Goal: Task Accomplishment & Management: Manage account settings

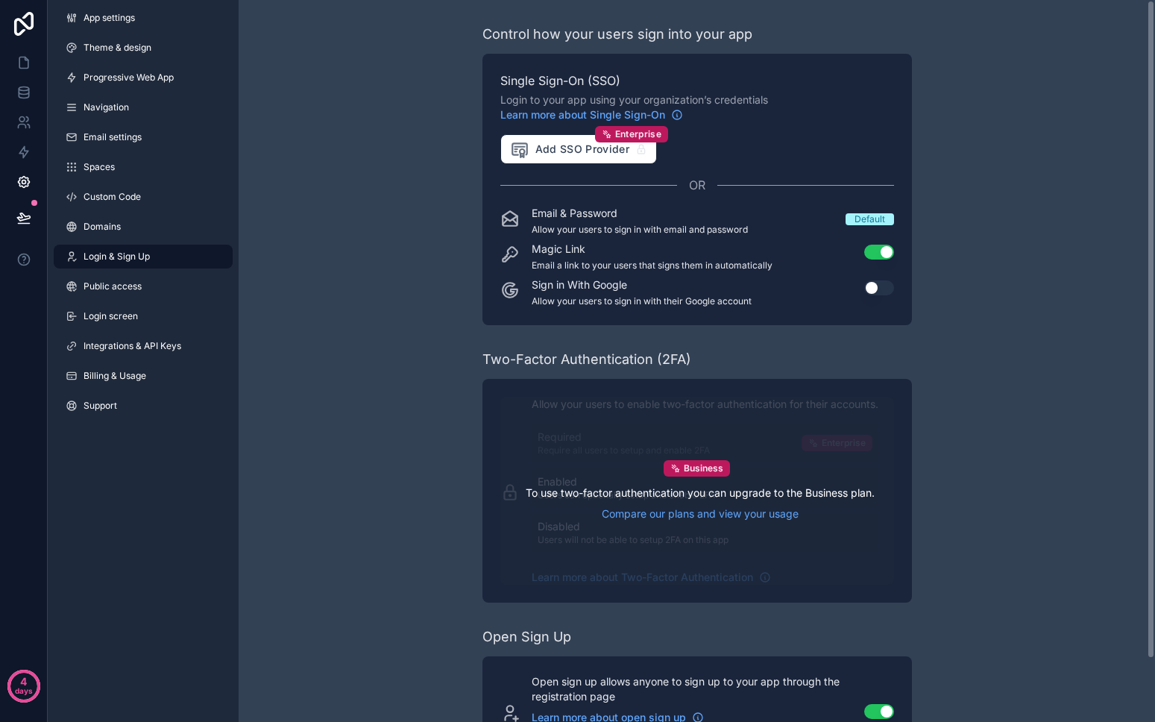
scroll to position [69, 0]
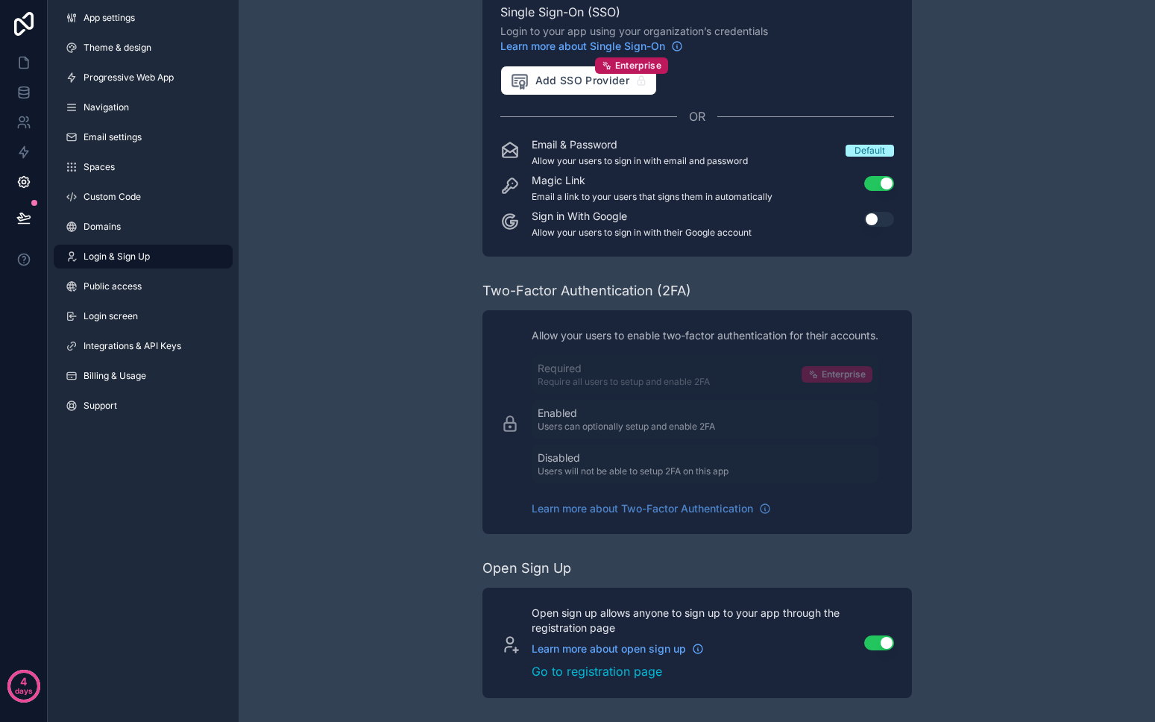
click at [309, 548] on div "Control how your users sign into your app Single Sign-On (SSO) Login to your ap…" at bounding box center [697, 326] width 916 height 790
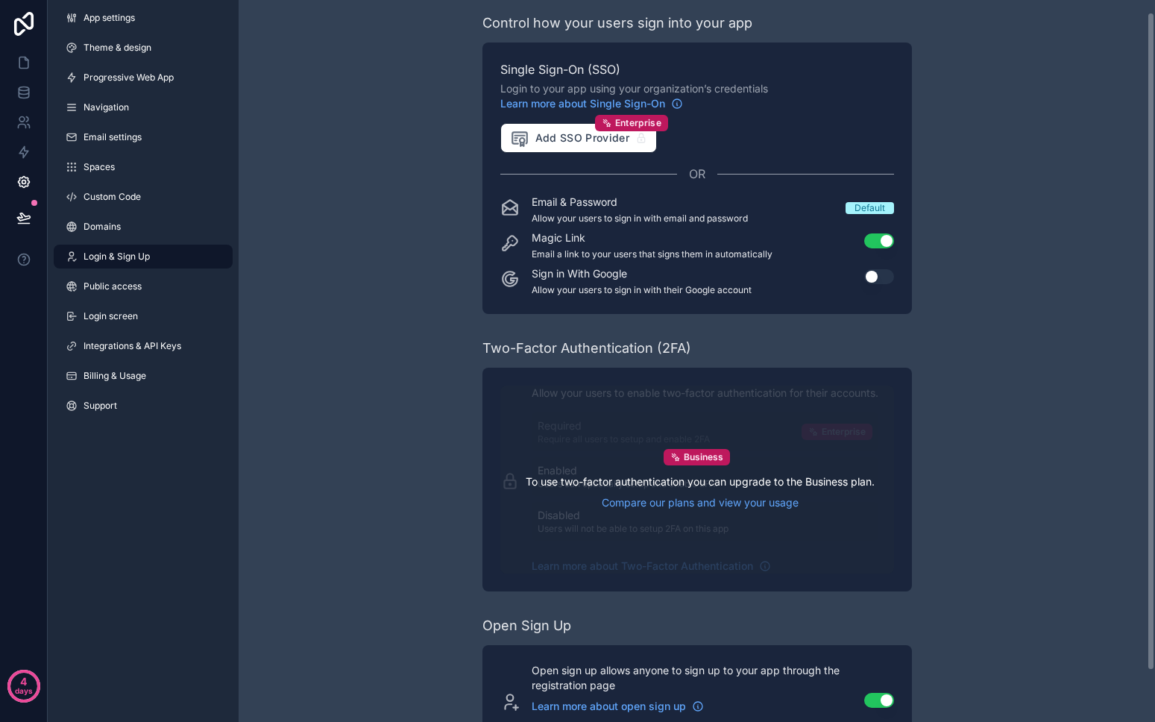
scroll to position [13, 0]
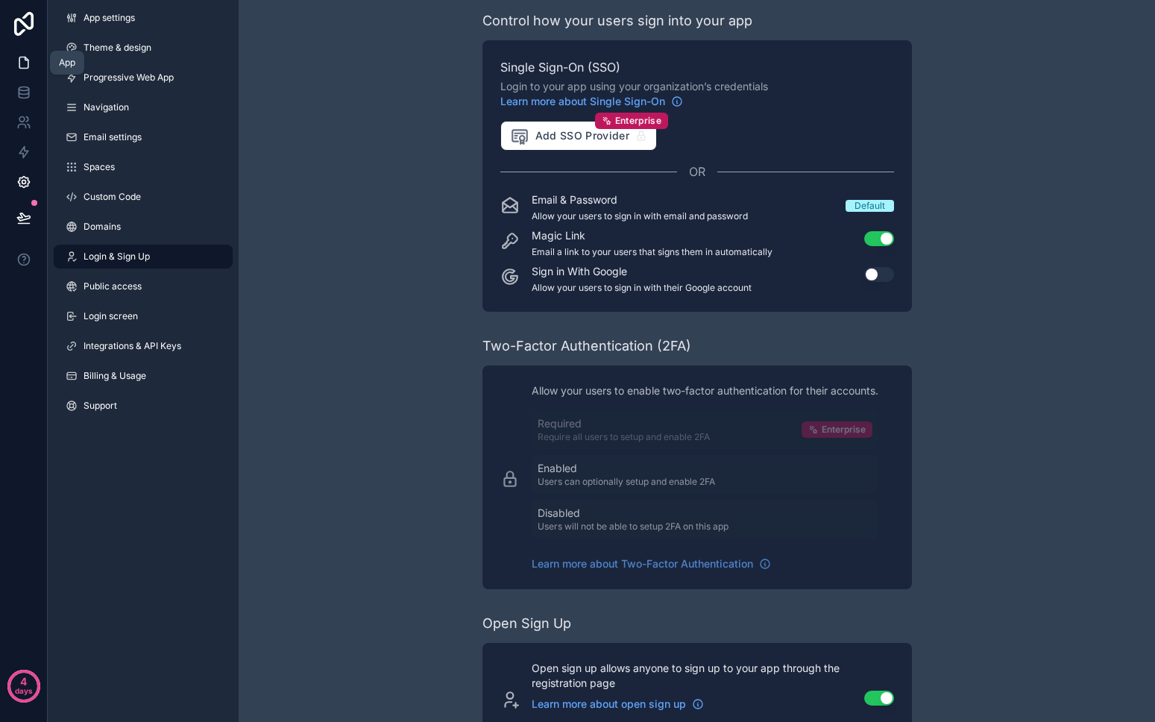
click at [14, 65] on link at bounding box center [23, 63] width 47 height 30
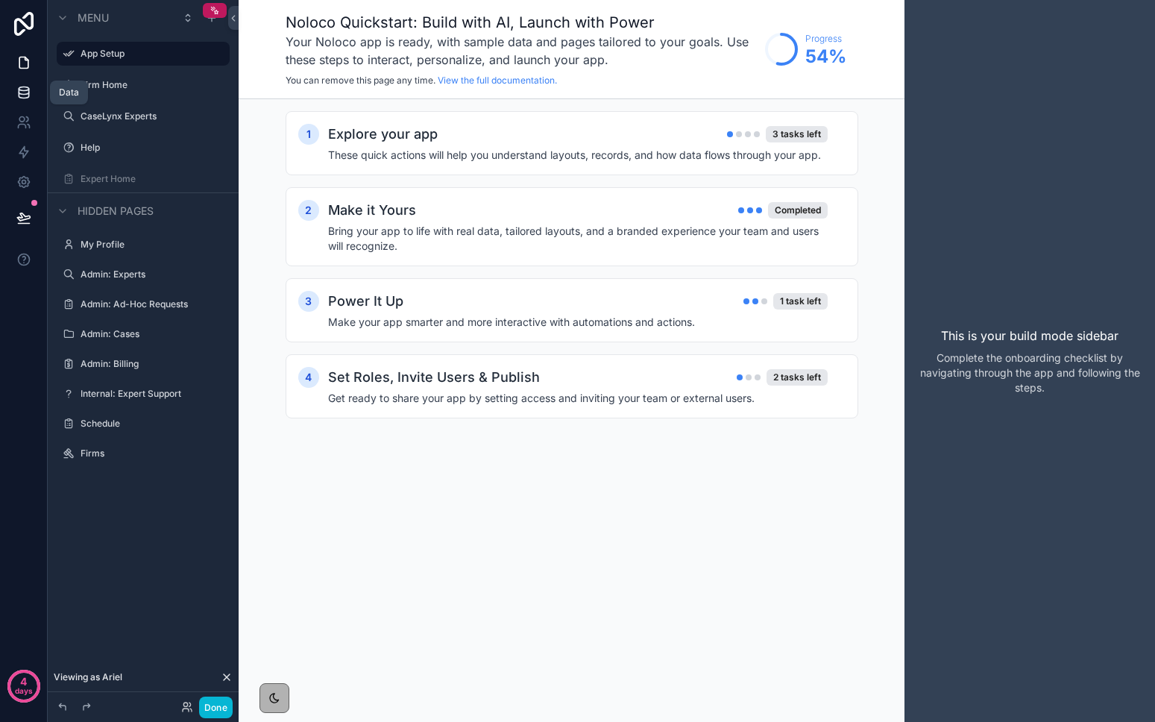
click at [23, 89] on icon at bounding box center [23, 92] width 15 height 15
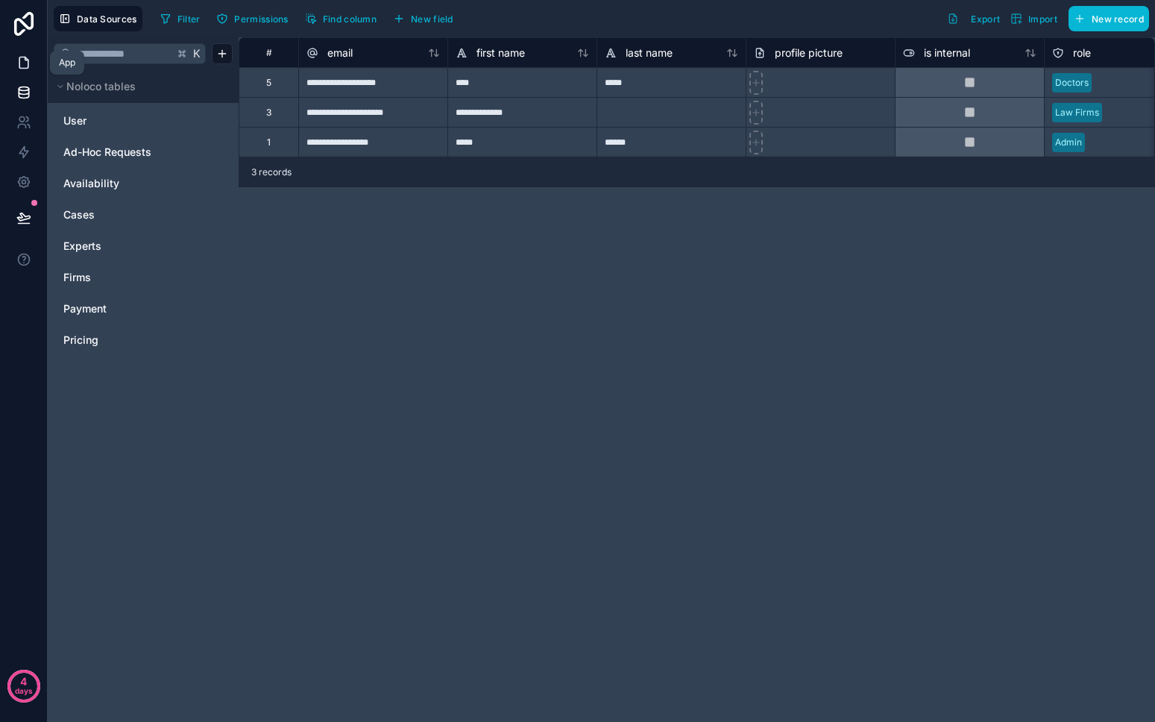
click at [15, 51] on link at bounding box center [23, 63] width 47 height 30
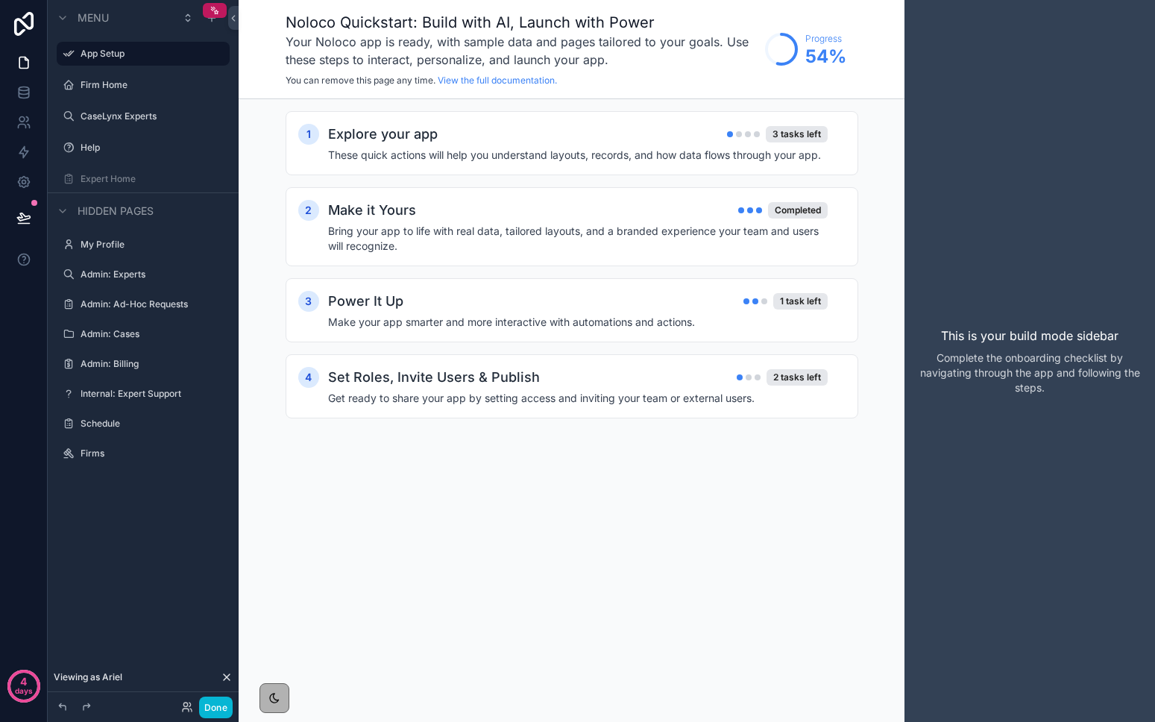
click at [124, 319] on div "scrollable content" at bounding box center [143, 319] width 191 height 3
click at [122, 333] on label "Admin: Cases" at bounding box center [140, 334] width 119 height 12
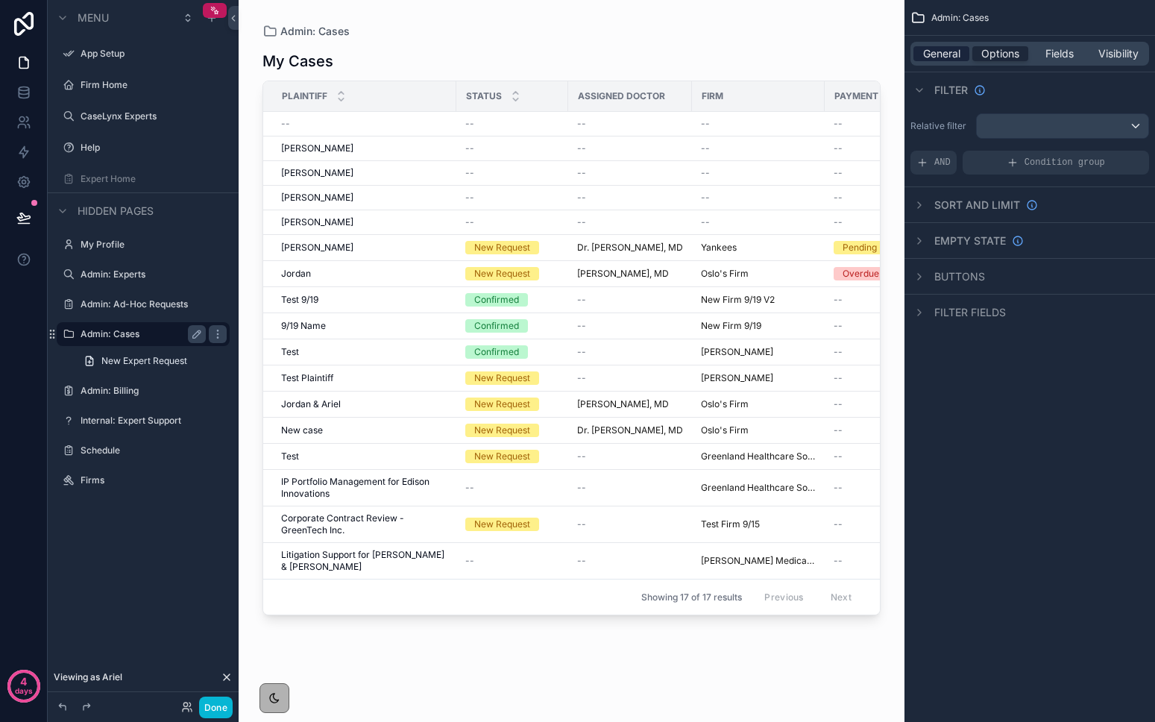
click at [945, 53] on span "General" at bounding box center [941, 53] width 37 height 15
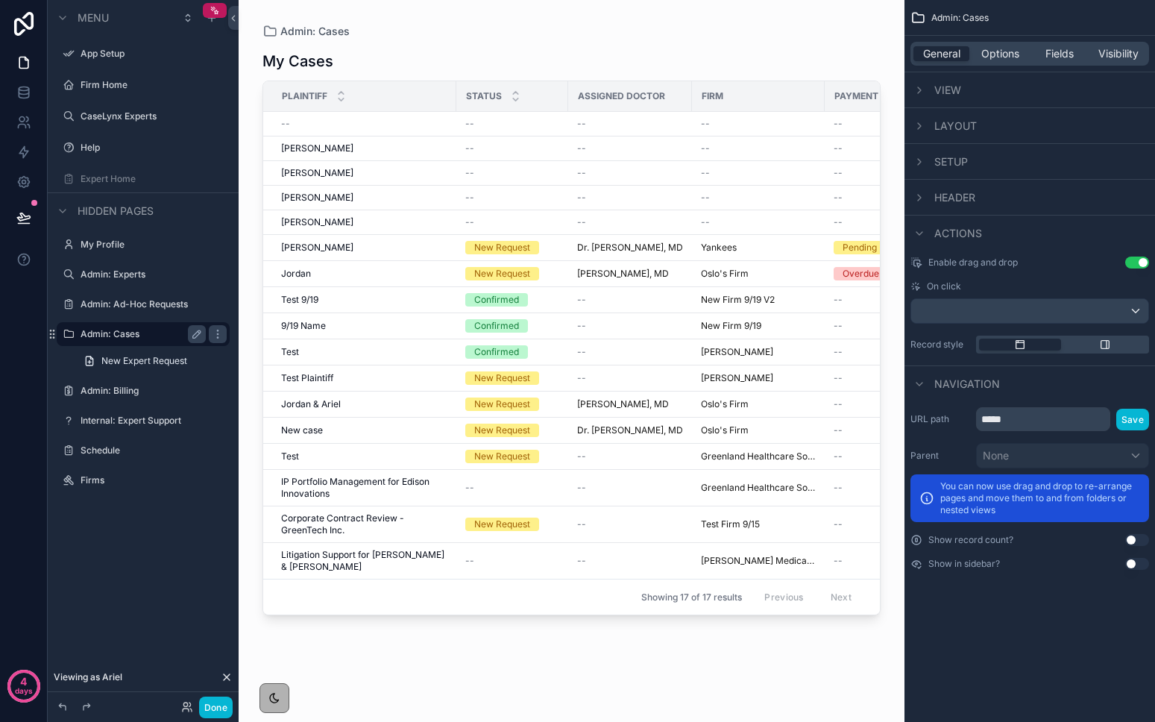
click at [936, 127] on span "Layout" at bounding box center [955, 126] width 42 height 15
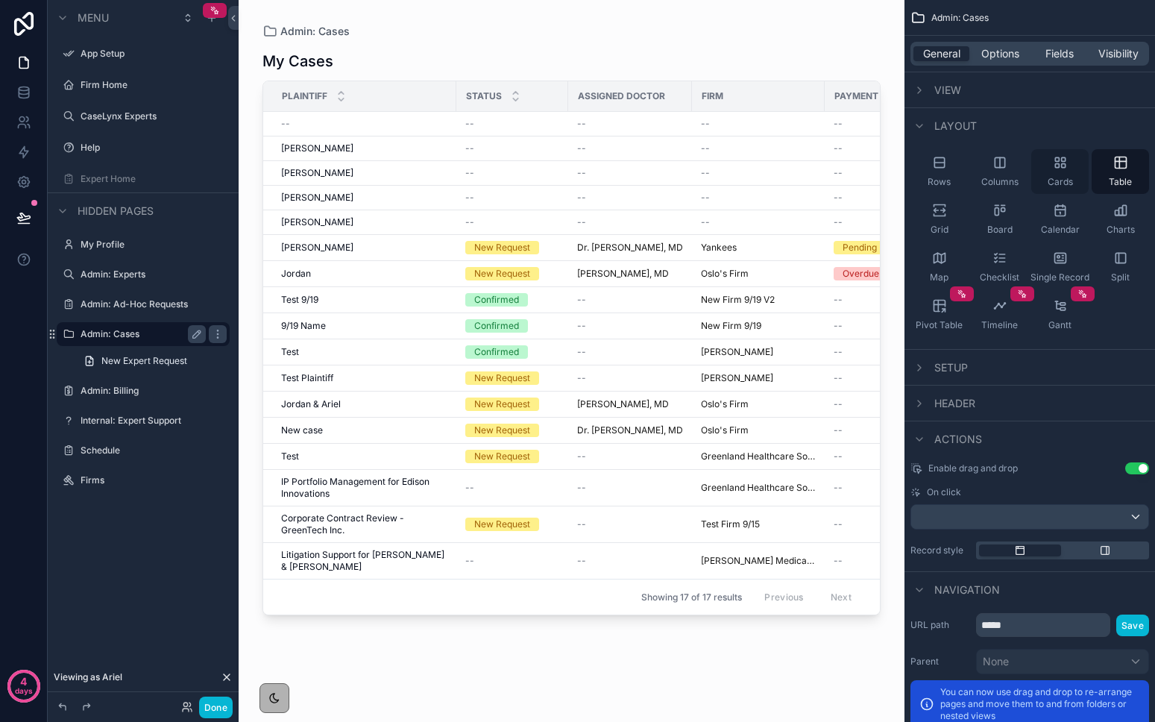
click at [1060, 176] on span "Cards" at bounding box center [1059, 182] width 25 height 12
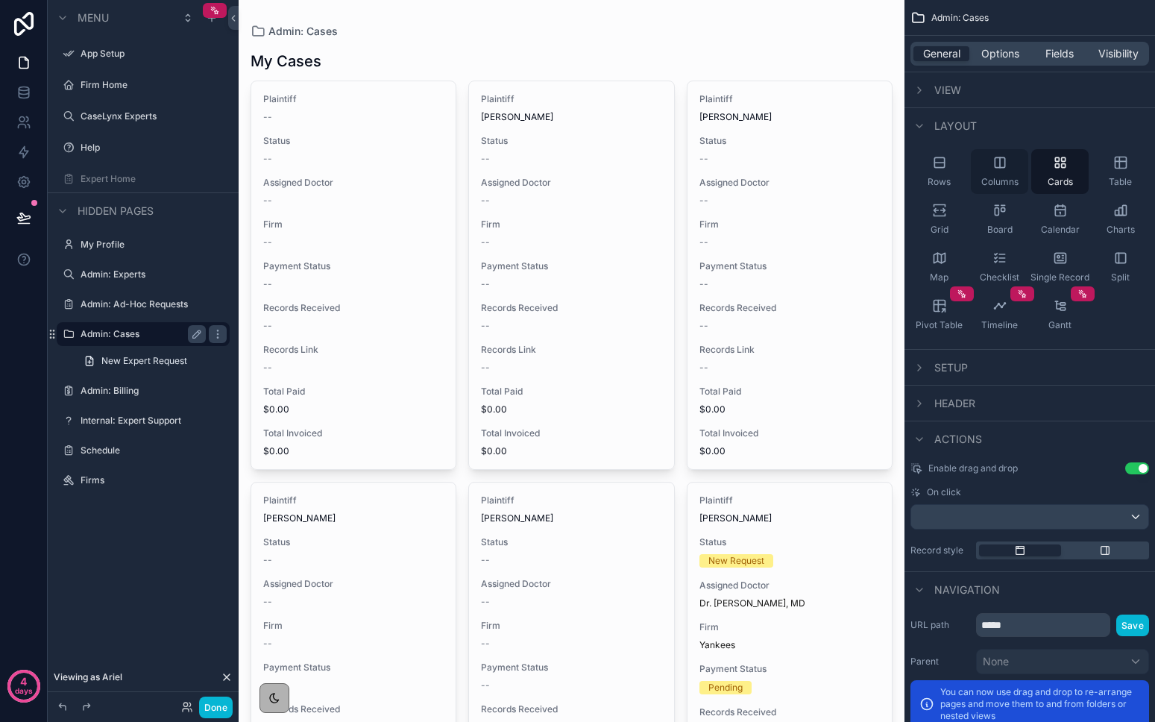
click at [1009, 172] on div "Columns" at bounding box center [999, 171] width 57 height 45
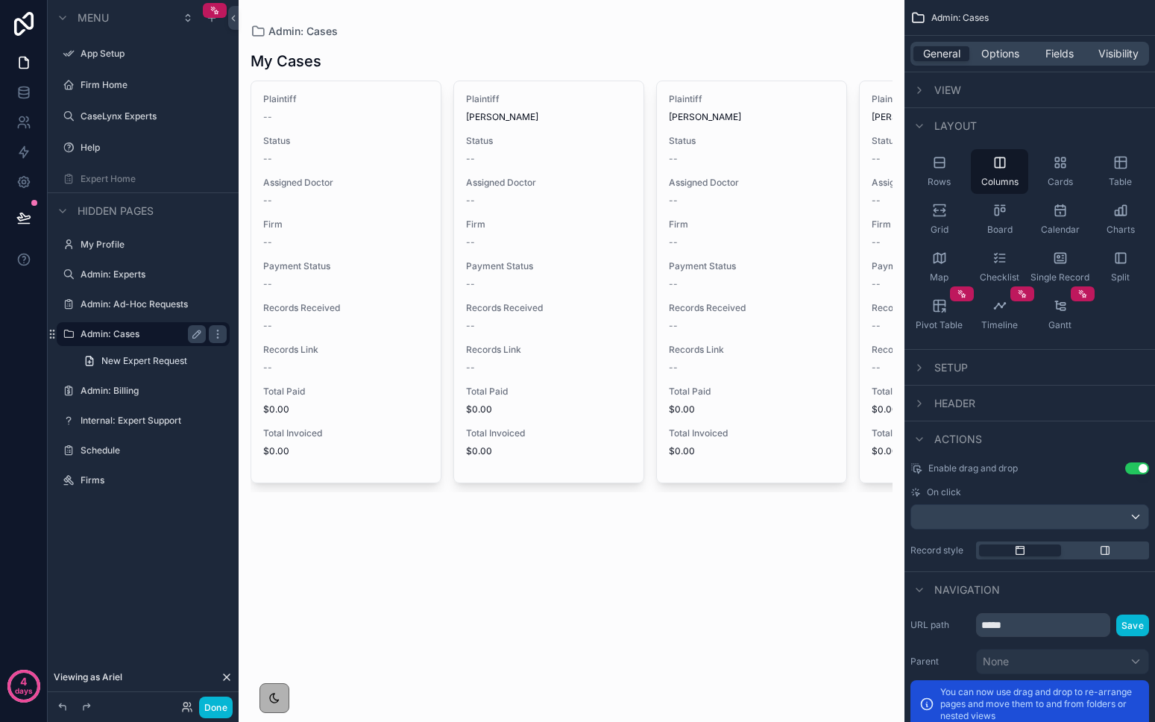
click at [930, 381] on div "Setup" at bounding box center [1029, 367] width 250 height 36
click at [927, 373] on div "scrollable content" at bounding box center [919, 368] width 18 height 18
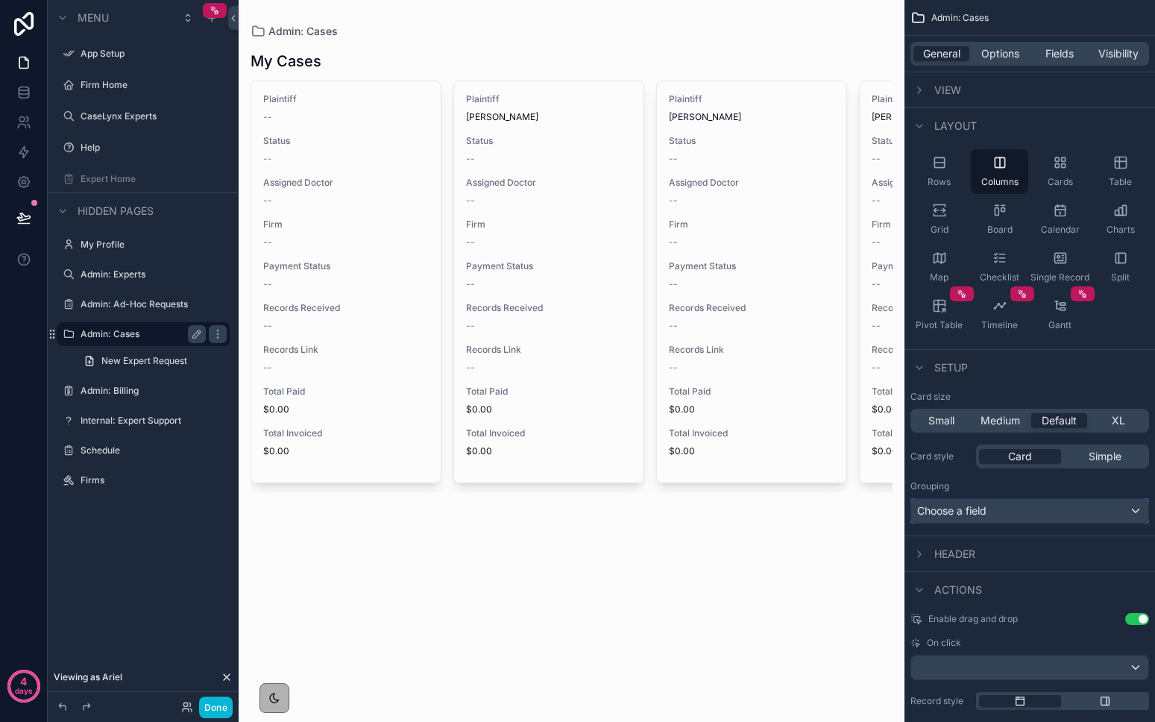
click at [978, 507] on div "Choose a field" at bounding box center [1029, 511] width 237 height 24
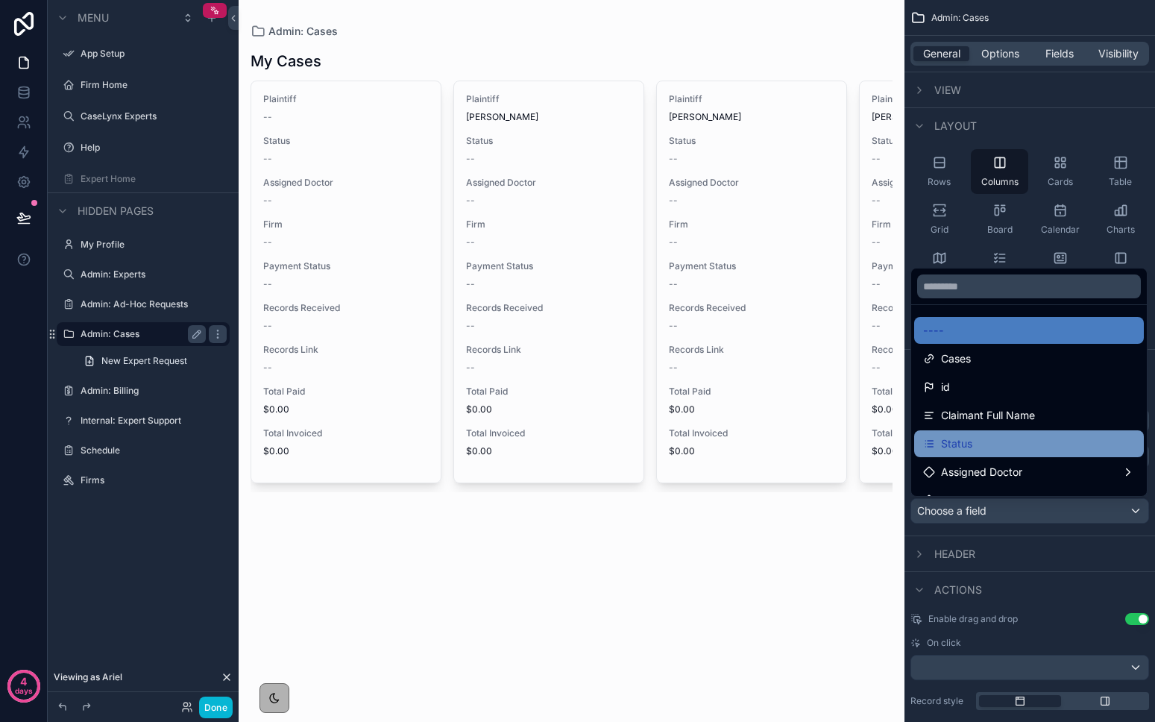
click at [959, 442] on span "Status" at bounding box center [956, 444] width 31 height 18
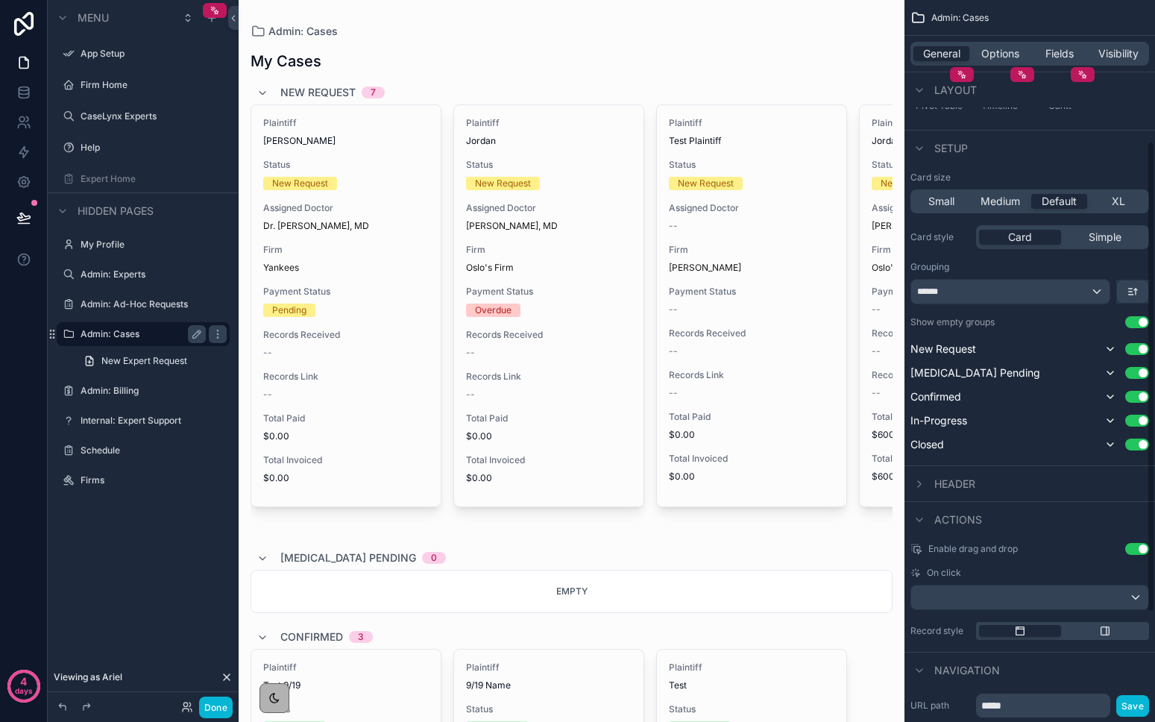
scroll to position [216, 0]
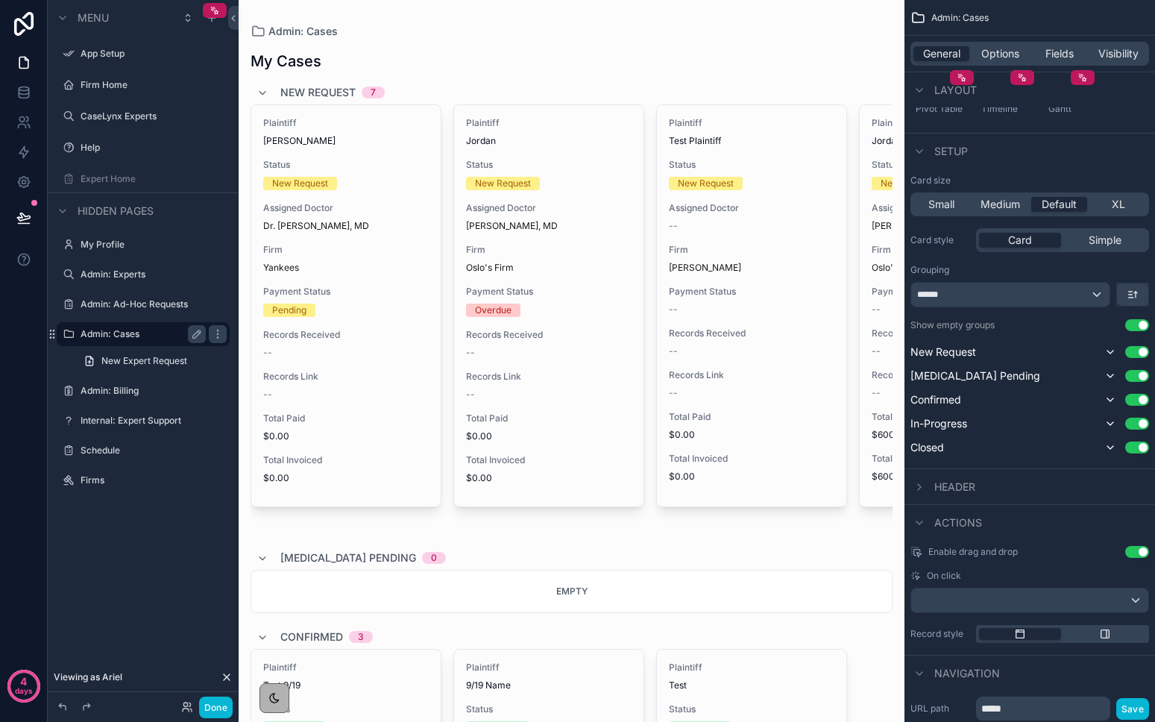
click at [1138, 325] on button "Use setting" at bounding box center [1137, 325] width 24 height 12
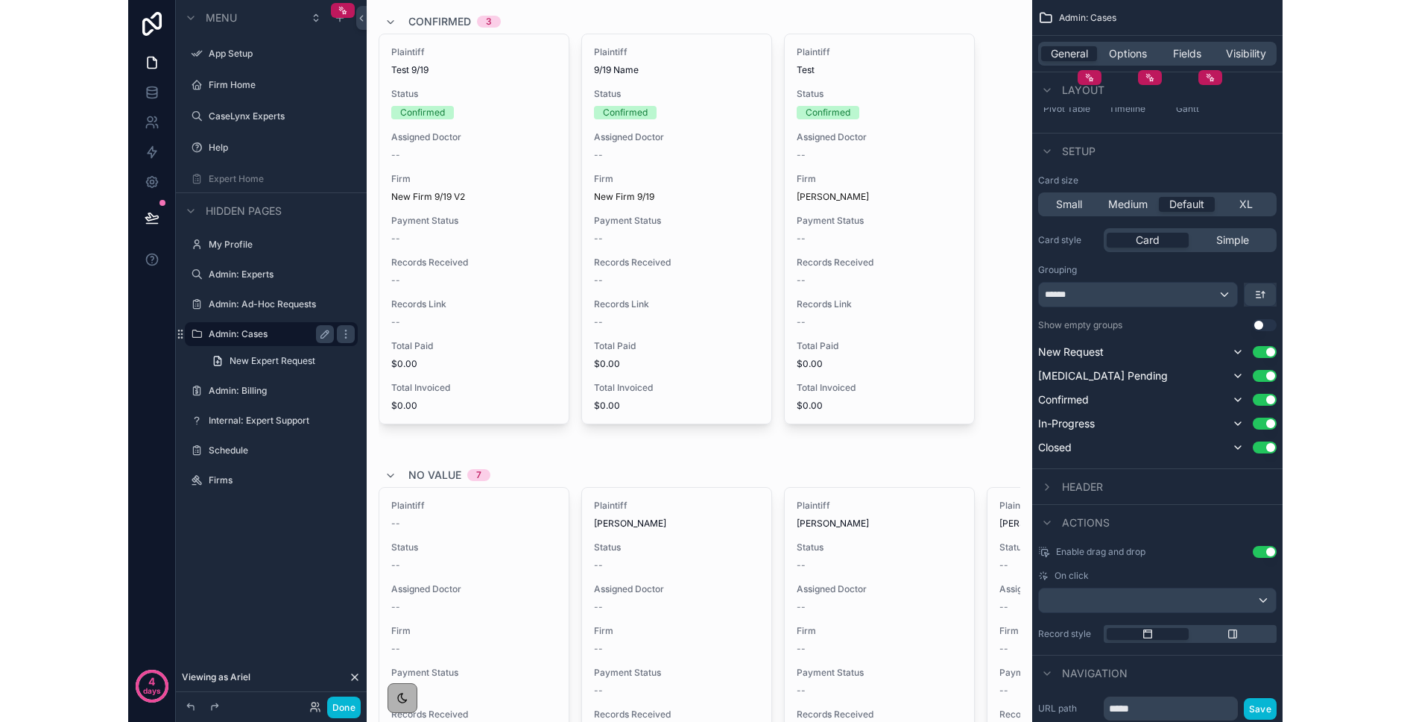
scroll to position [0, 0]
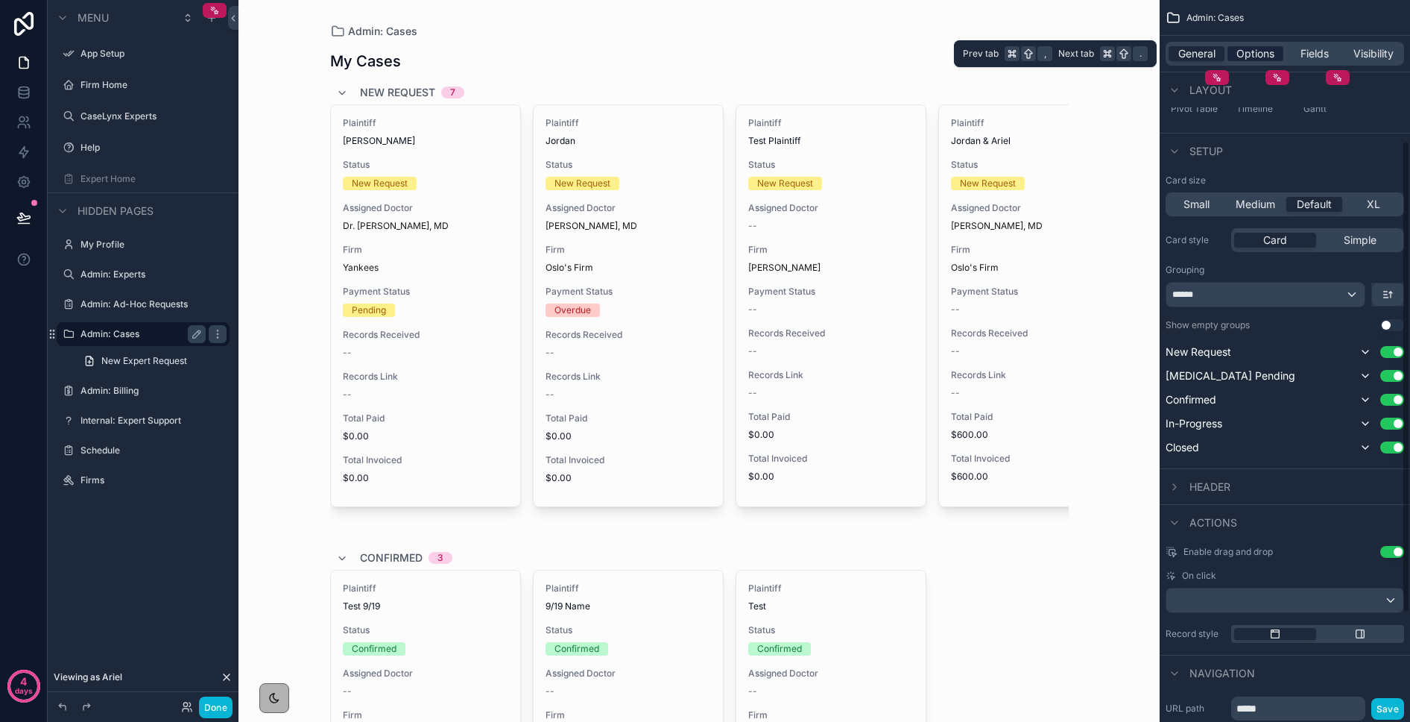
click at [1154, 51] on span "Options" at bounding box center [1256, 53] width 38 height 15
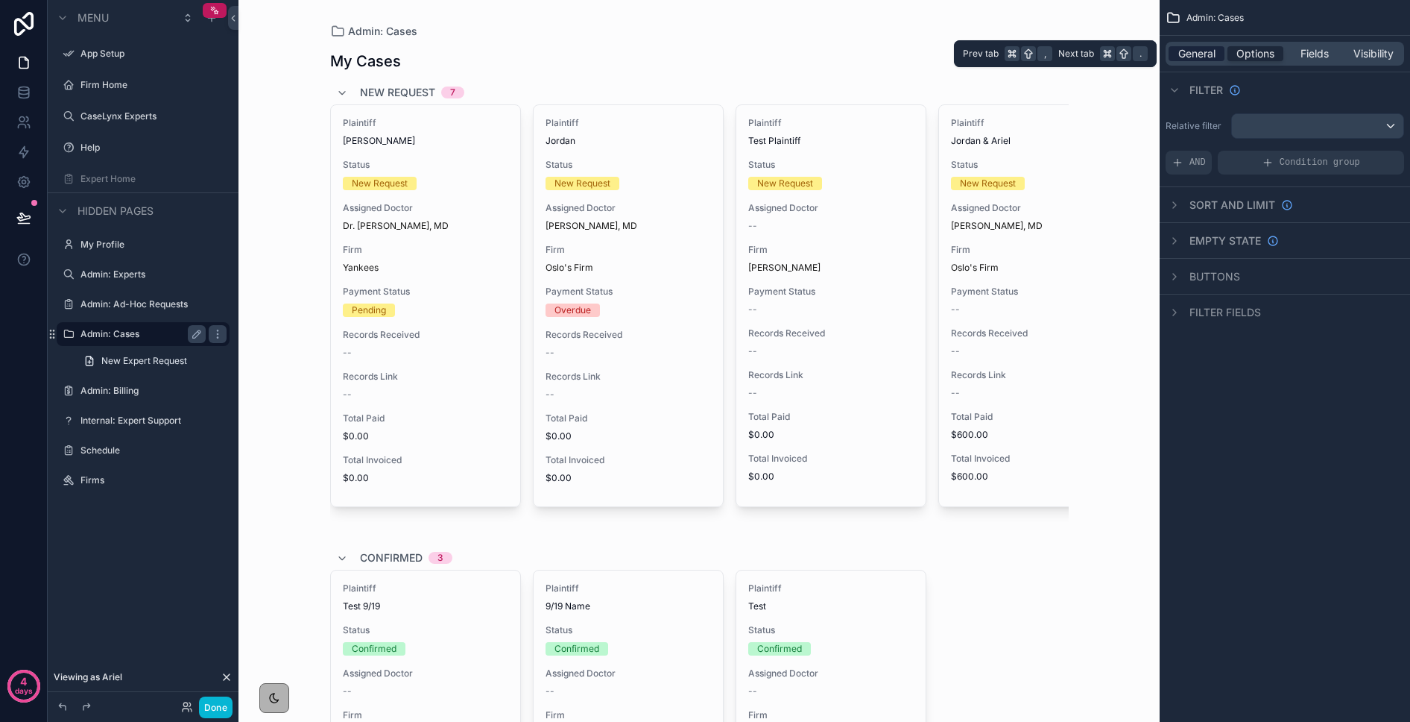
click at [1154, 49] on span "General" at bounding box center [1197, 53] width 37 height 15
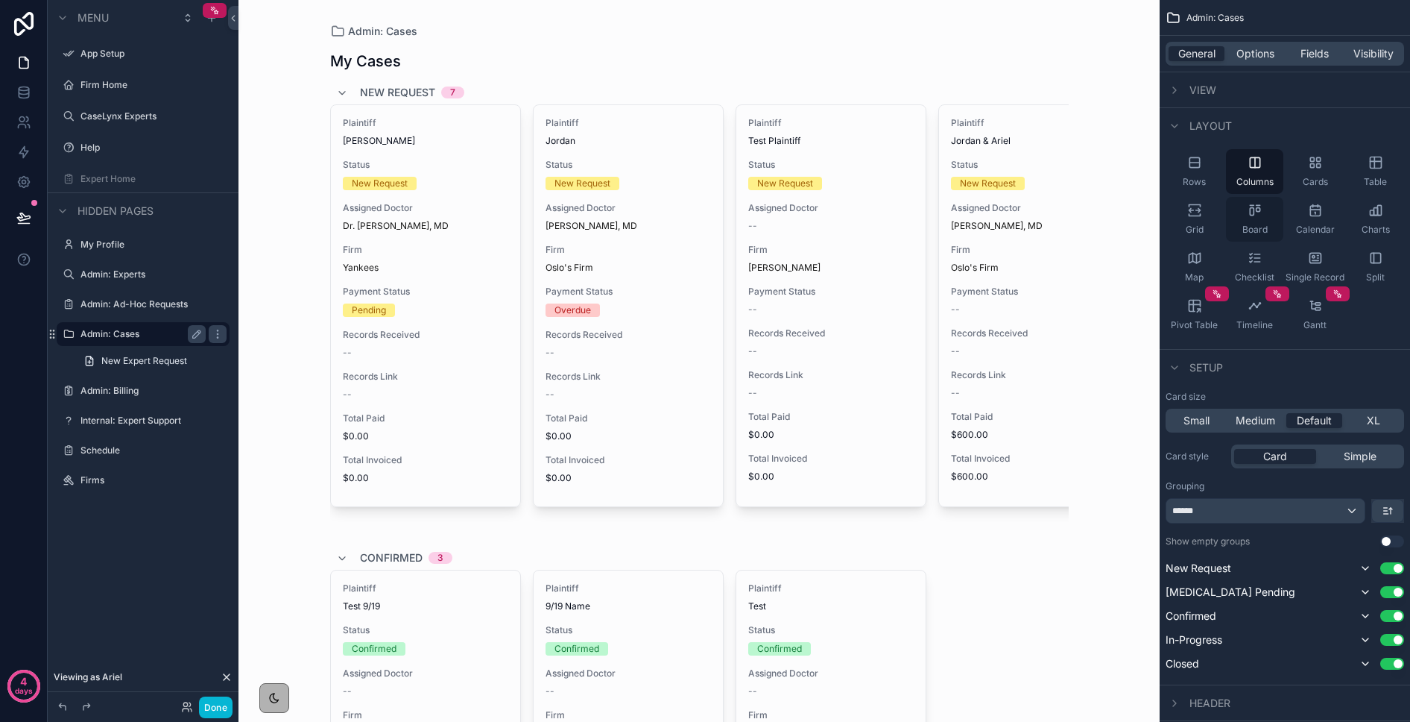
click at [1154, 214] on icon "scrollable content" at bounding box center [1255, 210] width 15 height 15
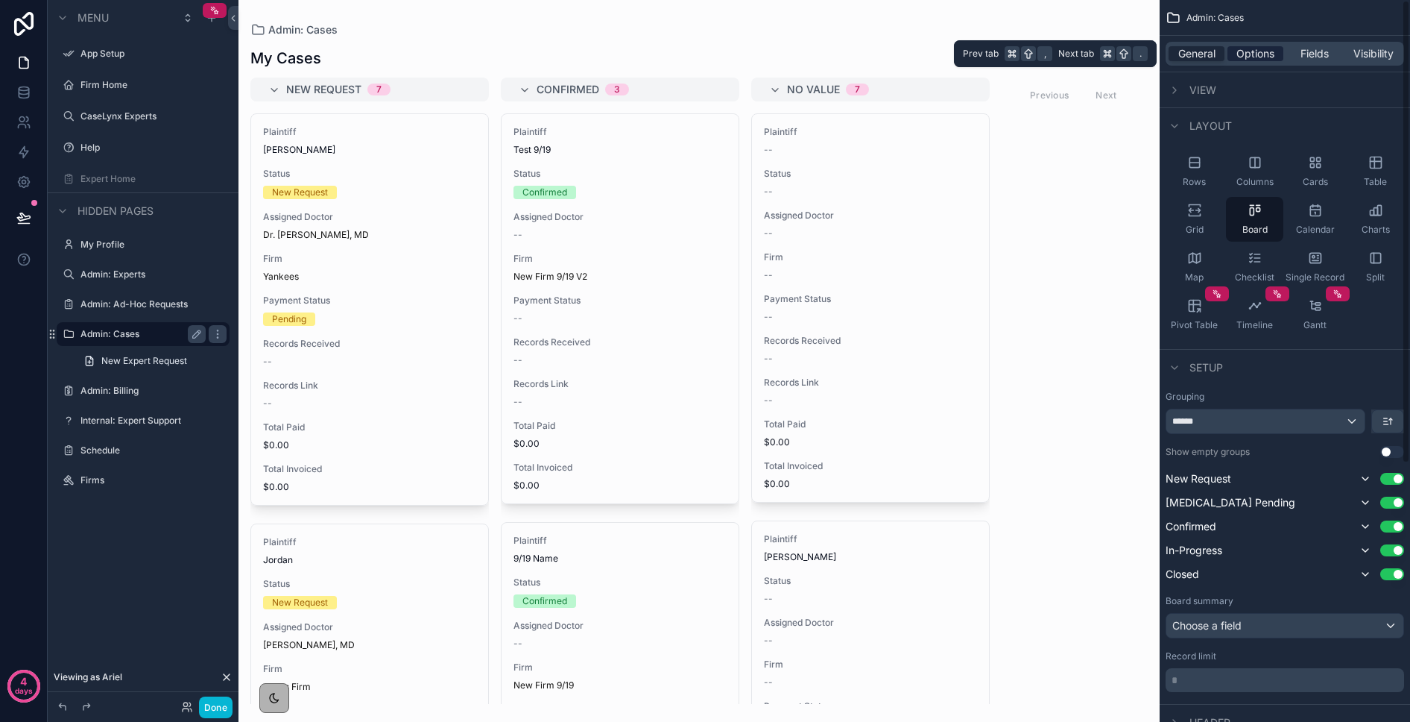
click at [1154, 52] on span "Options" at bounding box center [1256, 53] width 38 height 15
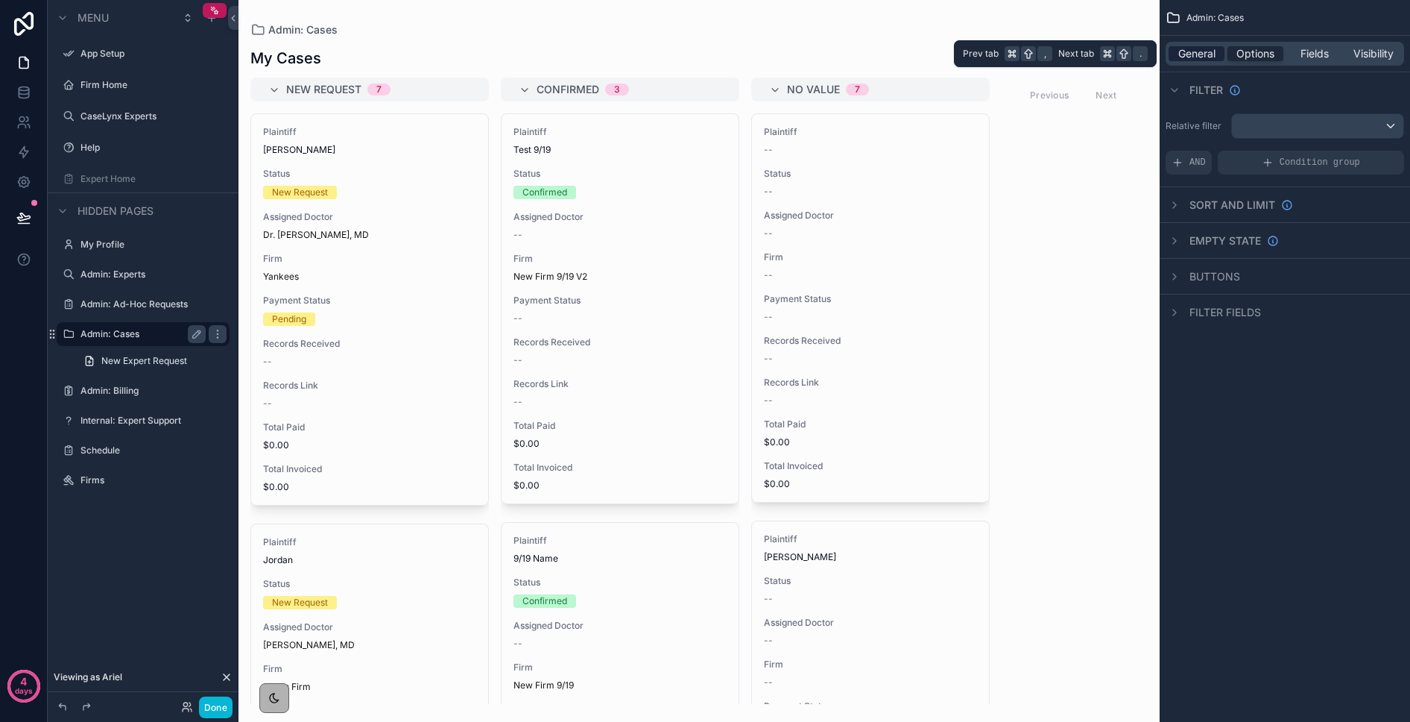
drag, startPoint x: 1192, startPoint y: 50, endPoint x: 1196, endPoint y: 59, distance: 10.0
click at [1154, 53] on span "General" at bounding box center [1197, 53] width 37 height 15
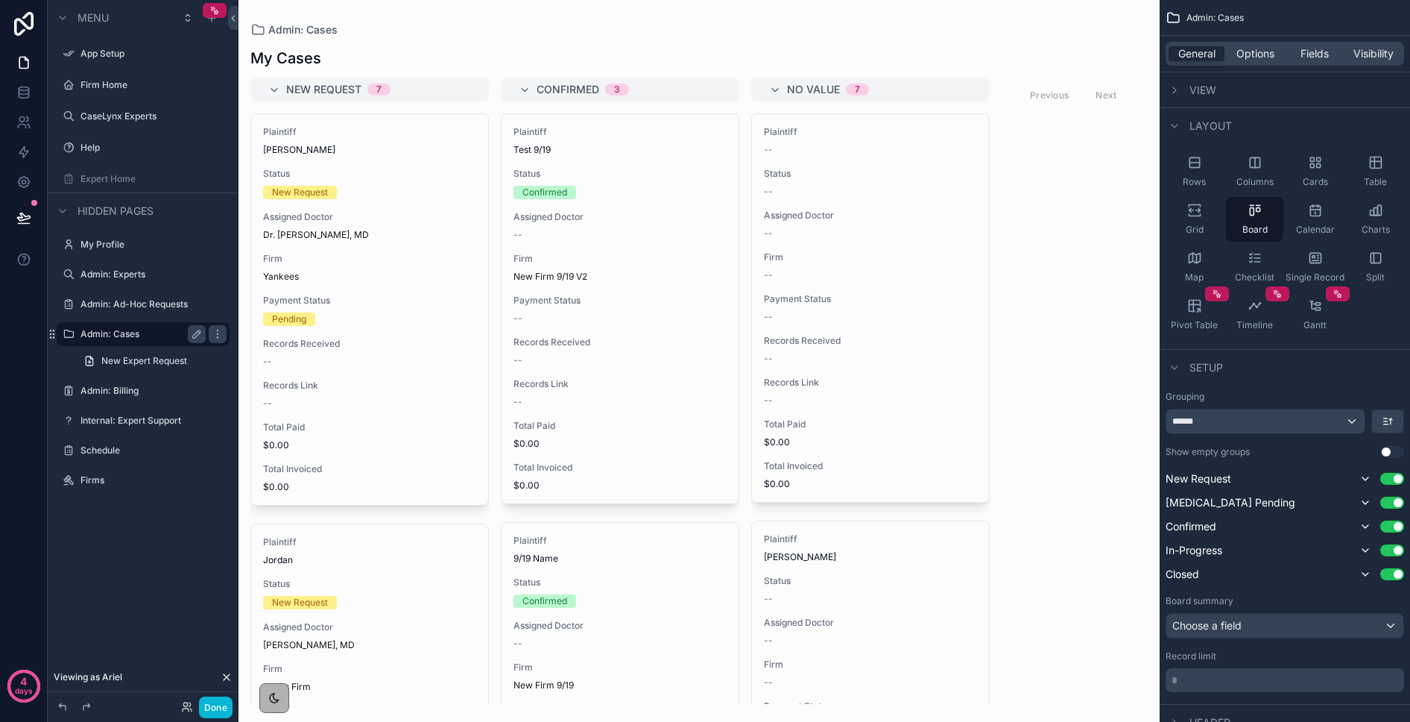
click at [1154, 127] on span "Layout" at bounding box center [1211, 126] width 42 height 15
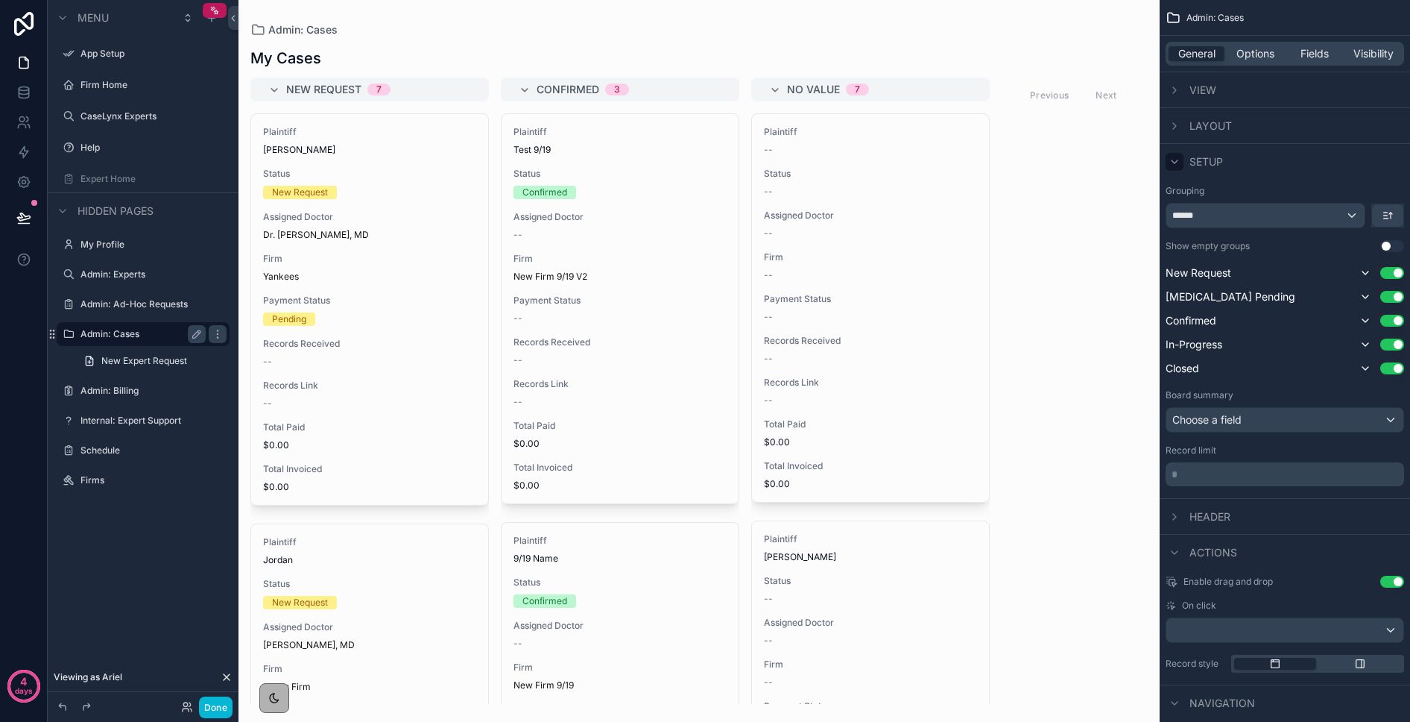
click at [1154, 163] on icon "scrollable content" at bounding box center [1175, 162] width 12 height 12
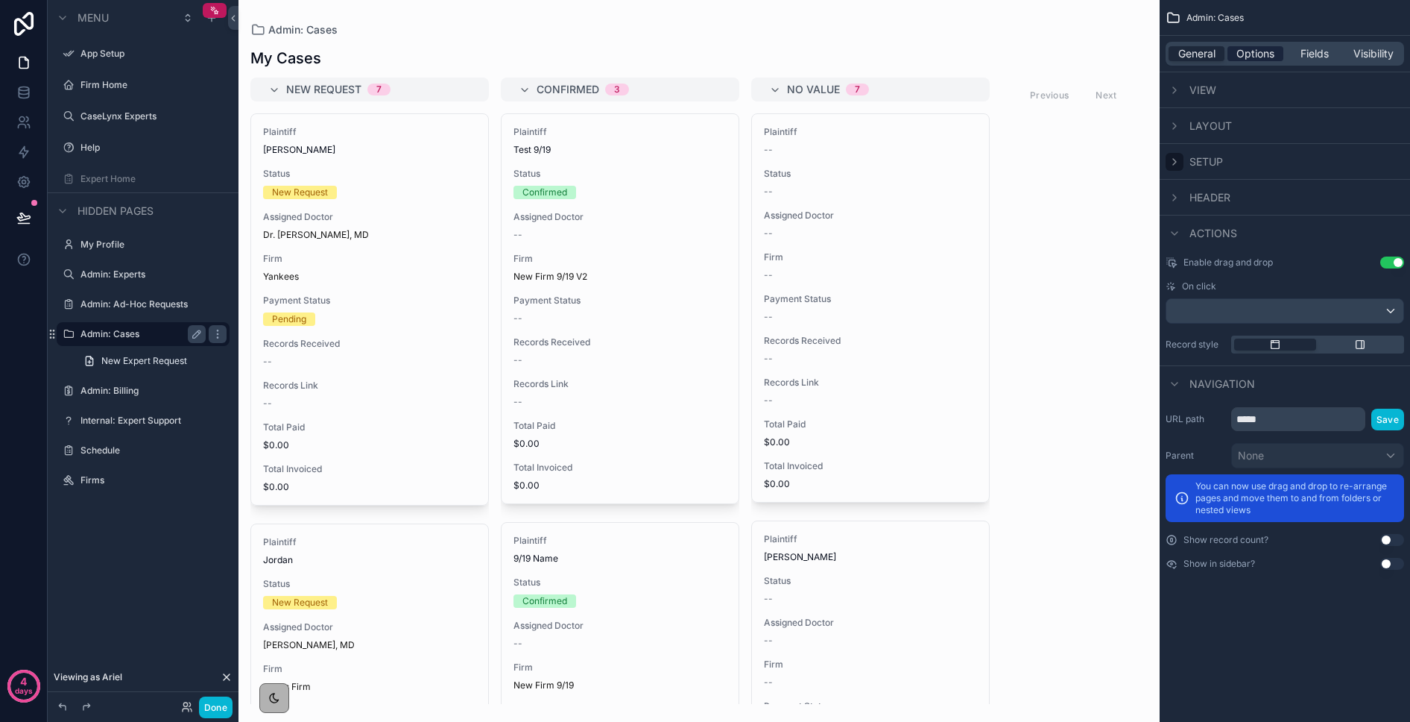
click at [1154, 55] on span "Options" at bounding box center [1256, 53] width 38 height 15
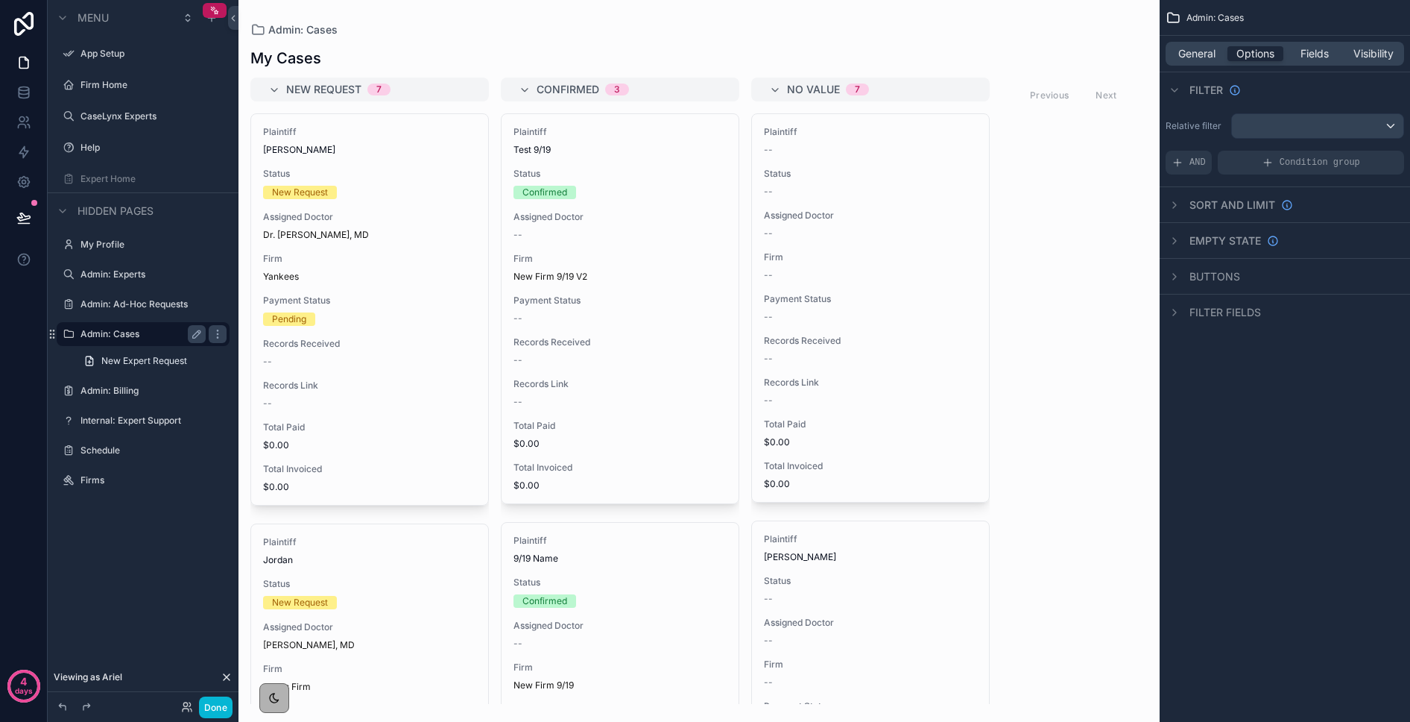
click at [1154, 64] on div "General Options Fields Visibility" at bounding box center [1285, 54] width 239 height 24
click at [1154, 60] on span "General" at bounding box center [1197, 53] width 37 height 15
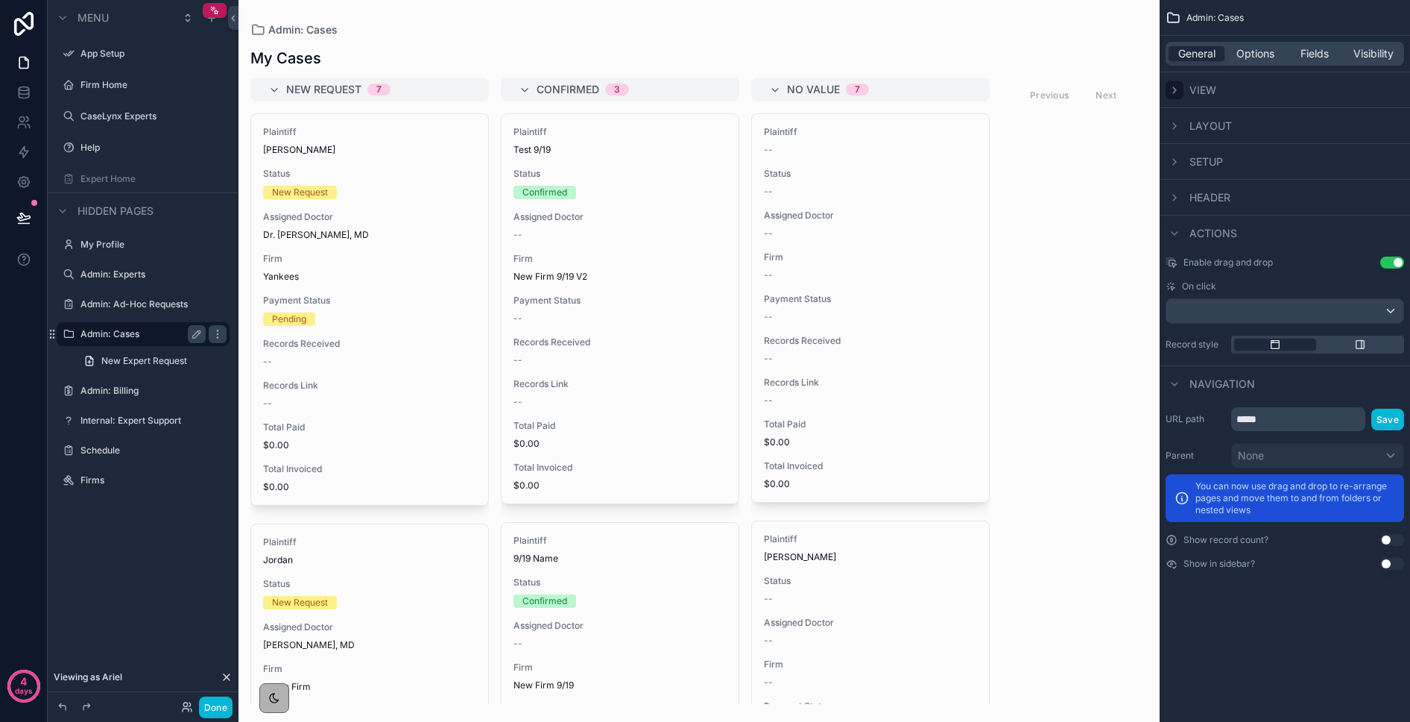
click at [1154, 95] on div "scrollable content" at bounding box center [1175, 90] width 18 height 18
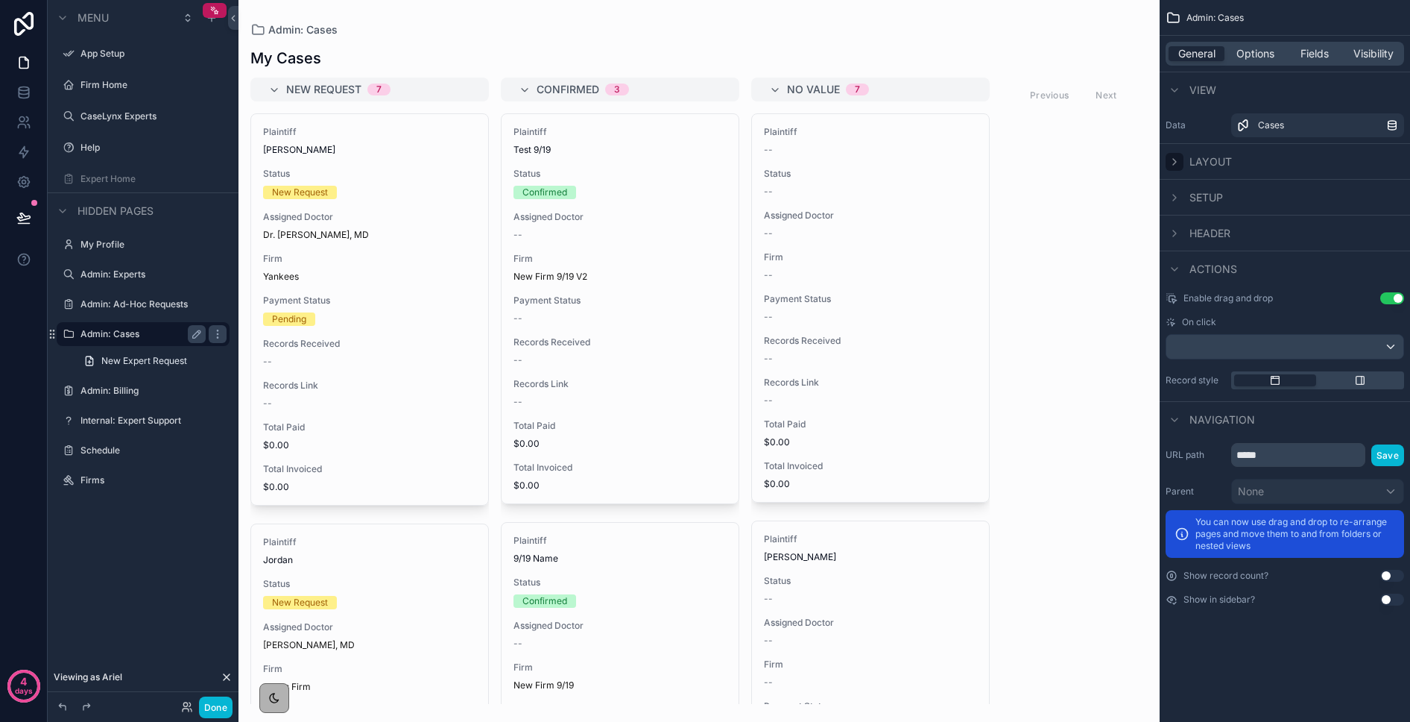
click at [1154, 159] on icon "scrollable content" at bounding box center [1175, 162] width 12 height 12
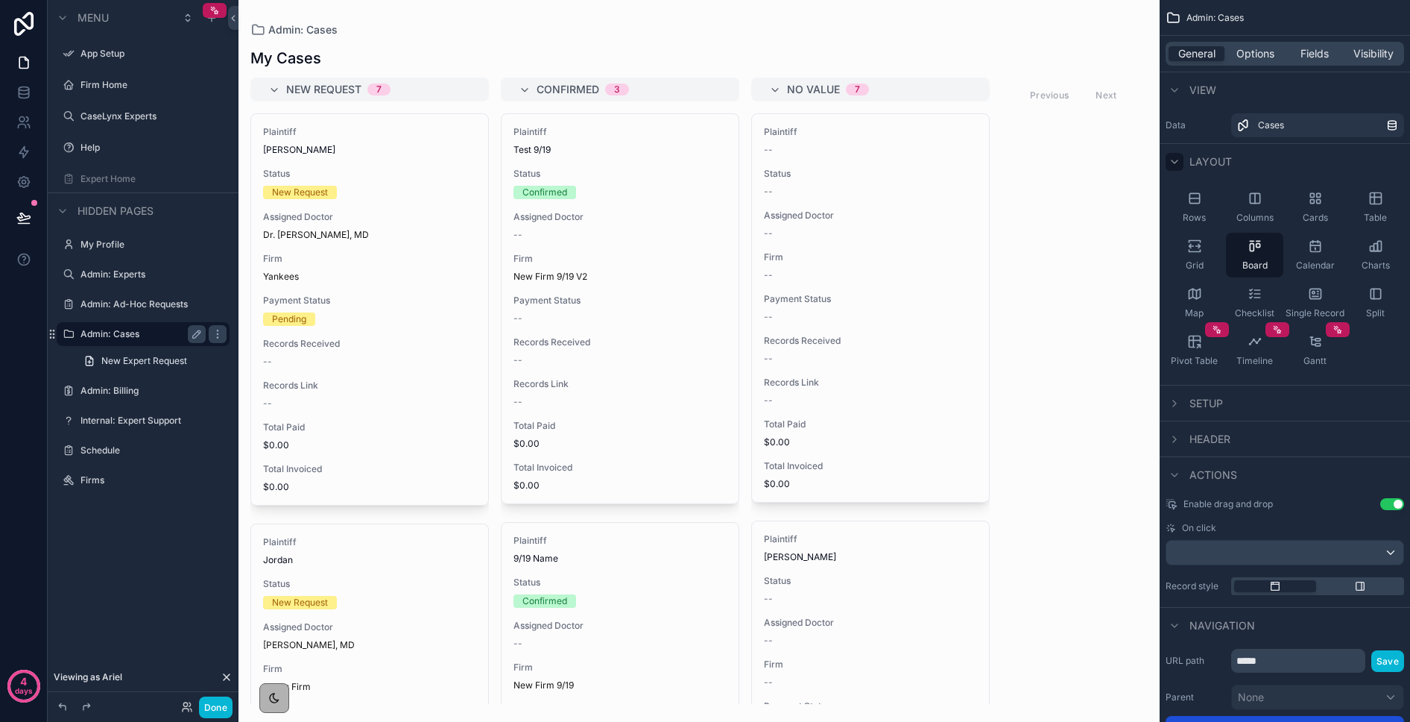
click at [1154, 434] on span "Header" at bounding box center [1210, 439] width 41 height 15
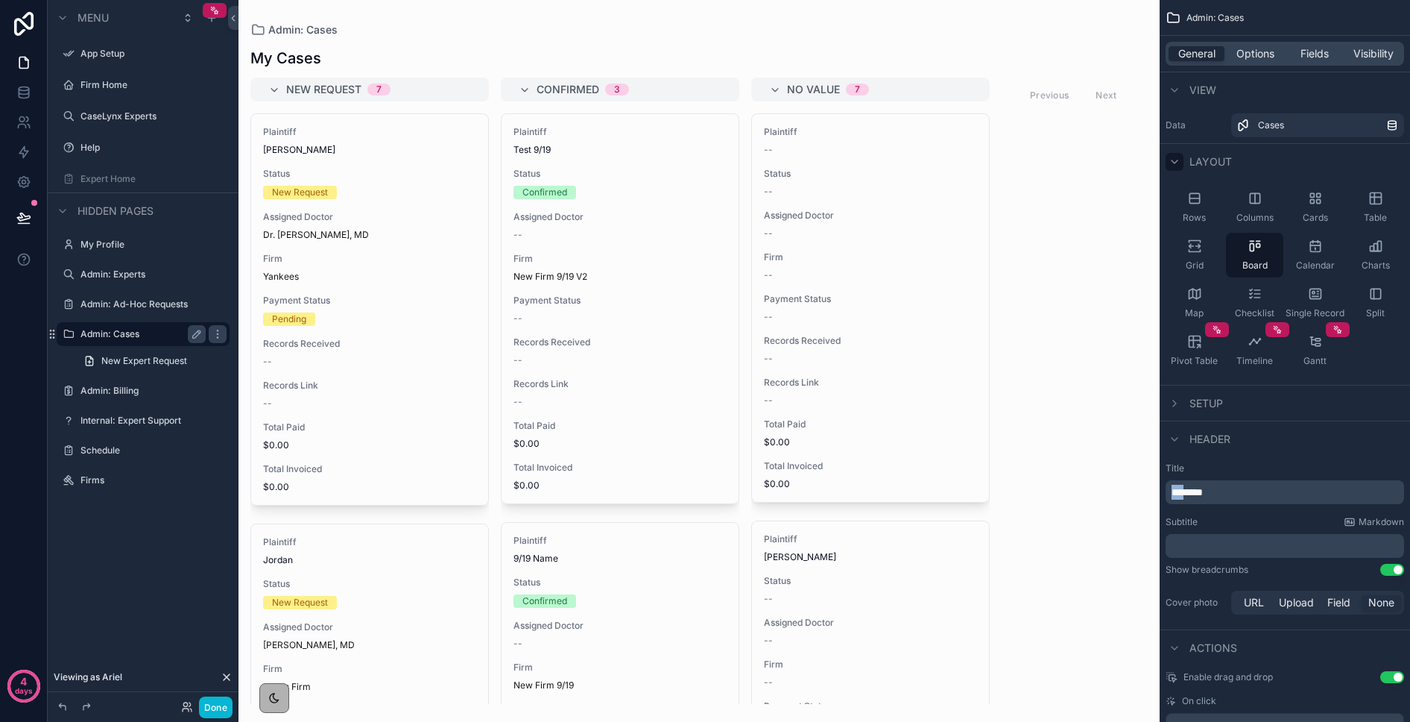
drag, startPoint x: 1192, startPoint y: 489, endPoint x: 1158, endPoint y: 482, distance: 34.4
click at [1154, 482] on div "App Setup Firm Home CaseLynx Experts Help Expert Home My Profile Admin: Experts…" at bounding box center [825, 361] width 1172 height 722
click at [24, 185] on icon at bounding box center [23, 181] width 15 height 15
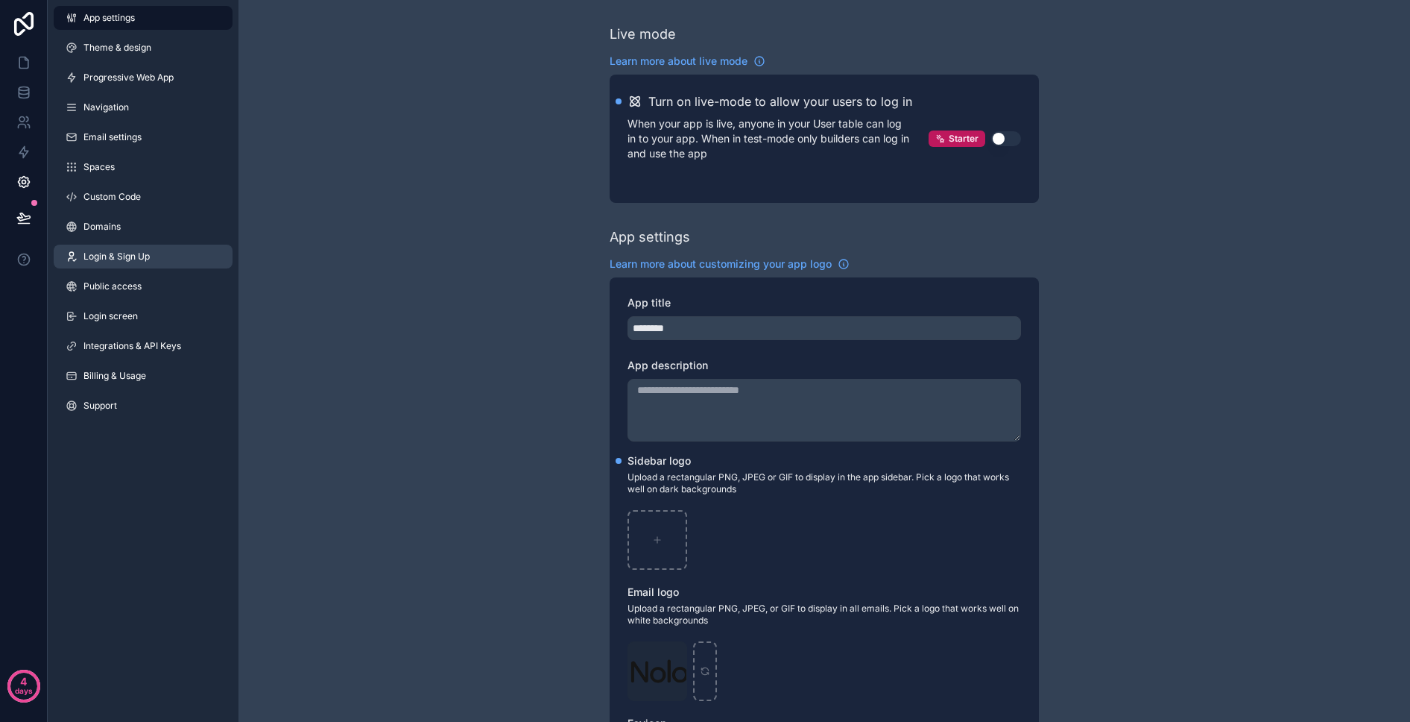
click at [100, 257] on span "Login & Sign Up" at bounding box center [116, 256] width 66 height 12
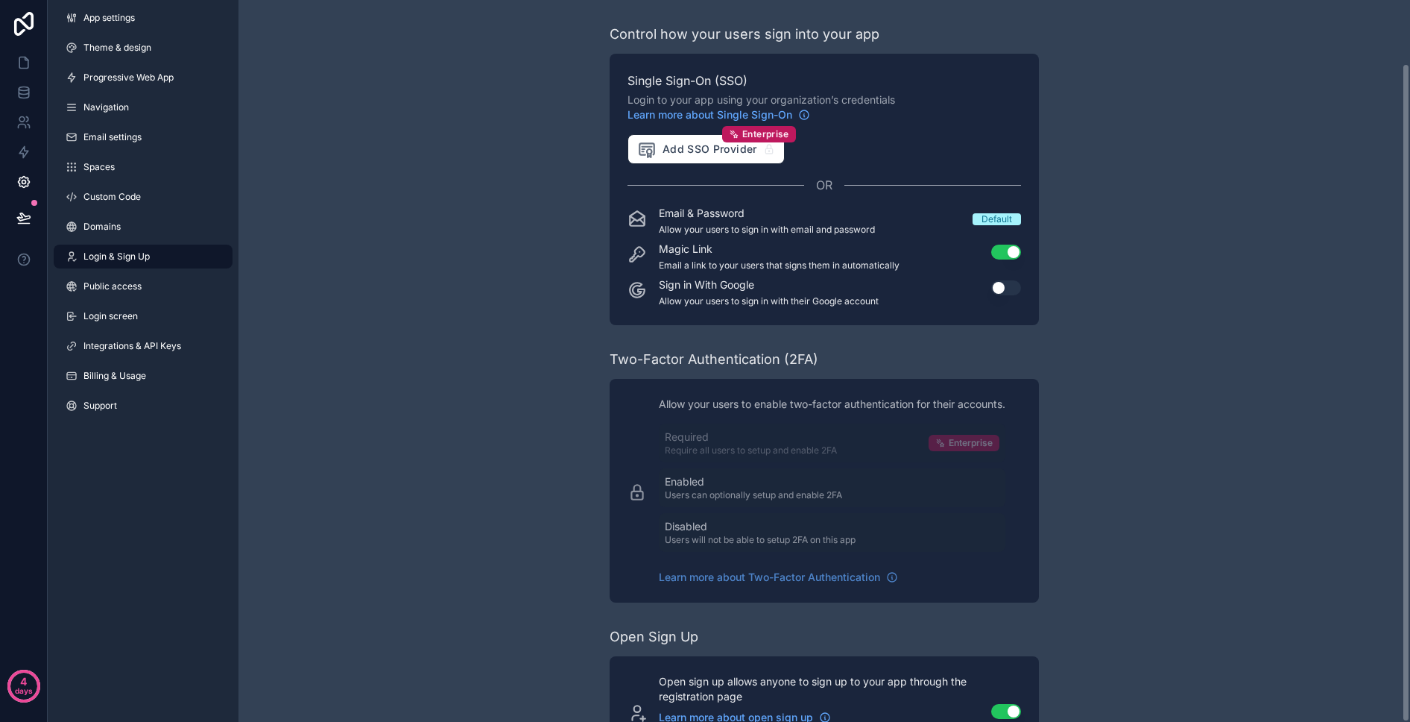
scroll to position [69, 0]
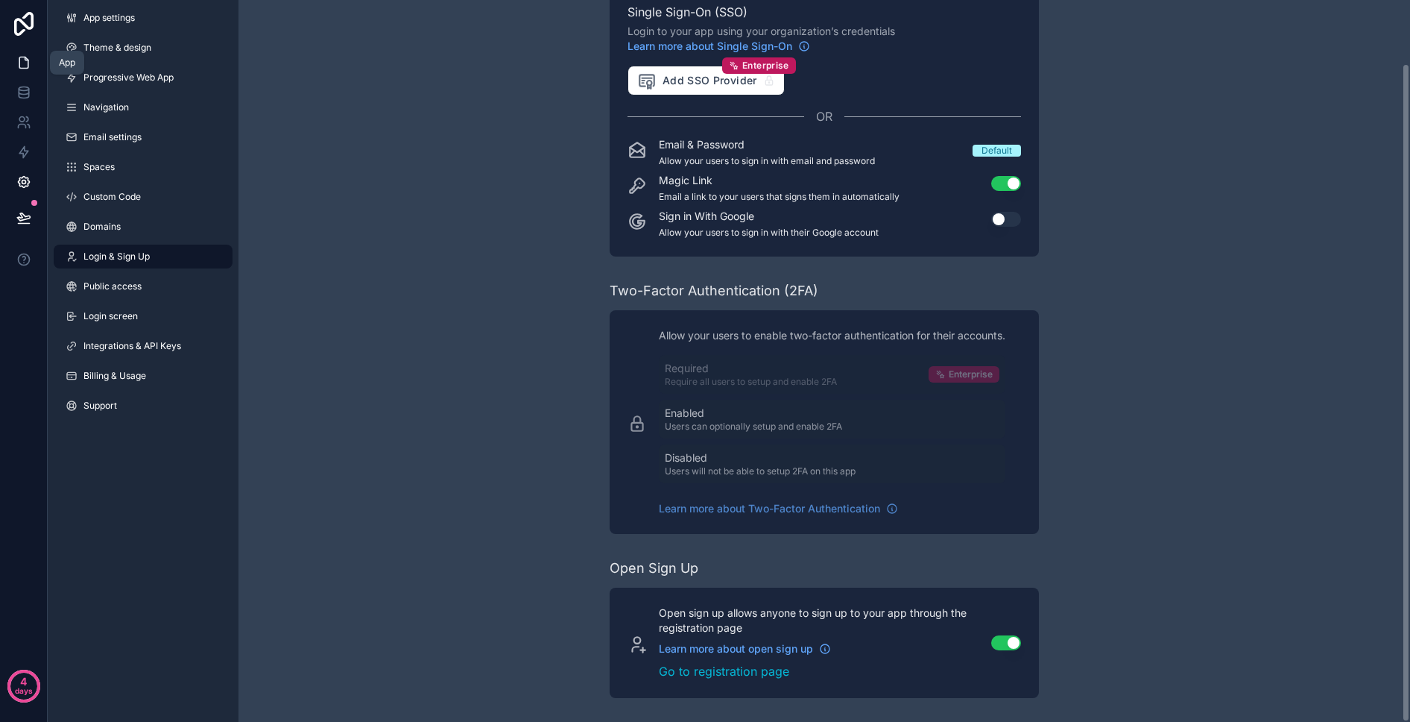
click at [28, 66] on icon at bounding box center [23, 62] width 9 height 11
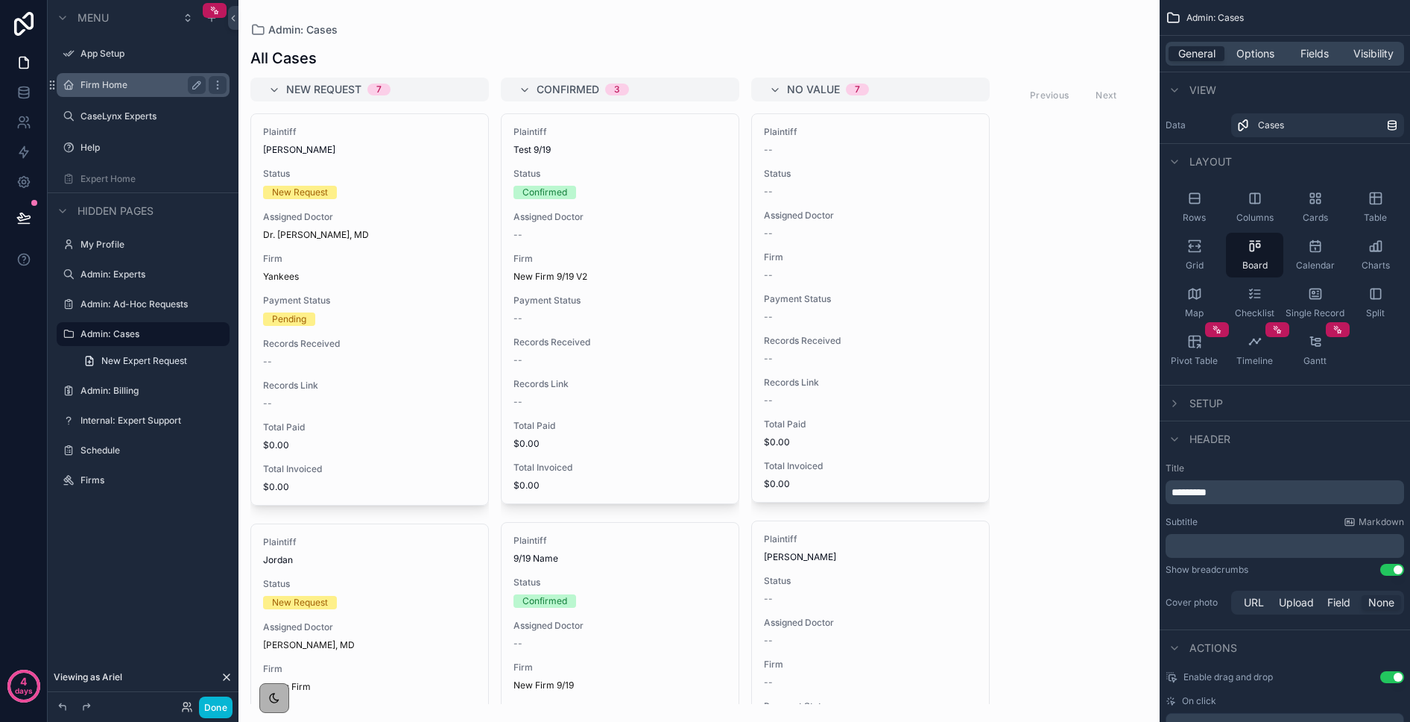
click at [126, 79] on label "Firm Home" at bounding box center [140, 85] width 119 height 12
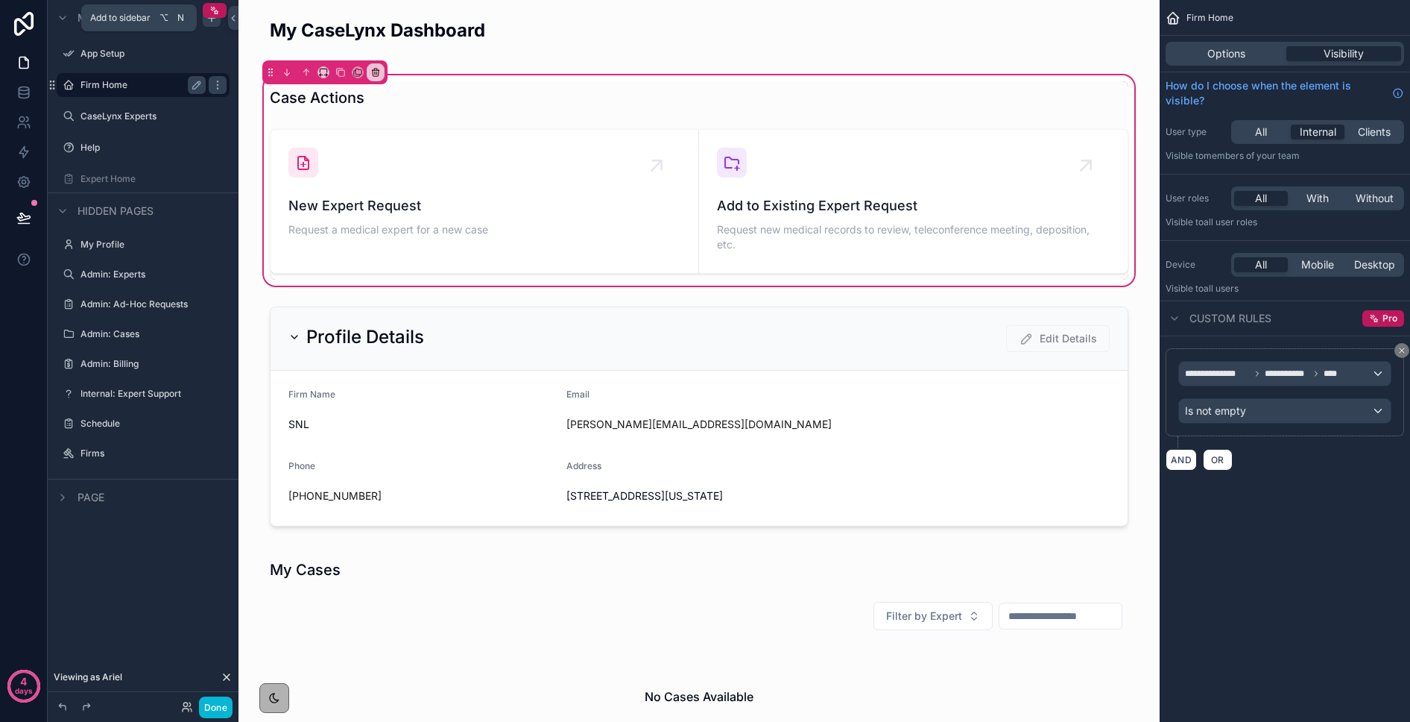
click at [218, 18] on div "scrollable content" at bounding box center [212, 18] width 18 height 18
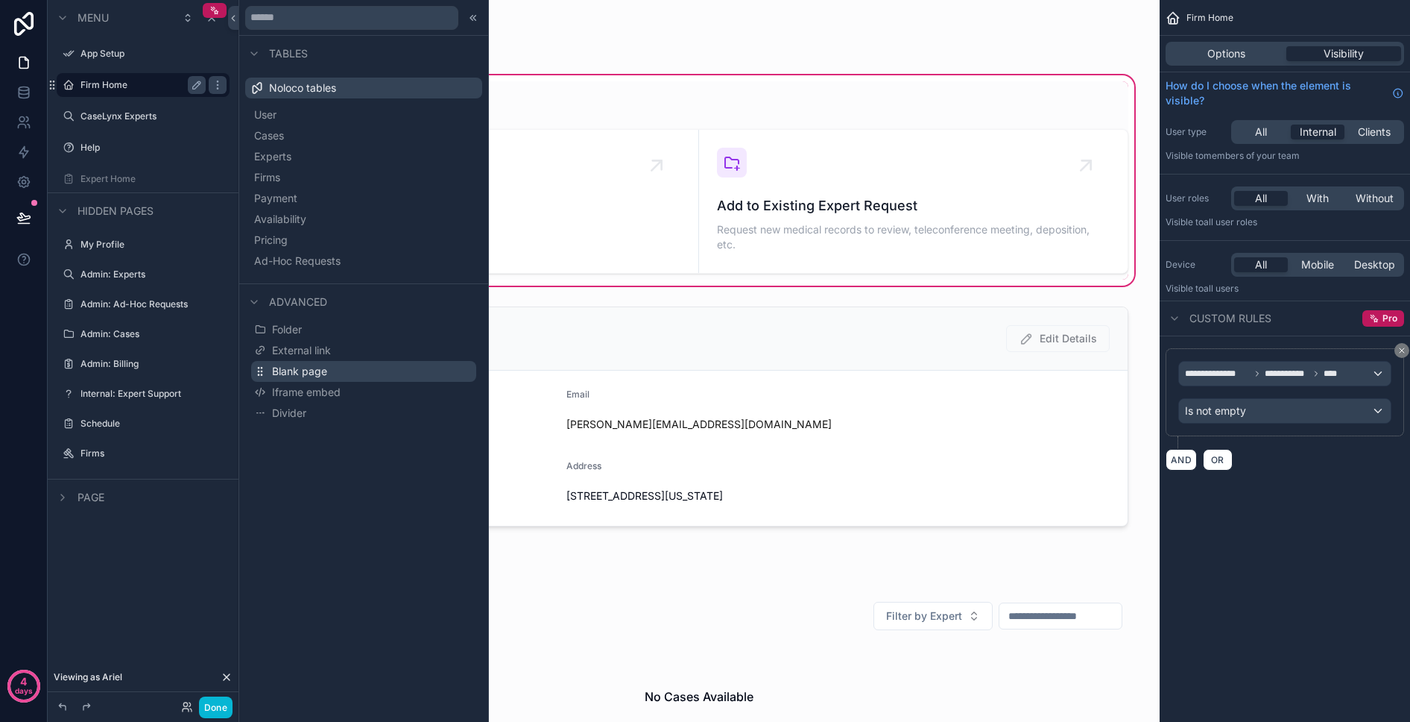
click at [291, 376] on span "Blank page" at bounding box center [299, 371] width 55 height 15
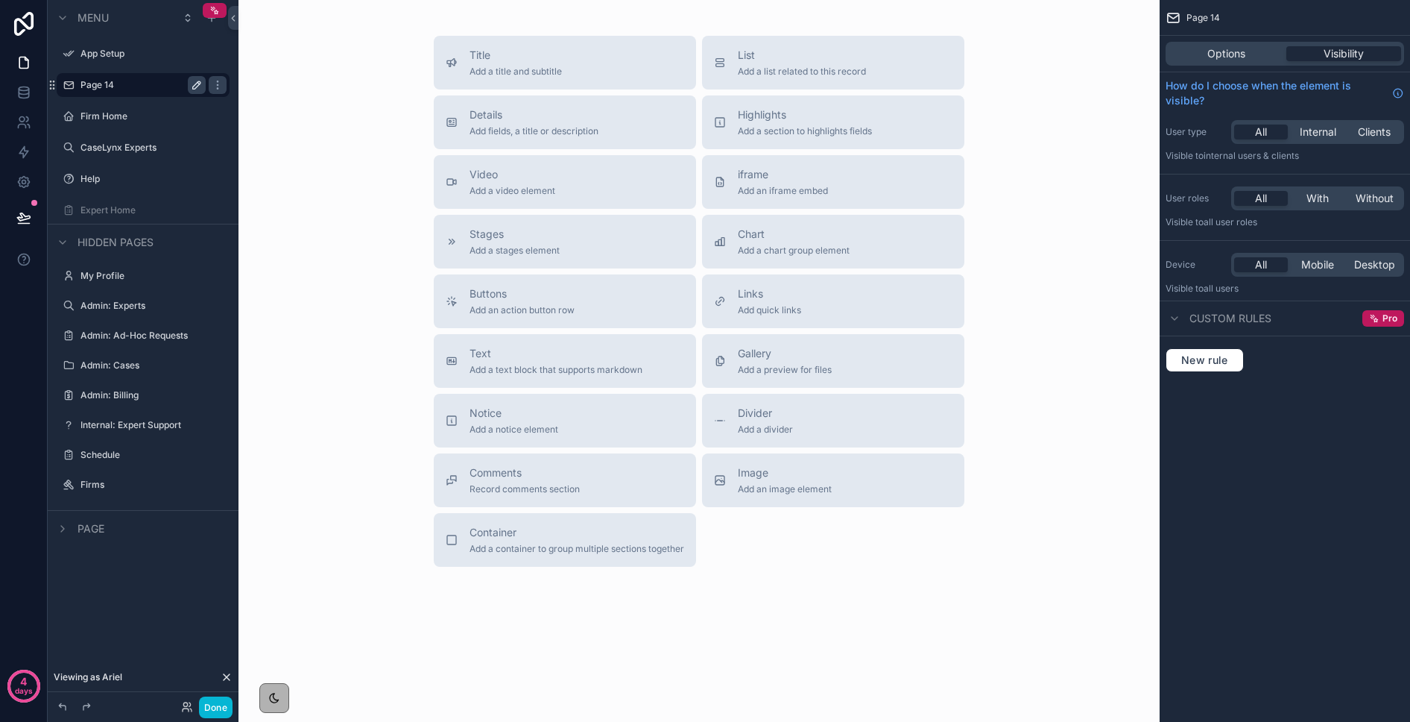
click at [196, 82] on icon "scrollable content" at bounding box center [197, 85] width 12 height 12
click at [145, 83] on input "*******" at bounding box center [131, 85] width 101 height 18
type input "*******"
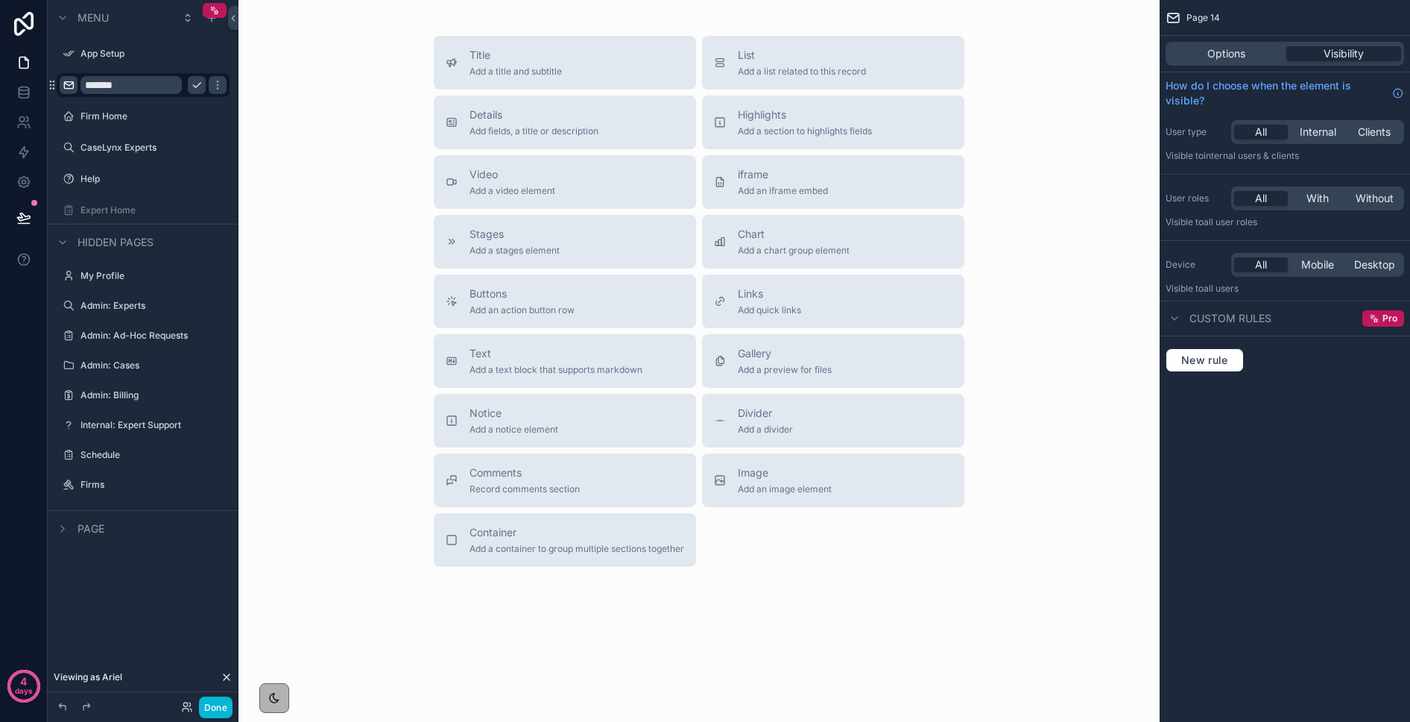
click at [75, 90] on div "scrollable content" at bounding box center [69, 85] width 18 height 18
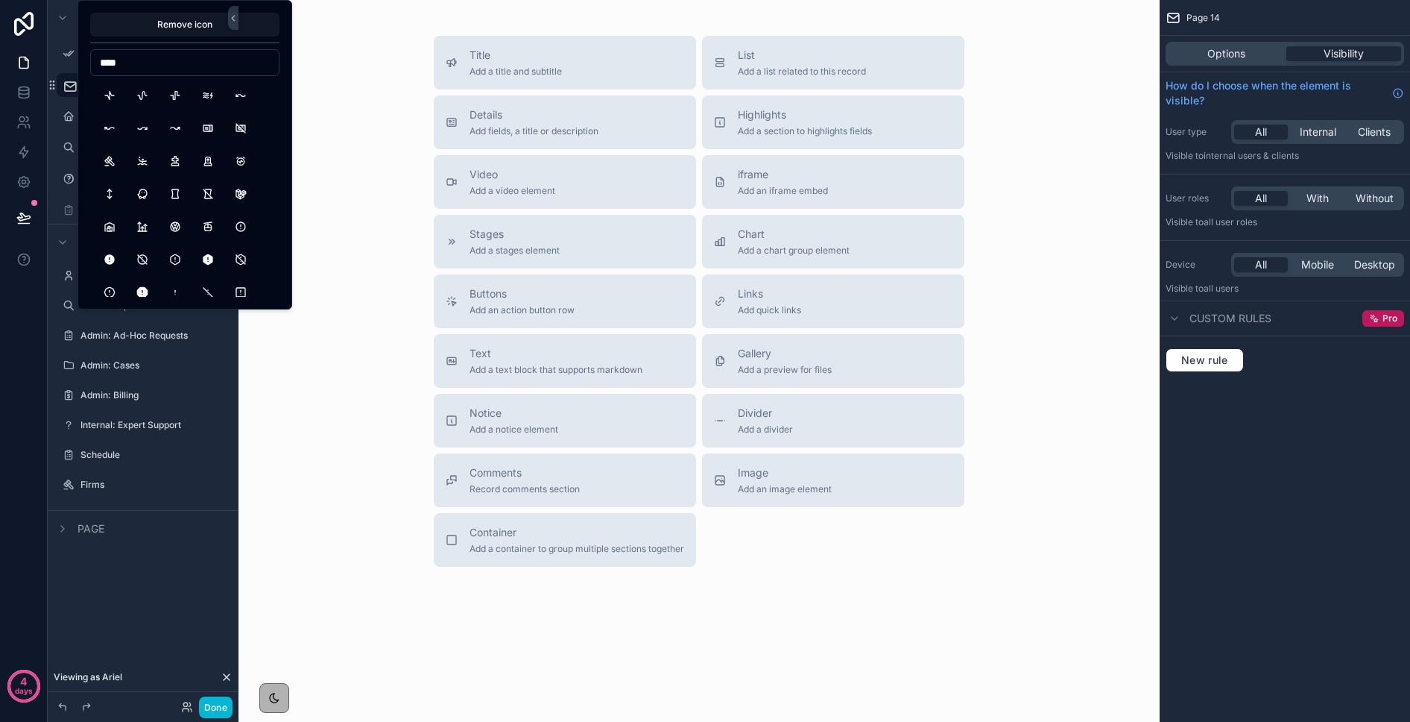
click at [87, 57] on div "Remove icon ****" at bounding box center [185, 154] width 215 height 309
drag, startPoint x: 124, startPoint y: 64, endPoint x: 91, endPoint y: 63, distance: 33.6
click at [91, 63] on input "*******" at bounding box center [185, 62] width 188 height 21
drag, startPoint x: 157, startPoint y: 66, endPoint x: 98, endPoint y: 60, distance: 59.9
click at [98, 60] on input "*****" at bounding box center [185, 62] width 188 height 21
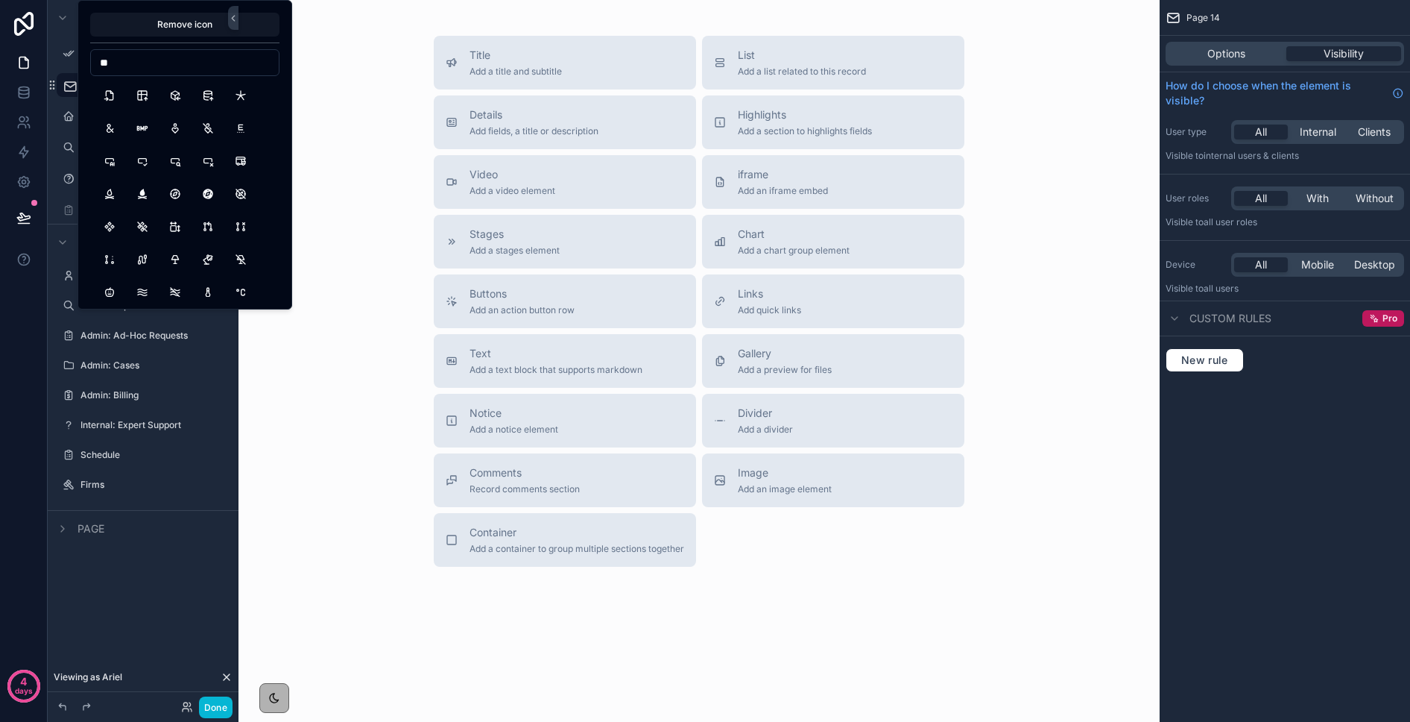
type input "*"
click at [89, 60] on div "Remove icon *" at bounding box center [185, 154] width 215 height 309
type input "*****"
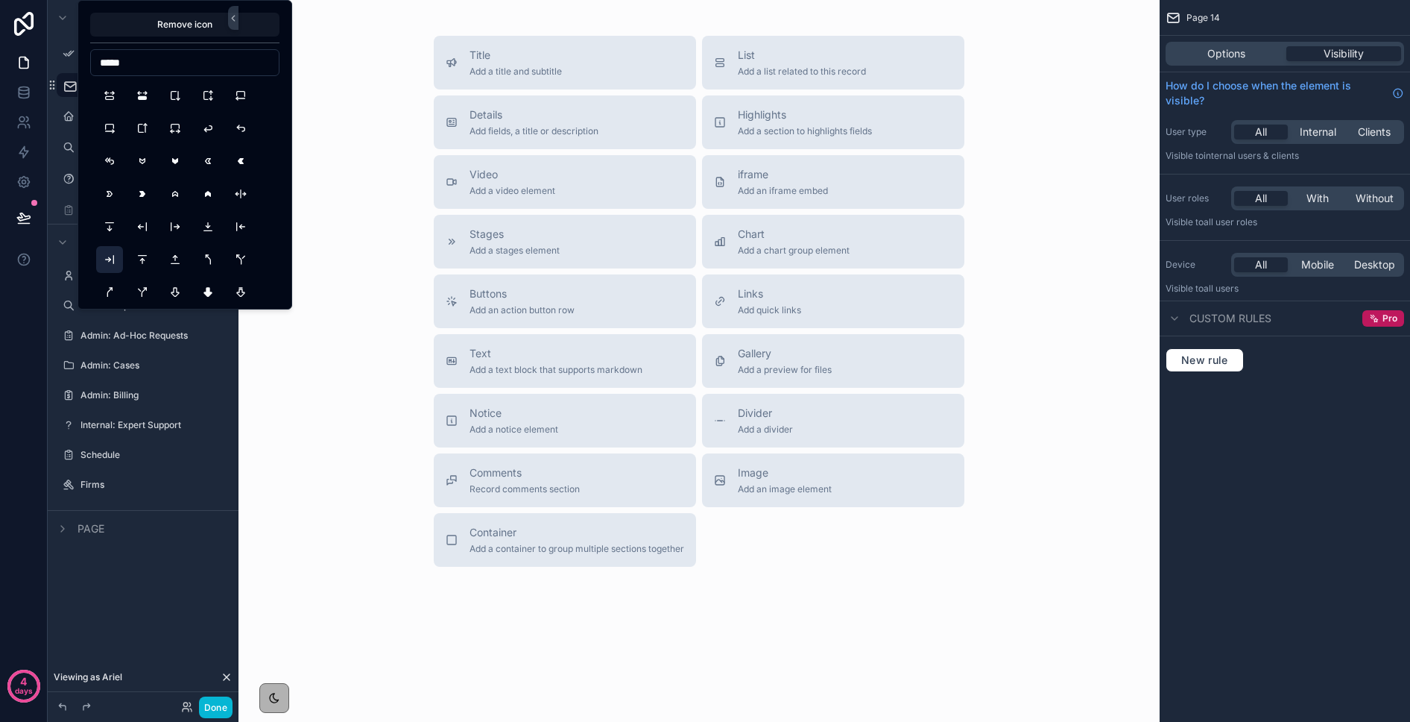
click at [105, 253] on button "ArrowBarToRight" at bounding box center [109, 259] width 27 height 27
click at [324, 286] on div "Title Add a title and subtitle List Add a list related to this record Details A…" at bounding box center [699, 301] width 898 height 531
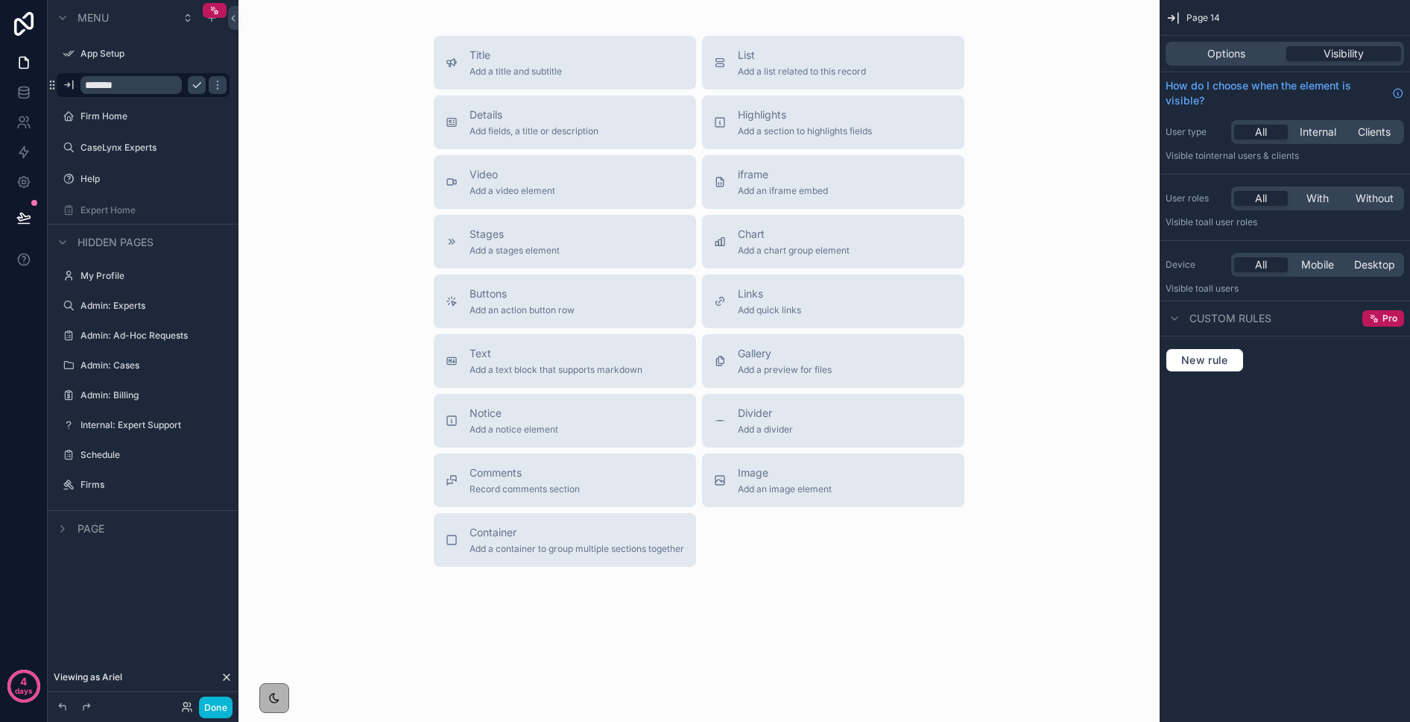
click at [194, 81] on icon "scrollable content" at bounding box center [197, 85] width 12 height 12
click at [153, 81] on label "Welcome" at bounding box center [140, 85] width 119 height 12
click at [514, 48] on span "Title" at bounding box center [516, 55] width 92 height 15
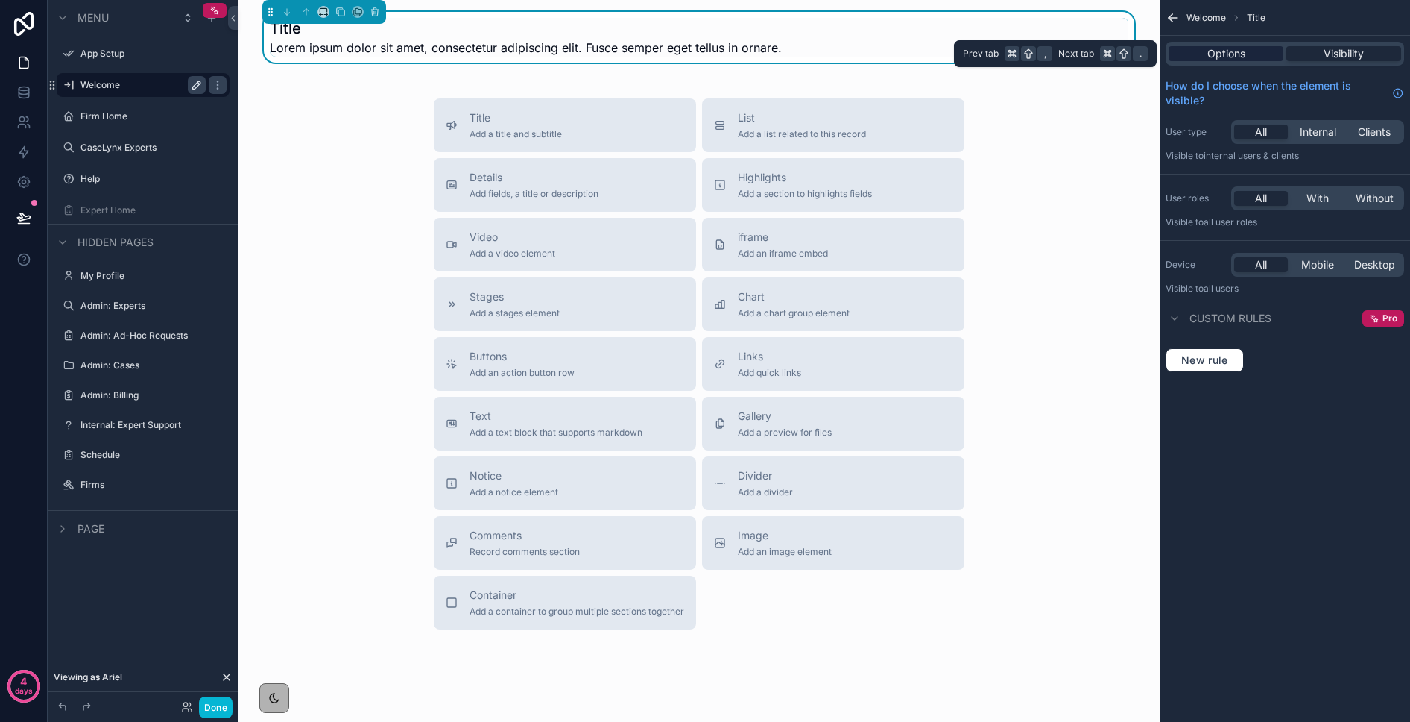
click at [1154, 50] on span "Options" at bounding box center [1227, 53] width 38 height 15
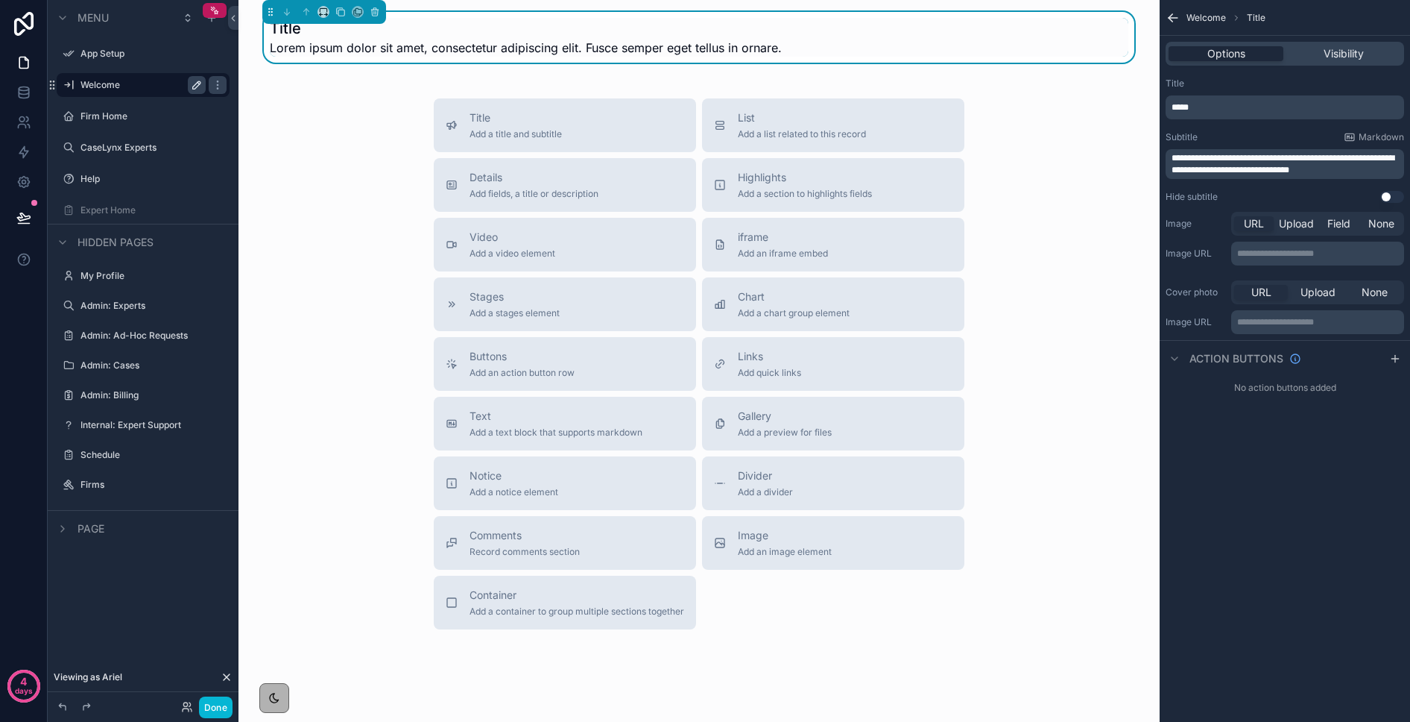
drag, startPoint x: 1207, startPoint y: 101, endPoint x: 1161, endPoint y: 101, distance: 46.2
click at [1154, 101] on div "**********" at bounding box center [1285, 140] width 250 height 137
drag, startPoint x: 1191, startPoint y: 107, endPoint x: 1154, endPoint y: 103, distance: 37.5
click at [1154, 103] on div "App Setup Welcome Firm Home CaseLynx Experts Help Expert Home My Profile Admin:…" at bounding box center [825, 361] width 1172 height 722
drag, startPoint x: 1249, startPoint y: 103, endPoint x: 1284, endPoint y: 100, distance: 35.2
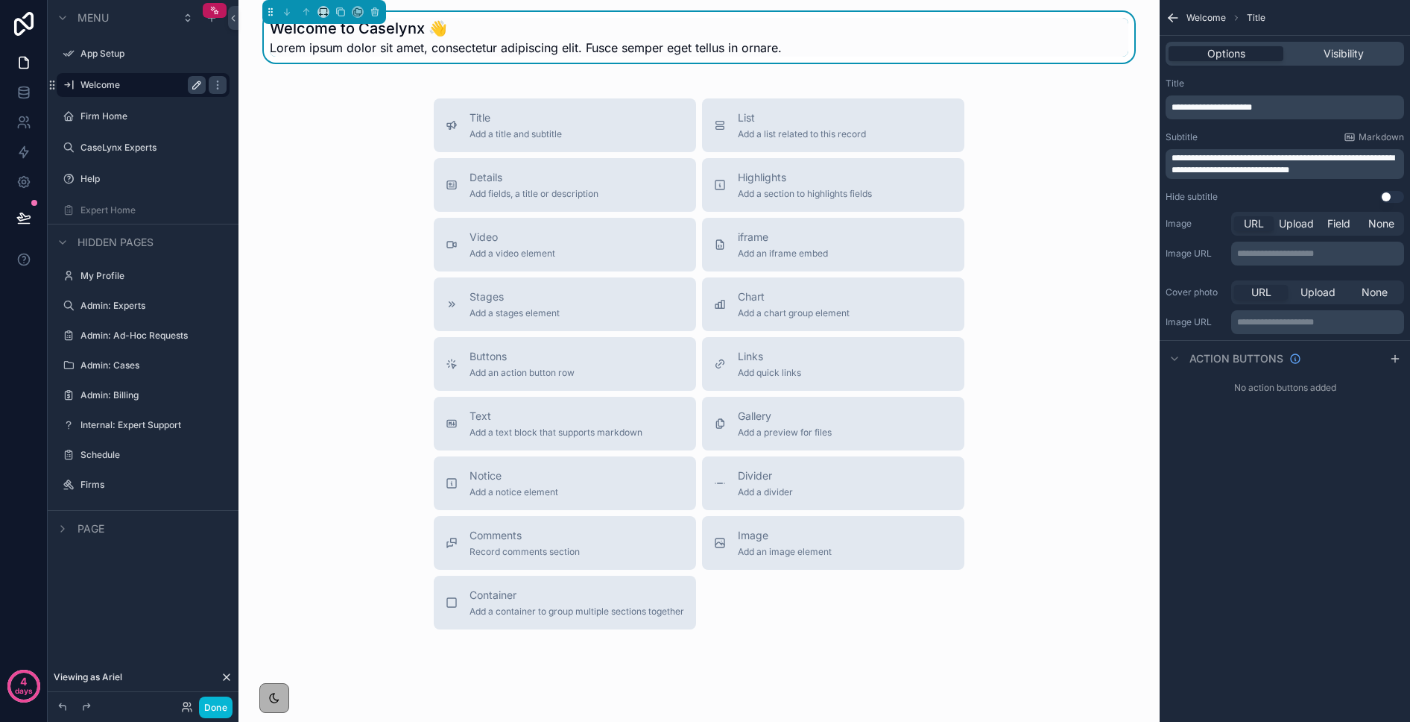
click at [1154, 103] on span "**********" at bounding box center [1212, 107] width 81 height 9
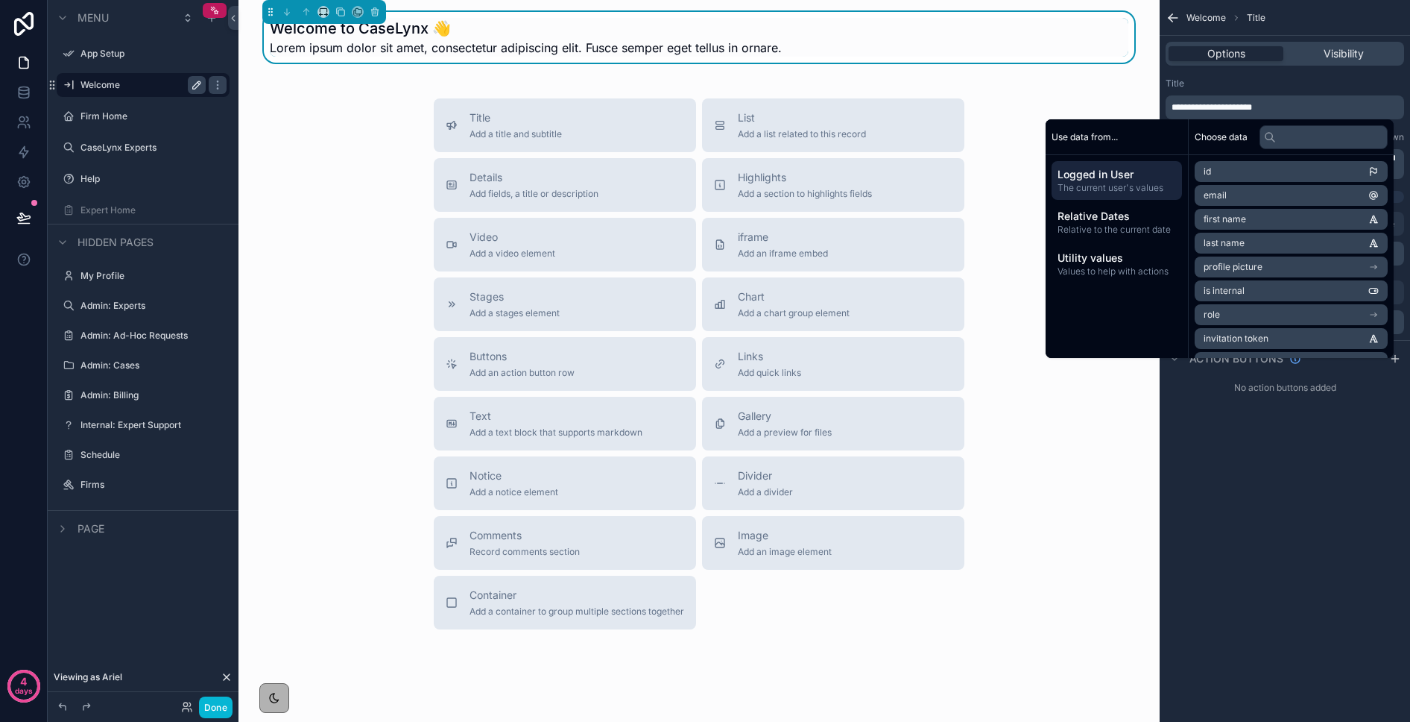
click at [1154, 83] on div "Title" at bounding box center [1285, 84] width 239 height 12
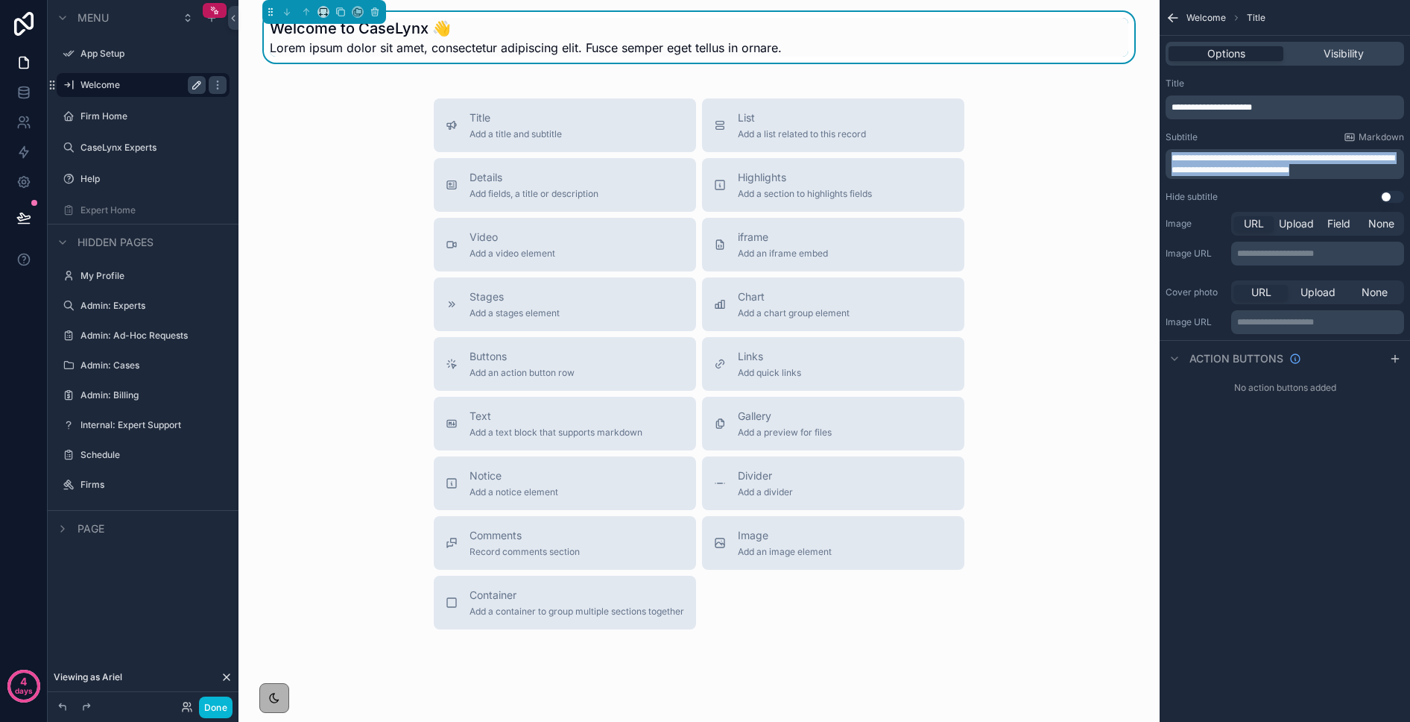
drag, startPoint x: 1333, startPoint y: 169, endPoint x: 1067, endPoint y: 133, distance: 268.5
click at [1068, 133] on div "**********" at bounding box center [825, 361] width 1172 height 722
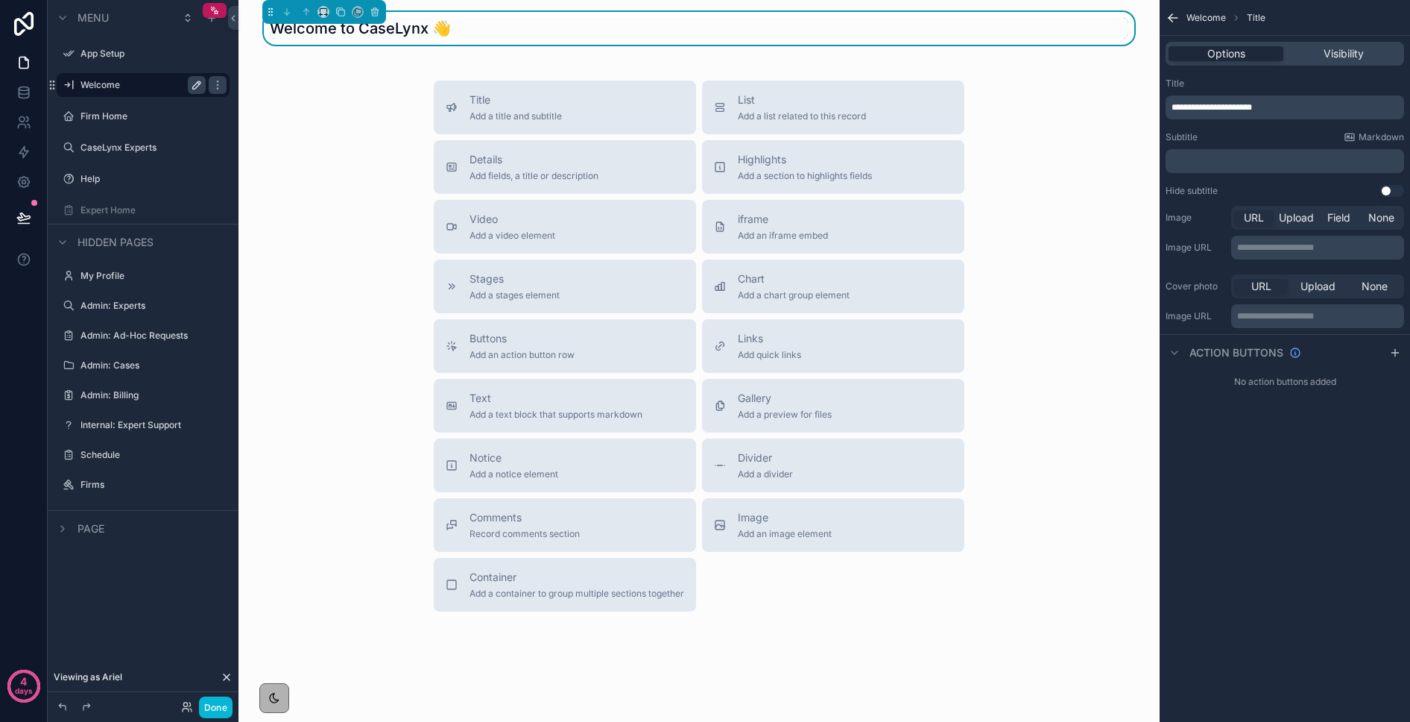
click at [1154, 66] on div "Options Visibility" at bounding box center [1285, 54] width 250 height 36
click at [1154, 53] on span "Visibility" at bounding box center [1344, 53] width 40 height 15
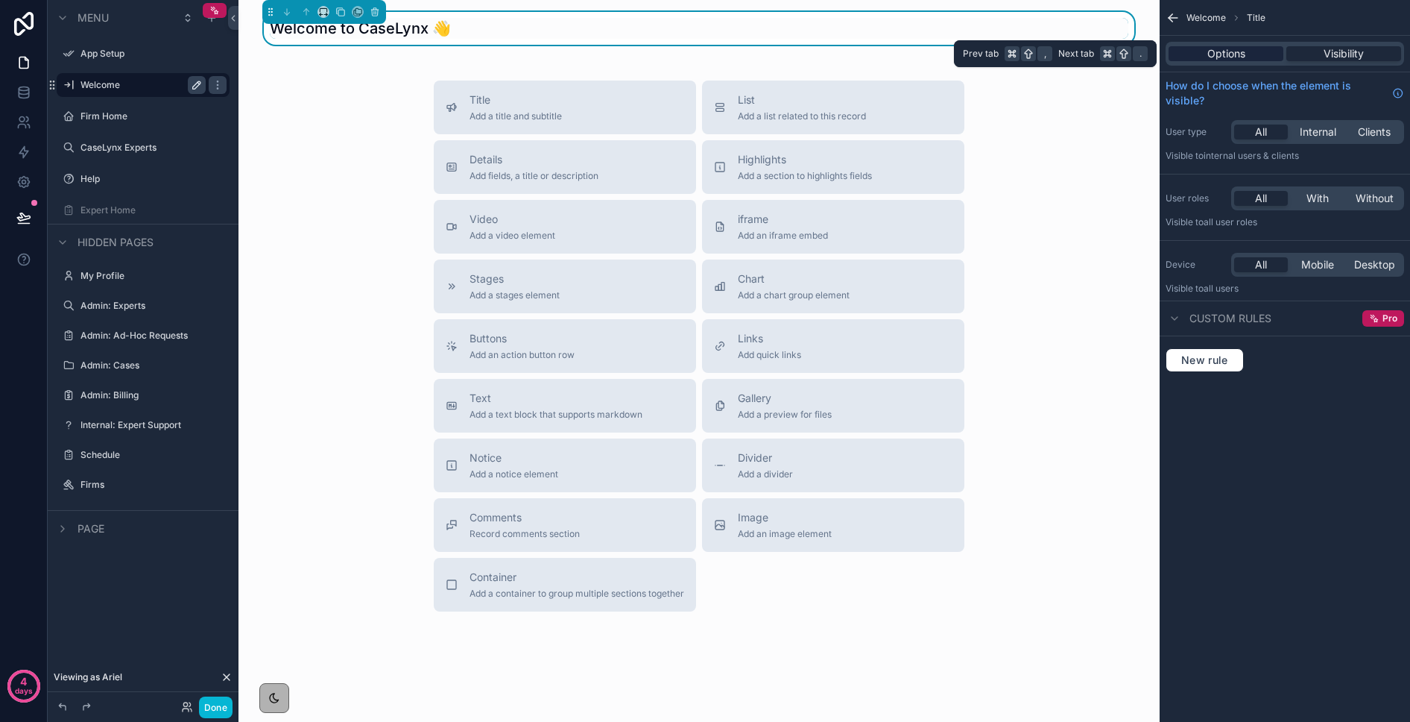
click at [1154, 51] on span "Options" at bounding box center [1227, 53] width 38 height 15
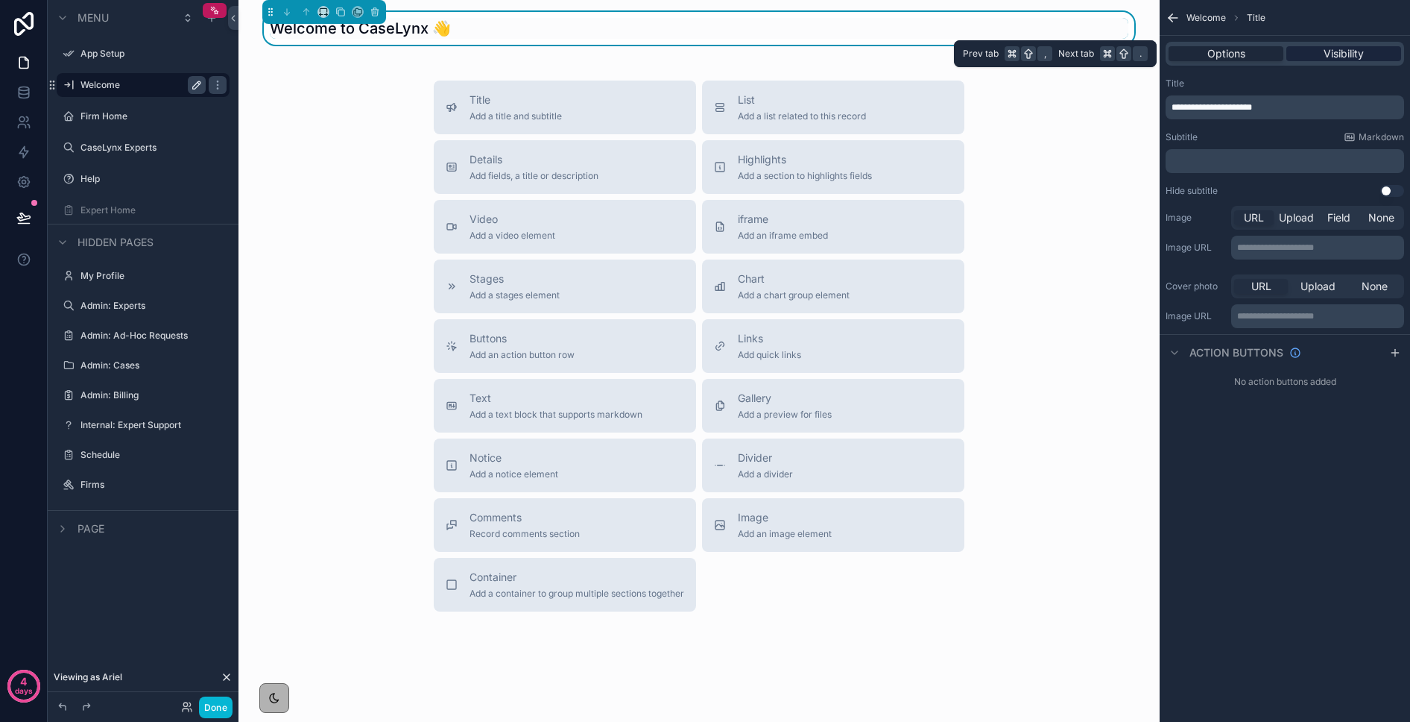
click at [1154, 51] on span "Visibility" at bounding box center [1344, 53] width 40 height 15
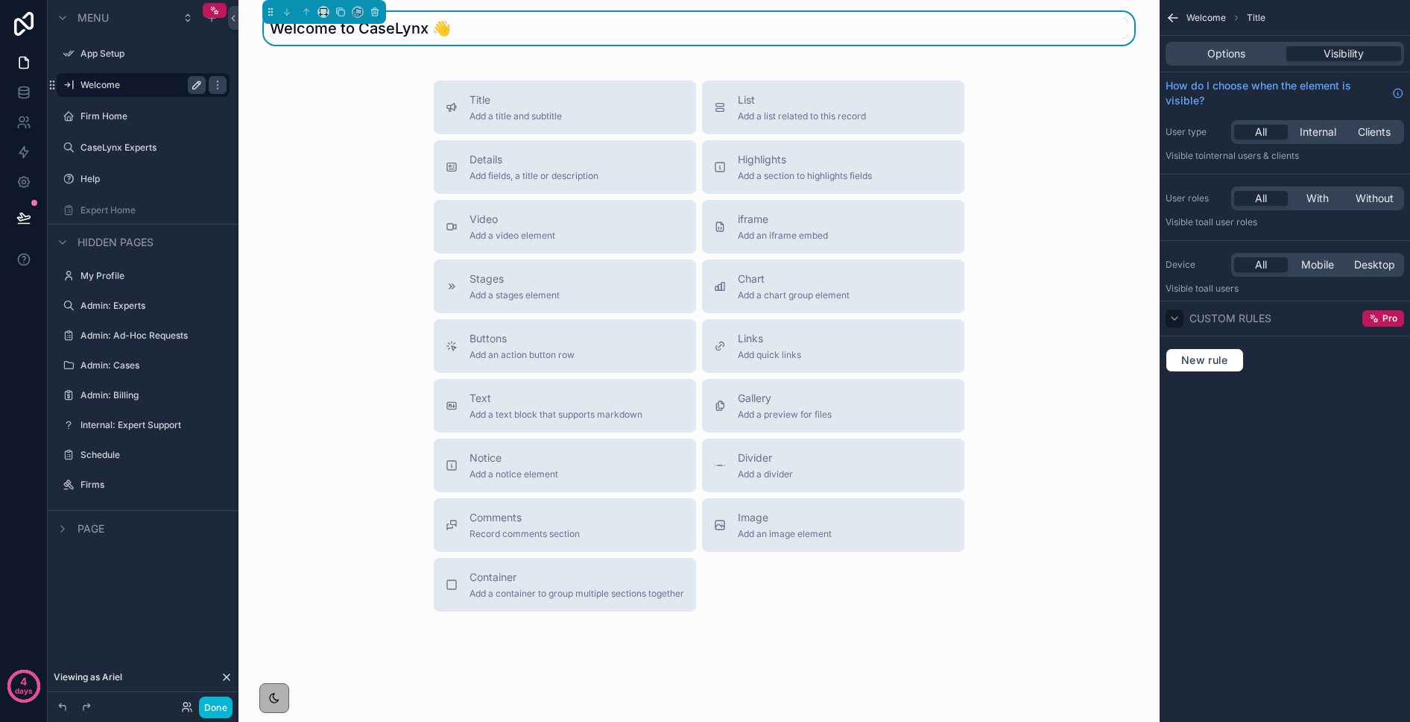
click at [1154, 320] on icon "scrollable content" at bounding box center [1175, 318] width 12 height 12
click at [1154, 363] on span "New rule" at bounding box center [1205, 359] width 59 height 13
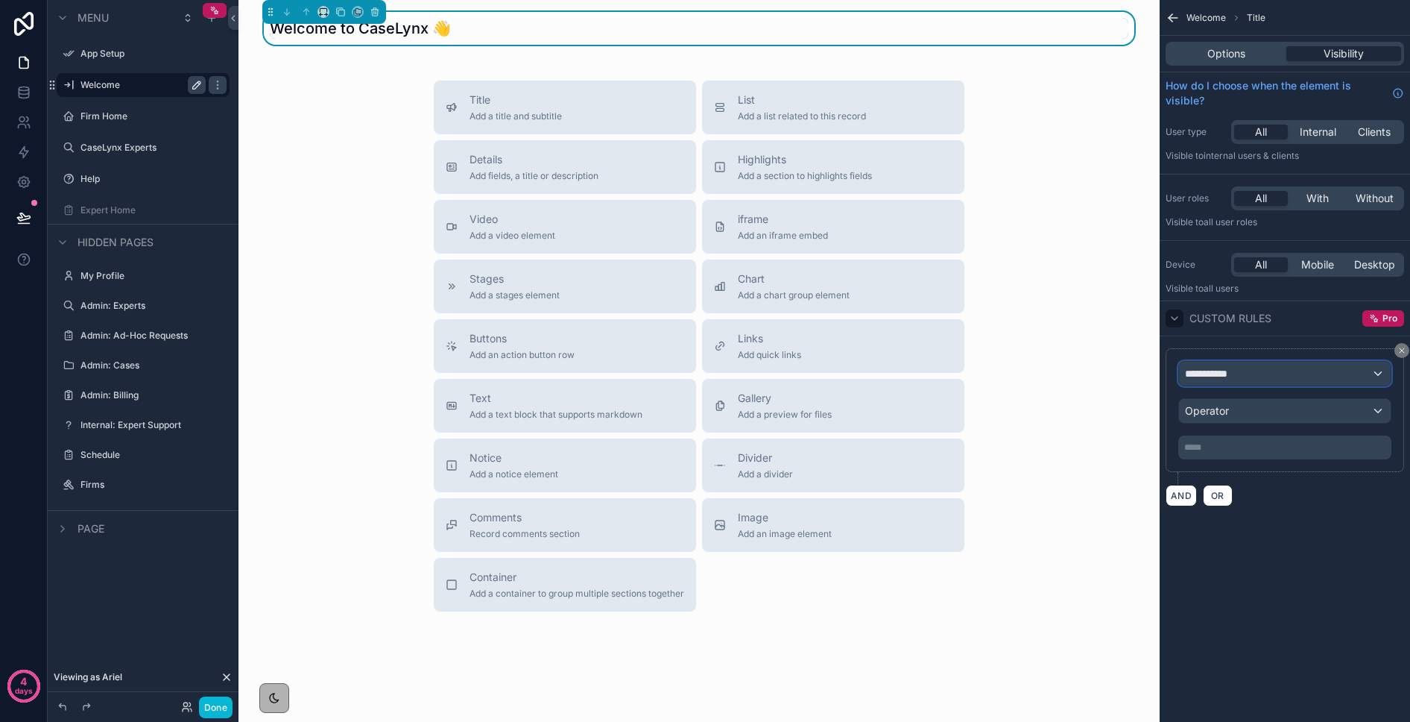
click at [1154, 373] on span "**********" at bounding box center [1212, 373] width 55 height 15
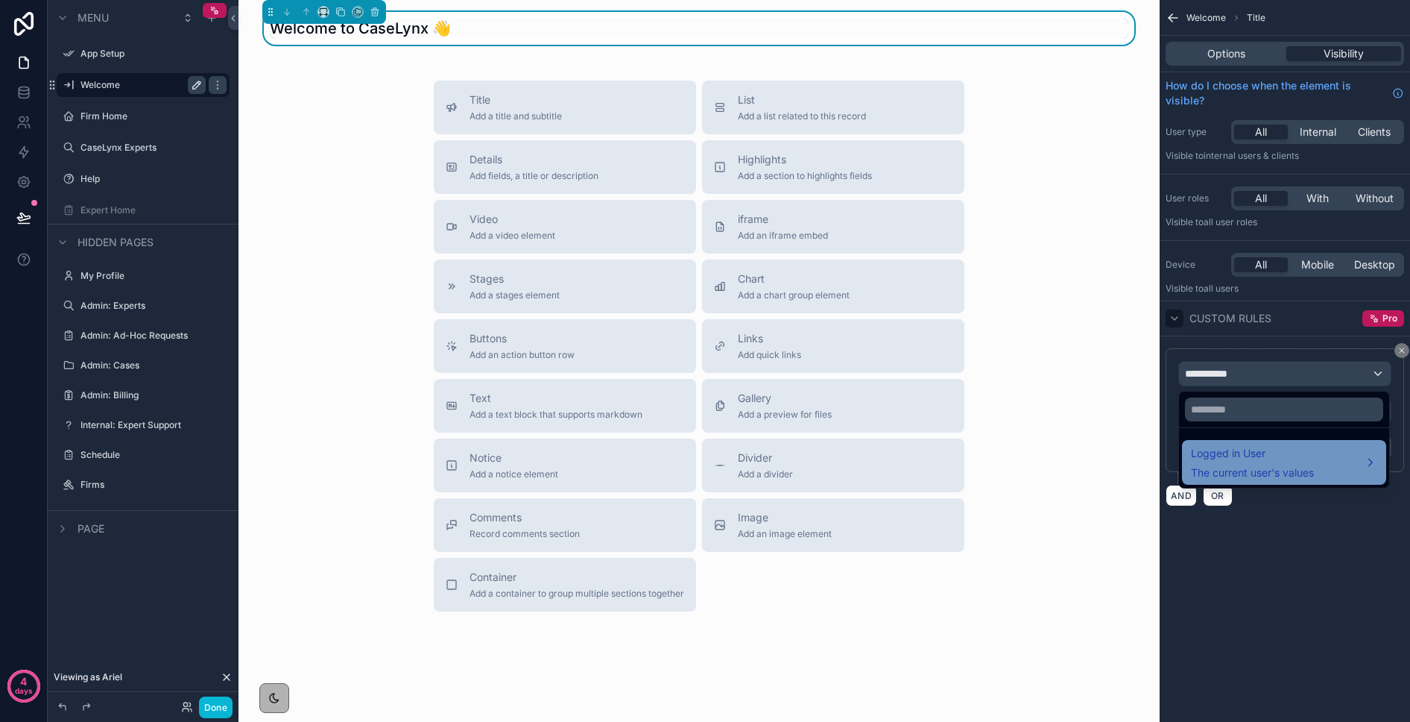
click at [1154, 468] on span "The current user's values" at bounding box center [1252, 472] width 123 height 15
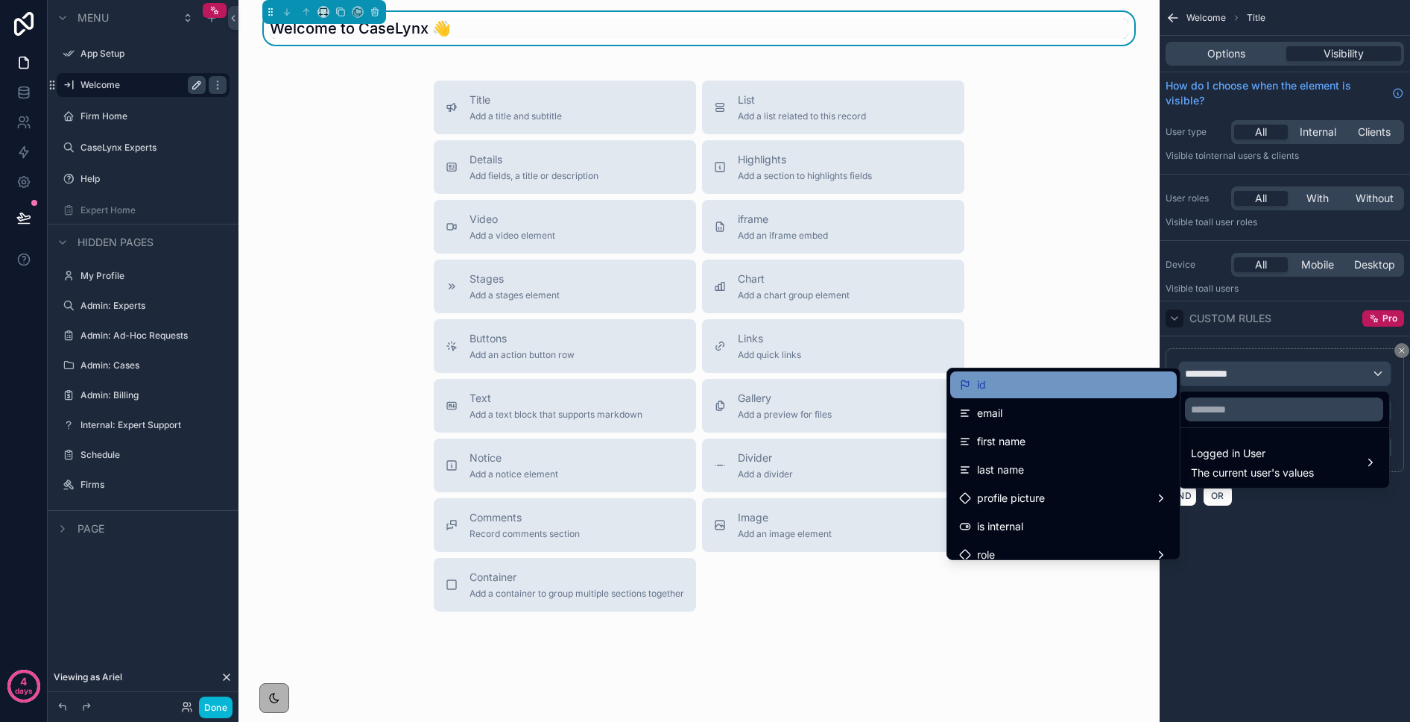
click at [1015, 391] on div "id" at bounding box center [1063, 385] width 209 height 18
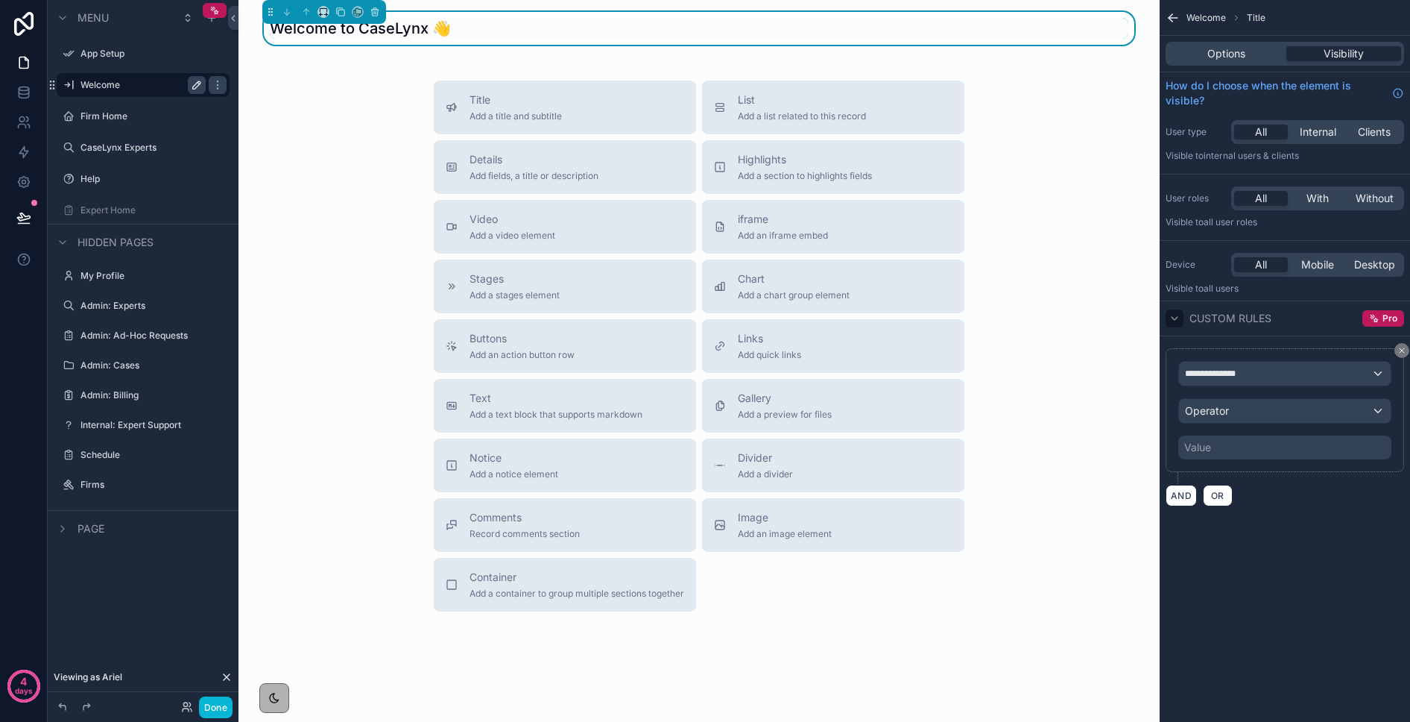
click at [1154, 447] on div "Value" at bounding box center [1285, 447] width 213 height 24
click at [1154, 412] on div "Operator" at bounding box center [1285, 411] width 212 height 24
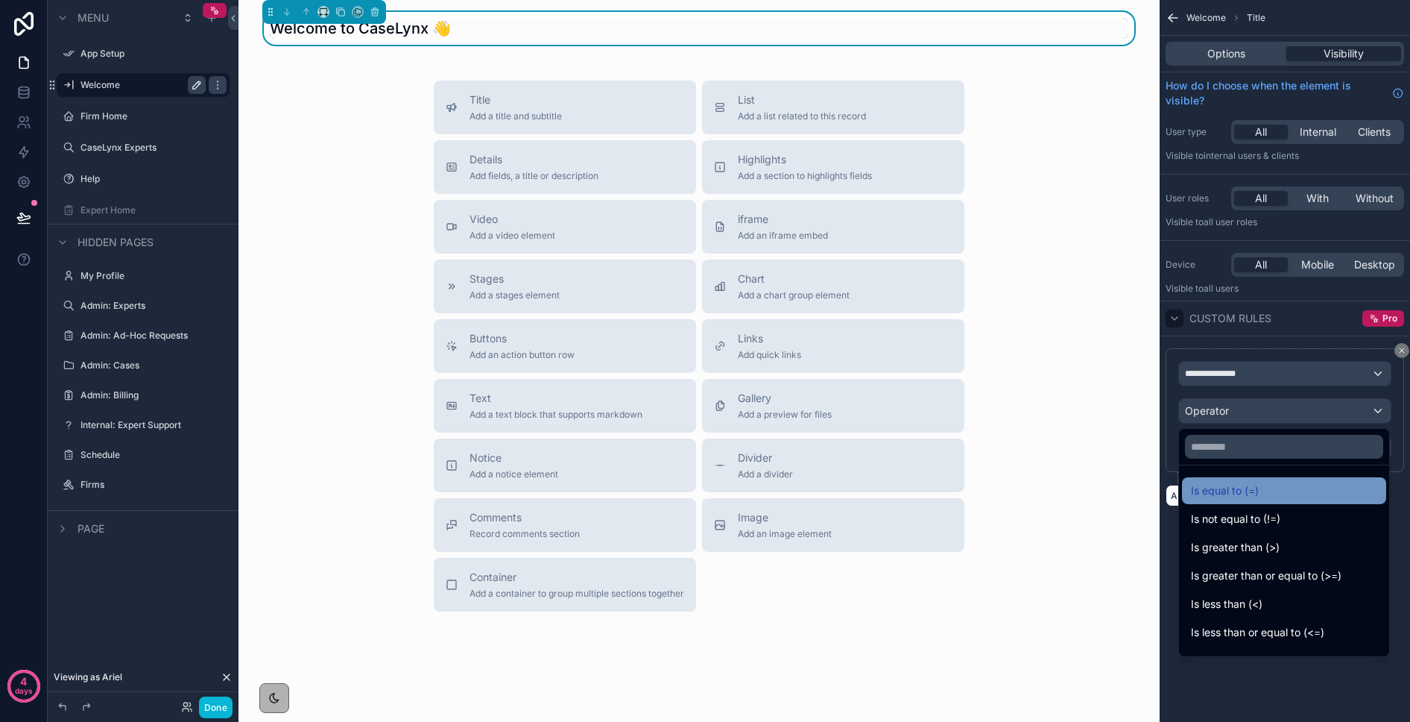
click at [1154, 485] on span "Is equal to (=)" at bounding box center [1225, 491] width 68 height 18
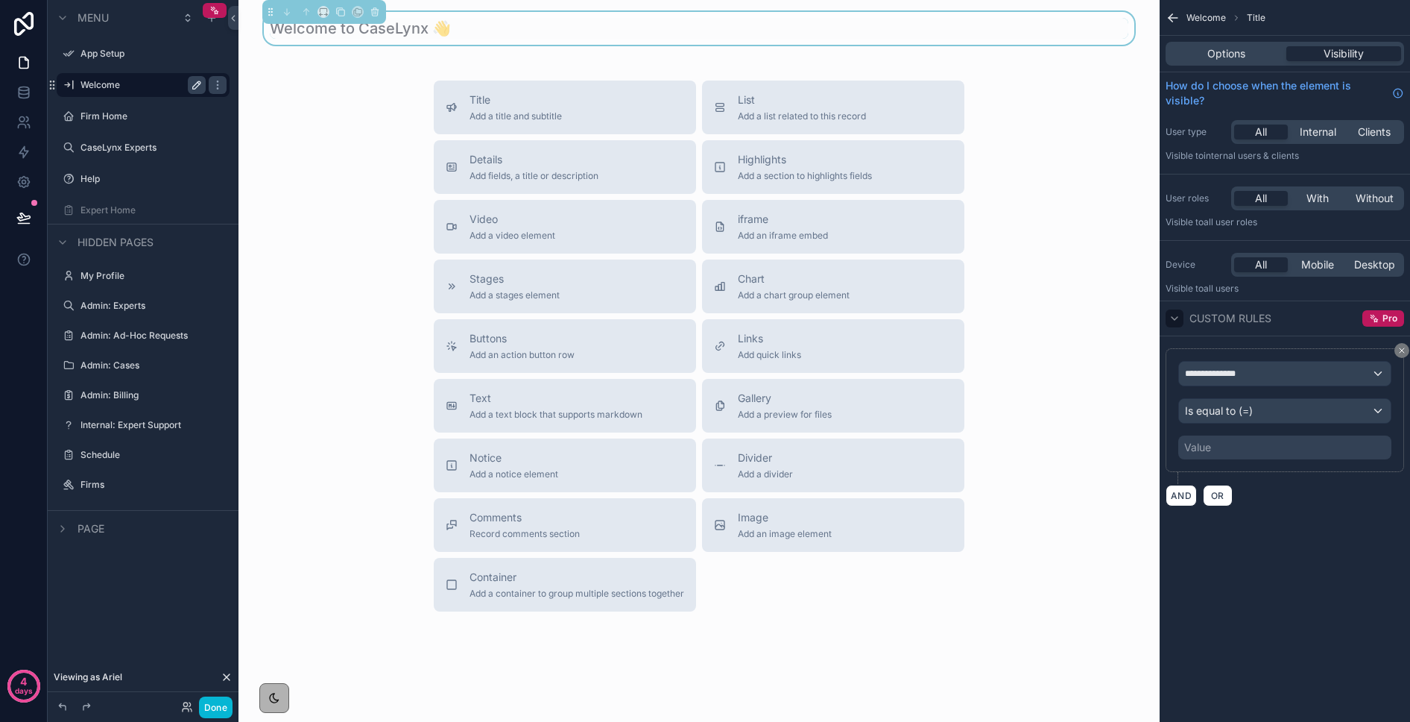
click at [1154, 455] on div "Value" at bounding box center [1285, 447] width 213 height 24
click at [1154, 481] on div "**********" at bounding box center [1285, 416] width 239 height 136
click at [1154, 377] on div "**********" at bounding box center [1285, 374] width 212 height 24
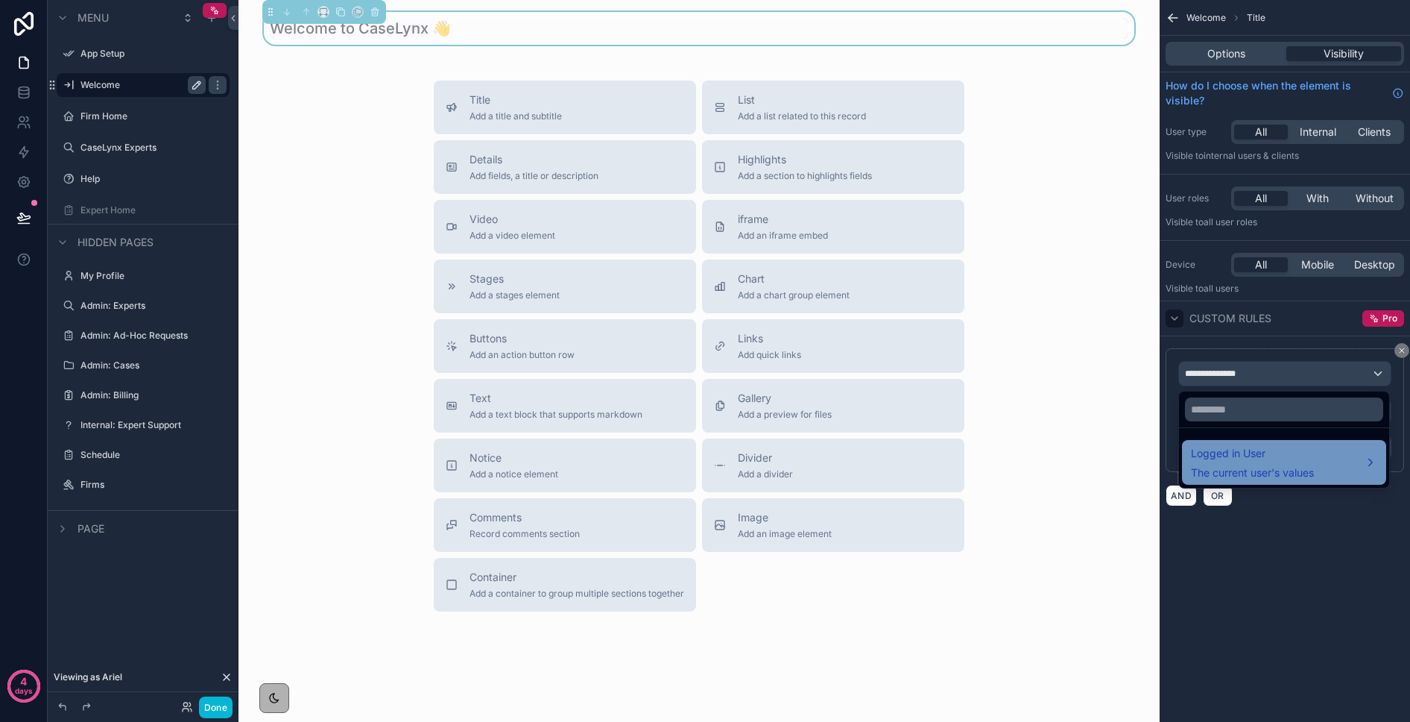
click at [1154, 460] on span "Logged in User" at bounding box center [1252, 453] width 123 height 18
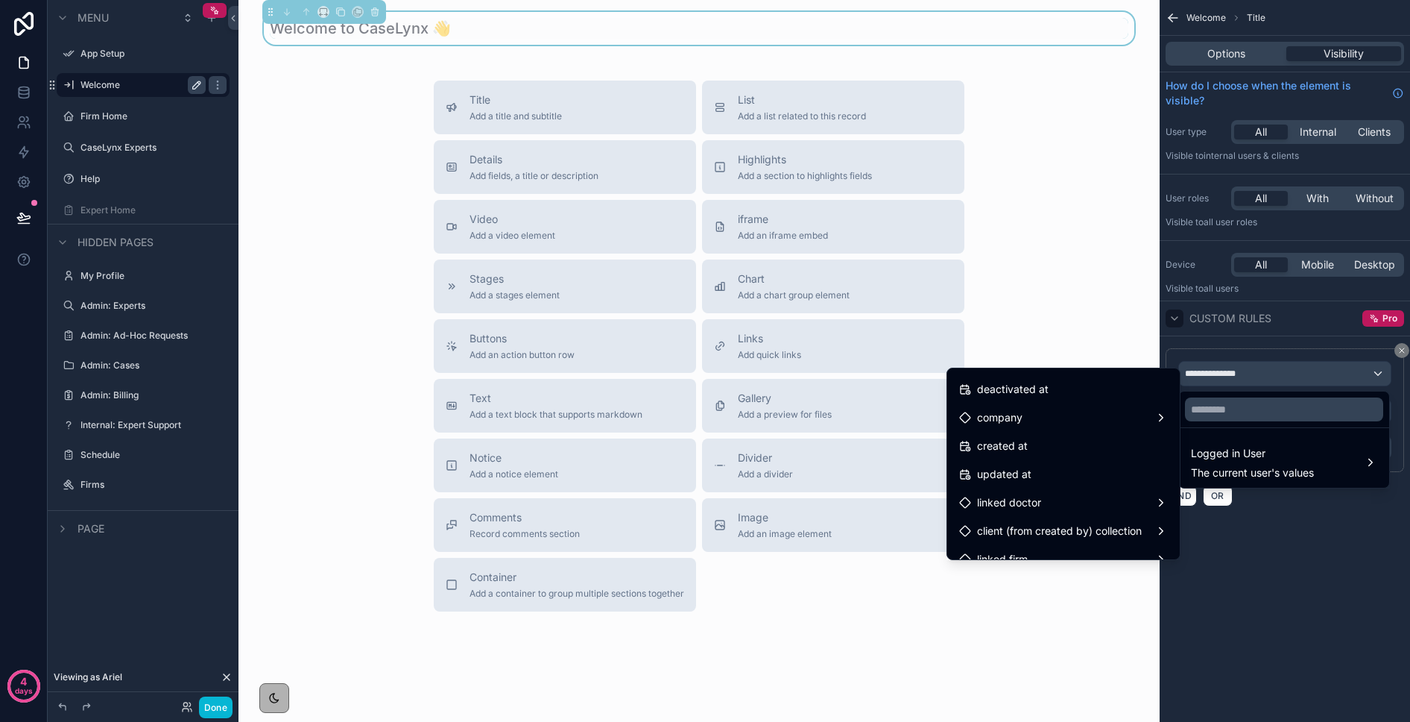
scroll to position [352, 0]
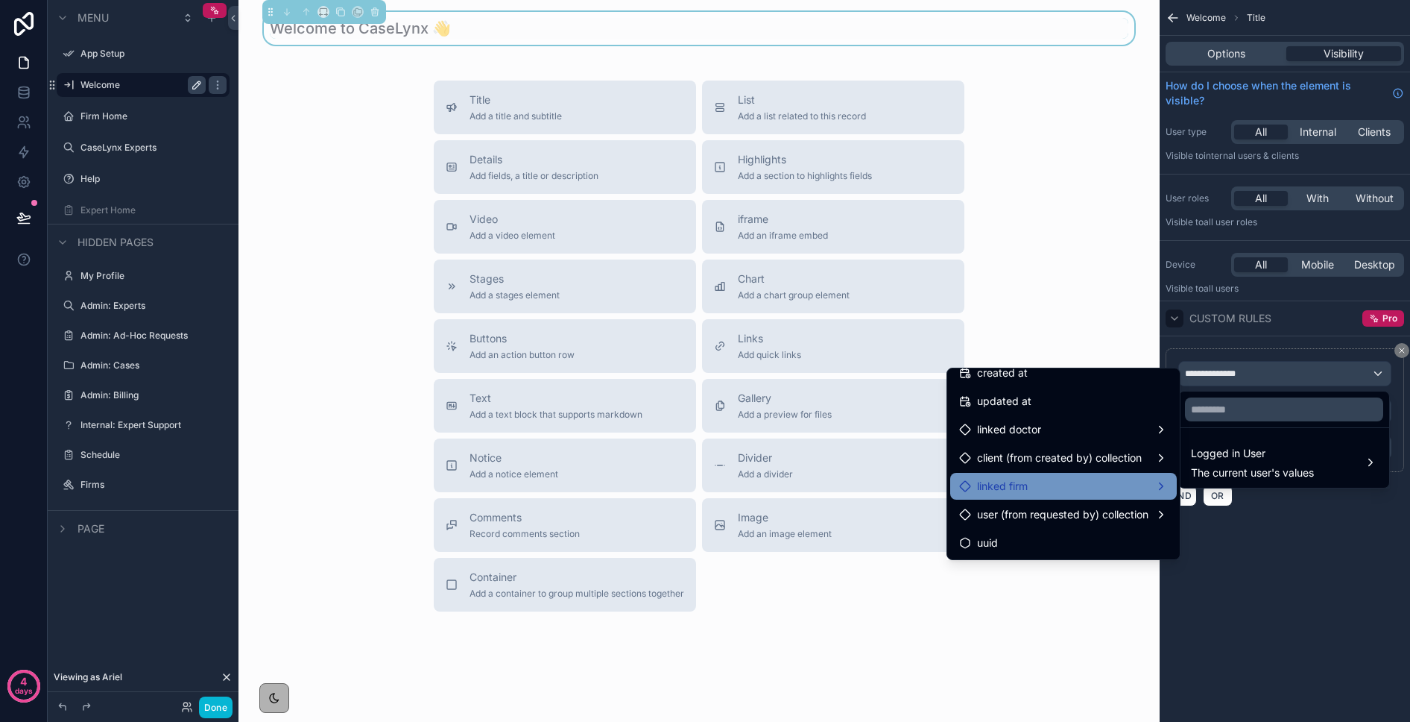
click at [1055, 481] on div "linked firm" at bounding box center [1063, 486] width 209 height 18
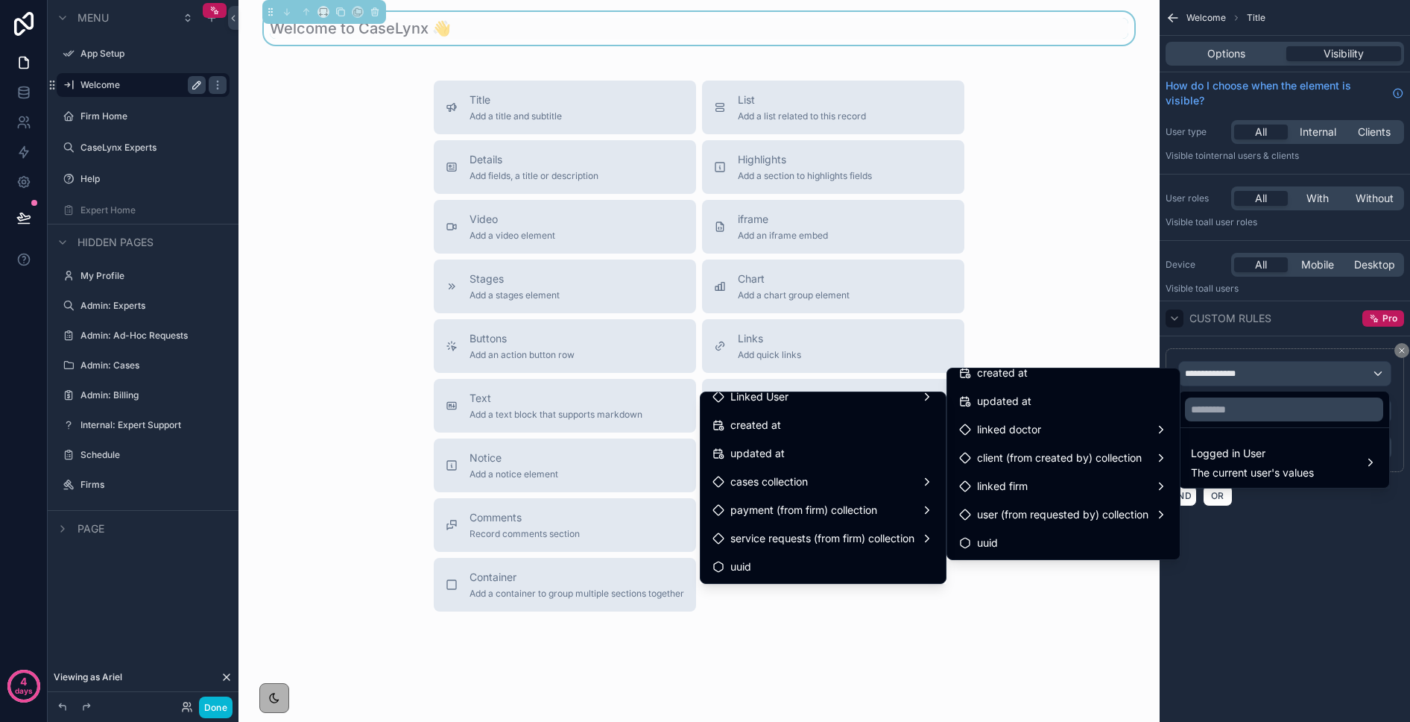
scroll to position [0, 0]
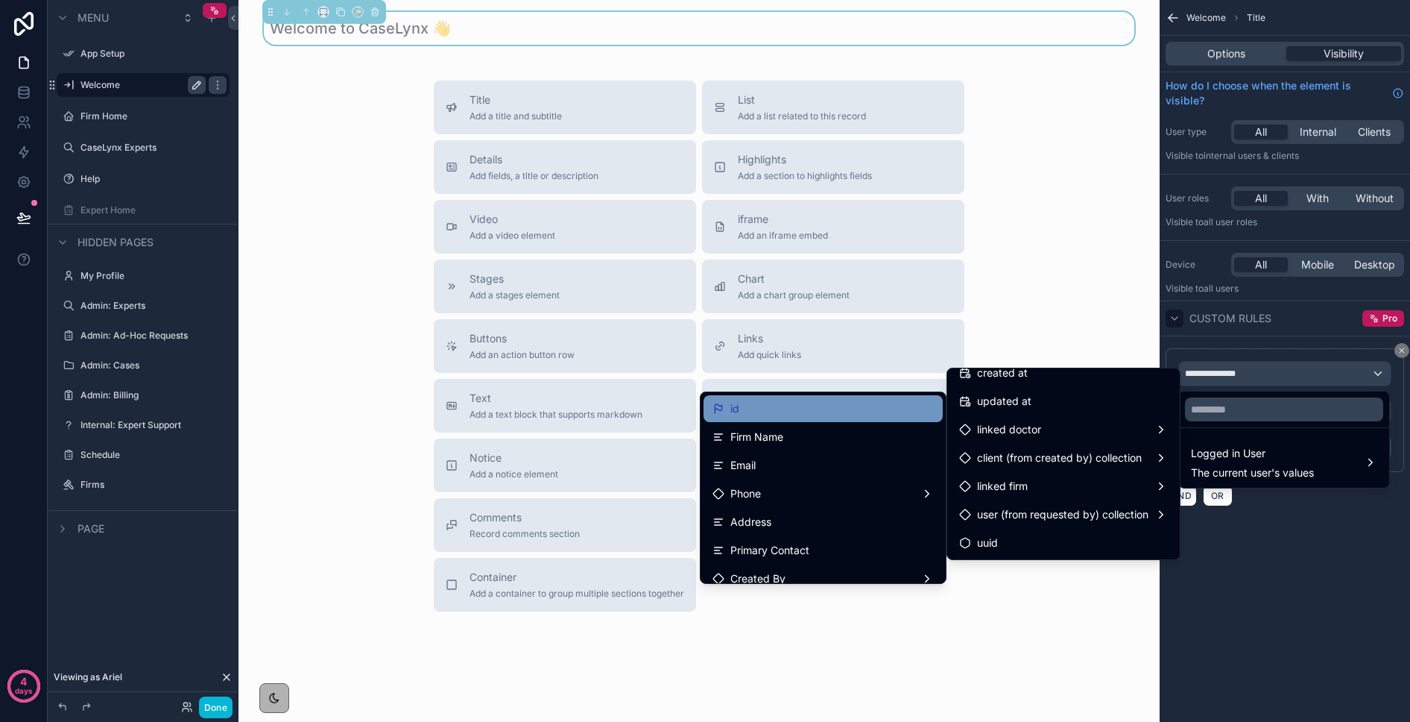
click at [786, 415] on div "id" at bounding box center [823, 409] width 221 height 18
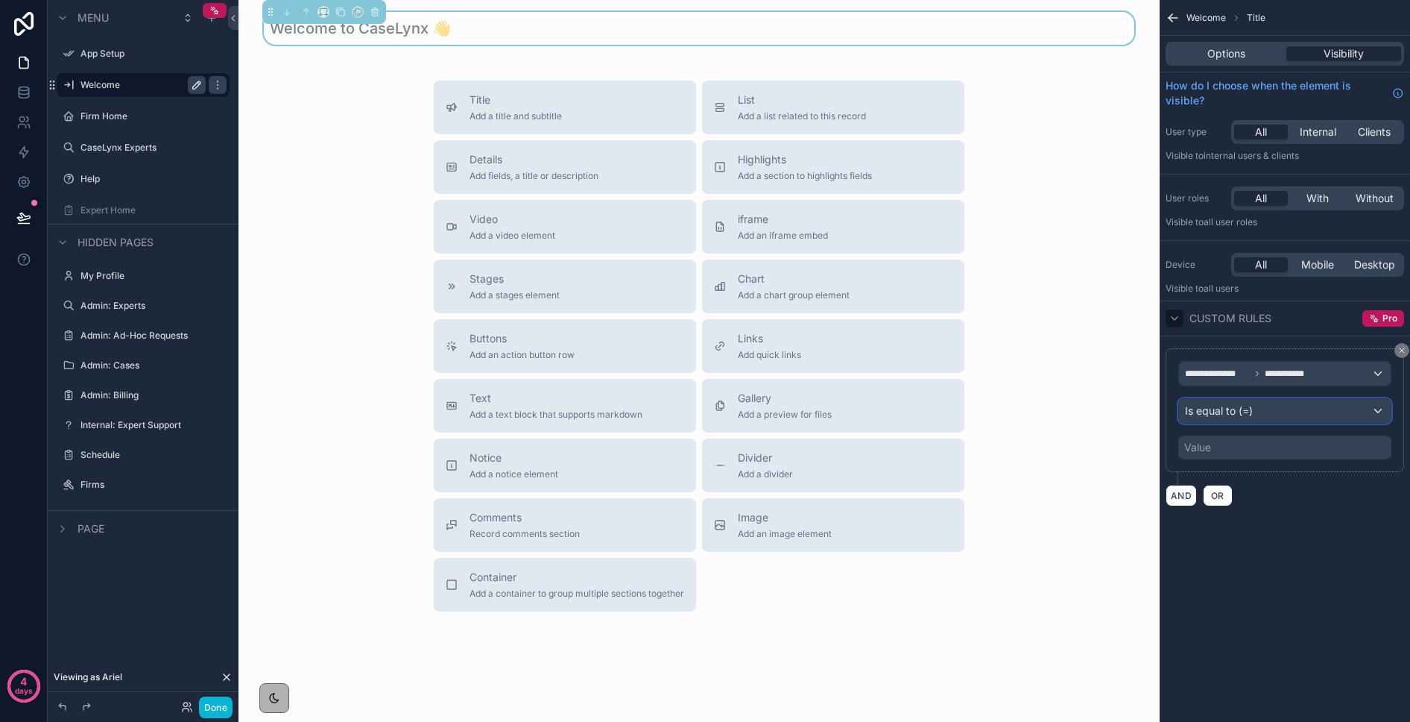
click at [1154, 414] on span "Is equal to (=)" at bounding box center [1219, 410] width 68 height 15
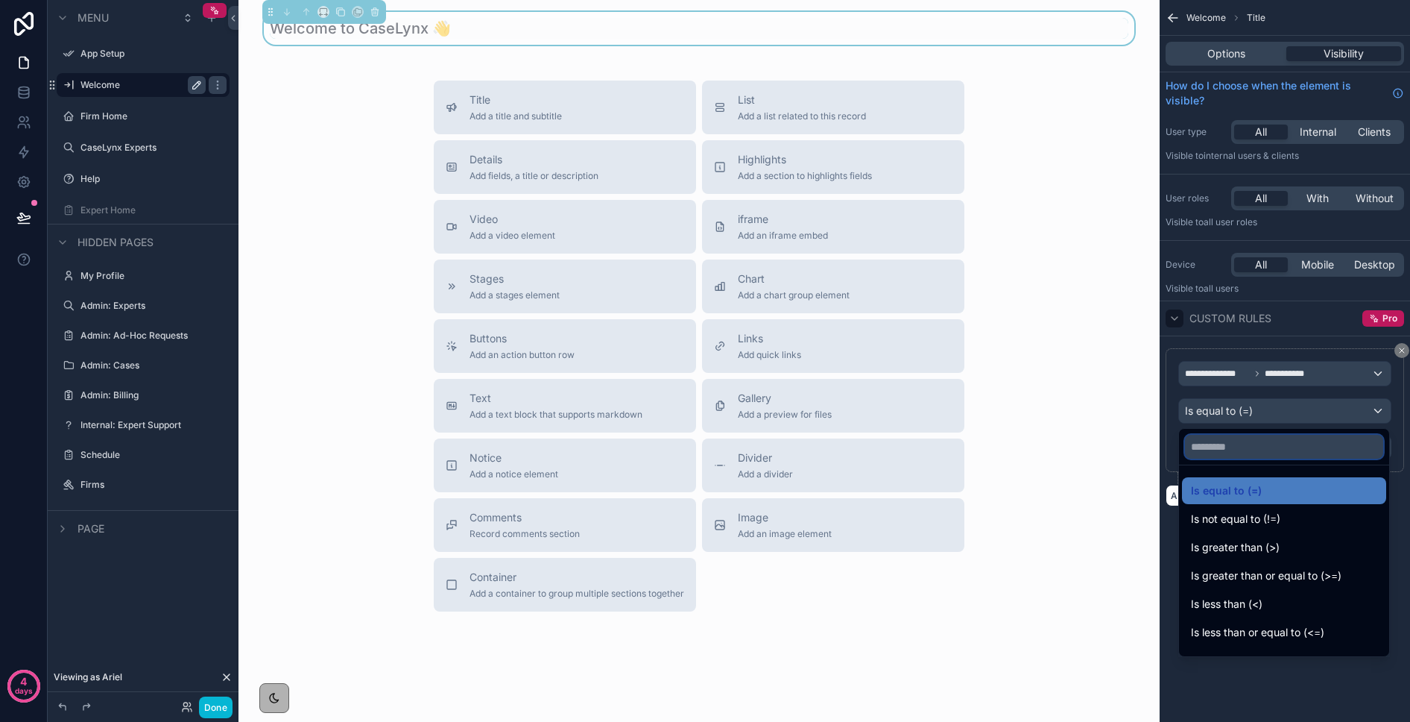
click at [1154, 447] on input "text" at bounding box center [1284, 447] width 198 height 24
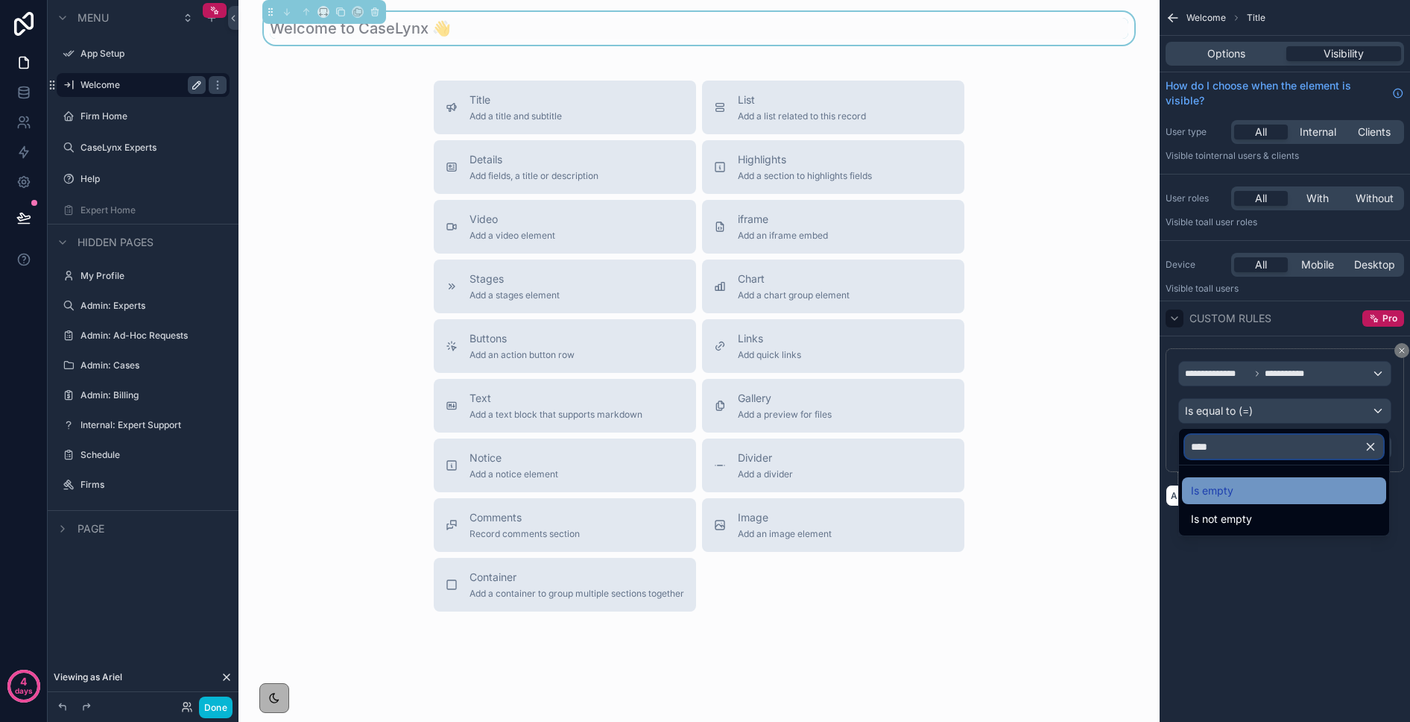
type input "****"
click at [1154, 485] on span "Is empty" at bounding box center [1212, 491] width 42 height 18
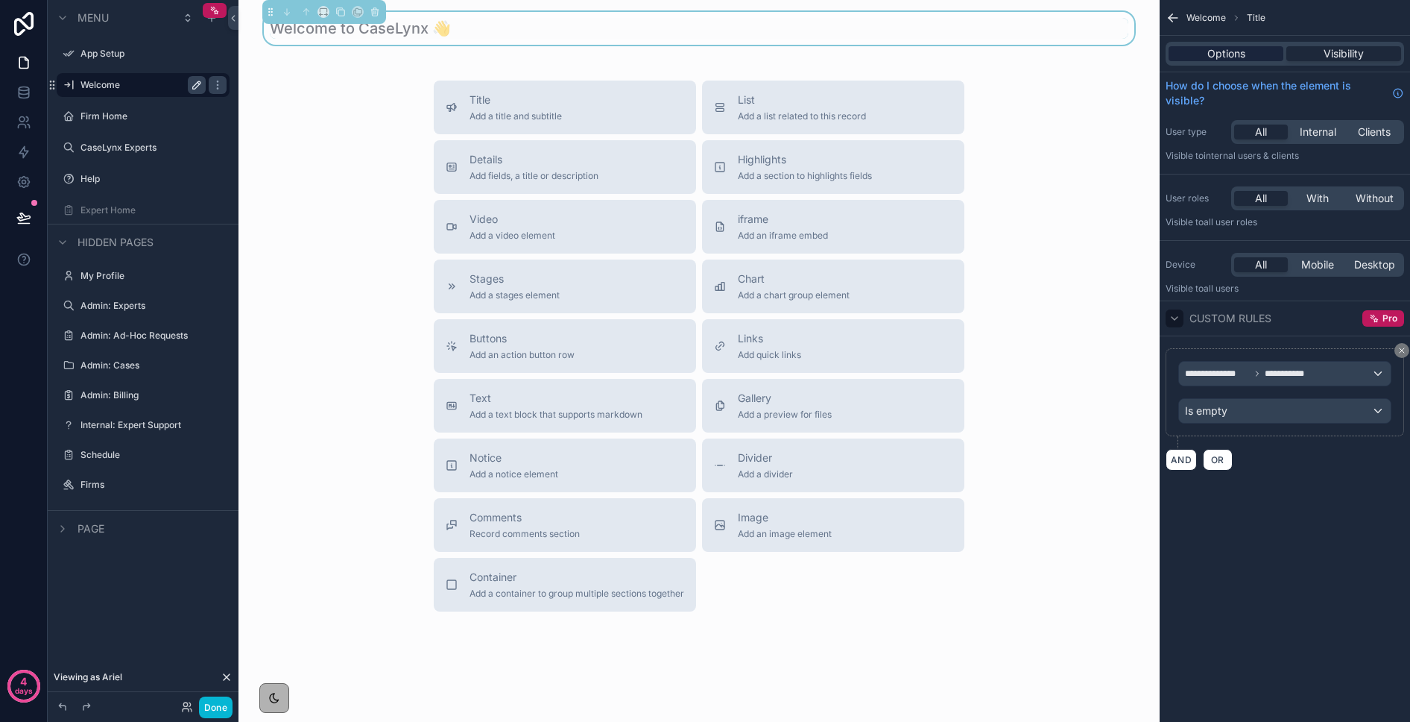
click at [1154, 51] on div "Options" at bounding box center [1226, 53] width 115 height 15
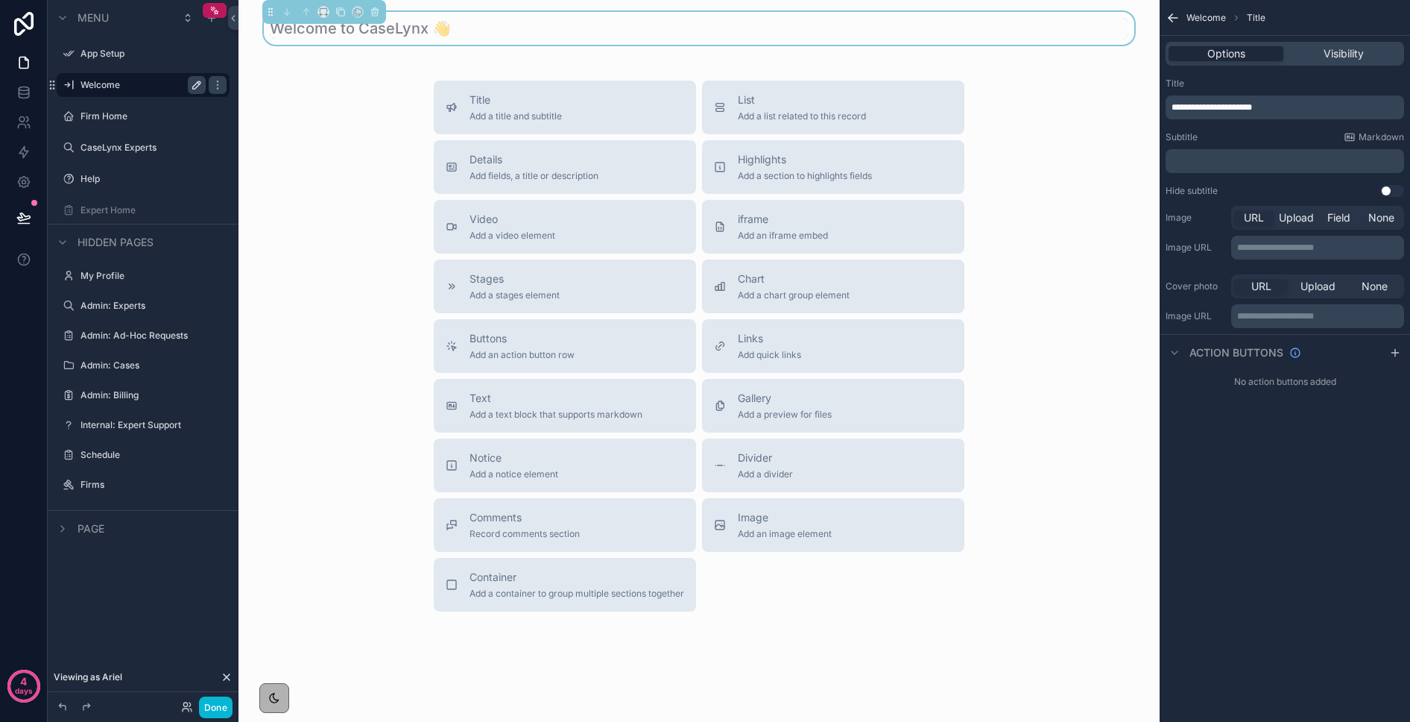
drag, startPoint x: 1226, startPoint y: 172, endPoint x: 1225, endPoint y: 163, distance: 9.1
click at [1154, 168] on div "﻿" at bounding box center [1285, 161] width 239 height 24
click at [1154, 163] on p "﻿" at bounding box center [1287, 161] width 230 height 12
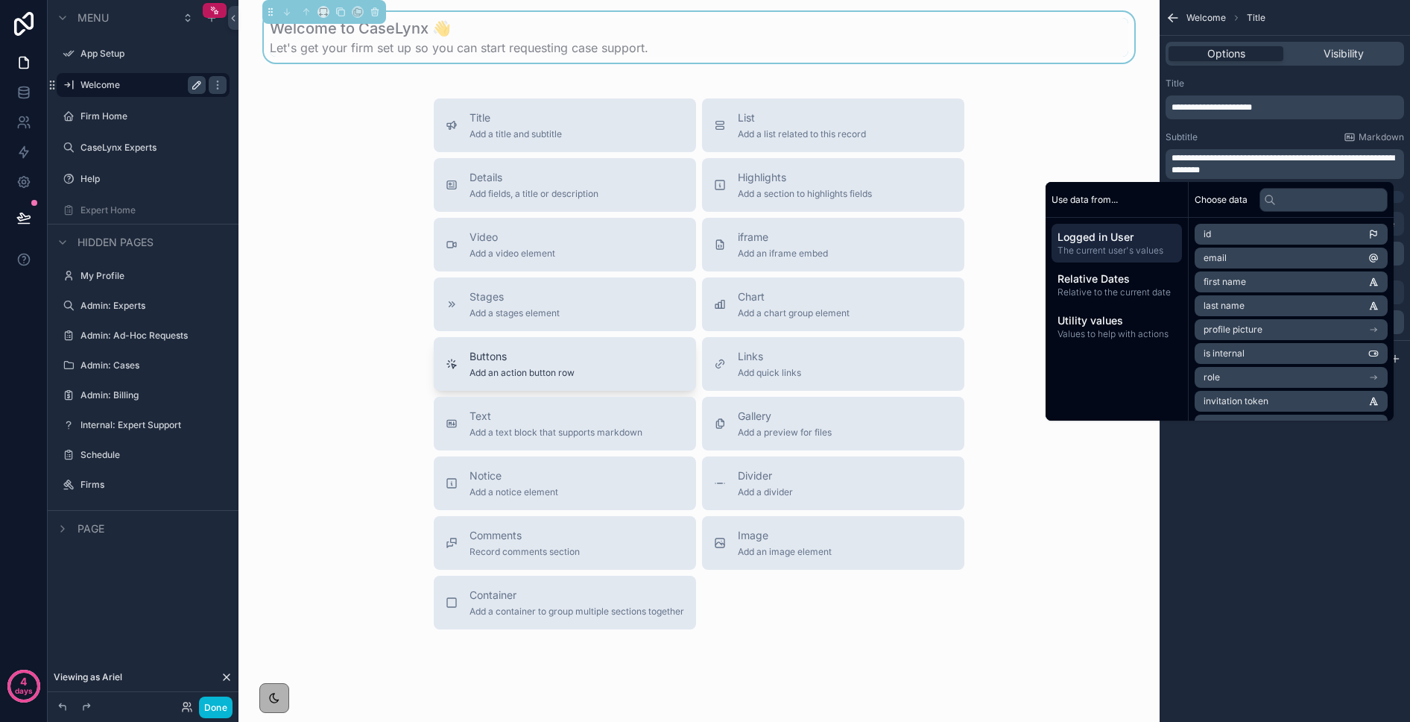
click at [488, 359] on span "Buttons" at bounding box center [522, 356] width 105 height 15
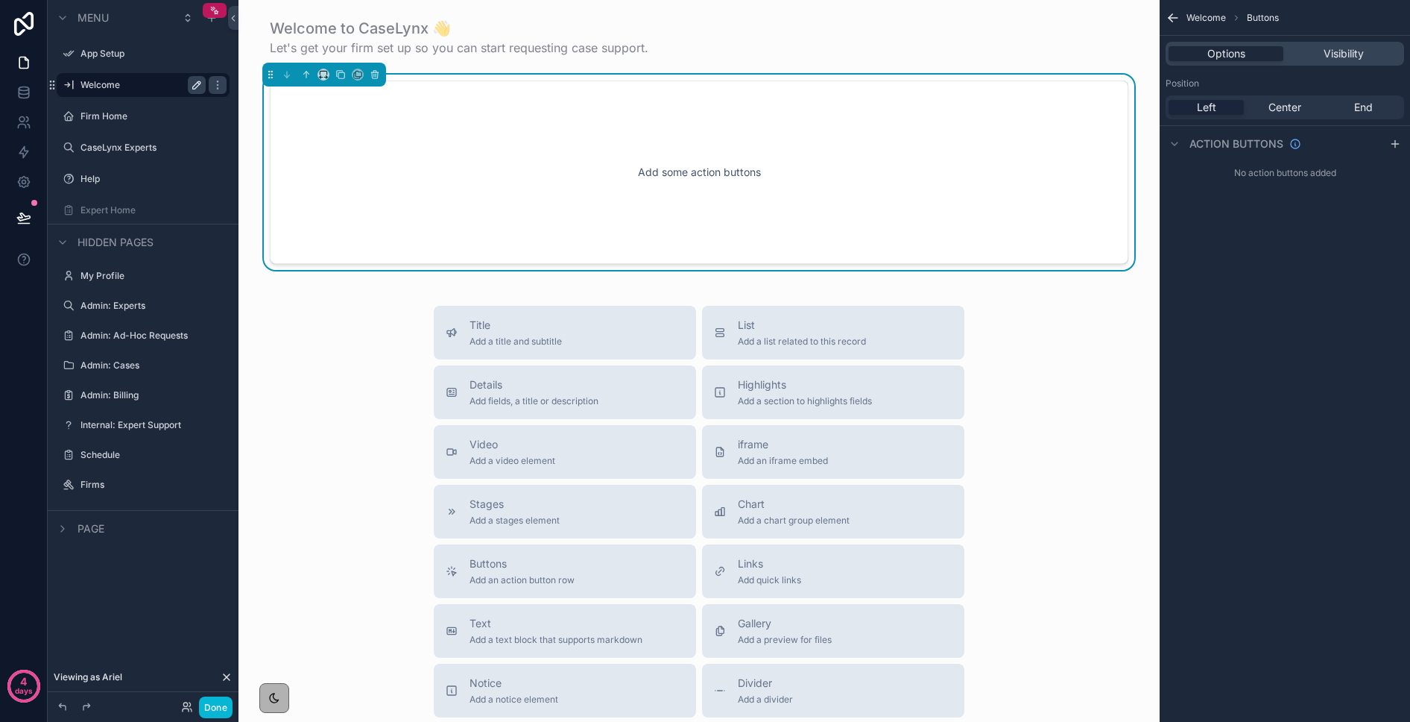
click at [1154, 103] on span "Left" at bounding box center [1206, 107] width 19 height 15
click at [1154, 146] on icon "scrollable content" at bounding box center [1396, 144] width 12 height 12
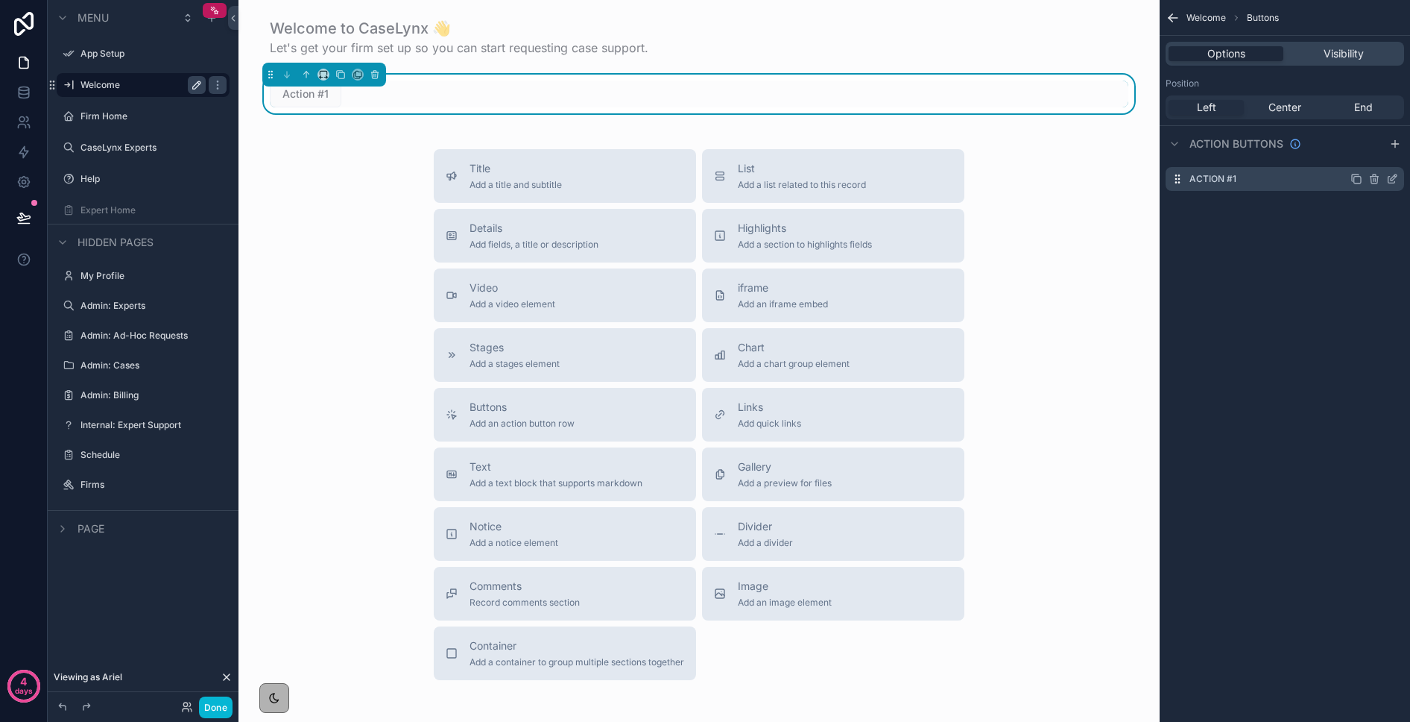
click at [1154, 175] on label "Action #1" at bounding box center [1213, 179] width 47 height 12
click at [1154, 180] on icon "scrollable content" at bounding box center [1394, 177] width 6 height 6
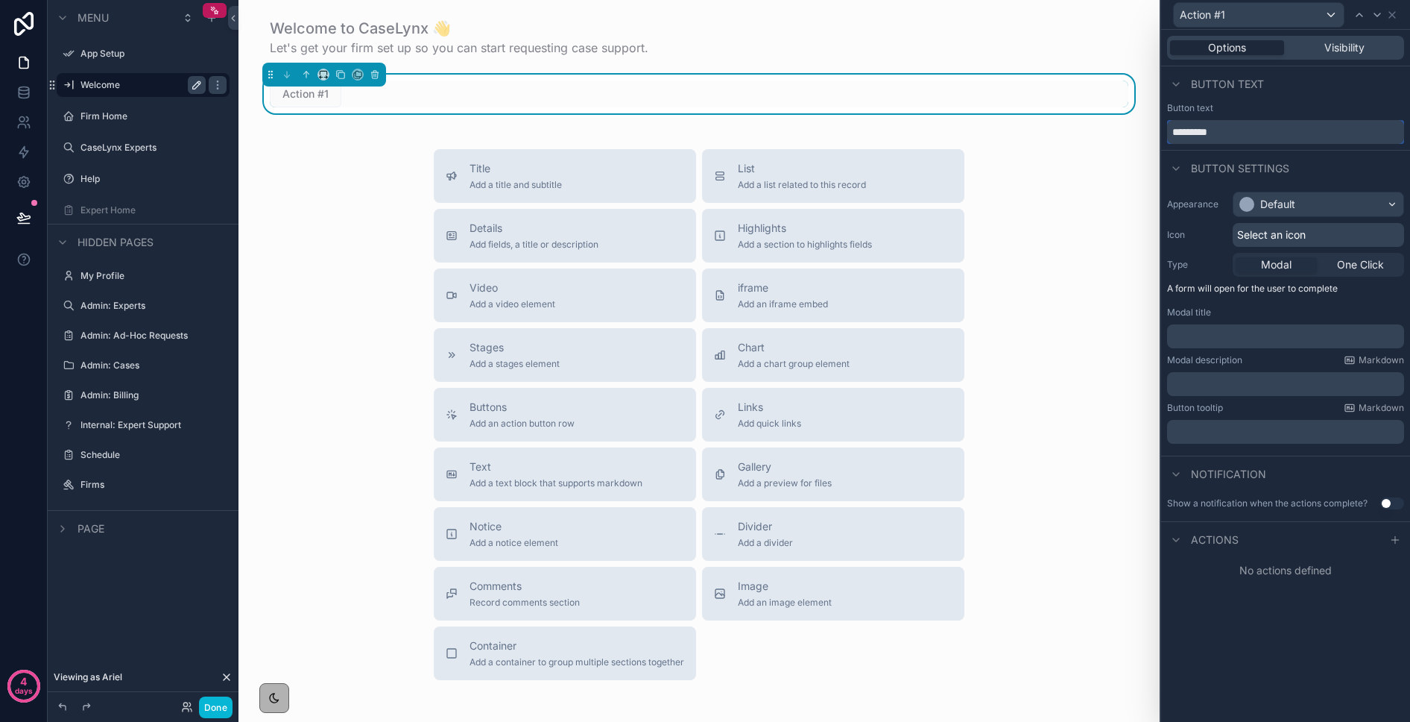
drag, startPoint x: 1227, startPoint y: 136, endPoint x: 1154, endPoint y: 133, distance: 73.1
click at [1154, 133] on div "Action #1 Options Visibility Button text Button text ********* Button settings …" at bounding box center [705, 361] width 1410 height 722
drag, startPoint x: 1199, startPoint y: 134, endPoint x: 1213, endPoint y: 147, distance: 18.5
click at [1154, 134] on input "**********" at bounding box center [1285, 132] width 237 height 24
type input "**********"
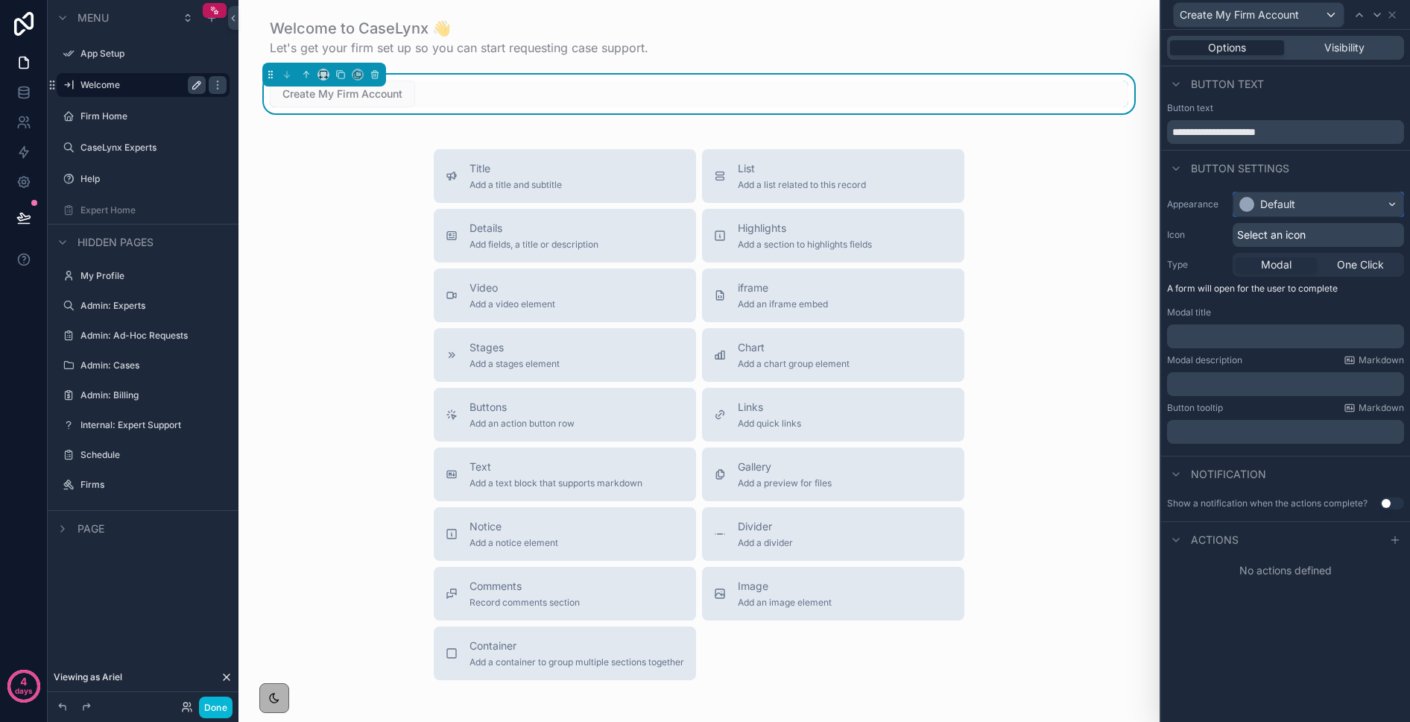
click at [1154, 195] on div "Default" at bounding box center [1319, 204] width 170 height 24
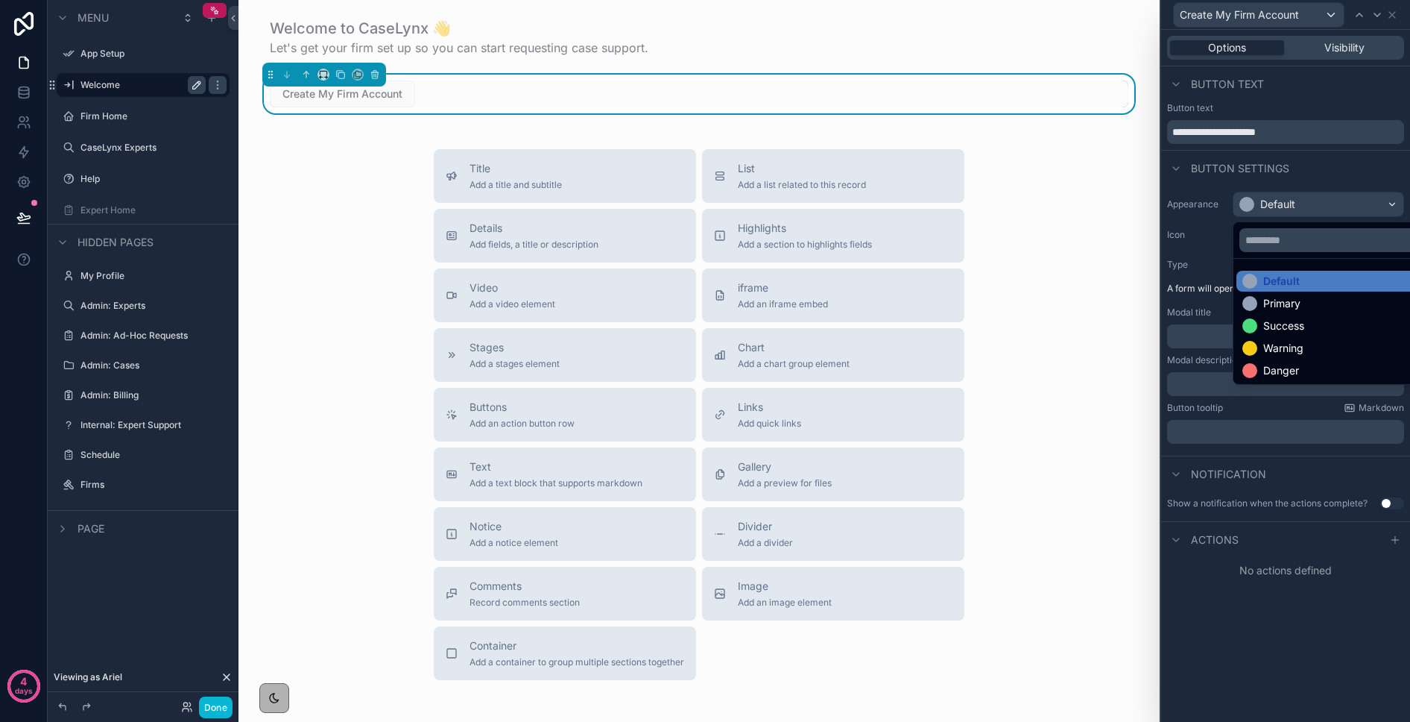
drag, startPoint x: 1276, startPoint y: 195, endPoint x: 1279, endPoint y: 205, distance: 10.1
click at [1154, 205] on div at bounding box center [1285, 361] width 249 height 722
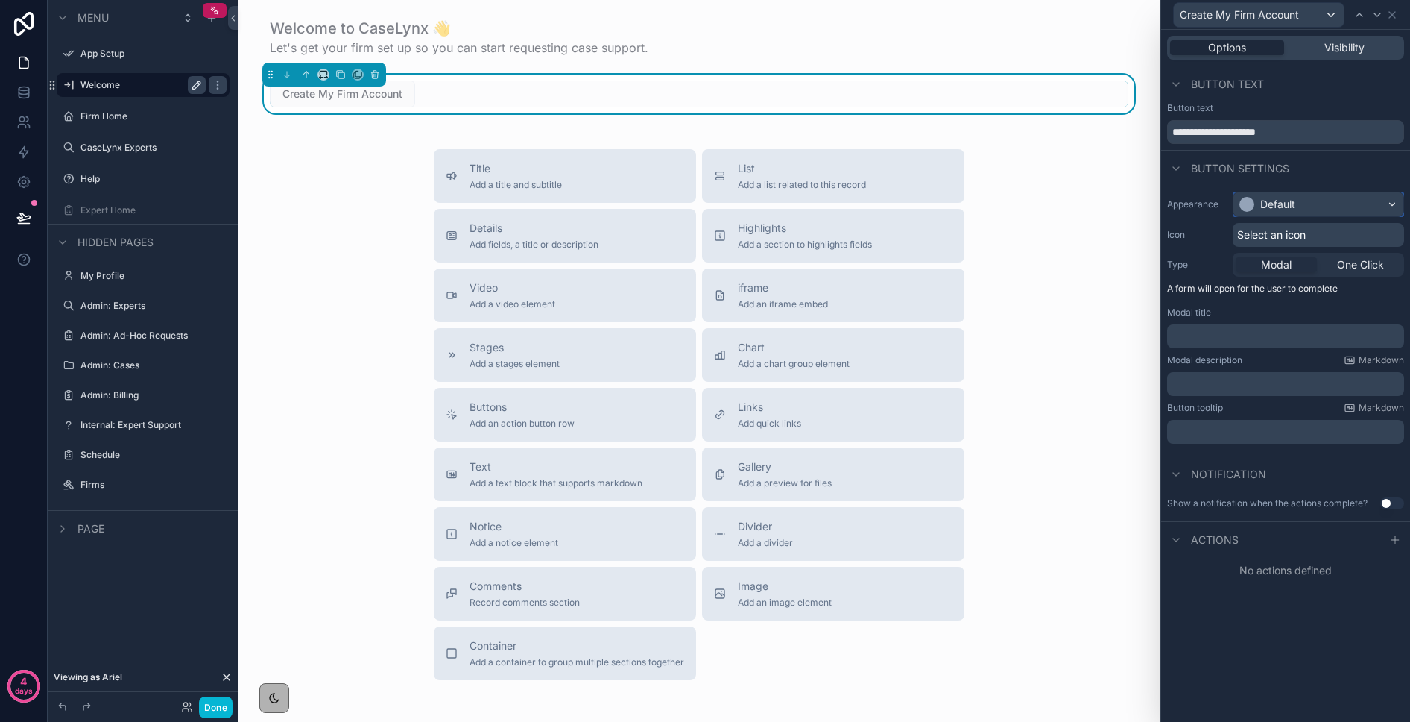
click at [1154, 209] on div "Default" at bounding box center [1278, 204] width 35 height 15
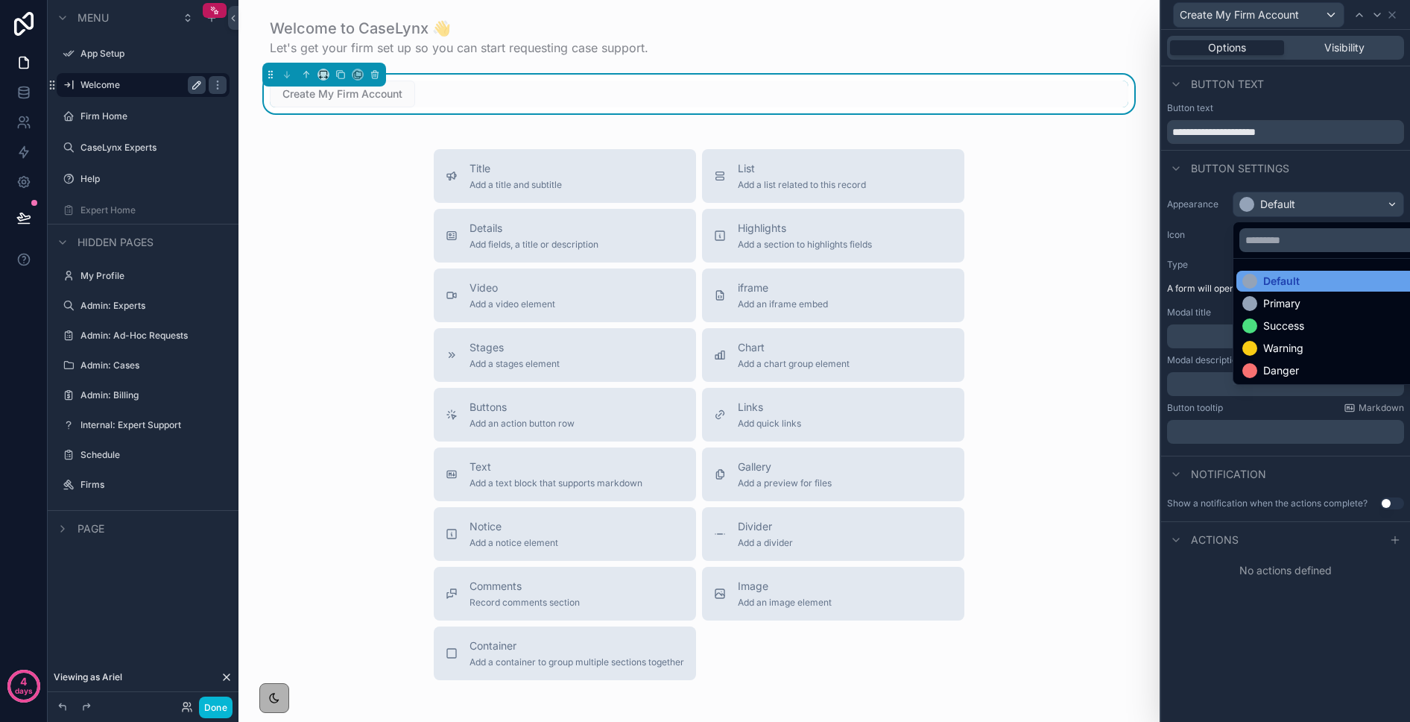
click at [1154, 277] on div "Default" at bounding box center [1282, 281] width 37 height 15
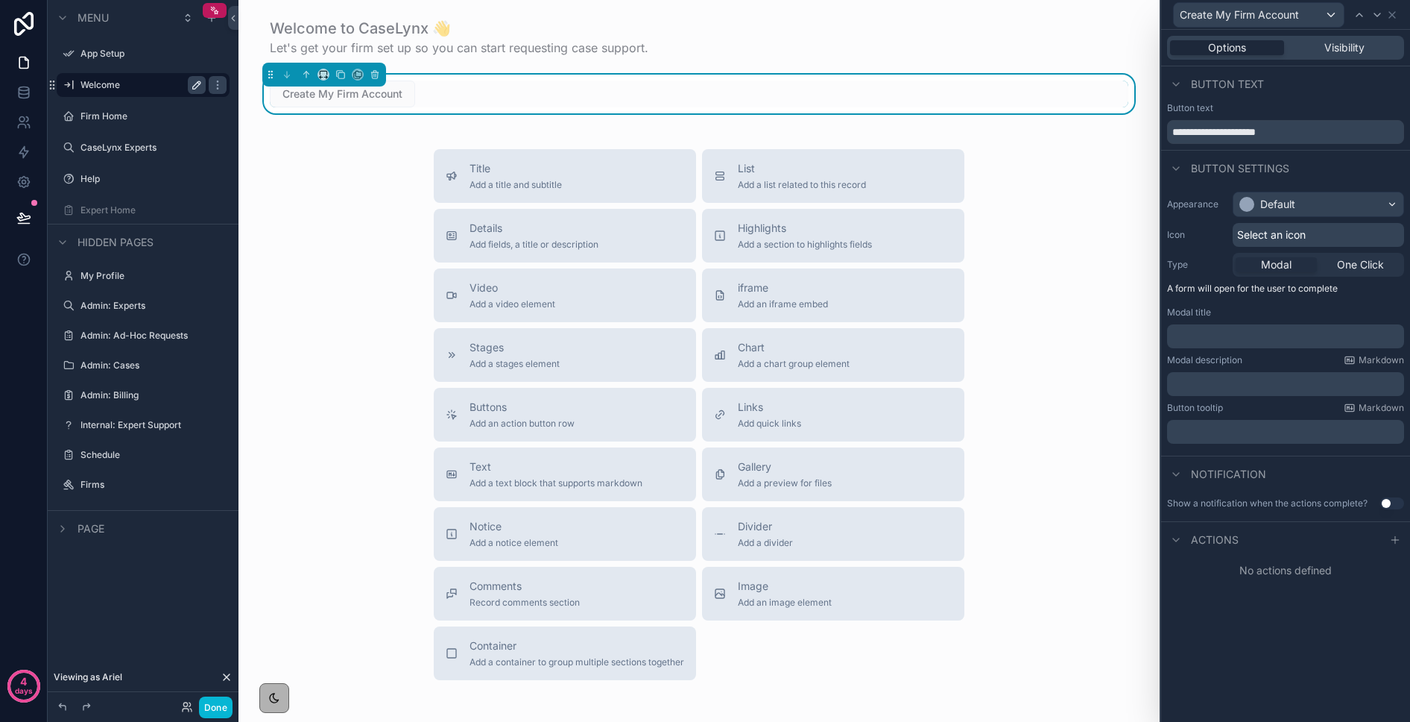
click at [1154, 226] on div "Select an icon" at bounding box center [1318, 235] width 171 height 24
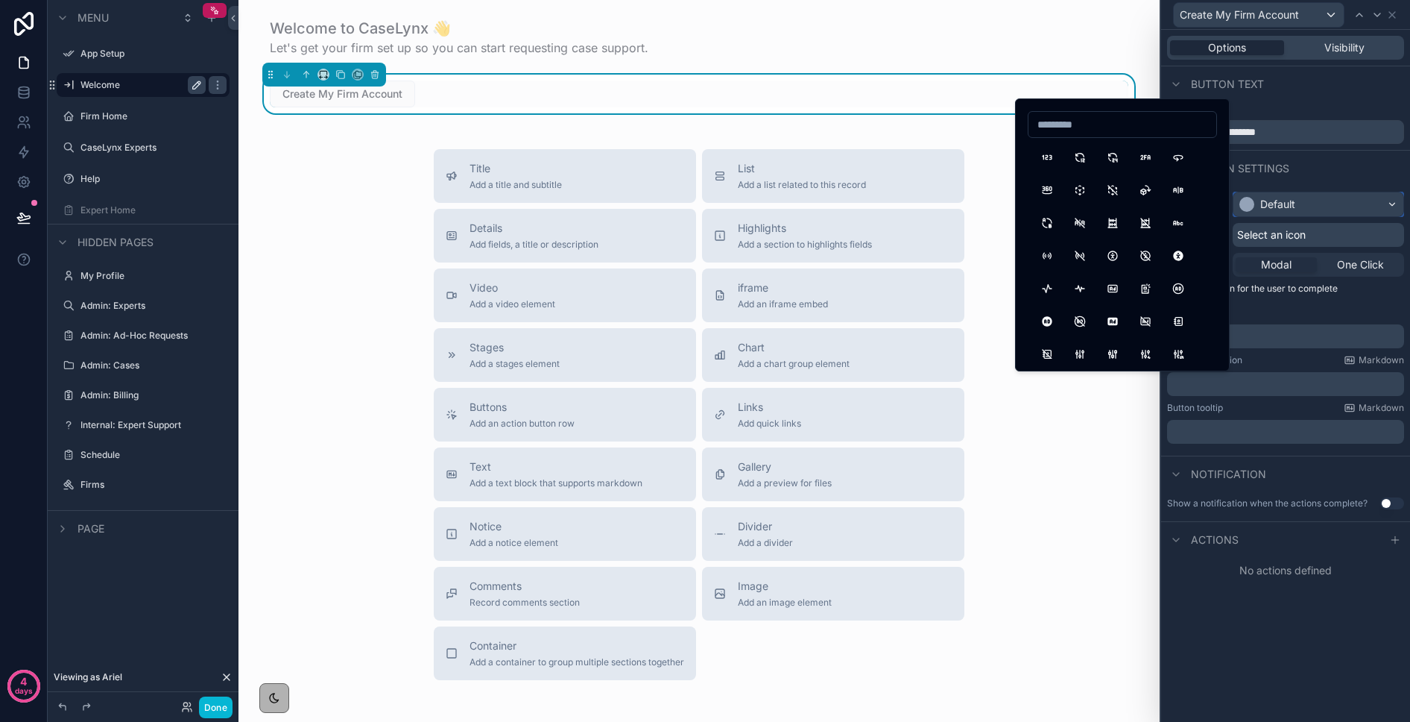
click at [1154, 211] on div "Default" at bounding box center [1278, 204] width 35 height 15
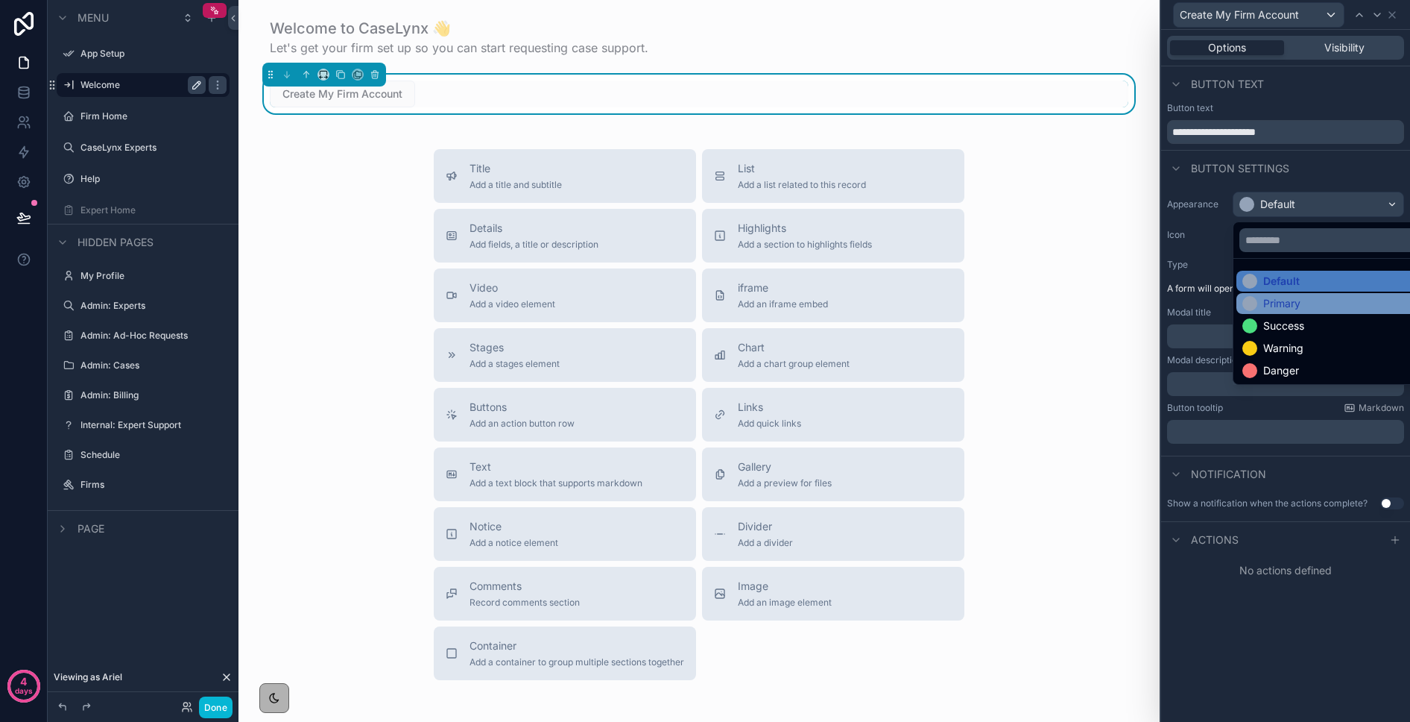
click at [1154, 300] on div "Primary" at bounding box center [1282, 303] width 37 height 15
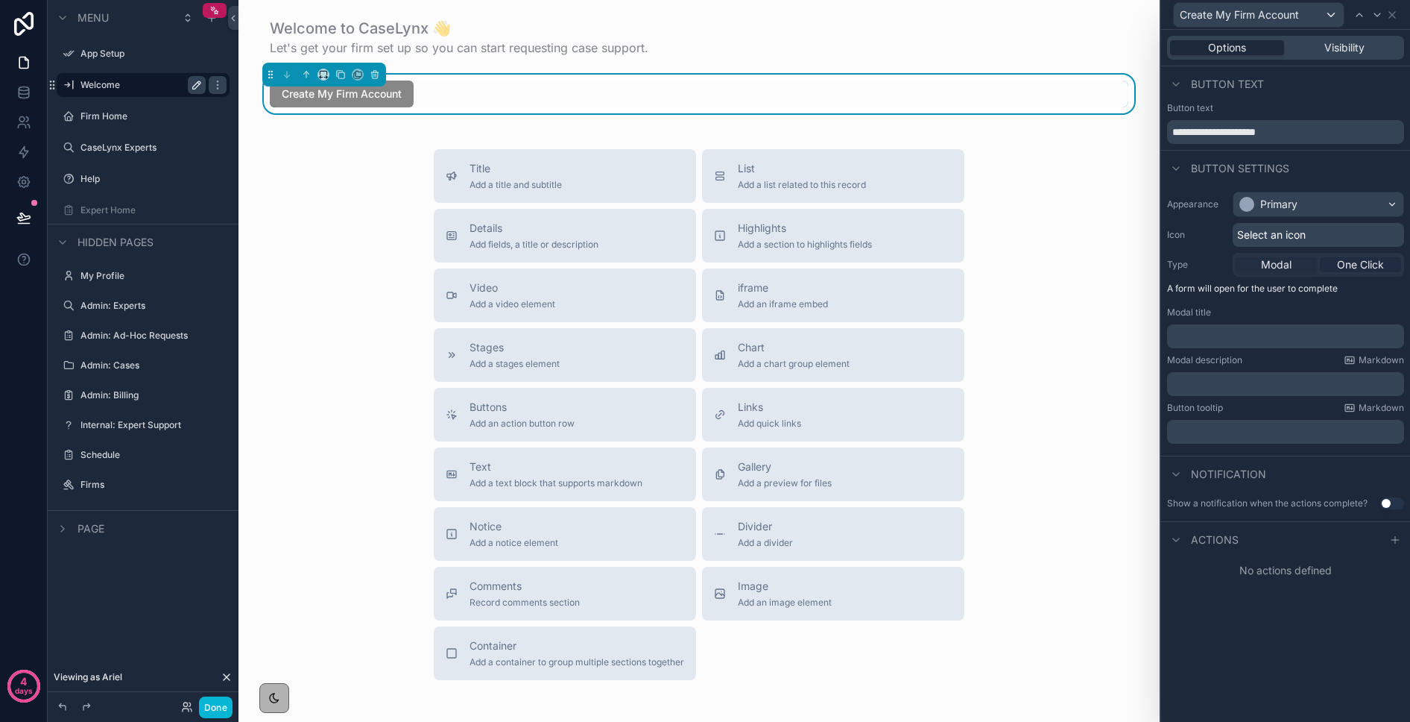
click at [1154, 259] on div "One Click" at bounding box center [1360, 264] width 81 height 15
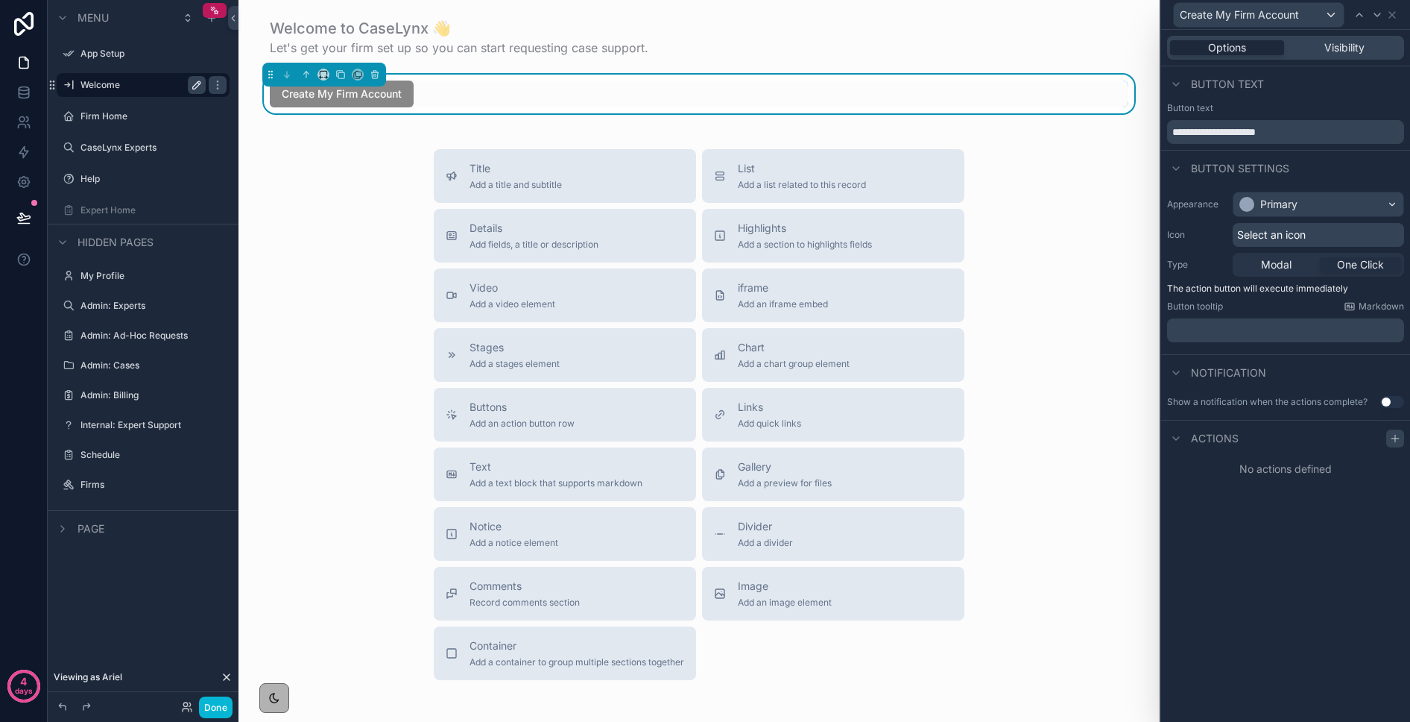
click at [1154, 439] on icon at bounding box center [1396, 438] width 0 height 7
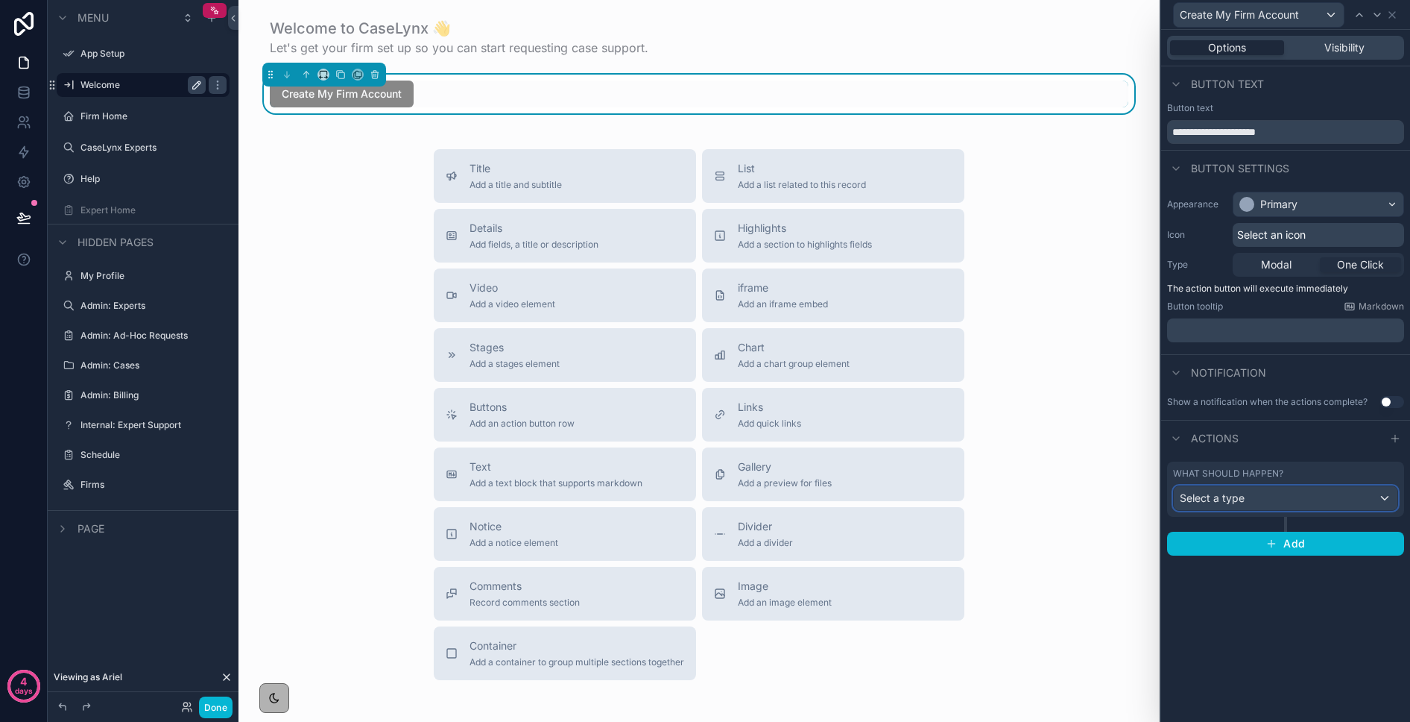
click at [1154, 496] on div "Select a type" at bounding box center [1286, 498] width 224 height 24
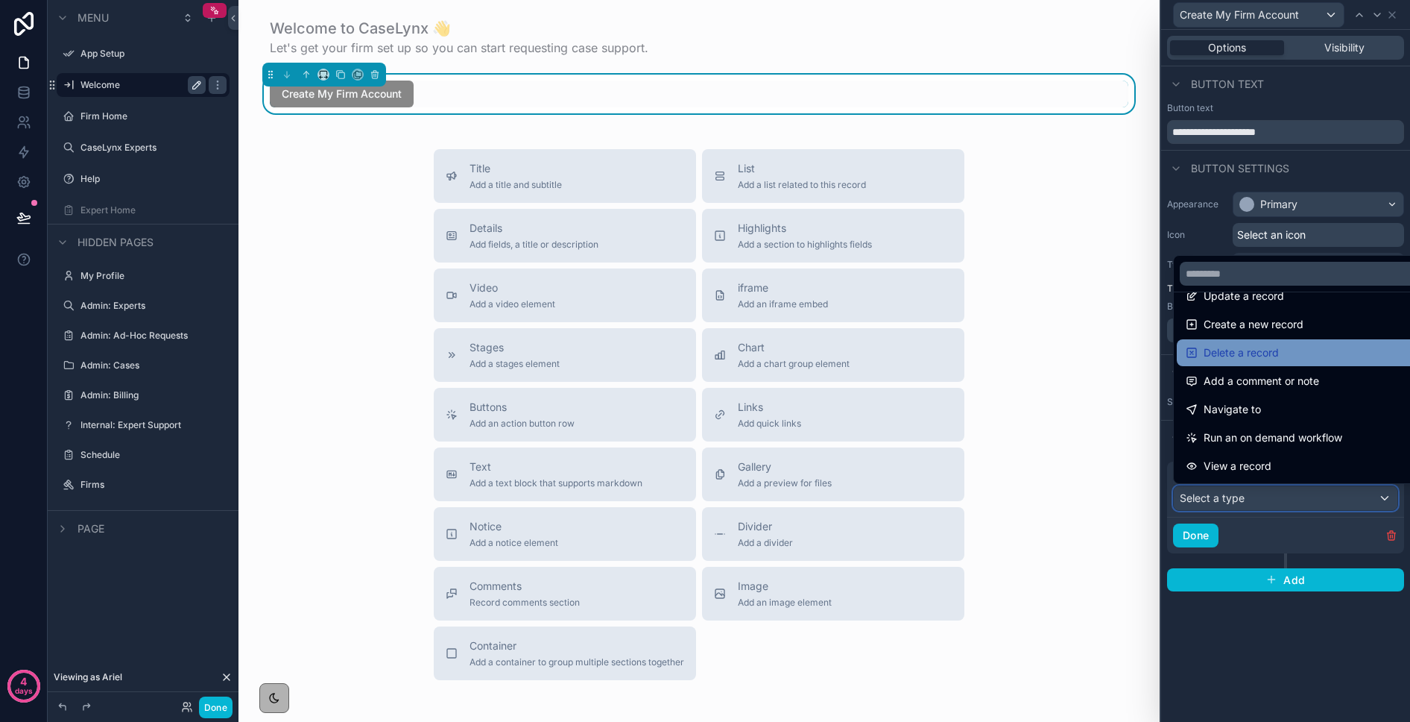
scroll to position [24, 0]
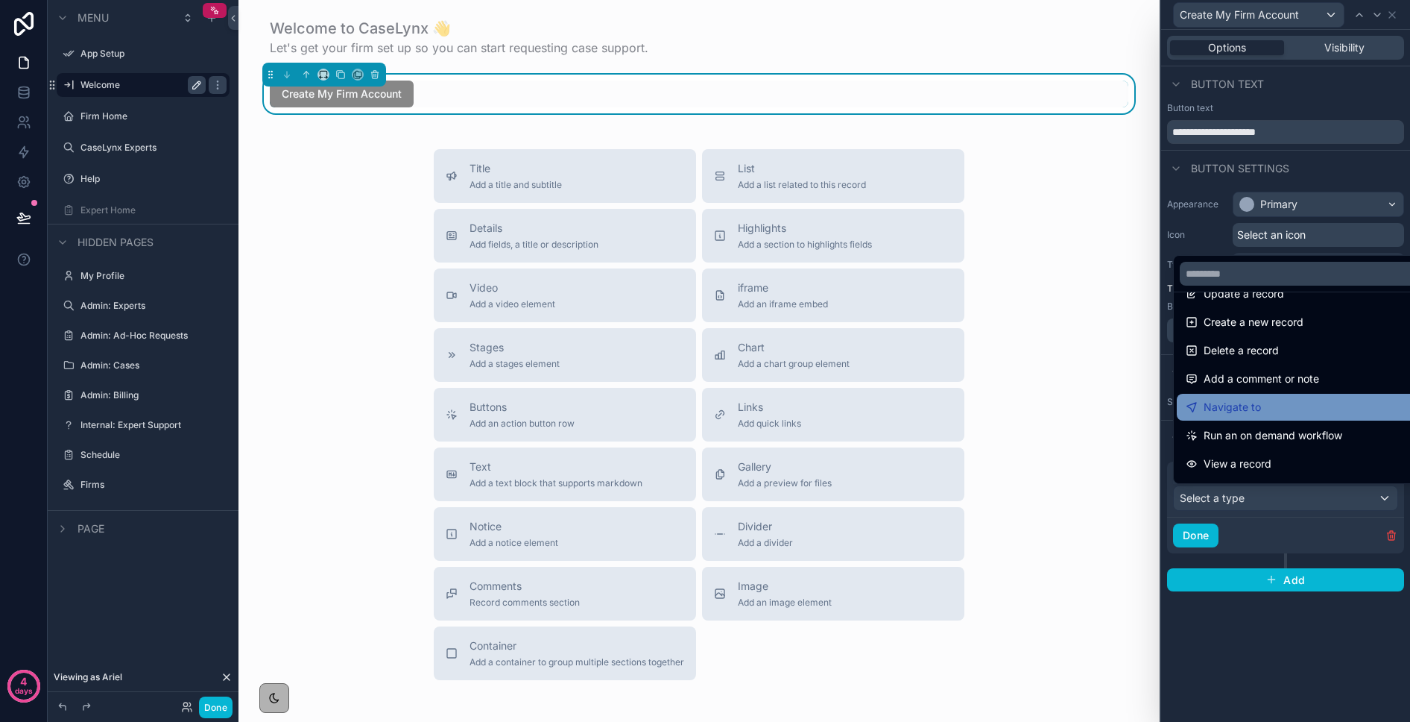
click at [1154, 406] on span "Navigate to" at bounding box center [1232, 407] width 57 height 18
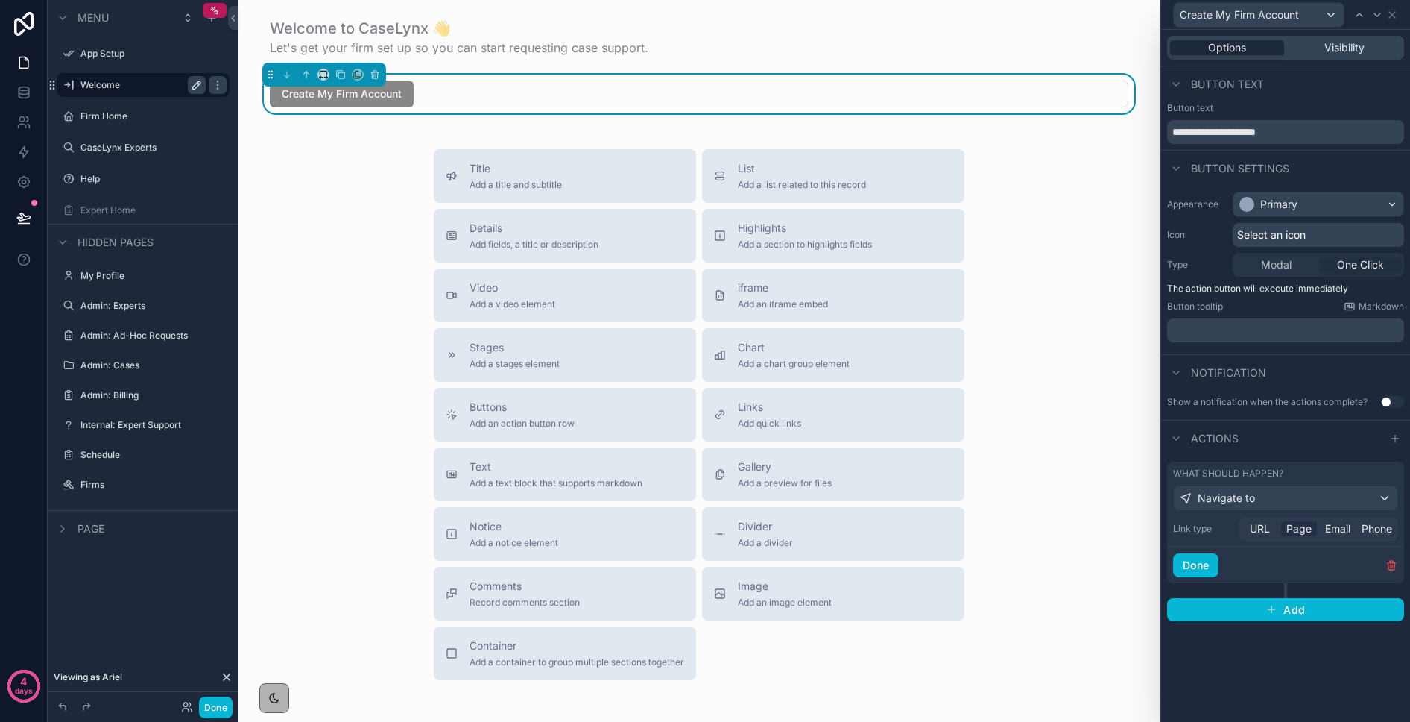
click at [1154, 529] on span "Page" at bounding box center [1299, 528] width 25 height 15
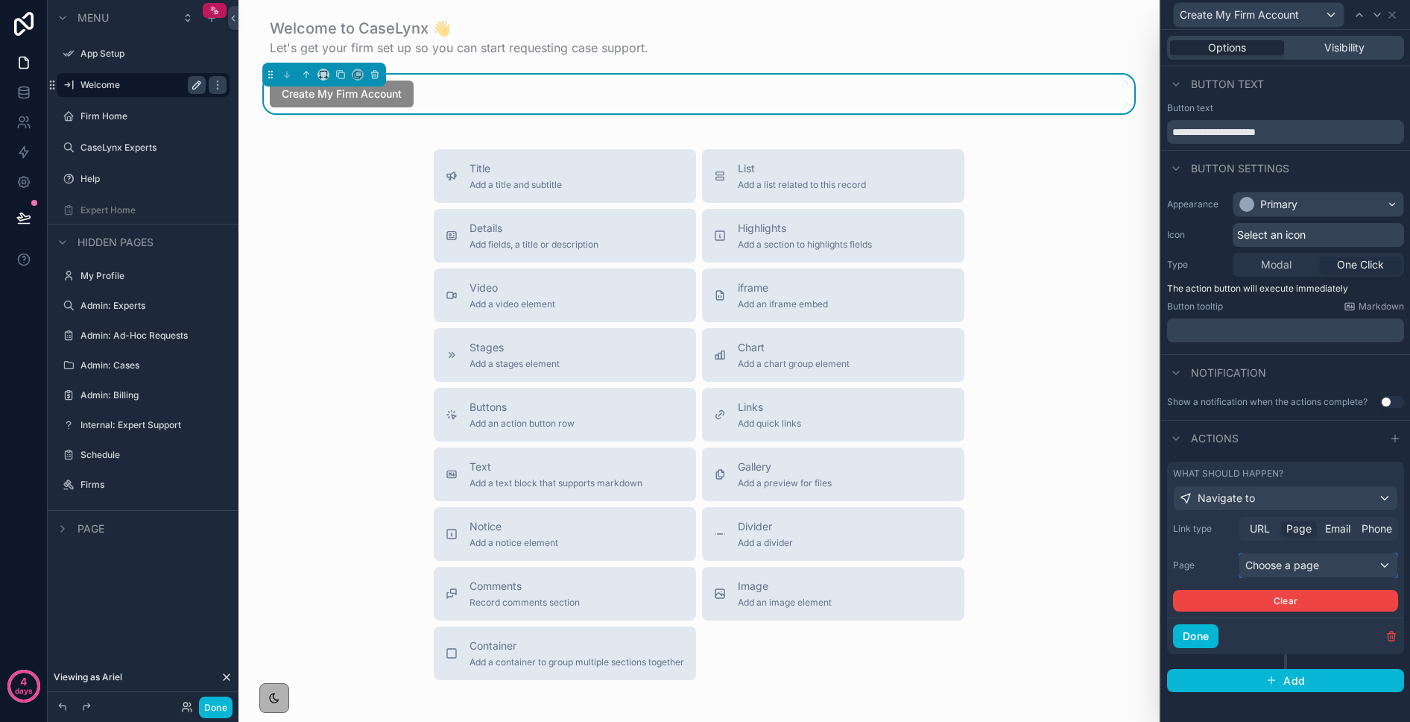
click at [1154, 562] on div "Choose a page" at bounding box center [1319, 565] width 158 height 24
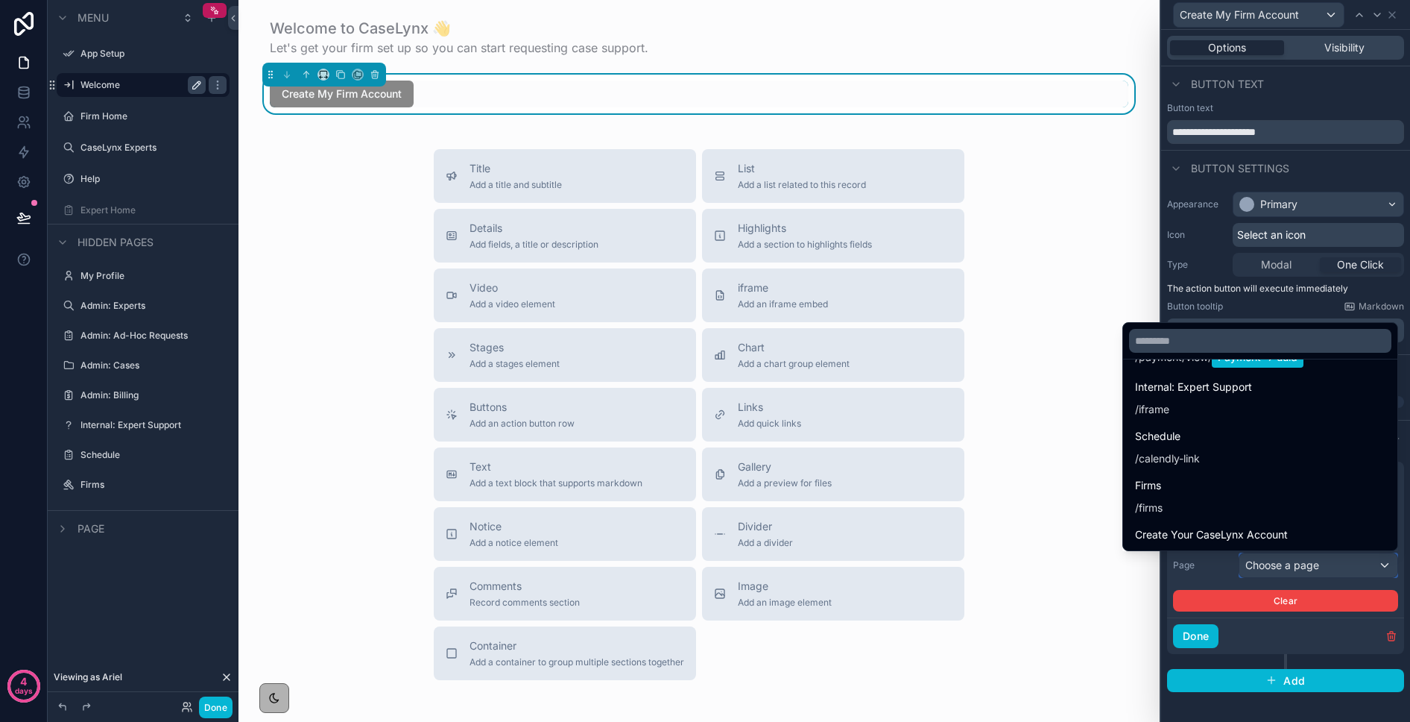
scroll to position [1088, 0]
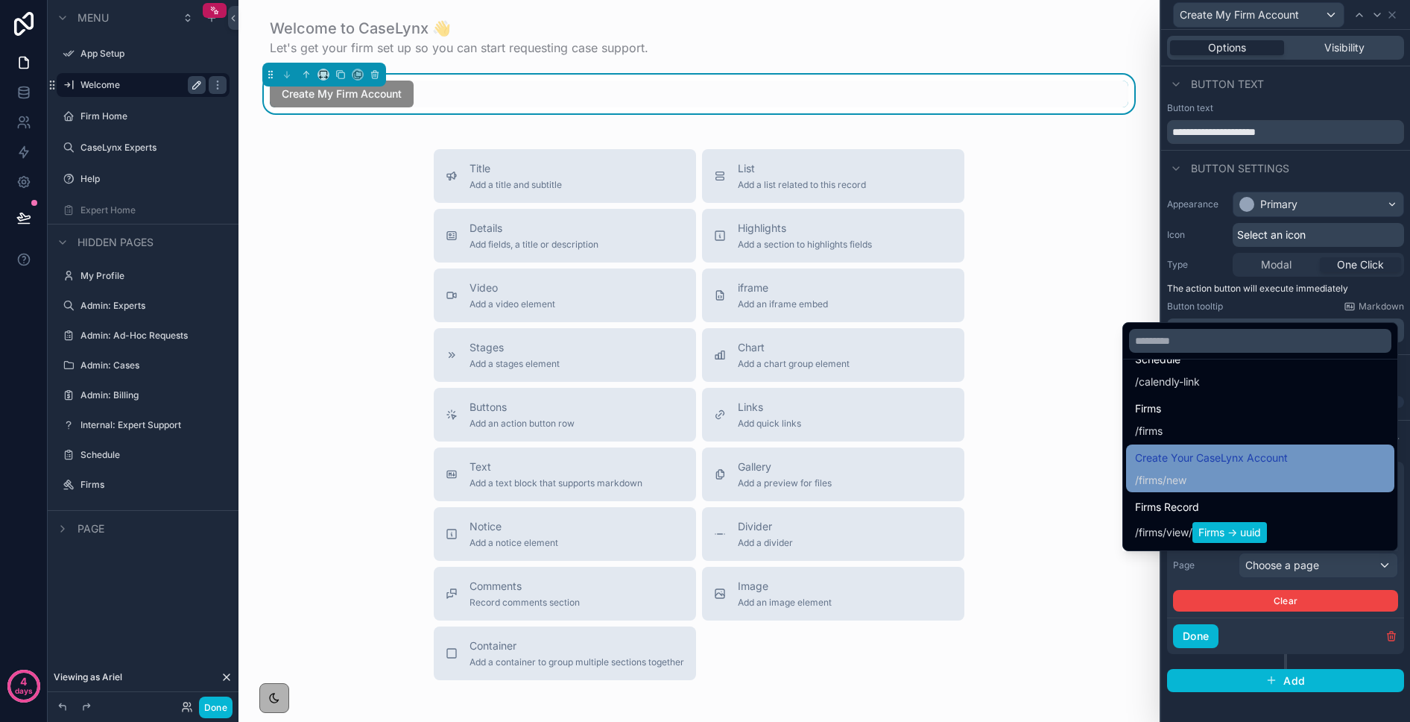
click at [1154, 473] on div "/ firms /new" at bounding box center [1211, 480] width 153 height 15
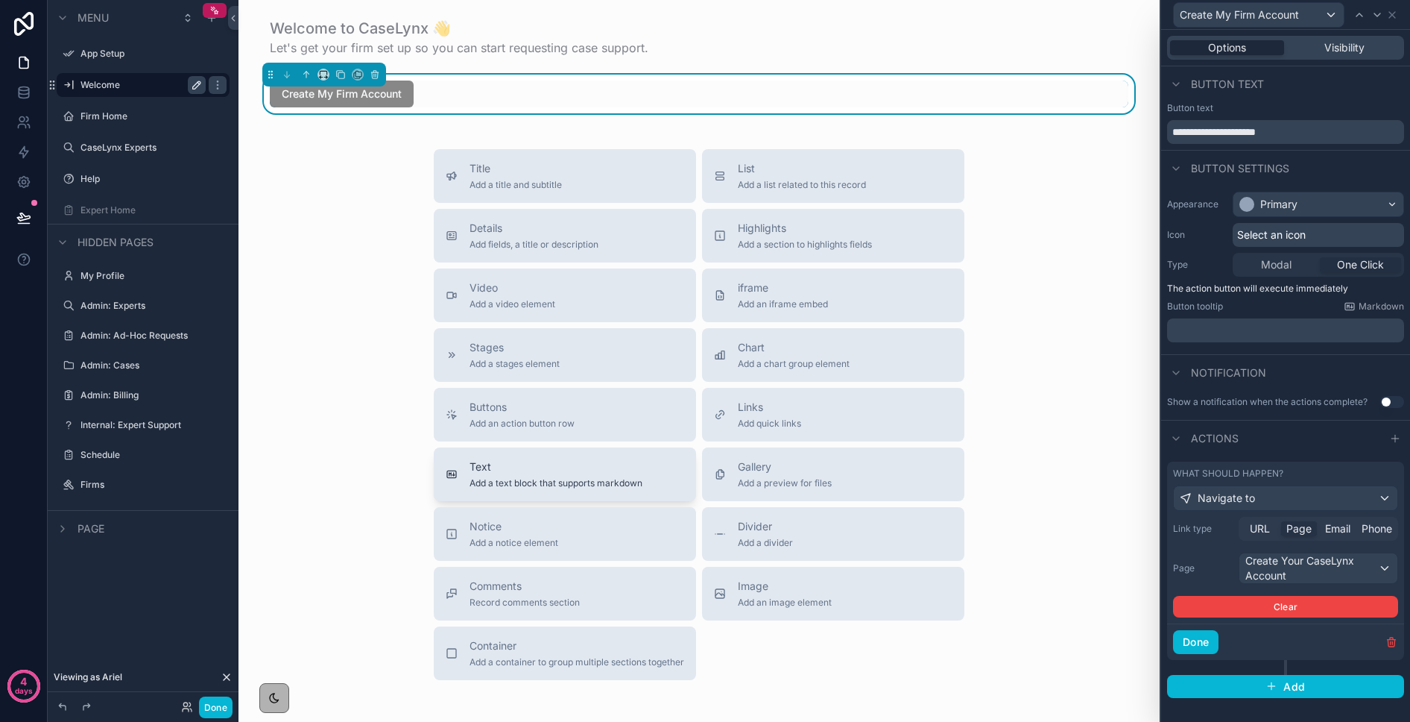
click at [511, 462] on span "Text" at bounding box center [556, 466] width 173 height 15
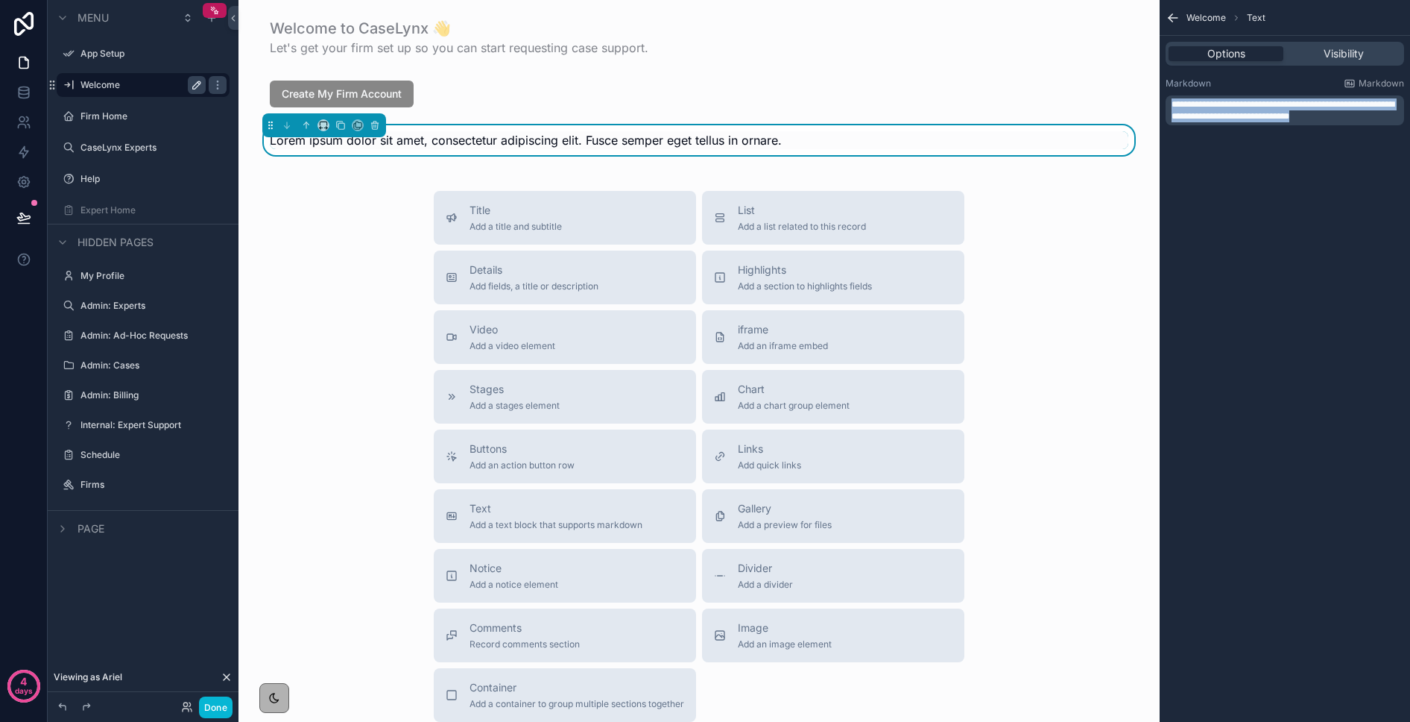
drag, startPoint x: 1219, startPoint y: 99, endPoint x: 1155, endPoint y: 95, distance: 64.2
click at [1154, 95] on div "App Setup Welcome Firm Home CaseLynx Experts Help Expert Home My Profile Admin:…" at bounding box center [825, 361] width 1172 height 722
drag, startPoint x: 1175, startPoint y: 104, endPoint x: 1188, endPoint y: 107, distance: 13.2
click at [1154, 104] on span "**********" at bounding box center [1283, 110] width 223 height 21
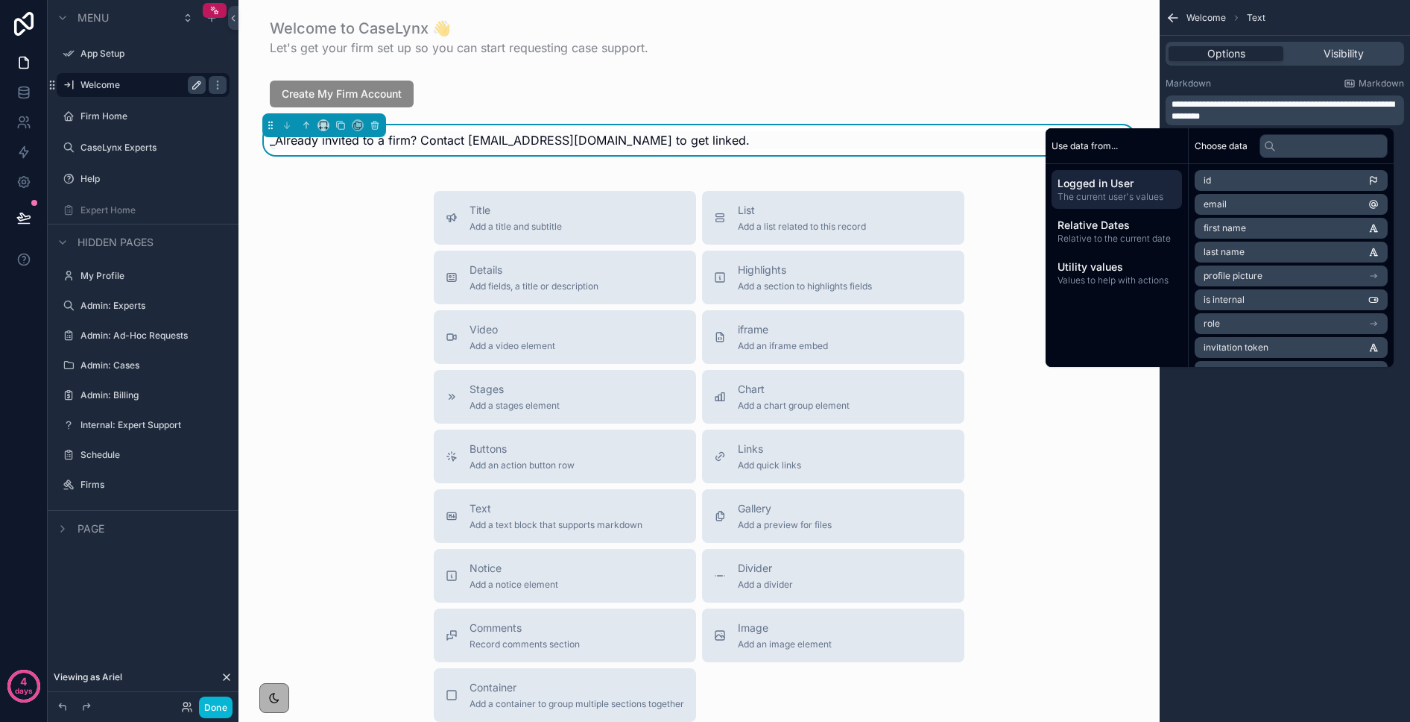
click at [1154, 115] on p "**********" at bounding box center [1287, 110] width 230 height 24
click at [1154, 391] on div "**********" at bounding box center [1285, 361] width 250 height 722
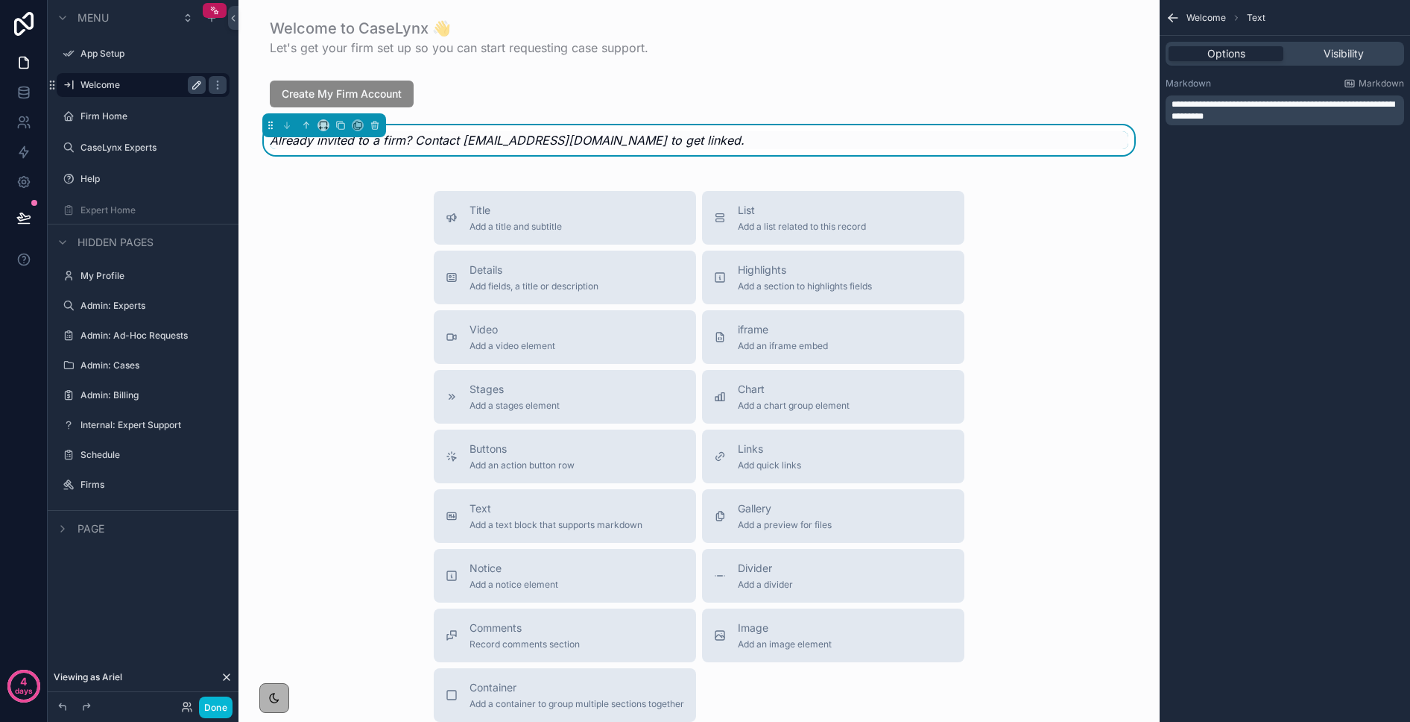
click at [353, 185] on div "Welcome to CaseLynx 👋 Let's get your firm set up so you can start requesting ca…" at bounding box center [699, 420] width 921 height 841
click at [212, 698] on button "Done" at bounding box center [216, 707] width 34 height 22
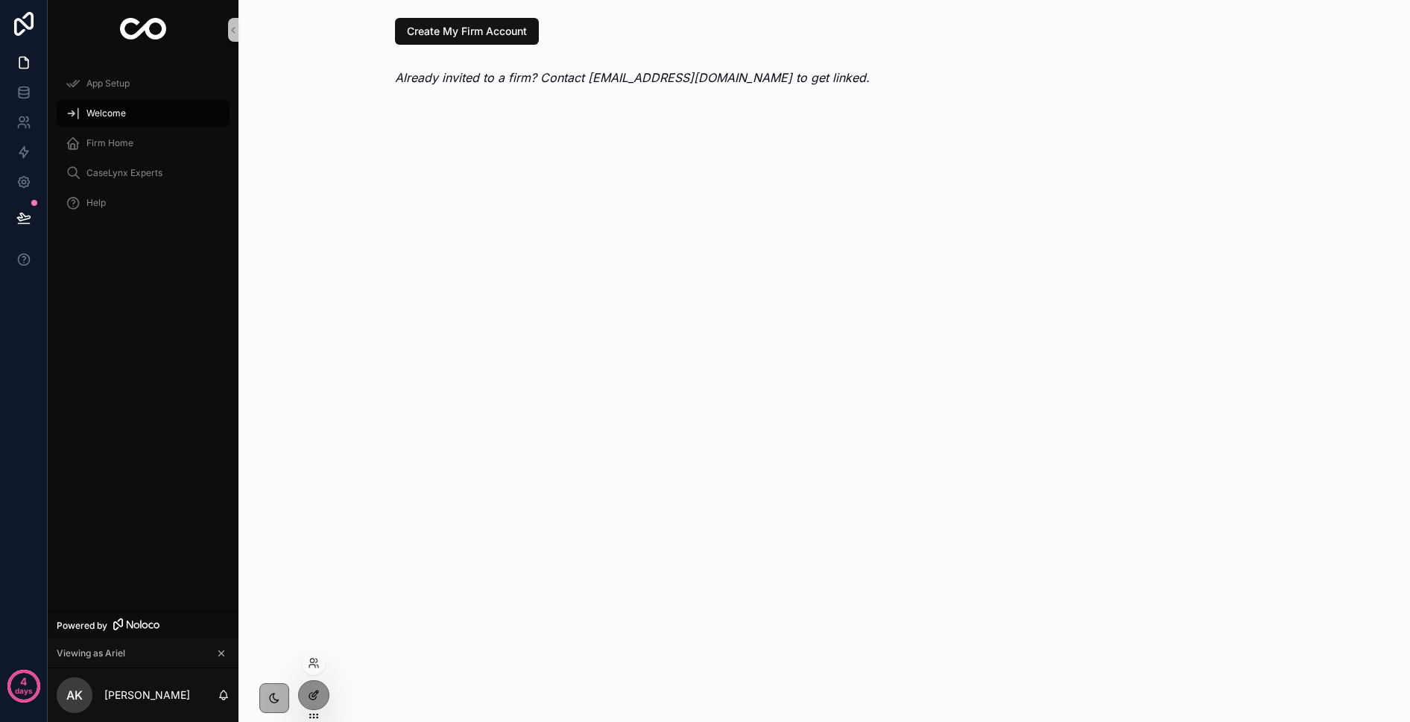
click at [314, 690] on icon at bounding box center [314, 695] width 12 height 12
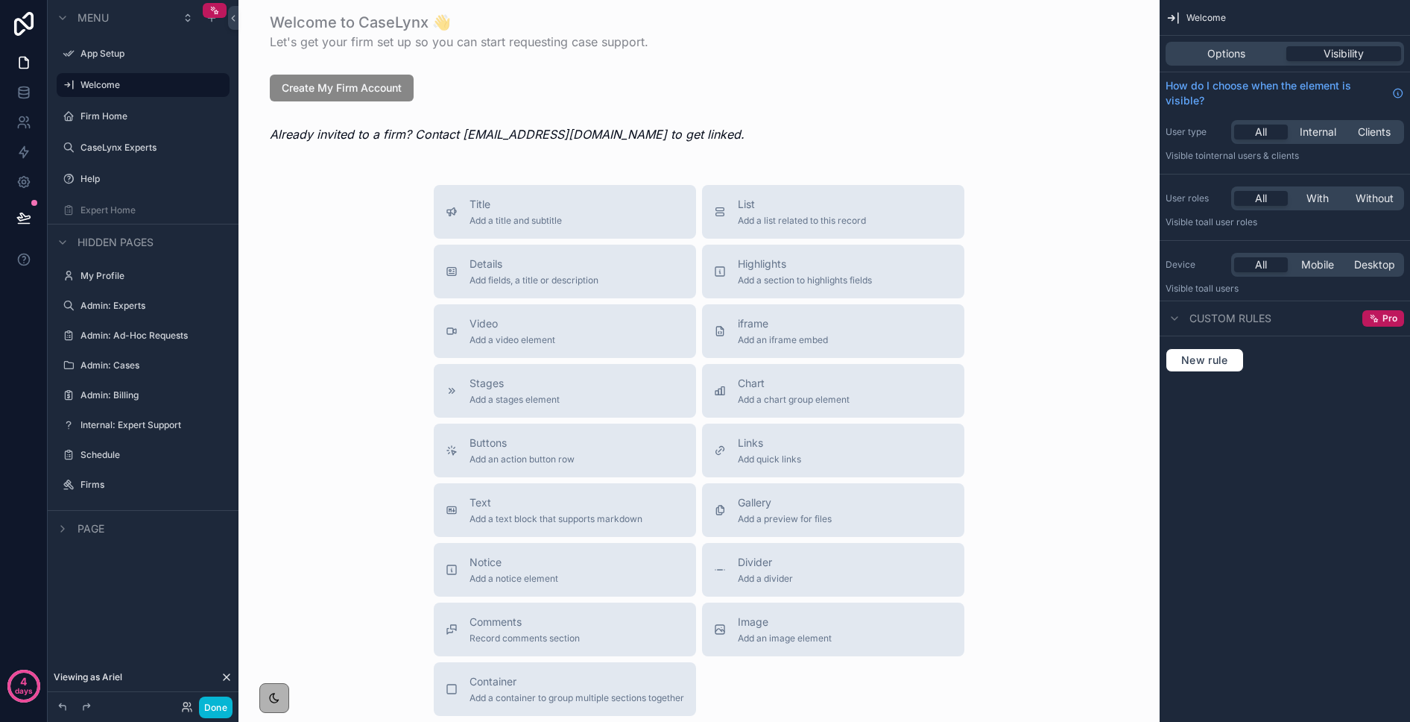
scroll to position [7, 0]
click at [379, 29] on div "scrollable content" at bounding box center [699, 30] width 898 height 51
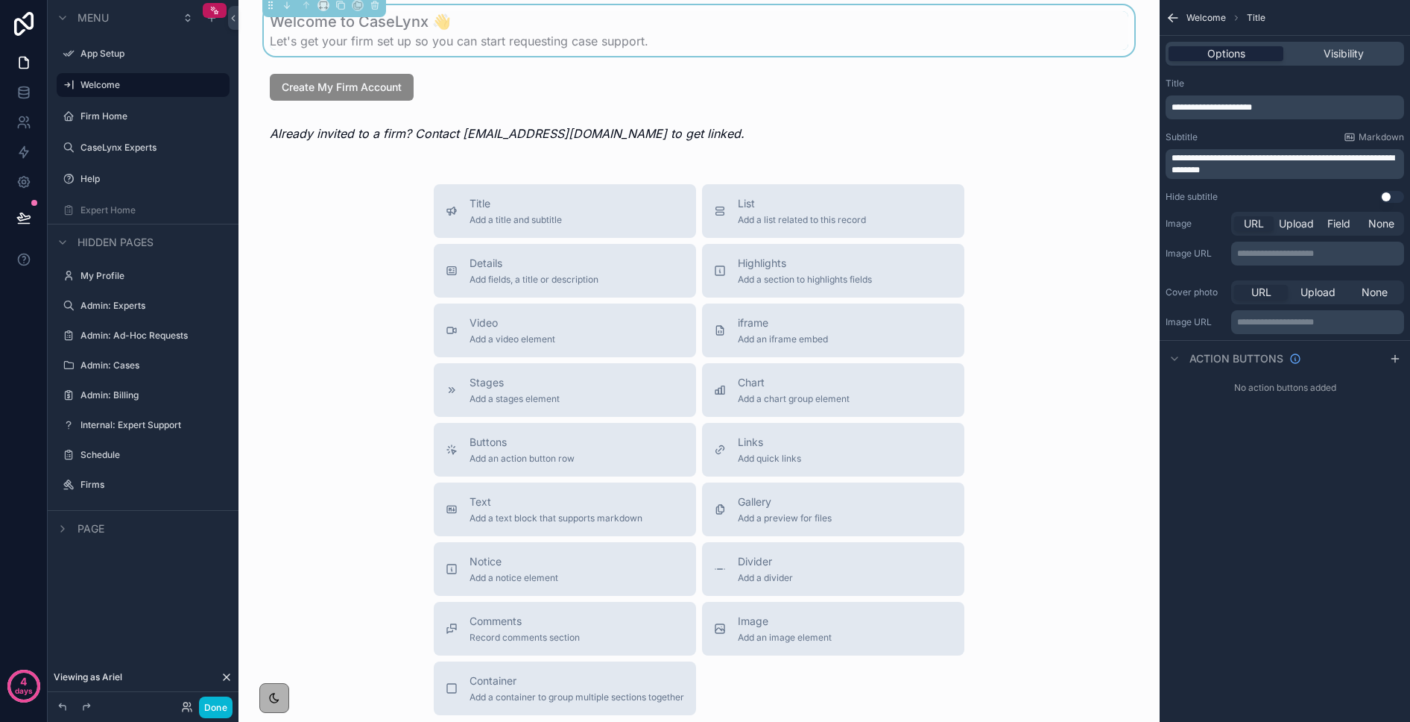
click at [1154, 57] on span "Options" at bounding box center [1227, 53] width 38 height 15
click at [1154, 58] on span "Visibility" at bounding box center [1344, 53] width 40 height 15
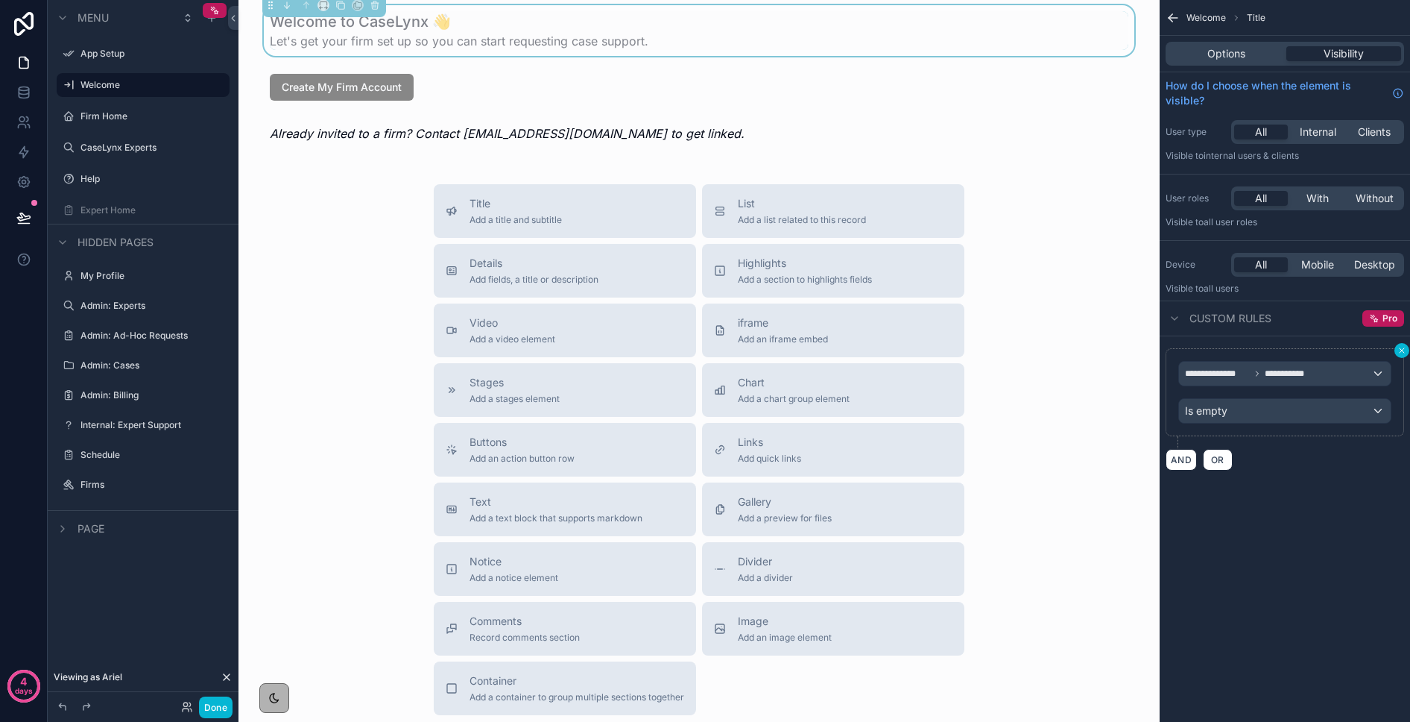
click at [1154, 350] on icon "scrollable content" at bounding box center [1402, 350] width 9 height 9
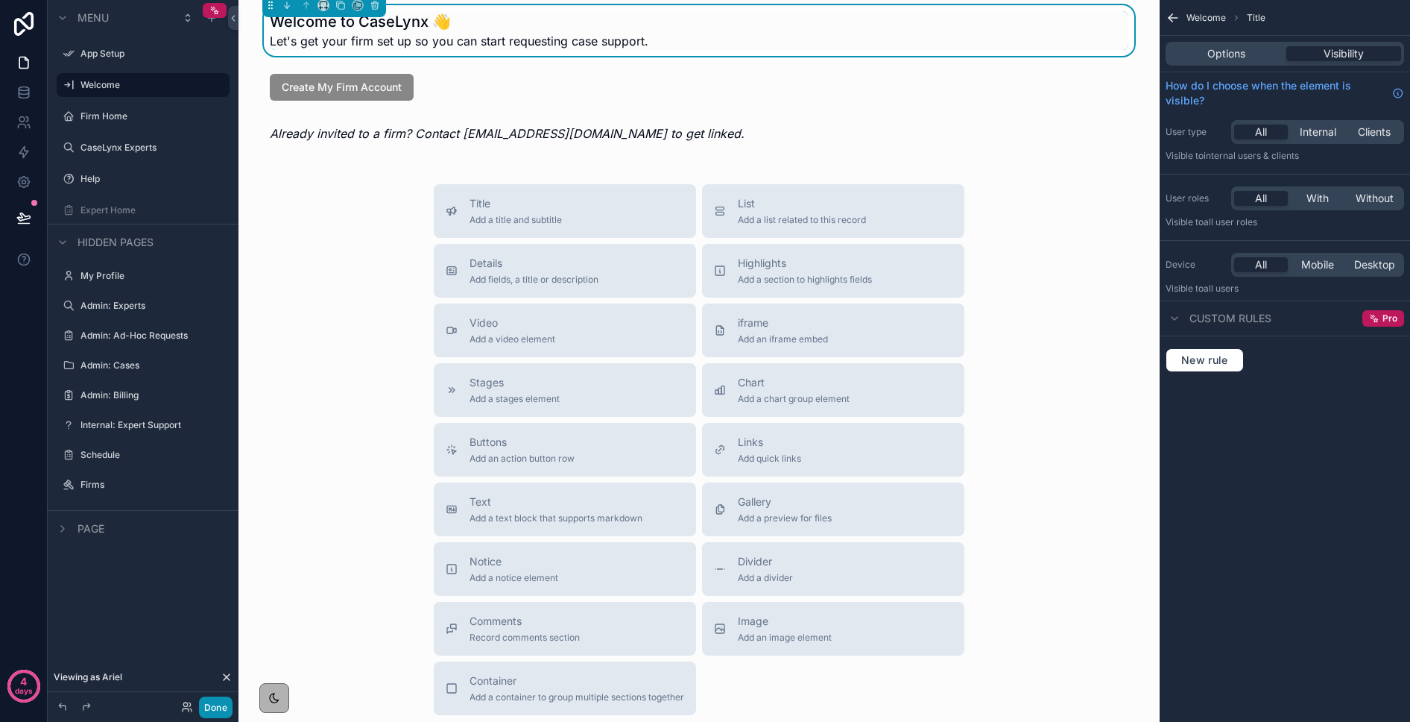
click at [214, 710] on button "Done" at bounding box center [216, 707] width 34 height 22
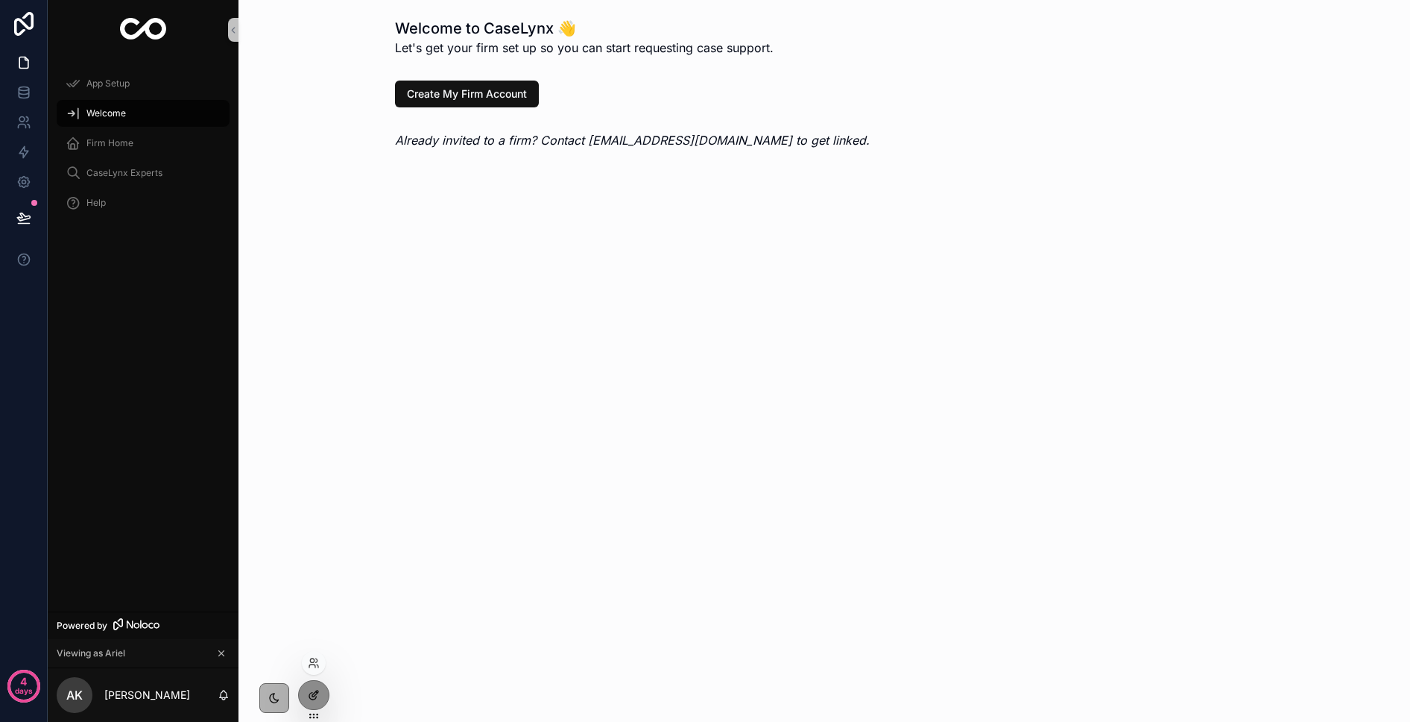
click at [309, 696] on icon at bounding box center [312, 696] width 7 height 7
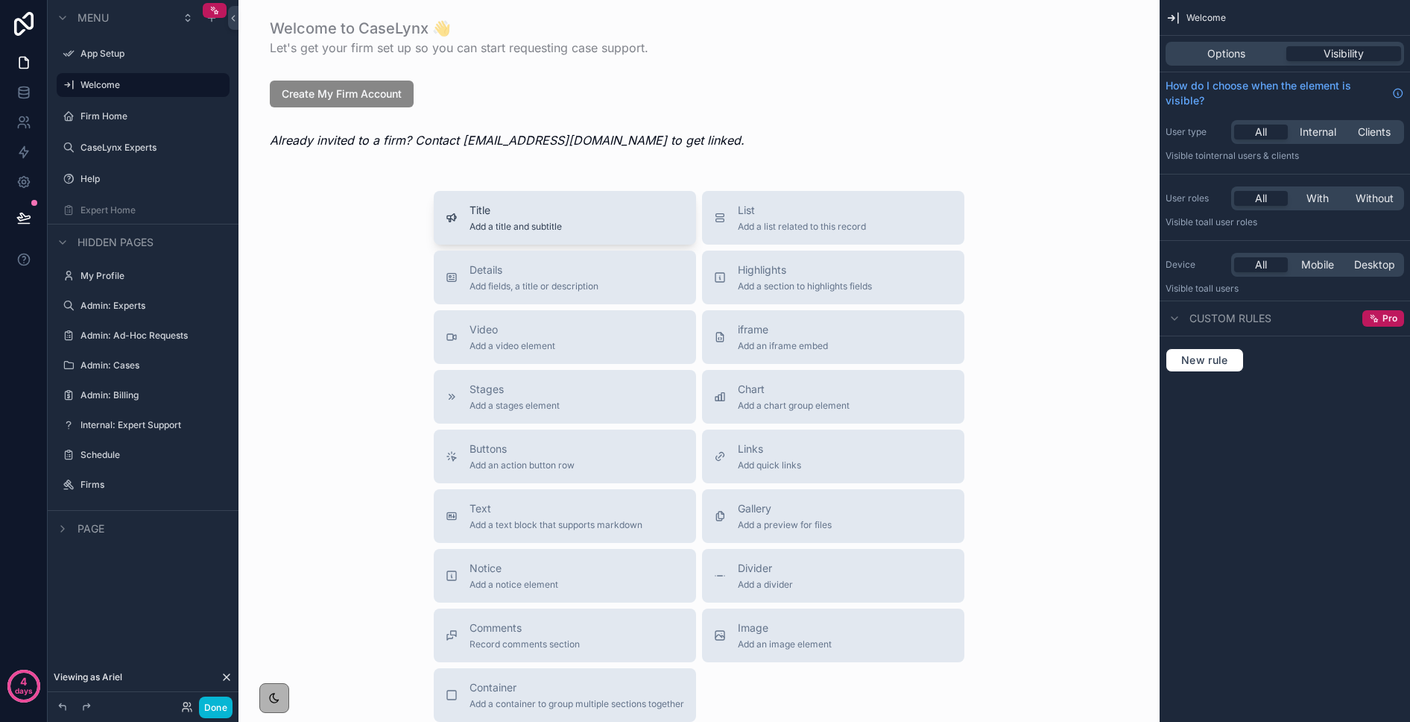
click at [491, 224] on span "Add a title and subtitle" at bounding box center [516, 227] width 92 height 12
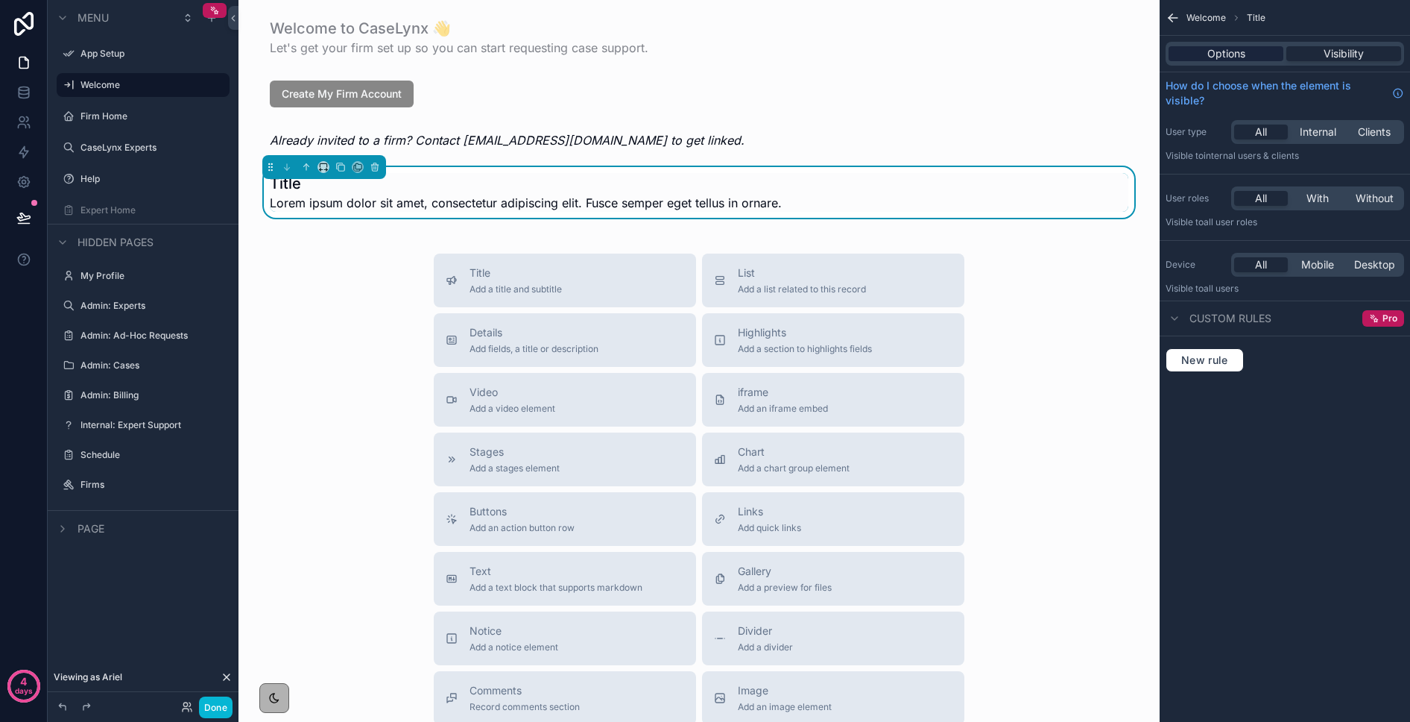
click at [1154, 55] on div "Options" at bounding box center [1226, 53] width 115 height 15
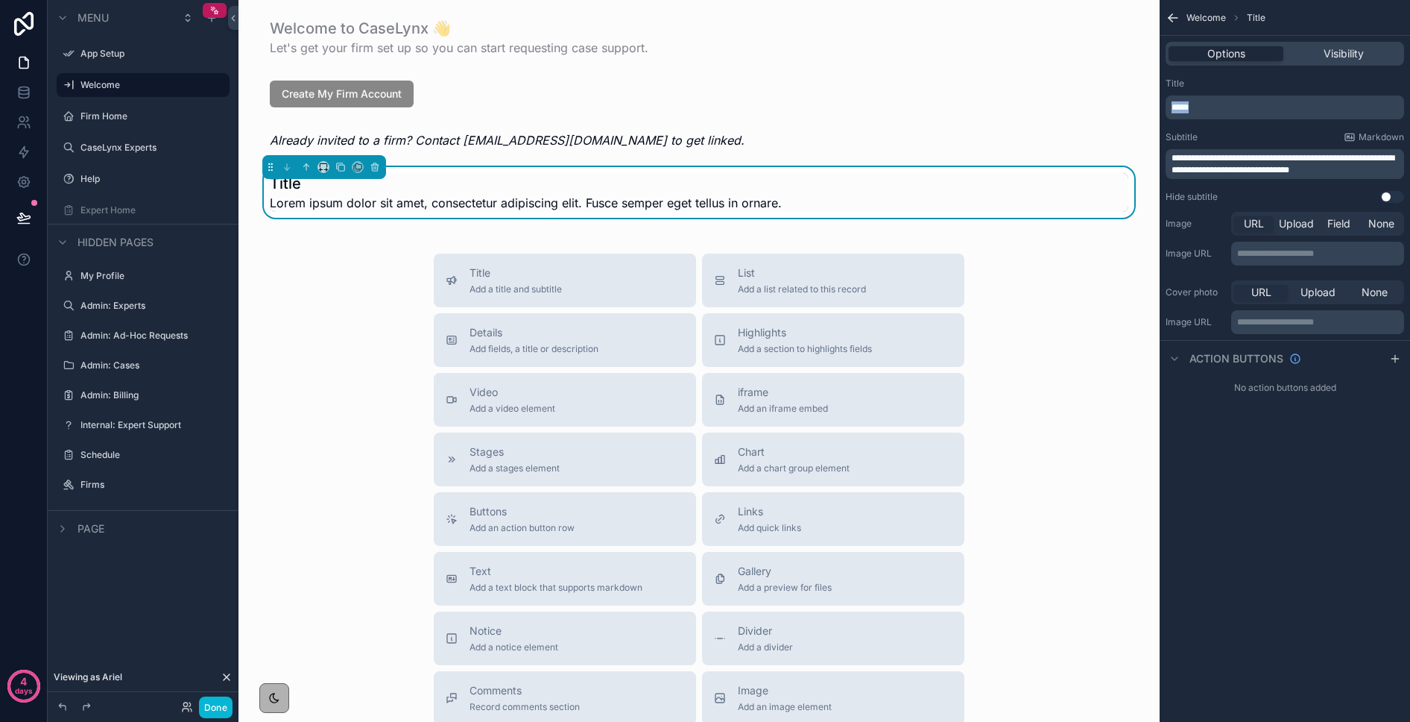
drag, startPoint x: 1203, startPoint y: 109, endPoint x: 1161, endPoint y: 105, distance: 41.9
click at [1154, 105] on div "**********" at bounding box center [1285, 140] width 250 height 137
click at [1154, 110] on p "**********" at bounding box center [1287, 107] width 230 height 12
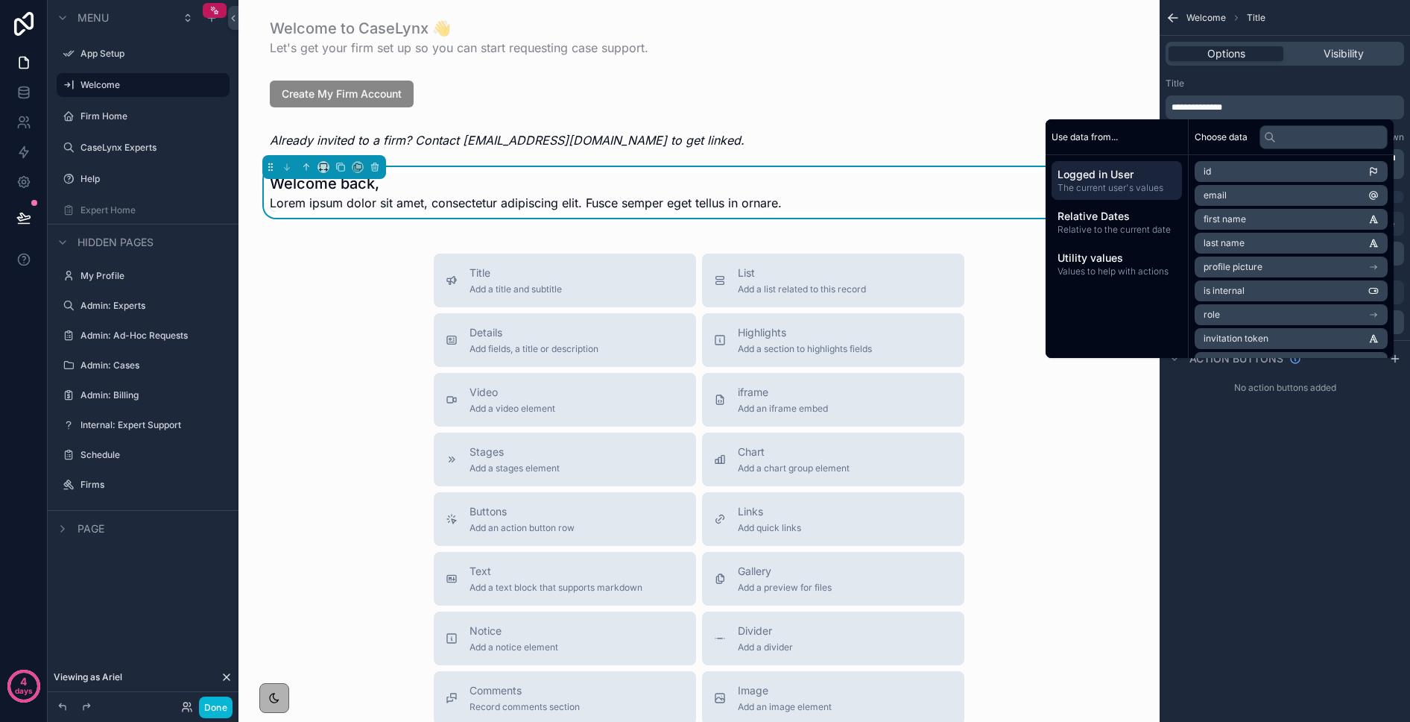
click at [1154, 110] on p "**********" at bounding box center [1287, 107] width 230 height 12
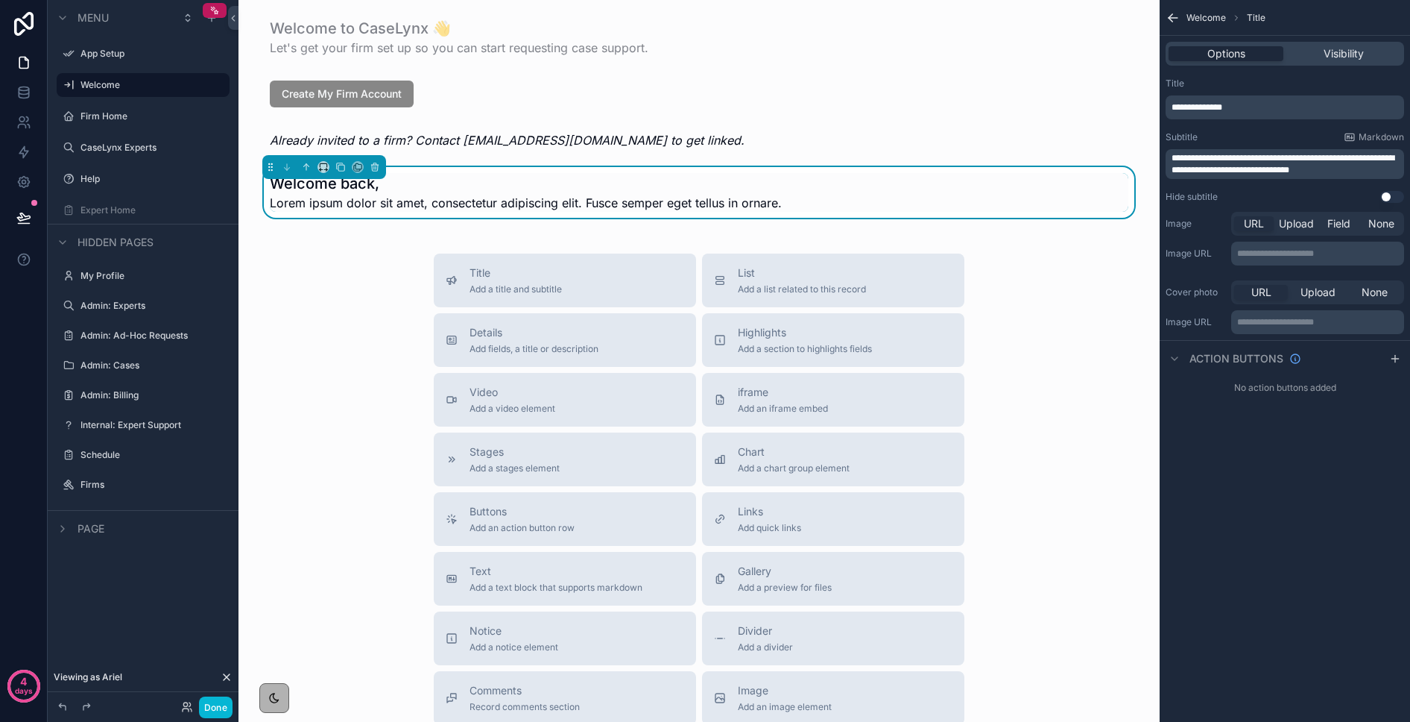
click at [1154, 110] on p "**********" at bounding box center [1287, 107] width 230 height 12
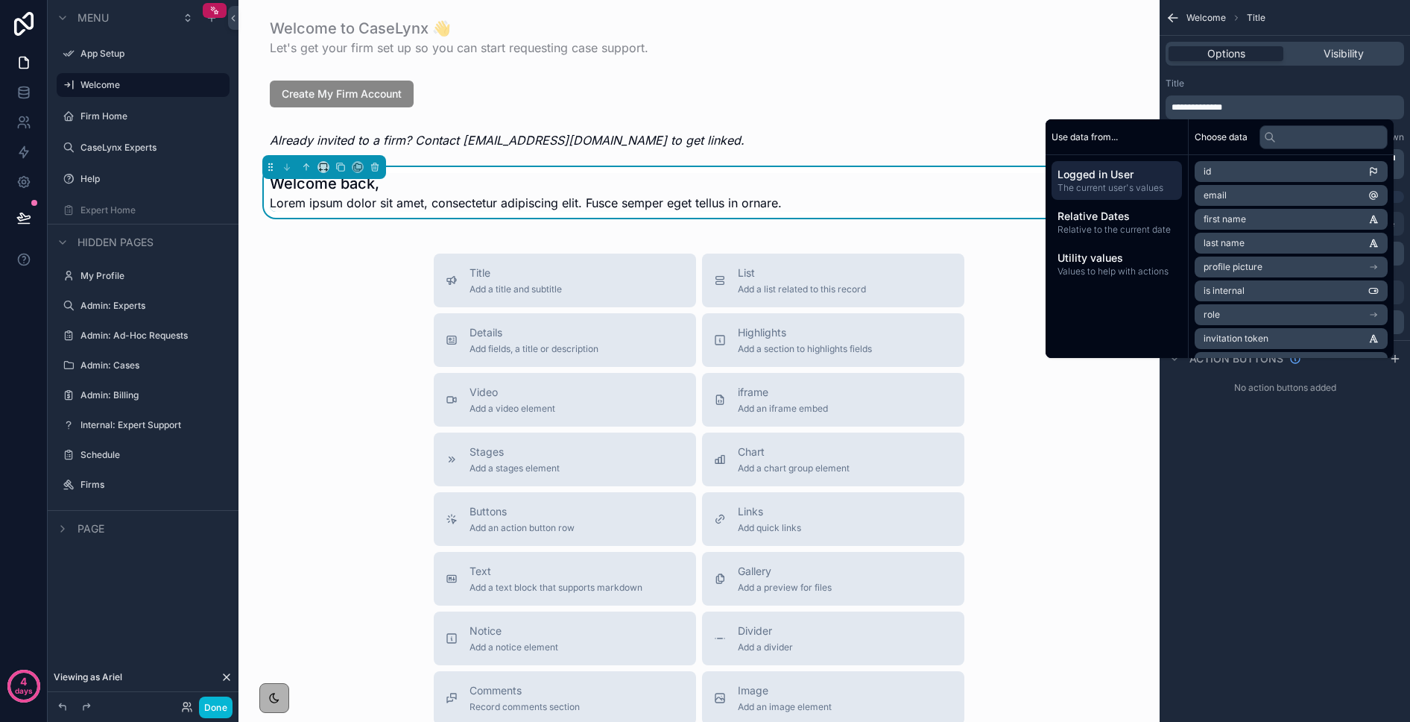
click at [1154, 217] on span "first name" at bounding box center [1225, 219] width 42 height 12
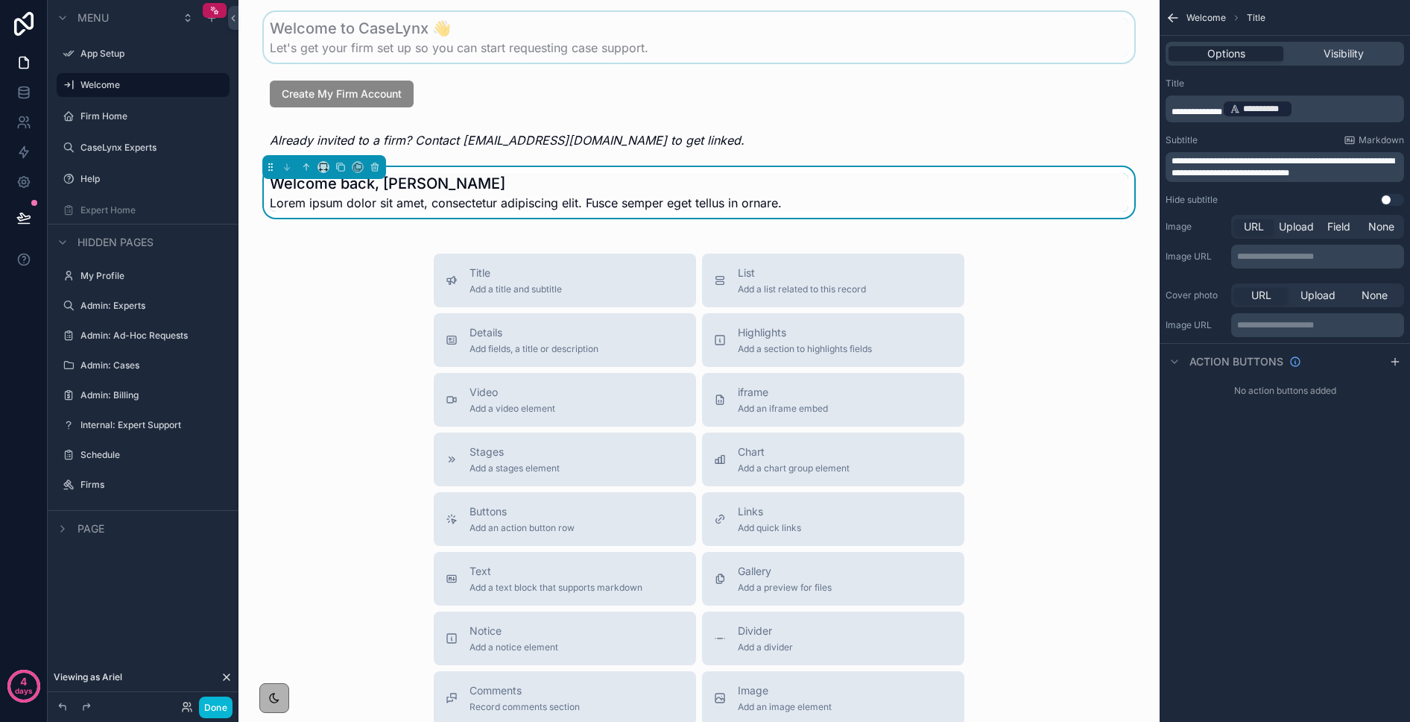
click at [452, 42] on div "scrollable content" at bounding box center [699, 37] width 898 height 51
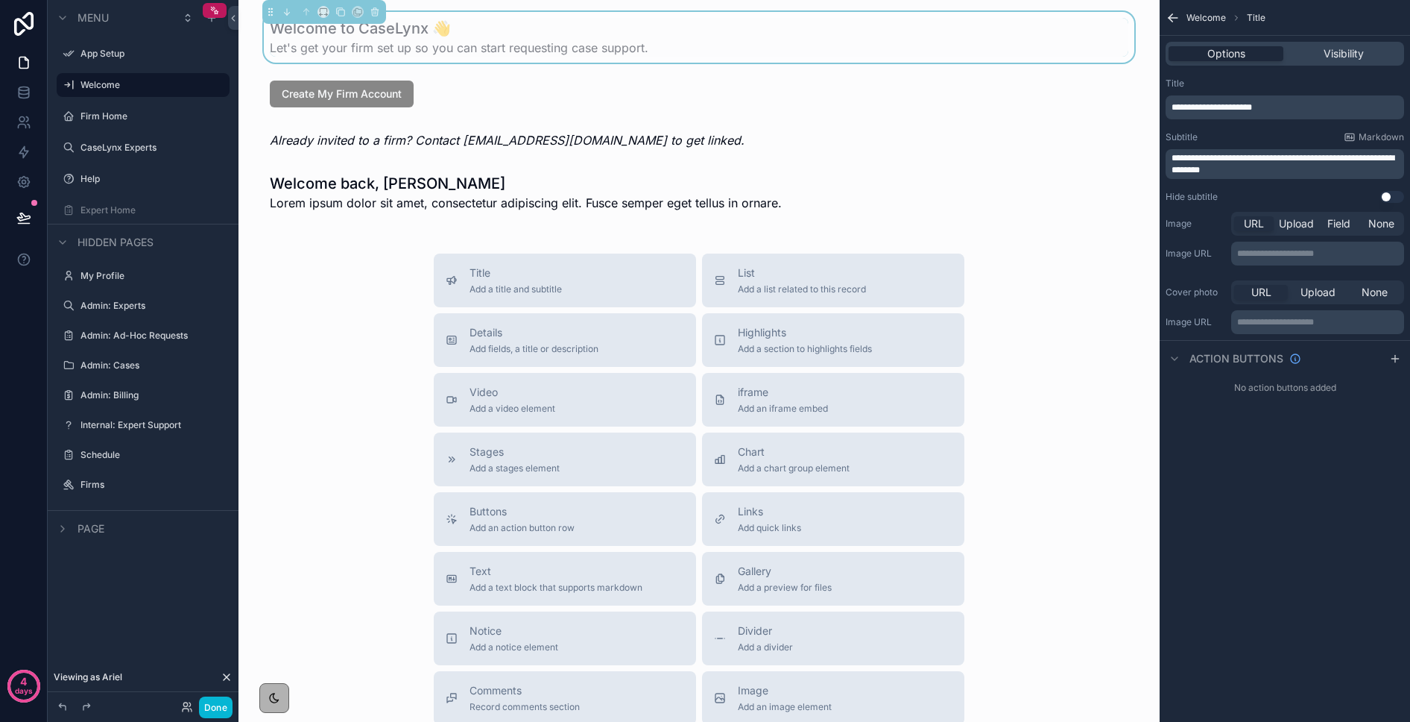
click at [1154, 107] on p "**********" at bounding box center [1287, 107] width 230 height 12
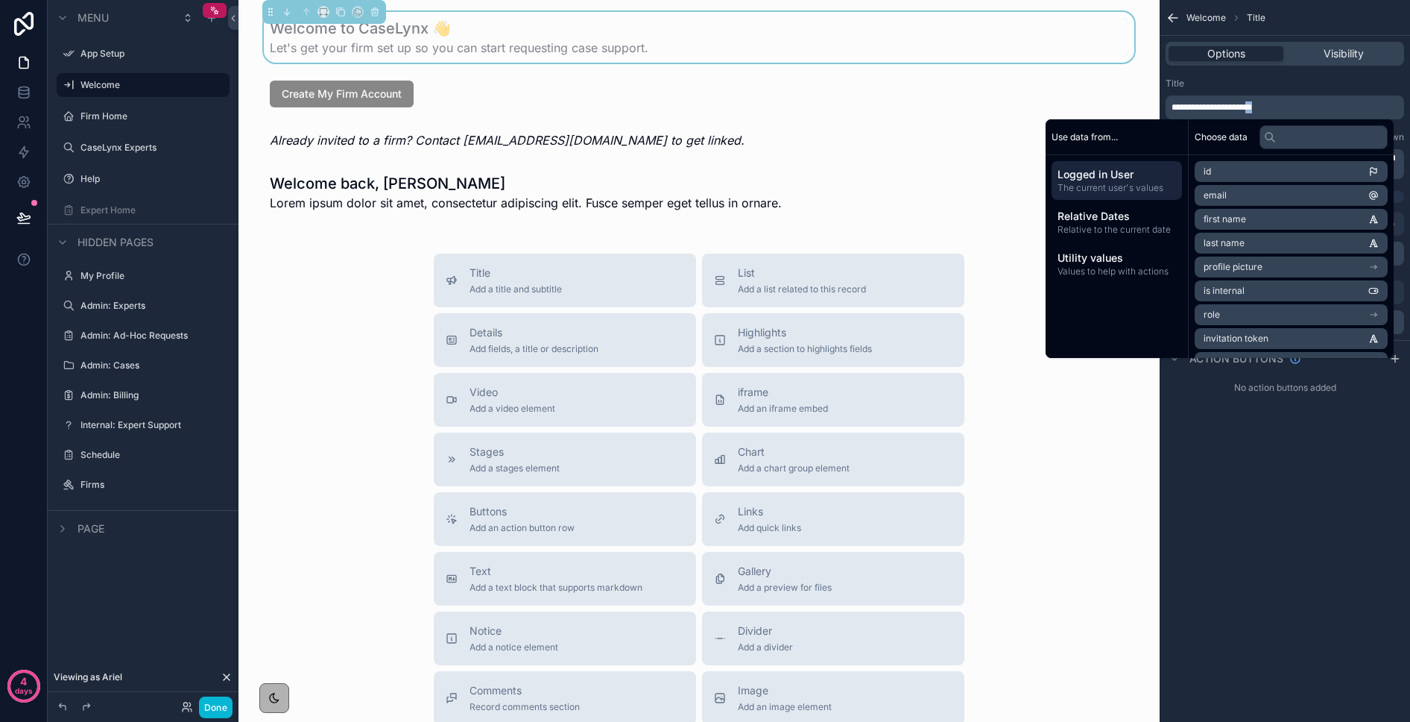
copy span "**"
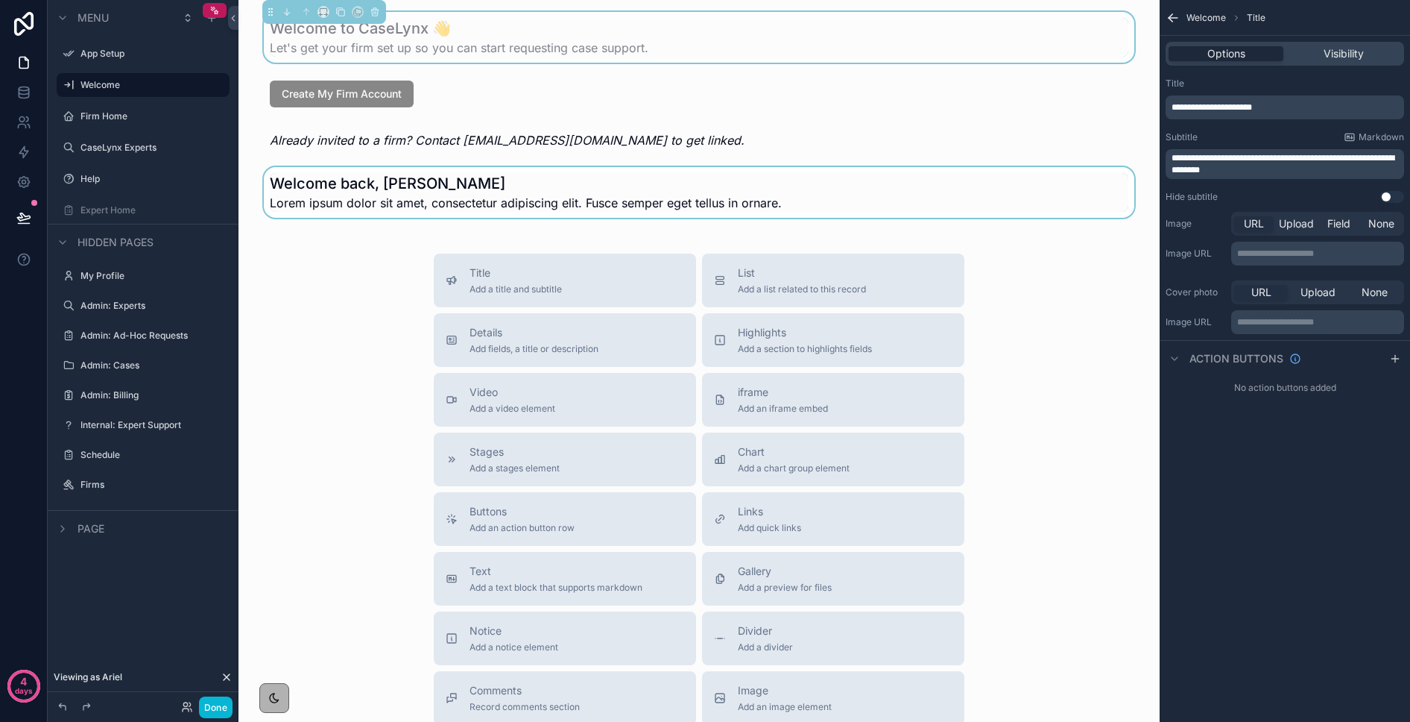
click at [579, 183] on div "scrollable content" at bounding box center [699, 192] width 898 height 51
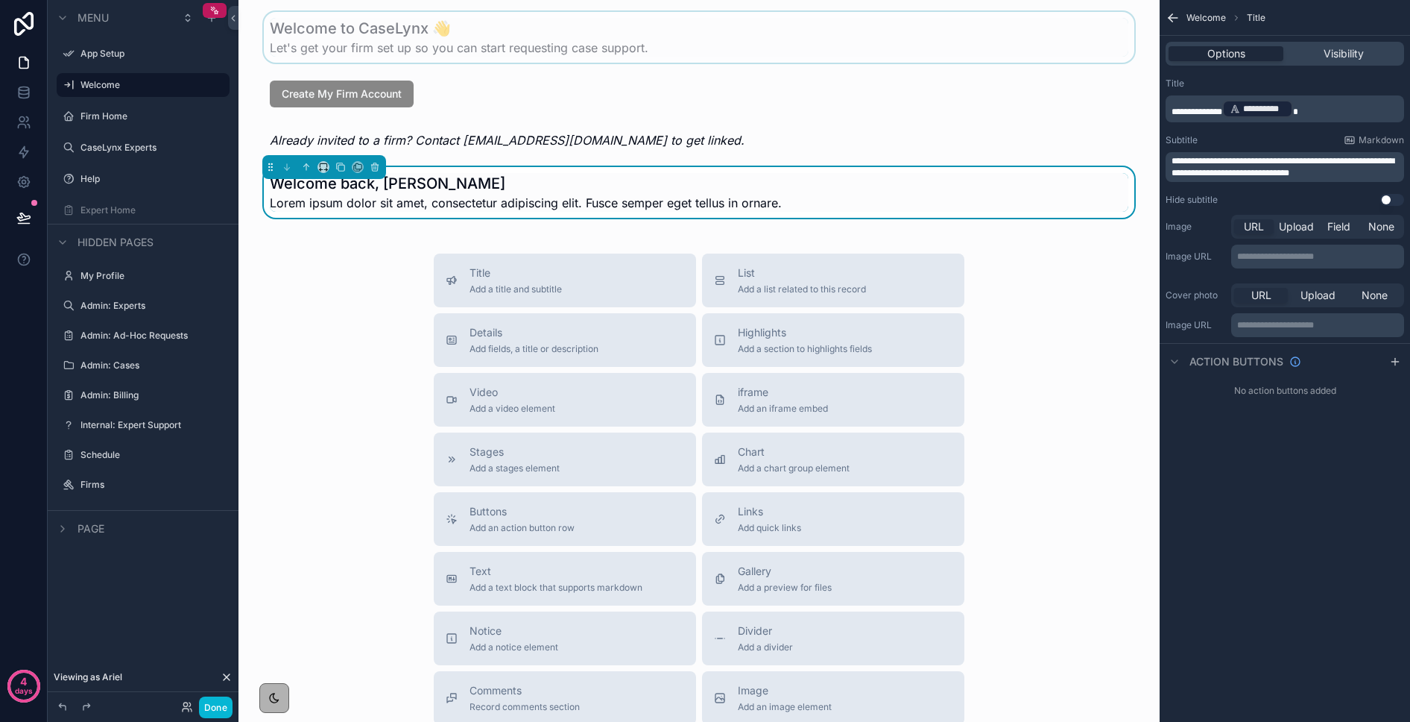
click at [1154, 110] on p "**********" at bounding box center [1287, 108] width 230 height 21
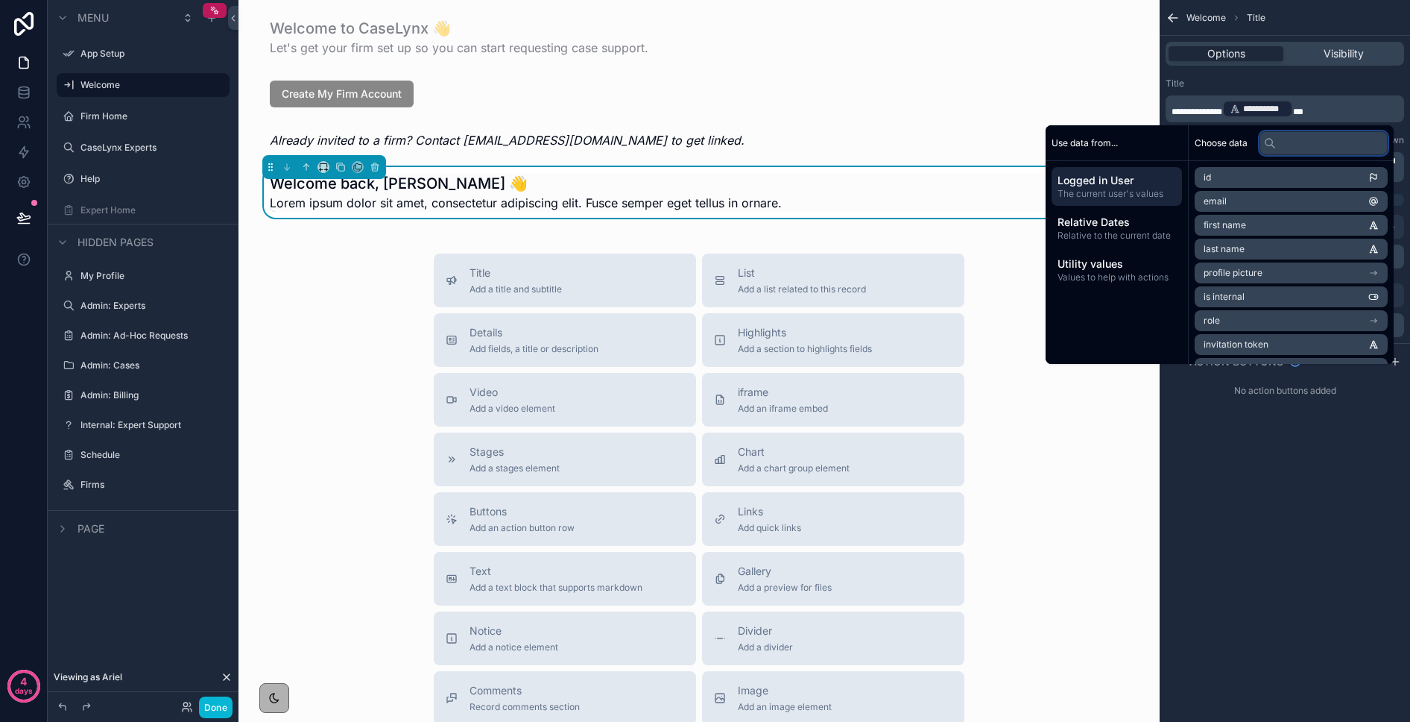
click at [1154, 132] on input "text" at bounding box center [1324, 143] width 128 height 24
click at [1154, 80] on div "Title" at bounding box center [1285, 84] width 239 height 12
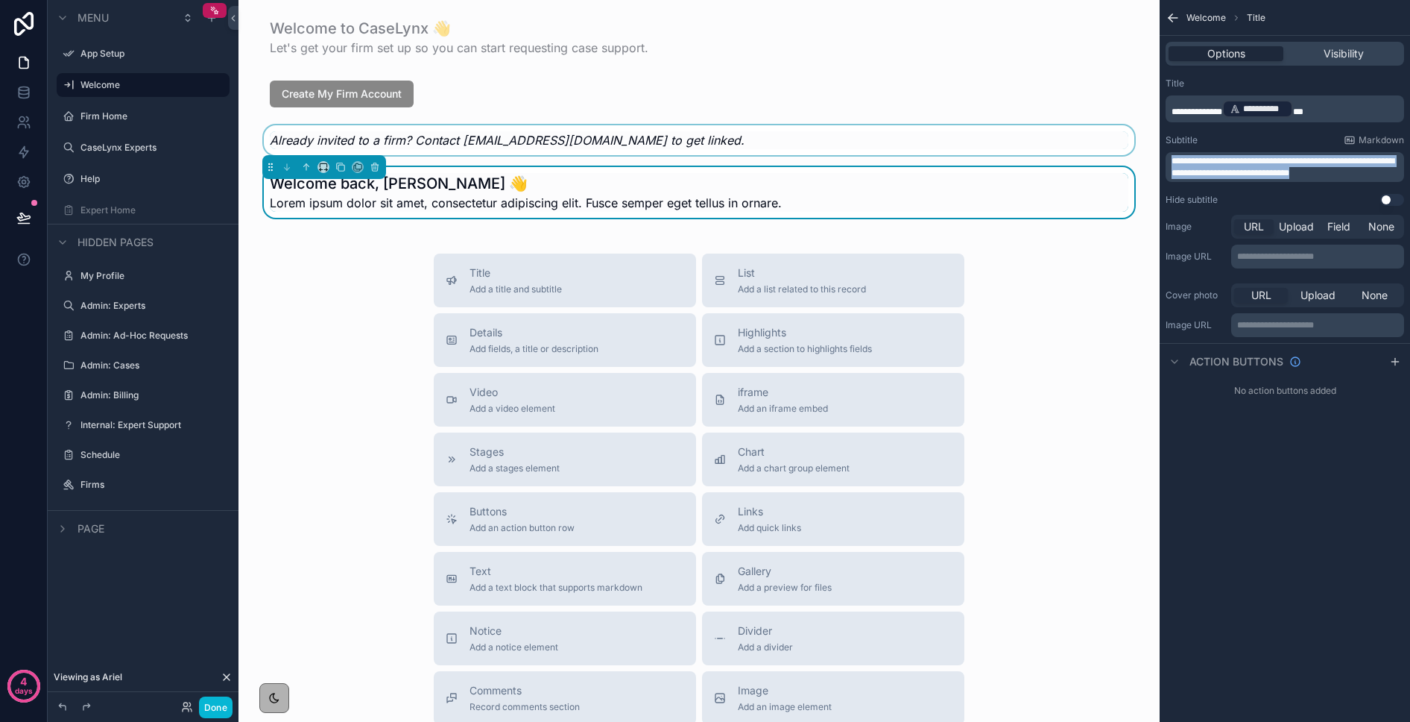
drag, startPoint x: 1144, startPoint y: 168, endPoint x: 1143, endPoint y: 146, distance: 22.4
click at [1143, 146] on div "App Setup Welcome Firm Home CaseLynx Experts Help Expert Home My Profile Admin:…" at bounding box center [825, 361] width 1172 height 722
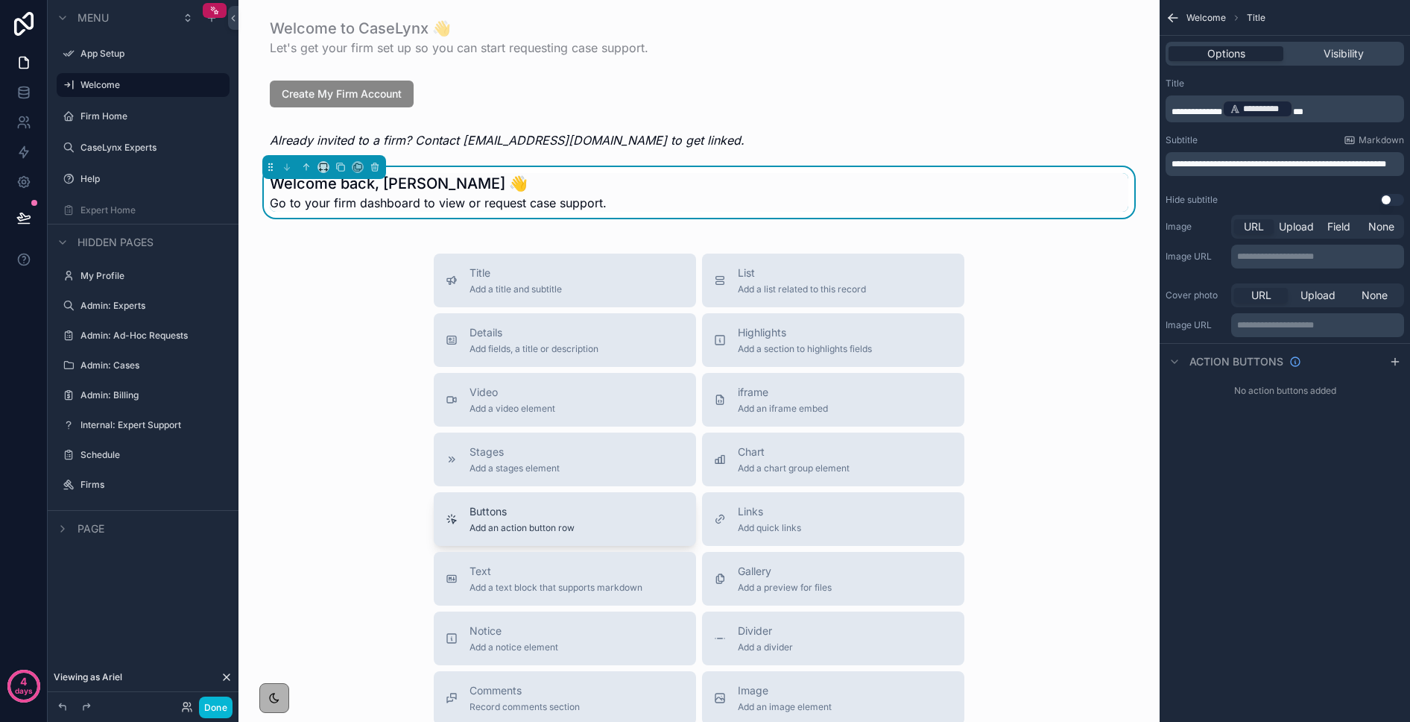
click at [505, 529] on span "Add an action button row" at bounding box center [522, 528] width 105 height 12
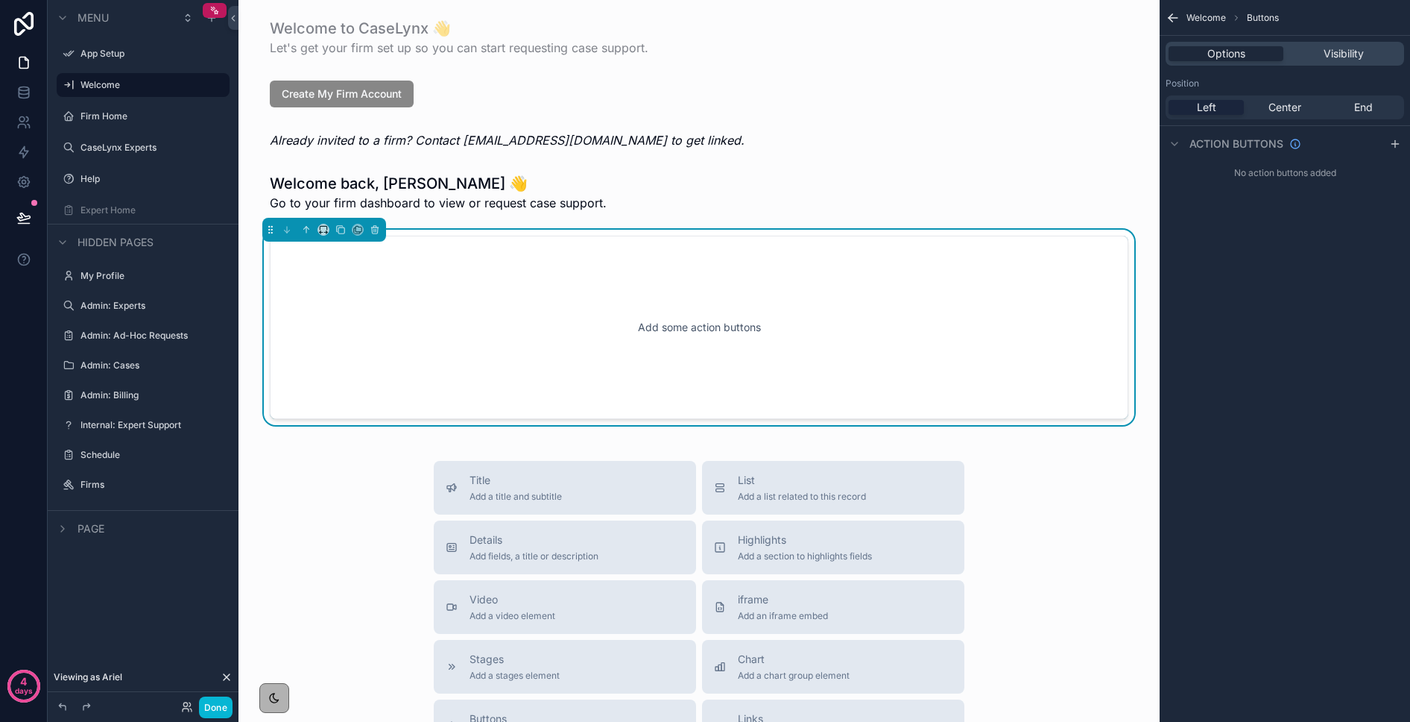
click at [1154, 107] on div "Left" at bounding box center [1206, 107] width 75 height 15
click at [1154, 110] on span "Left" at bounding box center [1206, 107] width 19 height 15
click at [1154, 142] on icon "scrollable content" at bounding box center [1396, 144] width 12 height 12
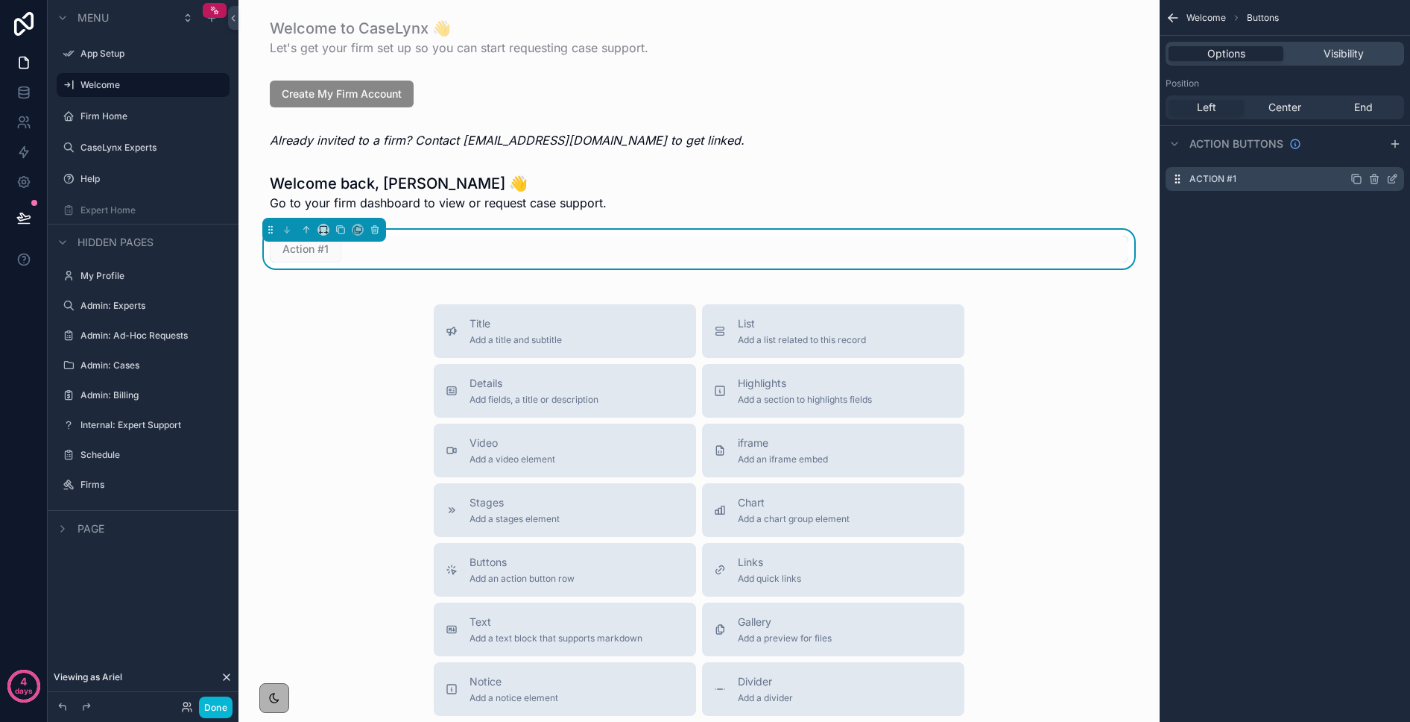
click at [1154, 167] on div "Action #1" at bounding box center [1285, 179] width 239 height 24
click at [1154, 178] on icon "scrollable content" at bounding box center [1394, 177] width 6 height 6
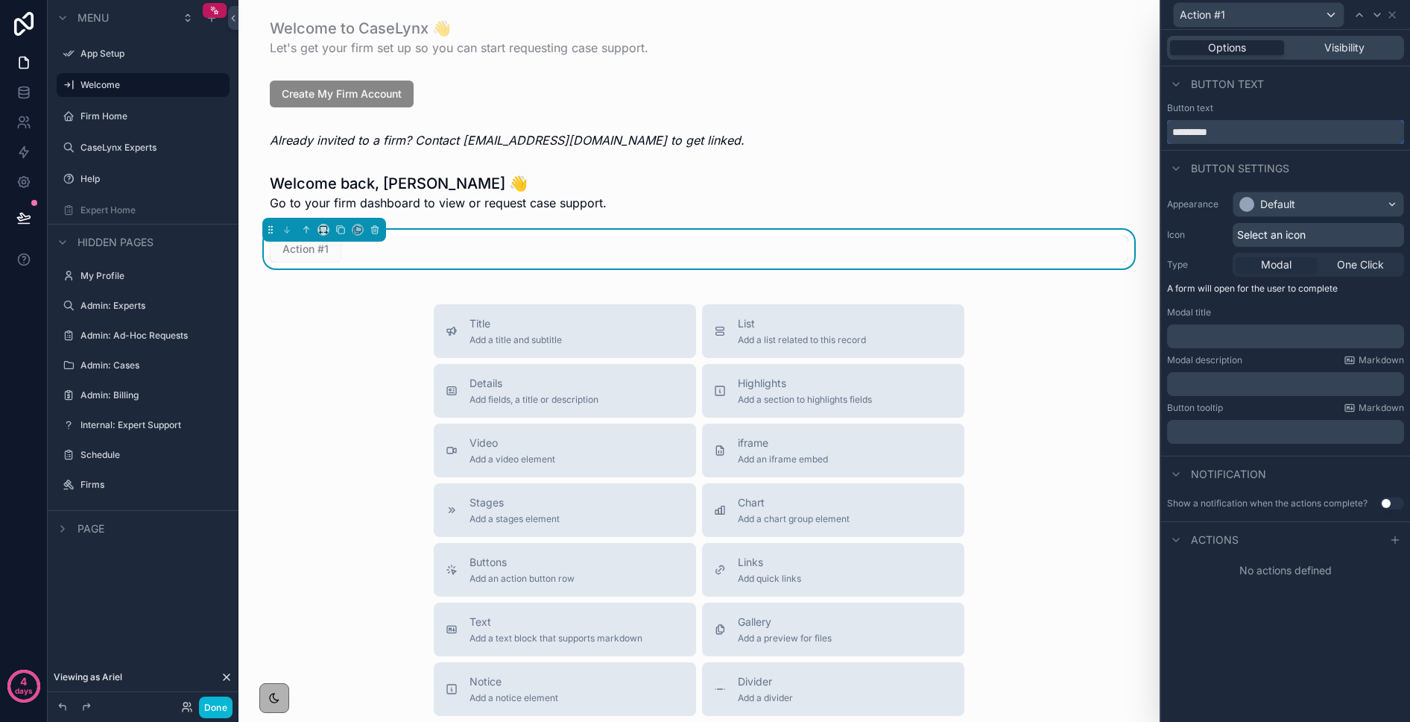
drag, startPoint x: 1222, startPoint y: 130, endPoint x: 1152, endPoint y: 127, distance: 70.1
click at [1152, 127] on div "Action #1 Options Visibility Button text Button text ********* Button settings …" at bounding box center [705, 361] width 1410 height 722
type input "**********"
click at [1154, 204] on div "Default" at bounding box center [1319, 204] width 170 height 24
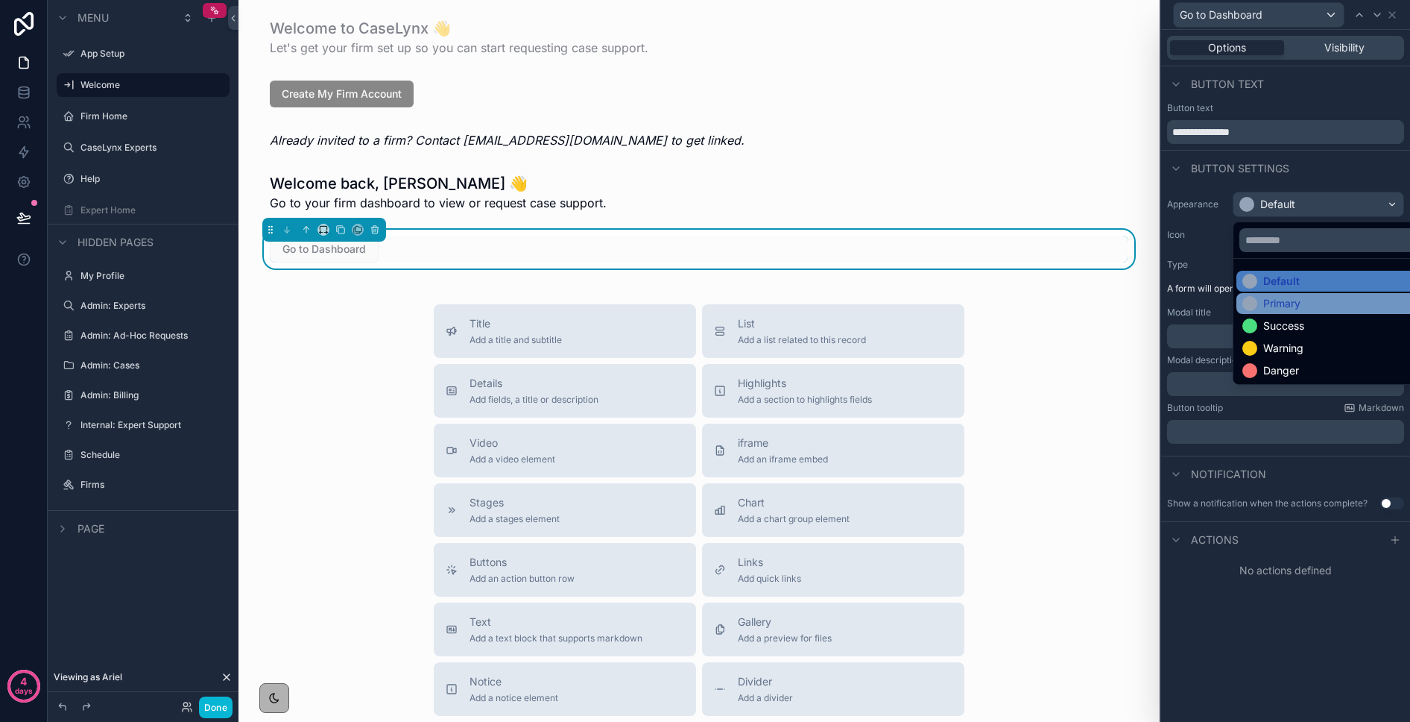
click at [1154, 299] on div "Primary" at bounding box center [1282, 303] width 37 height 15
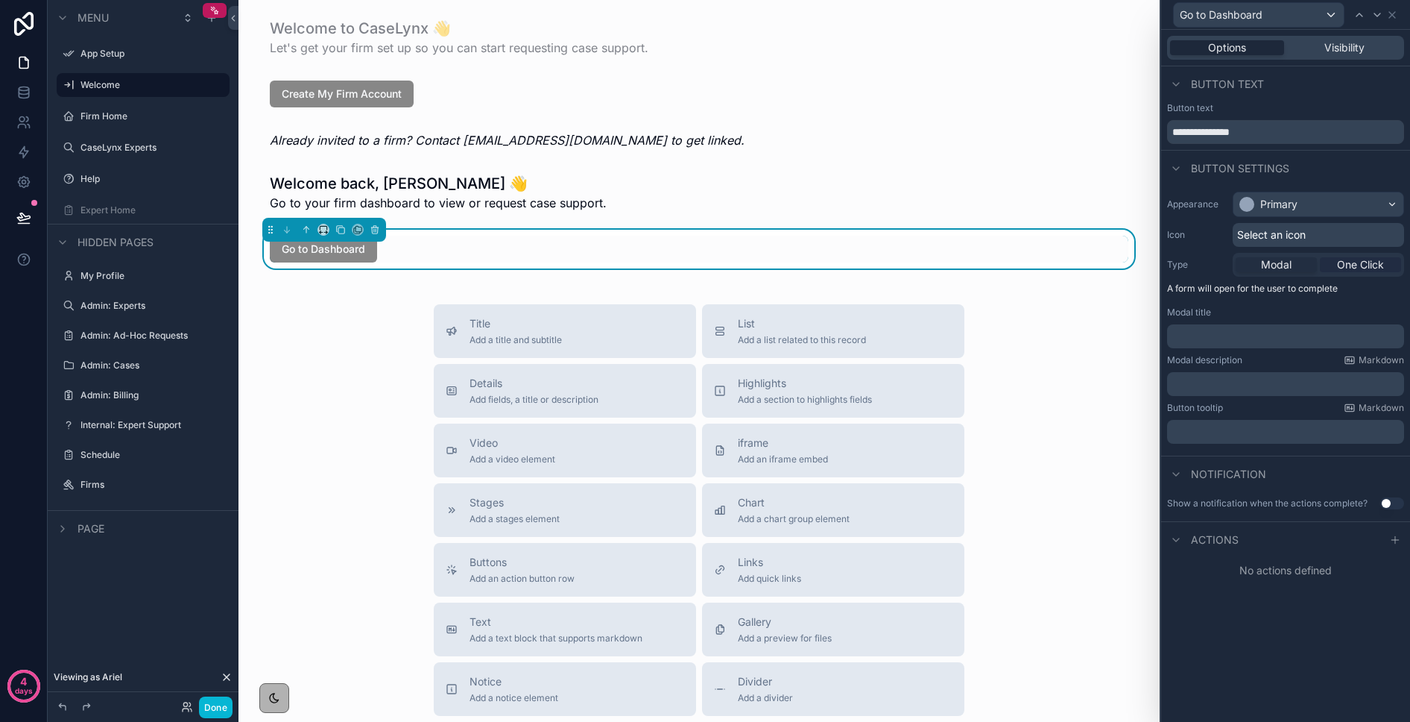
click at [1154, 265] on span "One Click" at bounding box center [1360, 264] width 47 height 15
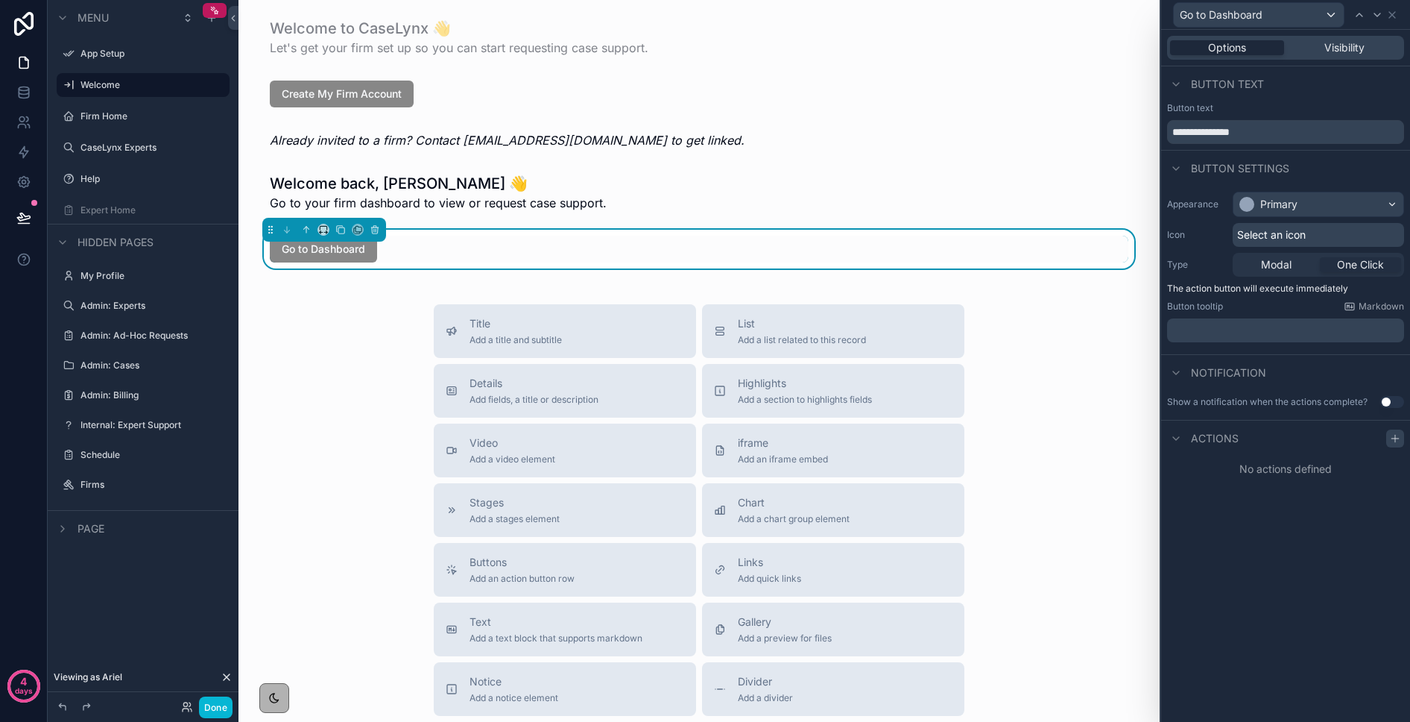
click at [1154, 437] on icon at bounding box center [1396, 438] width 12 height 12
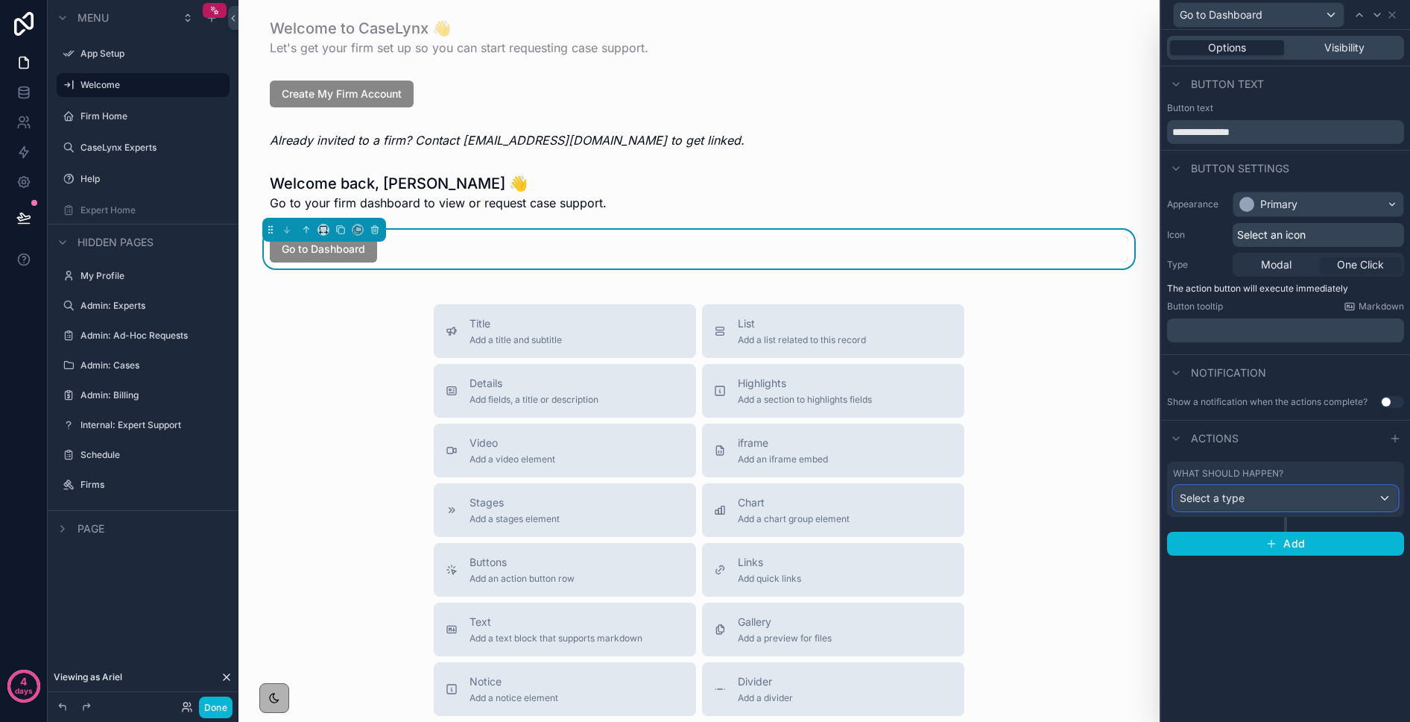
click at [1154, 505] on div "Select a type" at bounding box center [1286, 498] width 224 height 24
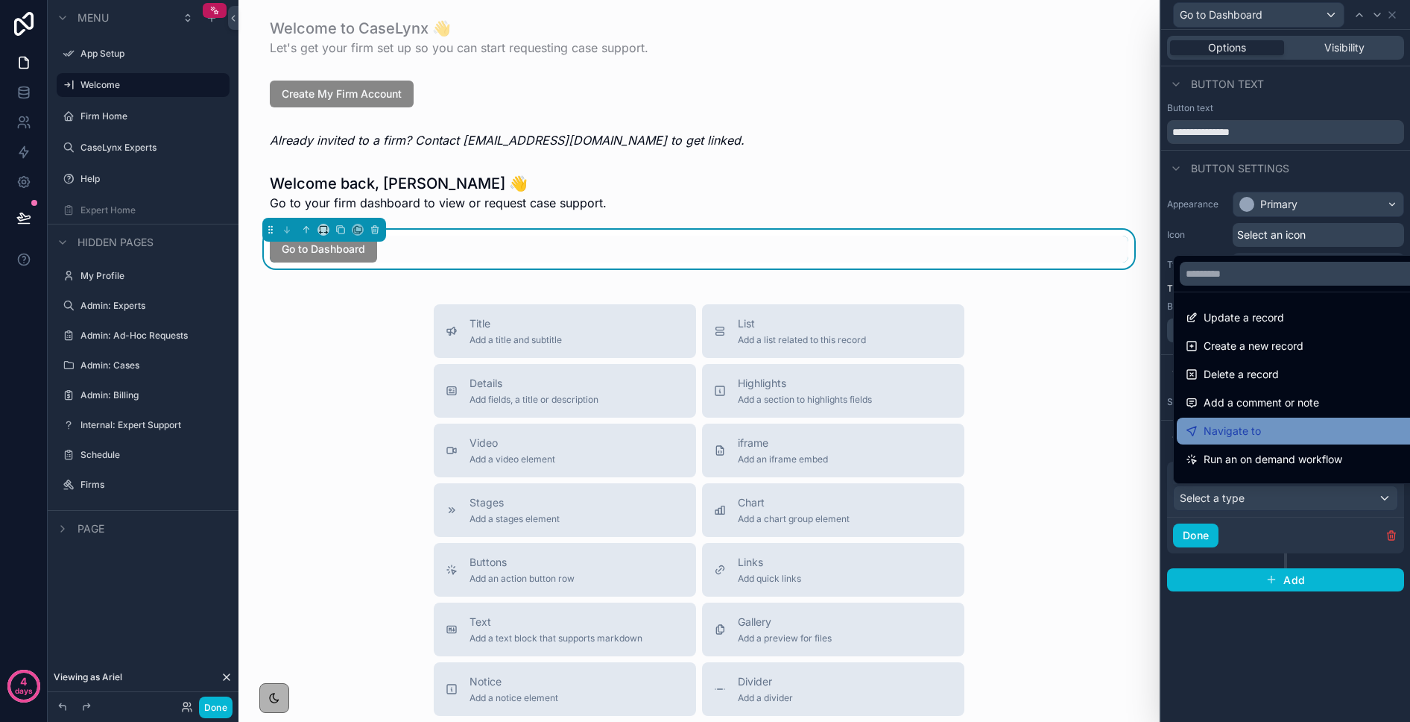
click at [1154, 431] on span "Navigate to" at bounding box center [1232, 431] width 57 height 18
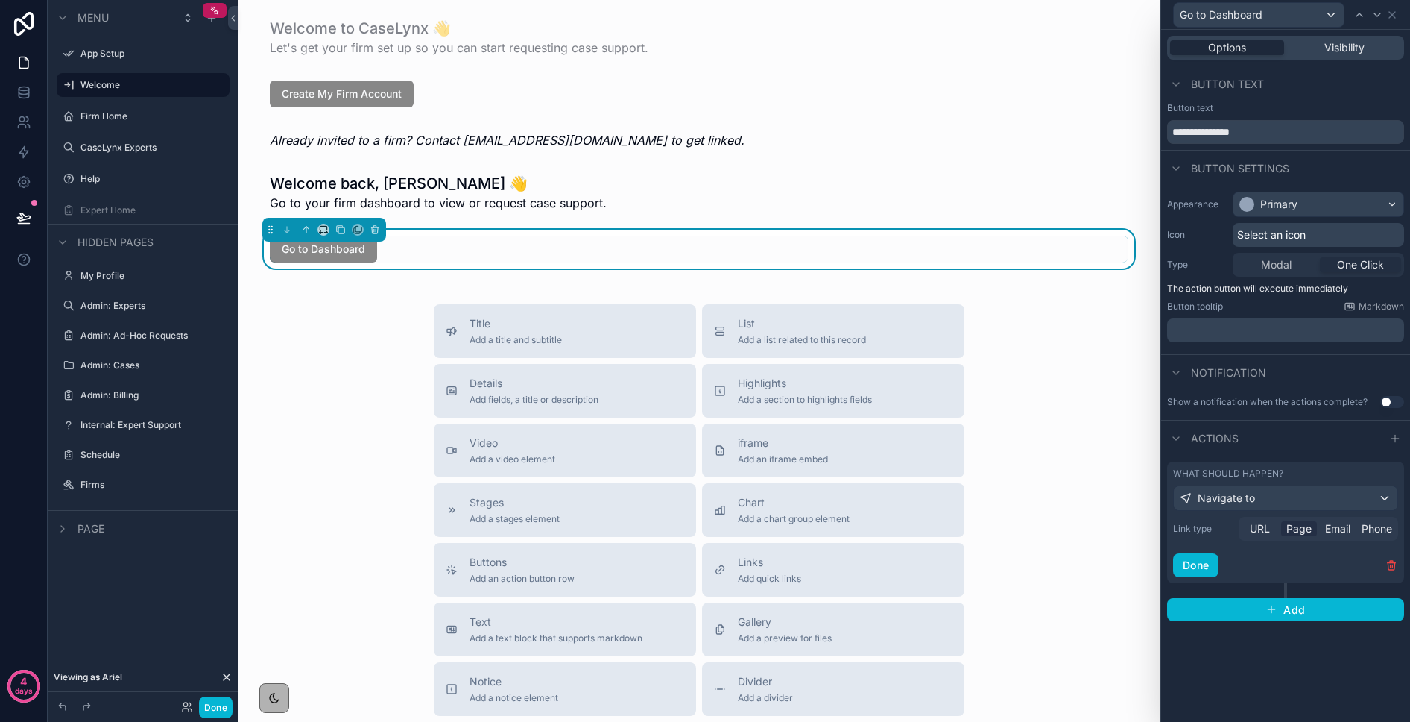
click at [1154, 529] on span "Page" at bounding box center [1299, 528] width 25 height 15
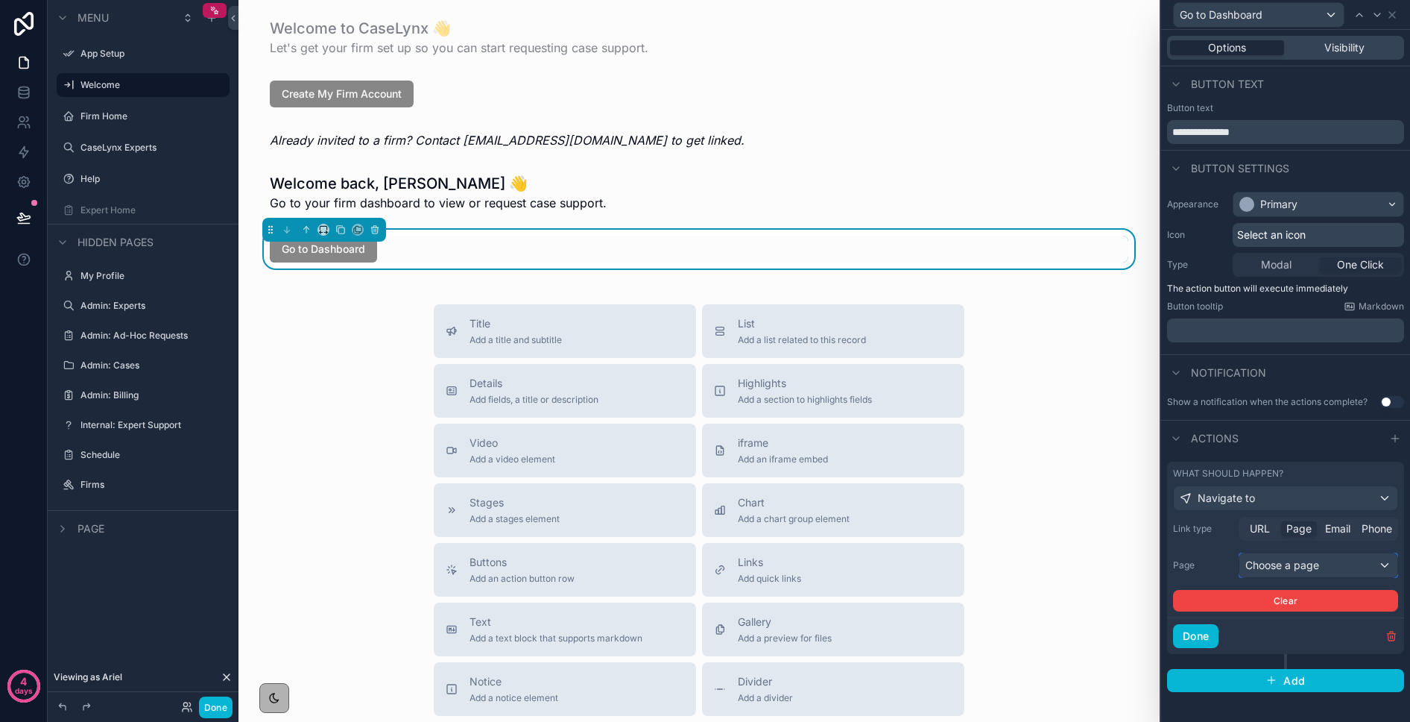
click at [1154, 567] on div "Choose a page" at bounding box center [1319, 565] width 158 height 24
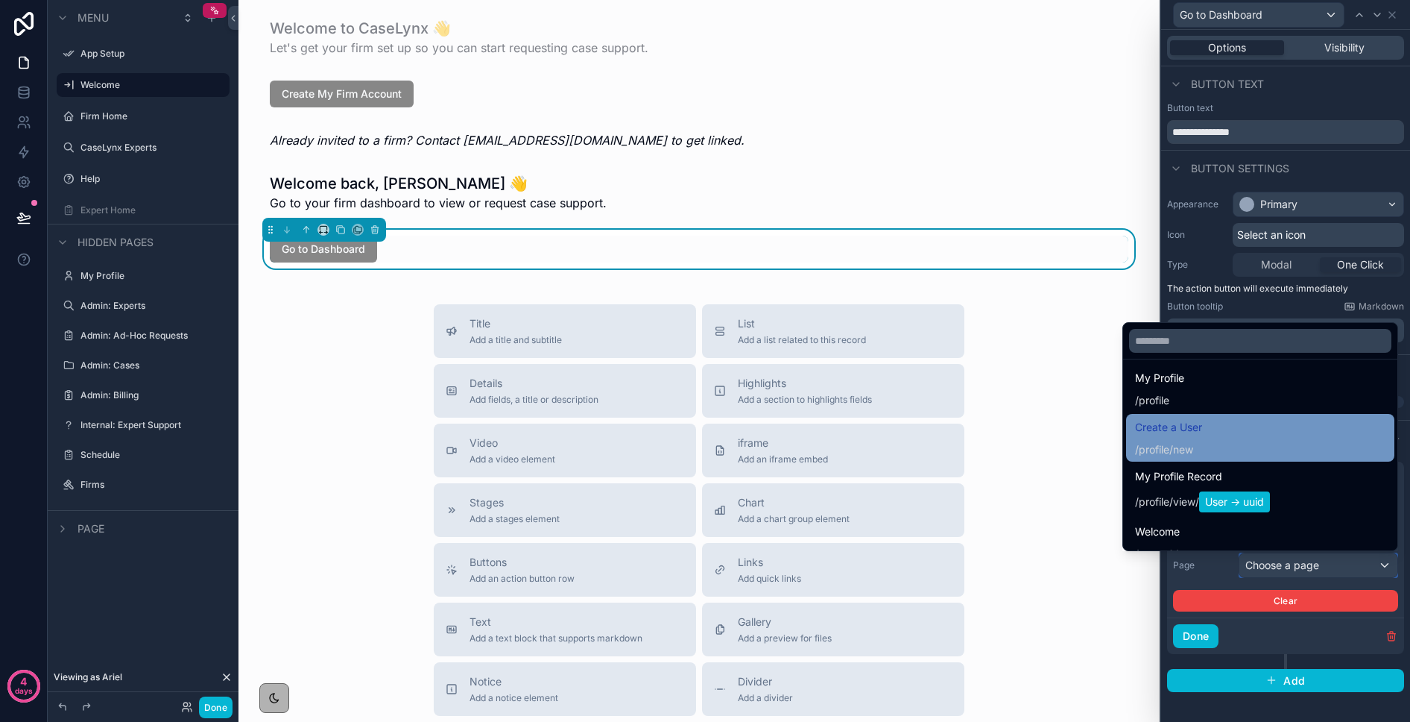
scroll to position [7, 0]
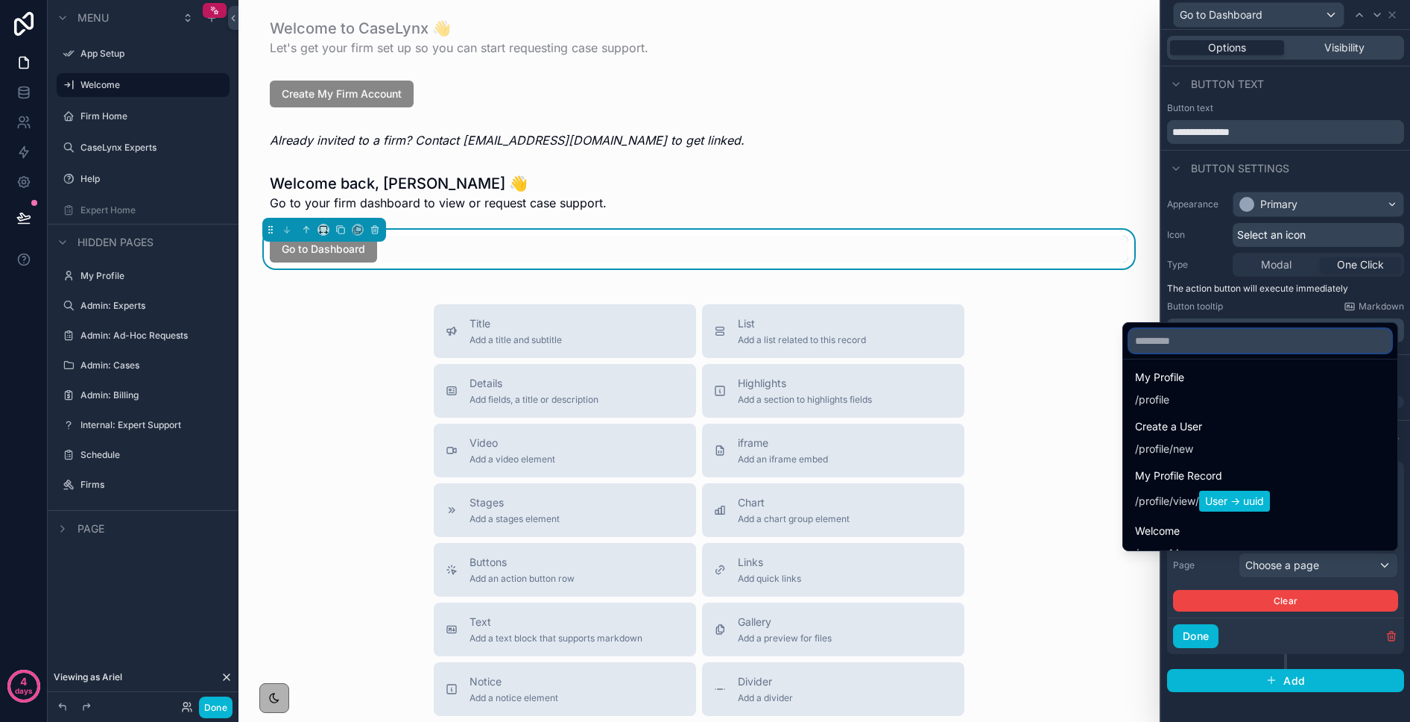
click at [1154, 333] on input "text" at bounding box center [1260, 341] width 262 height 24
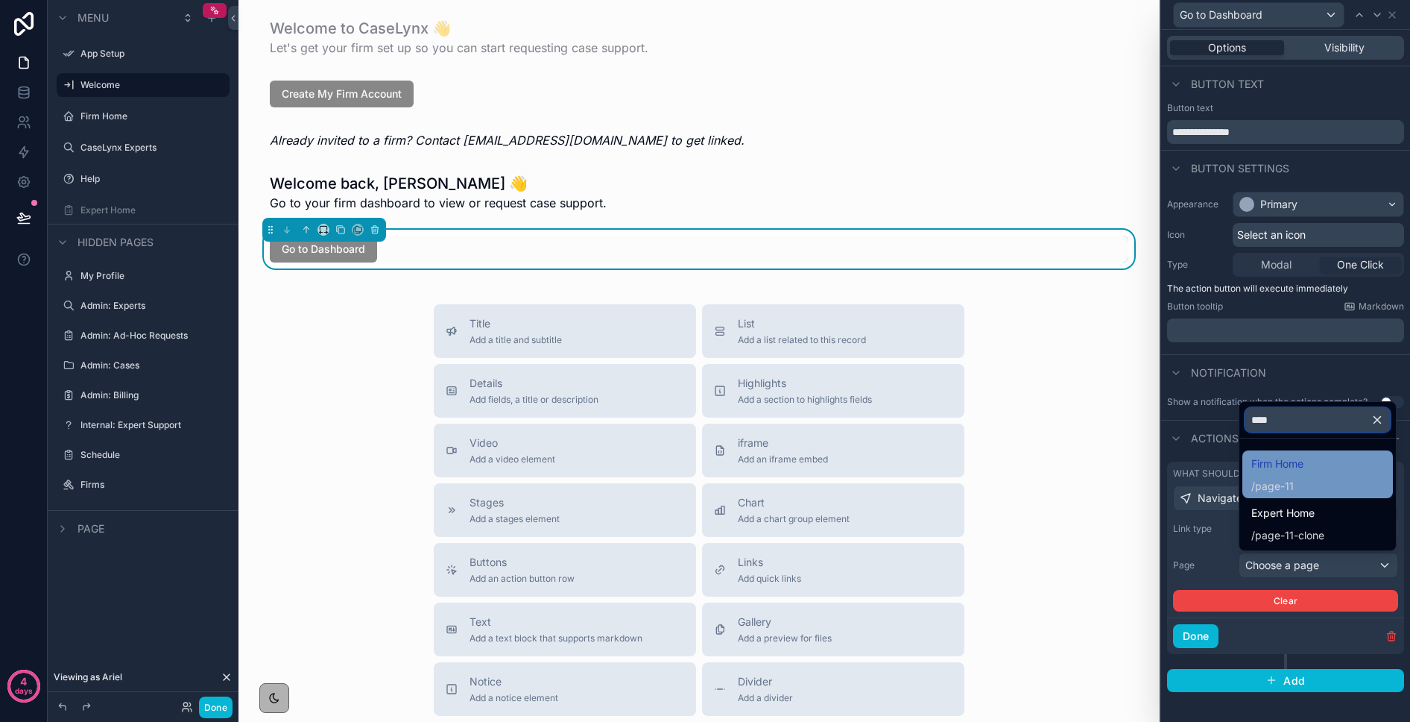
type input "****"
click at [1154, 479] on span "page-11" at bounding box center [1274, 486] width 39 height 15
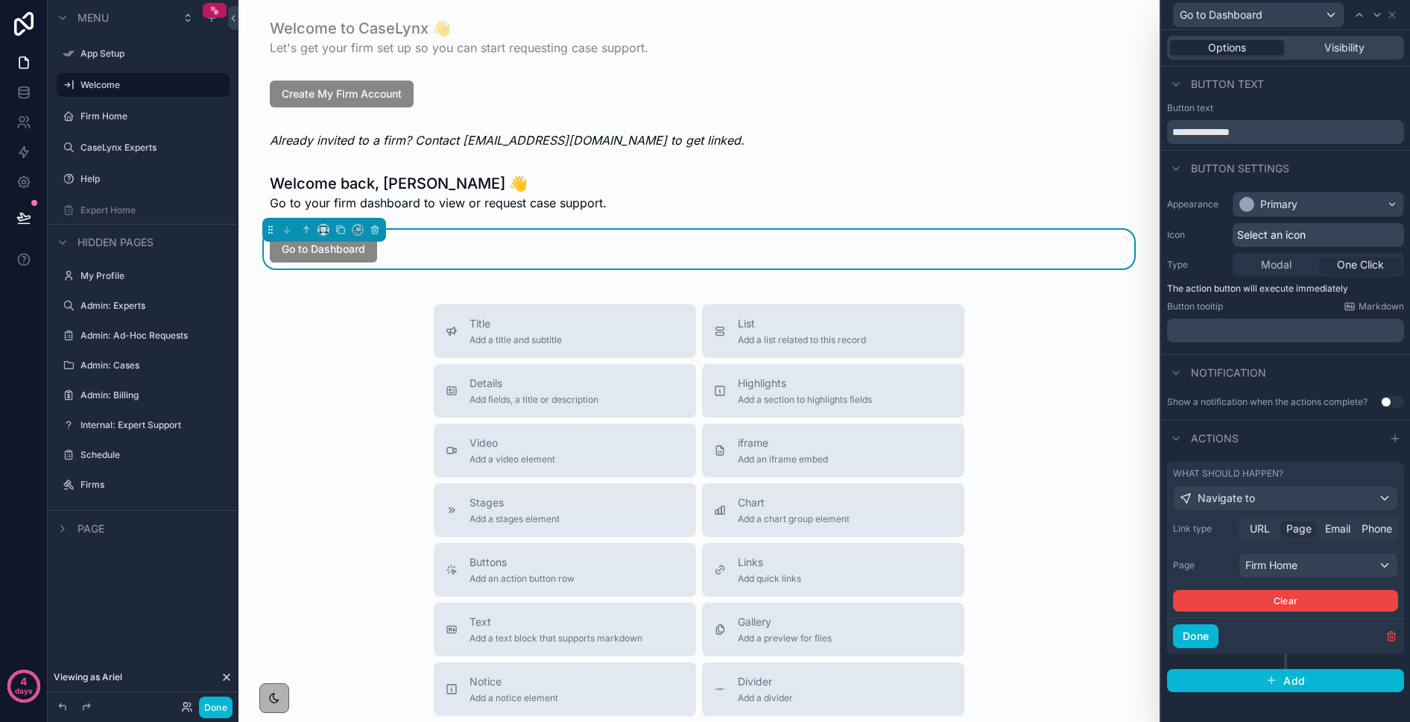
click at [375, 385] on div "Title Add a title and subtitle List Add a list related to this record Details A…" at bounding box center [699, 569] width 898 height 531
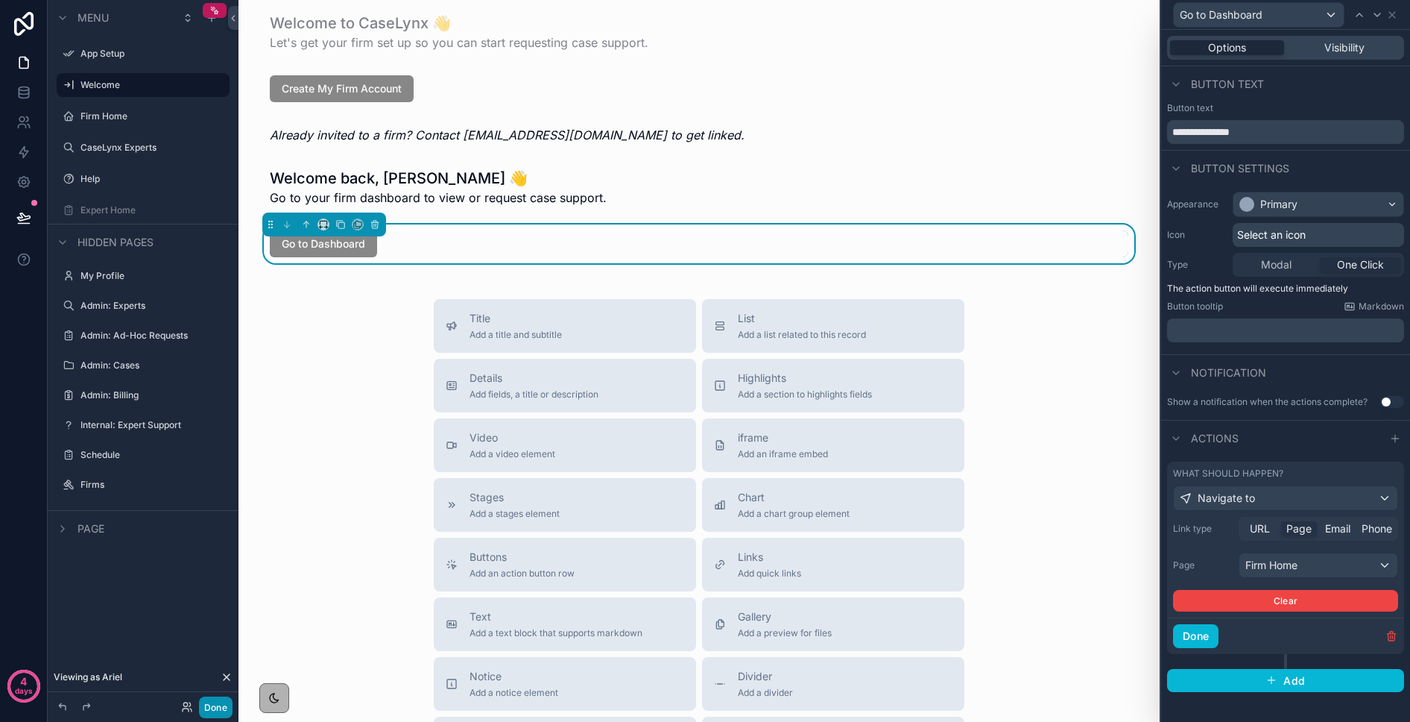
click at [215, 704] on button "Done" at bounding box center [216, 707] width 34 height 22
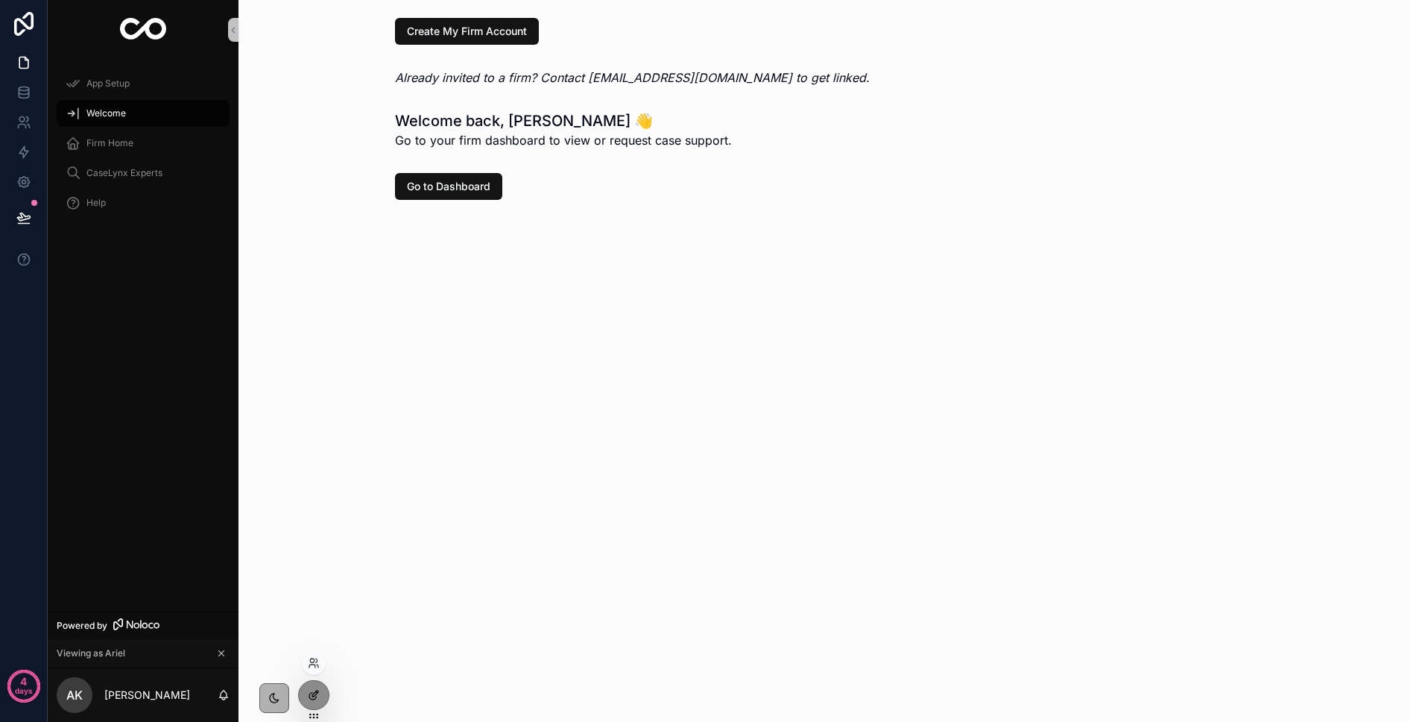
click at [314, 700] on icon at bounding box center [314, 695] width 12 height 12
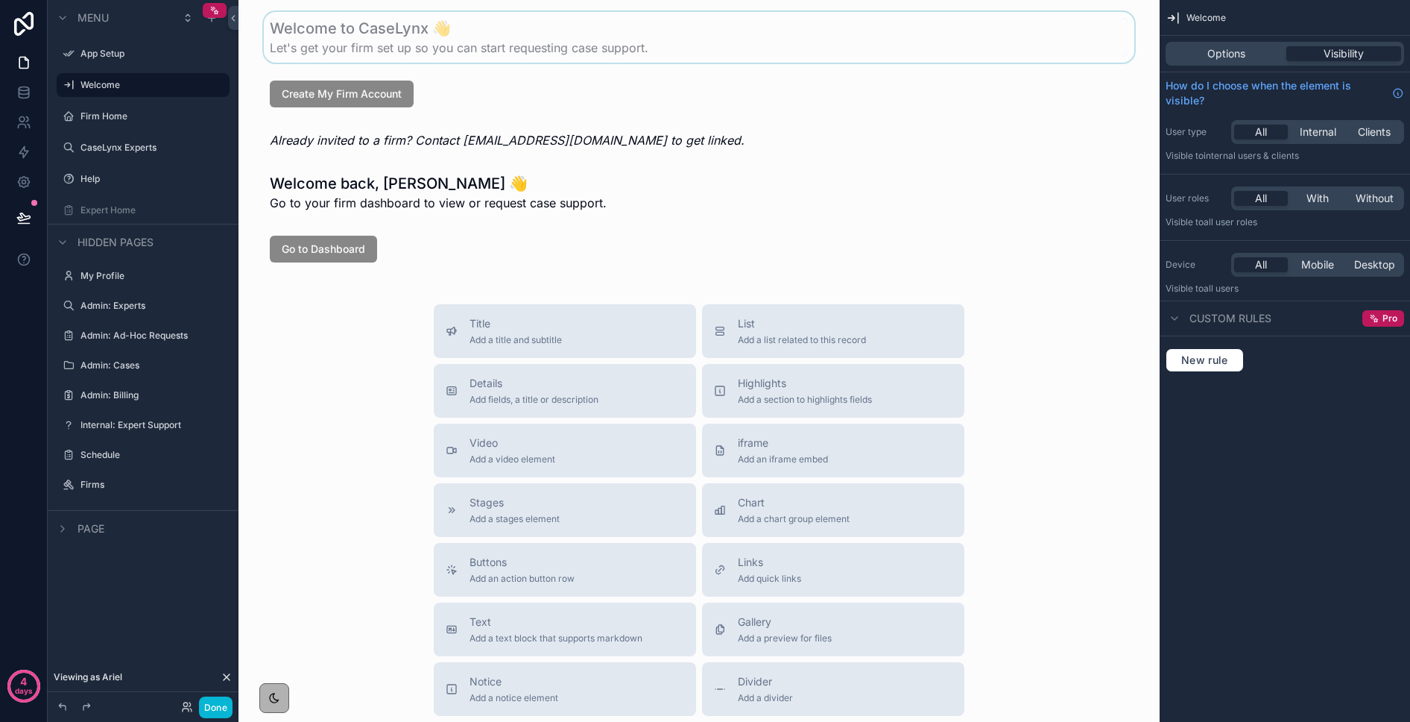
click at [370, 48] on div "scrollable content" at bounding box center [699, 37] width 898 height 51
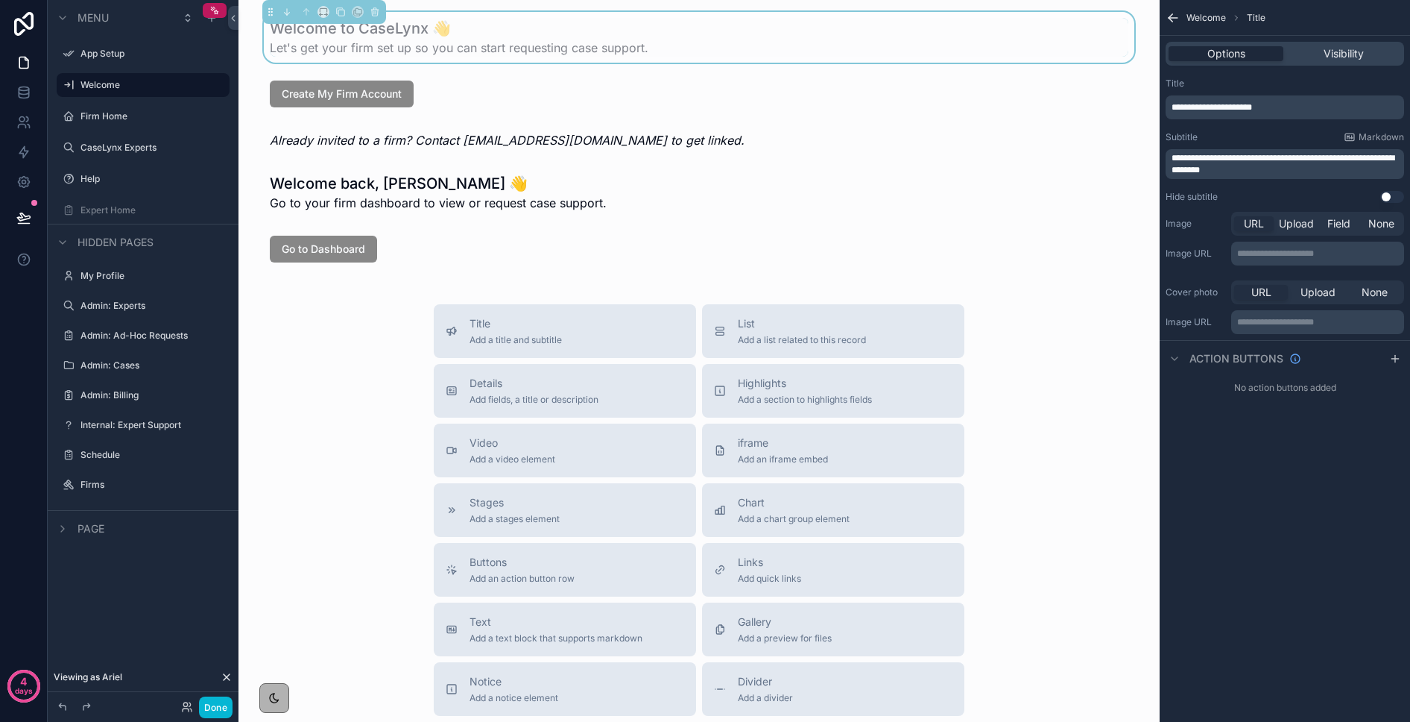
click at [1154, 45] on div "Options Visibility" at bounding box center [1285, 54] width 239 height 24
click at [1154, 51] on span "Visibility" at bounding box center [1344, 53] width 40 height 15
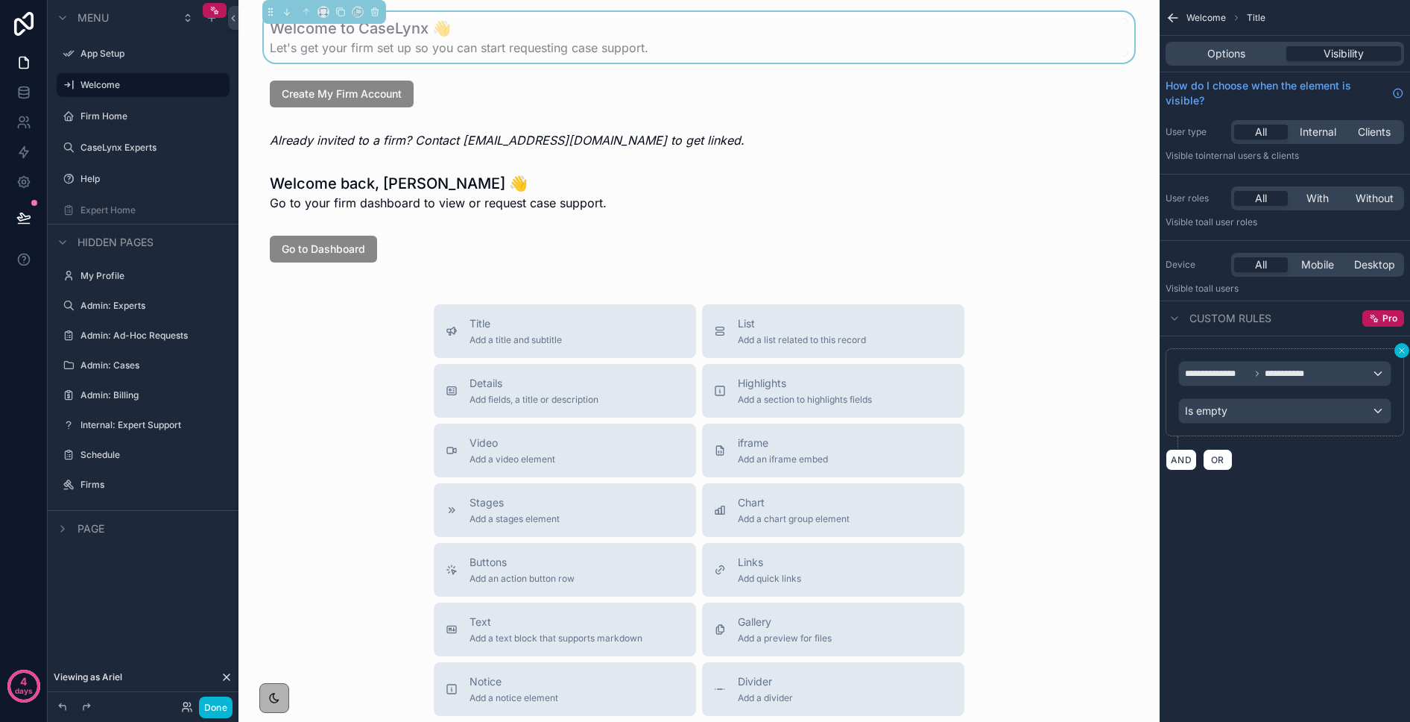
click at [1154, 353] on icon "scrollable content" at bounding box center [1402, 350] width 9 height 9
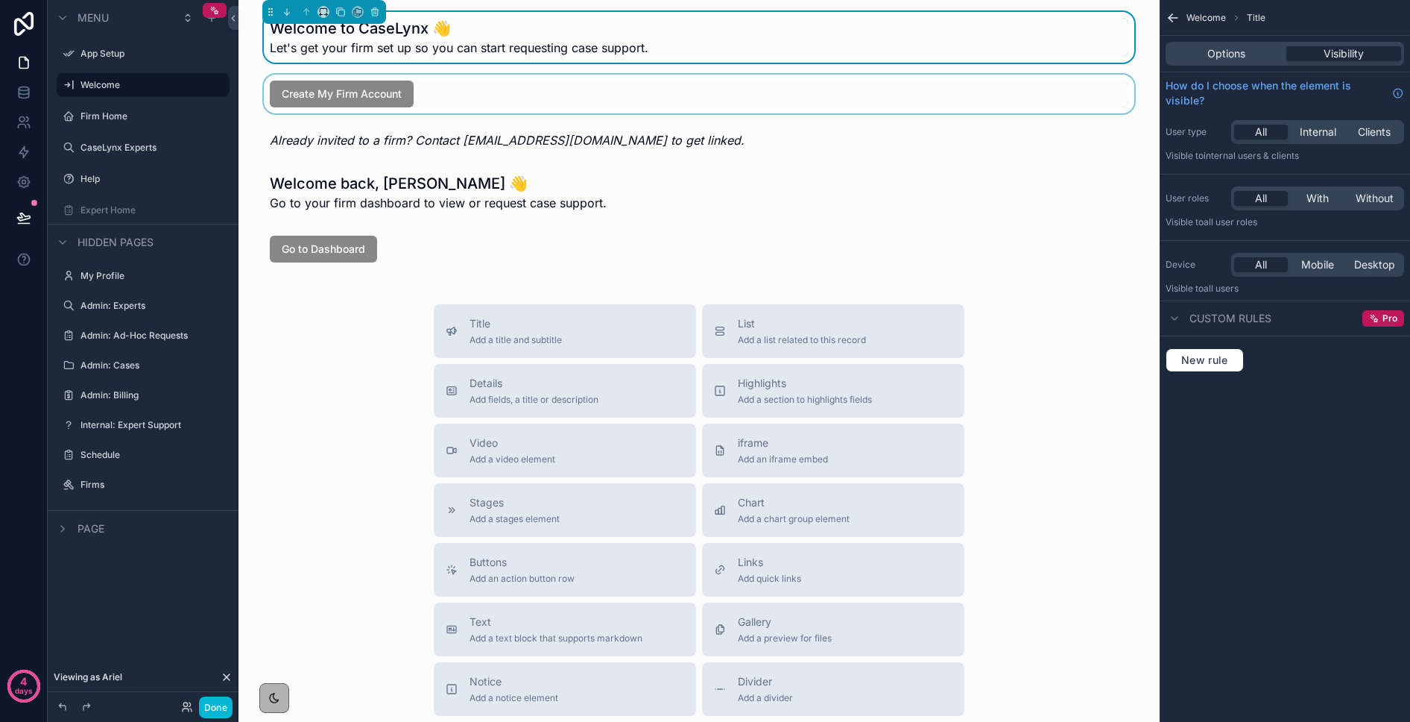
scroll to position [4, 0]
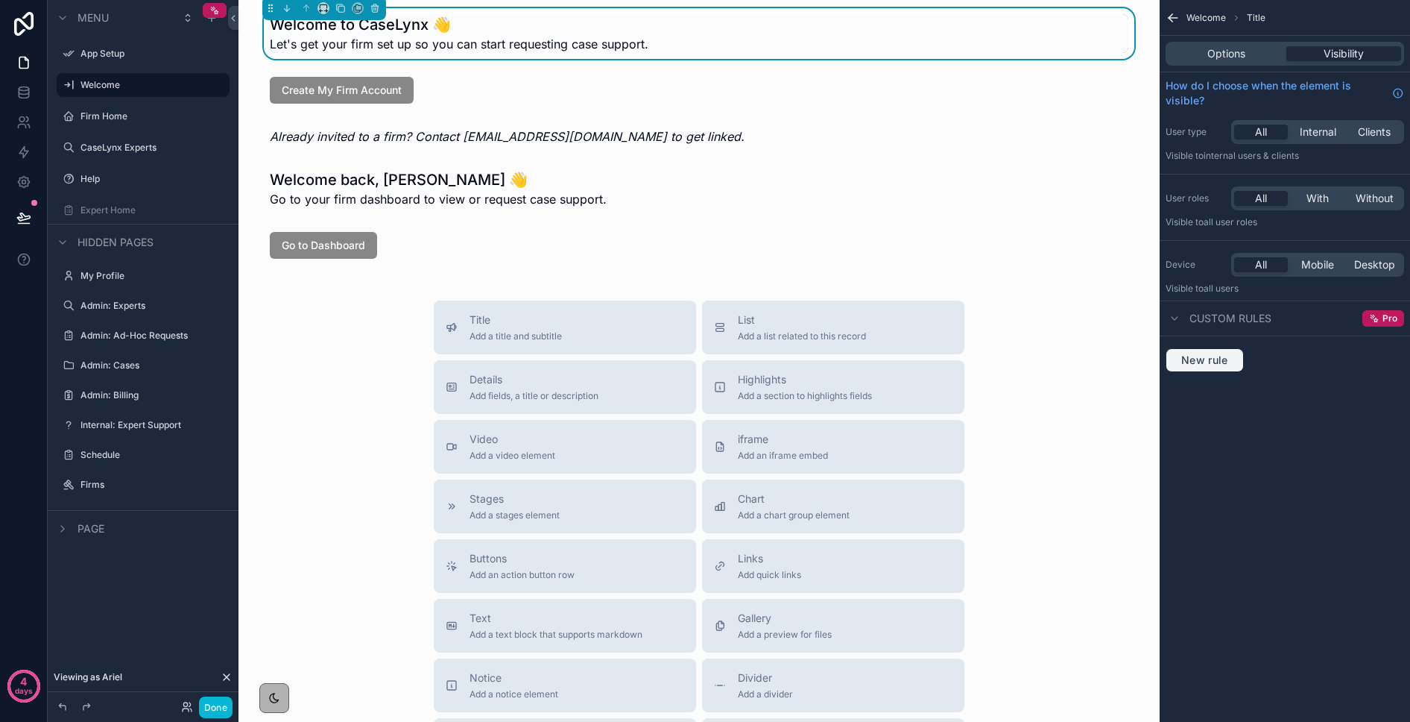
click at [1154, 357] on span "New rule" at bounding box center [1205, 359] width 59 height 13
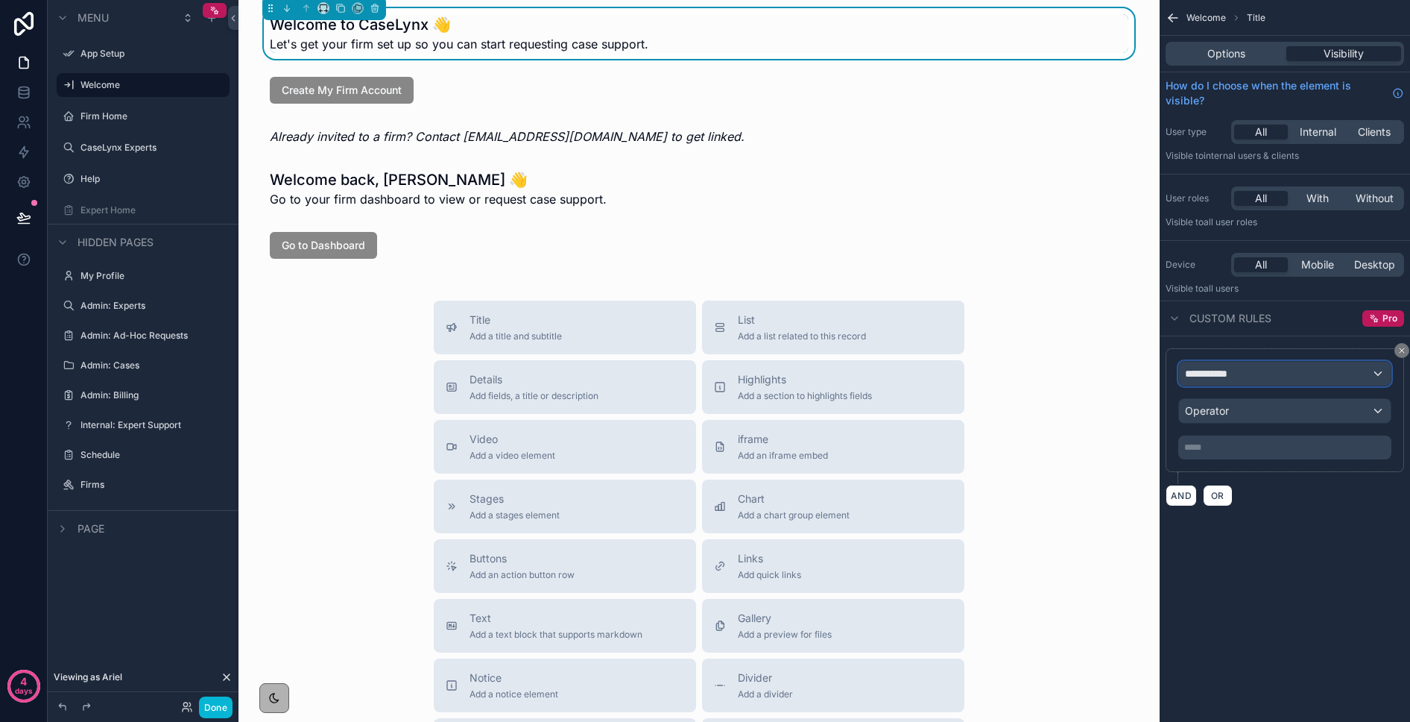
click at [1154, 369] on div "**********" at bounding box center [1285, 374] width 212 height 24
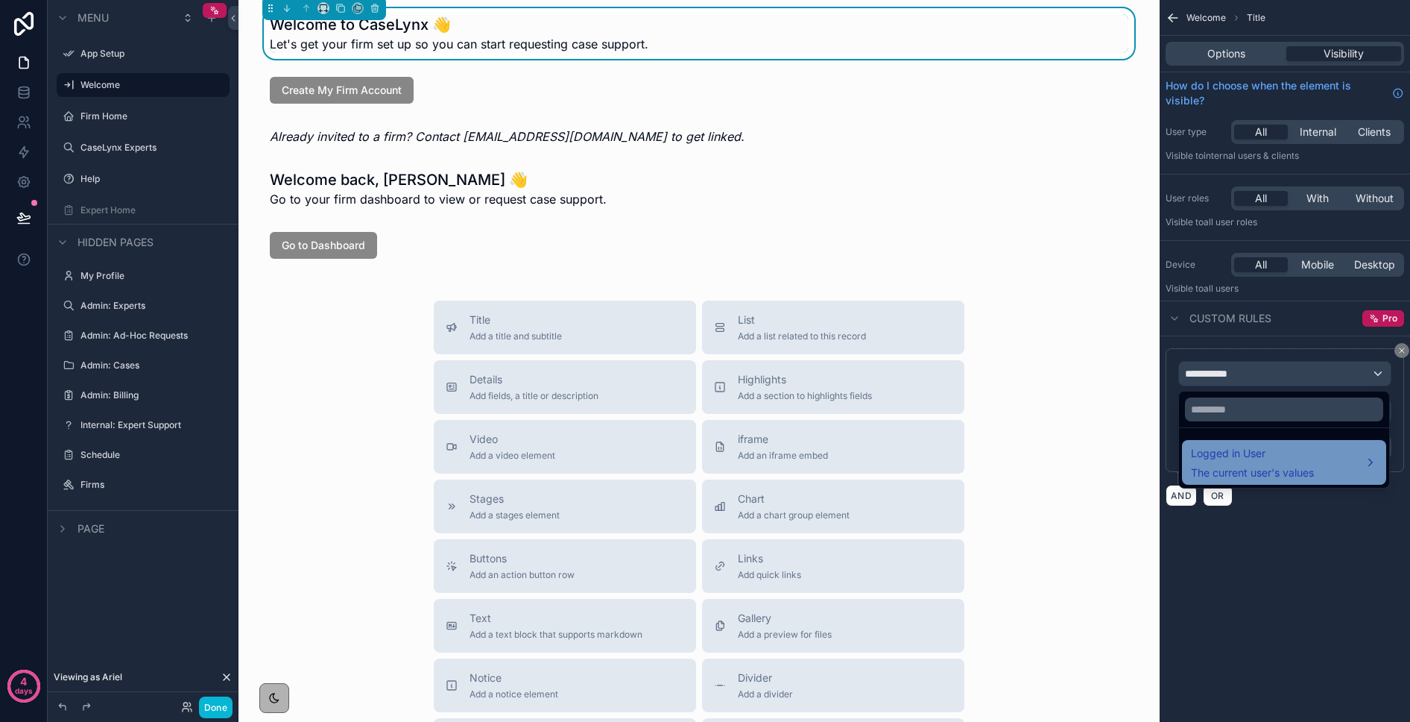
click at [1154, 440] on div "Logged in User The current user's values" at bounding box center [1284, 462] width 204 height 45
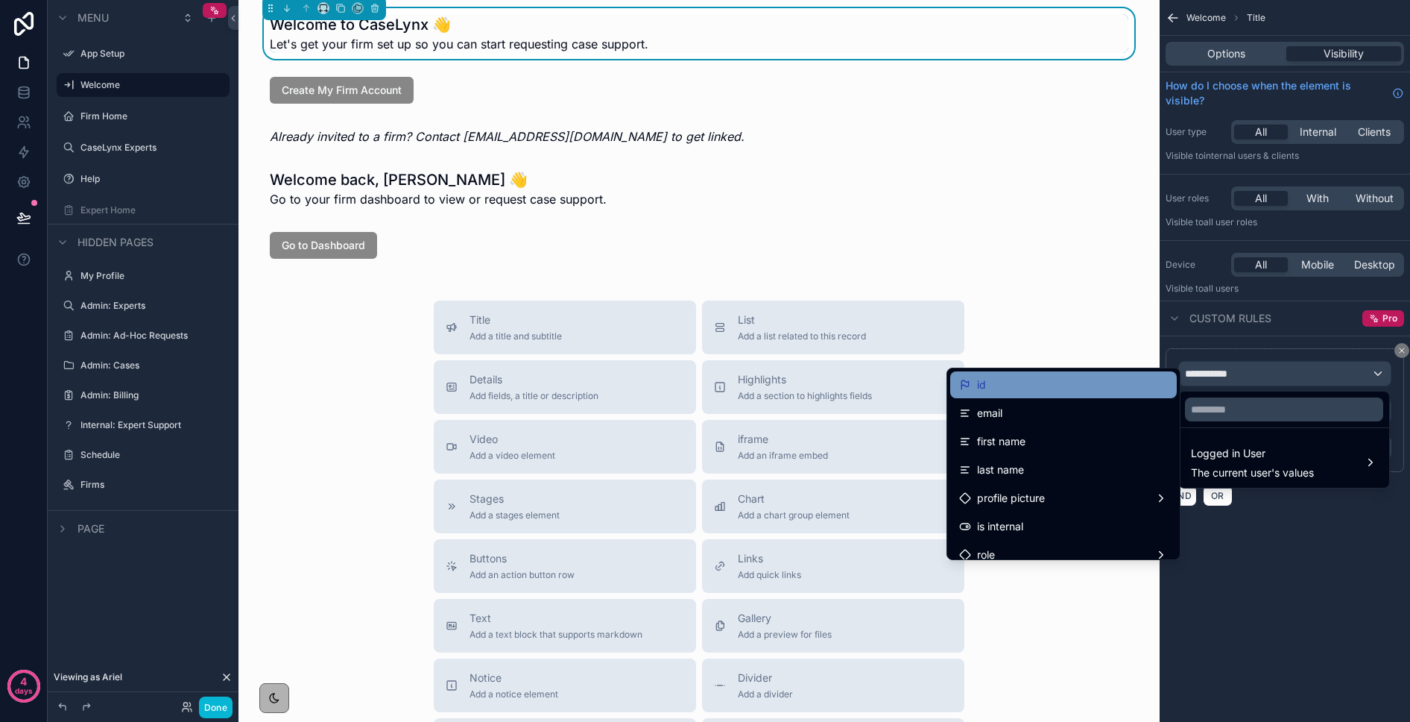
click at [1036, 390] on div "id" at bounding box center [1063, 385] width 209 height 18
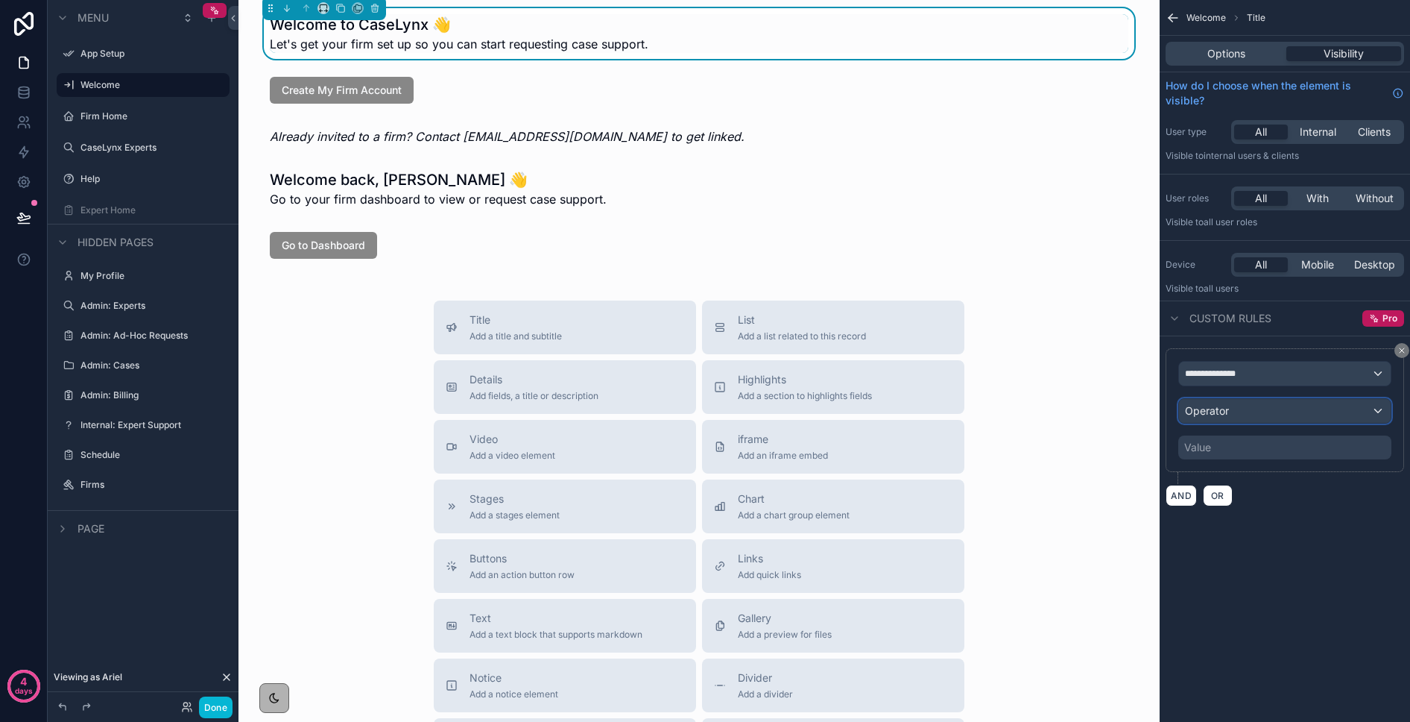
click at [1154, 414] on span "Operator" at bounding box center [1207, 410] width 44 height 13
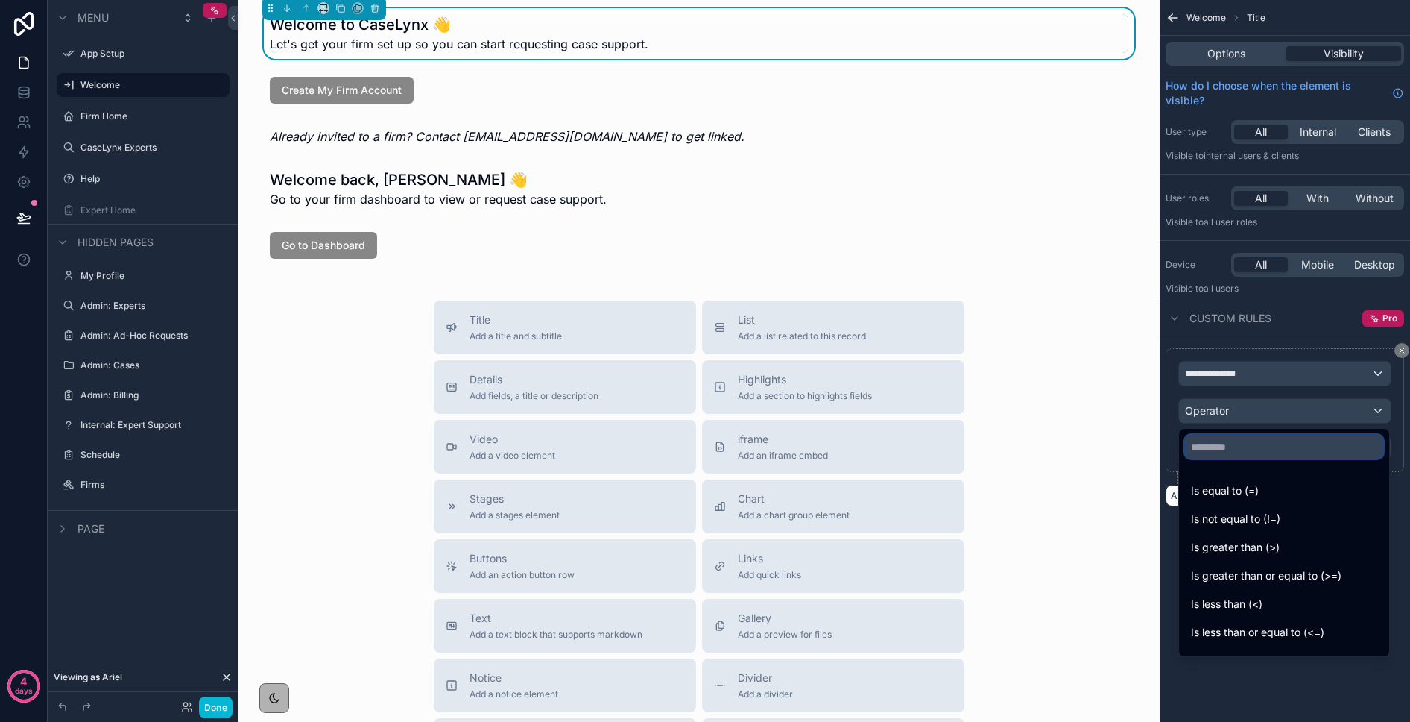
click at [1154, 445] on input "text" at bounding box center [1284, 447] width 198 height 24
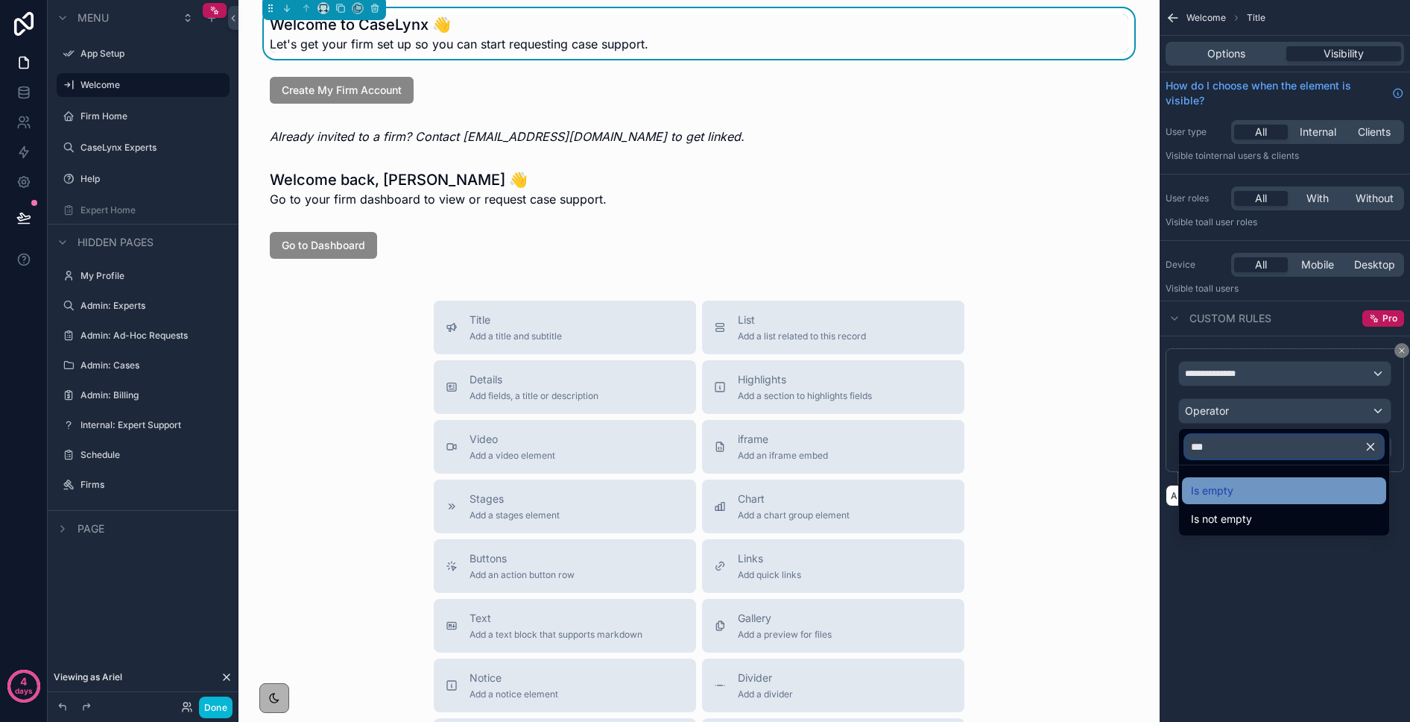
type input "***"
click at [1154, 486] on span "Is empty" at bounding box center [1212, 491] width 42 height 18
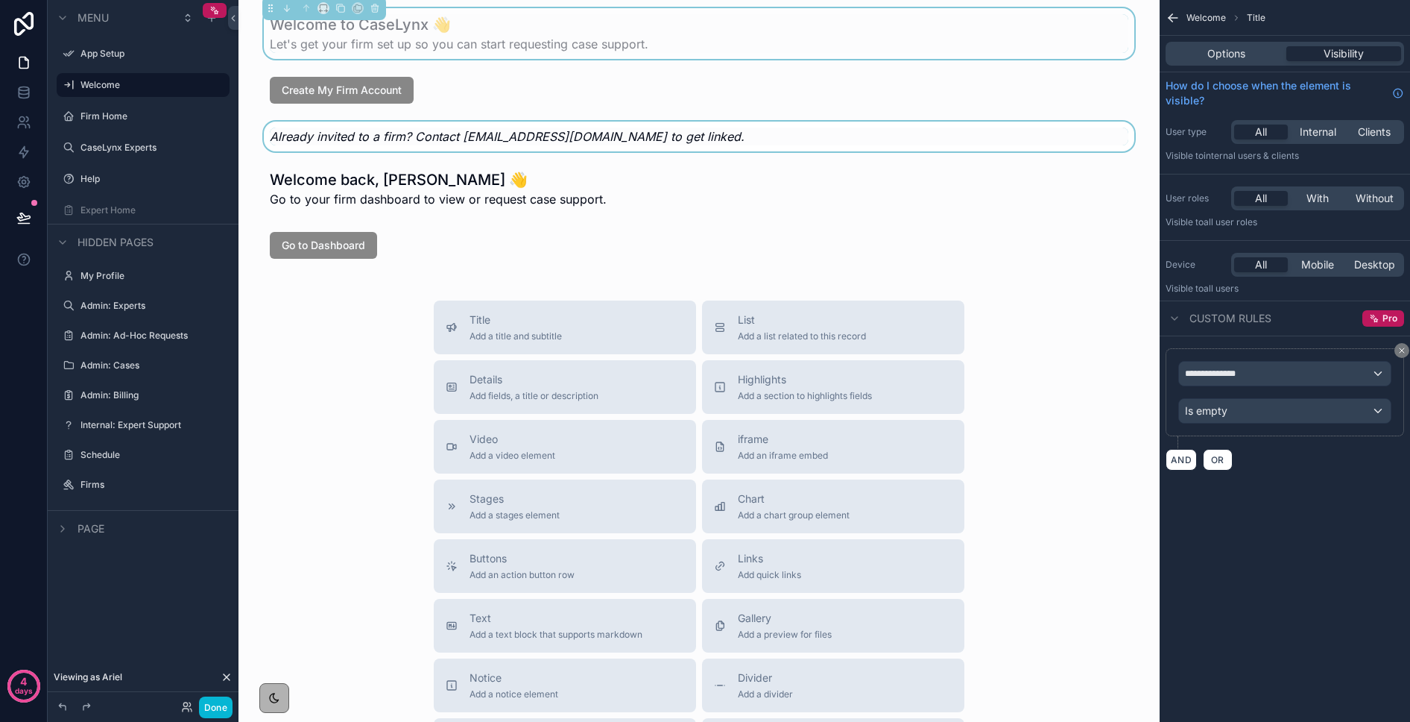
scroll to position [6, 0]
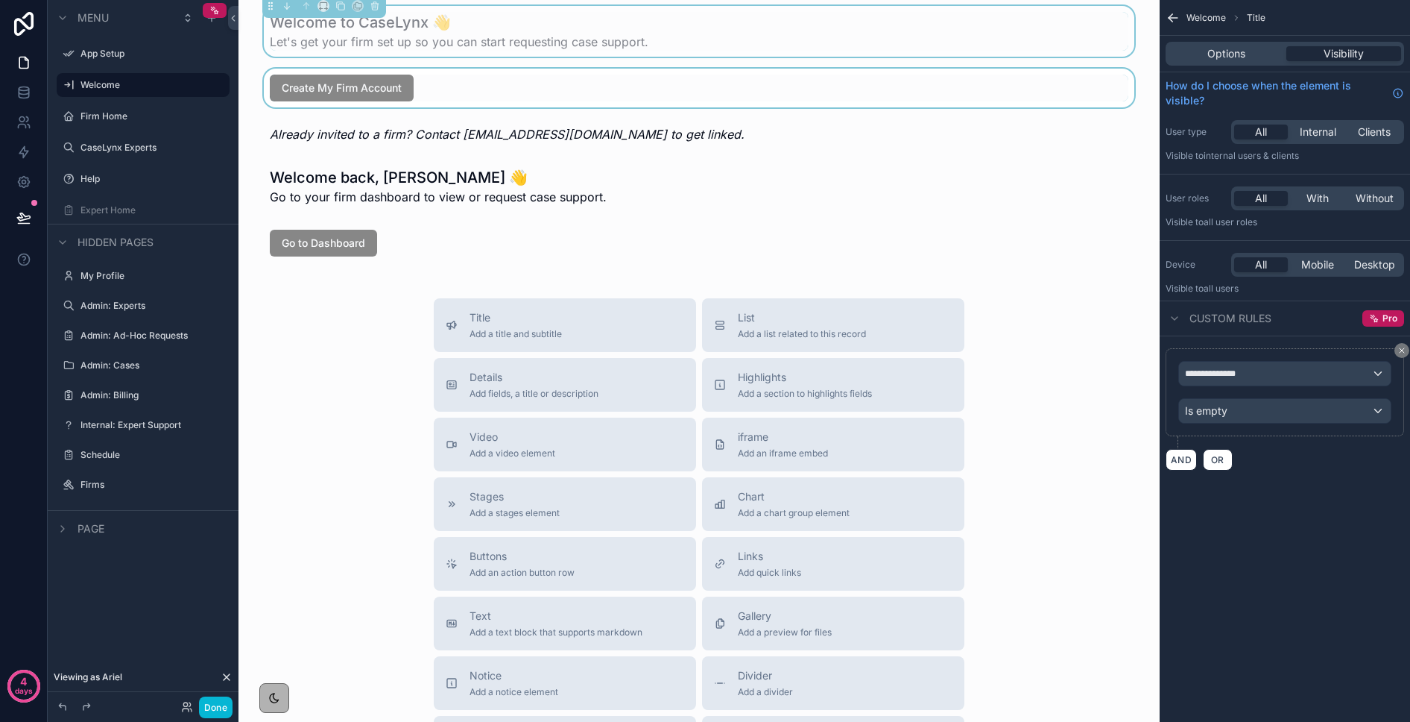
click at [368, 83] on div "scrollable content" at bounding box center [699, 88] width 898 height 39
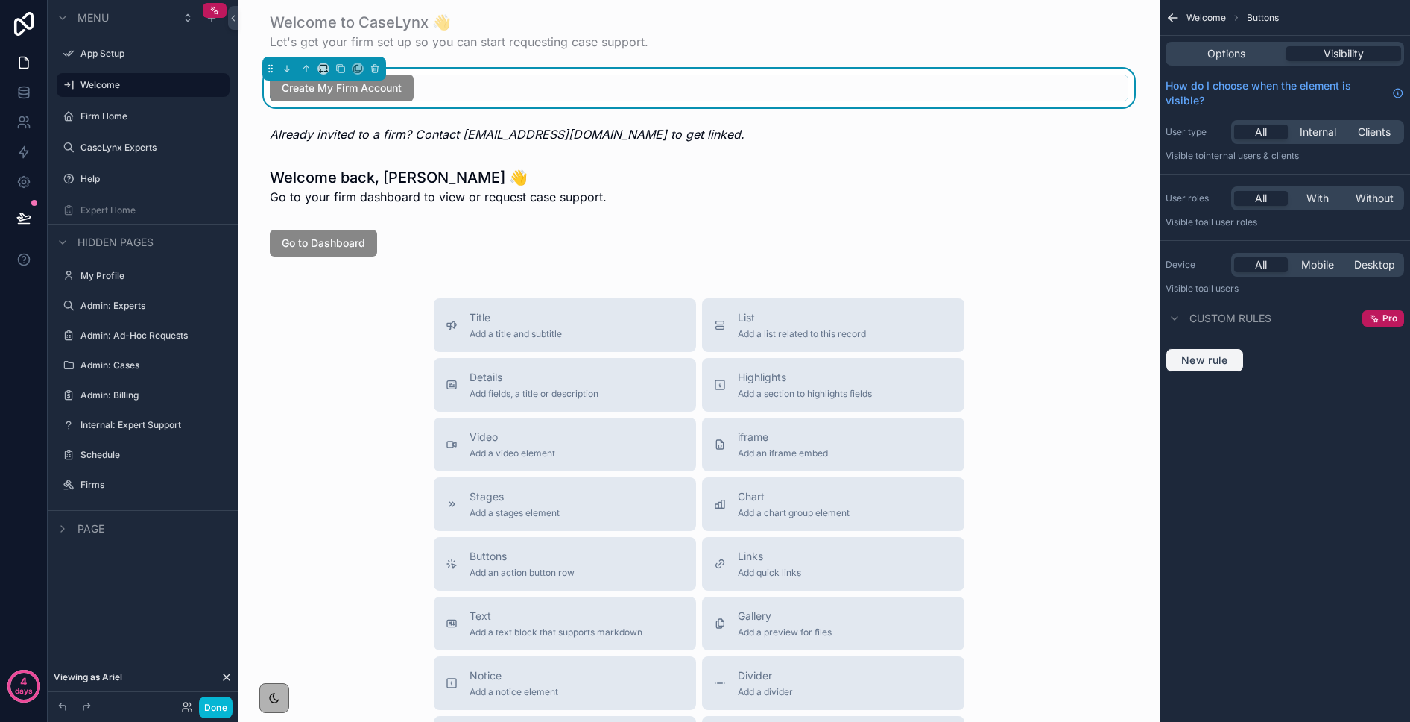
click at [1154, 359] on span "New rule" at bounding box center [1205, 359] width 59 height 13
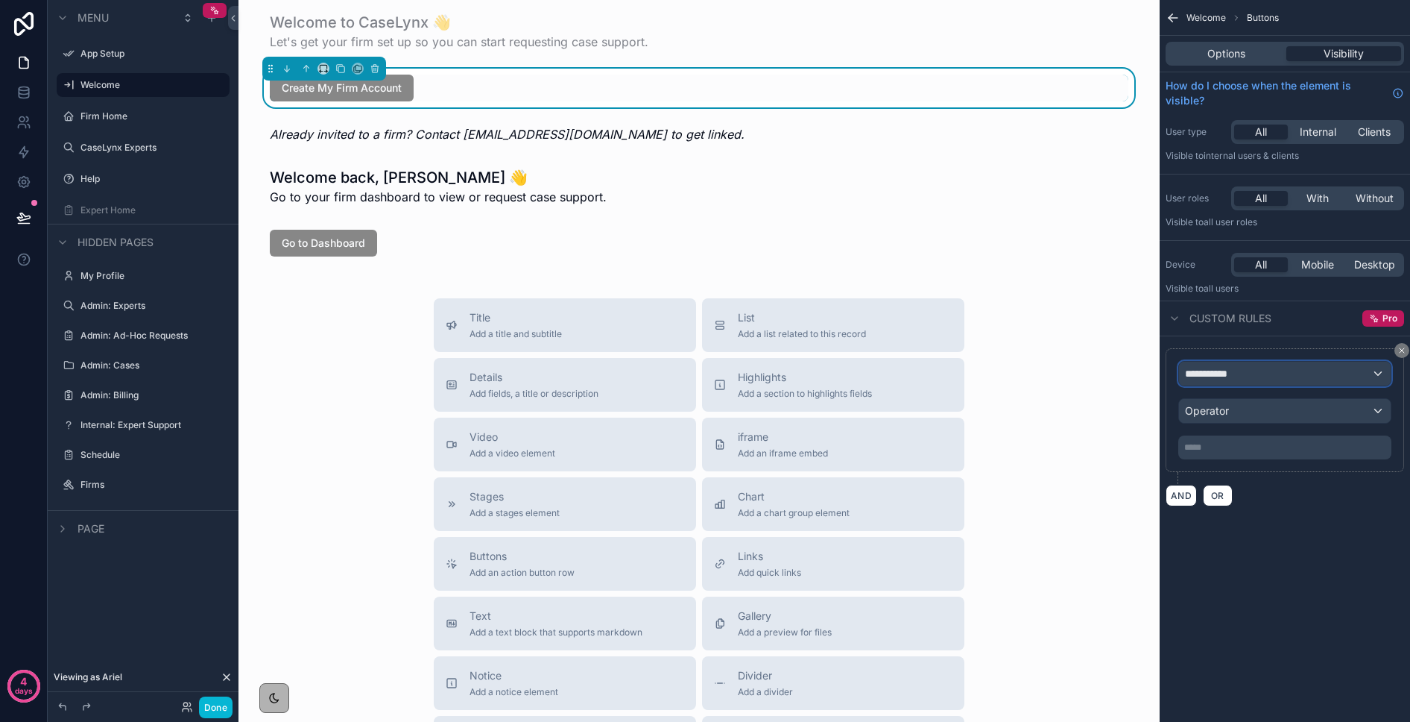
click at [1154, 376] on span "**********" at bounding box center [1212, 373] width 55 height 15
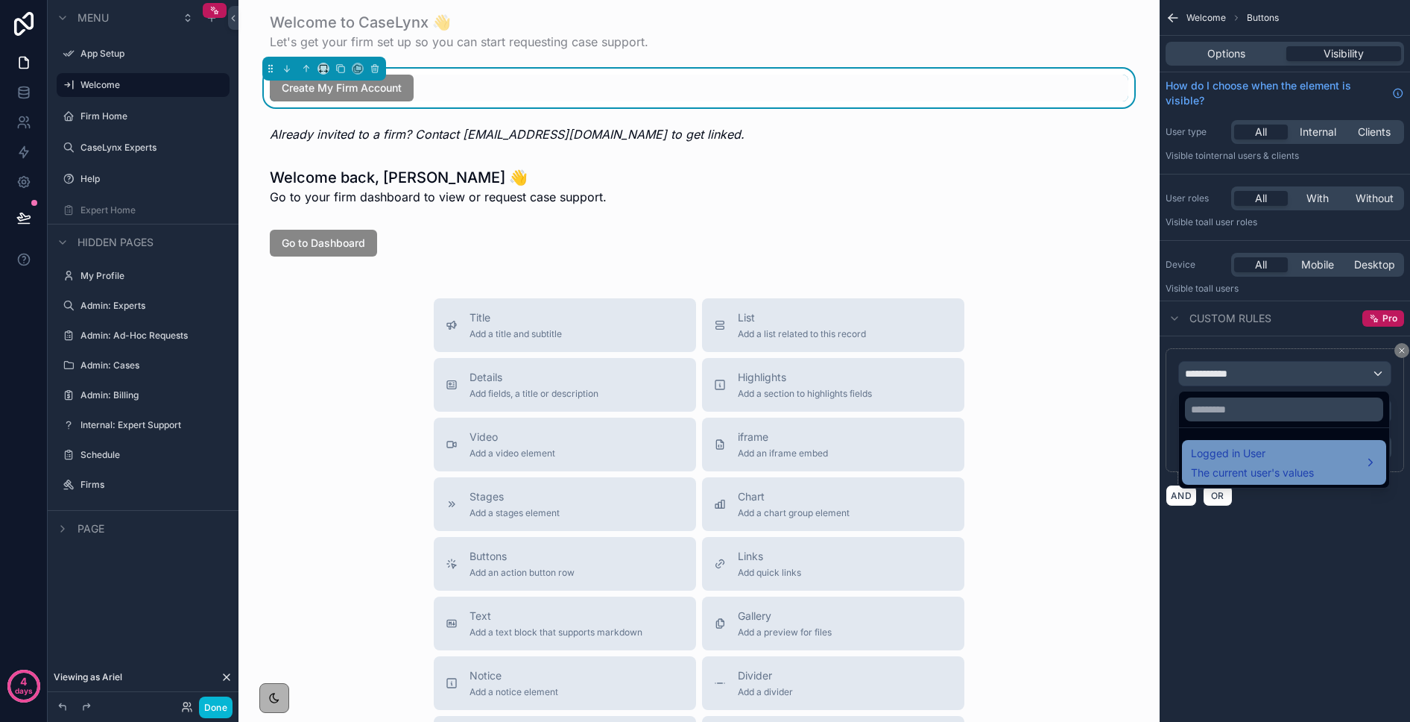
click at [1154, 447] on span "Logged in User" at bounding box center [1252, 453] width 123 height 18
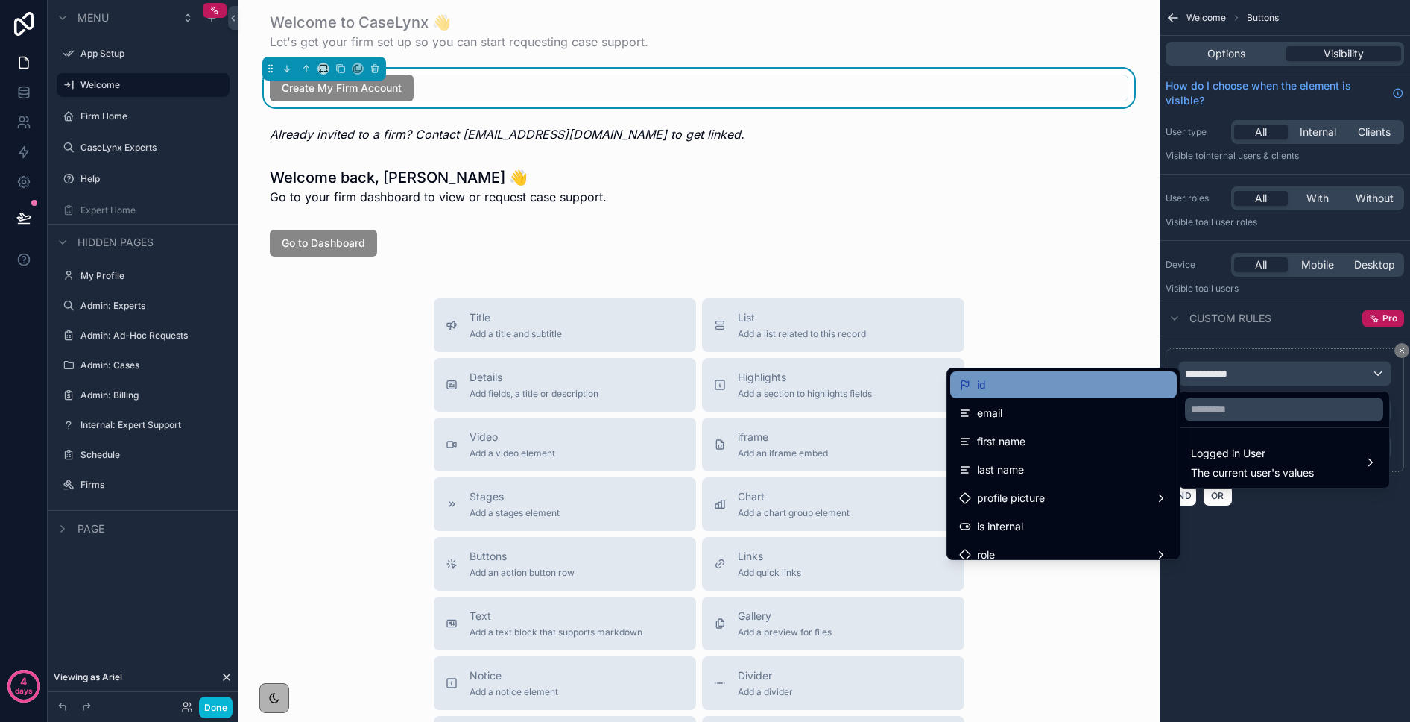
click at [1000, 392] on div "id" at bounding box center [1063, 385] width 209 height 18
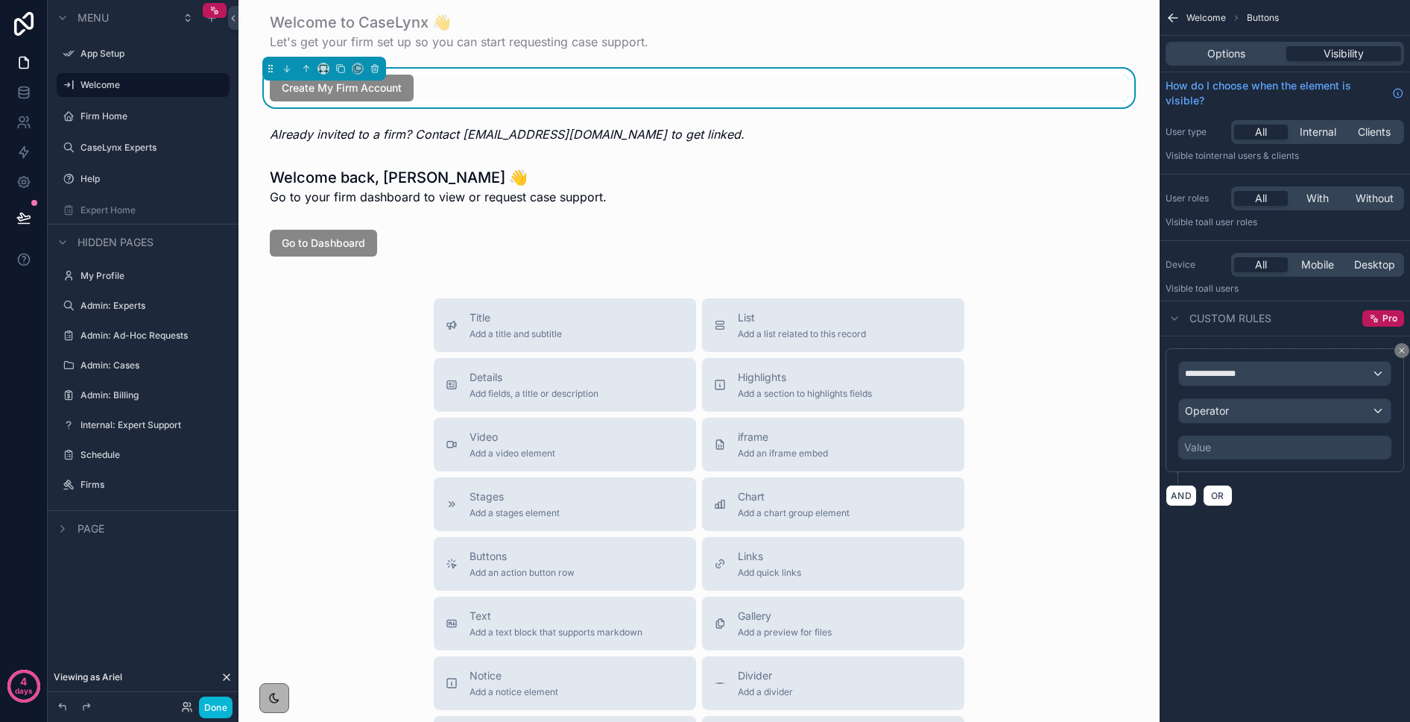
click at [1154, 452] on div "Value" at bounding box center [1285, 447] width 213 height 24
drag, startPoint x: 1201, startPoint y: 449, endPoint x: 1206, endPoint y: 438, distance: 11.7
click at [1154, 449] on div "Value" at bounding box center [1198, 447] width 27 height 15
click at [1154, 421] on div "Operator" at bounding box center [1285, 411] width 212 height 24
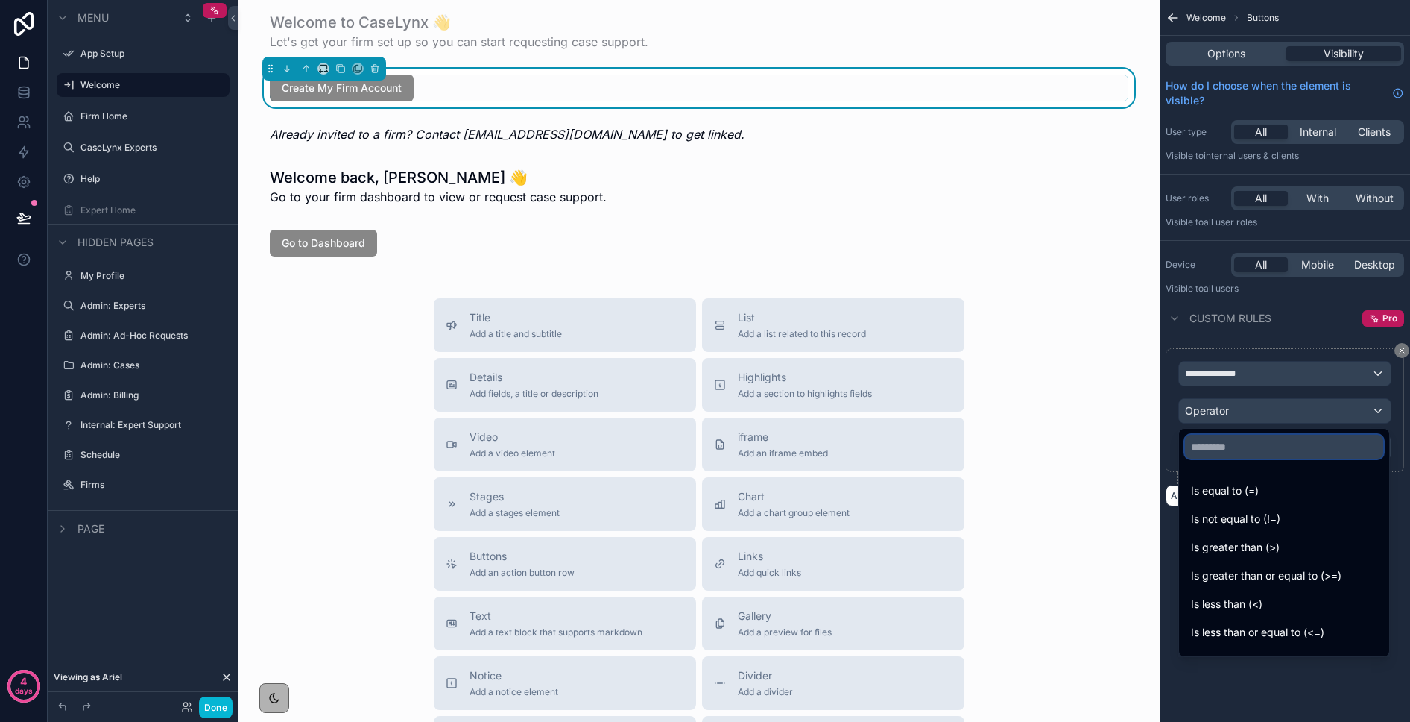
click at [1154, 451] on input "text" at bounding box center [1284, 447] width 198 height 24
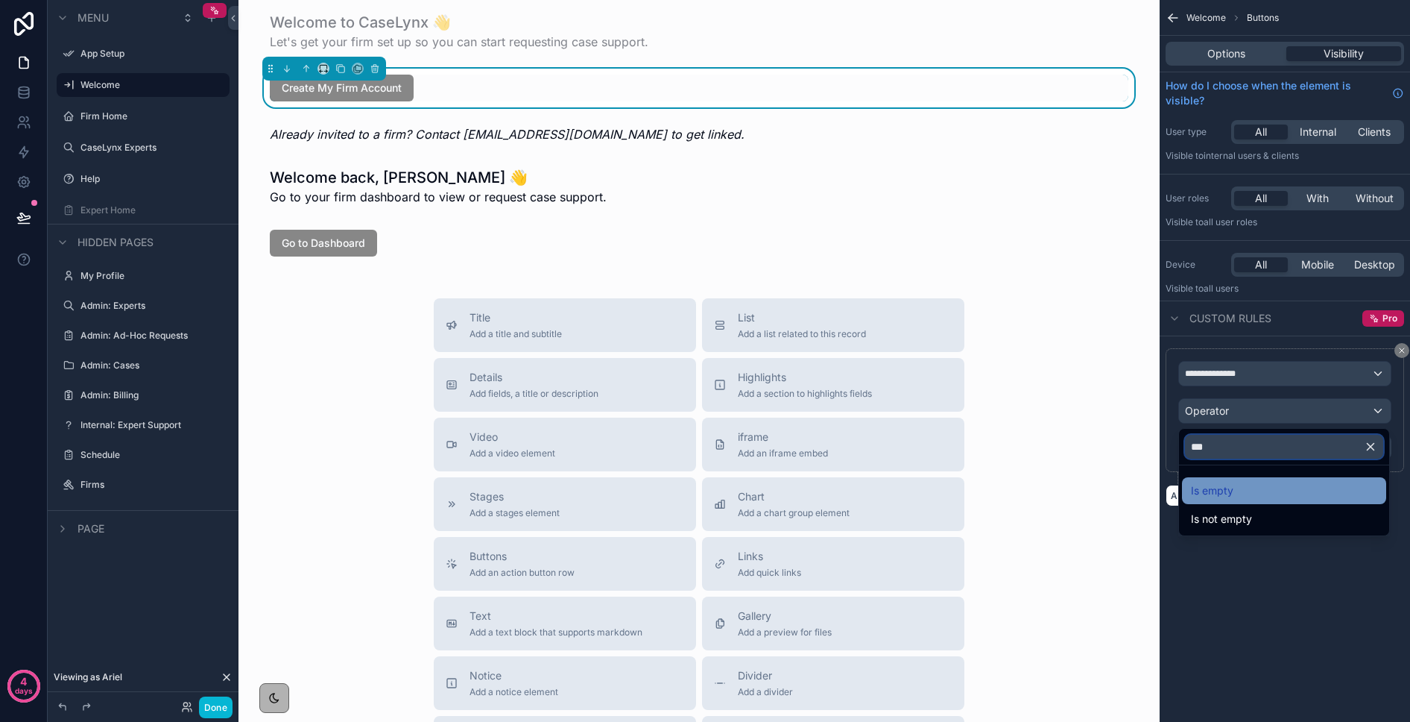
type input "***"
click at [1154, 479] on div "Is empty" at bounding box center [1284, 490] width 204 height 27
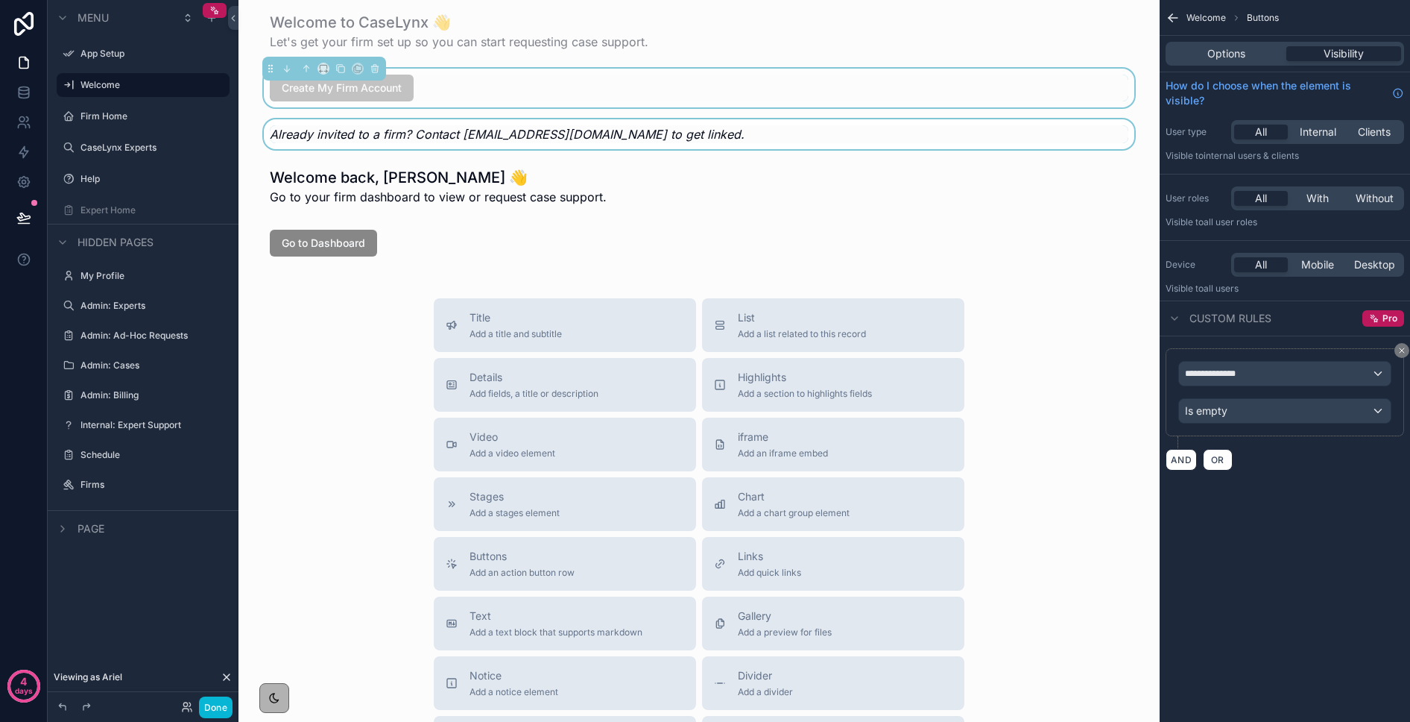
click at [496, 139] on div "scrollable content" at bounding box center [699, 134] width 898 height 30
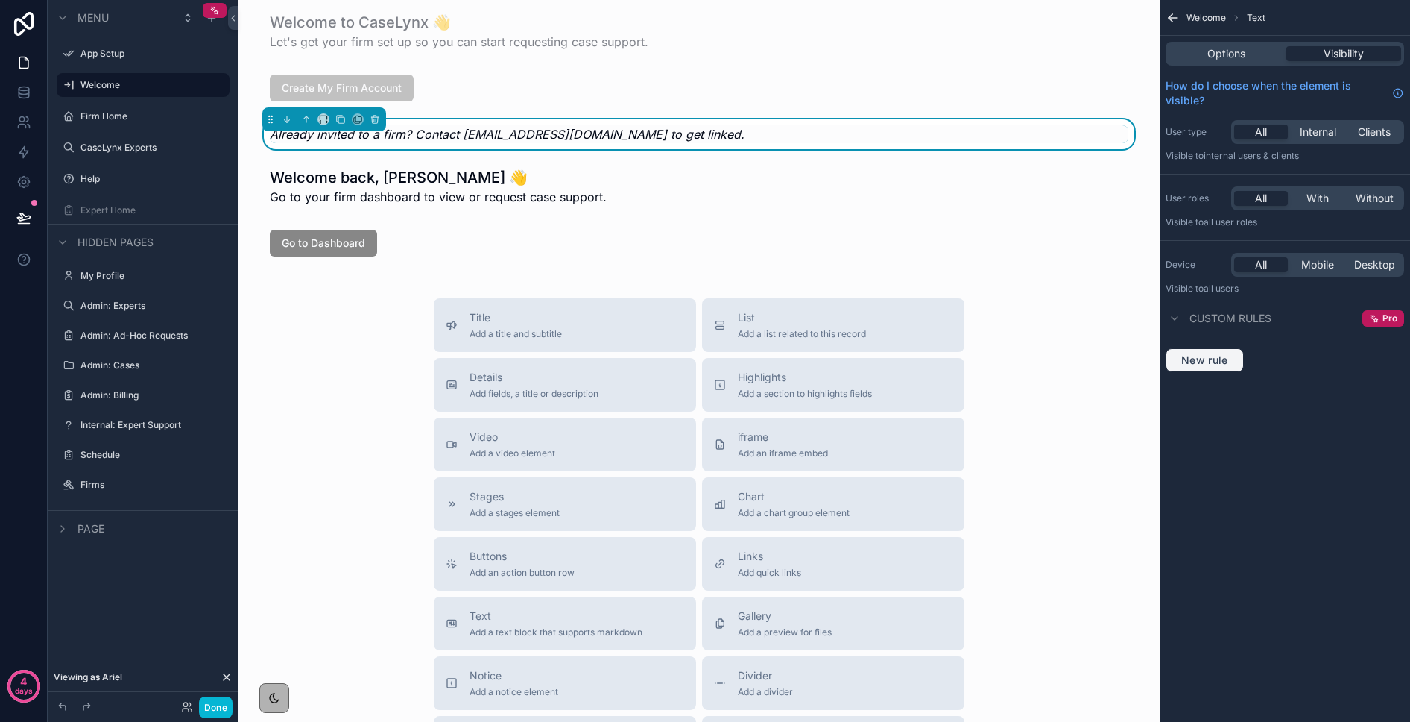
click at [1154, 366] on div "New rule" at bounding box center [1285, 360] width 239 height 24
click at [1154, 363] on span "New rule" at bounding box center [1205, 359] width 59 height 13
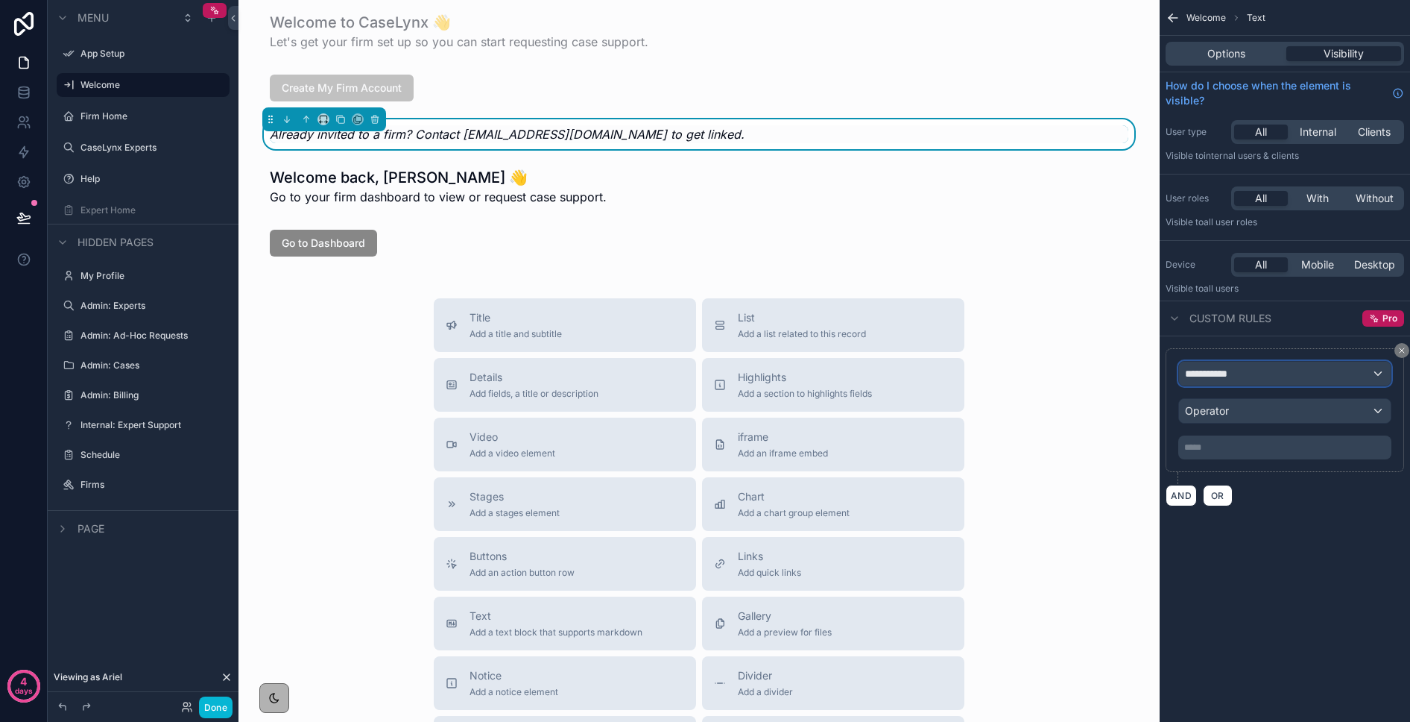
click at [1154, 381] on div "**********" at bounding box center [1285, 374] width 212 height 24
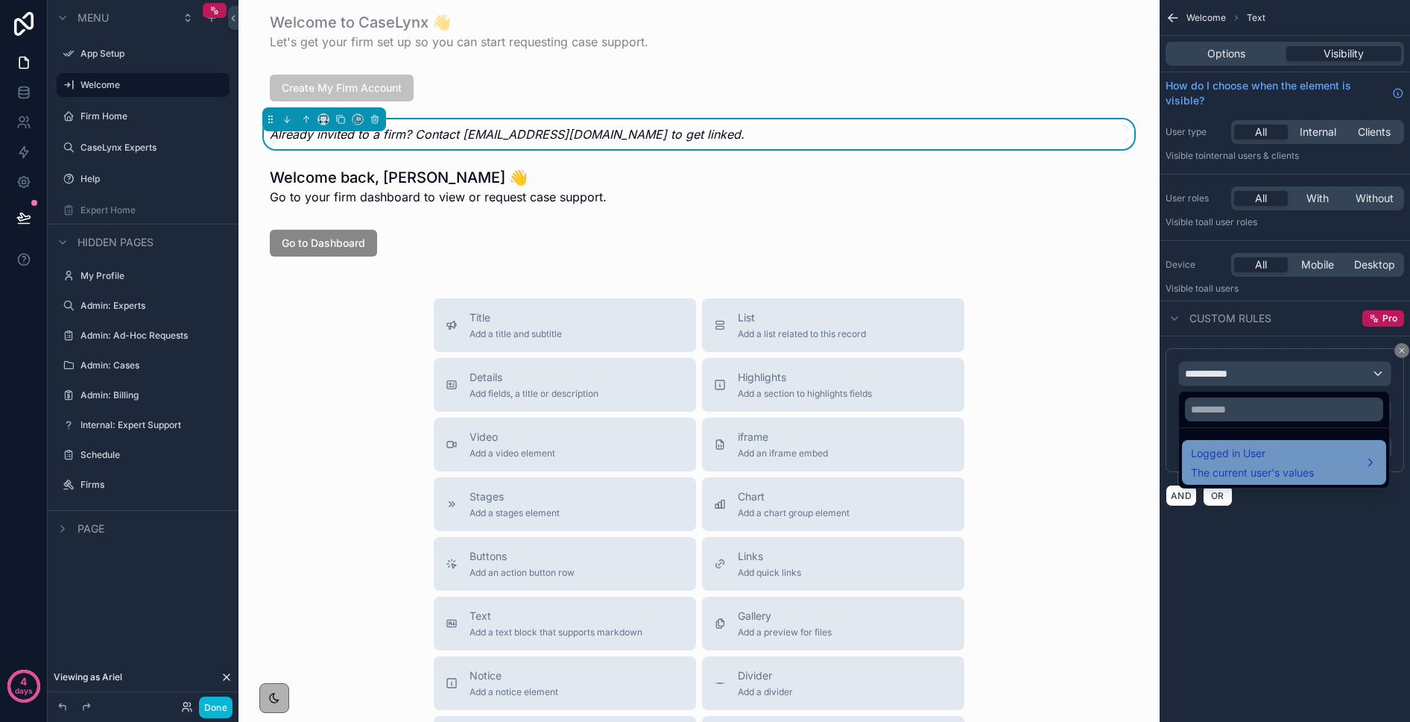
click at [1154, 455] on span "Logged in User" at bounding box center [1252, 453] width 123 height 18
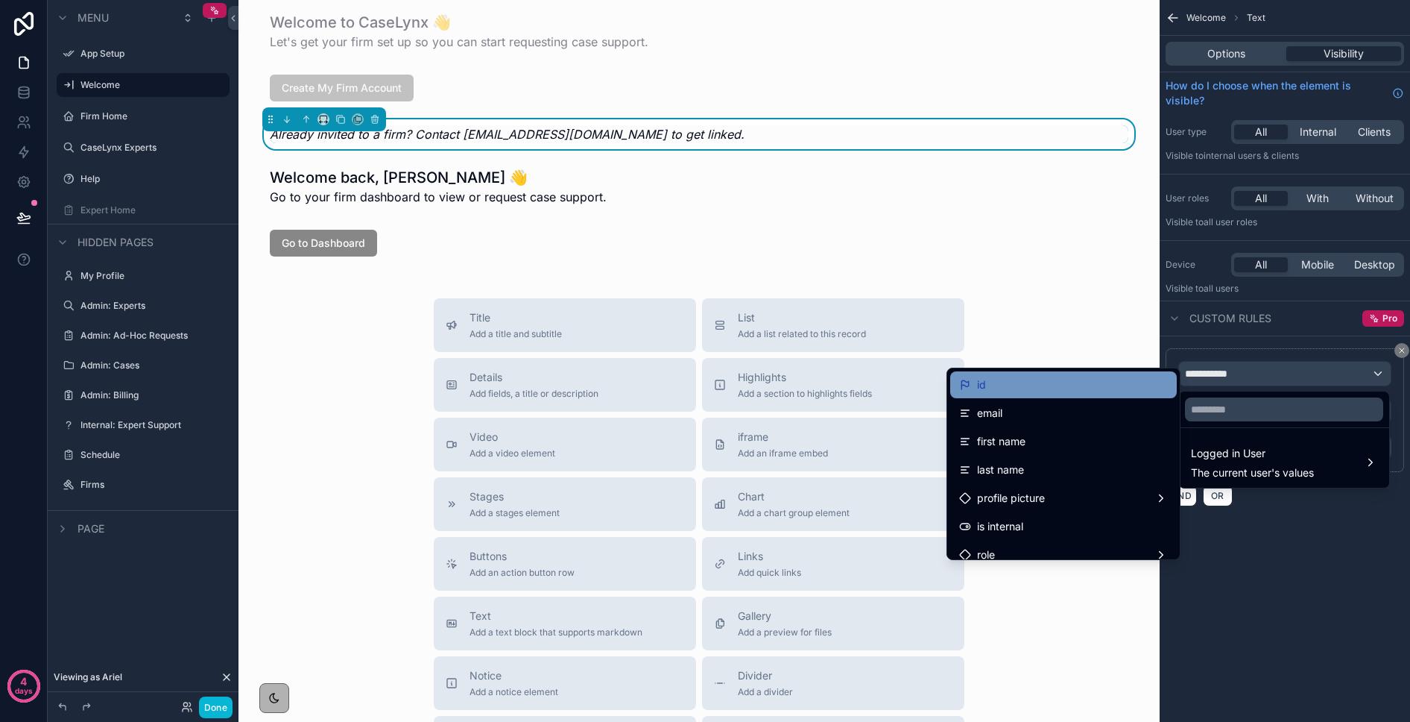
click at [1035, 389] on div "id" at bounding box center [1063, 385] width 209 height 18
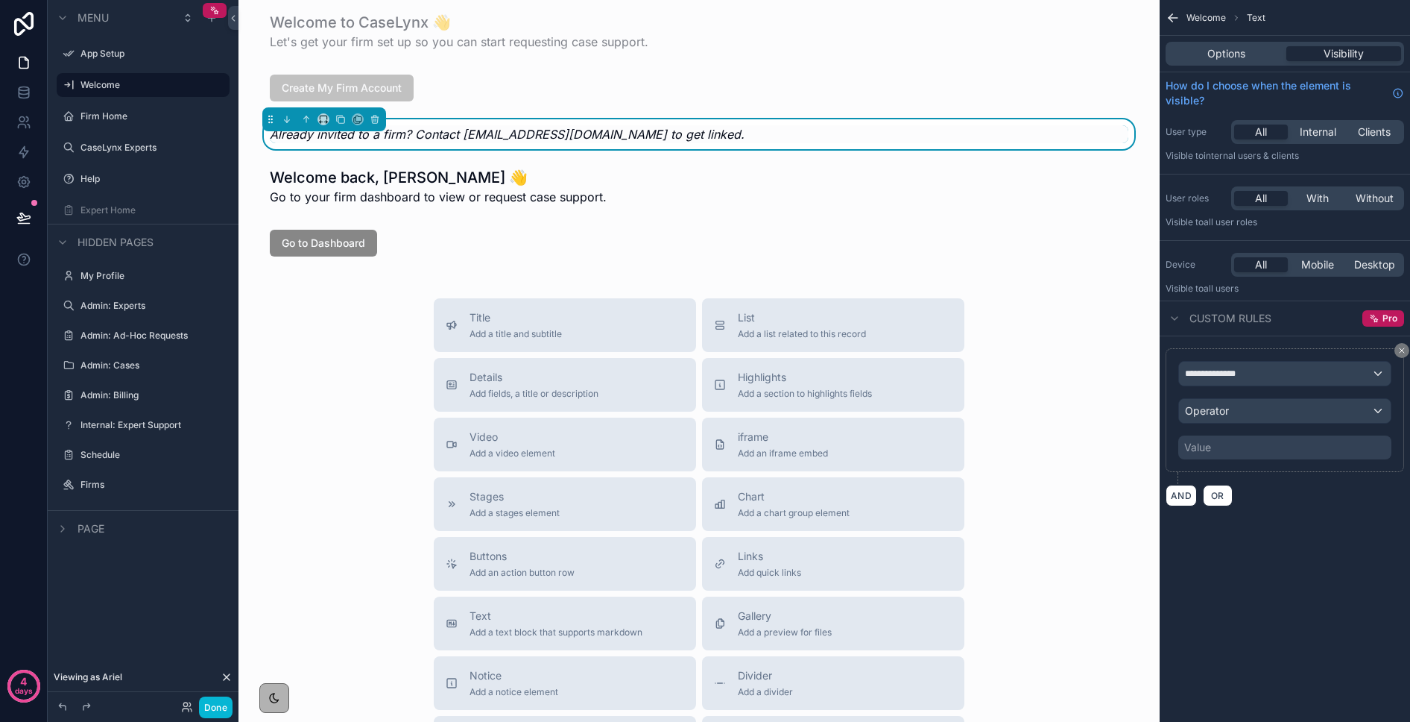
click at [1154, 455] on div "Value" at bounding box center [1285, 447] width 213 height 24
click at [1154, 420] on div "Operator" at bounding box center [1285, 411] width 212 height 24
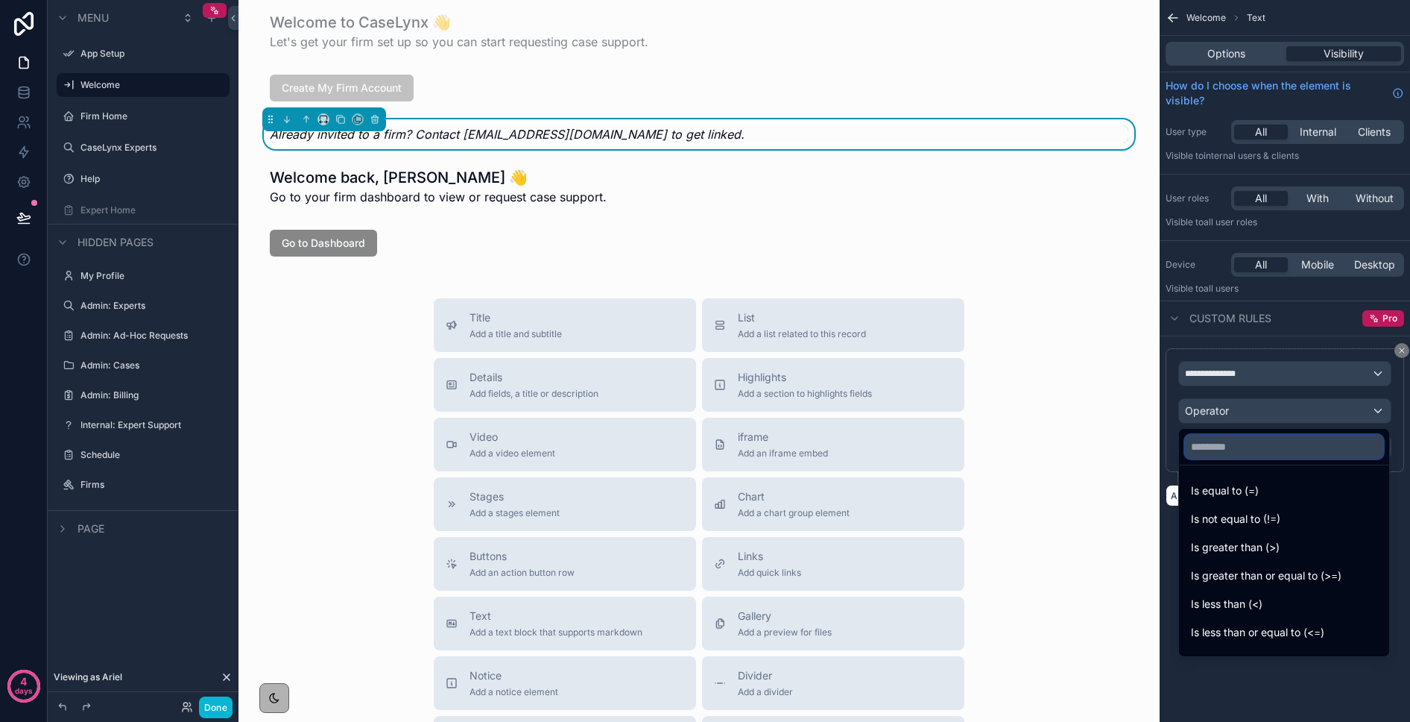
click at [1154, 455] on input "text" at bounding box center [1284, 447] width 198 height 24
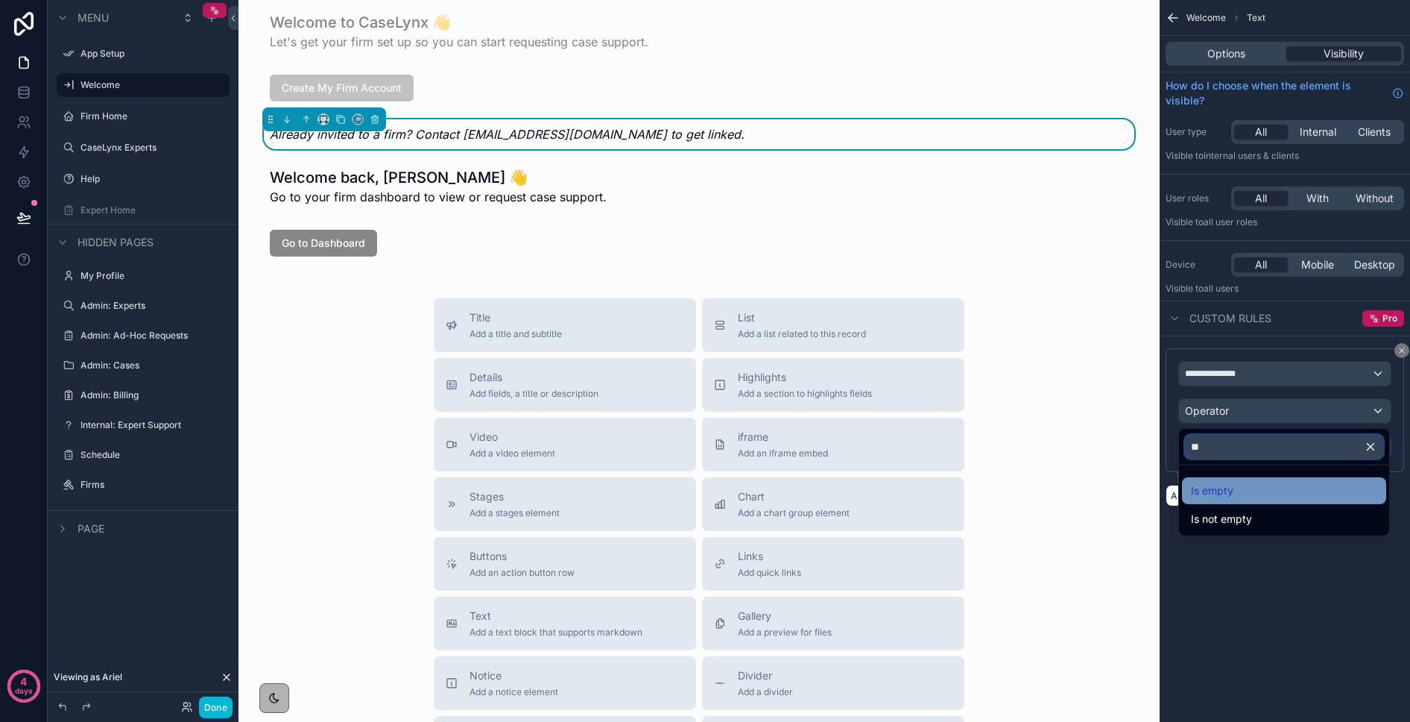
type input "**"
click at [1154, 487] on span "Is empty" at bounding box center [1212, 491] width 42 height 18
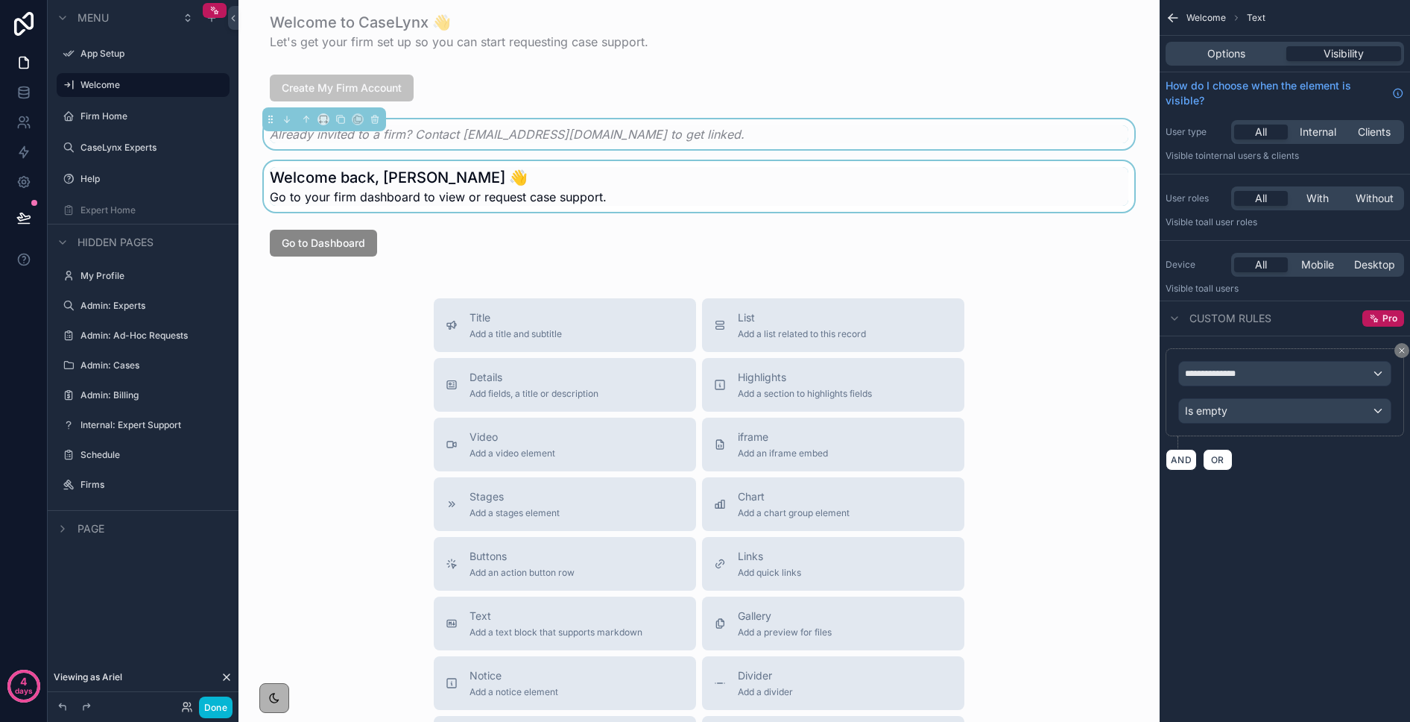
click at [420, 192] on div "scrollable content" at bounding box center [699, 186] width 898 height 51
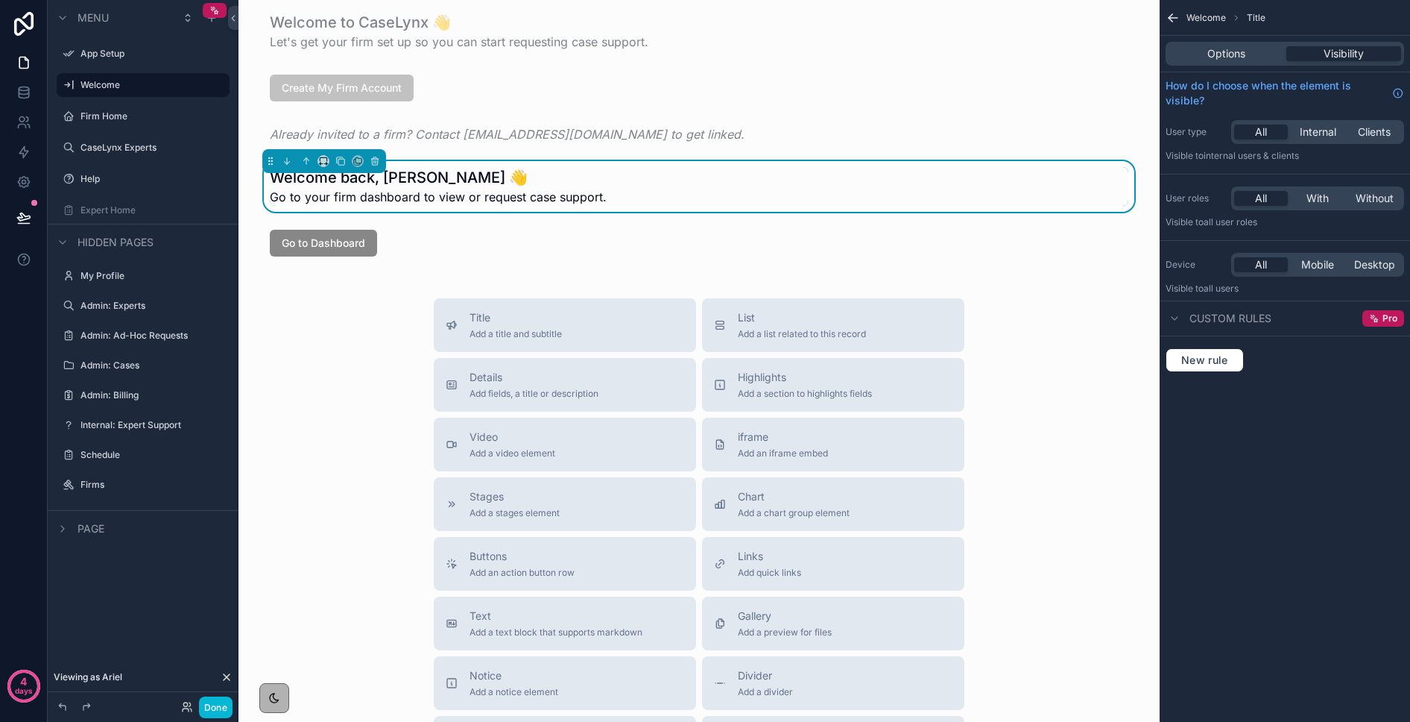
scroll to position [1, 0]
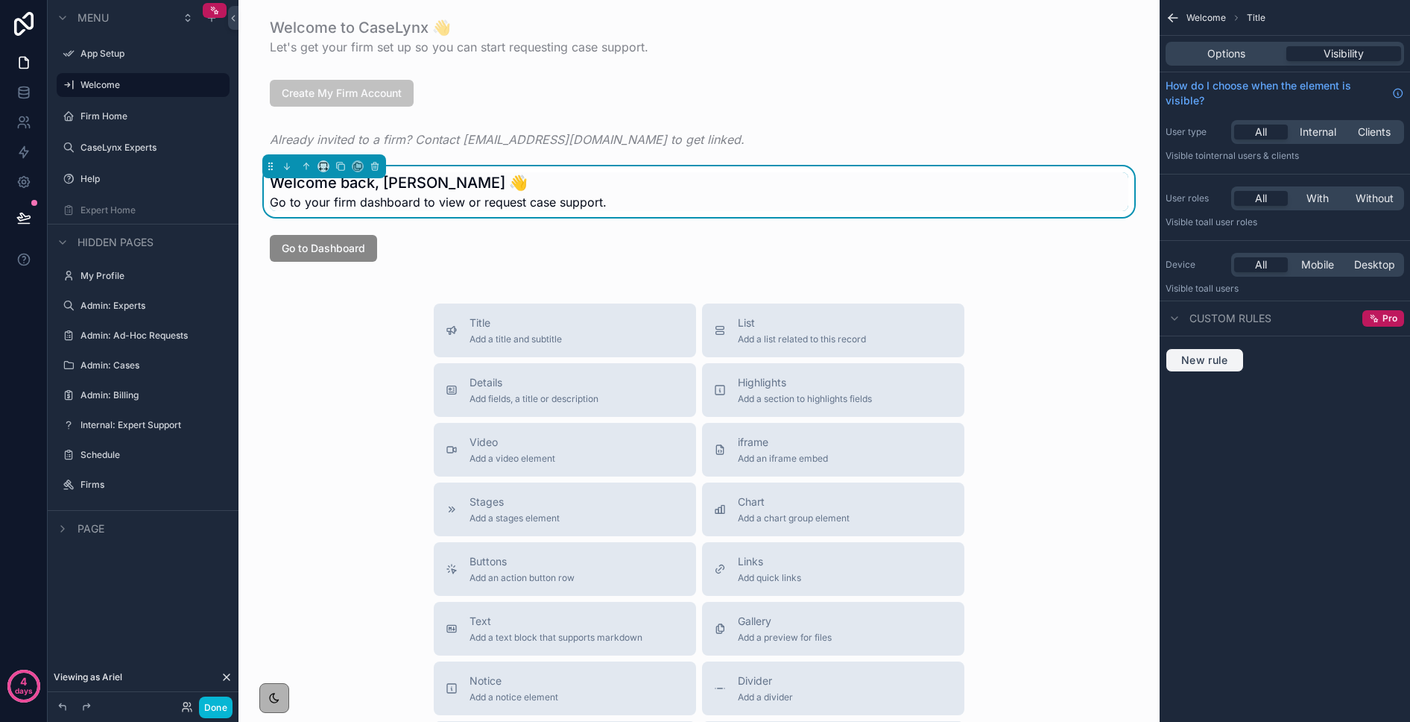
click at [1154, 362] on span "New rule" at bounding box center [1205, 359] width 59 height 13
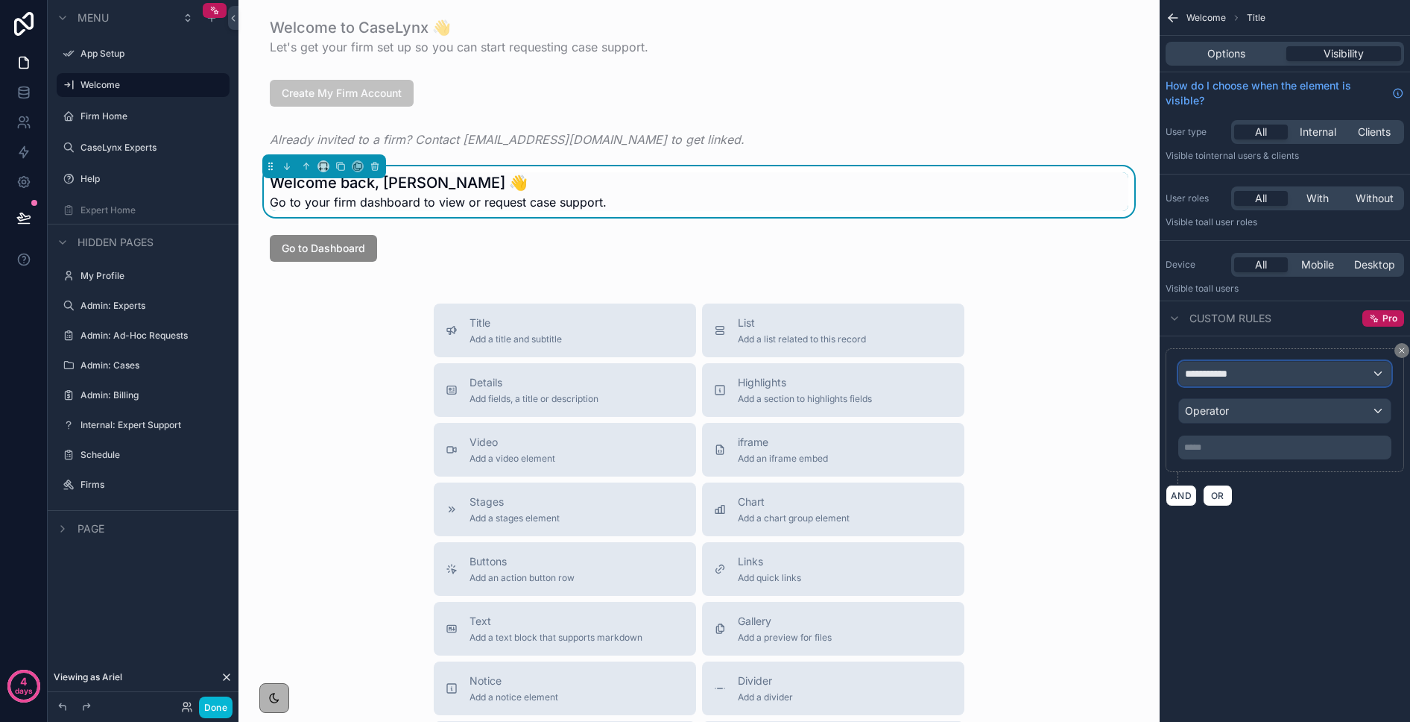
click at [1154, 372] on span "**********" at bounding box center [1212, 373] width 55 height 15
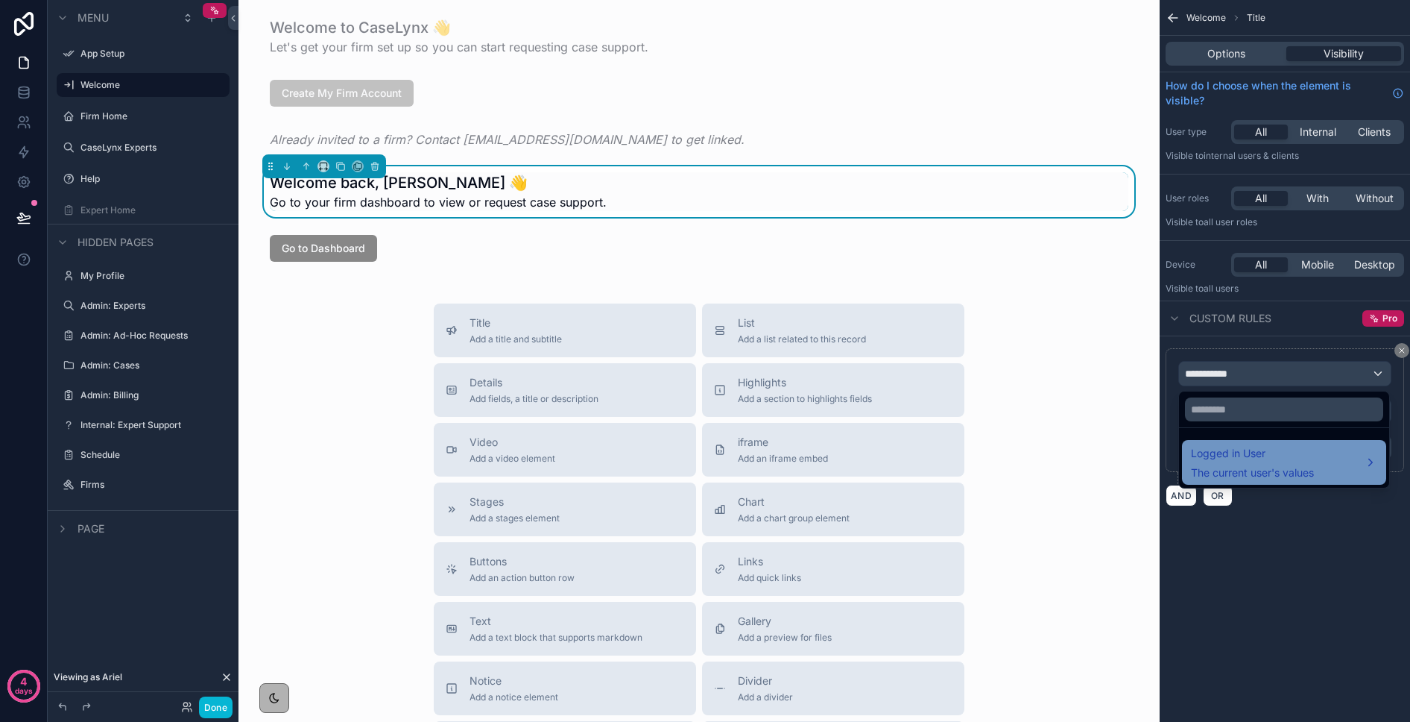
click at [1154, 447] on span "Logged in User" at bounding box center [1252, 453] width 123 height 18
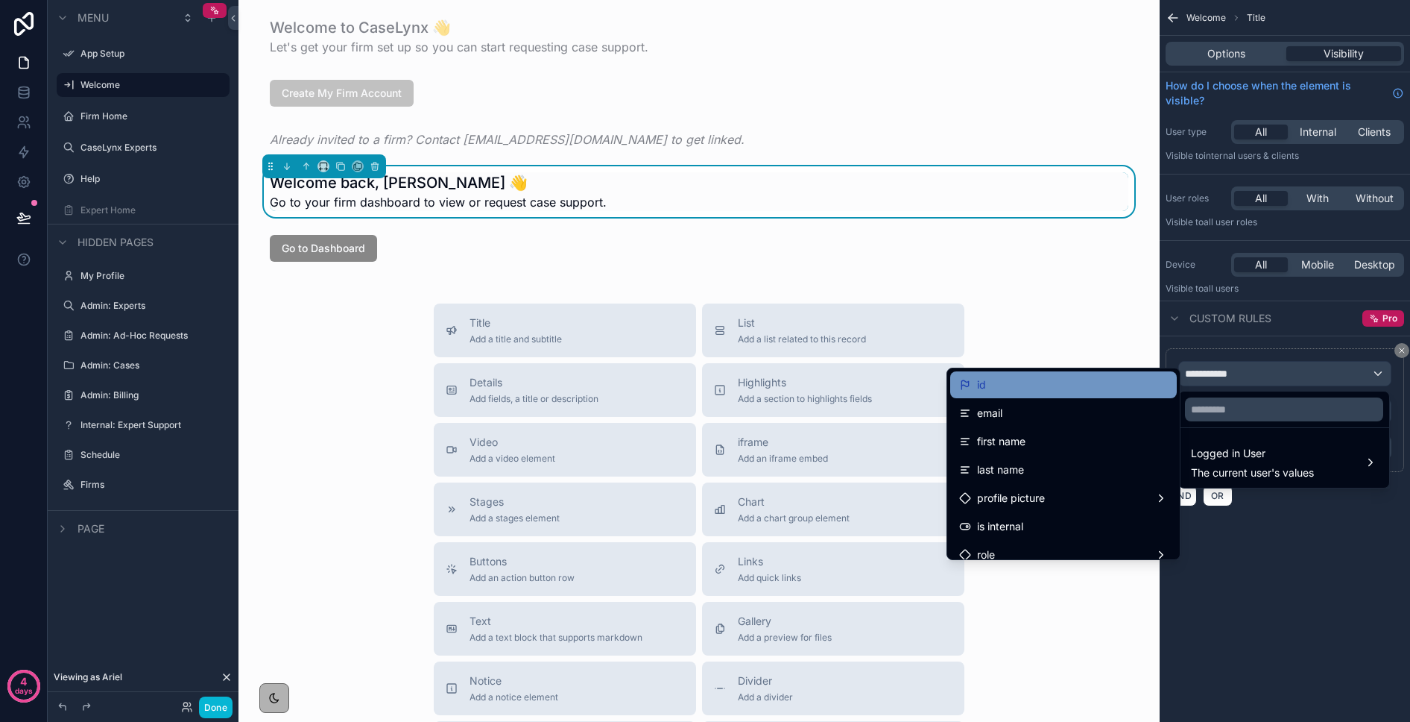
click at [1046, 387] on div "id" at bounding box center [1063, 385] width 209 height 18
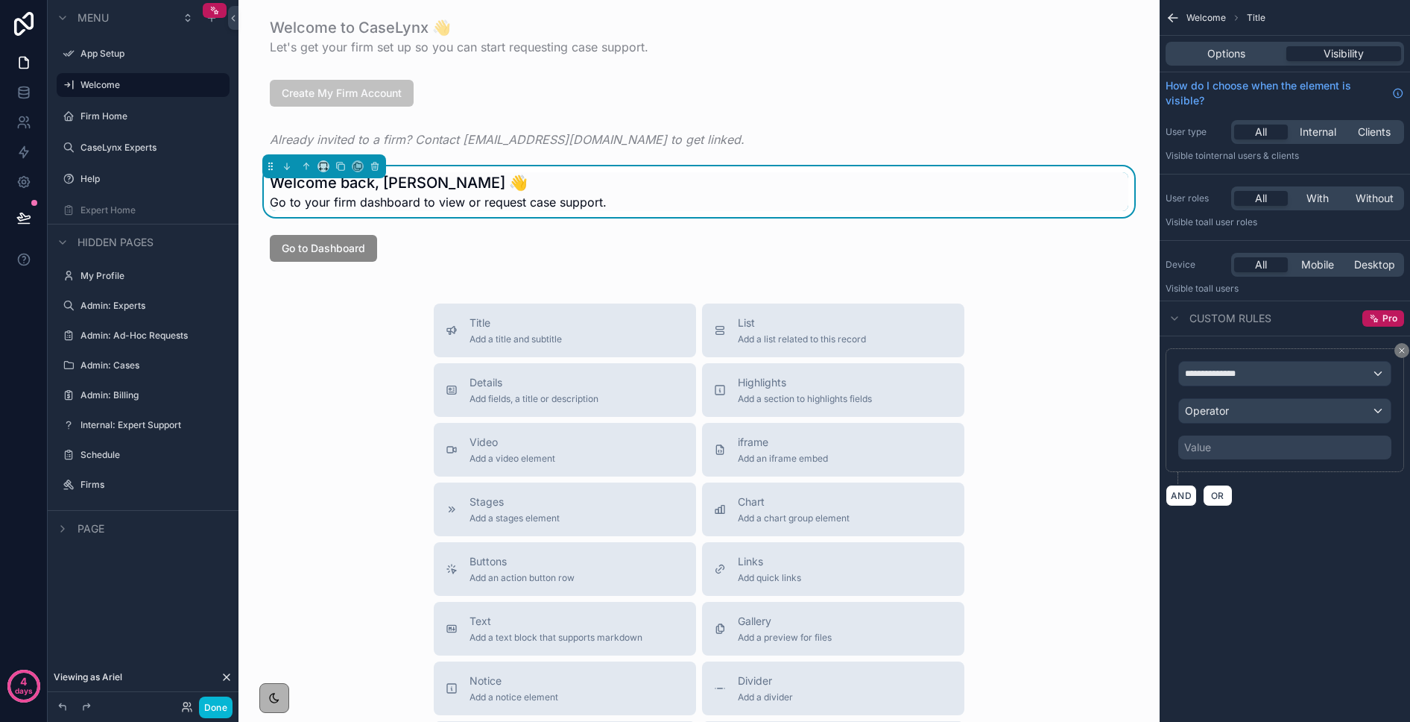
drag, startPoint x: 1234, startPoint y: 436, endPoint x: 1223, endPoint y: 418, distance: 20.7
click at [1154, 434] on div "**********" at bounding box center [1285, 410] width 213 height 98
click at [1154, 418] on div "Operator" at bounding box center [1285, 411] width 212 height 24
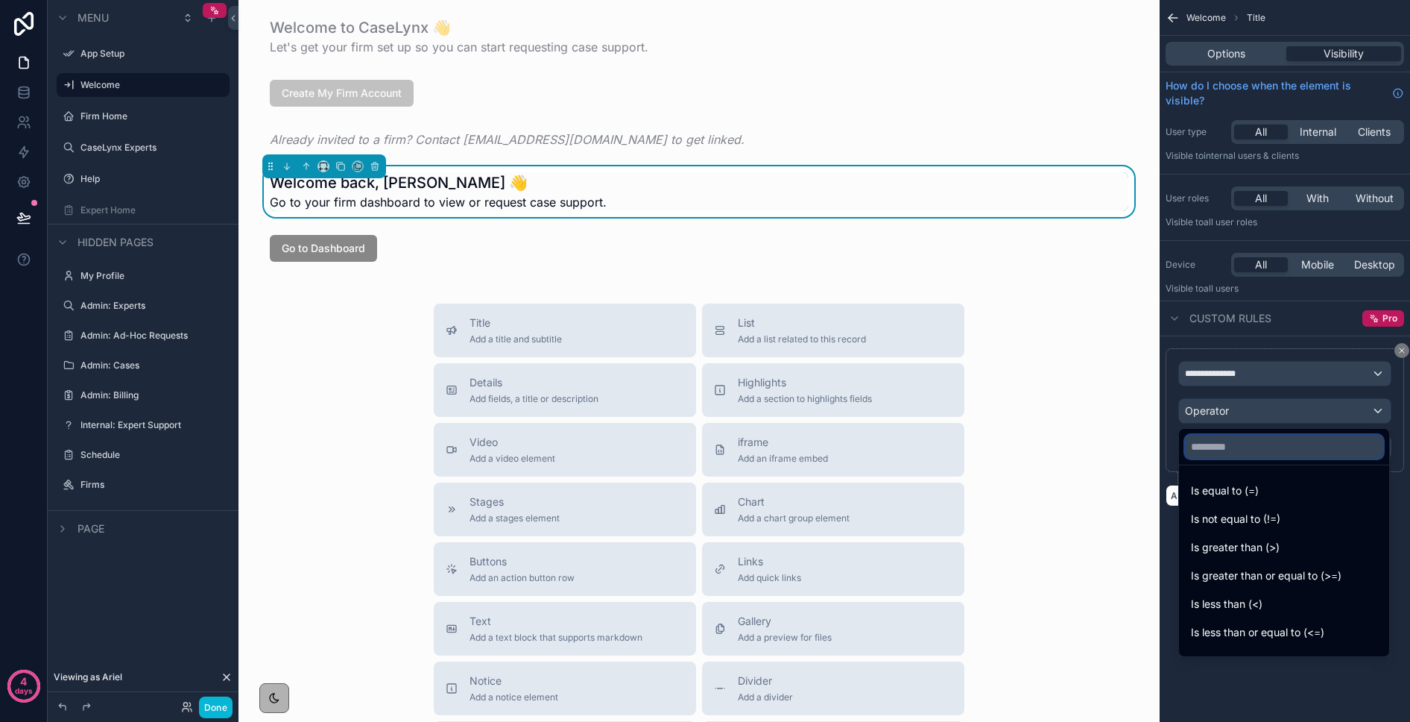
click at [1154, 437] on input "text" at bounding box center [1284, 447] width 198 height 24
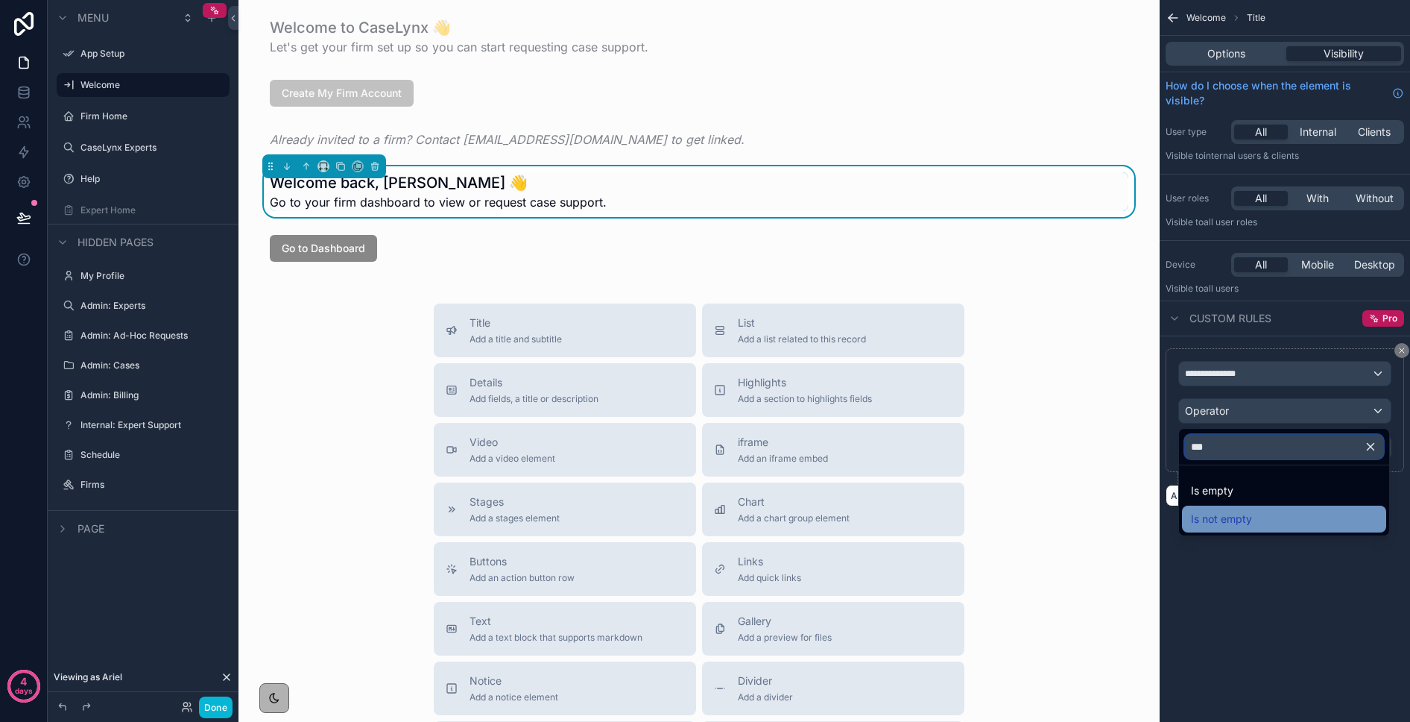
type input "***"
click at [1154, 523] on span "Is not empty" at bounding box center [1221, 519] width 61 height 18
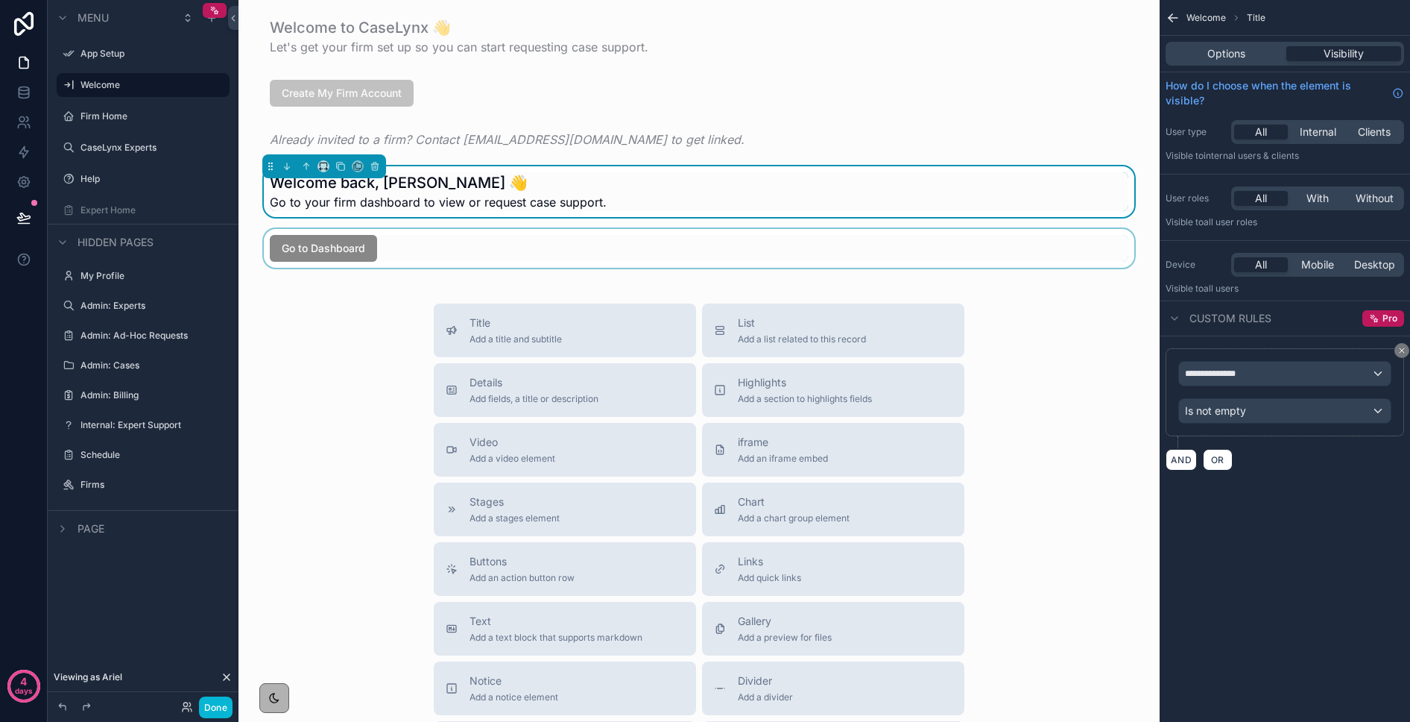
click at [368, 248] on div "scrollable content" at bounding box center [699, 248] width 898 height 39
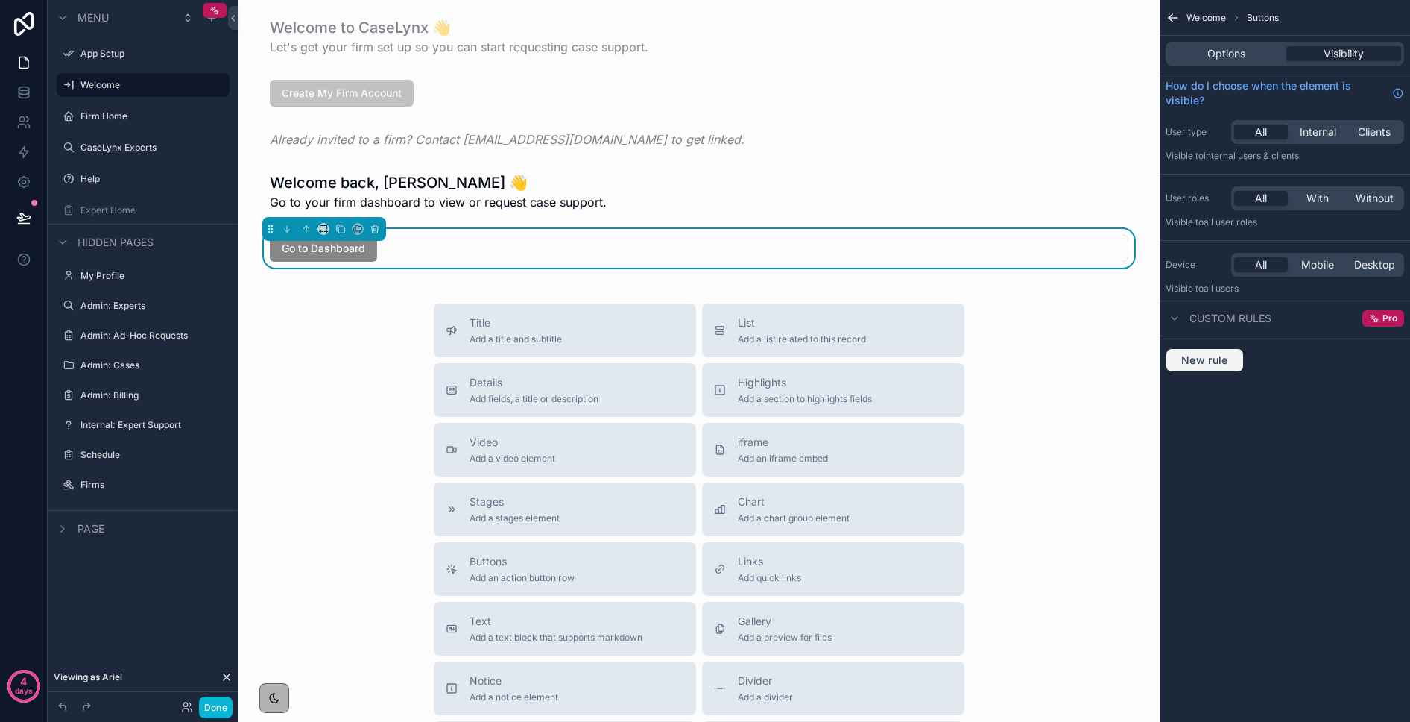
click at [1154, 356] on span "New rule" at bounding box center [1205, 359] width 59 height 13
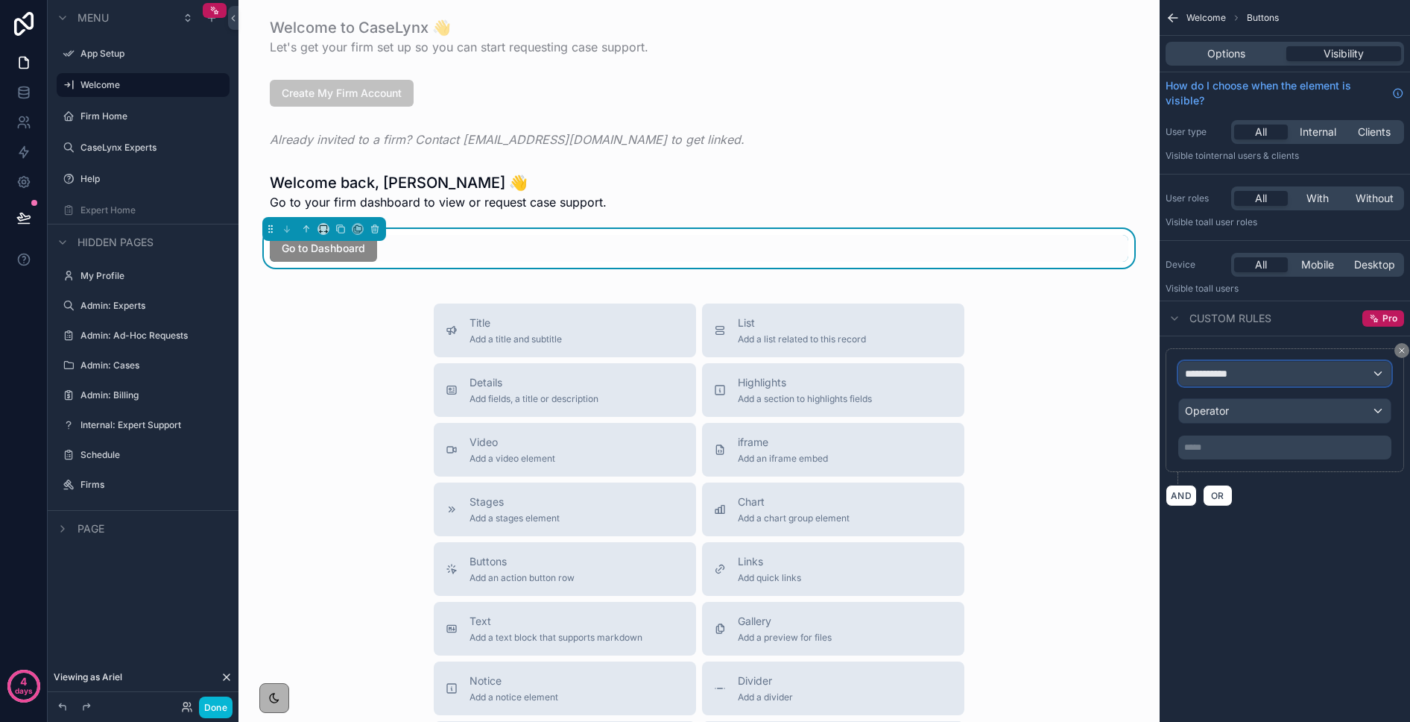
click at [1154, 374] on span "**********" at bounding box center [1212, 373] width 55 height 15
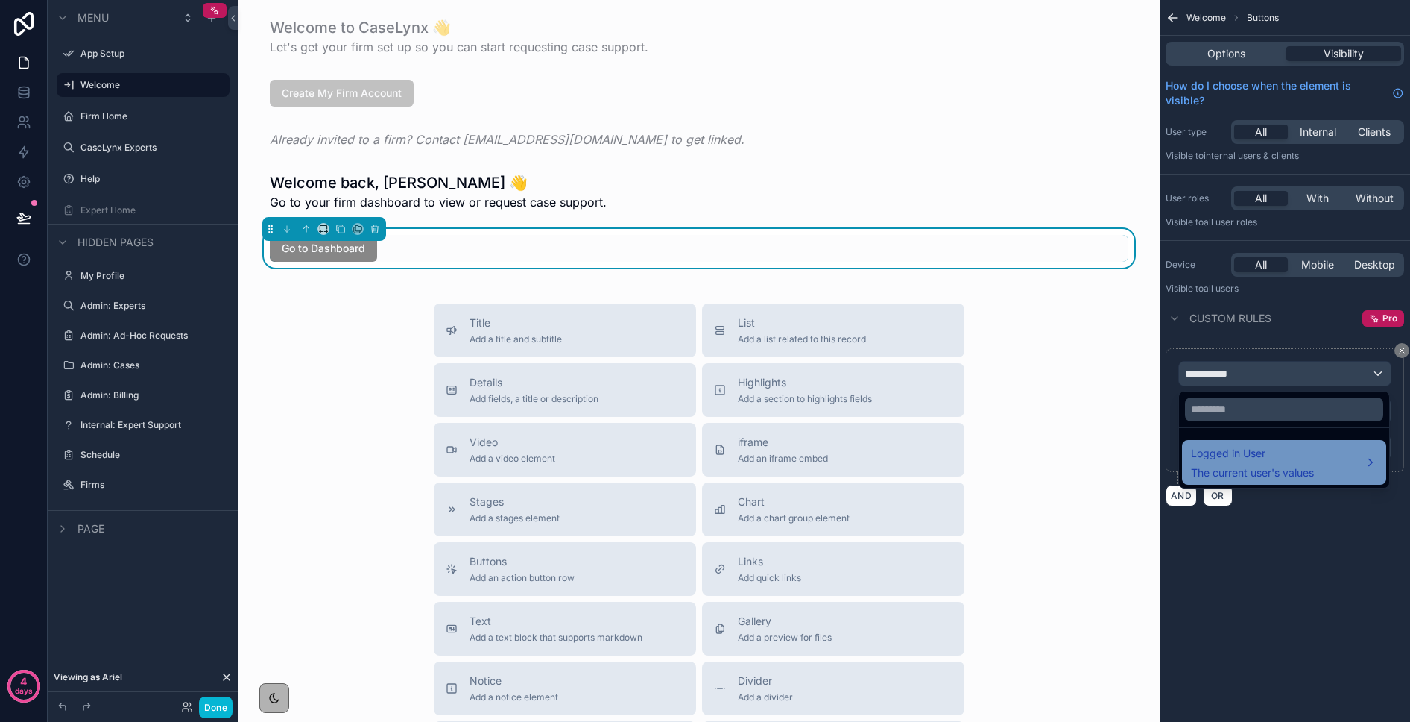
click at [1154, 455] on span "Logged in User" at bounding box center [1252, 453] width 123 height 18
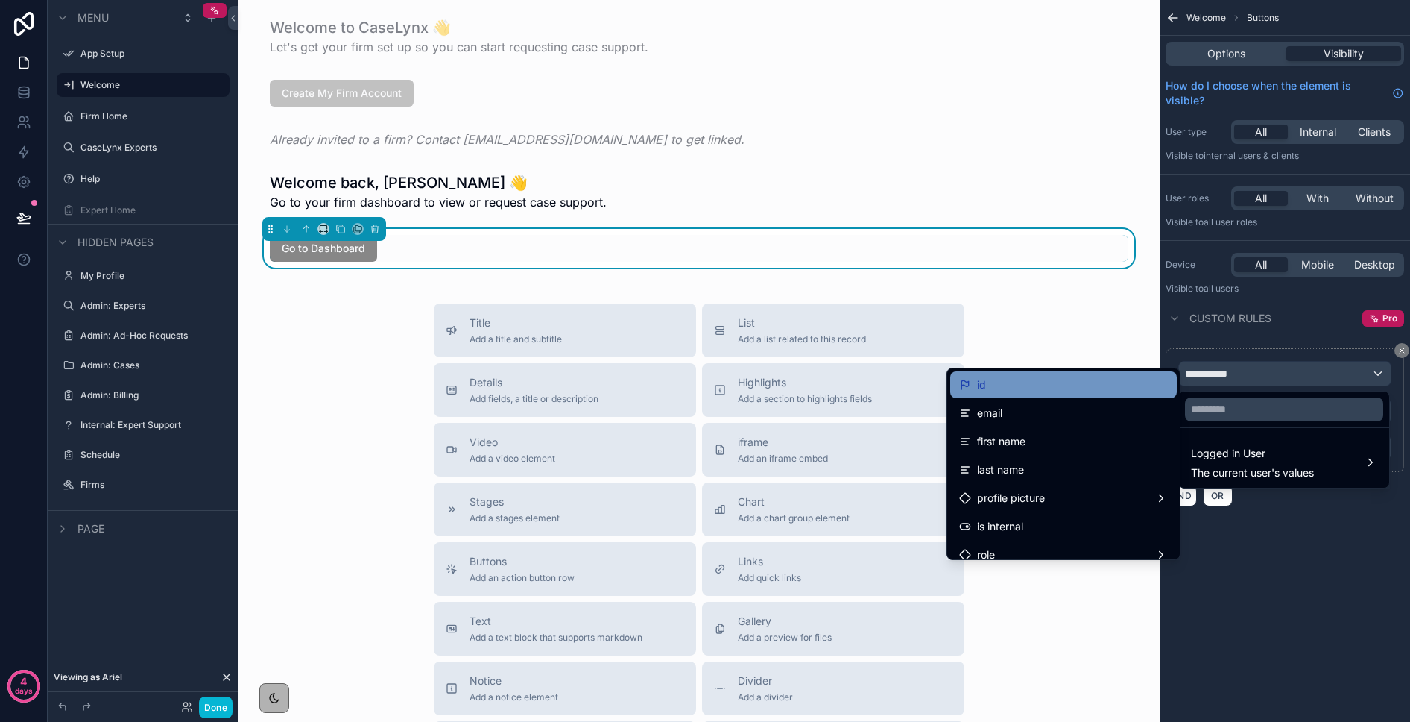
click at [1000, 387] on div "id" at bounding box center [1063, 385] width 209 height 18
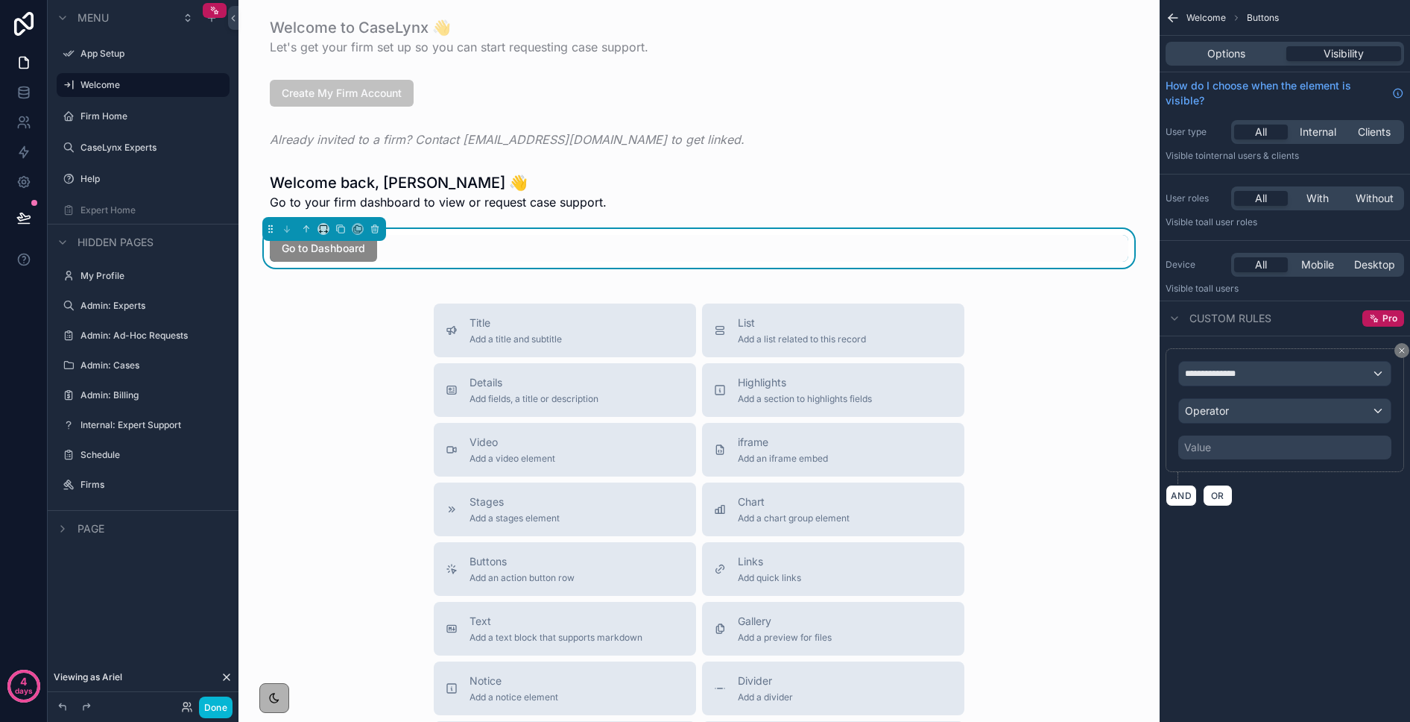
click at [1154, 449] on div "Value" at bounding box center [1285, 447] width 213 height 24
click at [1154, 423] on button "Operator" at bounding box center [1285, 410] width 213 height 25
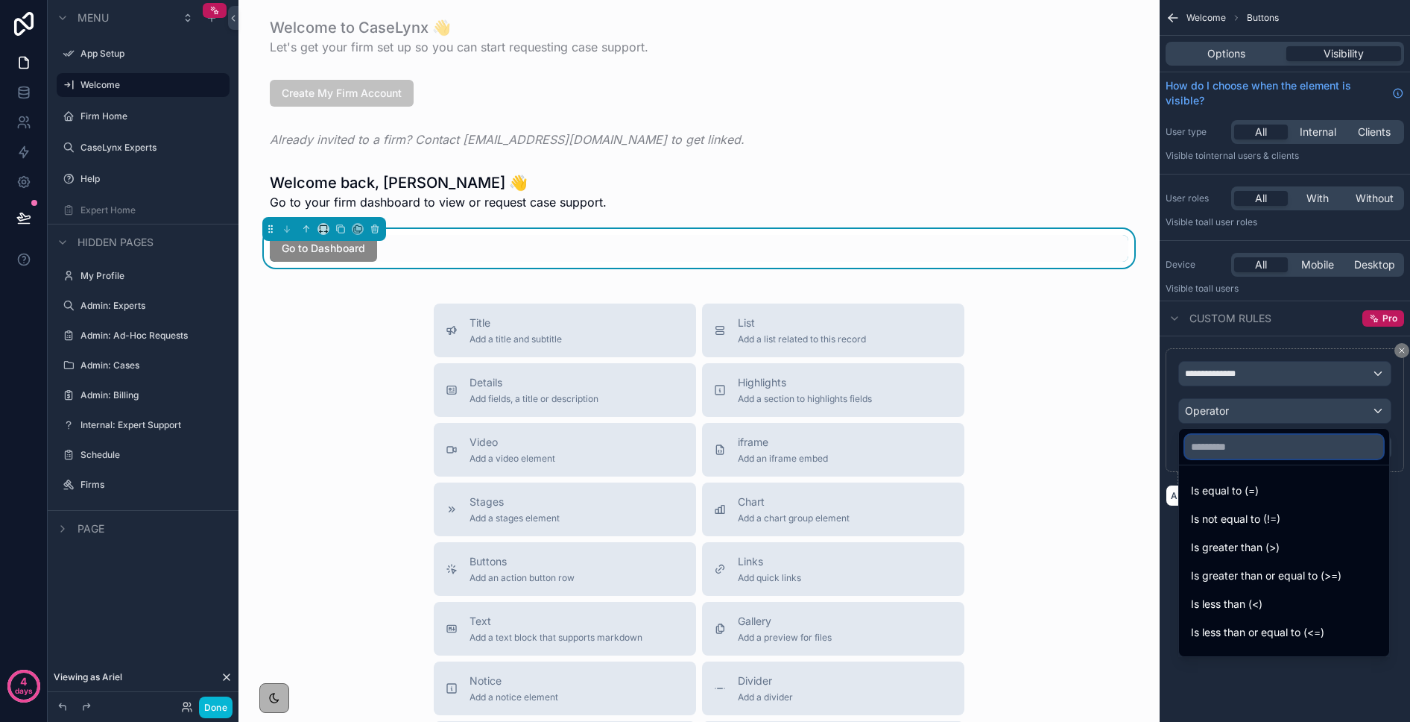
click at [1154, 450] on input "text" at bounding box center [1284, 447] width 198 height 24
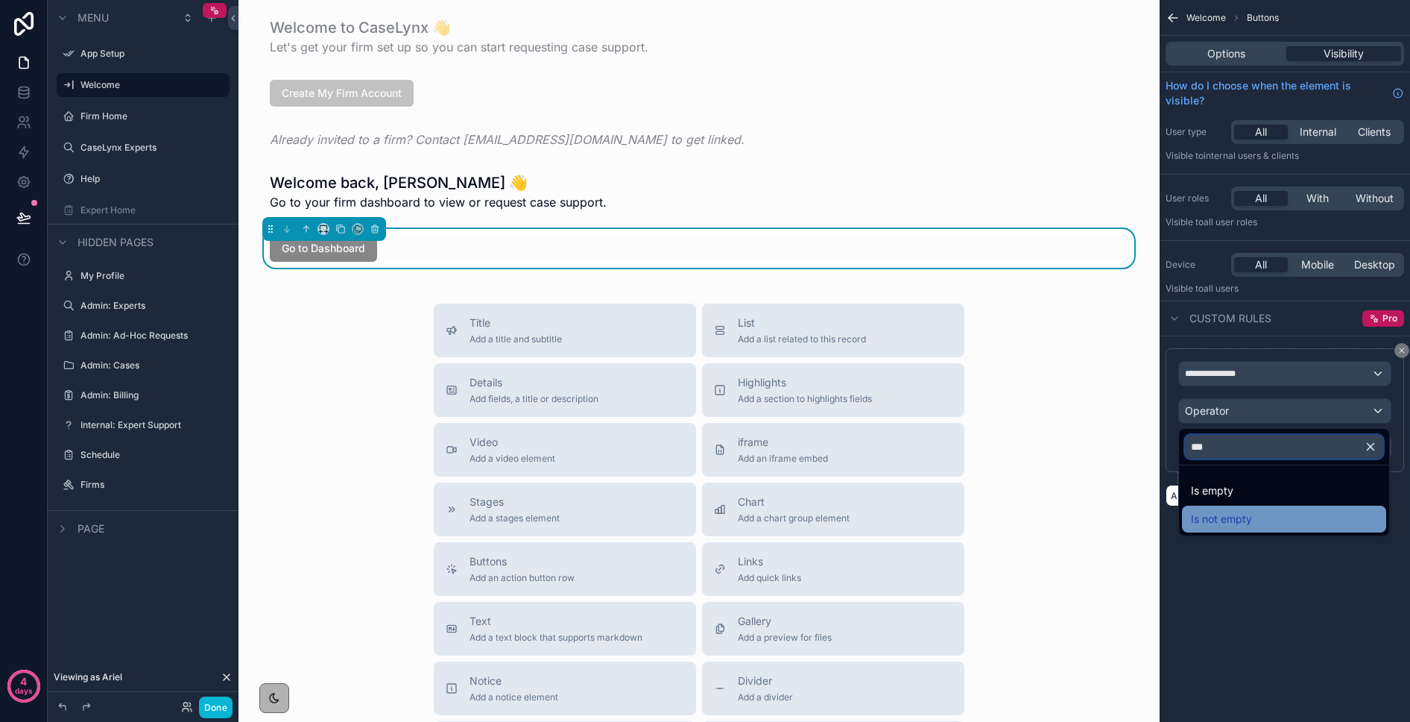
type input "***"
click at [1154, 520] on span "Is not empty" at bounding box center [1221, 519] width 61 height 18
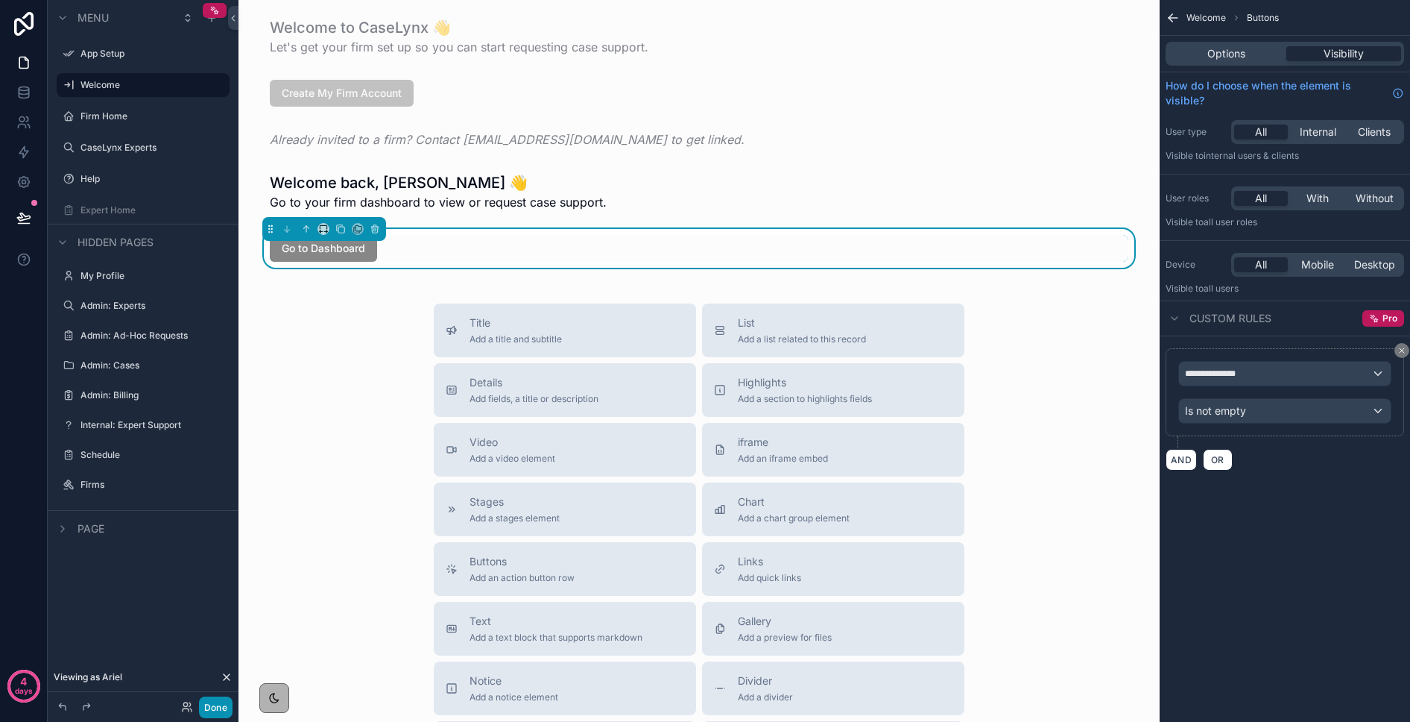
click at [217, 716] on button "Done" at bounding box center [216, 707] width 34 height 22
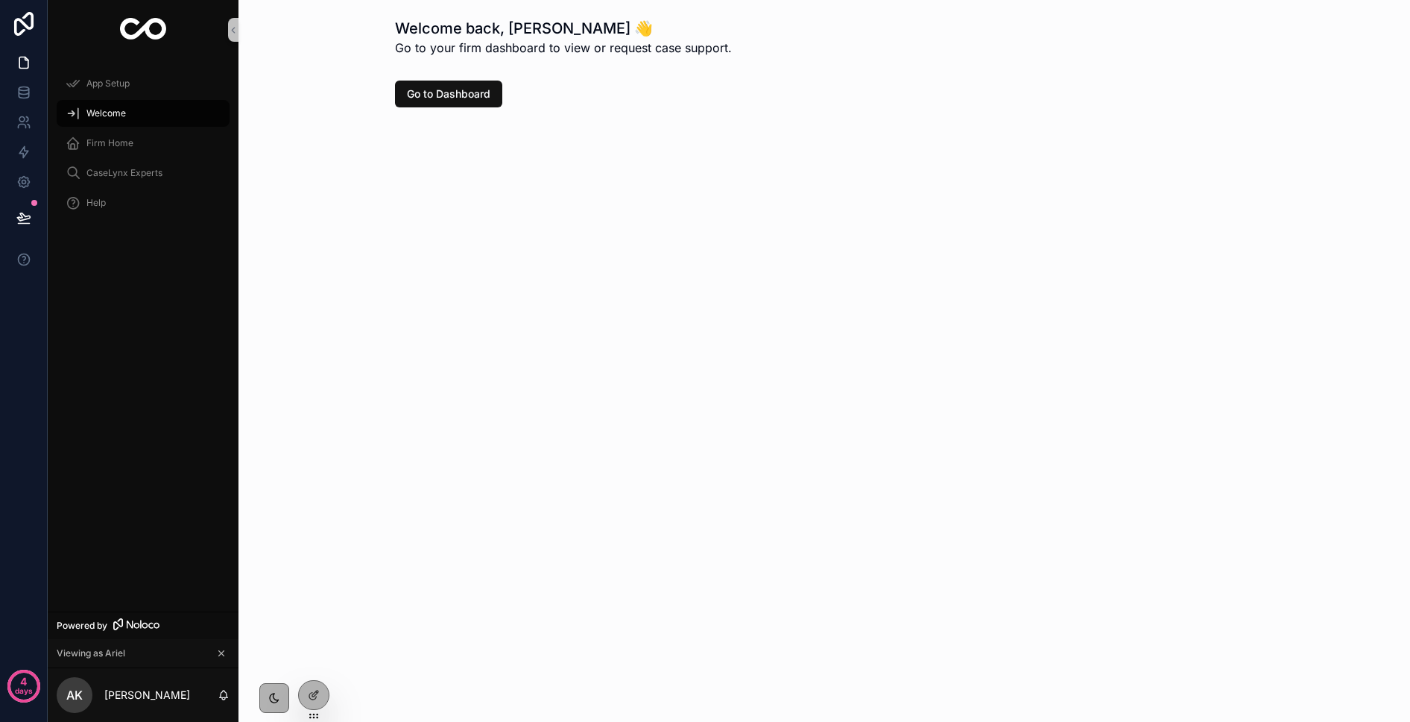
click at [427, 108] on div "Go to Dashboard" at bounding box center [824, 94] width 1148 height 39
click at [426, 101] on span "Go to Dashboard" at bounding box center [448, 93] width 83 height 15
click at [104, 84] on span "App Setup" at bounding box center [107, 84] width 43 height 12
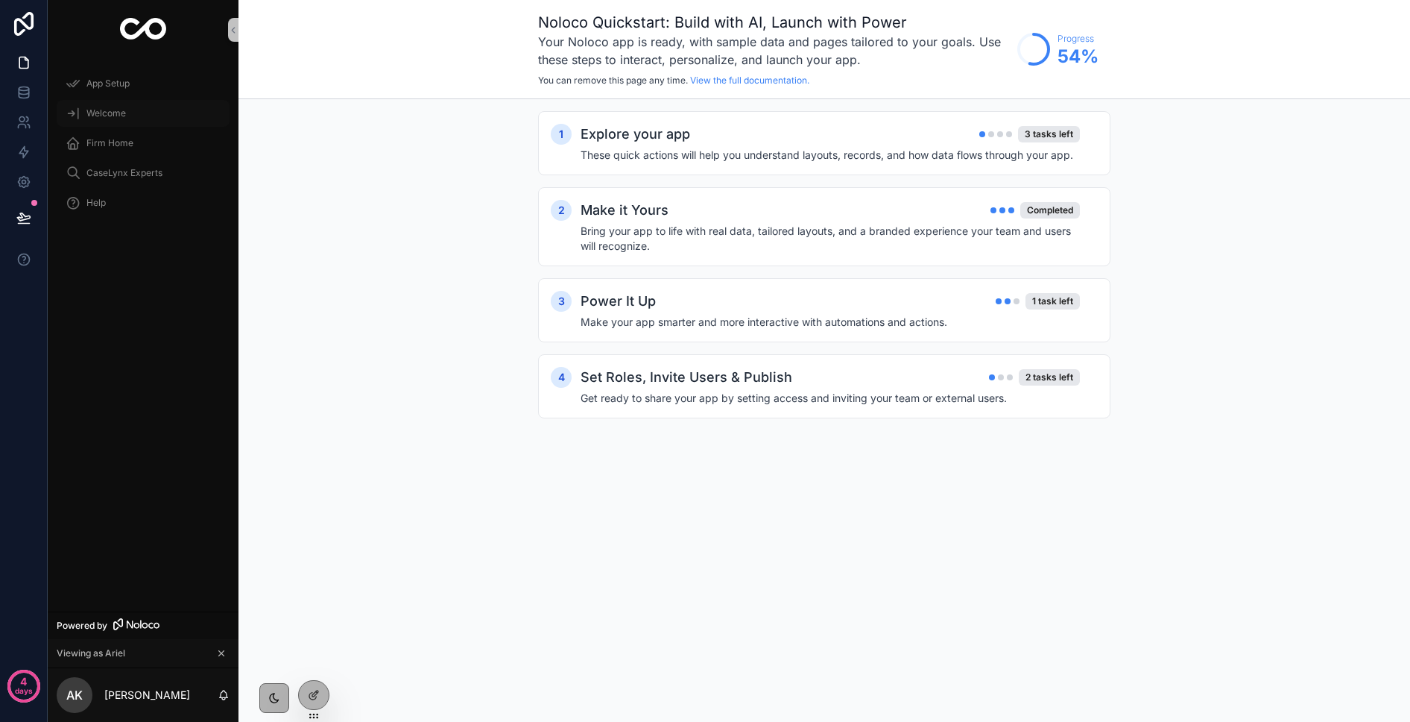
click at [130, 110] on div "Welcome" at bounding box center [143, 113] width 155 height 24
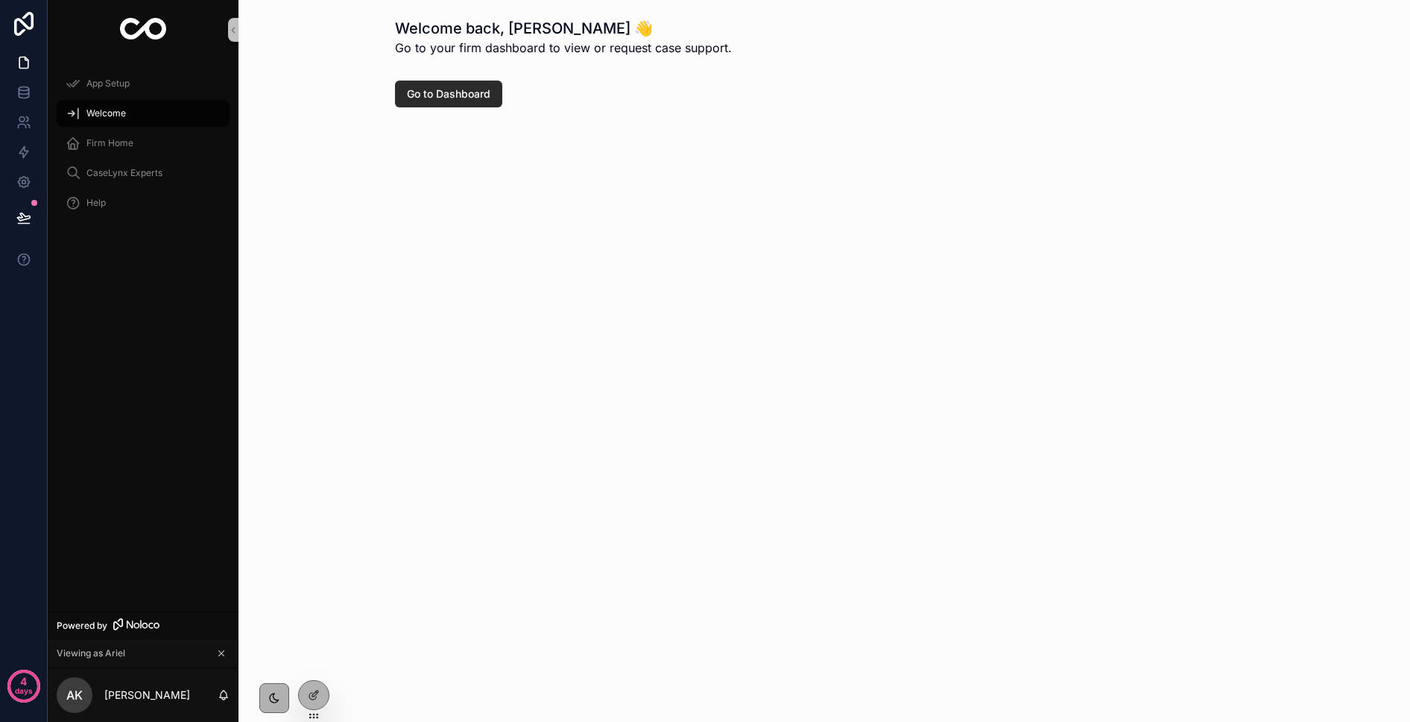
click at [409, 97] on span "Go to Dashboard" at bounding box center [448, 93] width 83 height 15
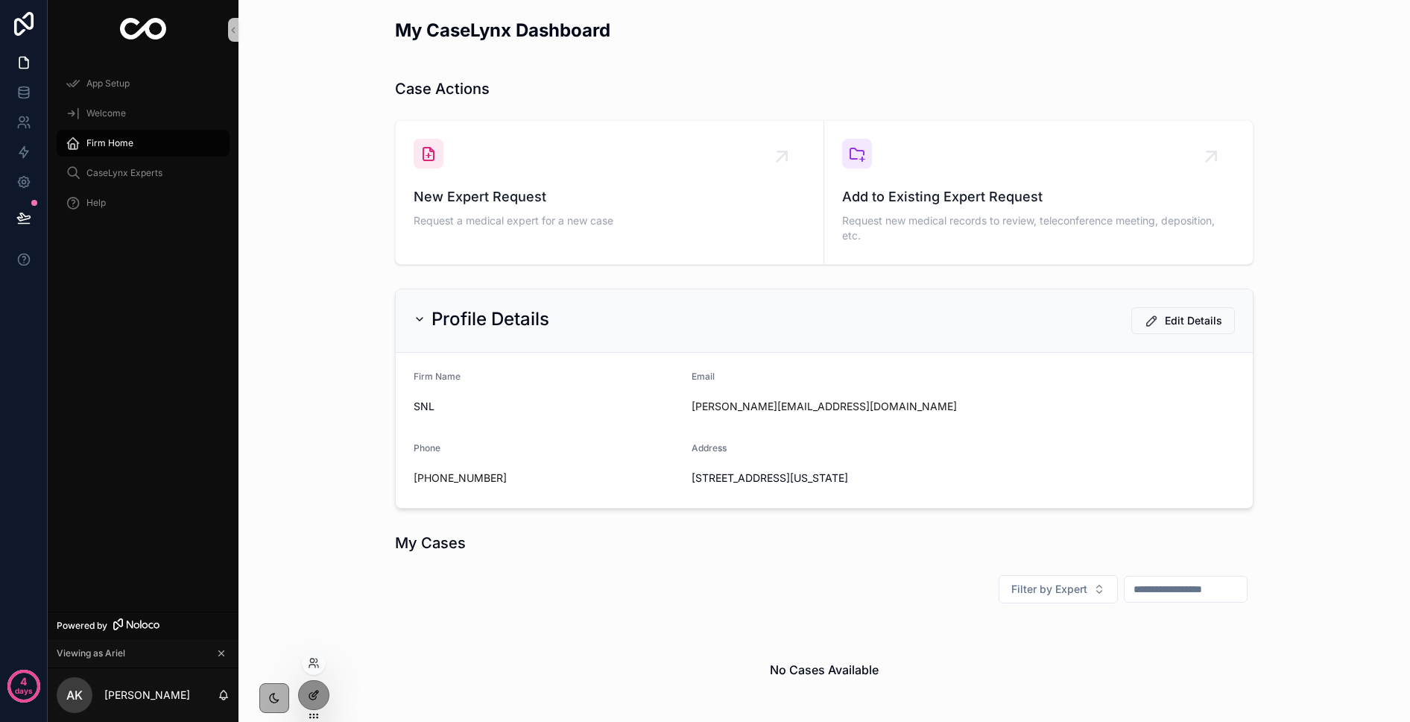
click at [320, 688] on div at bounding box center [314, 695] width 30 height 28
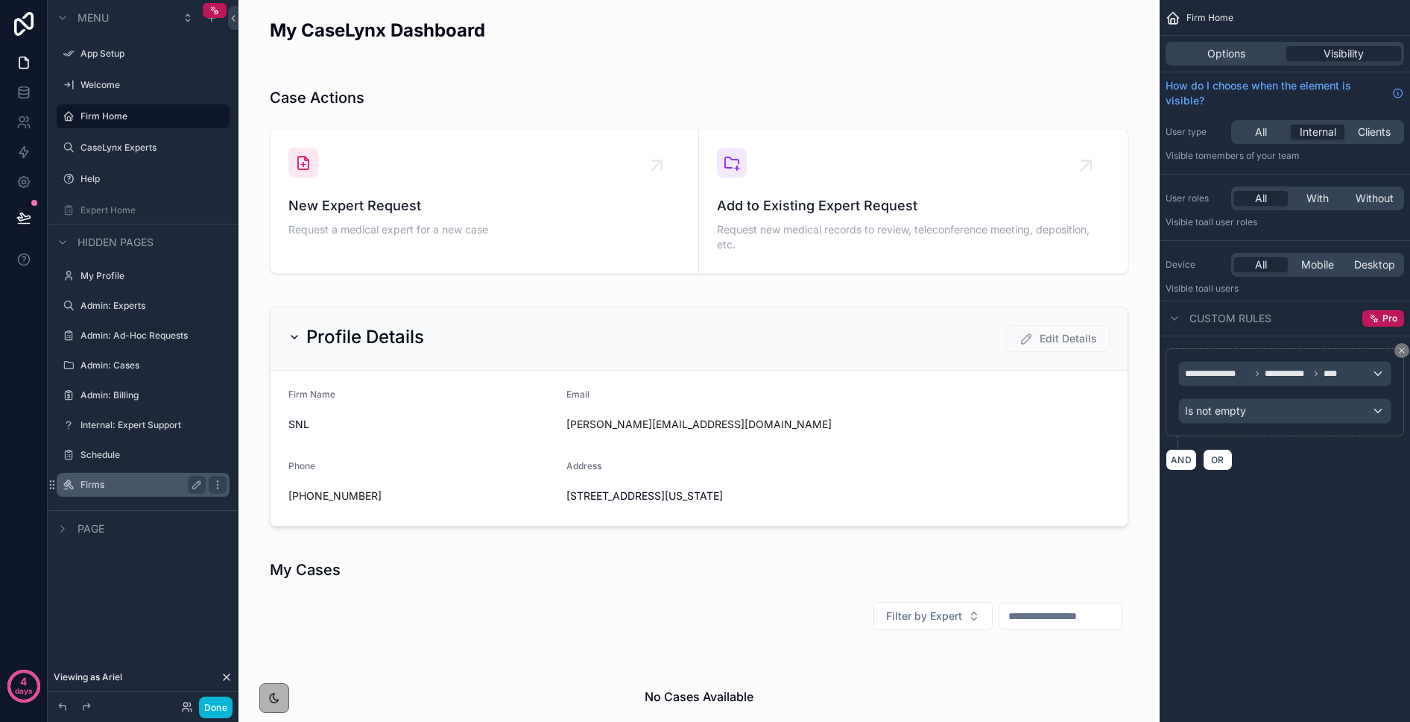
click at [136, 482] on label "Firms" at bounding box center [140, 485] width 119 height 12
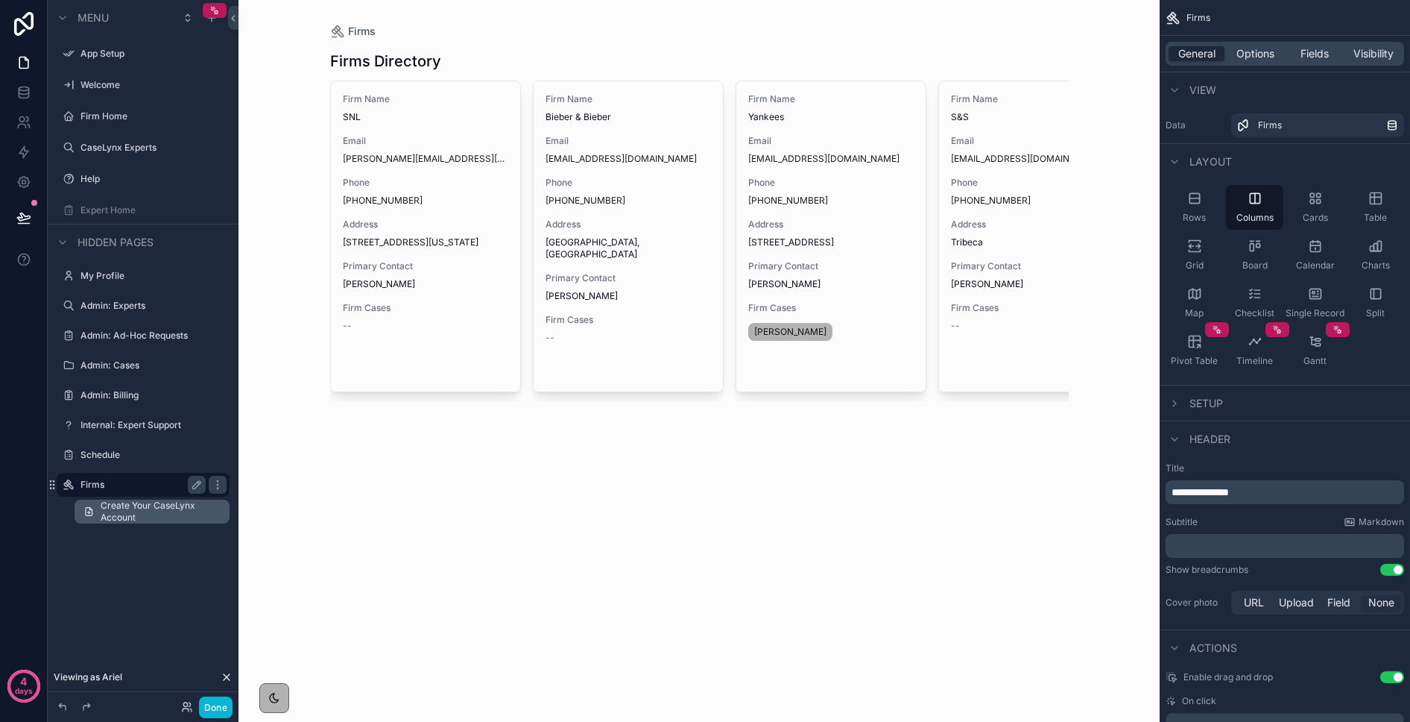
click at [138, 520] on span "Create Your CaseLynx Account" at bounding box center [161, 511] width 120 height 24
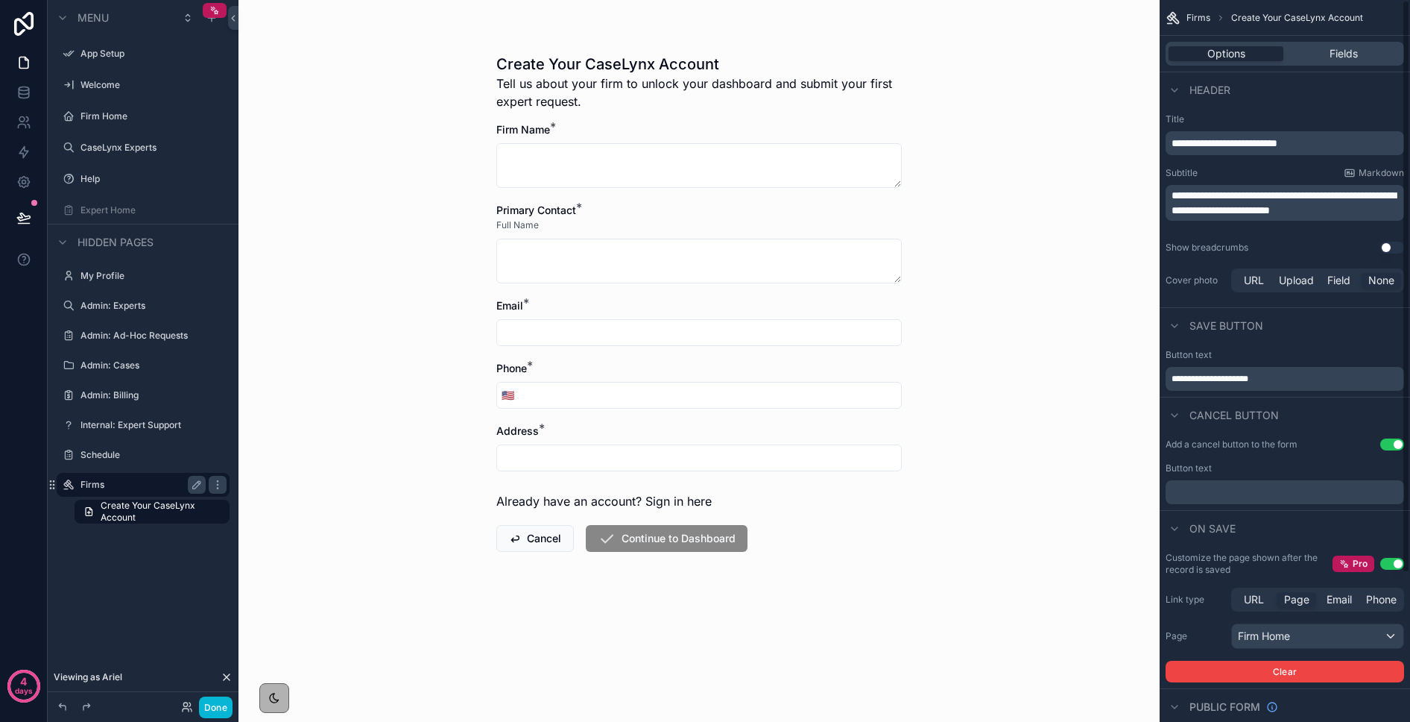
click at [1154, 142] on span "**********" at bounding box center [1225, 143] width 106 height 10
click at [1154, 142] on span "**********" at bounding box center [1217, 143] width 91 height 10
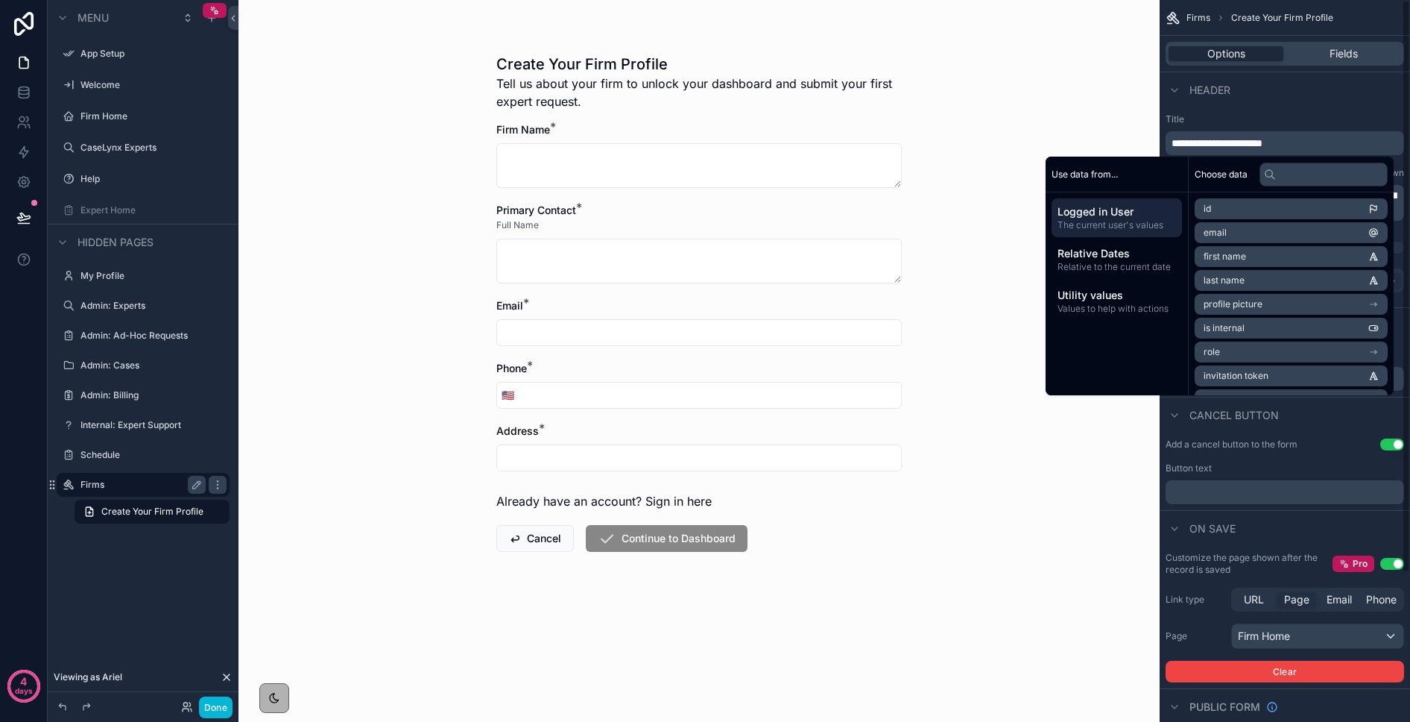
click at [1154, 112] on div "**********" at bounding box center [1285, 204] width 250 height 194
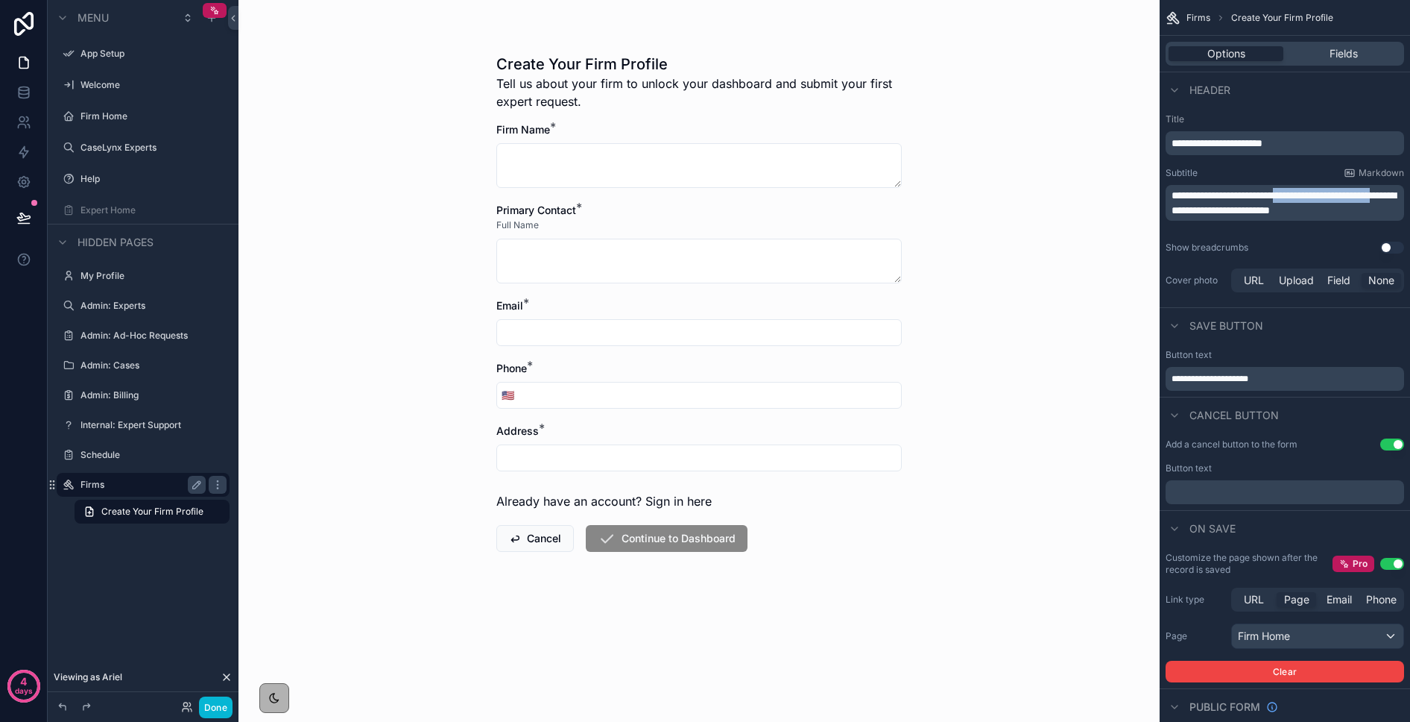
drag, startPoint x: 1296, startPoint y: 195, endPoint x: 1250, endPoint y: 211, distance: 49.0
click at [1154, 211] on span "**********" at bounding box center [1284, 202] width 224 height 25
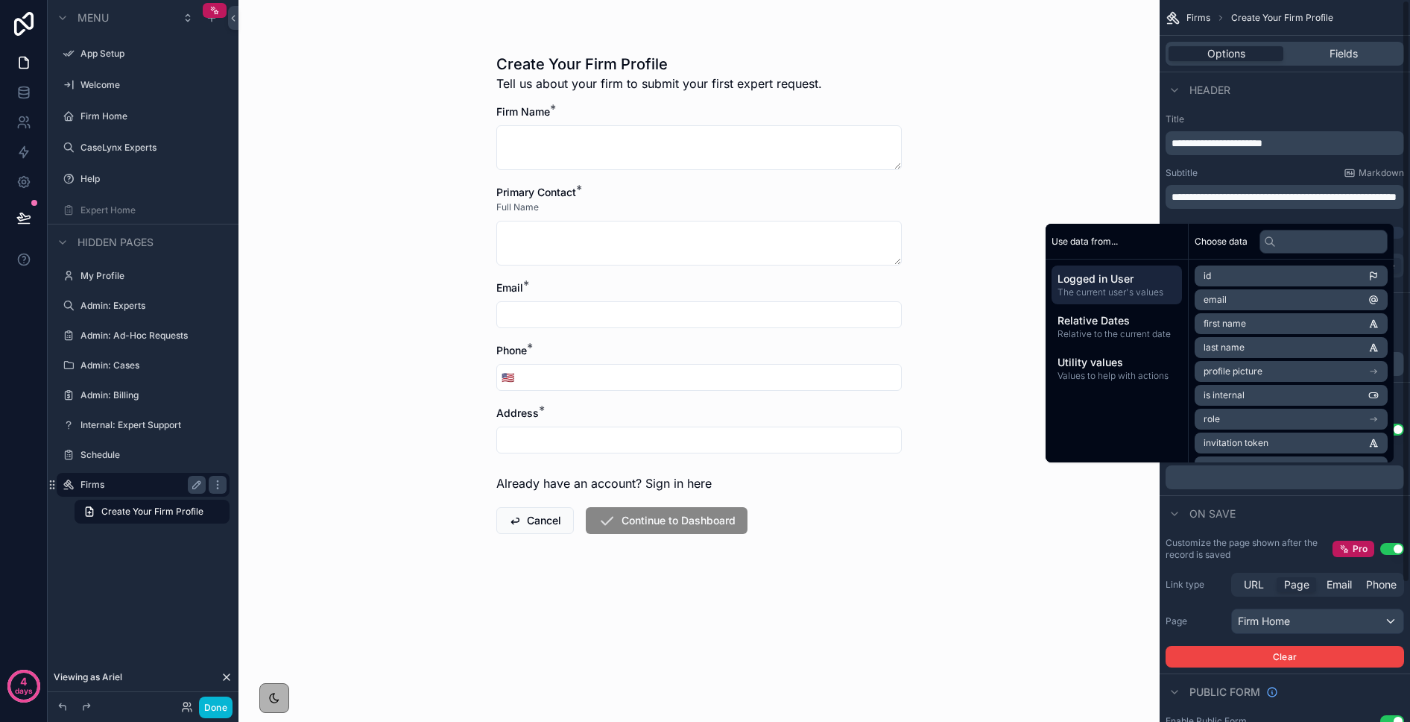
click at [1154, 113] on label "Title" at bounding box center [1285, 119] width 239 height 12
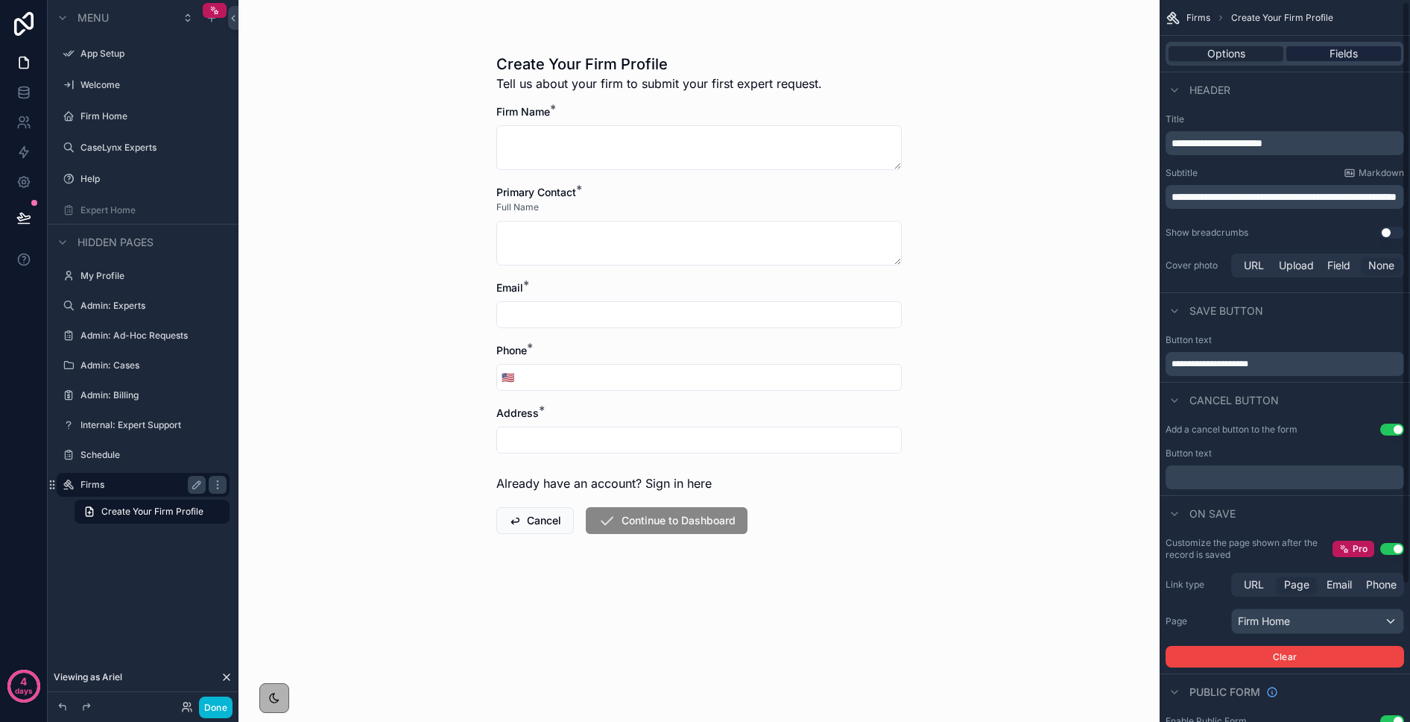
scroll to position [2, 0]
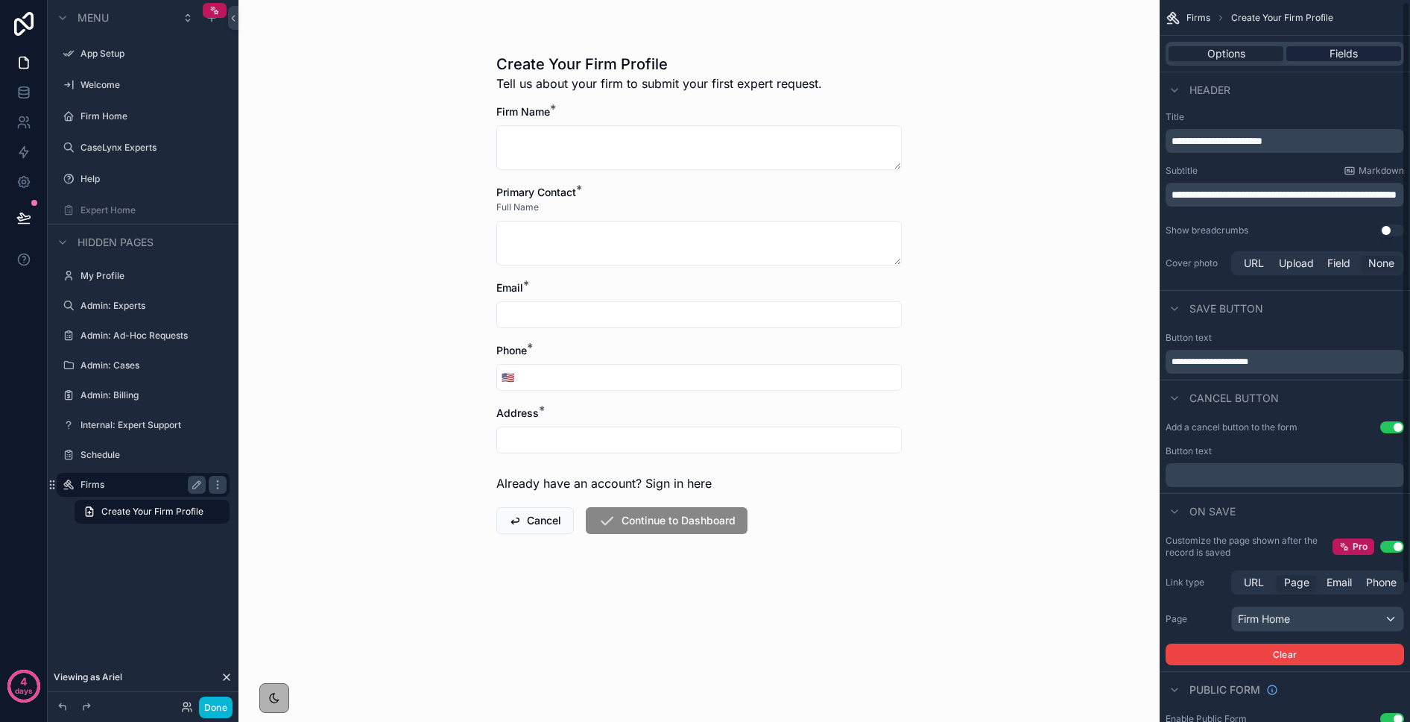
click at [1154, 52] on div "Fields" at bounding box center [1344, 53] width 115 height 15
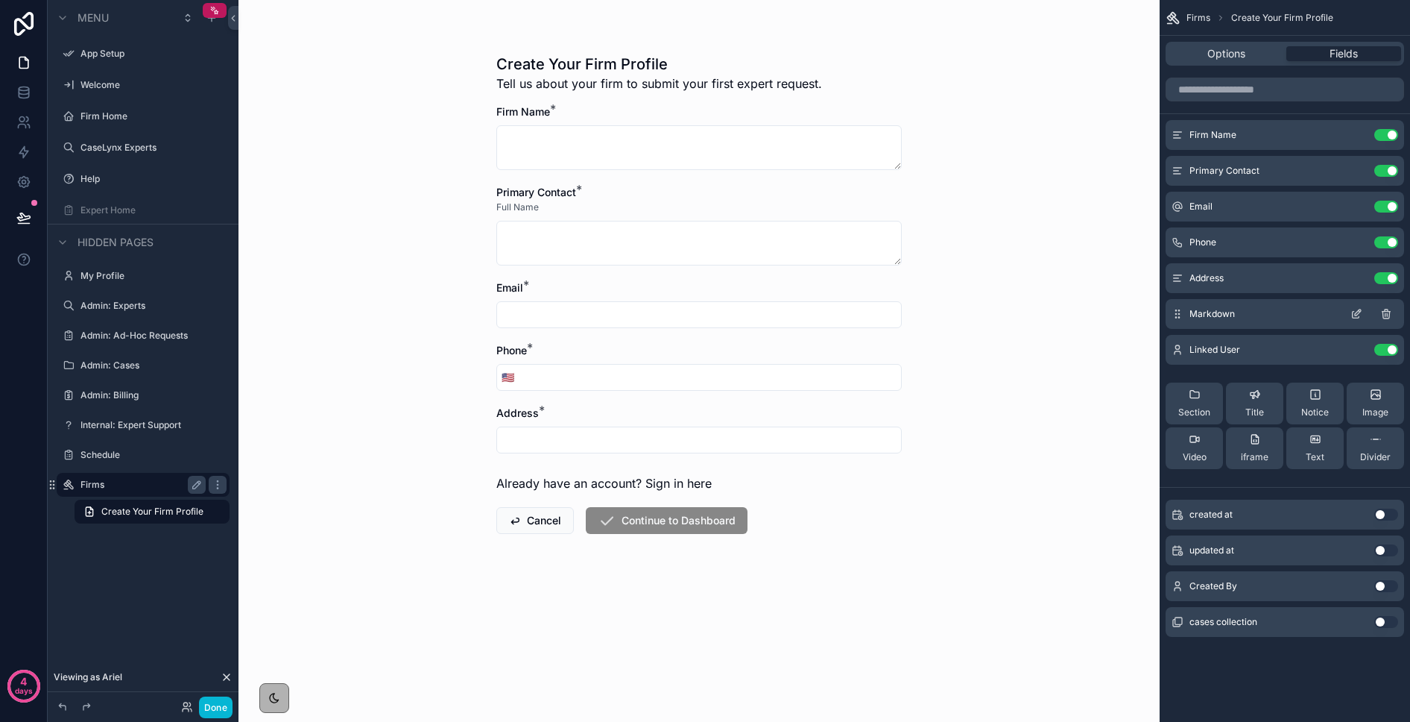
click at [1154, 315] on icon "scrollable content" at bounding box center [1387, 314] width 12 height 12
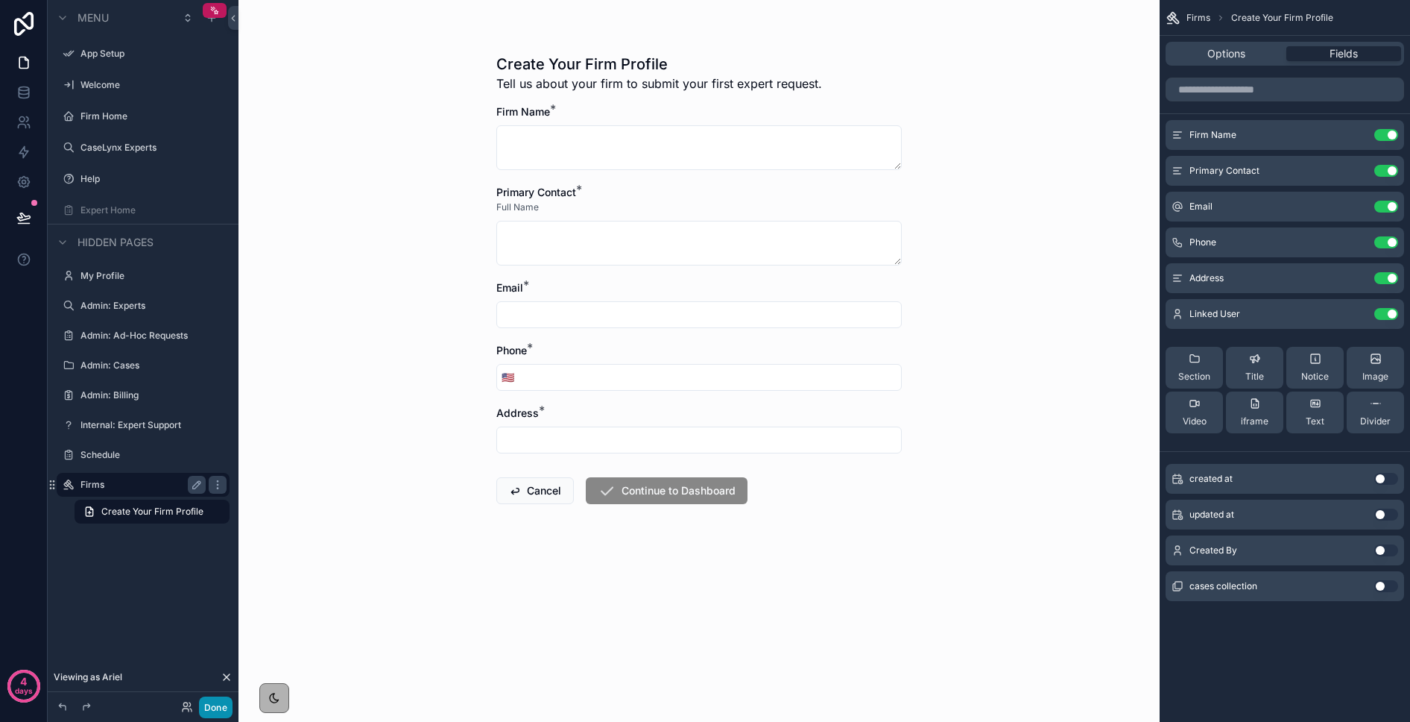
click at [218, 706] on button "Done" at bounding box center [216, 707] width 34 height 22
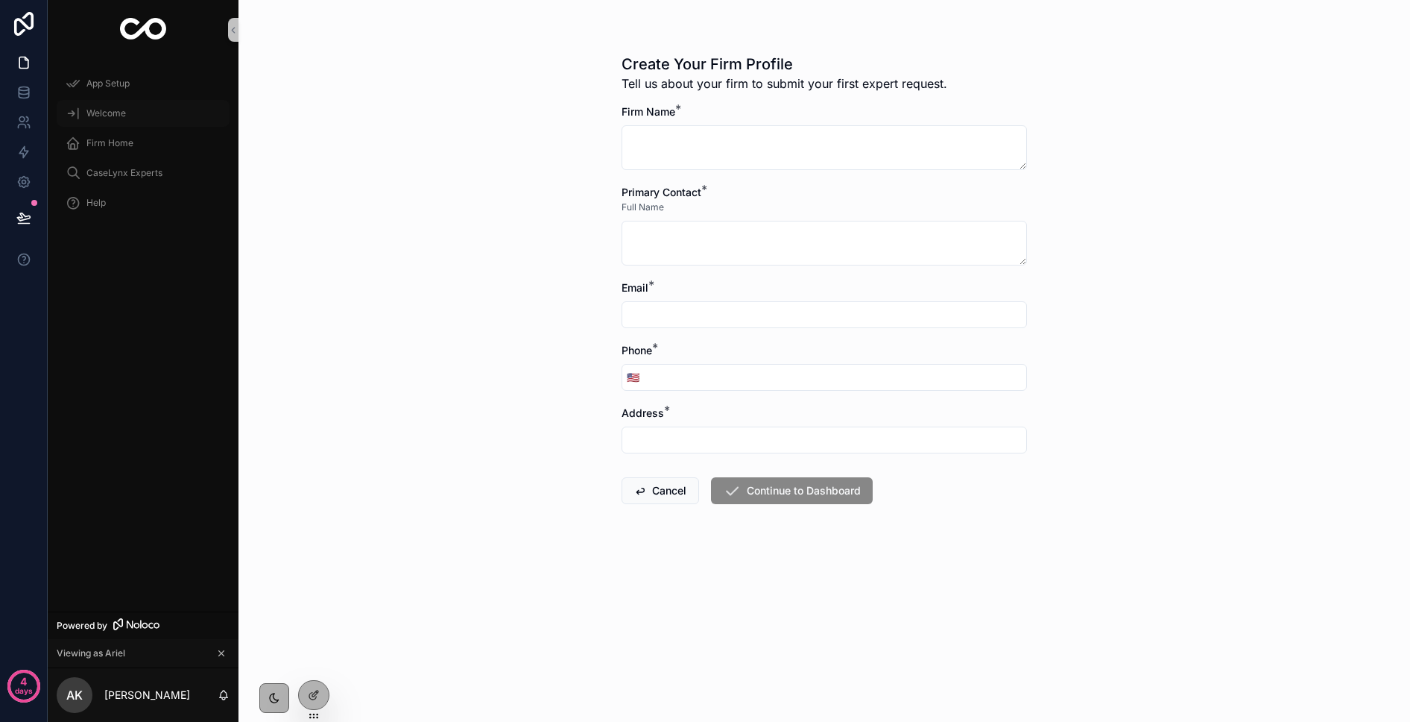
click at [119, 116] on span "Welcome" at bounding box center [106, 113] width 40 height 12
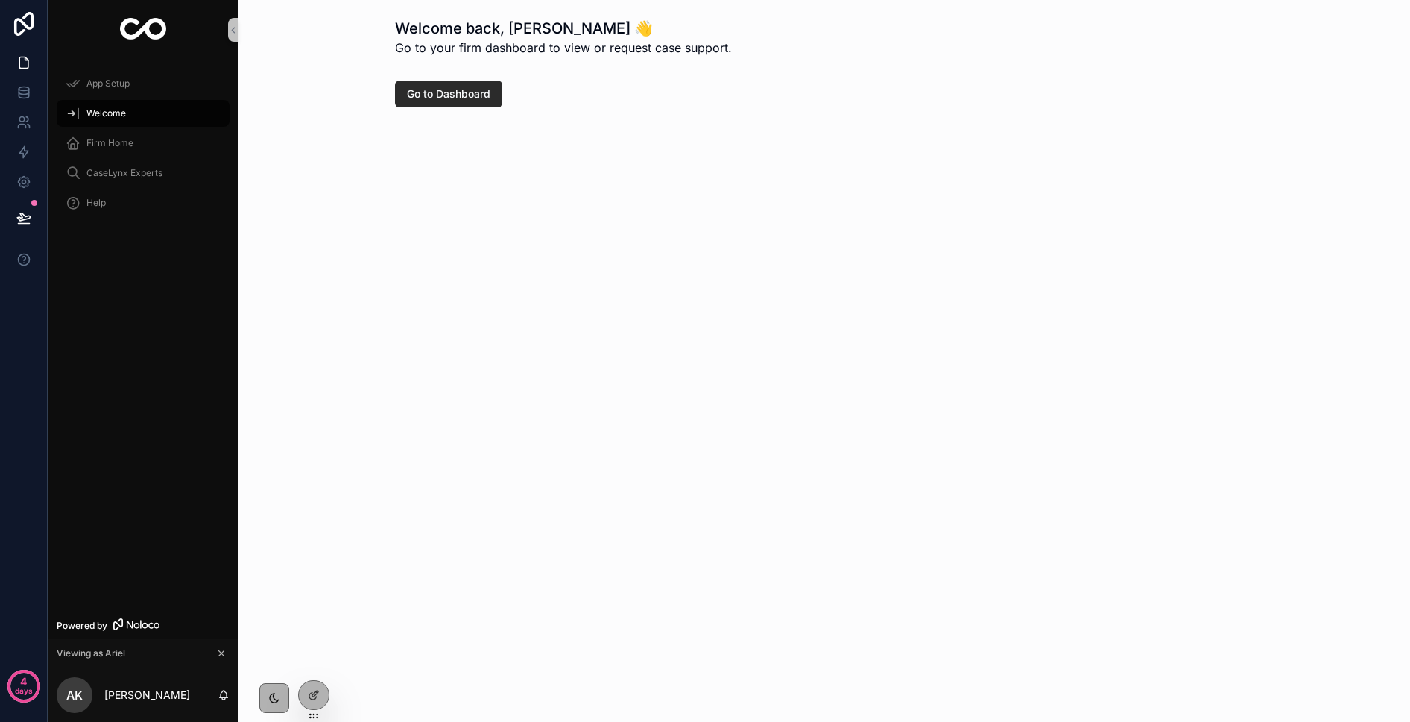
click at [478, 97] on span "Go to Dashboard" at bounding box center [448, 93] width 83 height 15
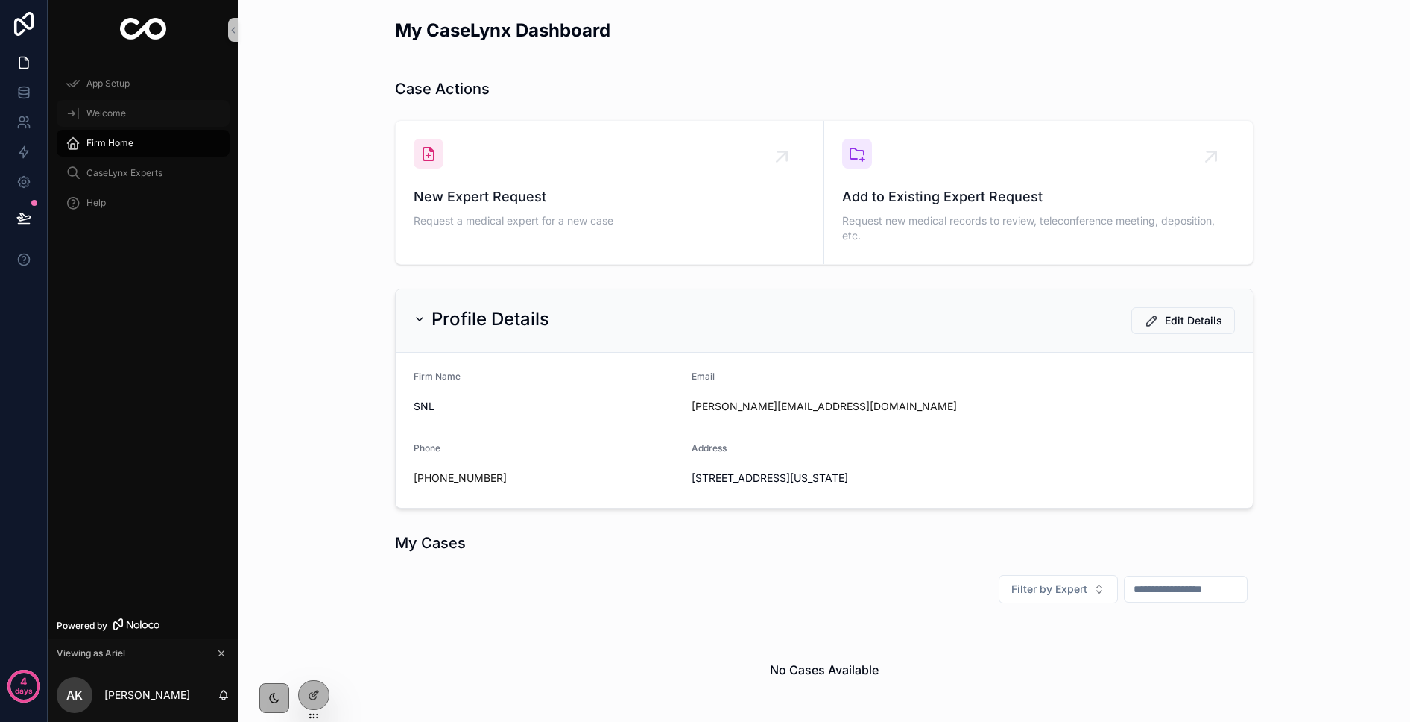
click at [106, 109] on span "Welcome" at bounding box center [106, 113] width 40 height 12
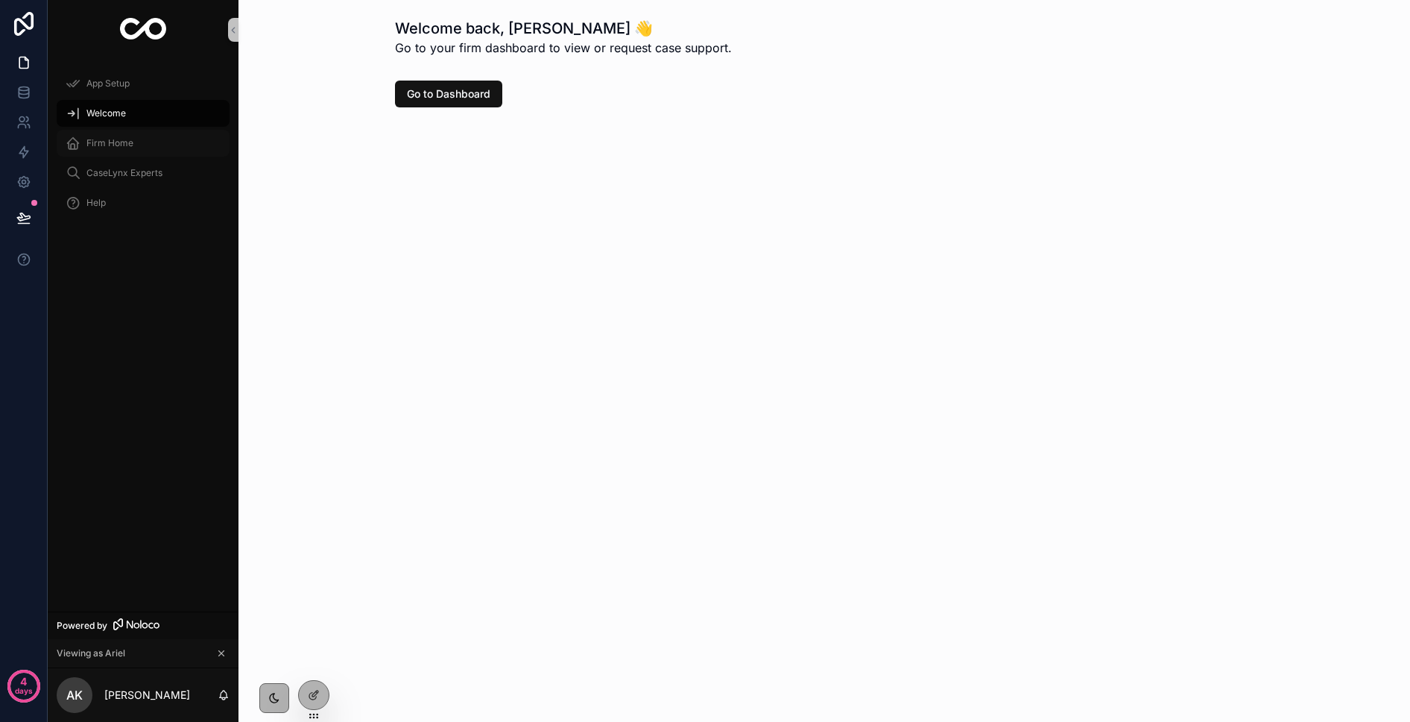
click at [110, 131] on div "Firm Home" at bounding box center [143, 143] width 155 height 24
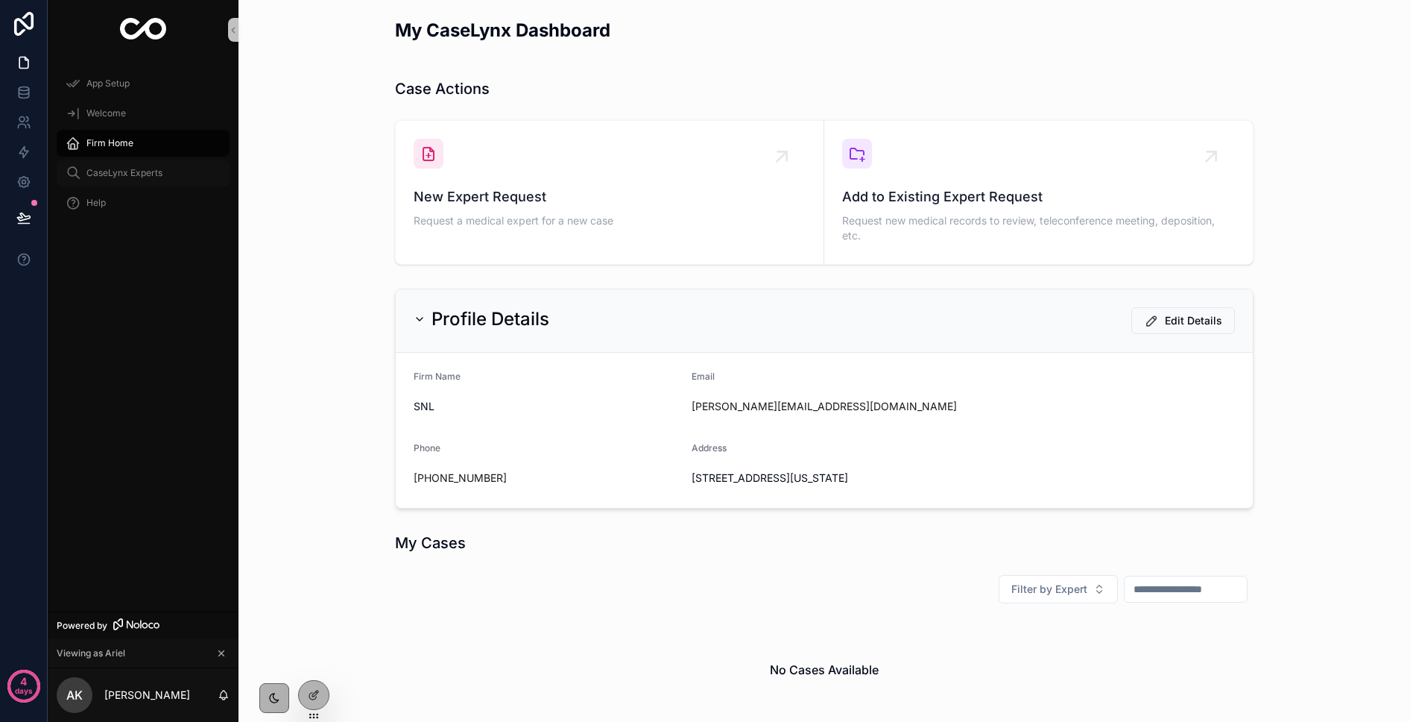
click at [101, 170] on span "CaseLynx Experts" at bounding box center [124, 173] width 76 height 12
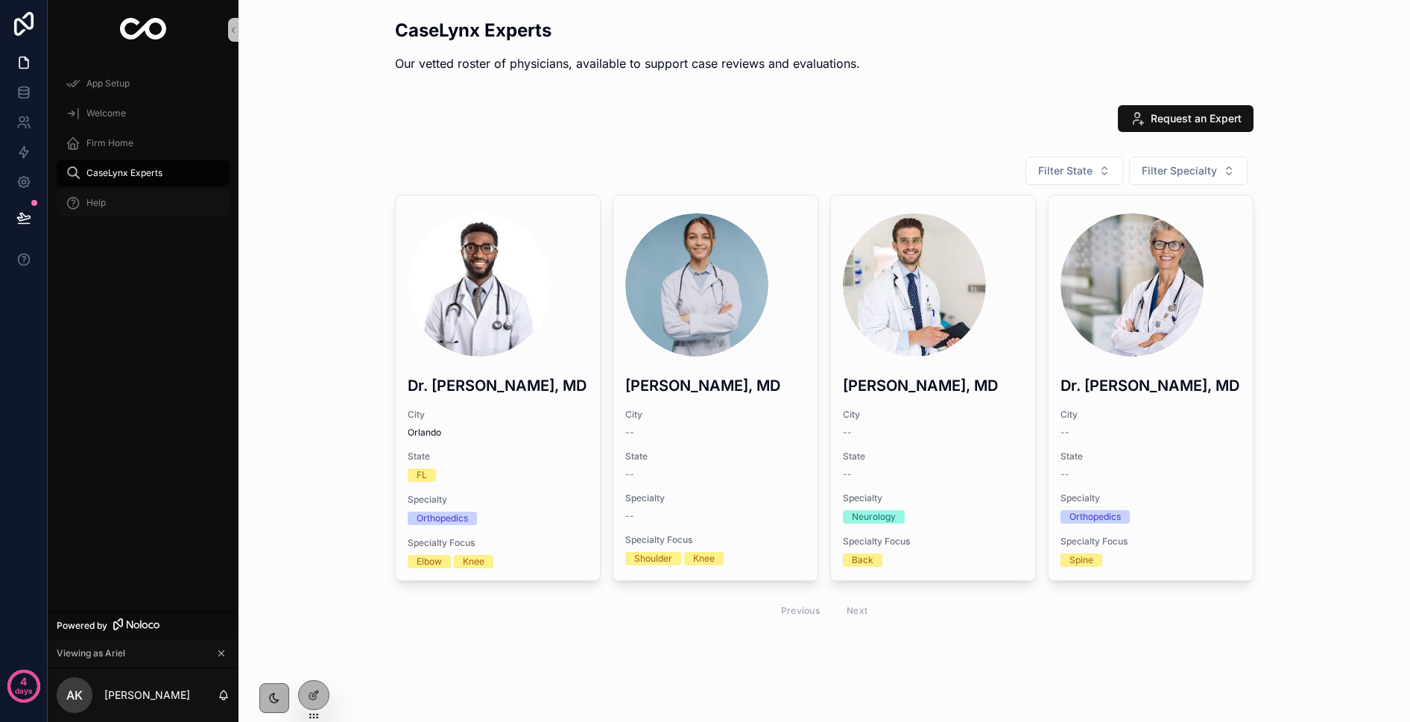
click at [92, 206] on span "Help" at bounding box center [95, 203] width 19 height 12
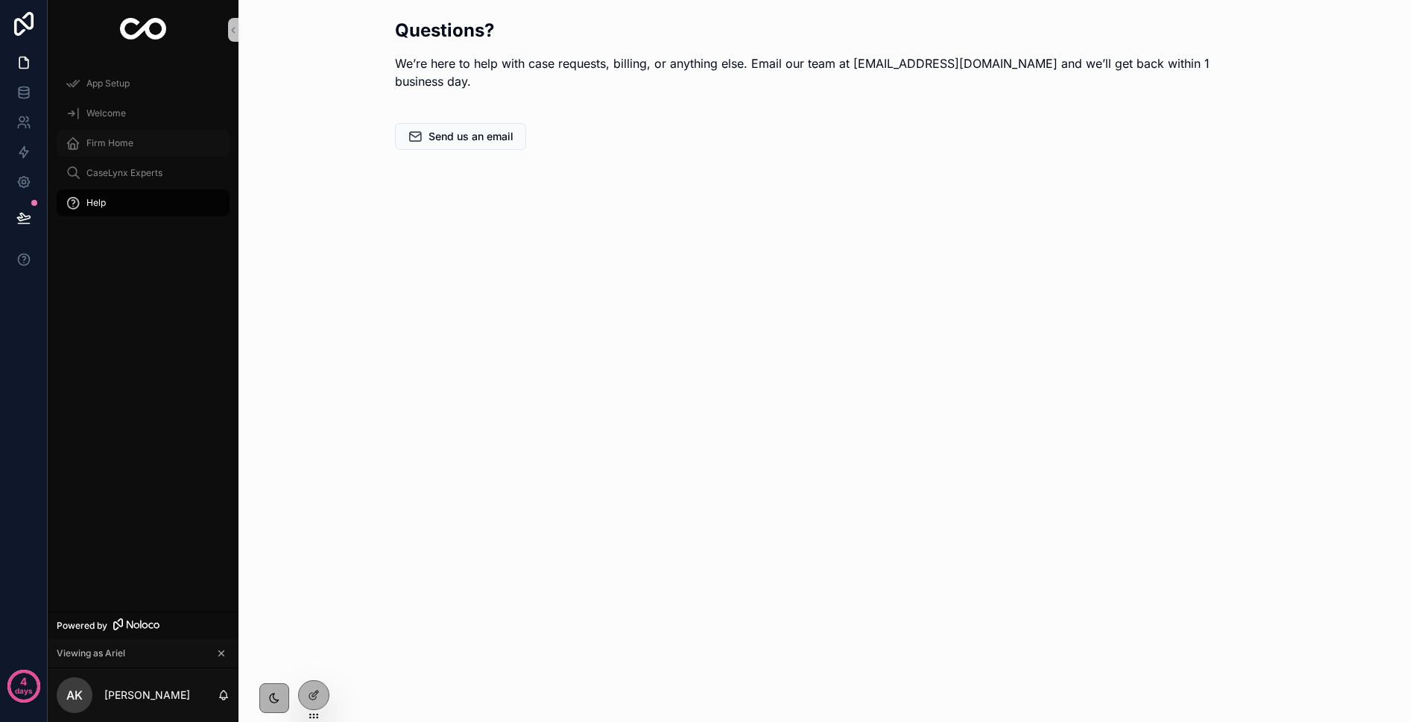
click at [106, 138] on span "Firm Home" at bounding box center [109, 143] width 47 height 12
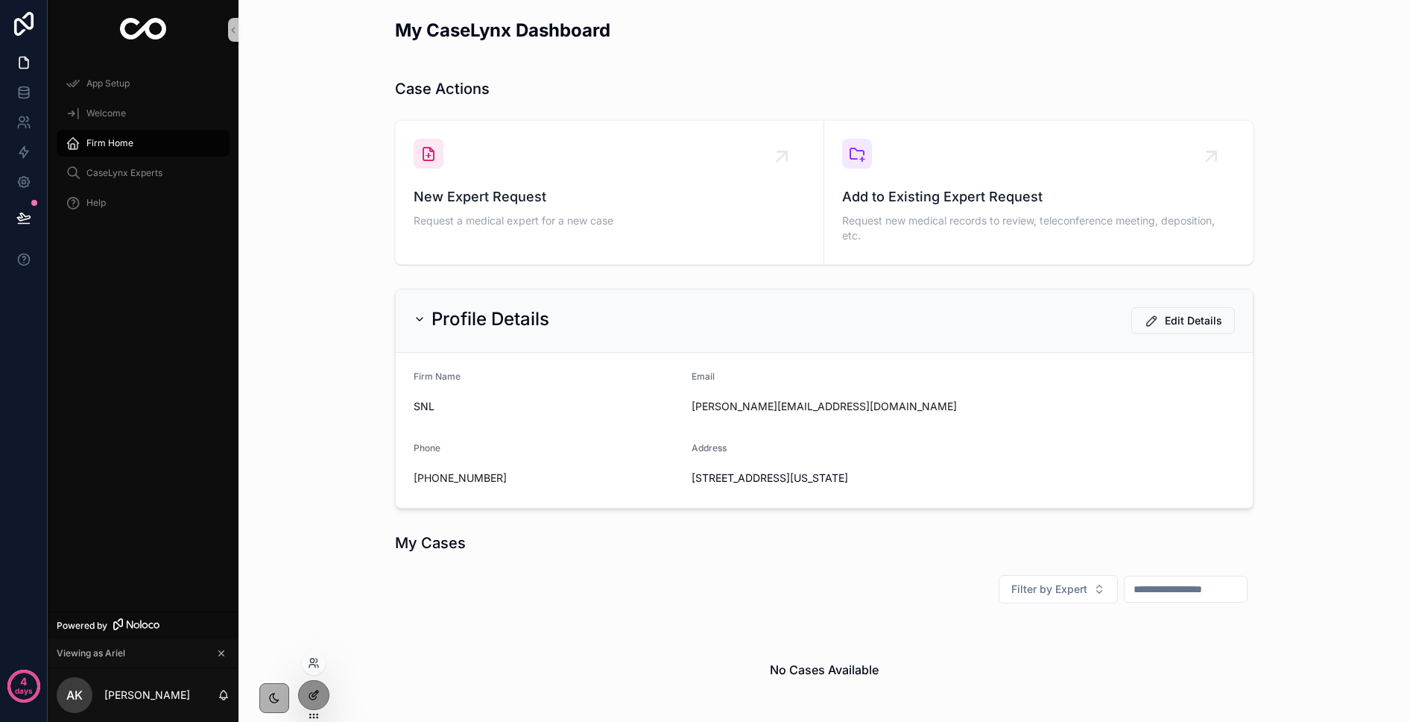
click at [317, 706] on div at bounding box center [314, 695] width 30 height 28
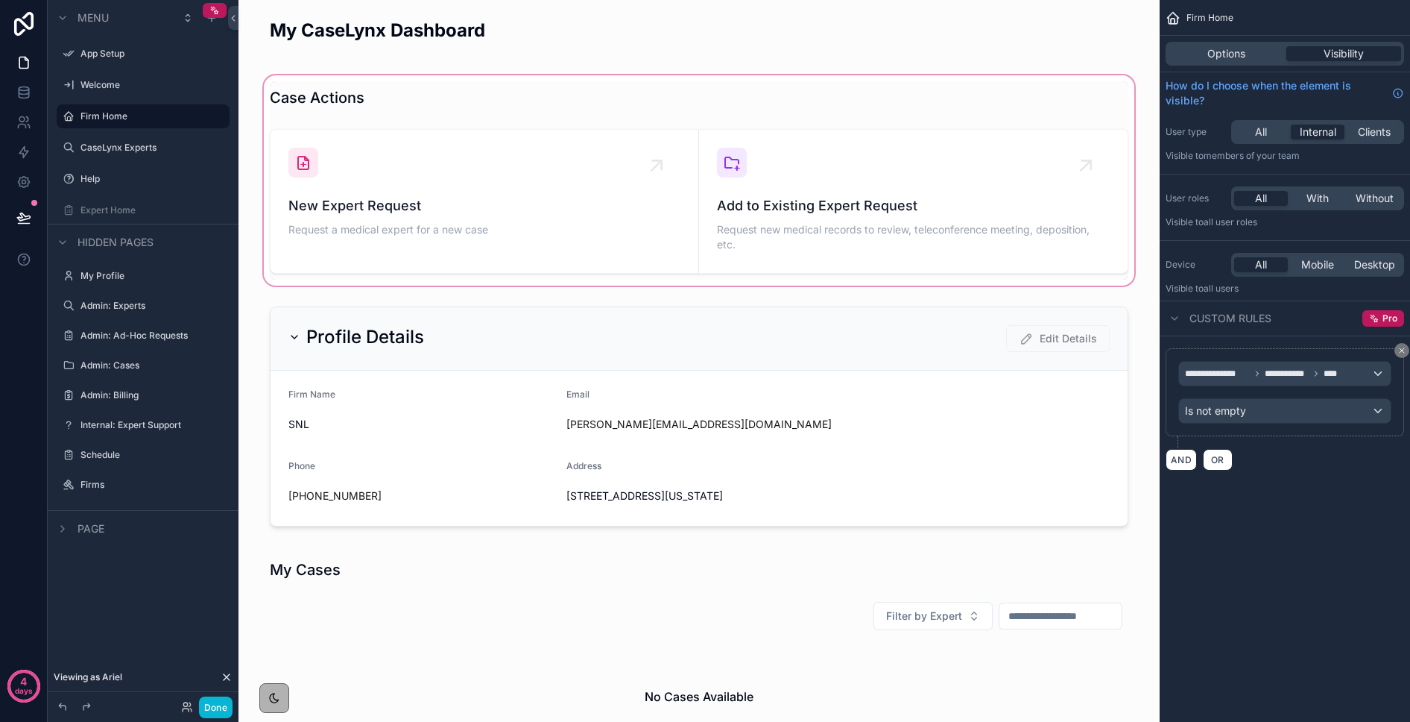
click at [424, 264] on div "scrollable content" at bounding box center [699, 180] width 898 height 216
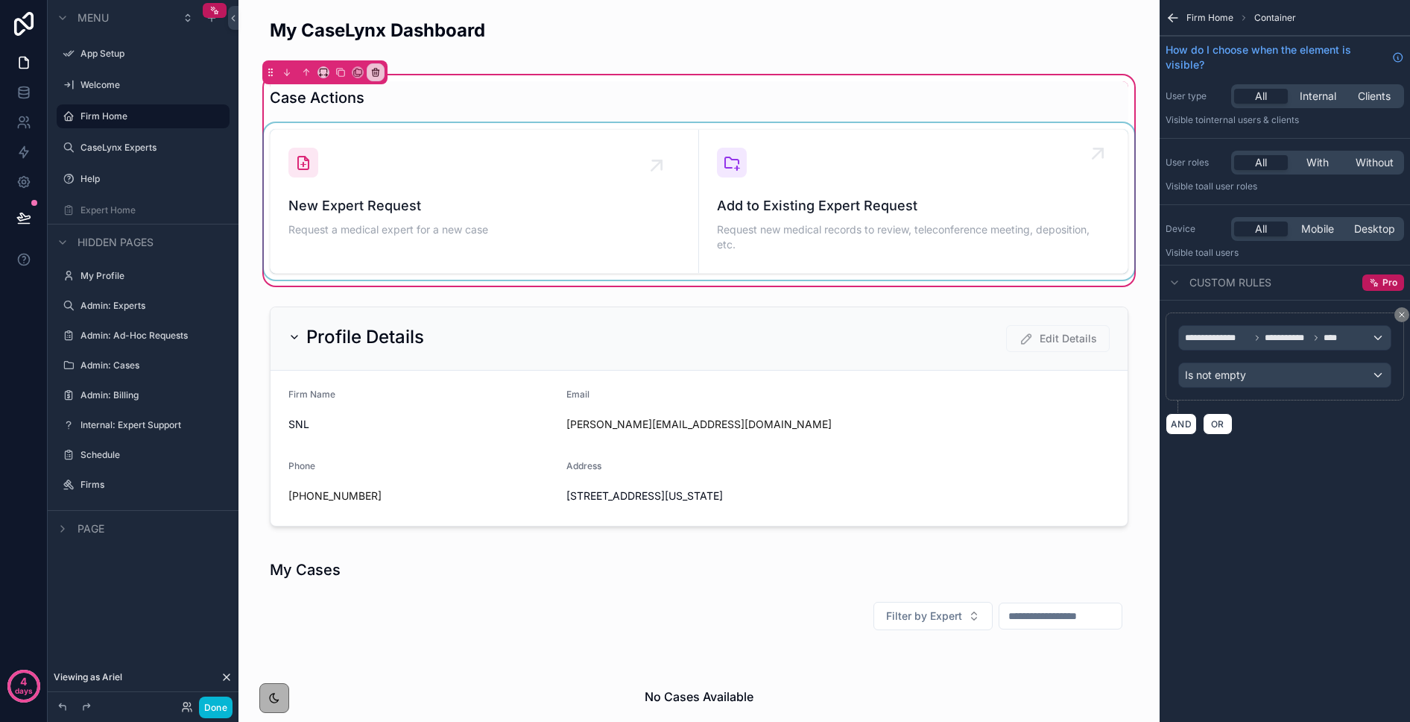
click at [924, 240] on div "scrollable content" at bounding box center [699, 201] width 877 height 157
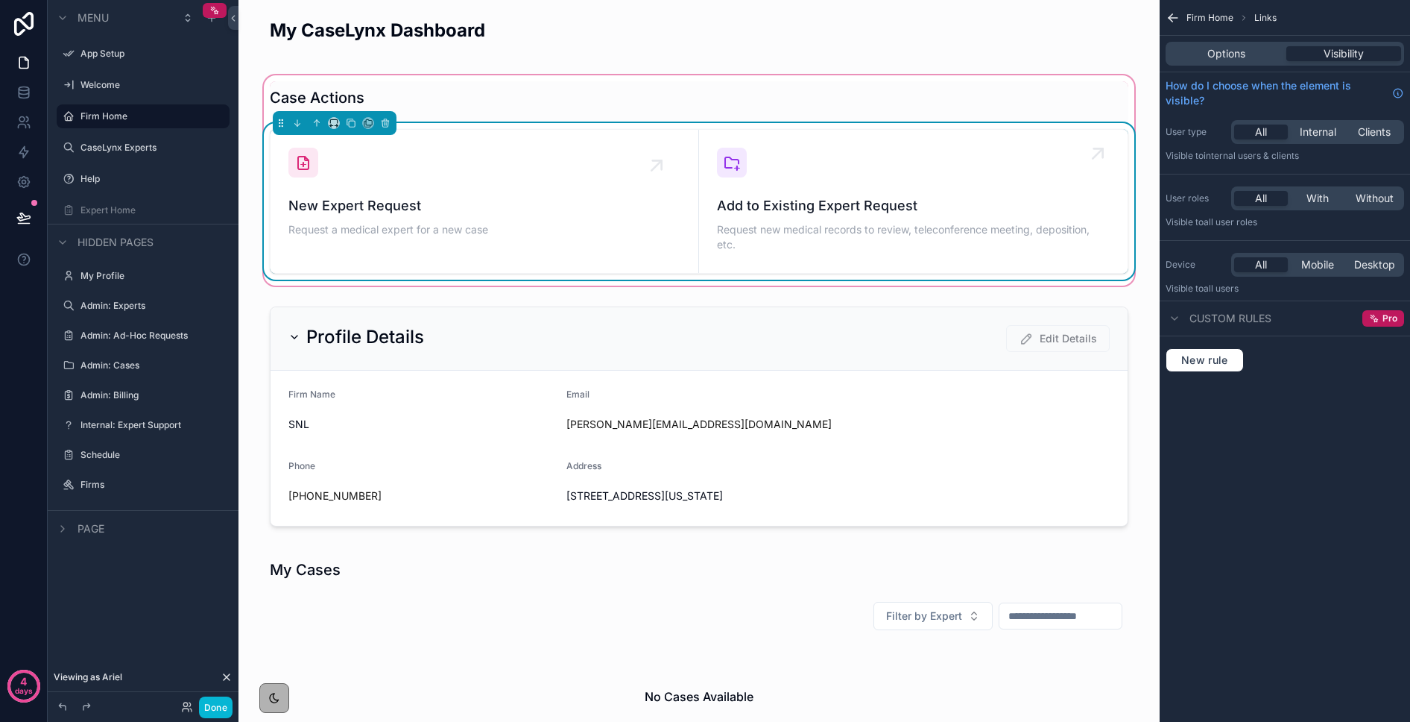
click at [1003, 231] on span "Request new medical records to review, teleconference meeting, deposition, etc." at bounding box center [913, 237] width 393 height 30
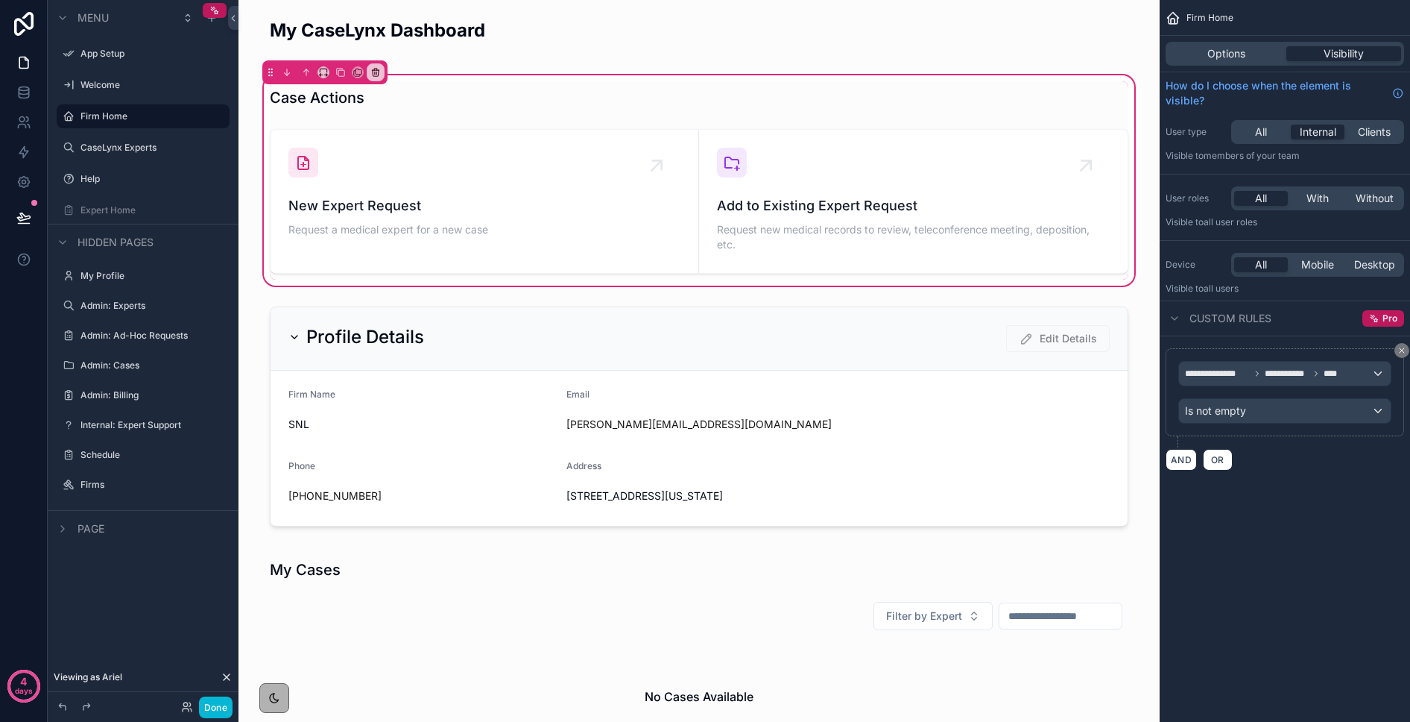
click at [423, 142] on div "scrollable content" at bounding box center [699, 201] width 877 height 157
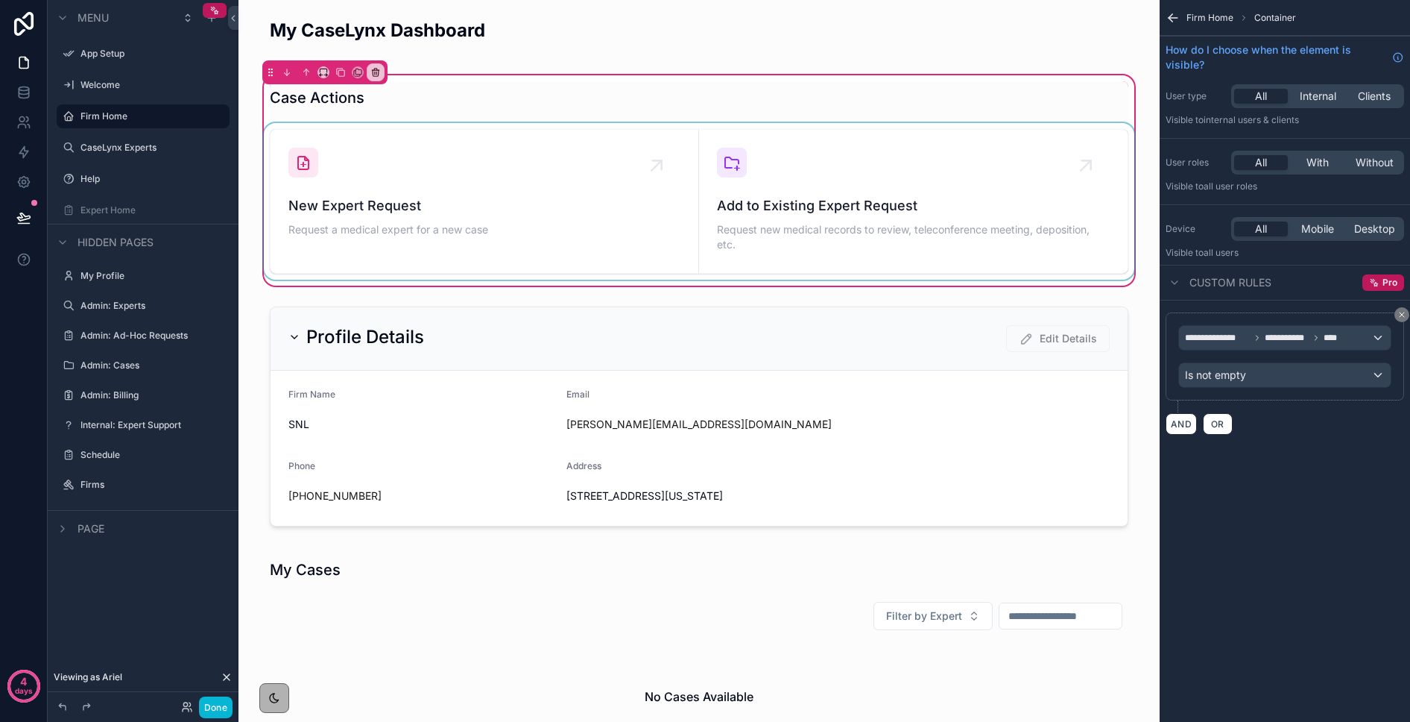
click at [950, 212] on div "scrollable content" at bounding box center [699, 201] width 877 height 157
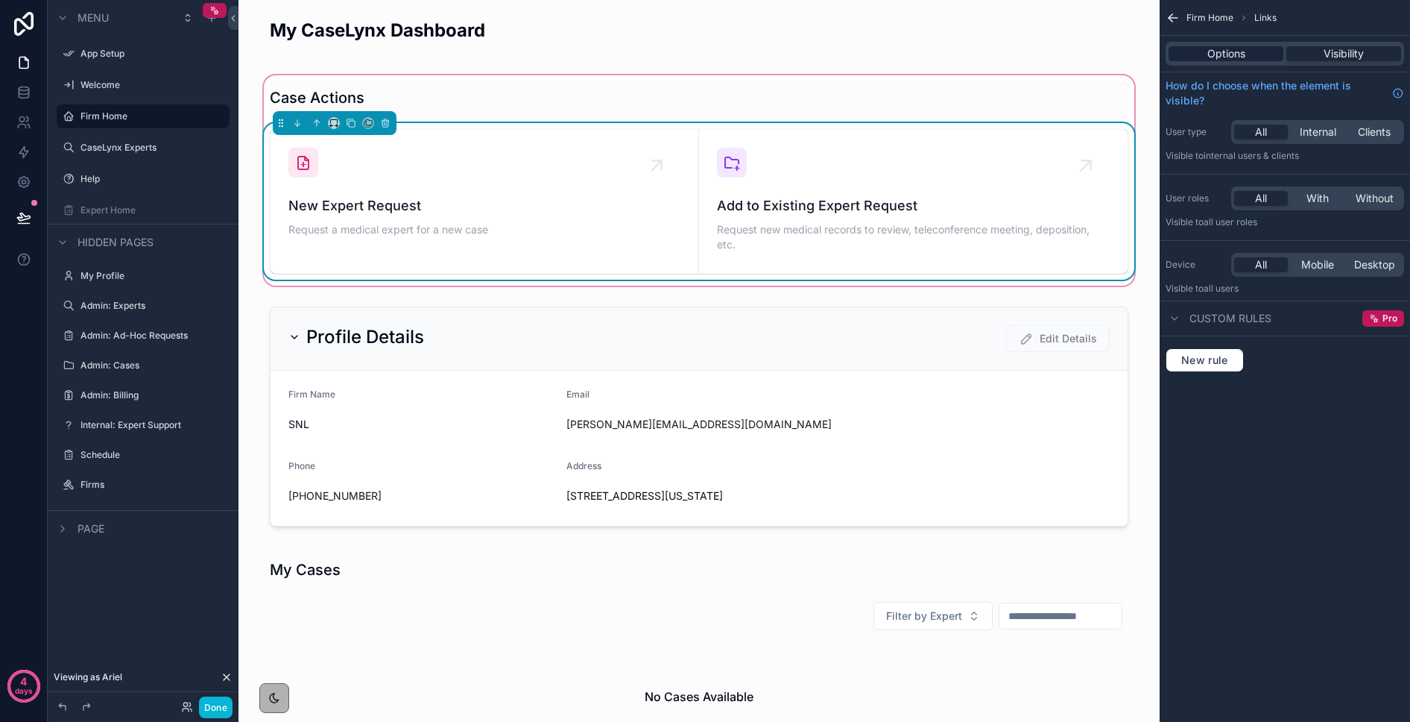
click at [1154, 56] on span "Options" at bounding box center [1227, 53] width 38 height 15
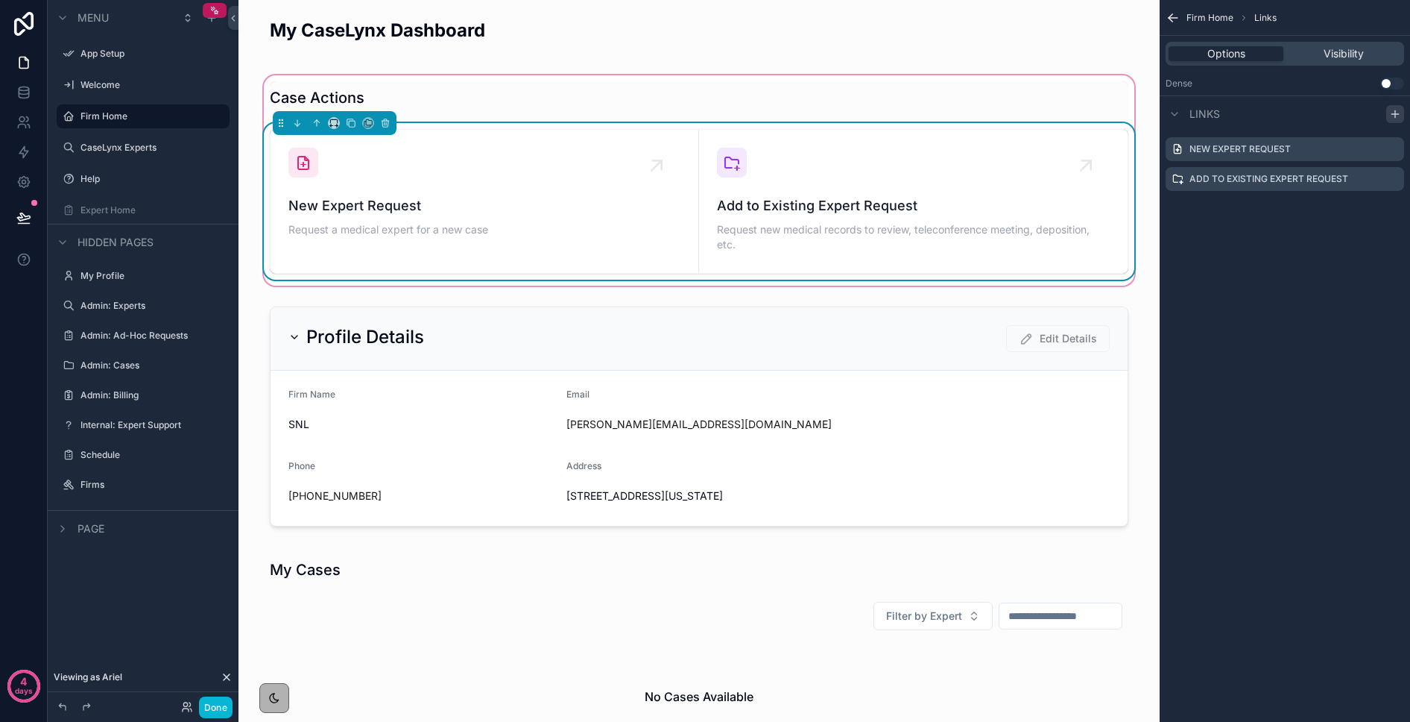
click at [1154, 116] on icon "scrollable content" at bounding box center [1396, 114] width 12 height 12
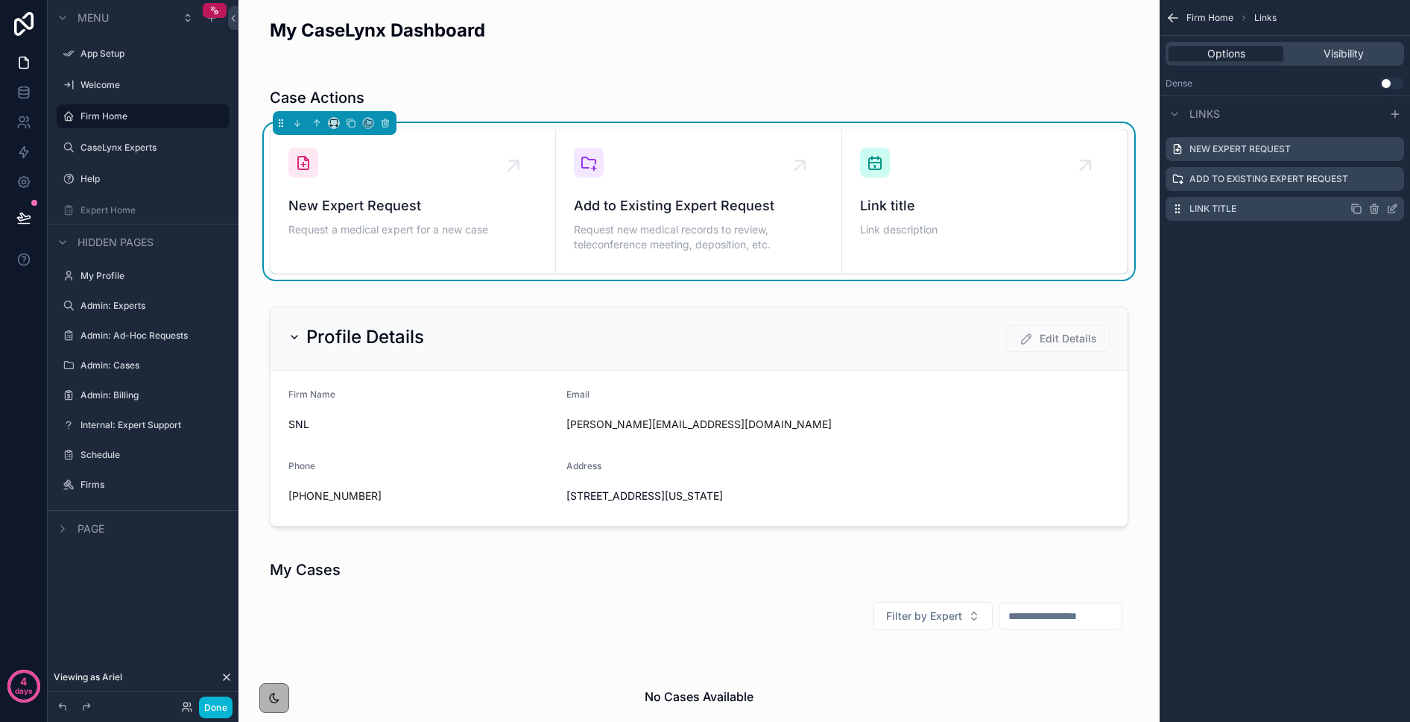
click at [1154, 207] on icon "scrollable content" at bounding box center [1393, 209] width 12 height 12
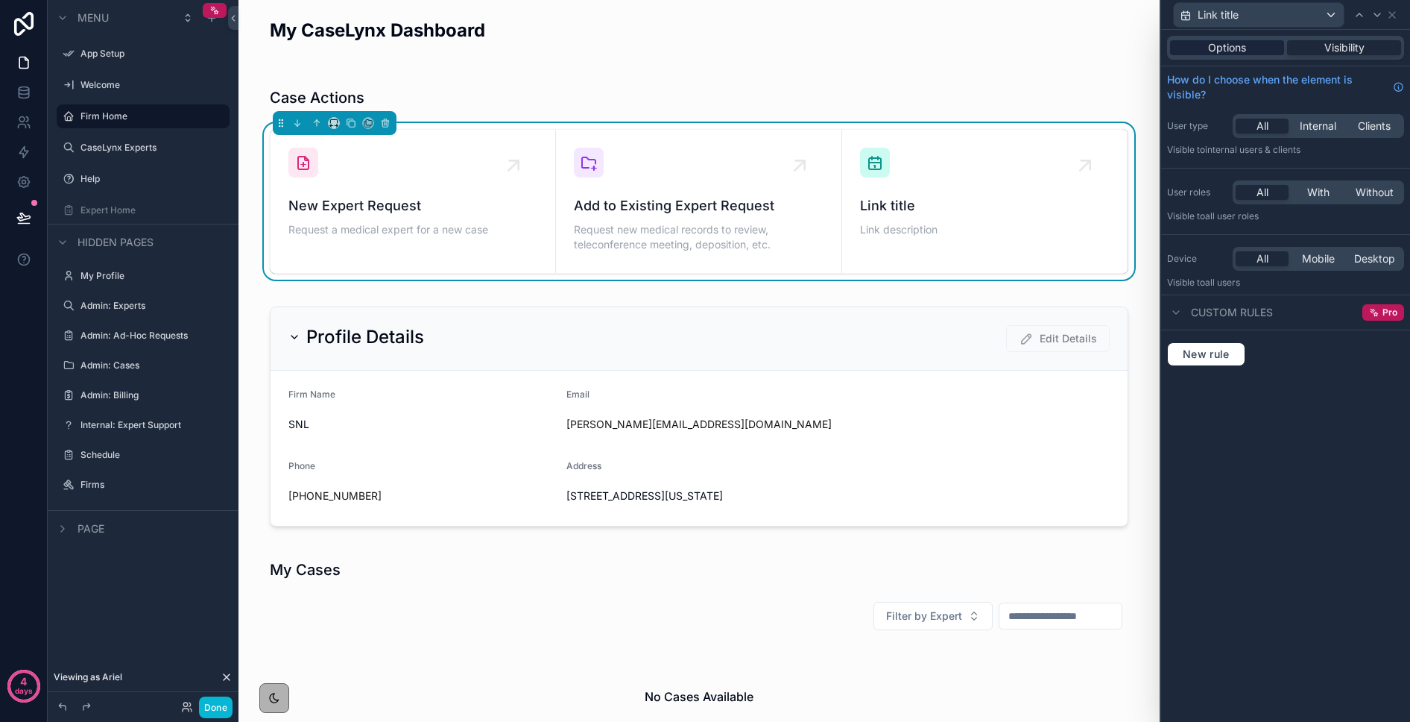
click at [1154, 45] on span "Options" at bounding box center [1227, 47] width 38 height 15
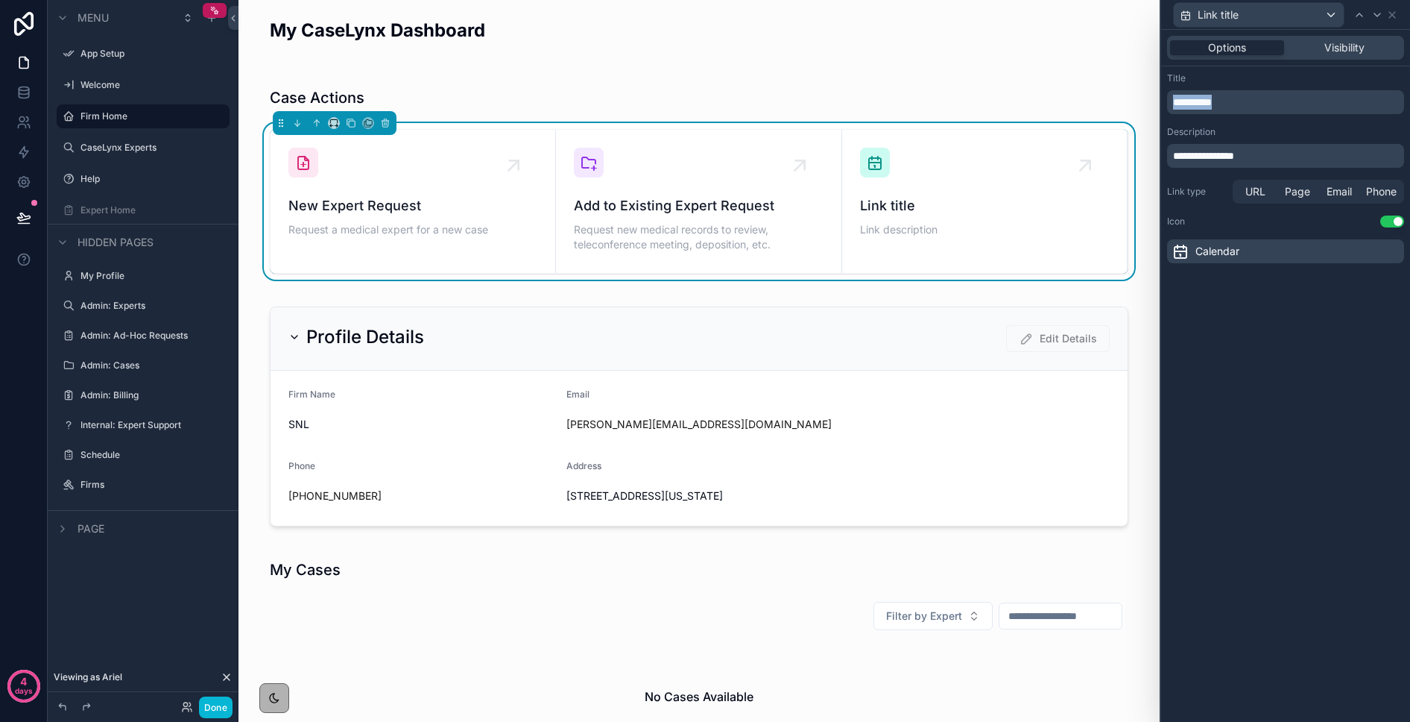
drag, startPoint x: 1223, startPoint y: 104, endPoint x: 1170, endPoint y: 98, distance: 53.4
click at [1154, 98] on div "**********" at bounding box center [1285, 102] width 237 height 24
click at [1154, 251] on icon at bounding box center [1181, 251] width 18 height 18
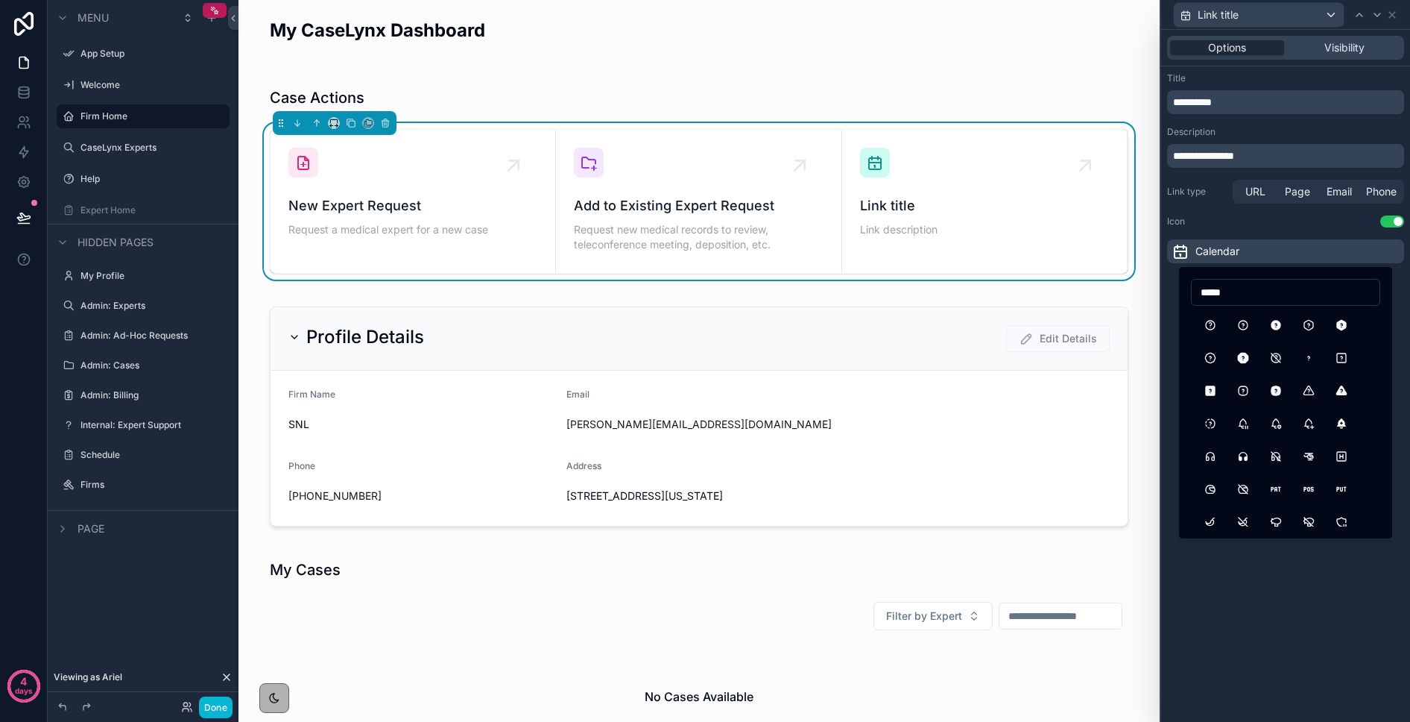
drag, startPoint x: 1234, startPoint y: 287, endPoint x: 1188, endPoint y: 286, distance: 45.5
click at [1154, 286] on div "*****" at bounding box center [1286, 402] width 215 height 273
click at [1154, 295] on div "*******" at bounding box center [1286, 402] width 215 height 273
type input "********"
click at [1154, 495] on button "MessageQuestion" at bounding box center [1210, 489] width 27 height 27
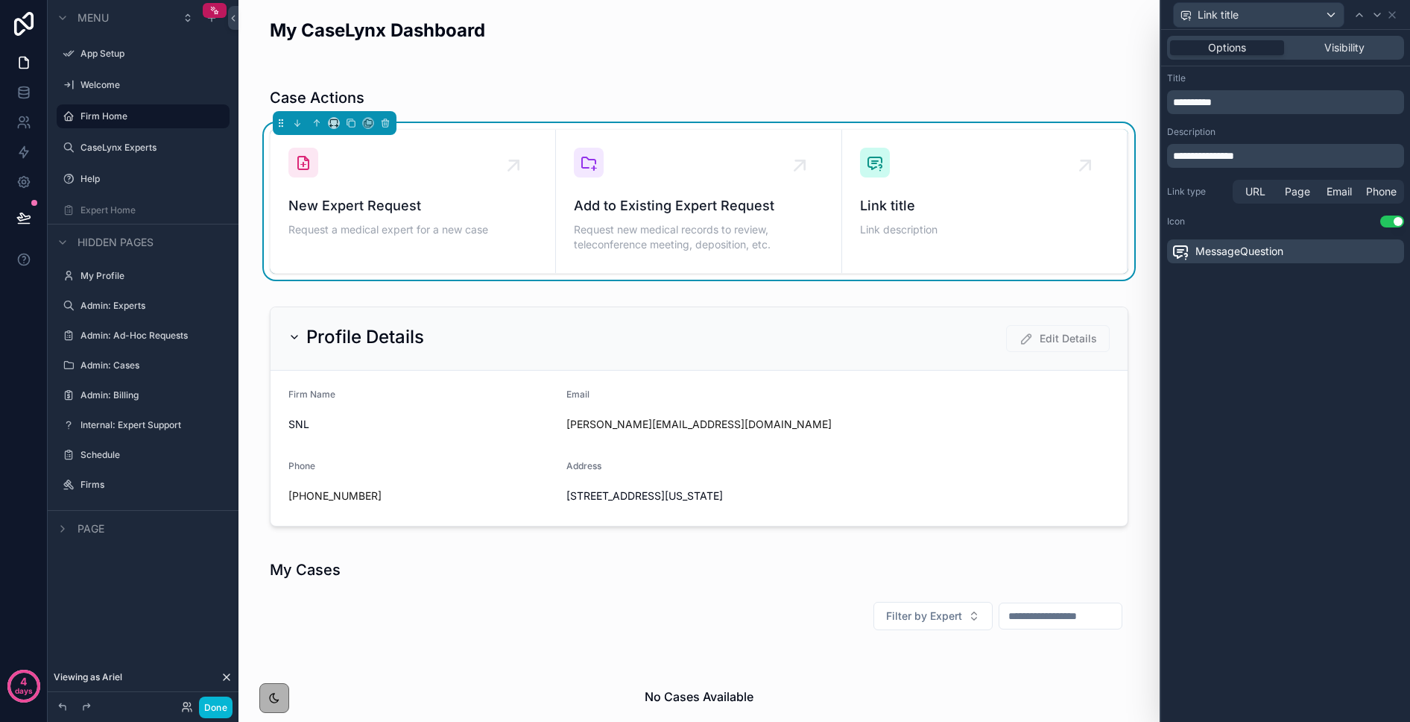
click at [1154, 250] on div "MessageQuestion" at bounding box center [1285, 251] width 237 height 24
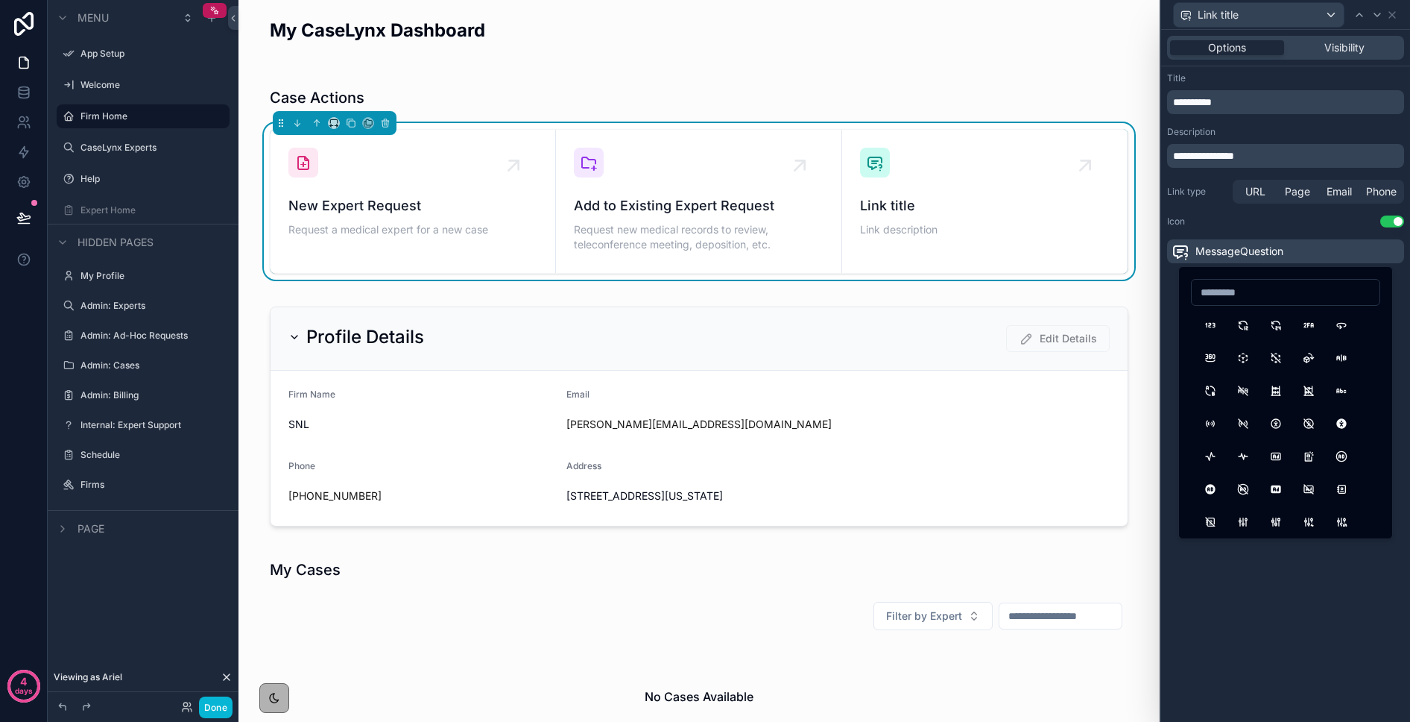
click at [1154, 259] on div "MessageQuestion" at bounding box center [1228, 251] width 112 height 18
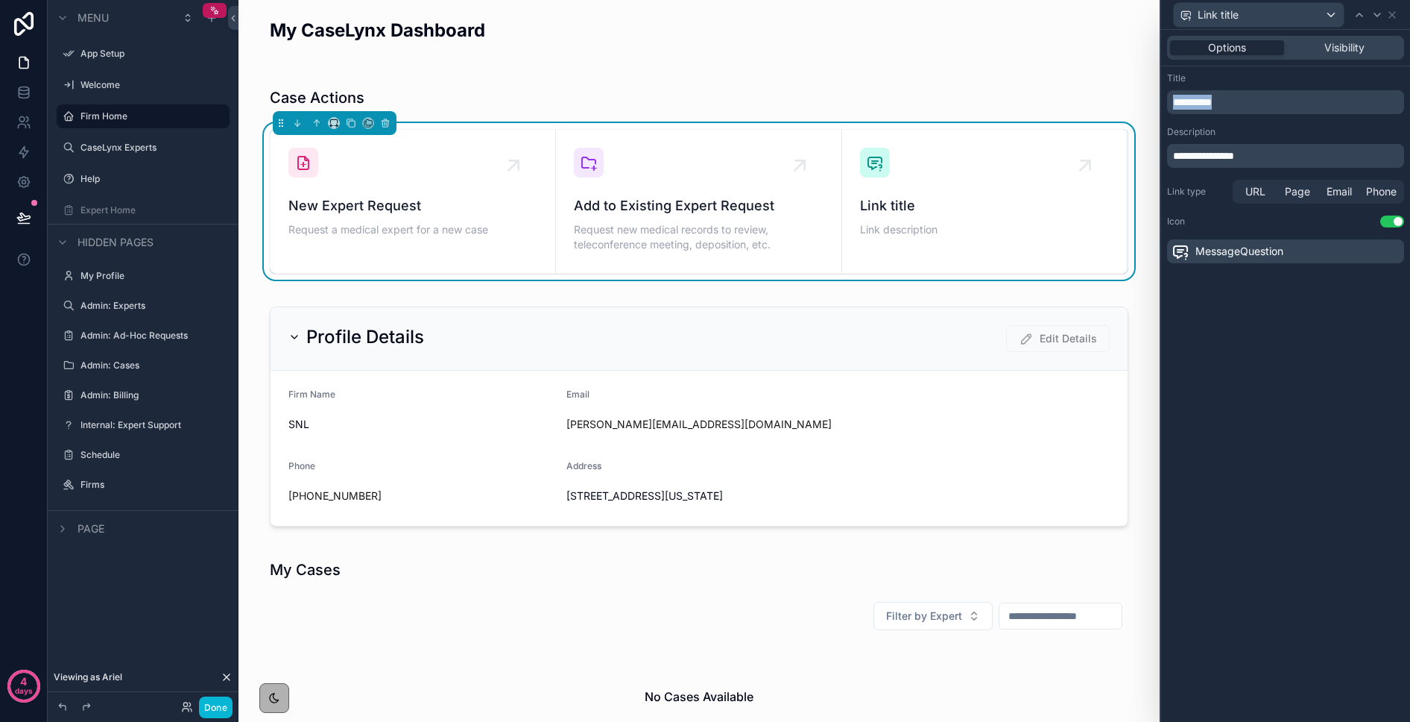
drag, startPoint x: 1229, startPoint y: 105, endPoint x: 1164, endPoint y: 107, distance: 65.6
click at [1154, 107] on div "**********" at bounding box center [1285, 167] width 249 height 203
drag, startPoint x: 1237, startPoint y: 102, endPoint x: 1157, endPoint y: 95, distance: 80.8
click at [1154, 95] on div "**********" at bounding box center [705, 361] width 1410 height 722
drag, startPoint x: 1182, startPoint y: 151, endPoint x: 1174, endPoint y: 151, distance: 8.2
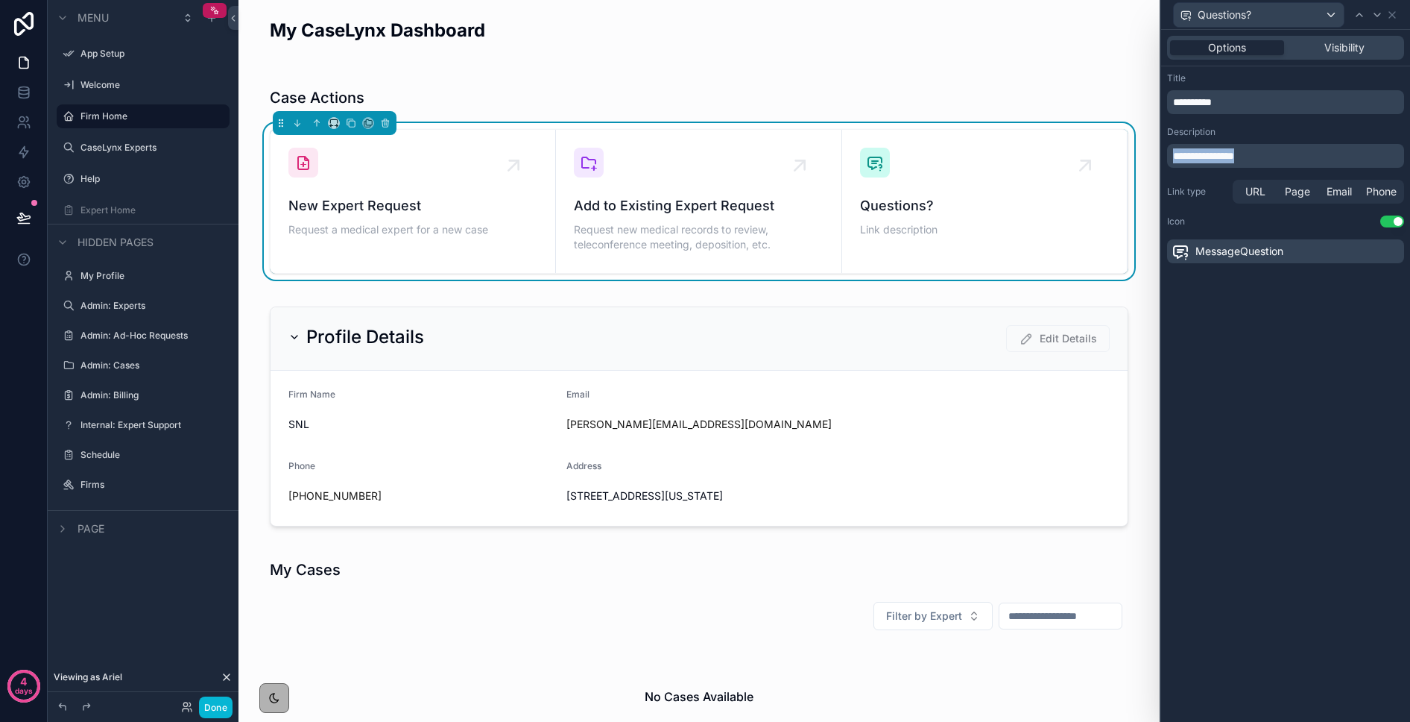
click at [1154, 151] on p "**********" at bounding box center [1287, 155] width 228 height 15
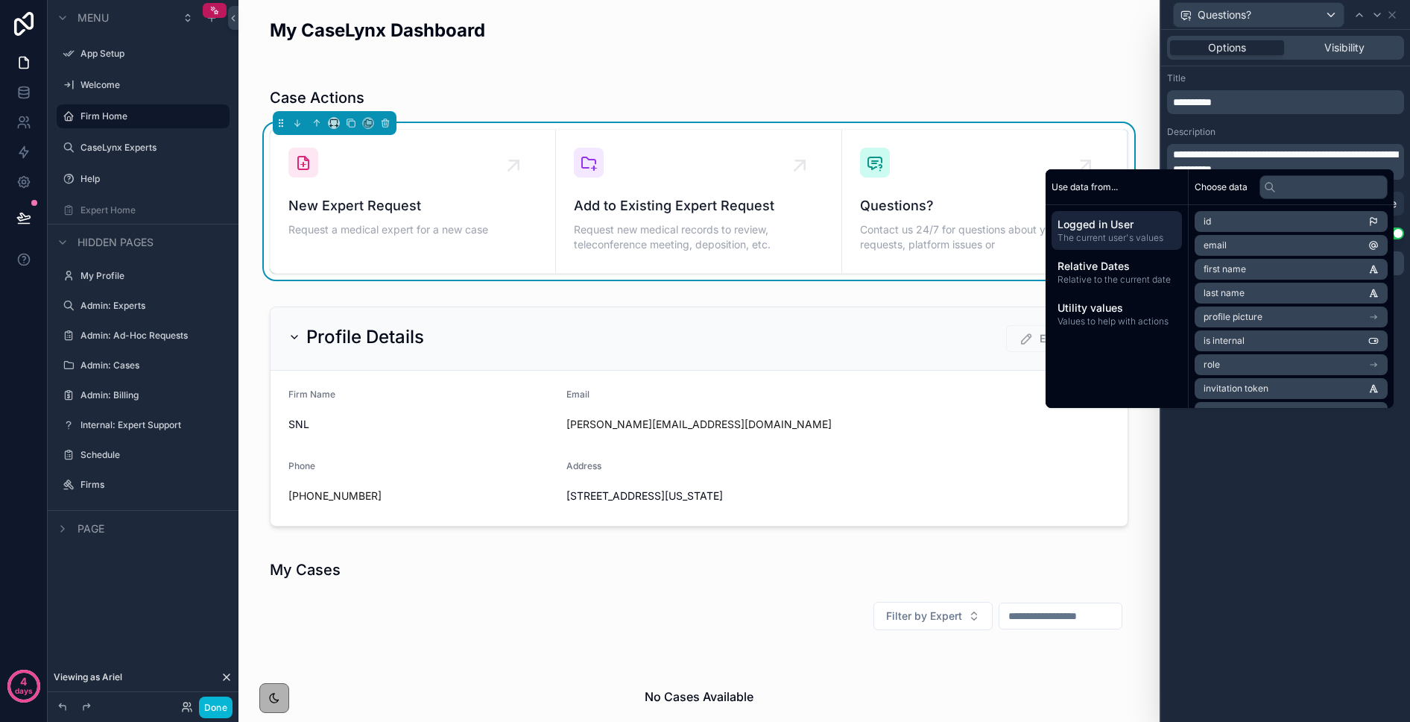
click at [1154, 163] on p "**********" at bounding box center [1287, 162] width 228 height 30
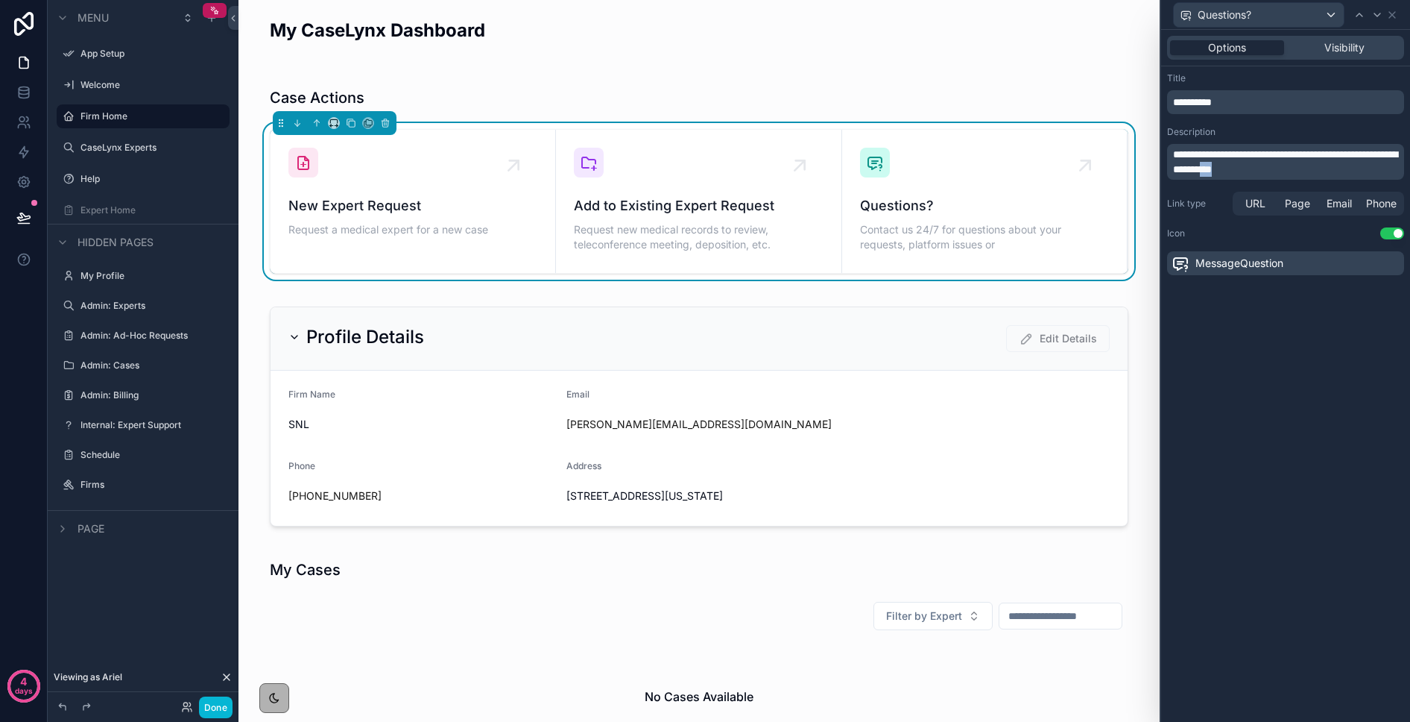
drag, startPoint x: 1312, startPoint y: 168, endPoint x: 1300, endPoint y: 168, distance: 11.9
click at [1154, 168] on span "**********" at bounding box center [1285, 161] width 224 height 25
drag, startPoint x: 1223, startPoint y: 167, endPoint x: 1331, endPoint y: 172, distance: 108.2
click at [1154, 172] on p "**********" at bounding box center [1287, 162] width 228 height 30
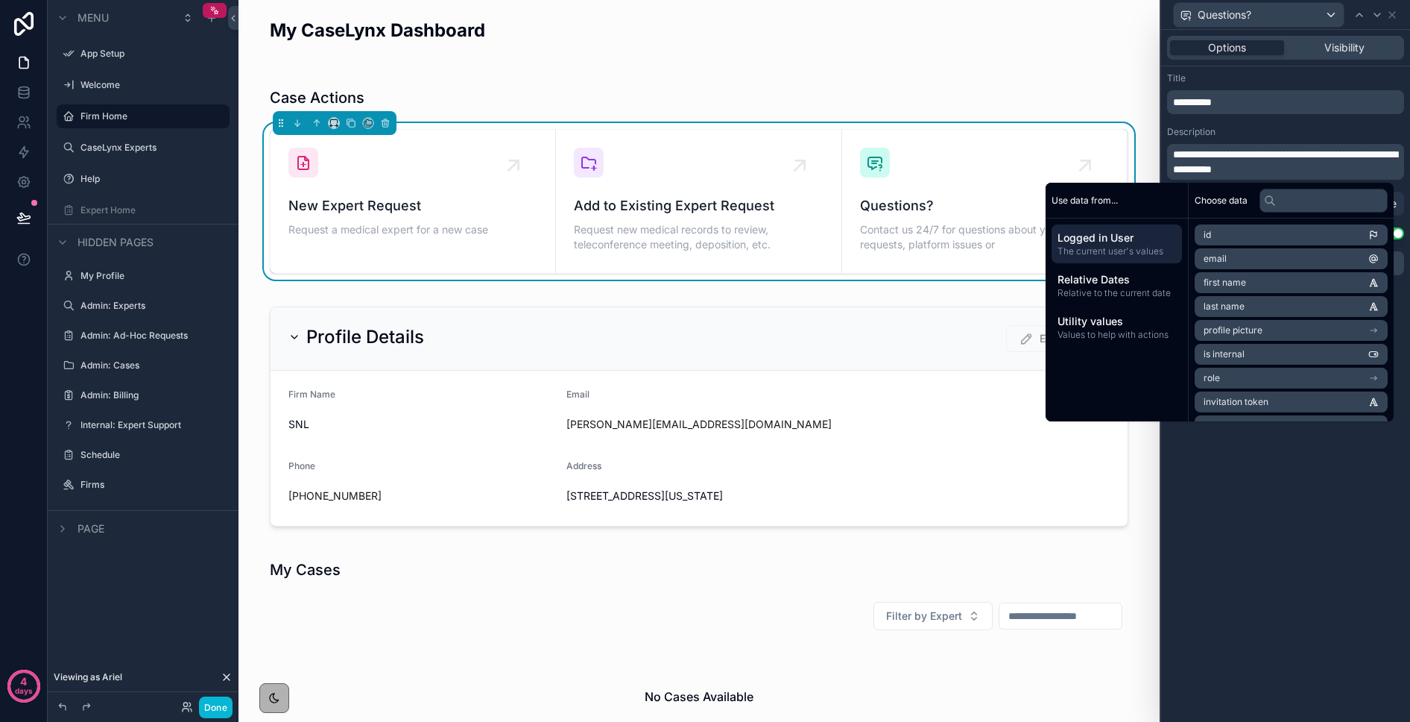
click at [1154, 154] on p "**********" at bounding box center [1287, 162] width 228 height 30
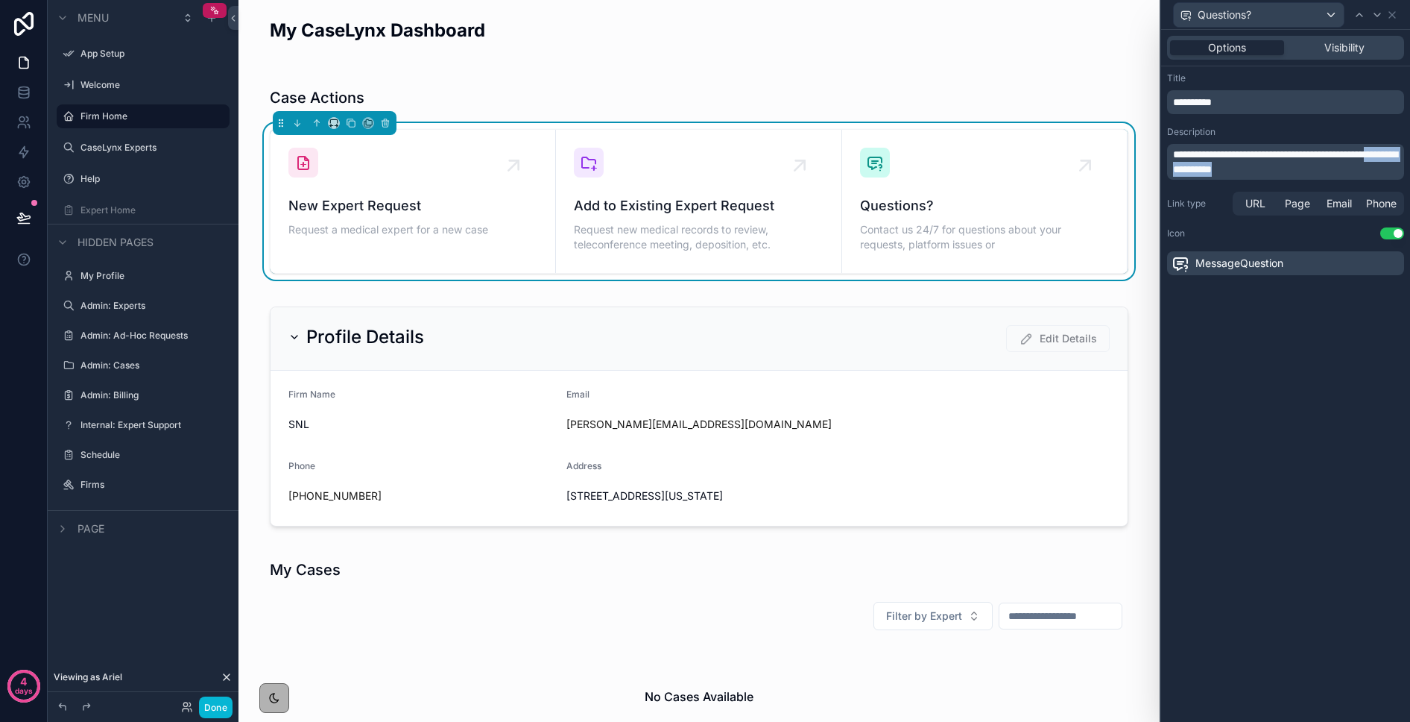
drag, startPoint x: 1319, startPoint y: 167, endPoint x: 1224, endPoint y: 165, distance: 95.4
click at [1154, 165] on p "**********" at bounding box center [1287, 162] width 228 height 30
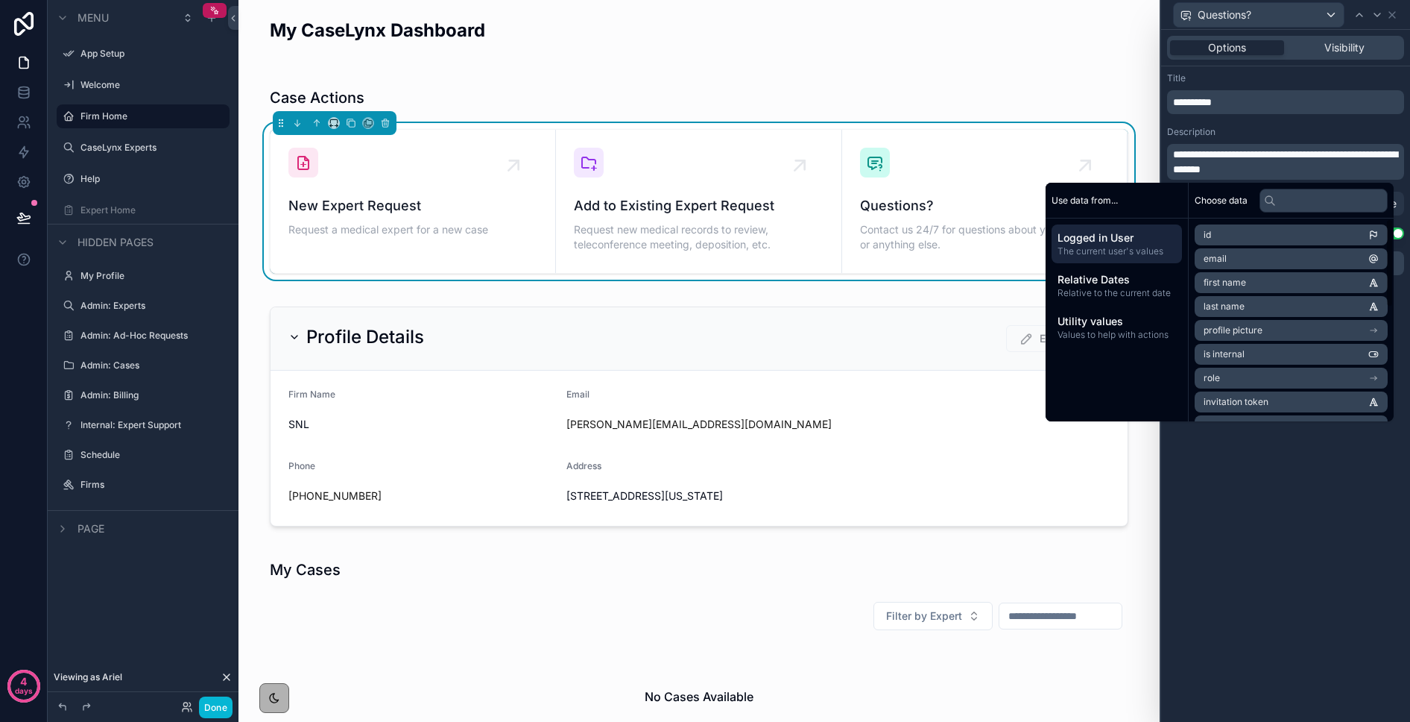
click at [1154, 471] on div "**********" at bounding box center [1285, 376] width 249 height 692
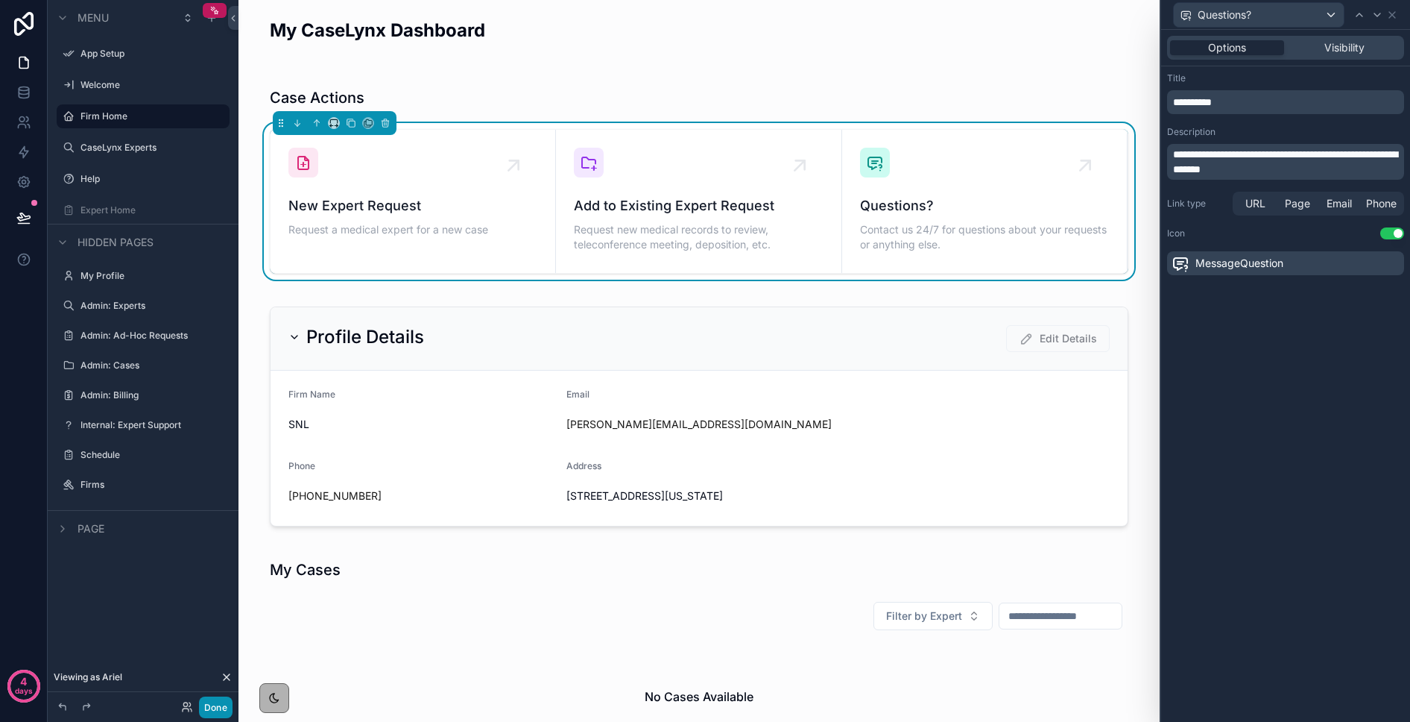
click at [211, 712] on button "Done" at bounding box center [216, 707] width 34 height 22
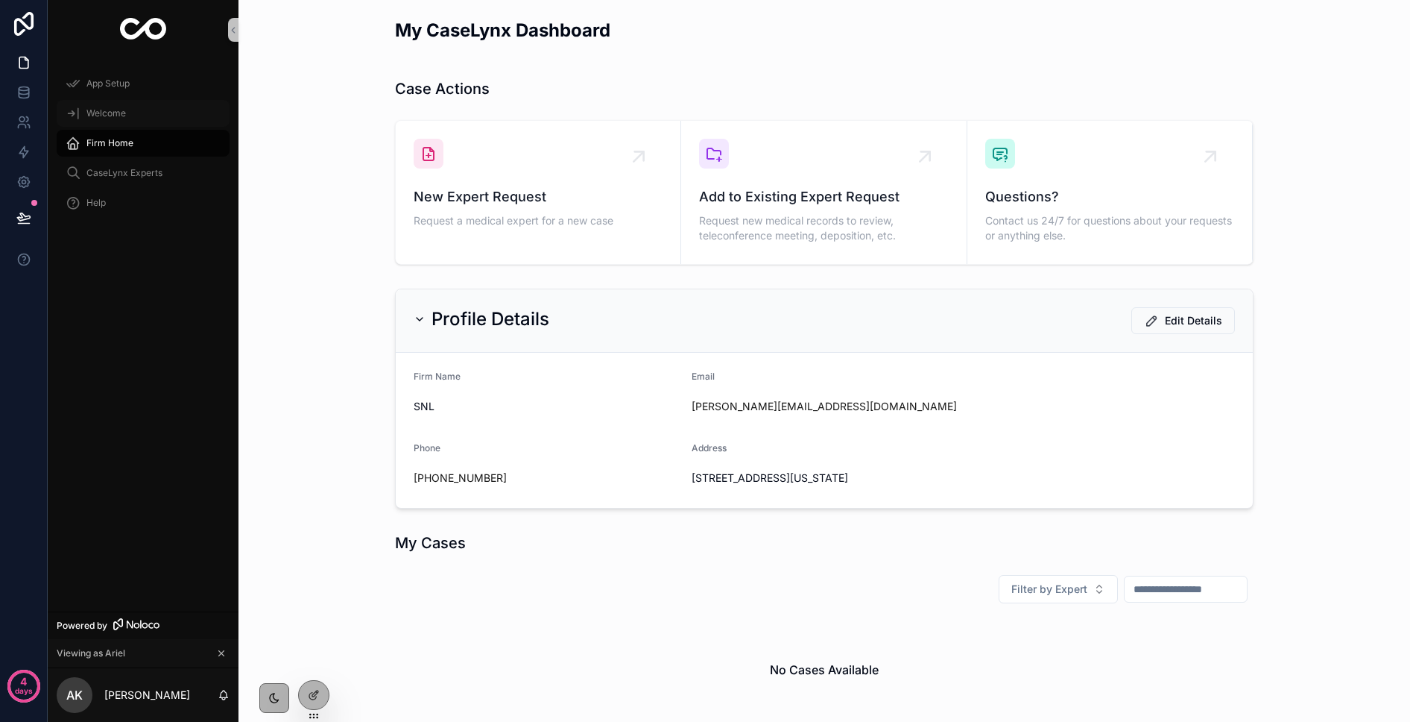
click at [128, 113] on div "Welcome" at bounding box center [143, 113] width 155 height 24
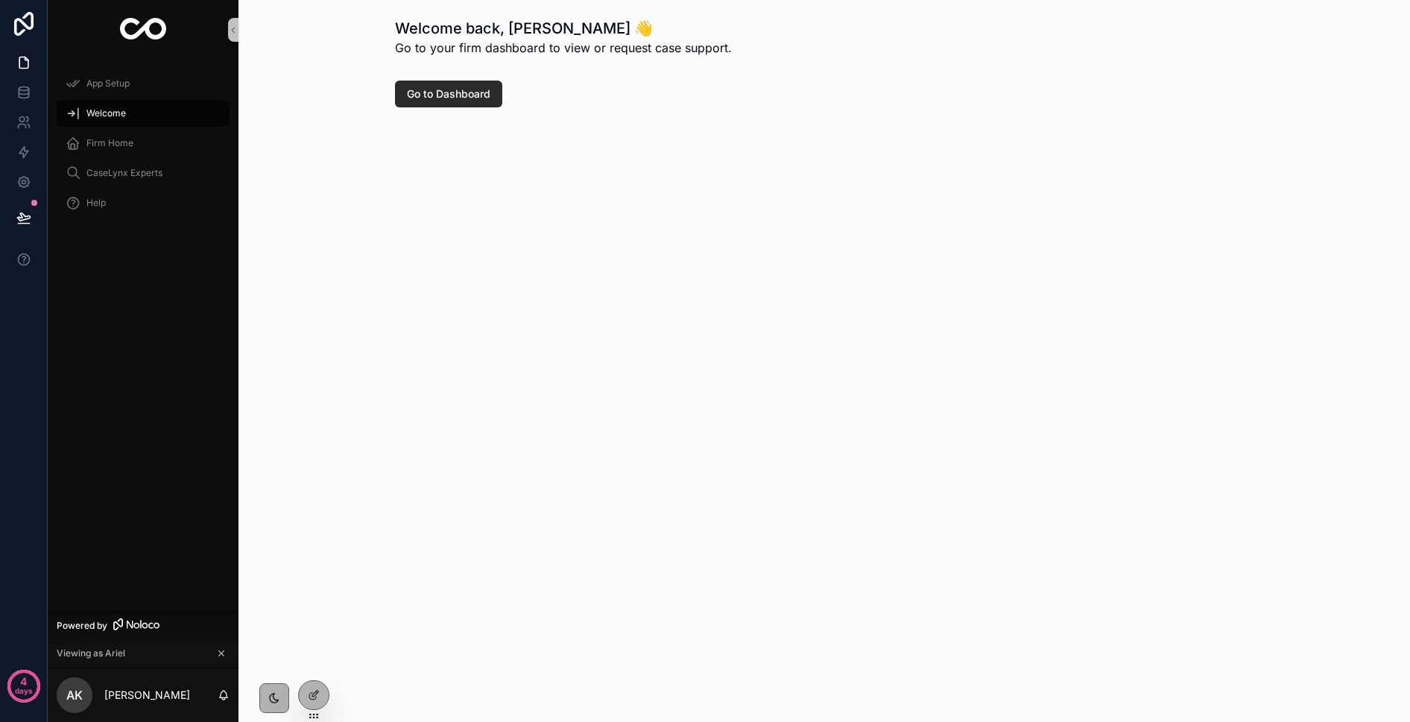
click at [467, 96] on span "Go to Dashboard" at bounding box center [448, 93] width 83 height 15
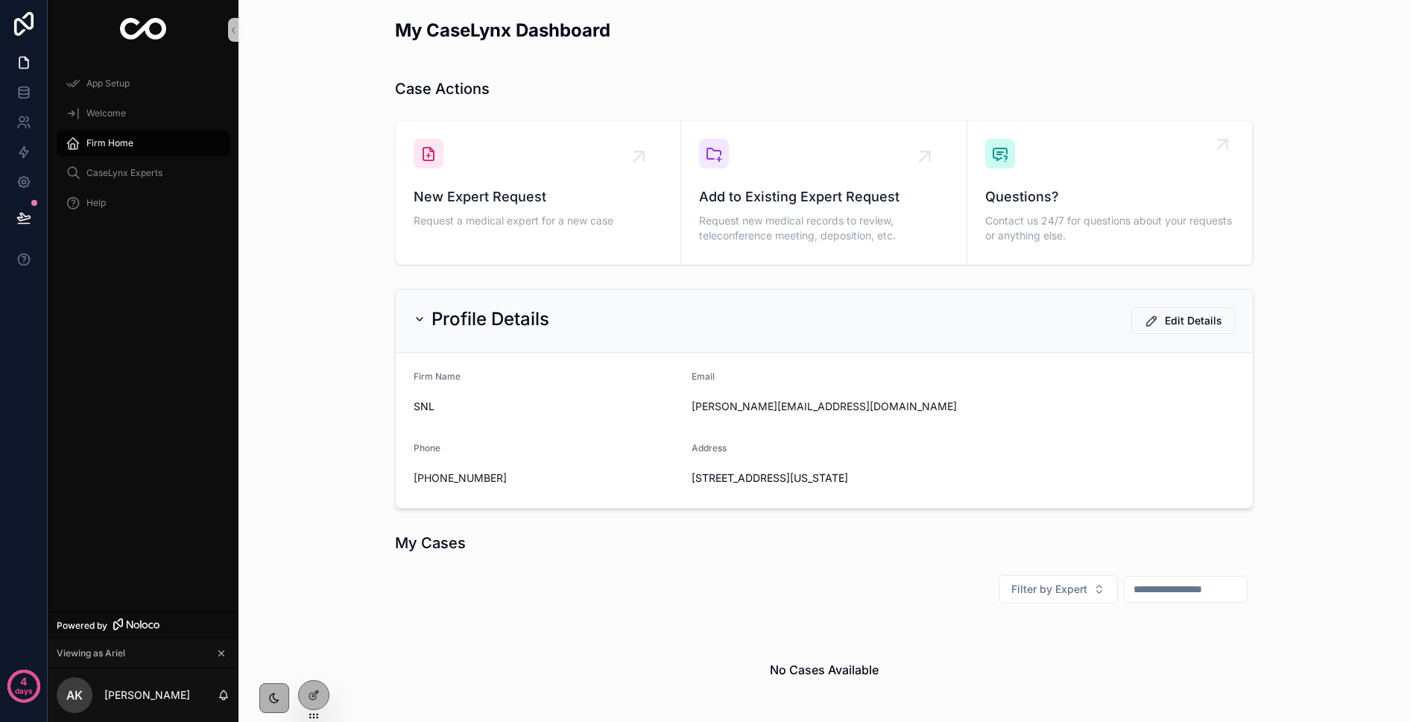
click at [1015, 196] on span "Questions?" at bounding box center [1110, 196] width 249 height 21
click at [1103, 154] on div "Questions? Contact us 24/7 for questions about your requests or anything else." at bounding box center [1110, 192] width 249 height 107
click at [313, 686] on div at bounding box center [314, 695] width 30 height 28
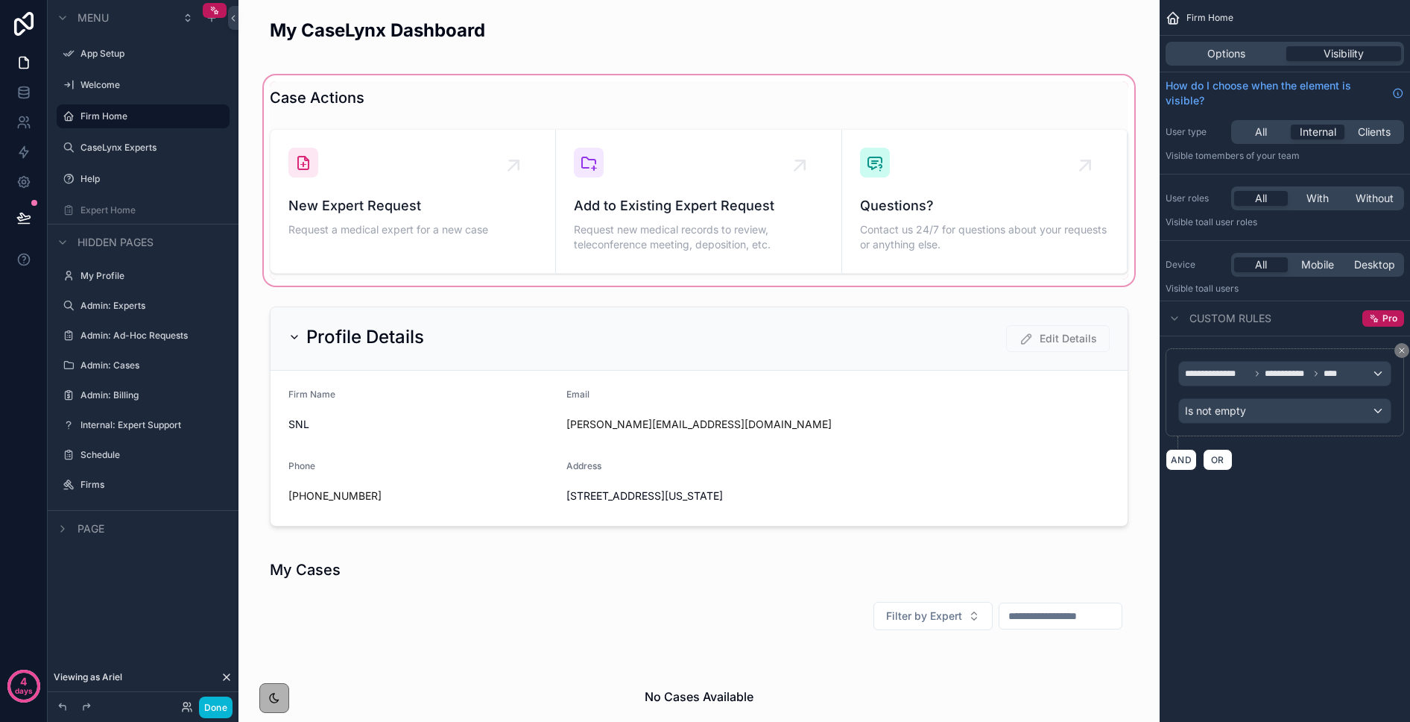
click at [1003, 163] on div "scrollable content" at bounding box center [699, 180] width 898 height 216
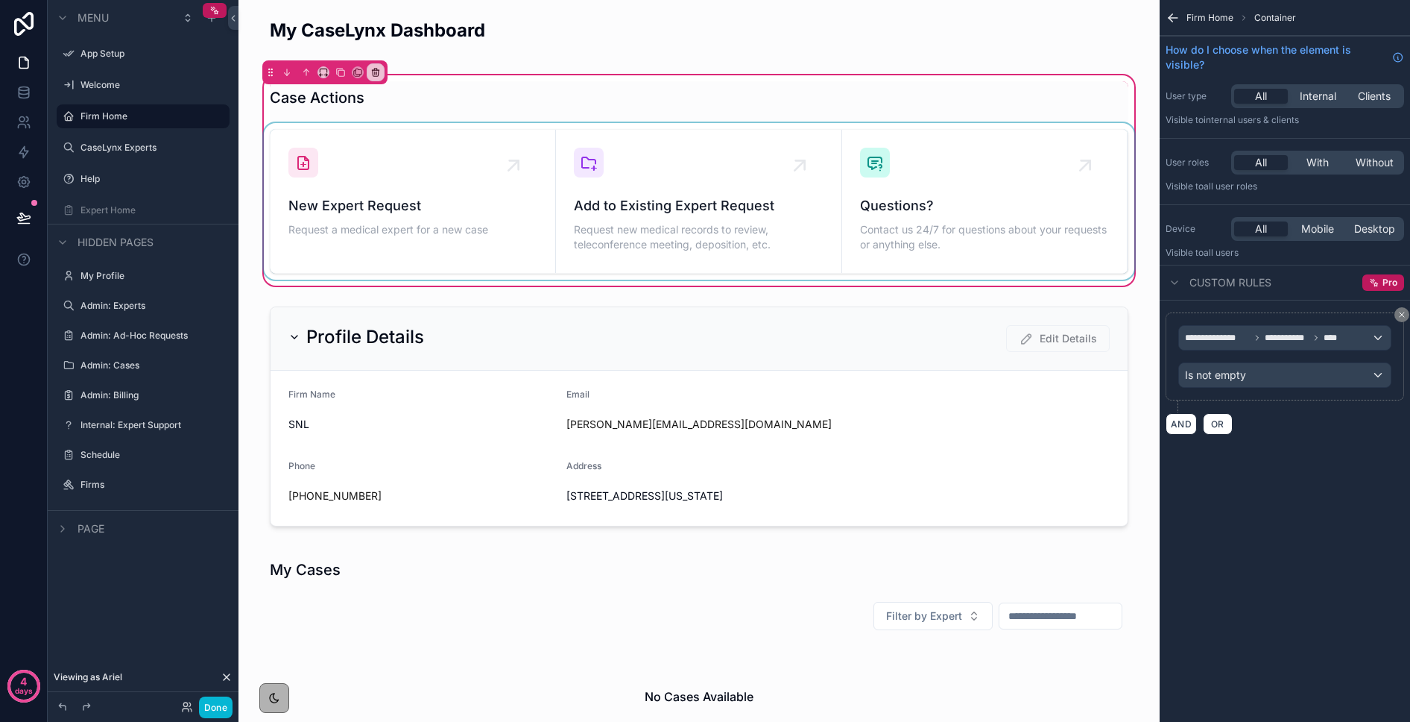
click at [946, 177] on div "scrollable content" at bounding box center [699, 201] width 877 height 157
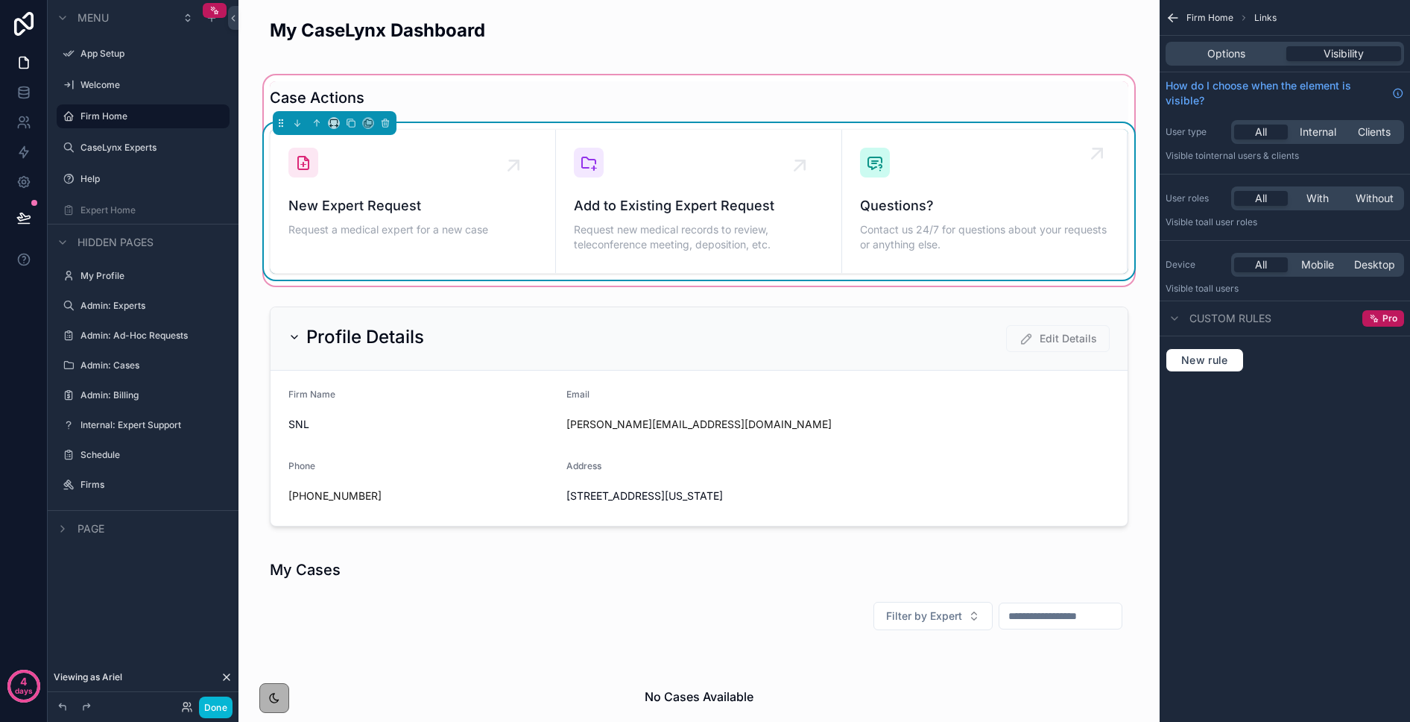
click at [982, 218] on div "Questions? Contact us 24/7 for questions about your requests or anything else." at bounding box center [984, 225] width 249 height 60
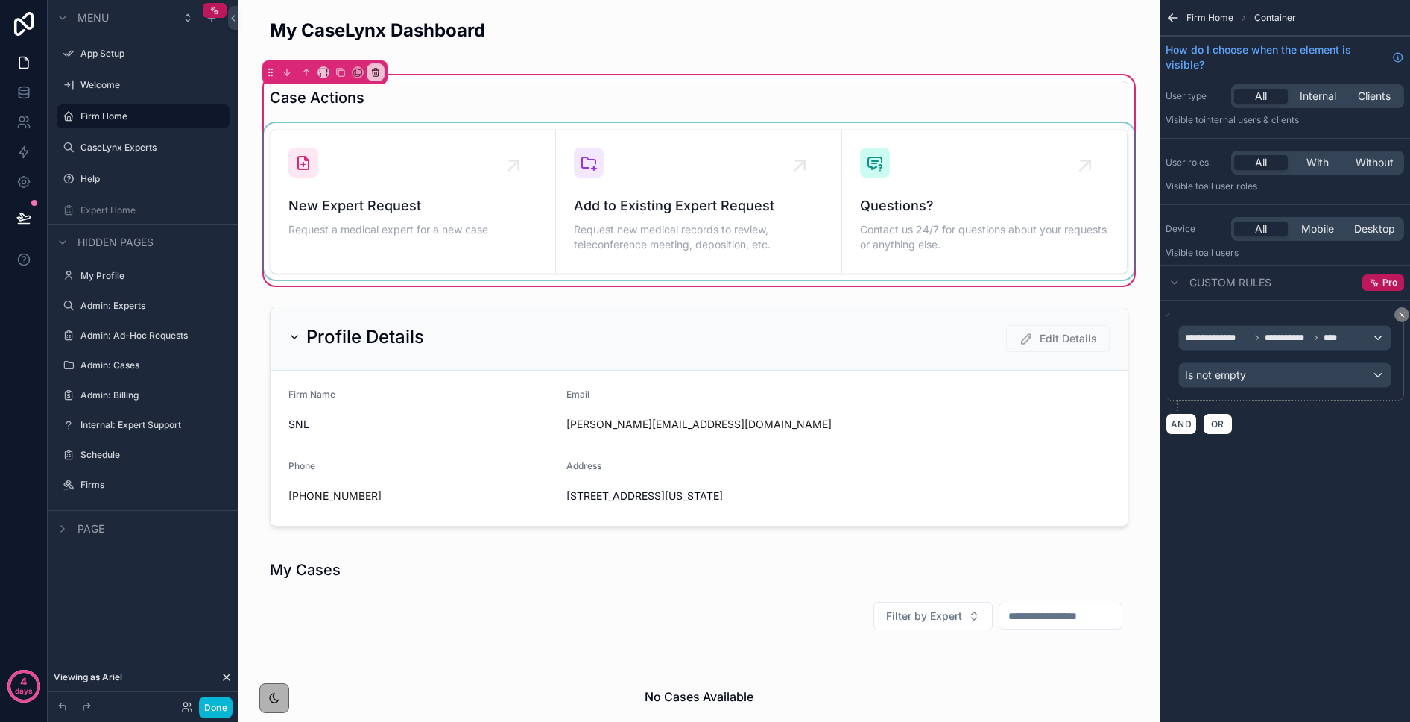
click at [1033, 208] on div "scrollable content" at bounding box center [699, 201] width 877 height 157
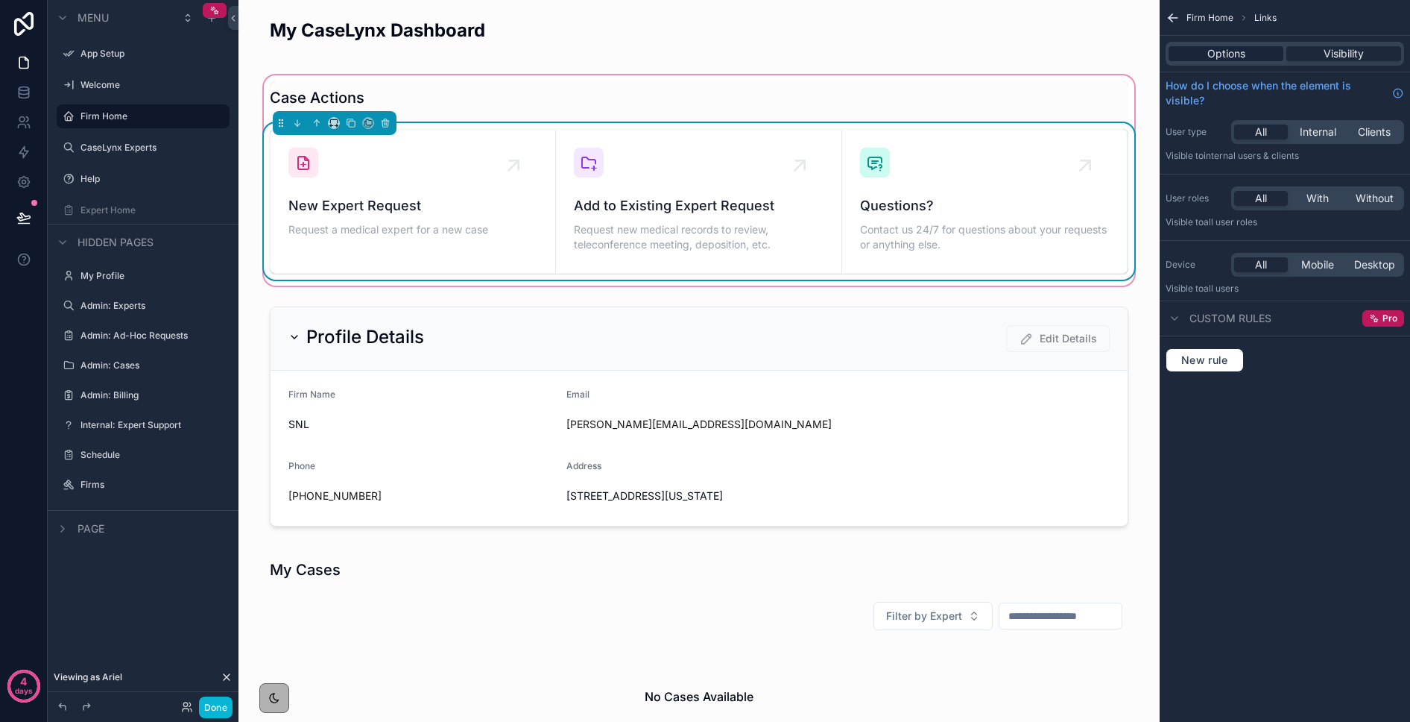
click at [1154, 46] on span "Options" at bounding box center [1227, 53] width 38 height 15
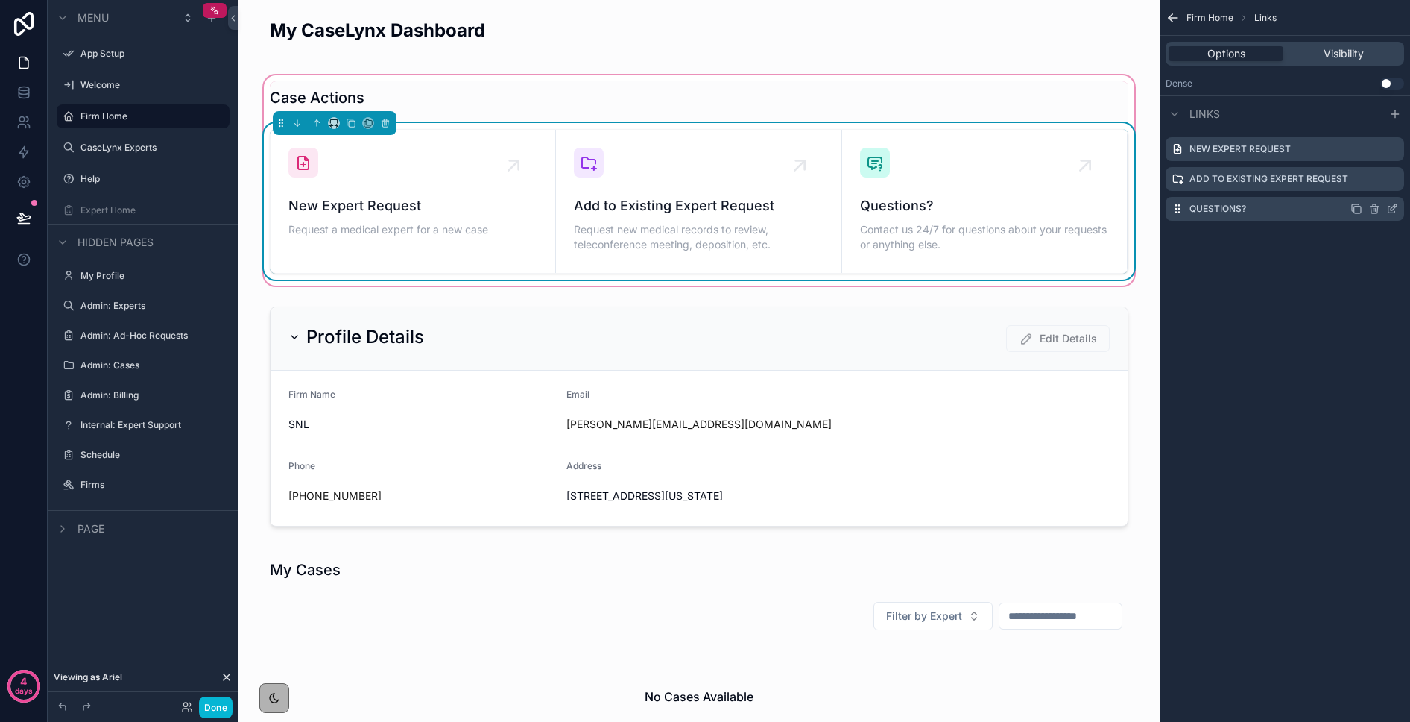
click at [1154, 209] on icon "scrollable content" at bounding box center [1393, 209] width 12 height 12
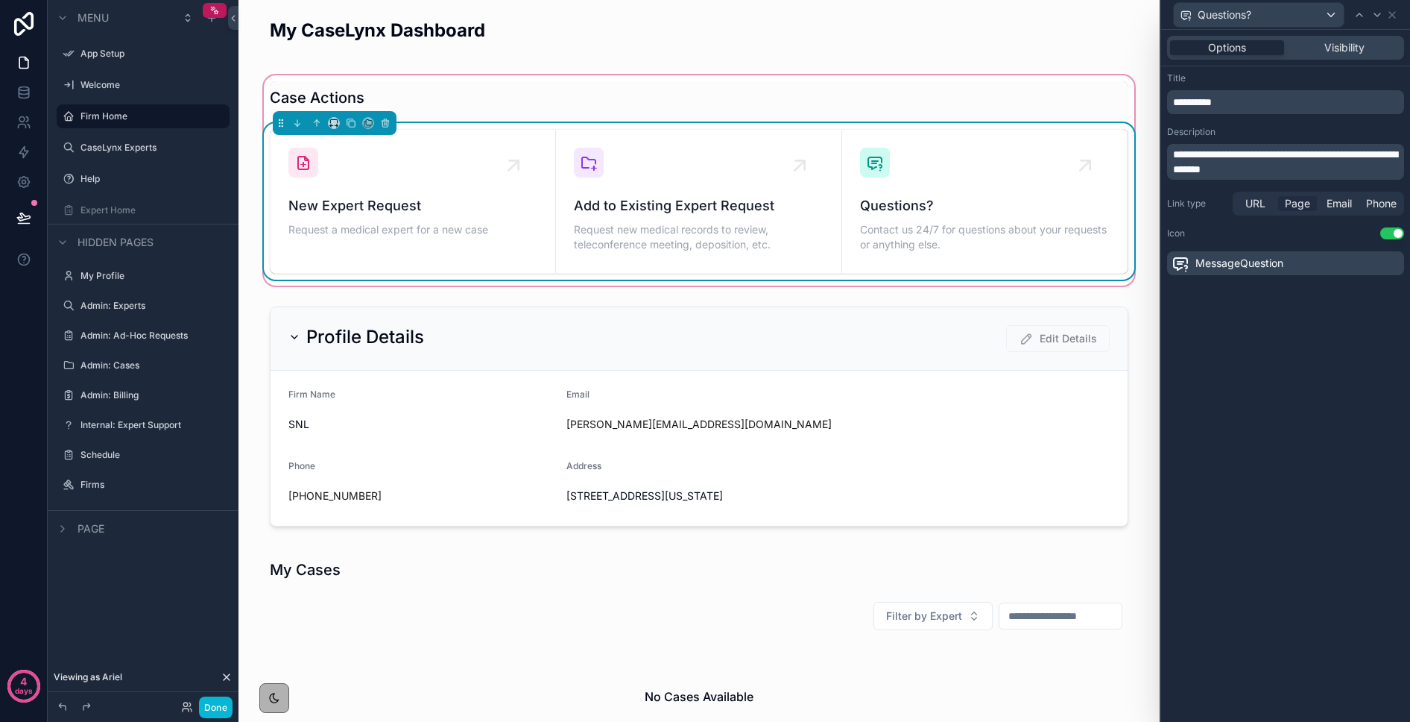
click at [1154, 198] on span "Page" at bounding box center [1297, 203] width 25 height 15
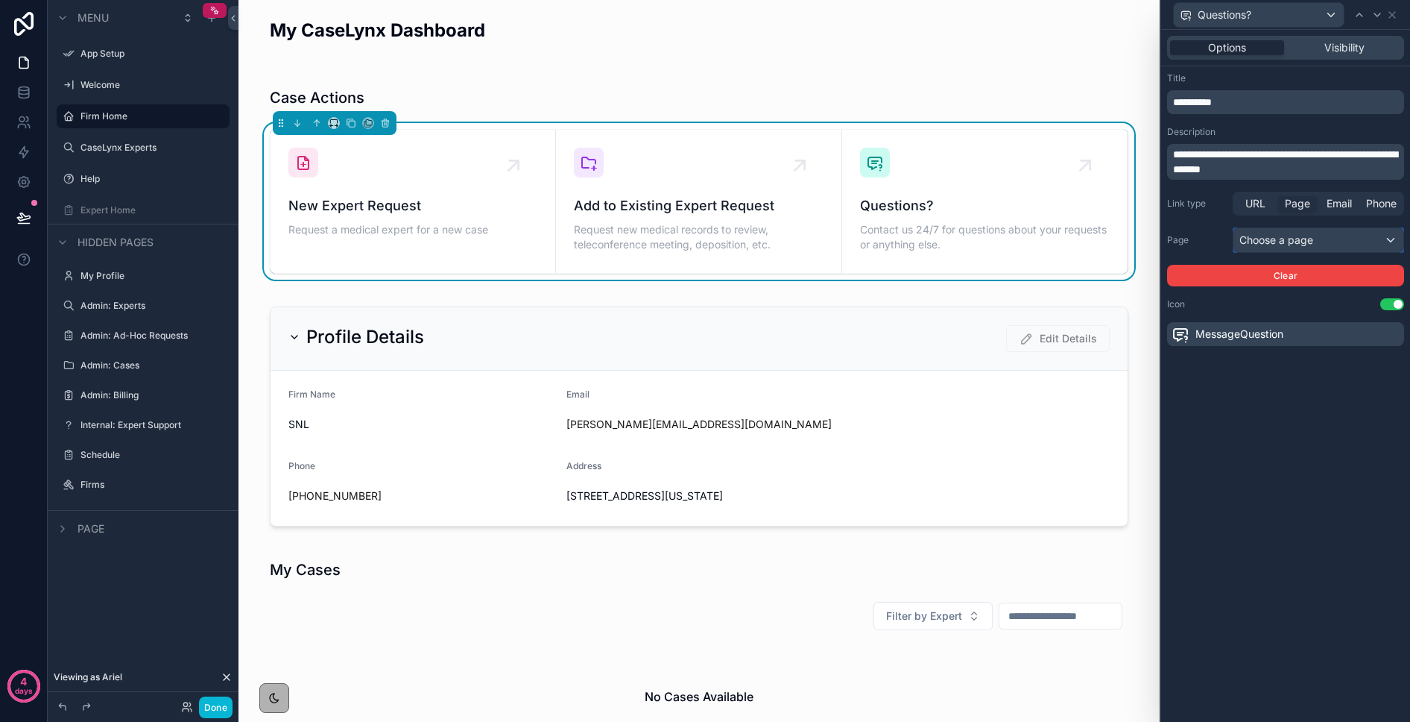
click at [1154, 228] on div "Choose a page" at bounding box center [1319, 240] width 170 height 24
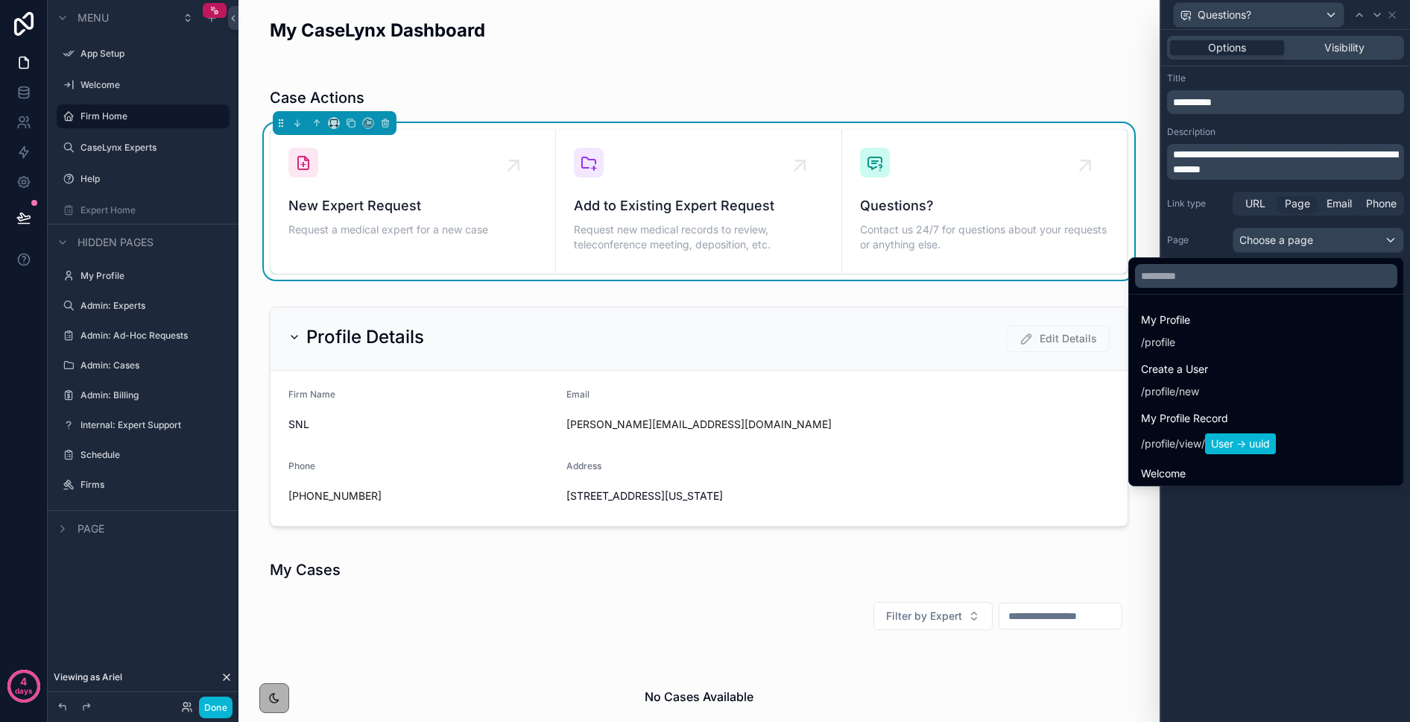
click at [1154, 244] on div at bounding box center [1285, 361] width 249 height 722
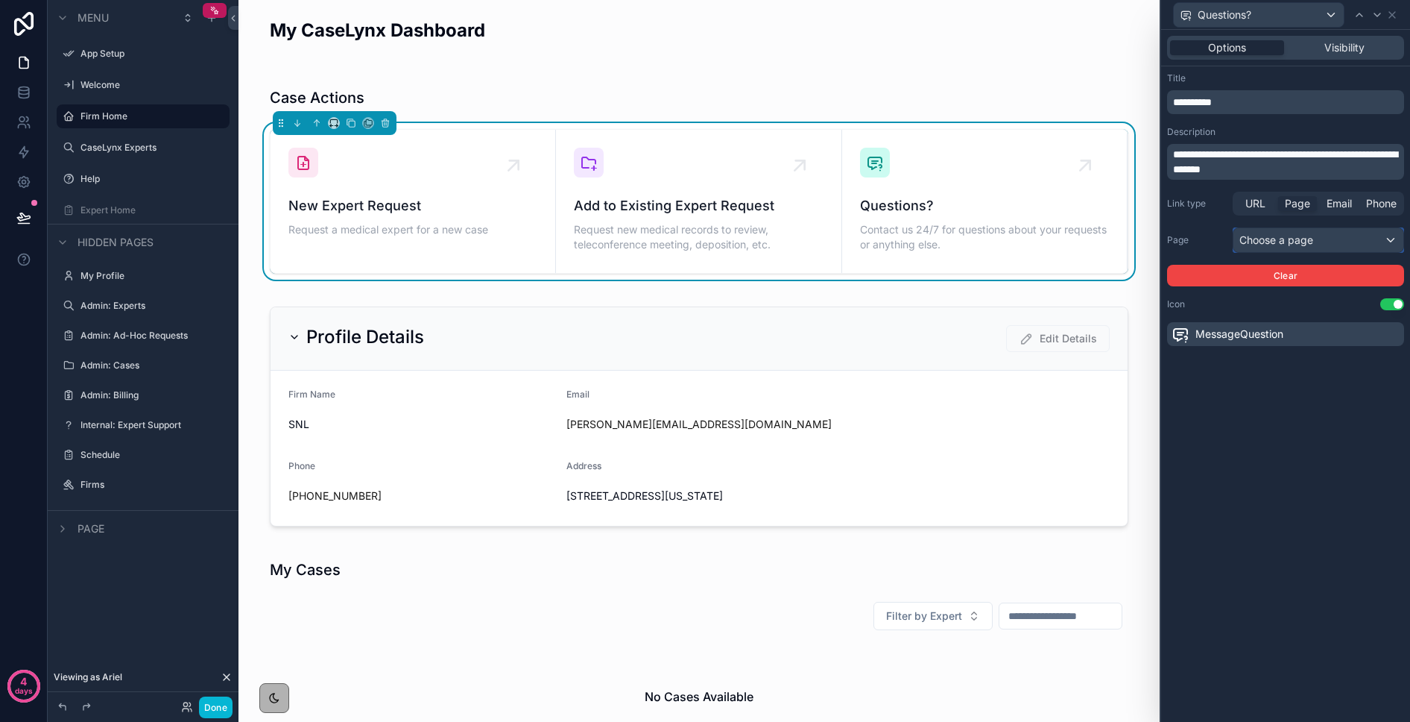
click at [1154, 244] on div "Choose a page" at bounding box center [1319, 240] width 170 height 24
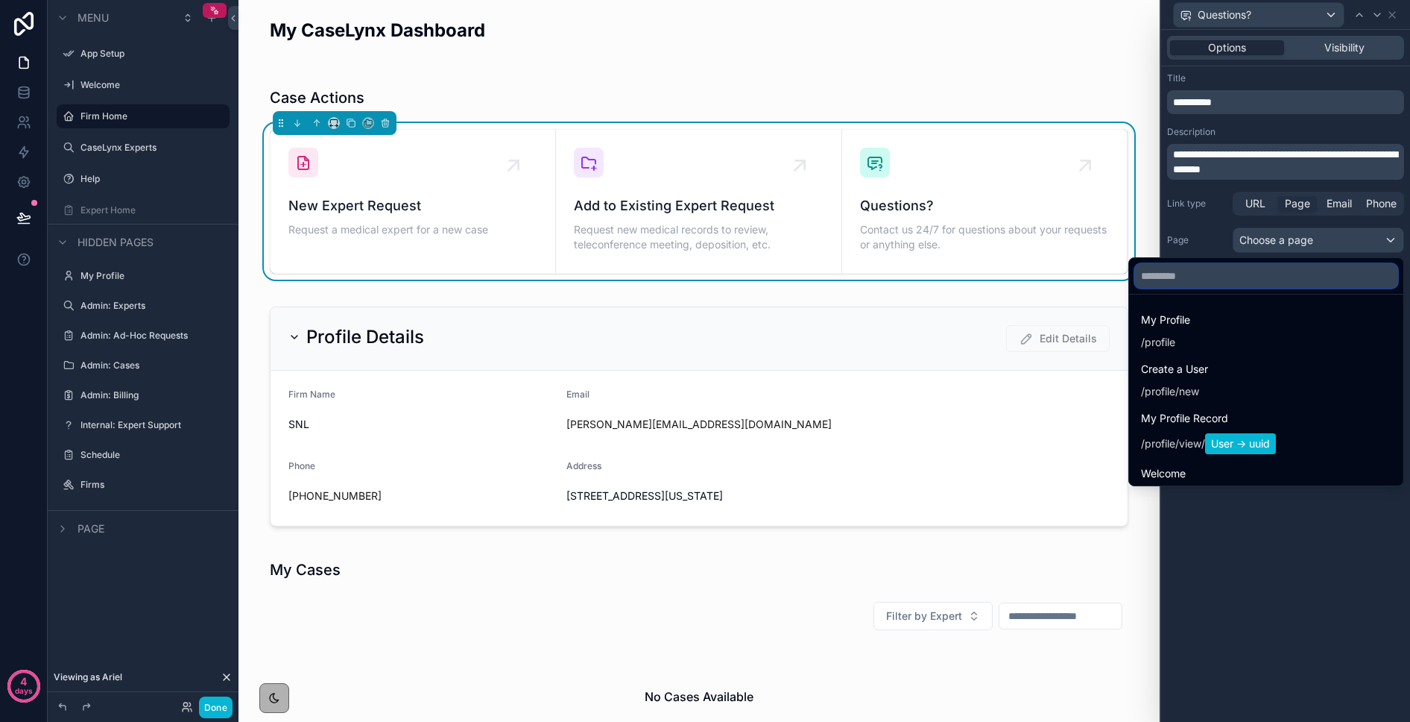
click at [1154, 278] on input "text" at bounding box center [1266, 276] width 262 height 24
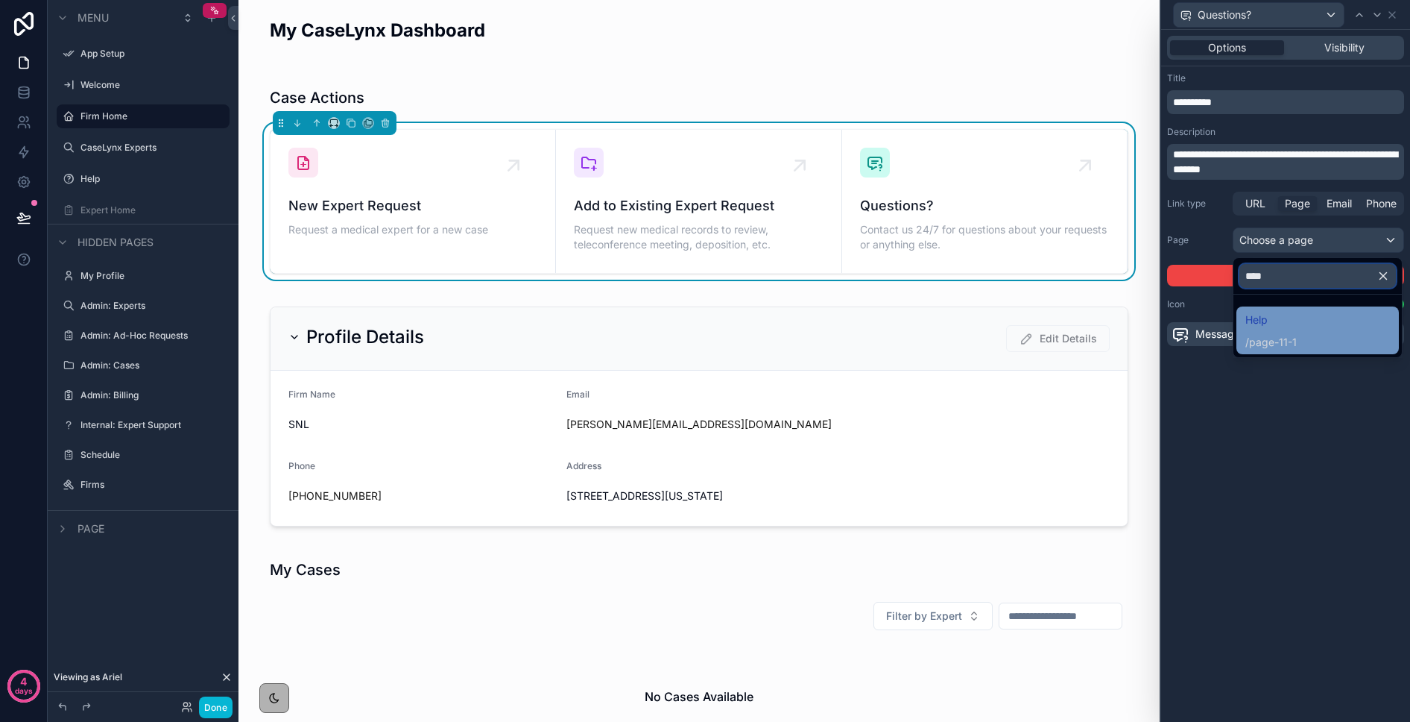
type input "****"
click at [1154, 318] on span "Help" at bounding box center [1271, 320] width 51 height 18
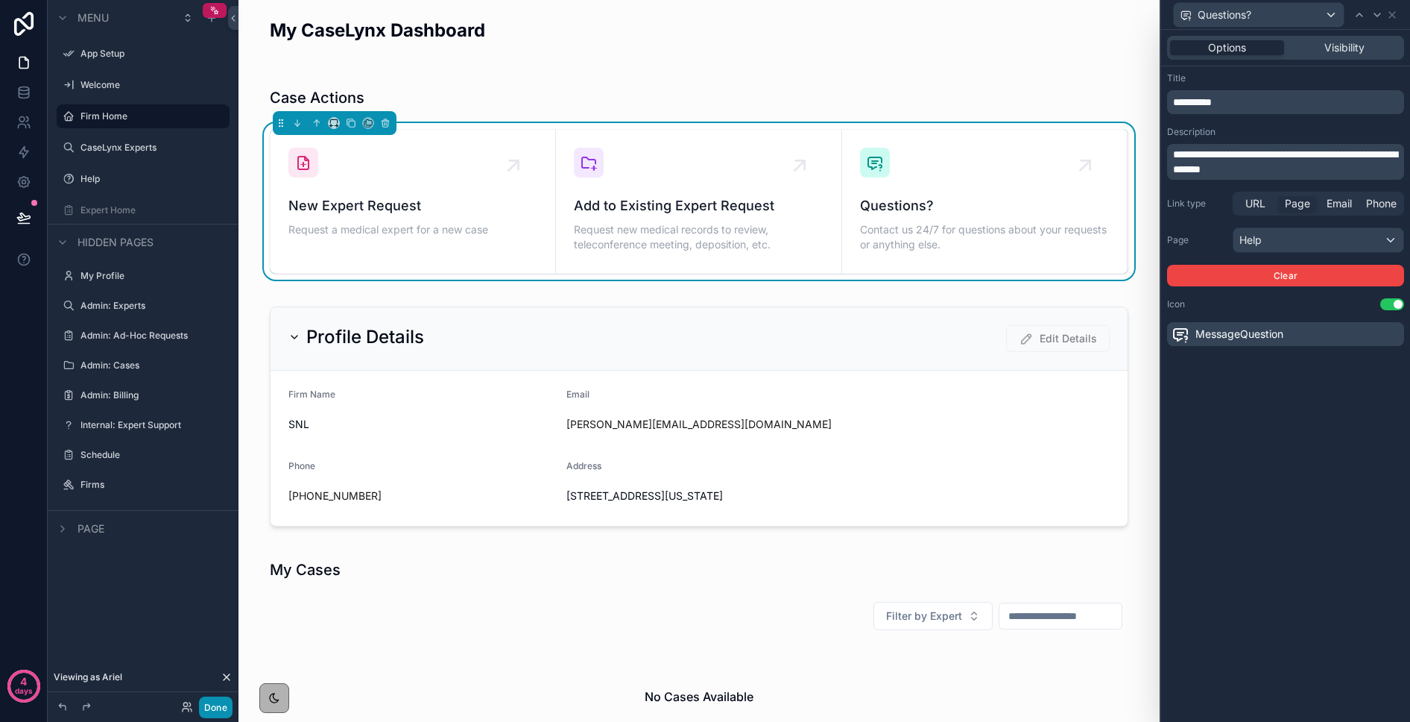
click at [215, 708] on button "Done" at bounding box center [216, 707] width 34 height 22
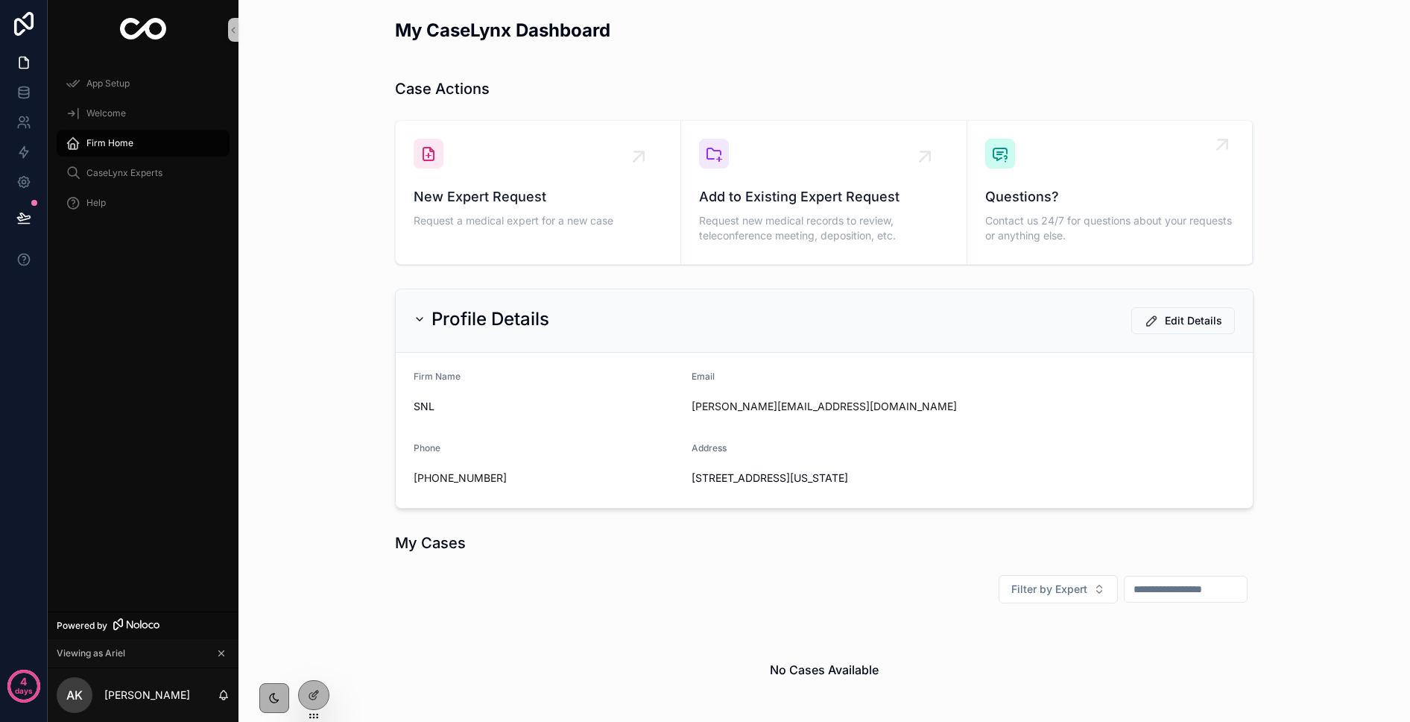
click at [1018, 206] on span "Questions?" at bounding box center [1110, 196] width 249 height 21
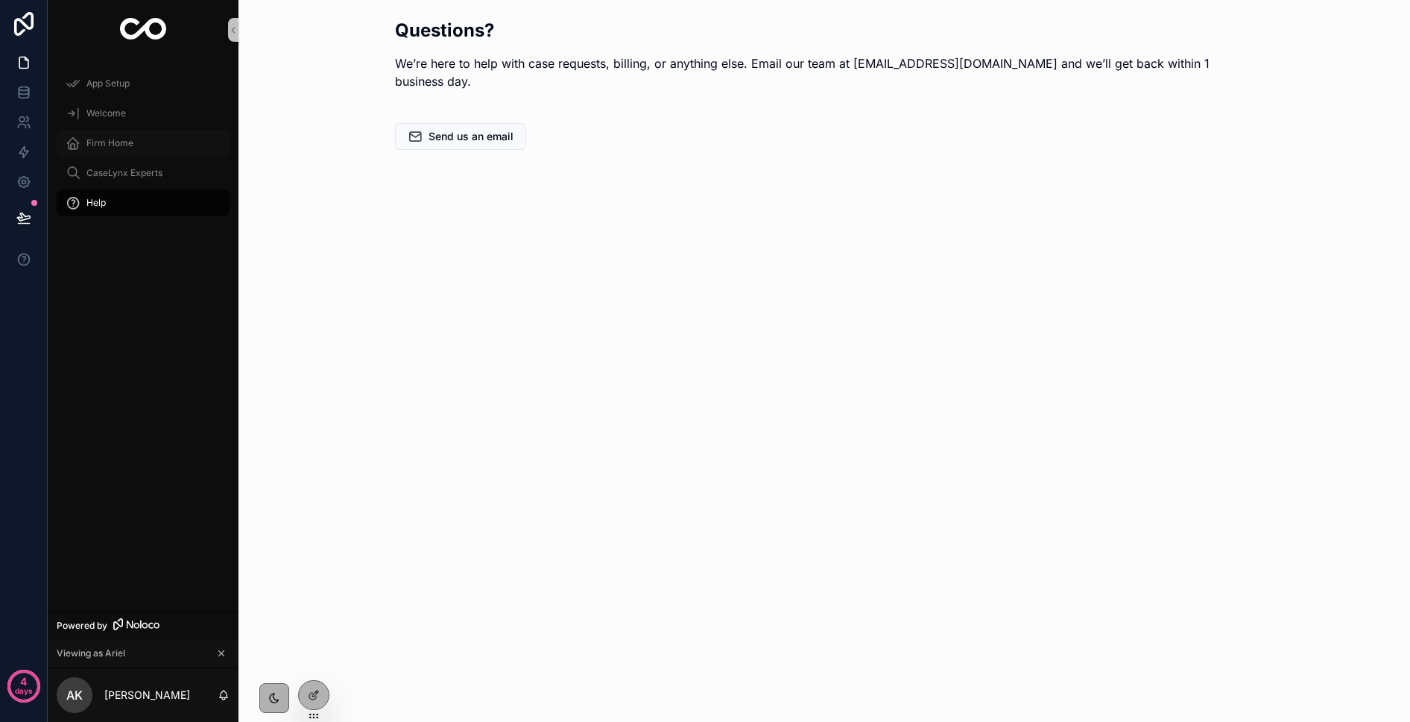
click at [116, 146] on span "Firm Home" at bounding box center [109, 143] width 47 height 12
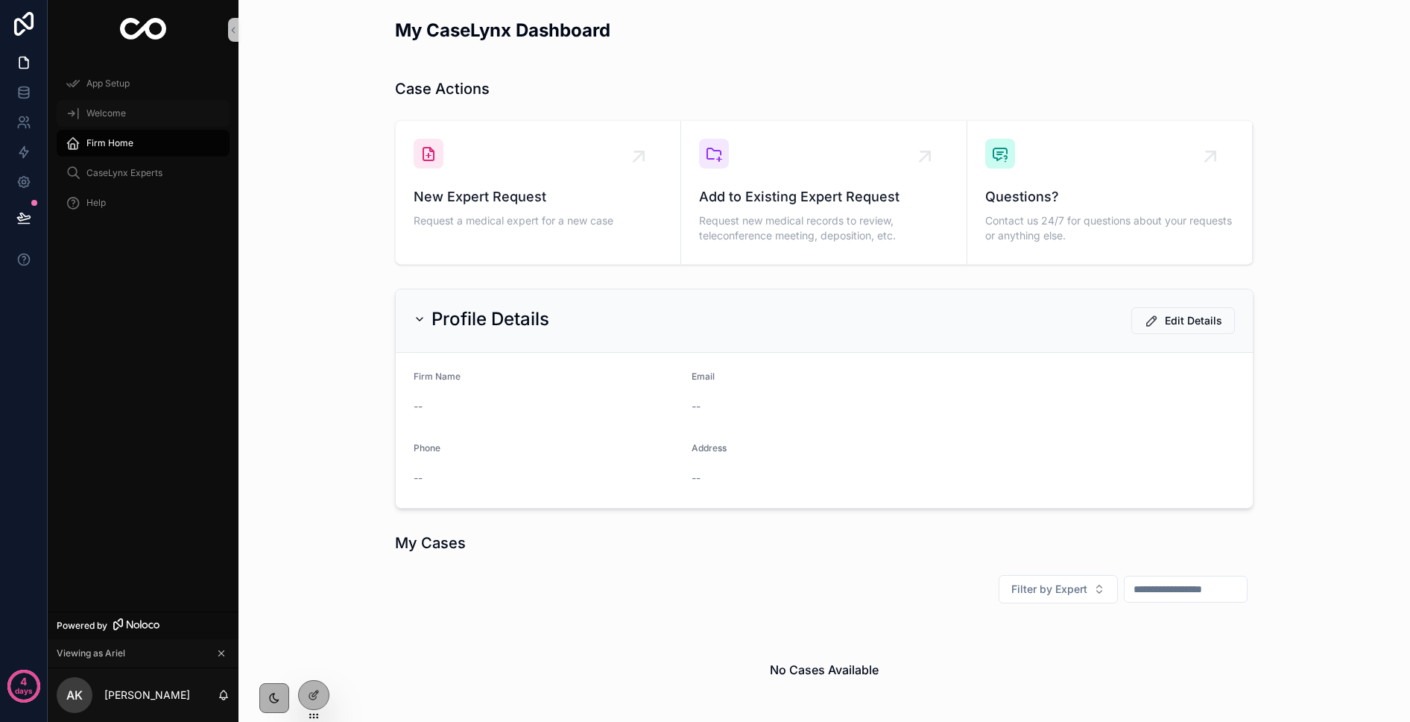
click at [114, 110] on span "Welcome" at bounding box center [106, 113] width 40 height 12
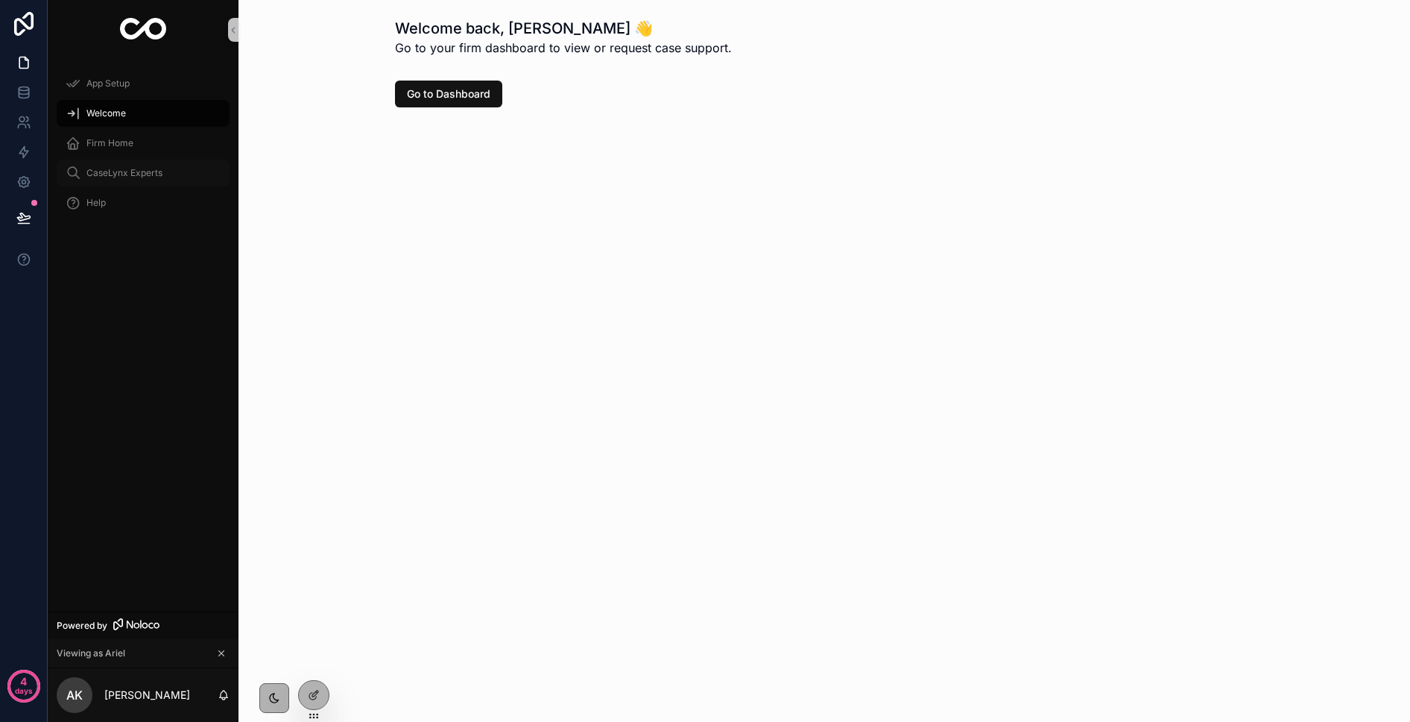
click at [119, 163] on div "CaseLynx Experts" at bounding box center [143, 173] width 155 height 24
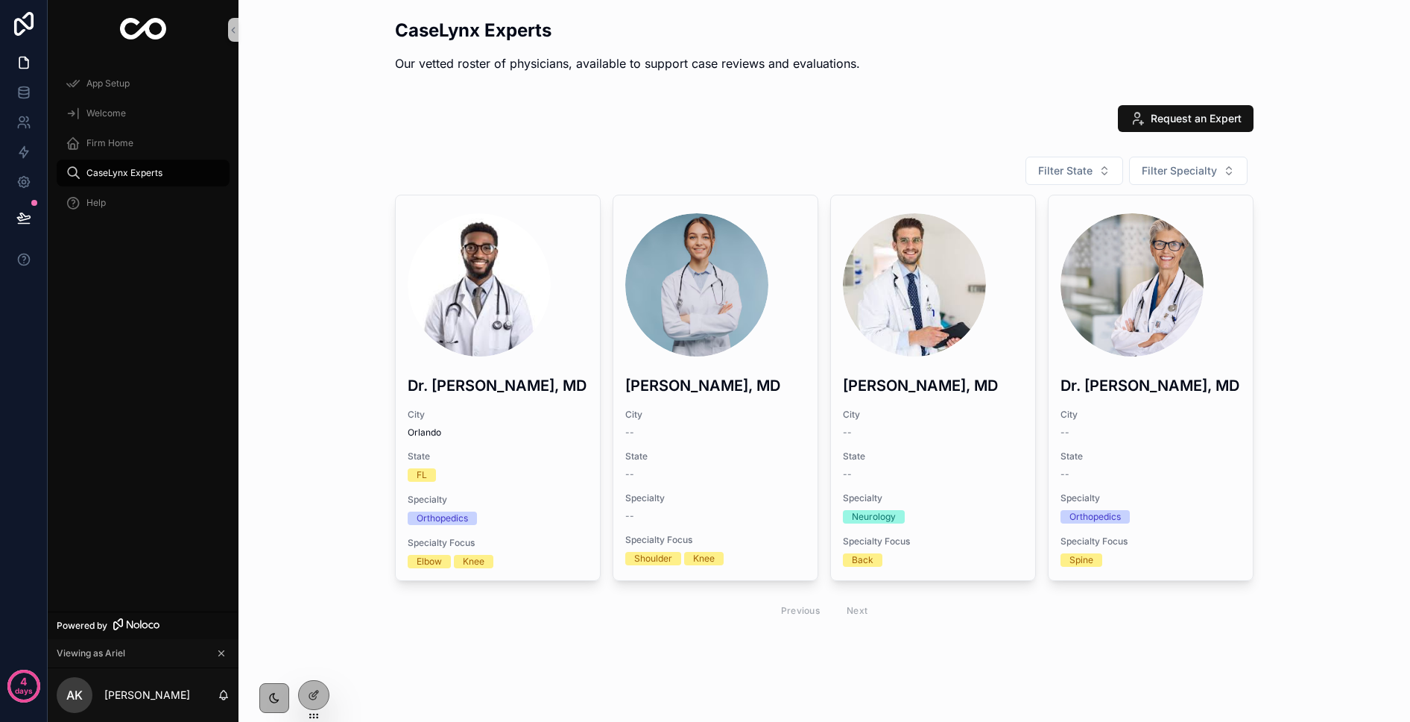
click at [119, 128] on div "Firm Home" at bounding box center [143, 143] width 191 height 30
click at [117, 113] on span "Welcome" at bounding box center [106, 113] width 40 height 12
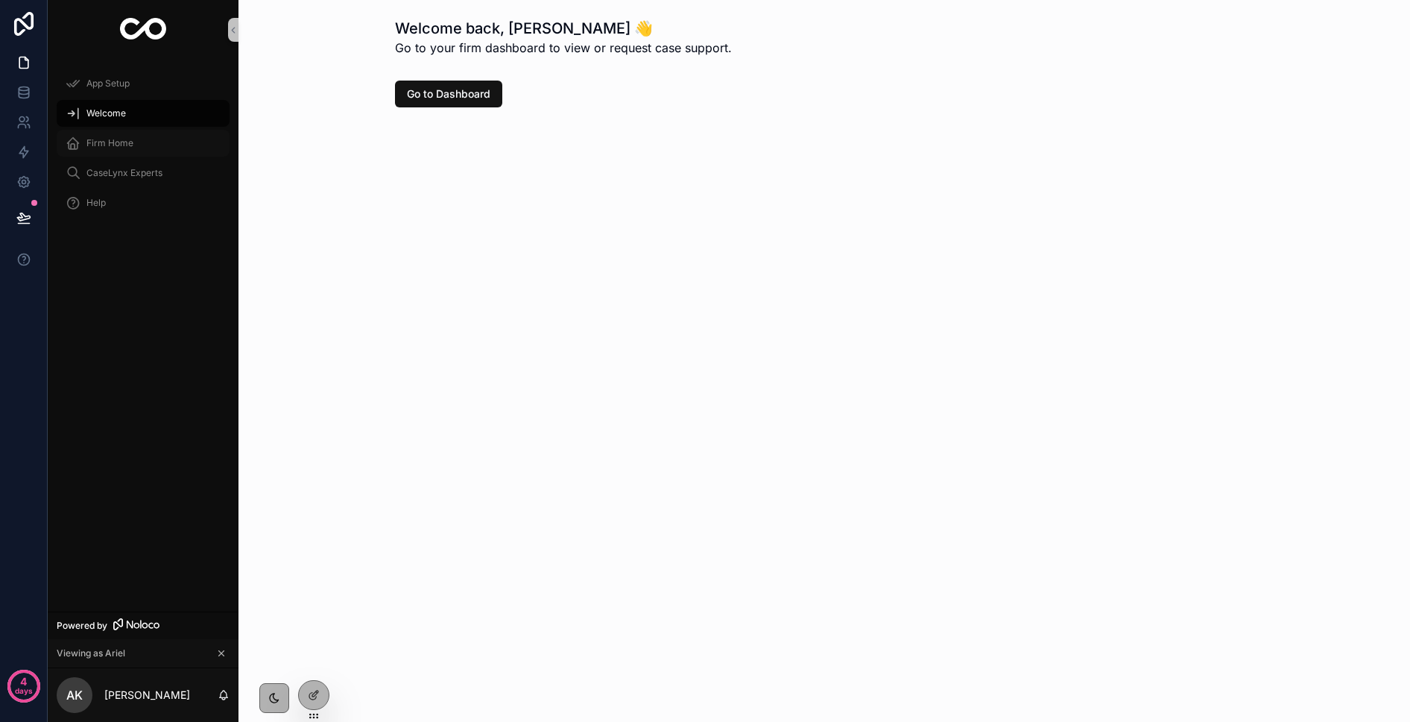
click at [85, 141] on div "Firm Home" at bounding box center [143, 143] width 155 height 24
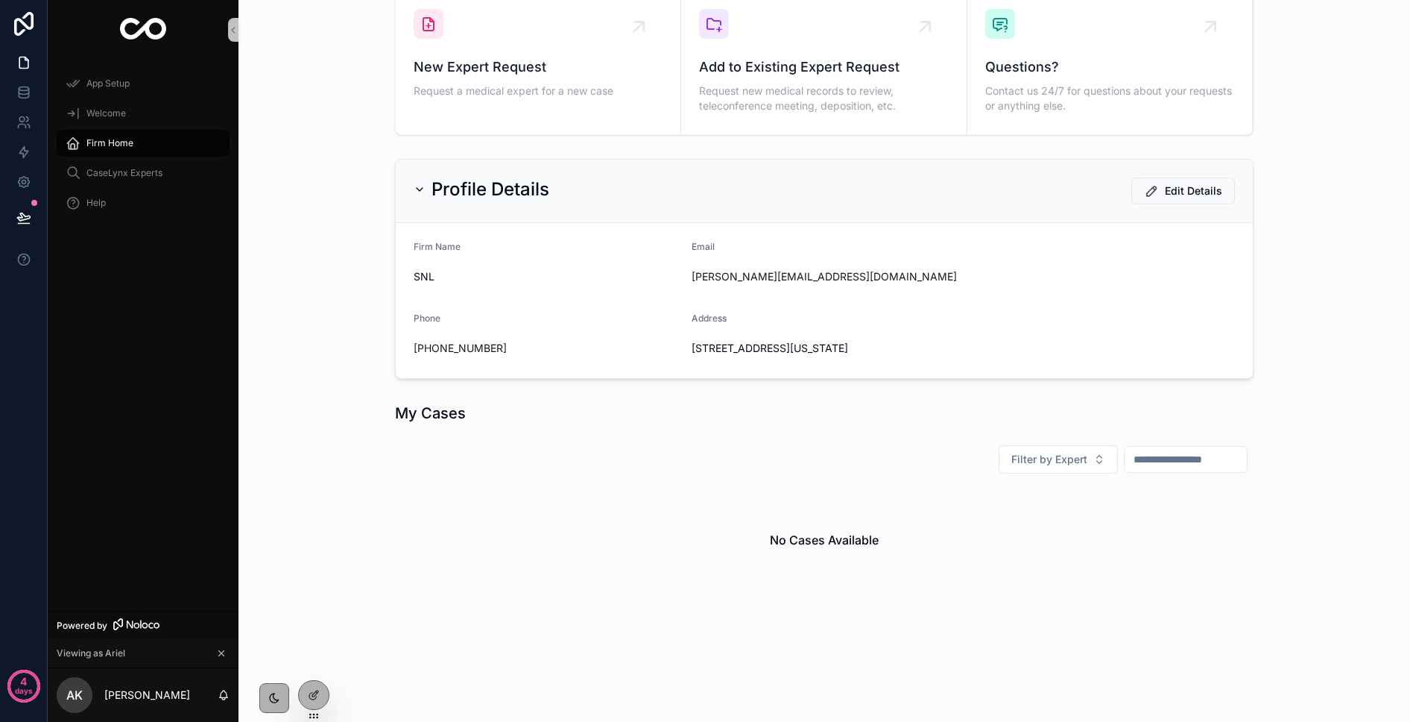
scroll to position [10, 0]
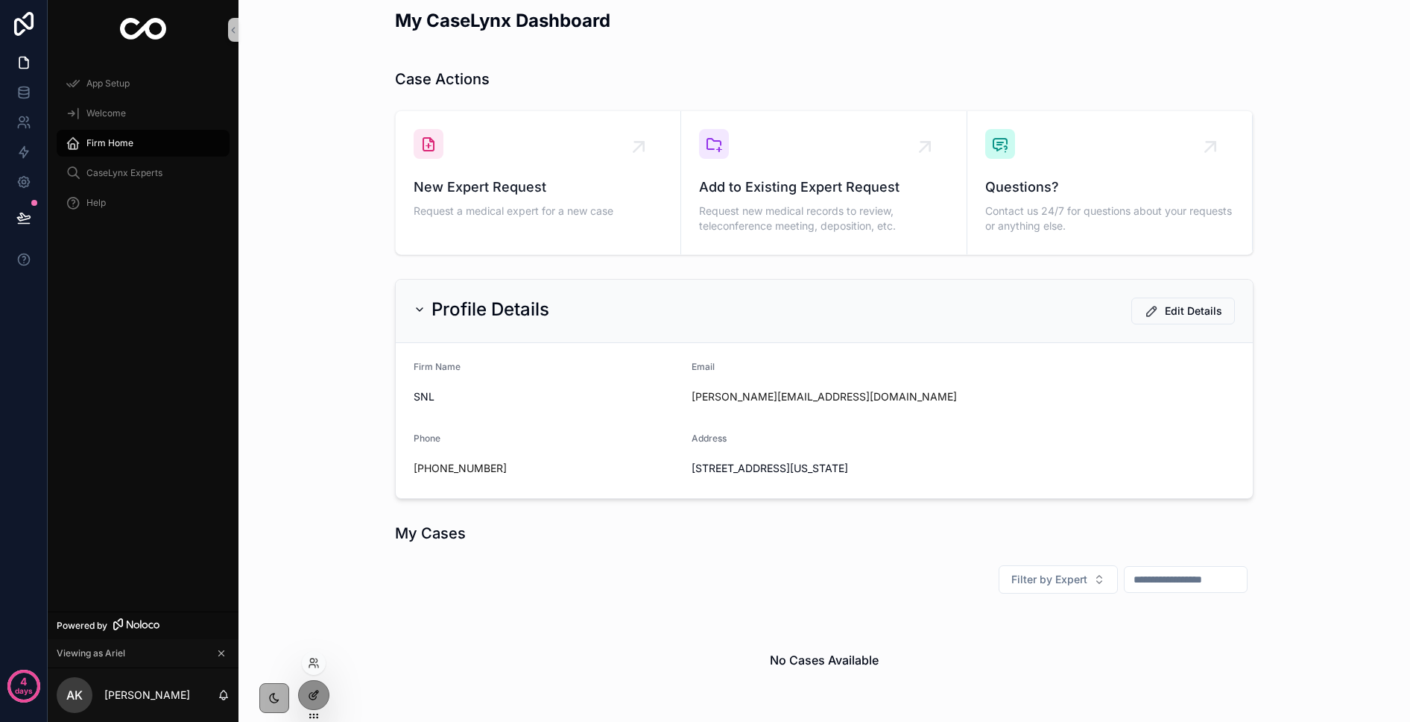
click at [306, 689] on div at bounding box center [314, 695] width 30 height 28
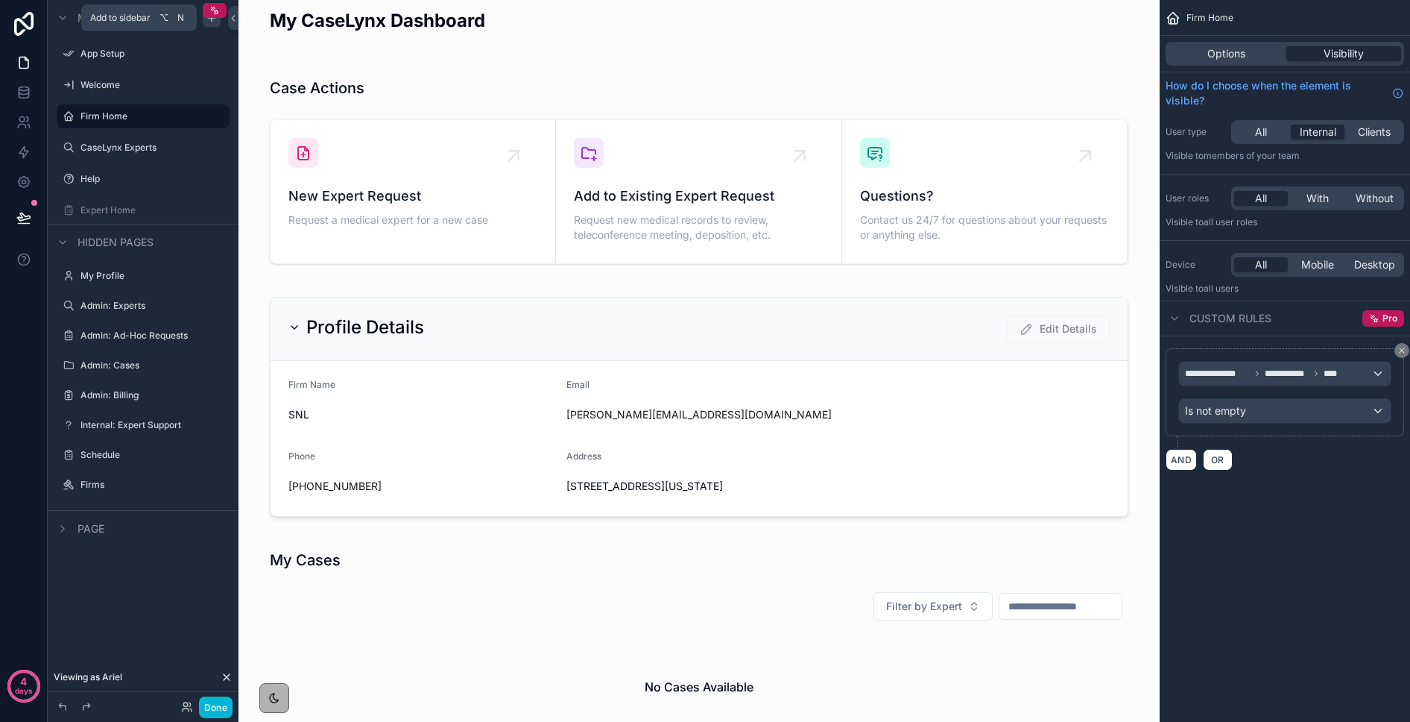
click at [212, 21] on icon "scrollable content" at bounding box center [212, 18] width 12 height 12
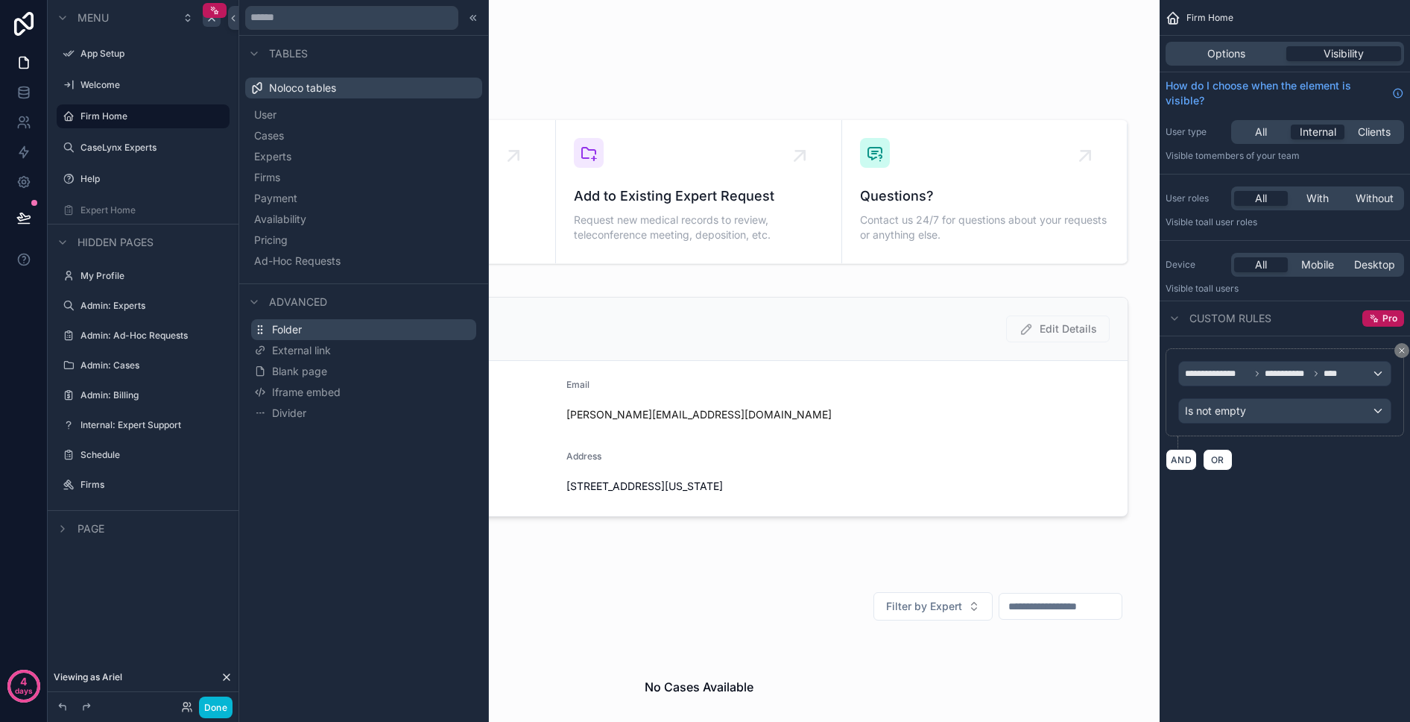
click at [286, 329] on span "Folder" at bounding box center [287, 329] width 30 height 15
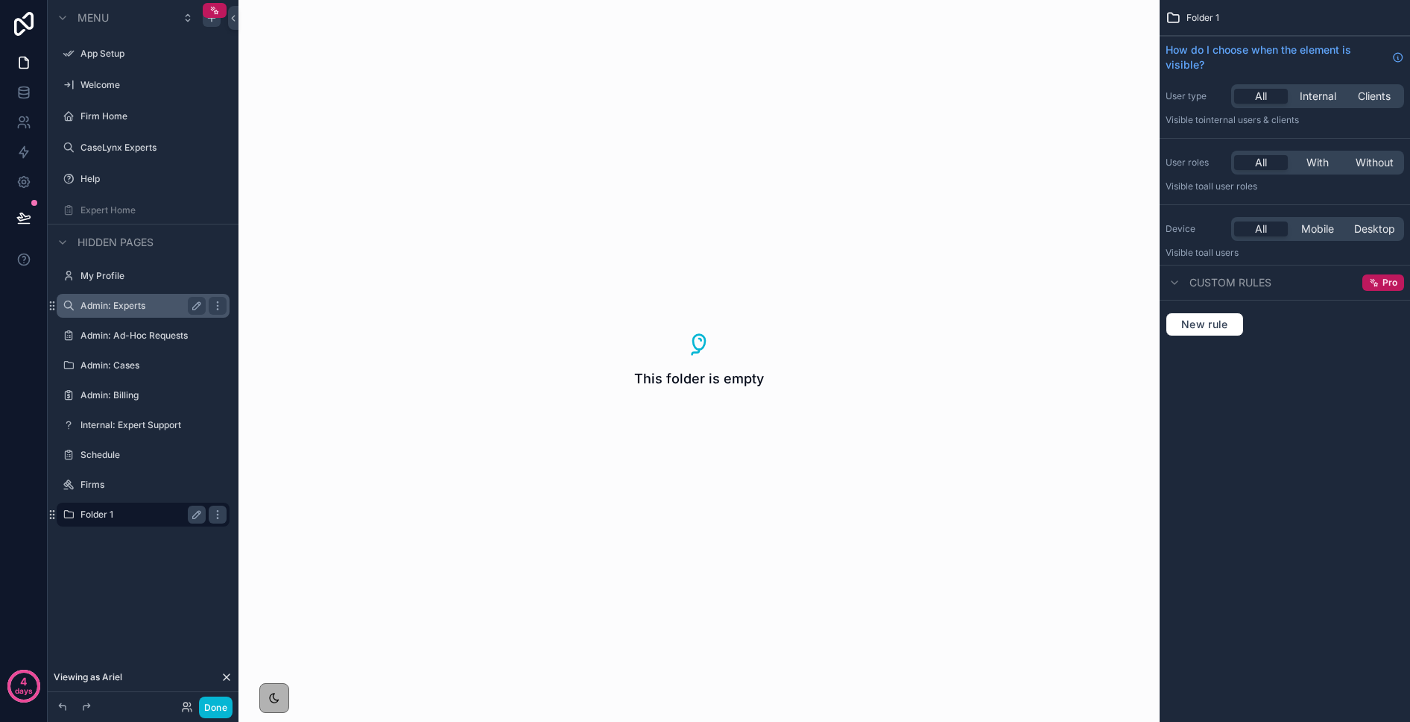
drag, startPoint x: 168, startPoint y: 306, endPoint x: 101, endPoint y: 515, distance: 220.2
click at [213, 510] on icon "scrollable content" at bounding box center [218, 514] width 12 height 12
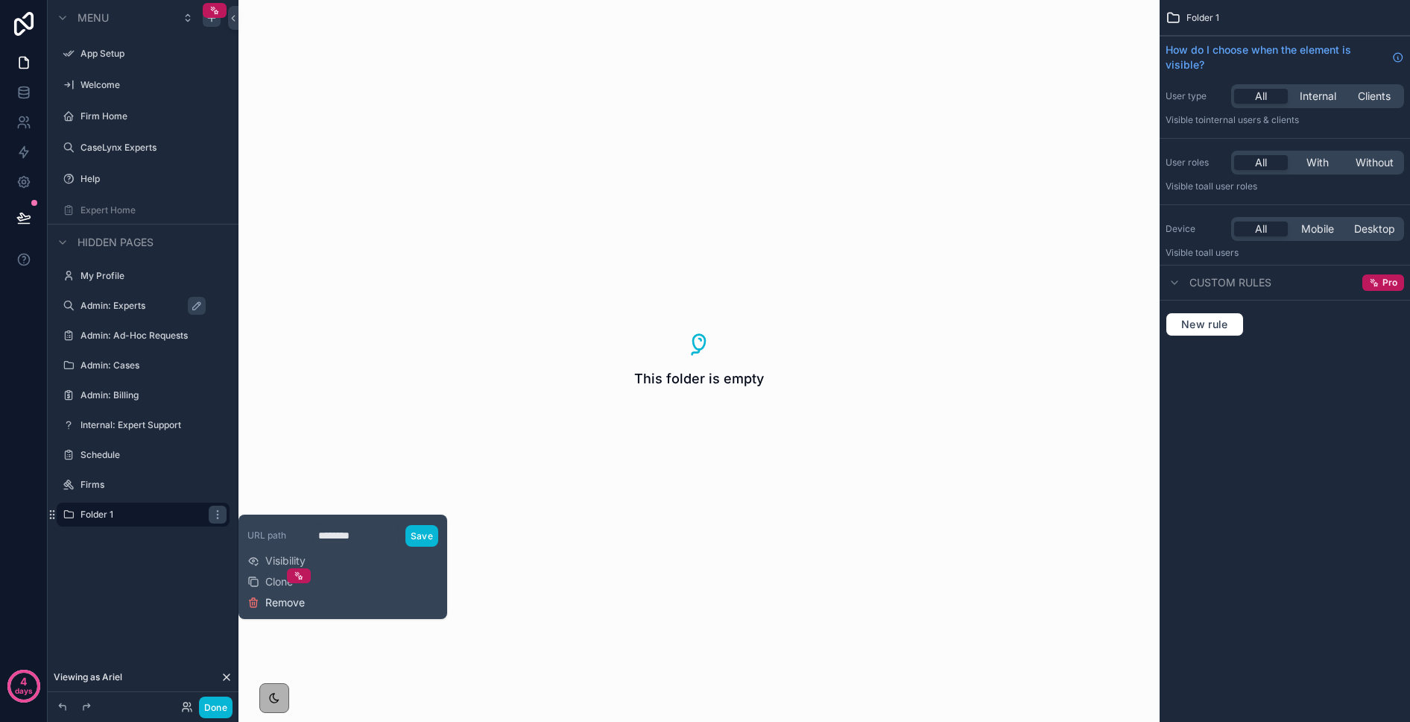
click at [291, 605] on span "Remove" at bounding box center [285, 602] width 40 height 15
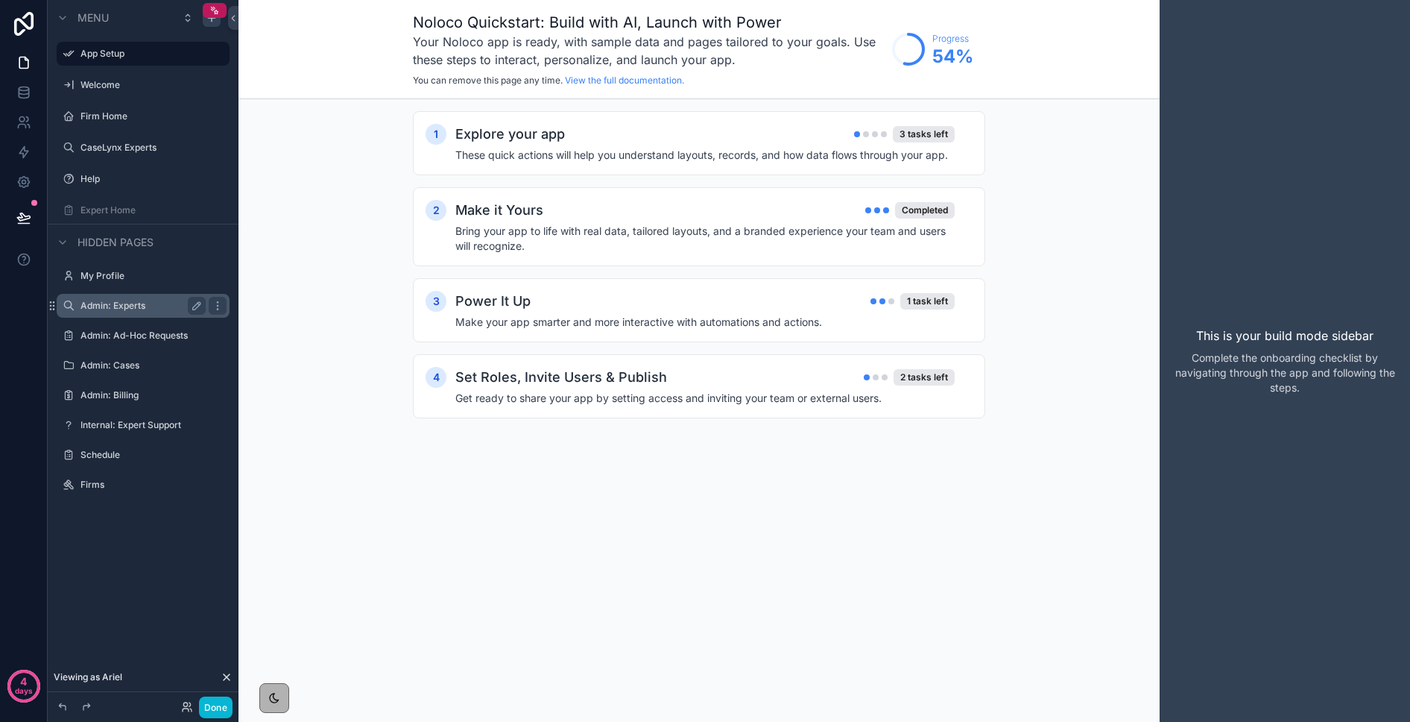
click at [111, 304] on label "Admin: Experts" at bounding box center [140, 306] width 119 height 12
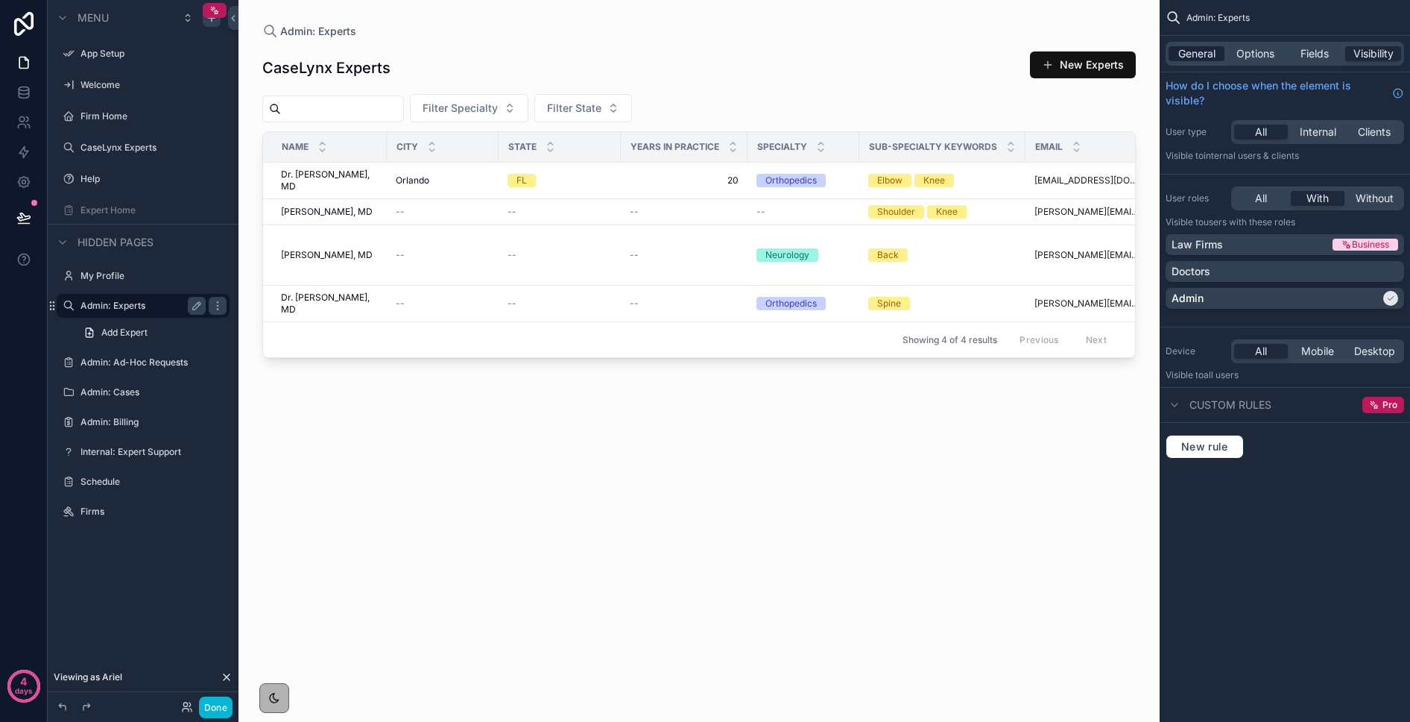
click at [1154, 50] on span "General" at bounding box center [1197, 53] width 37 height 15
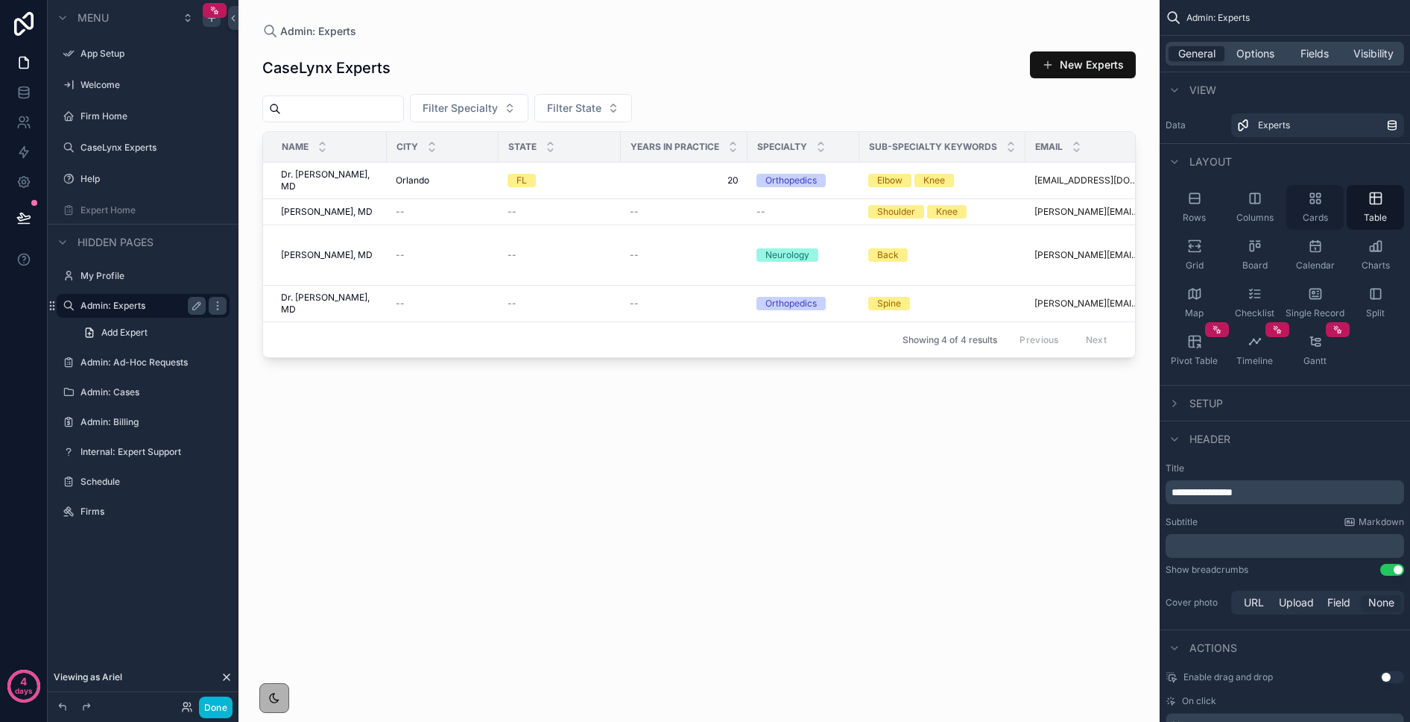
click at [1154, 204] on icon "scrollable content" at bounding box center [1315, 198] width 15 height 15
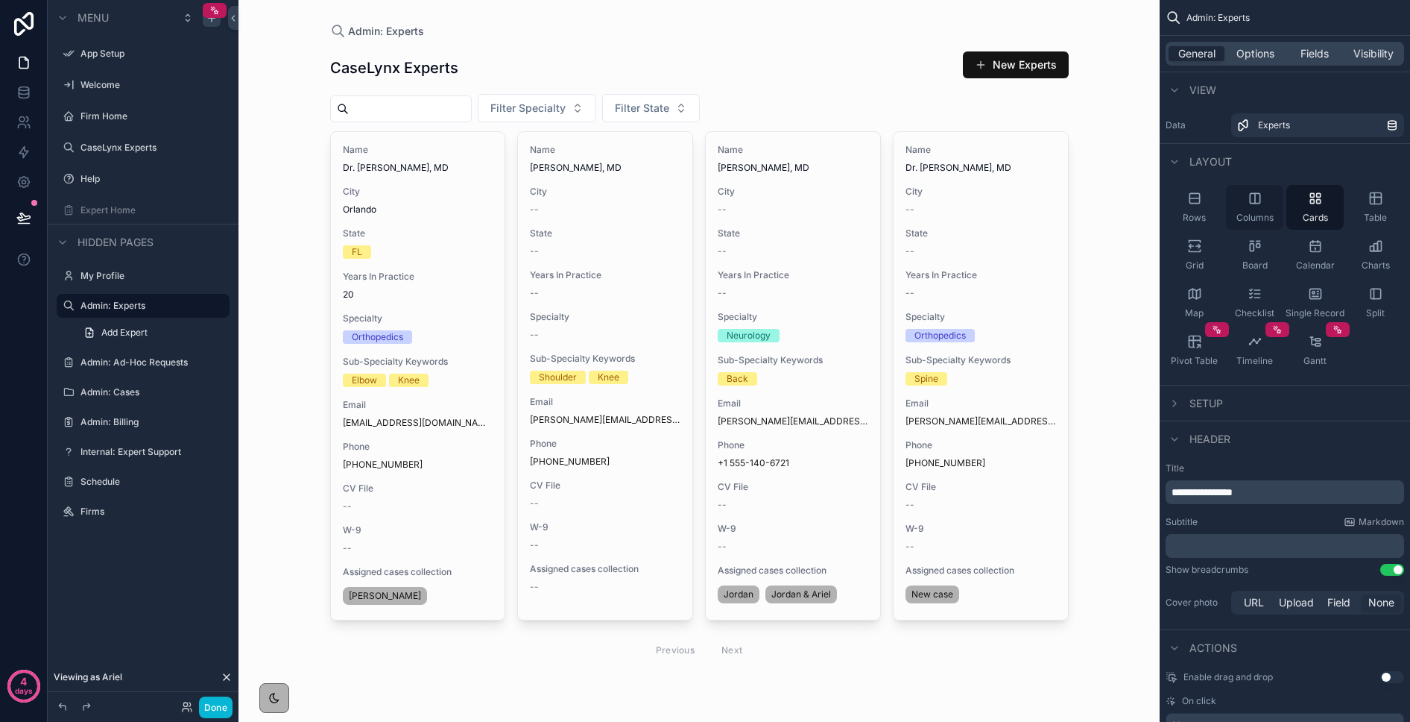
click at [1154, 204] on div "Columns" at bounding box center [1254, 207] width 57 height 45
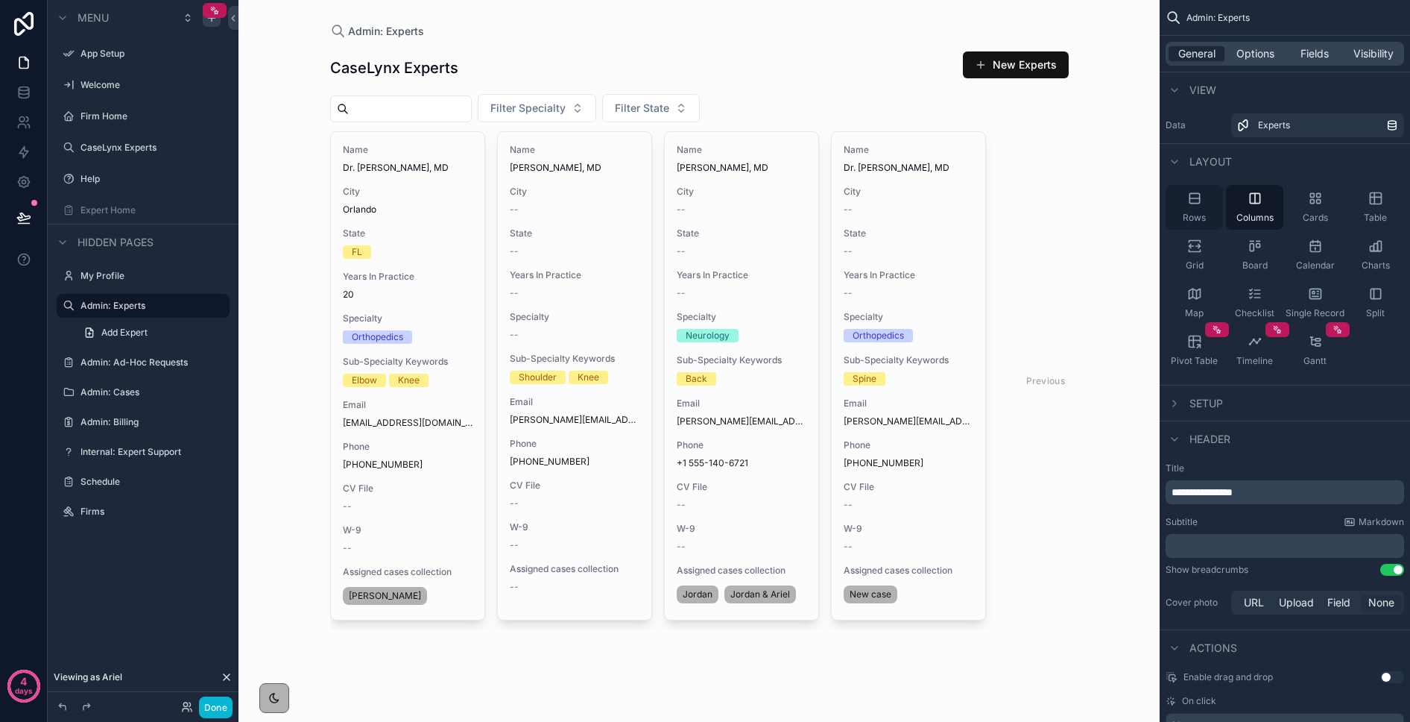
click at [1154, 212] on span "Rows" at bounding box center [1194, 218] width 23 height 12
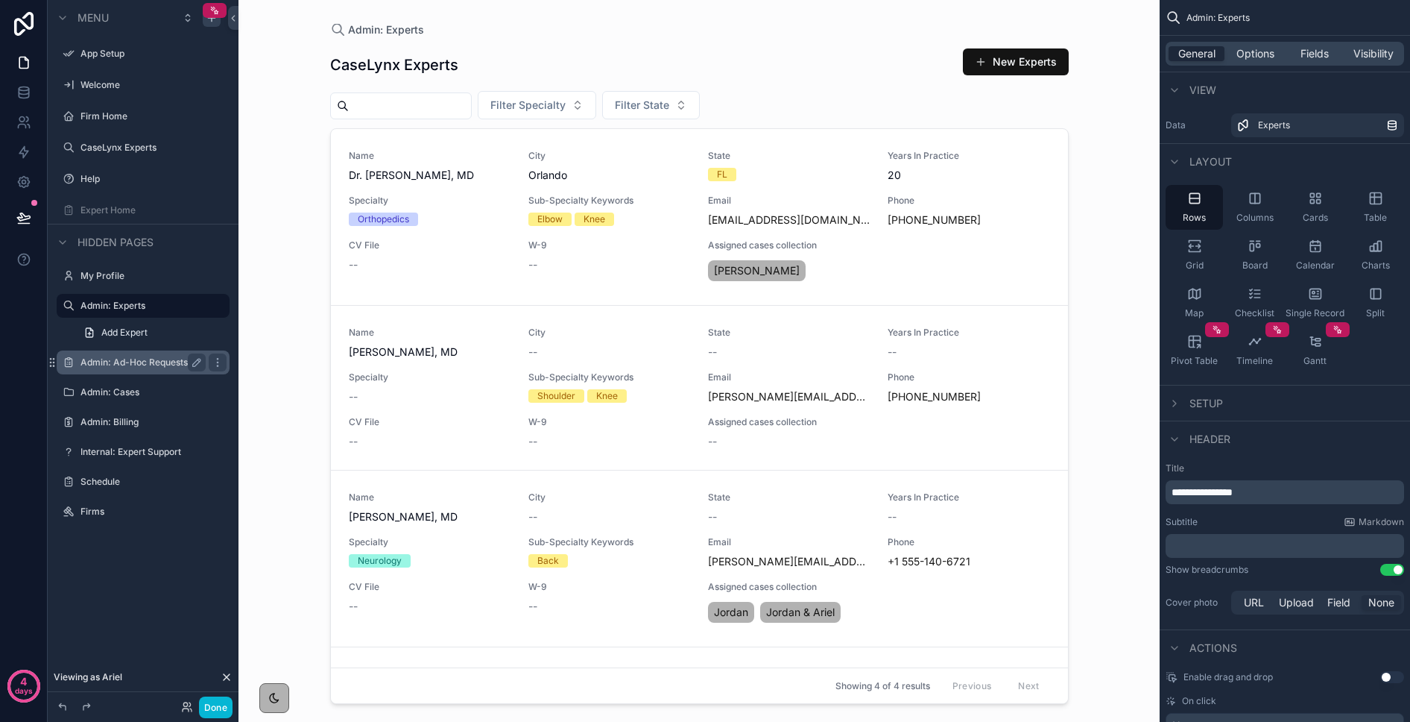
click at [131, 359] on label "Admin: Ad-Hoc Requests" at bounding box center [140, 362] width 119 height 12
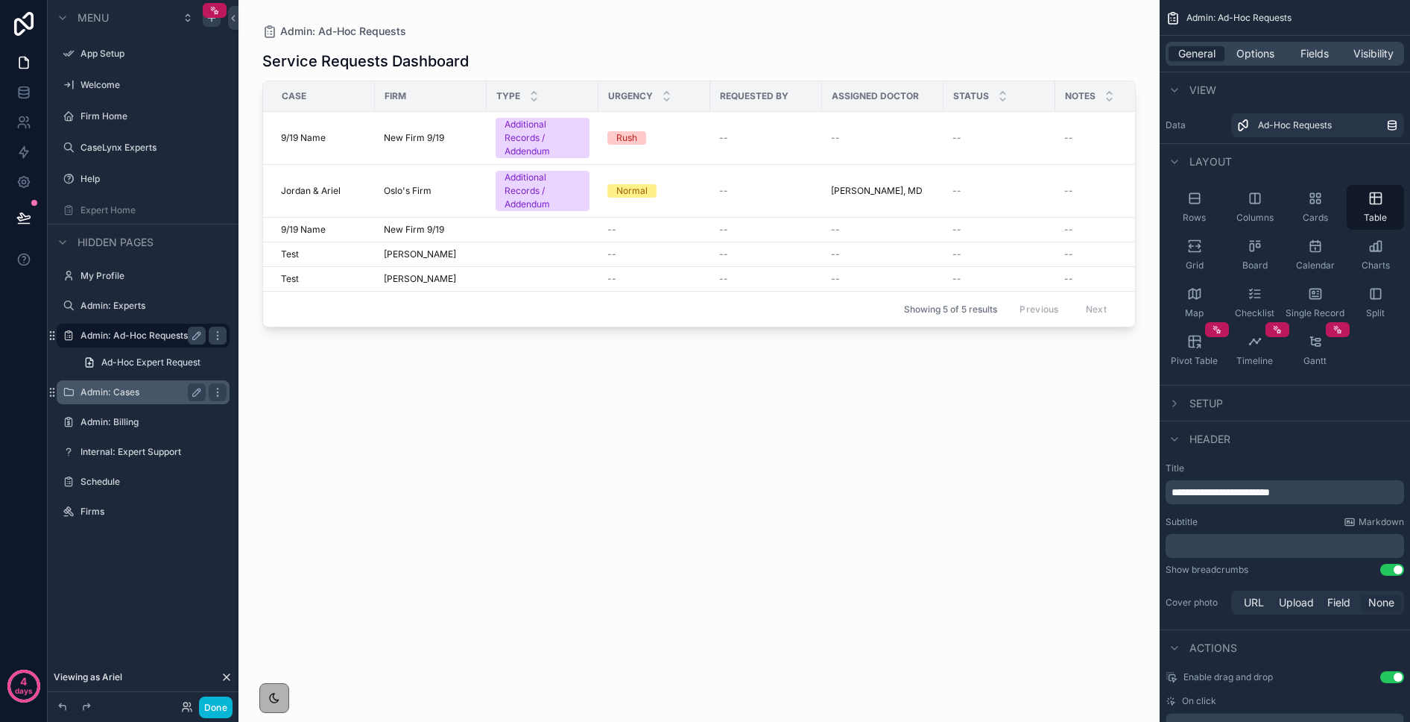
click at [124, 383] on div "Admin: Cases" at bounding box center [143, 392] width 125 height 18
click at [121, 391] on label "Admin: Cases" at bounding box center [140, 392] width 119 height 12
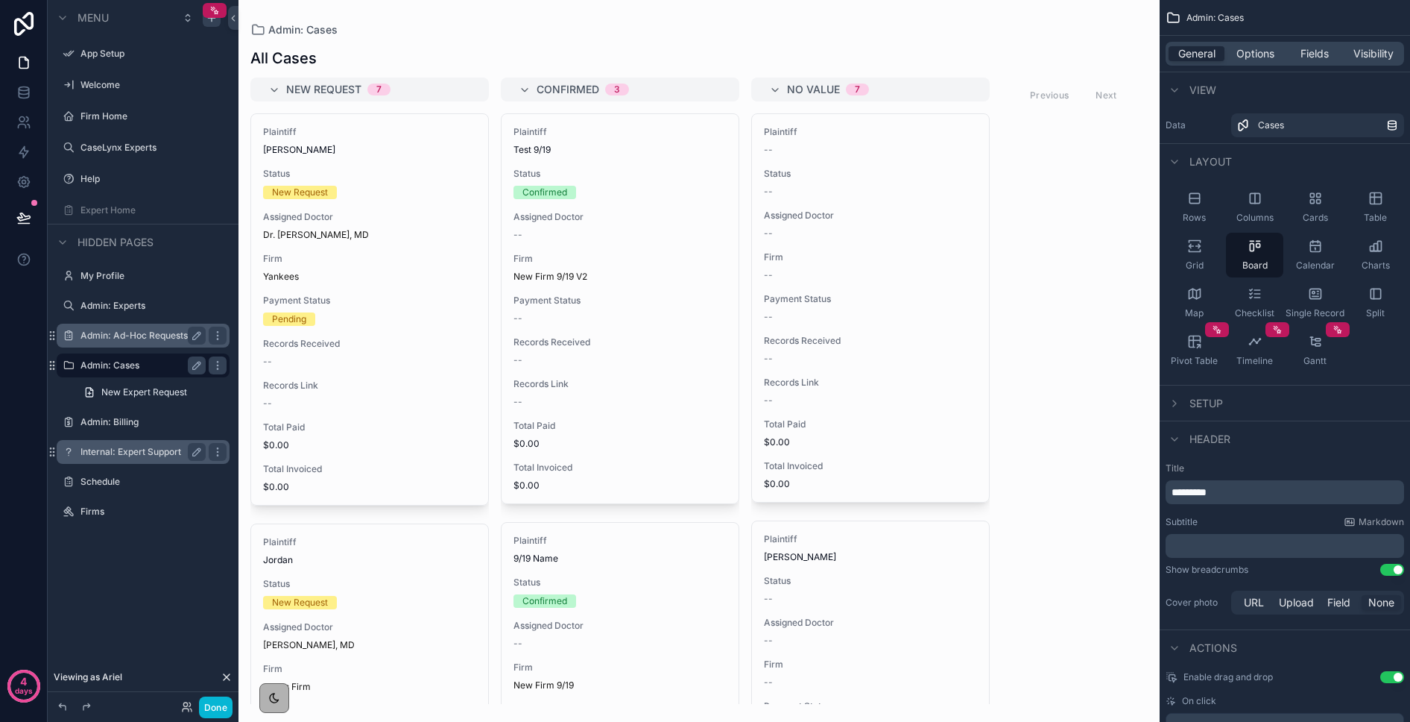
click at [105, 447] on label "Internal: Expert Support" at bounding box center [140, 452] width 119 height 12
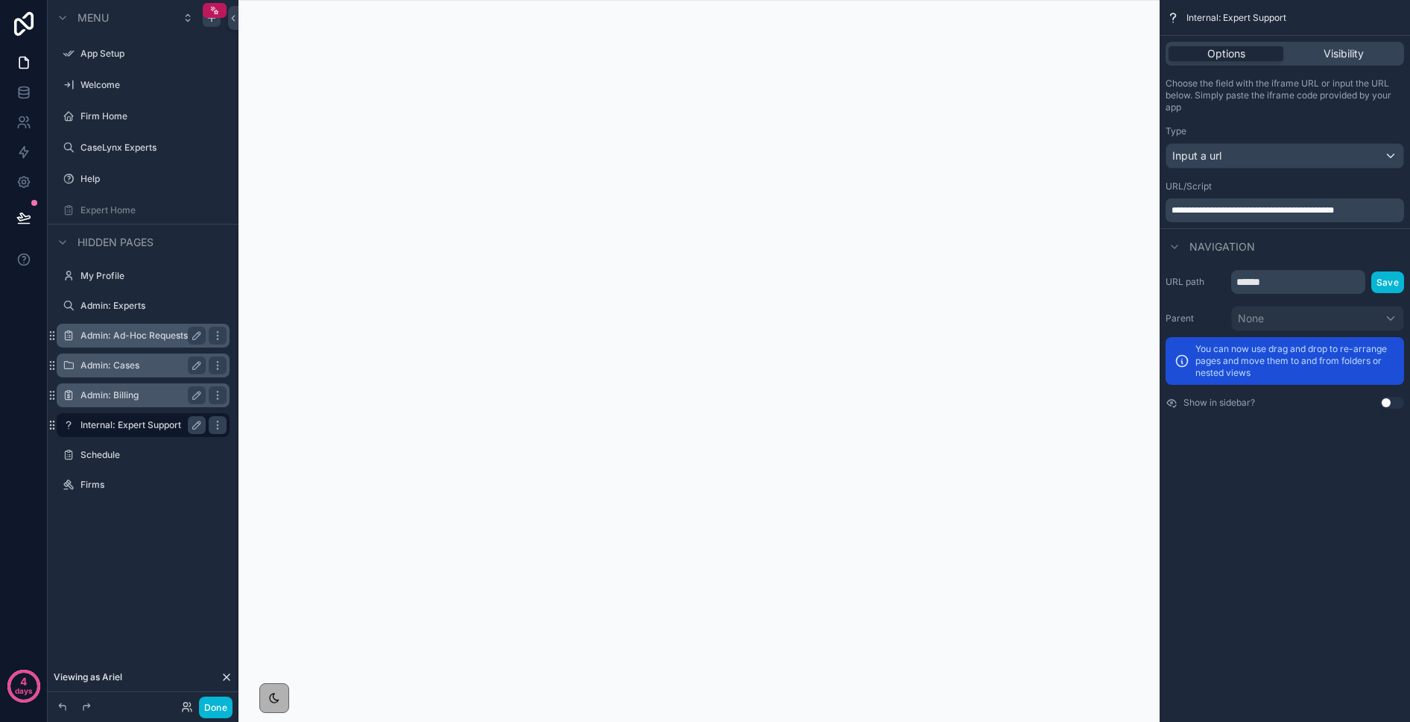
click at [104, 400] on label "Admin: Billing" at bounding box center [140, 395] width 119 height 12
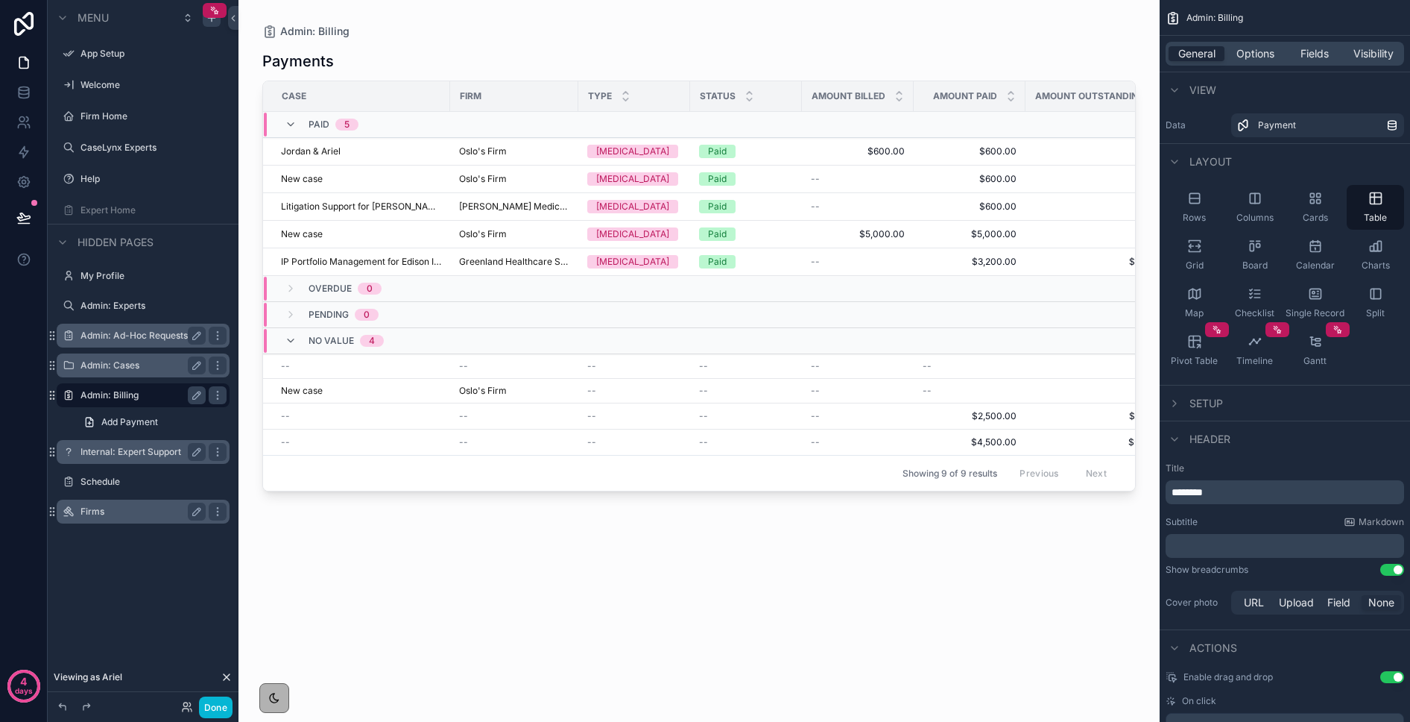
click at [124, 509] on label "Firms" at bounding box center [140, 511] width 119 height 12
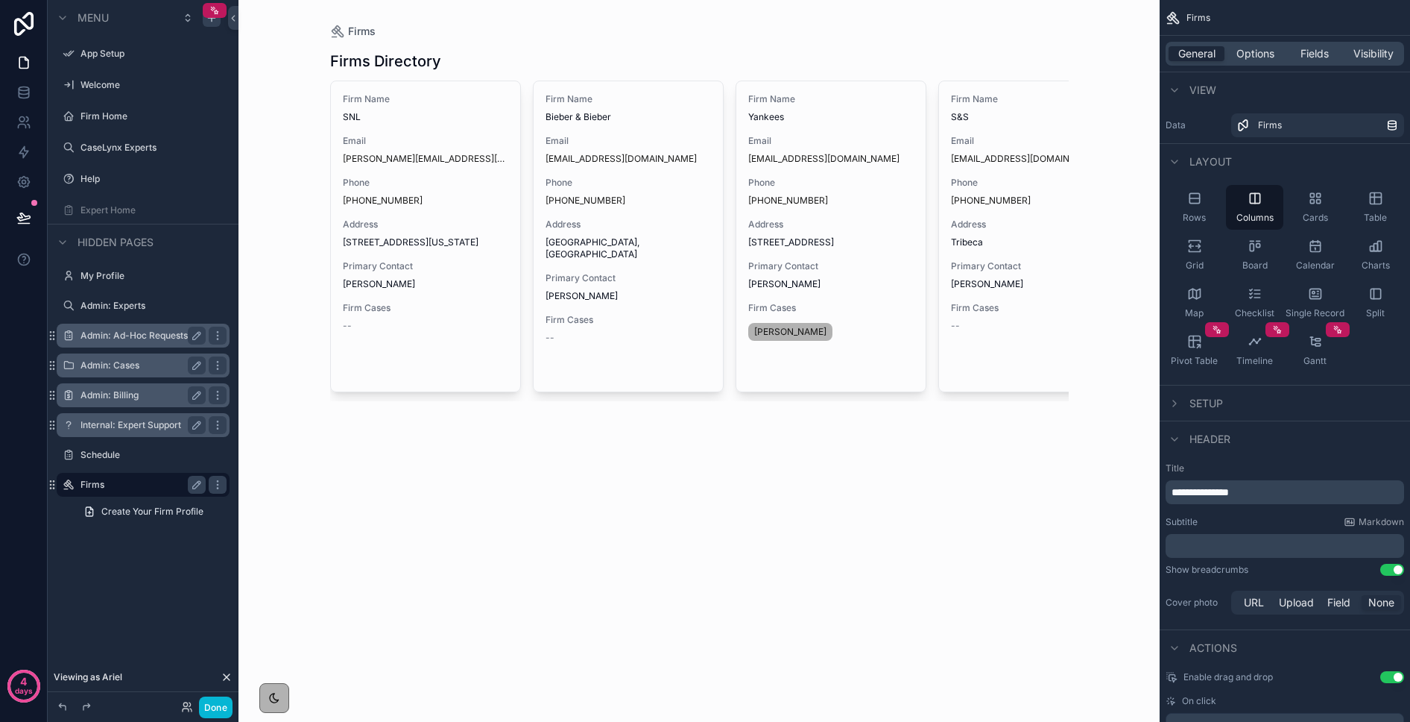
click at [118, 368] on label "Admin: Cases" at bounding box center [140, 365] width 119 height 12
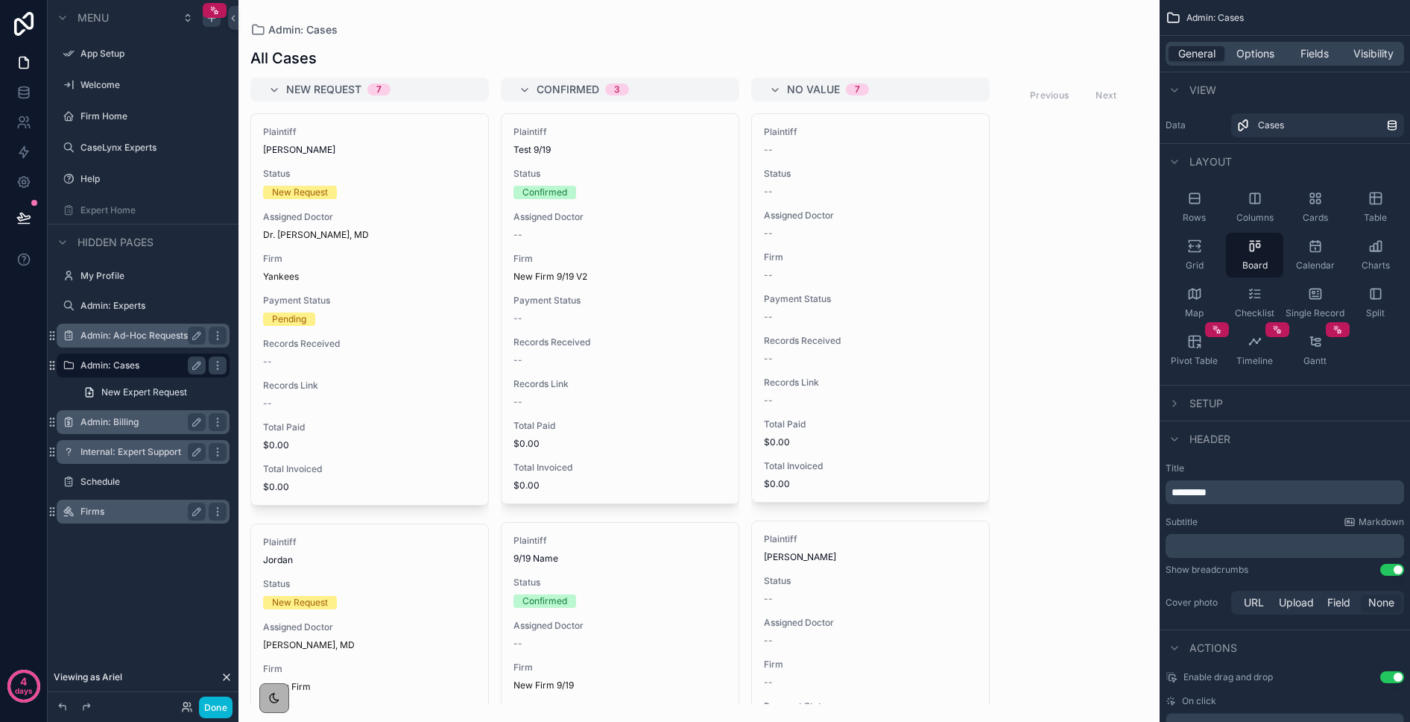
click at [318, 343] on div "scrollable content" at bounding box center [699, 361] width 921 height 722
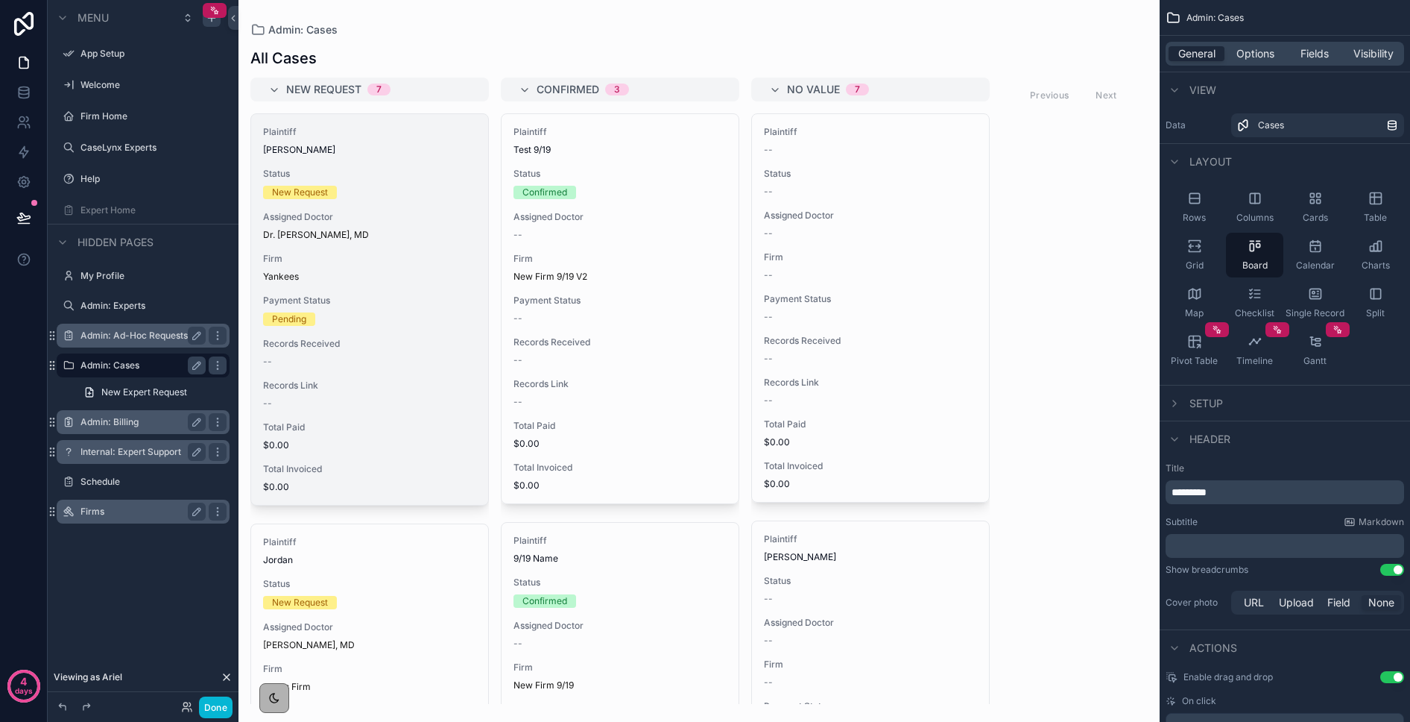
click at [335, 305] on span "Payment Status" at bounding box center [369, 300] width 213 height 12
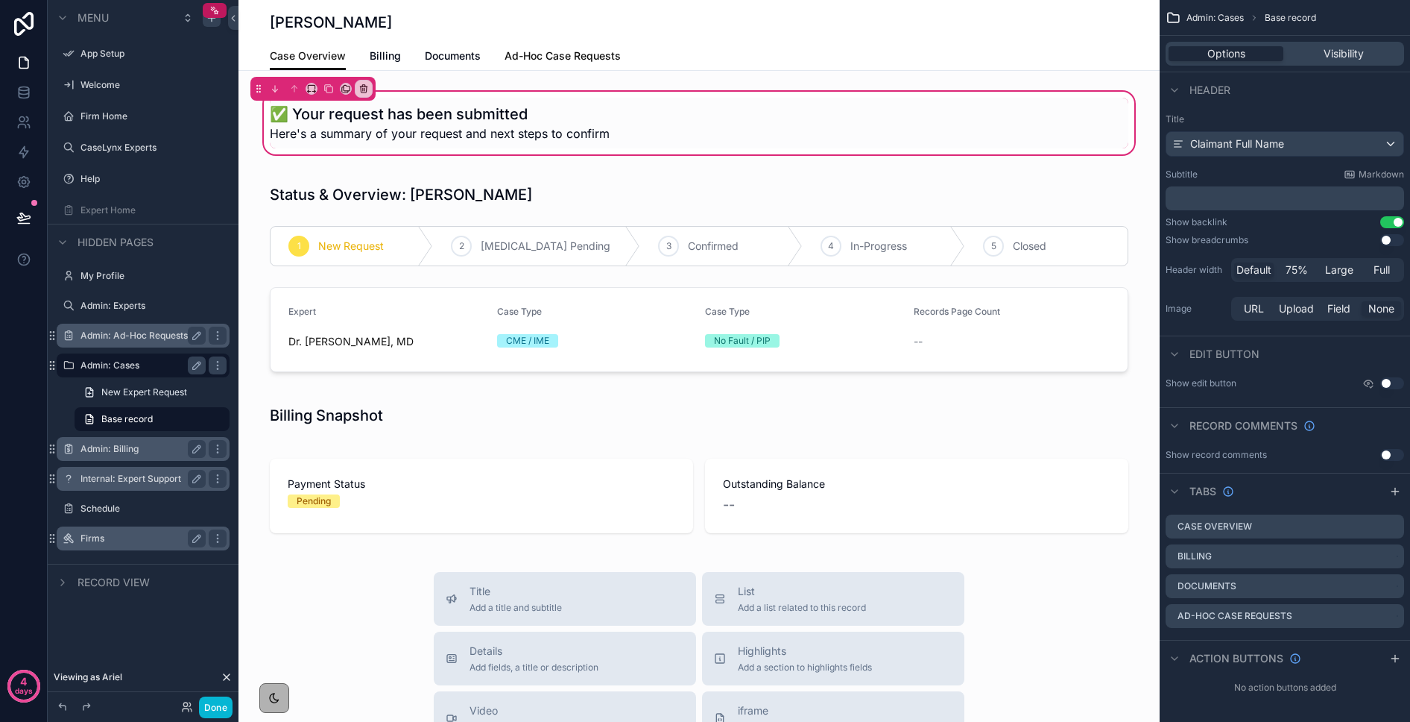
click at [581, 60] on span "Ad-Hoc Case Requests" at bounding box center [563, 55] width 116 height 15
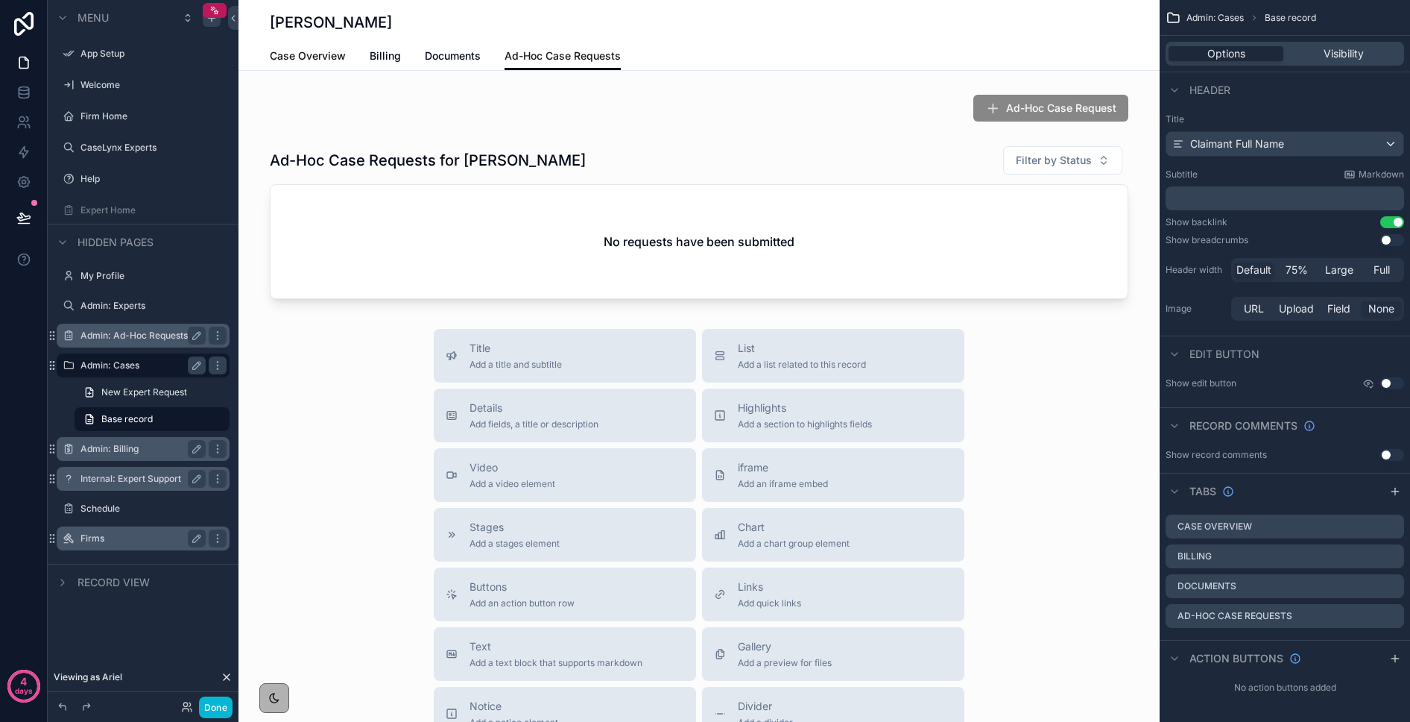
click at [335, 60] on span "Case Overview" at bounding box center [308, 55] width 76 height 15
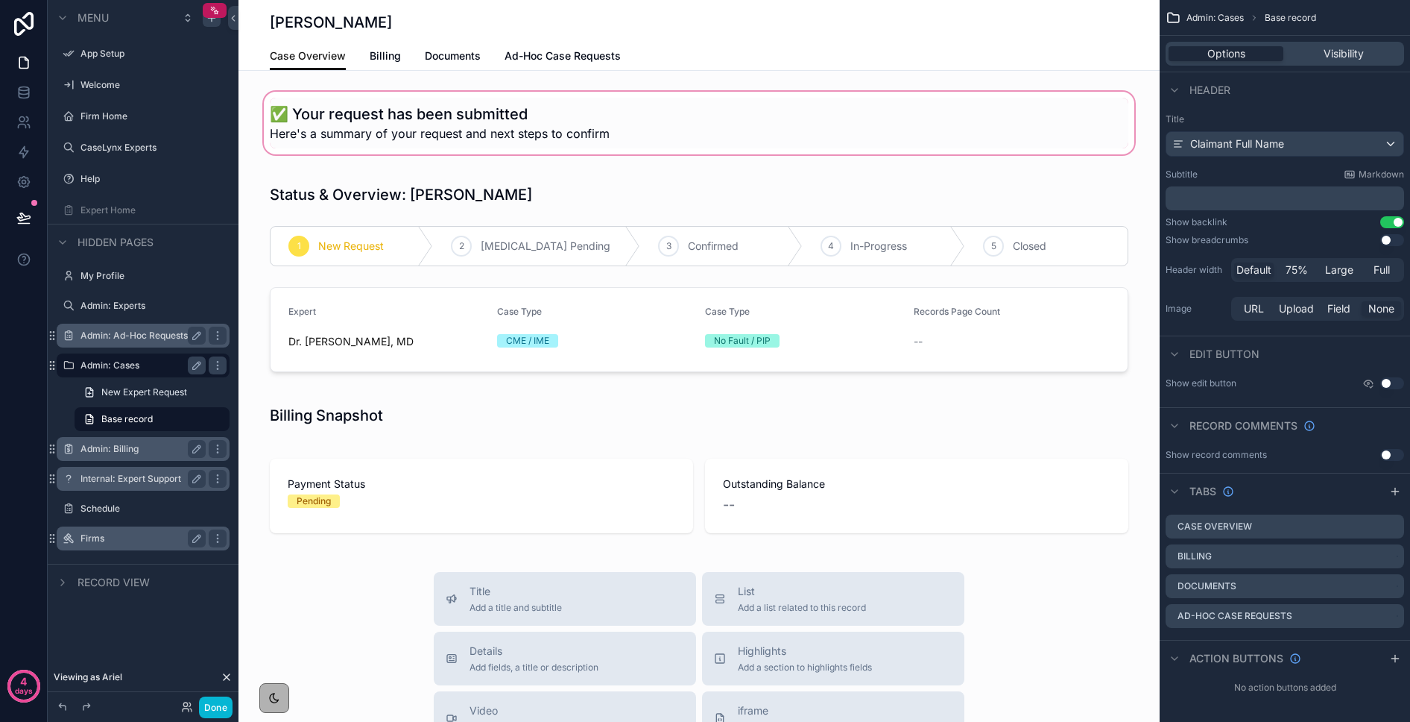
click at [350, 116] on div "scrollable content" at bounding box center [699, 123] width 921 height 69
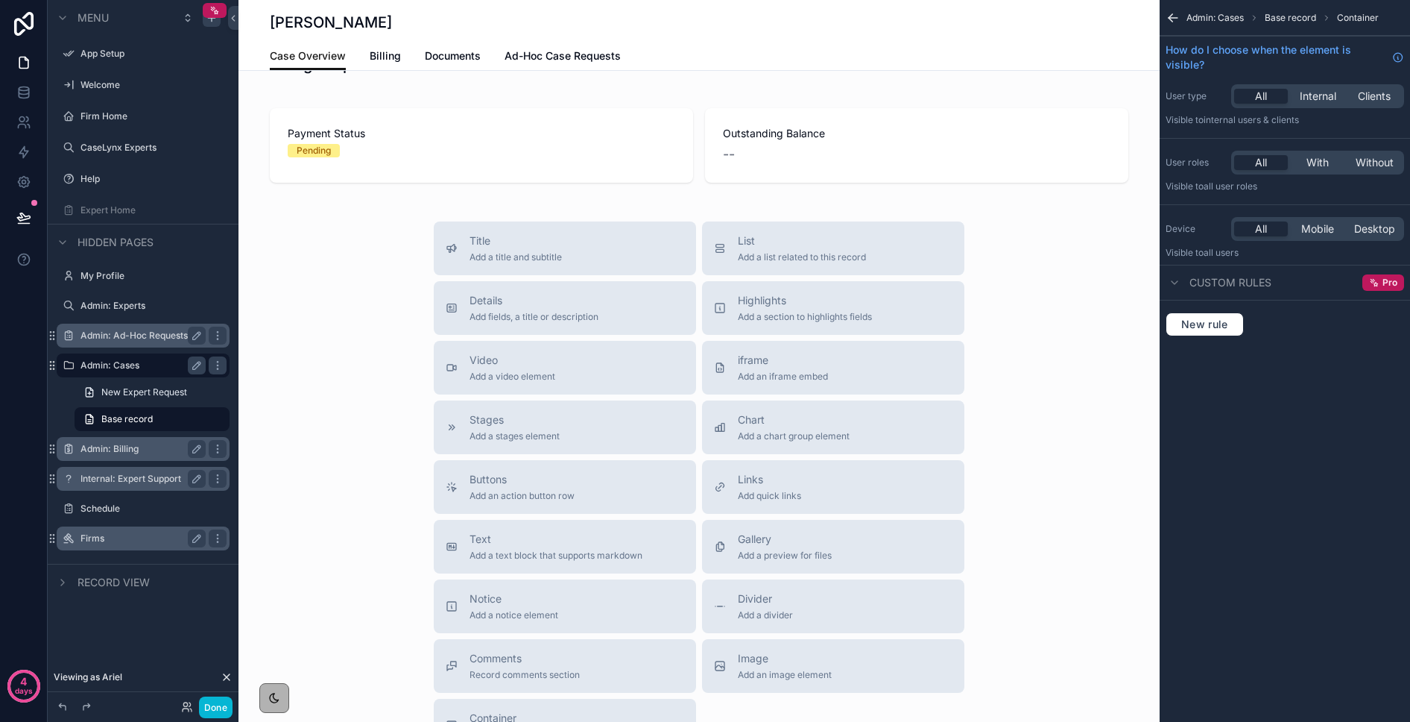
scroll to position [382, 0]
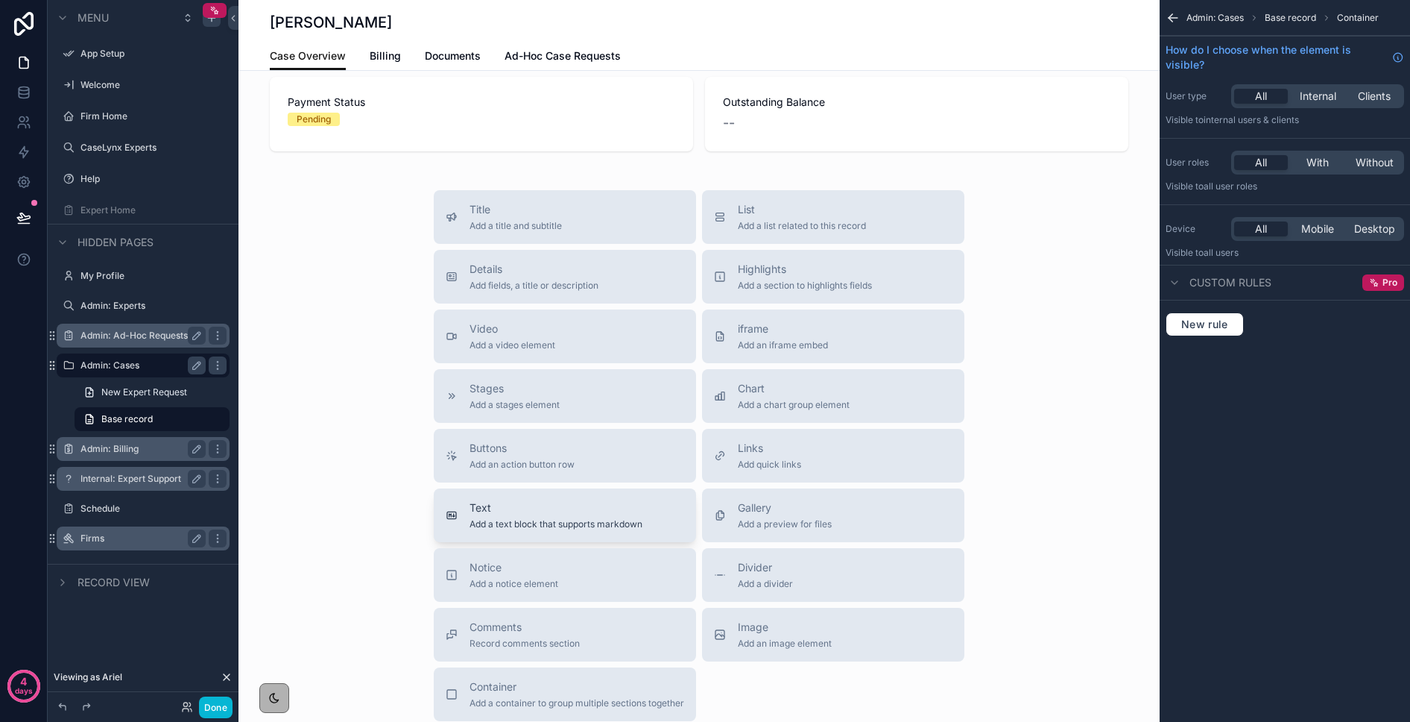
click at [513, 514] on span "Text" at bounding box center [556, 507] width 173 height 15
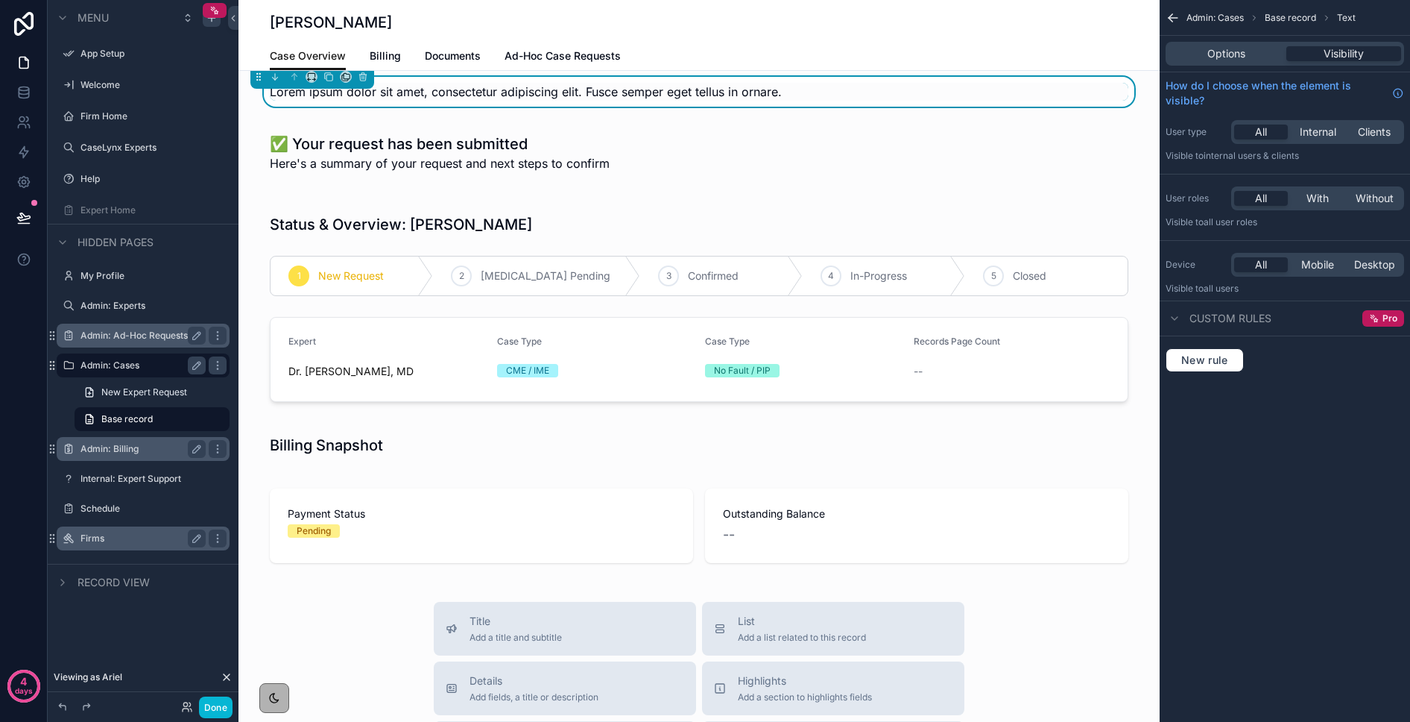
scroll to position [0, 0]
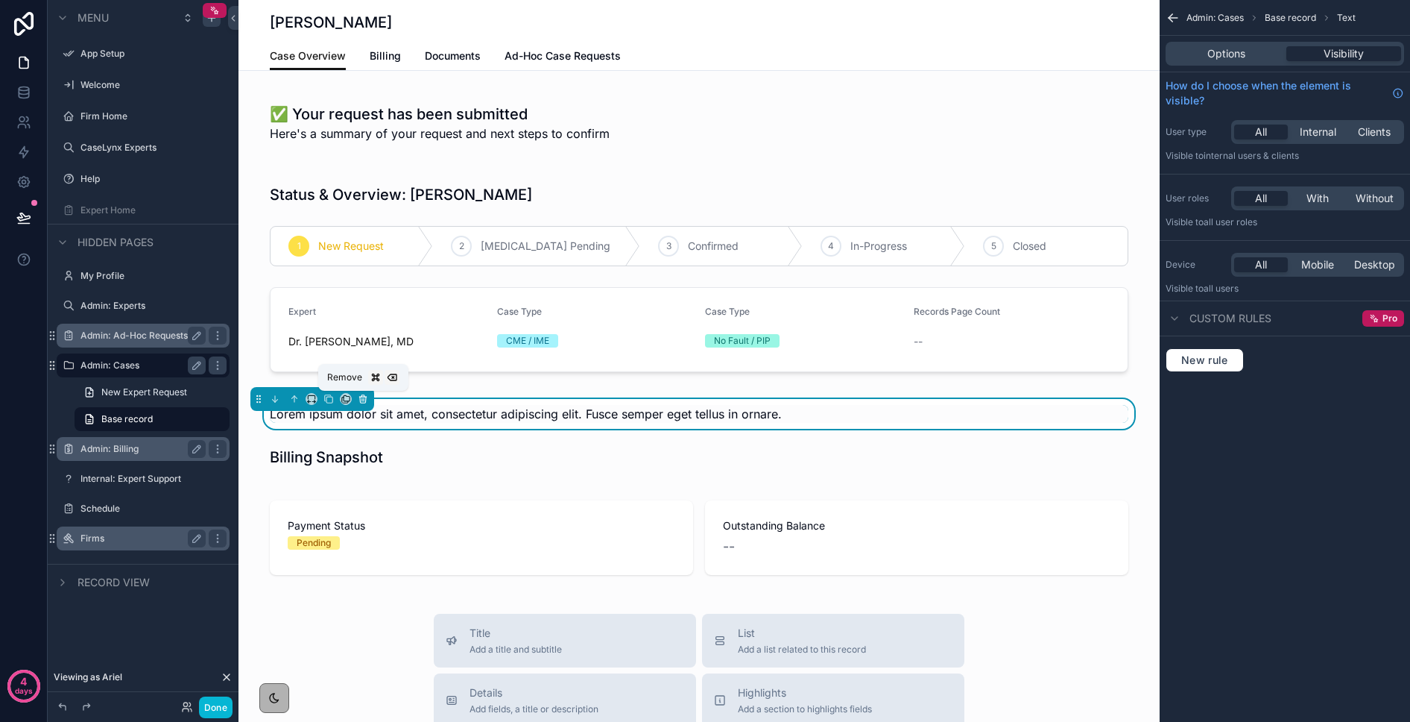
click at [364, 398] on icon "scrollable content" at bounding box center [364, 399] width 0 height 3
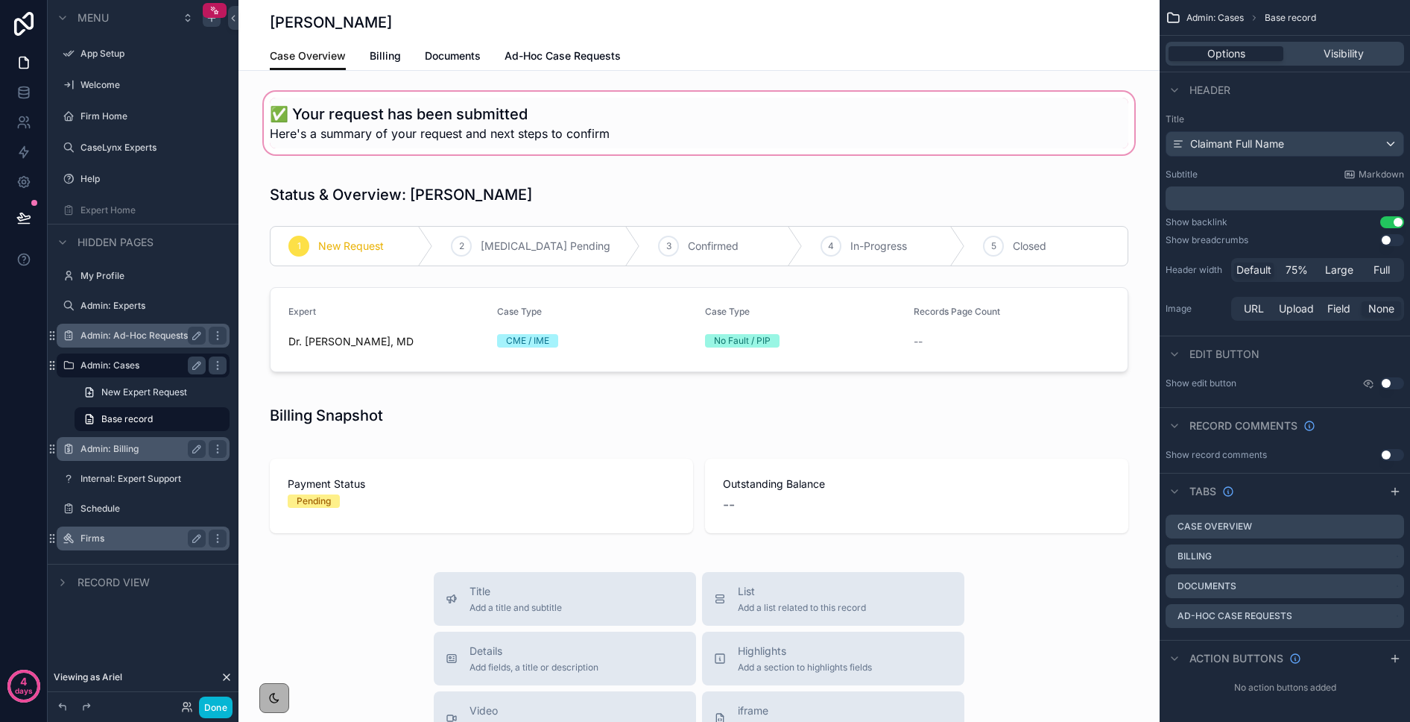
click at [338, 118] on div "scrollable content" at bounding box center [699, 123] width 921 height 69
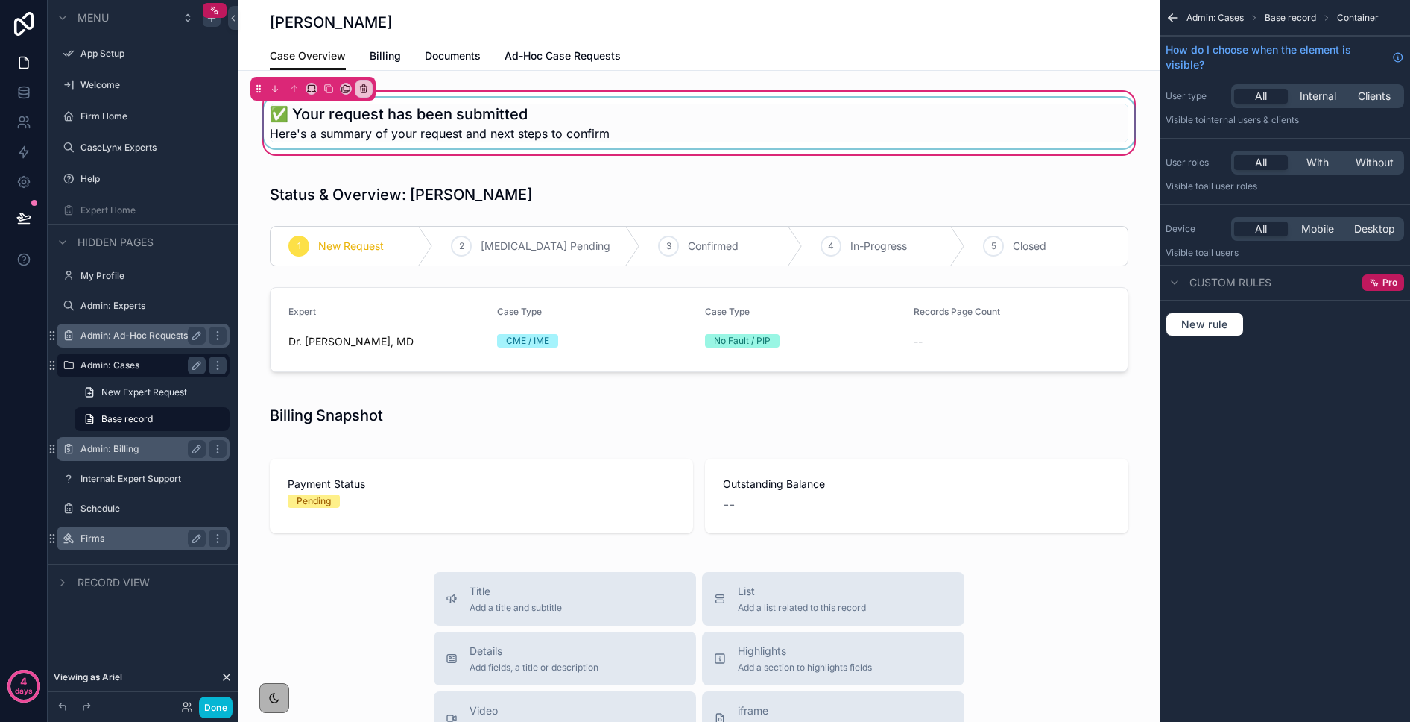
click at [961, 126] on div "scrollable content" at bounding box center [699, 123] width 877 height 51
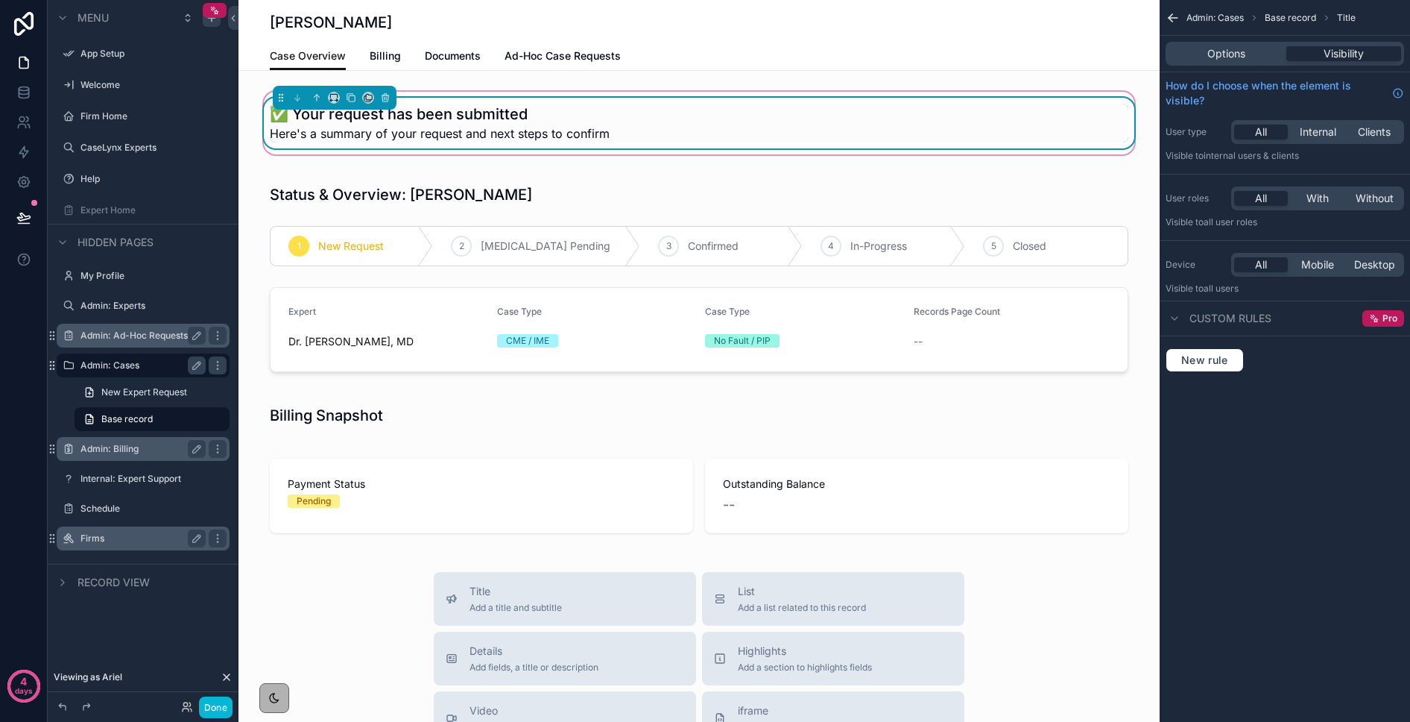
click at [920, 95] on div "✅ Your request has been submitted Here's a summary of your request and next ste…" at bounding box center [699, 123] width 921 height 69
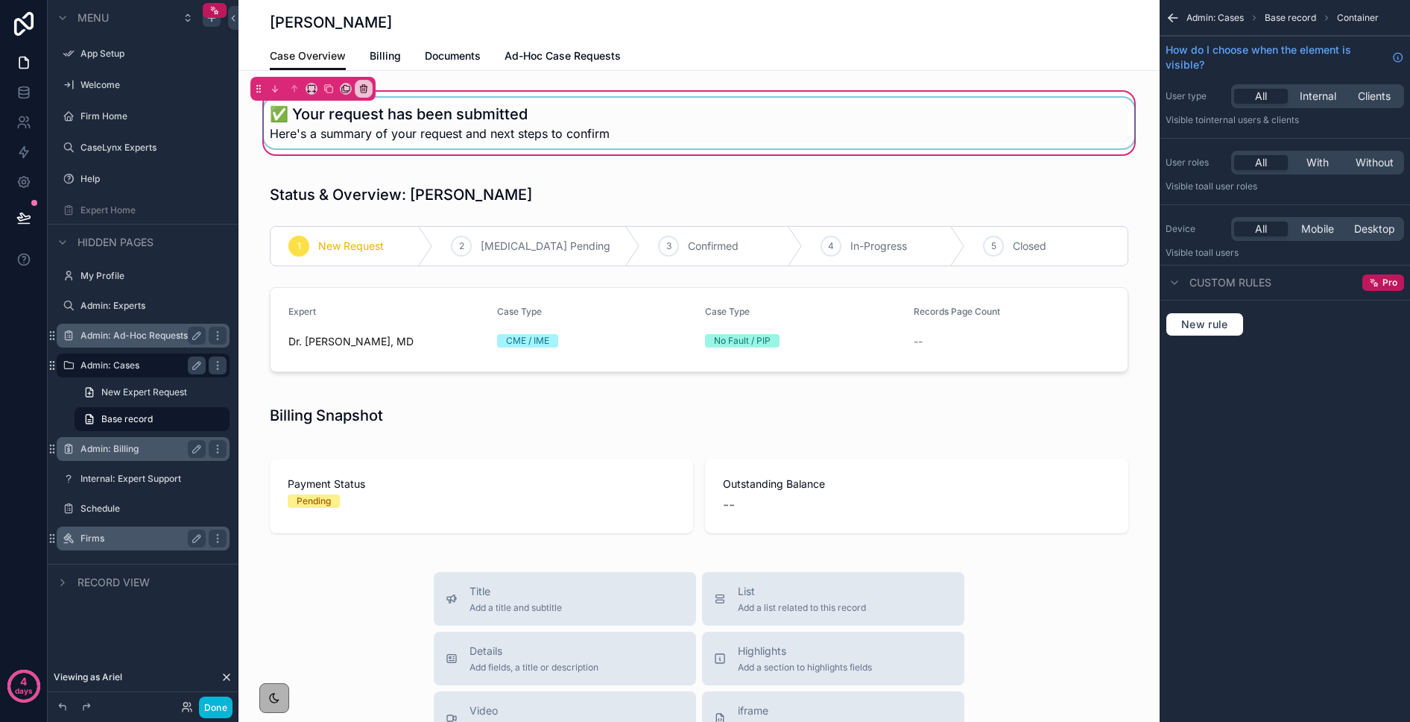
click at [517, 98] on div "scrollable content" at bounding box center [699, 123] width 877 height 51
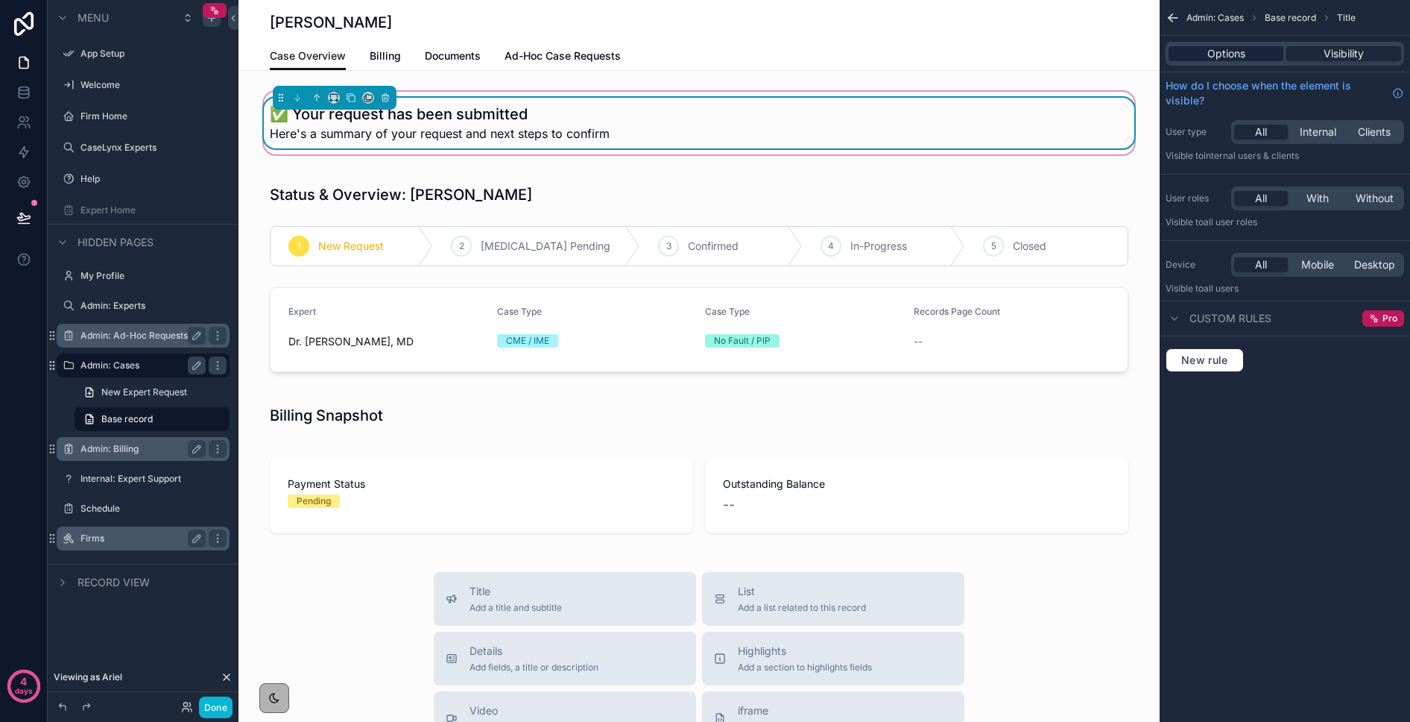
click at [1154, 48] on div "Options" at bounding box center [1226, 53] width 115 height 15
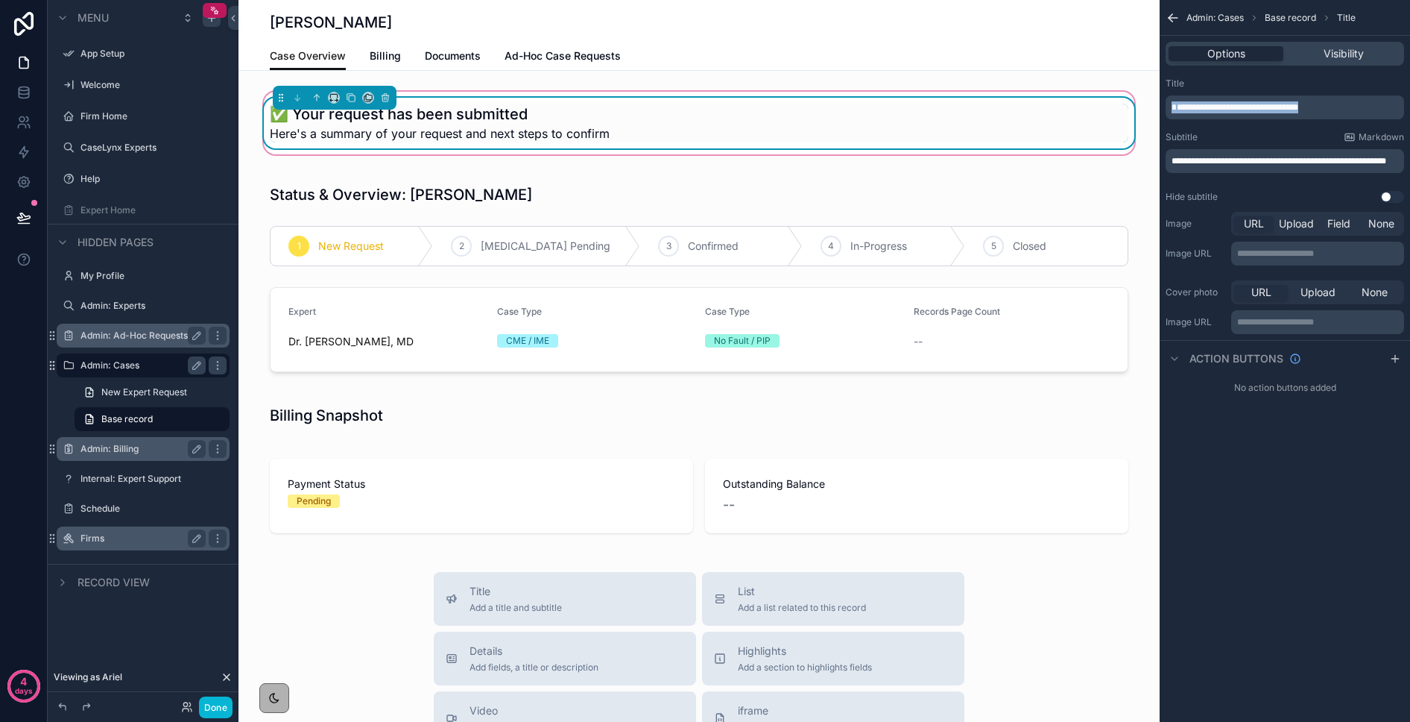
drag, startPoint x: 1183, startPoint y: 97, endPoint x: 1157, endPoint y: 95, distance: 26.2
click at [1154, 95] on div "App Setup Welcome Firm Home CaseLynx Experts Help Expert Home My Profile Admin:…" at bounding box center [825, 361] width 1172 height 722
drag, startPoint x: 338, startPoint y: 624, endPoint x: 640, endPoint y: 608, distance: 302.4
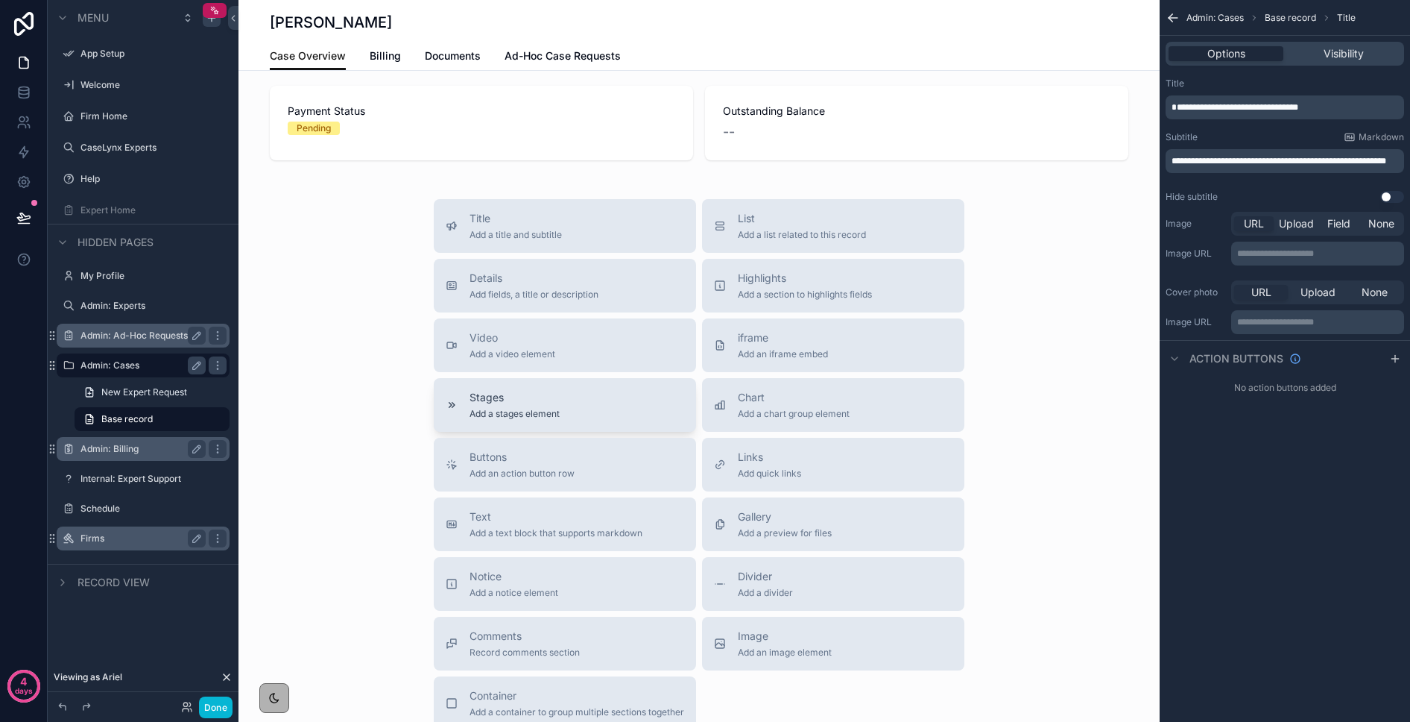
scroll to position [376, 0]
click at [574, 689] on span "Container" at bounding box center [577, 692] width 215 height 15
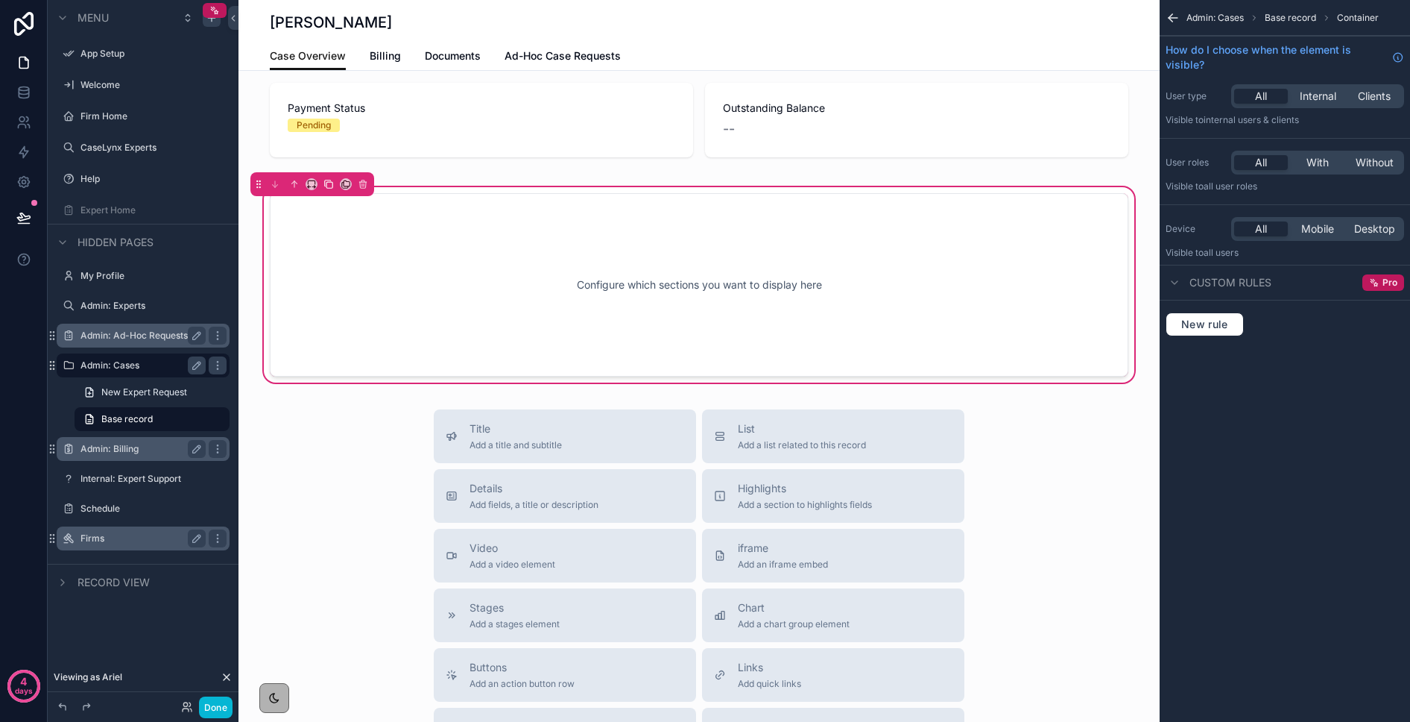
scroll to position [300, 0]
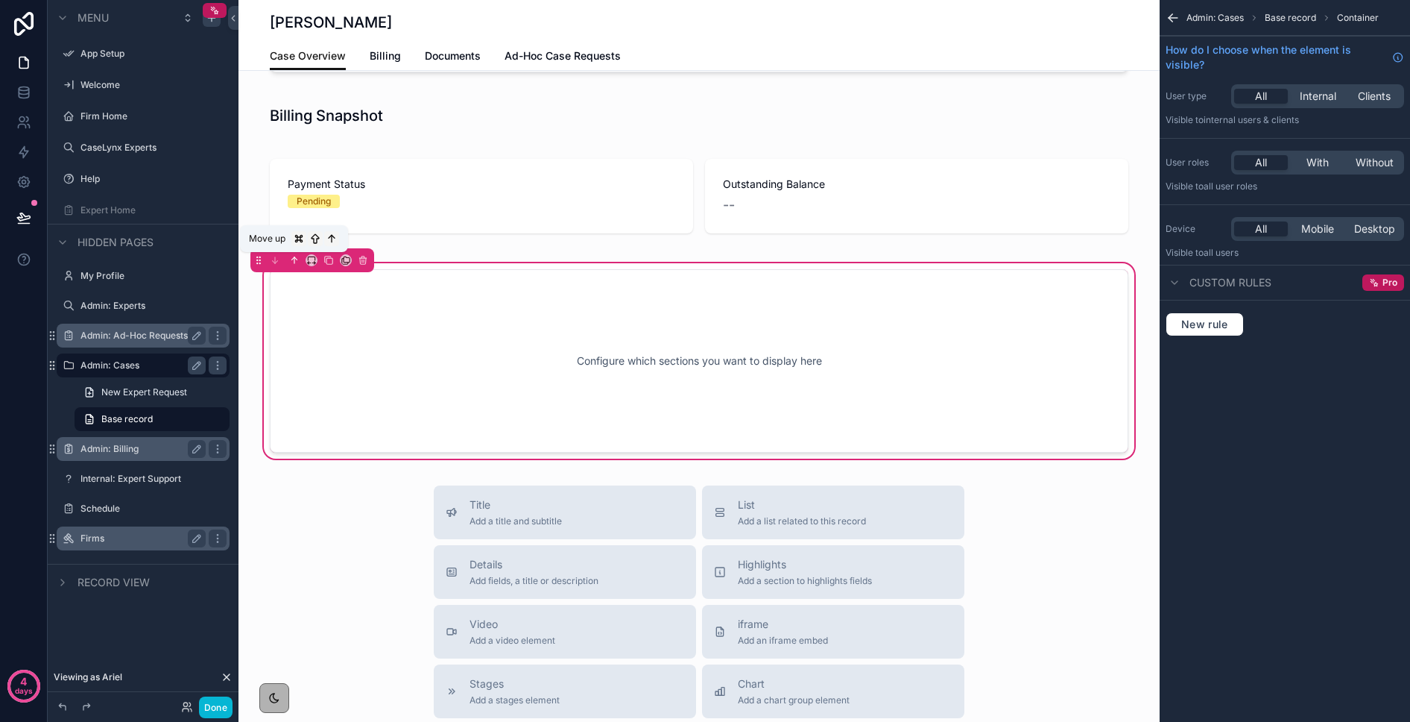
click at [294, 259] on icon "scrollable content" at bounding box center [294, 260] width 0 height 6
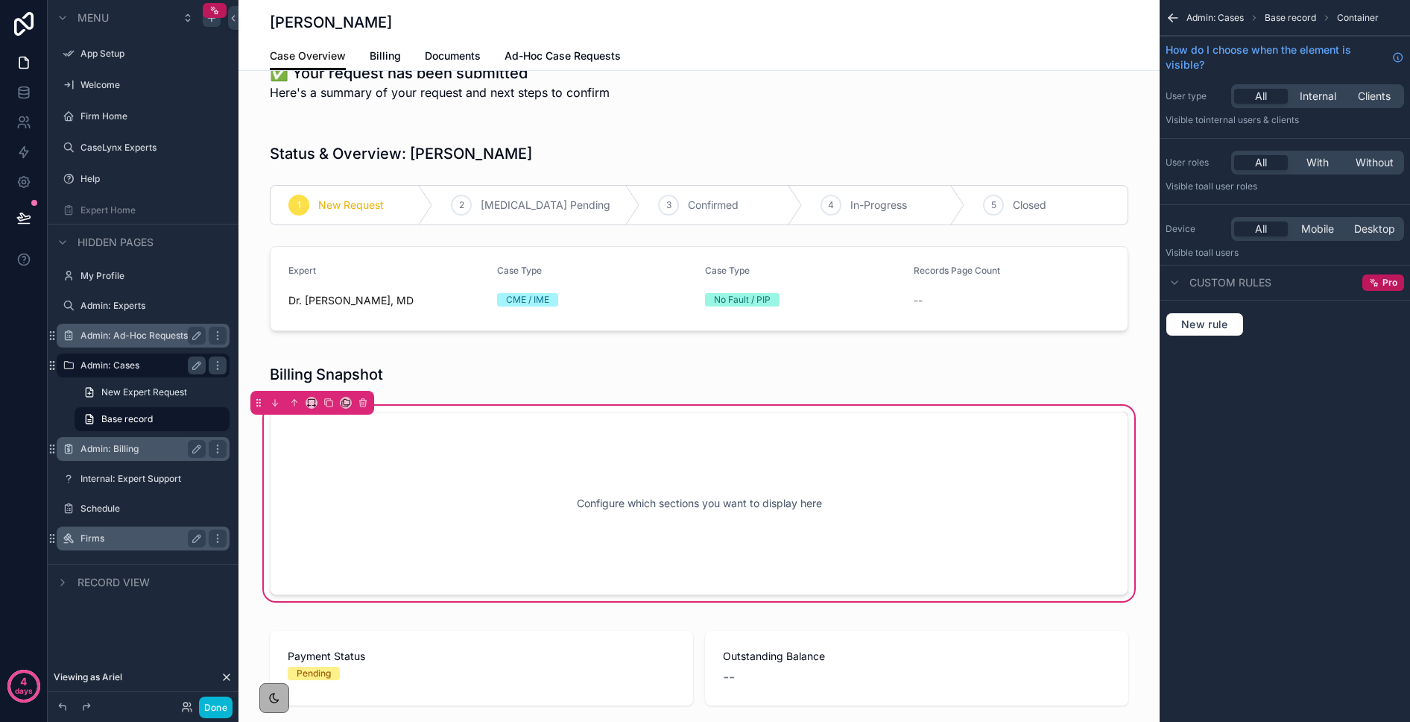
scroll to position [39, 0]
click at [294, 403] on icon "scrollable content" at bounding box center [294, 405] width 0 height 6
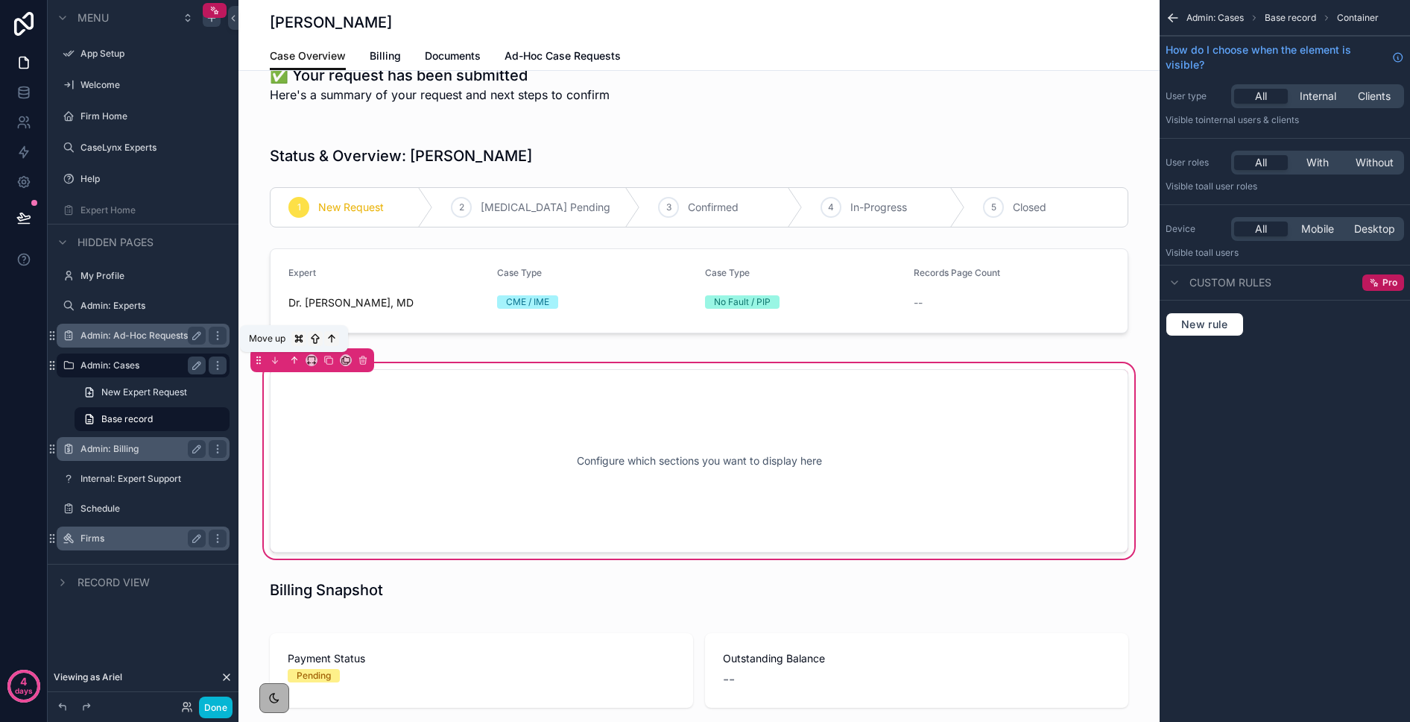
click at [294, 356] on icon "scrollable content" at bounding box center [294, 360] width 10 height 10
click at [294, 359] on icon "scrollable content" at bounding box center [294, 360] width 0 height 6
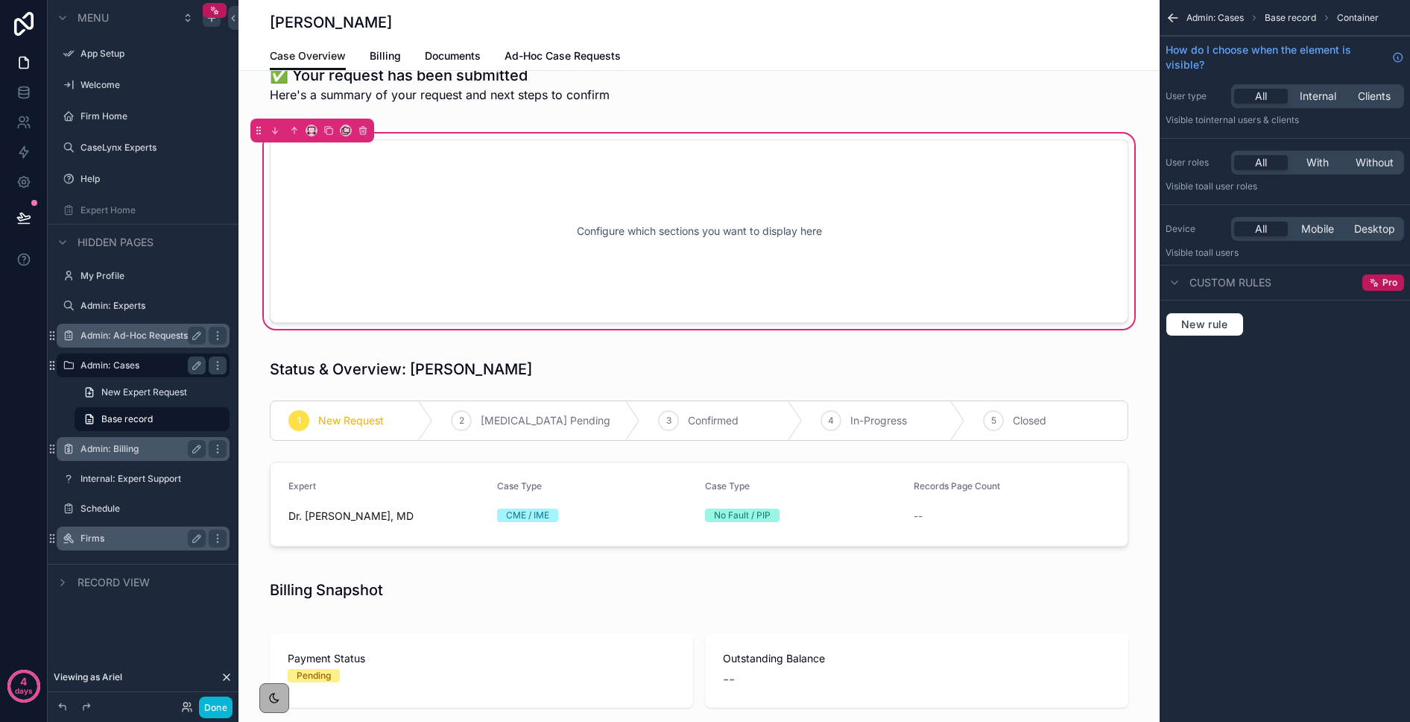
scroll to position [0, 0]
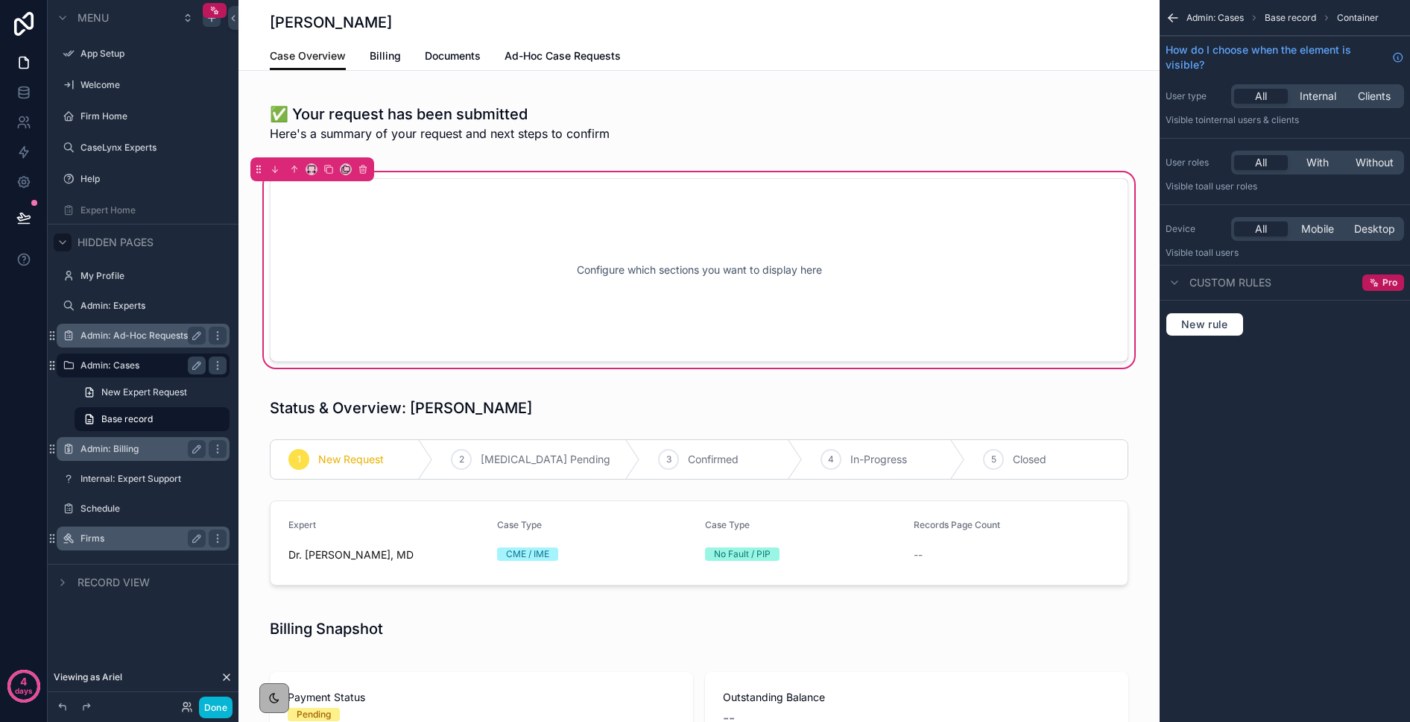
click at [65, 238] on icon "scrollable content" at bounding box center [63, 242] width 12 height 12
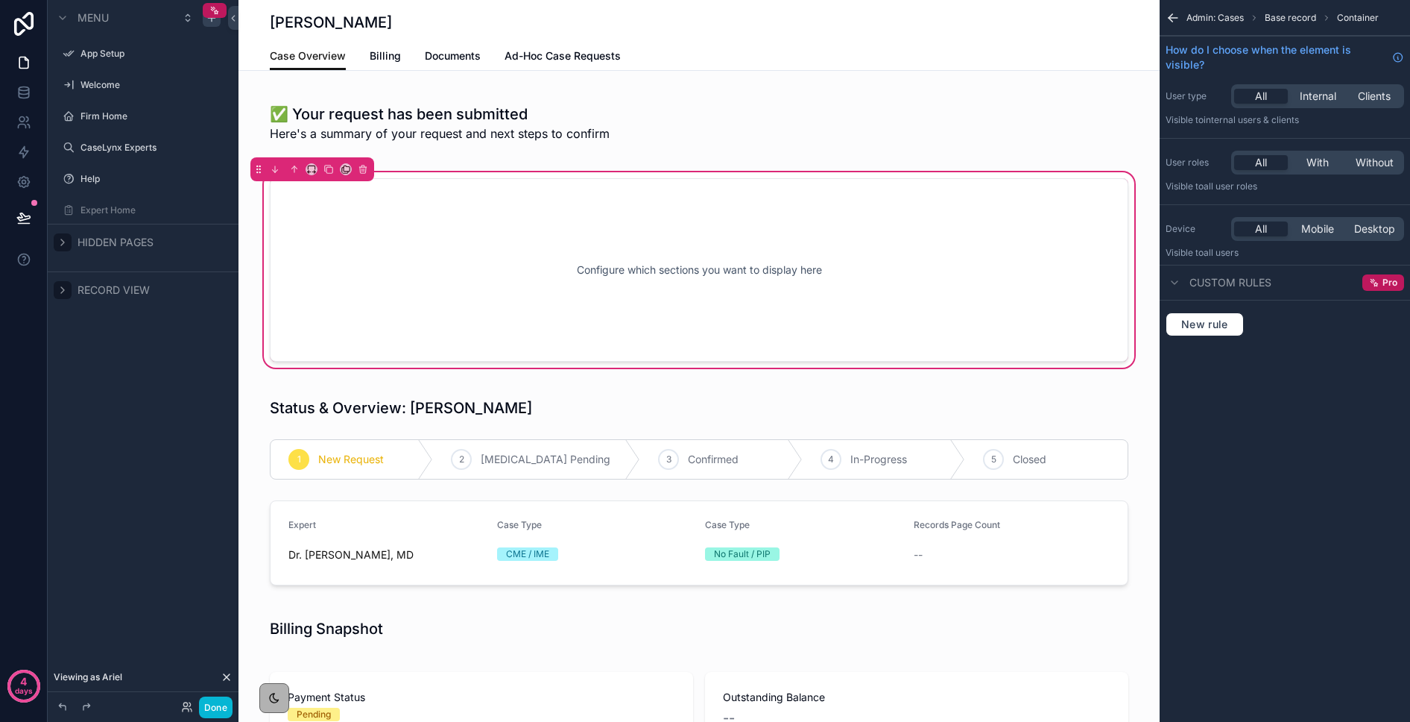
click at [63, 287] on icon "scrollable content" at bounding box center [63, 290] width 12 height 12
click at [132, 444] on span "Add a new section" at bounding box center [142, 446] width 77 height 12
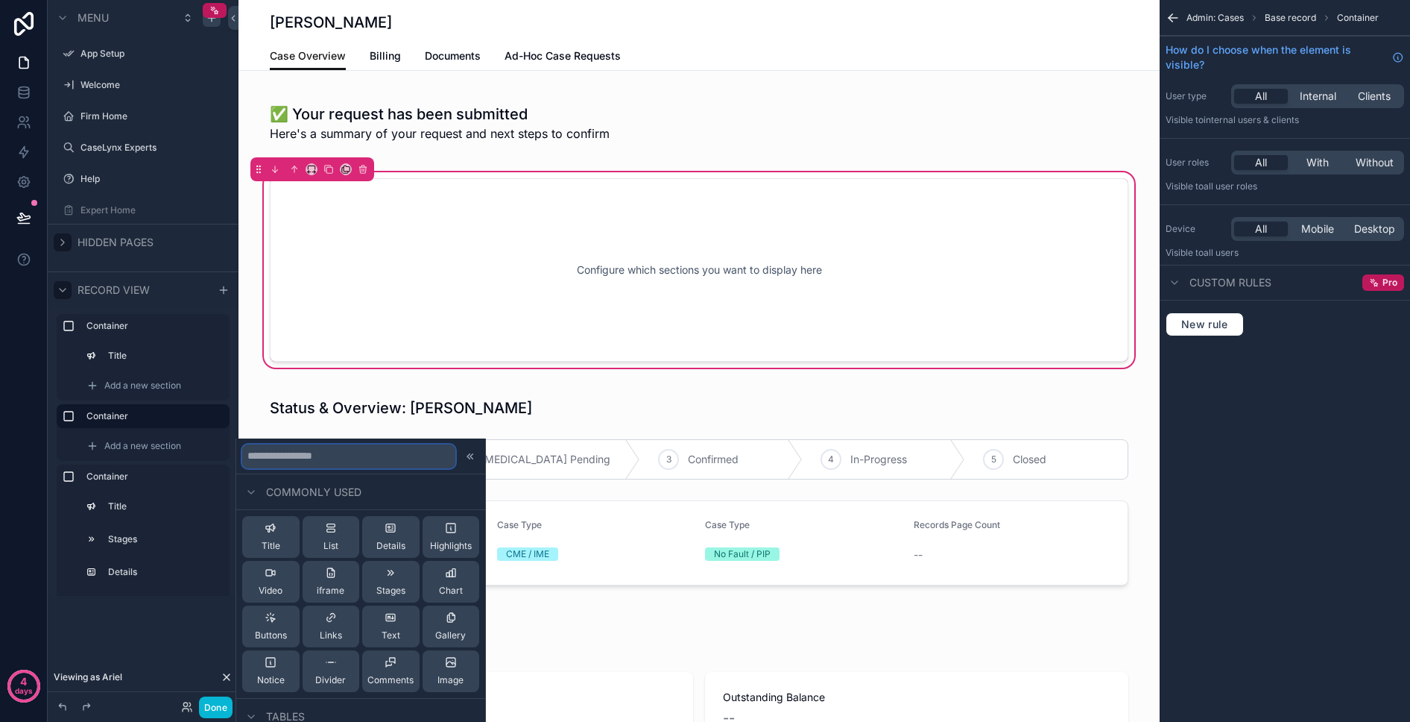
click at [283, 457] on input "text" at bounding box center [348, 456] width 213 height 24
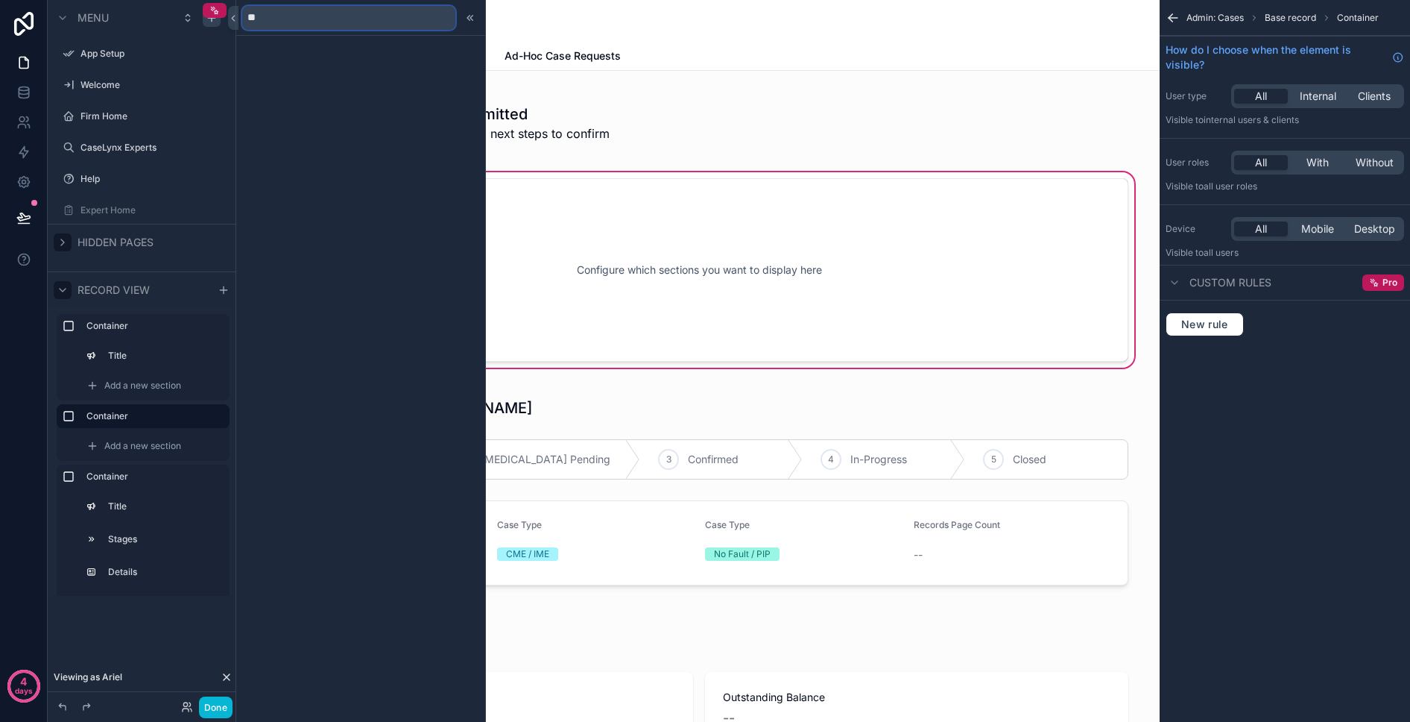
type input "*"
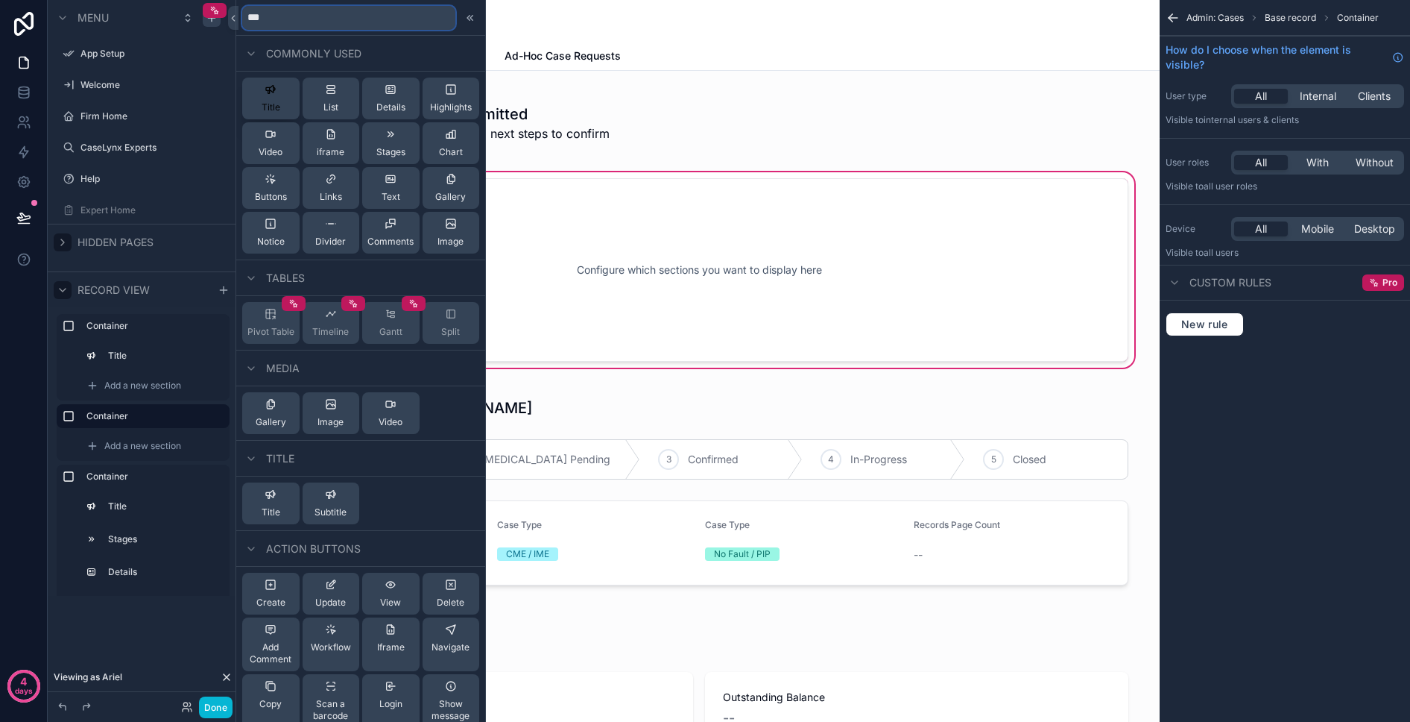
type input "***"
click at [277, 94] on div "Title" at bounding box center [271, 98] width 19 height 30
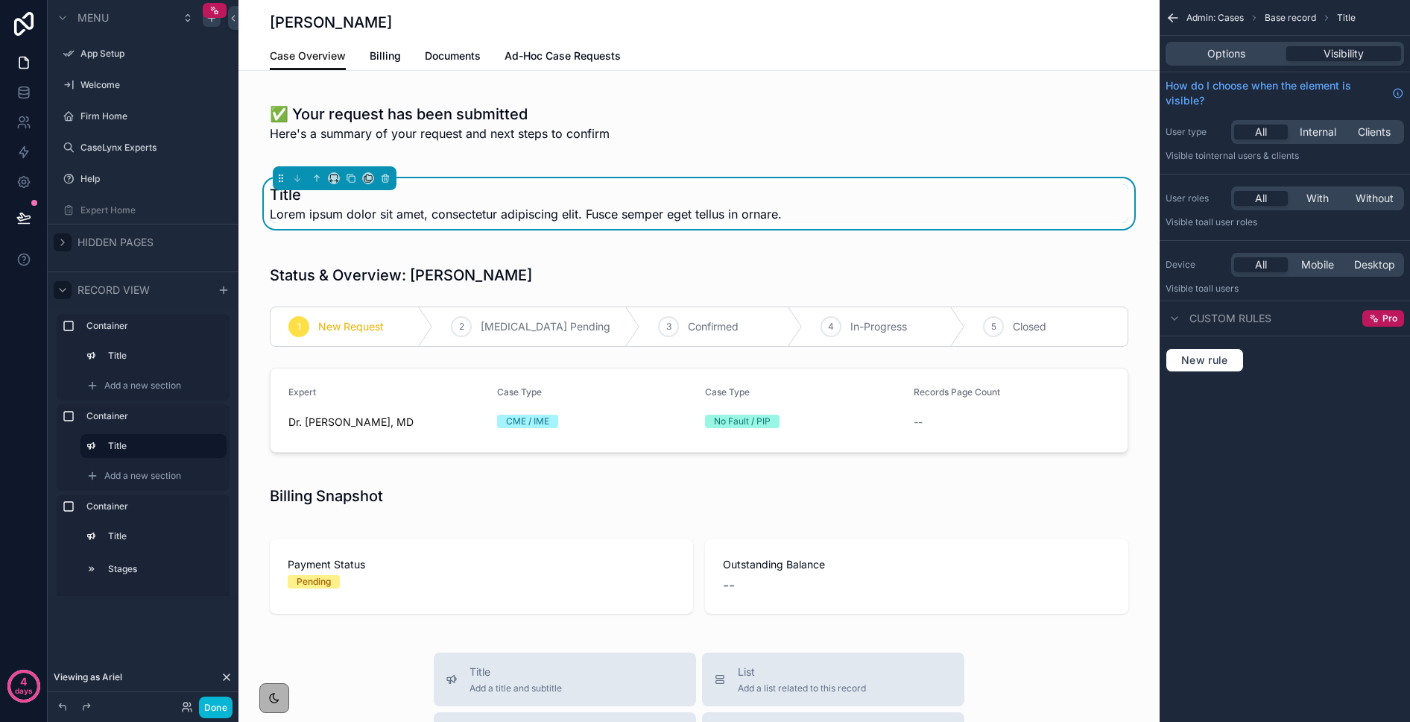
click at [1154, 45] on div "Options Visibility" at bounding box center [1285, 54] width 239 height 24
drag, startPoint x: 1235, startPoint y: 49, endPoint x: 1243, endPoint y: 68, distance: 20.1
click at [1154, 49] on span "Options" at bounding box center [1227, 53] width 38 height 15
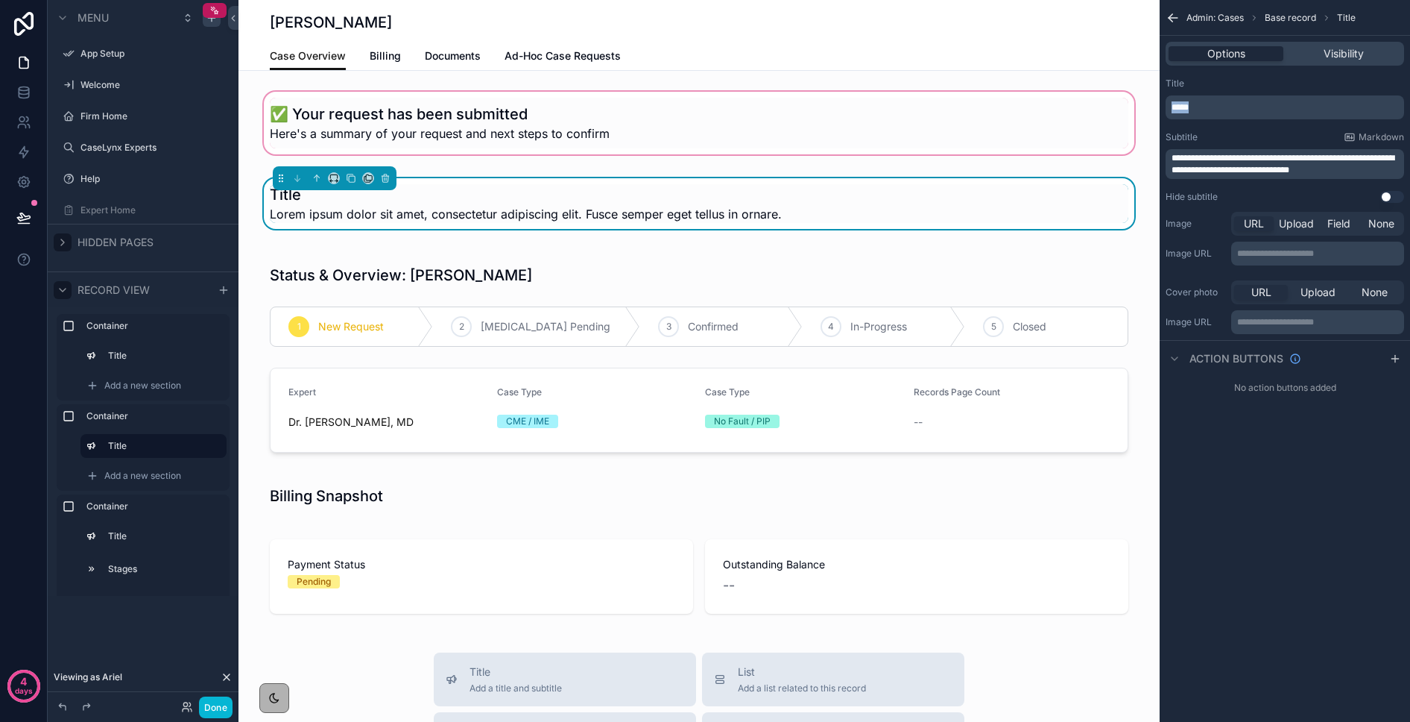
drag, startPoint x: 1221, startPoint y: 102, endPoint x: 1155, endPoint y: 95, distance: 66.7
click at [1154, 95] on div "App Setup Welcome Firm Home CaseLynx Experts Help Expert Home My Profile Admin:…" at bounding box center [825, 361] width 1172 height 722
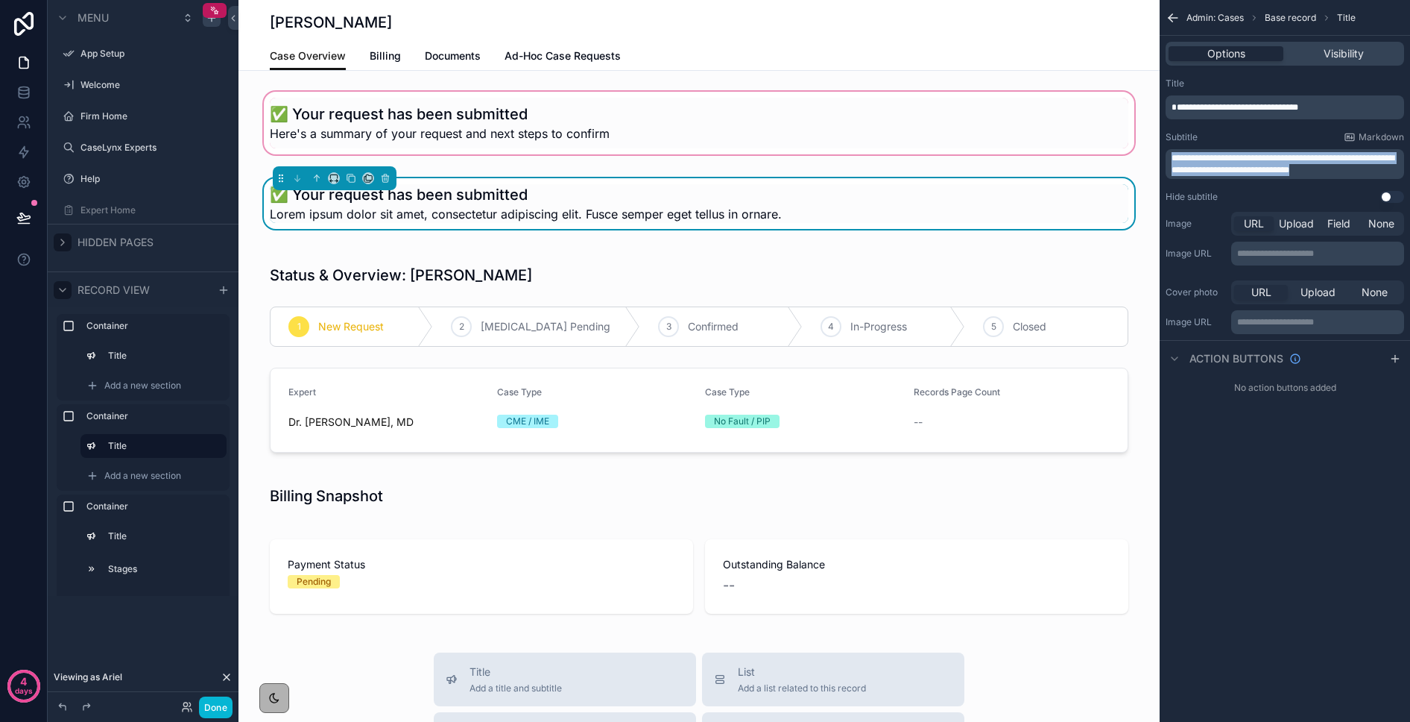
drag, startPoint x: 1316, startPoint y: 168, endPoint x: 1129, endPoint y: 145, distance: 187.8
click at [1129, 145] on div "App Setup Welcome Firm Home CaseLynx Experts Help Expert Home My Profile Admin:…" at bounding box center [825, 361] width 1172 height 722
click at [699, 108] on div "scrollable content" at bounding box center [699, 123] width 921 height 69
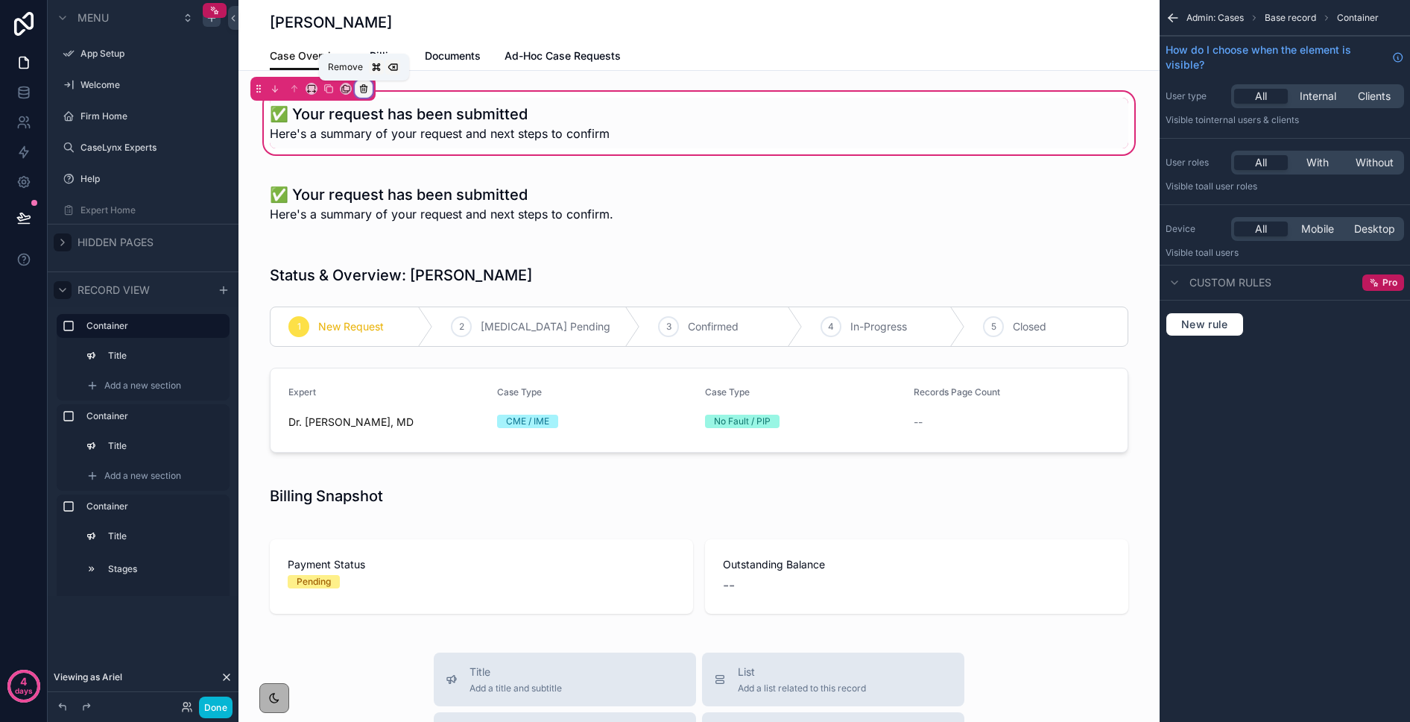
click at [359, 89] on icon "scrollable content" at bounding box center [364, 88] width 10 height 10
click at [570, 95] on div "scrollable content" at bounding box center [705, 361] width 1410 height 722
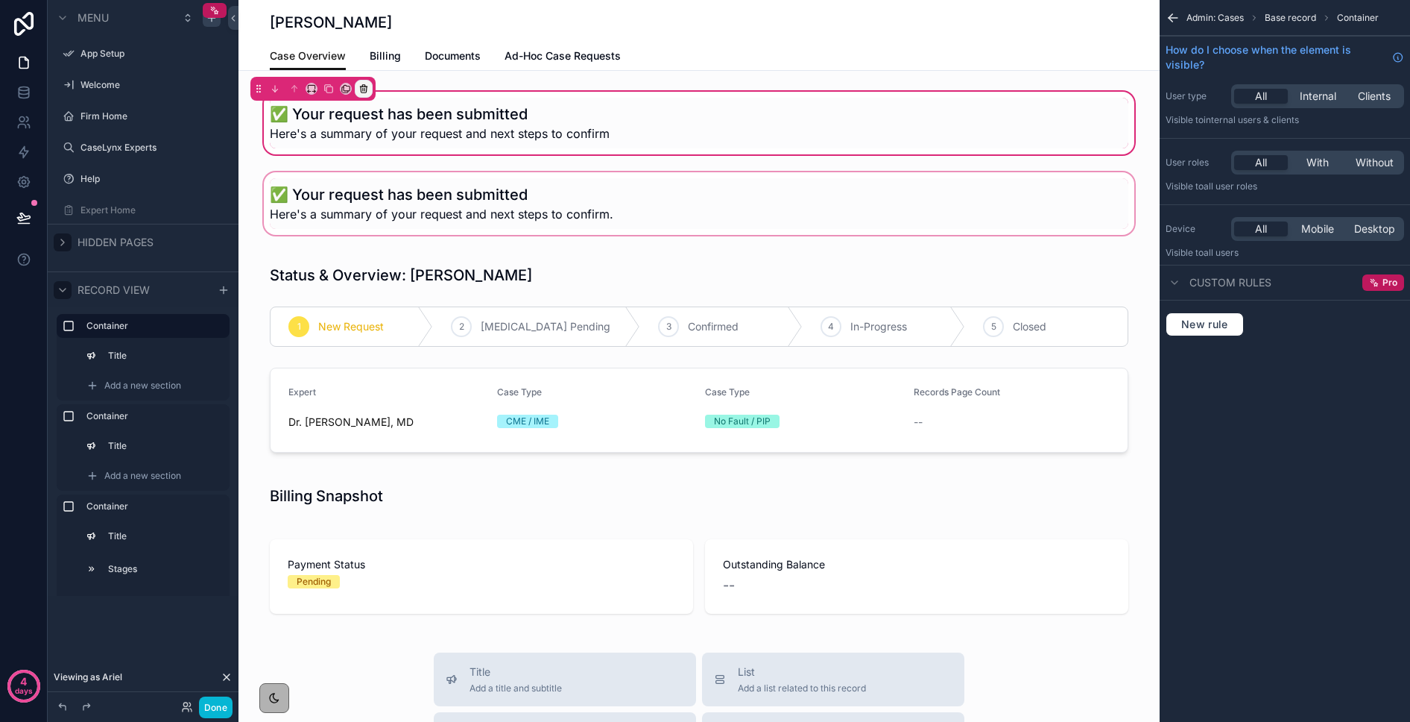
click at [561, 201] on div "scrollable content" at bounding box center [699, 203] width 921 height 69
click at [549, 180] on div "scrollable content" at bounding box center [699, 203] width 921 height 69
click at [227, 707] on button "Done" at bounding box center [216, 707] width 34 height 22
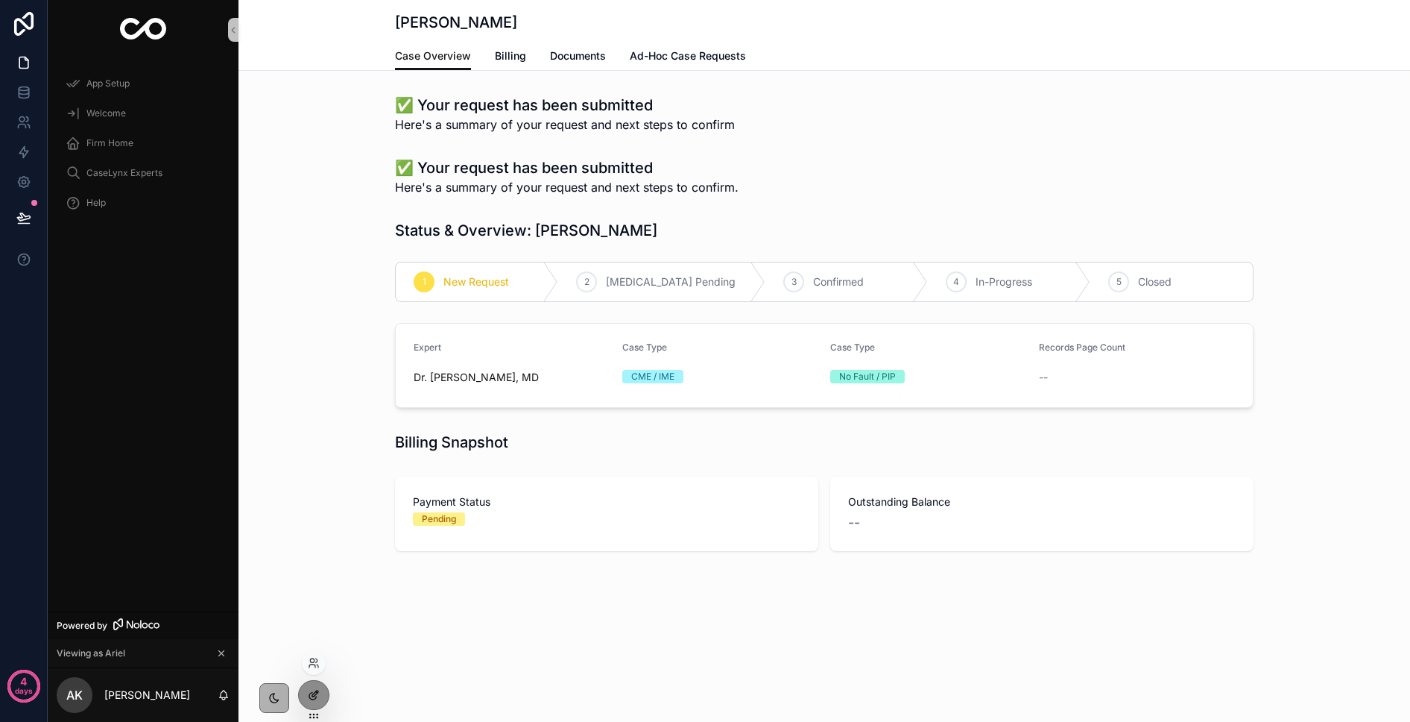
click at [313, 692] on icon at bounding box center [314, 695] width 12 height 12
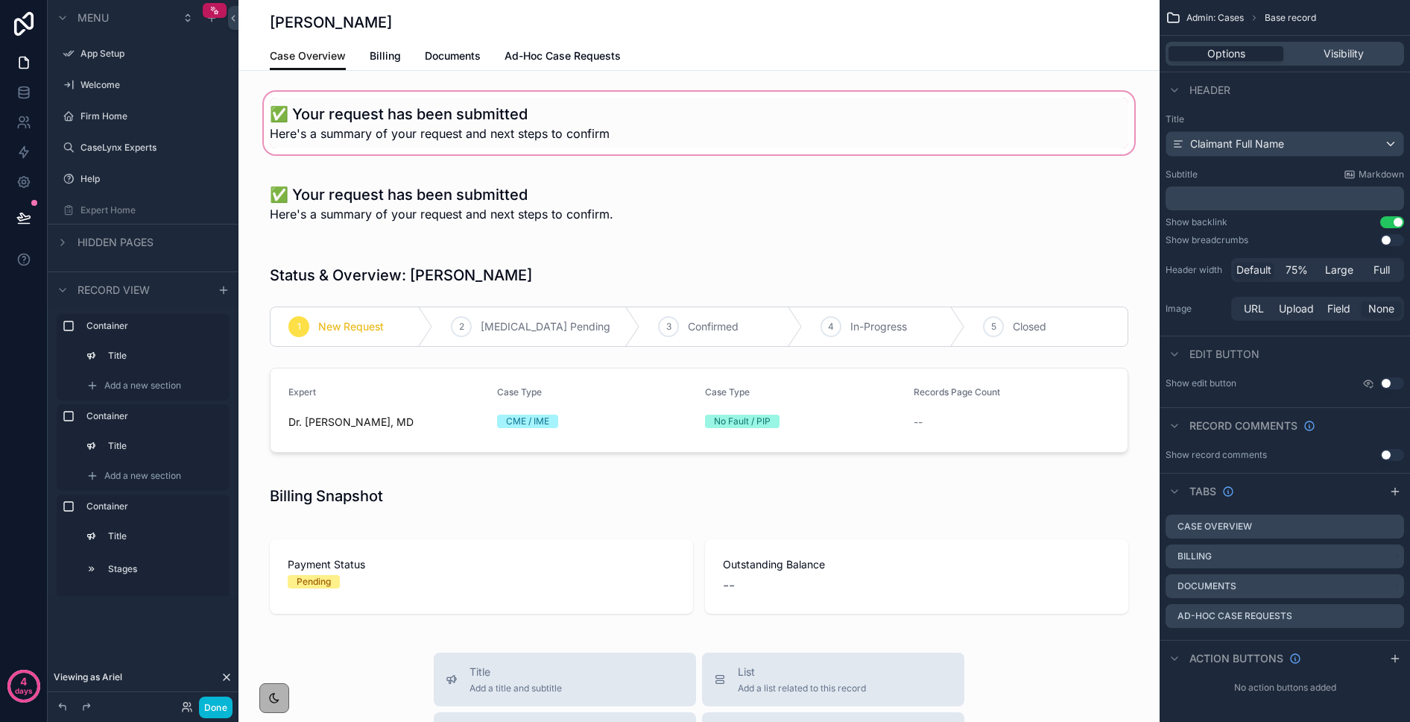
click at [350, 99] on div "scrollable content" at bounding box center [699, 123] width 921 height 69
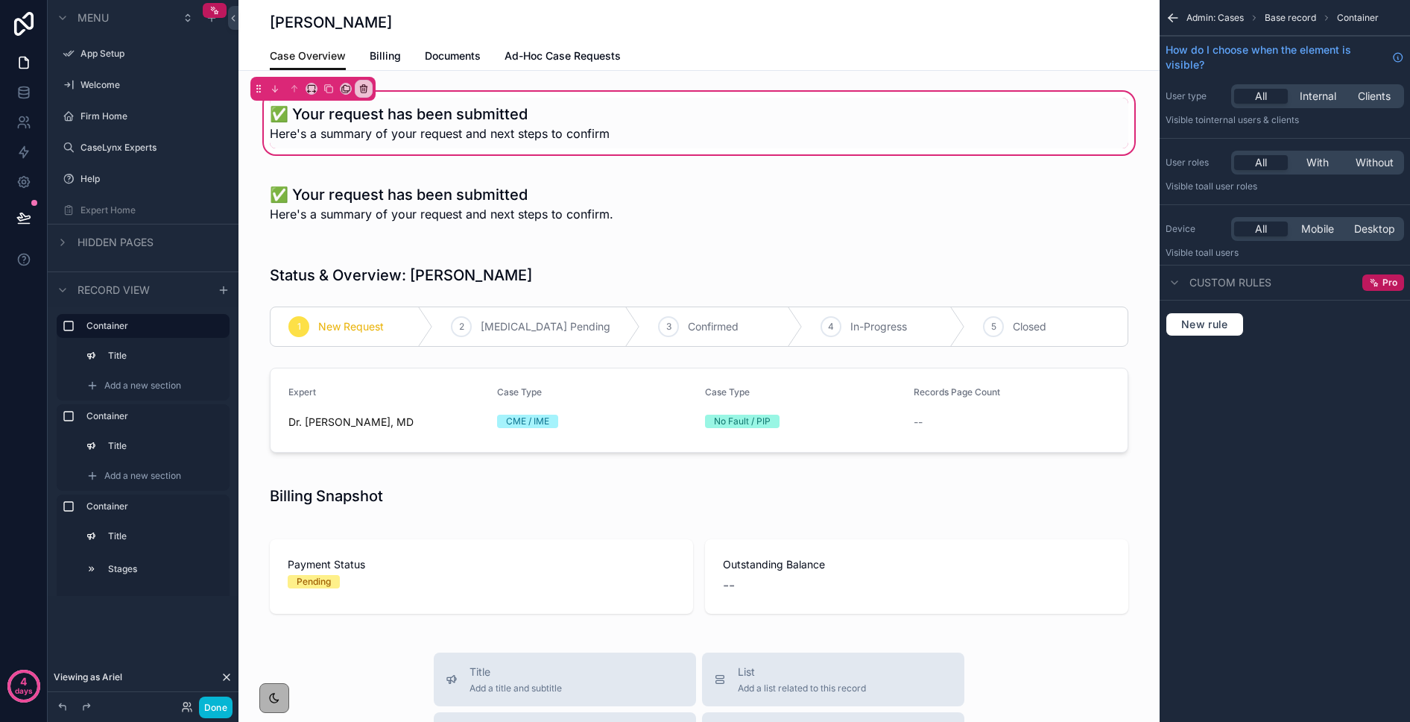
click at [396, 163] on div "✅ Your request has been submitted Here's a summary of your request and next ste…" at bounding box center [699, 359] width 921 height 540
click at [397, 180] on div "scrollable content" at bounding box center [699, 203] width 921 height 69
click at [393, 159] on div "✅ Your request has been submitted Here's a summary of your request and next ste…" at bounding box center [699, 359] width 921 height 540
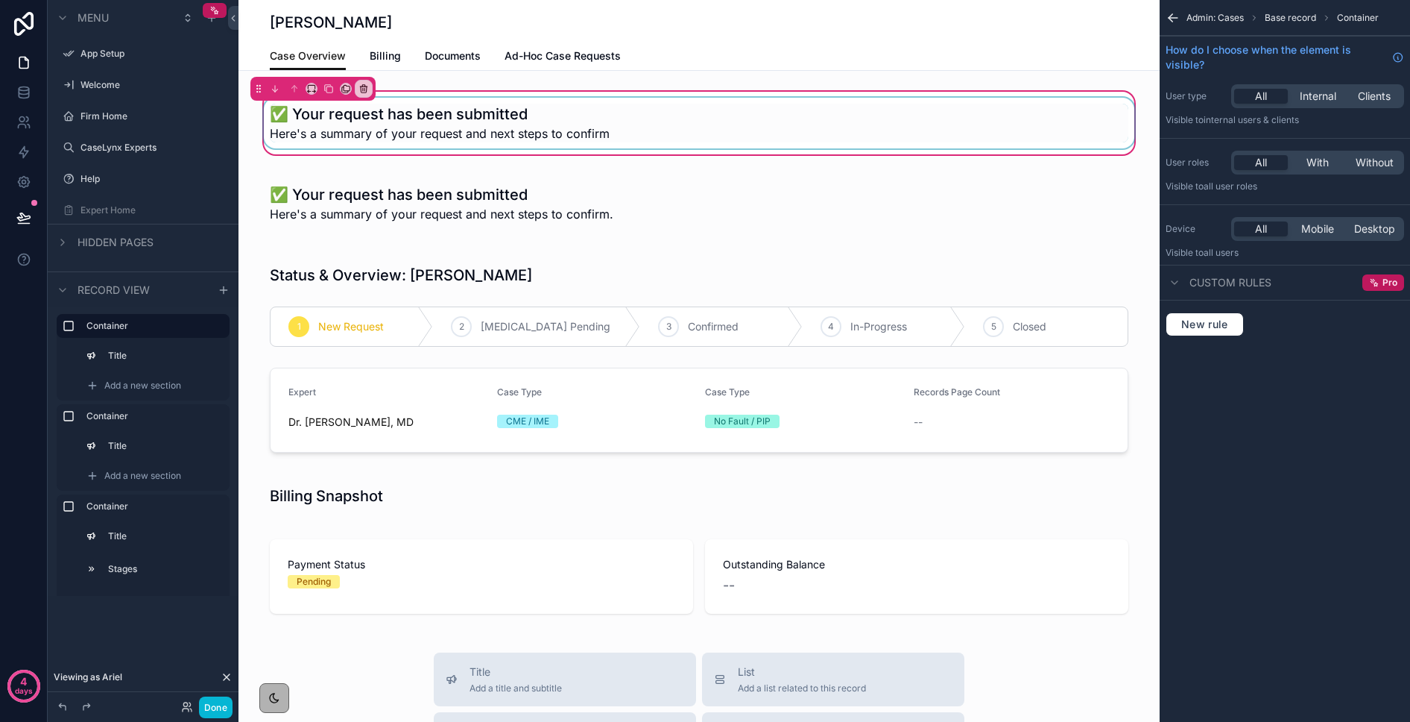
click at [396, 133] on div "scrollable content" at bounding box center [699, 123] width 877 height 51
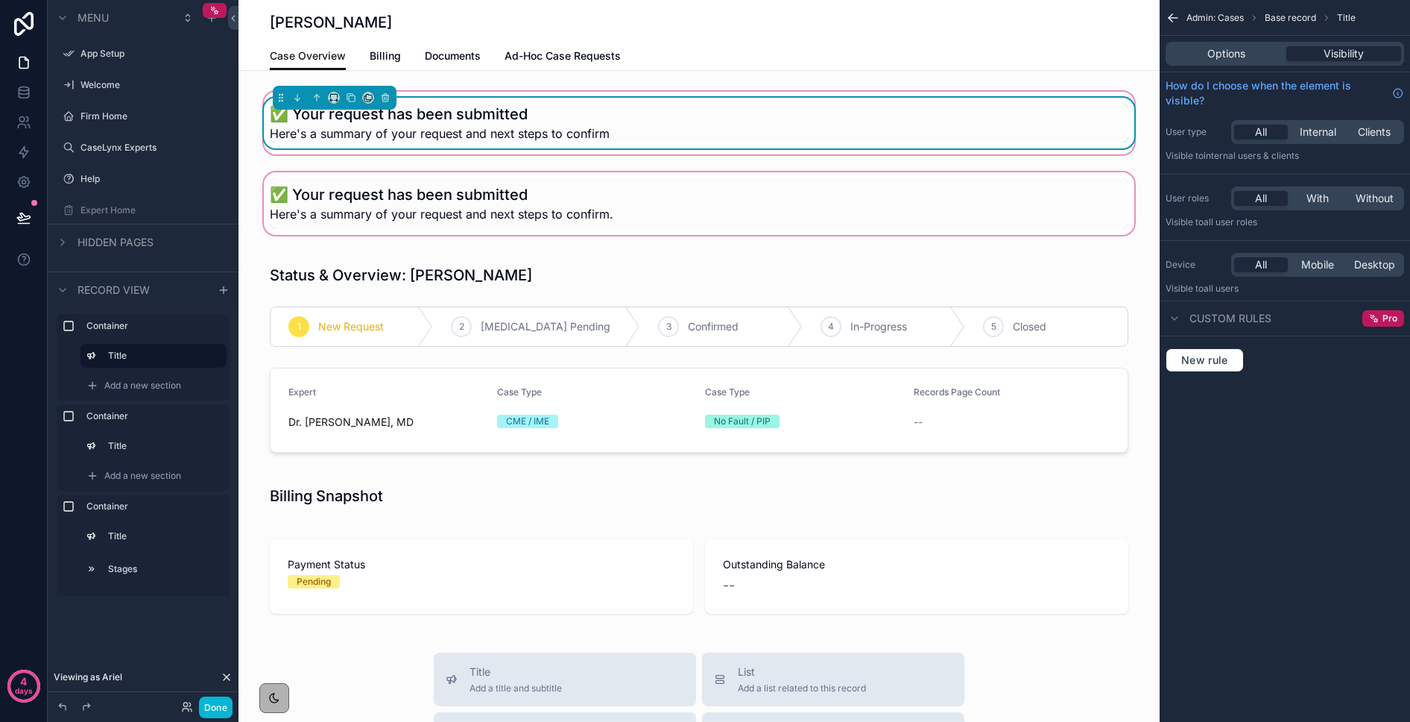
click at [428, 203] on div "scrollable content" at bounding box center [699, 203] width 921 height 69
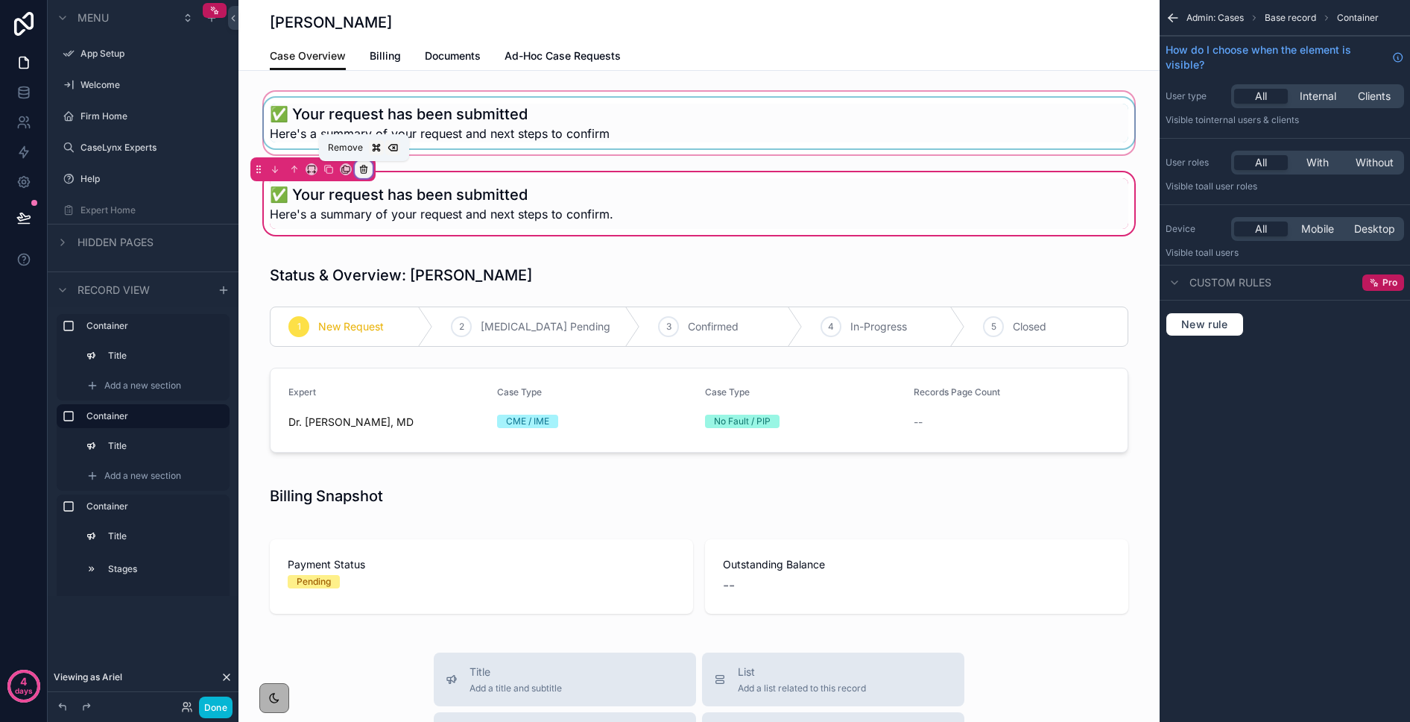
click at [359, 167] on icon "scrollable content" at bounding box center [364, 169] width 10 height 10
click at [513, 137] on div "scrollable content" at bounding box center [705, 361] width 1410 height 722
click at [500, 121] on div "scrollable content" at bounding box center [699, 123] width 921 height 69
click at [470, 94] on div "scrollable content" at bounding box center [699, 123] width 921 height 69
click at [216, 324] on icon "scrollable content" at bounding box center [217, 325] width 7 height 7
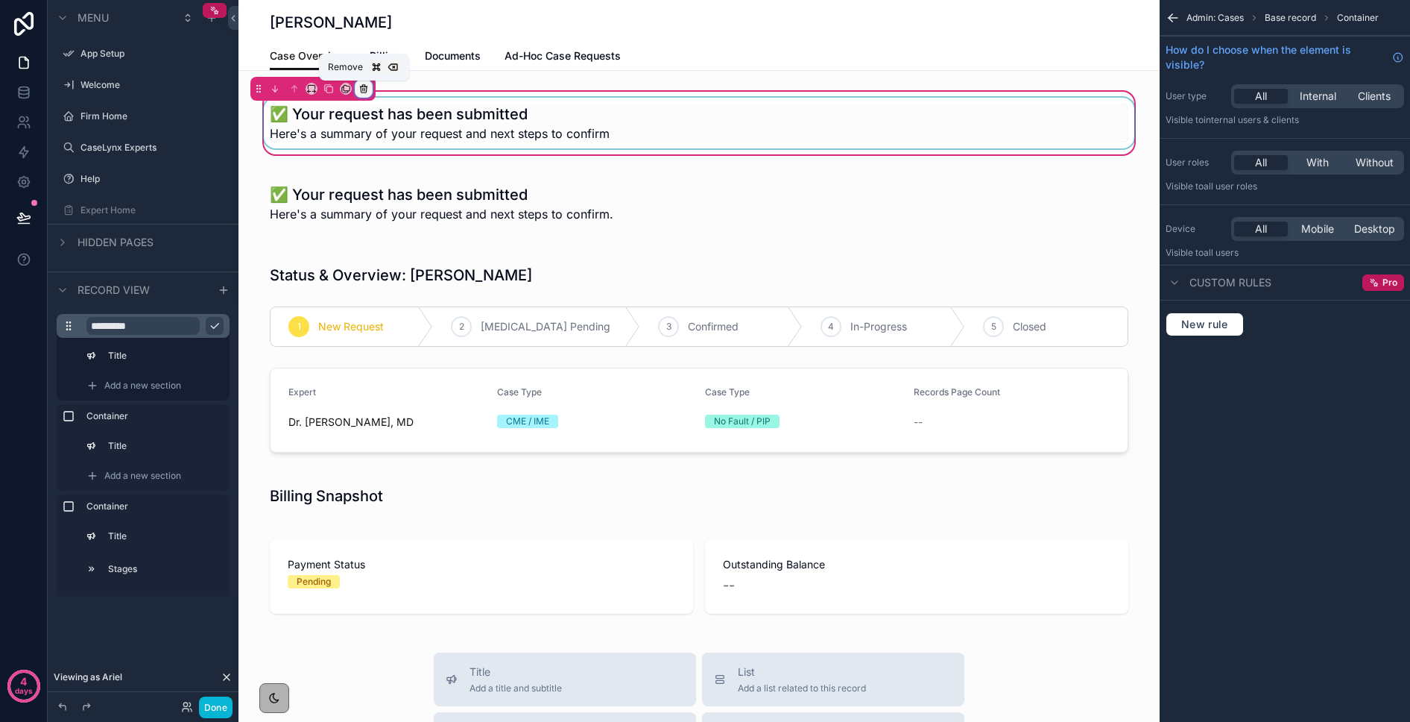
click at [361, 89] on icon "scrollable content" at bounding box center [364, 88] width 10 height 10
click at [391, 140] on span "Remove entire container" at bounding box center [427, 148] width 119 height 18
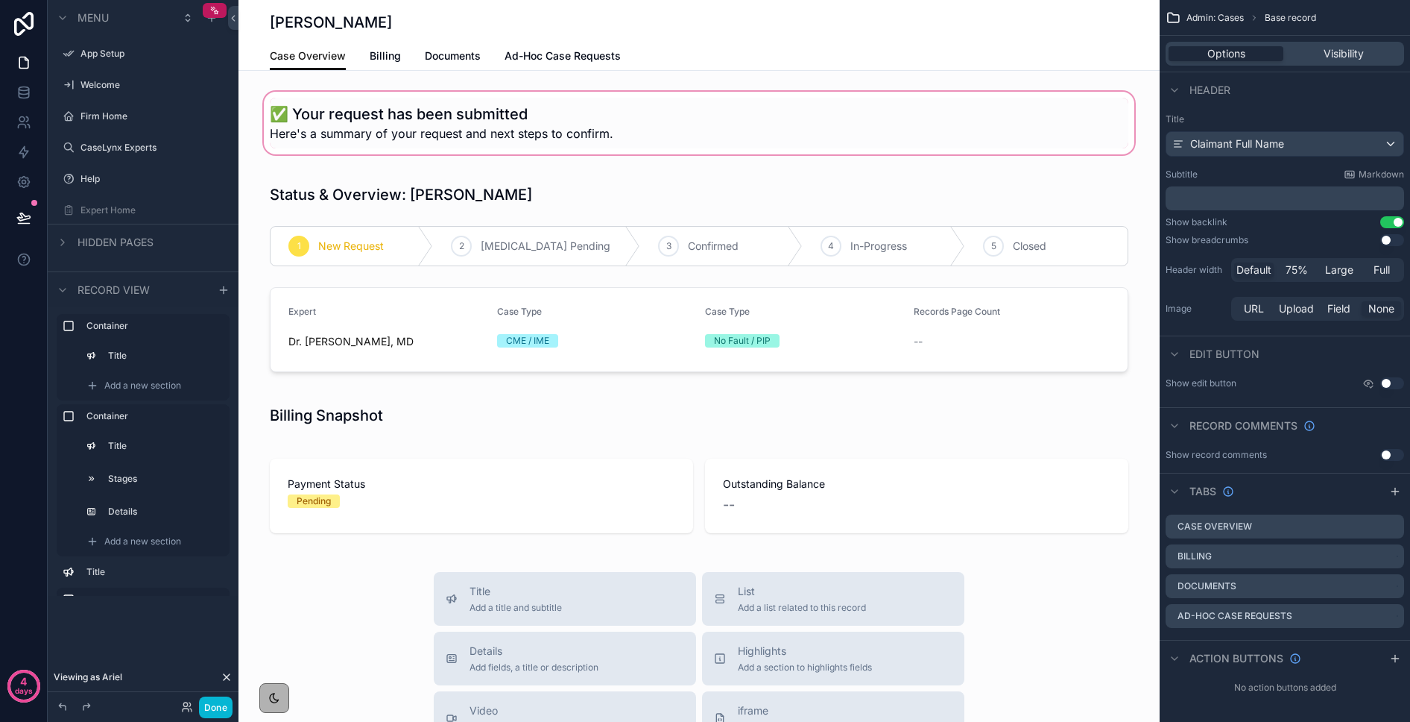
click at [388, 130] on div "scrollable content" at bounding box center [699, 123] width 921 height 69
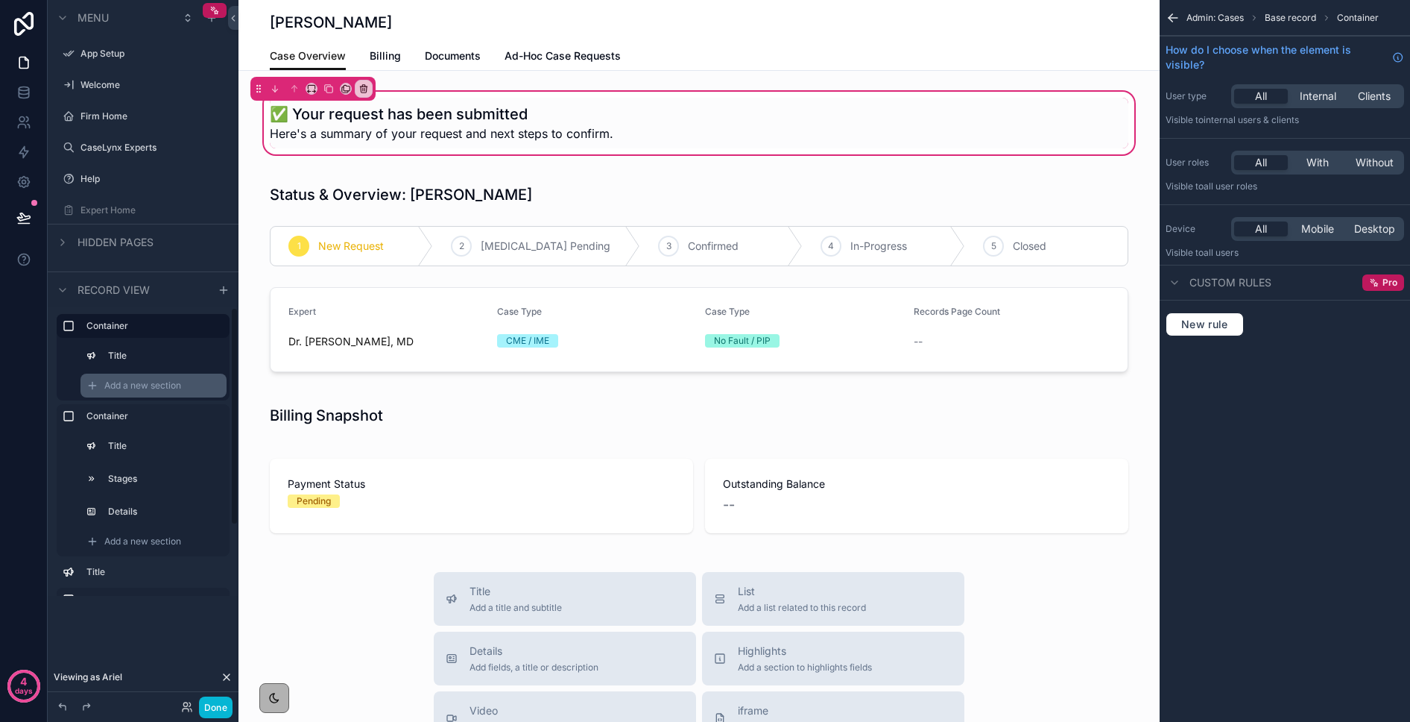
click at [139, 389] on span "Add a new section" at bounding box center [142, 385] width 77 height 12
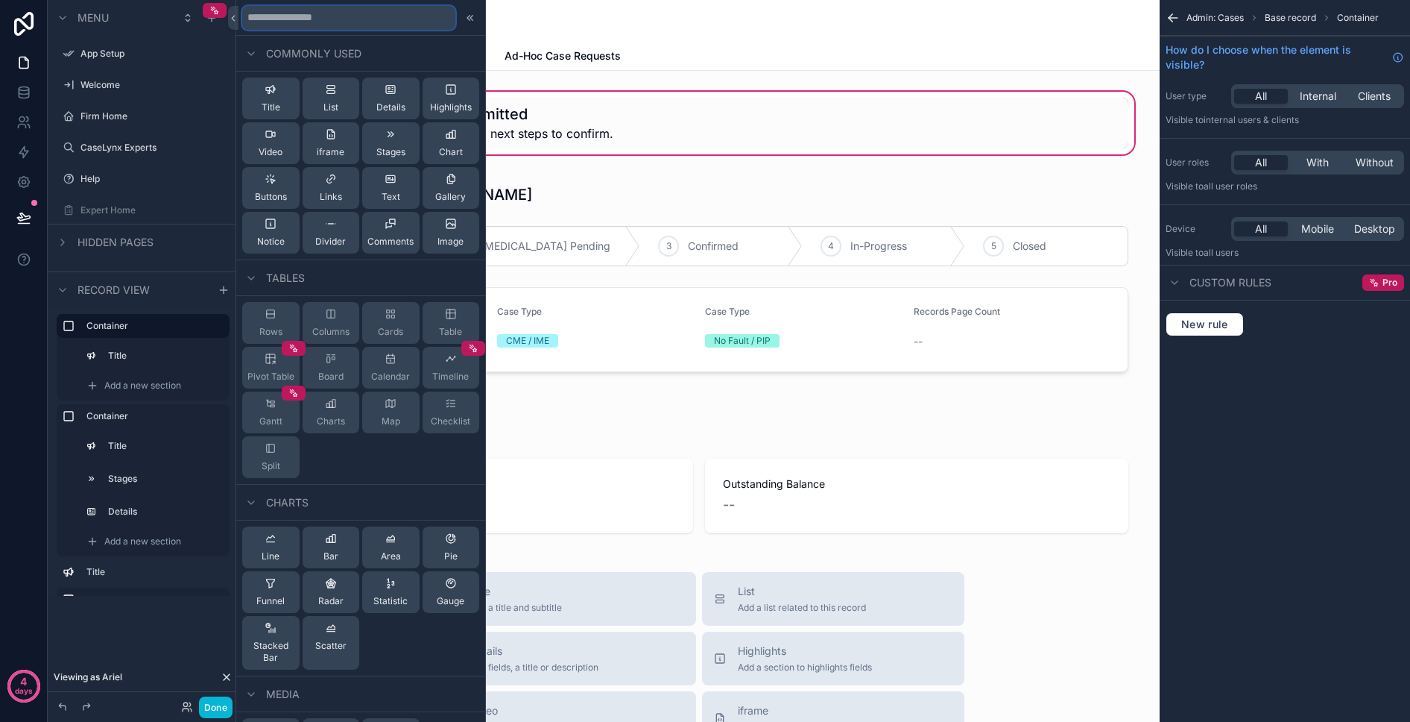
click at [274, 16] on input "text" at bounding box center [348, 18] width 213 height 24
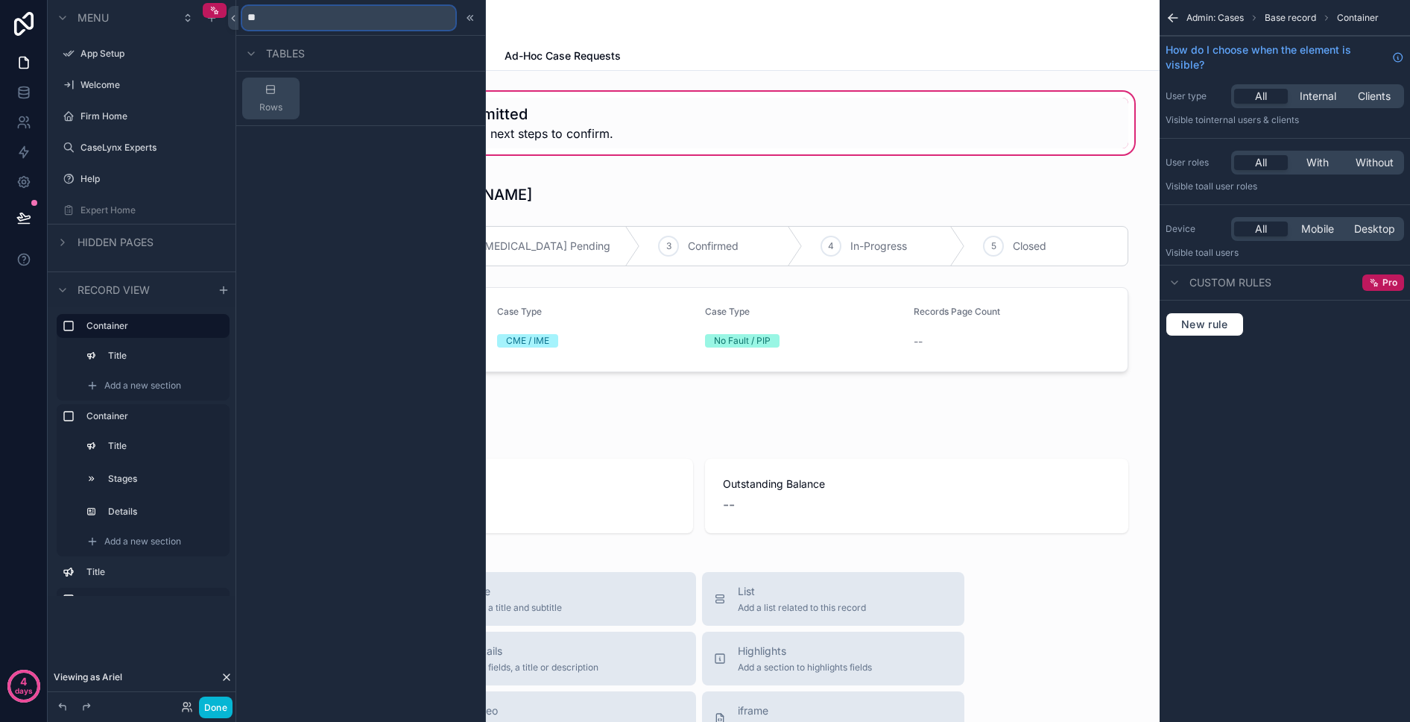
type input "*"
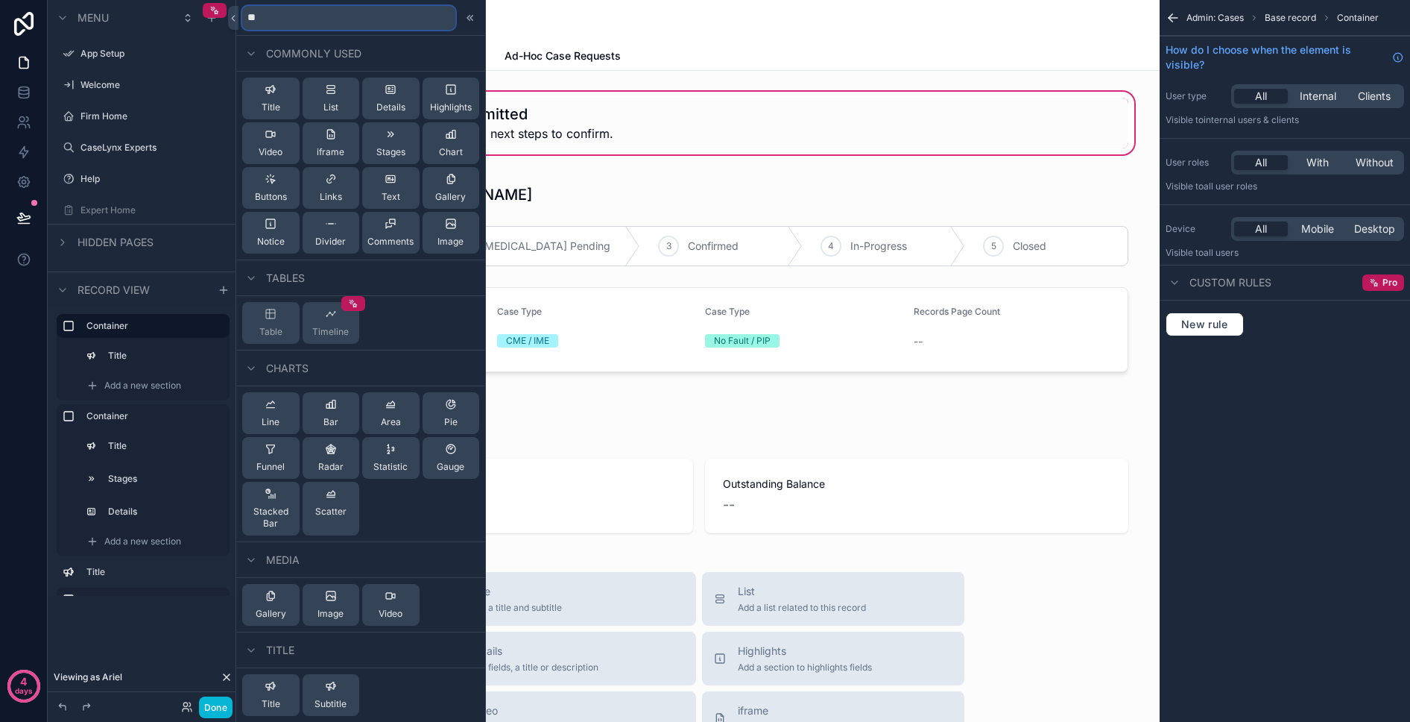
type input "*"
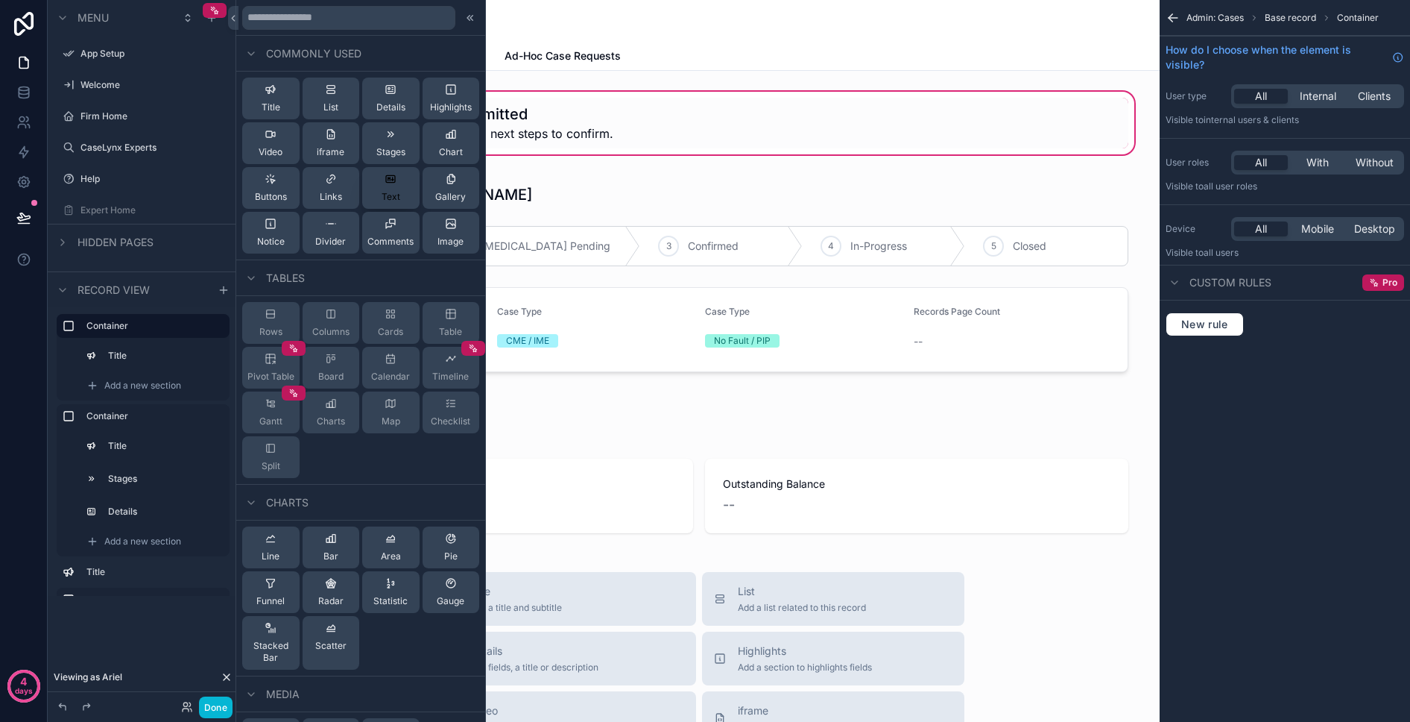
click at [382, 184] on div "Text" at bounding box center [391, 188] width 19 height 30
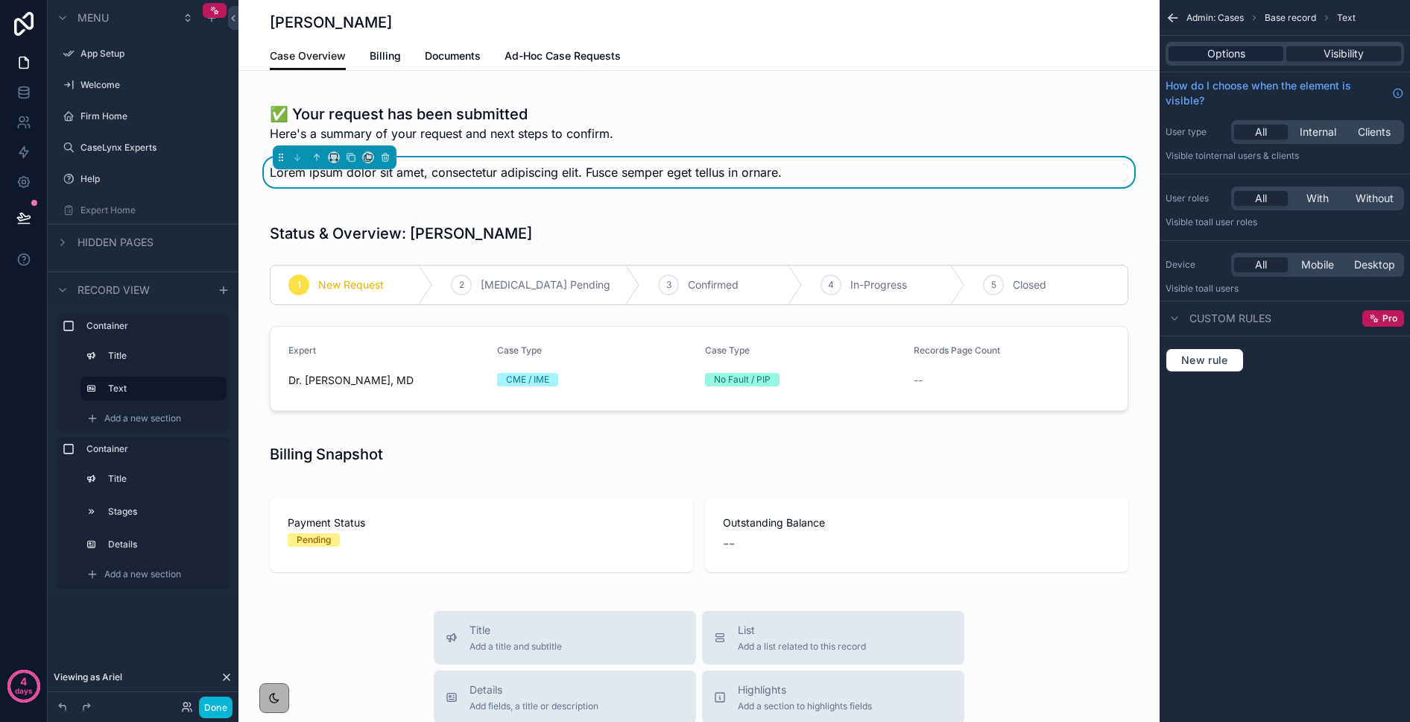
click at [1154, 54] on span "Options" at bounding box center [1227, 53] width 38 height 15
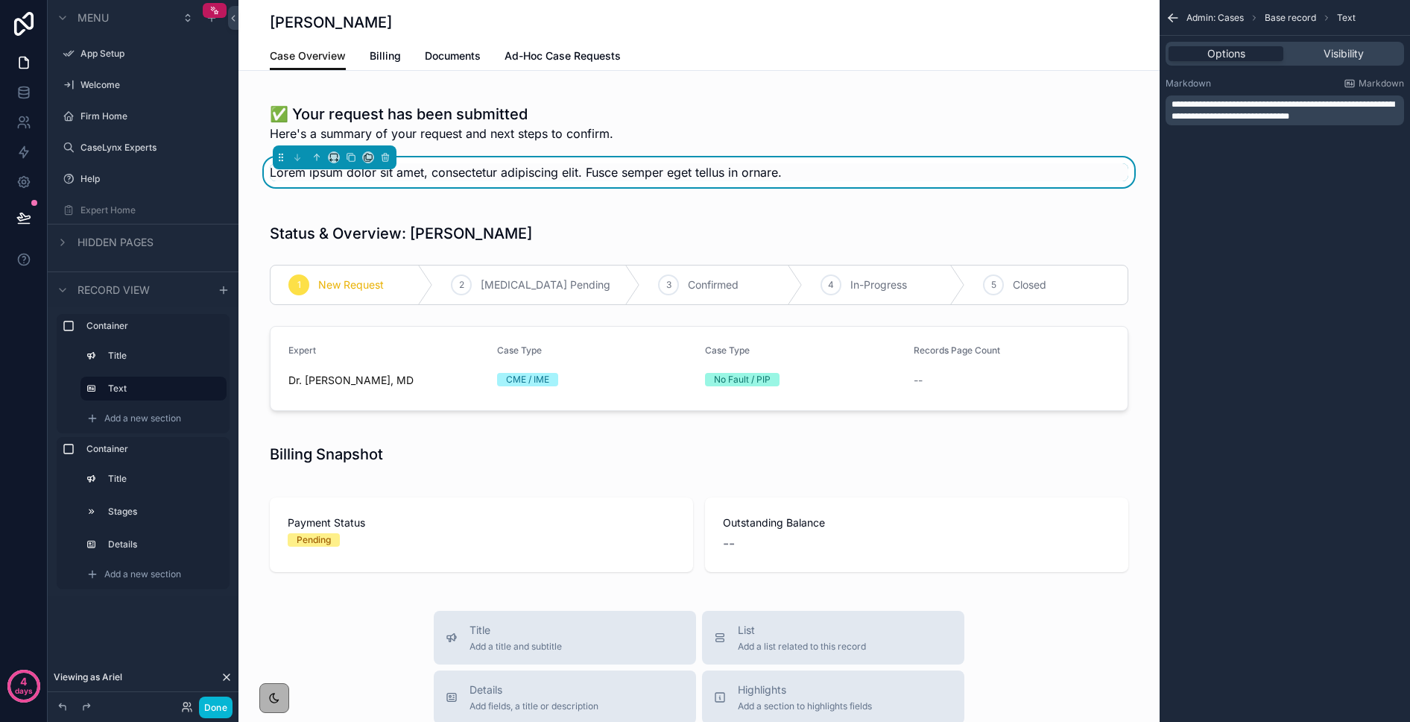
click at [1154, 102] on span "**********" at bounding box center [1283, 110] width 223 height 21
drag, startPoint x: 1205, startPoint y: 107, endPoint x: 1129, endPoint y: 95, distance: 76.2
click at [1129, 95] on div "App Setup Welcome Firm Home CaseLynx Experts Help Expert Home My Profile Admin:…" at bounding box center [825, 361] width 1172 height 722
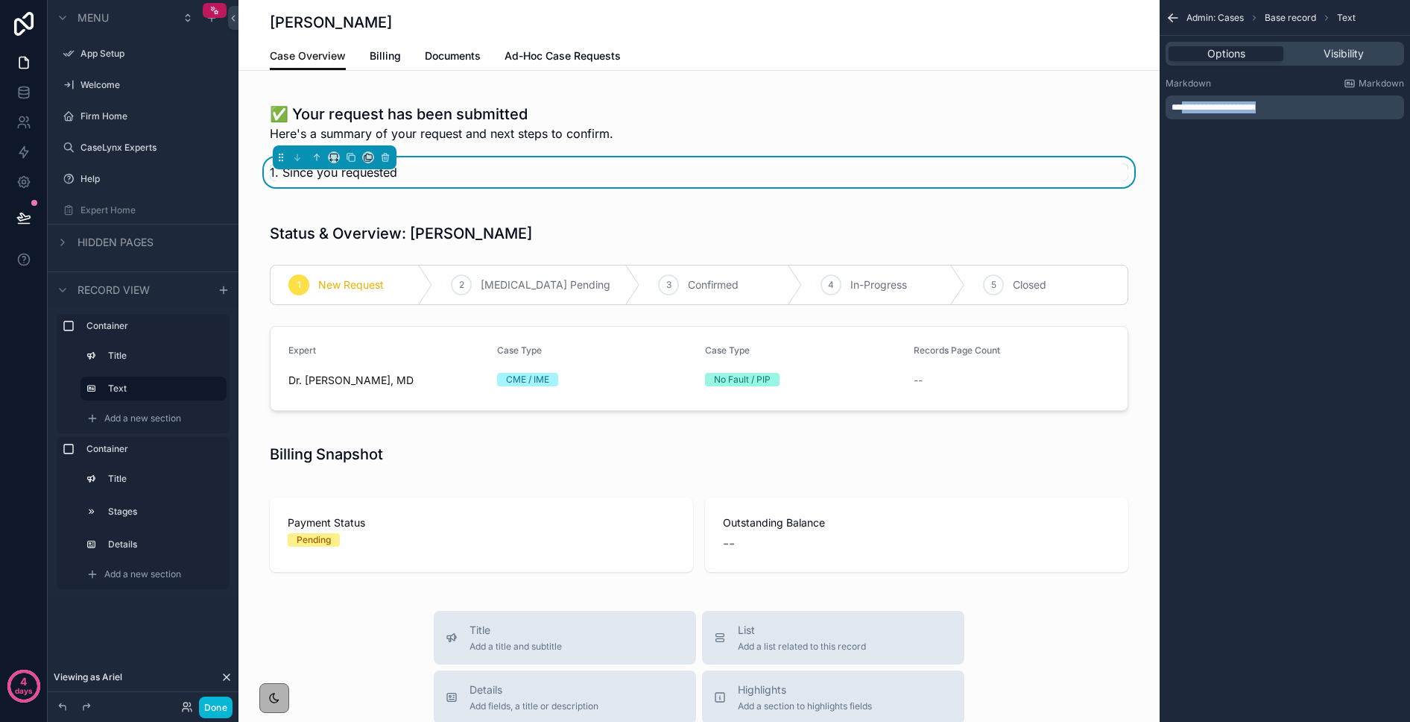
drag, startPoint x: 1274, startPoint y: 108, endPoint x: 1182, endPoint y: 104, distance: 92.5
click at [1154, 104] on p "**********" at bounding box center [1287, 107] width 230 height 12
drag, startPoint x: 1174, startPoint y: 116, endPoint x: 1199, endPoint y: 119, distance: 24.9
click at [1154, 116] on span "**" at bounding box center [1177, 116] width 10 height 9
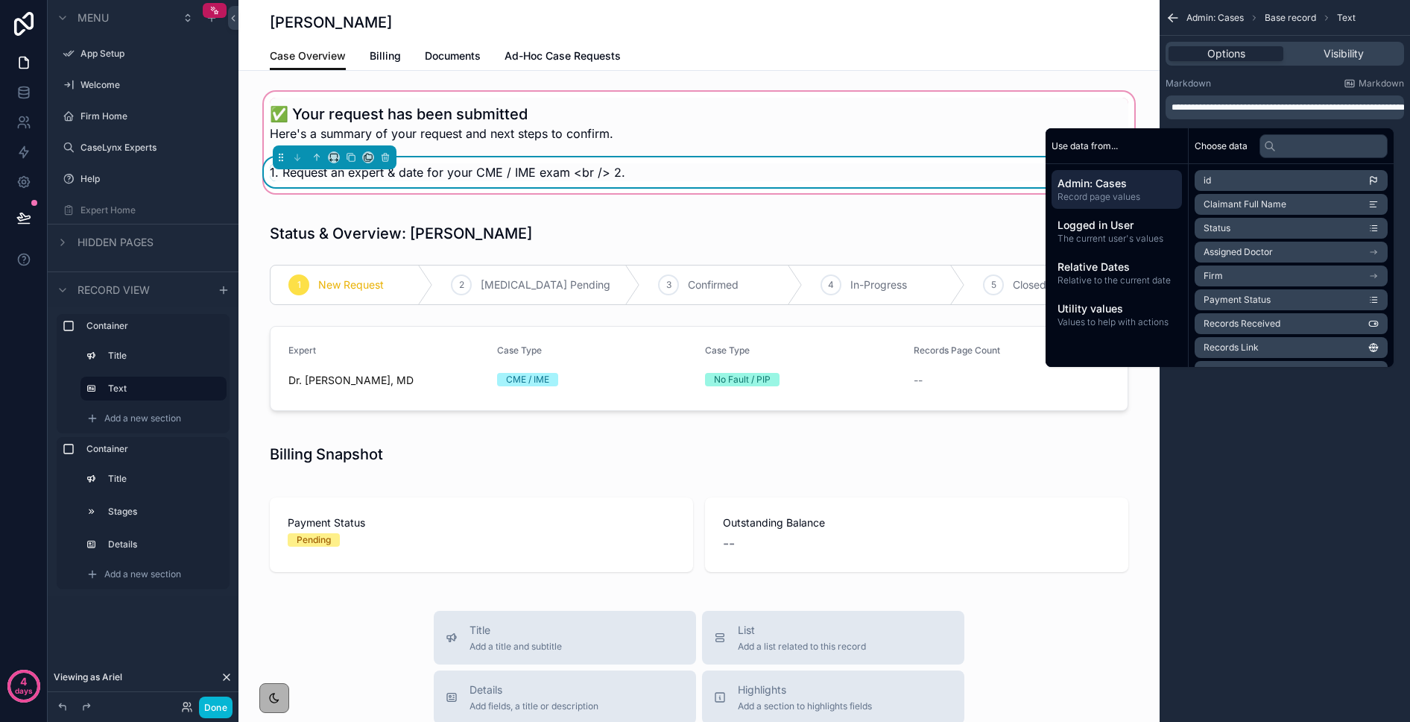
click at [930, 149] on div "✅ Your request has been submitted Here's a summary of your request and next ste…" at bounding box center [699, 142] width 877 height 89
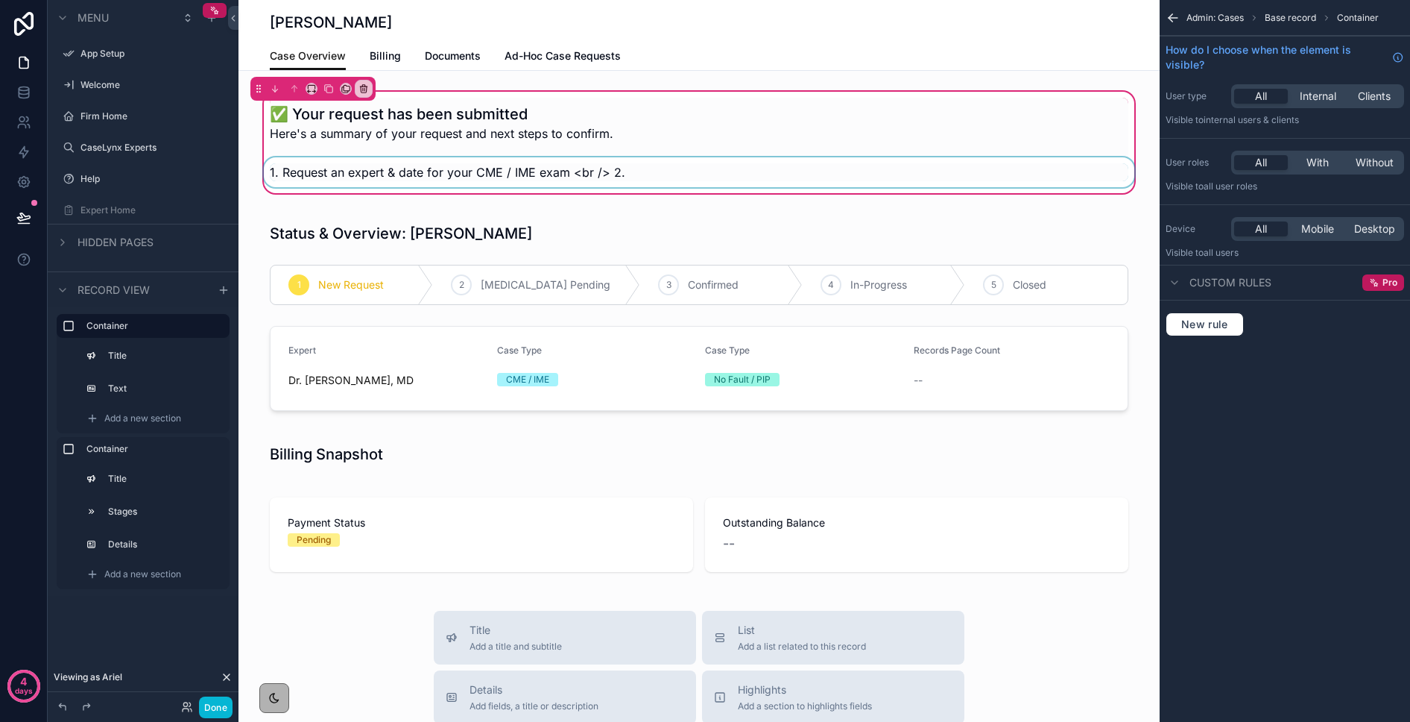
click at [445, 168] on div "scrollable content" at bounding box center [699, 172] width 877 height 30
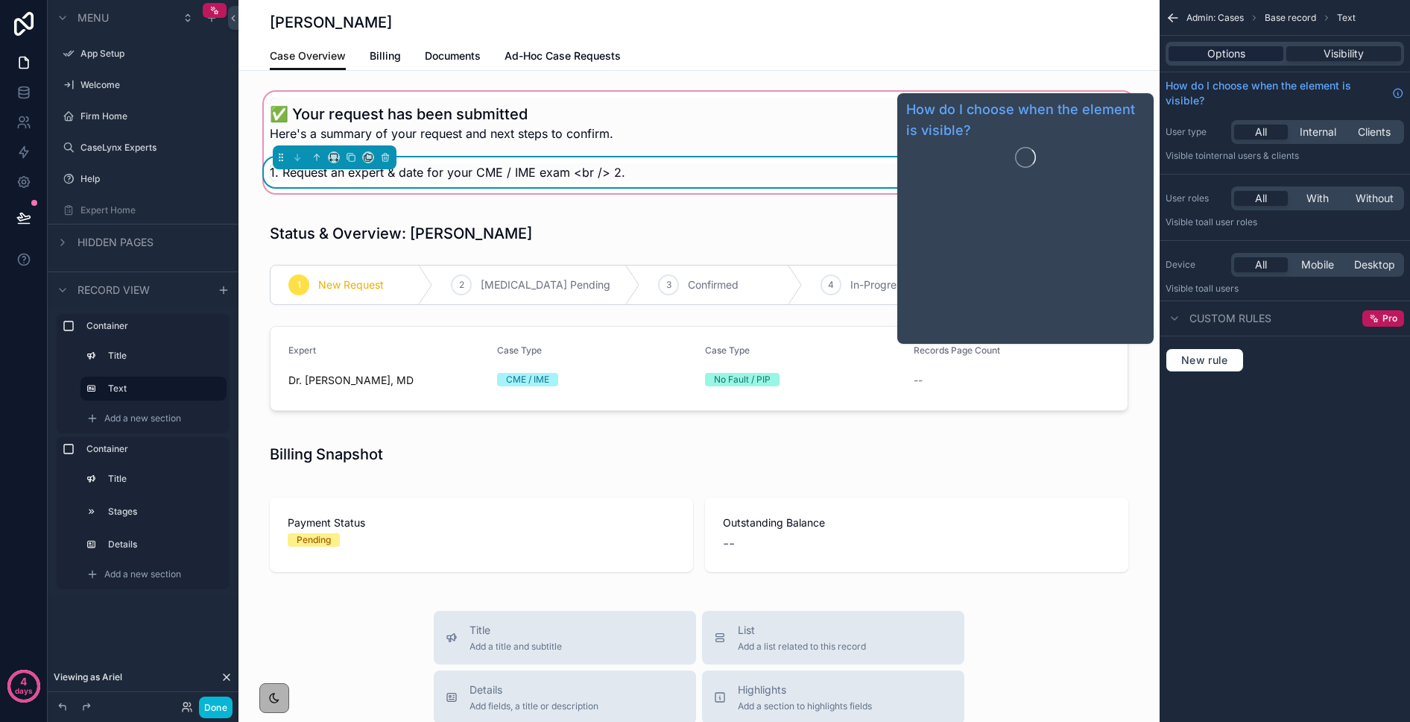
click at [1220, 54] on span "Options" at bounding box center [1227, 53] width 38 height 15
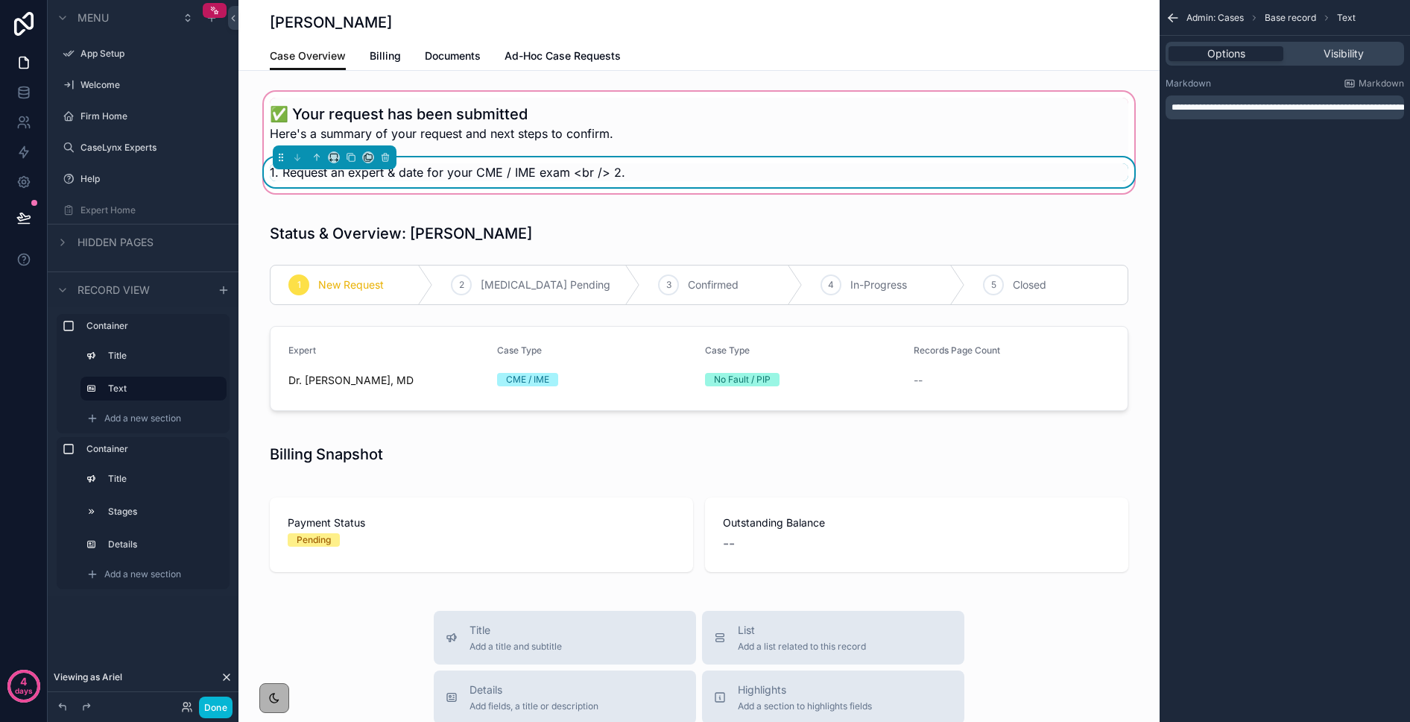
drag, startPoint x: 1173, startPoint y: 105, endPoint x: 1213, endPoint y: 116, distance: 40.9
click at [1173, 105] on span "**********" at bounding box center [1288, 107] width 233 height 9
click at [1172, 107] on span "**********" at bounding box center [1288, 107] width 233 height 9
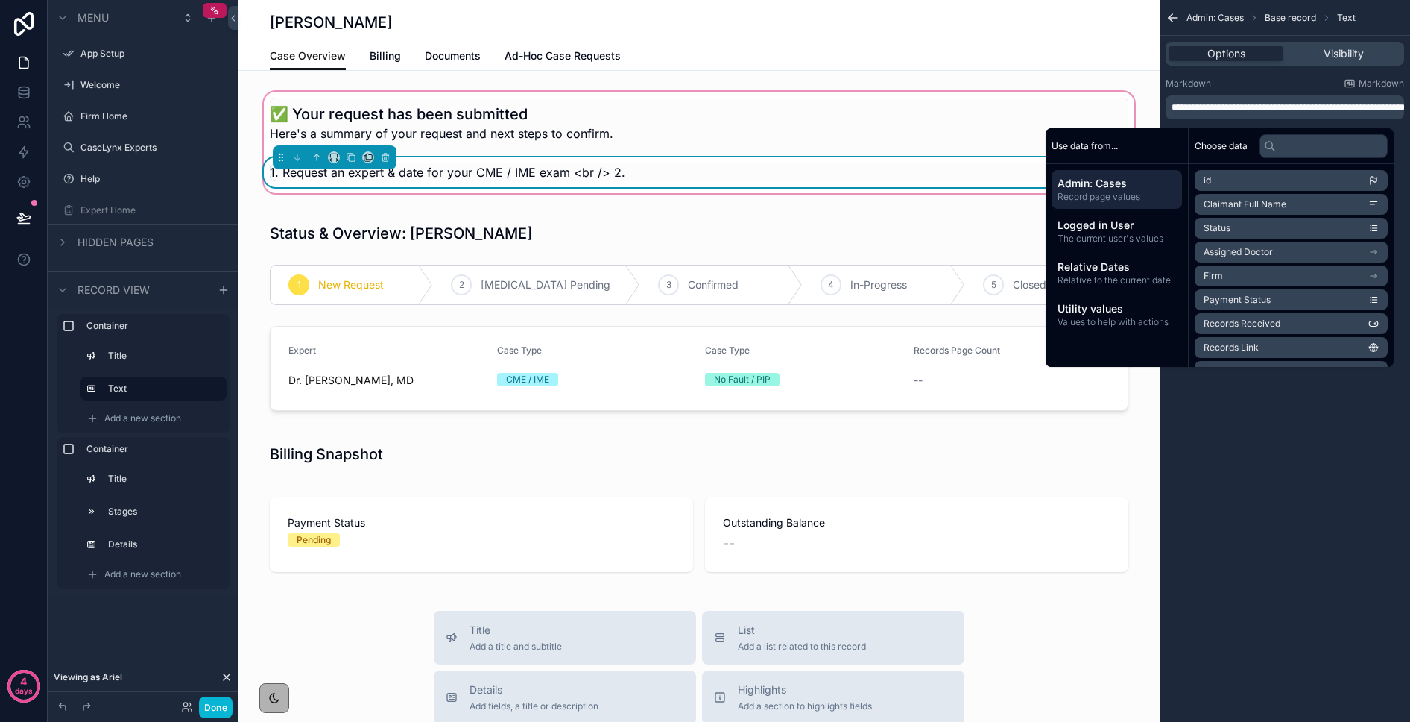
paste div "scrollable content"
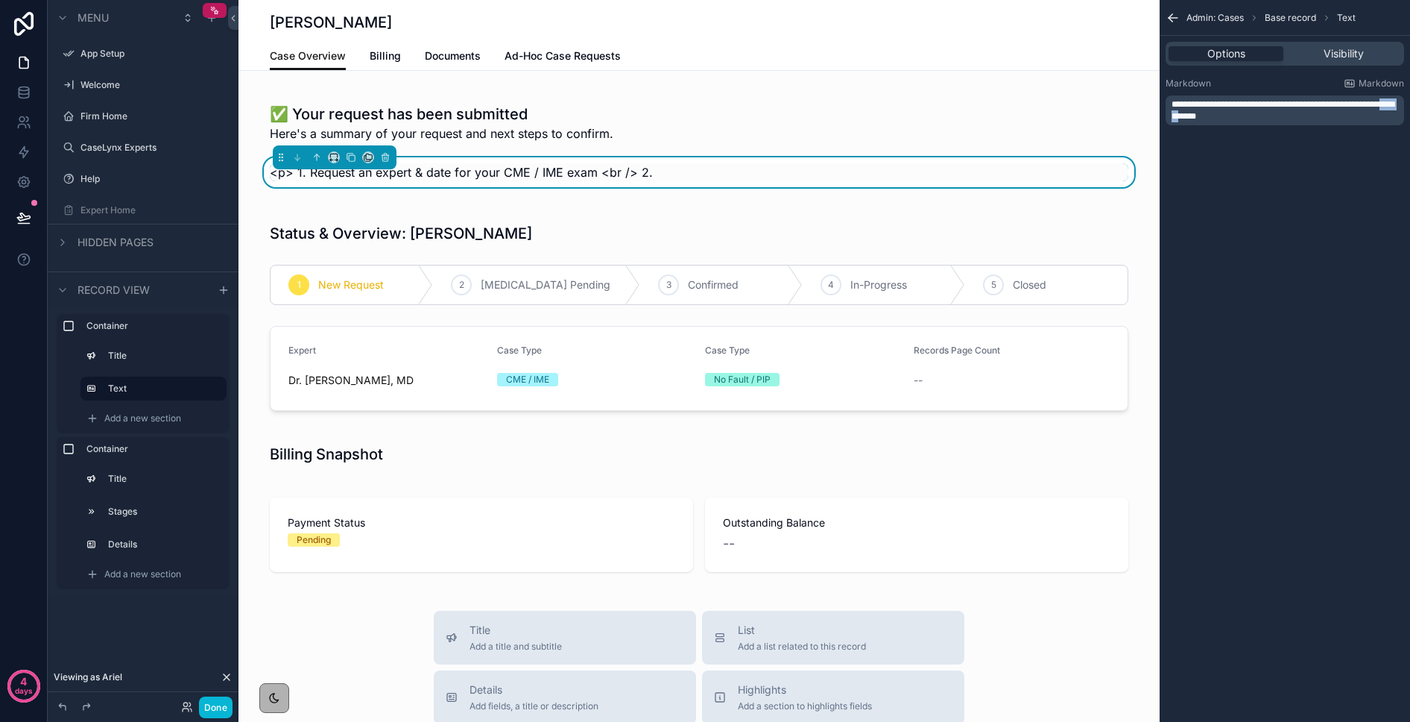
drag, startPoint x: 1198, startPoint y: 115, endPoint x: 1221, endPoint y: 115, distance: 23.1
click at [1221, 115] on span "**********" at bounding box center [1283, 110] width 223 height 21
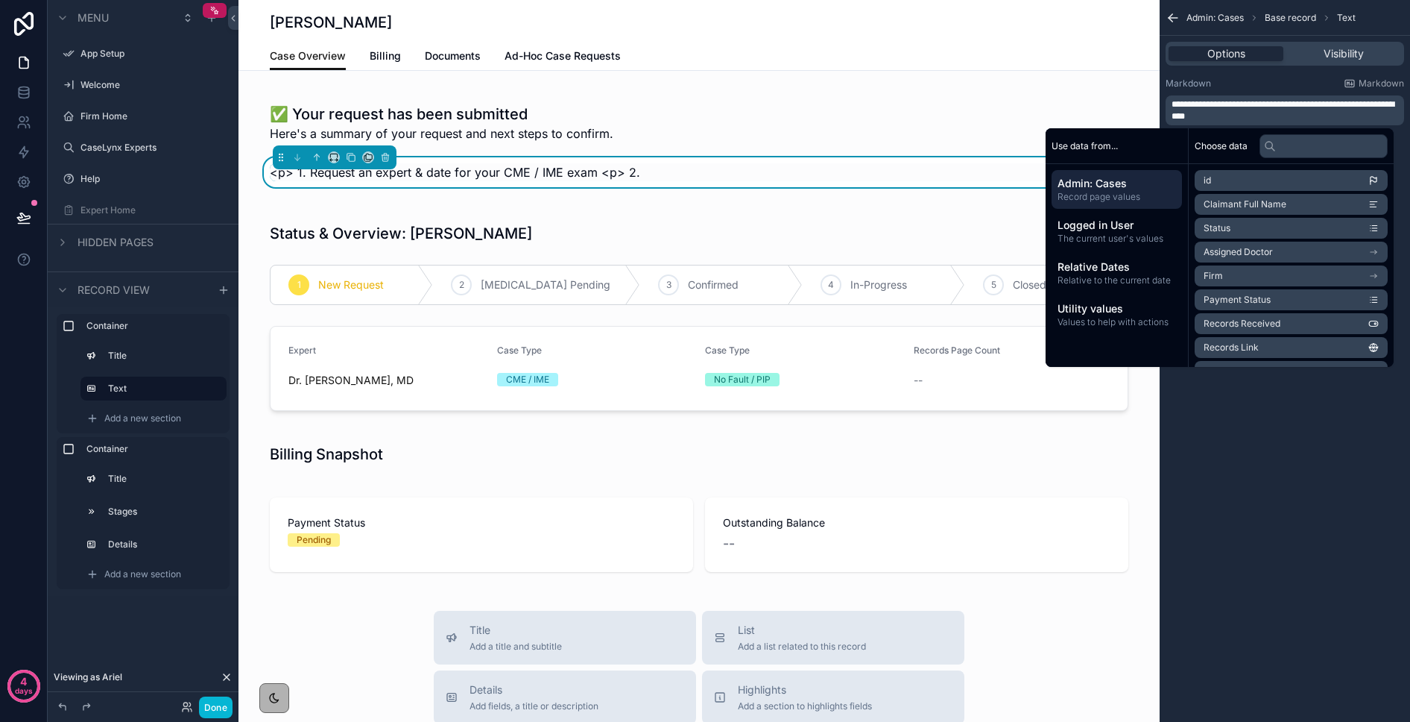
click at [1192, 114] on span "**********" at bounding box center [1283, 110] width 223 height 21
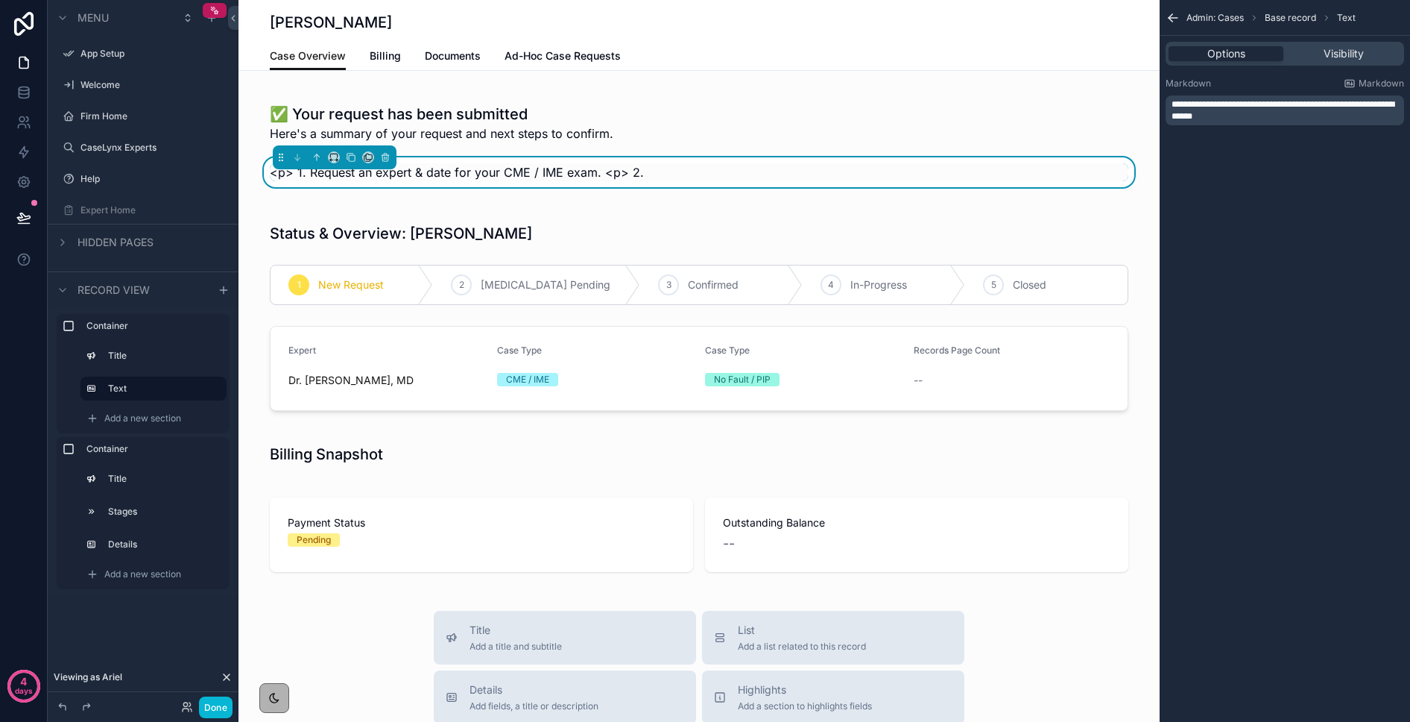
click at [1245, 116] on p "**********" at bounding box center [1287, 110] width 230 height 24
click at [1234, 113] on p "**********" at bounding box center [1287, 107] width 230 height 12
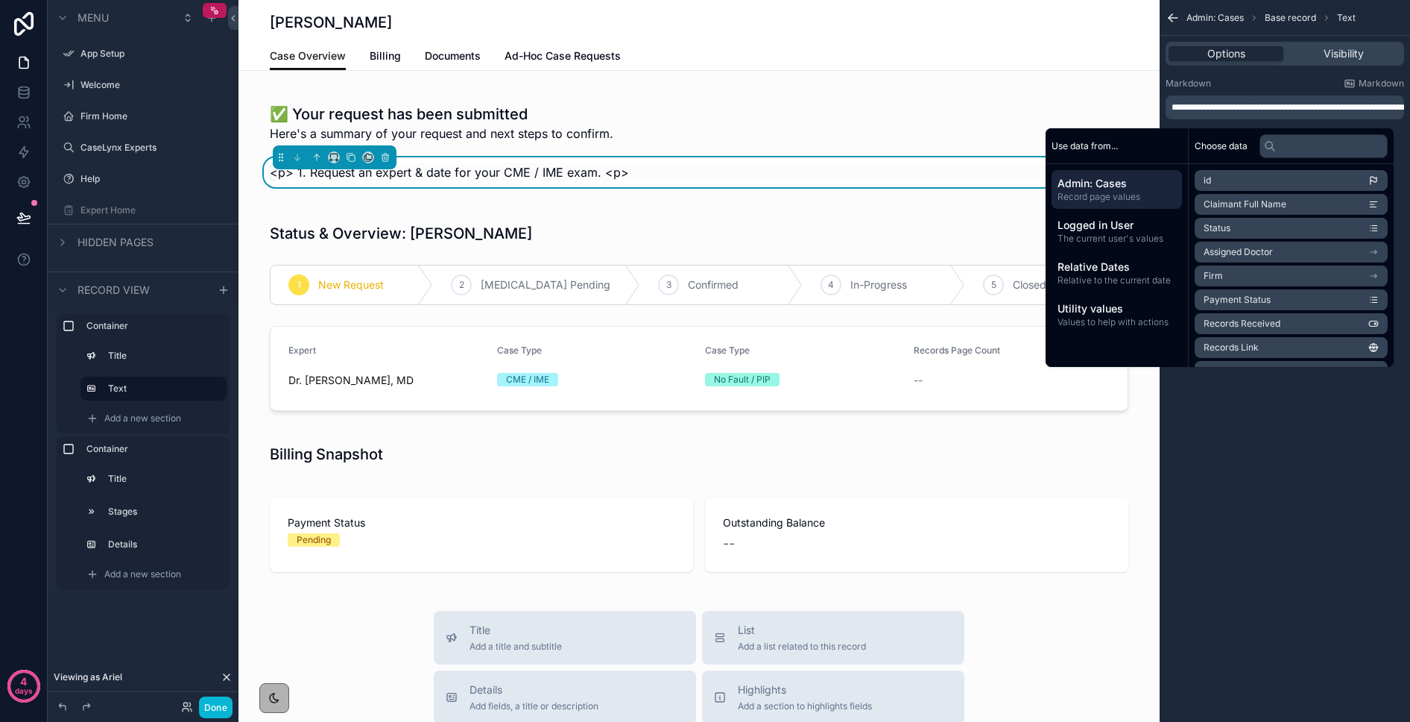
click at [1196, 107] on span "**********" at bounding box center [1288, 107] width 233 height 9
click at [1188, 104] on span "**********" at bounding box center [1288, 107] width 233 height 9
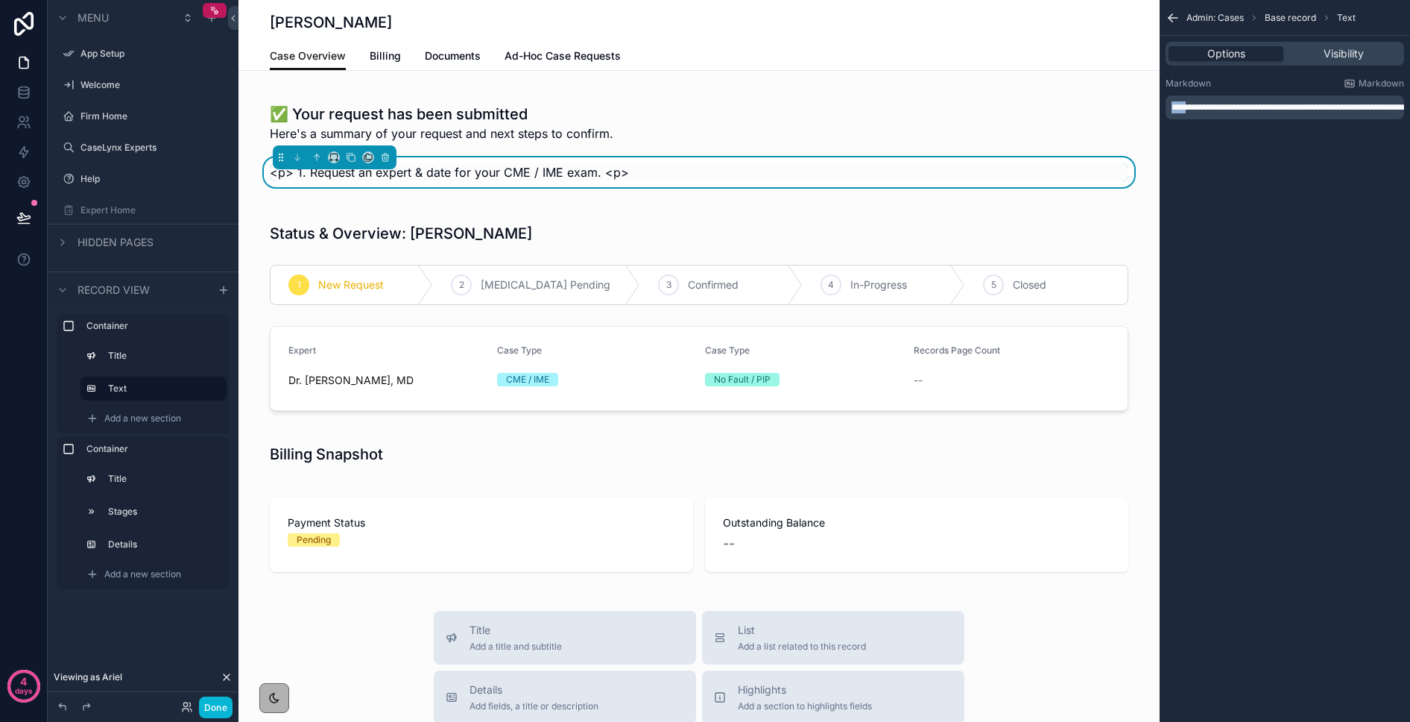
drag, startPoint x: 1192, startPoint y: 103, endPoint x: 1155, endPoint y: 101, distance: 37.3
click at [1155, 101] on div "App Setup Welcome Firm Home CaseLynx Experts Help Expert Home My Profile Admin:…" at bounding box center [825, 361] width 1172 height 722
click at [1185, 112] on span "**********" at bounding box center [1279, 107] width 215 height 9
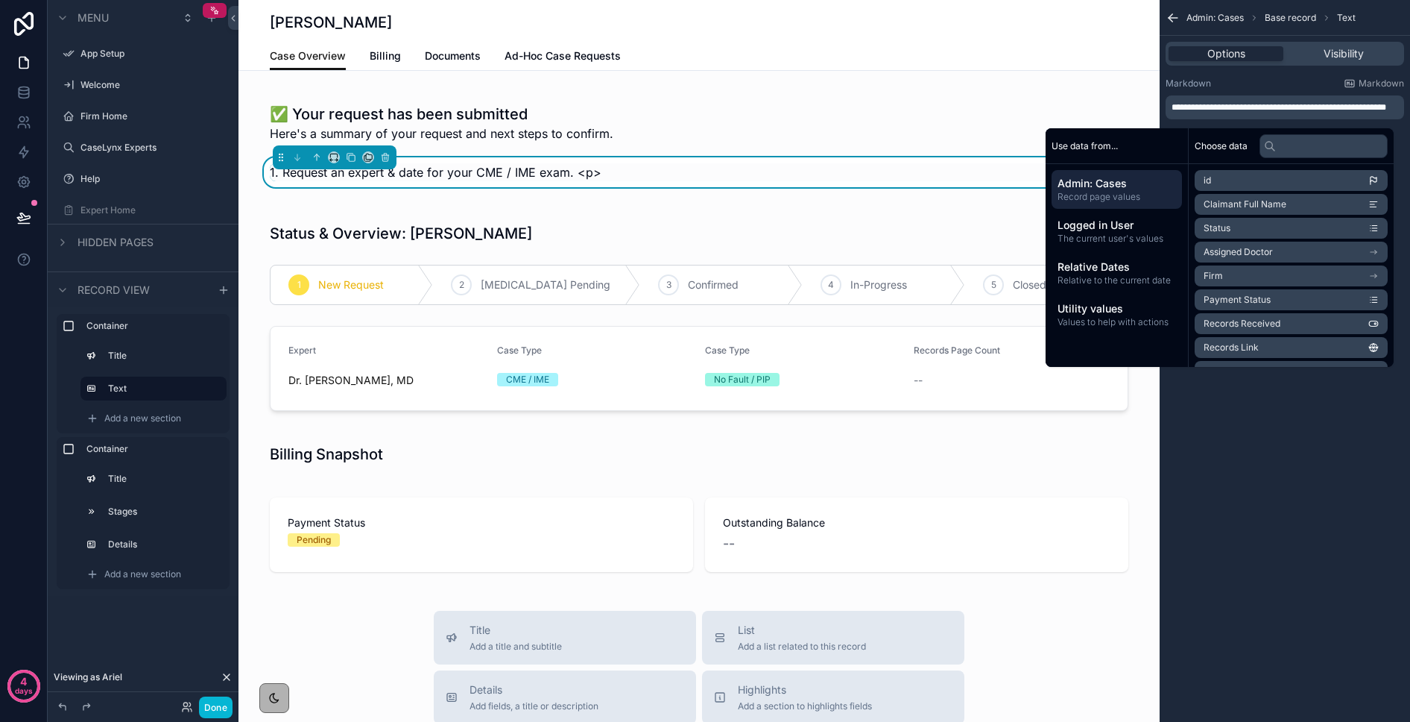
click at [1193, 112] on span "**********" at bounding box center [1279, 107] width 215 height 9
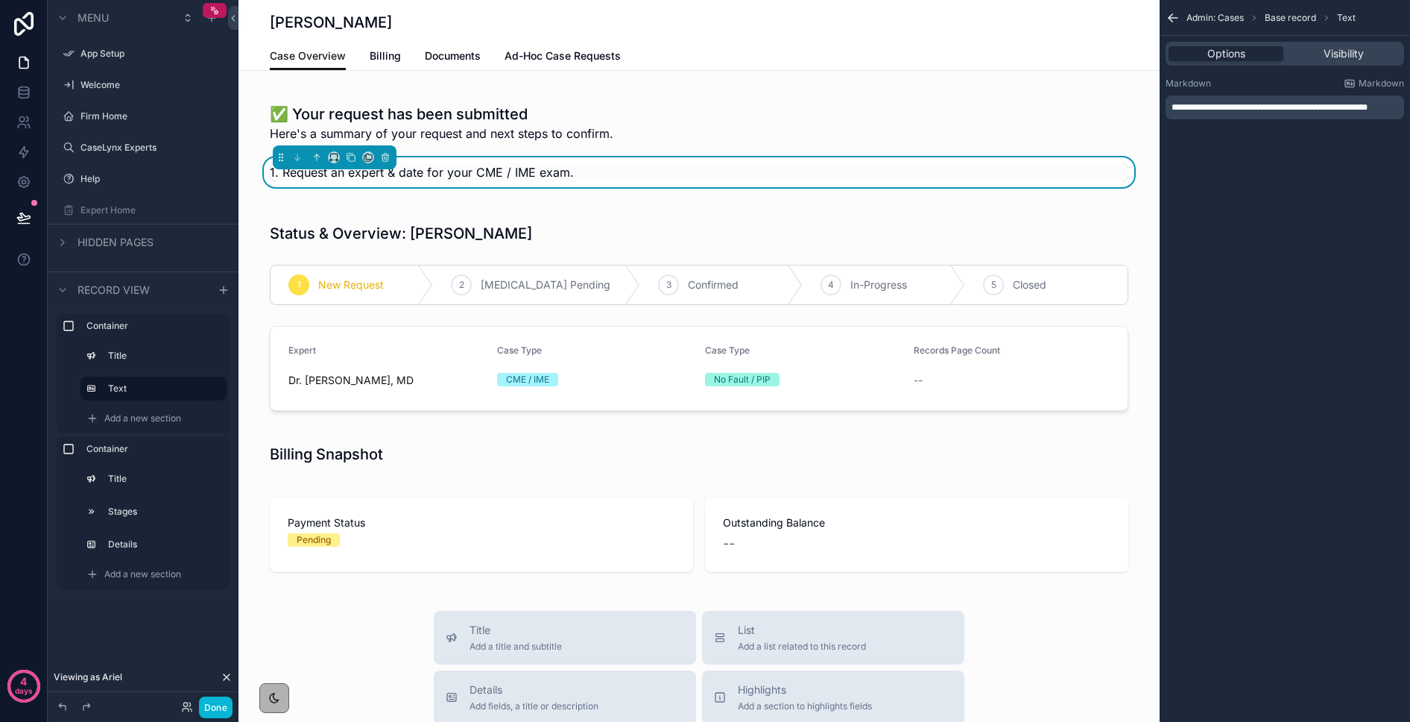
click at [1214, 116] on div "**********" at bounding box center [1285, 107] width 239 height 24
drag, startPoint x: 1393, startPoint y: 108, endPoint x: 1402, endPoint y: 107, distance: 9.0
click at [1368, 108] on span "**********" at bounding box center [1270, 107] width 196 height 9
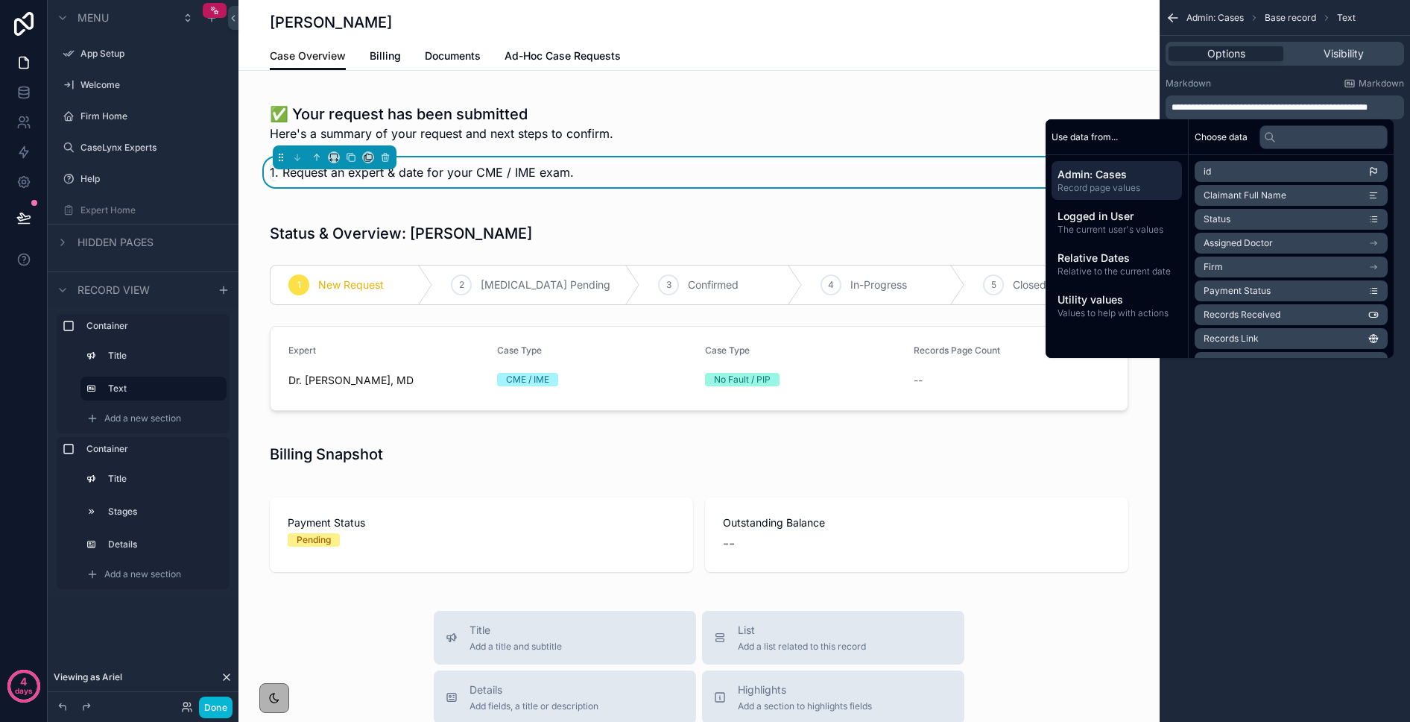
click at [1400, 107] on p "**********" at bounding box center [1287, 107] width 230 height 12
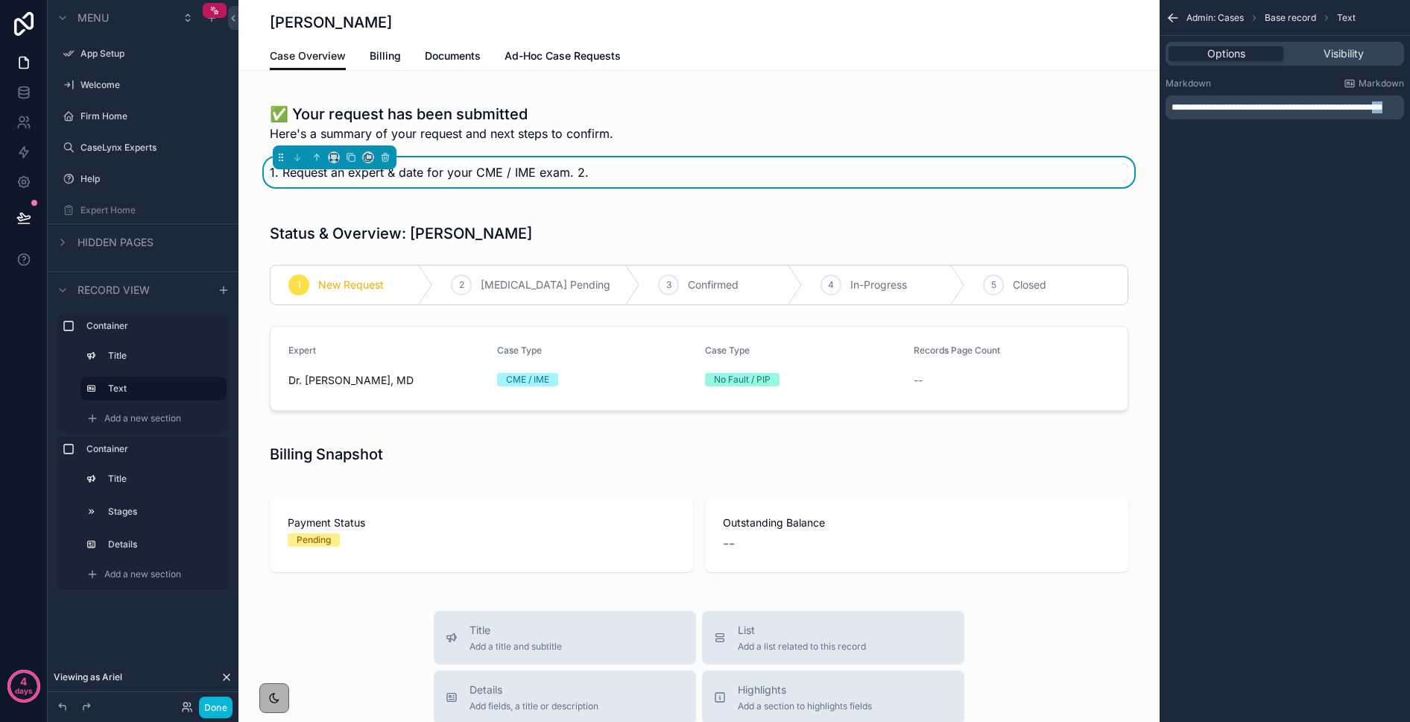
drag, startPoint x: 1185, startPoint y: 115, endPoint x: 1155, endPoint y: 112, distance: 30.0
click at [1155, 112] on div "App Setup Welcome Firm Home CaseLynx Experts Help Expert Home My Profile Admin:…" at bounding box center [825, 361] width 1172 height 722
click at [1206, 113] on p "**********" at bounding box center [1287, 107] width 230 height 12
drag, startPoint x: 1254, startPoint y: 117, endPoint x: 1184, endPoint y: 116, distance: 70.1
click at [1184, 116] on p "**********" at bounding box center [1287, 110] width 230 height 24
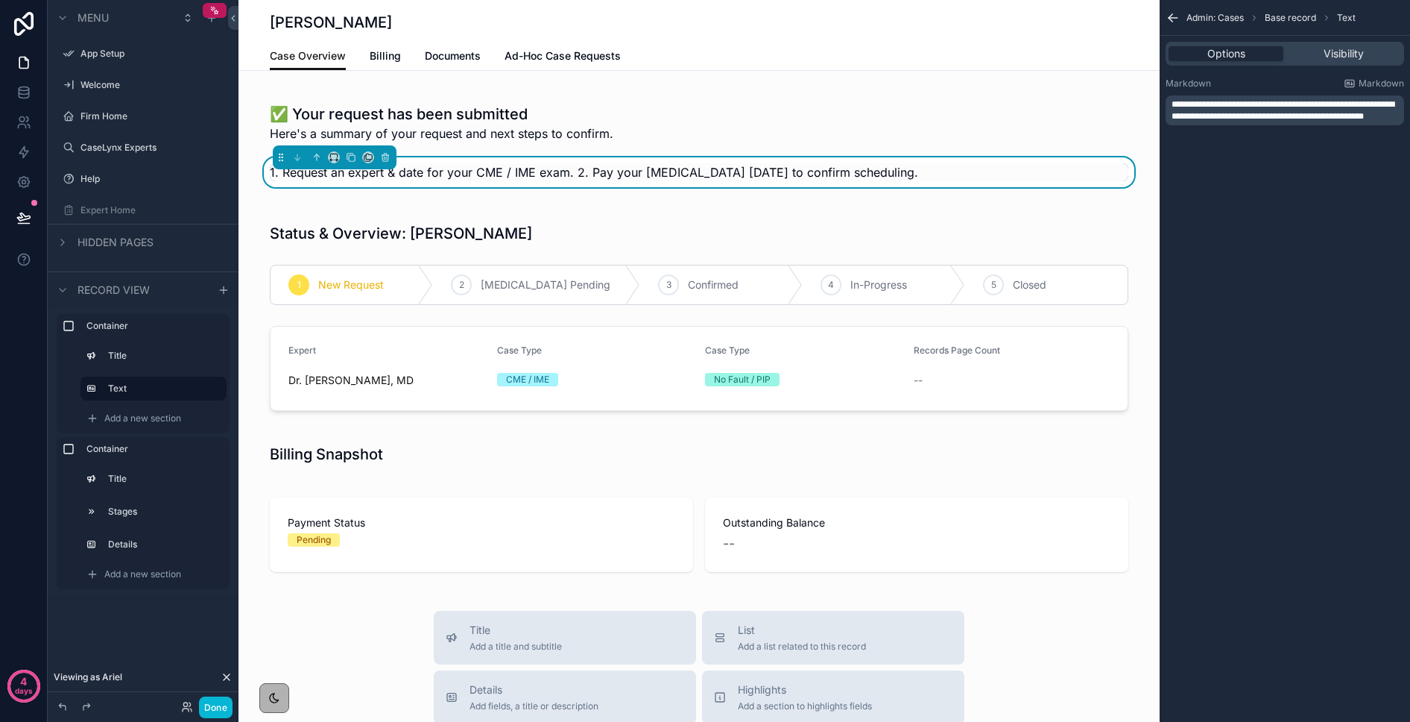
drag, startPoint x: 1398, startPoint y: 104, endPoint x: 1405, endPoint y: 105, distance: 7.5
click at [1395, 104] on span "**********" at bounding box center [1283, 110] width 223 height 21
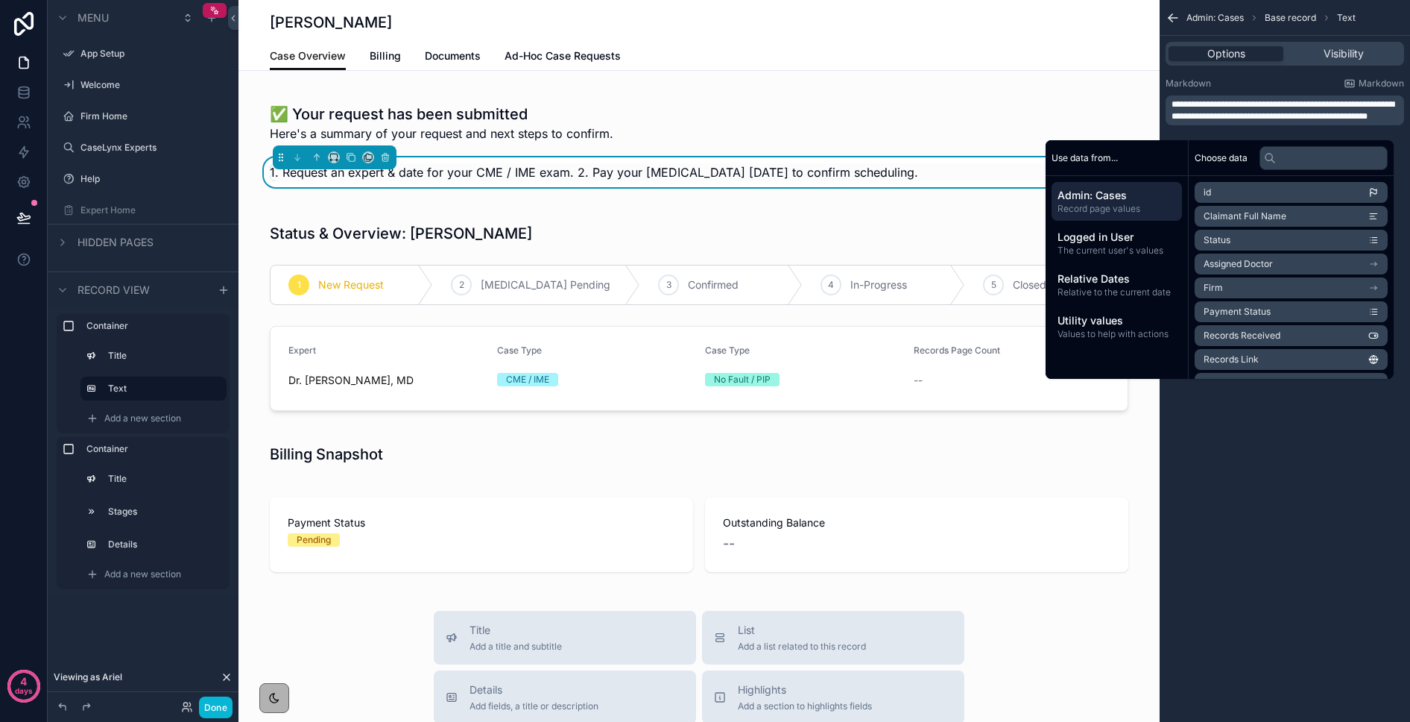
drag, startPoint x: 1173, startPoint y: 118, endPoint x: 1196, endPoint y: 122, distance: 24.1
click at [1173, 118] on span "**********" at bounding box center [1283, 110] width 223 height 21
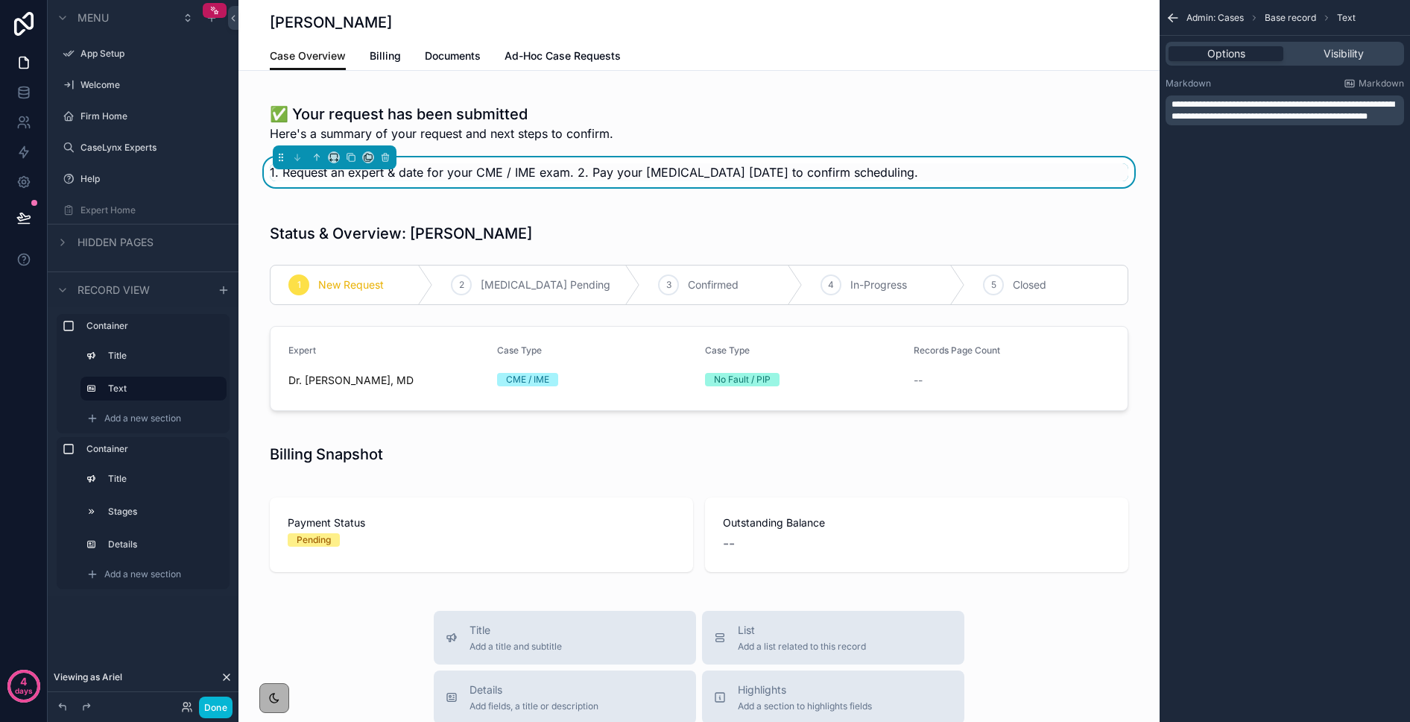
click at [1182, 121] on span "**********" at bounding box center [1283, 110] width 223 height 21
click at [1258, 122] on p "**********" at bounding box center [1287, 110] width 230 height 24
drag, startPoint x: 1245, startPoint y: 127, endPoint x: 1161, endPoint y: 116, distance: 85.0
click at [1161, 116] on div "**********" at bounding box center [1285, 108] width 250 height 72
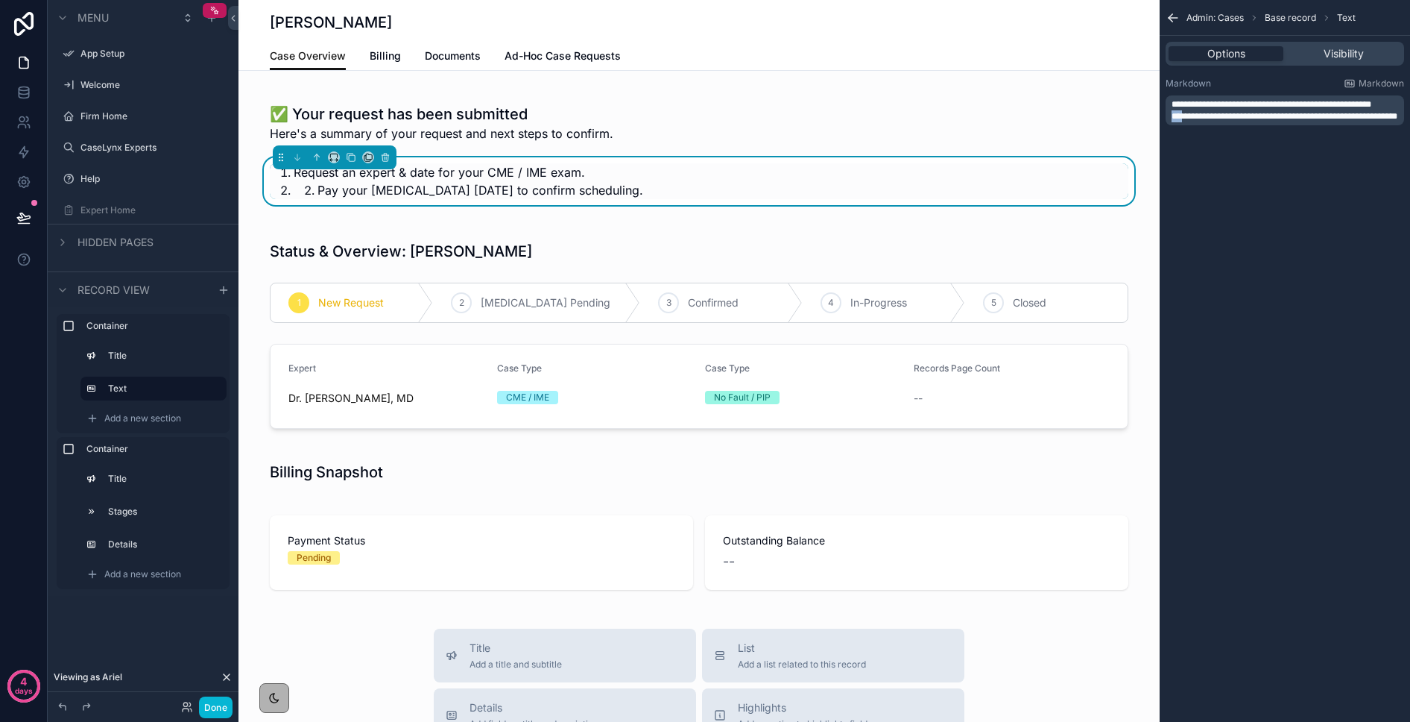
drag, startPoint x: 1185, startPoint y: 116, endPoint x: 1146, endPoint y: 116, distance: 38.8
click at [1146, 116] on div "App Setup Welcome Firm Home CaseLynx Experts Help Expert Home My Profile Admin:…" at bounding box center [825, 361] width 1172 height 722
click at [1237, 122] on p "**********" at bounding box center [1287, 116] width 230 height 12
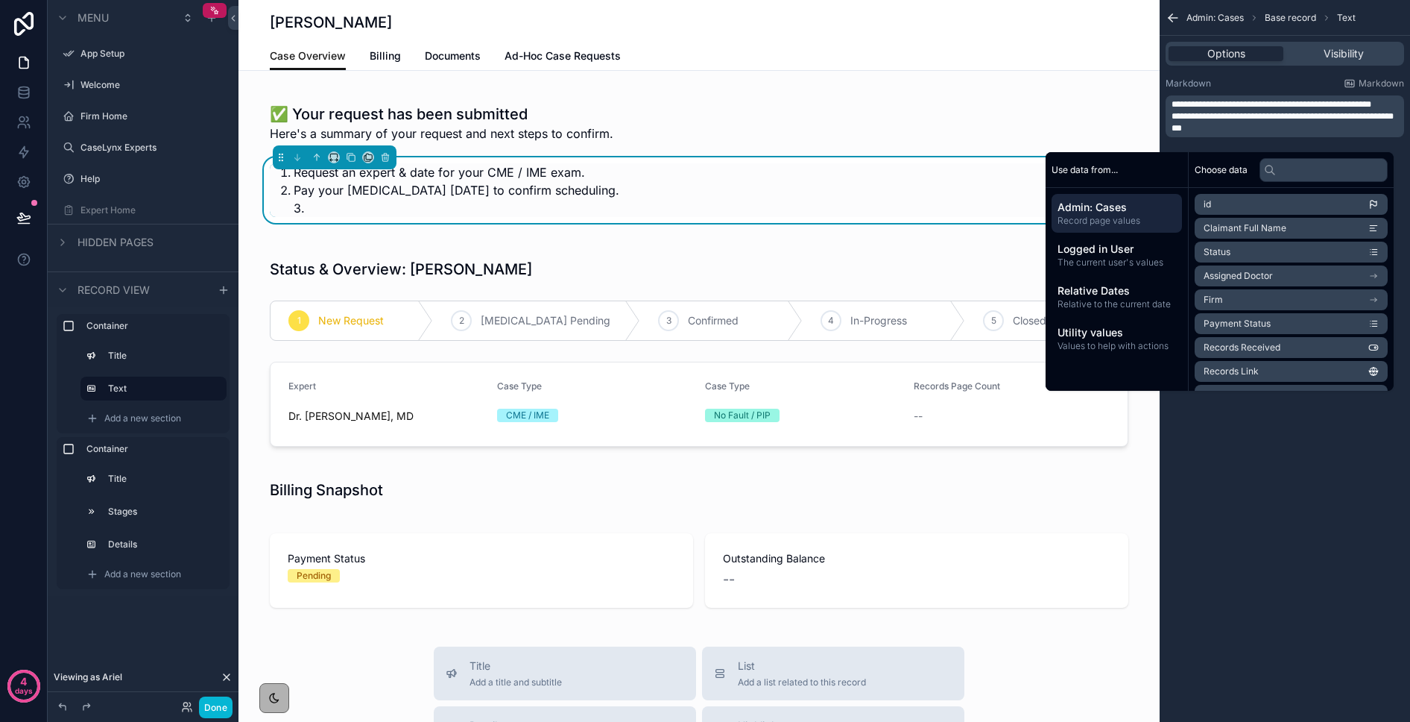
click at [1172, 133] on span "**" at bounding box center [1177, 128] width 10 height 9
click at [1275, 134] on p "**" at bounding box center [1287, 128] width 230 height 12
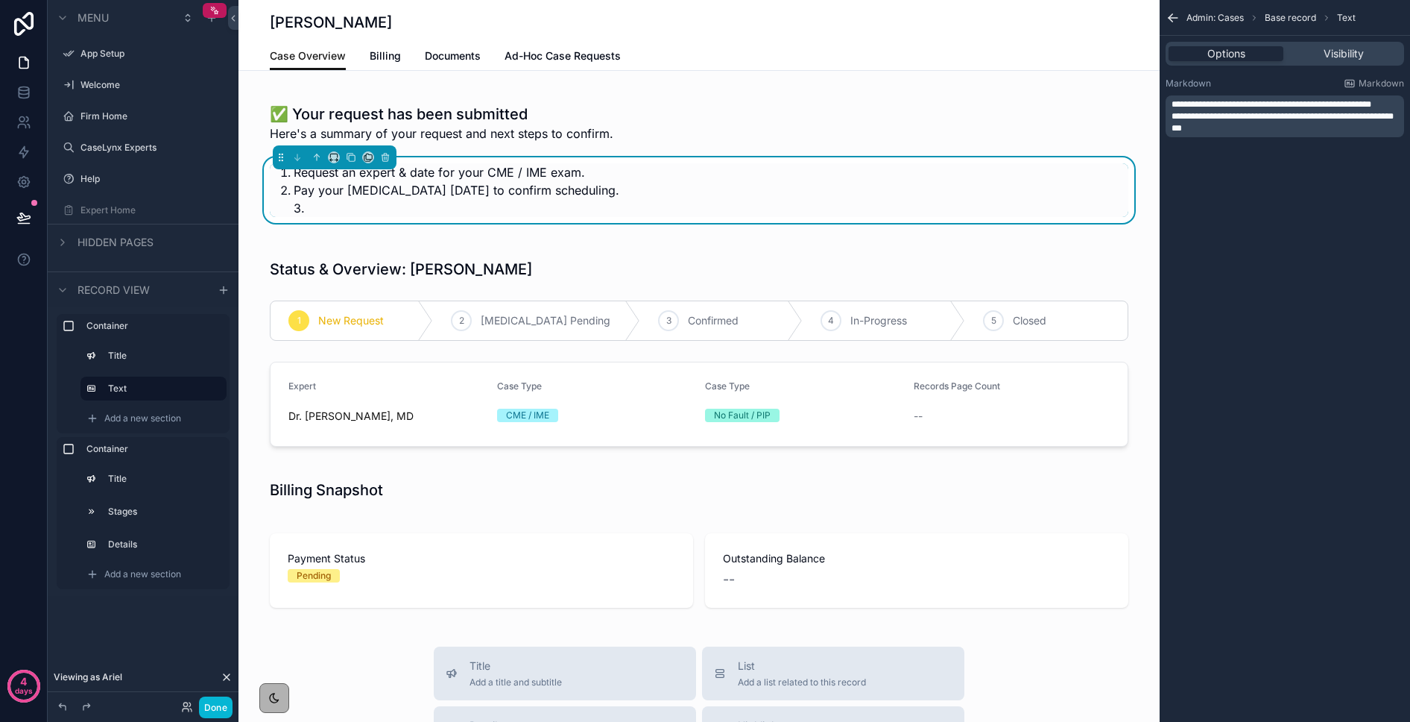
click at [1216, 106] on span "**********" at bounding box center [1272, 104] width 200 height 9
click at [1183, 105] on span "**********" at bounding box center [1272, 104] width 200 height 9
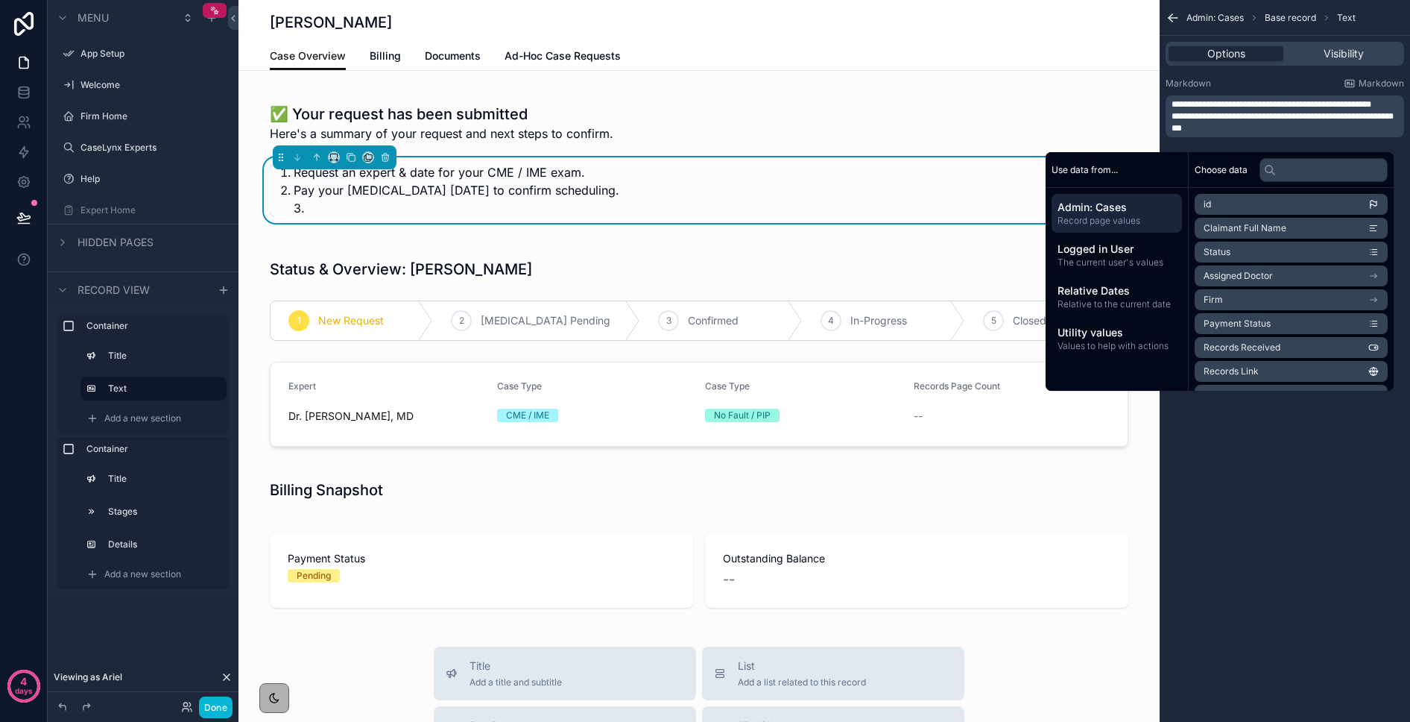
click at [1178, 105] on span "**********" at bounding box center [1272, 104] width 200 height 9
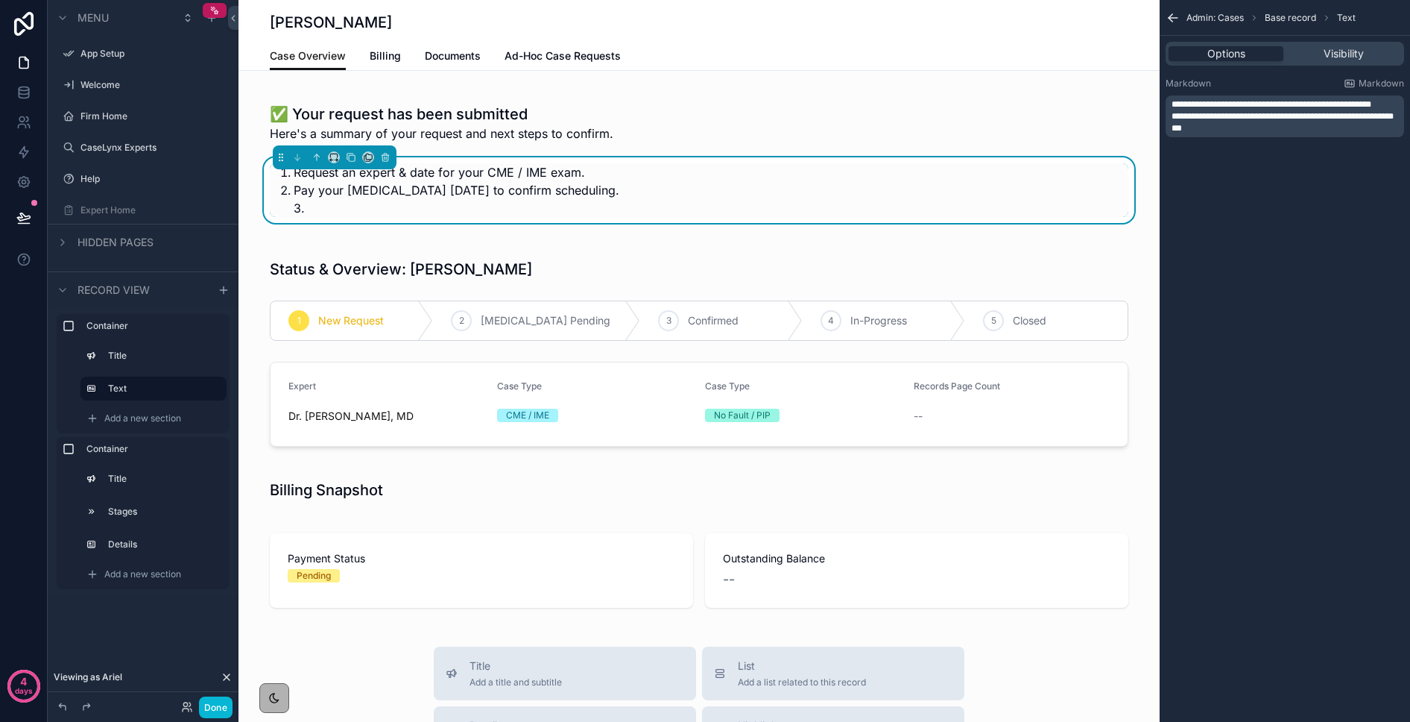
drag, startPoint x: 1183, startPoint y: 105, endPoint x: 1216, endPoint y: 107, distance: 32.8
click at [1183, 105] on span "**********" at bounding box center [1272, 104] width 200 height 9
click at [1238, 104] on span "**********" at bounding box center [1283, 110] width 223 height 21
drag, startPoint x: 1357, startPoint y: 104, endPoint x: 1284, endPoint y: 114, distance: 73.7
click at [1284, 114] on p "**********" at bounding box center [1287, 110] width 230 height 24
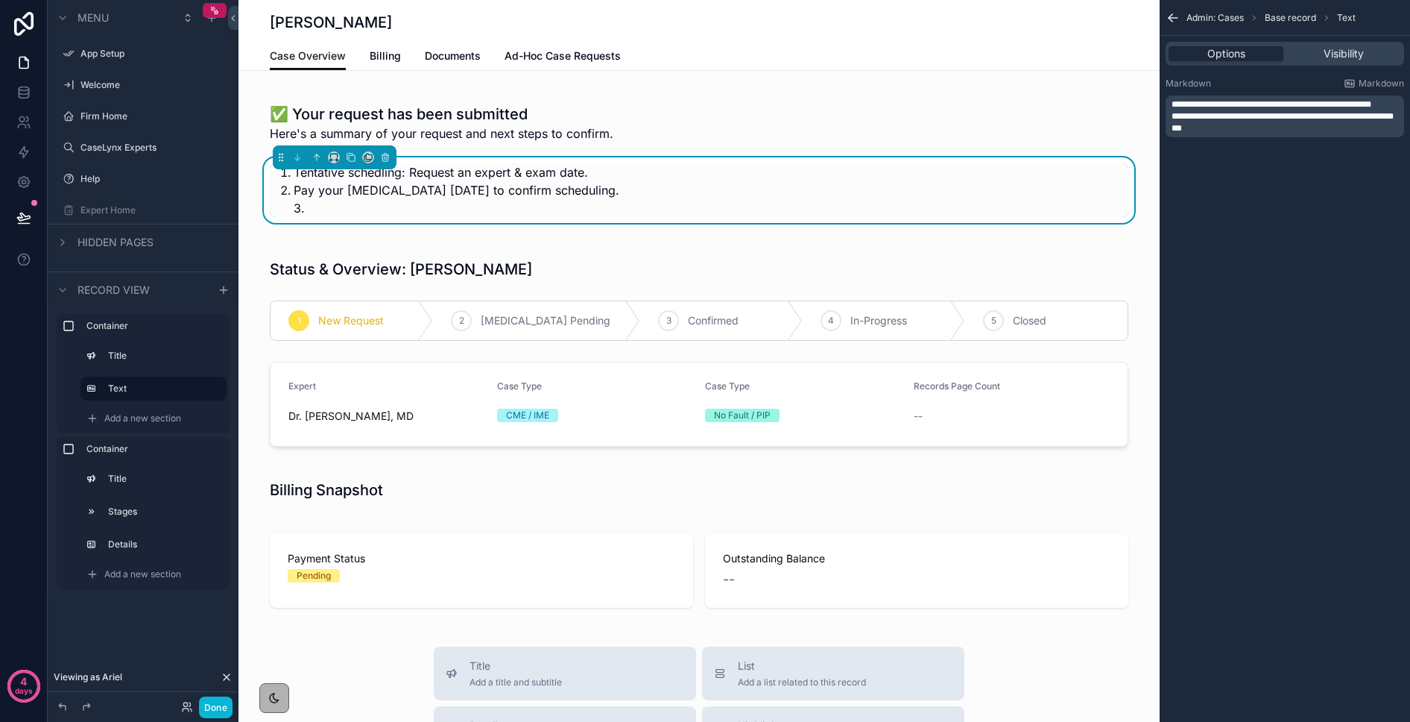
click at [1247, 105] on span "**********" at bounding box center [1272, 104] width 200 height 9
click at [1275, 103] on span "**********" at bounding box center [1274, 104] width 204 height 9
drag, startPoint x: 1182, startPoint y: 127, endPoint x: 1227, endPoint y: 140, distance: 46.5
click at [1227, 122] on p "**********" at bounding box center [1287, 116] width 230 height 12
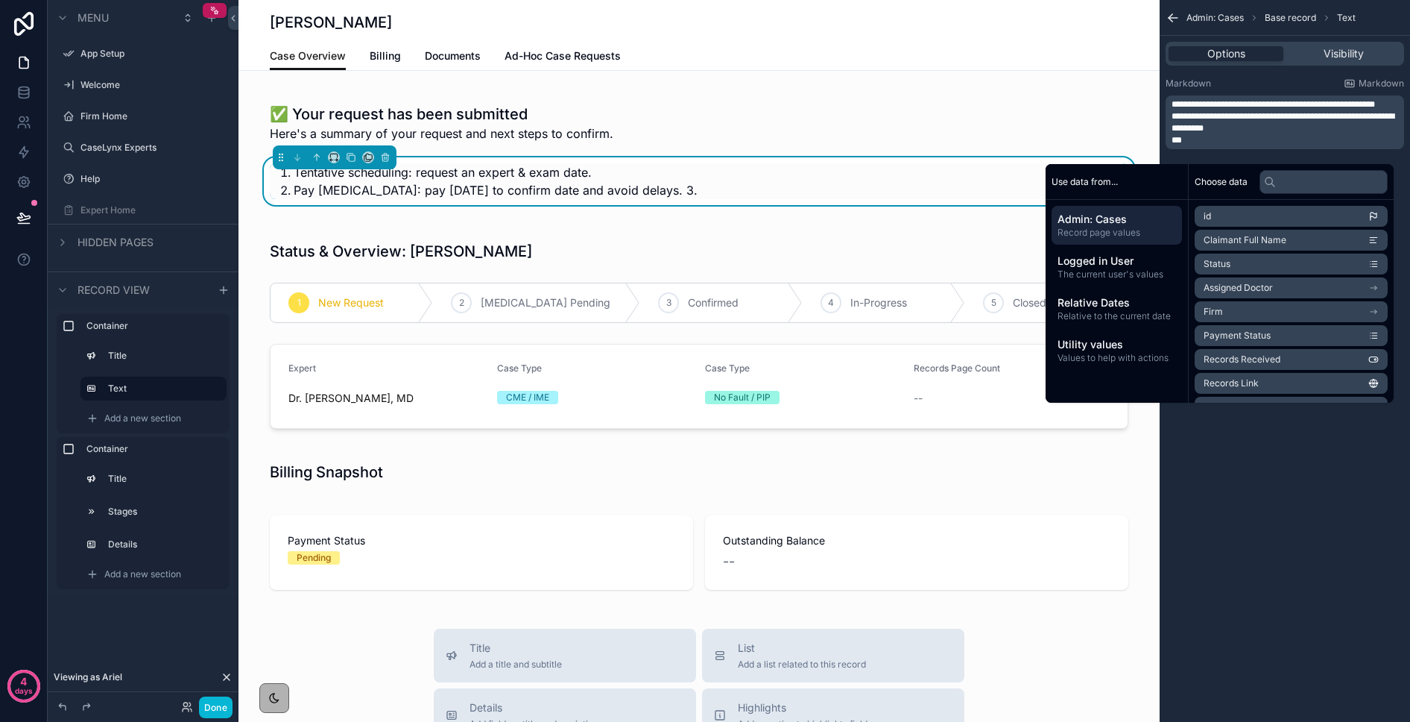
click at [1226, 146] on p "**" at bounding box center [1287, 140] width 230 height 12
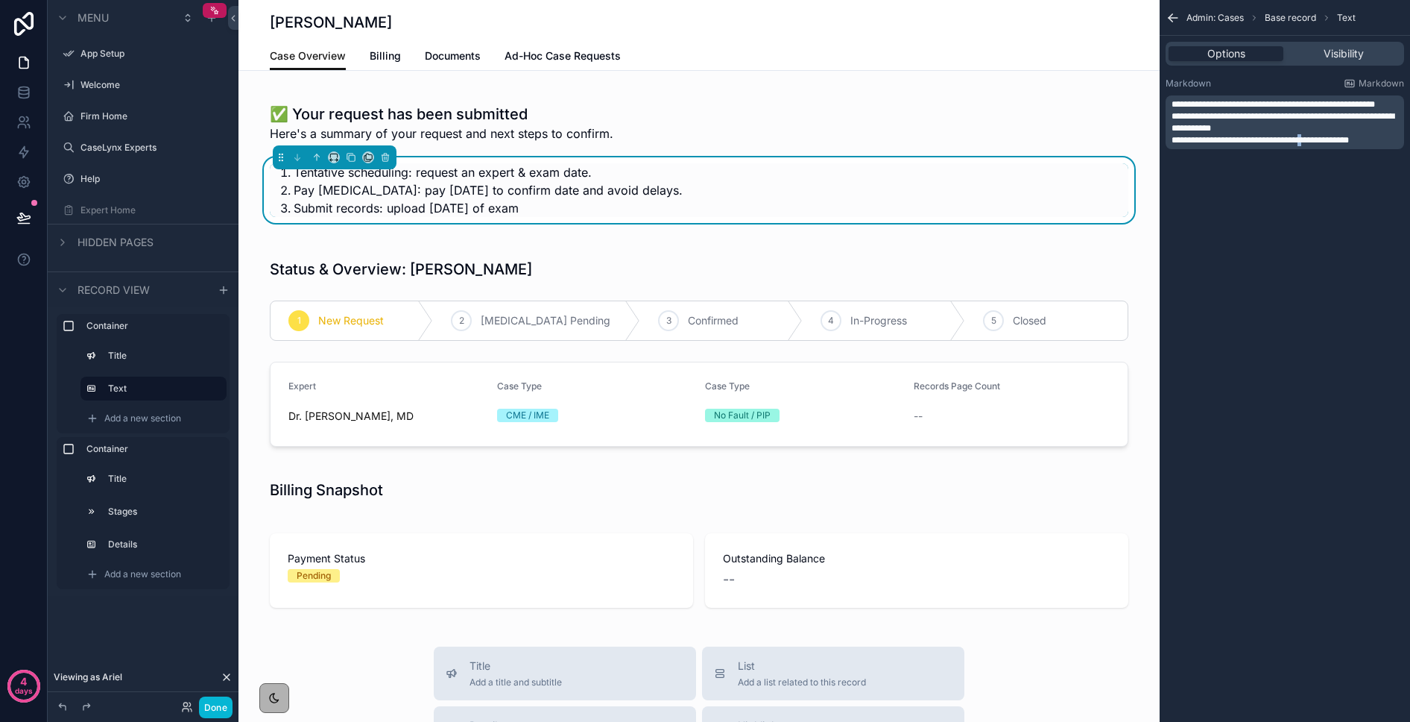
click at [1314, 145] on span "**********" at bounding box center [1260, 140] width 177 height 9
drag, startPoint x: 1344, startPoint y: 152, endPoint x: 1311, endPoint y: 152, distance: 32.8
click at [1311, 145] on span "**********" at bounding box center [1260, 140] width 177 height 9
drag, startPoint x: 1284, startPoint y: 152, endPoint x: 1343, endPoint y: 153, distance: 58.9
click at [1343, 145] on span "**********" at bounding box center [1260, 140] width 177 height 9
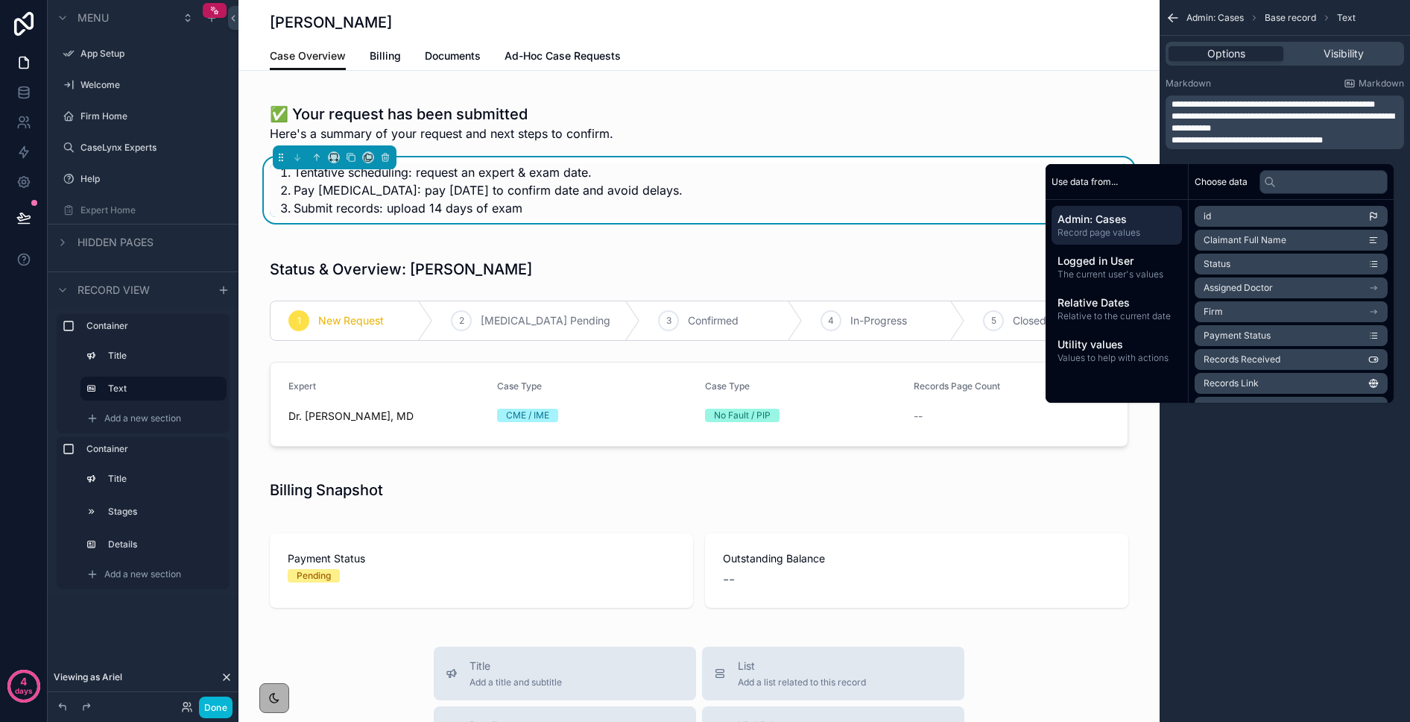
click at [1397, 146] on p "**********" at bounding box center [1287, 140] width 230 height 12
click at [1253, 134] on p "**********" at bounding box center [1287, 122] width 230 height 24
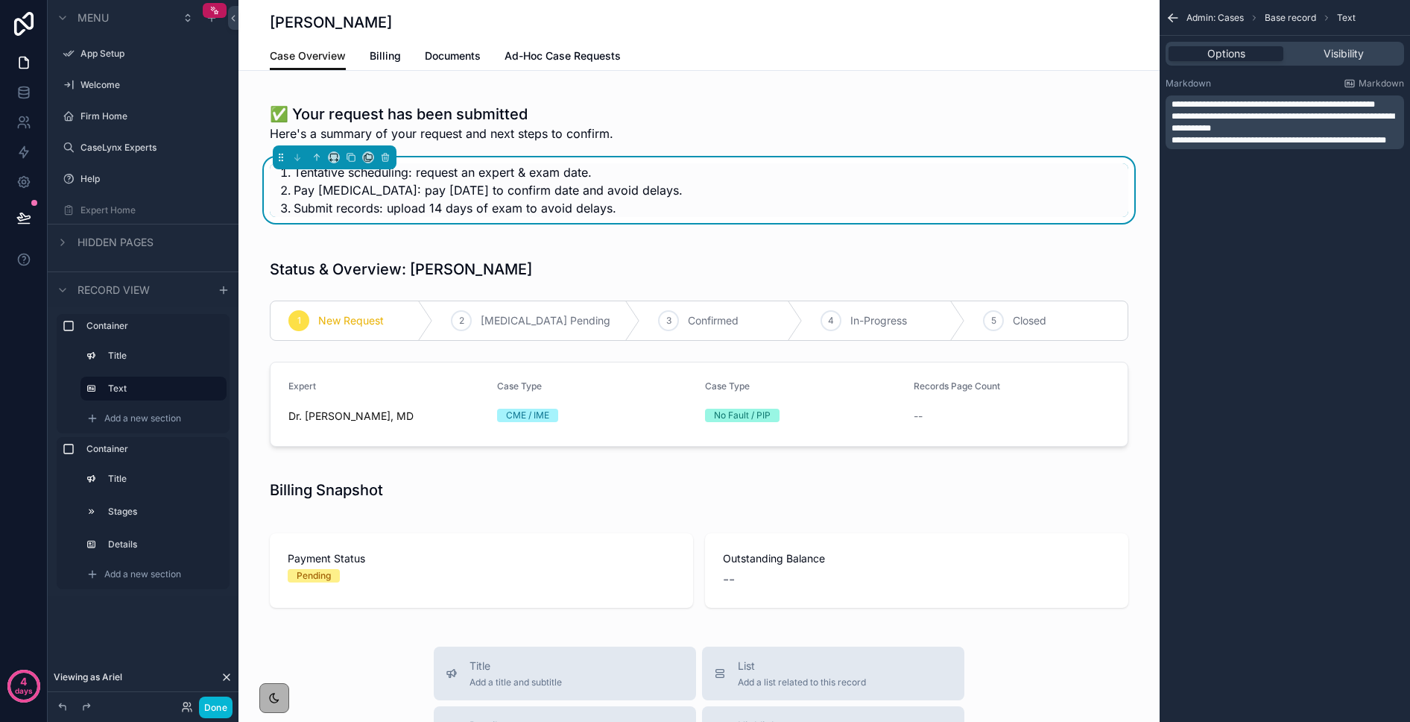
click at [1203, 146] on p "**********" at bounding box center [1287, 140] width 230 height 12
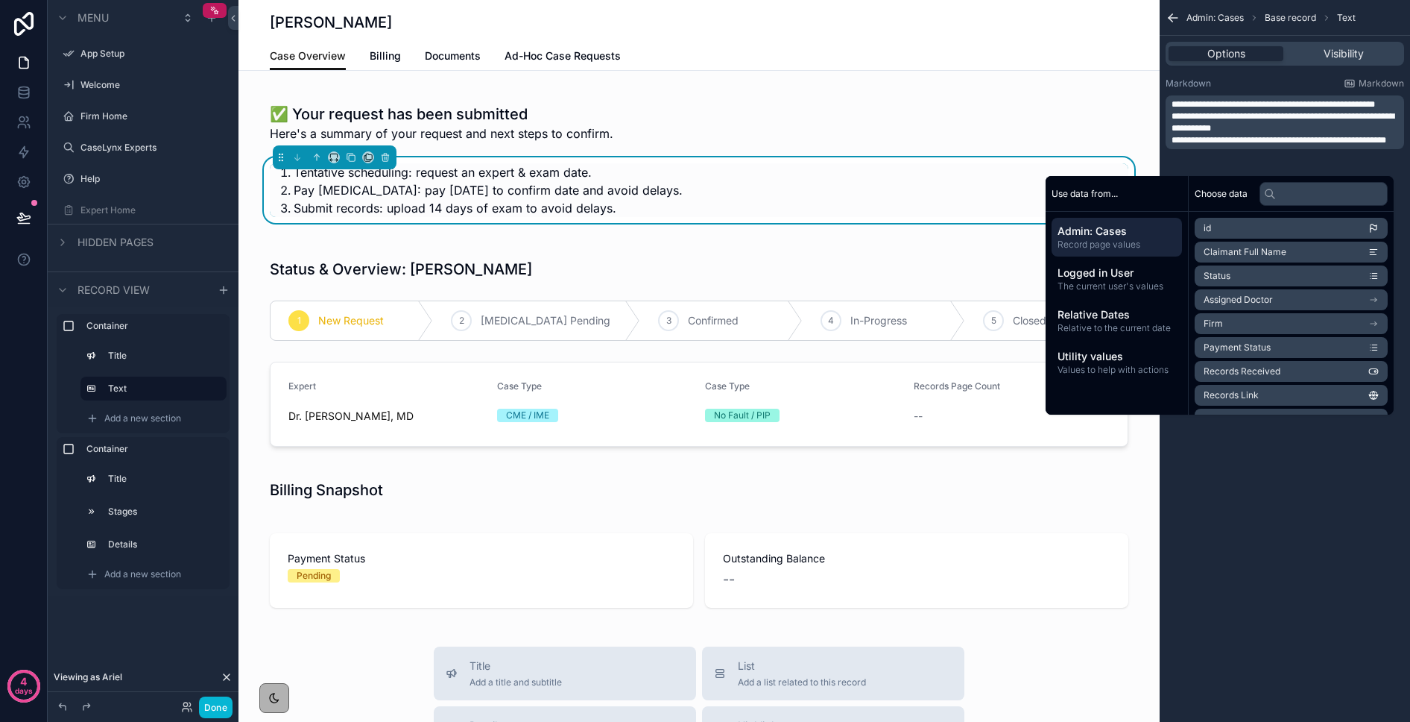
click at [1252, 145] on span "**********" at bounding box center [1279, 140] width 215 height 9
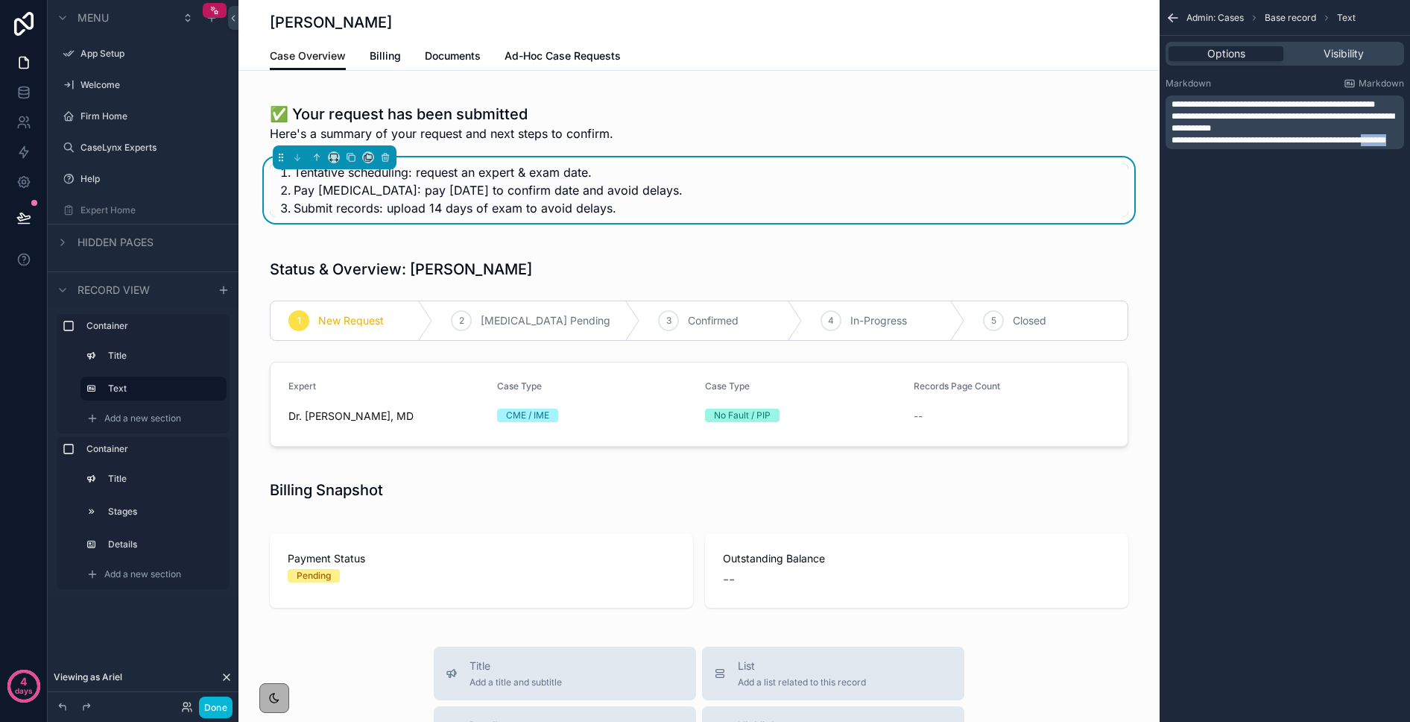
drag, startPoint x: 1204, startPoint y: 163, endPoint x: 1152, endPoint y: 161, distance: 52.2
click at [1152, 161] on div "App Setup Welcome Firm Home CaseLynx Experts Help Expert Home My Profile Admin:…" at bounding box center [825, 361] width 1172 height 722
click at [1172, 157] on span "**********" at bounding box center [1283, 146] width 223 height 21
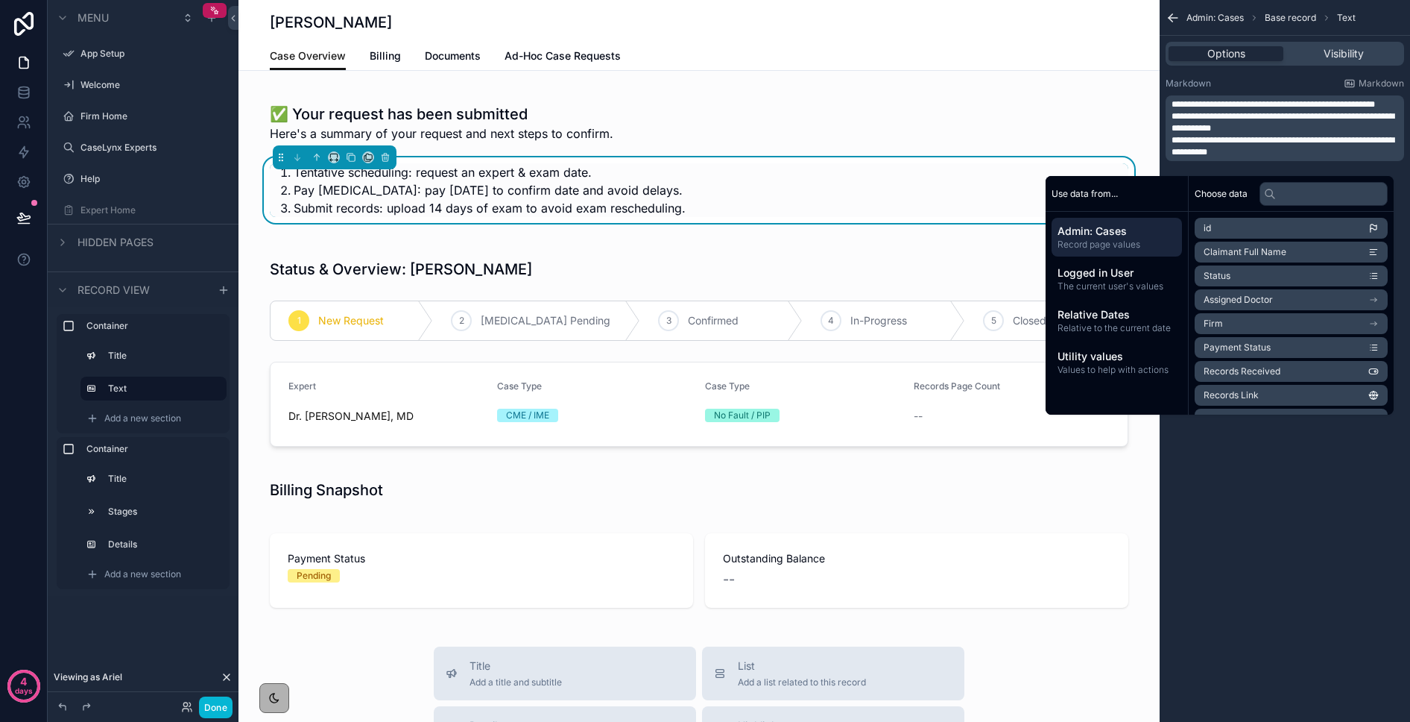
click at [1281, 158] on p "**********" at bounding box center [1287, 146] width 230 height 24
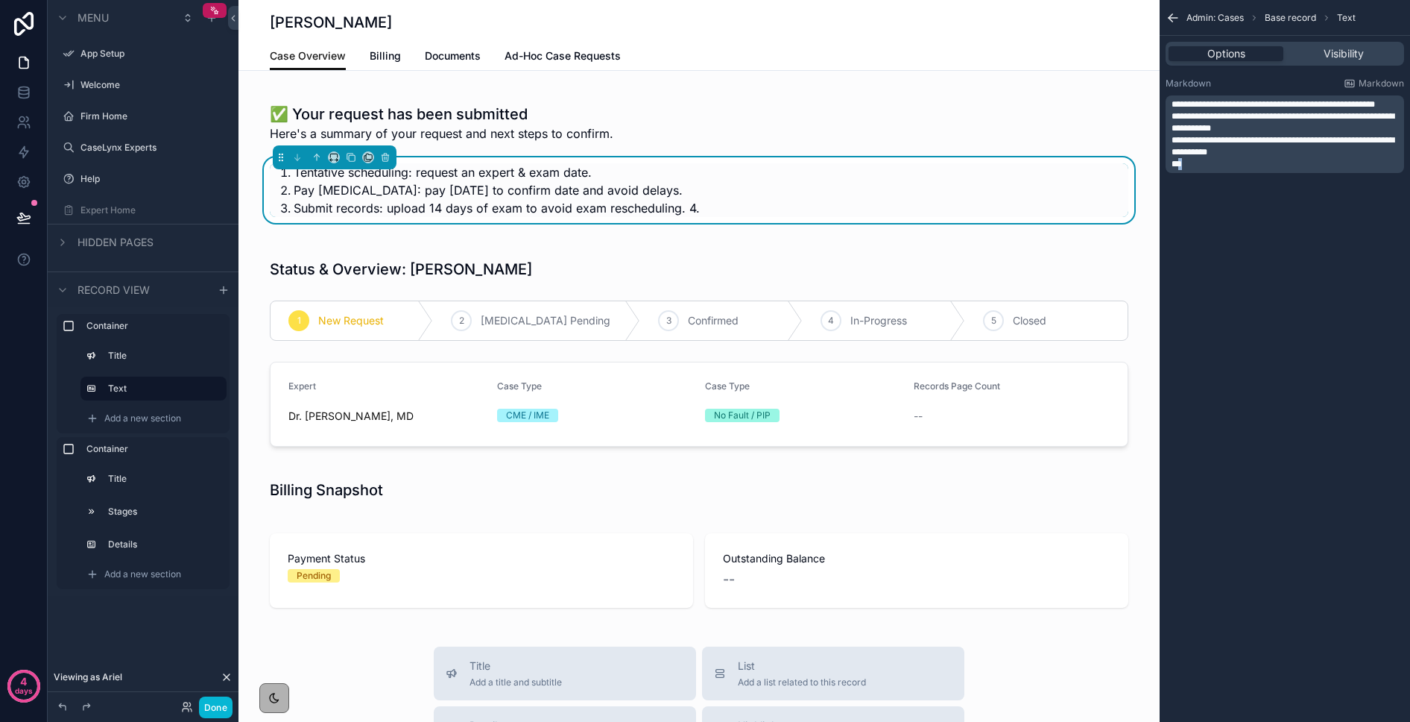
click at [1180, 170] on p "**" at bounding box center [1287, 164] width 230 height 12
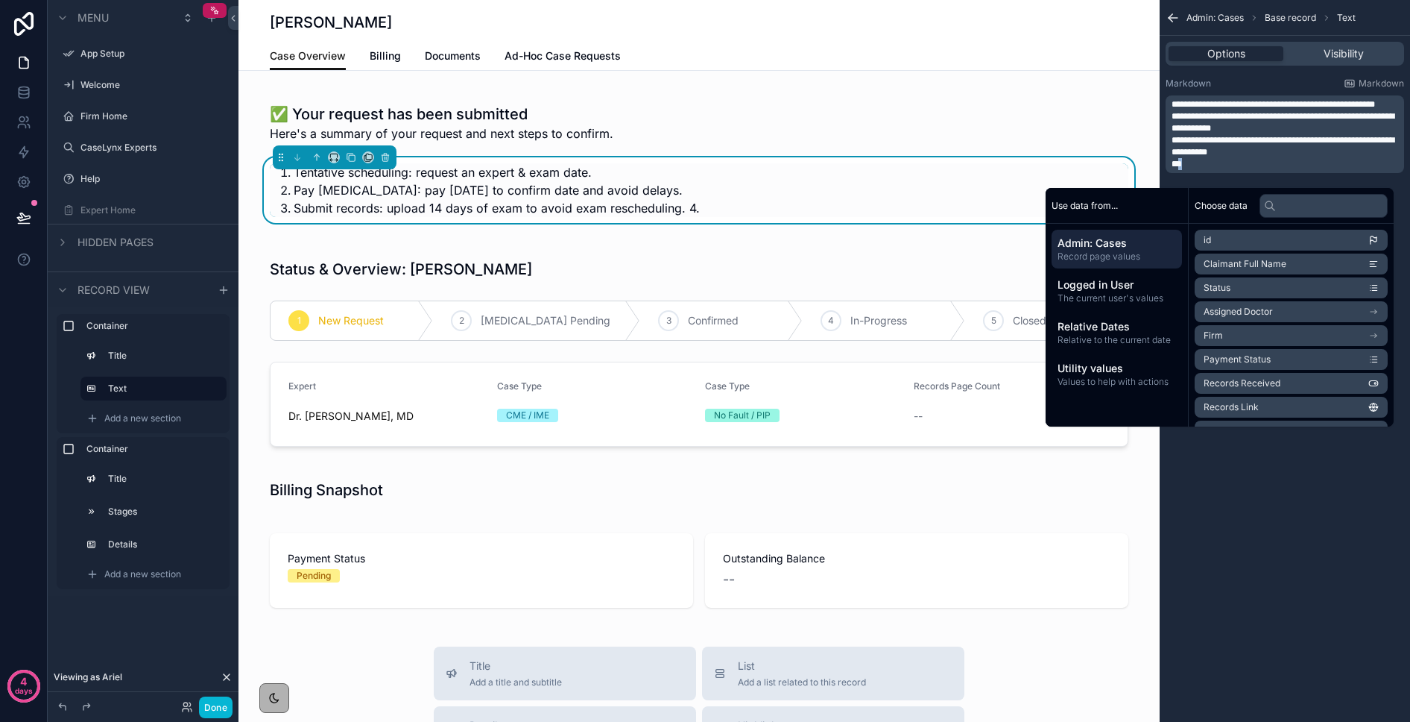
click at [1194, 170] on p "**" at bounding box center [1287, 164] width 230 height 12
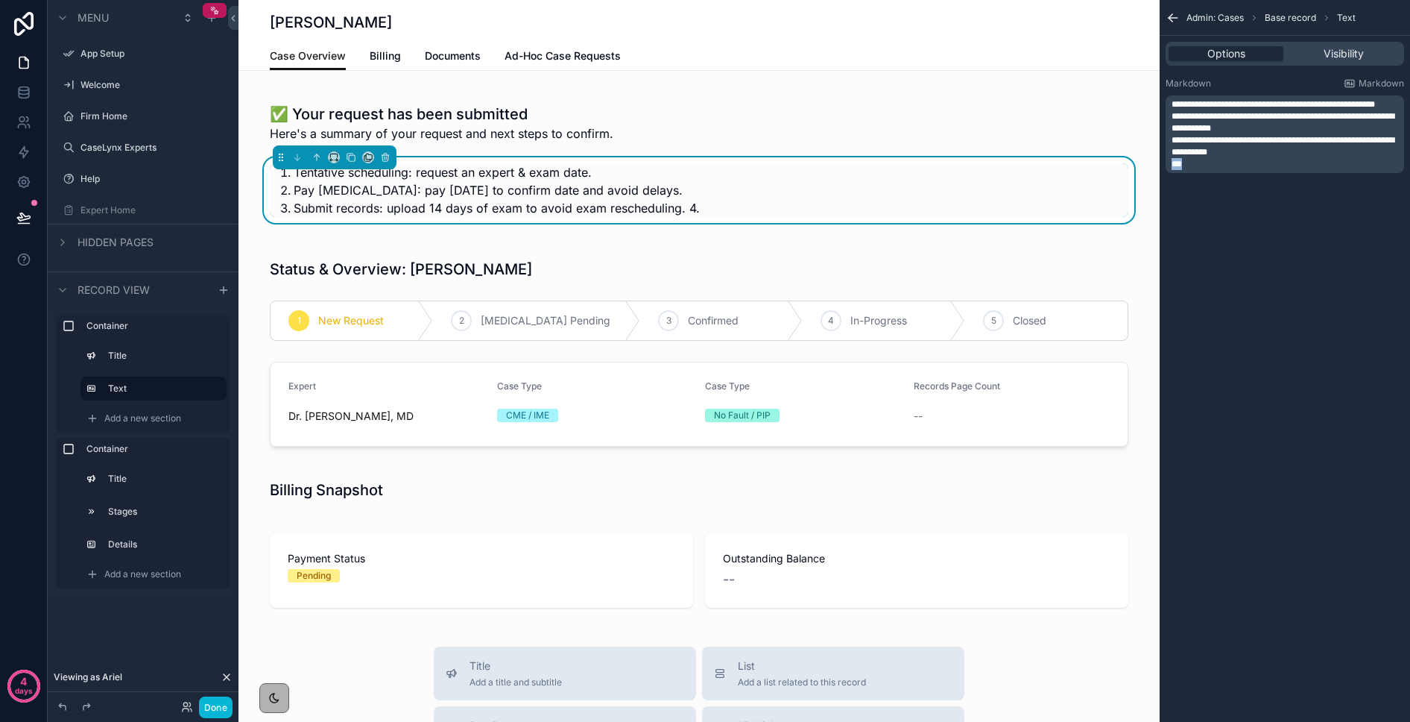
drag, startPoint x: 1177, startPoint y: 176, endPoint x: 1162, endPoint y: 174, distance: 15.0
click at [1162, 174] on div "**********" at bounding box center [1285, 131] width 250 height 119
click at [1157, 239] on div "✅ Your request has been submitted Here's a summary of your request and next ste…" at bounding box center [699, 356] width 921 height 534
click at [215, 707] on button "Done" at bounding box center [216, 707] width 34 height 22
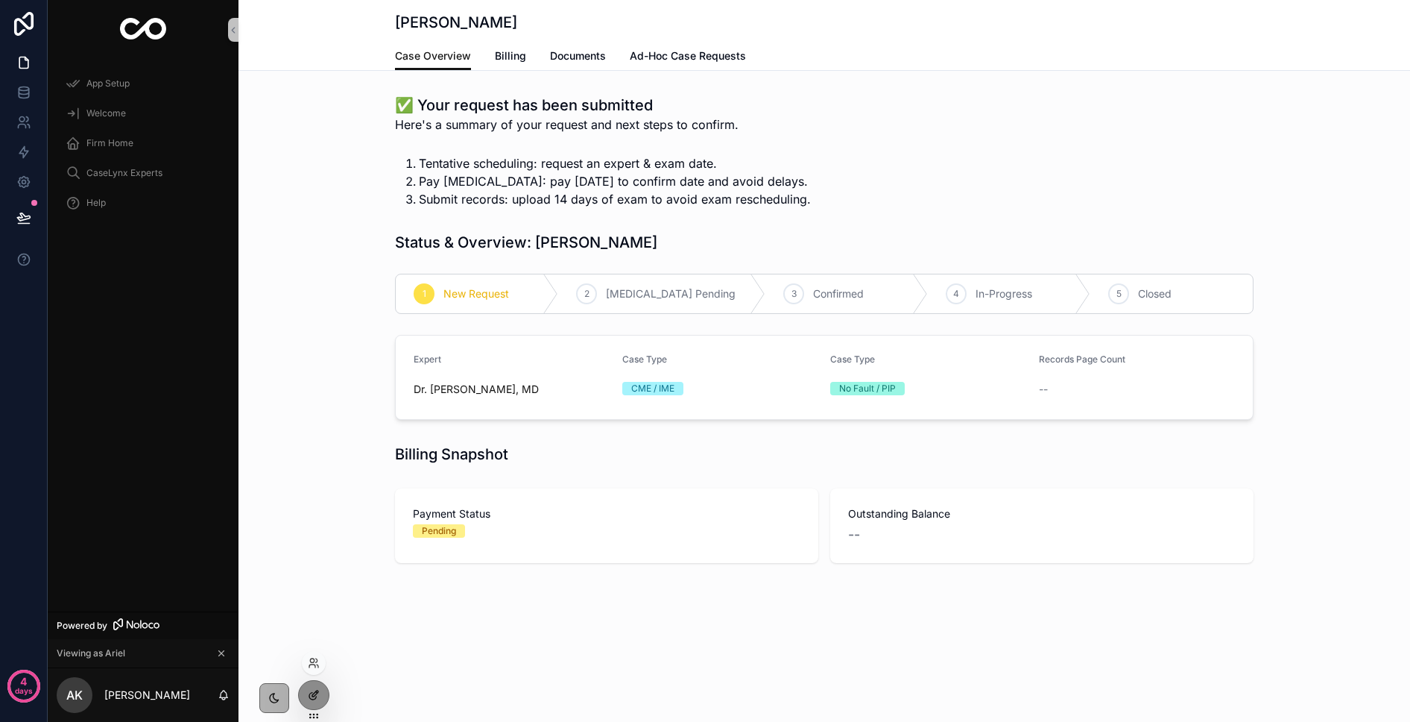
click at [309, 690] on icon at bounding box center [314, 695] width 12 height 12
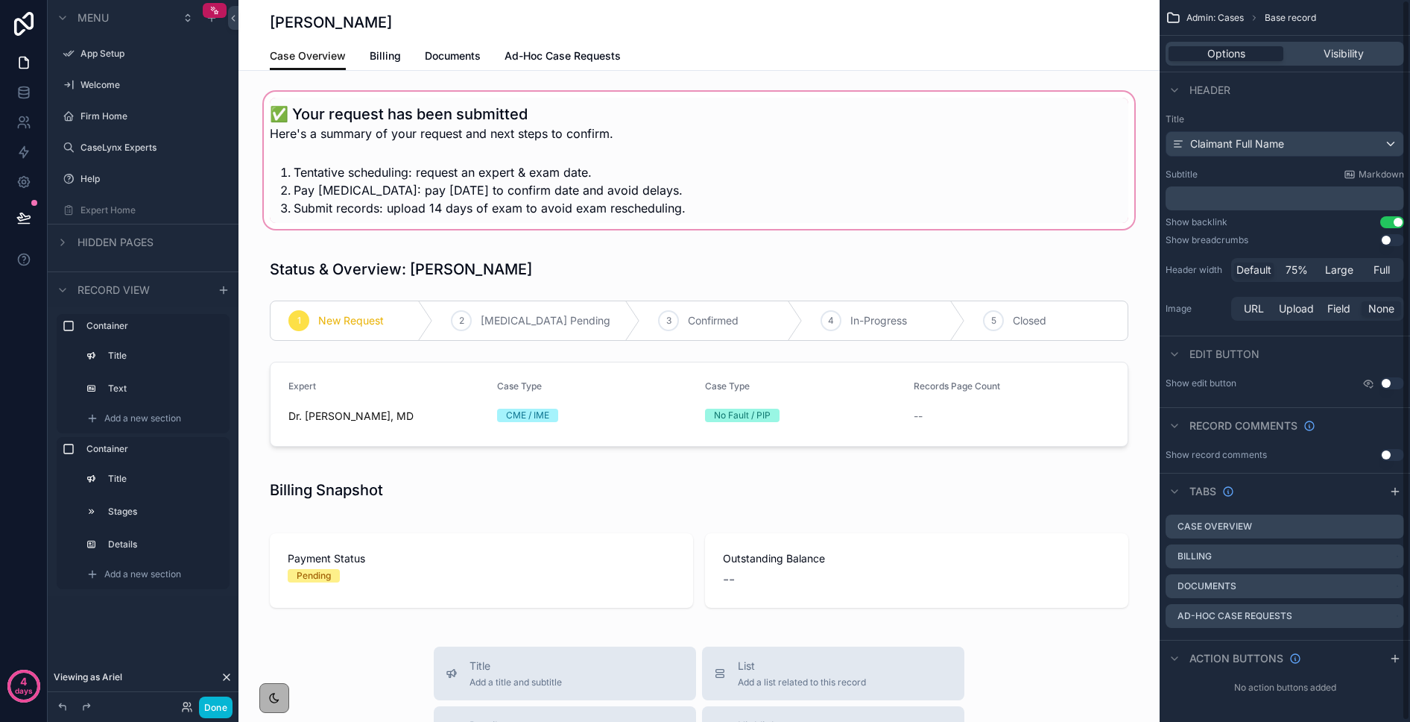
click at [505, 113] on div "scrollable content" at bounding box center [699, 160] width 921 height 143
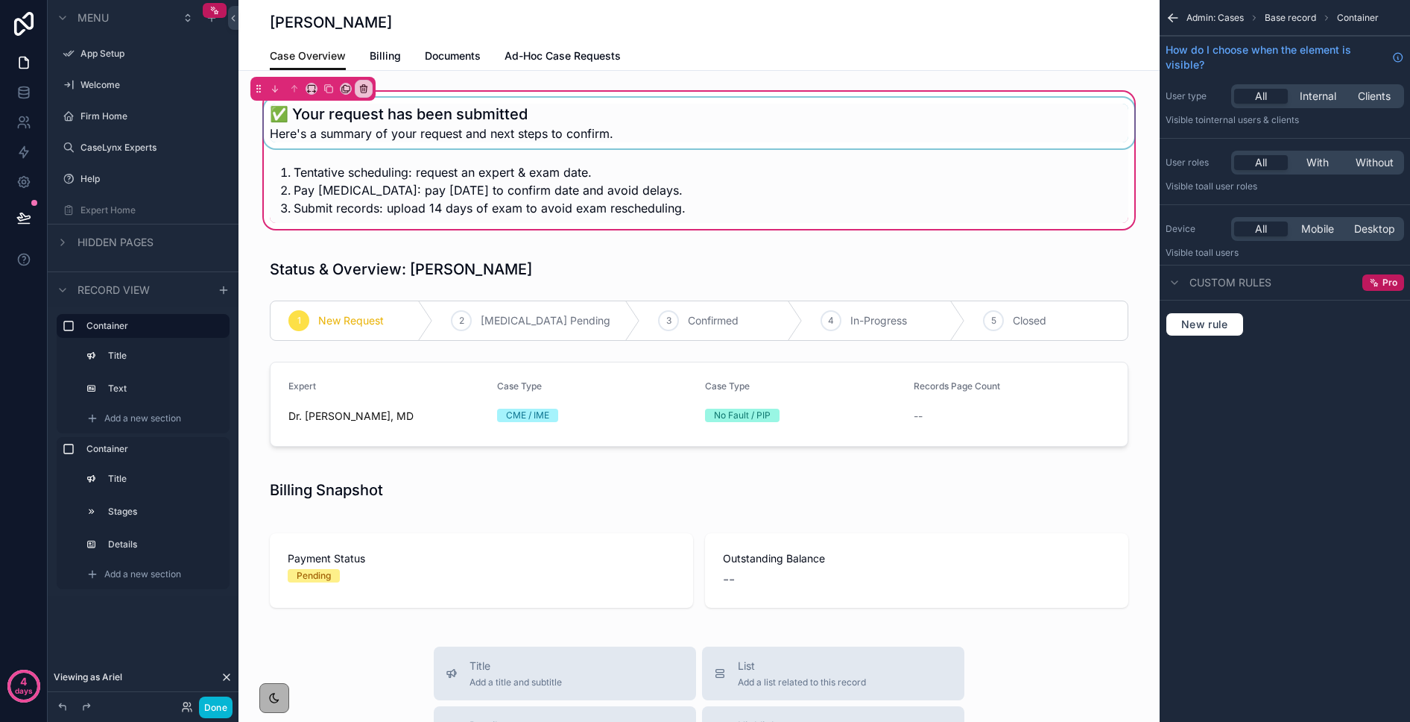
click at [616, 128] on div "scrollable content" at bounding box center [699, 123] width 877 height 51
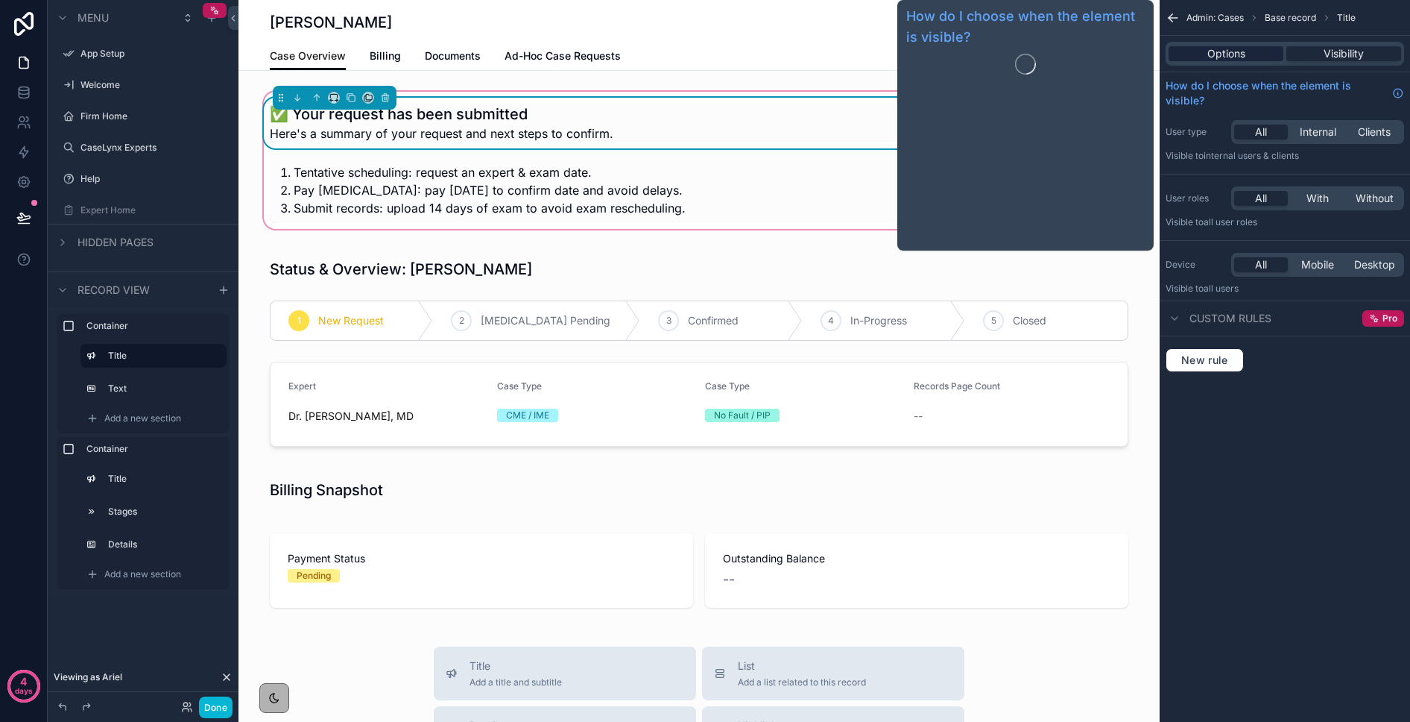
click at [1223, 54] on span "Options" at bounding box center [1227, 53] width 38 height 15
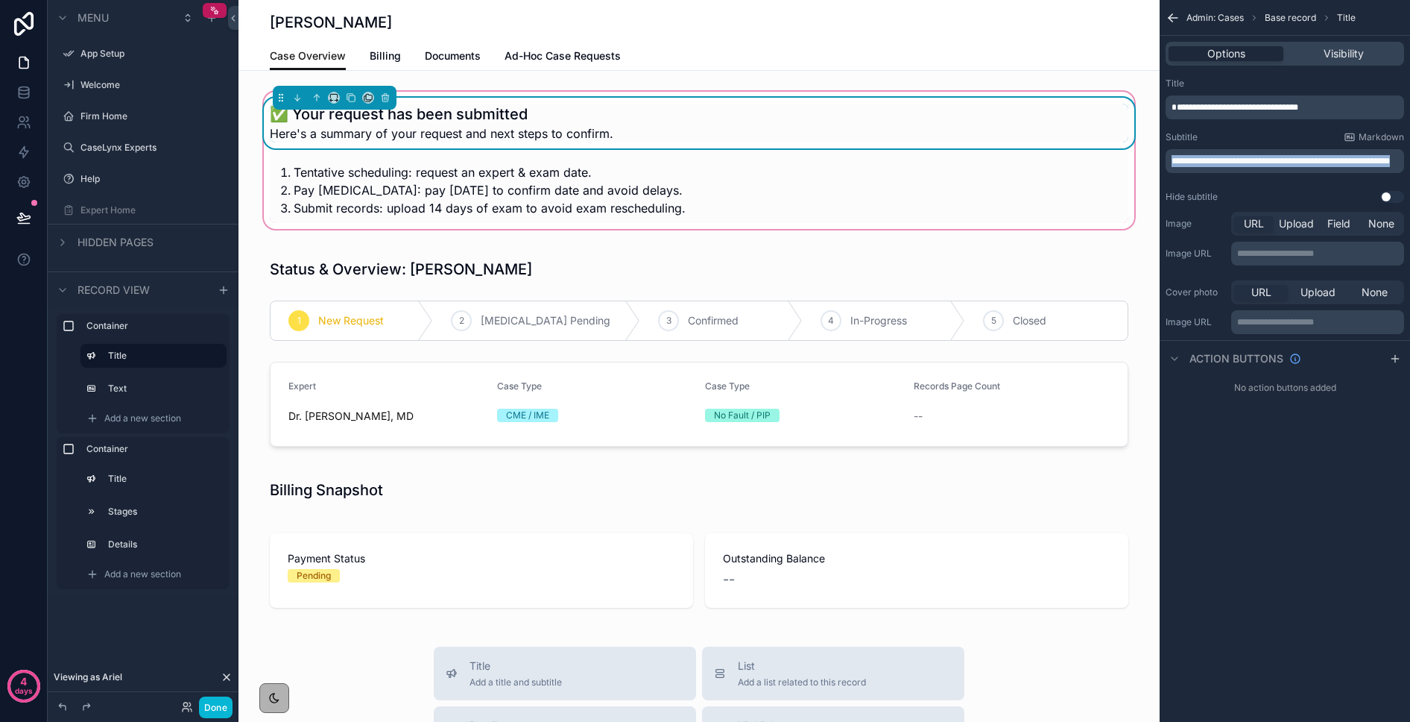
drag, startPoint x: 1212, startPoint y: 170, endPoint x: 1154, endPoint y: 153, distance: 60.6
click at [1154, 153] on div "App Setup Welcome Firm Home CaseLynx Experts Help Expert Home My Profile Admin:…" at bounding box center [825, 361] width 1172 height 722
click at [1234, 167] on p "**********" at bounding box center [1287, 161] width 230 height 12
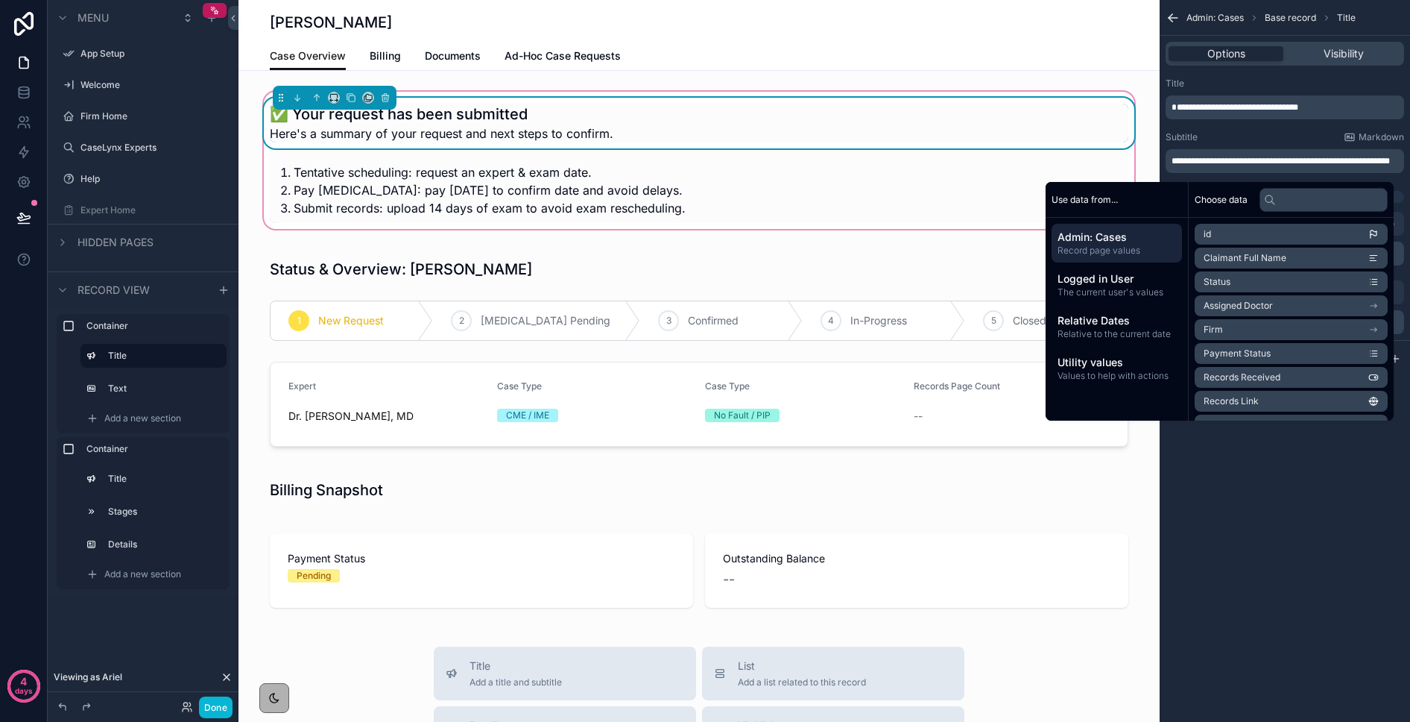
click at [1270, 133] on div "Subtitle Markdown" at bounding box center [1285, 137] width 239 height 12
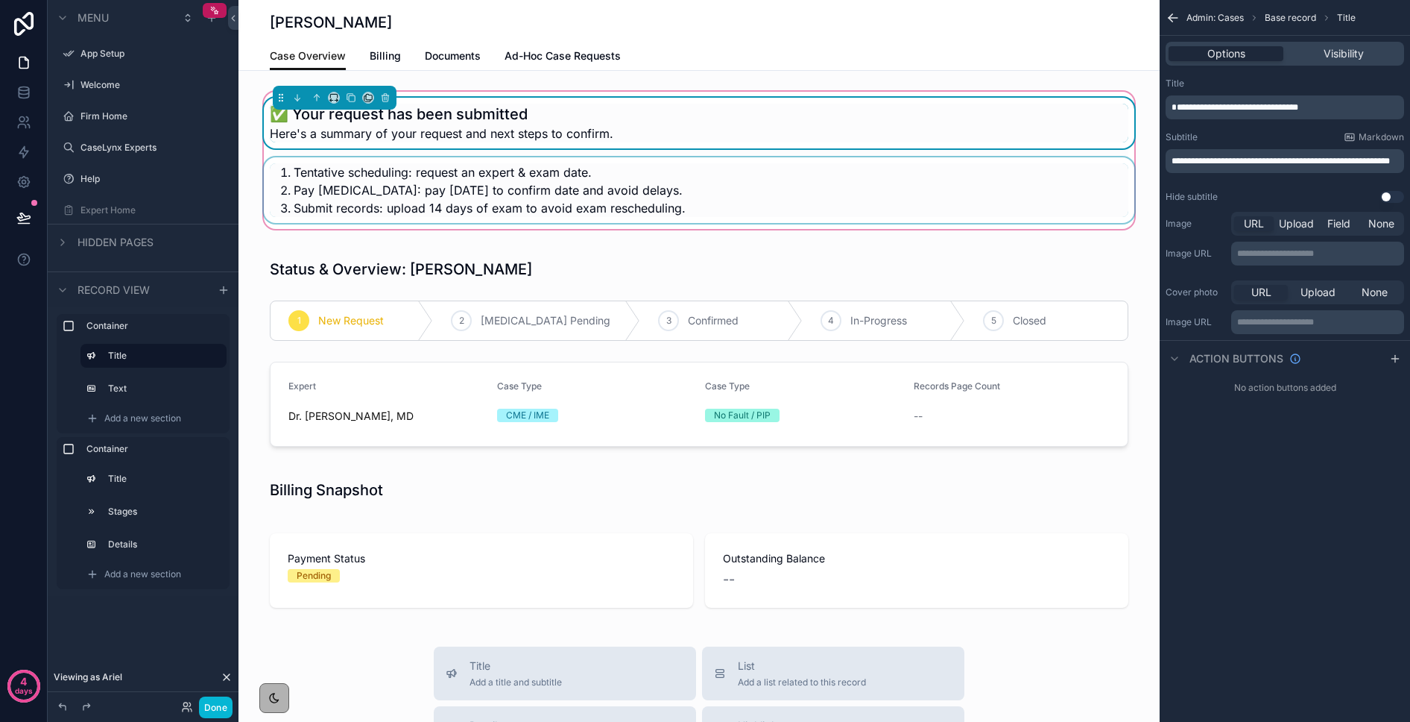
click at [623, 176] on div "scrollable content" at bounding box center [699, 190] width 877 height 66
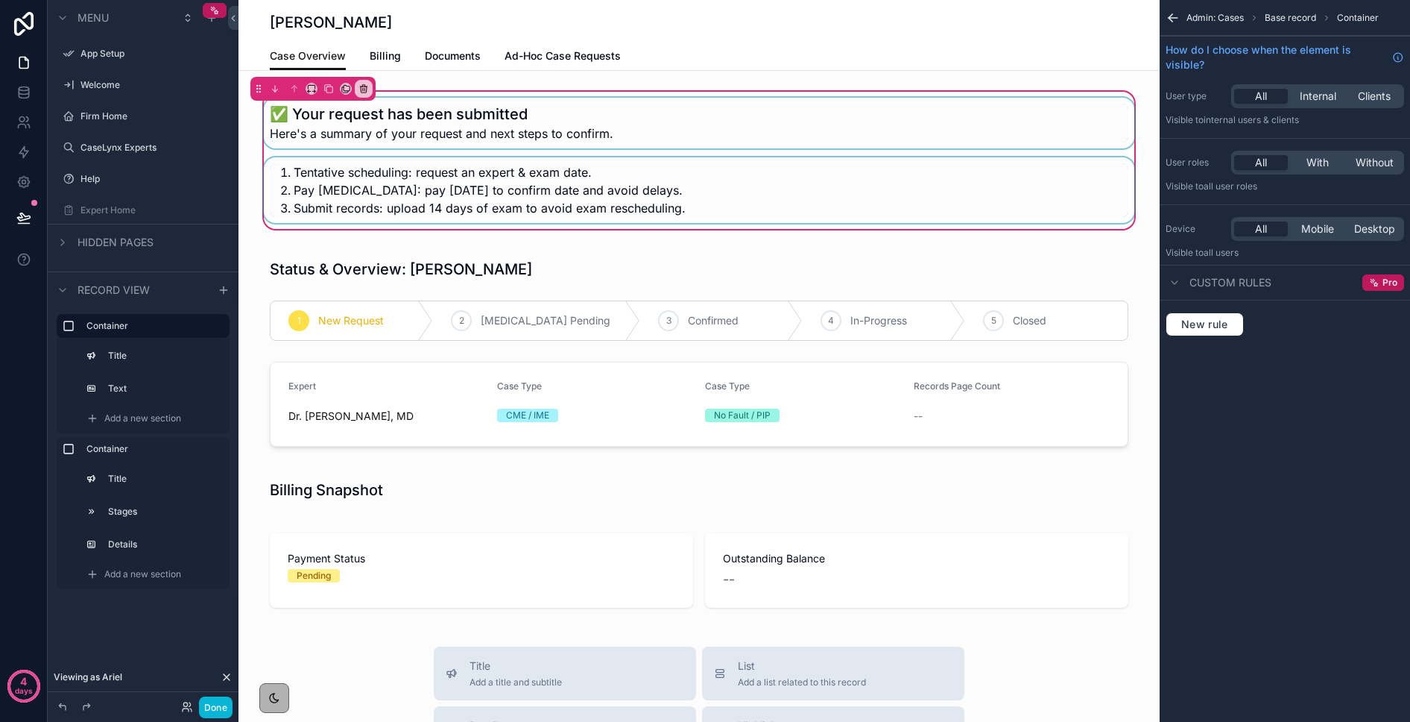
click at [623, 177] on div "scrollable content" at bounding box center [699, 190] width 877 height 66
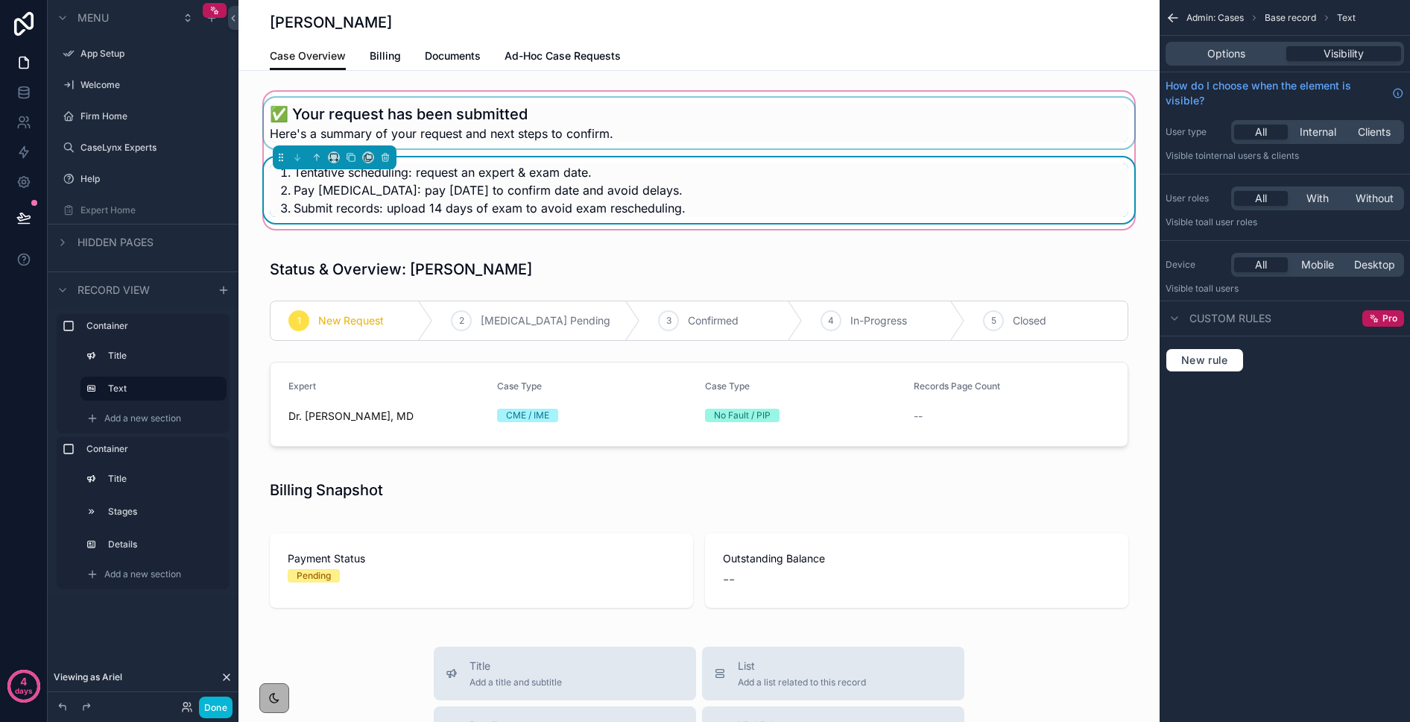
click at [1215, 65] on div "Options Visibility" at bounding box center [1285, 54] width 239 height 24
click at [1214, 56] on span "Options" at bounding box center [1227, 53] width 38 height 15
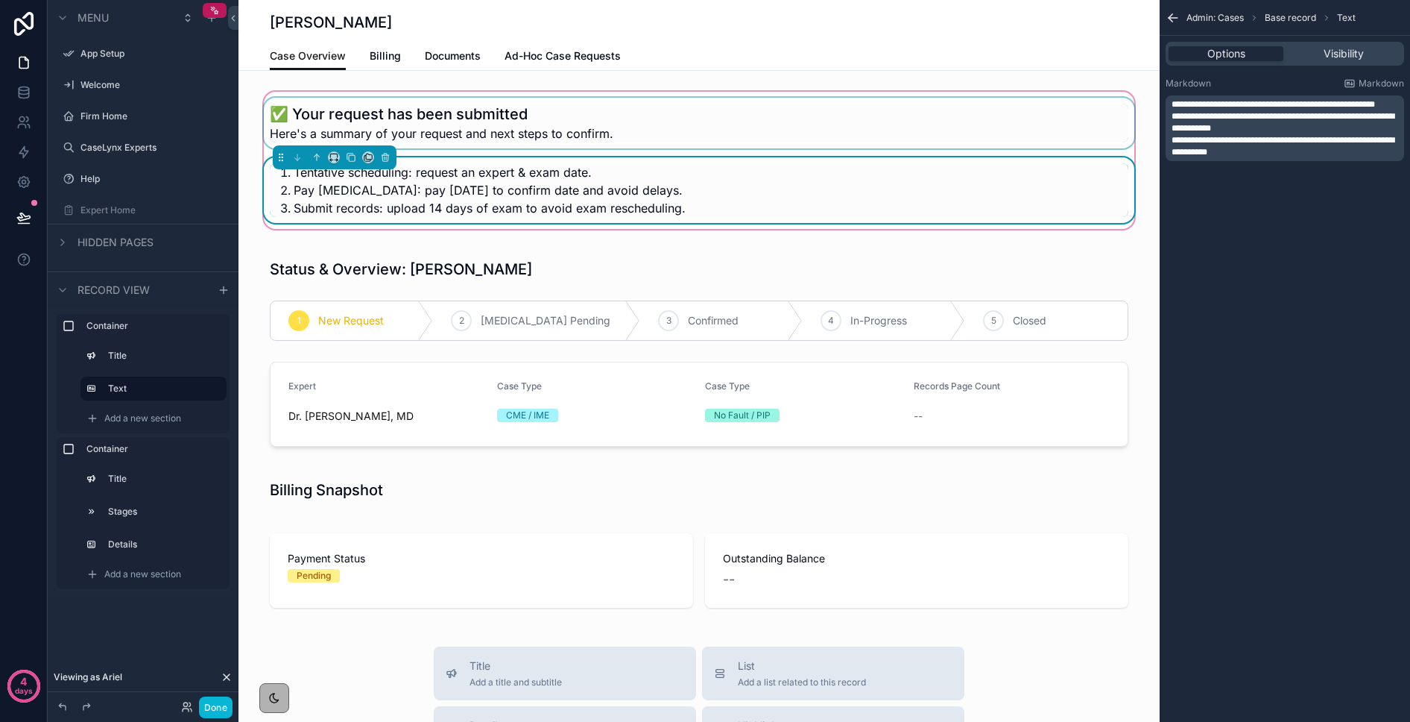
click at [1170, 104] on div "**********" at bounding box center [1285, 128] width 239 height 66
click at [1172, 103] on span "**********" at bounding box center [1274, 104] width 204 height 9
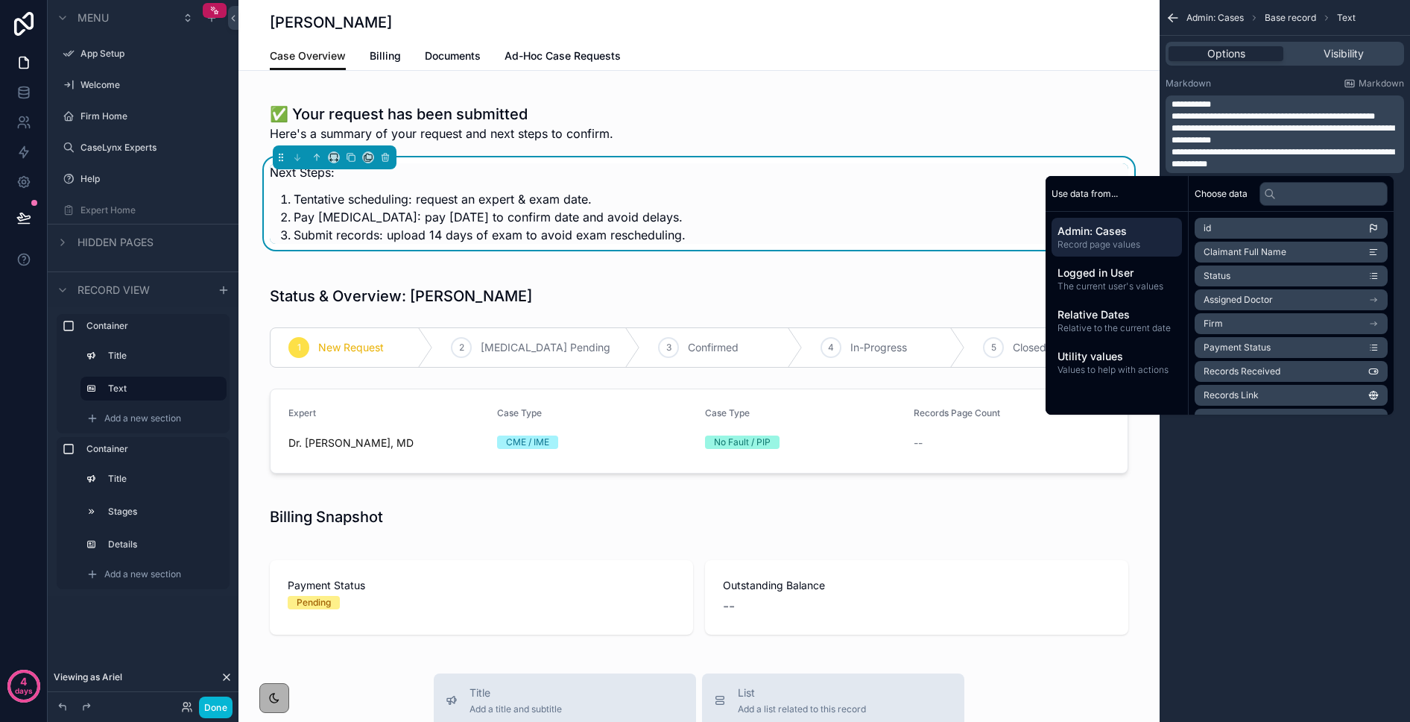
click at [1172, 103] on span "**********" at bounding box center [1192, 104] width 40 height 9
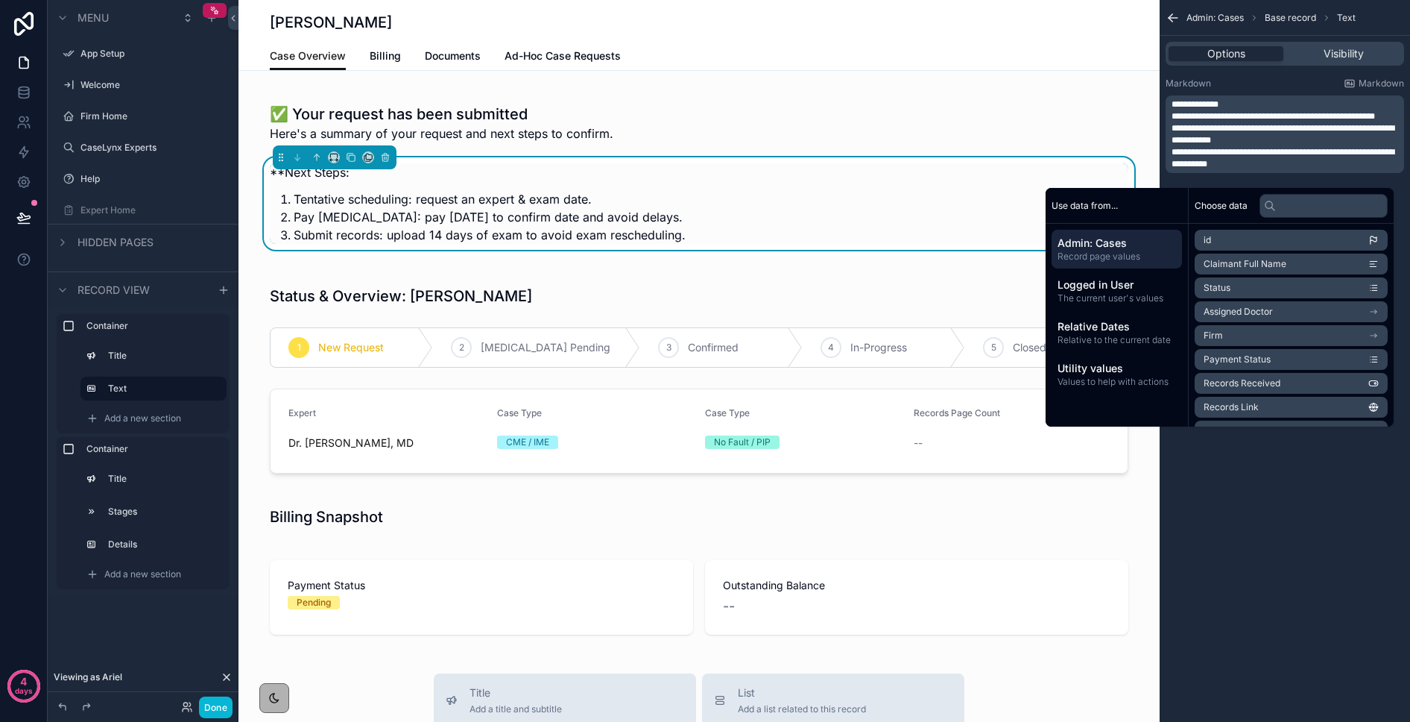
click at [1262, 103] on p "**********" at bounding box center [1287, 104] width 230 height 12
drag, startPoint x: 1181, startPoint y: 115, endPoint x: 1199, endPoint y: 114, distance: 18.7
click at [1181, 115] on span "**********" at bounding box center [1274, 116] width 204 height 9
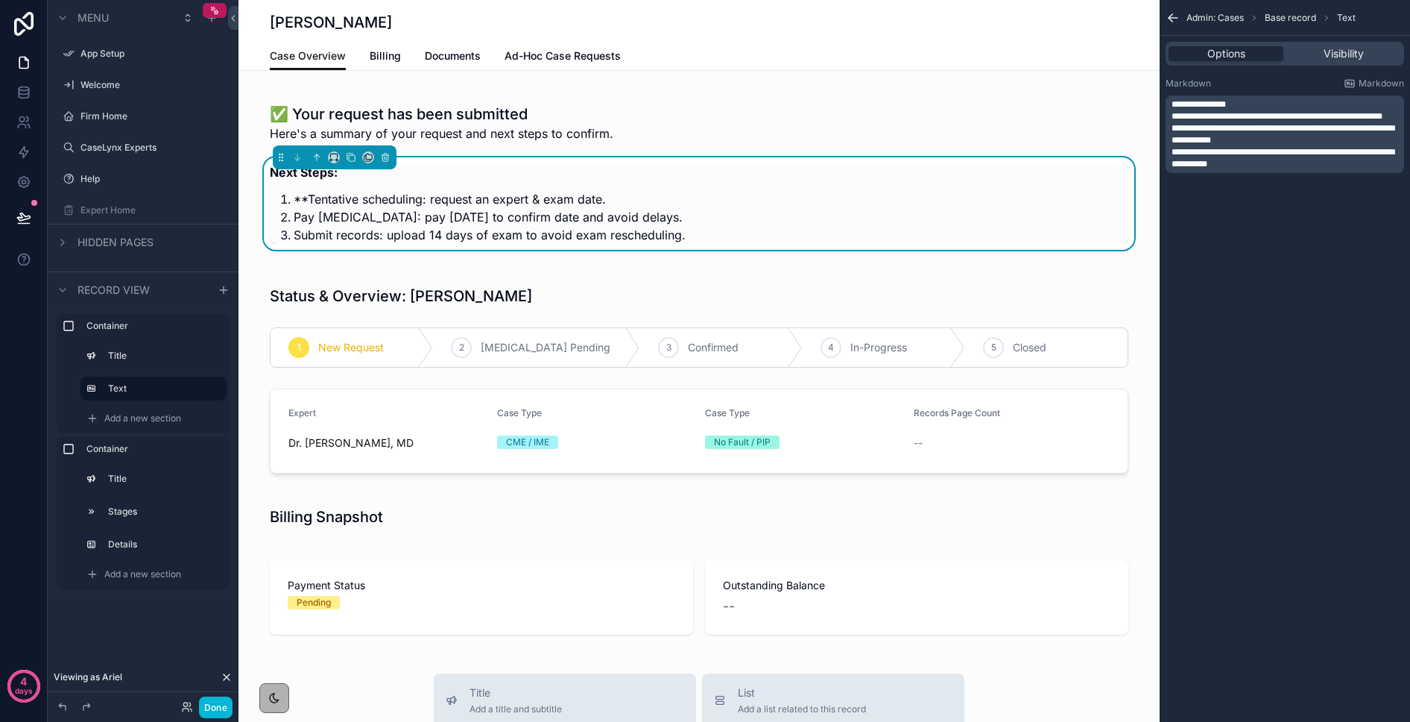
click at [1277, 118] on span "**********" at bounding box center [1277, 116] width 211 height 9
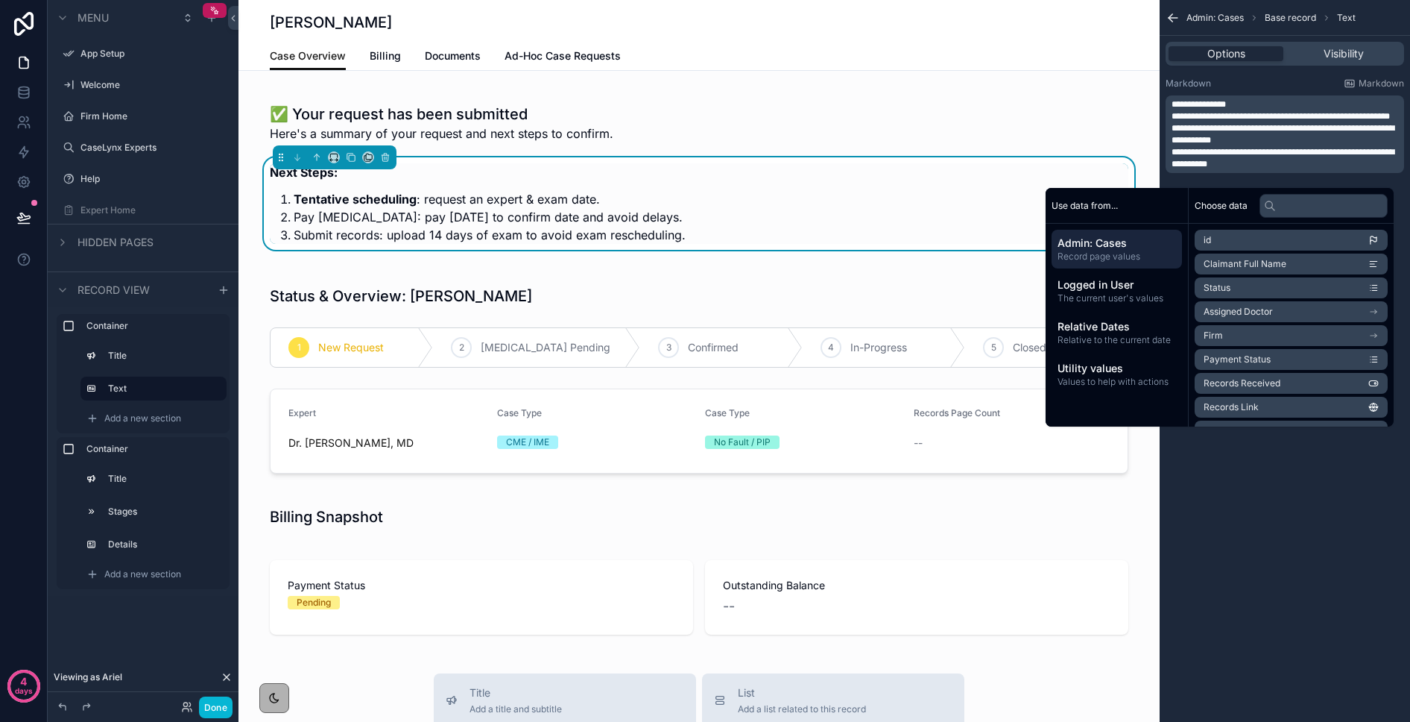
drag, startPoint x: 1184, startPoint y: 139, endPoint x: 1208, endPoint y: 138, distance: 23.9
click at [1185, 139] on span "**********" at bounding box center [1283, 134] width 223 height 21
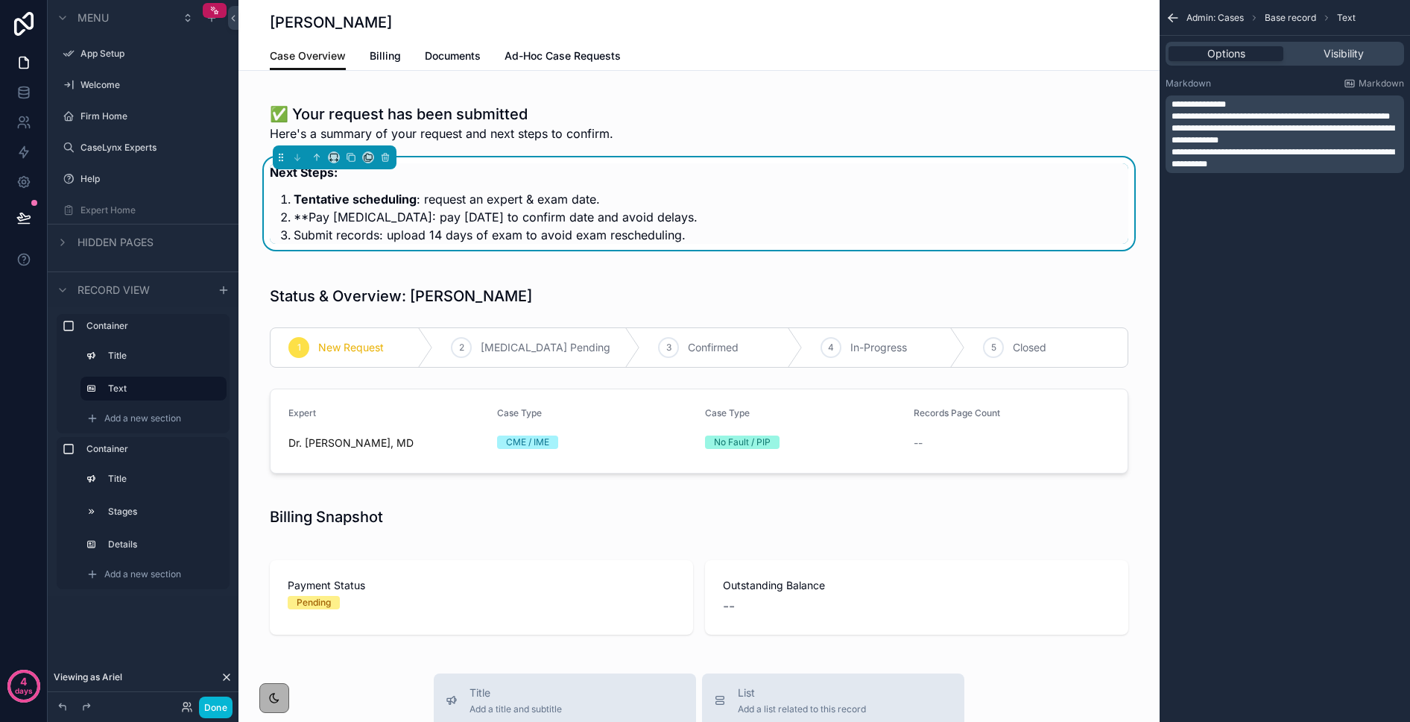
drag, startPoint x: 1243, startPoint y: 138, endPoint x: 1265, endPoint y: 140, distance: 21.7
click at [1243, 138] on span "**********" at bounding box center [1283, 134] width 223 height 21
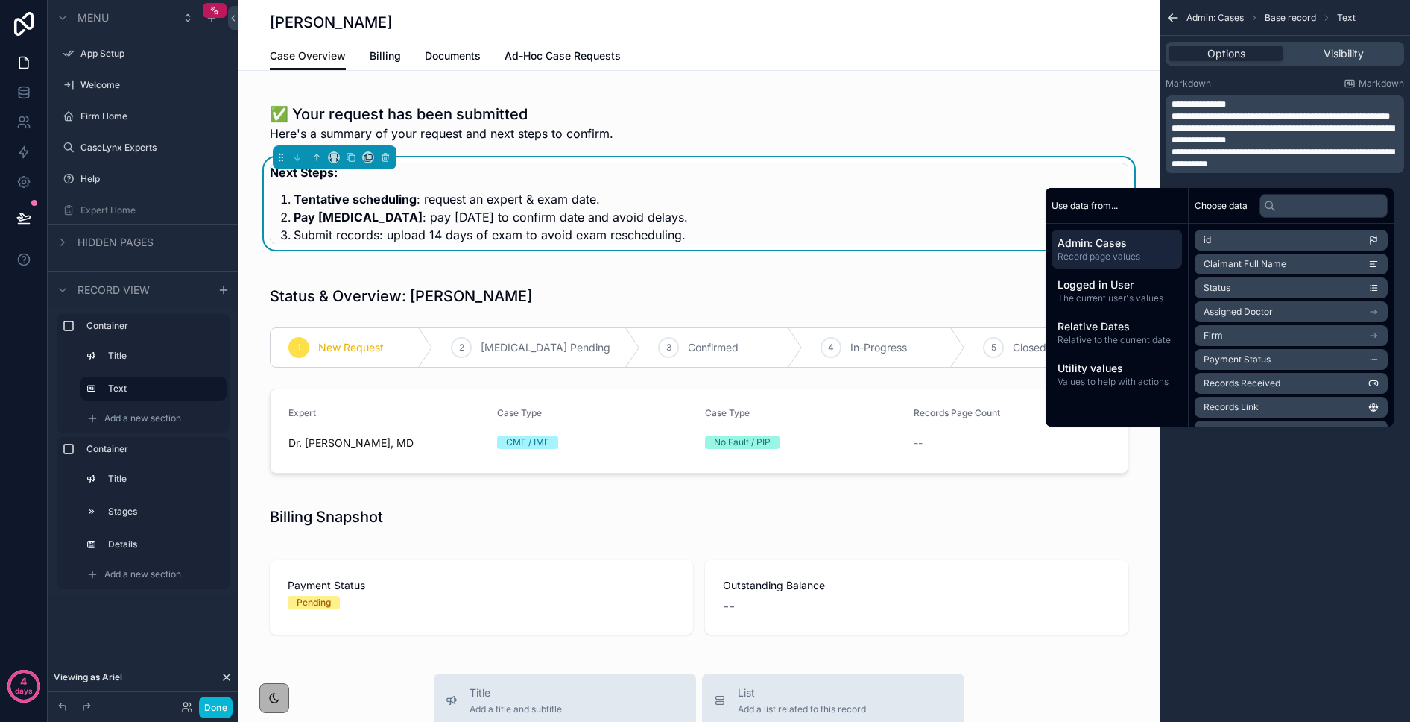
click at [1185, 163] on span "**********" at bounding box center [1283, 158] width 223 height 21
click at [1258, 164] on span "**********" at bounding box center [1283, 158] width 223 height 21
click at [214, 708] on button "Done" at bounding box center [216, 707] width 34 height 22
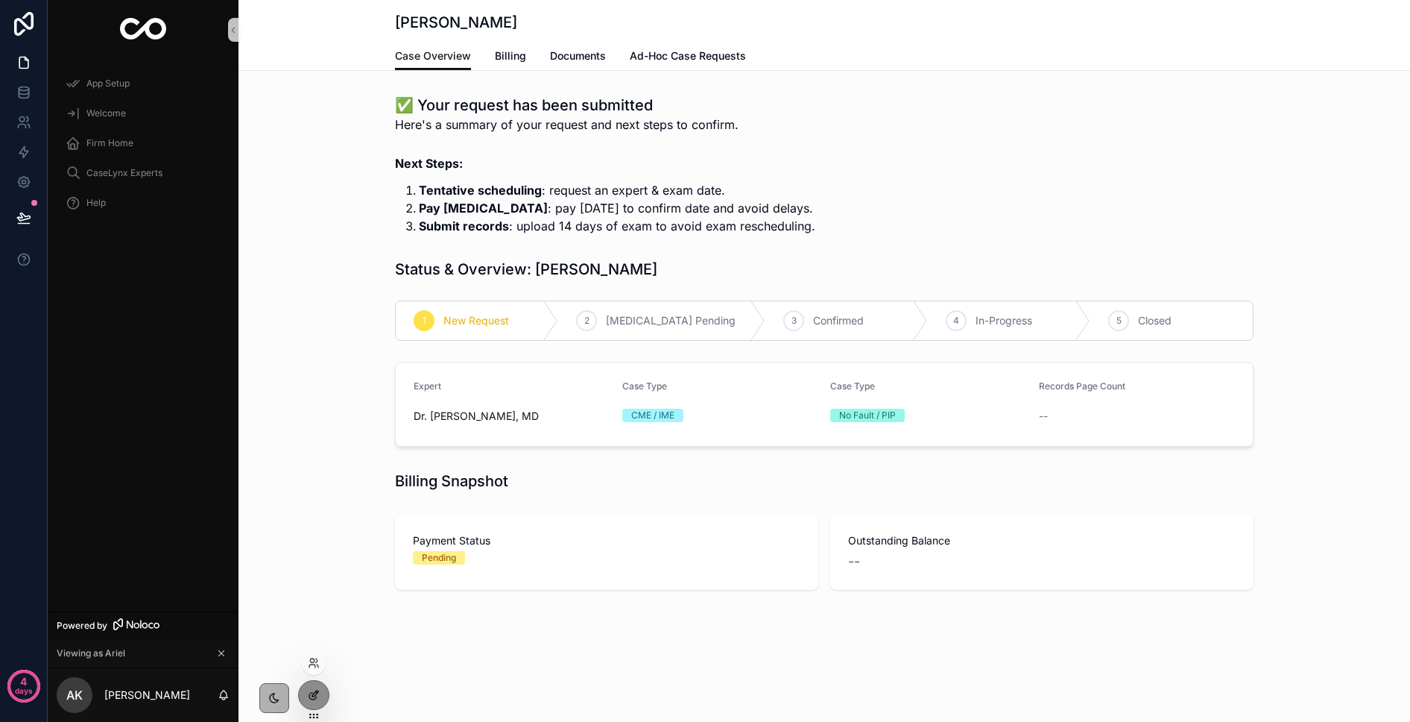
click at [327, 699] on div at bounding box center [314, 695] width 30 height 28
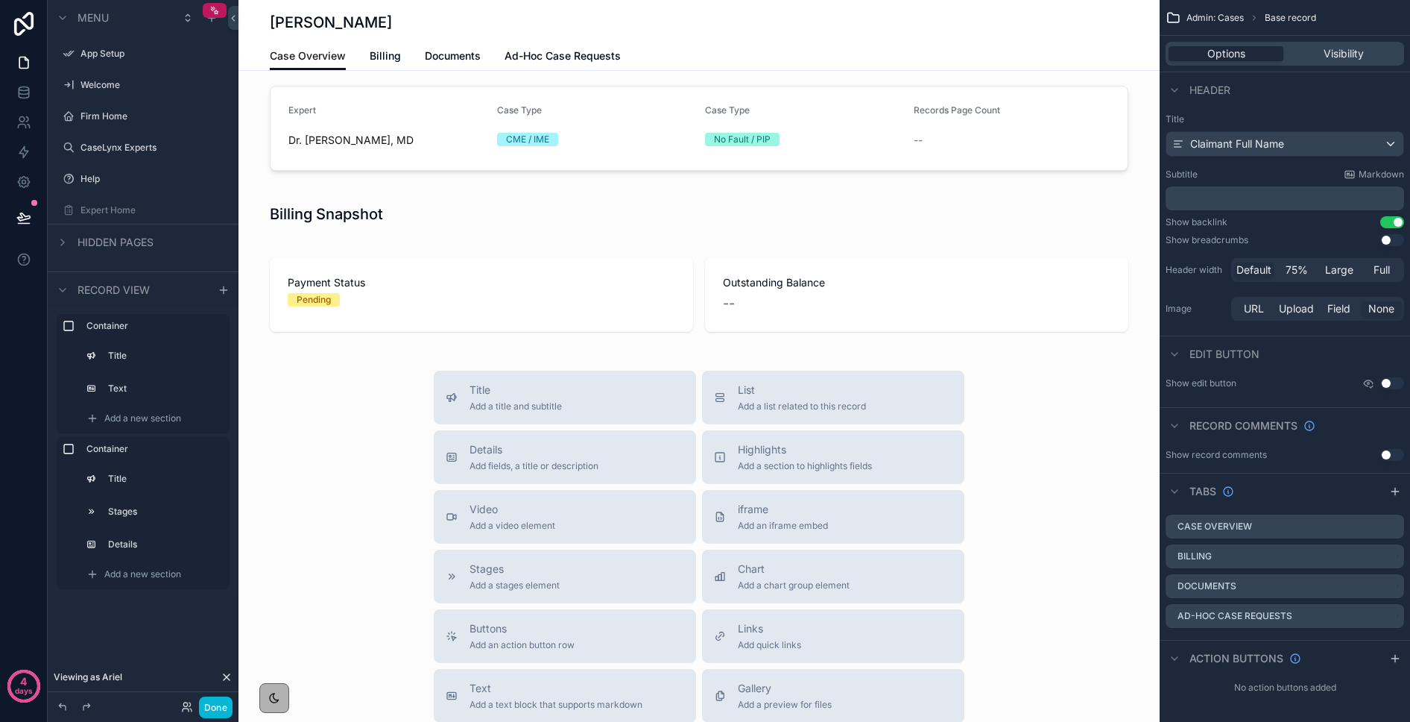
scroll to position [602, 0]
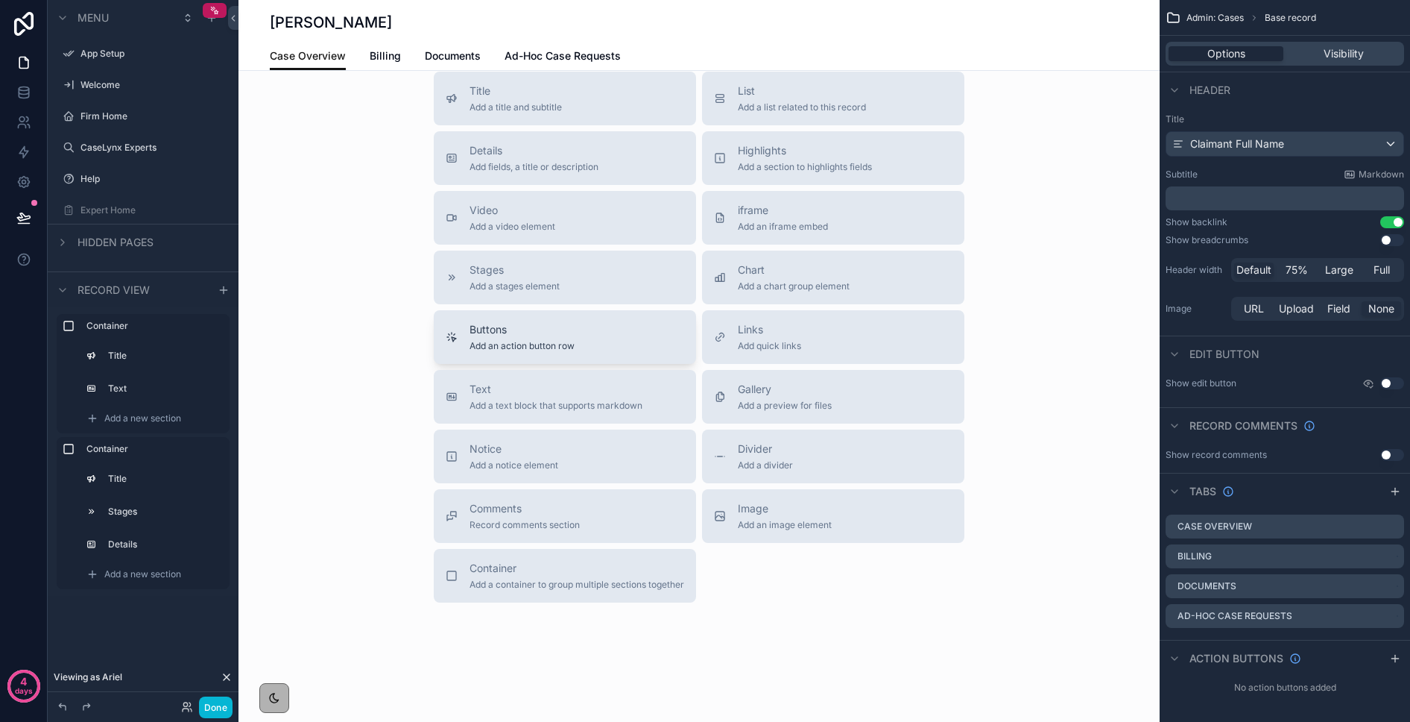
click at [474, 349] on span "Add an action button row" at bounding box center [522, 346] width 105 height 12
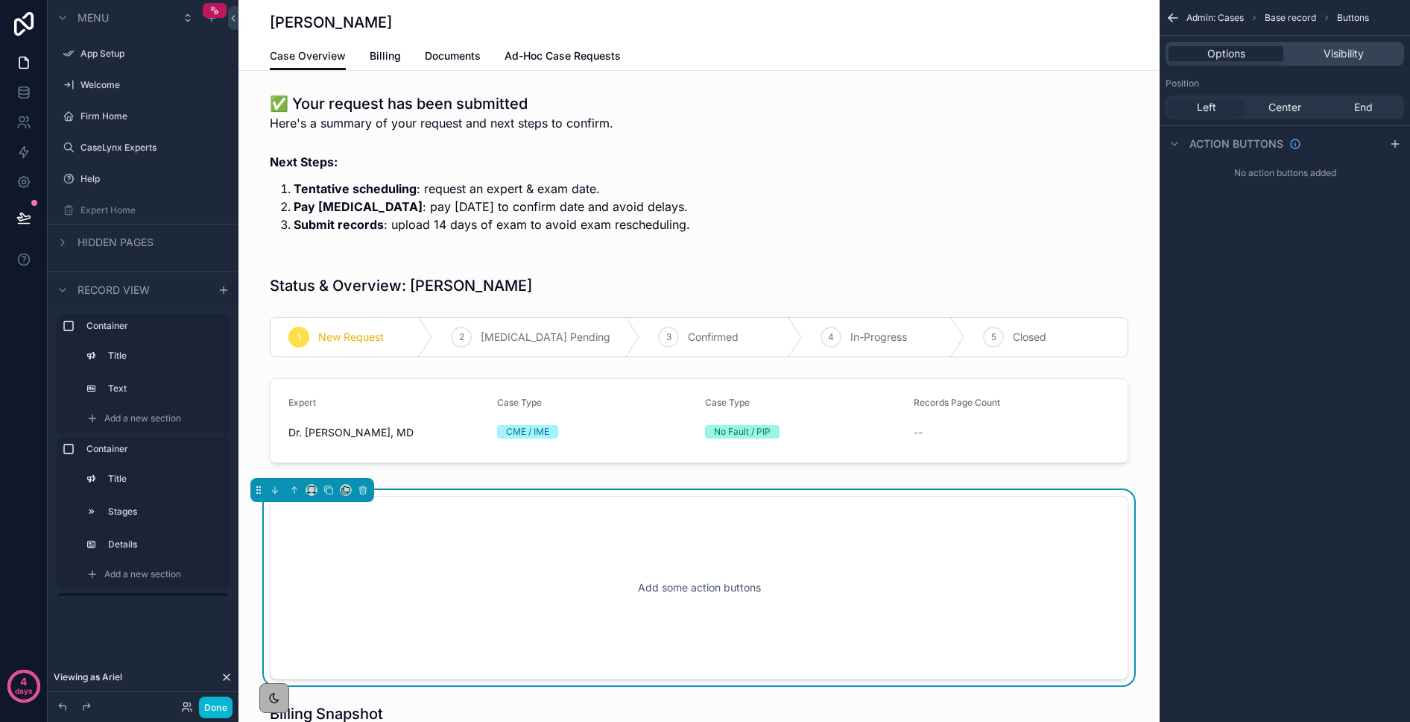
scroll to position [0, 0]
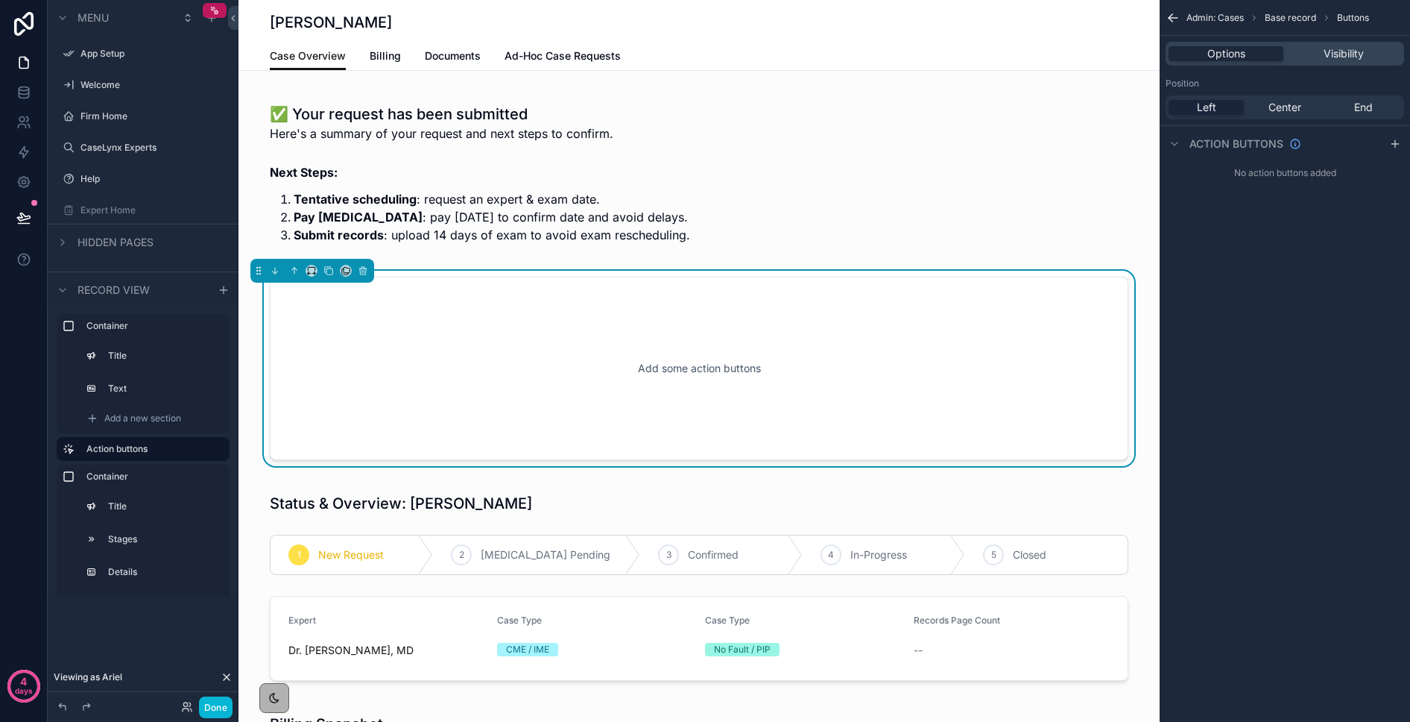
click at [1224, 102] on div "Left" at bounding box center [1206, 107] width 75 height 15
click at [1393, 141] on icon "scrollable content" at bounding box center [1396, 144] width 12 height 12
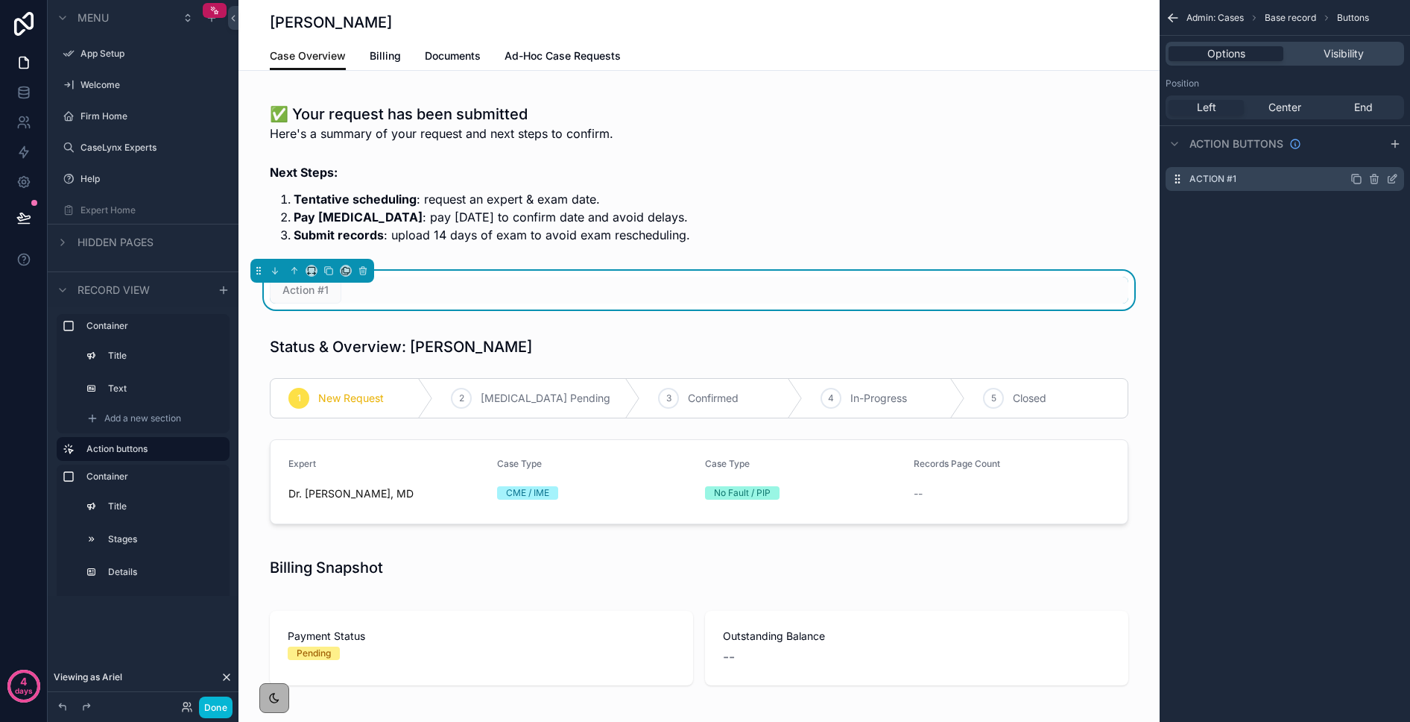
click at [1390, 177] on icon "scrollable content" at bounding box center [1393, 179] width 12 height 12
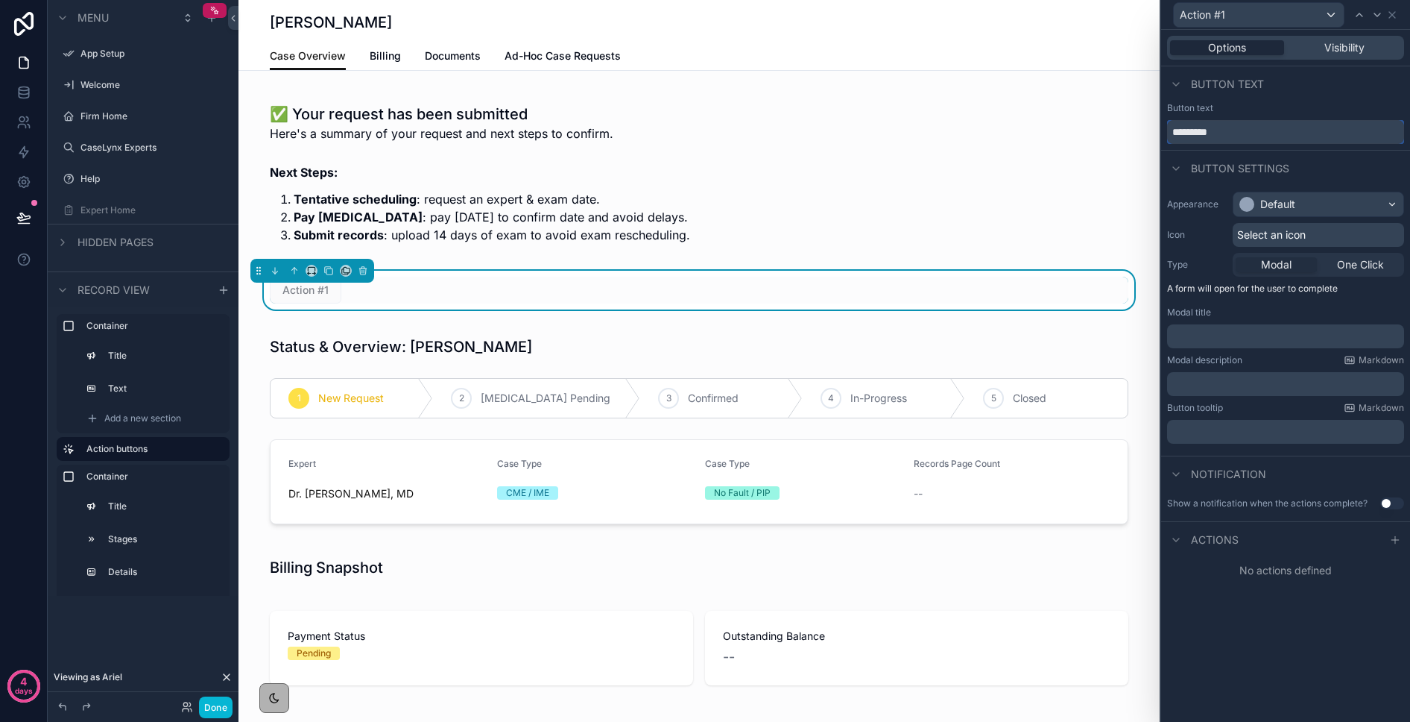
drag, startPoint x: 1202, startPoint y: 130, endPoint x: 1161, endPoint y: 125, distance: 41.3
click at [1161, 125] on div "Button text *********" at bounding box center [1285, 123] width 249 height 42
click at [1255, 134] on input "**********" at bounding box center [1285, 132] width 237 height 24
type input "**********"
click at [1275, 202] on div "Default" at bounding box center [1278, 204] width 35 height 15
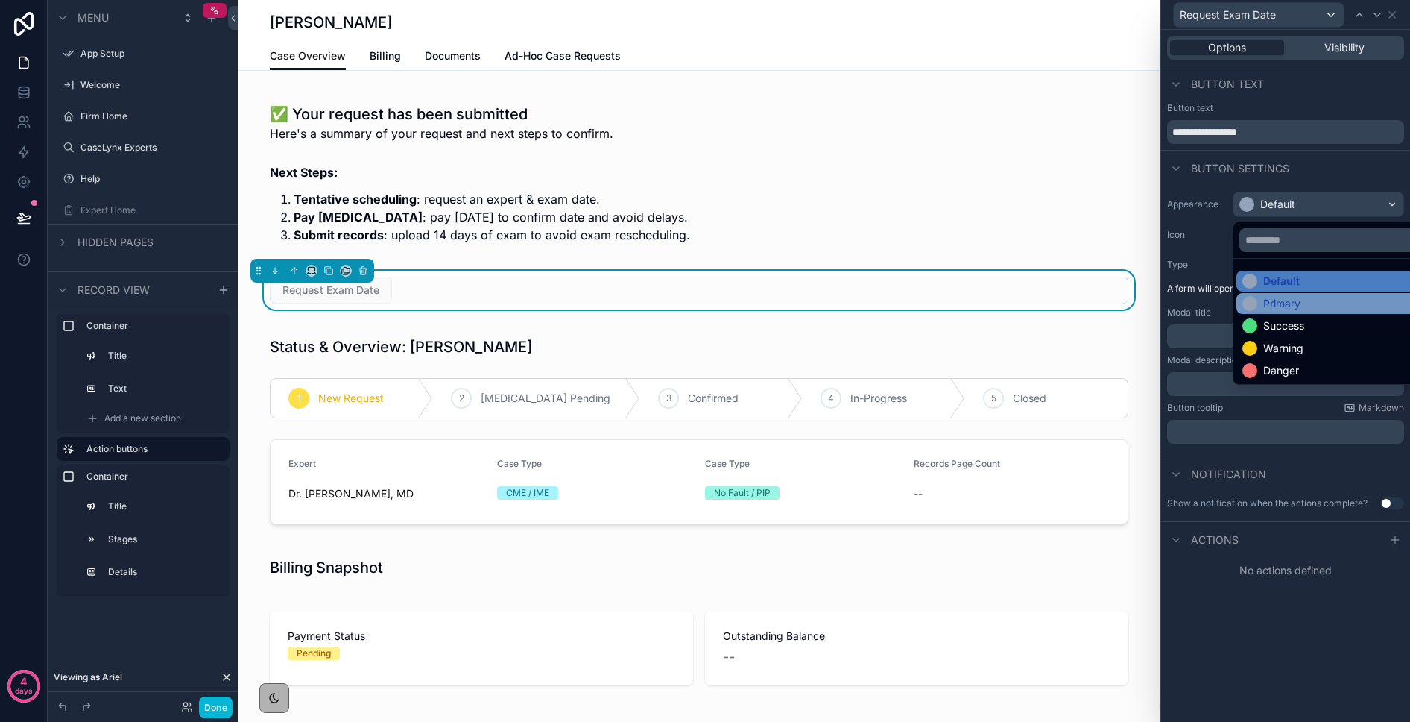
click at [1282, 306] on div "Primary" at bounding box center [1282, 303] width 37 height 15
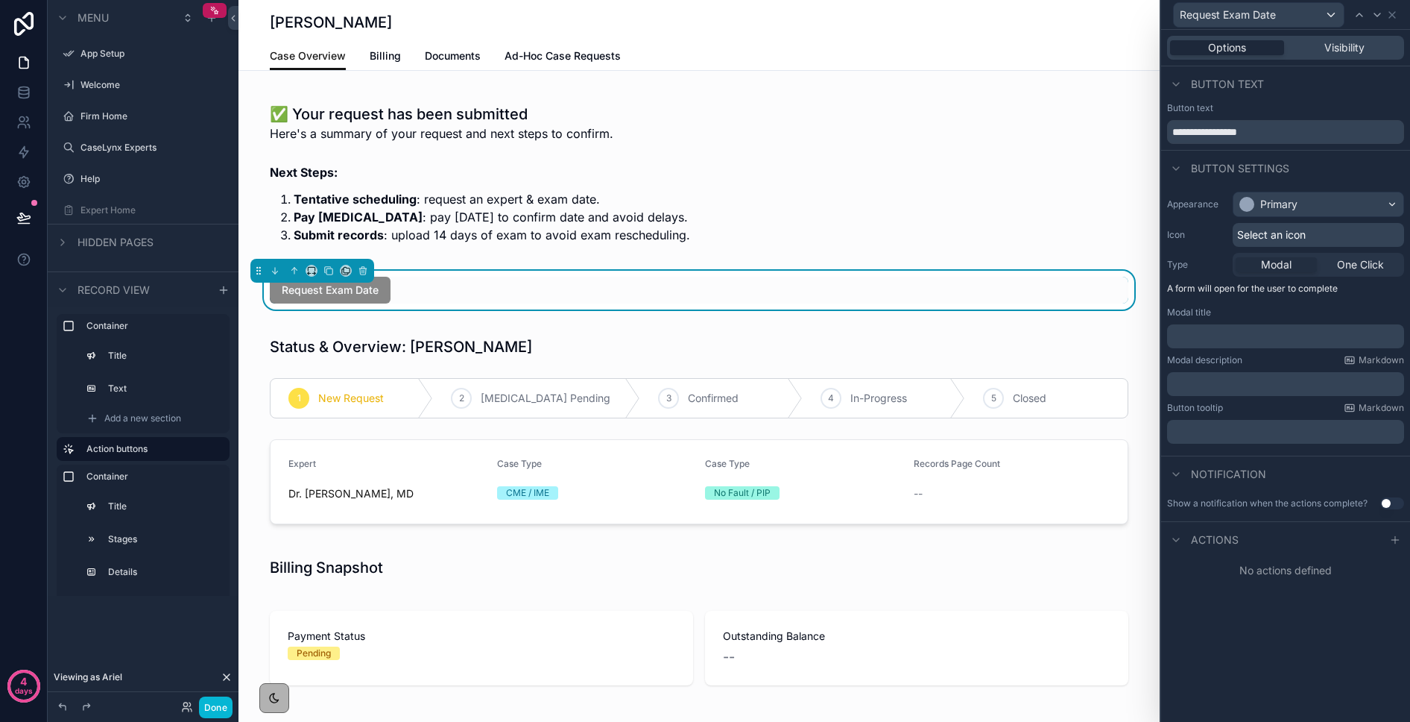
click at [1385, 254] on div "Modal One Click" at bounding box center [1318, 265] width 171 height 24
click at [1381, 263] on span "One Click" at bounding box center [1360, 264] width 47 height 15
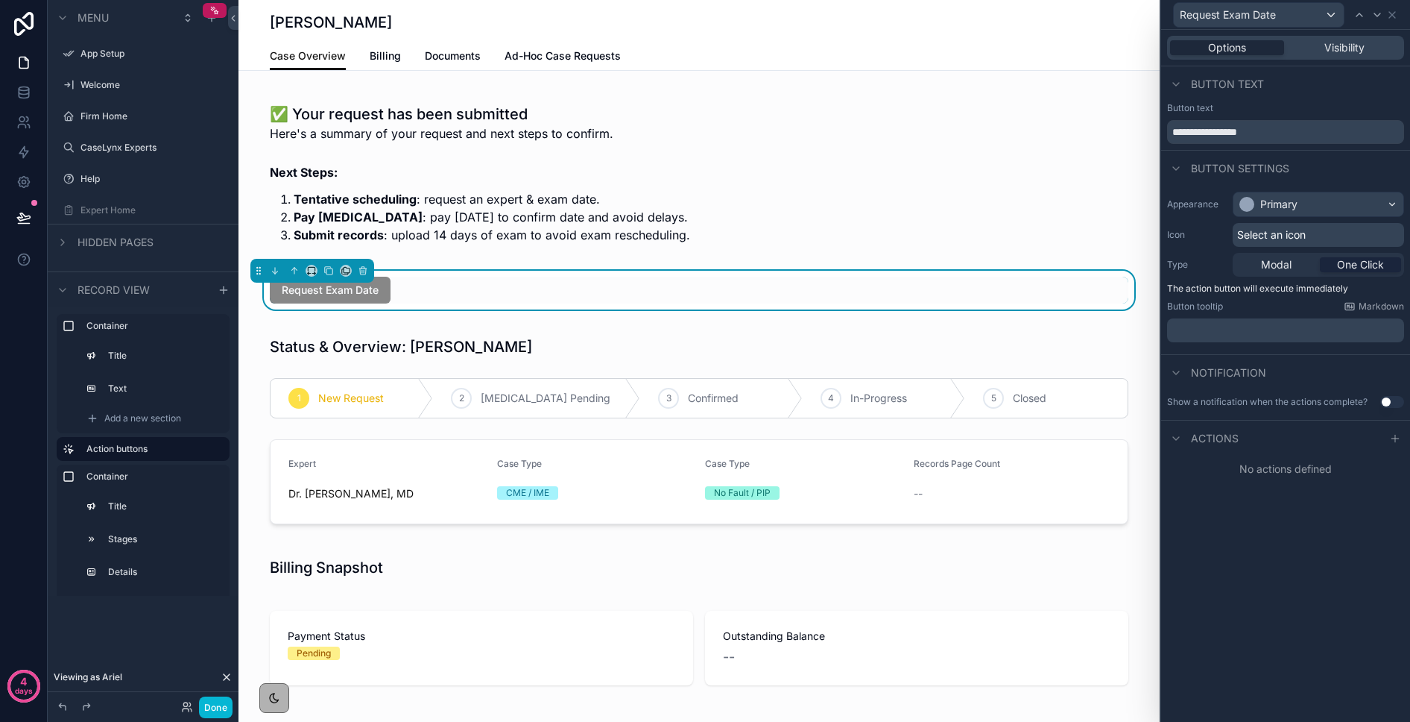
click at [1346, 265] on span "One Click" at bounding box center [1360, 264] width 47 height 15
click at [1393, 434] on icon at bounding box center [1396, 438] width 12 height 12
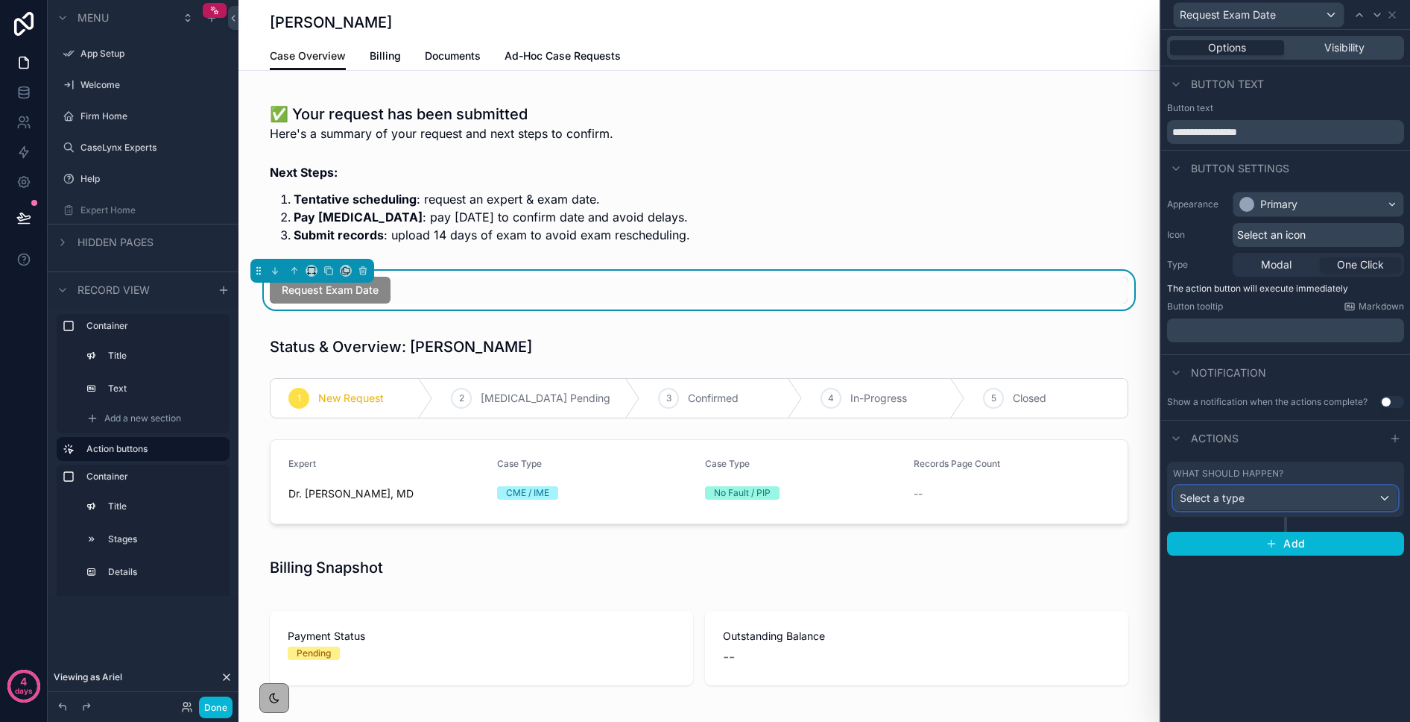
click at [1332, 501] on div "Select a type" at bounding box center [1286, 498] width 224 height 24
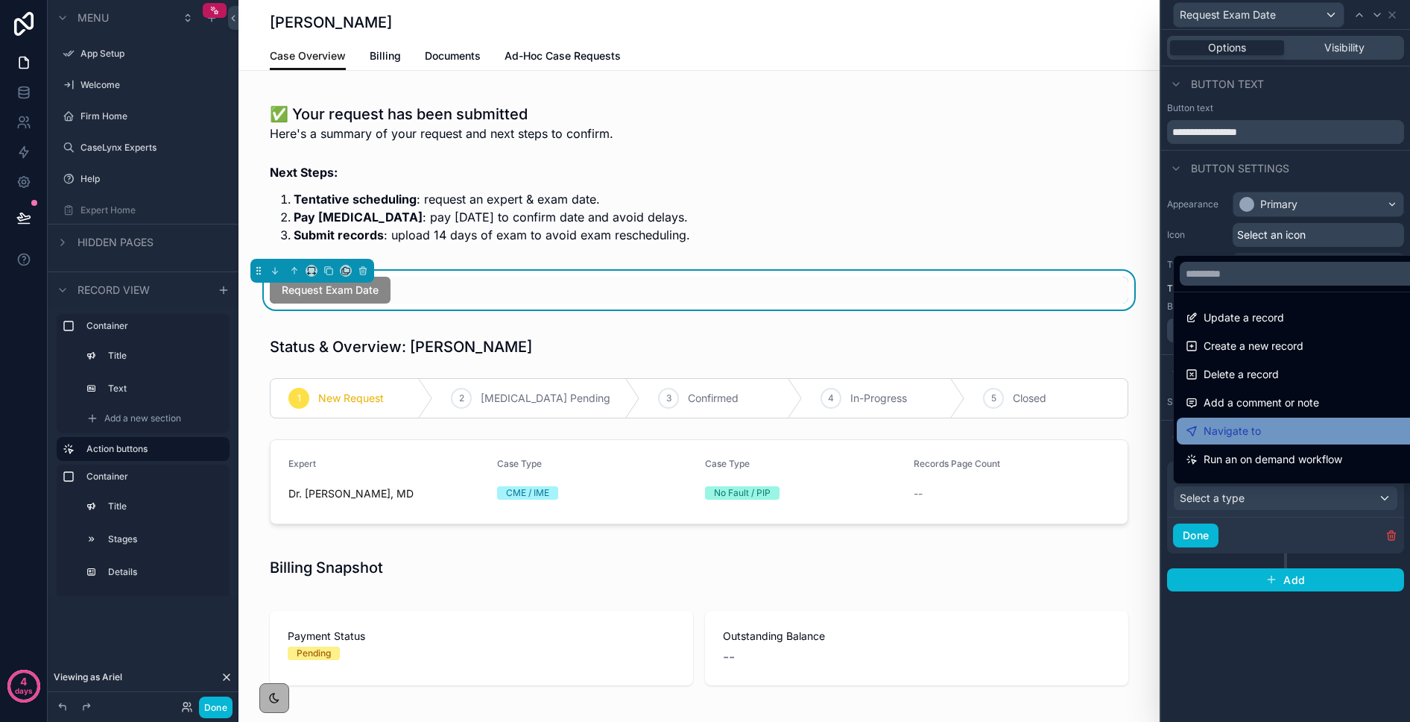
click at [1259, 434] on span "Navigate to" at bounding box center [1232, 431] width 57 height 18
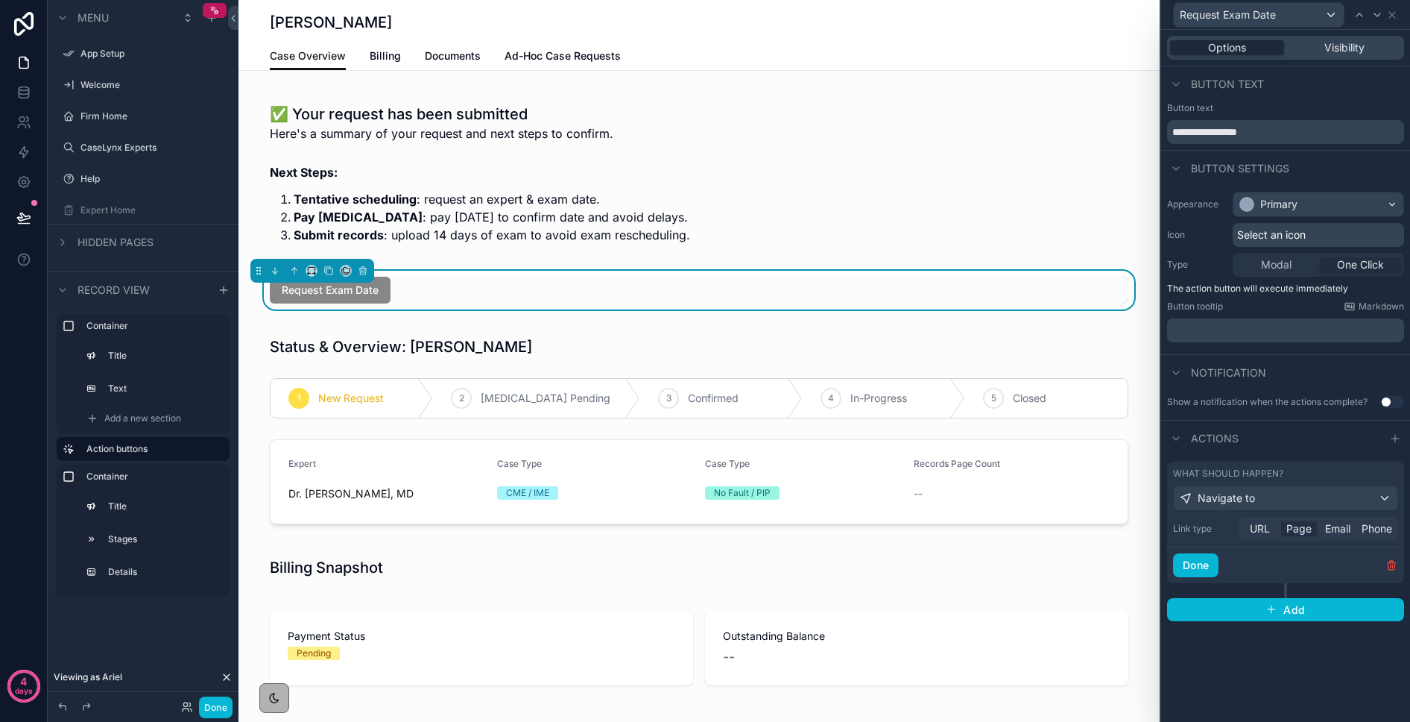
click at [1306, 530] on span "Page" at bounding box center [1299, 528] width 25 height 15
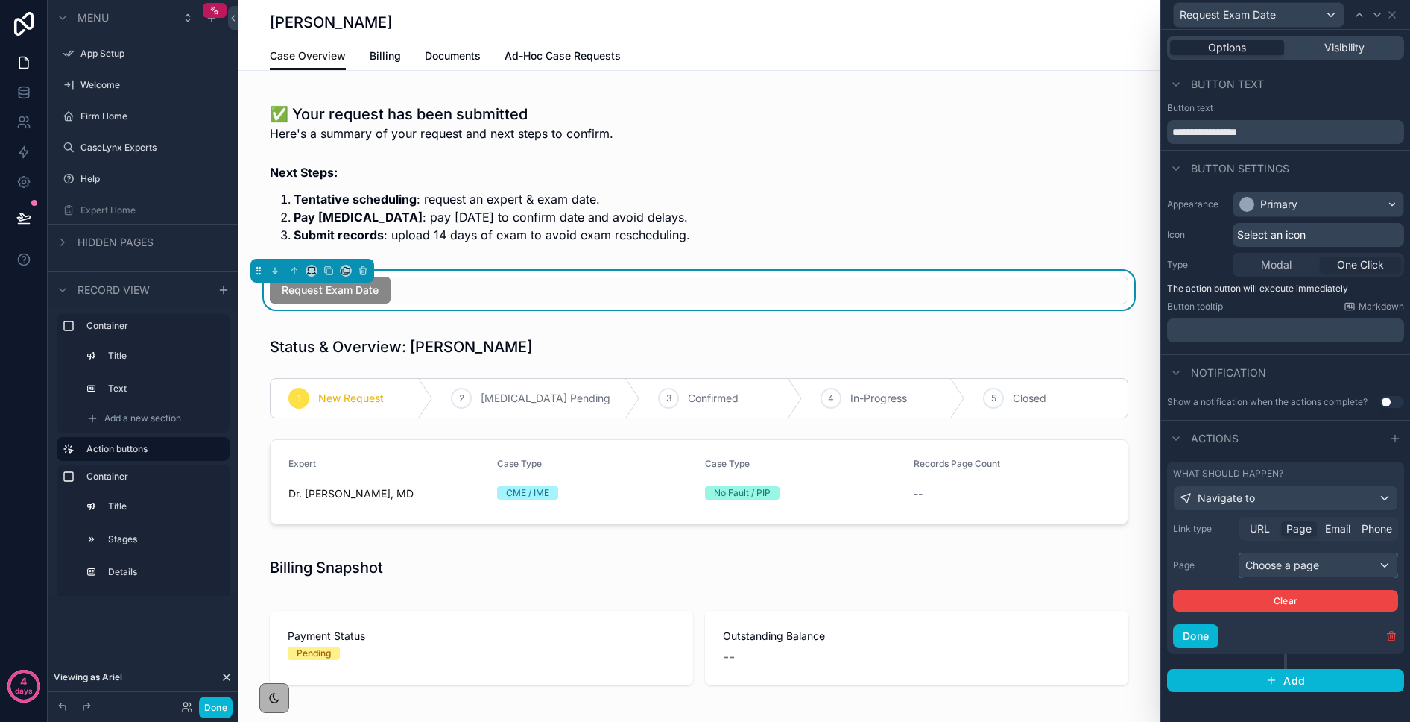
click at [1294, 563] on div "Choose a page" at bounding box center [1319, 565] width 158 height 24
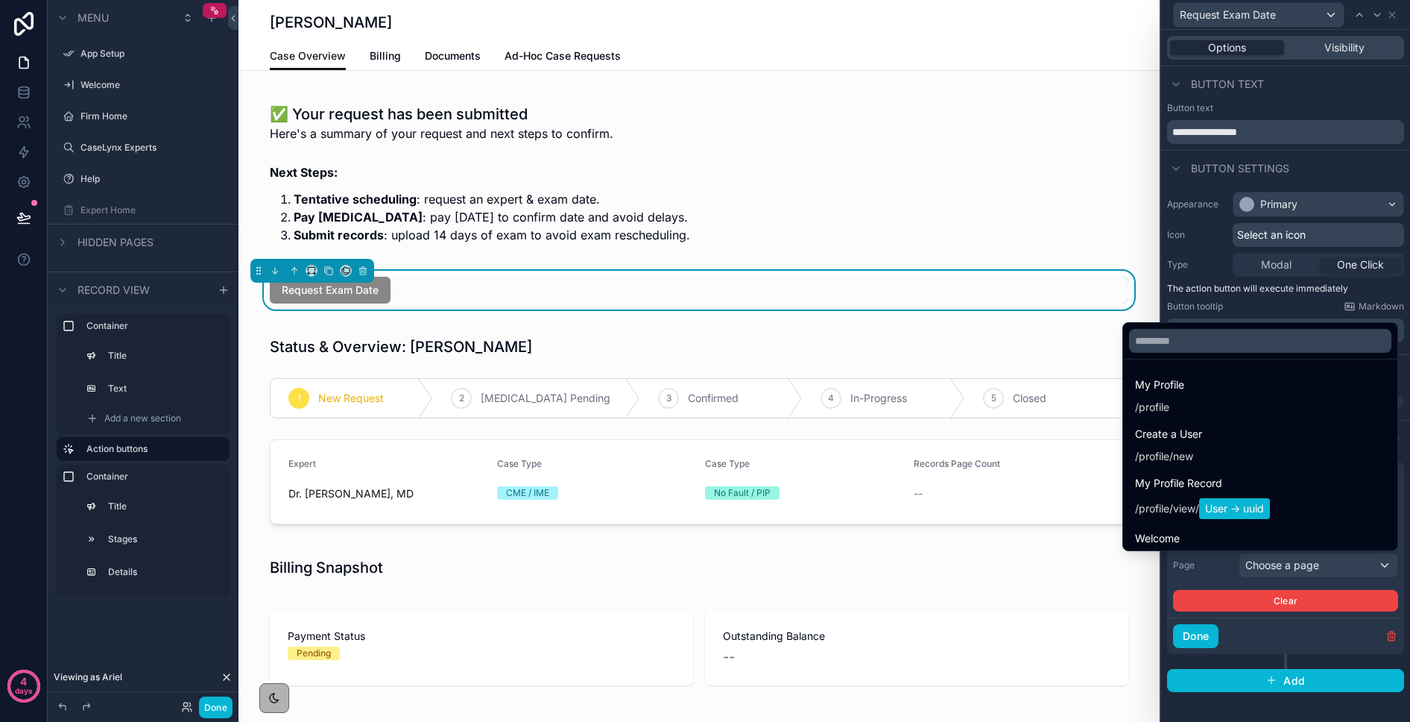
drag, startPoint x: 1174, startPoint y: 327, endPoint x: 1178, endPoint y: 337, distance: 11.1
click at [1176, 331] on div at bounding box center [1260, 341] width 274 height 36
click at [1178, 337] on input "text" at bounding box center [1260, 341] width 262 height 24
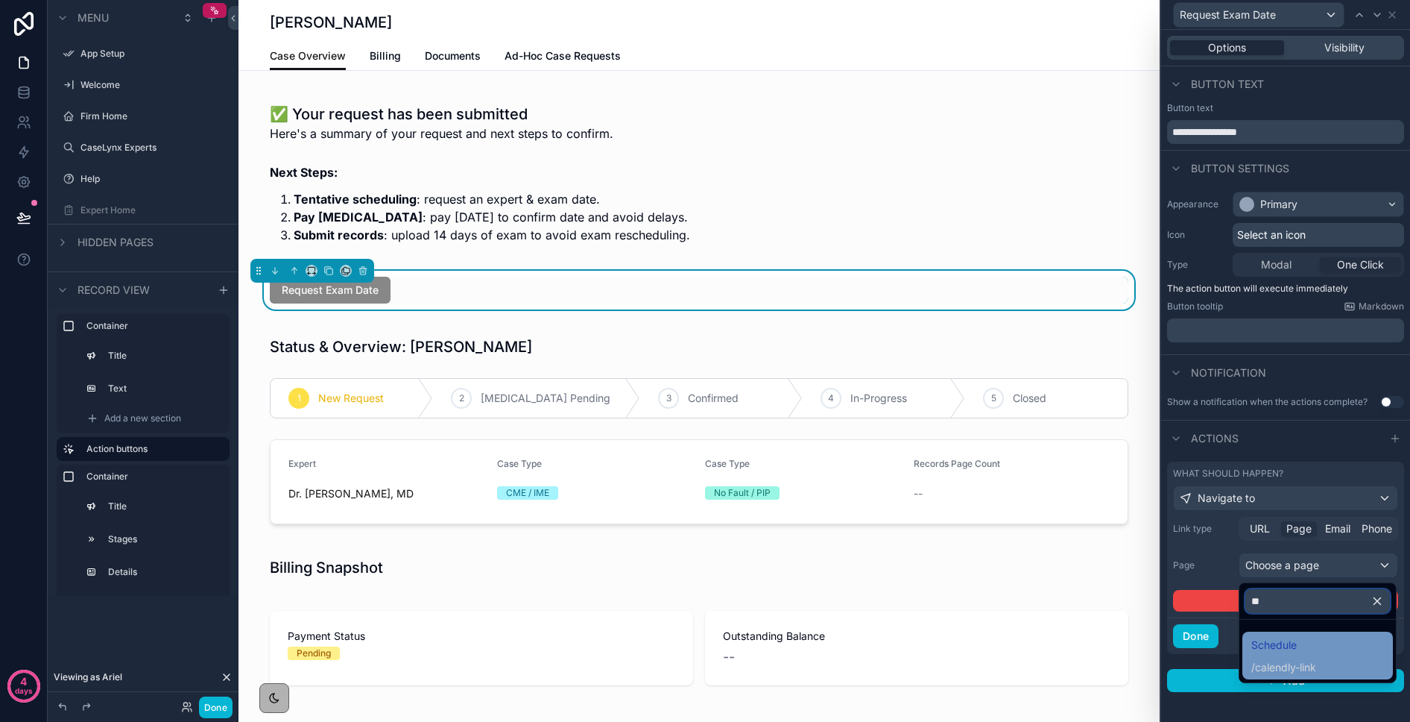
type input "**"
click at [1283, 665] on span "calendly-link" at bounding box center [1285, 667] width 61 height 15
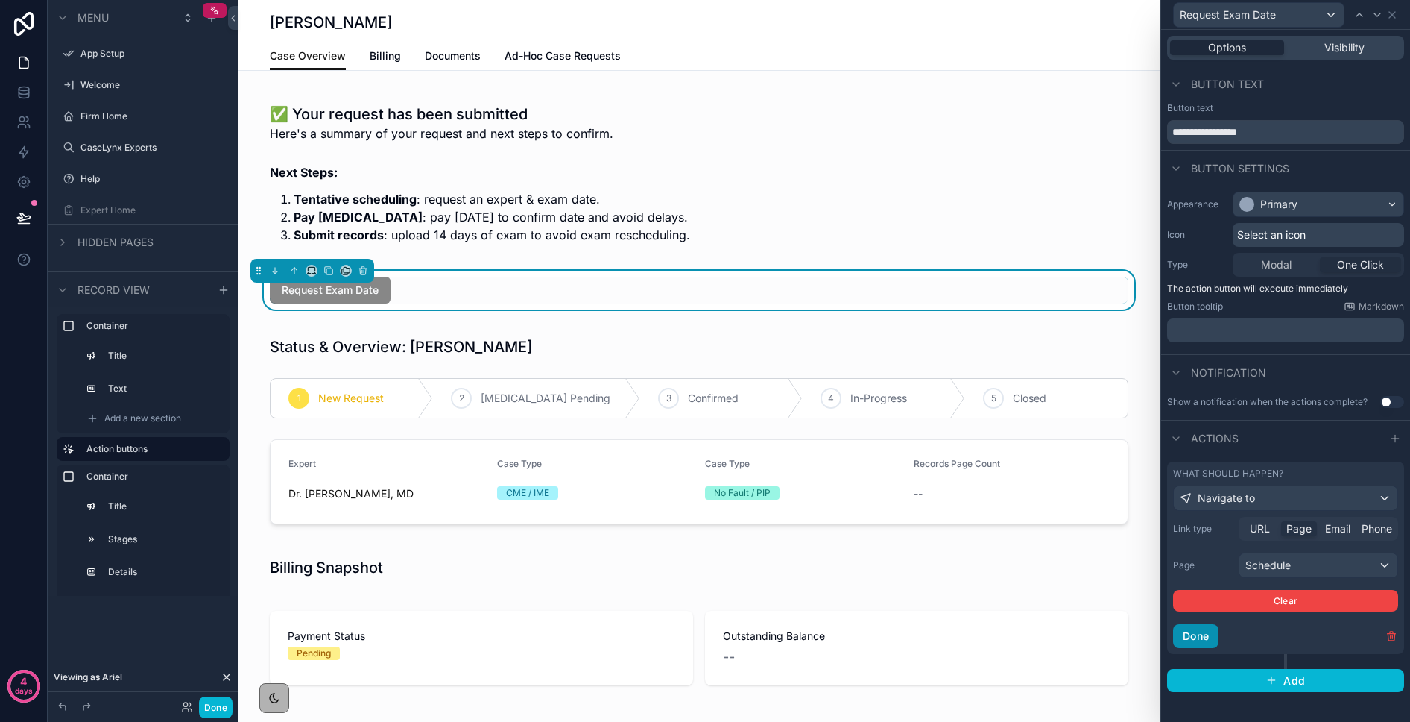
click at [1206, 628] on button "Done" at bounding box center [1195, 636] width 45 height 24
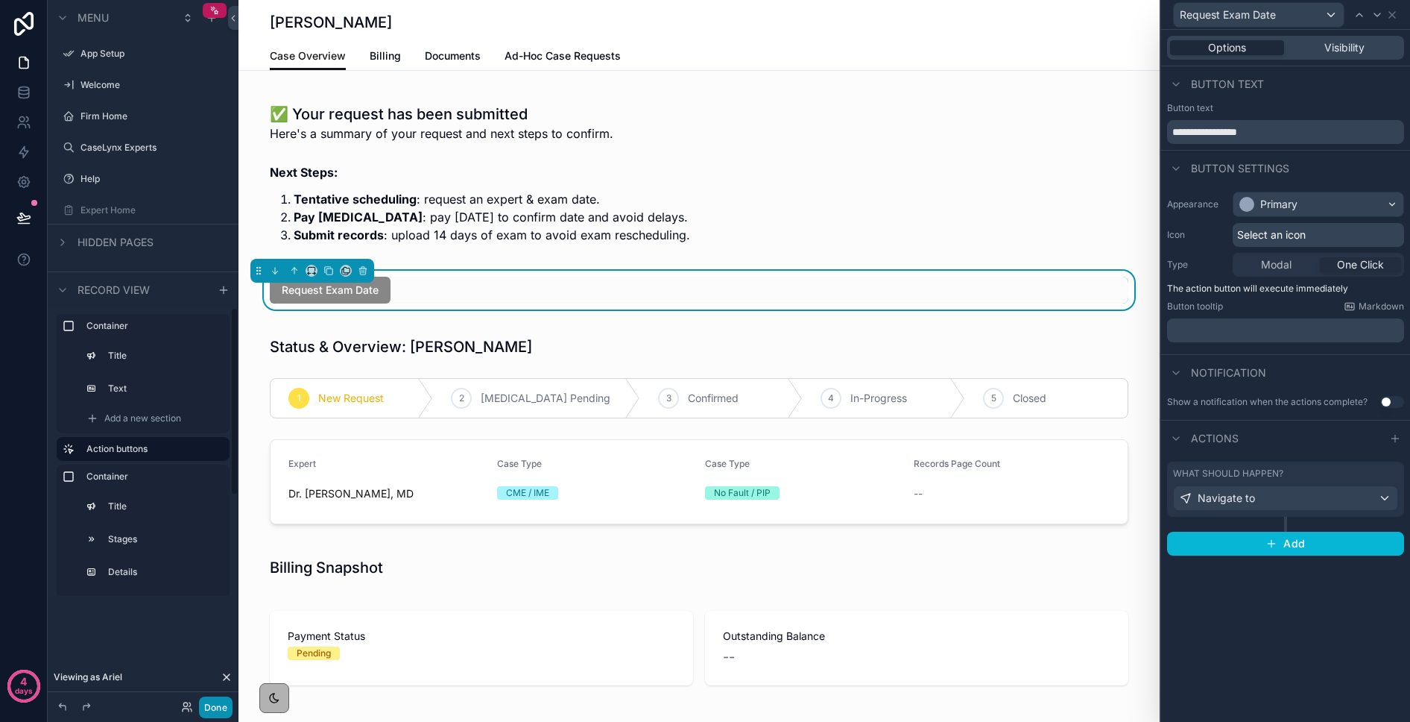
click at [219, 698] on button "Done" at bounding box center [216, 707] width 34 height 22
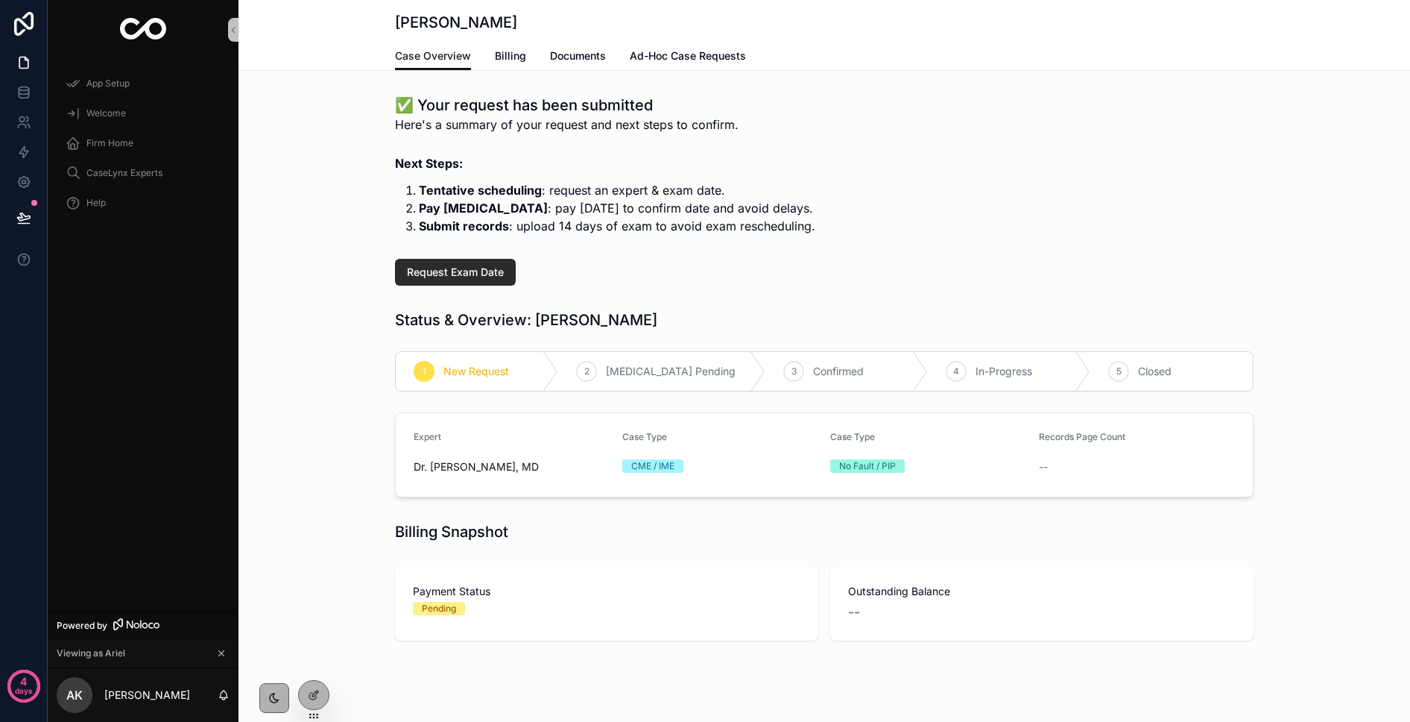
click at [440, 268] on span "Request Exam Date" at bounding box center [455, 272] width 97 height 15
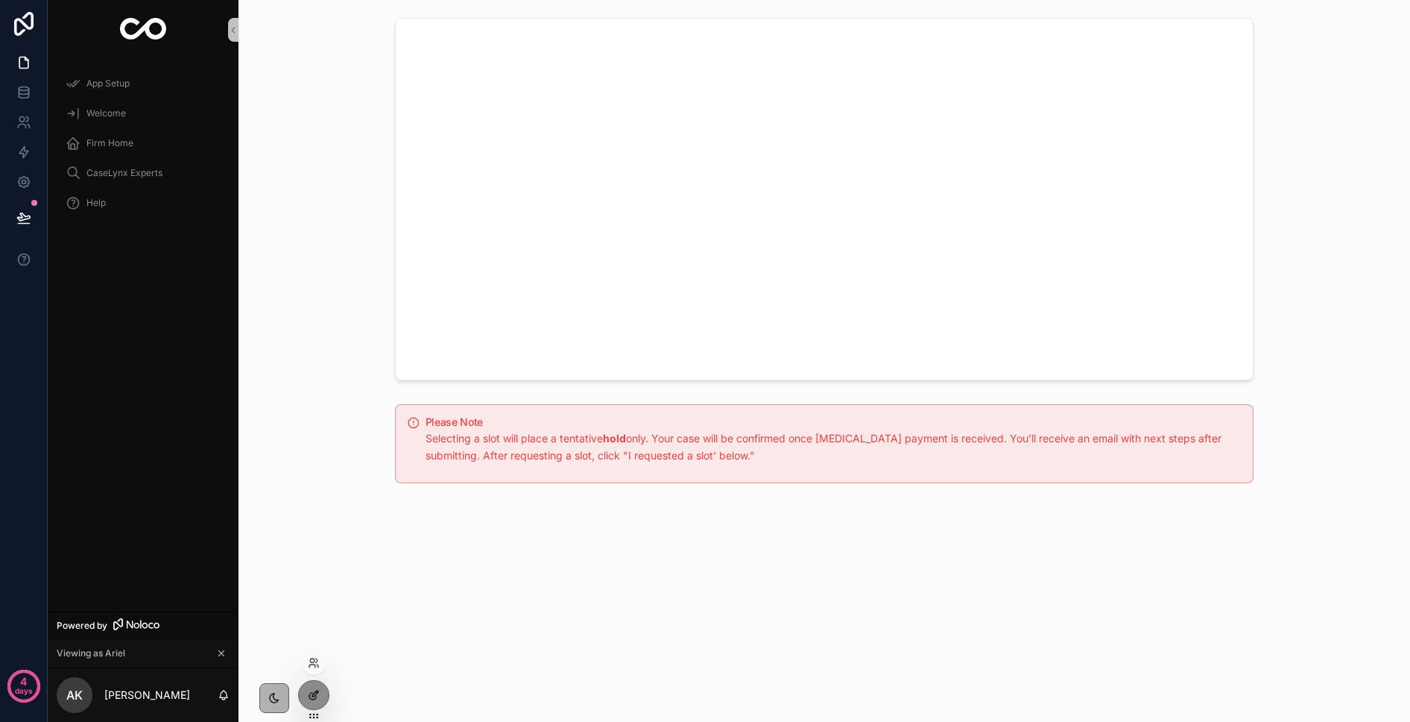
click at [320, 704] on div at bounding box center [314, 695] width 30 height 28
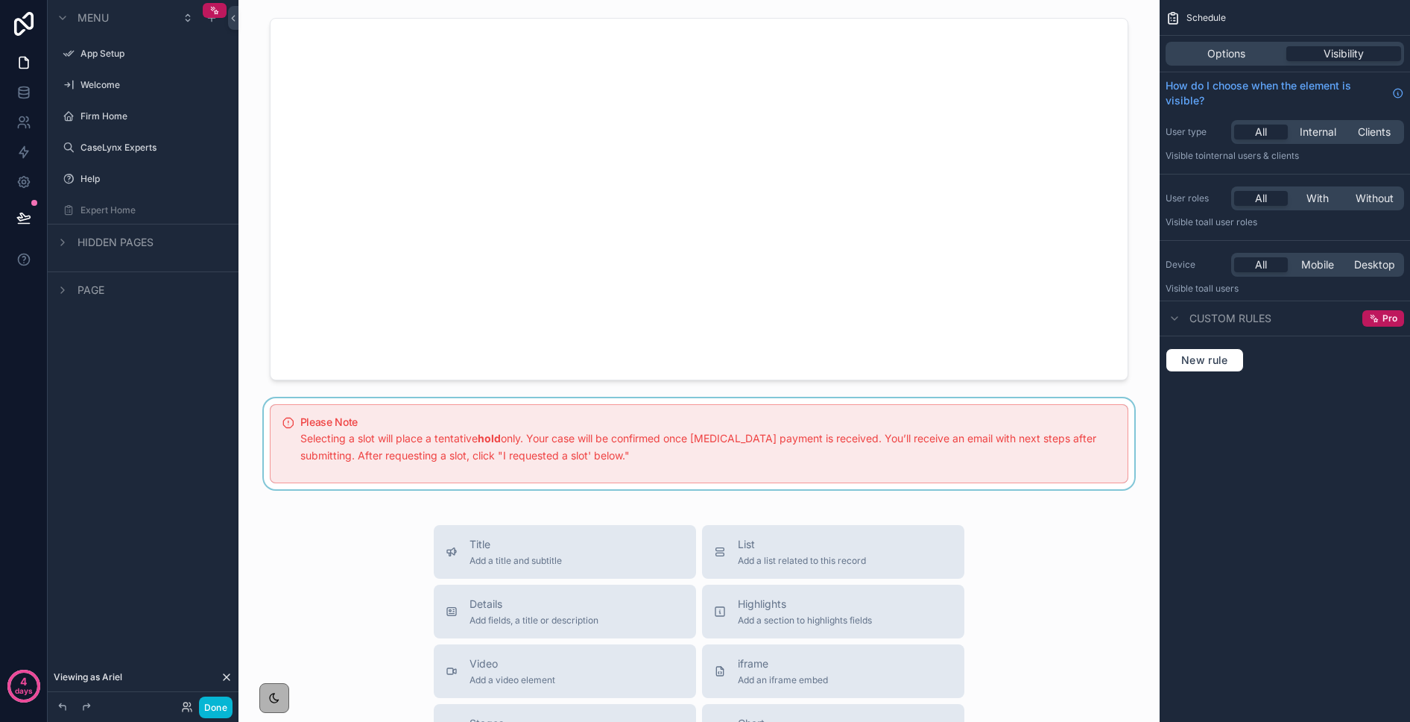
click at [442, 426] on div "scrollable content" at bounding box center [699, 443] width 898 height 91
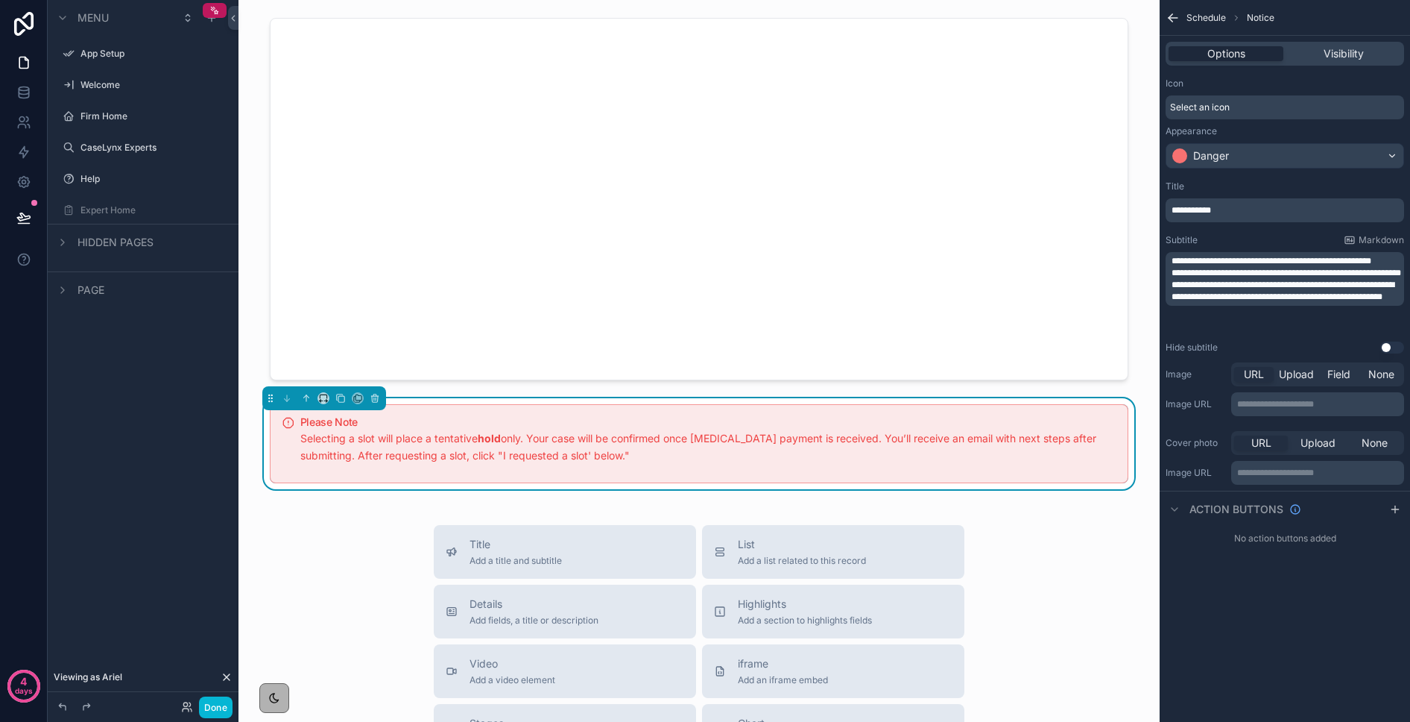
click at [1172, 273] on span "**********" at bounding box center [1287, 272] width 230 height 9
click at [1236, 279] on p "**********" at bounding box center [1287, 273] width 230 height 12
drag, startPoint x: 1172, startPoint y: 272, endPoint x: 1206, endPoint y: 273, distance: 34.3
click at [1206, 273] on span "**********" at bounding box center [1287, 272] width 230 height 9
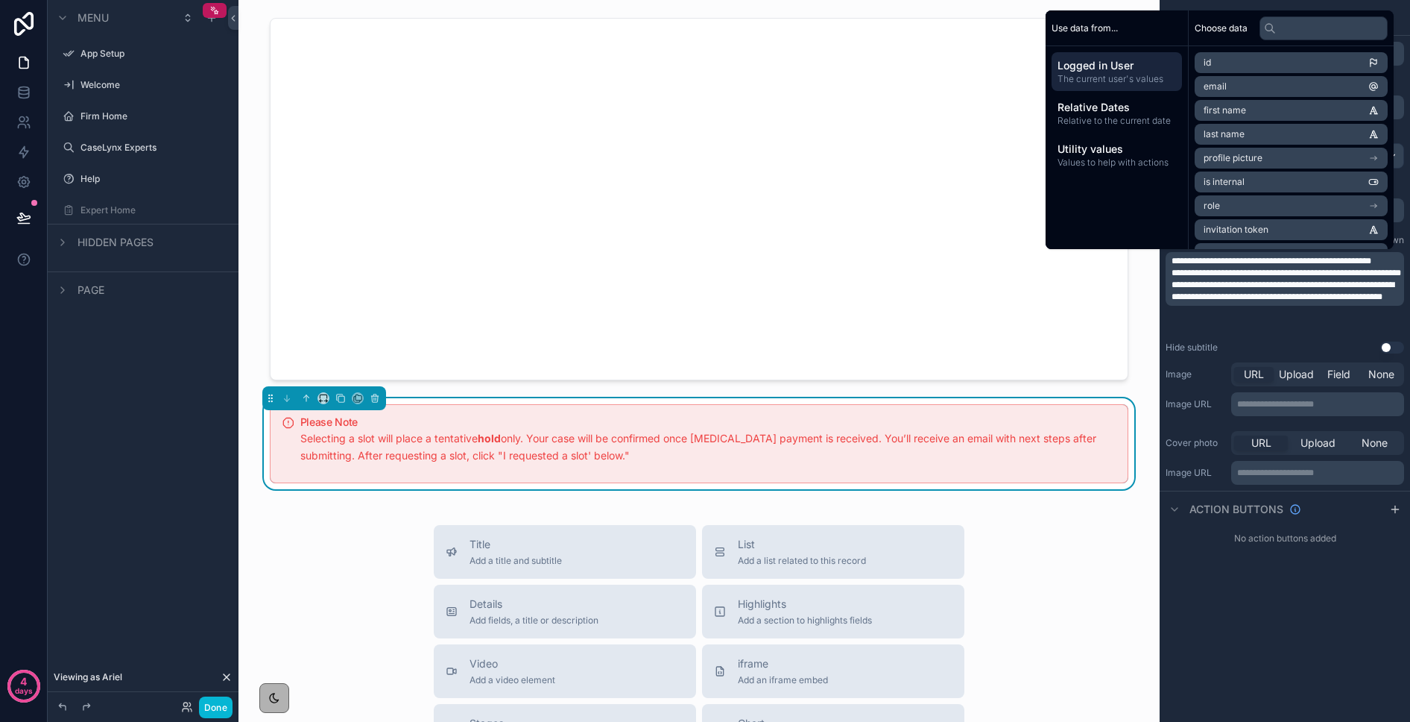
click at [1220, 279] on p "**********" at bounding box center [1287, 273] width 230 height 12
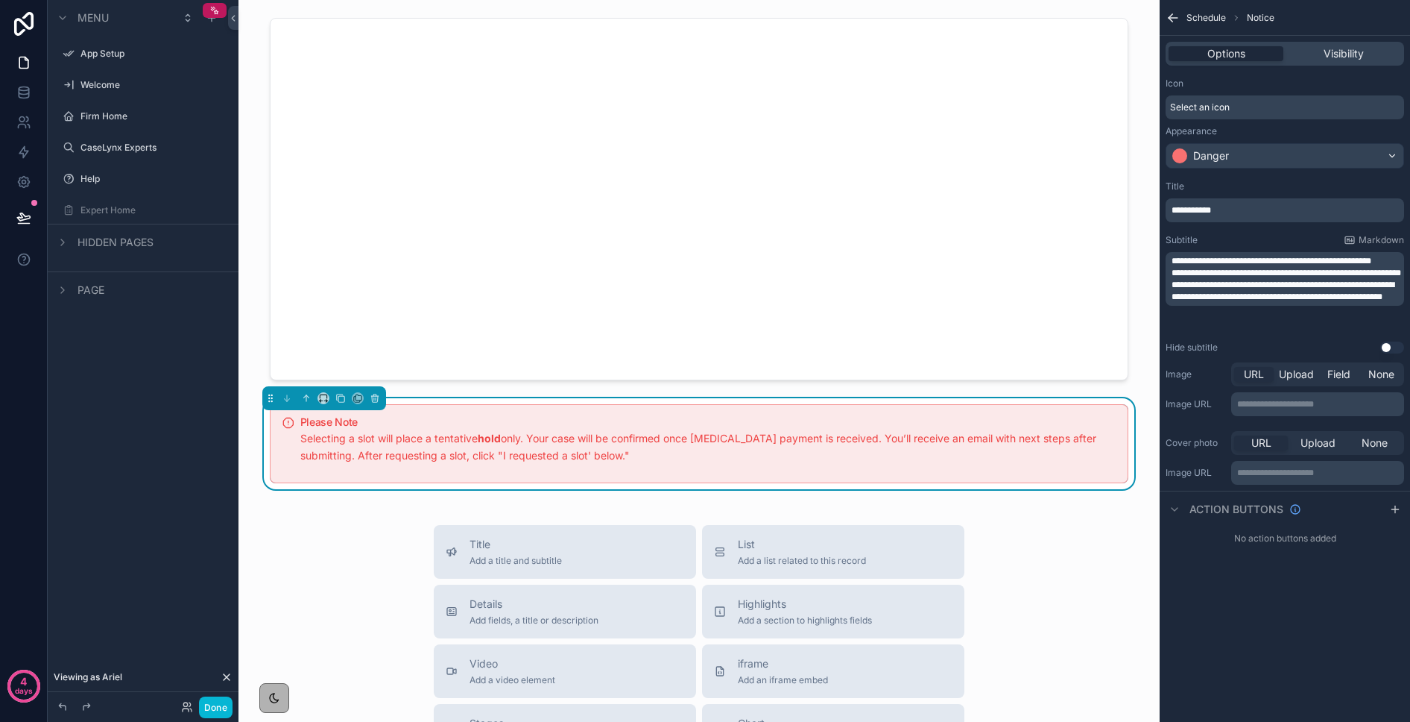
click at [1203, 271] on span "**********" at bounding box center [1287, 272] width 230 height 9
click at [1395, 268] on span "**********" at bounding box center [1283, 278] width 223 height 21
click at [1397, 265] on p "**********" at bounding box center [1287, 261] width 230 height 12
click at [1255, 284] on p "**********" at bounding box center [1287, 279] width 230 height 24
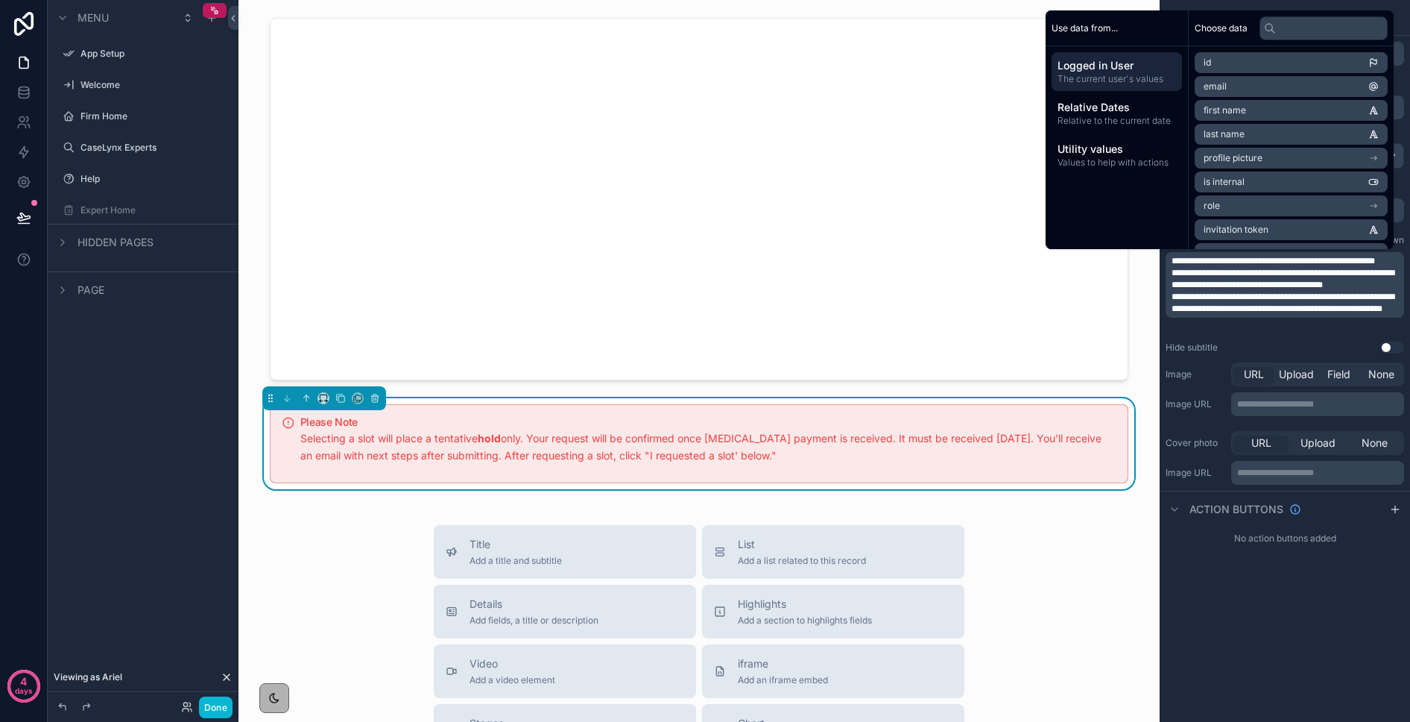
click at [1172, 272] on span "**********" at bounding box center [1283, 278] width 223 height 21
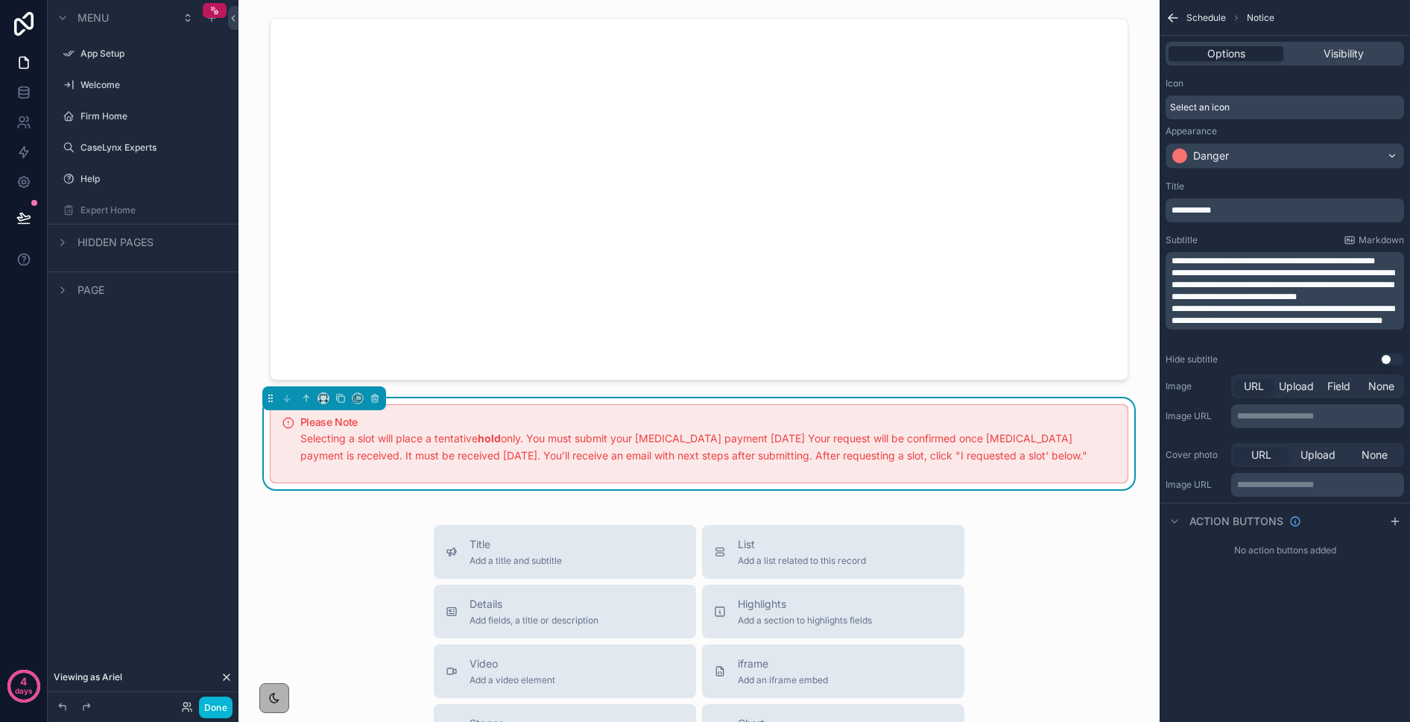
drag, startPoint x: 1365, startPoint y: 272, endPoint x: 1383, endPoint y: 278, distance: 18.9
click at [1366, 273] on span "**********" at bounding box center [1283, 284] width 223 height 33
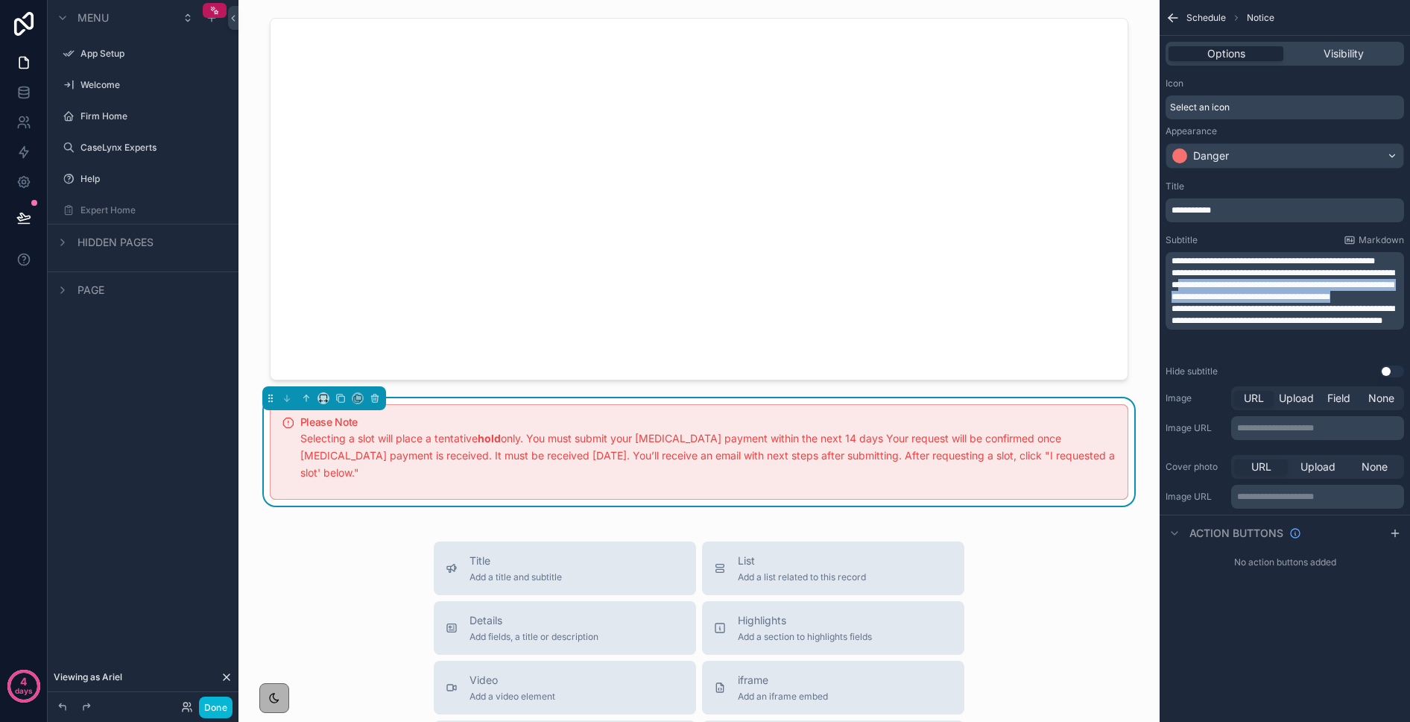
drag, startPoint x: 1229, startPoint y: 286, endPoint x: 1237, endPoint y: 306, distance: 21.7
click at [1237, 303] on p "**********" at bounding box center [1287, 285] width 230 height 36
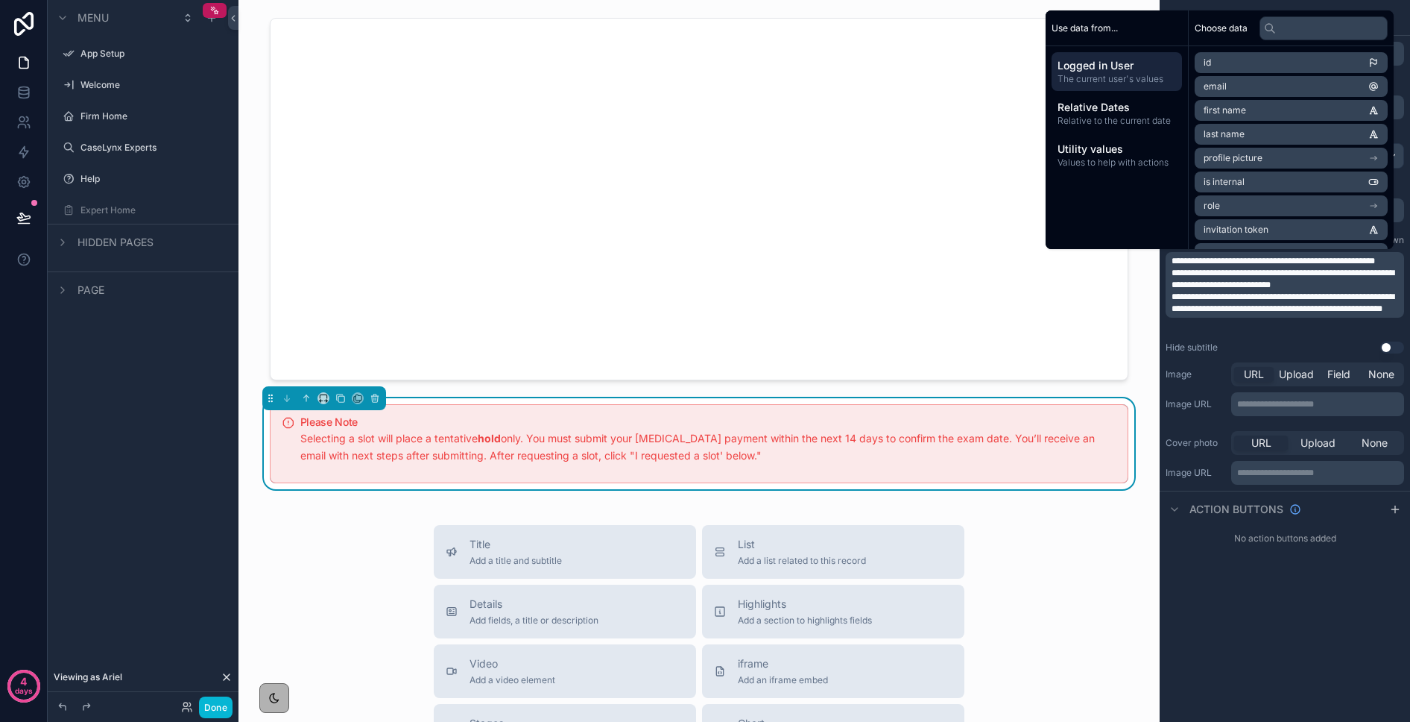
click at [1173, 296] on span "**********" at bounding box center [1283, 302] width 223 height 21
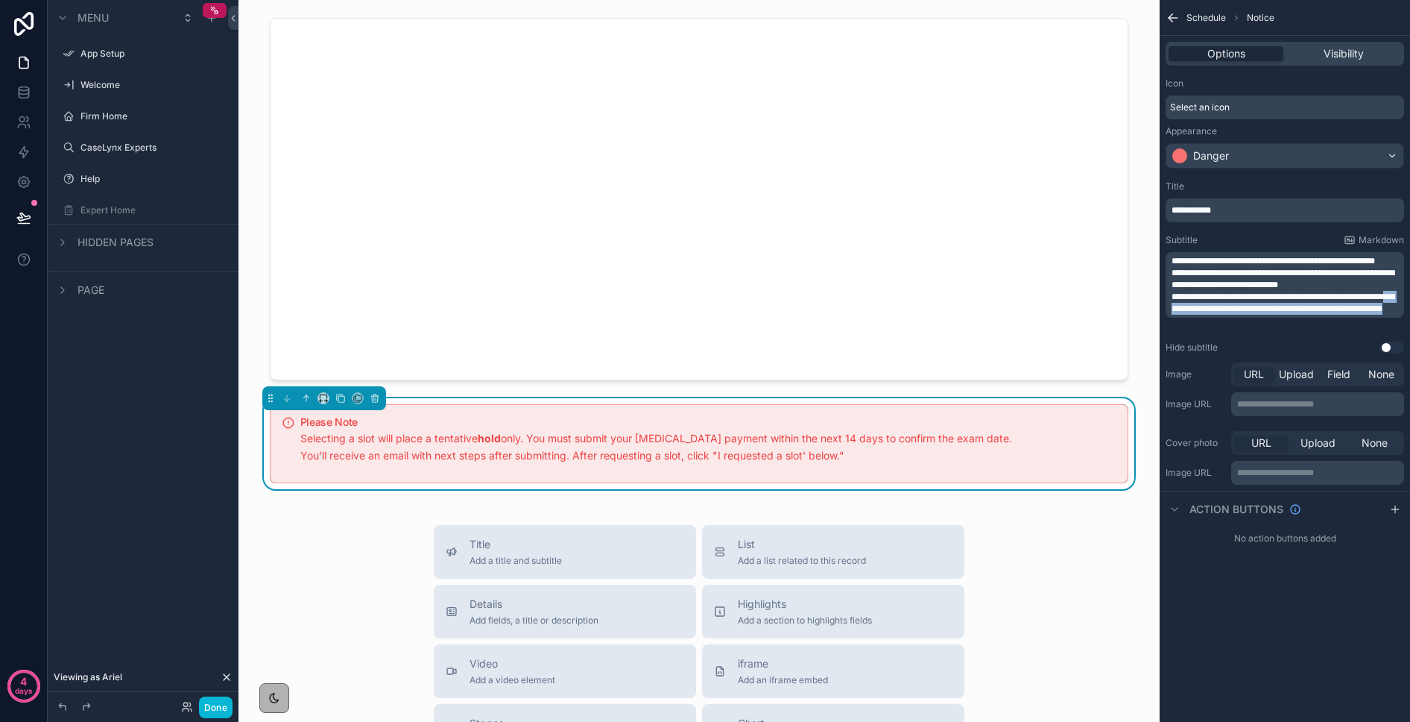
drag, startPoint x: 1232, startPoint y: 321, endPoint x: 1219, endPoint y: 308, distance: 18.5
click at [1219, 308] on p "**********" at bounding box center [1287, 303] width 230 height 24
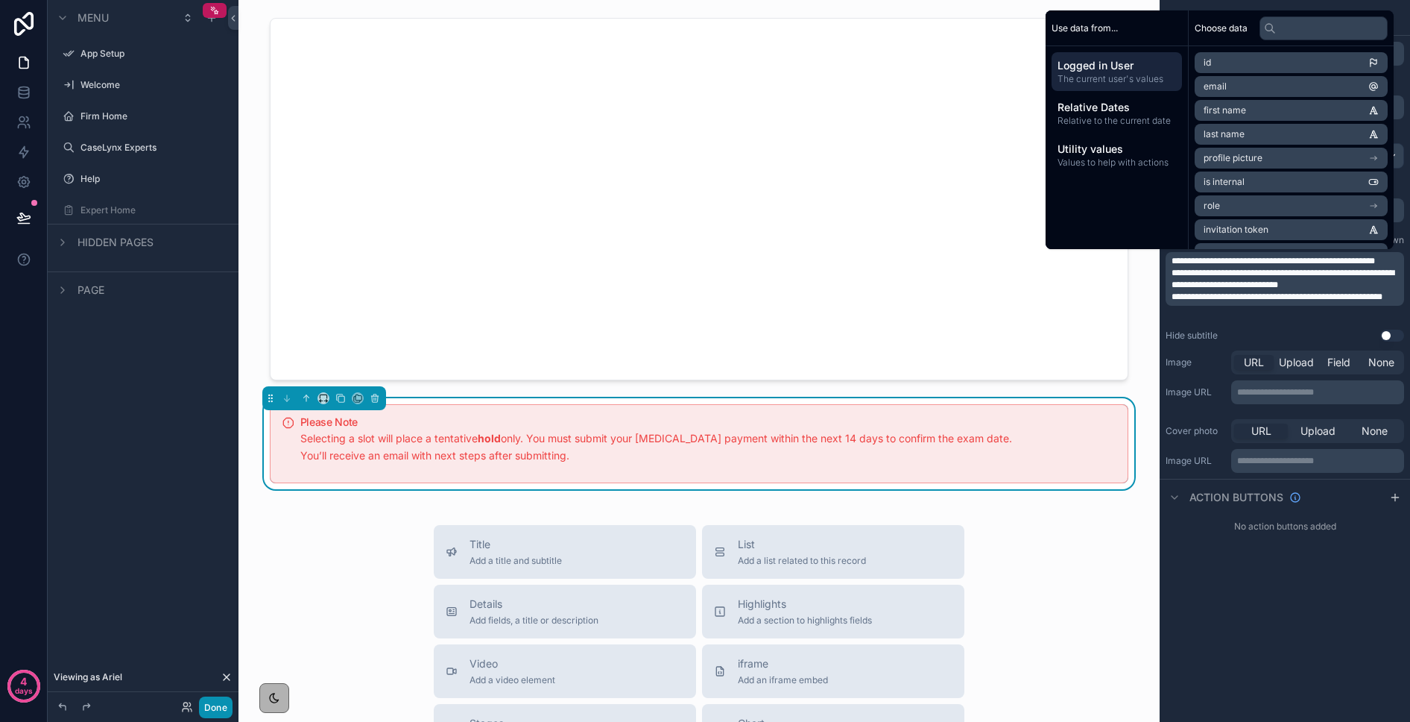
click at [215, 710] on button "Done" at bounding box center [216, 707] width 34 height 22
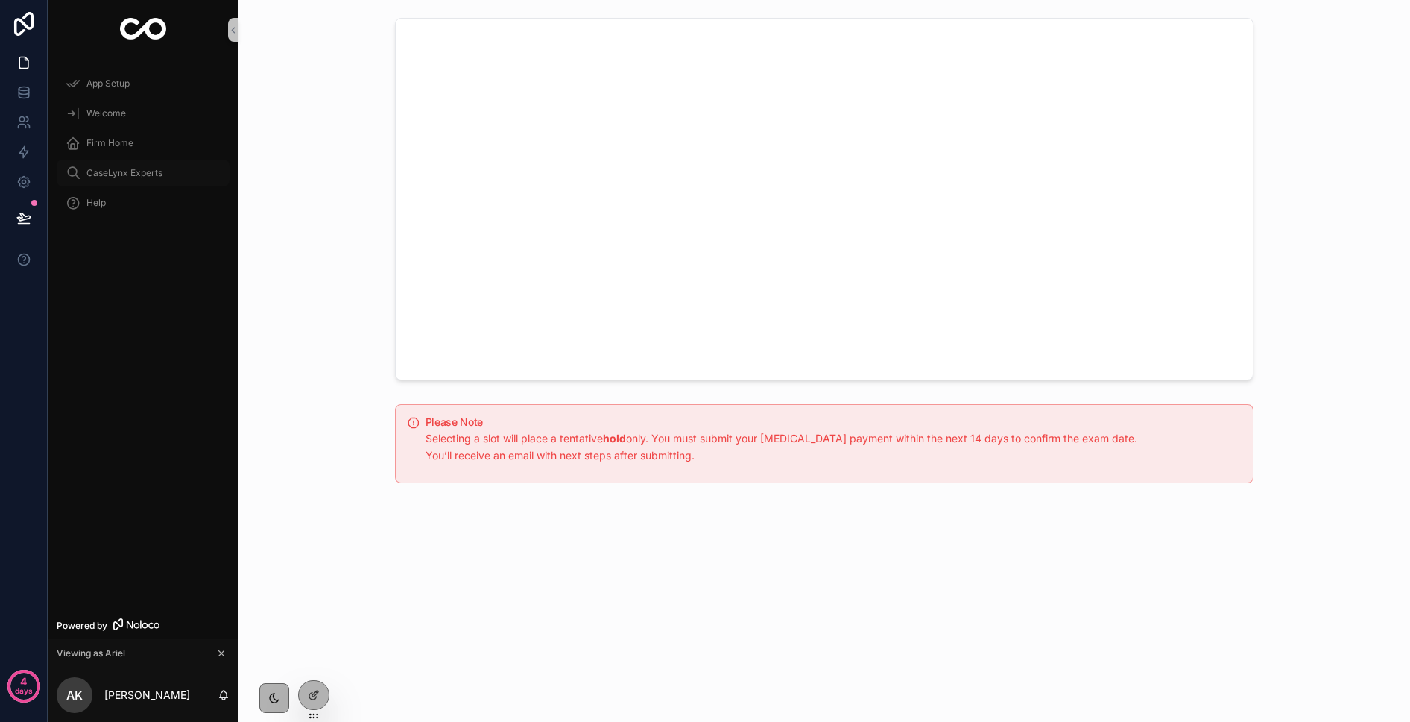
click at [81, 170] on div "CaseLynx Experts" at bounding box center [143, 173] width 155 height 24
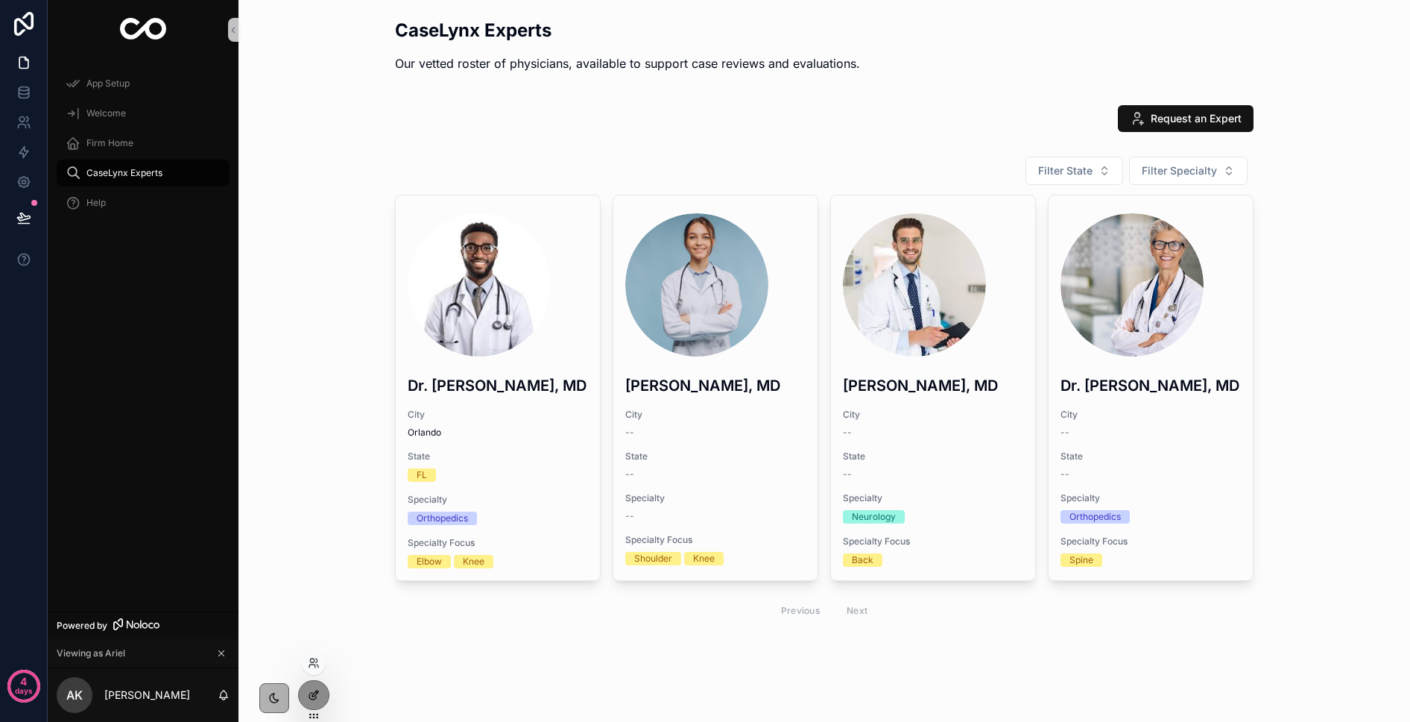
click at [308, 690] on icon at bounding box center [314, 695] width 12 height 12
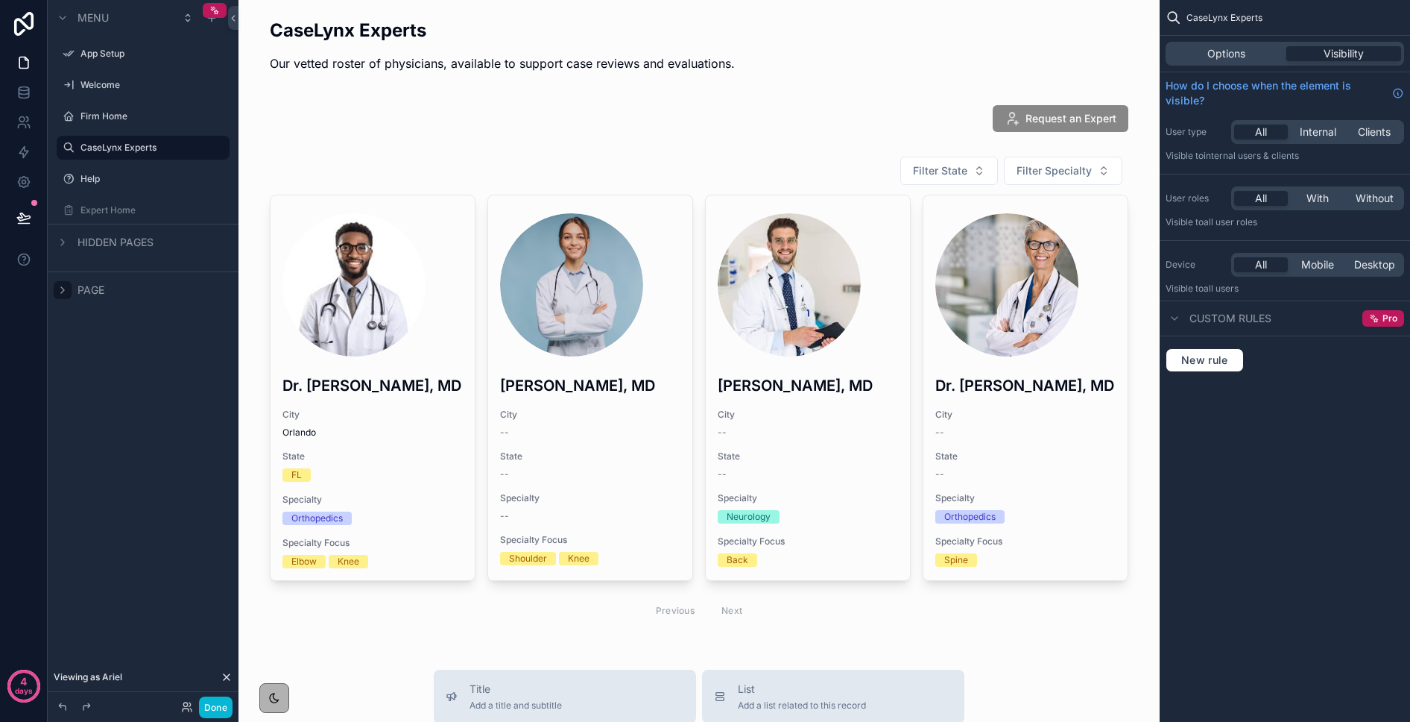
click at [64, 291] on icon "scrollable content" at bounding box center [63, 290] width 12 height 12
click at [61, 287] on icon "scrollable content" at bounding box center [63, 290] width 12 height 12
click at [66, 233] on div "scrollable content" at bounding box center [63, 242] width 18 height 18
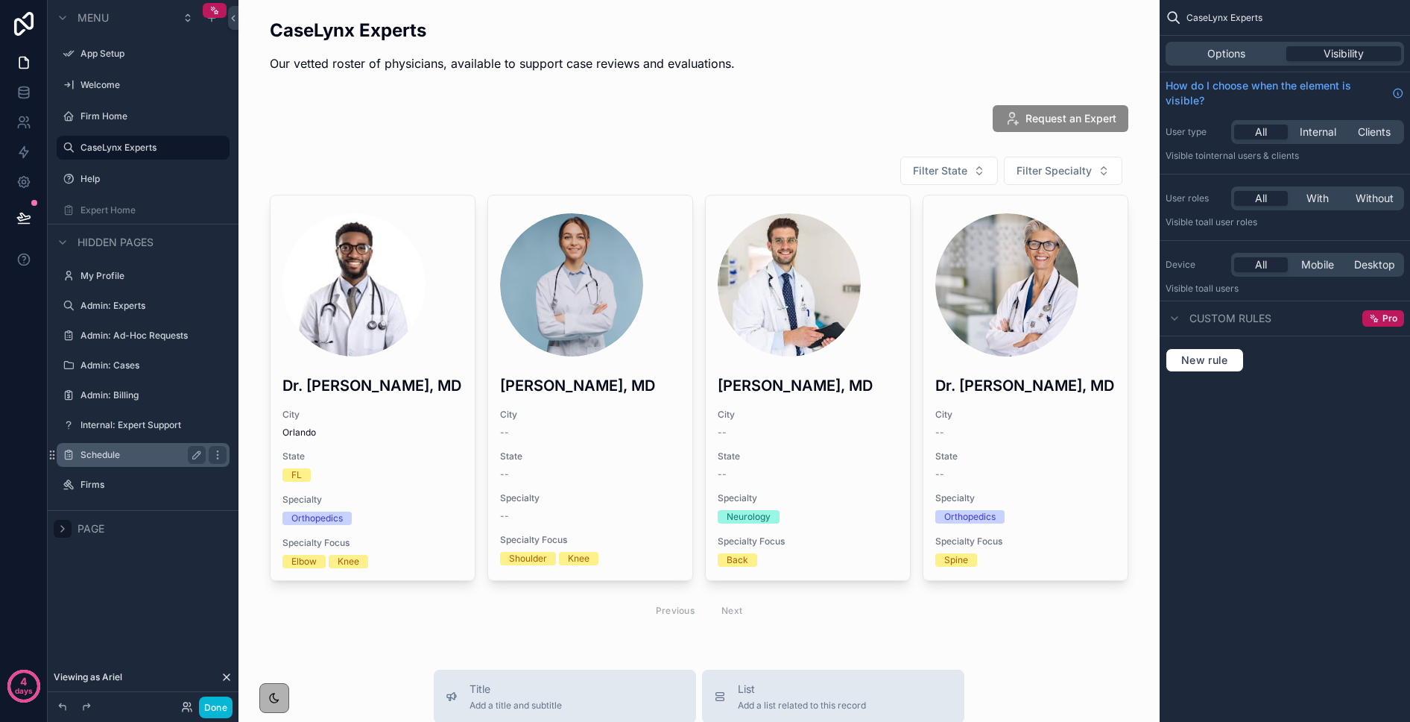
click at [110, 459] on label "Schedule" at bounding box center [140, 455] width 119 height 12
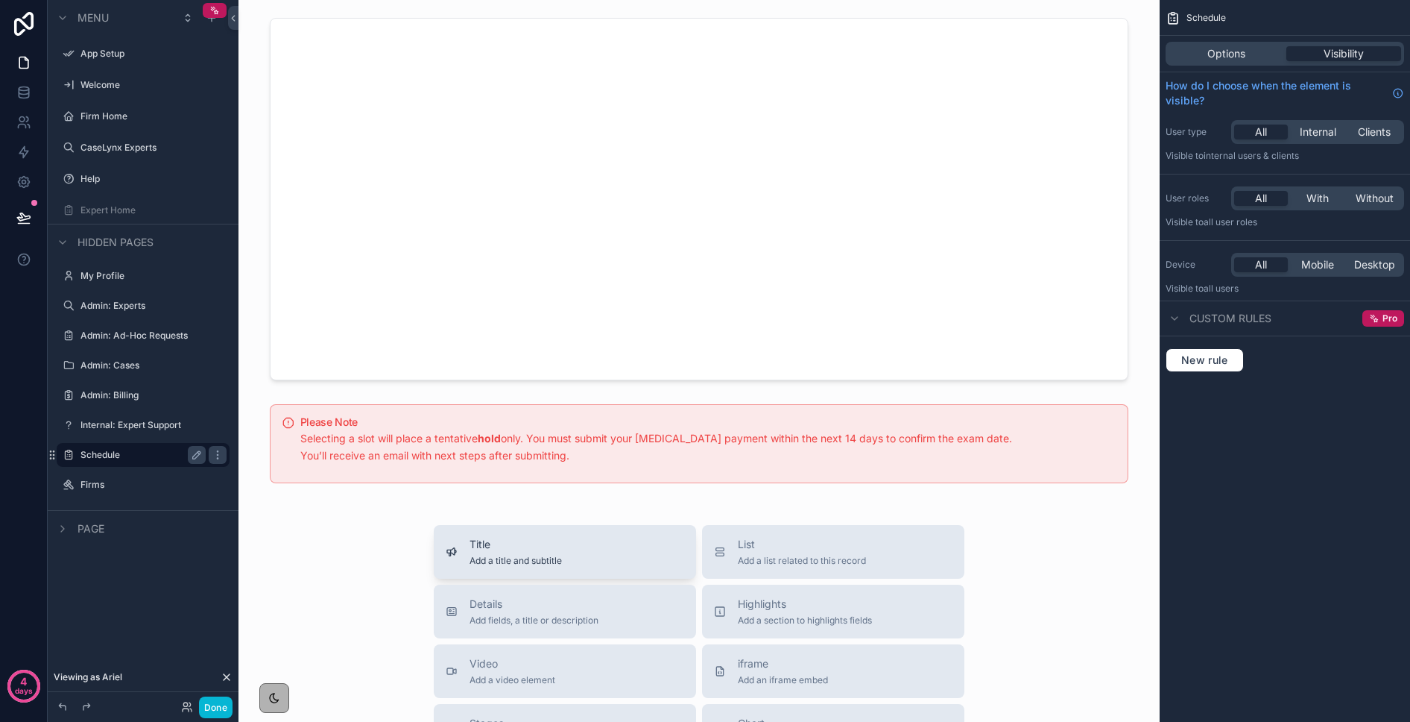
click at [512, 552] on div "Title Add a title and subtitle" at bounding box center [516, 552] width 92 height 30
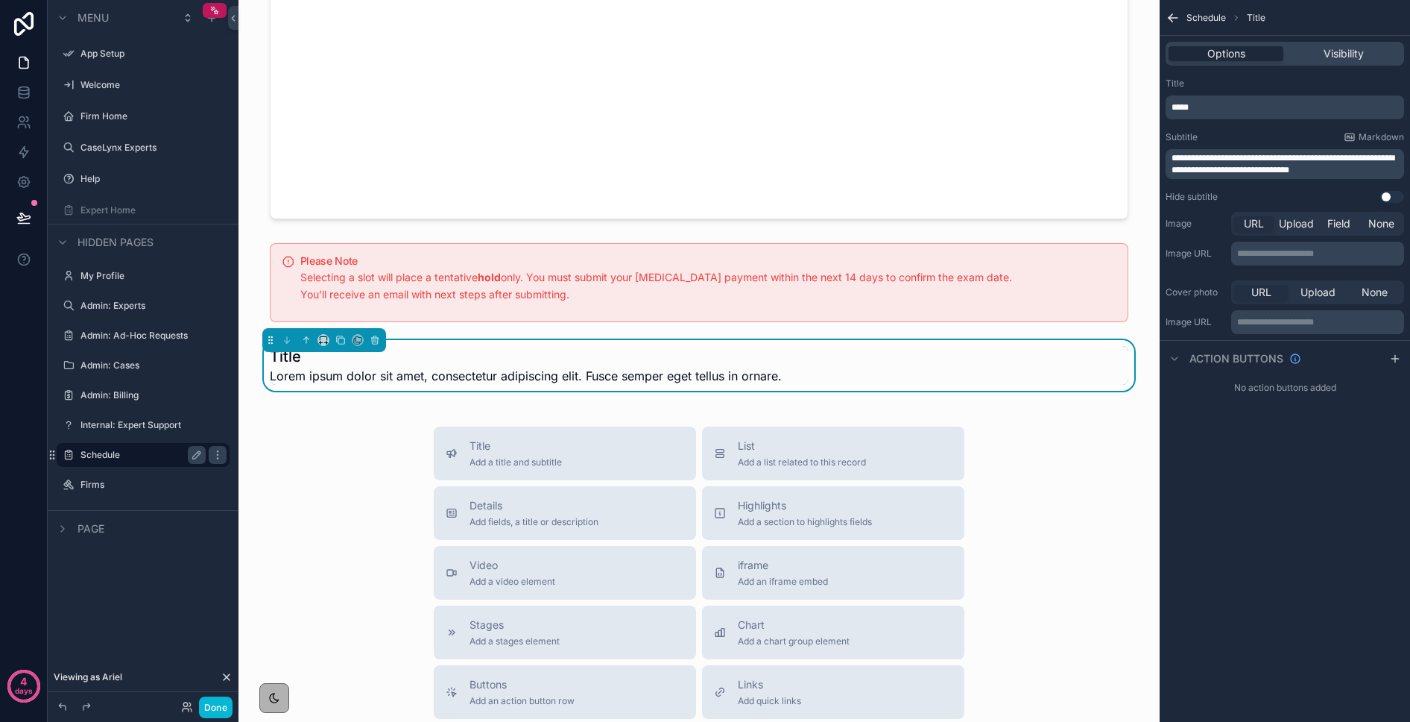
scroll to position [165, 0]
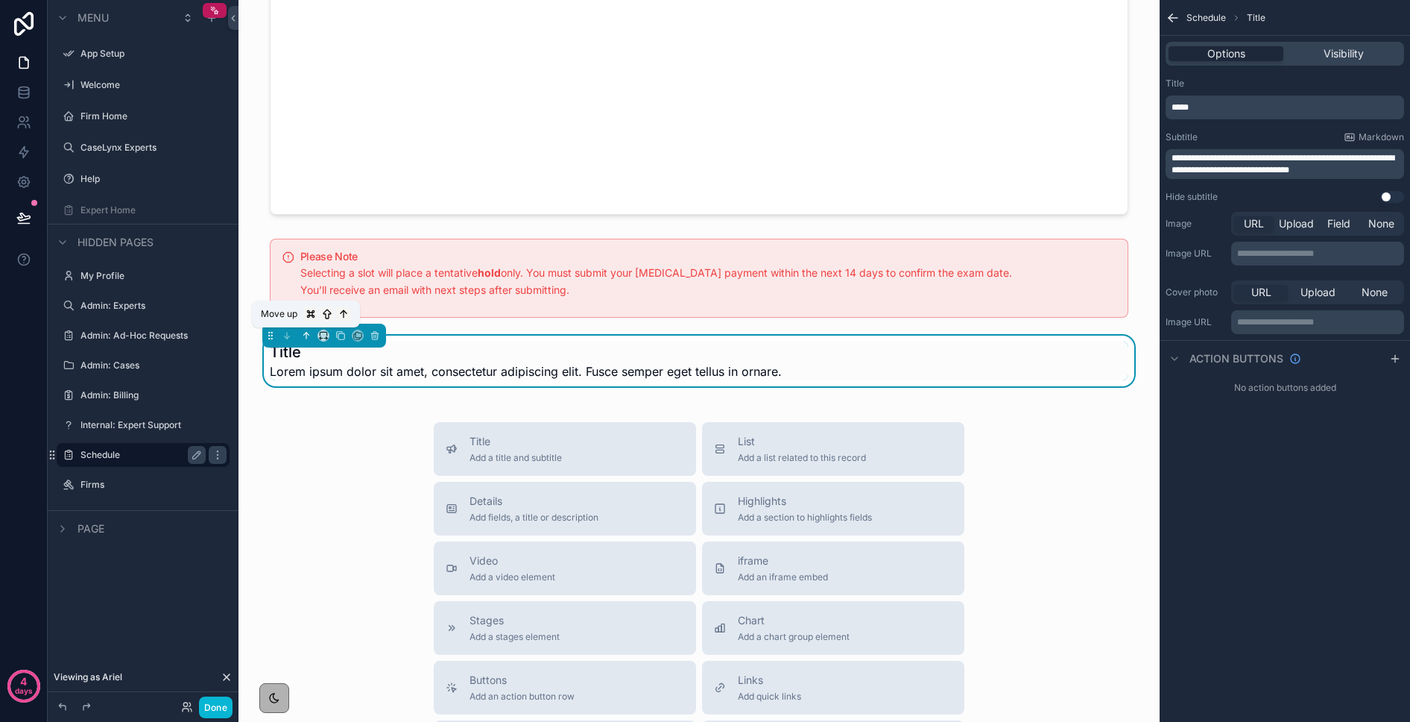
click at [303, 335] on icon "scrollable content" at bounding box center [306, 335] width 10 height 10
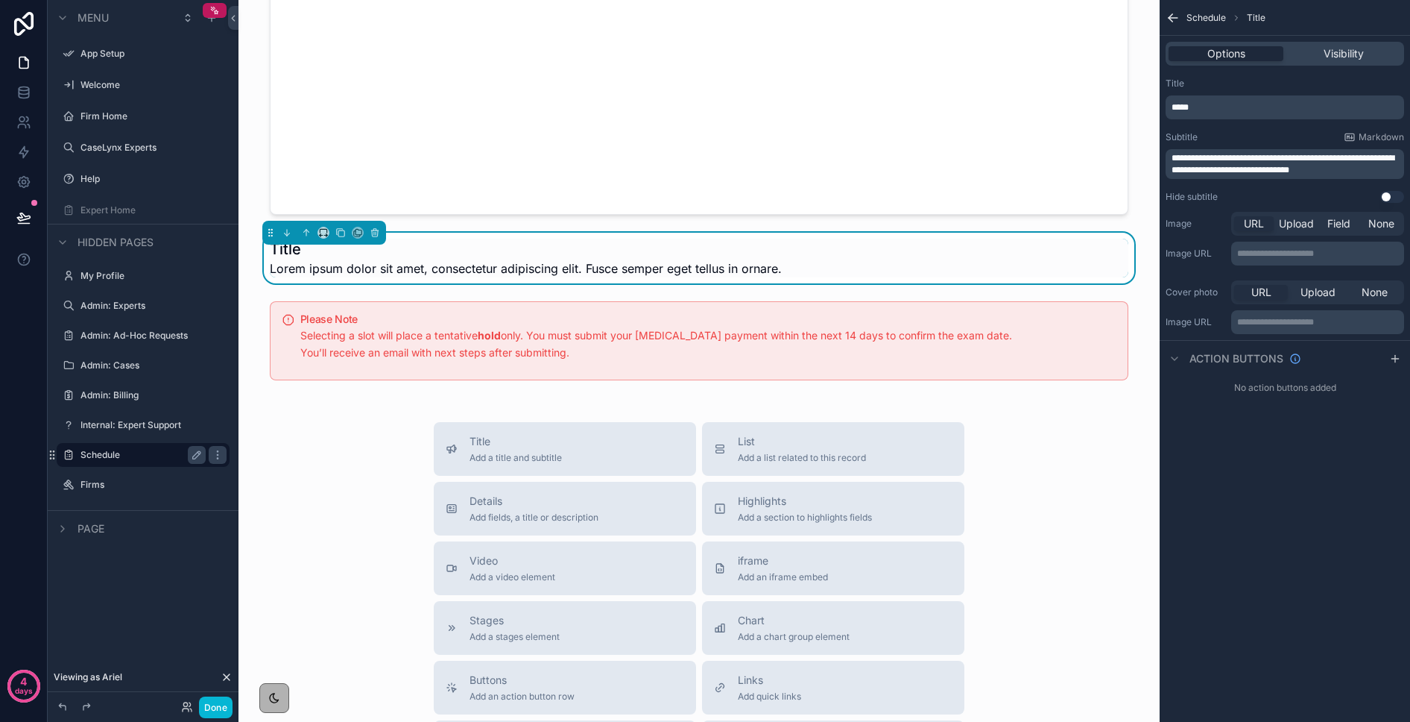
scroll to position [0, 0]
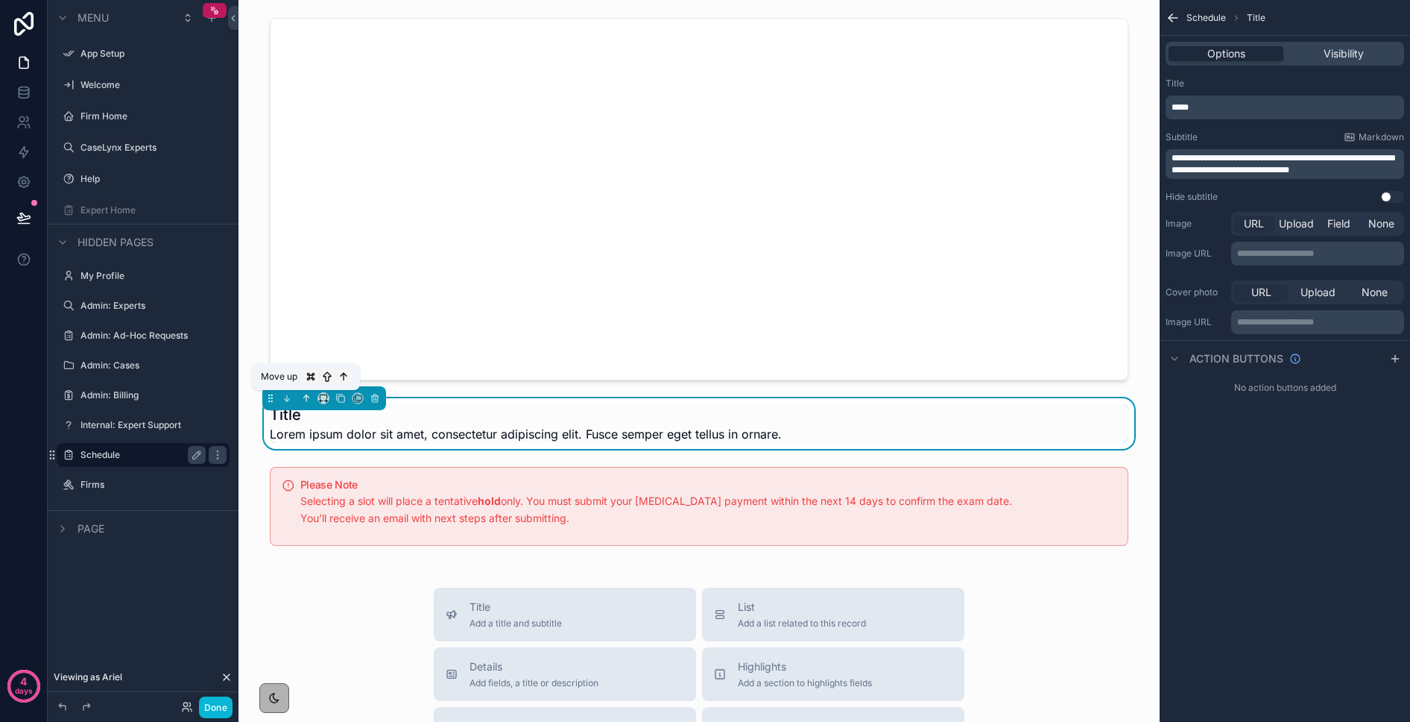
click at [304, 396] on icon "scrollable content" at bounding box center [306, 398] width 10 height 10
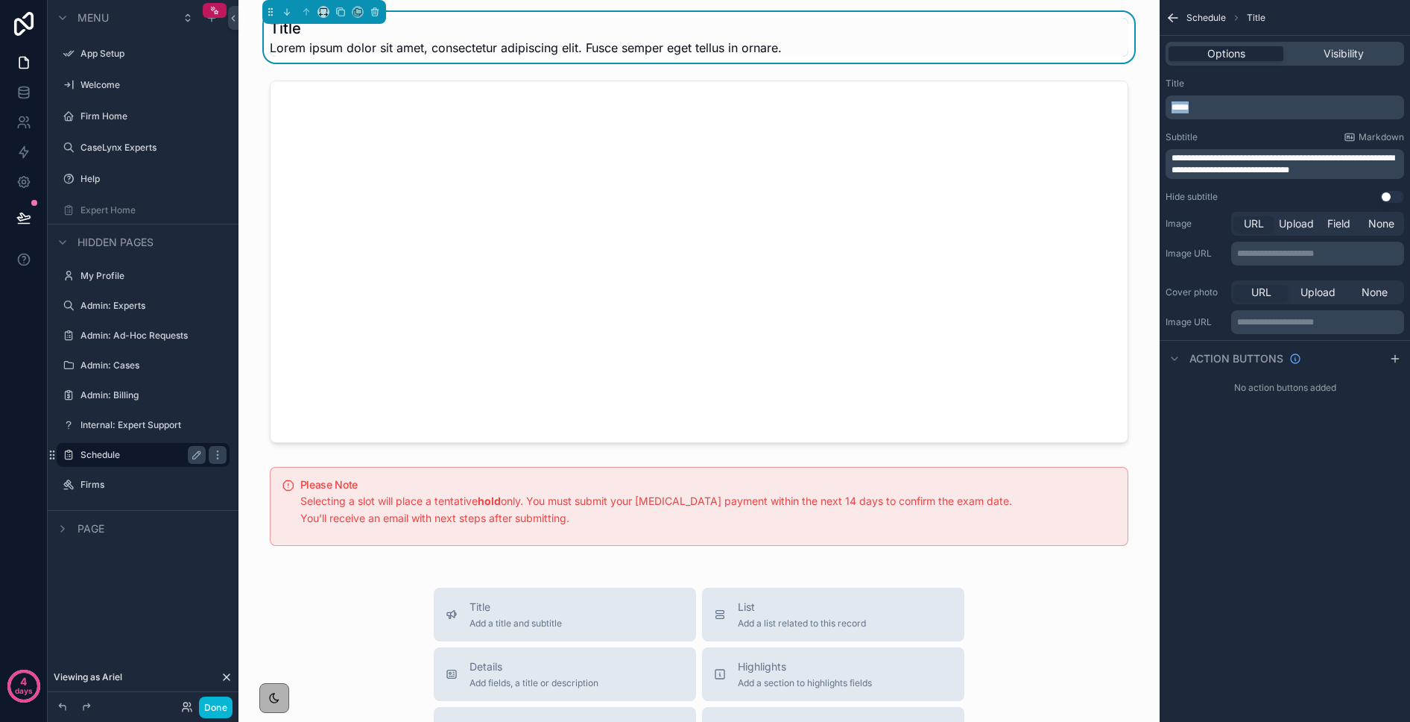
drag, startPoint x: 1191, startPoint y: 110, endPoint x: 1164, endPoint y: 106, distance: 27.1
click at [1164, 106] on div "**********" at bounding box center [1285, 140] width 250 height 137
click at [1314, 108] on span "**********" at bounding box center [1253, 107] width 163 height 9
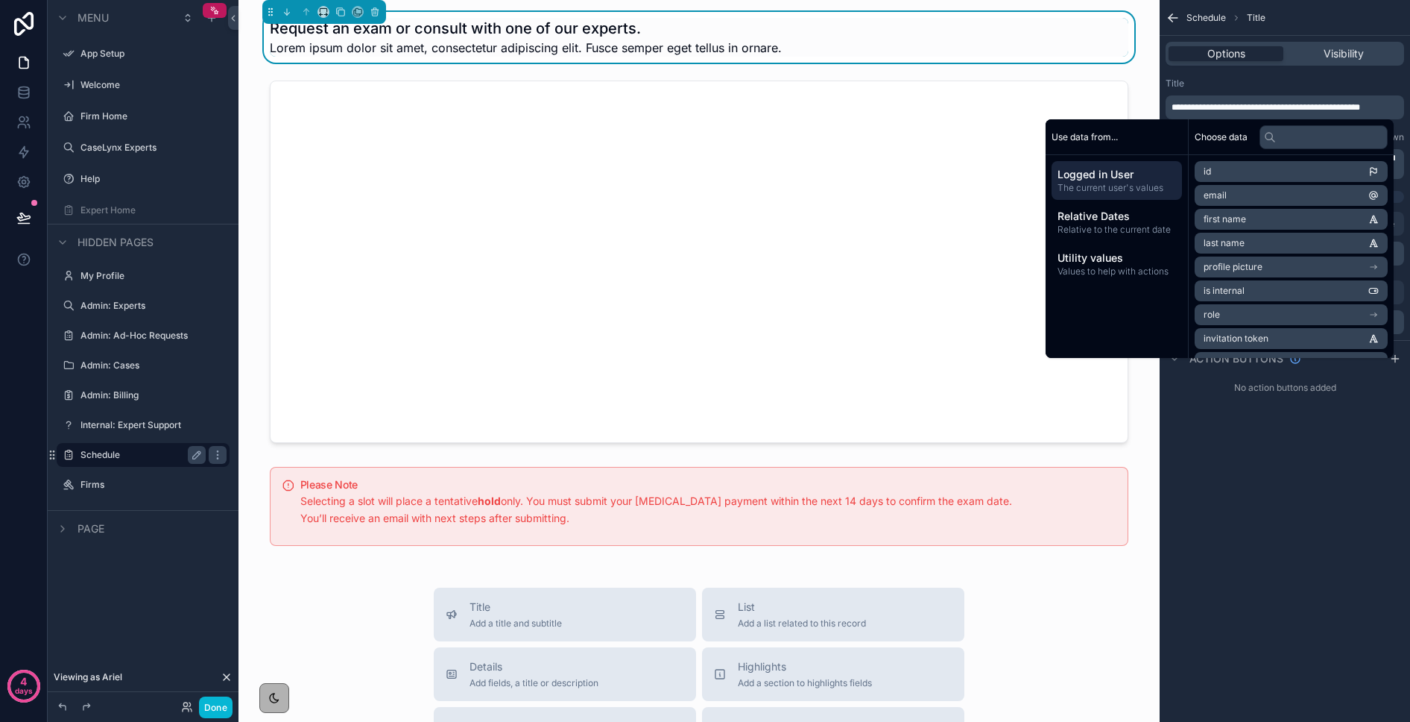
click at [1313, 94] on div "**********" at bounding box center [1285, 99] width 239 height 42
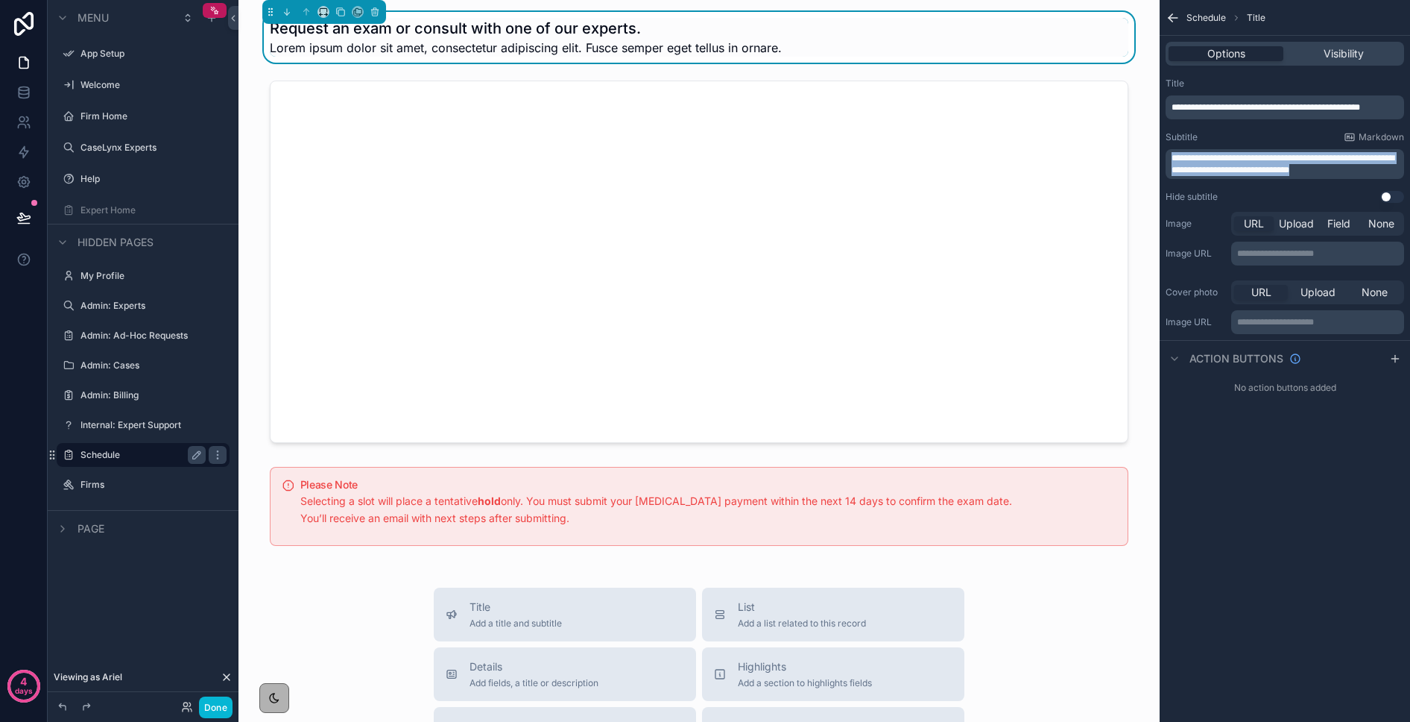
drag, startPoint x: 1349, startPoint y: 171, endPoint x: 1153, endPoint y: 160, distance: 195.7
click at [1153, 160] on div "App Setup Welcome Firm Home CaseLynx Experts Help Expert Home My Profile Admin:…" at bounding box center [825, 361] width 1172 height 722
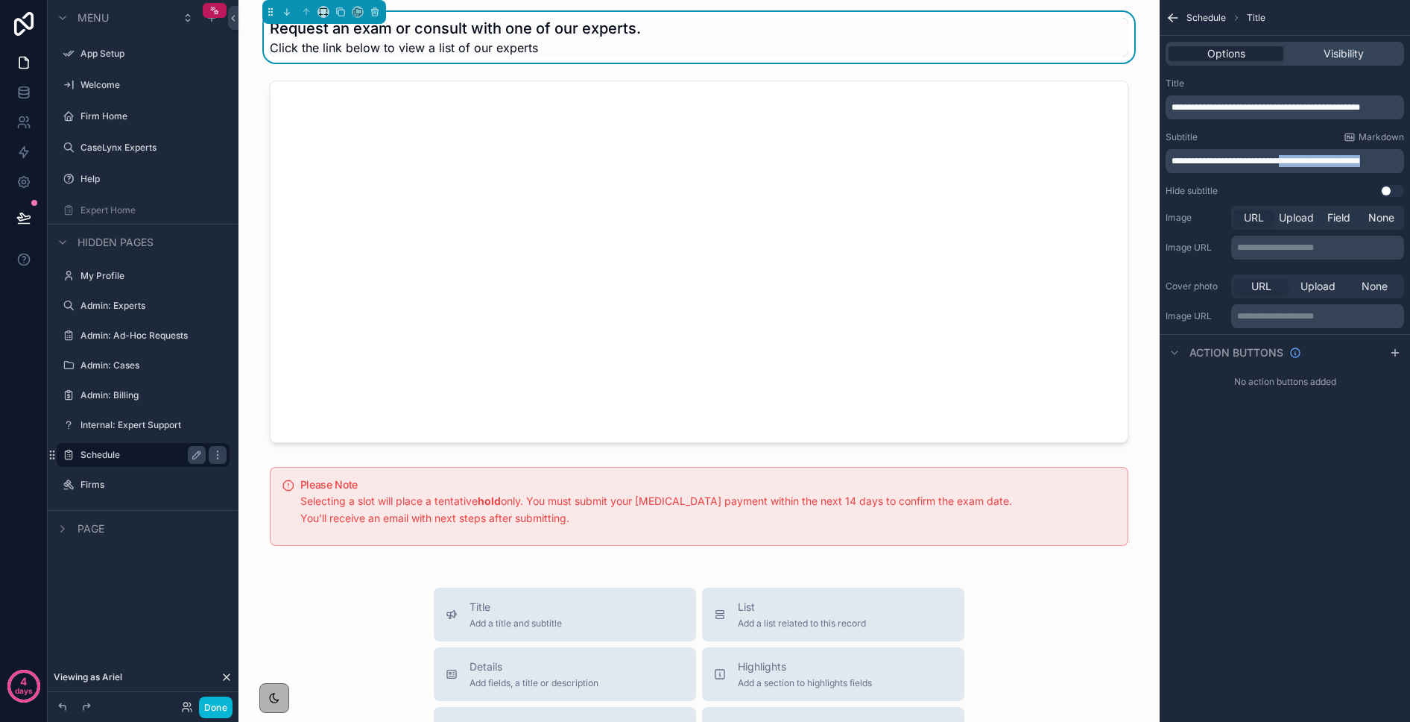
drag, startPoint x: 1288, startPoint y: 162, endPoint x: 1390, endPoint y: 167, distance: 102.3
click at [1390, 167] on div "**********" at bounding box center [1285, 161] width 239 height 24
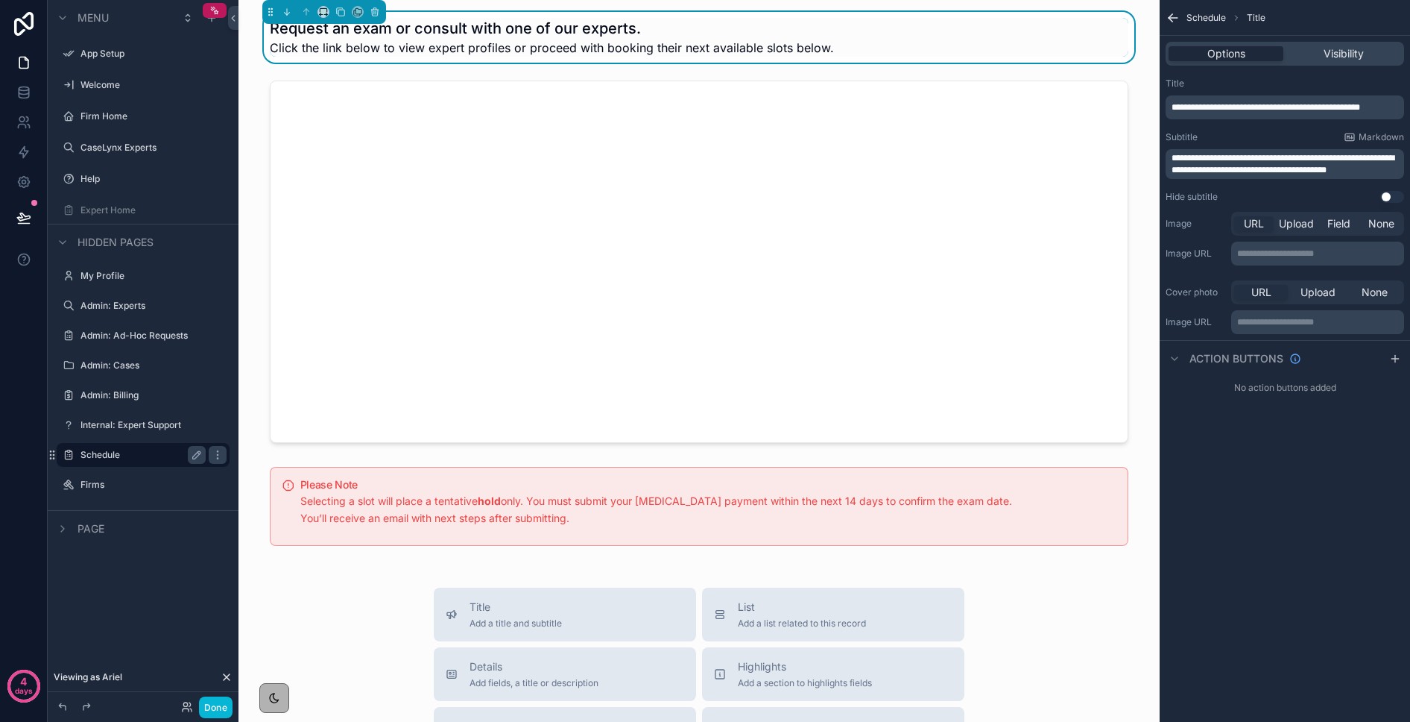
click at [1217, 156] on span "**********" at bounding box center [1283, 164] width 223 height 21
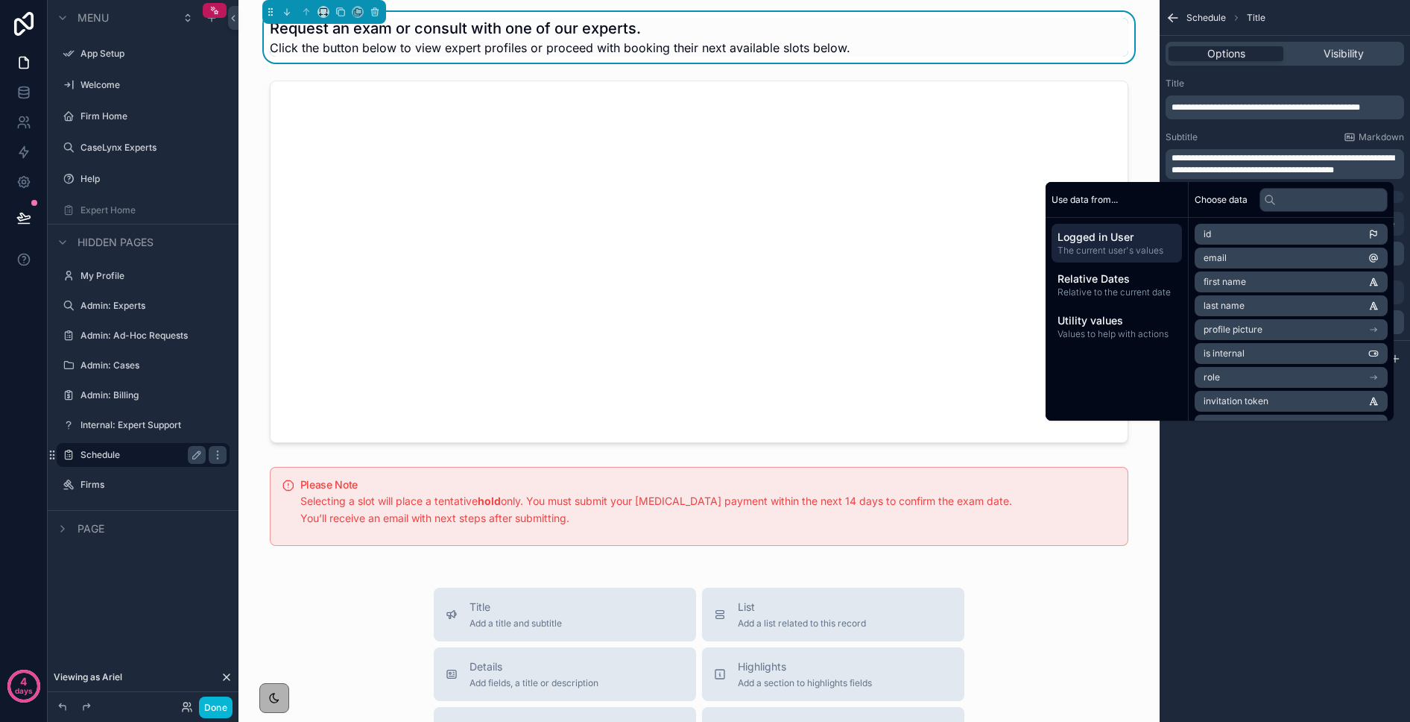
click at [1367, 539] on div "**********" at bounding box center [1285, 361] width 250 height 722
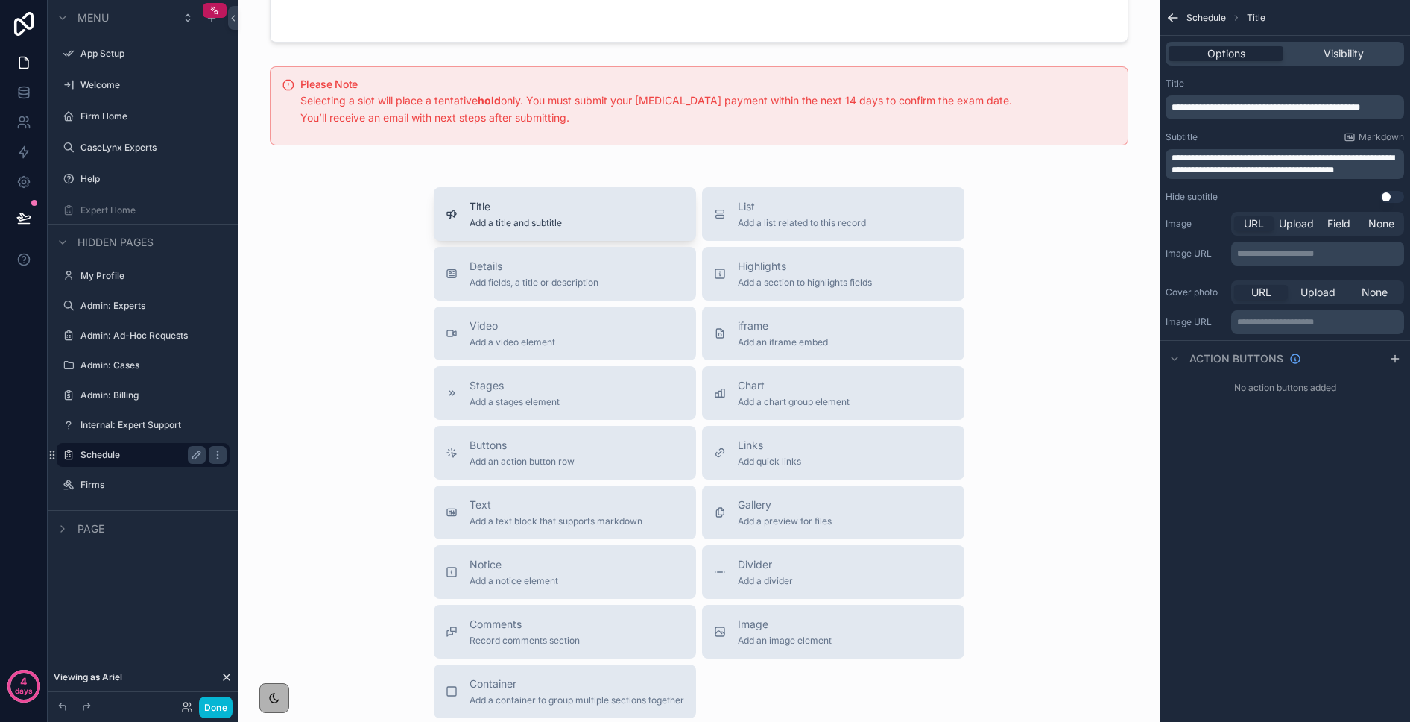
scroll to position [455, 0]
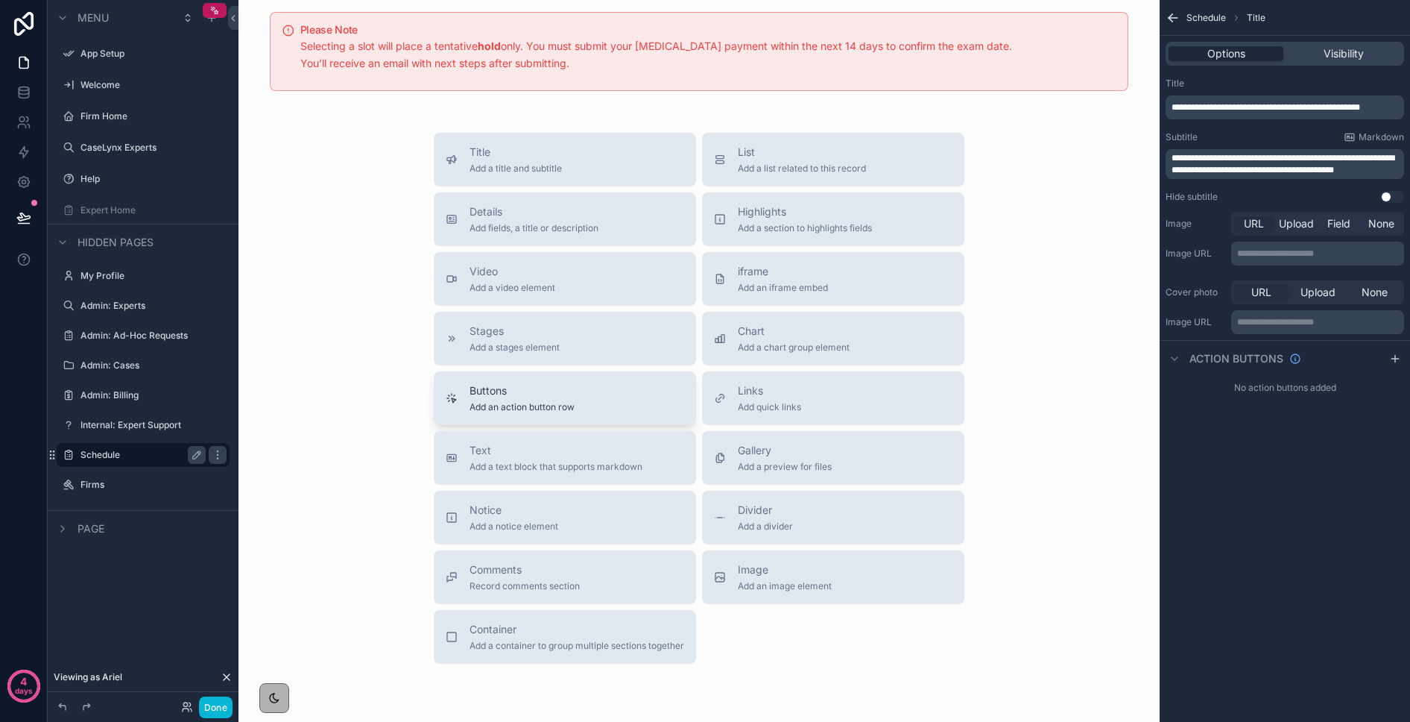
click at [504, 395] on span "Buttons" at bounding box center [522, 390] width 105 height 15
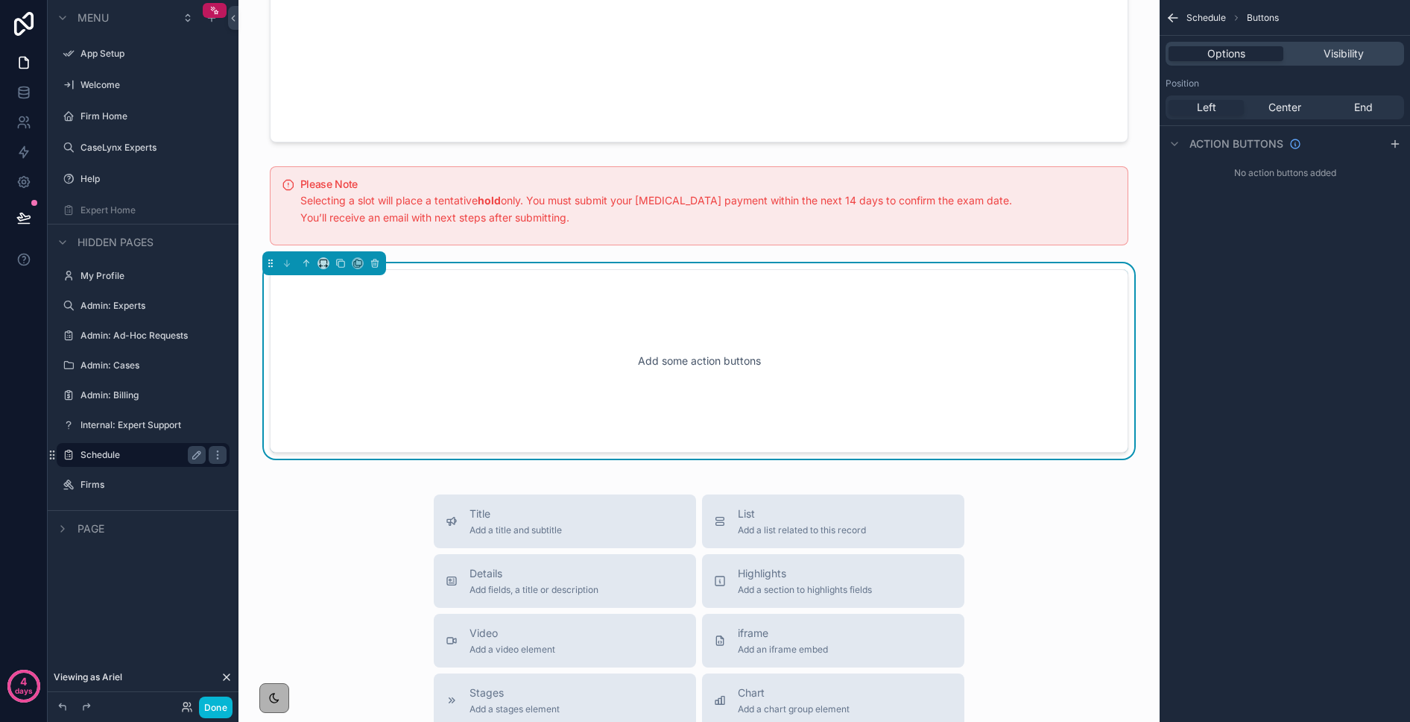
scroll to position [0, 0]
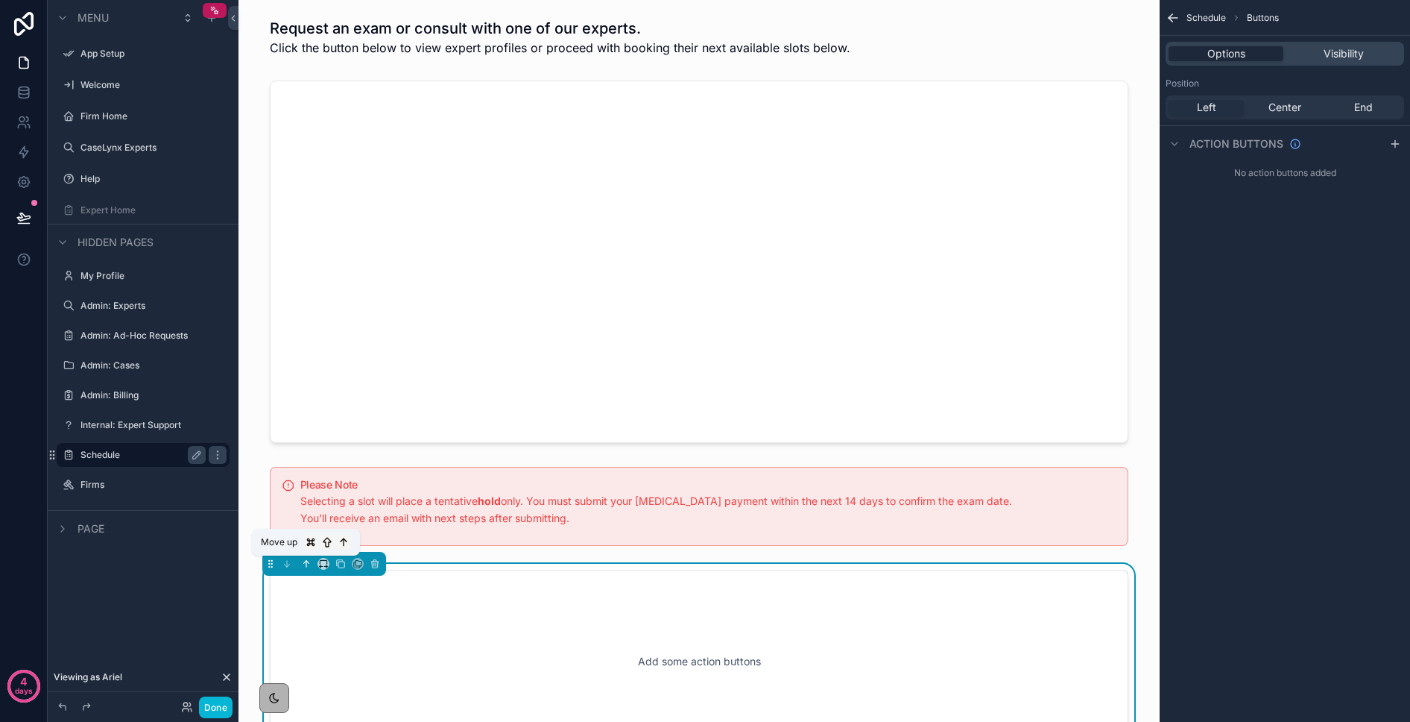
click at [303, 564] on icon "scrollable content" at bounding box center [306, 563] width 10 height 10
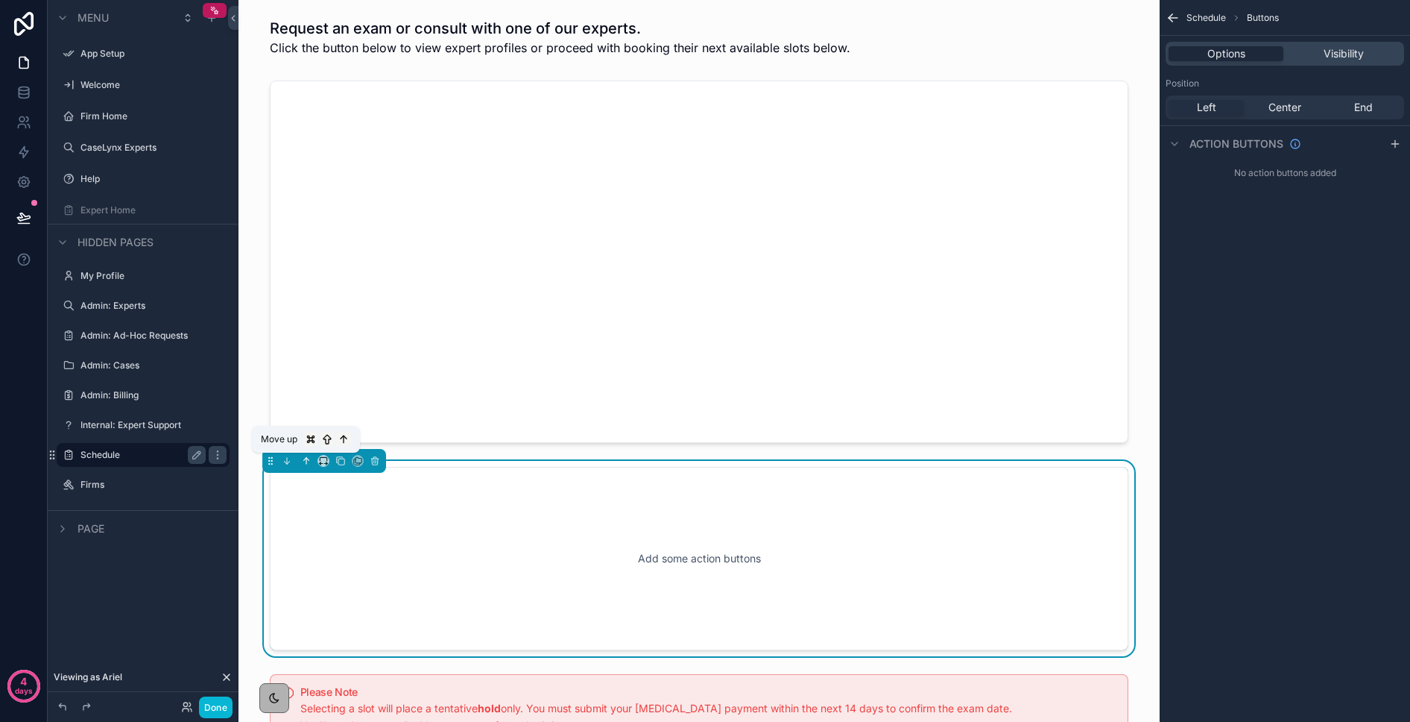
click at [303, 458] on icon "scrollable content" at bounding box center [306, 460] width 10 height 10
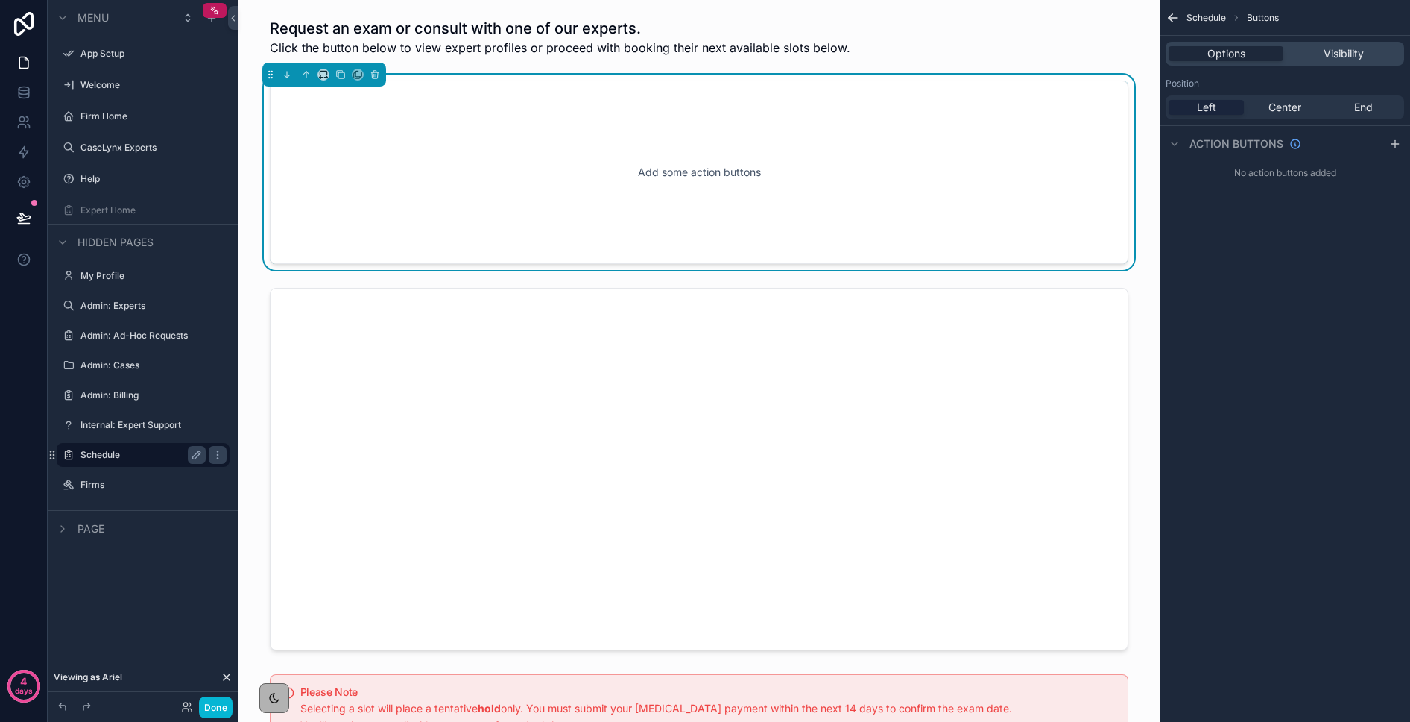
click at [1215, 111] on span "Left" at bounding box center [1206, 107] width 19 height 15
click at [1393, 144] on icon "scrollable content" at bounding box center [1395, 144] width 7 height 0
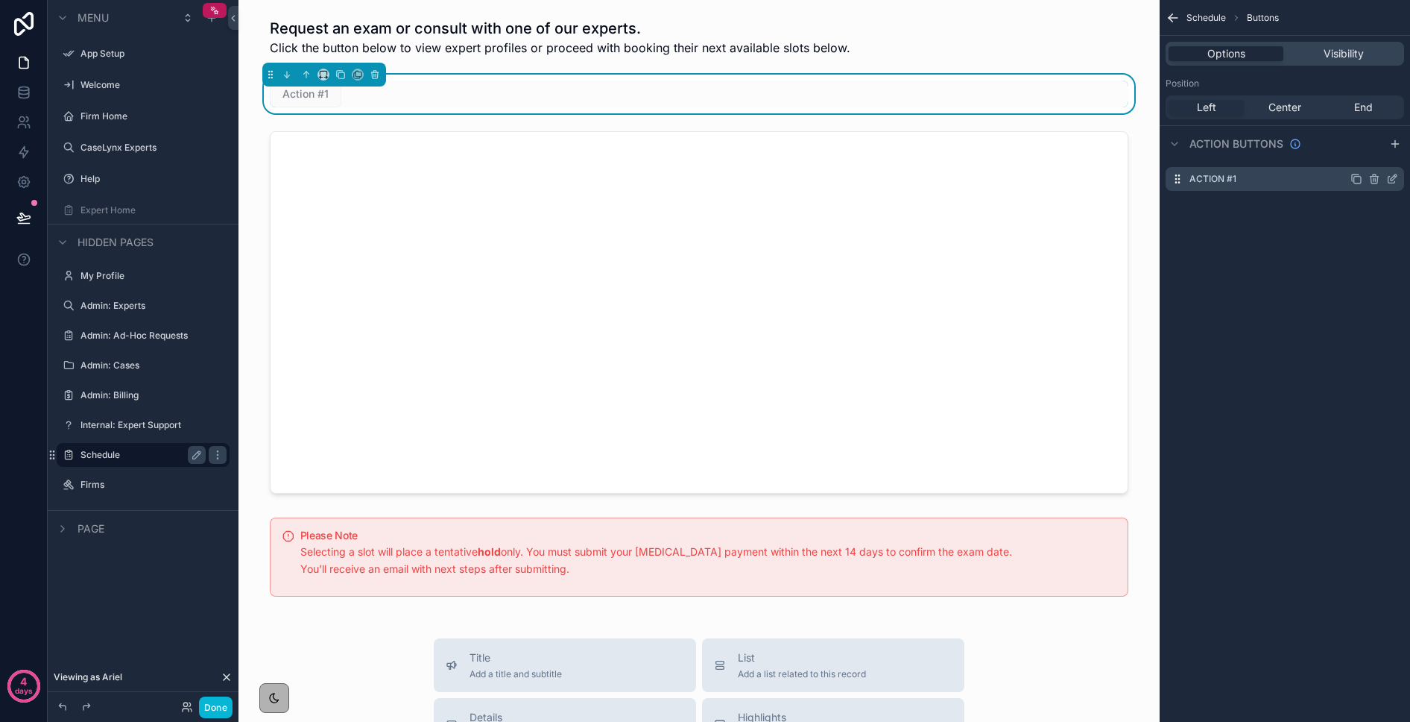
click at [1392, 177] on icon "scrollable content" at bounding box center [1393, 179] width 12 height 12
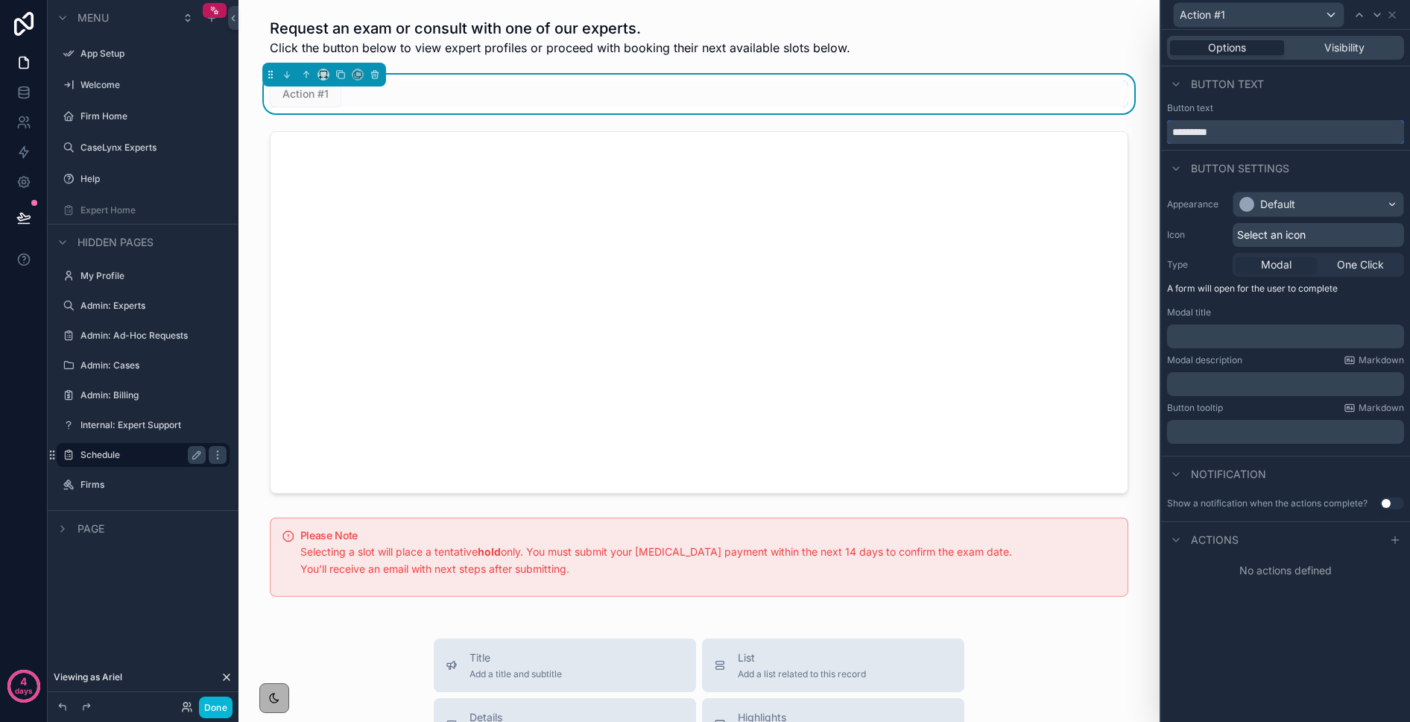
drag, startPoint x: 1188, startPoint y: 127, endPoint x: 1159, endPoint y: 125, distance: 29.2
click at [1160, 125] on div "Action #1 Options Visibility Button text Button text ********* Button settings …" at bounding box center [1285, 361] width 250 height 722
type input "**********"
click at [1268, 203] on div "Default" at bounding box center [1278, 204] width 35 height 15
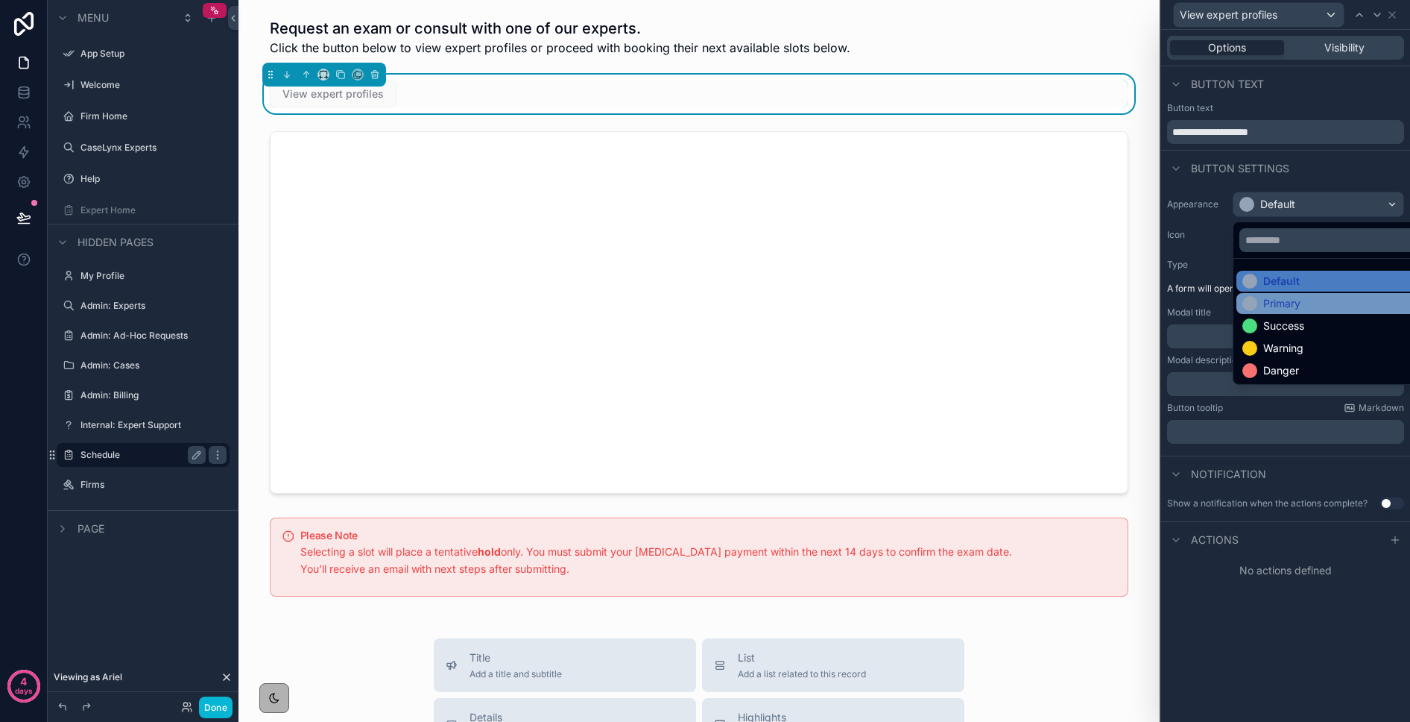
click at [1293, 303] on div "Primary" at bounding box center [1282, 303] width 37 height 15
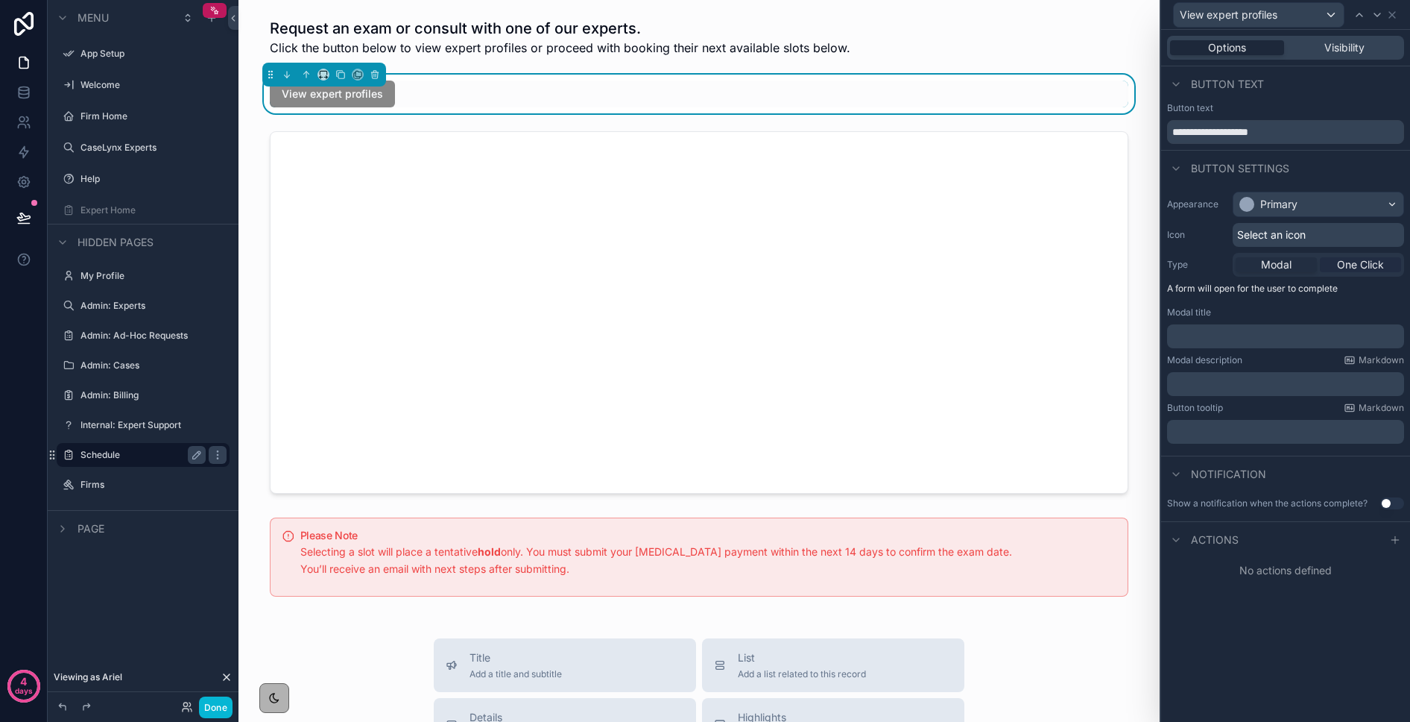
click at [1343, 265] on span "One Click" at bounding box center [1360, 264] width 47 height 15
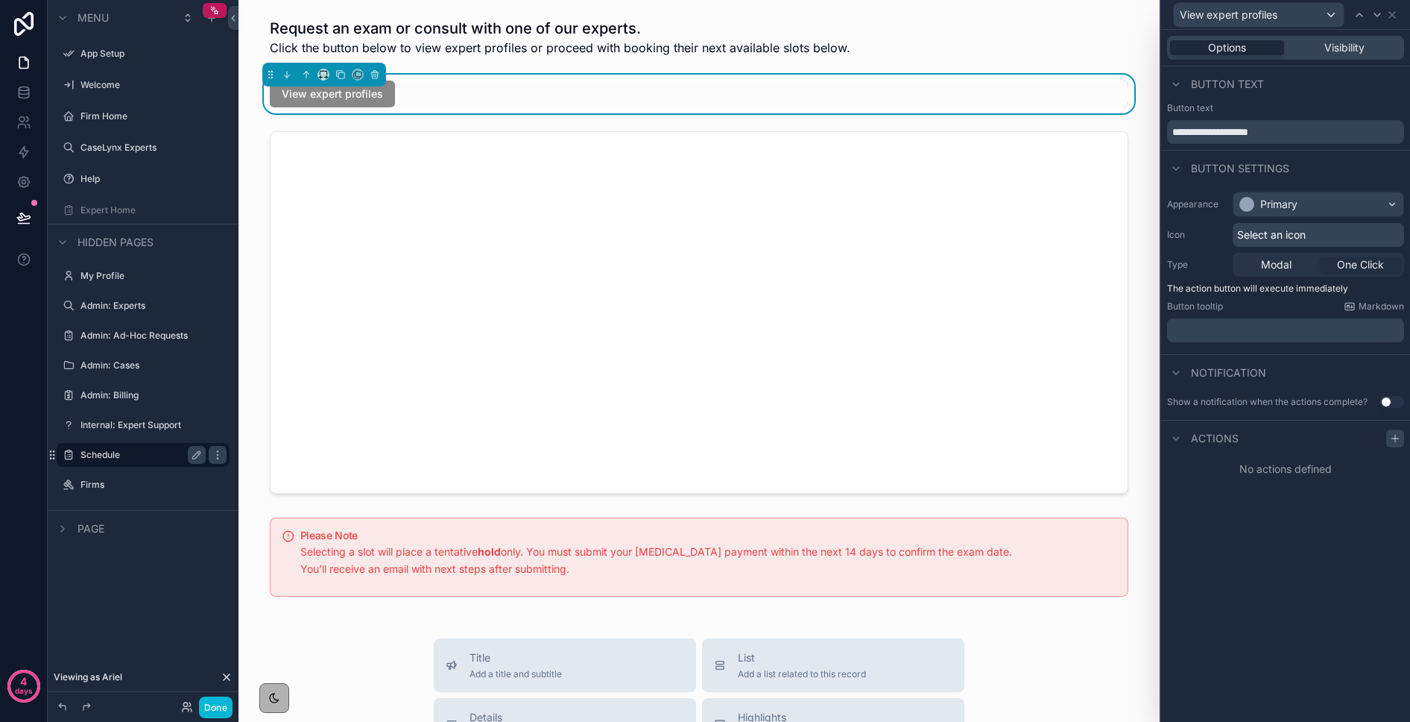
click at [1400, 440] on icon at bounding box center [1396, 438] width 12 height 12
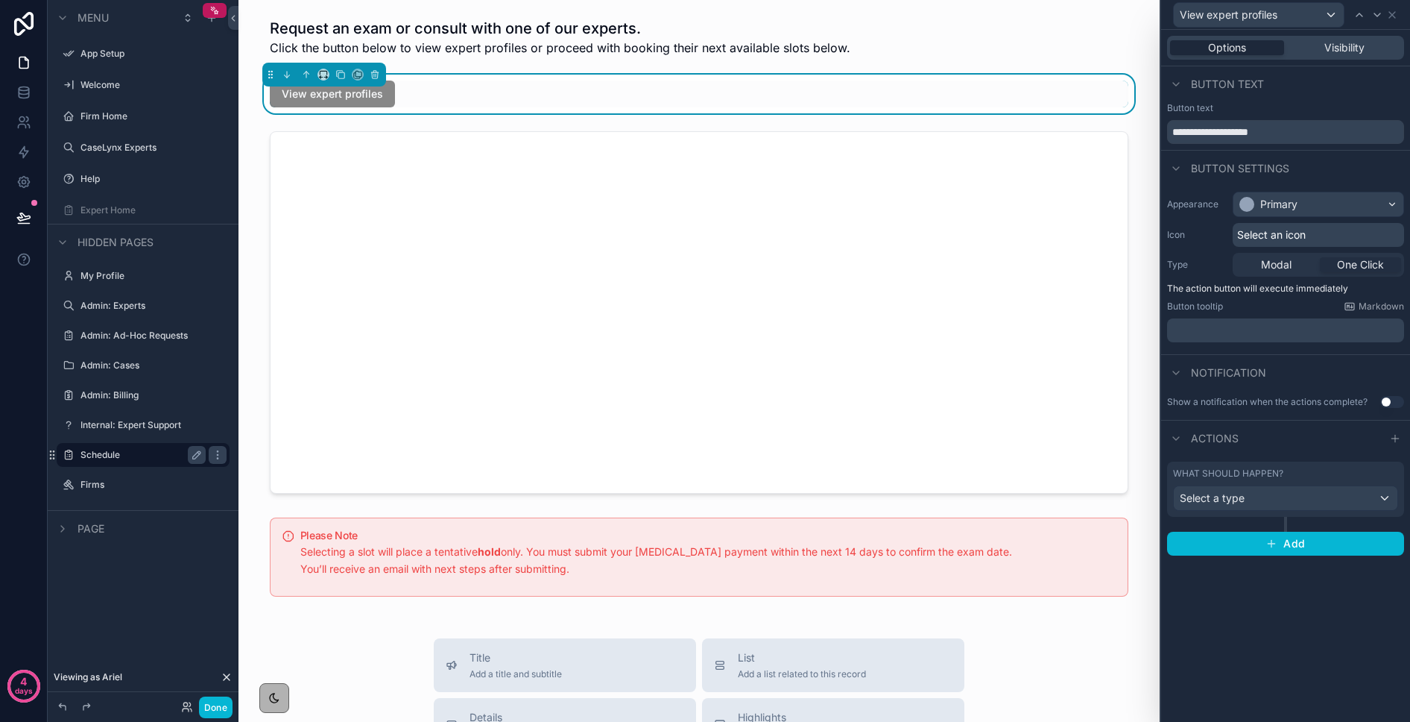
click at [1272, 484] on div "What should happen? Select a type" at bounding box center [1285, 488] width 225 height 43
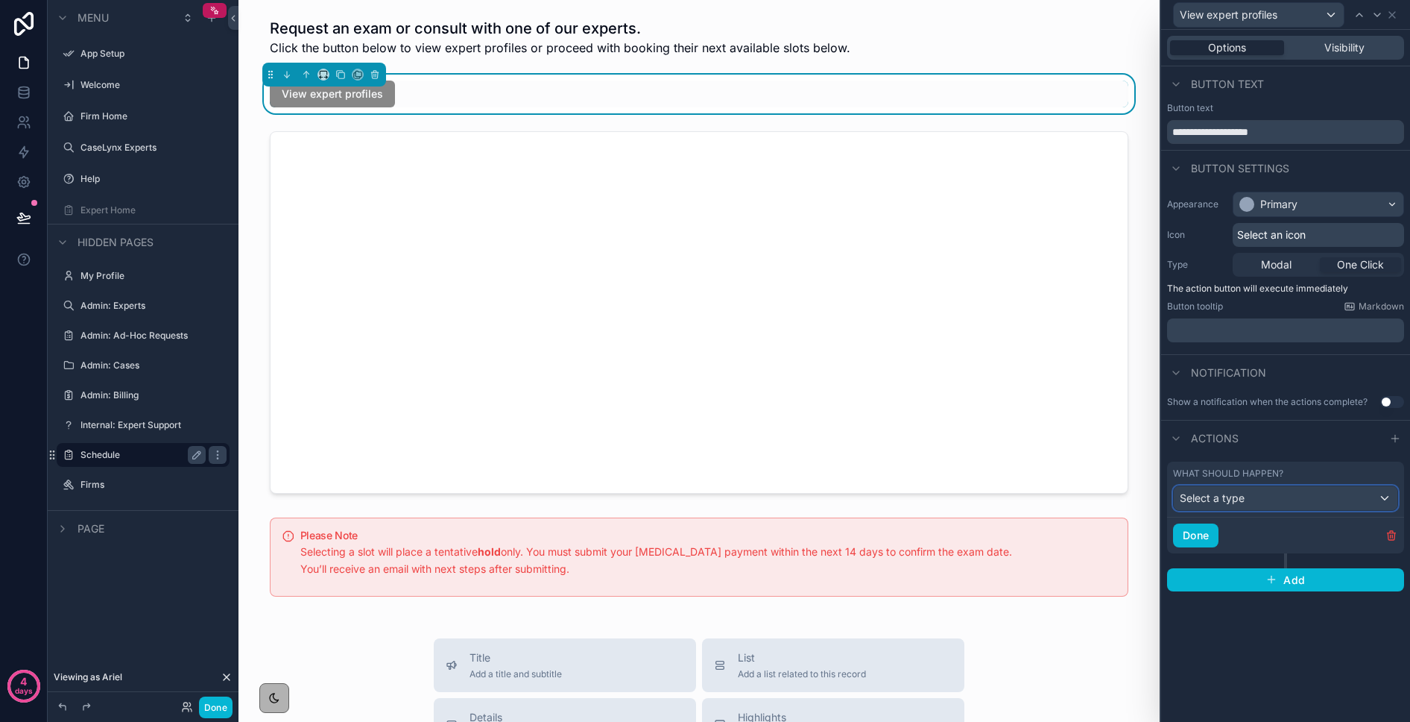
click at [1278, 509] on button "Select a type" at bounding box center [1285, 497] width 225 height 25
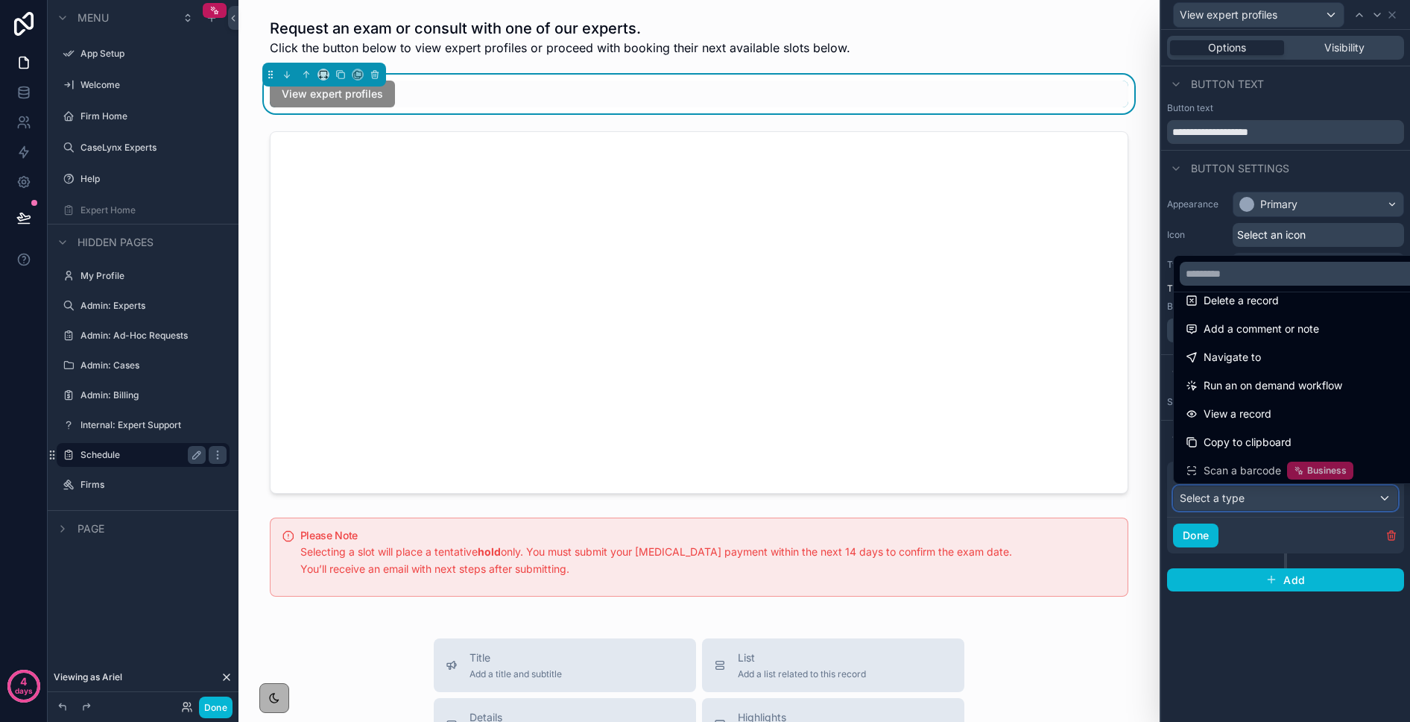
scroll to position [75, 0]
click at [1251, 361] on span "Navigate to" at bounding box center [1232, 356] width 57 height 18
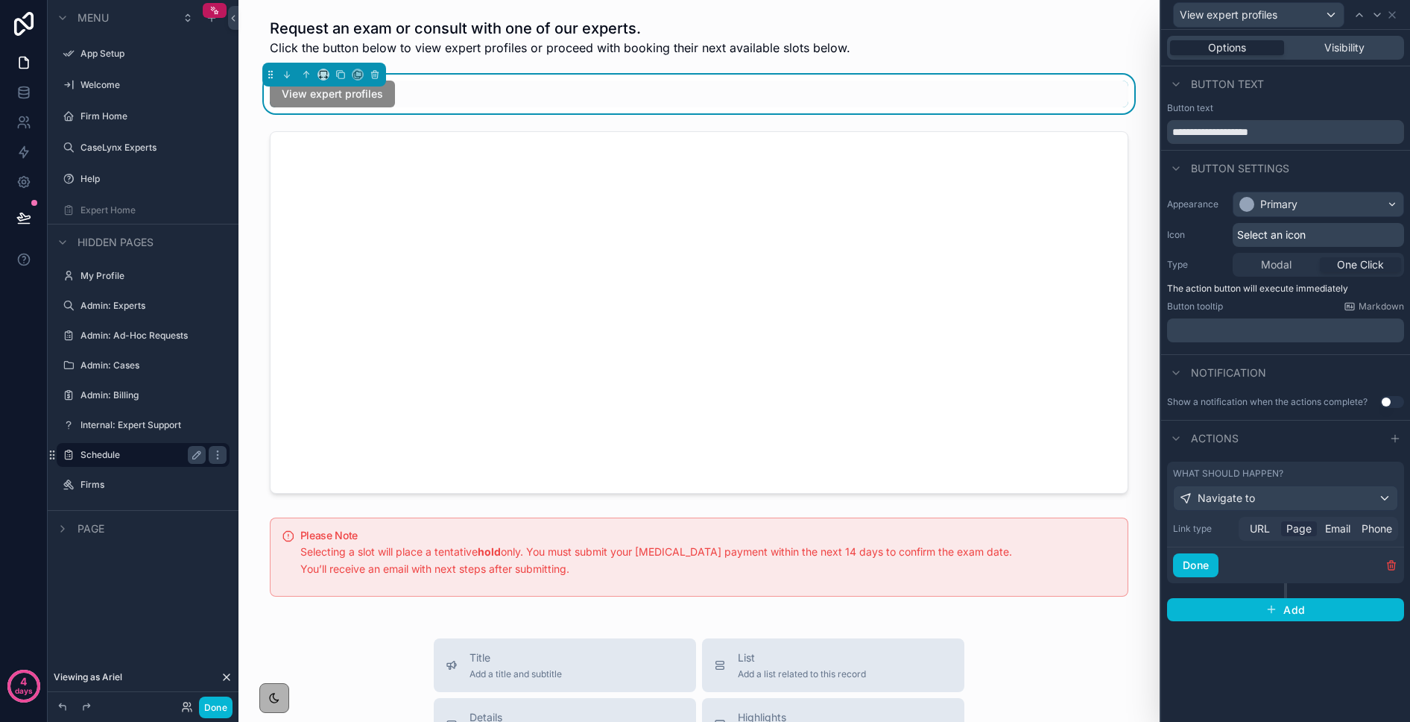
click at [1289, 532] on span "Page" at bounding box center [1299, 528] width 25 height 15
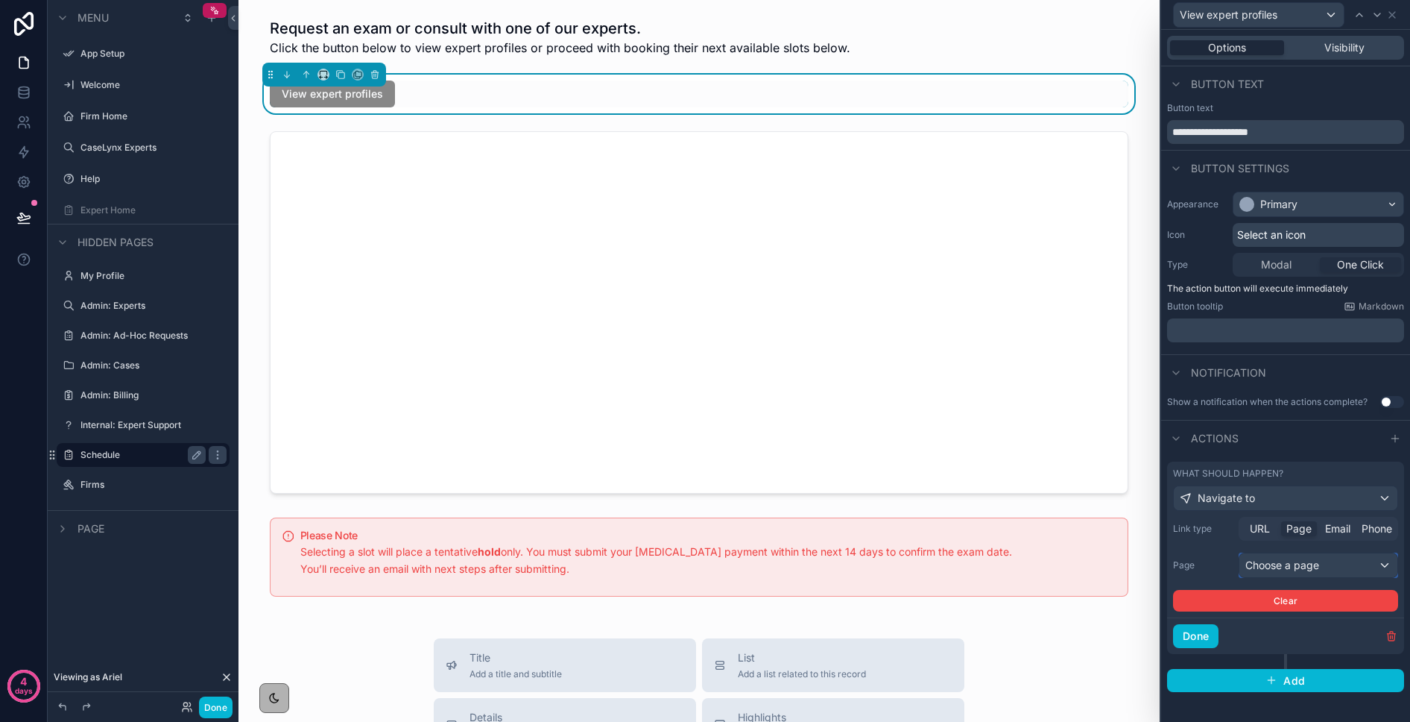
click at [1286, 567] on div "Choose a page" at bounding box center [1319, 565] width 158 height 24
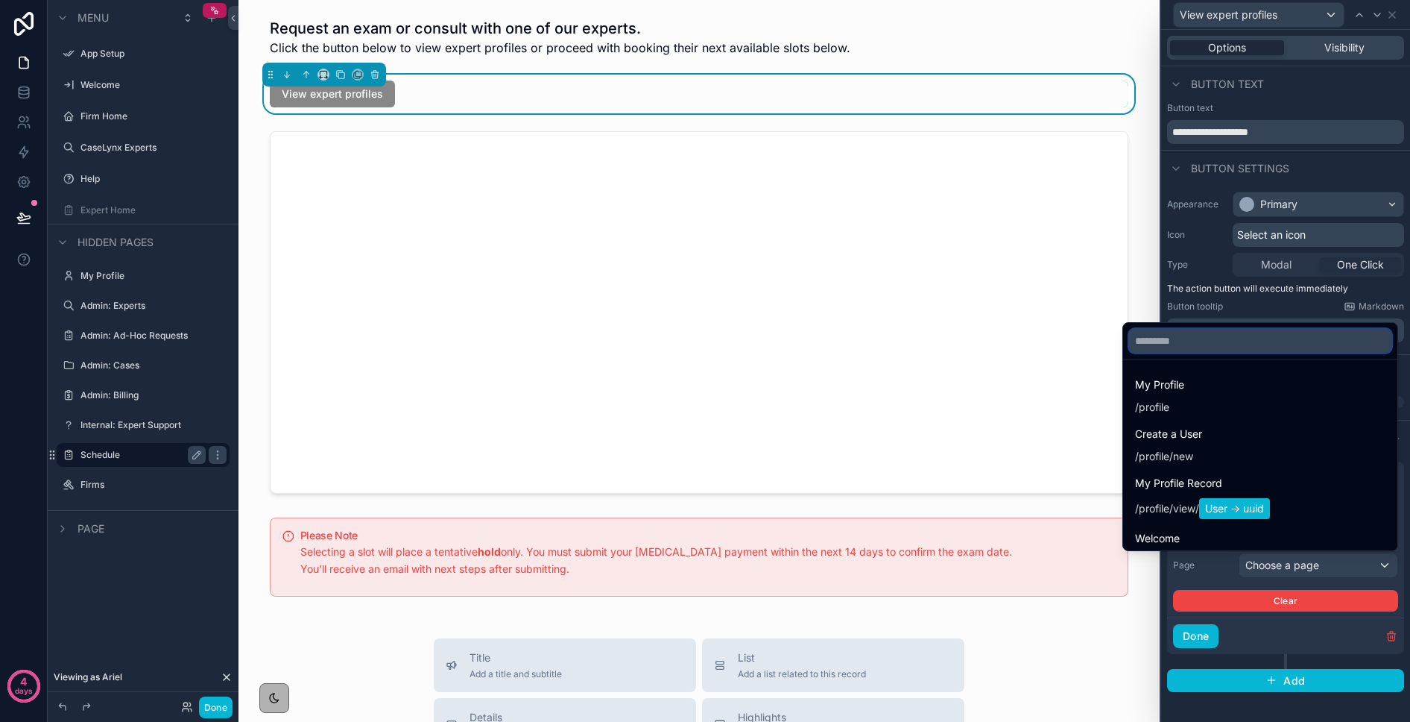
click at [1160, 337] on input "text" at bounding box center [1260, 341] width 262 height 24
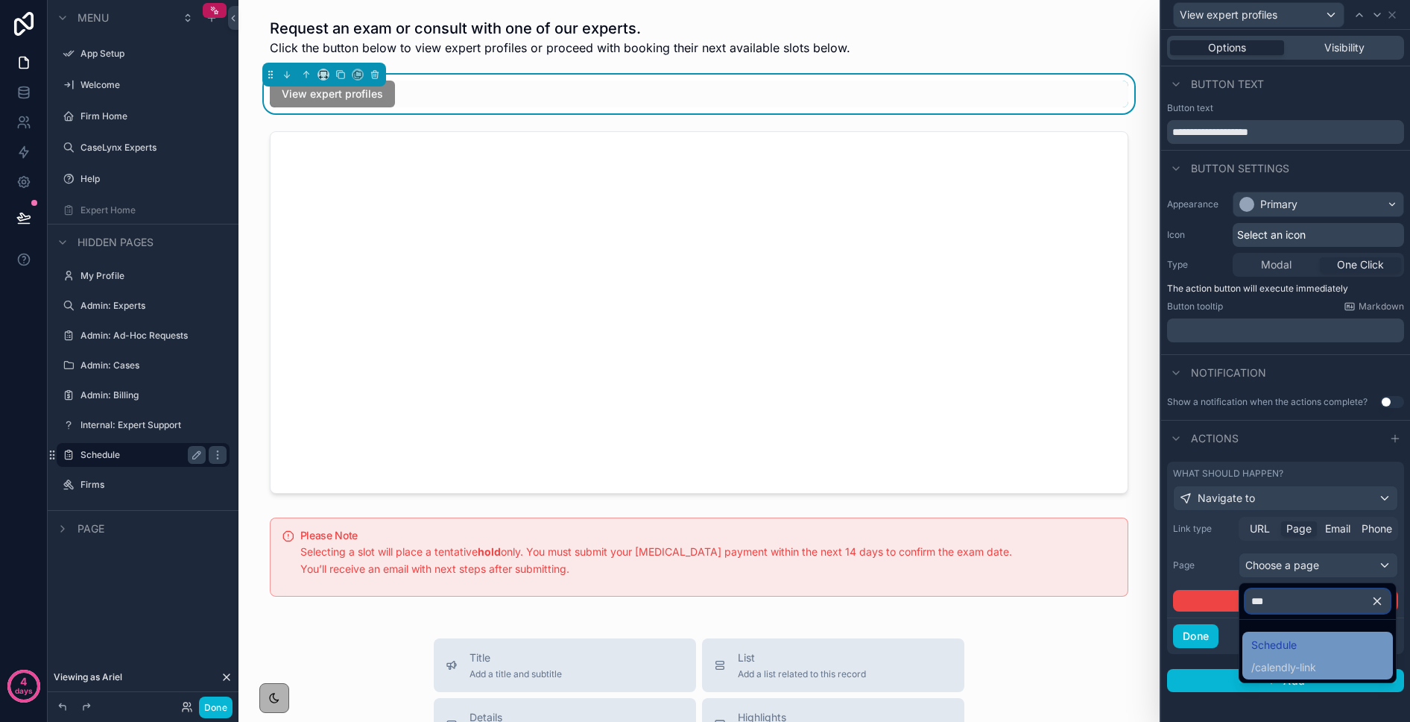
type input "***"
click at [1299, 634] on div "Schedule / calendly-link" at bounding box center [1318, 655] width 151 height 48
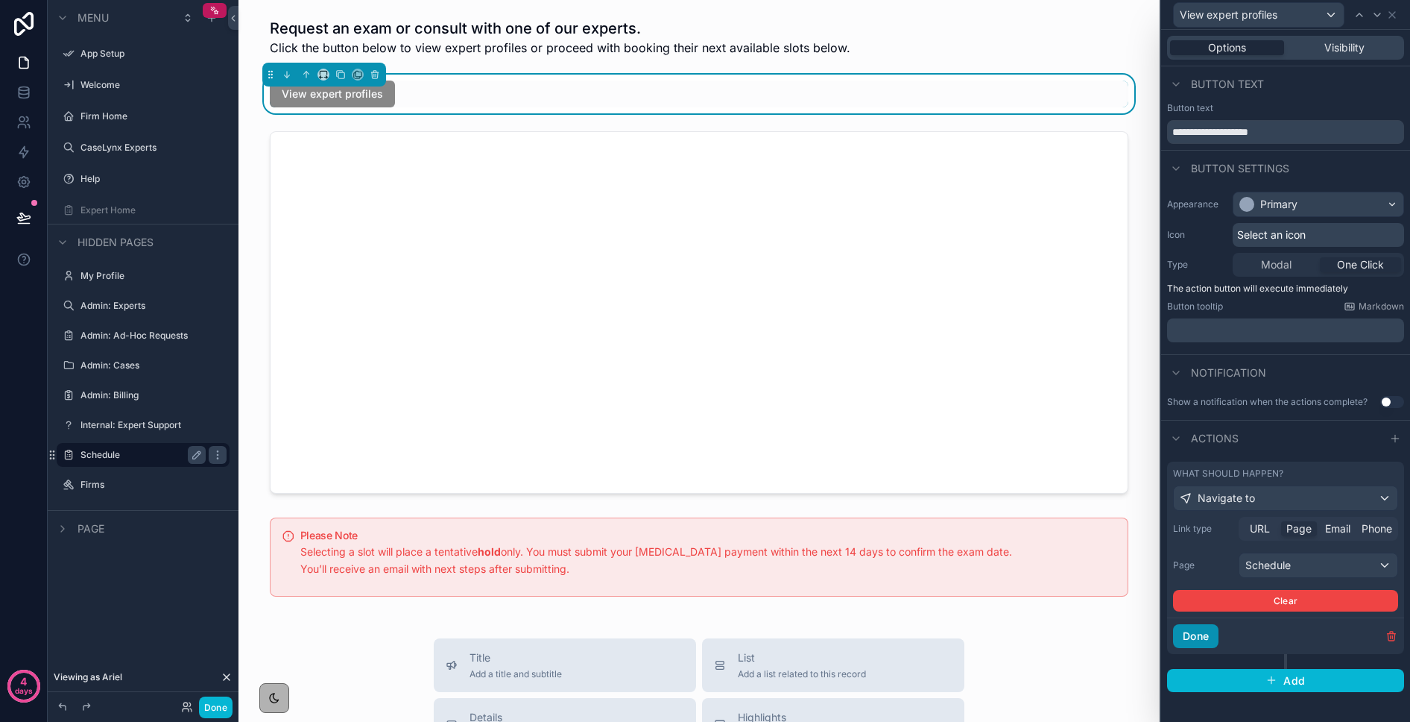
click at [1202, 640] on button "Done" at bounding box center [1195, 636] width 45 height 24
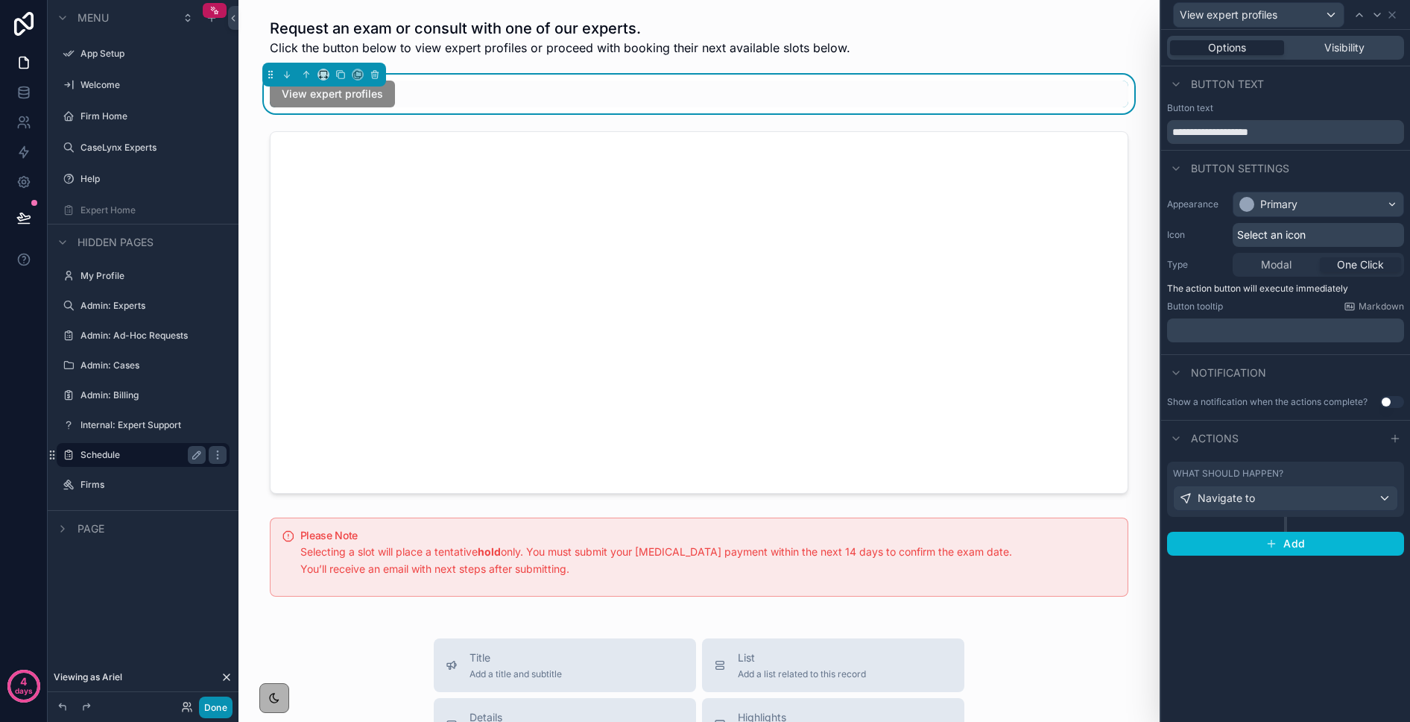
click at [224, 703] on button "Done" at bounding box center [216, 707] width 34 height 22
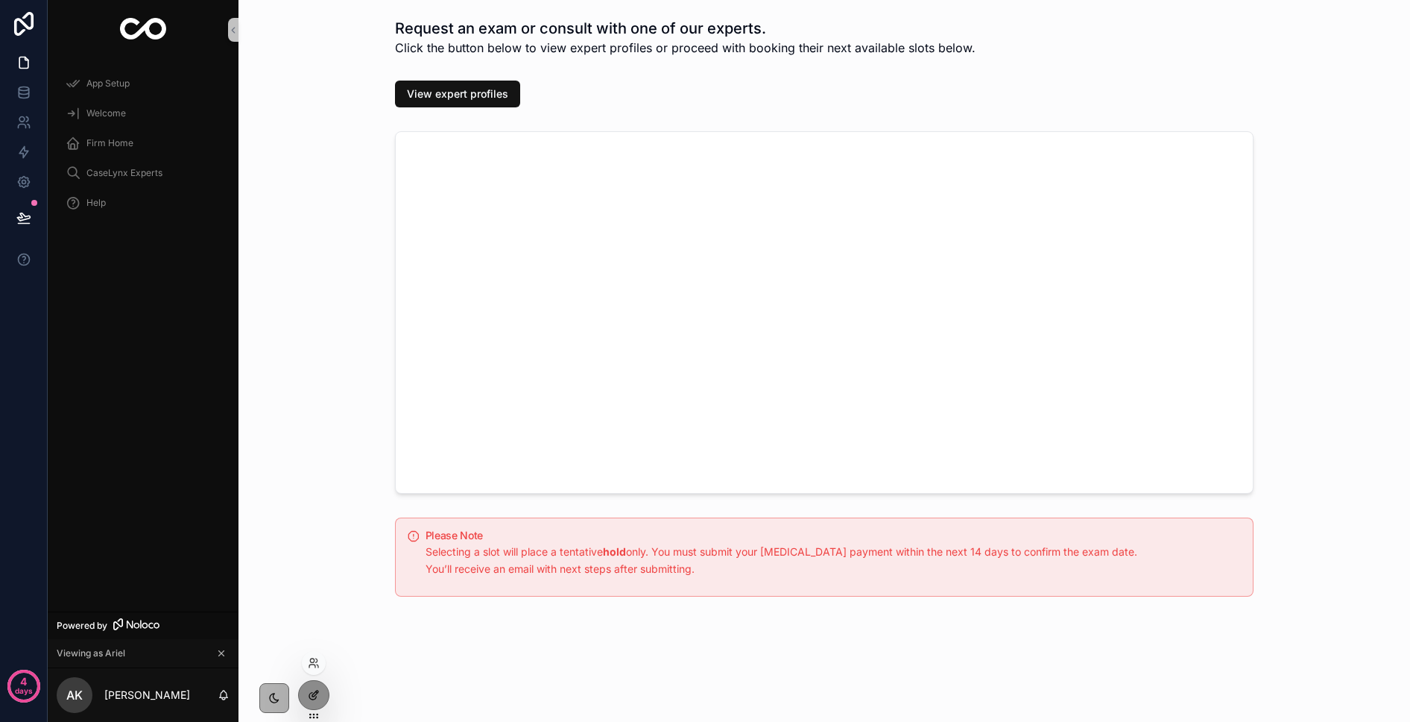
click at [321, 684] on div at bounding box center [313, 701] width 31 height 42
click at [317, 686] on div at bounding box center [314, 695] width 30 height 28
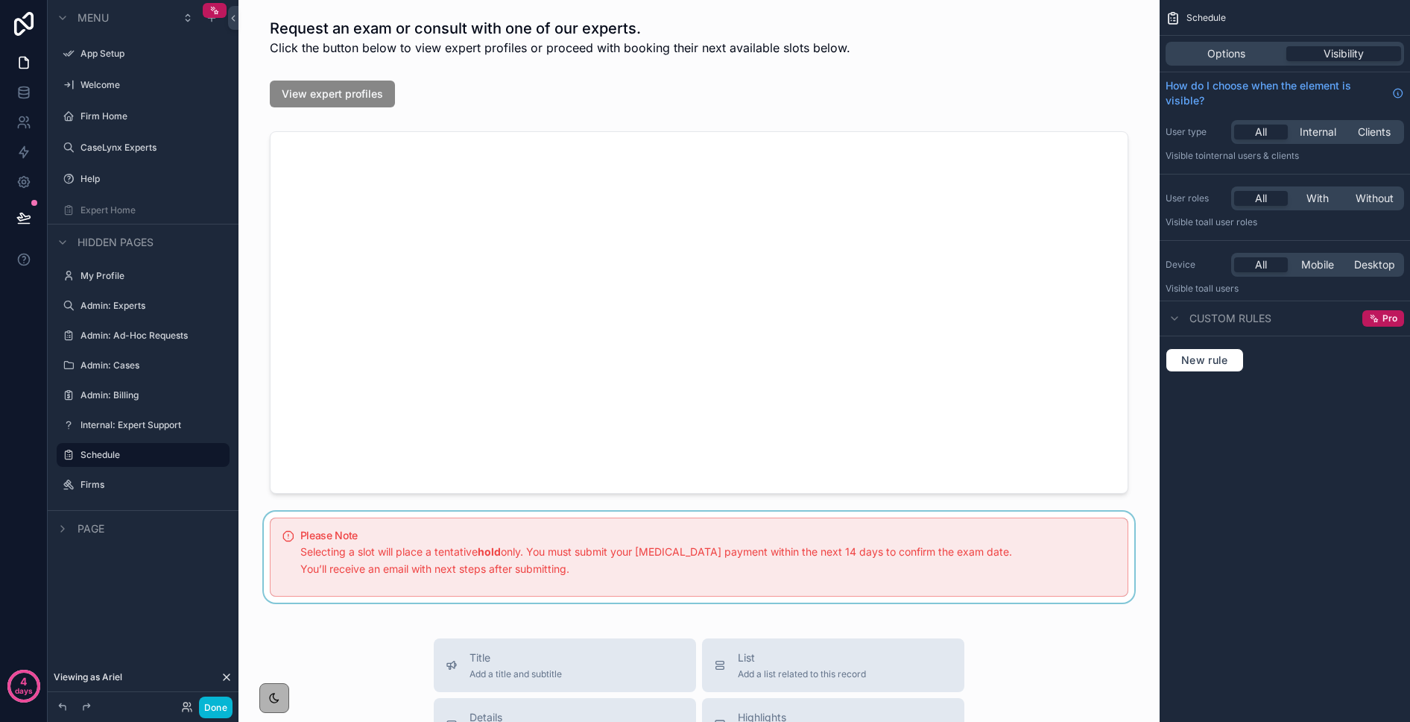
click at [507, 537] on div "scrollable content" at bounding box center [699, 556] width 898 height 91
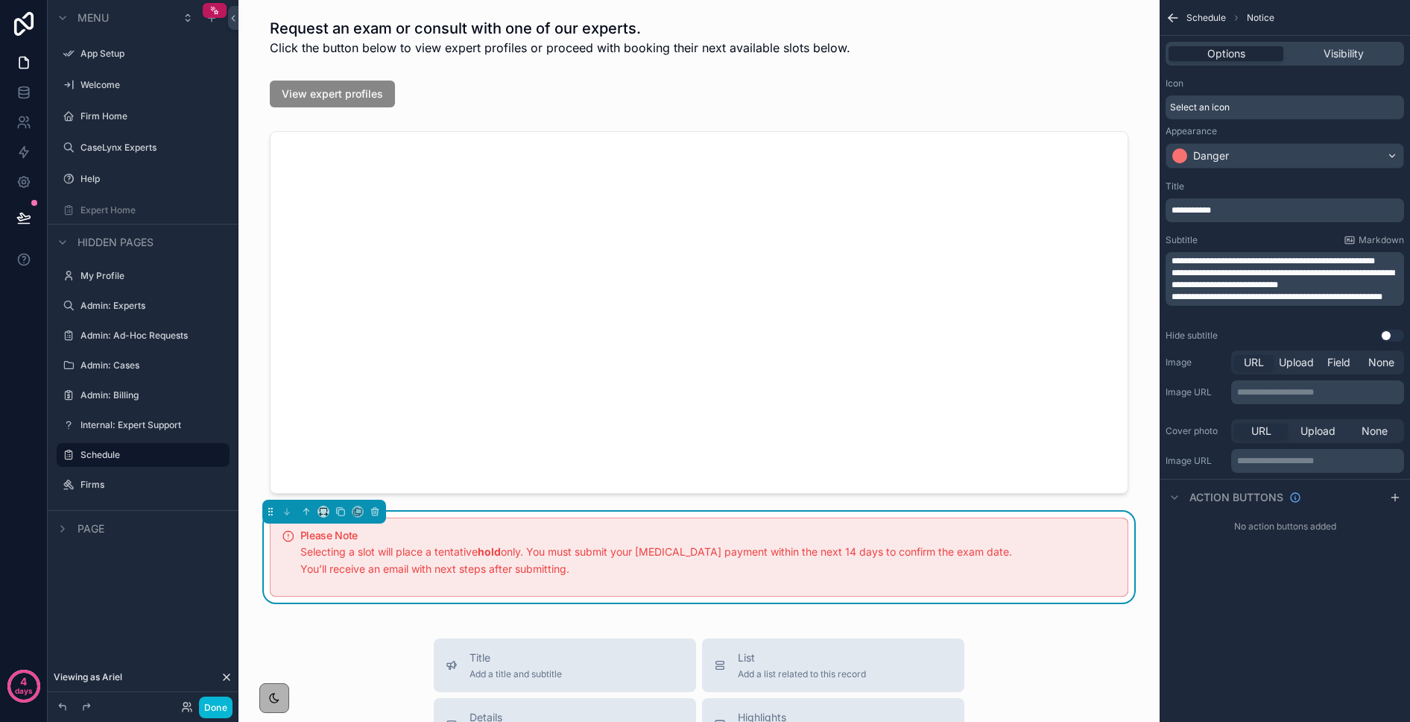
click at [1173, 260] on span "**********" at bounding box center [1274, 260] width 204 height 9
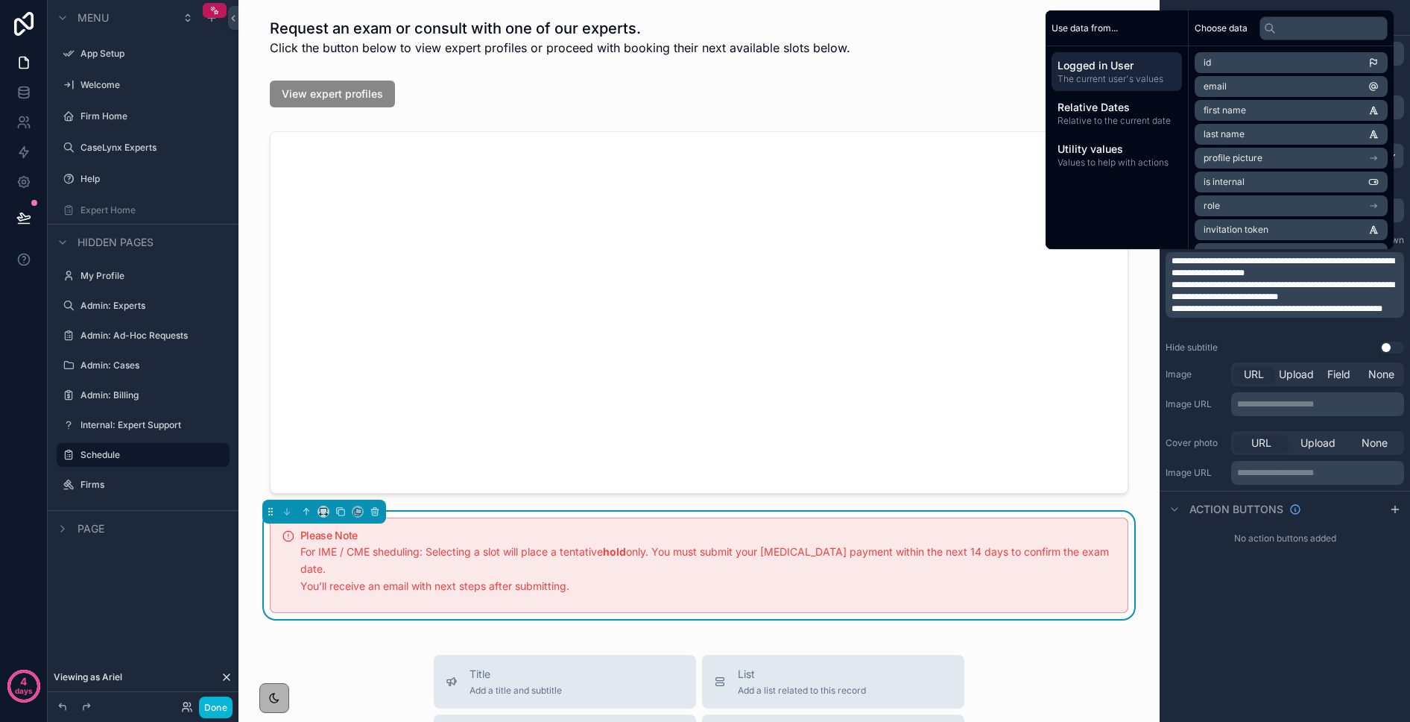
click at [1175, 260] on span "**********" at bounding box center [1283, 266] width 223 height 21
click at [1169, 260] on div "**********" at bounding box center [1285, 285] width 239 height 66
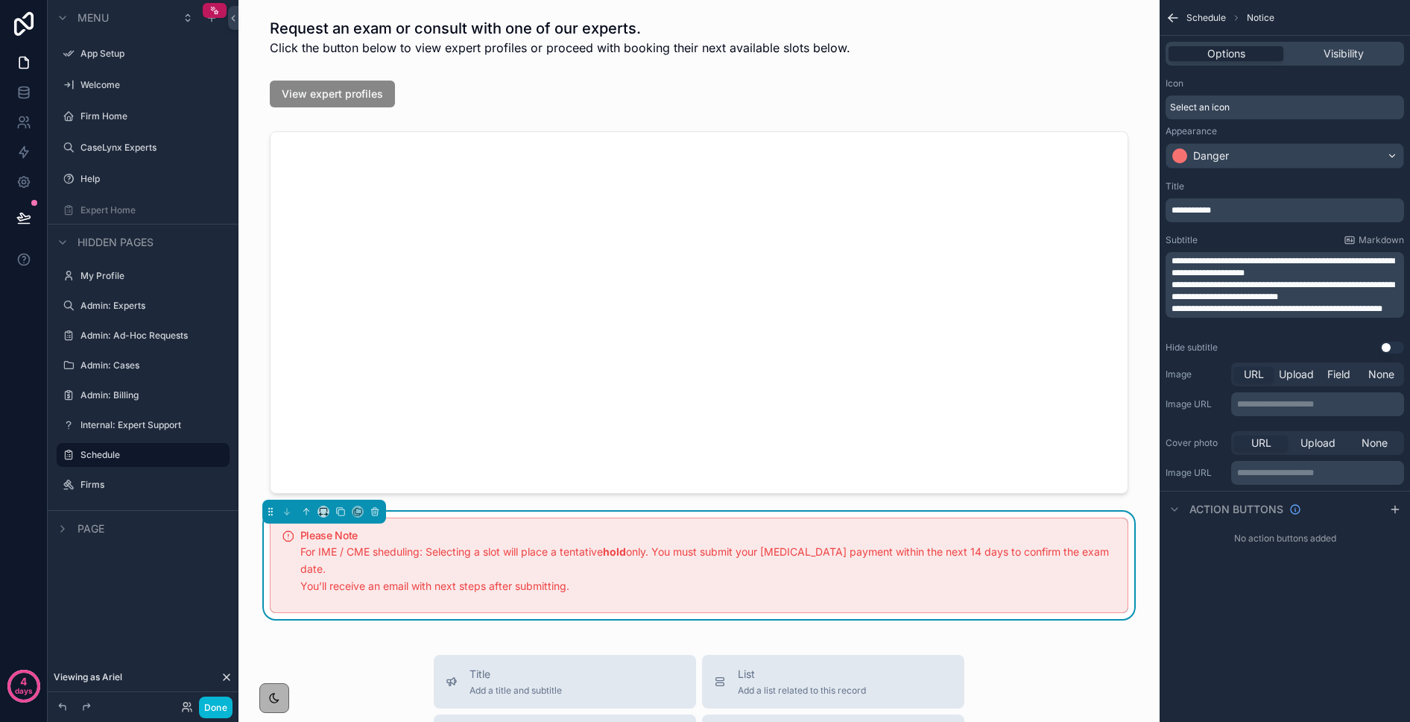
click at [1175, 259] on span "**********" at bounding box center [1283, 266] width 223 height 21
click at [1284, 261] on span "**********" at bounding box center [1283, 266] width 223 height 21
click at [223, 702] on button "Done" at bounding box center [216, 707] width 34 height 22
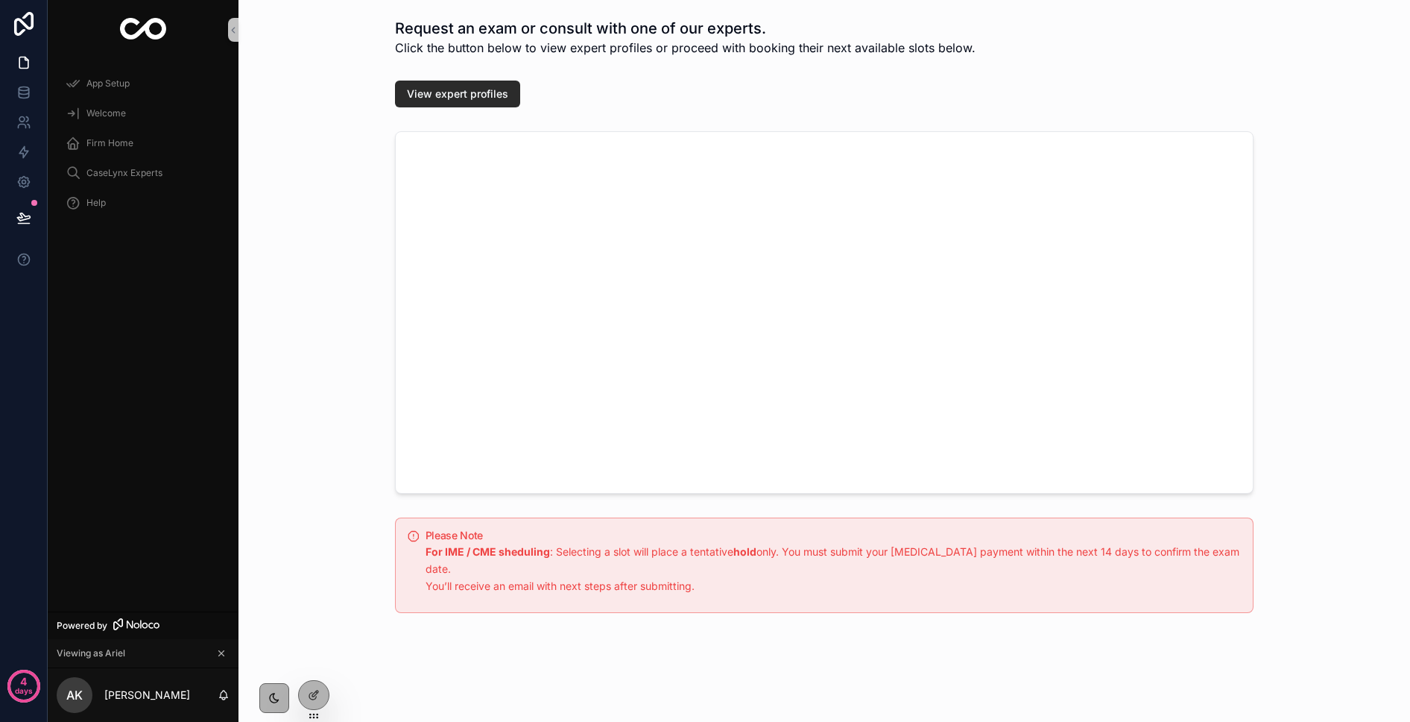
click at [444, 94] on span "View expert profiles" at bounding box center [457, 93] width 101 height 15
click at [313, 686] on div at bounding box center [314, 695] width 30 height 28
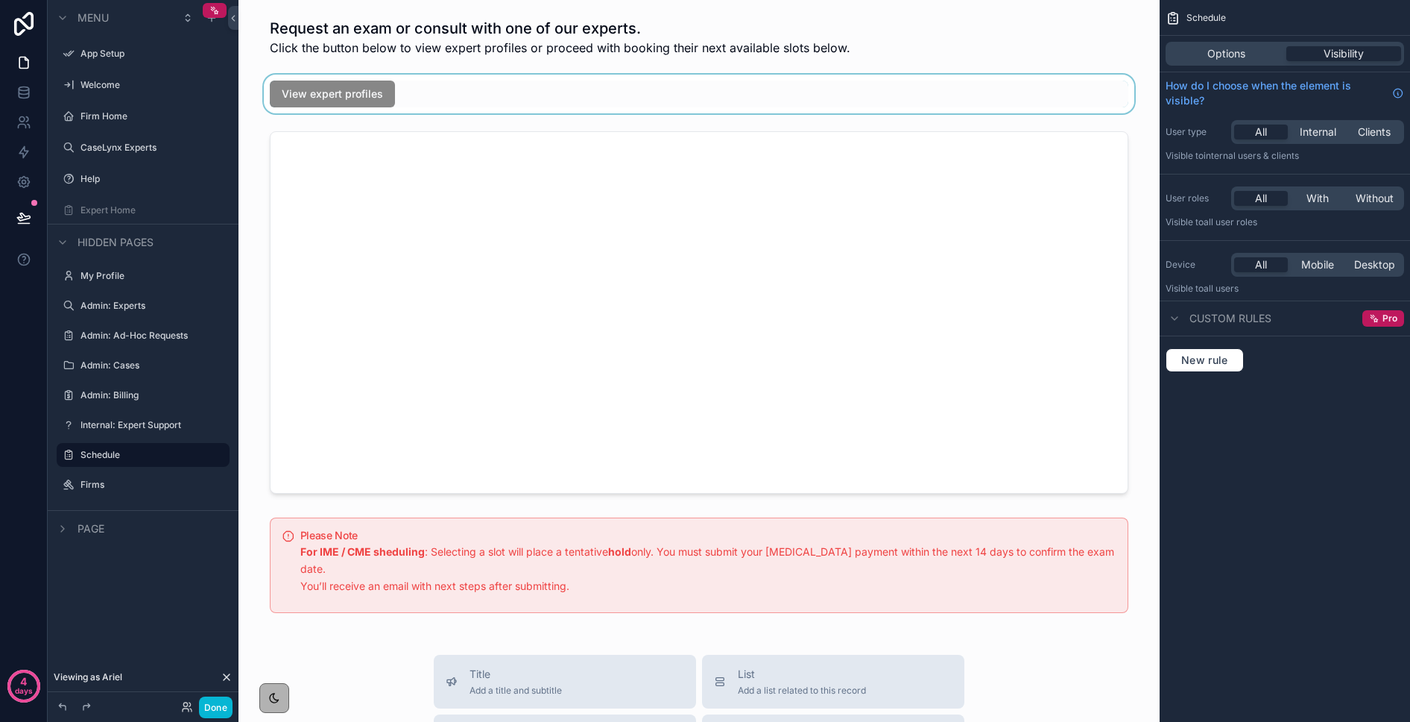
click at [353, 98] on div "scrollable content" at bounding box center [699, 94] width 898 height 39
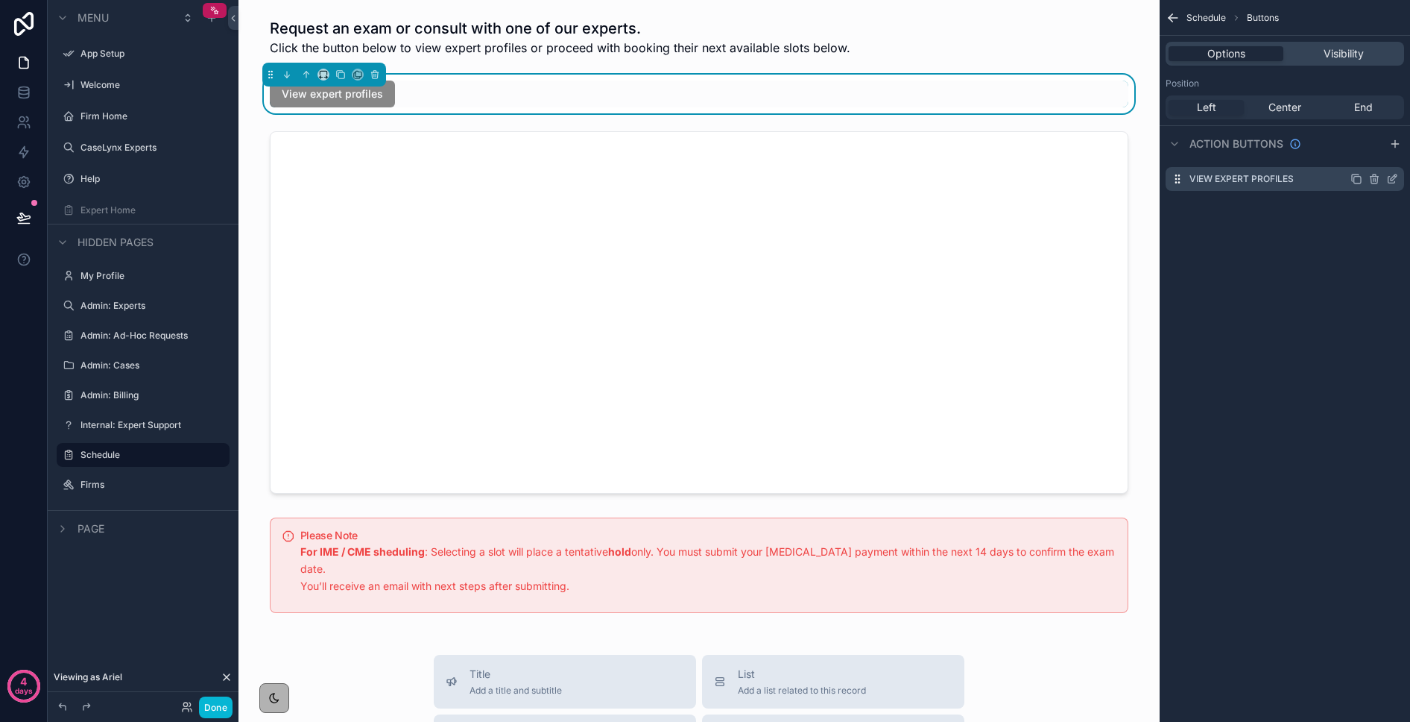
click at [1390, 177] on icon "scrollable content" at bounding box center [1393, 179] width 12 height 12
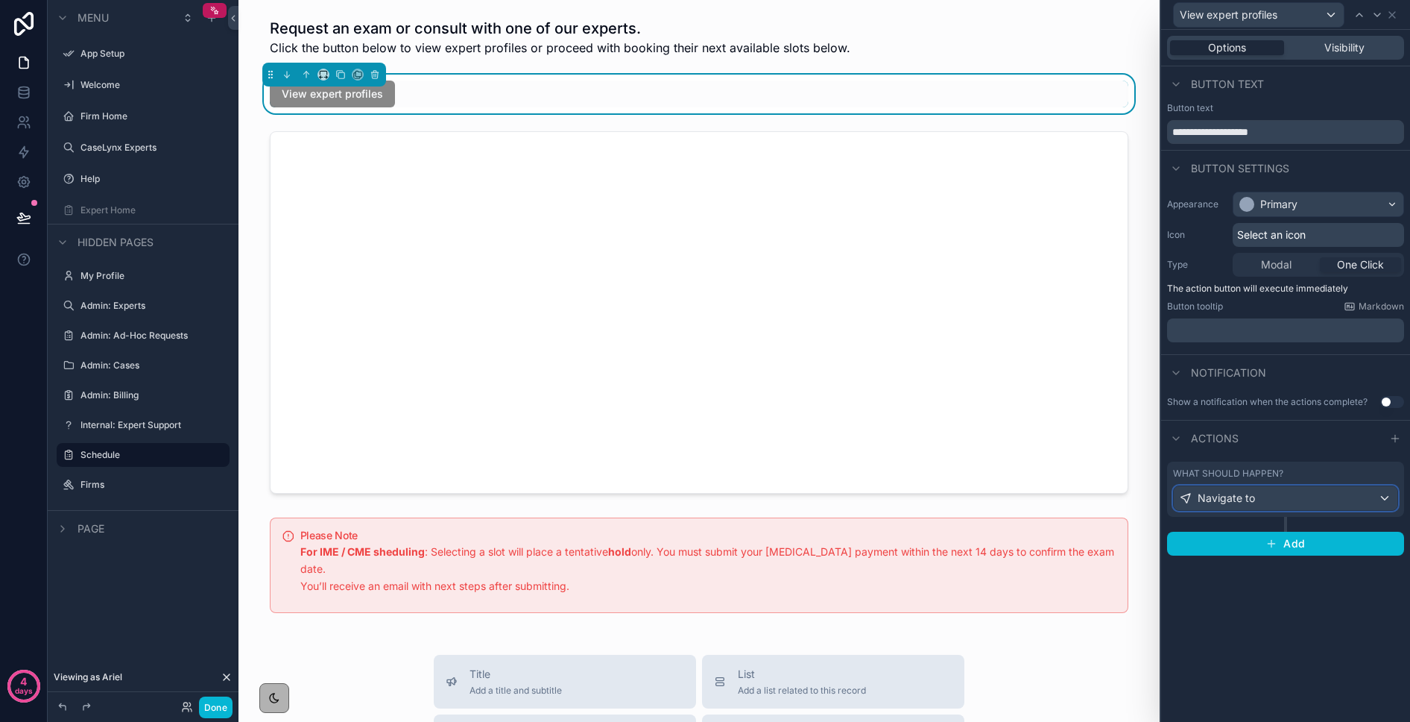
click at [1281, 499] on div "Navigate to" at bounding box center [1286, 498] width 224 height 24
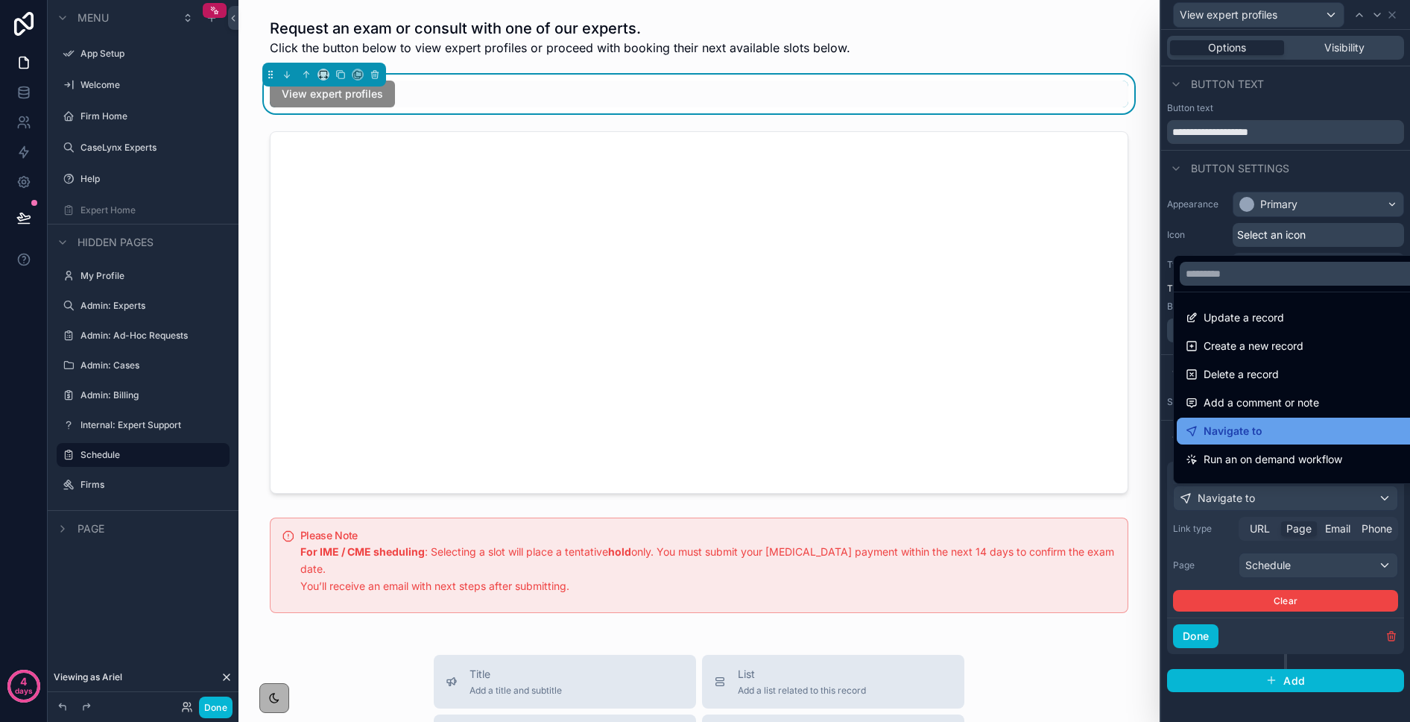
click at [1253, 428] on span "Navigate to" at bounding box center [1233, 431] width 59 height 18
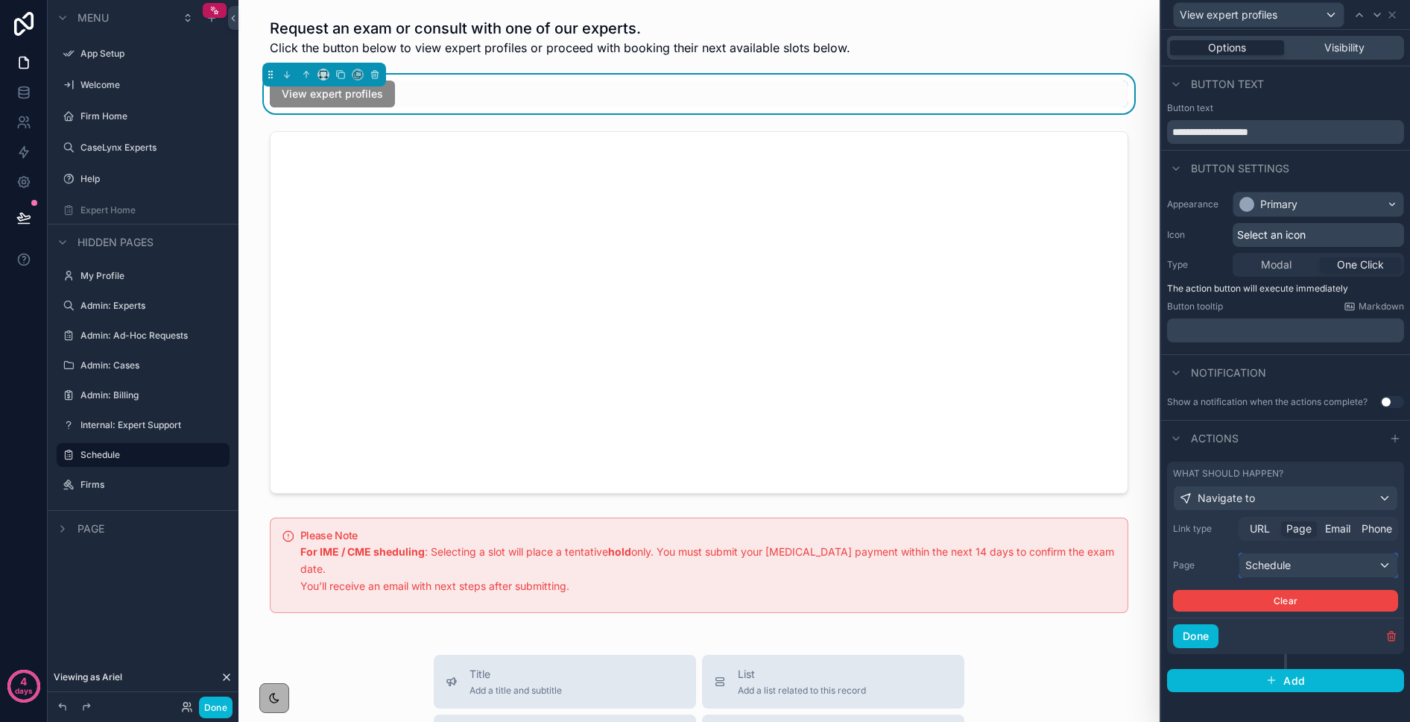
click at [1292, 566] on div "Schedule" at bounding box center [1319, 565] width 158 height 24
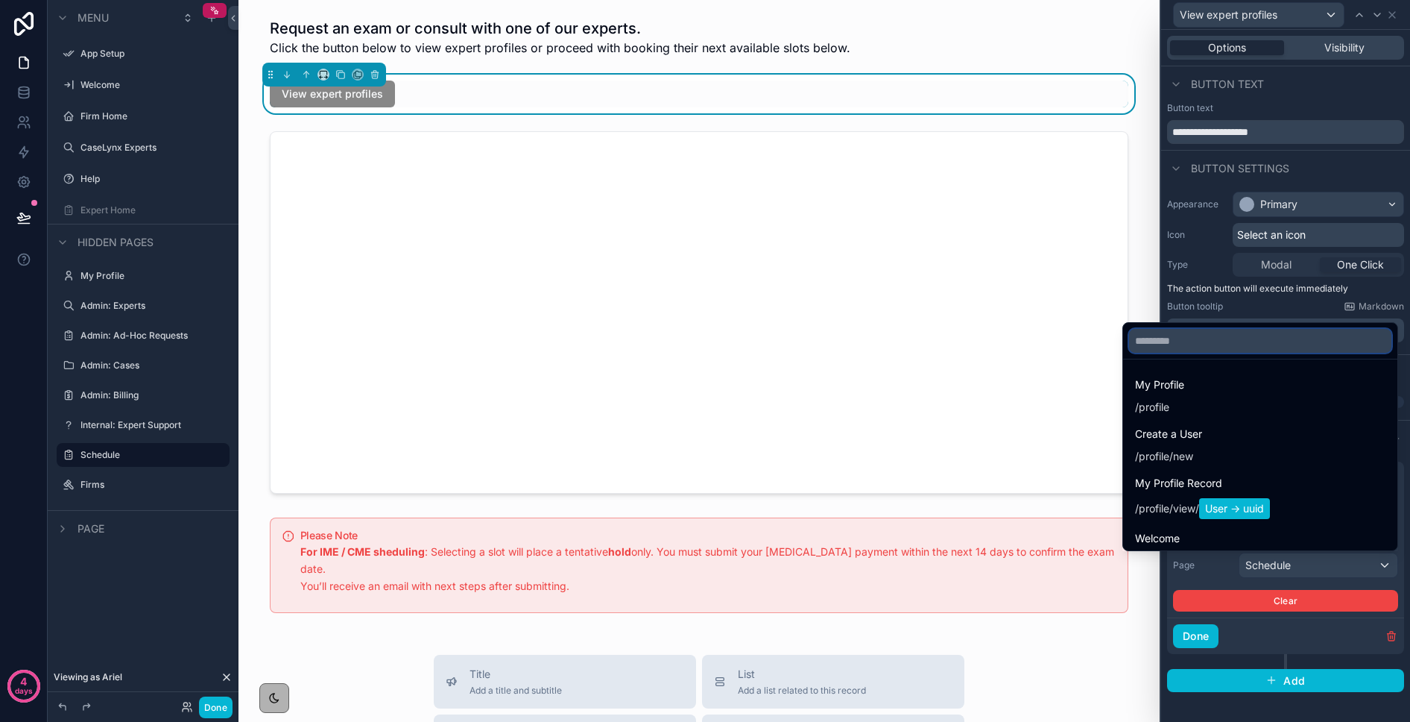
click at [1159, 345] on input "text" at bounding box center [1260, 341] width 262 height 24
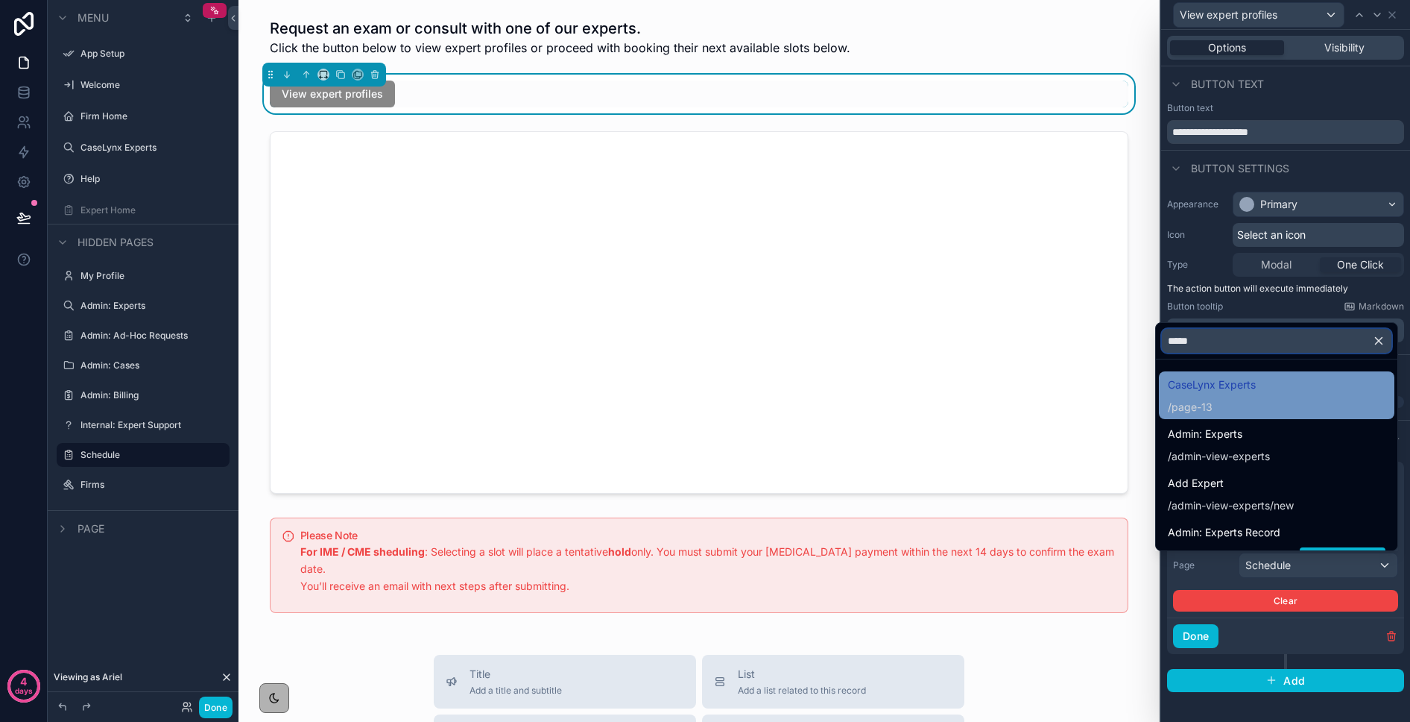
type input "*****"
click at [1172, 388] on span "CaseLynx Experts" at bounding box center [1212, 385] width 88 height 18
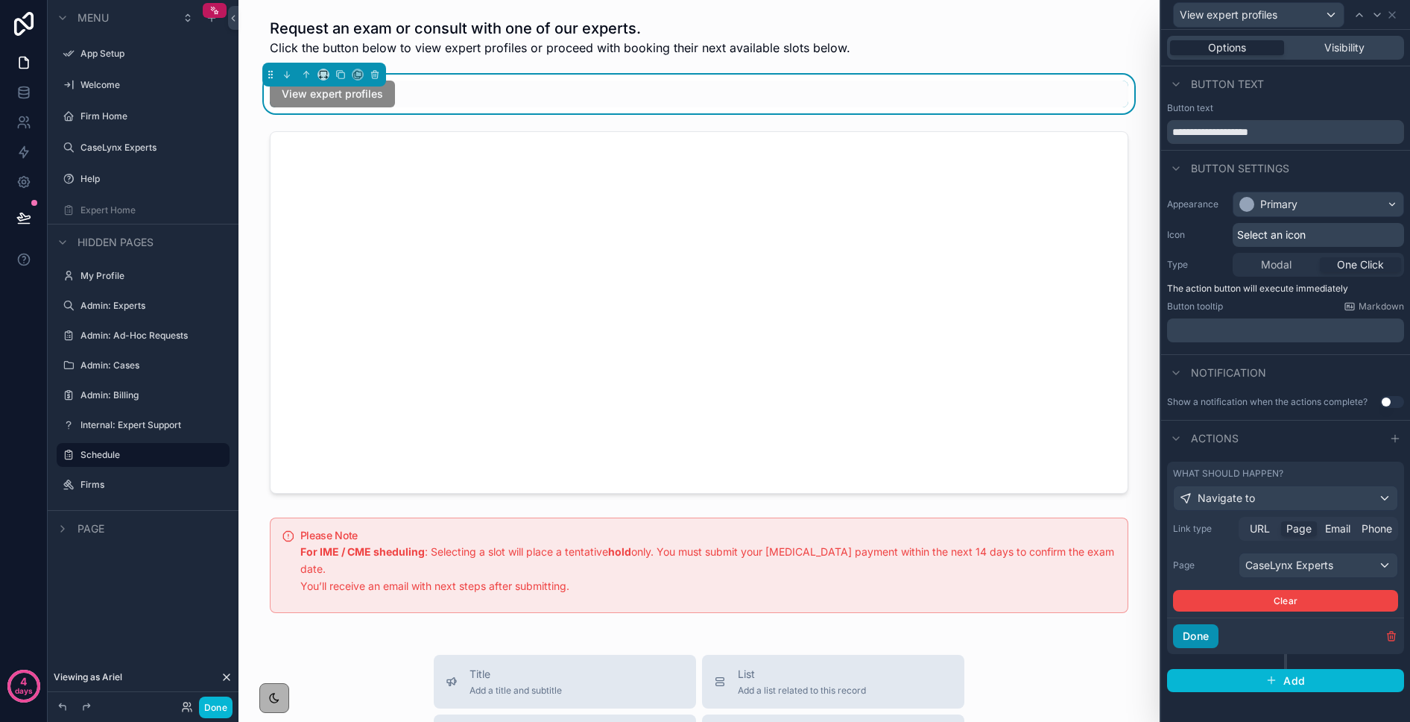
click at [1208, 646] on button "Done" at bounding box center [1195, 636] width 45 height 24
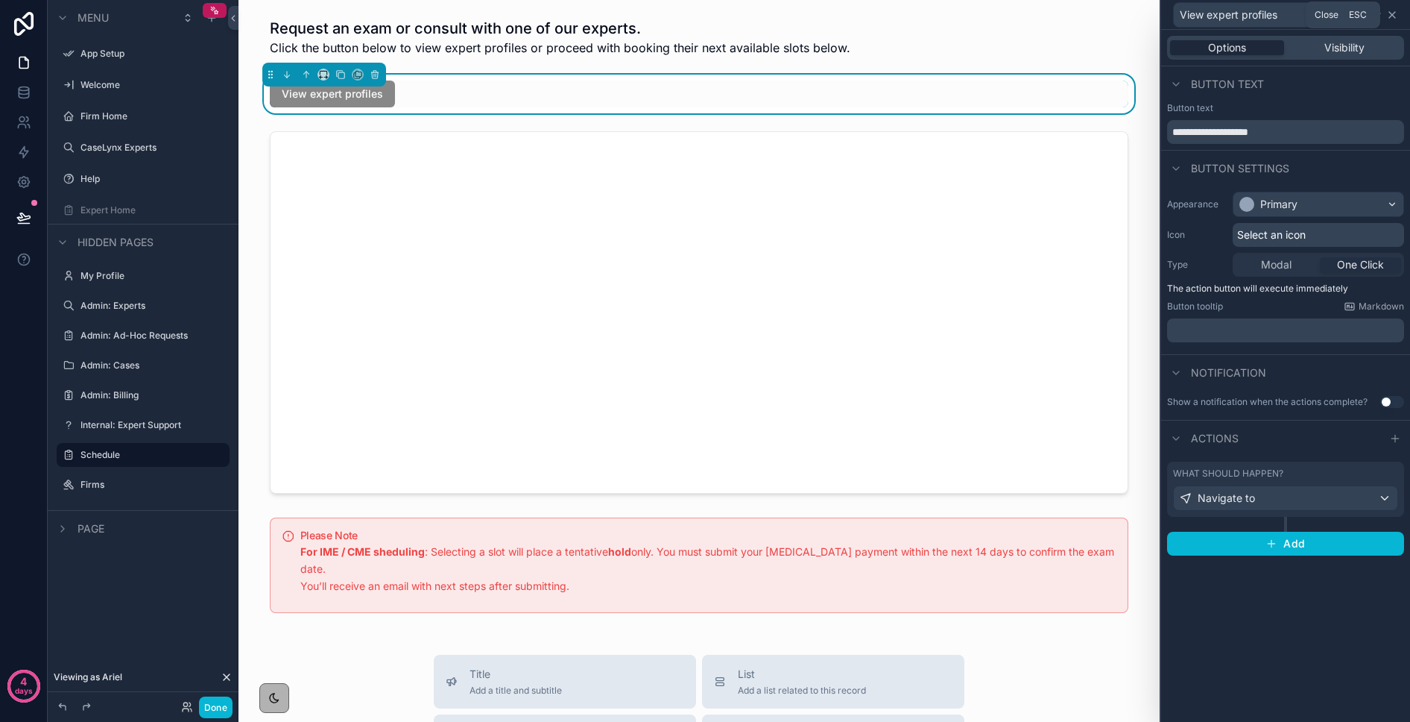
click at [1394, 12] on icon at bounding box center [1393, 15] width 6 height 6
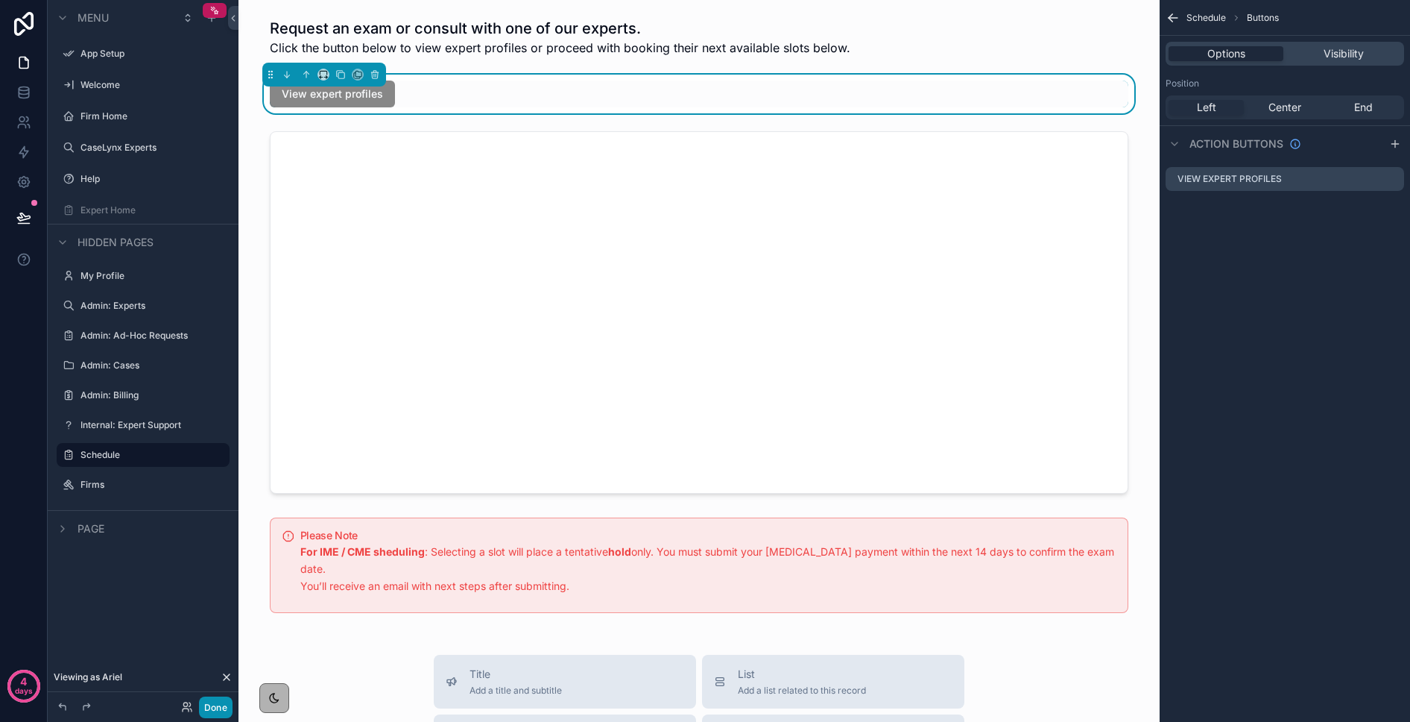
click at [220, 699] on button "Done" at bounding box center [216, 707] width 34 height 22
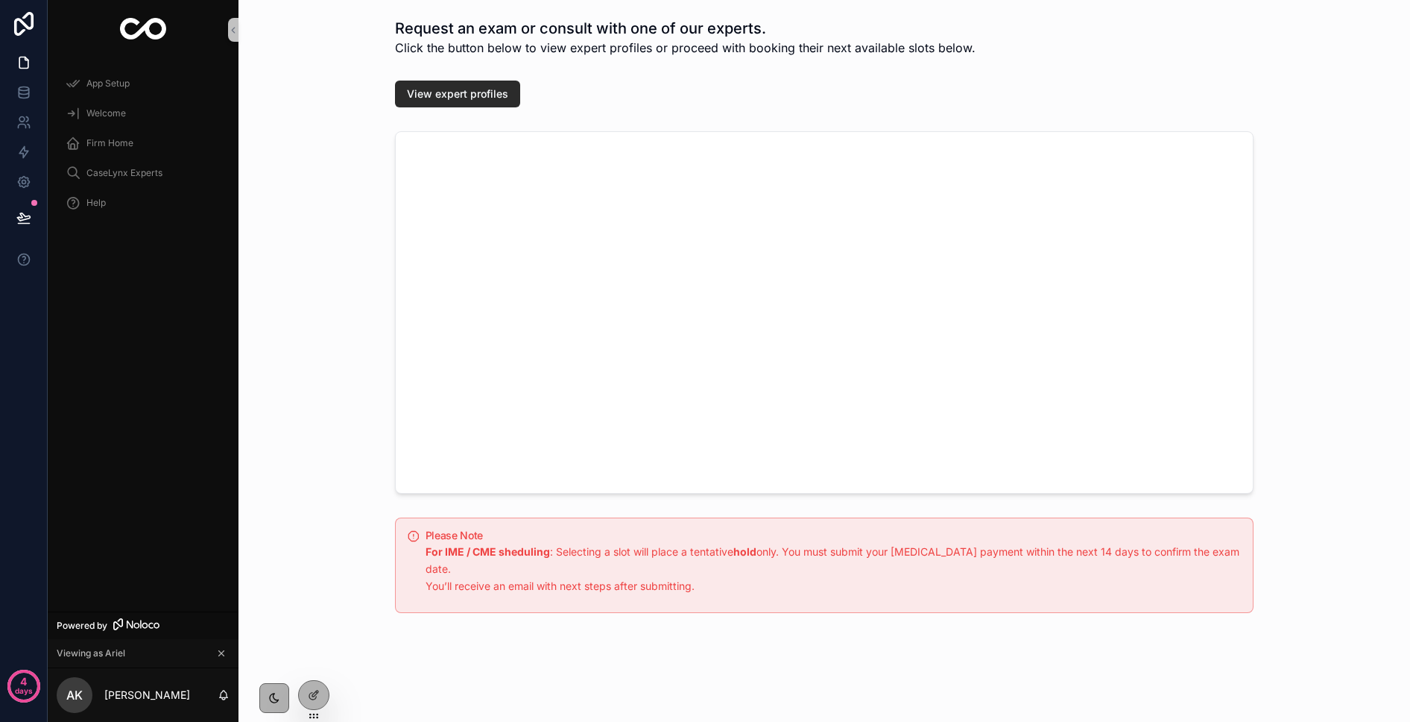
click at [441, 100] on span "View expert profiles" at bounding box center [457, 93] width 101 height 15
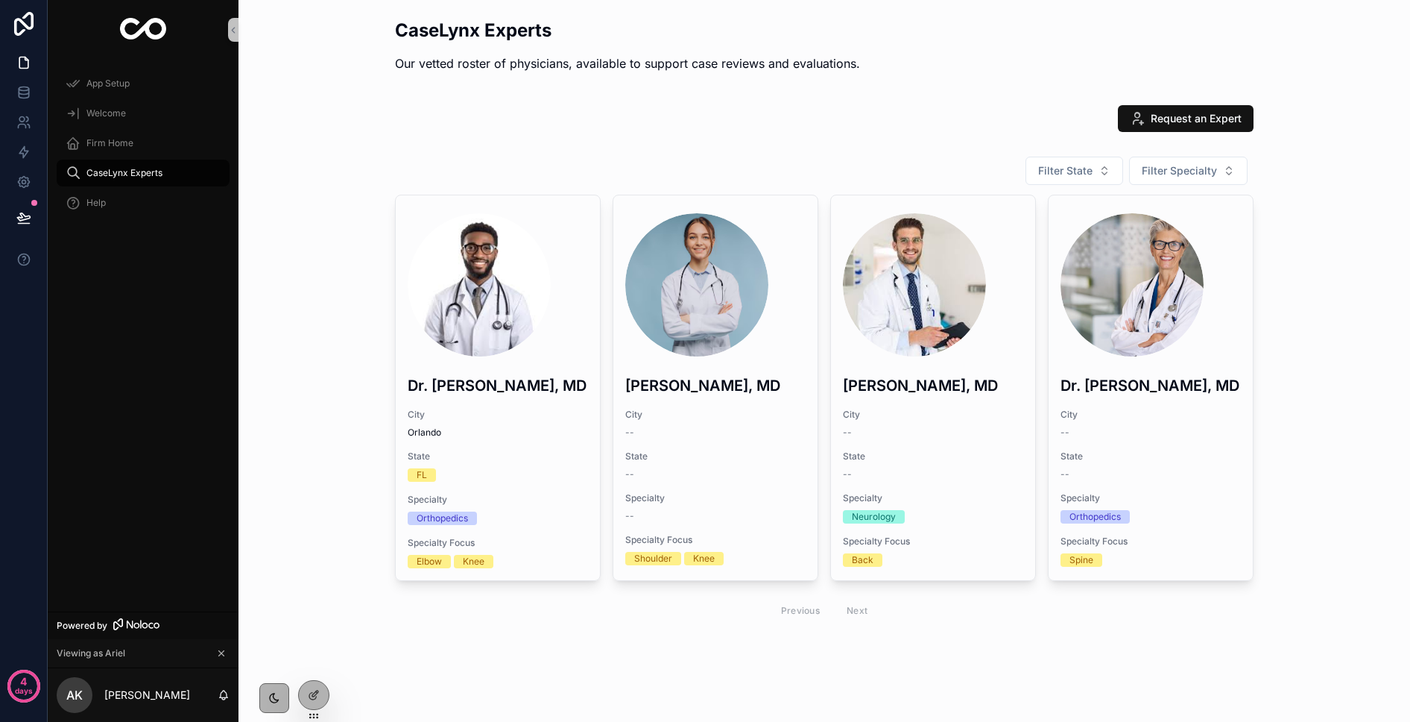
scroll to position [1, 0]
click at [1170, 122] on span "Request an Expert" at bounding box center [1196, 117] width 91 height 15
click at [319, 698] on icon at bounding box center [314, 695] width 12 height 12
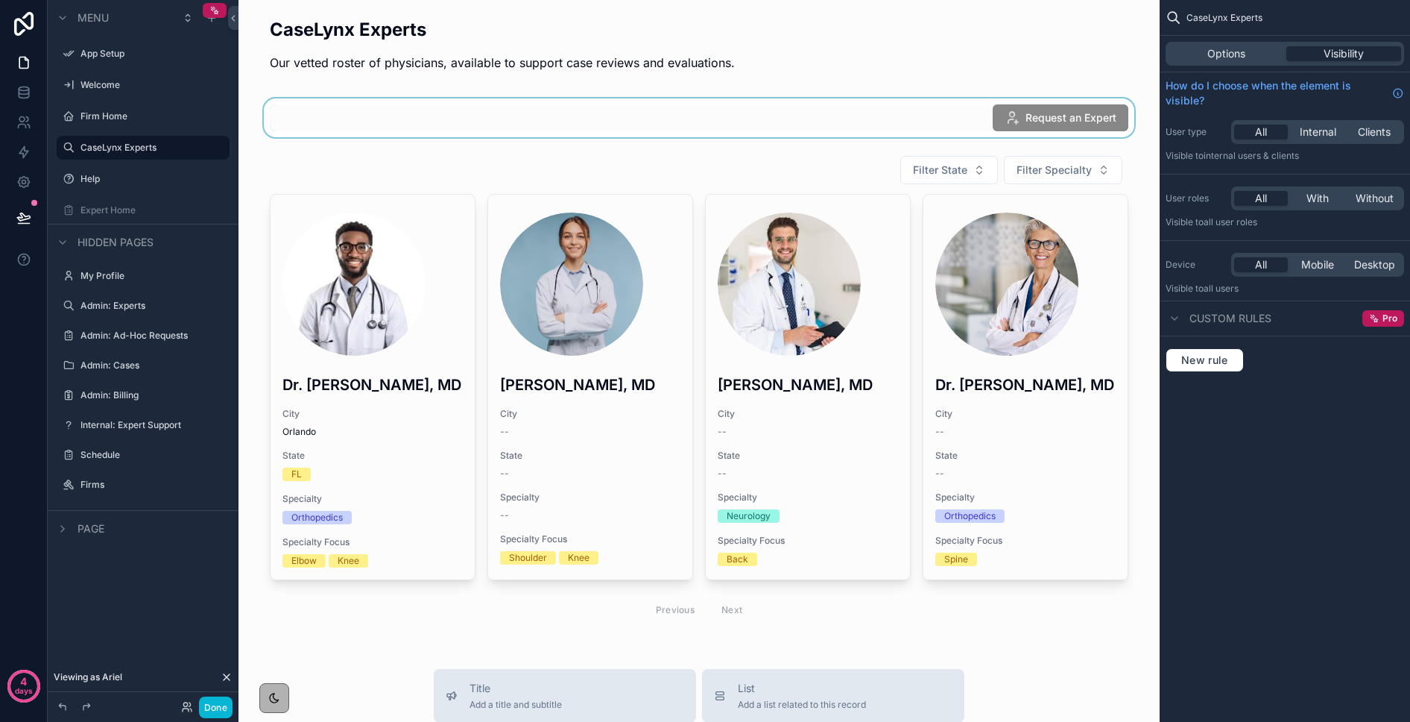
click at [992, 113] on div "scrollable content" at bounding box center [699, 117] width 898 height 39
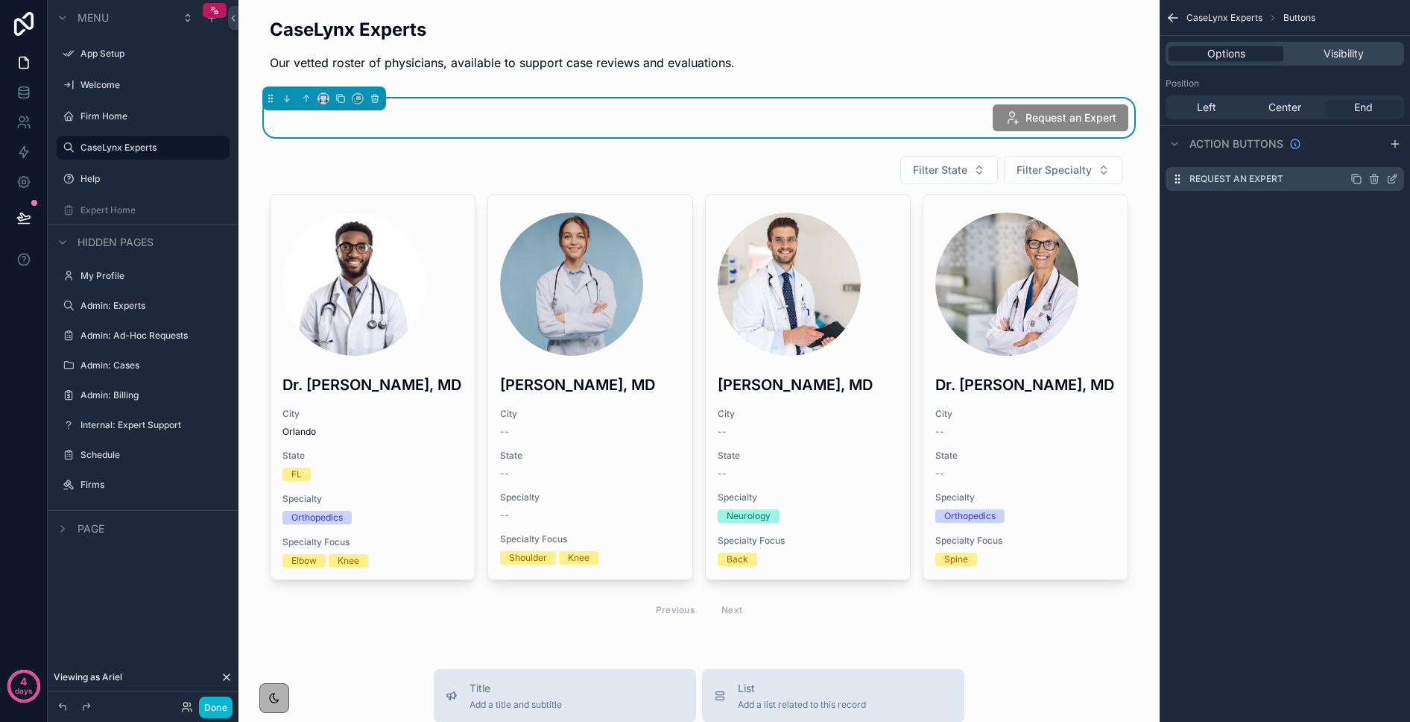
click at [1393, 177] on icon "scrollable content" at bounding box center [1394, 177] width 6 height 6
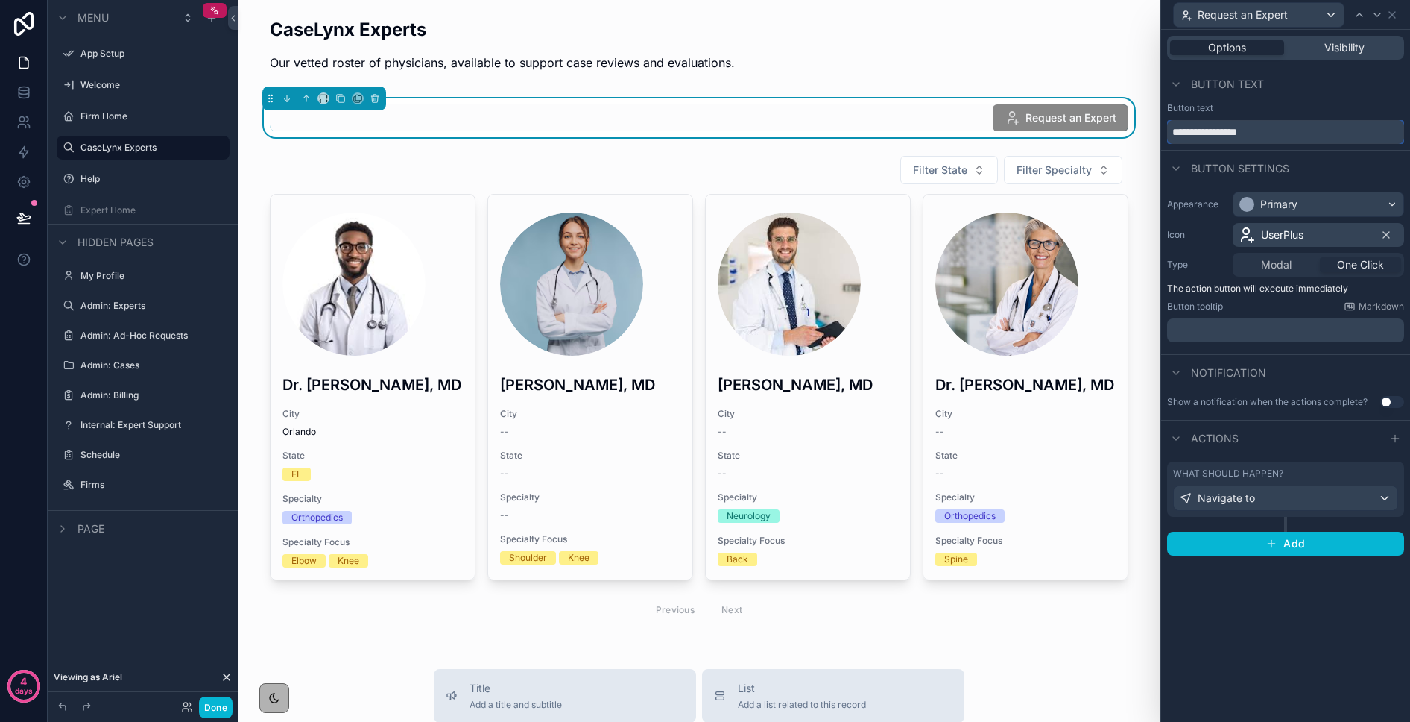
drag, startPoint x: 1229, startPoint y: 126, endPoint x: 1156, endPoint y: 122, distance: 72.4
click at [1156, 122] on div "**********" at bounding box center [705, 361] width 1410 height 722
type input "**********"
click at [221, 706] on button "Done" at bounding box center [216, 707] width 34 height 22
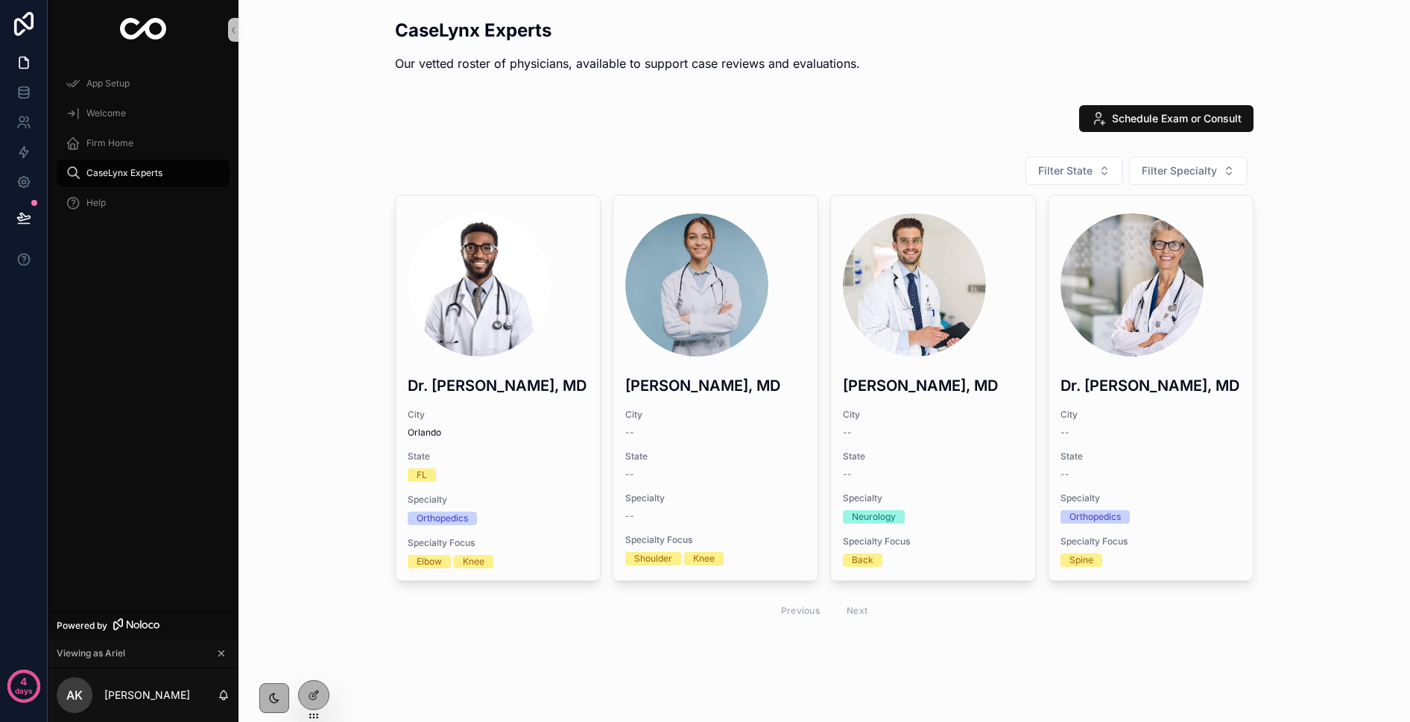
click at [1134, 102] on div "Schedule Exam or Consult" at bounding box center [824, 118] width 1148 height 39
click at [1134, 112] on span "Schedule Exam or Consult" at bounding box center [1177, 118] width 130 height 15
click at [1135, 122] on span "Schedule Exam or Consult" at bounding box center [1177, 118] width 130 height 15
click at [314, 690] on icon at bounding box center [314, 695] width 12 height 12
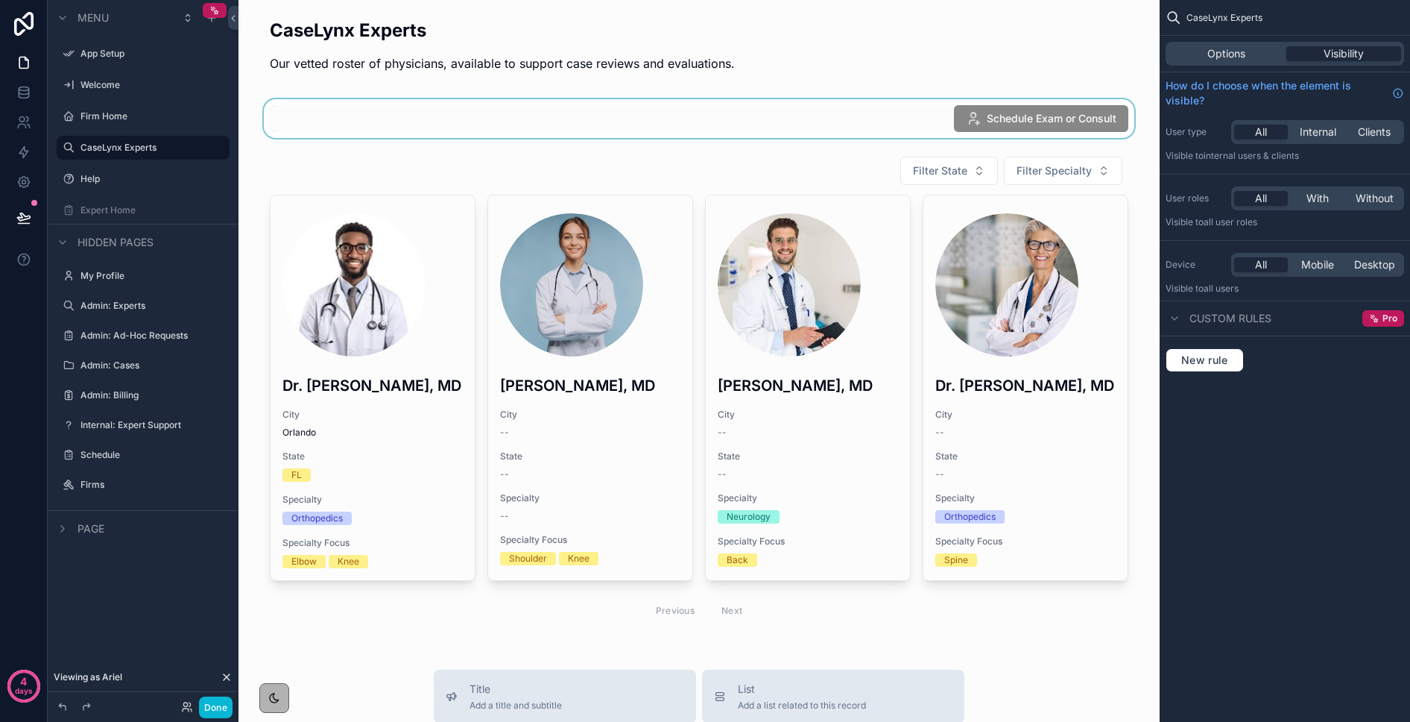
click at [990, 127] on div "scrollable content" at bounding box center [699, 118] width 898 height 39
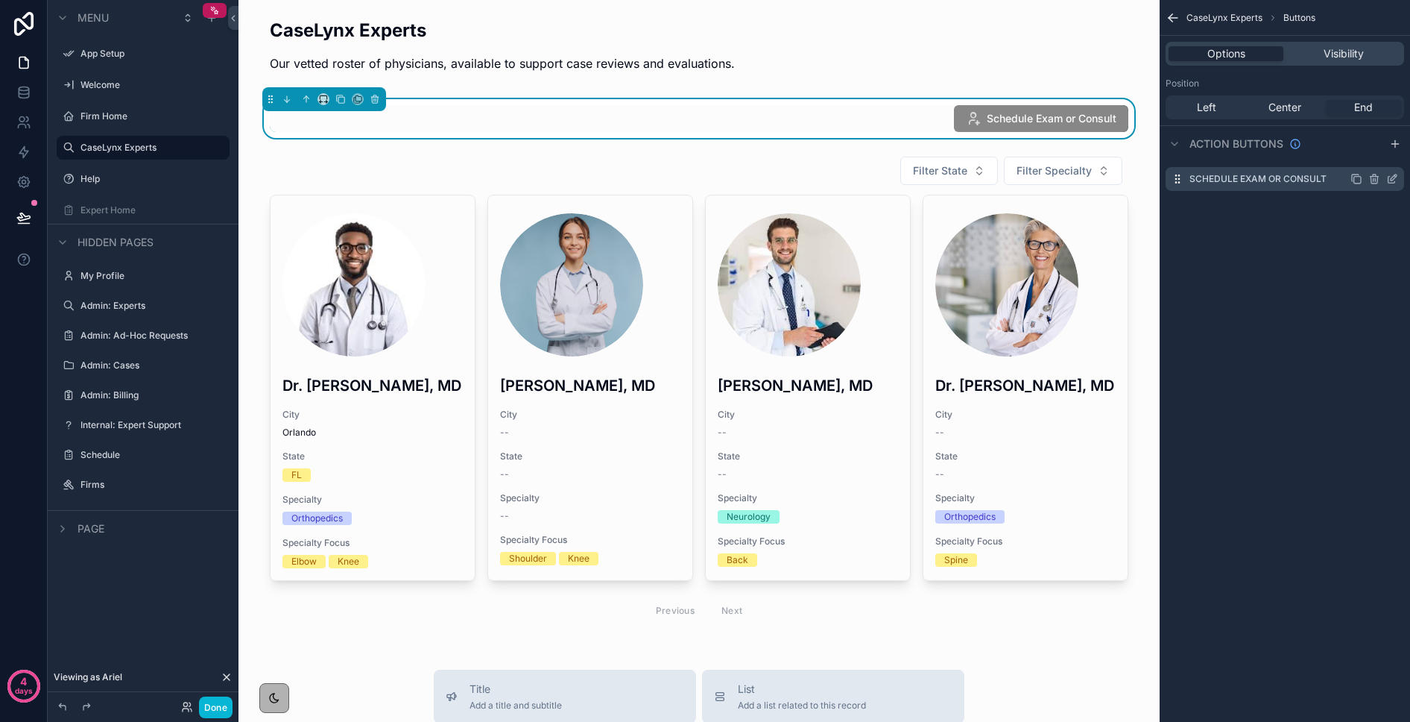
click at [1387, 180] on icon "scrollable content" at bounding box center [1393, 179] width 12 height 12
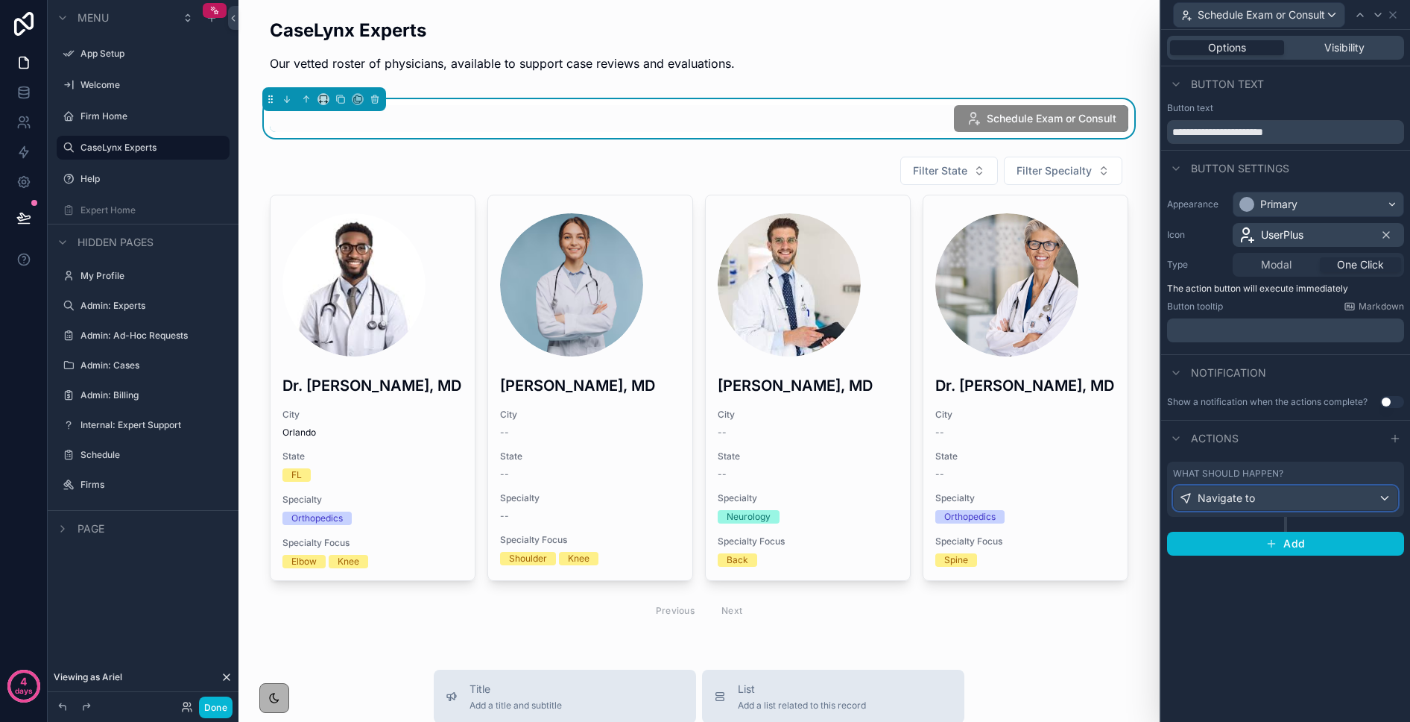
click at [1270, 499] on div "Navigate to" at bounding box center [1286, 498] width 224 height 24
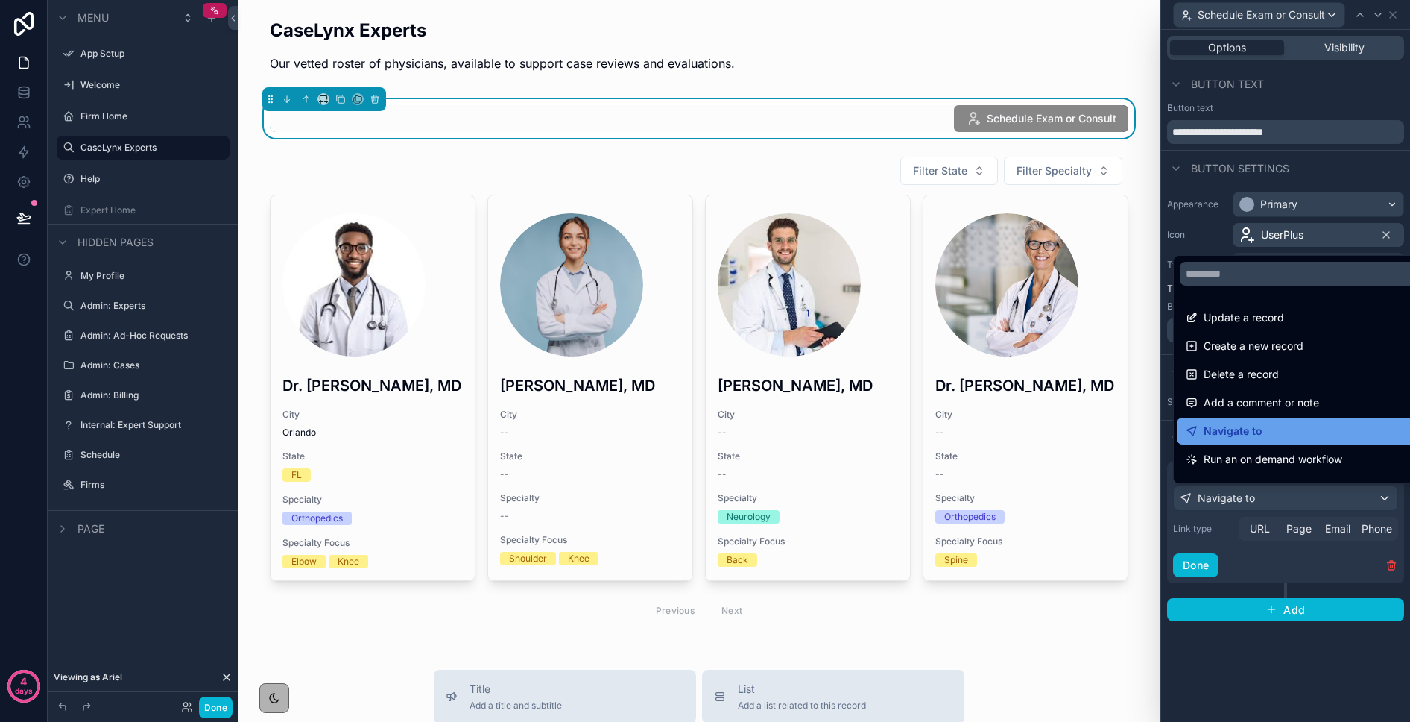
click at [1239, 423] on span "Navigate to" at bounding box center [1233, 431] width 59 height 18
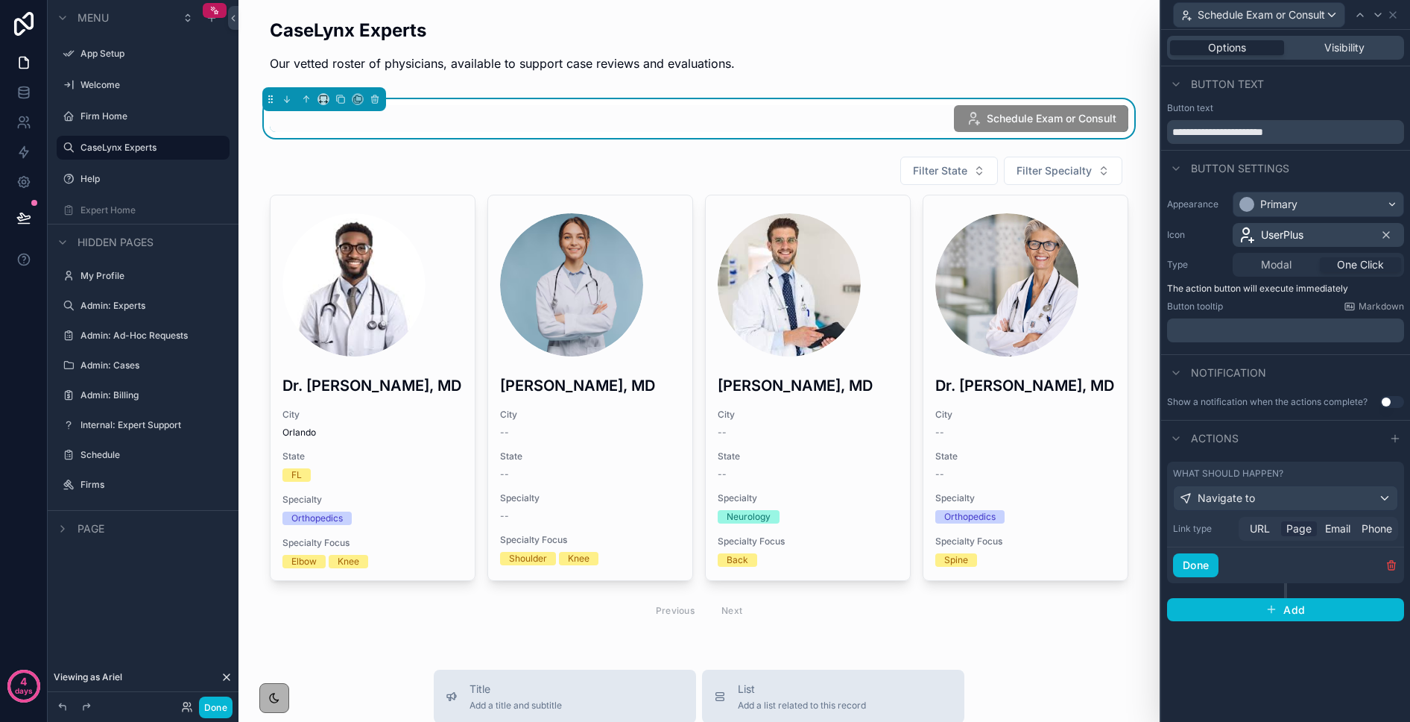
click at [1296, 524] on span "Page" at bounding box center [1299, 528] width 25 height 15
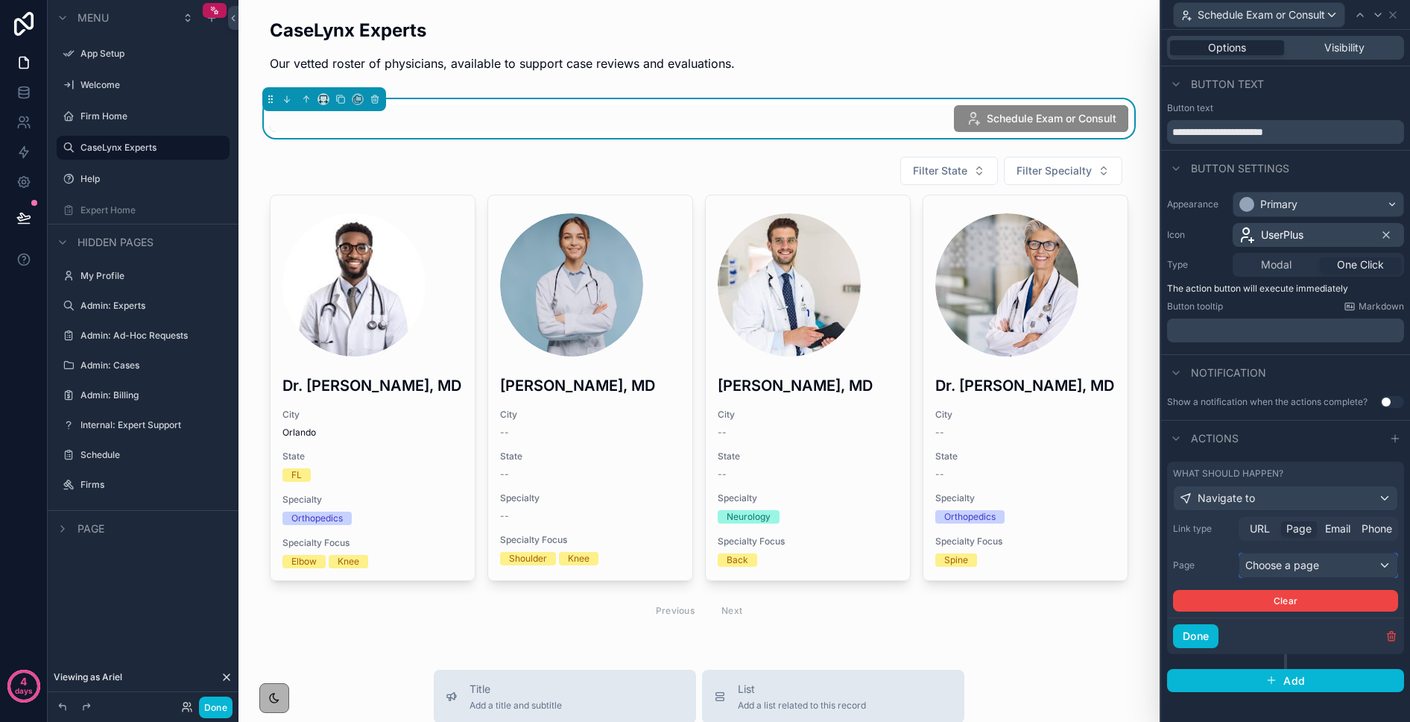
click at [1294, 565] on div "Choose a page" at bounding box center [1319, 565] width 158 height 24
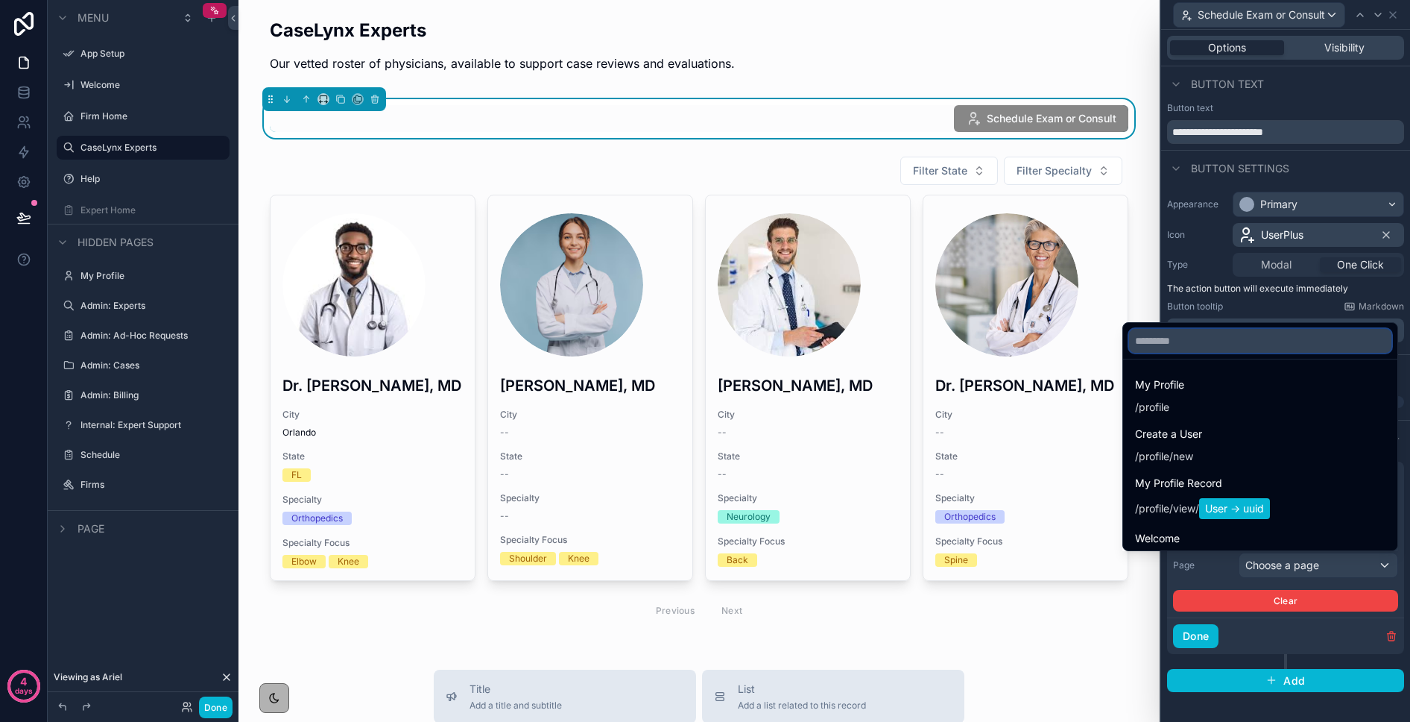
click at [1171, 341] on input "text" at bounding box center [1260, 341] width 262 height 24
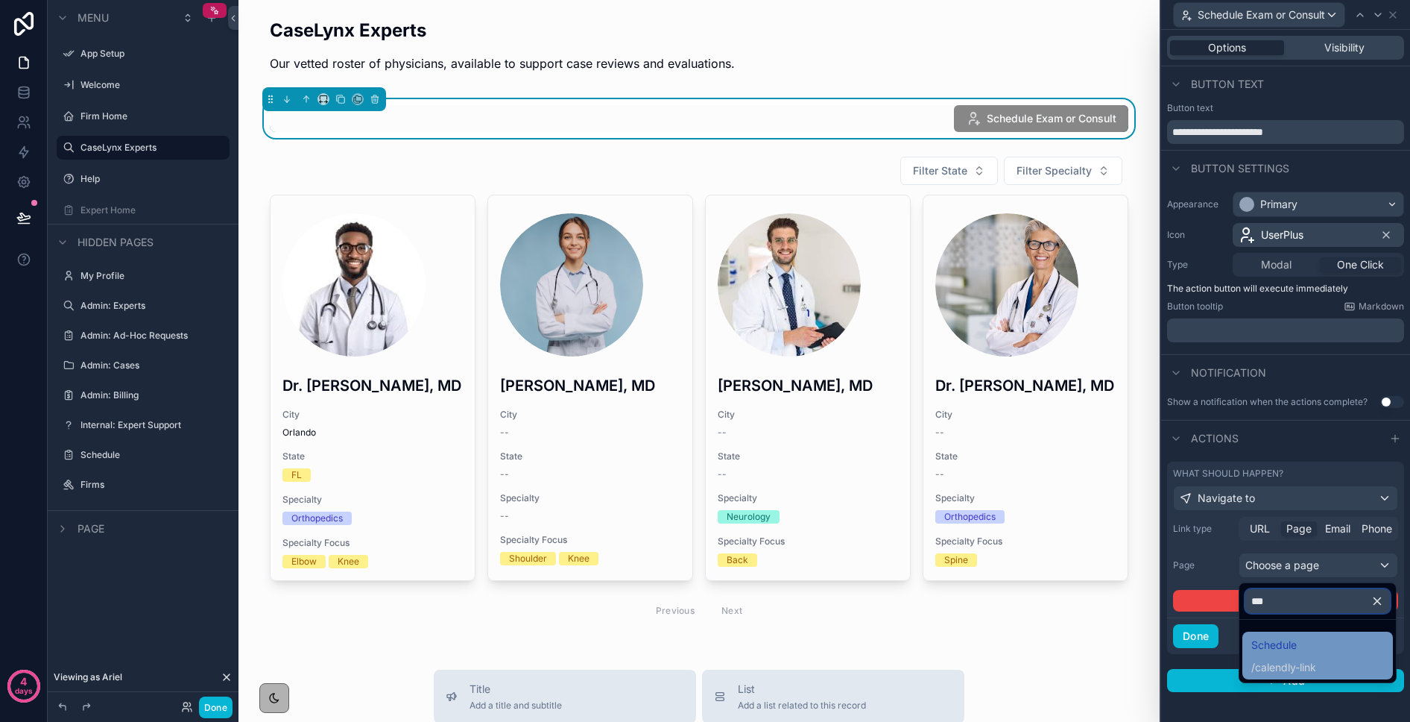
type input "***"
click at [1311, 663] on span "calendly-link" at bounding box center [1285, 667] width 61 height 15
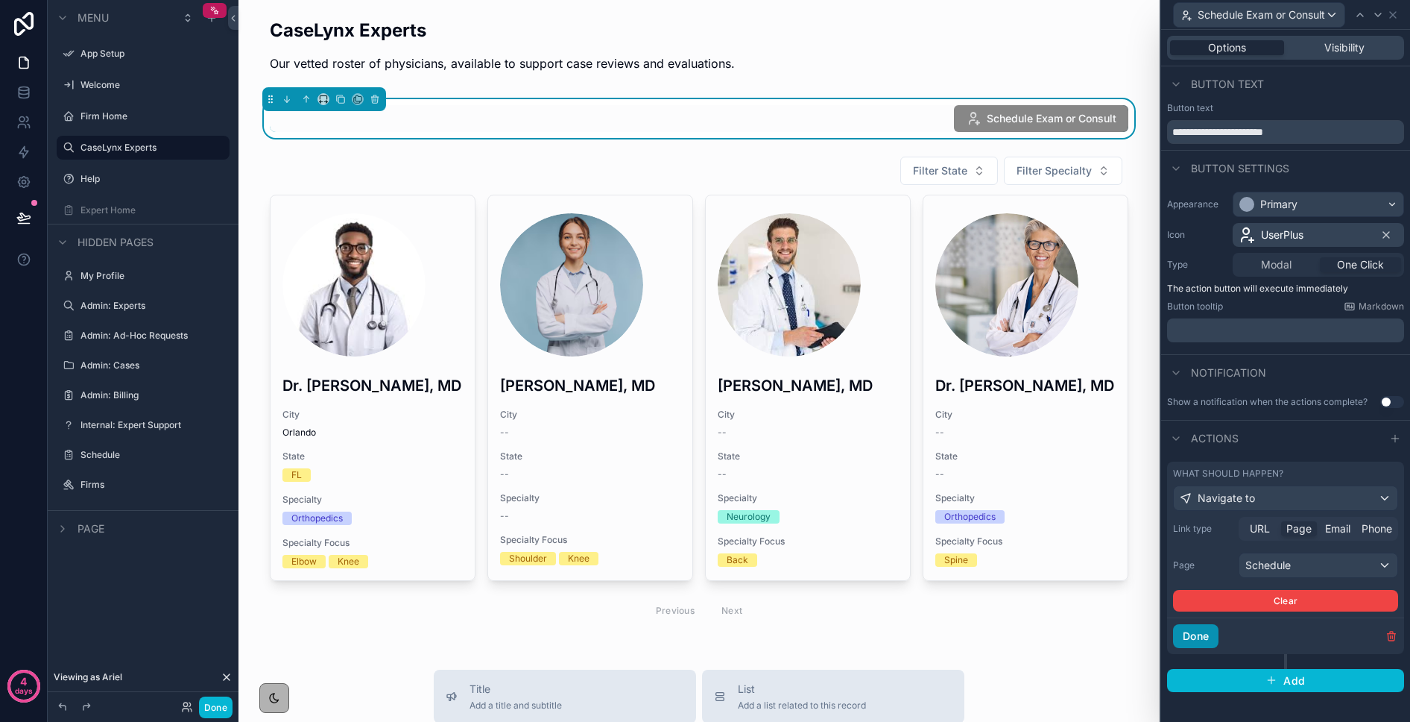
click at [1180, 636] on button "Done" at bounding box center [1195, 636] width 45 height 24
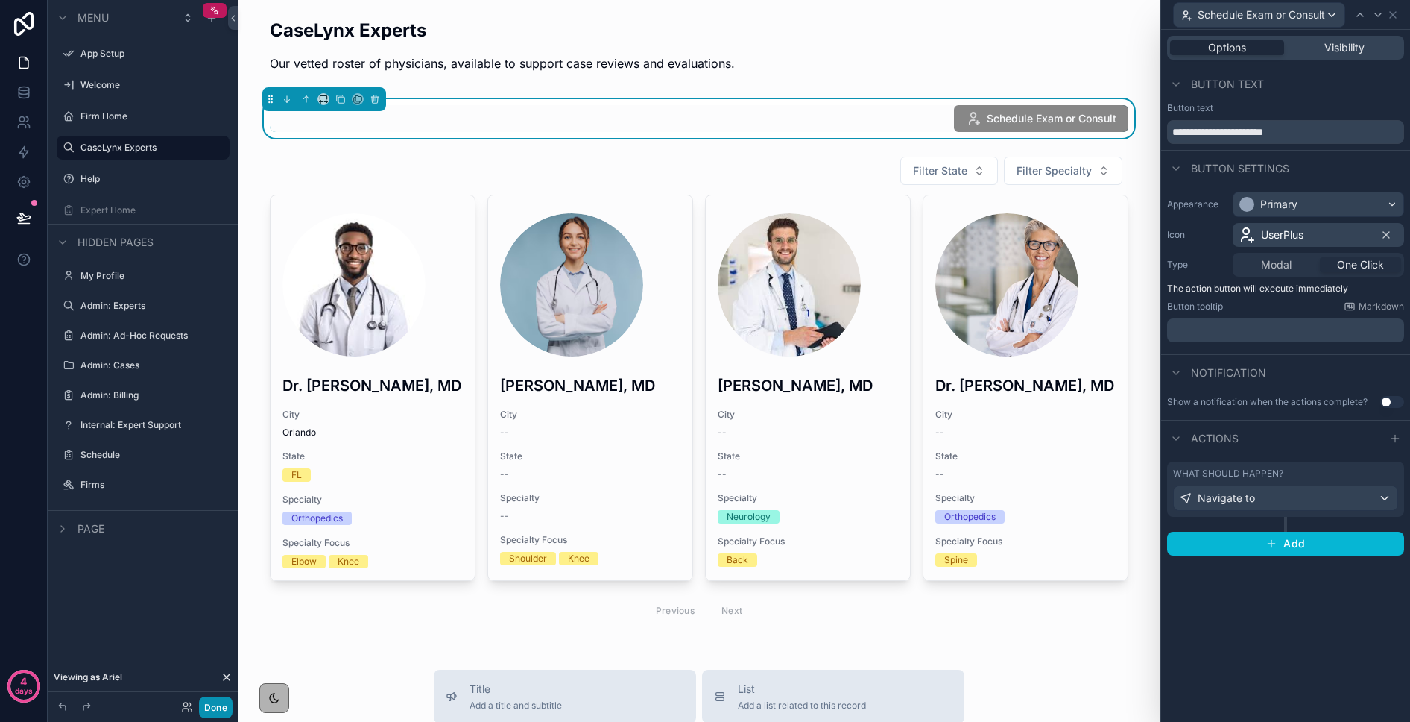
click at [204, 707] on button "Done" at bounding box center [216, 707] width 34 height 22
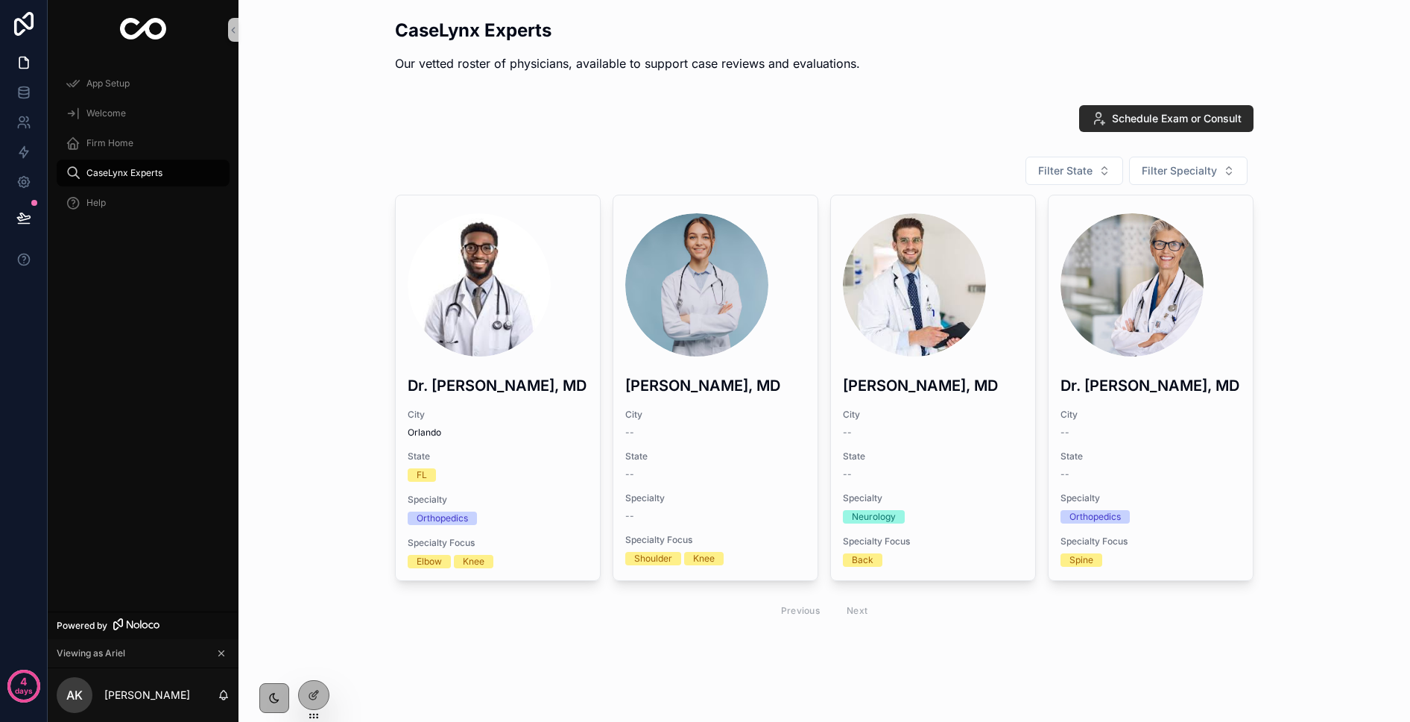
click at [1124, 122] on span "Schedule Exam or Consult" at bounding box center [1177, 118] width 130 height 15
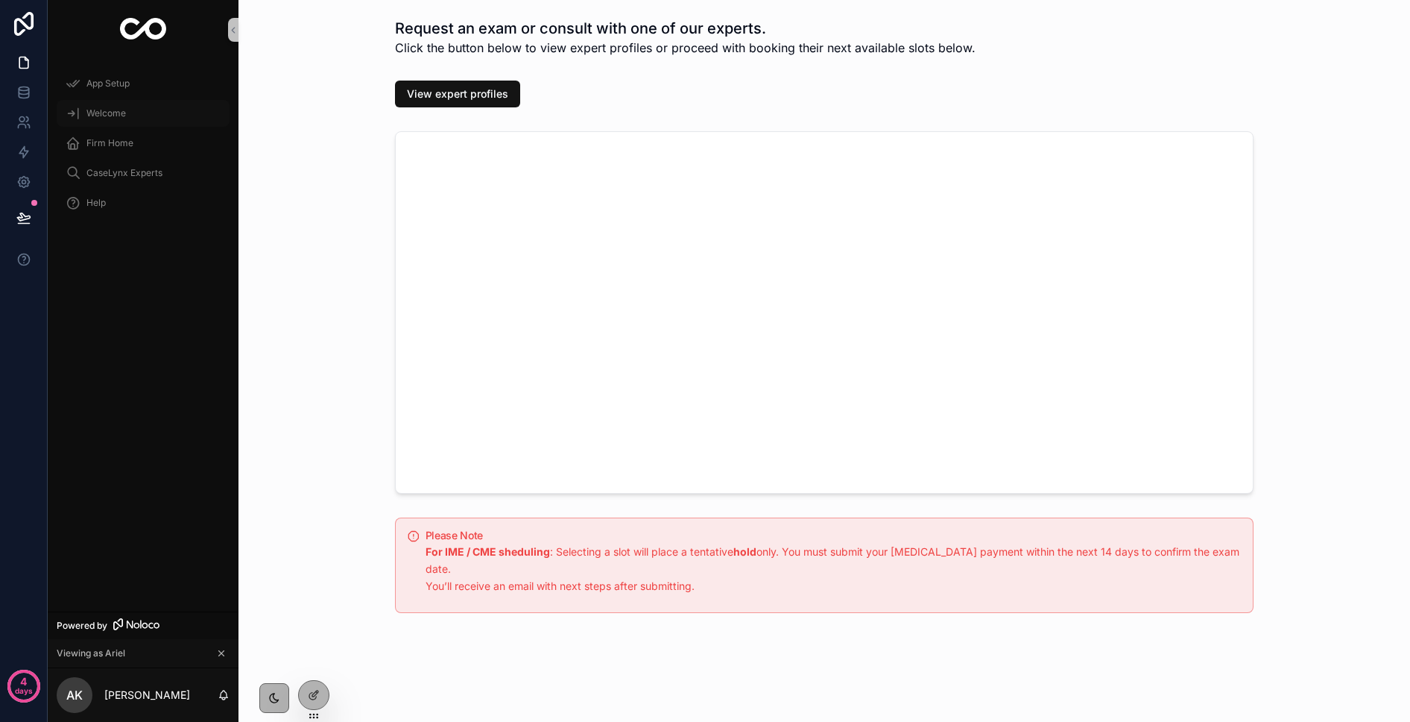
click at [104, 114] on span "Welcome" at bounding box center [106, 113] width 40 height 12
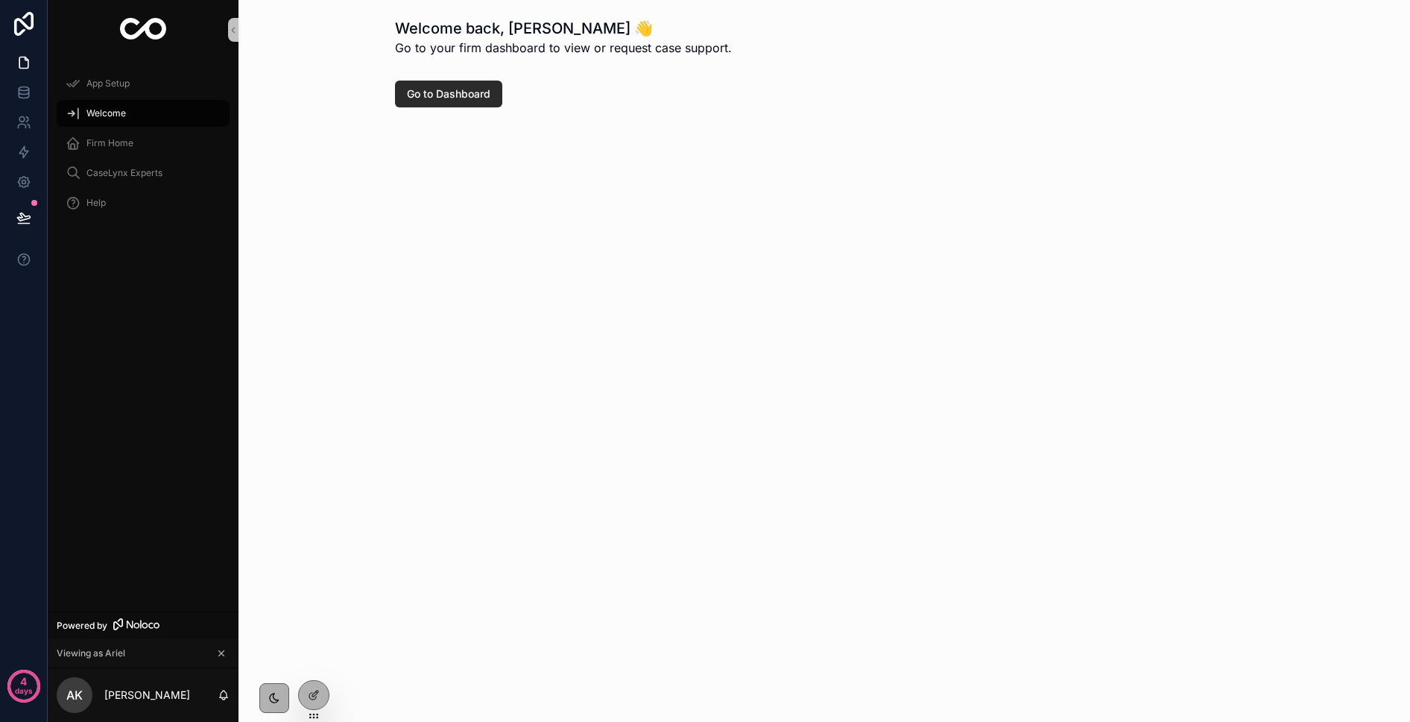
click at [477, 92] on span "Go to Dashboard" at bounding box center [448, 93] width 83 height 15
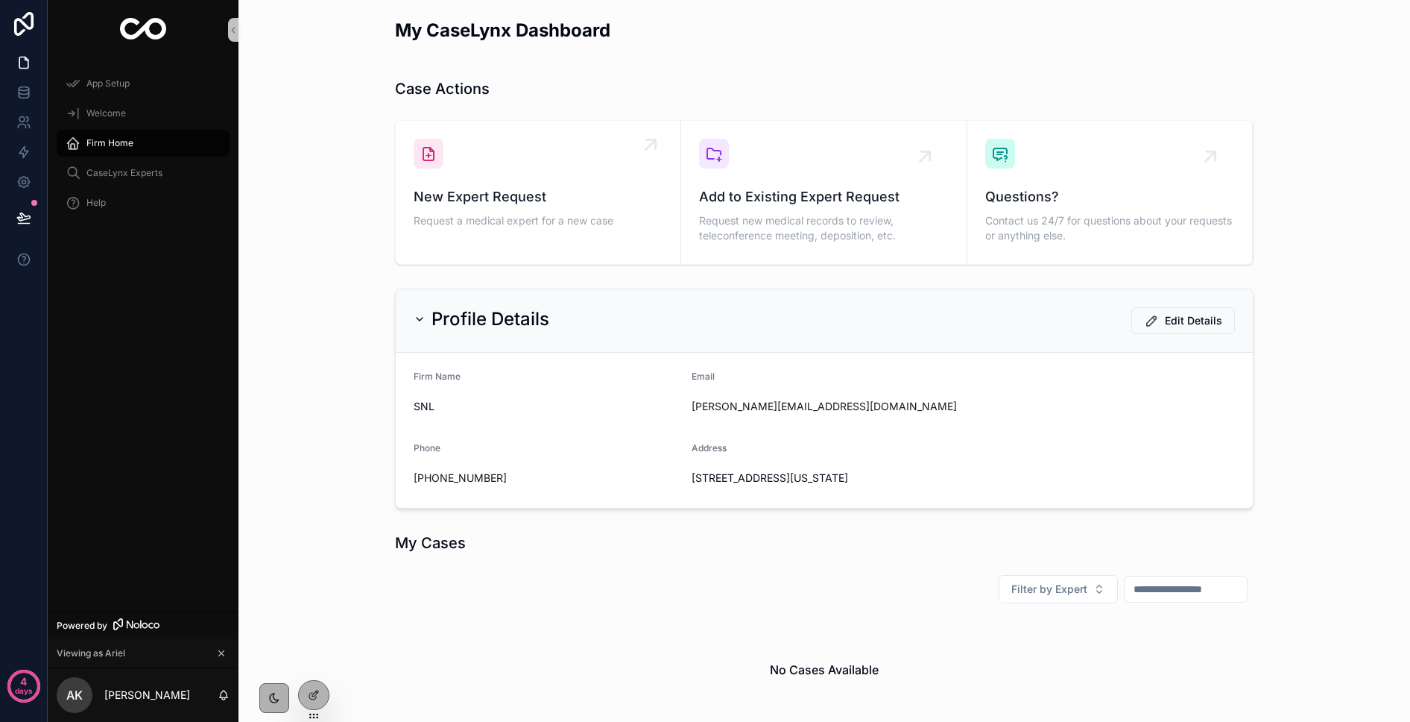
click at [479, 179] on div "New Expert Request Request a medical expert for a new case" at bounding box center [538, 185] width 249 height 92
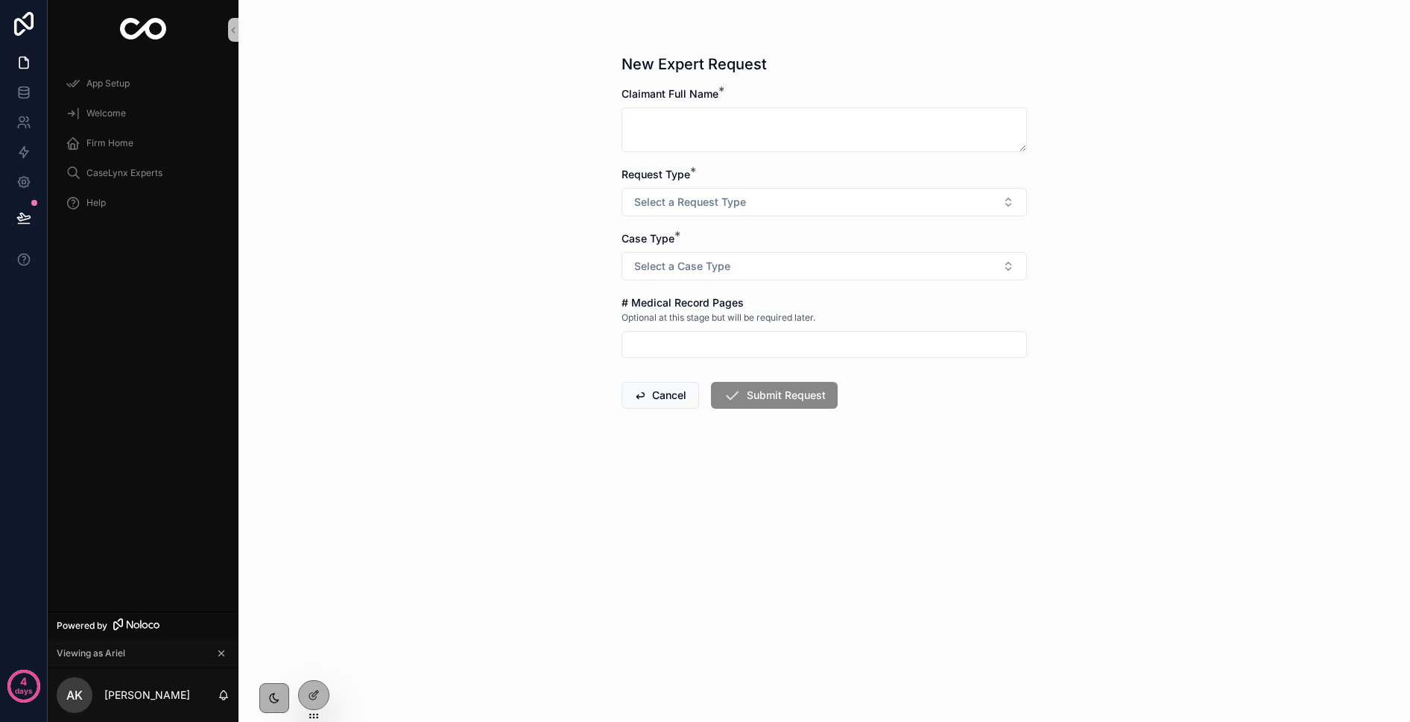
click at [223, 654] on icon "scrollable content" at bounding box center [221, 653] width 10 height 10
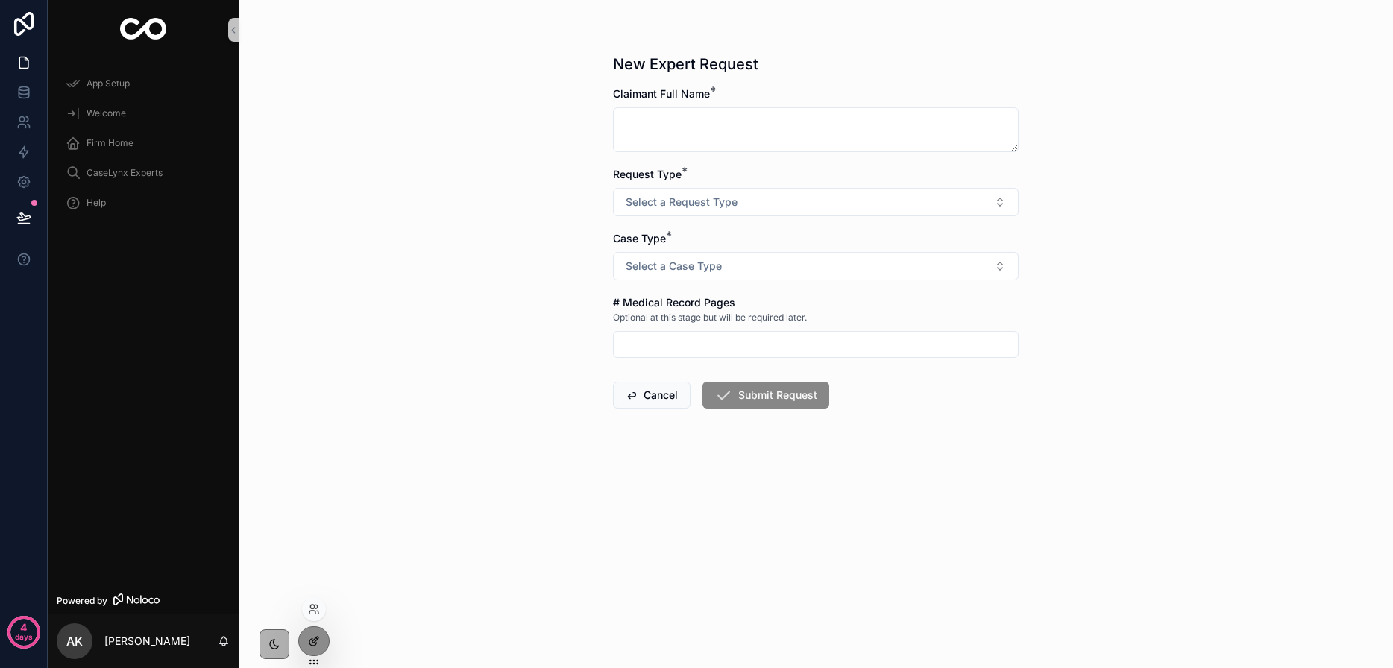
click at [318, 640] on icon at bounding box center [314, 641] width 12 height 12
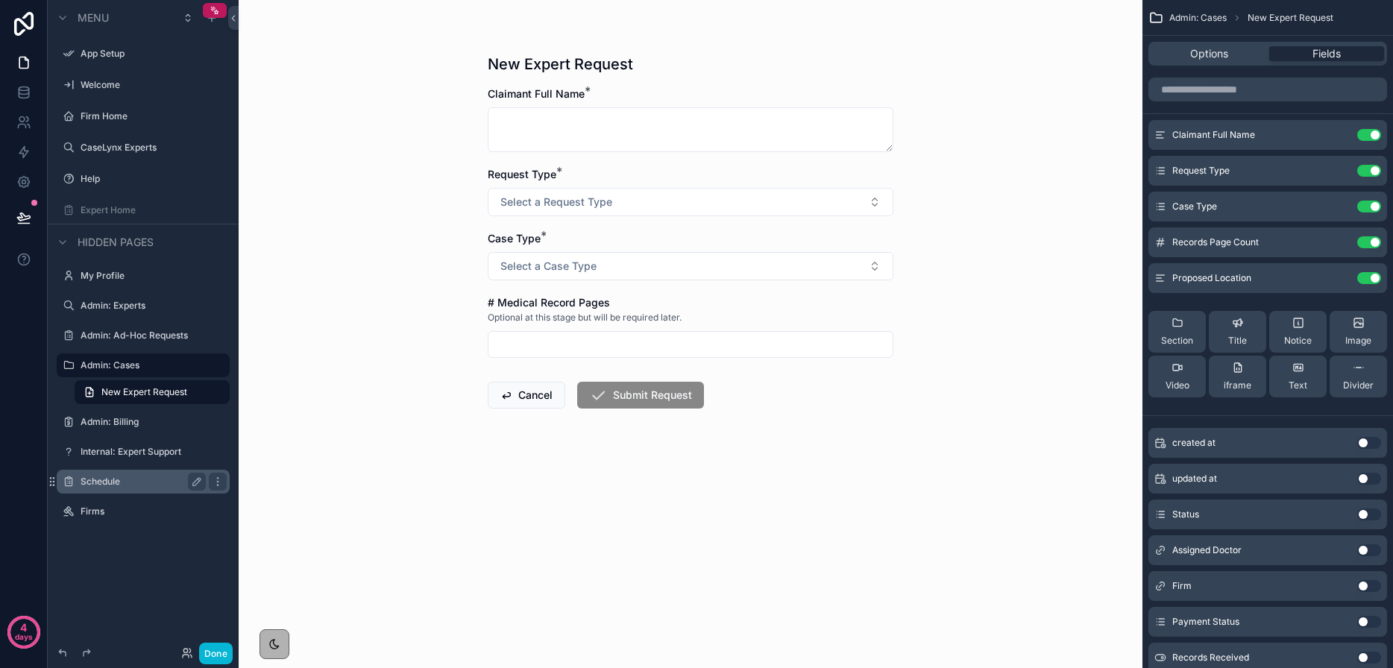
click at [118, 482] on label "Schedule" at bounding box center [140, 482] width 119 height 12
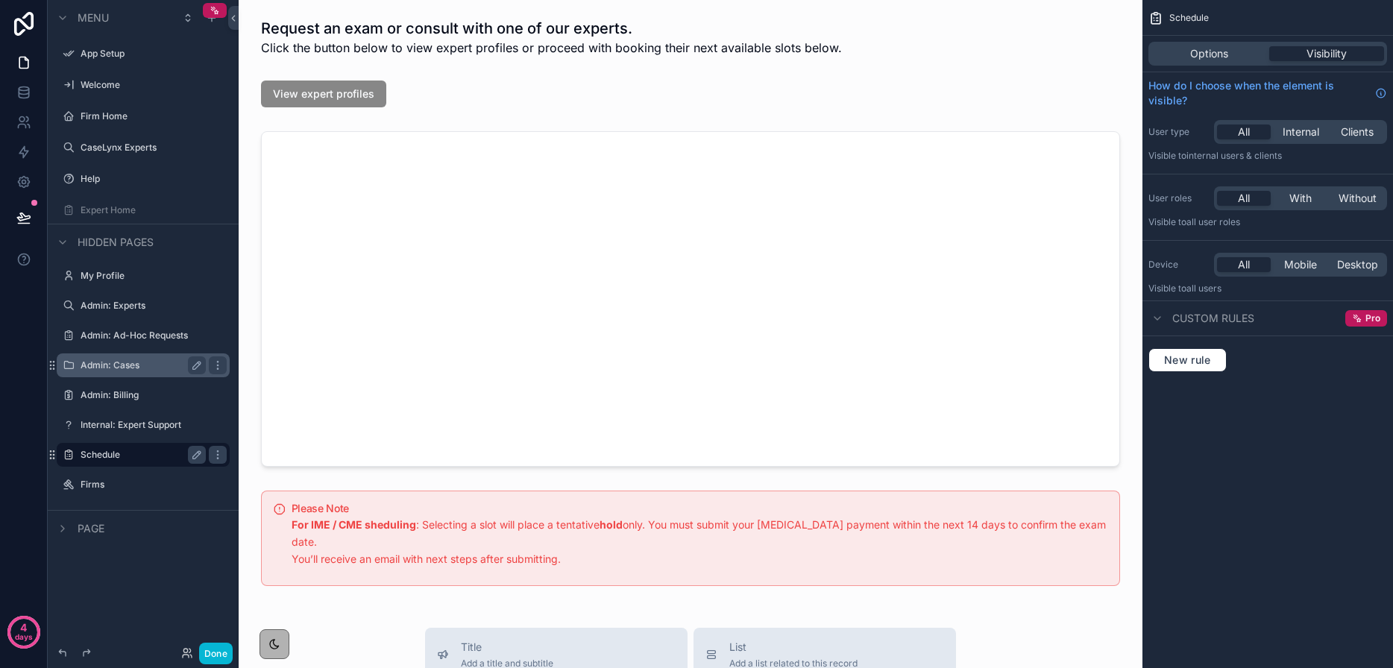
click at [150, 364] on label "Admin: Cases" at bounding box center [140, 365] width 119 height 12
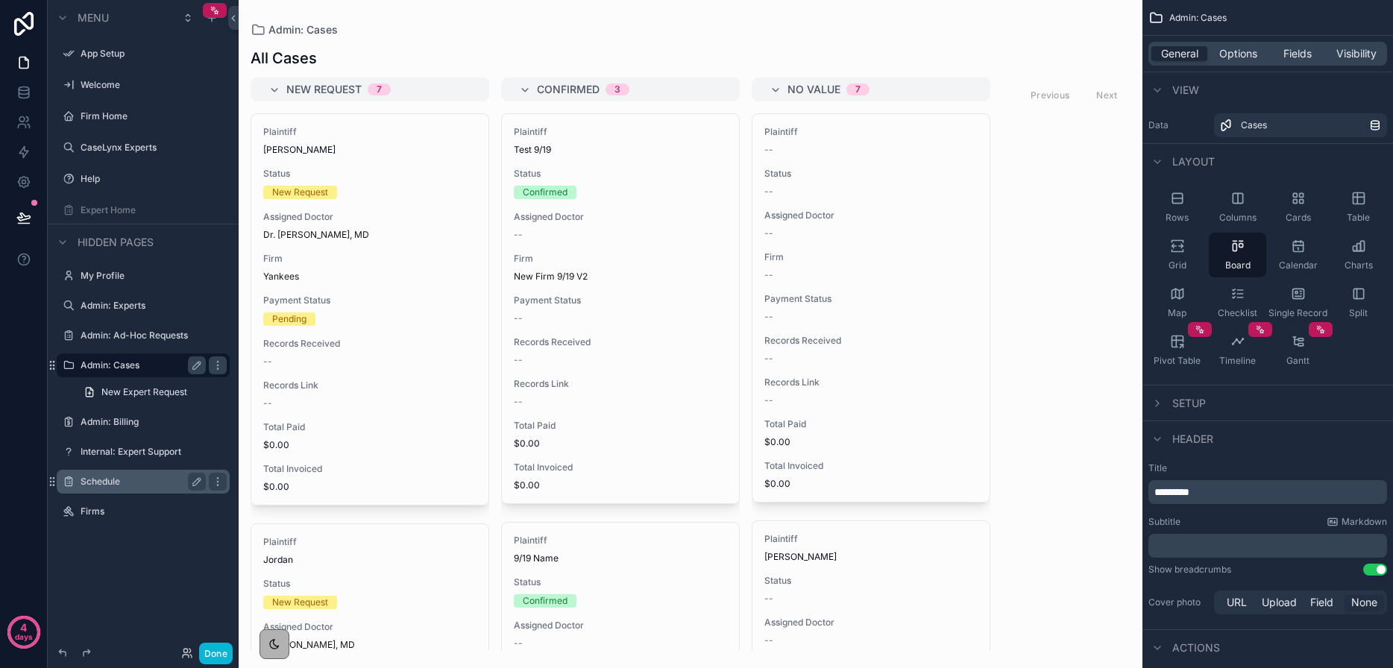
click at [412, 229] on div "scrollable content" at bounding box center [691, 334] width 904 height 668
click at [384, 197] on div "New Request" at bounding box center [369, 192] width 213 height 13
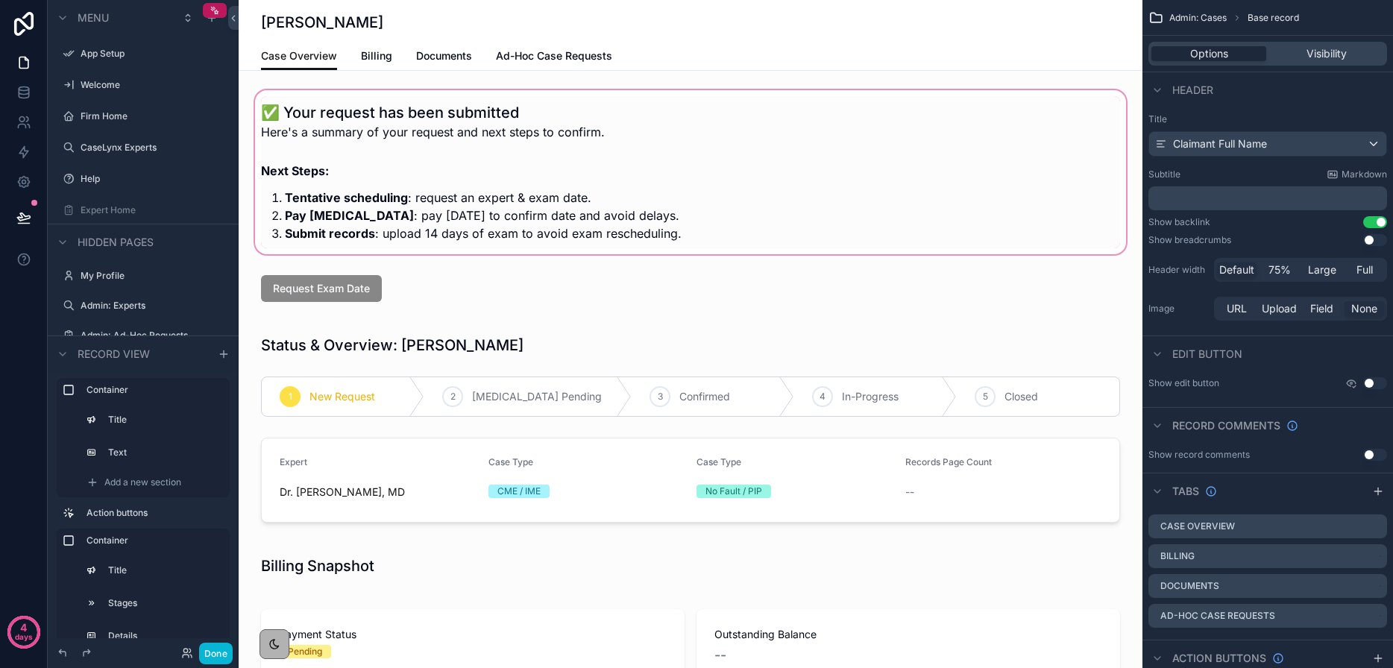
scroll to position [3, 0]
click at [212, 651] on button "Done" at bounding box center [216, 654] width 34 height 22
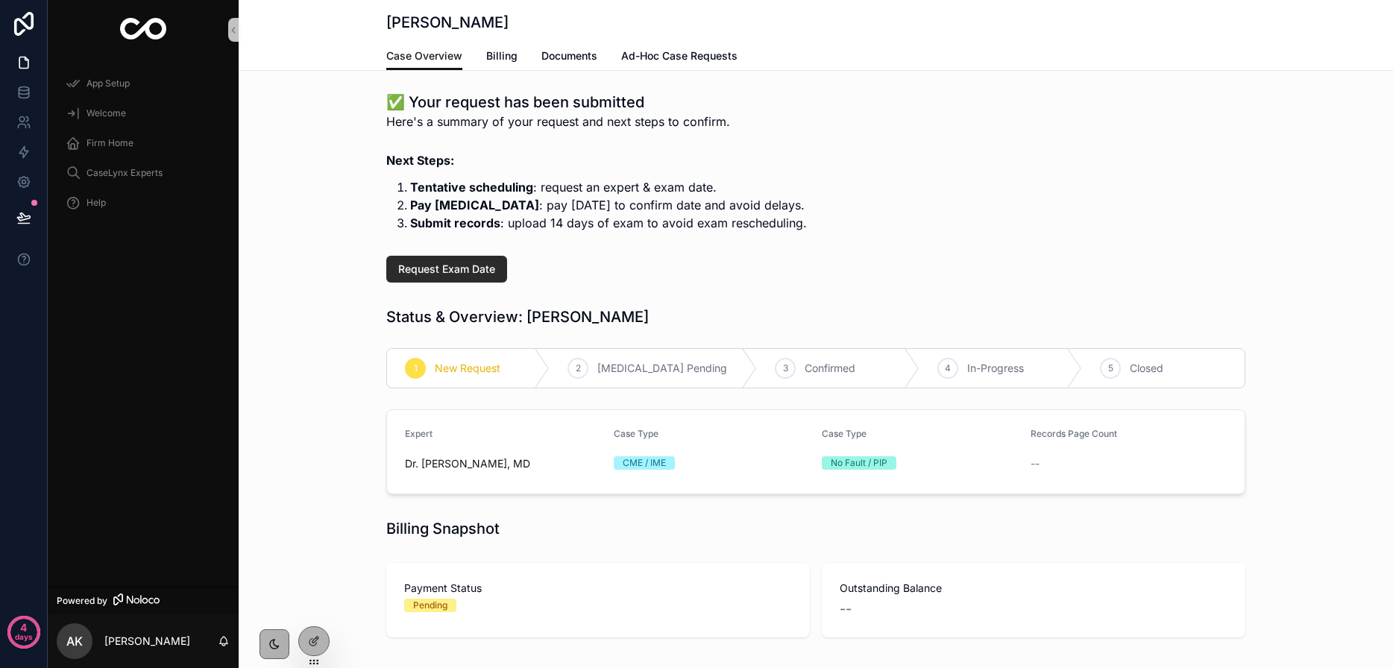
click at [496, 268] on button "Request Exam Date" at bounding box center [446, 269] width 121 height 27
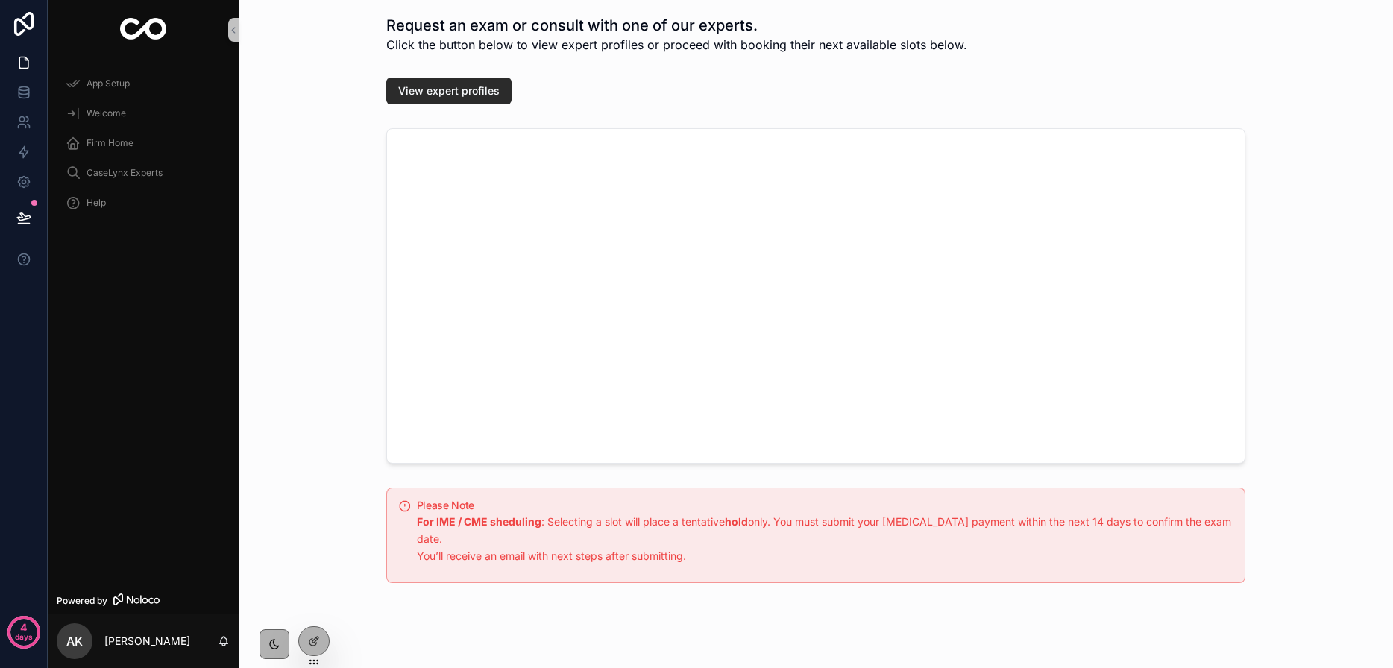
click at [446, 98] on button "View expert profiles" at bounding box center [448, 91] width 125 height 27
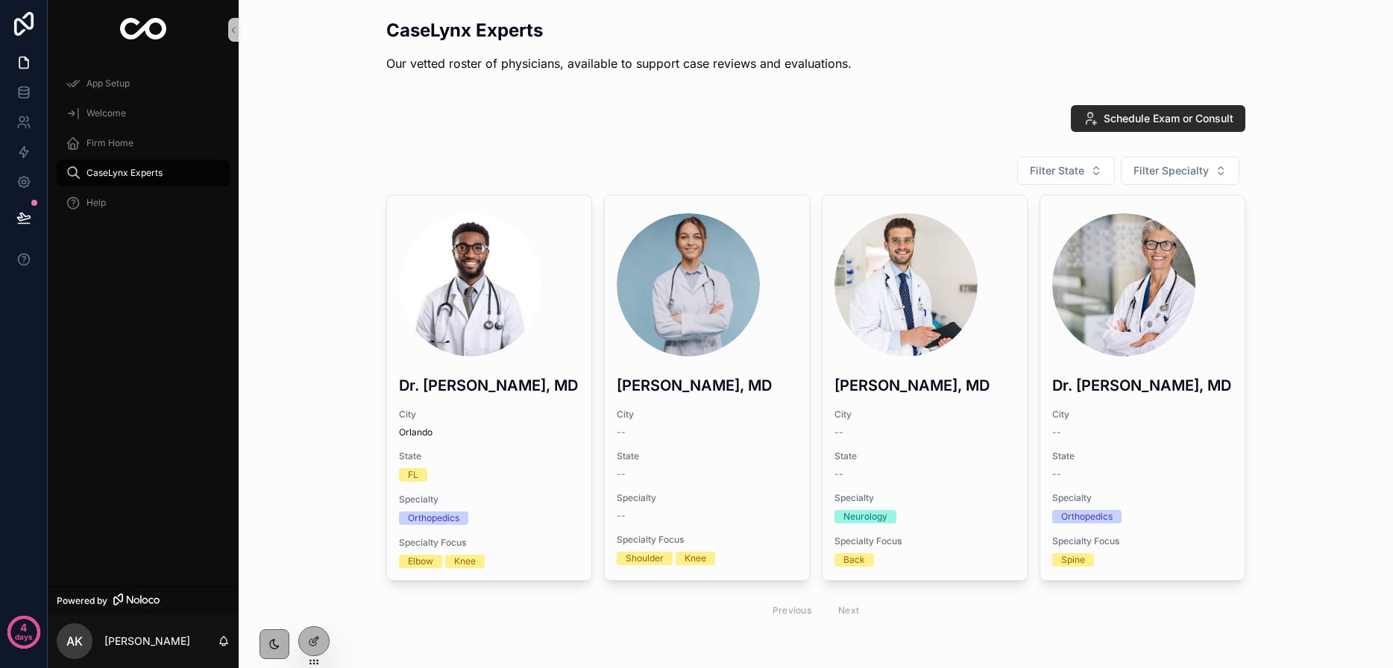
click at [1148, 117] on span "Schedule Exam or Consult" at bounding box center [1168, 118] width 130 height 15
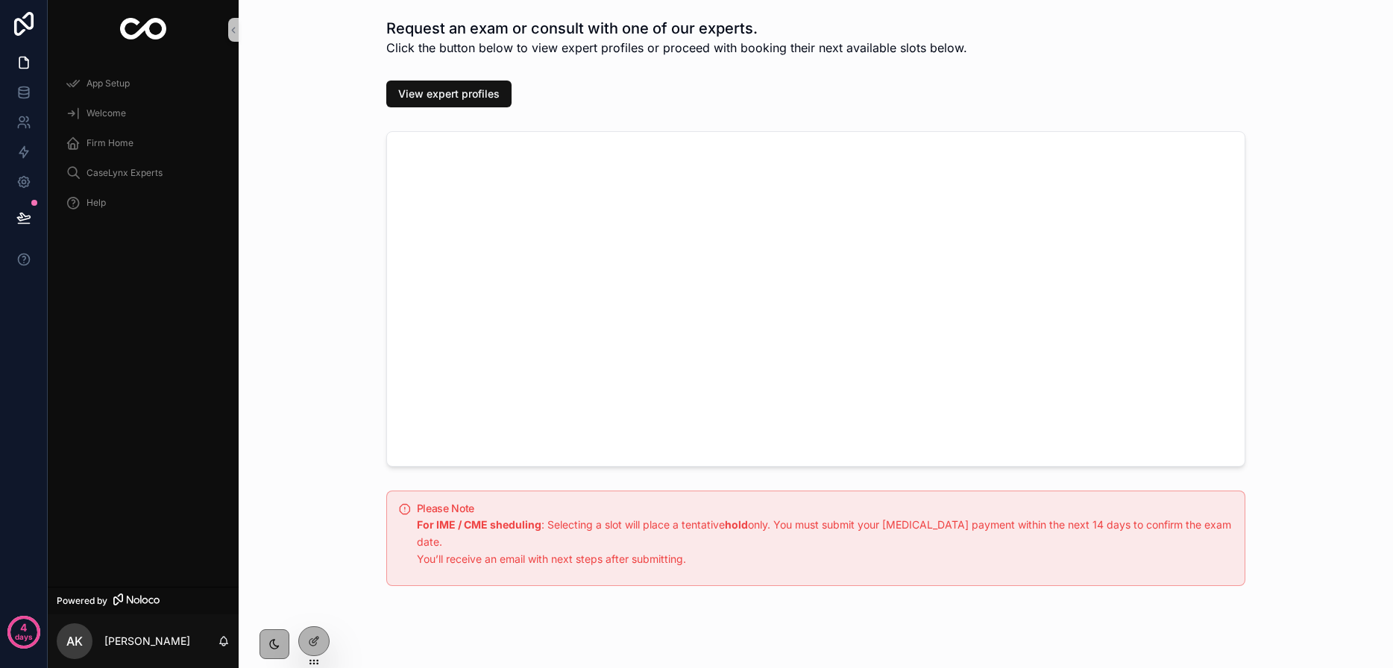
click at [318, 629] on div at bounding box center [314, 641] width 30 height 28
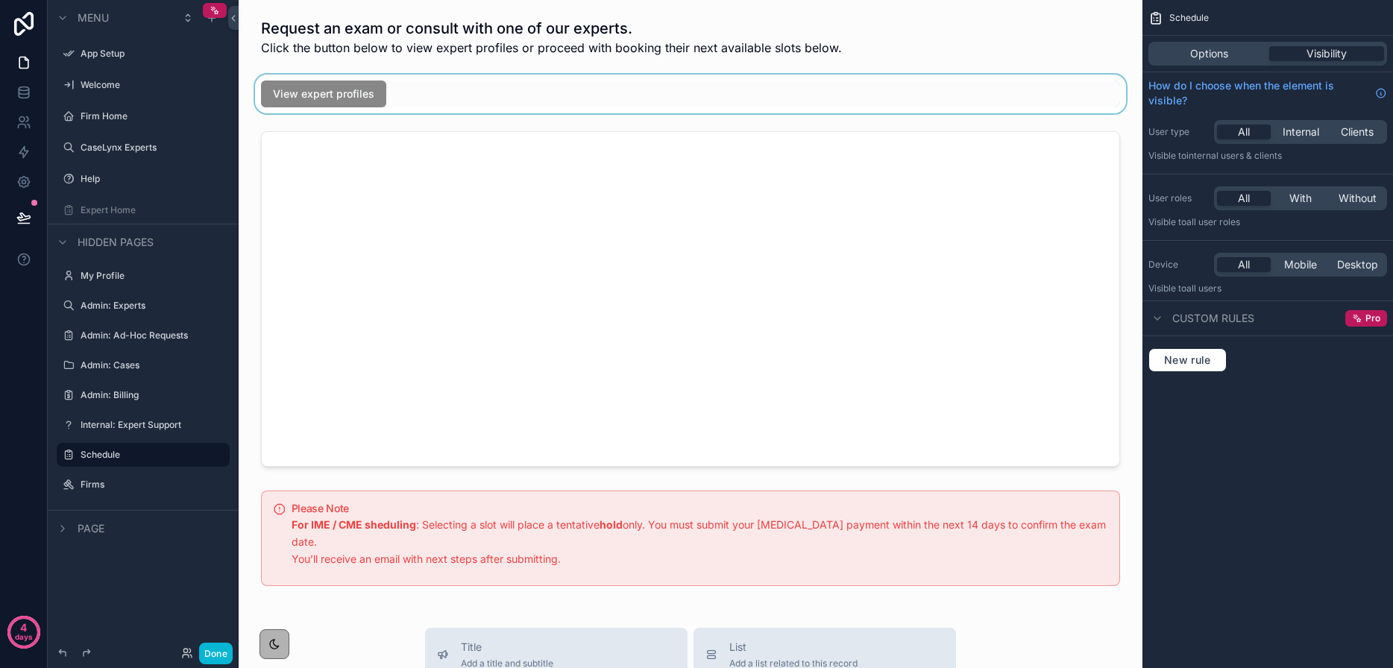
click at [316, 93] on div "scrollable content" at bounding box center [690, 94] width 880 height 39
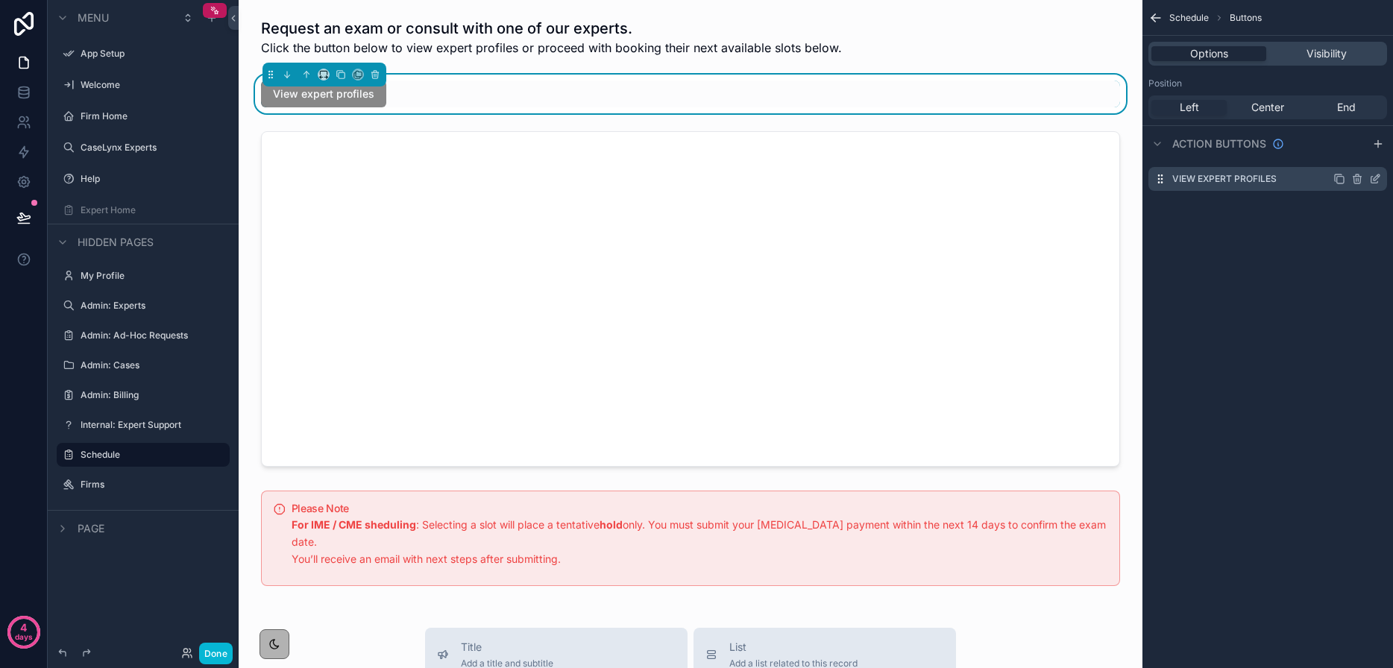
click at [1378, 176] on icon "scrollable content" at bounding box center [1375, 179] width 12 height 12
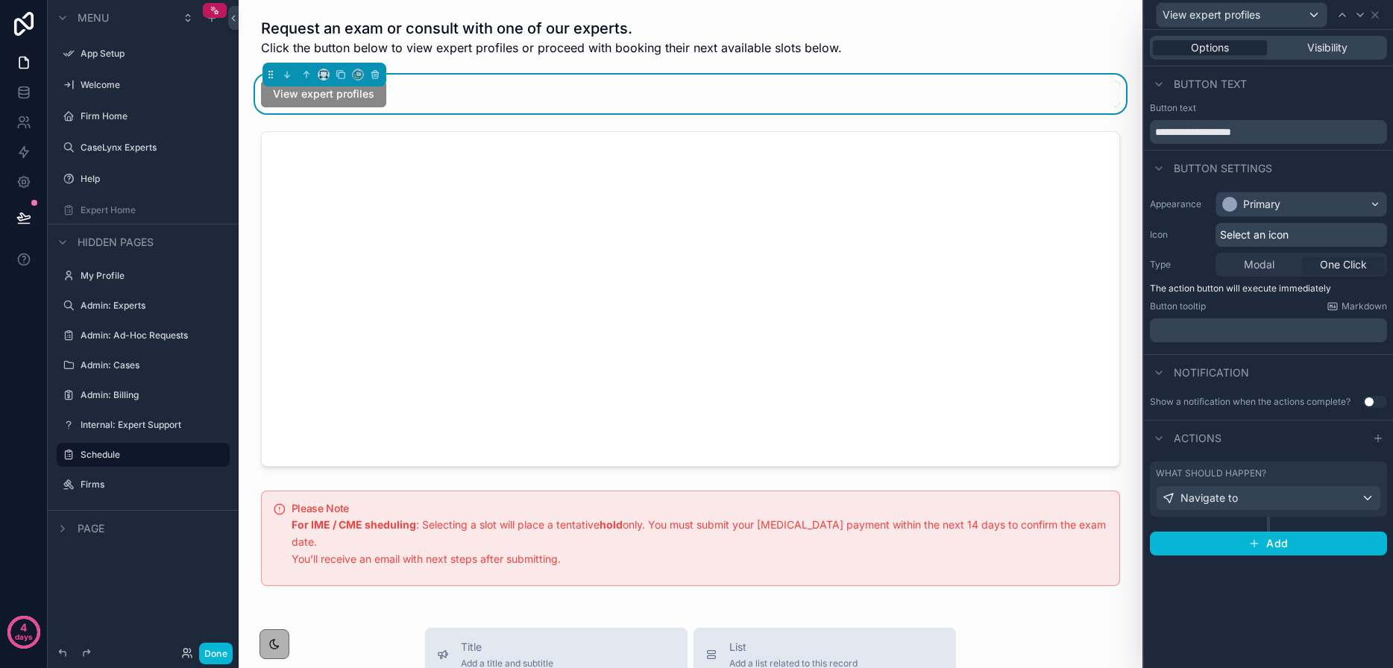
click at [1234, 232] on span "Select an icon" at bounding box center [1254, 234] width 69 height 15
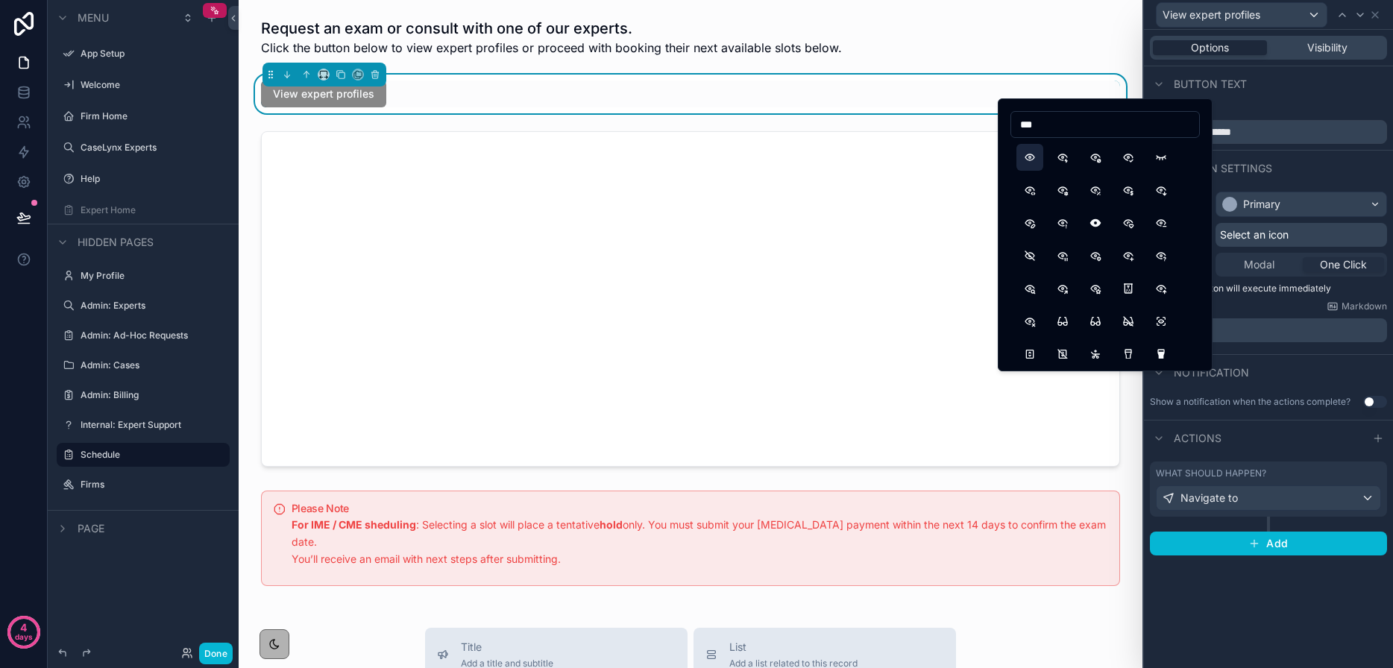
type input "***"
click at [1032, 160] on button "Eye" at bounding box center [1029, 157] width 27 height 27
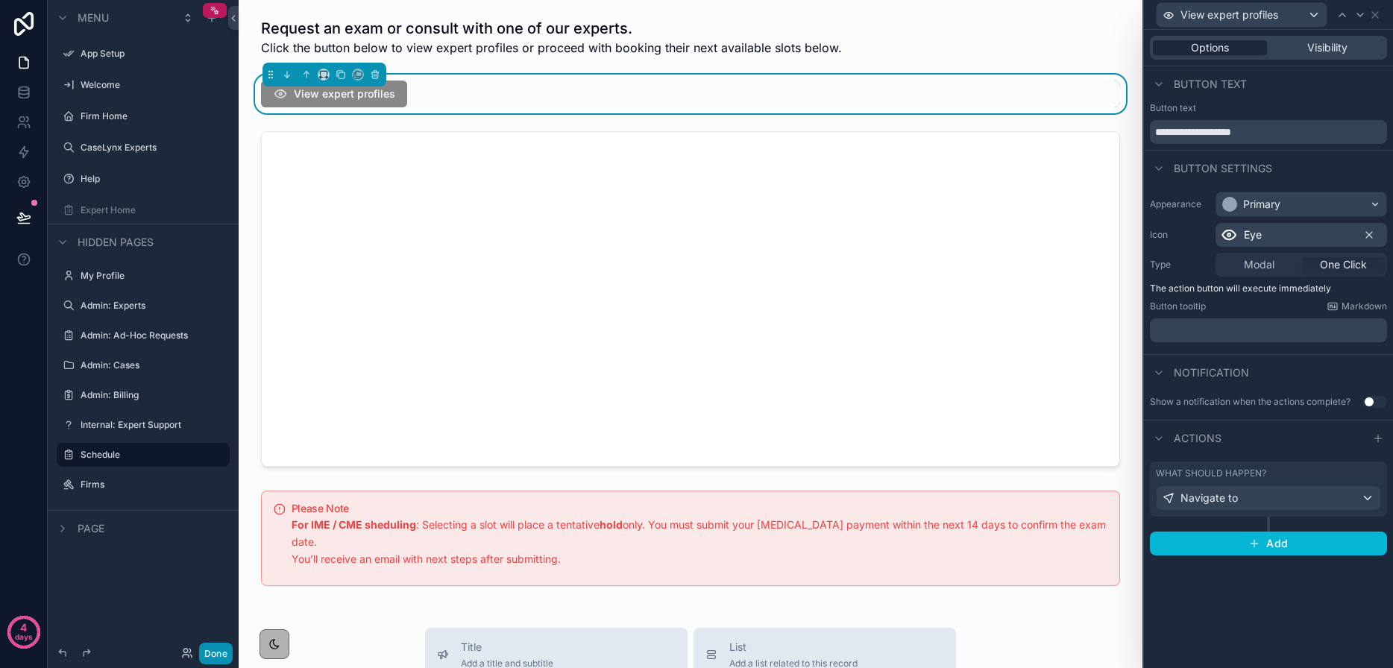
click at [224, 655] on button "Done" at bounding box center [216, 654] width 34 height 22
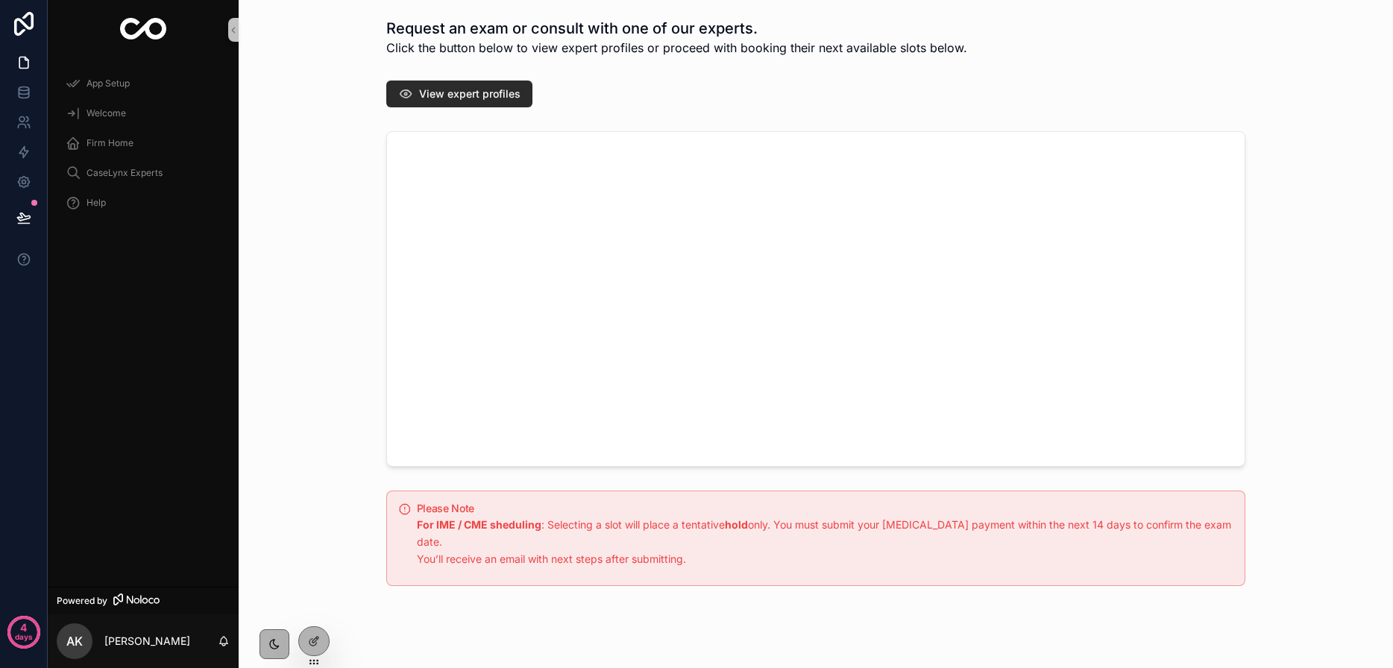
click at [411, 97] on icon "scrollable content" at bounding box center [405, 93] width 15 height 15
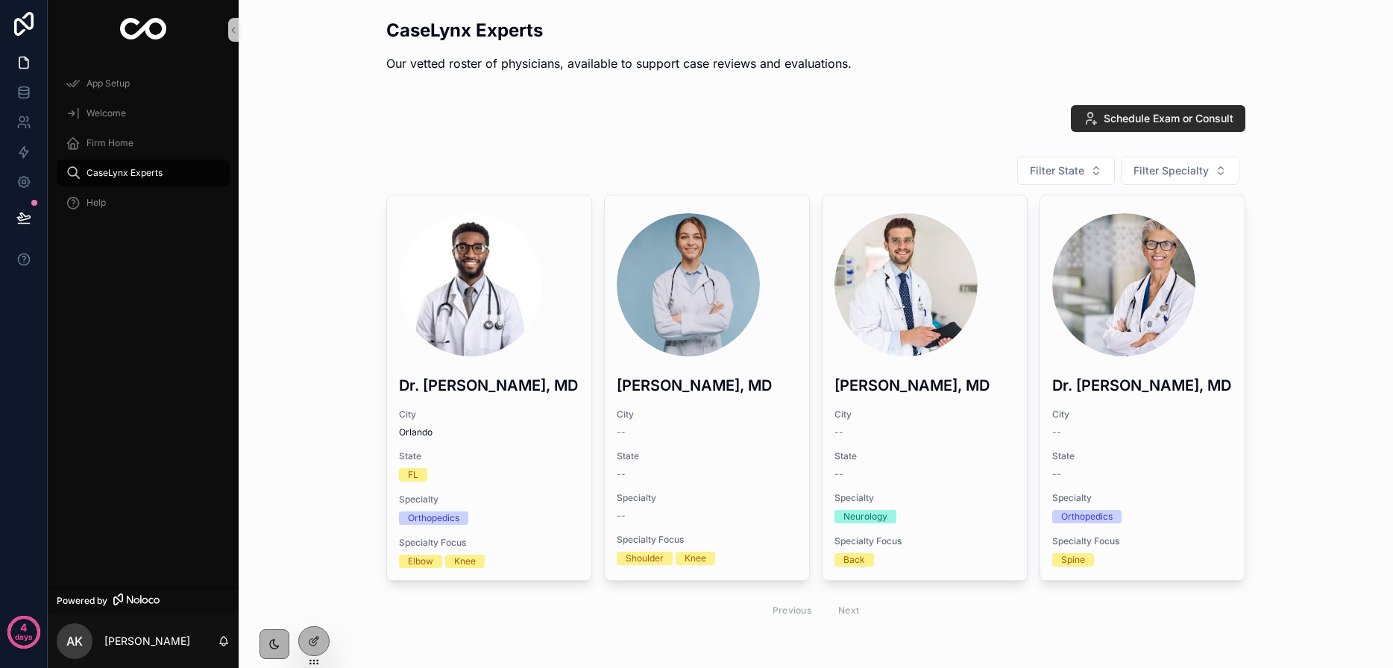
click at [1092, 120] on icon "scrollable content" at bounding box center [1089, 118] width 15 height 15
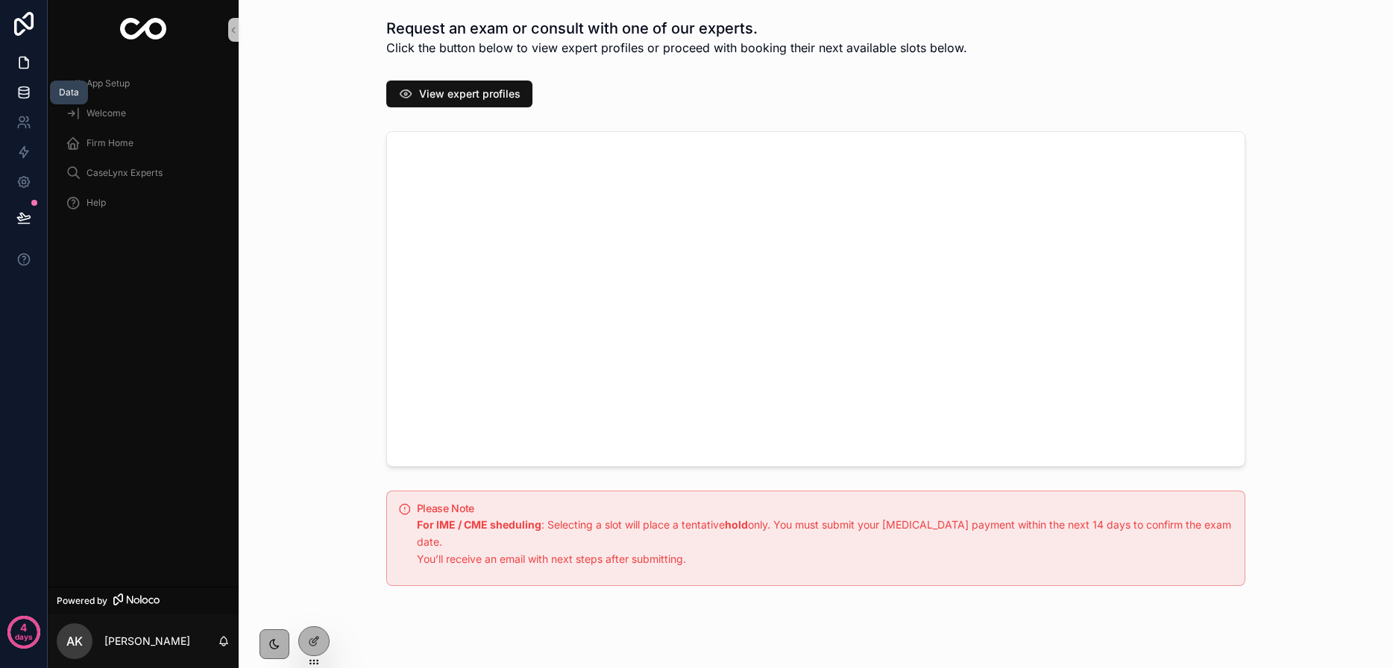
click at [27, 83] on link at bounding box center [23, 93] width 47 height 30
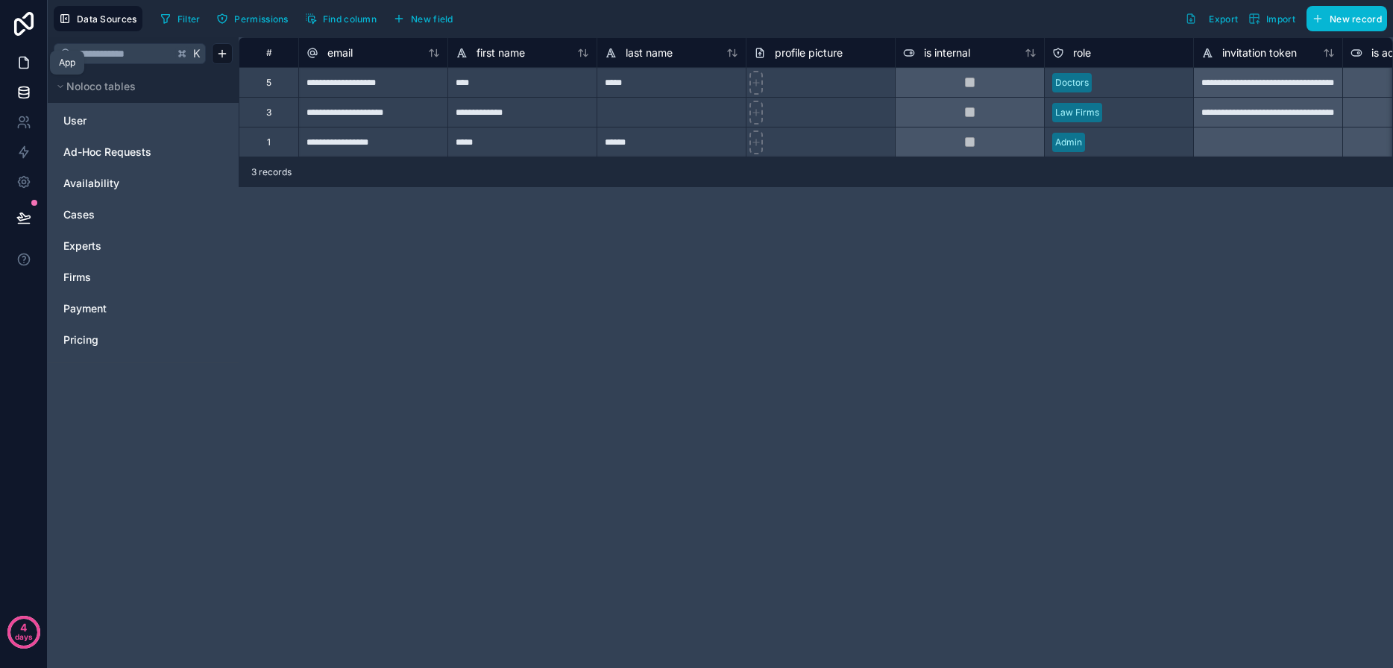
click at [37, 65] on link at bounding box center [23, 63] width 47 height 30
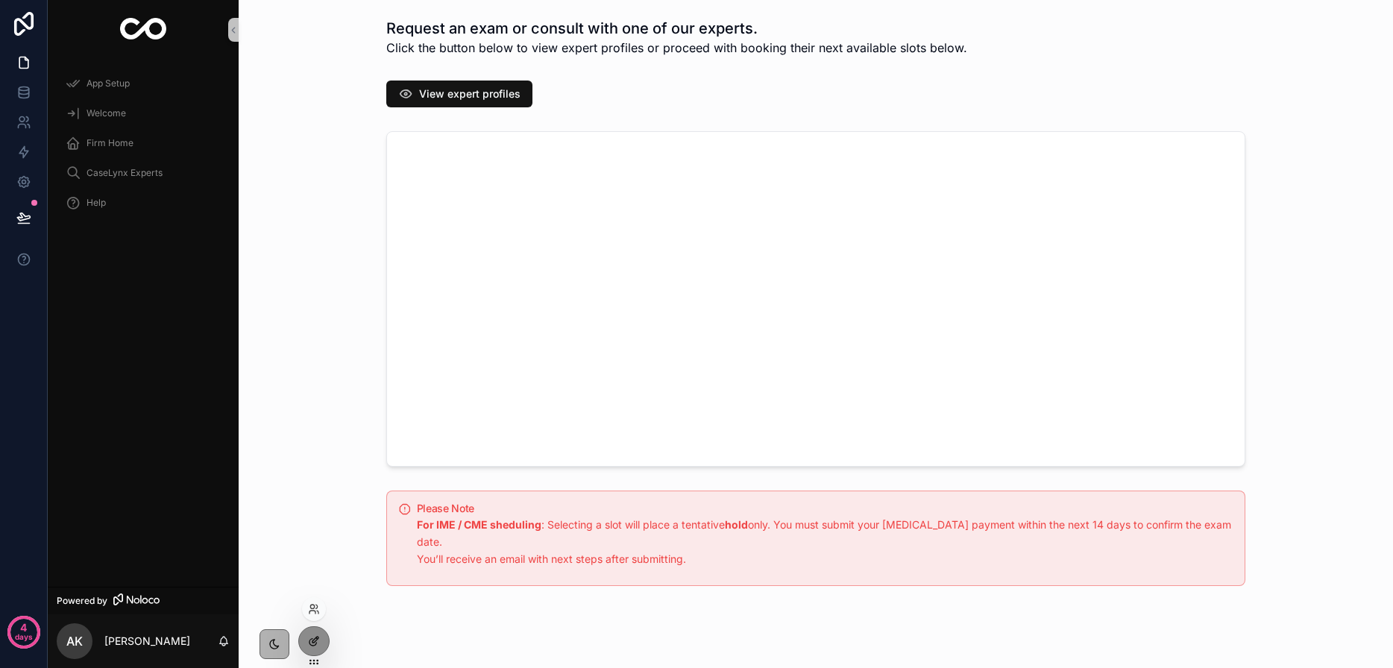
click at [309, 633] on div at bounding box center [314, 641] width 30 height 28
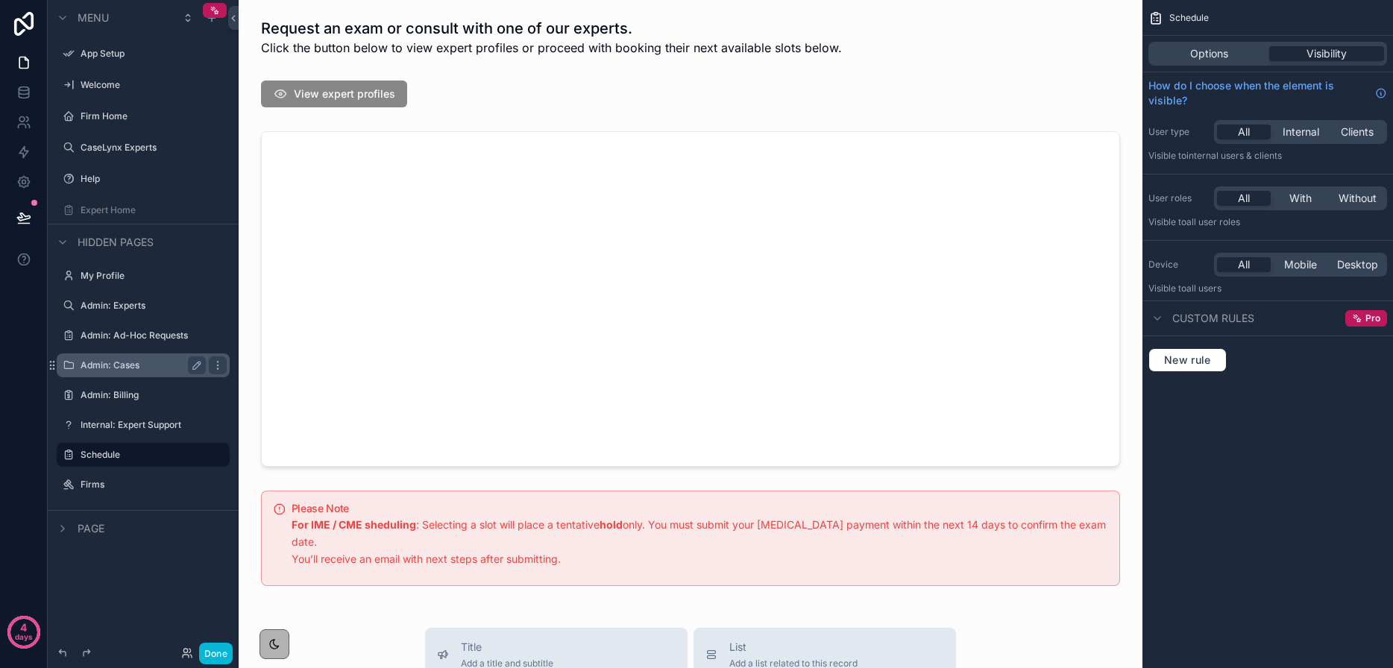
click at [106, 368] on label "Admin: Cases" at bounding box center [140, 365] width 119 height 12
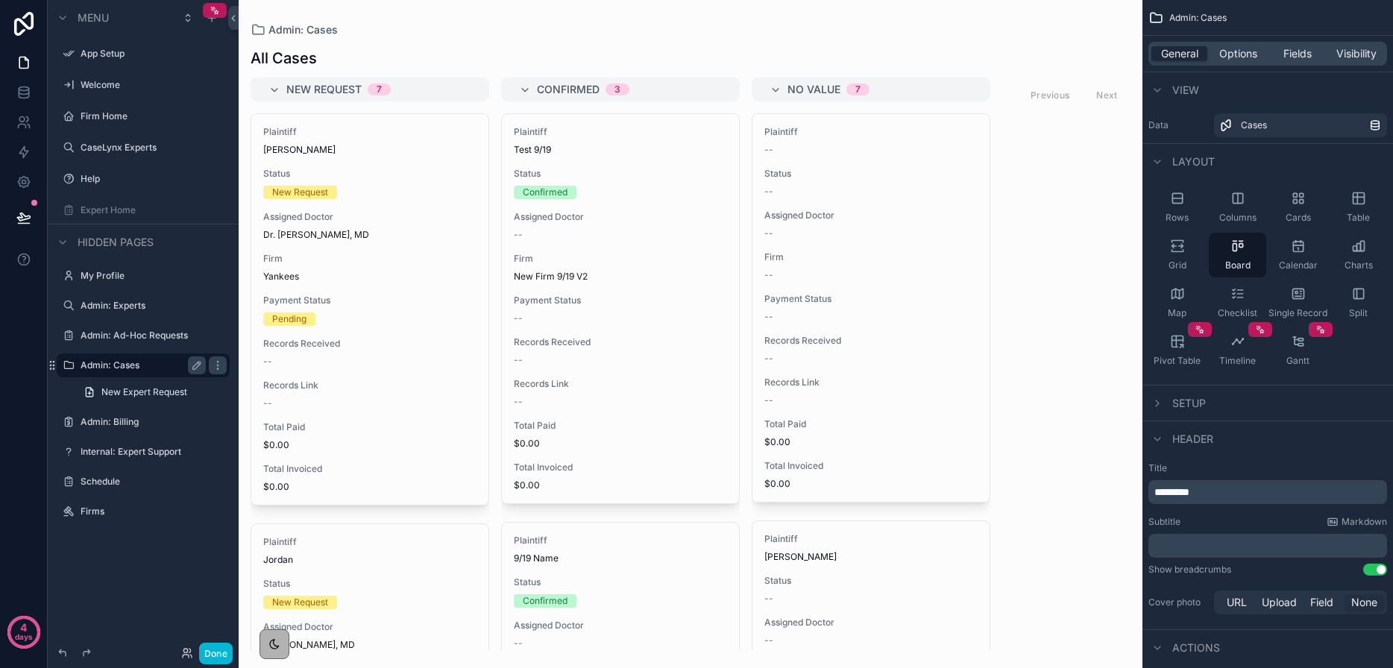
click at [300, 338] on div "scrollable content" at bounding box center [691, 334] width 904 height 668
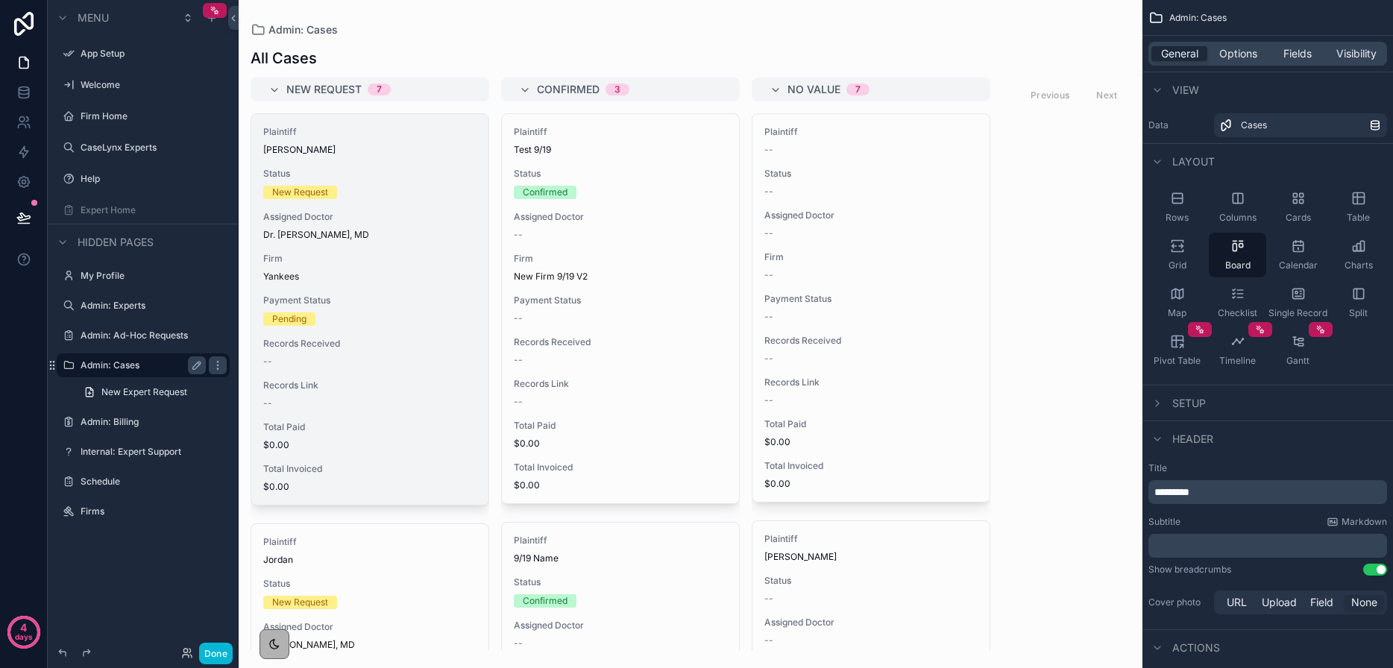
click at [302, 289] on div "Plaintiff [PERSON_NAME] Status New Request Assigned Doctor Dr. [PERSON_NAME], M…" at bounding box center [369, 309] width 237 height 391
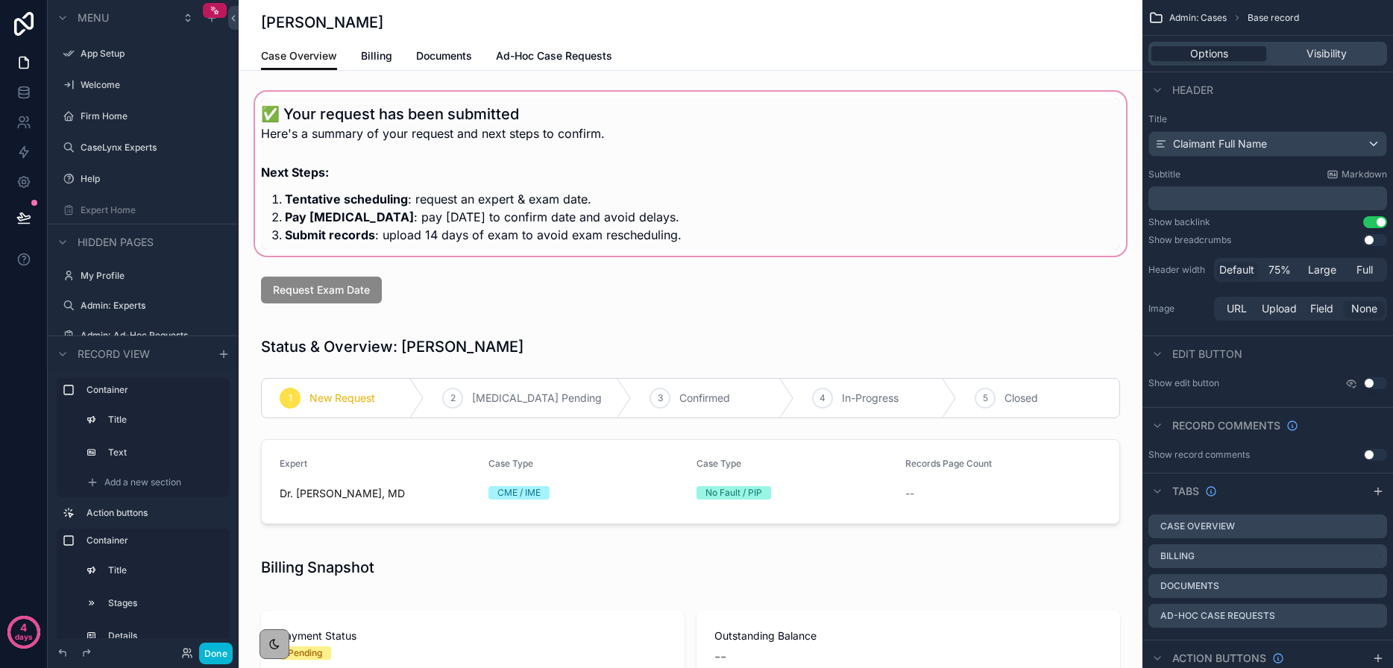
click at [455, 111] on div "scrollable content" at bounding box center [691, 174] width 904 height 170
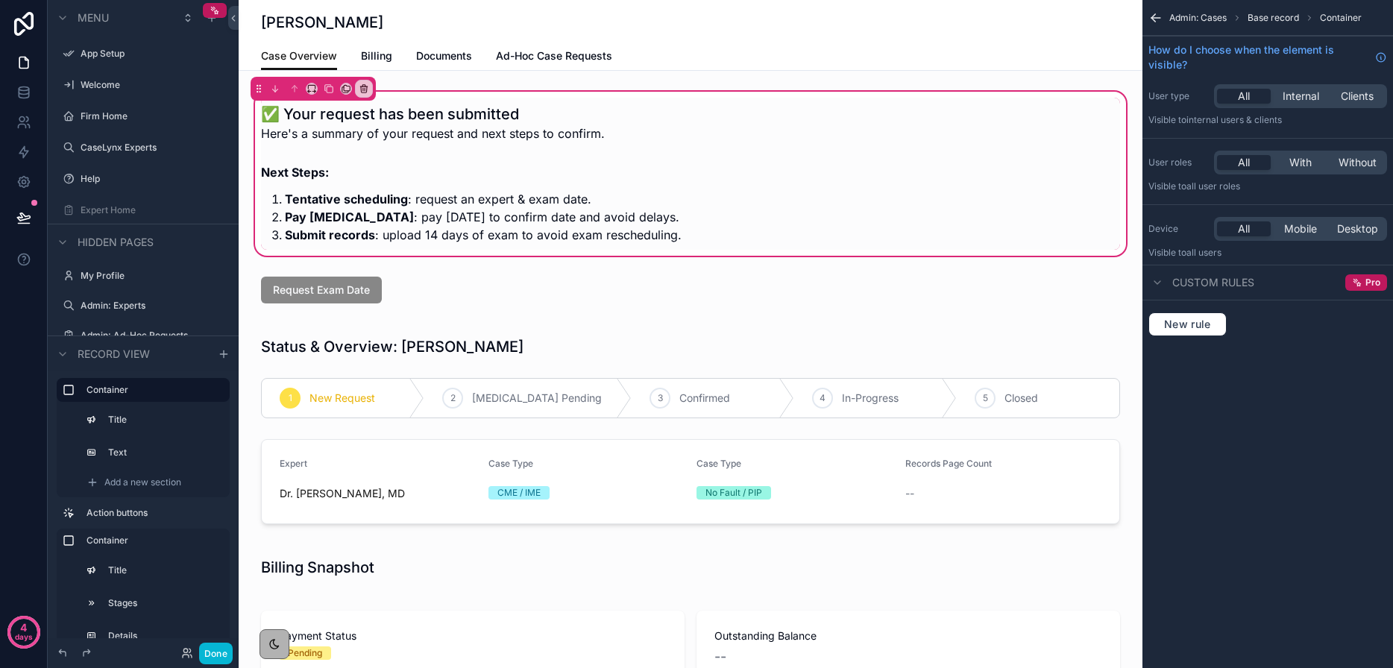
click at [593, 95] on div "✅ Your request has been submitted Here's a summary of your request and next ste…" at bounding box center [691, 174] width 904 height 170
click at [1199, 318] on span "New rule" at bounding box center [1187, 324] width 59 height 13
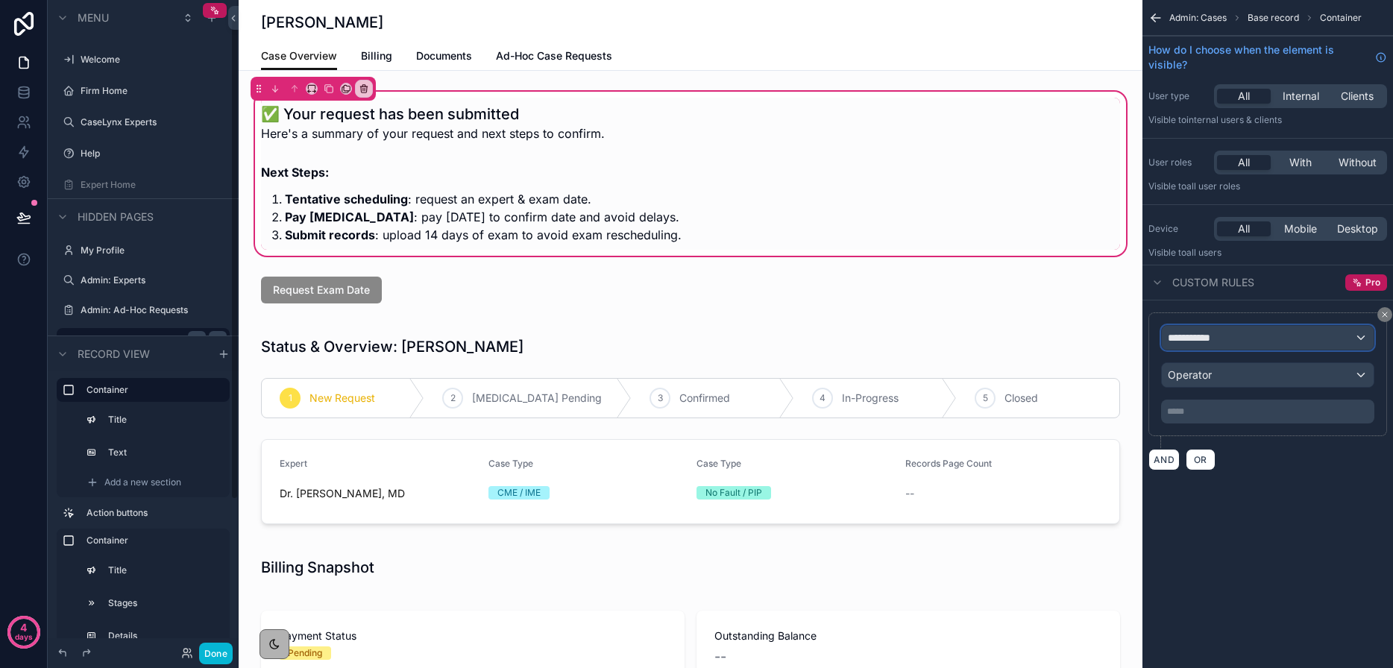
click at [1205, 335] on span "**********" at bounding box center [1194, 337] width 55 height 15
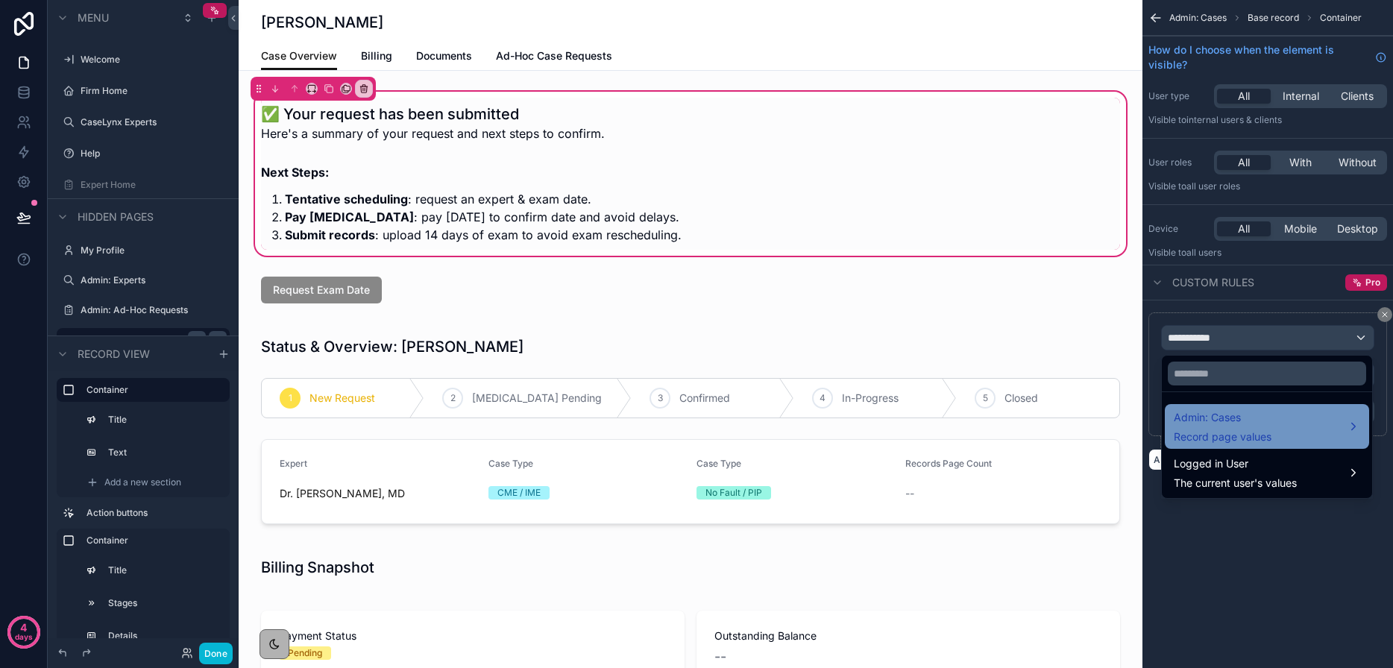
click at [1331, 425] on div "Admin: Cases Record page values" at bounding box center [1266, 427] width 186 height 36
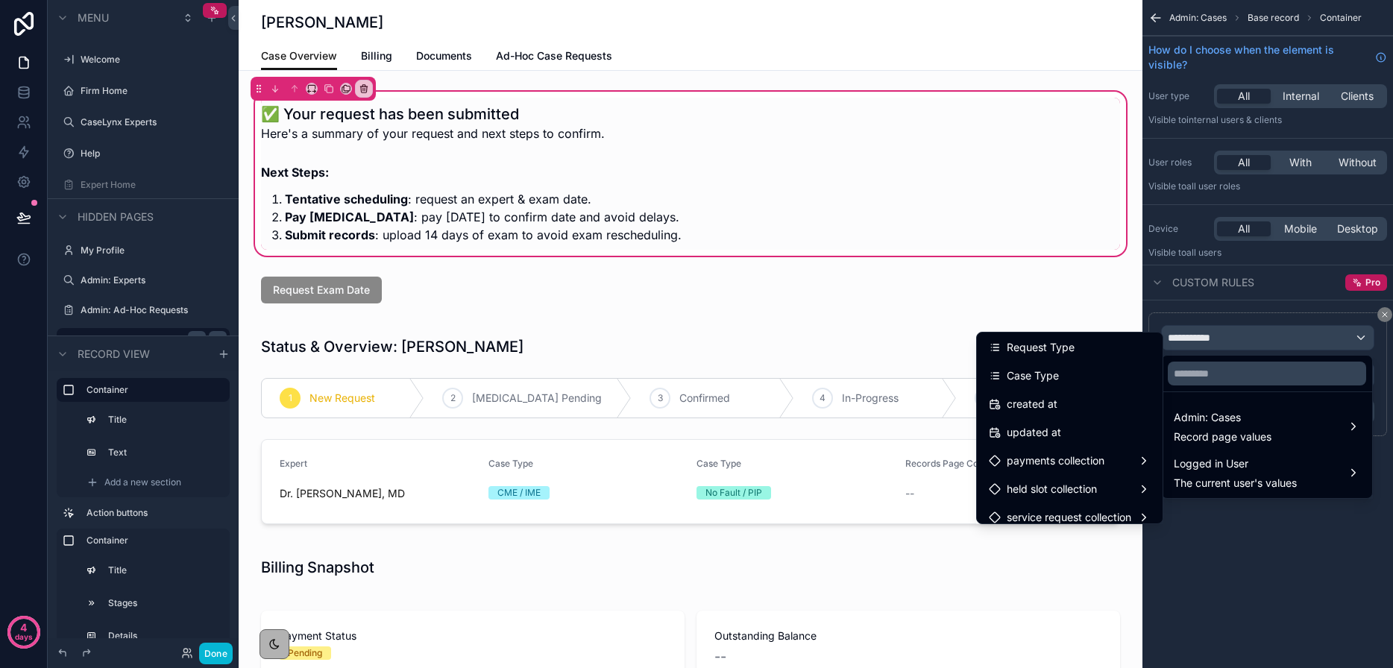
scroll to position [851, 0]
click at [1067, 370] on div "Case Type" at bounding box center [1069, 377] width 162 height 18
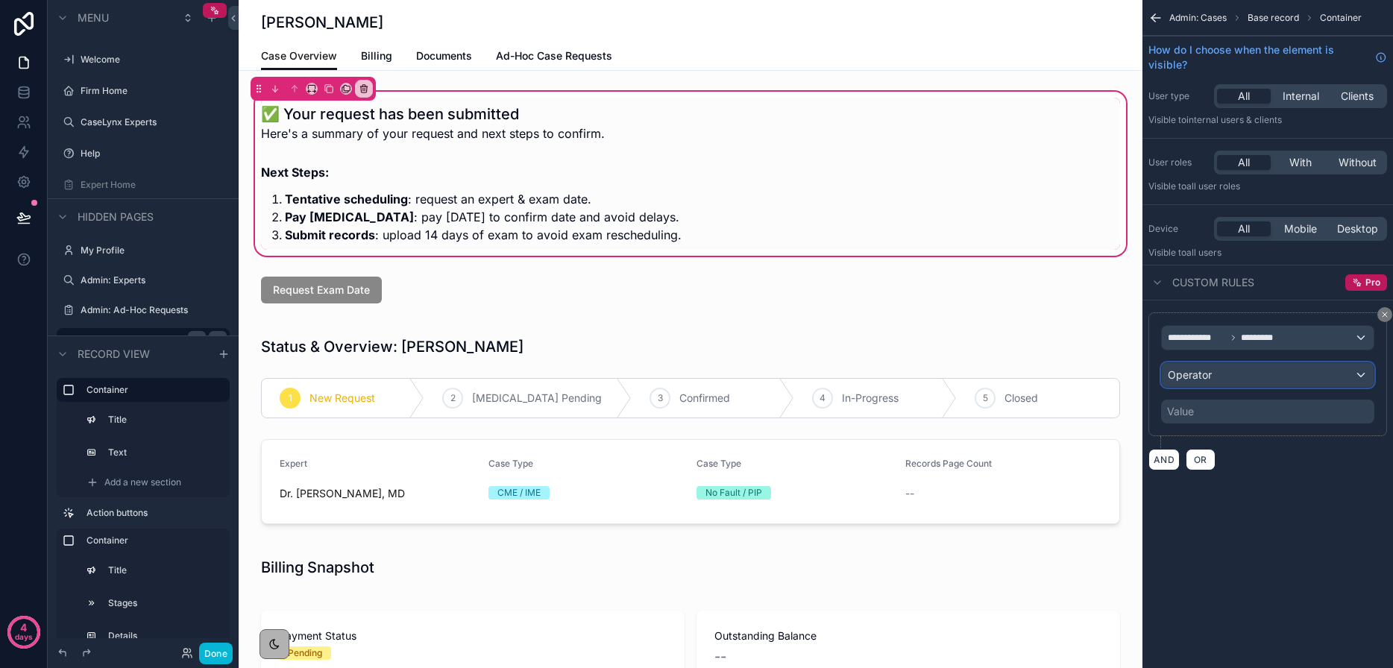
click at [1255, 378] on div "Operator" at bounding box center [1267, 375] width 212 height 24
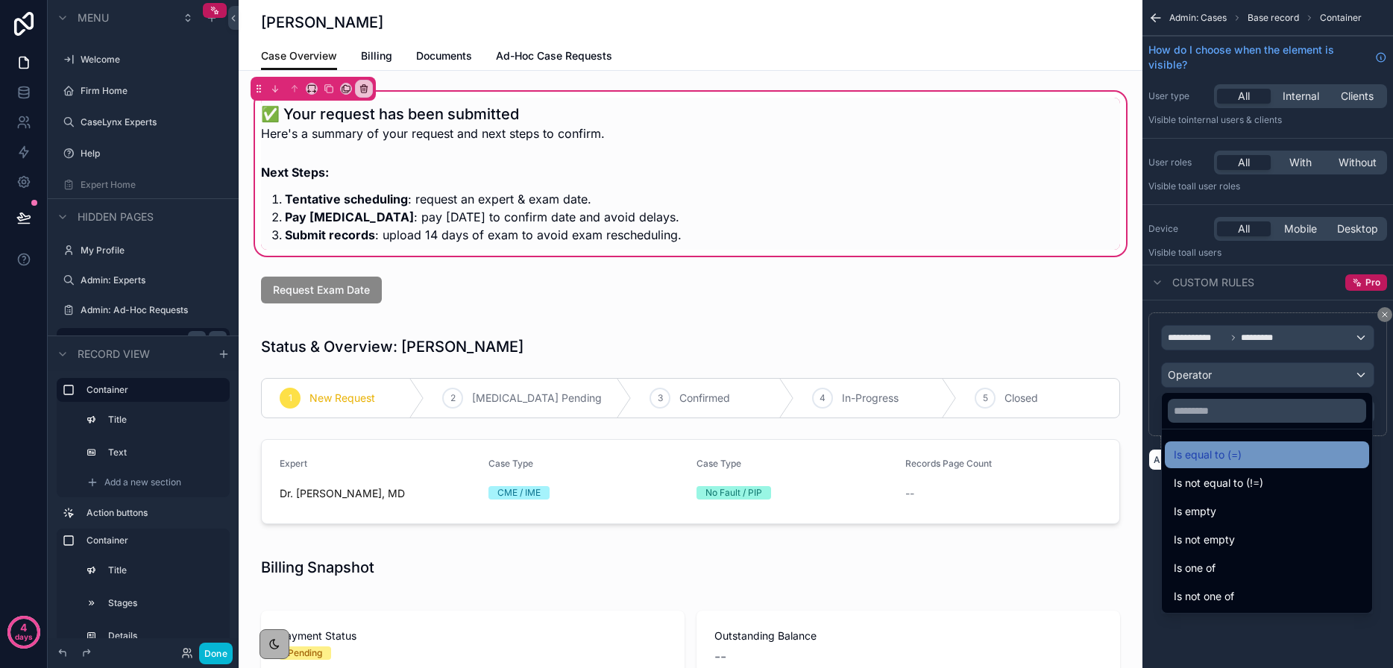
click at [1238, 449] on span "Is equal to (=)" at bounding box center [1207, 455] width 68 height 18
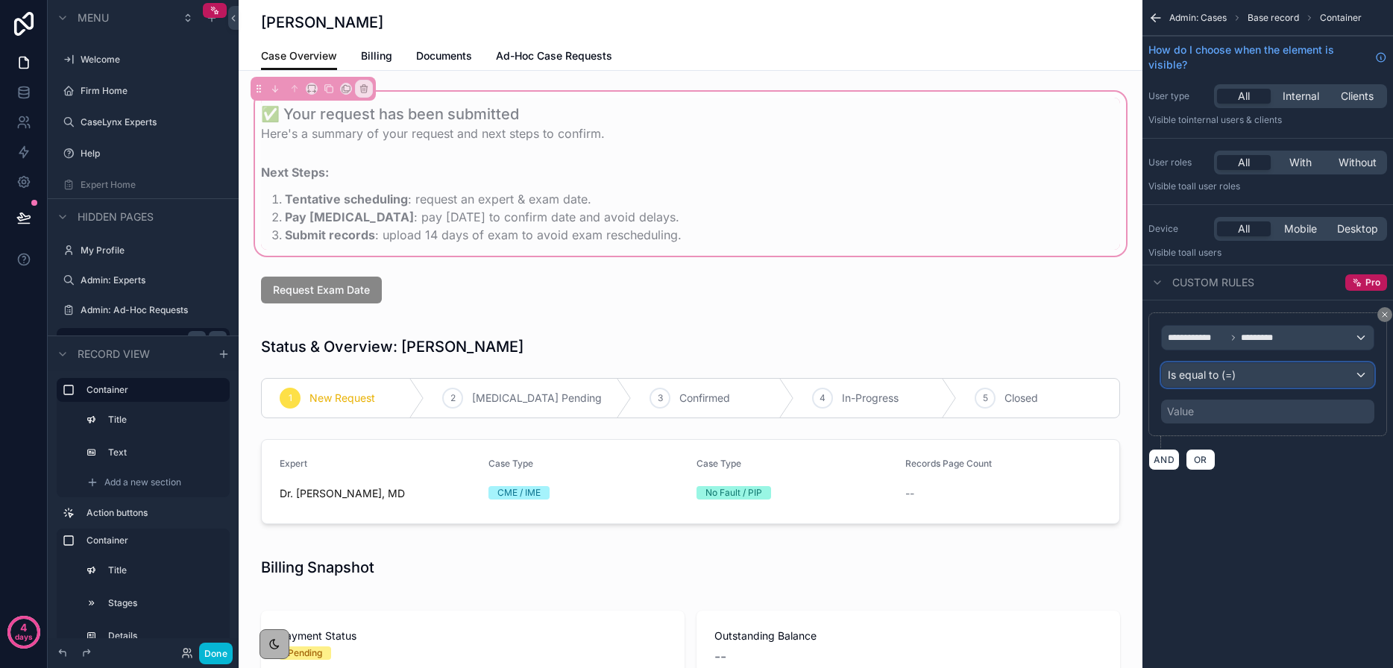
click at [1205, 377] on span "Is equal to (=)" at bounding box center [1201, 375] width 68 height 15
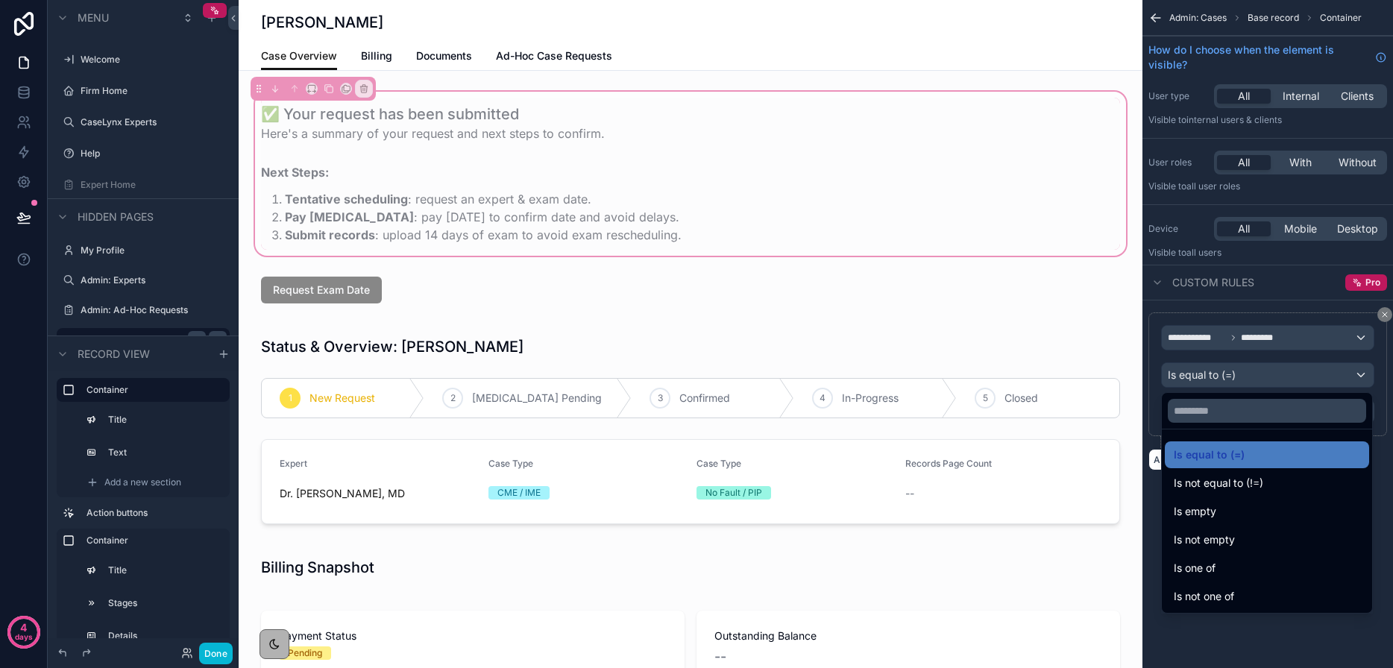
click at [1193, 381] on div "scrollable content" at bounding box center [696, 334] width 1393 height 668
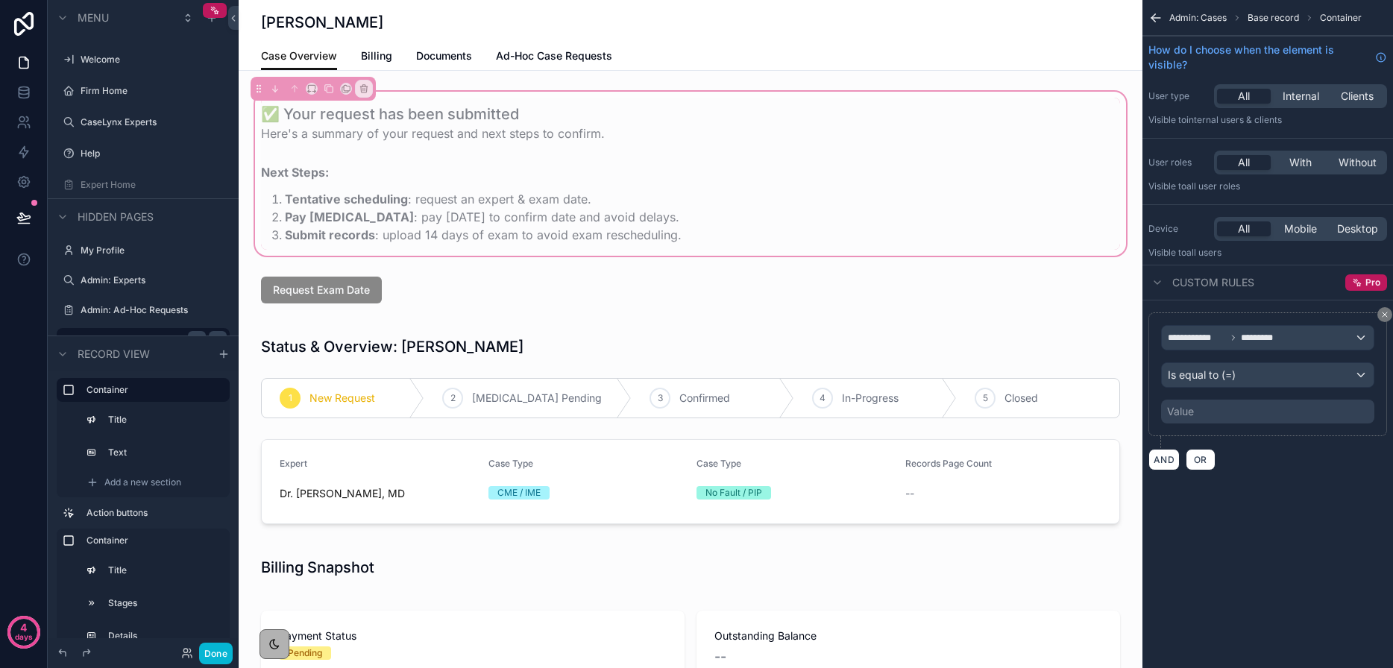
click at [1197, 420] on div "Value" at bounding box center [1267, 412] width 213 height 24
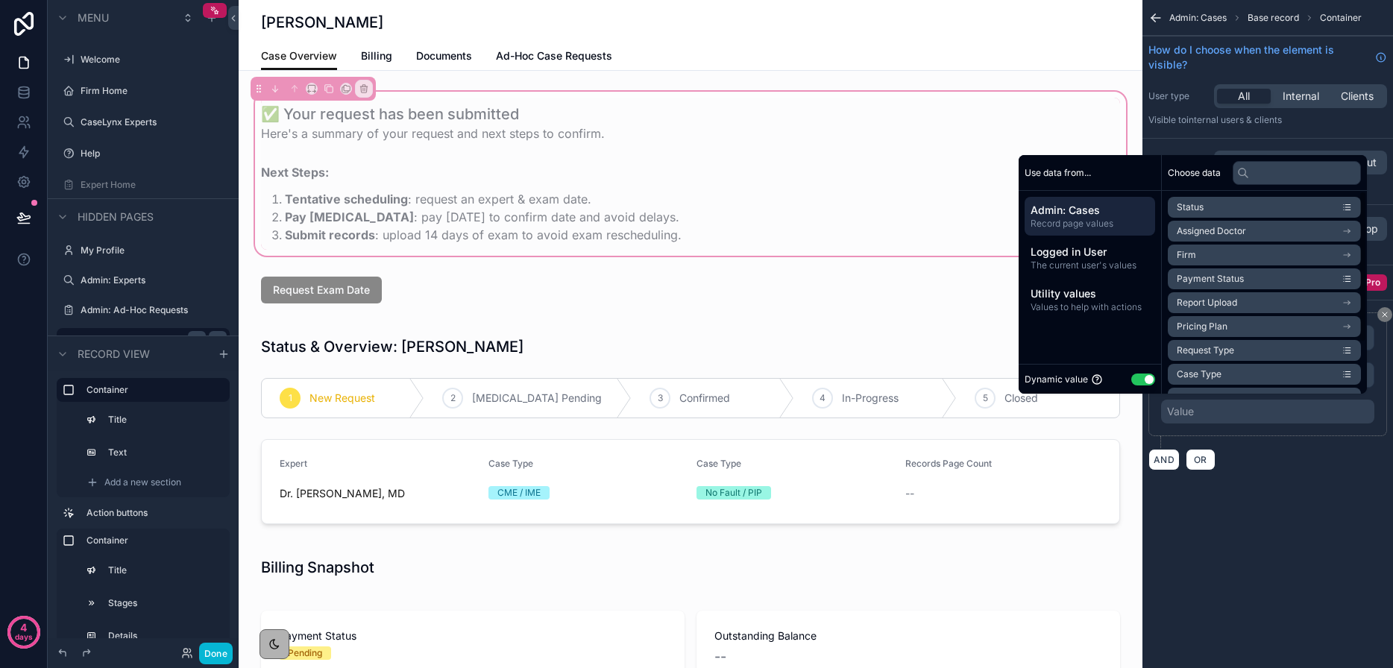
click at [1126, 385] on div "Dynamic value Use setting" at bounding box center [1089, 378] width 130 height 17
click at [1131, 382] on button "Use setting" at bounding box center [1143, 379] width 24 height 12
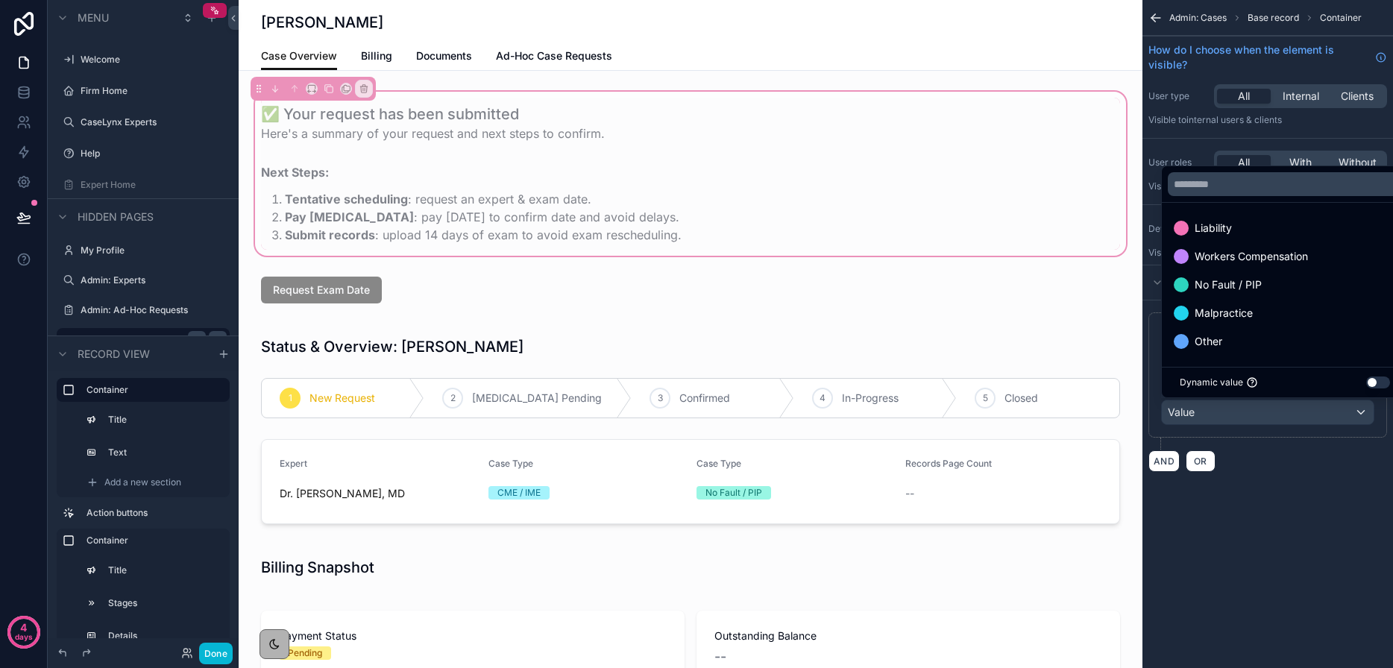
click at [1330, 514] on div "scrollable content" at bounding box center [696, 334] width 1393 height 668
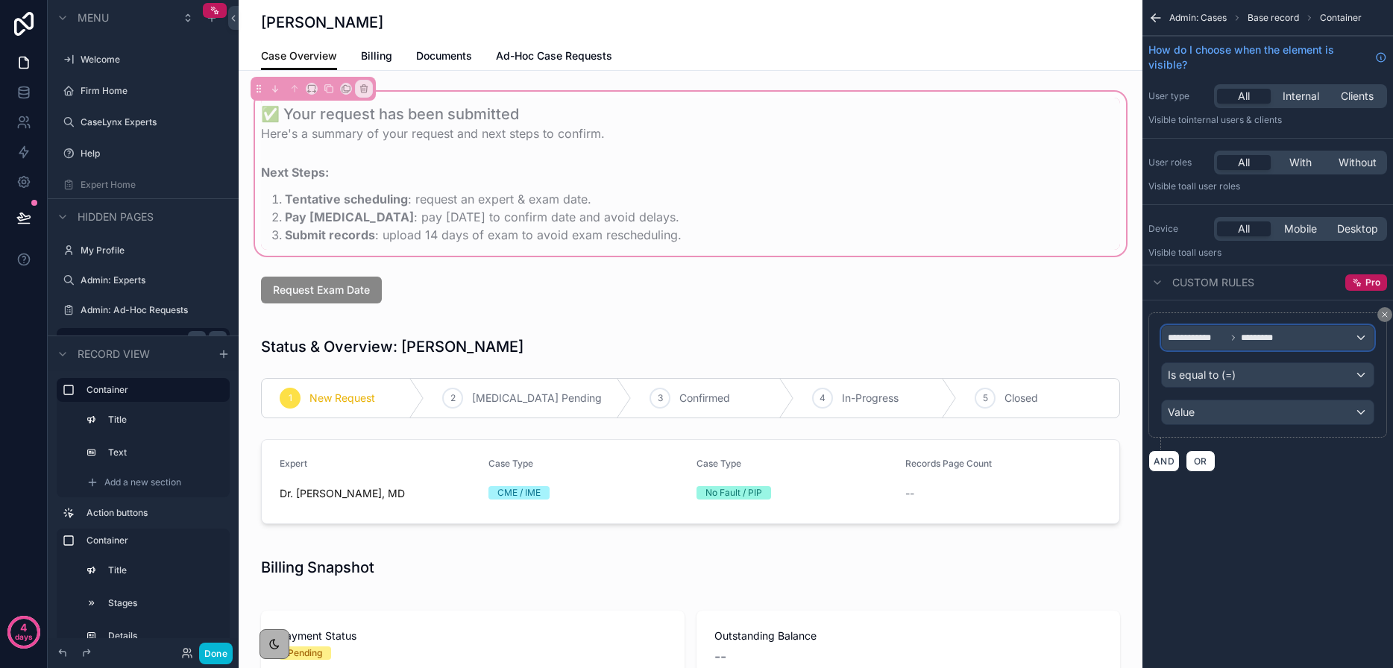
click at [1225, 337] on span "**********" at bounding box center [1196, 338] width 58 height 12
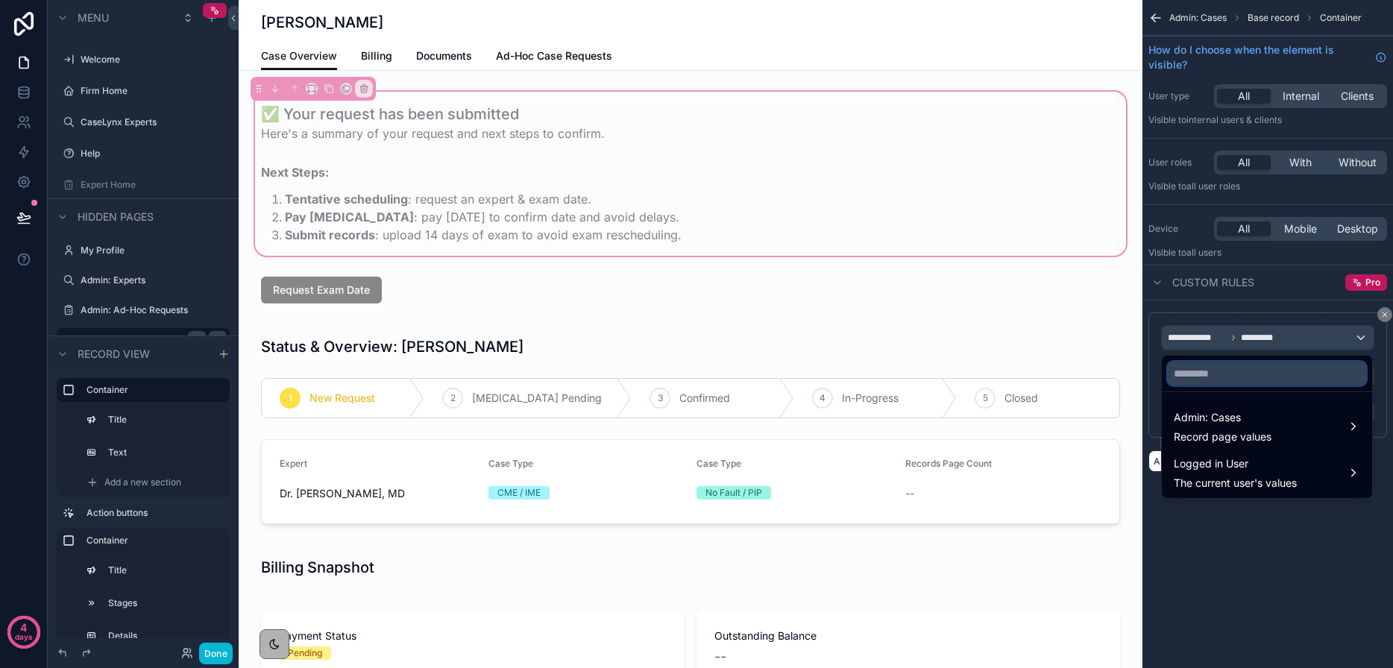
click at [1248, 370] on input "text" at bounding box center [1266, 374] width 198 height 24
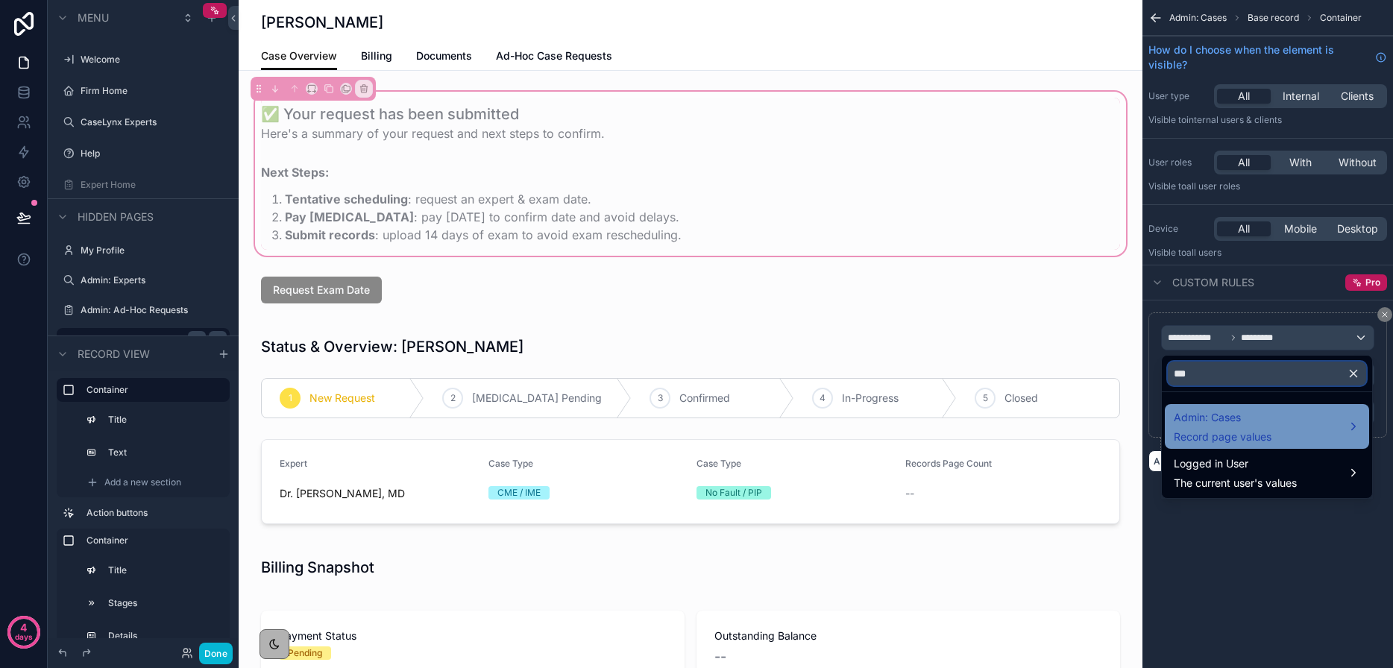
type input "***"
click at [1273, 411] on div "Admin: Cases Record page values" at bounding box center [1266, 427] width 186 height 36
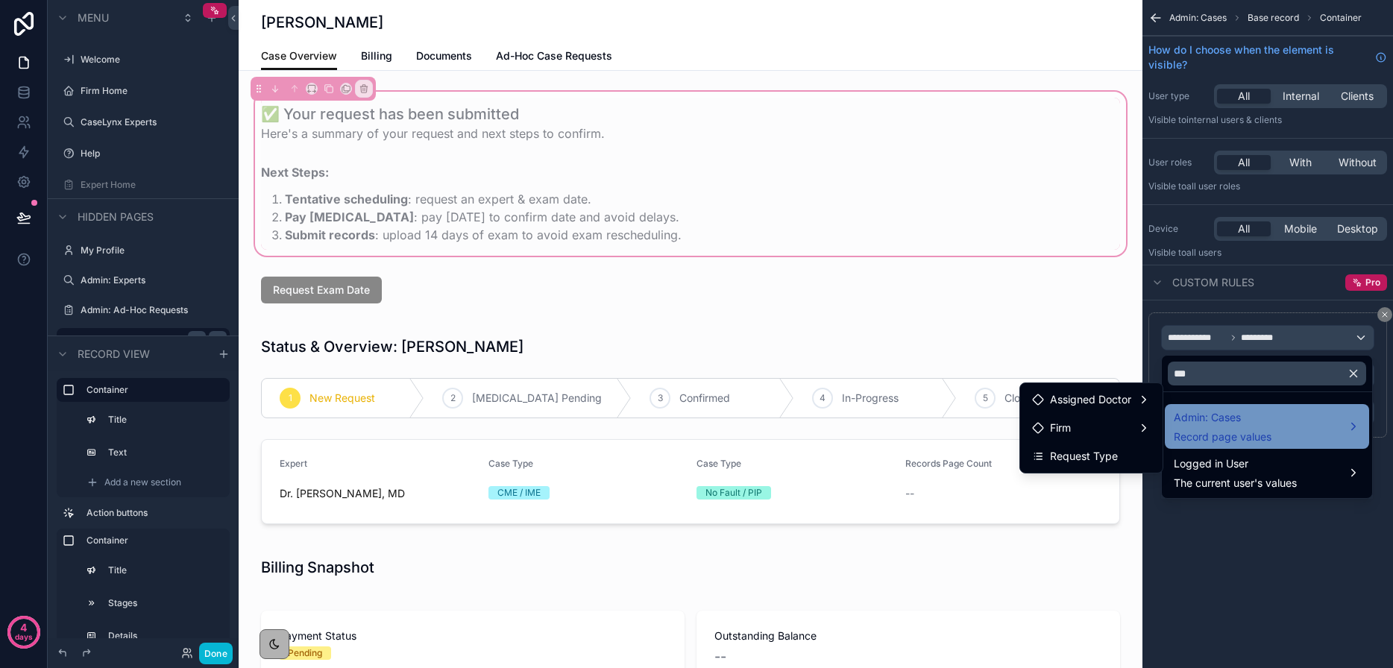
click at [1200, 431] on span "Record page values" at bounding box center [1222, 436] width 98 height 15
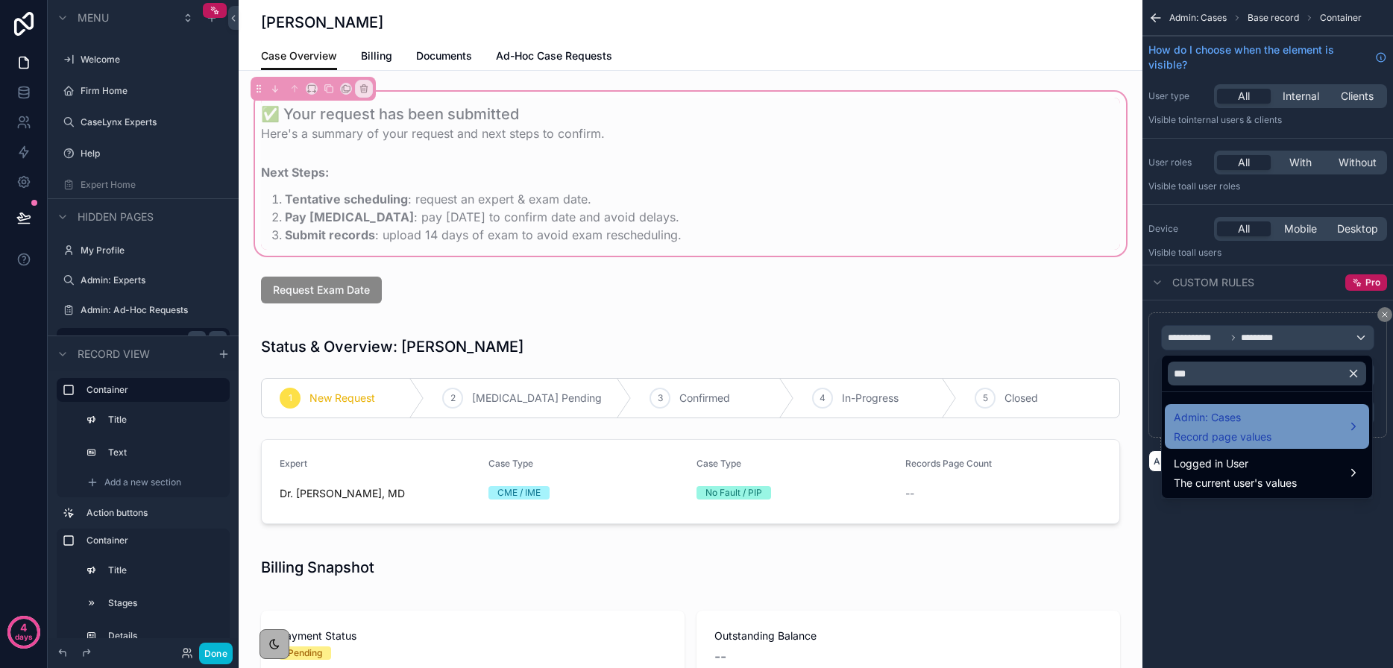
click at [1232, 409] on span "Admin: Cases" at bounding box center [1222, 418] width 98 height 18
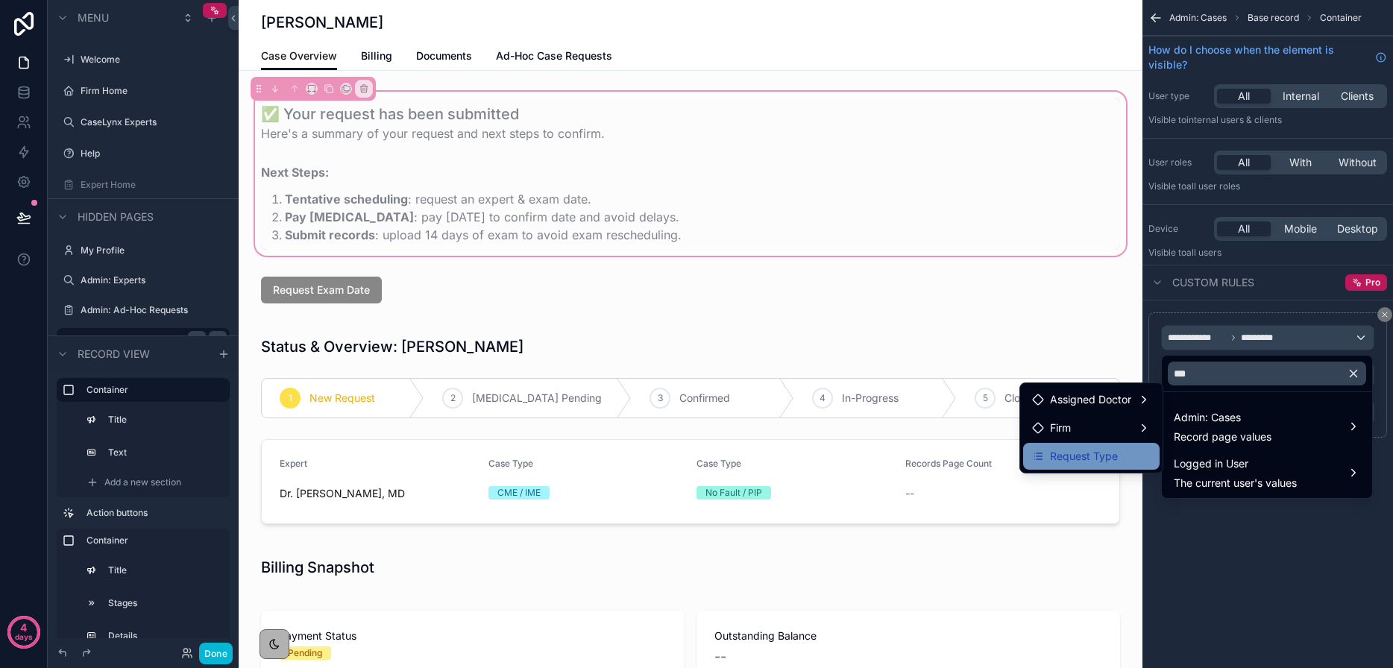
click at [1099, 467] on div "Request Type" at bounding box center [1091, 456] width 136 height 27
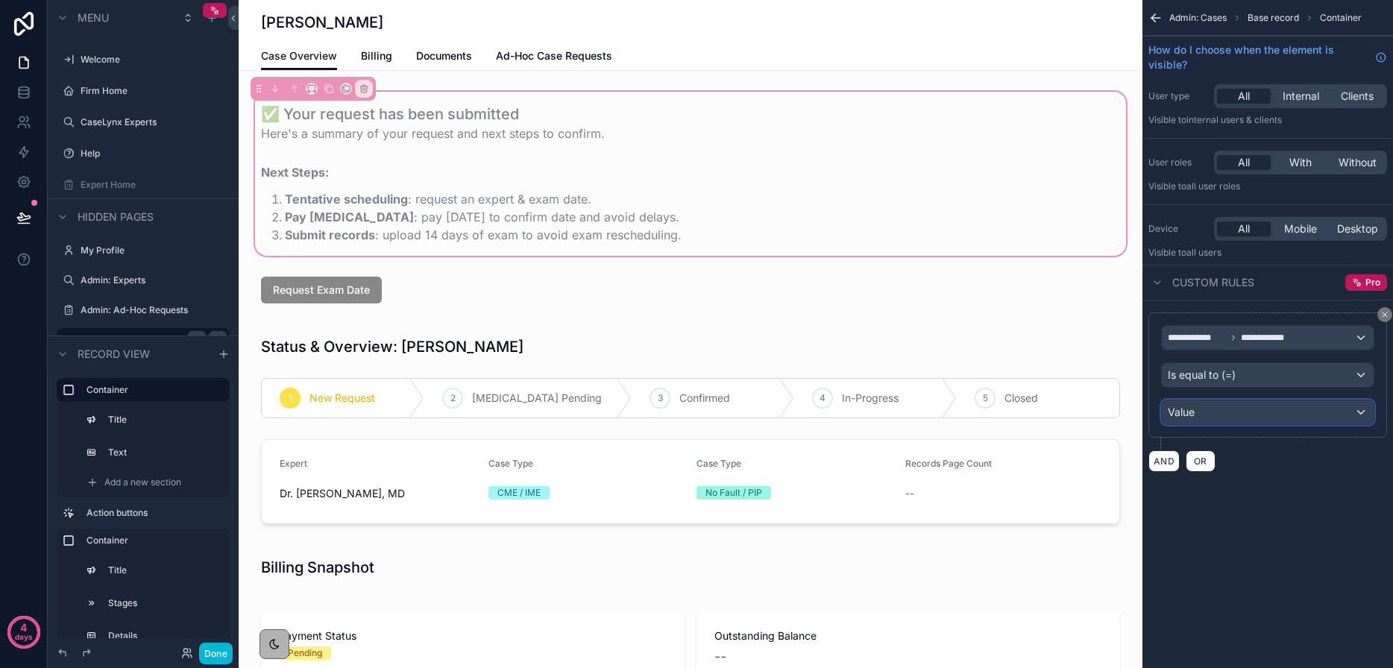
click at [1209, 421] on div "Value" at bounding box center [1267, 412] width 212 height 24
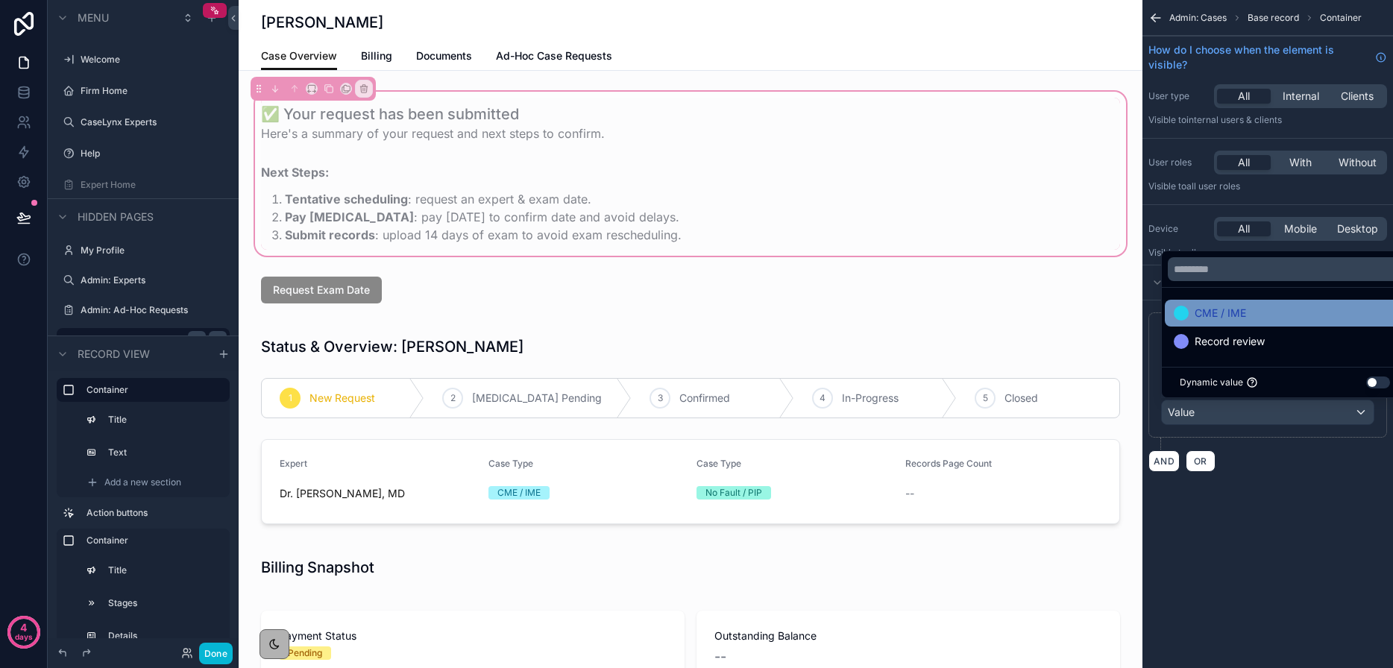
click at [1212, 316] on span "CME / IME" at bounding box center [1219, 313] width 51 height 18
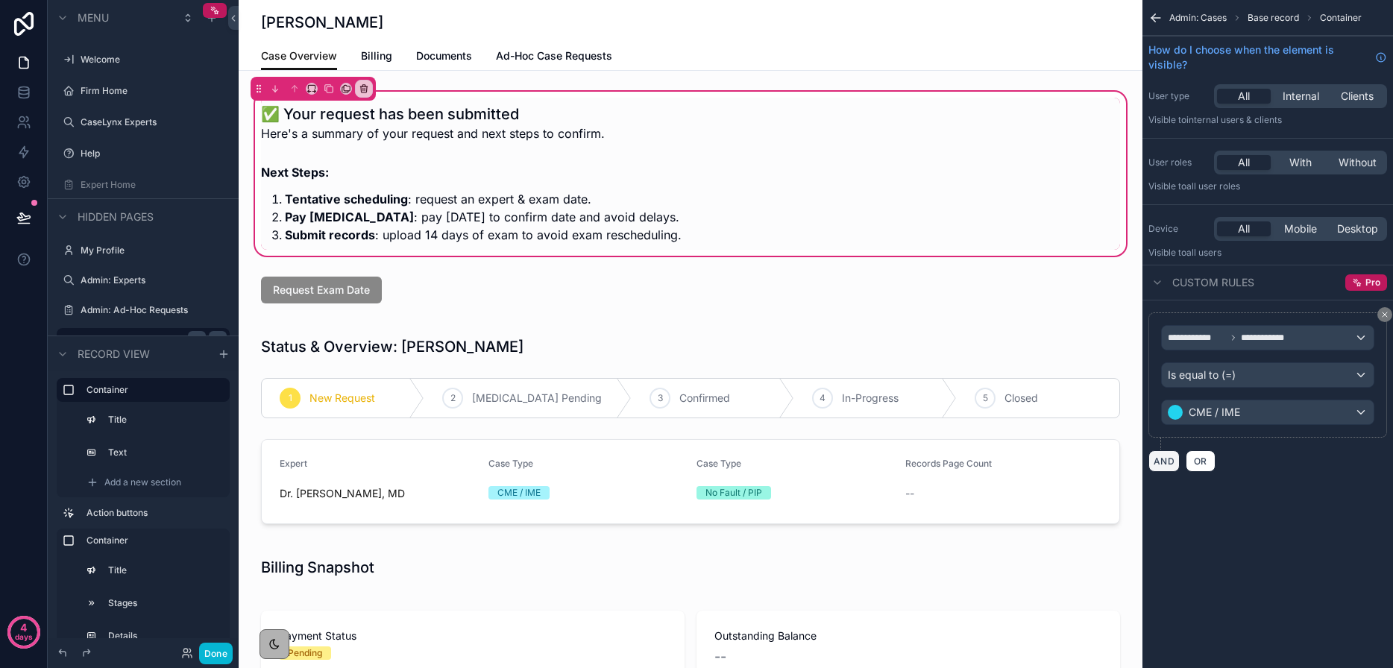
click at [1171, 463] on button "AND" at bounding box center [1163, 461] width 31 height 22
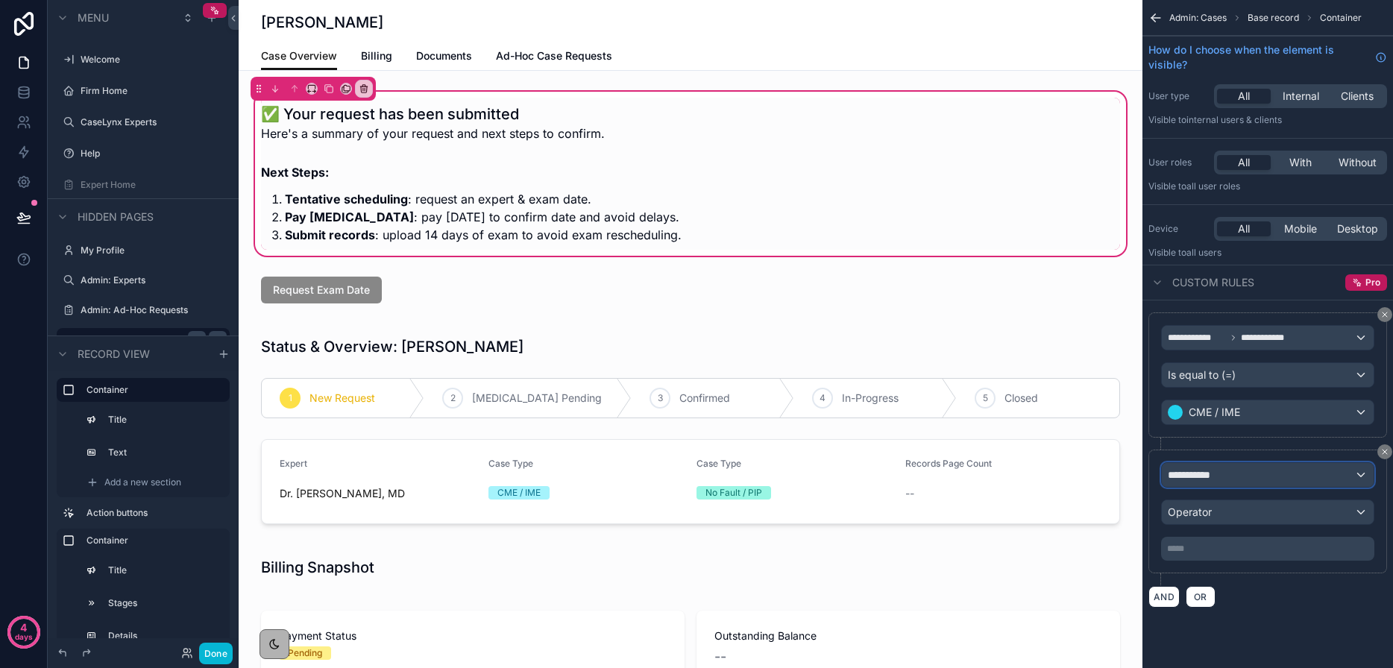
click at [1210, 471] on span "**********" at bounding box center [1194, 474] width 55 height 15
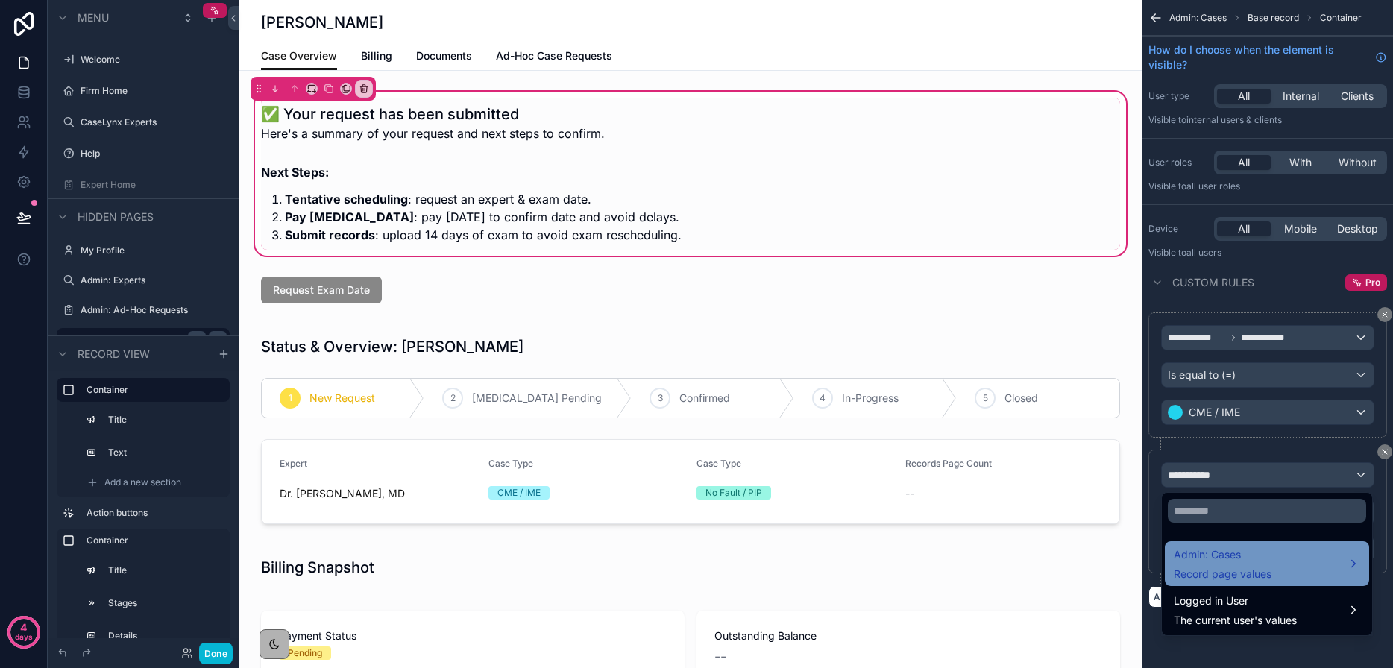
click at [1296, 570] on div "Admin: Cases Record page values" at bounding box center [1266, 564] width 186 height 36
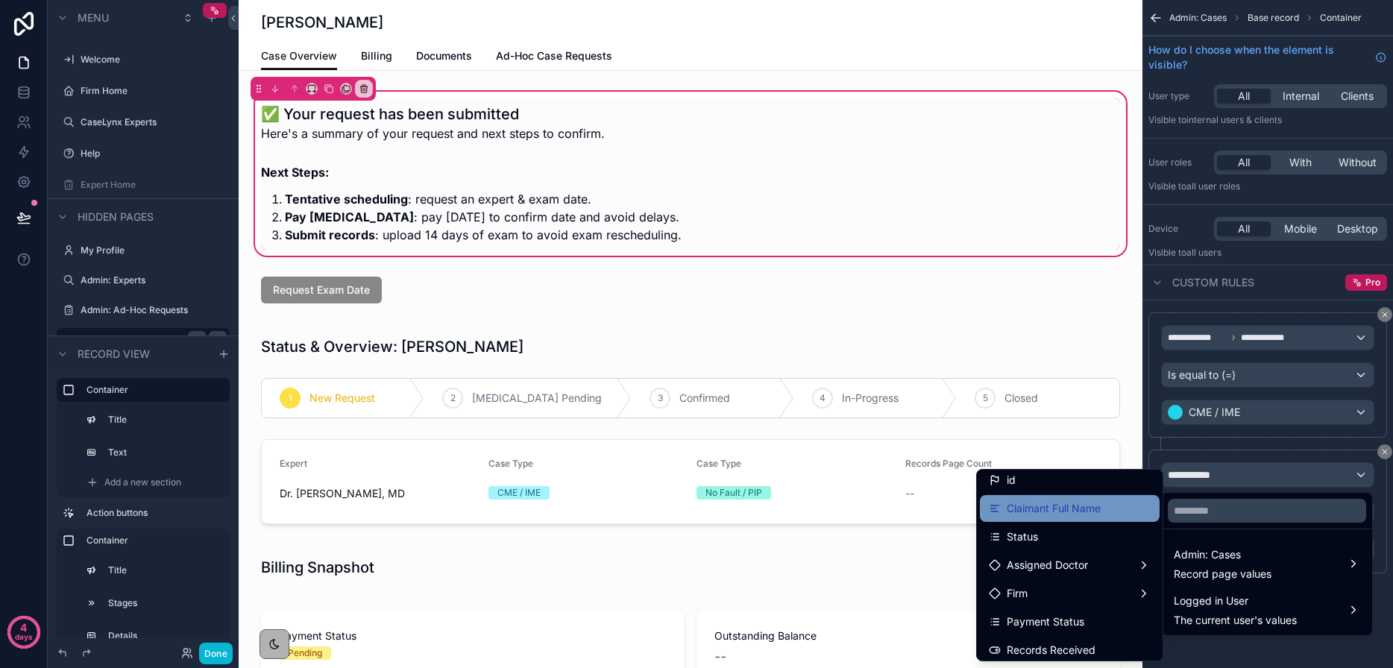
scroll to position [4, 0]
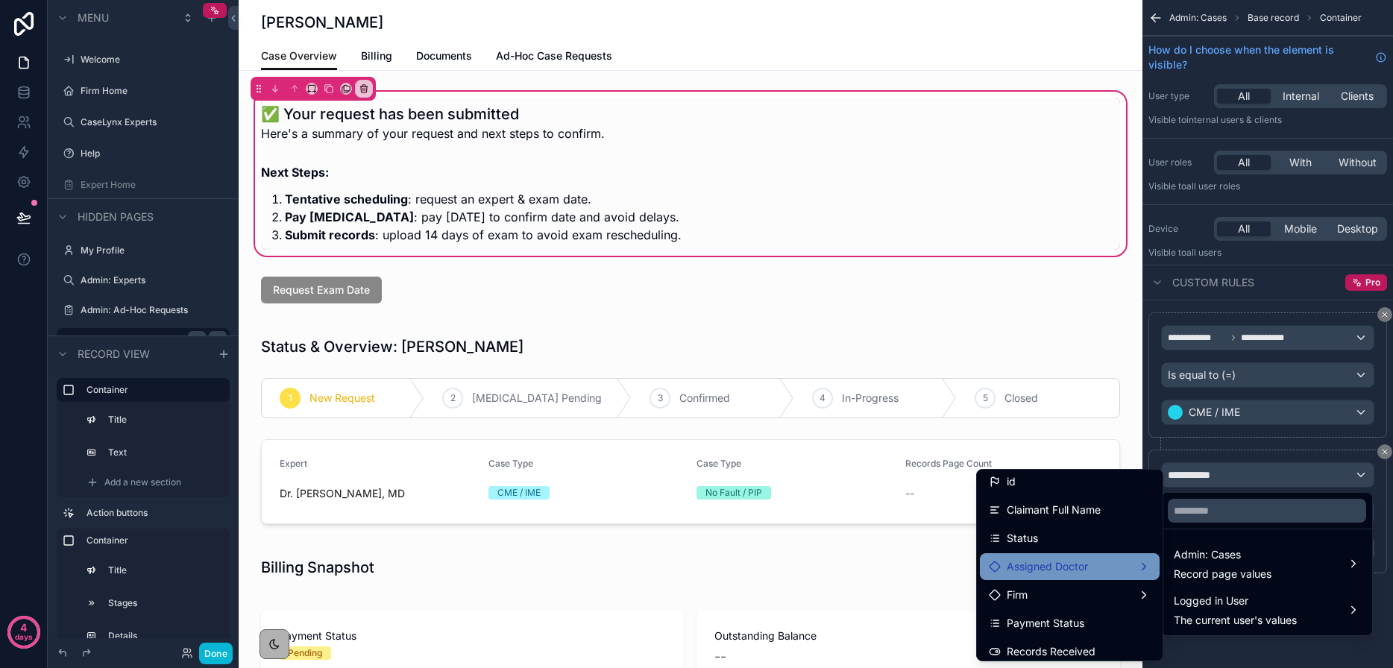
click at [1121, 567] on div "Assigned Doctor" at bounding box center [1069, 567] width 162 height 18
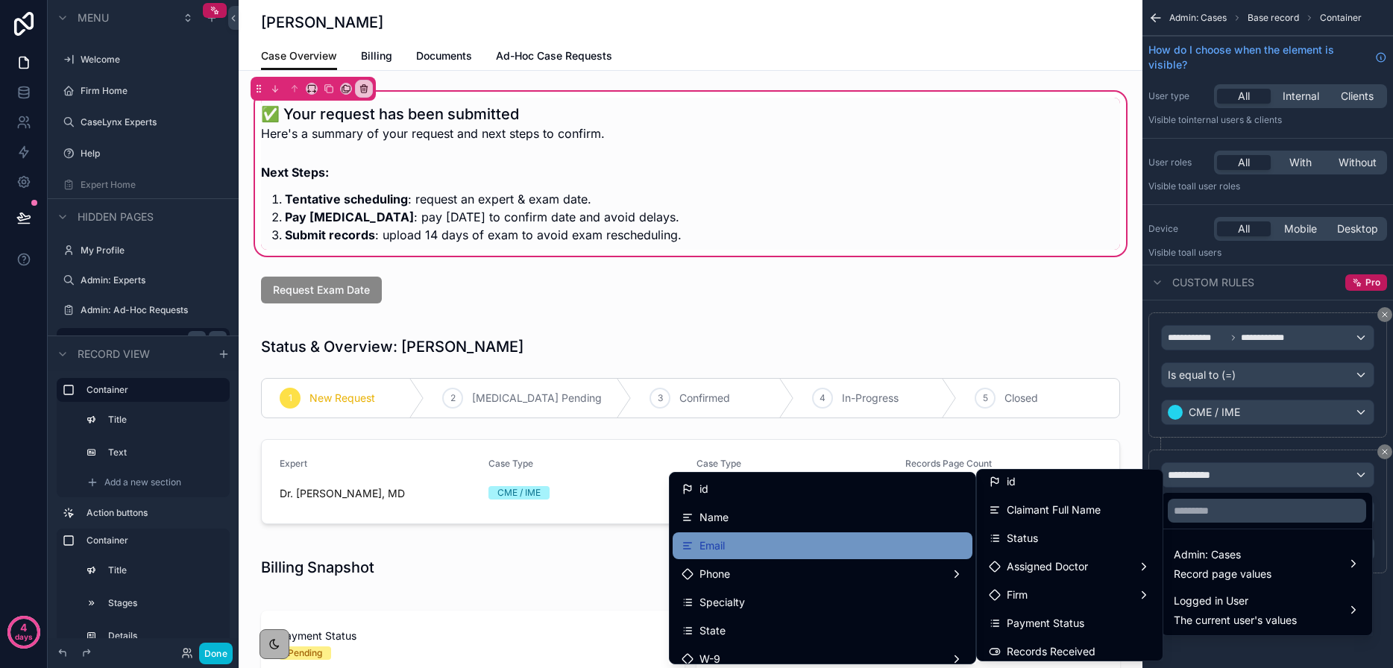
scroll to position [3, 0]
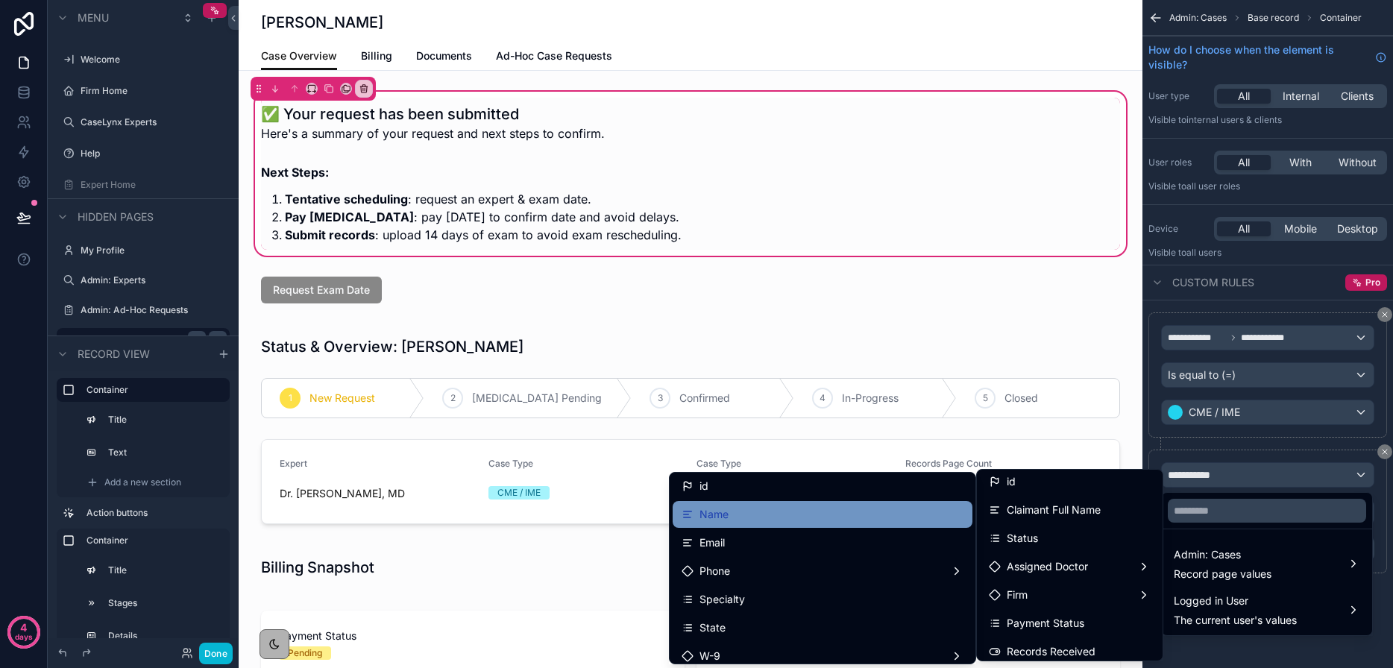
click at [844, 515] on div "Name" at bounding box center [822, 514] width 282 height 18
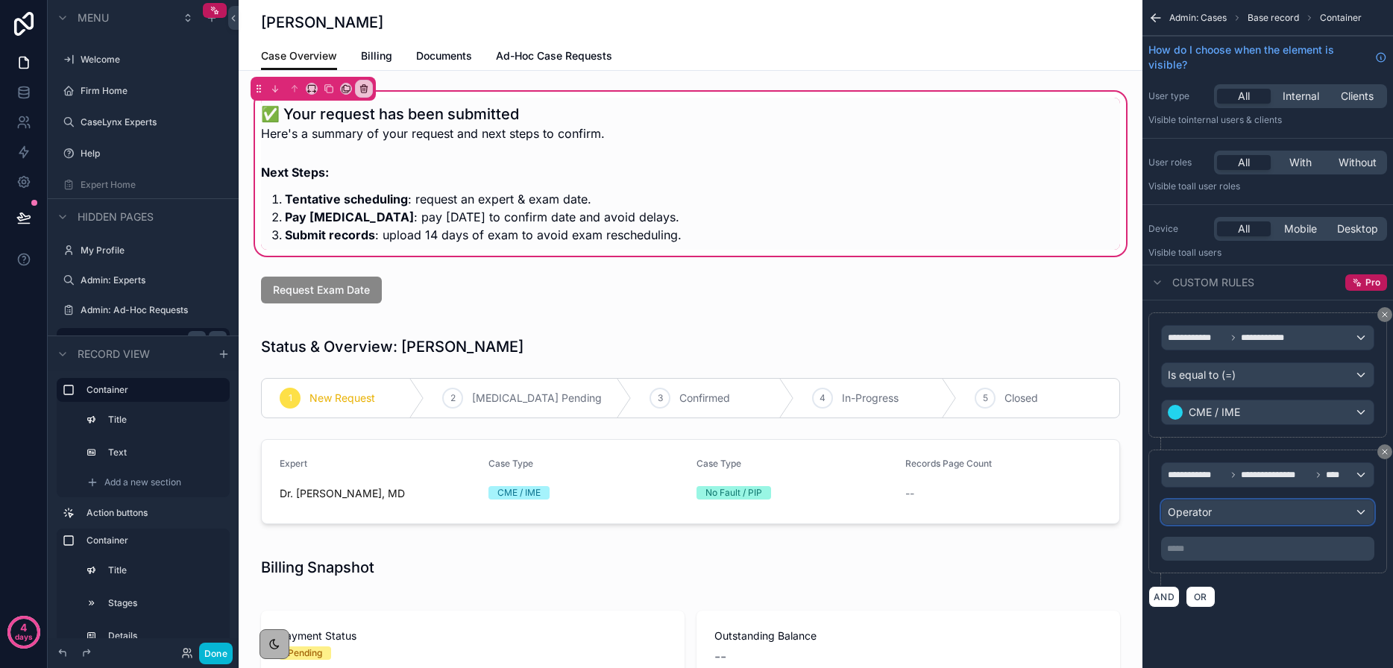
click at [1194, 512] on span "Operator" at bounding box center [1189, 511] width 44 height 13
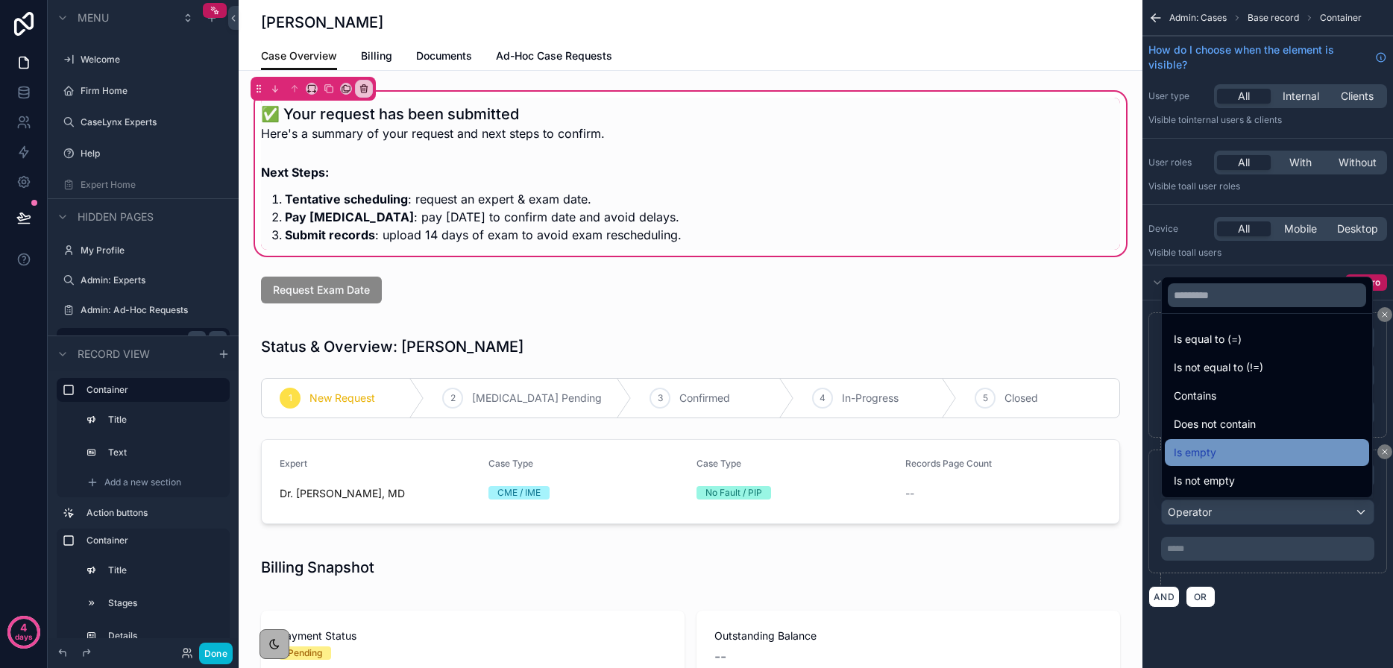
click at [1232, 452] on div "Is empty" at bounding box center [1266, 453] width 186 height 18
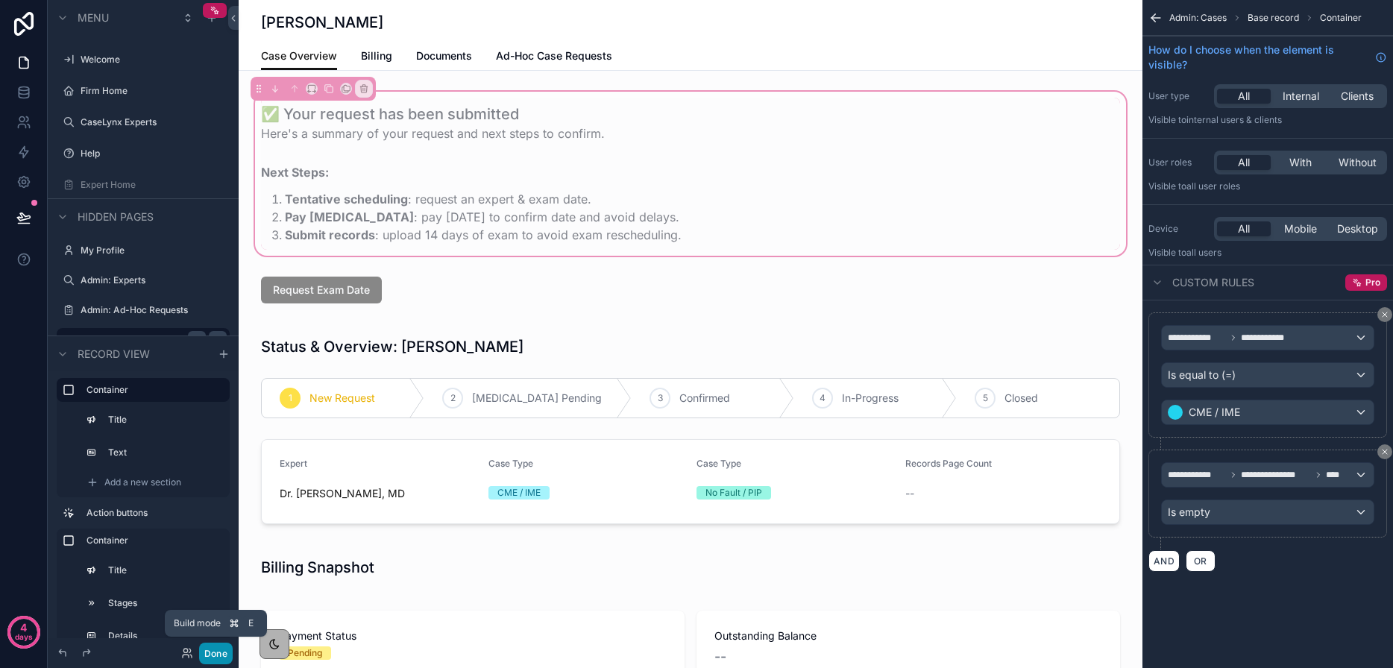
click at [217, 653] on button "Done" at bounding box center [216, 654] width 34 height 22
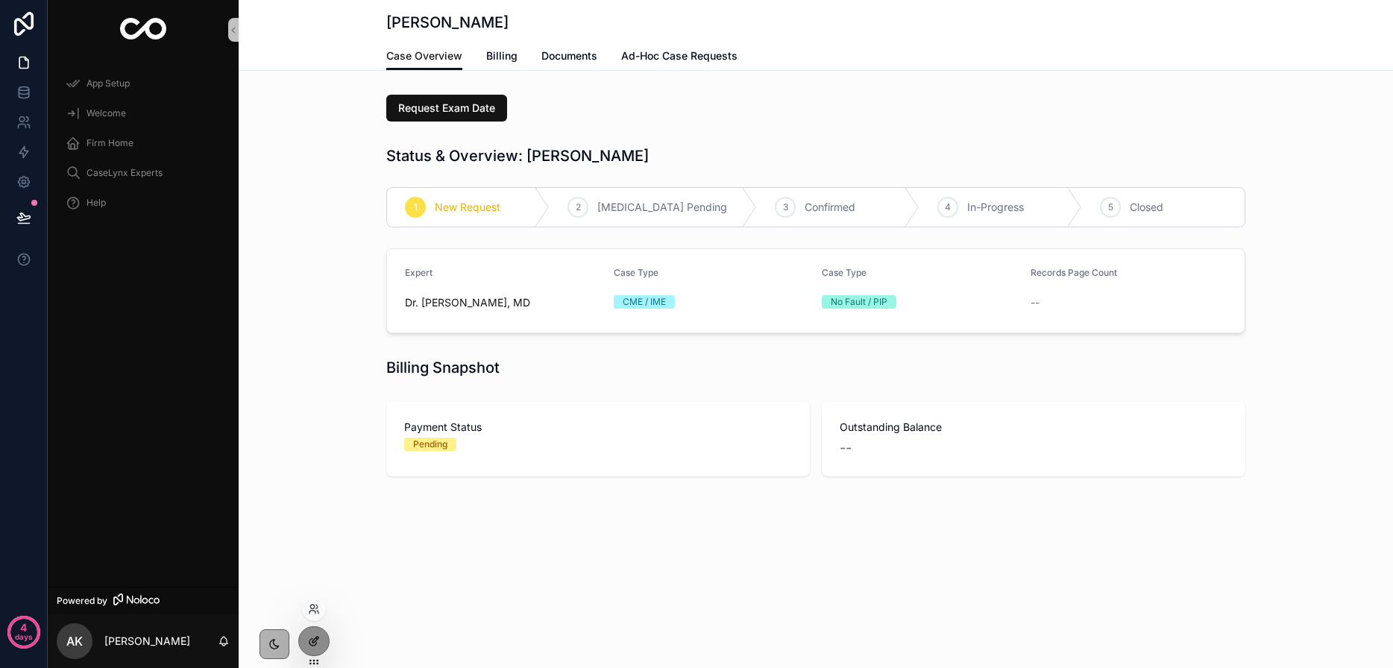
click at [326, 644] on div at bounding box center [314, 641] width 30 height 28
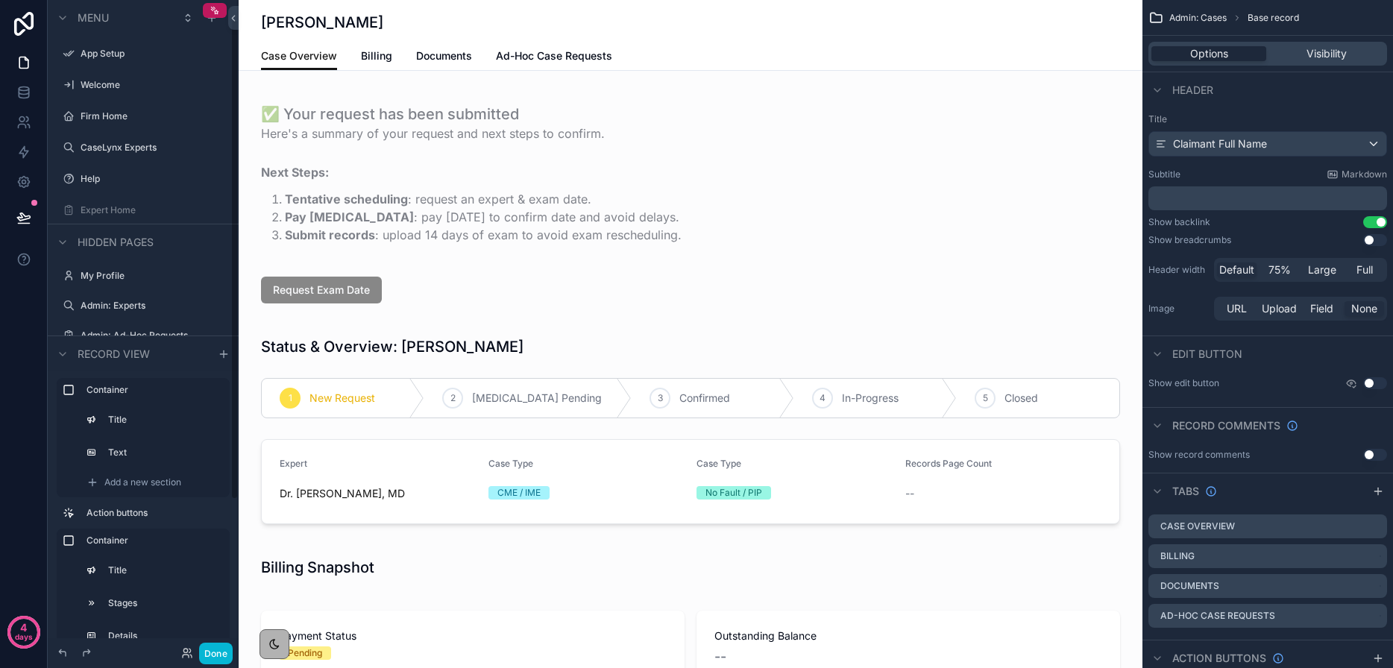
scroll to position [25, 0]
click at [319, 237] on div "scrollable content" at bounding box center [691, 174] width 904 height 170
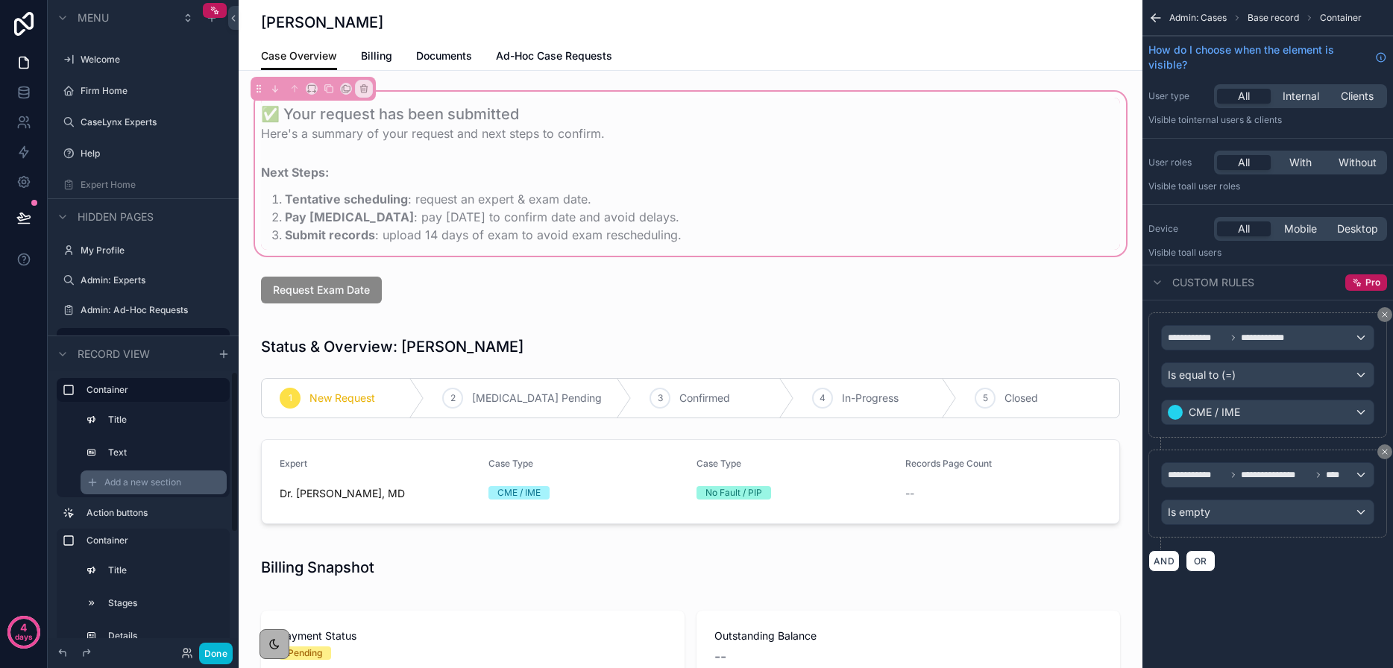
click at [152, 481] on span "Add a new section" at bounding box center [142, 482] width 77 height 12
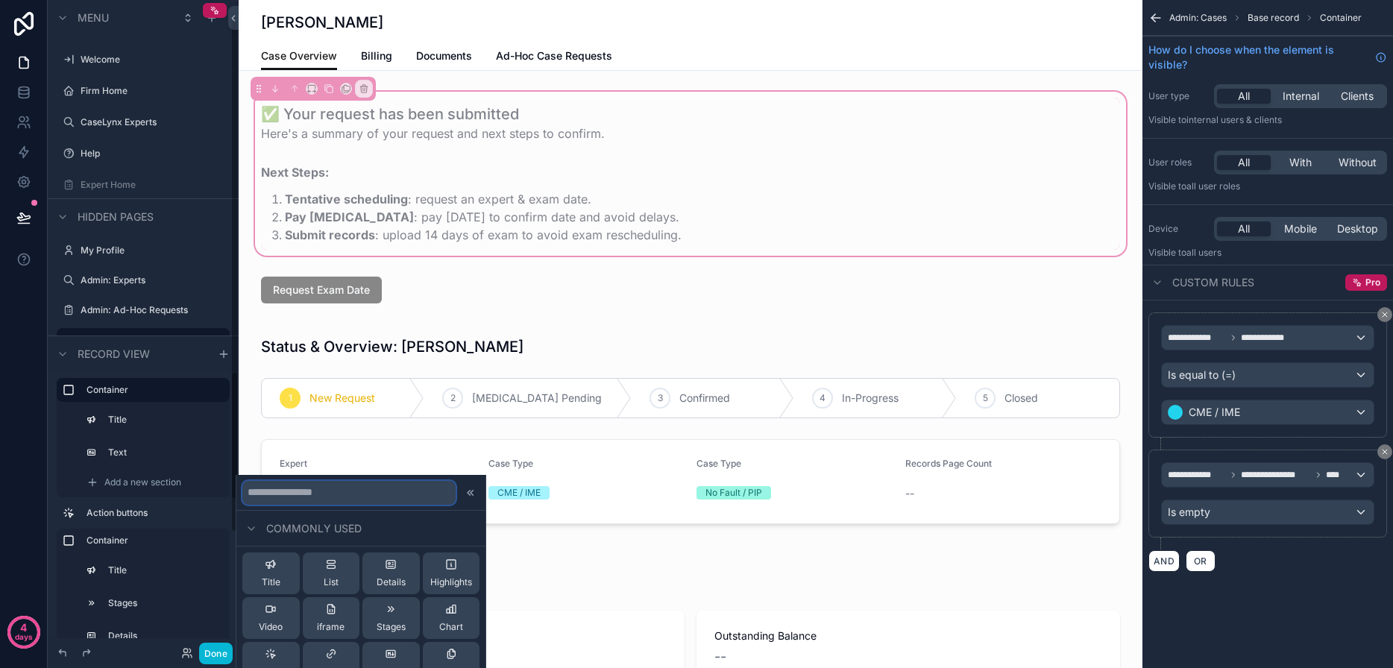
click at [286, 484] on input "text" at bounding box center [348, 493] width 213 height 24
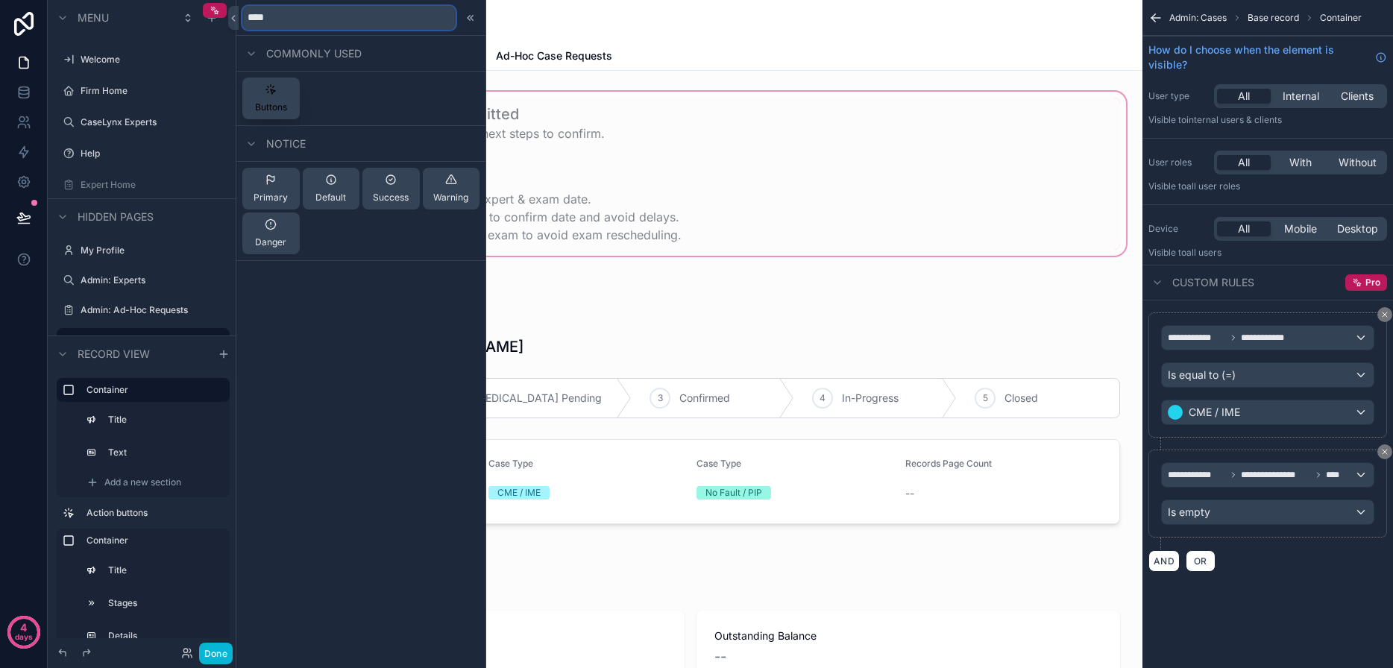
type input "****"
click at [272, 98] on div "Buttons" at bounding box center [271, 98] width 32 height 30
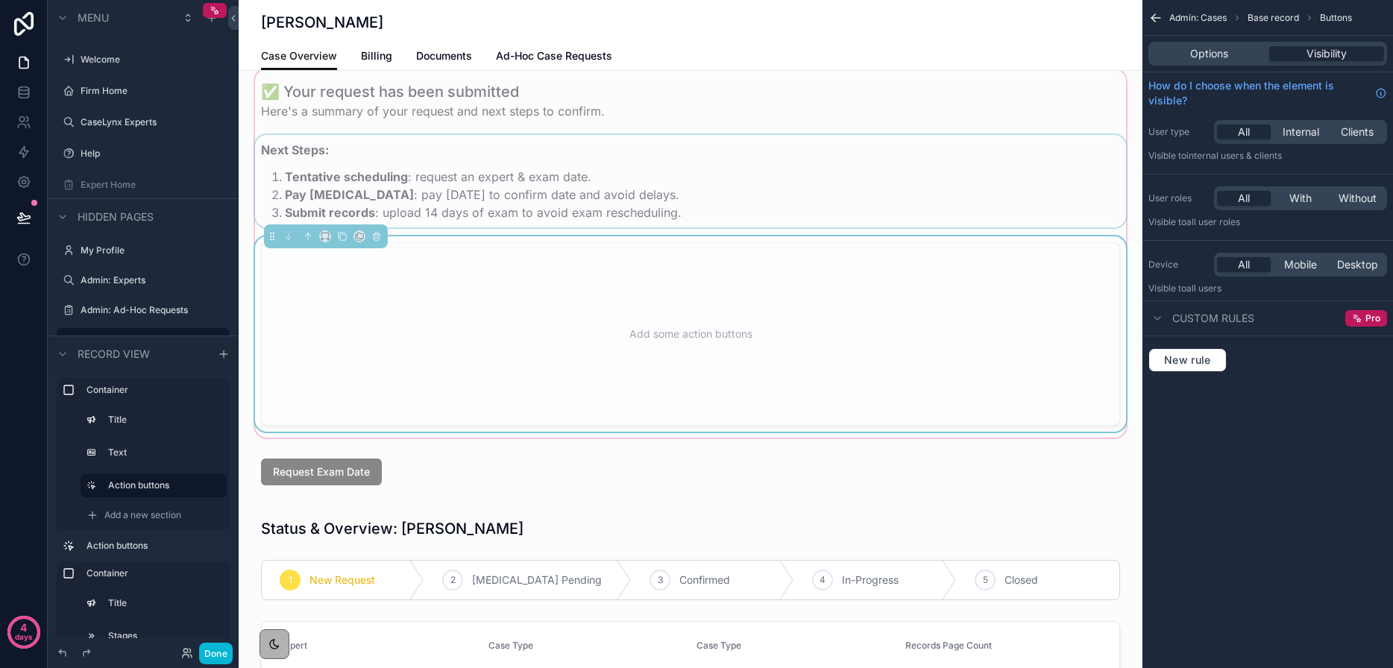
scroll to position [13, 0]
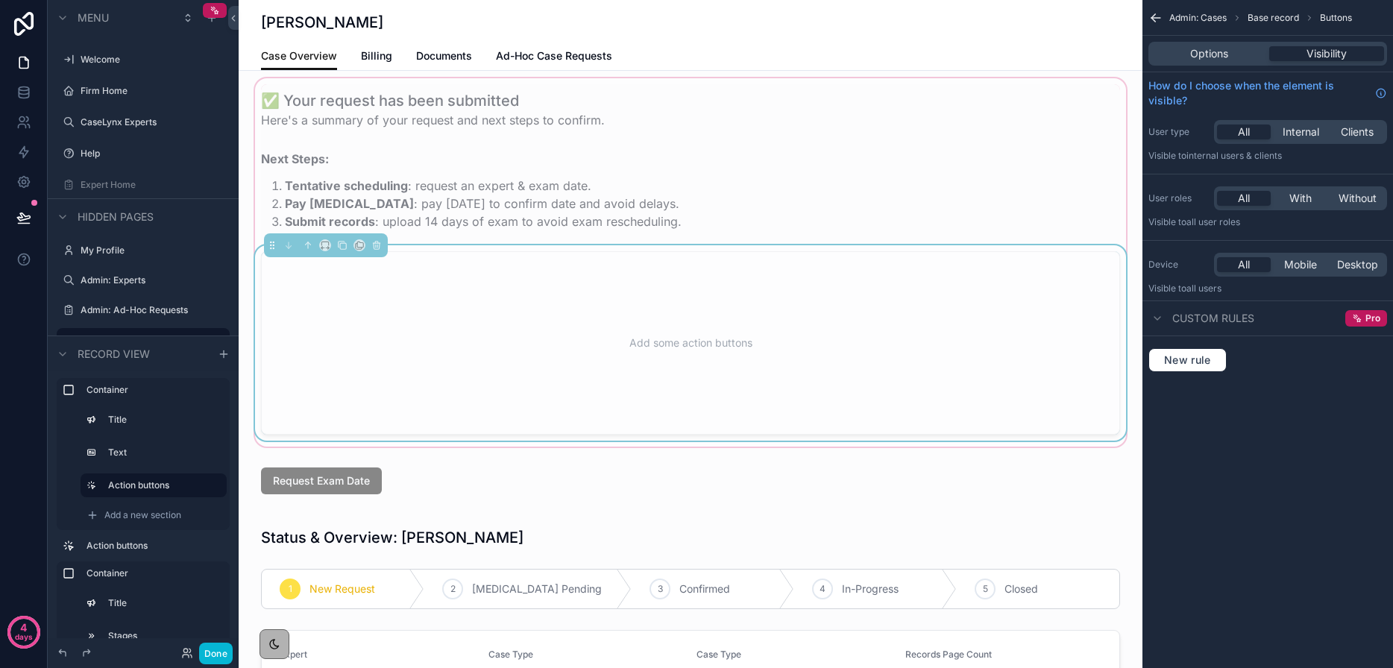
click at [860, 318] on div "Add some action buttons" at bounding box center [691, 343] width 810 height 134
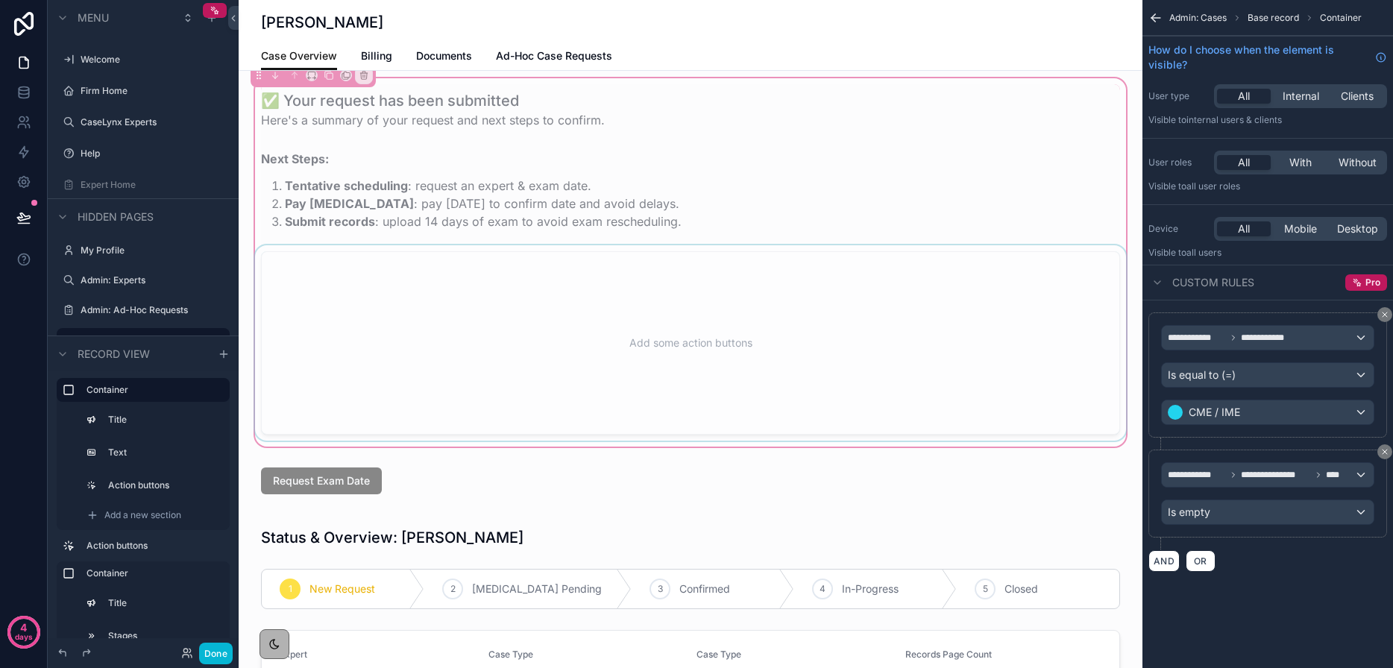
drag, startPoint x: 1006, startPoint y: 410, endPoint x: 994, endPoint y: 388, distance: 25.7
click at [1006, 410] on div "scrollable content" at bounding box center [690, 342] width 877 height 195
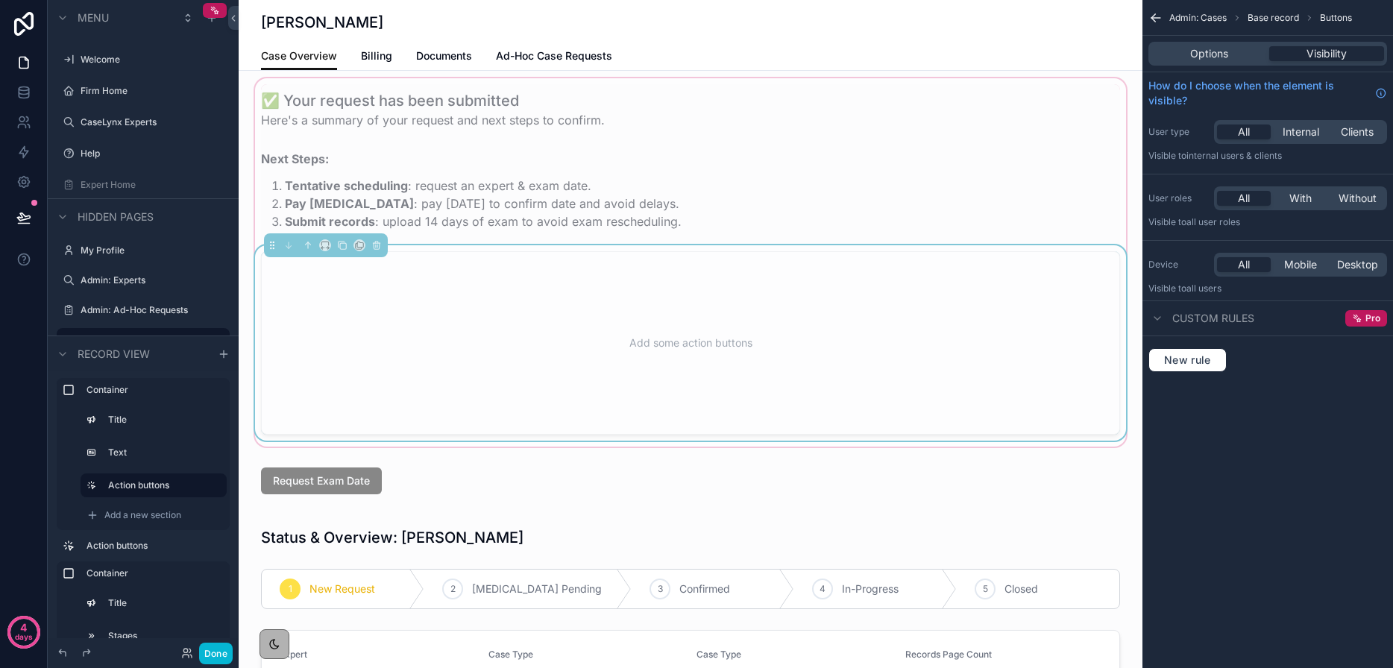
click at [979, 332] on div "Add some action buttons" at bounding box center [691, 343] width 810 height 134
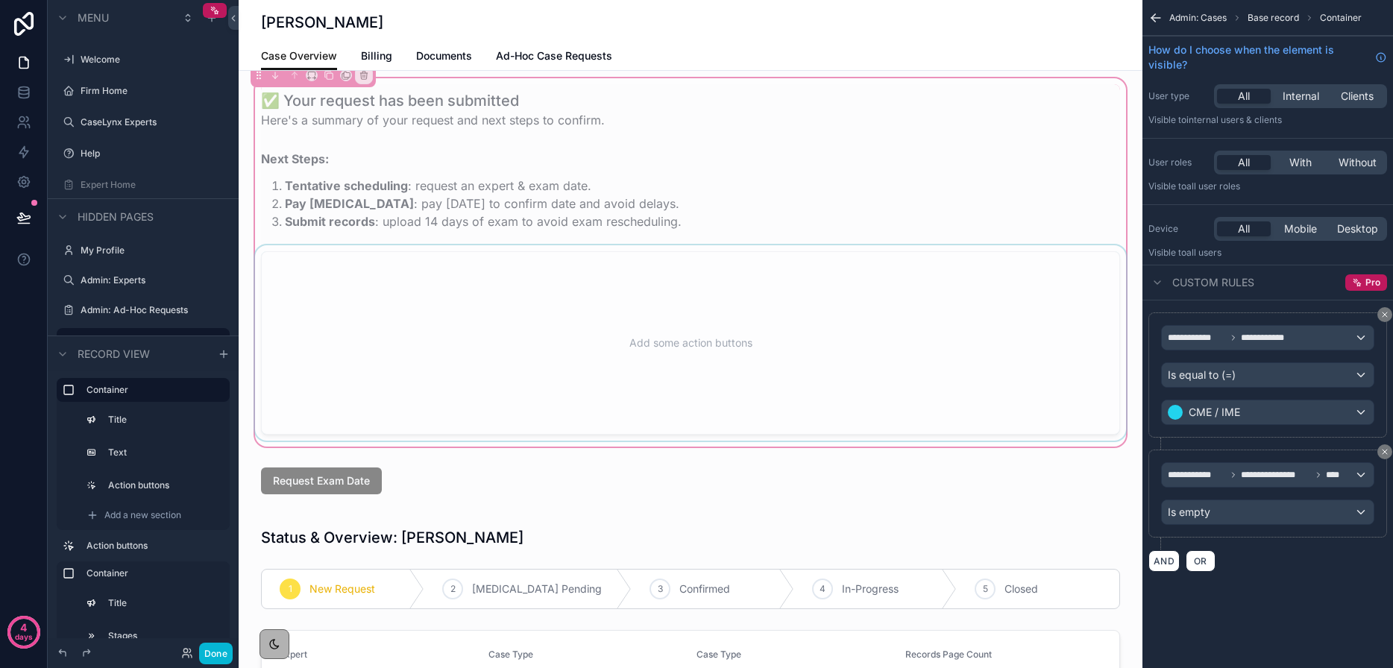
click at [1006, 285] on div "scrollable content" at bounding box center [690, 342] width 877 height 195
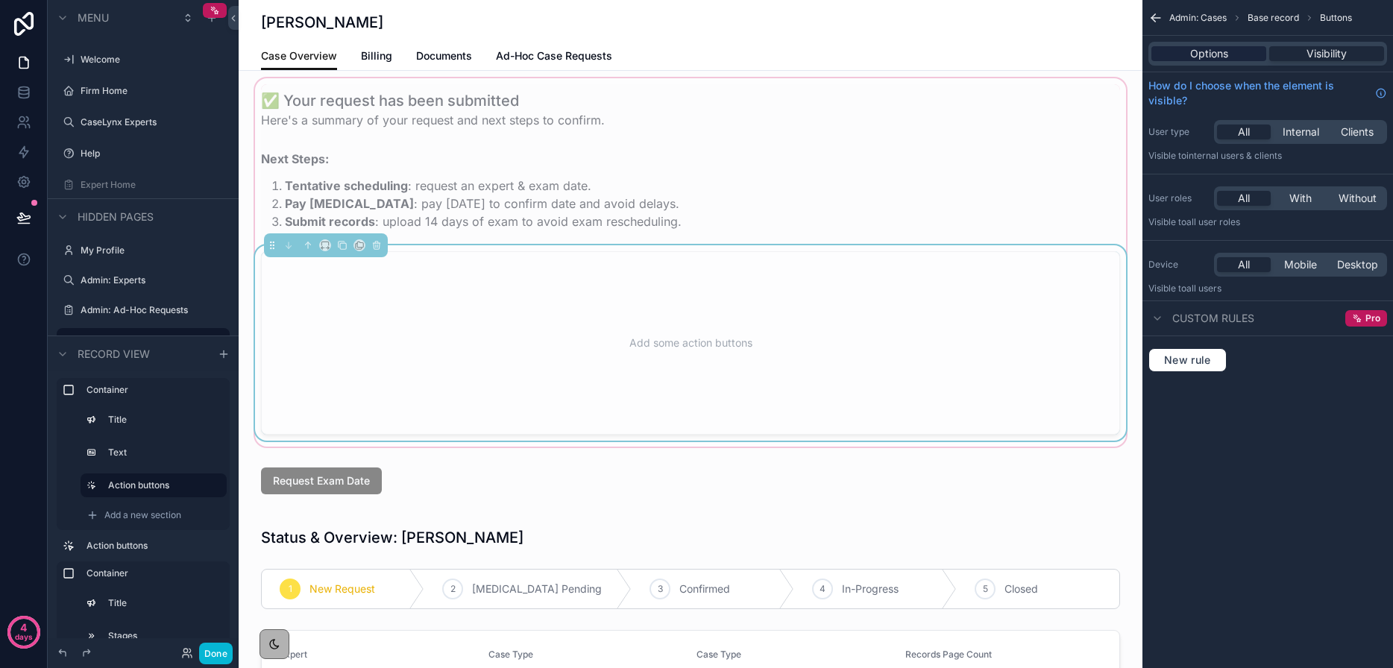
click at [1232, 54] on div "Options" at bounding box center [1208, 53] width 115 height 15
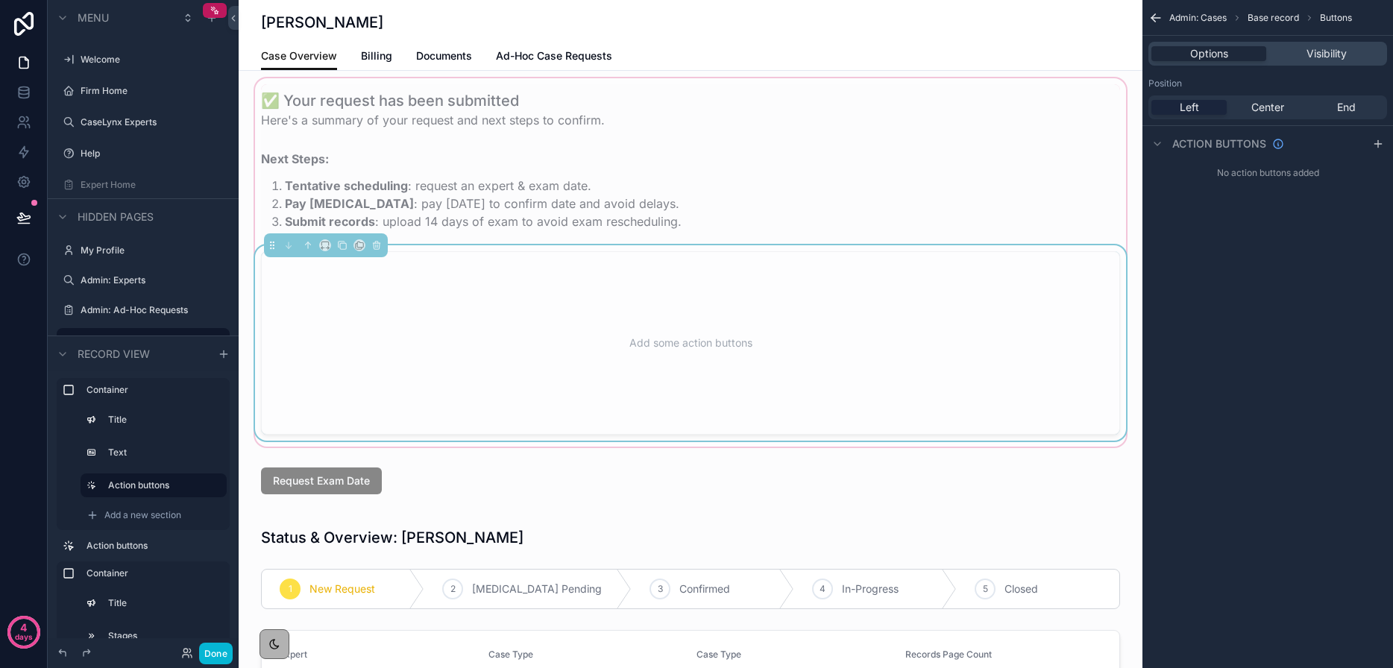
click at [1200, 101] on div "Left" at bounding box center [1188, 107] width 75 height 15
click at [1381, 145] on icon "scrollable content" at bounding box center [1378, 144] width 12 height 12
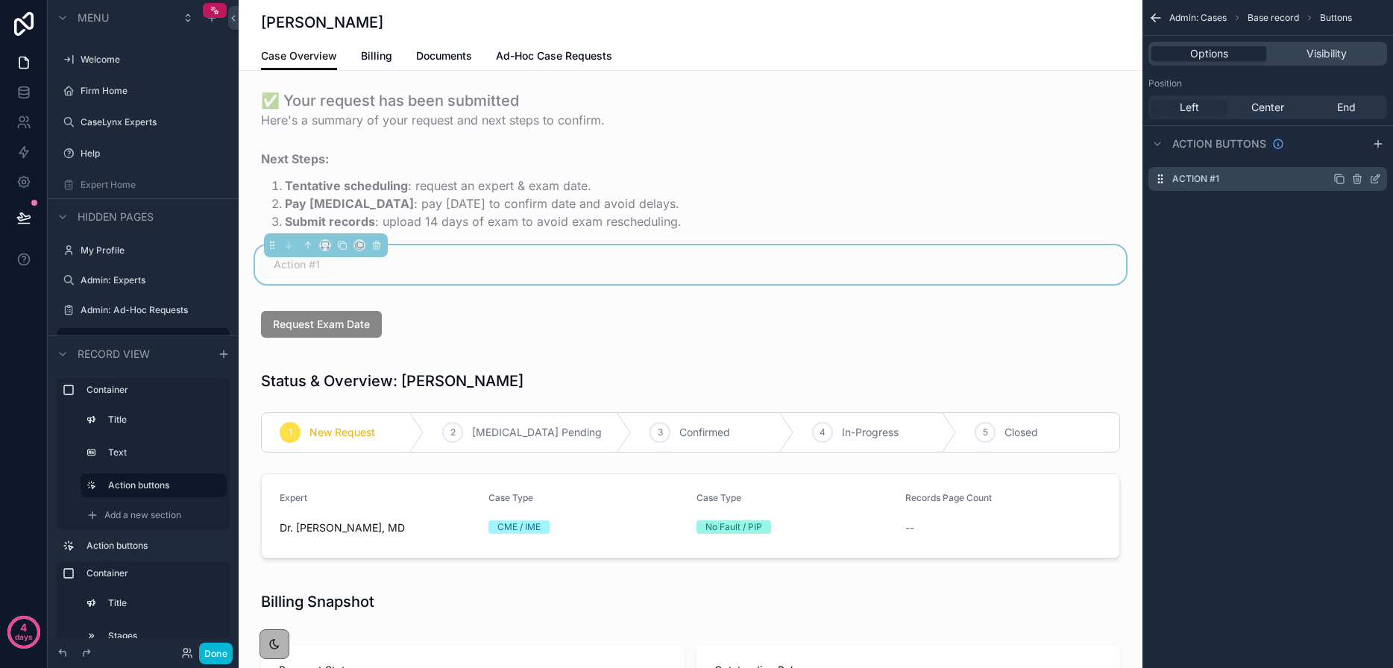
click at [1237, 173] on div "Action #1" at bounding box center [1267, 179] width 239 height 24
drag, startPoint x: 1373, startPoint y: 177, endPoint x: 1304, endPoint y: 177, distance: 69.3
click at [1373, 177] on icon "scrollable content" at bounding box center [1376, 177] width 6 height 6
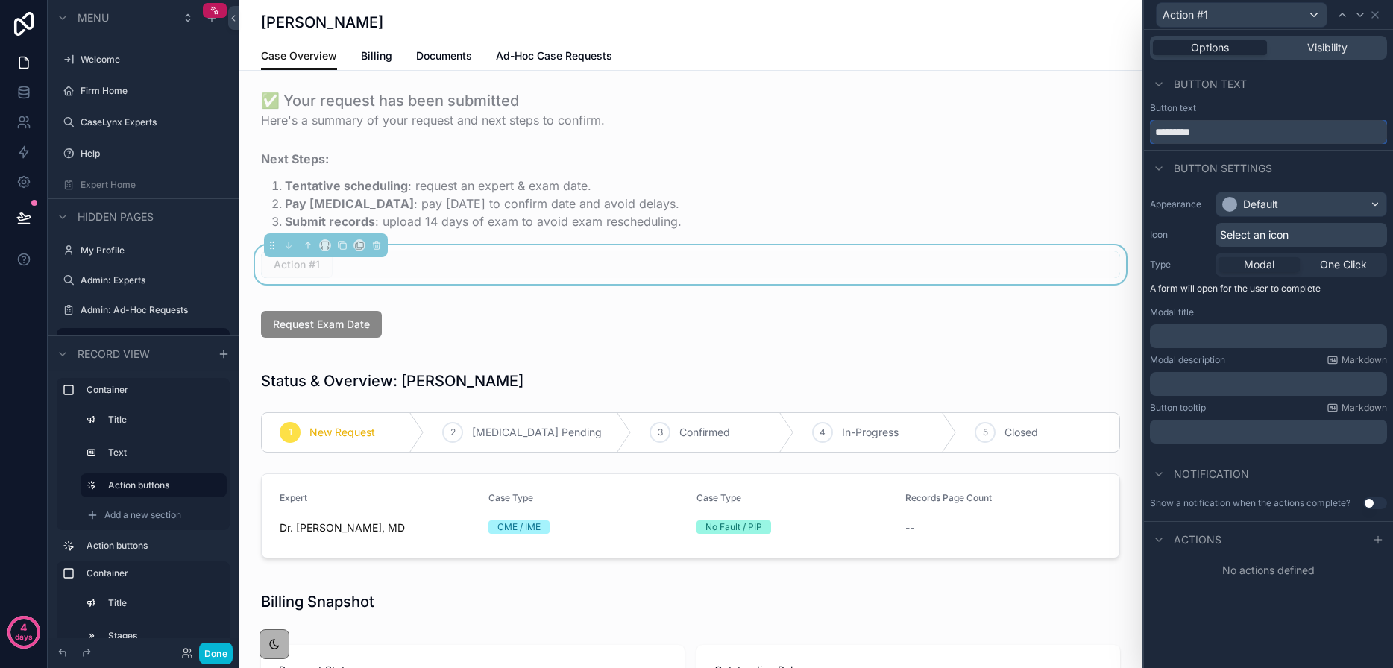
drag, startPoint x: 1215, startPoint y: 139, endPoint x: 1152, endPoint y: 133, distance: 62.8
click at [1152, 133] on input "*********" at bounding box center [1268, 132] width 237 height 24
type input "**********"
click at [1262, 199] on div "Default" at bounding box center [1260, 204] width 35 height 15
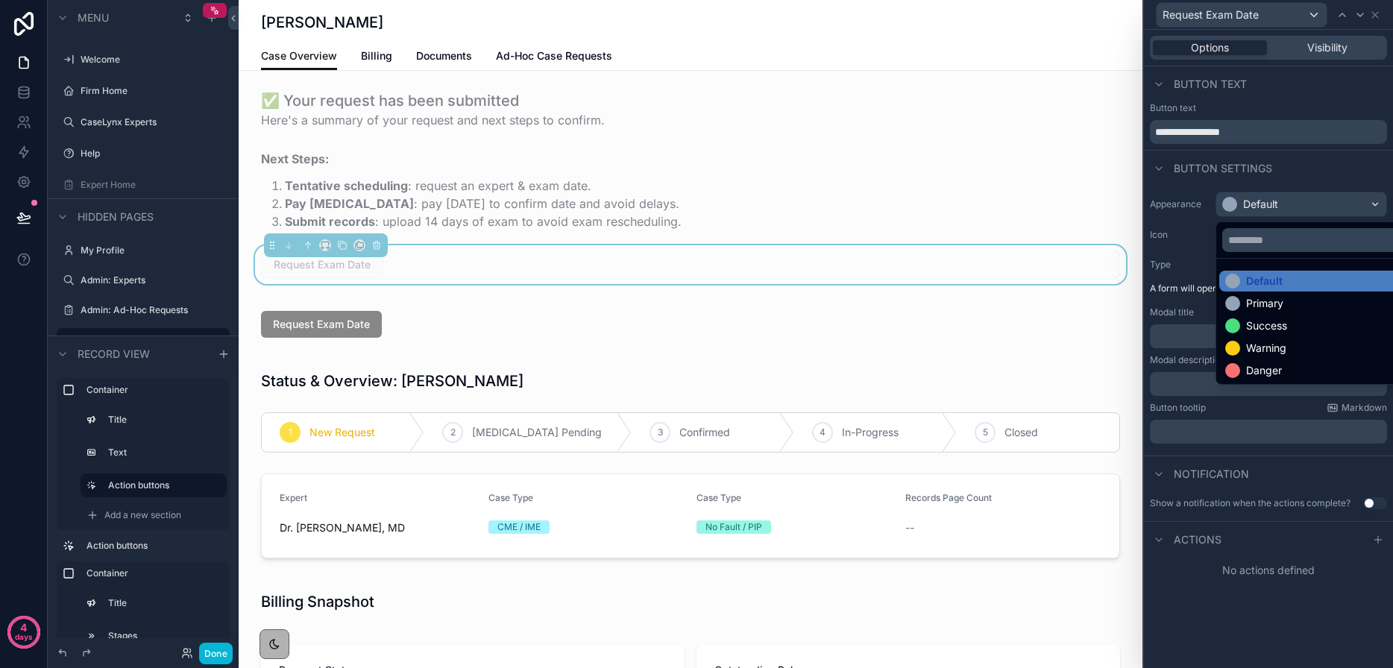
drag, startPoint x: 1266, startPoint y: 297, endPoint x: 1264, endPoint y: 289, distance: 7.8
click at [1265, 297] on div "Primary" at bounding box center [1264, 303] width 37 height 15
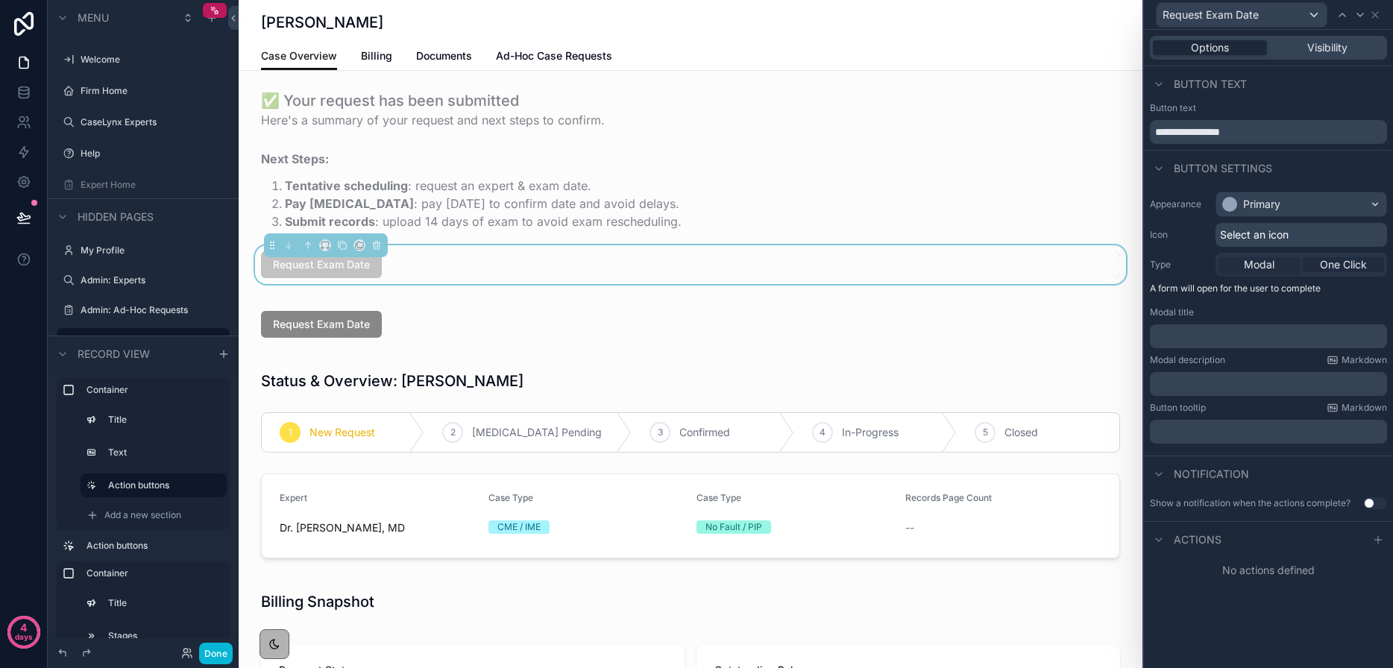
click at [1340, 267] on span "One Click" at bounding box center [1342, 264] width 47 height 15
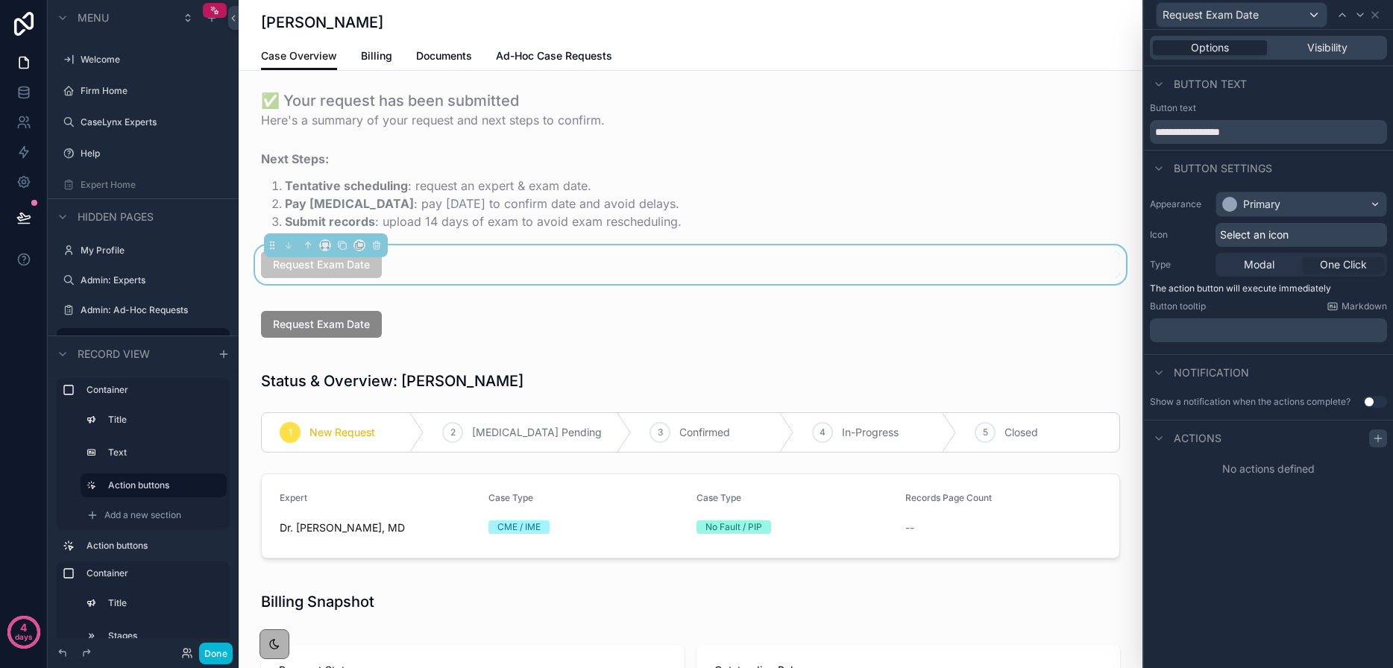
click at [1375, 438] on icon at bounding box center [1377, 438] width 7 height 0
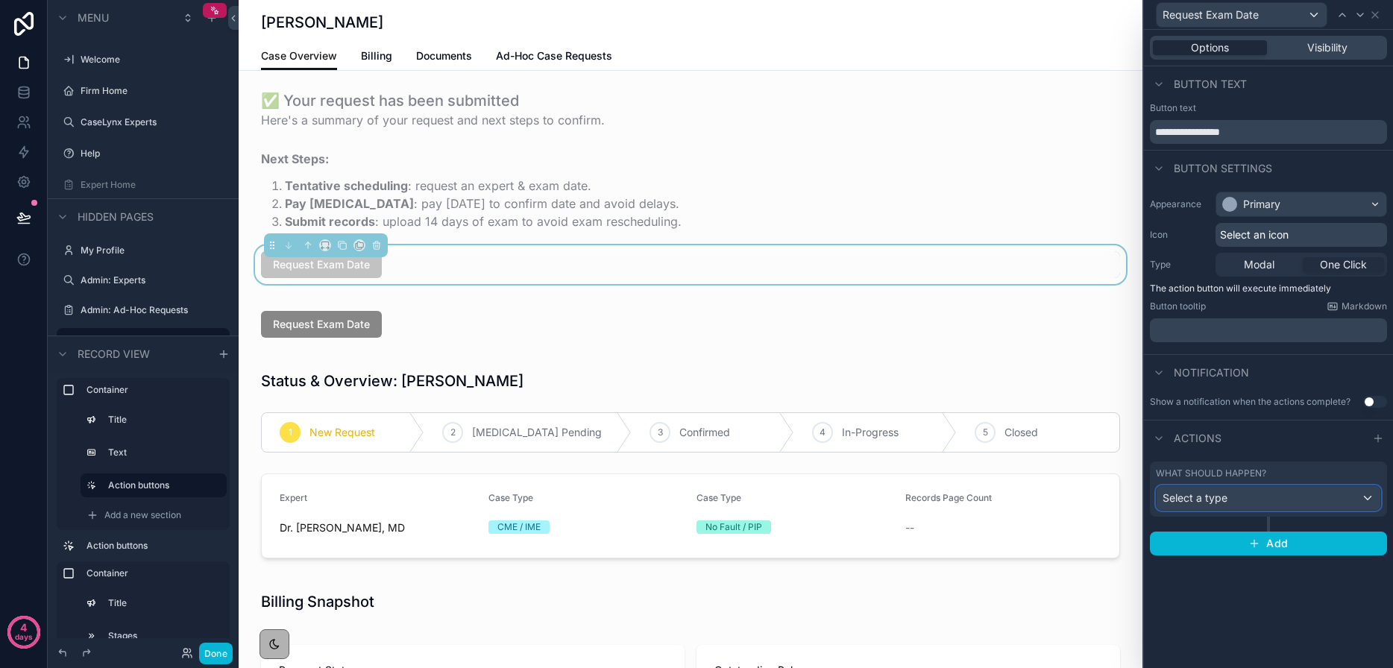
click at [1290, 503] on div "Select a type" at bounding box center [1268, 498] width 224 height 24
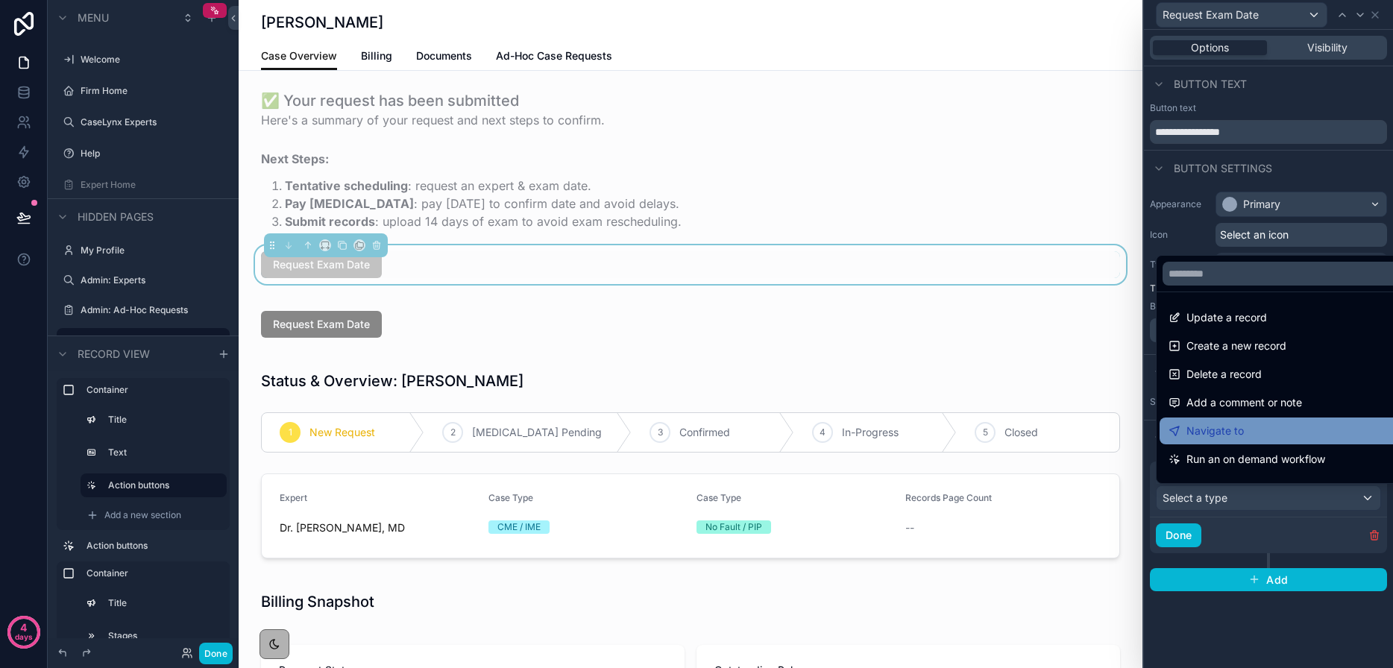
click at [1243, 429] on div "Navigate to" at bounding box center [1285, 431] width 234 height 18
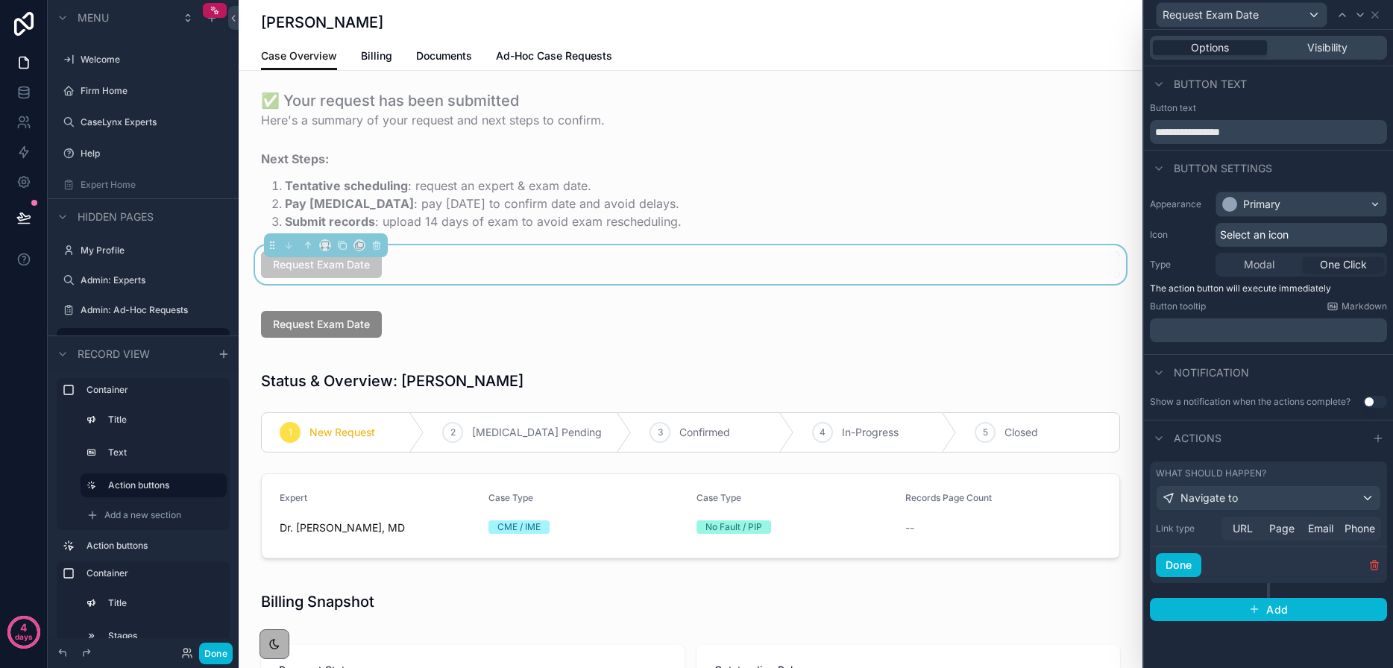
drag, startPoint x: 1282, startPoint y: 529, endPoint x: 1281, endPoint y: 551, distance: 21.6
click at [1282, 529] on span "Page" at bounding box center [1281, 528] width 25 height 15
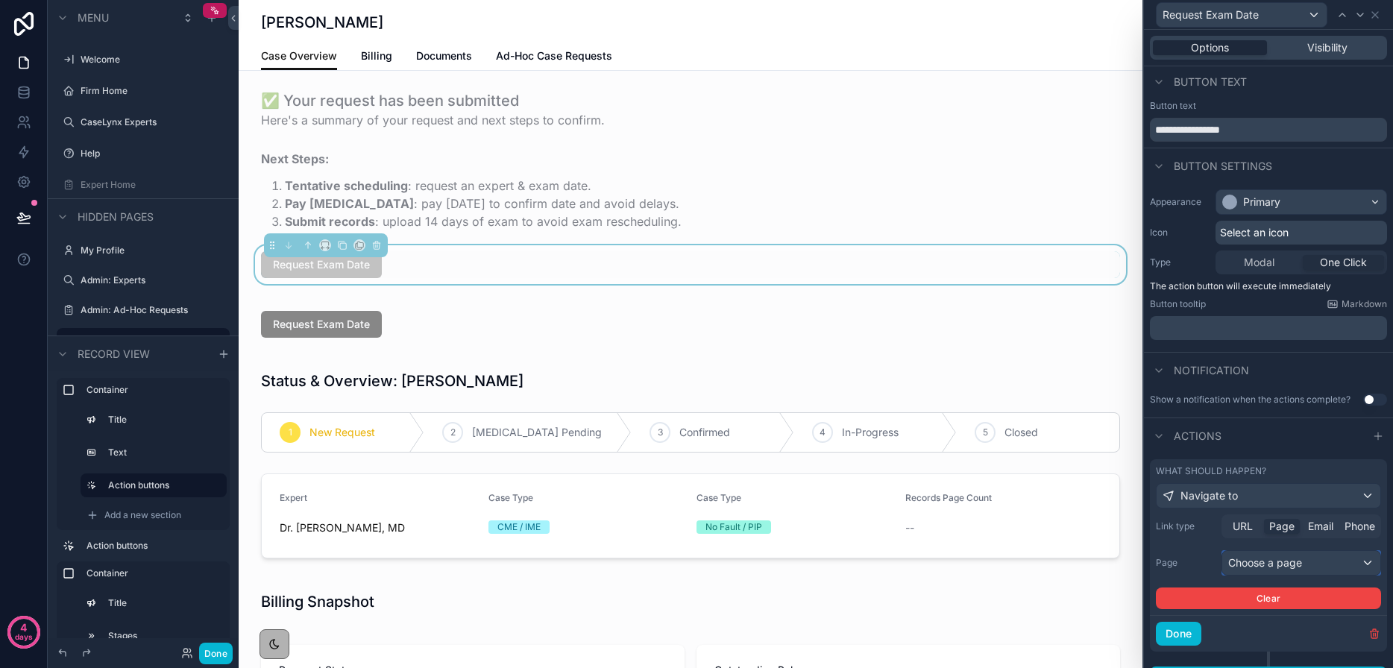
click at [1281, 557] on div "Choose a page" at bounding box center [1301, 563] width 158 height 24
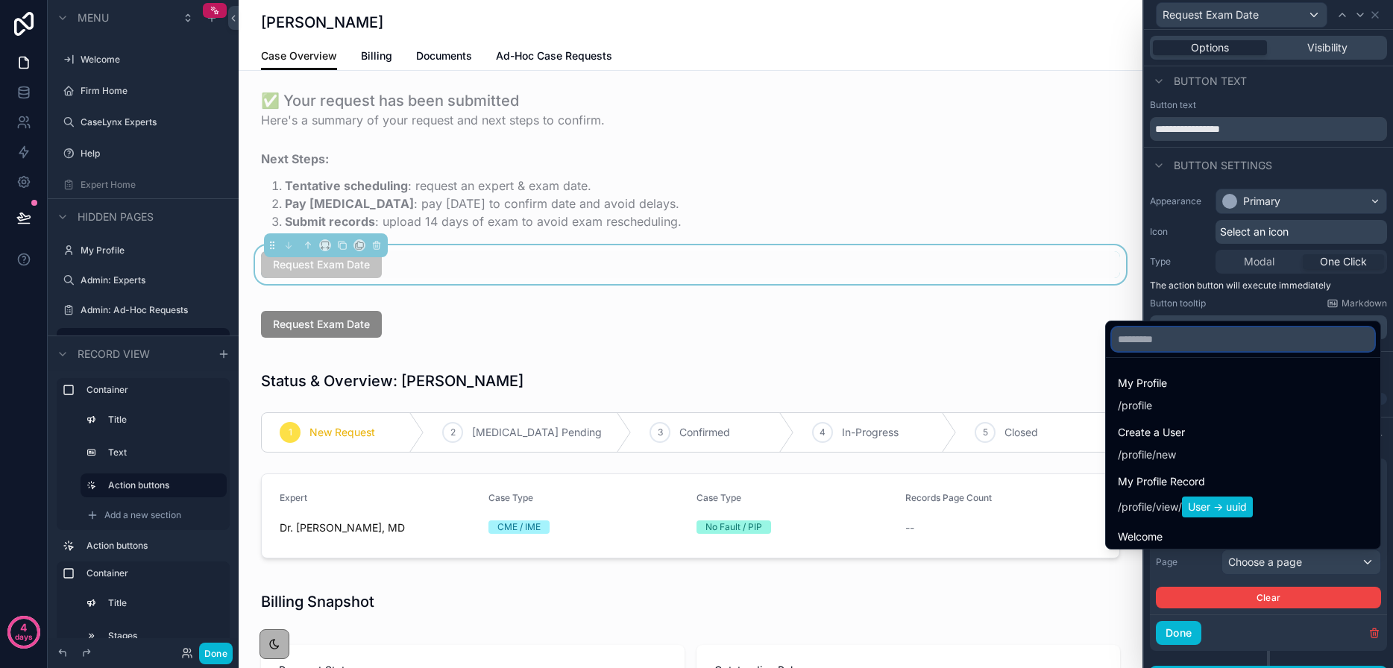
click at [1171, 335] on input "text" at bounding box center [1242, 339] width 262 height 24
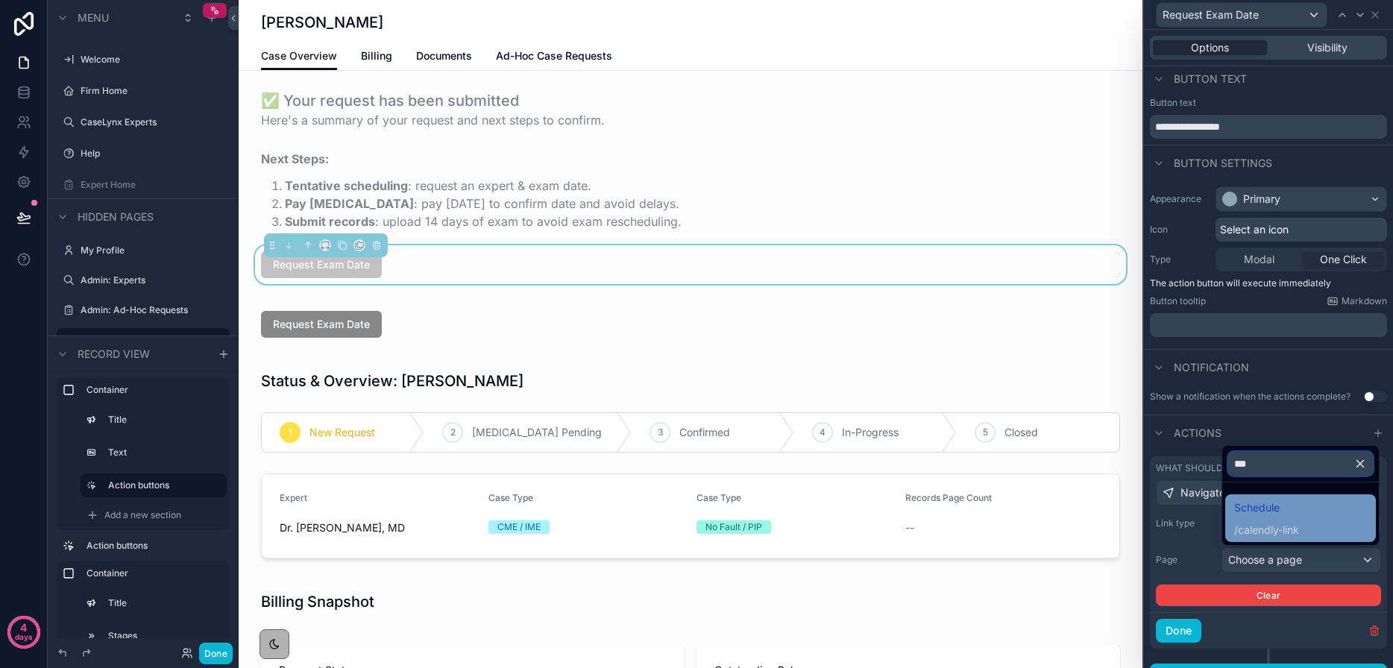
type input "***"
click at [1303, 522] on div "Schedule / calendly-link" at bounding box center [1300, 518] width 133 height 39
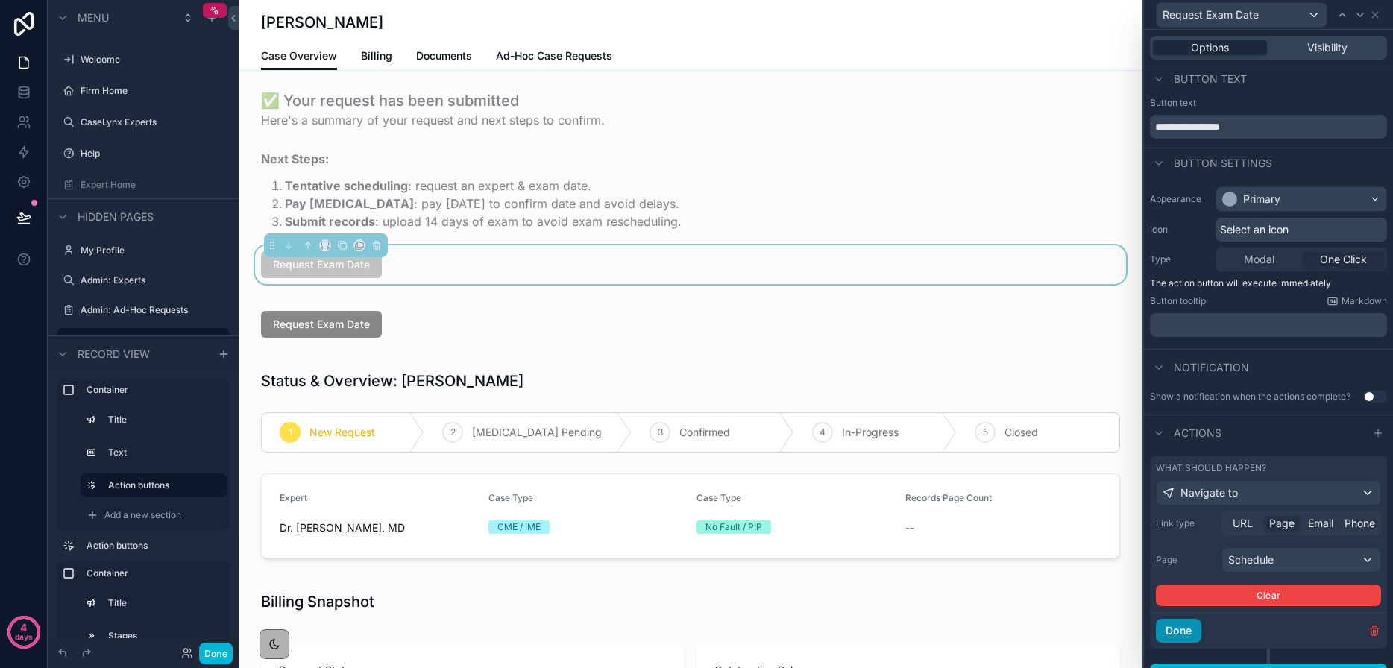
click at [1199, 625] on button "Done" at bounding box center [1177, 631] width 45 height 24
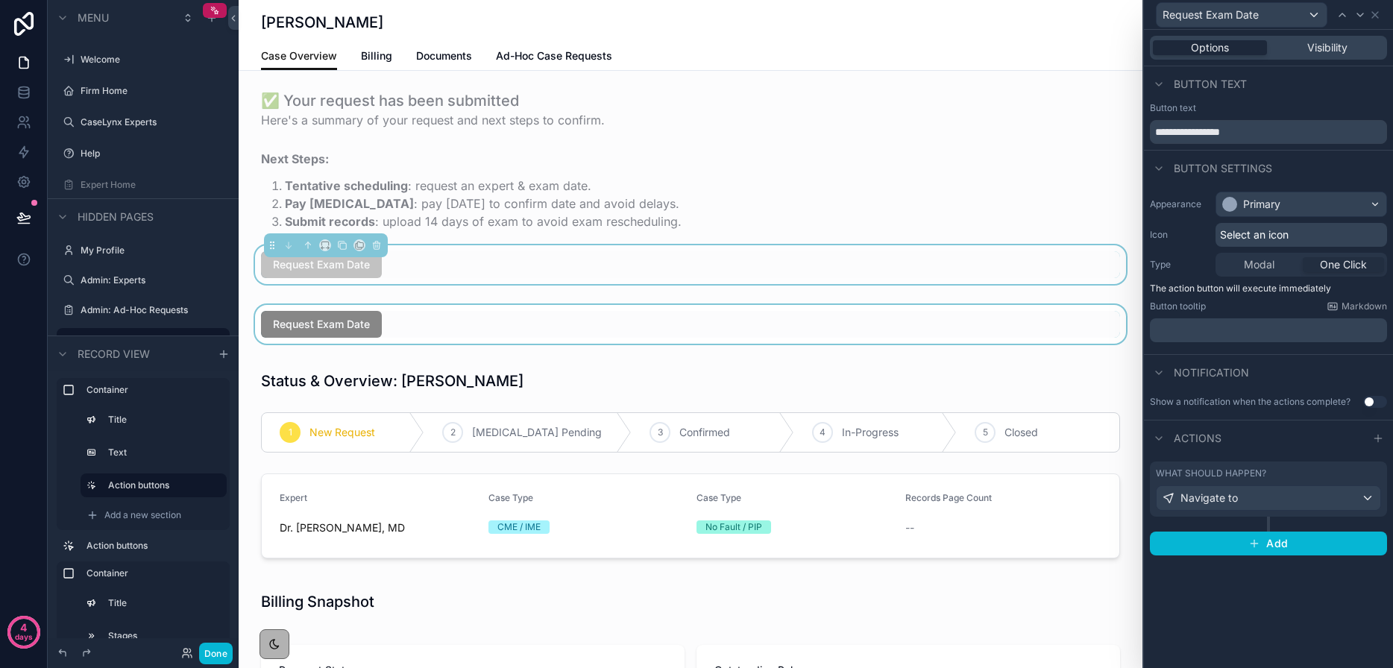
click at [552, 324] on div "scrollable content" at bounding box center [691, 324] width 904 height 39
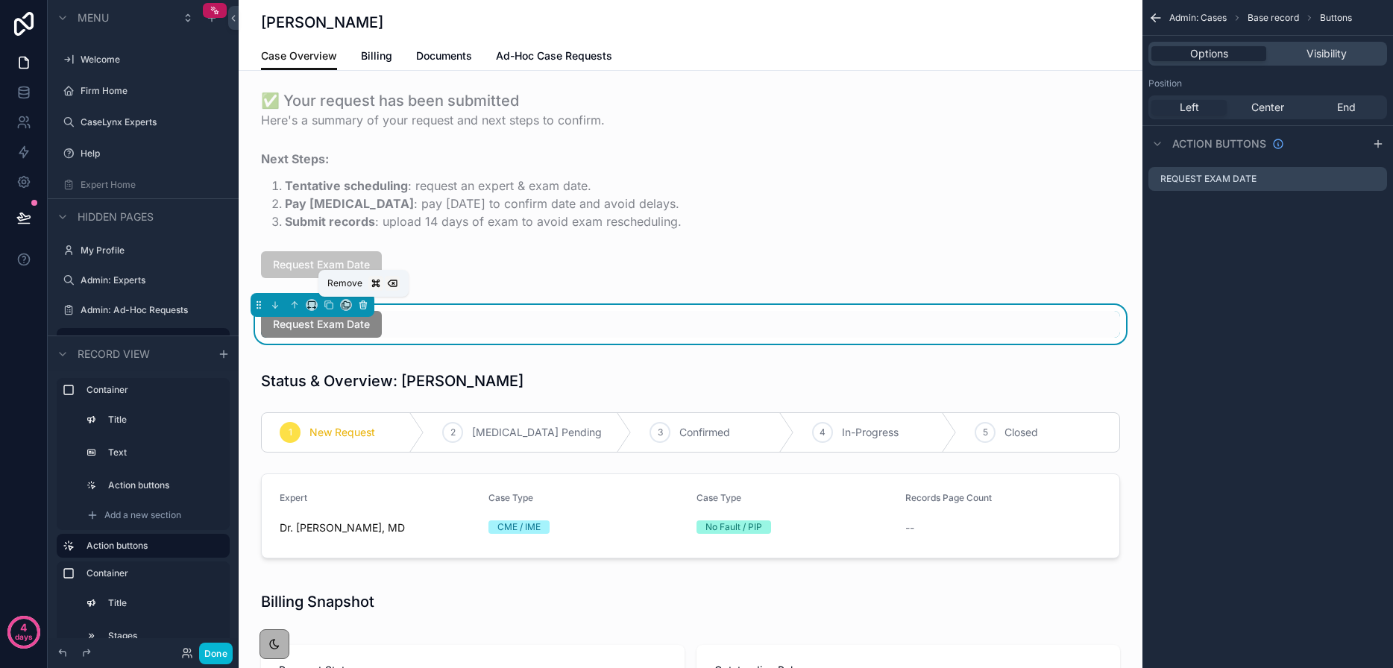
click at [369, 303] on button "scrollable content" at bounding box center [363, 305] width 16 height 16
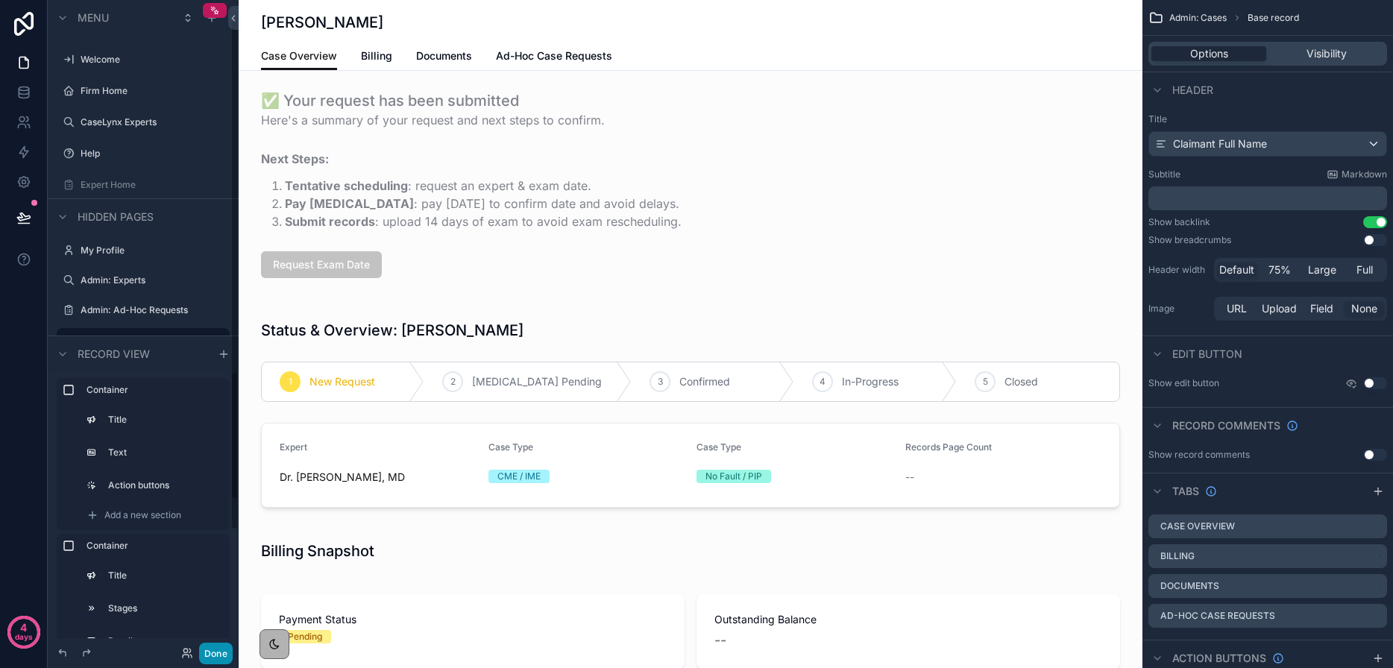
click at [206, 650] on button "Done" at bounding box center [216, 654] width 34 height 22
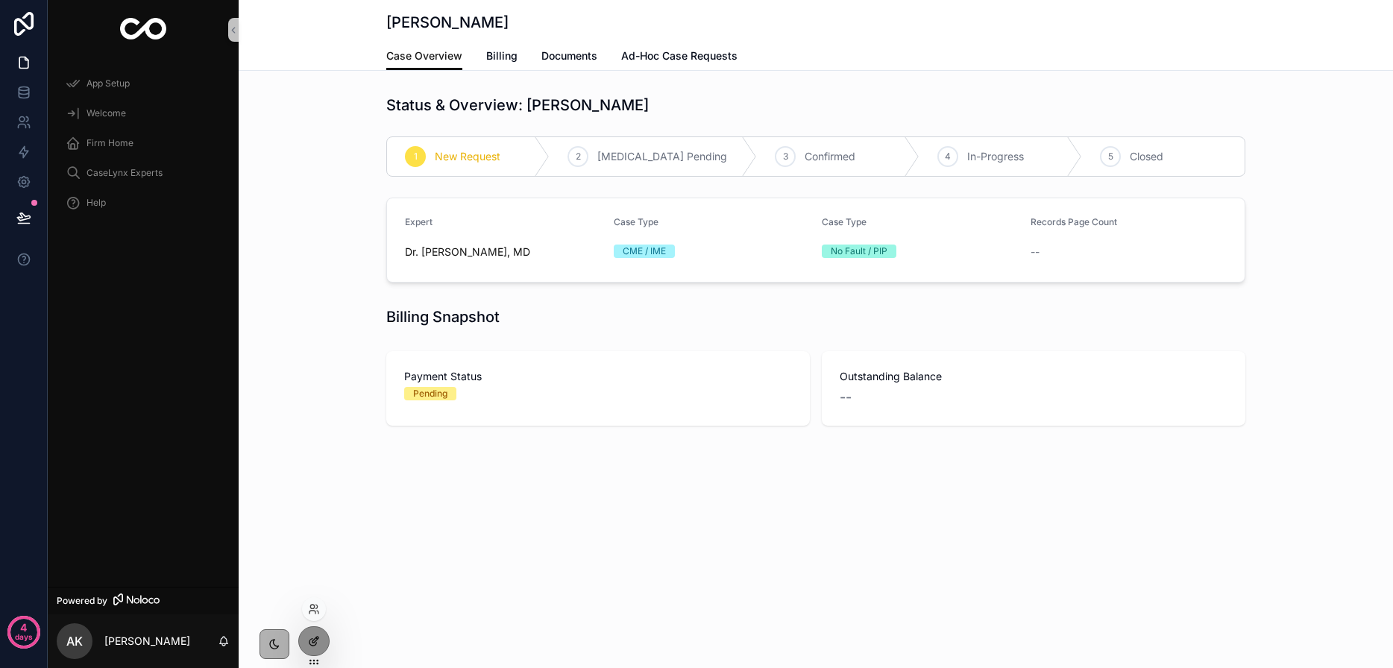
click at [306, 644] on div at bounding box center [314, 641] width 30 height 28
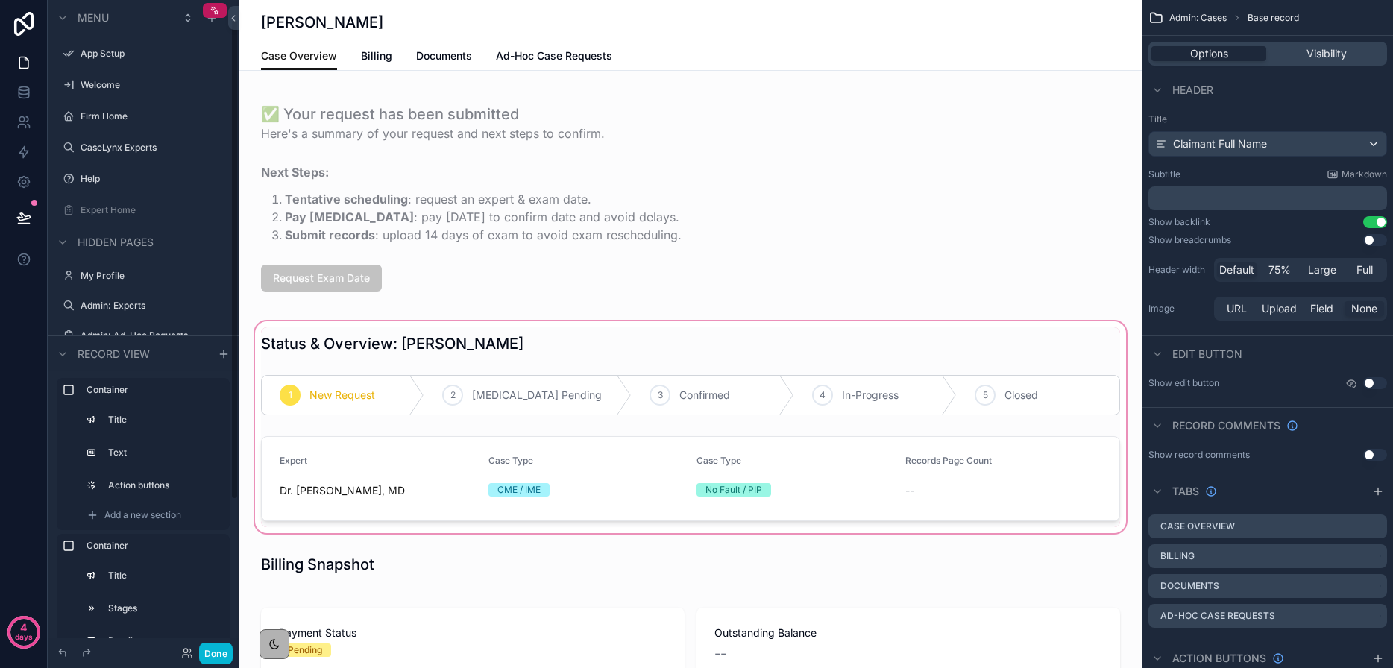
scroll to position [25, 0]
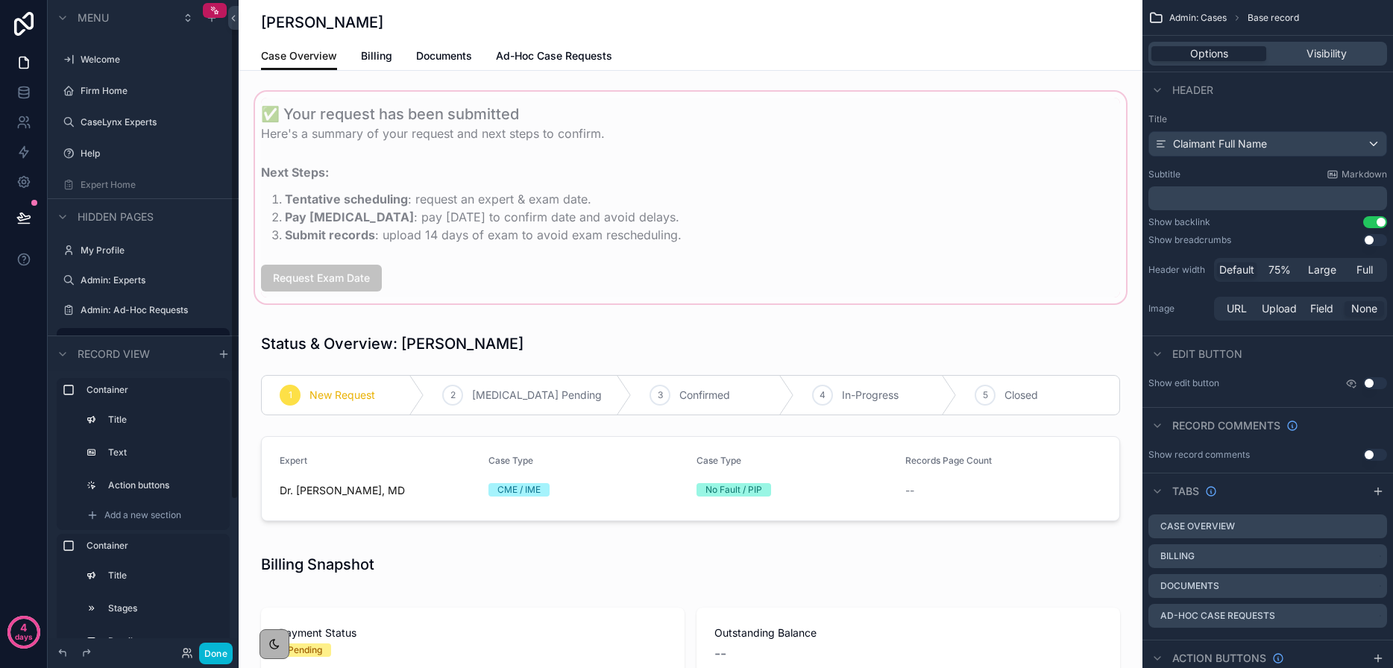
click at [359, 213] on div "scrollable content" at bounding box center [691, 198] width 904 height 218
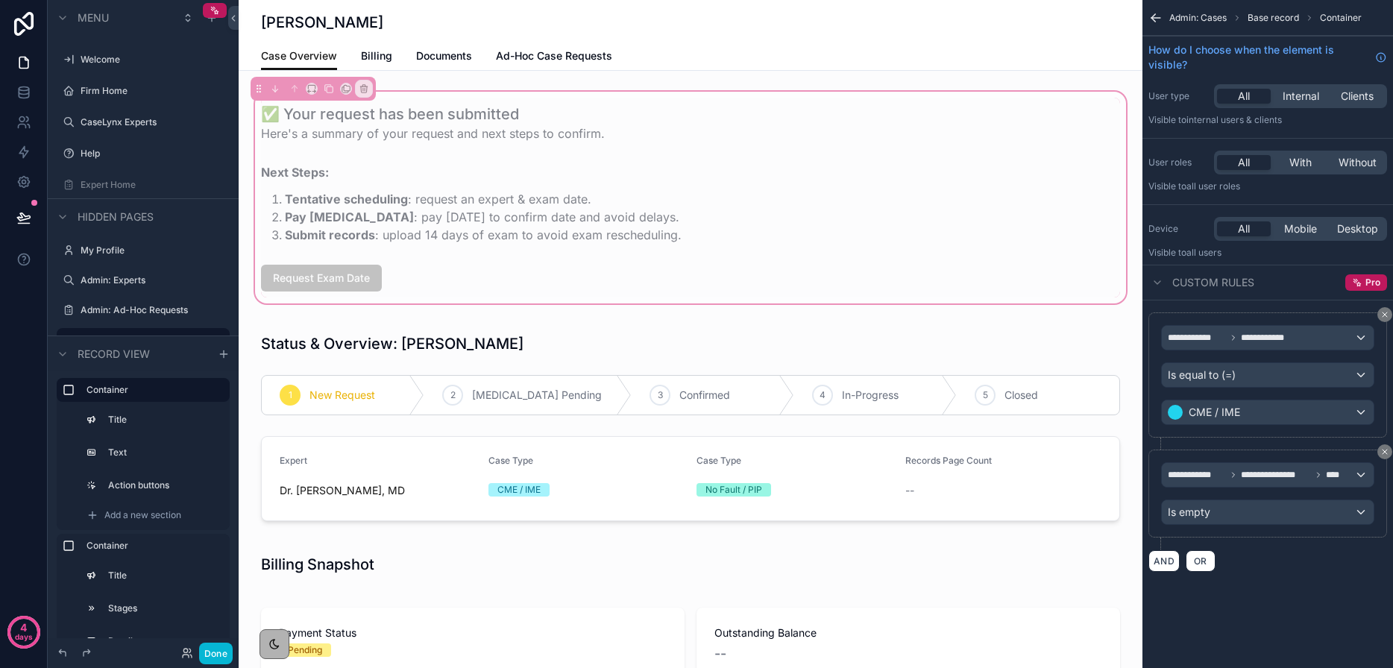
scroll to position [5, 0]
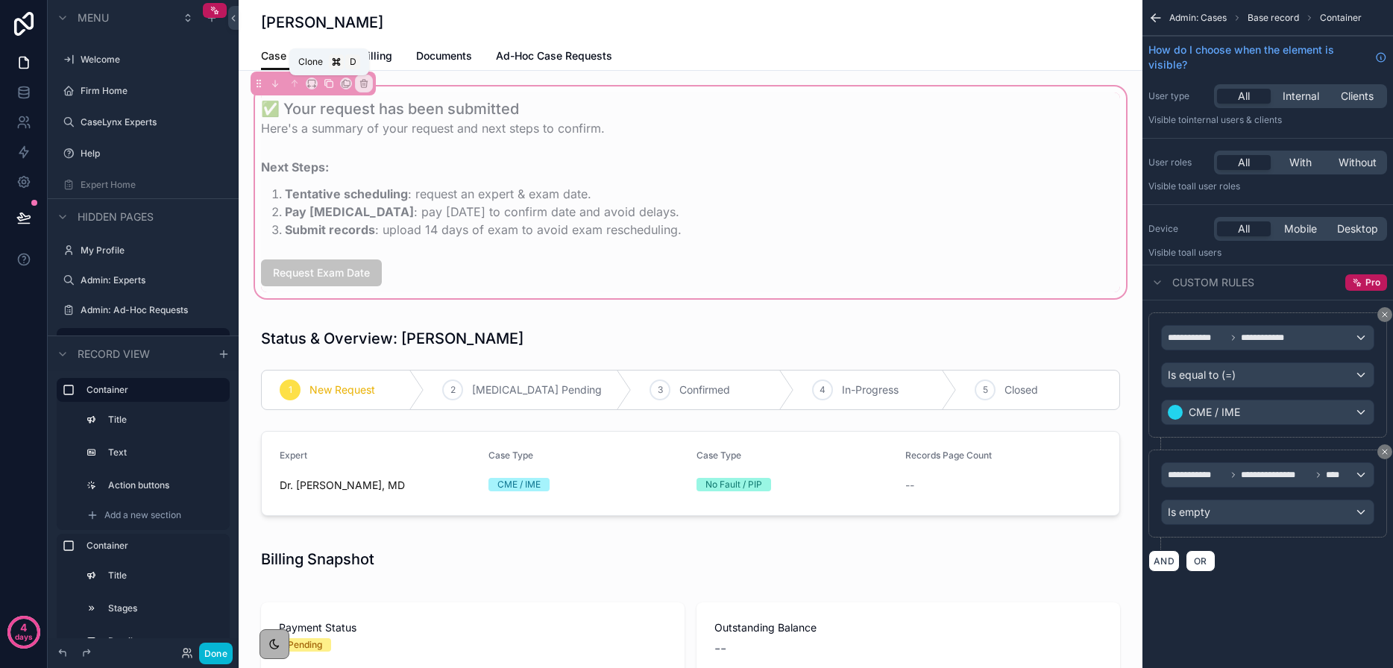
click at [327, 83] on icon "scrollable content" at bounding box center [329, 83] width 10 height 10
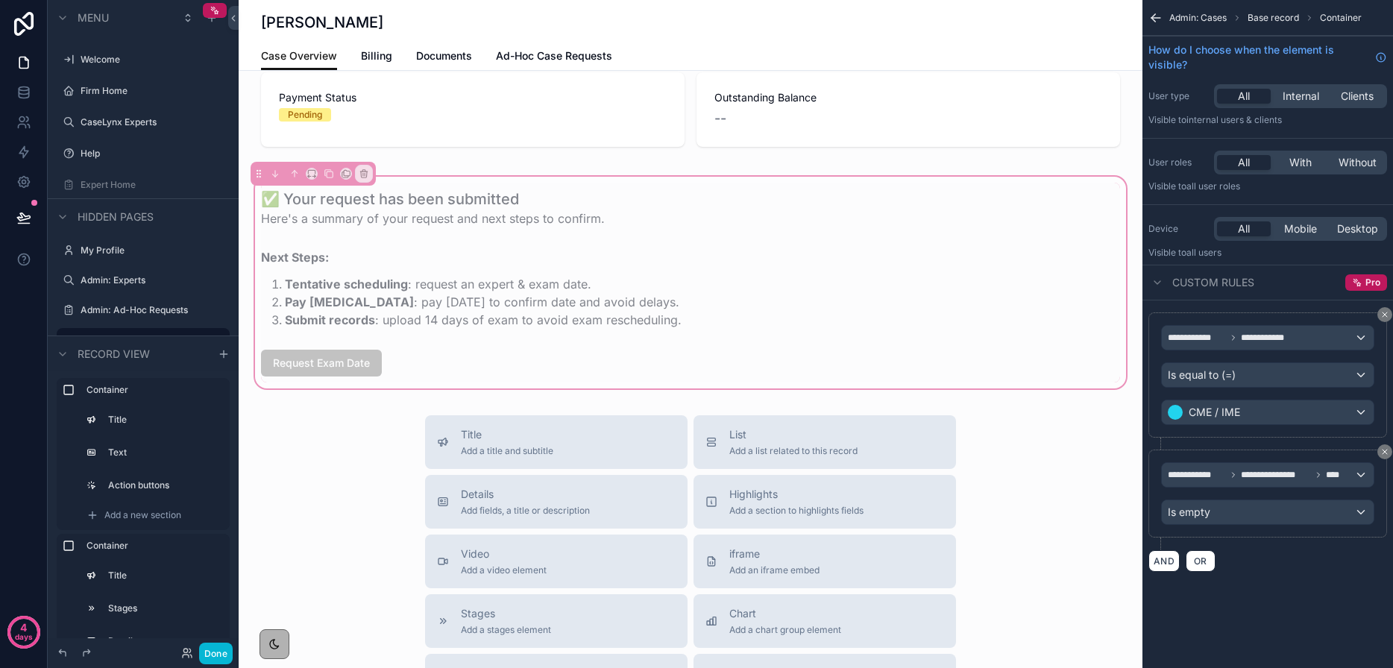
scroll to position [534, 0]
click at [293, 174] on icon "scrollable content" at bounding box center [294, 175] width 10 height 10
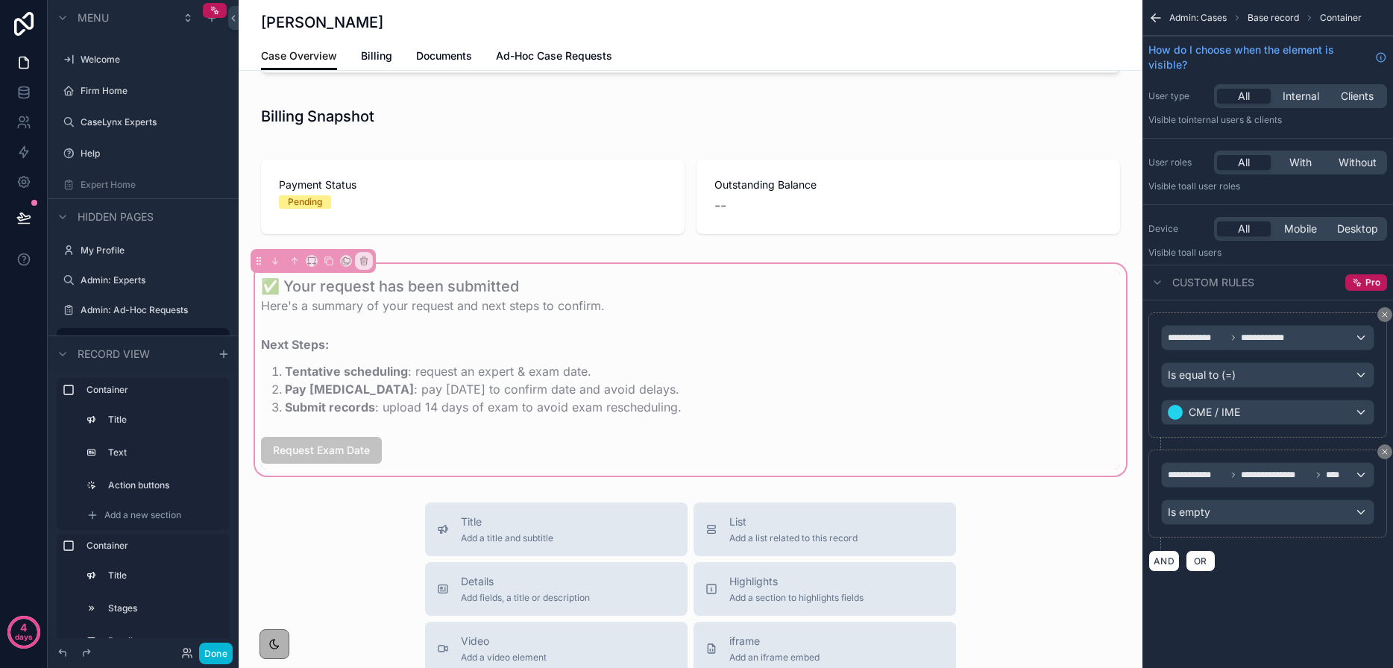
scroll to position [456, 0]
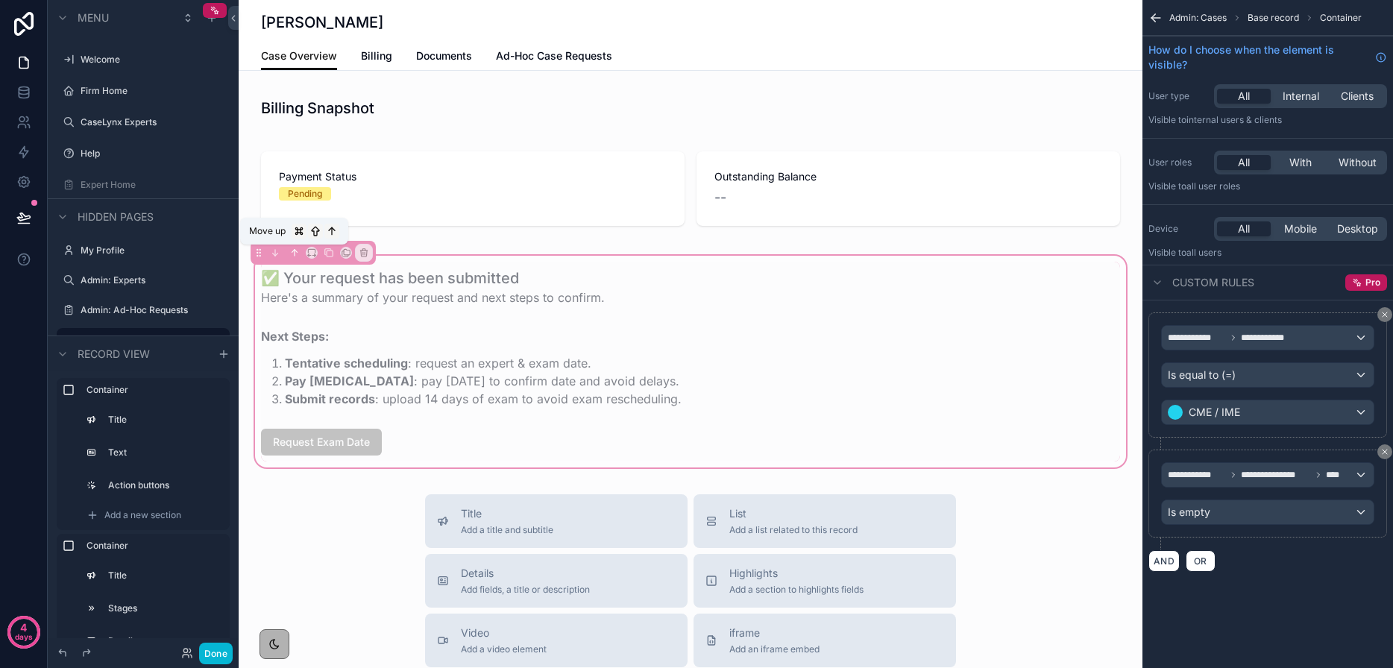
click at [288, 251] on button "scrollable content" at bounding box center [294, 253] width 16 height 16
click at [291, 251] on icon "scrollable content" at bounding box center [294, 252] width 10 height 10
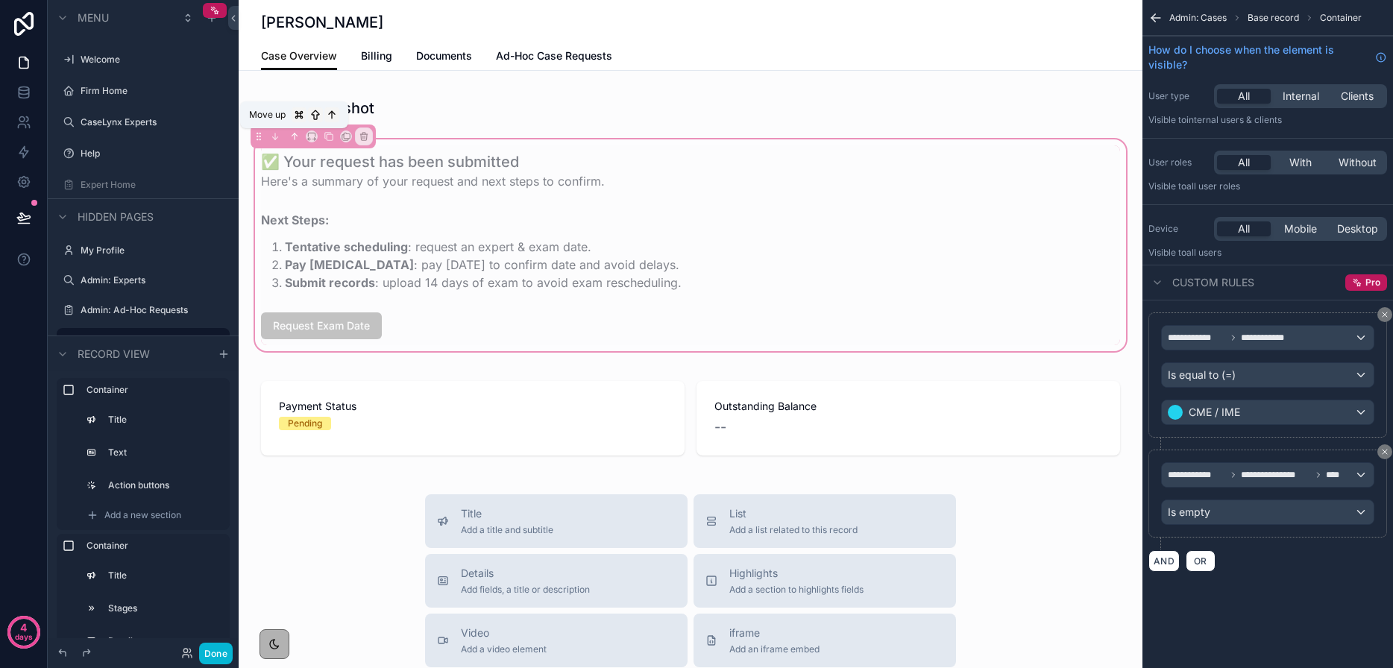
click at [295, 132] on icon "scrollable content" at bounding box center [294, 136] width 10 height 10
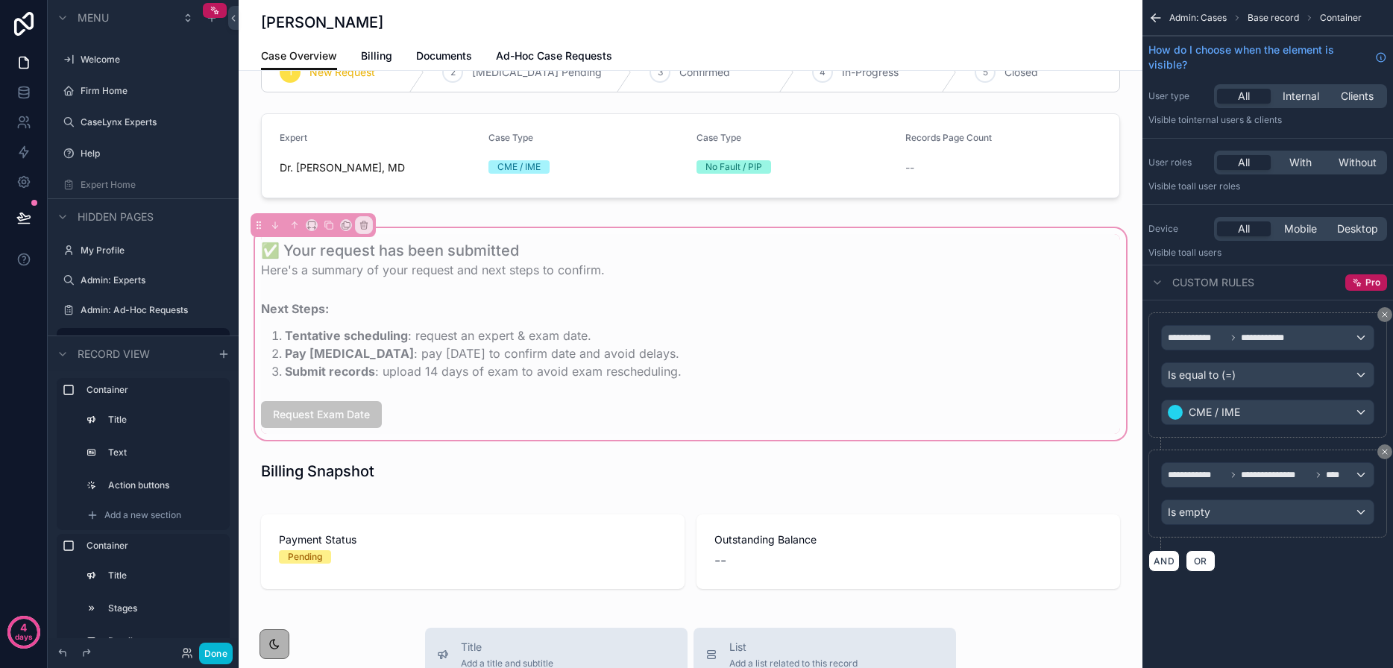
scroll to position [310, 0]
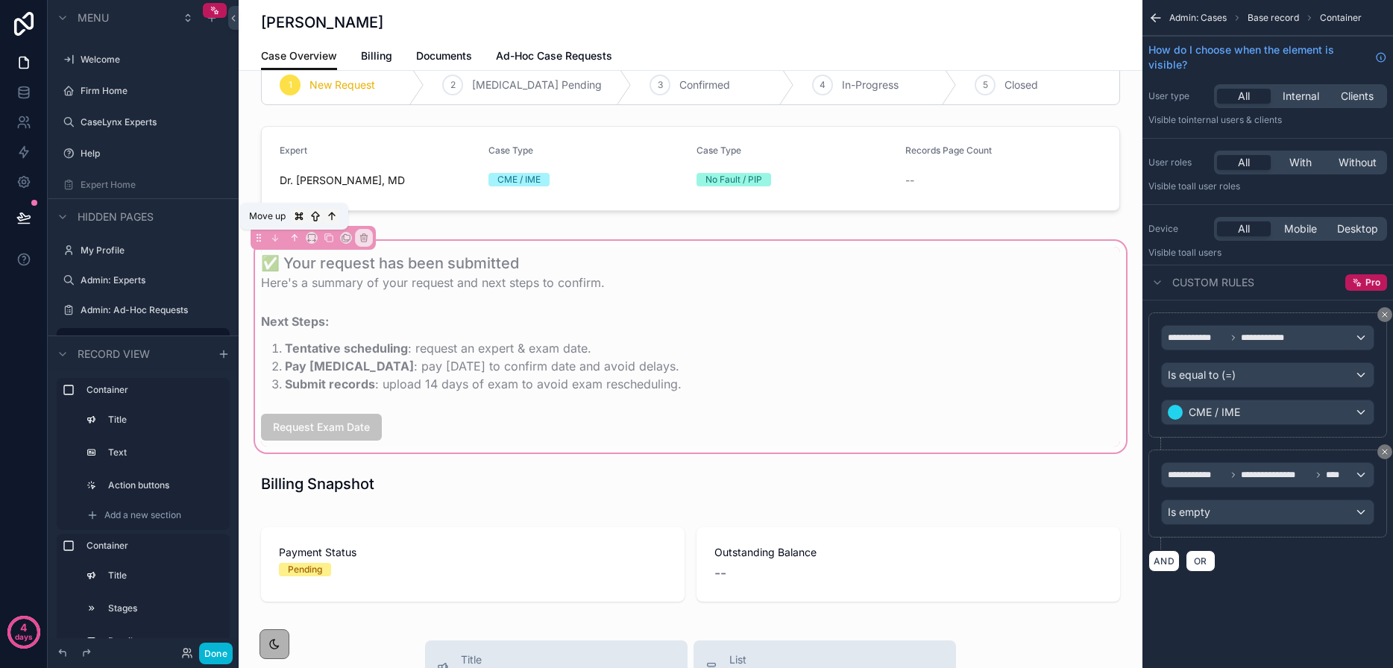
click at [293, 233] on icon "scrollable content" at bounding box center [294, 238] width 10 height 10
click at [293, 239] on icon "scrollable content" at bounding box center [294, 238] width 10 height 10
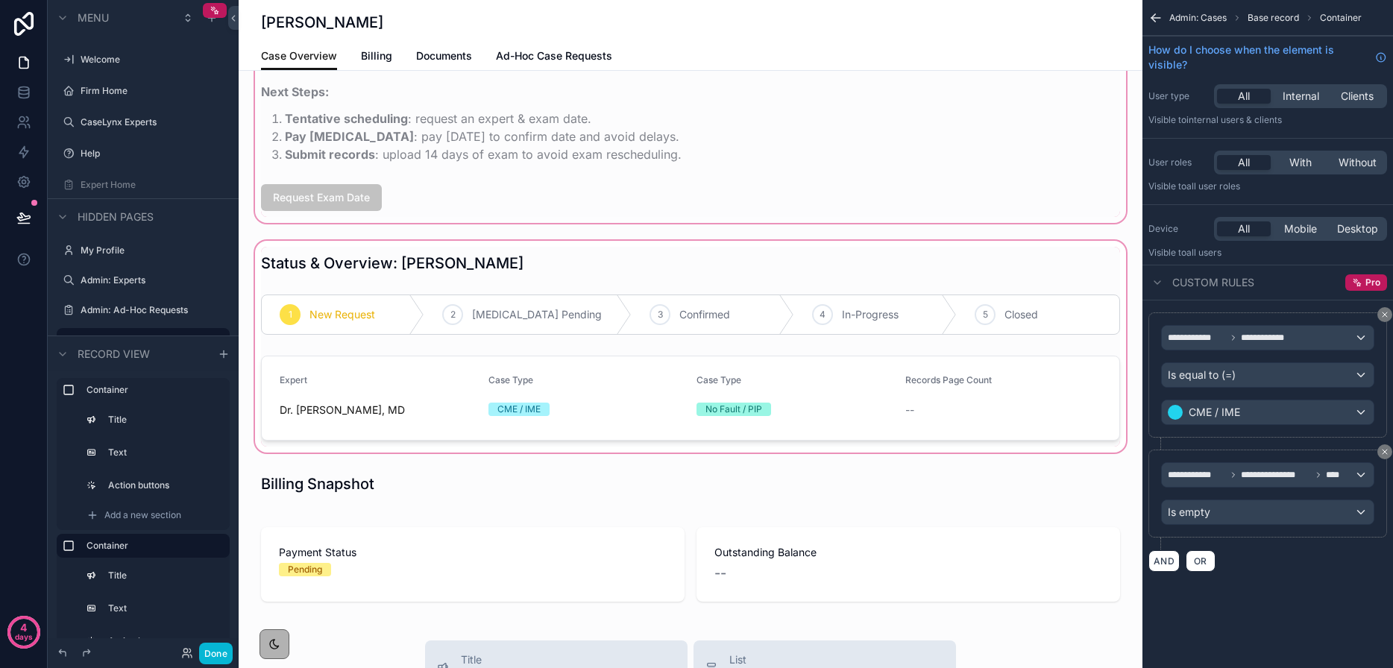
scroll to position [0, 0]
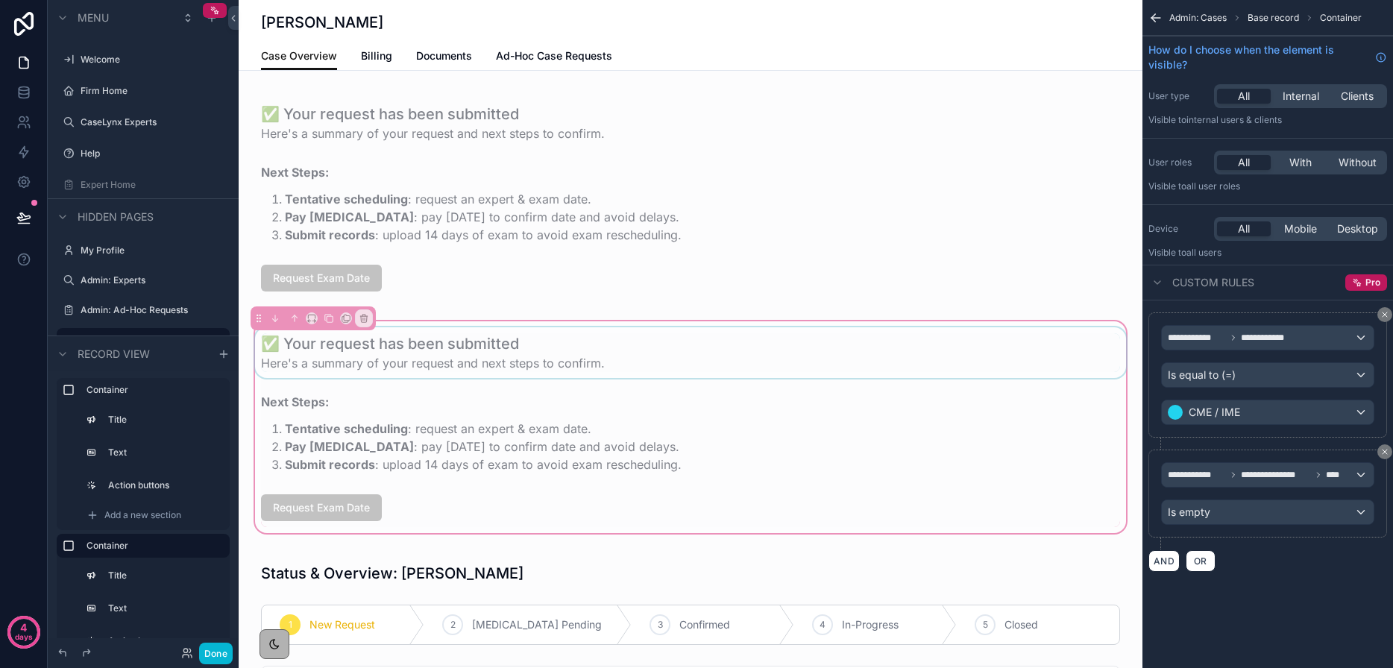
click at [535, 364] on div "scrollable content" at bounding box center [690, 352] width 877 height 51
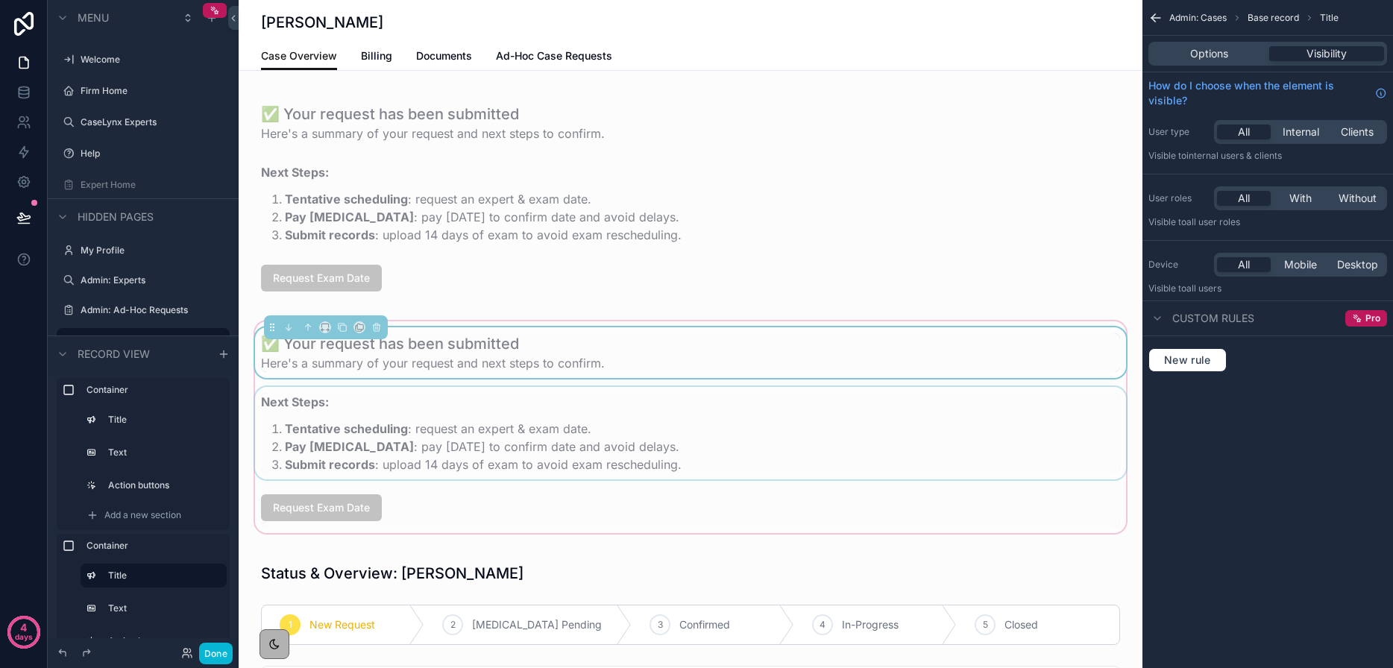
click at [543, 438] on div "scrollable content" at bounding box center [690, 433] width 877 height 92
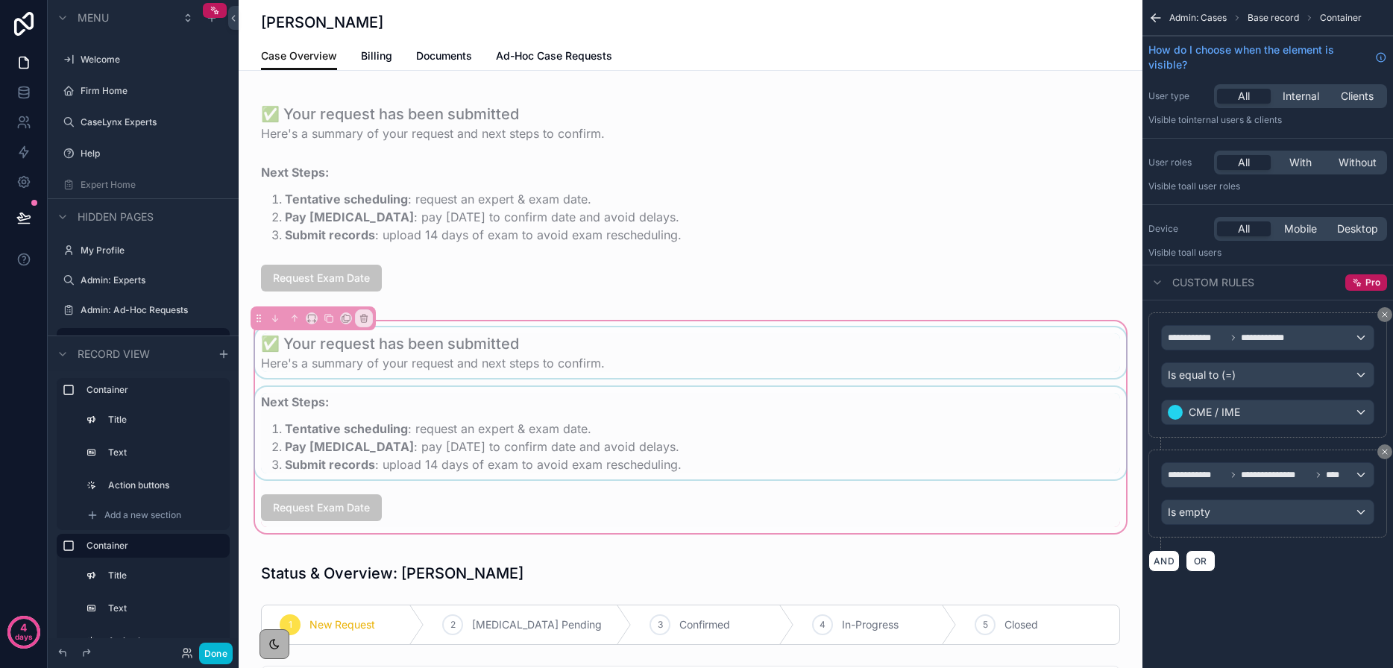
click at [611, 437] on div "scrollable content" at bounding box center [690, 433] width 877 height 92
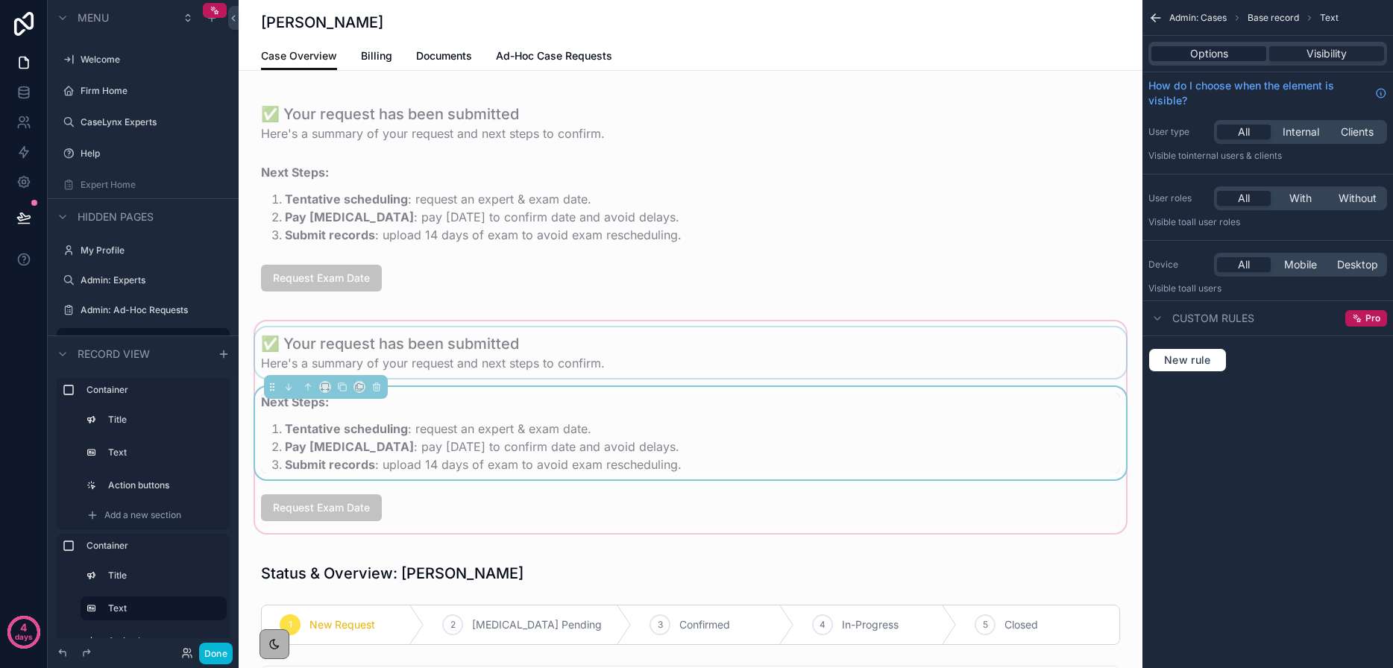
click at [1199, 59] on span "Options" at bounding box center [1209, 53] width 38 height 15
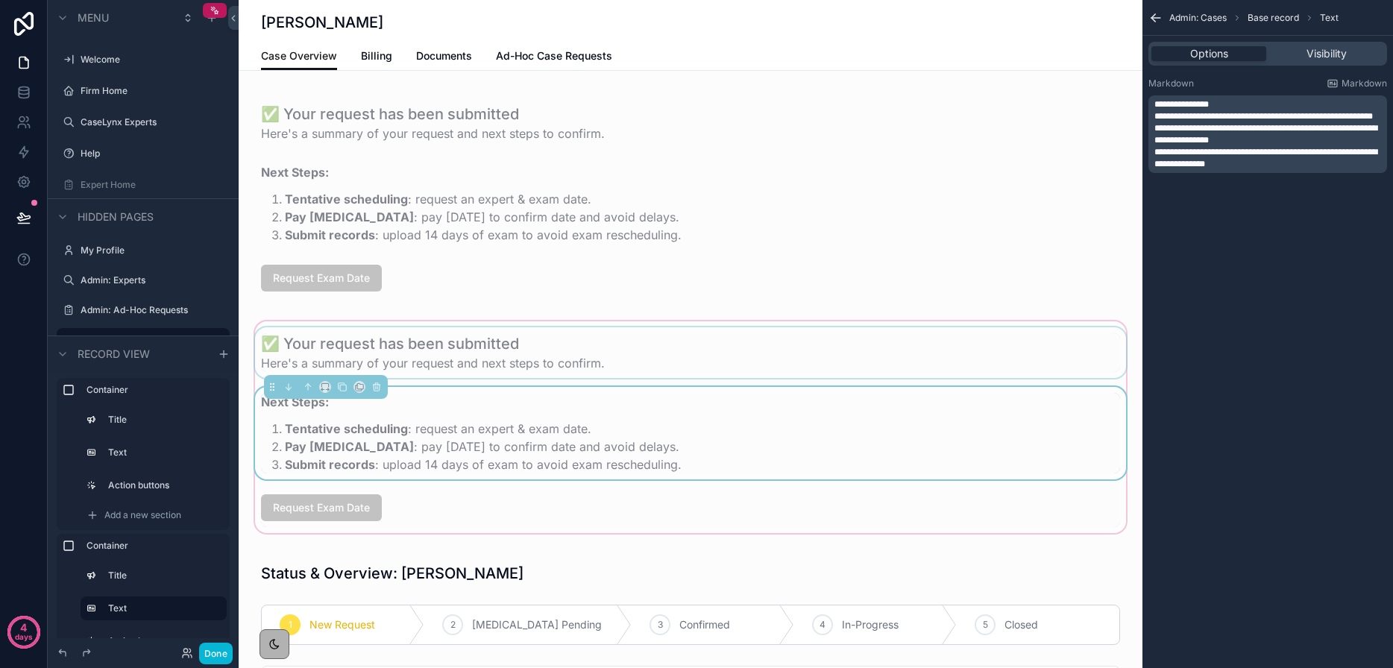
click at [1202, 112] on span "**********" at bounding box center [1263, 116] width 218 height 9
drag, startPoint x: 1184, startPoint y: 127, endPoint x: 1155, endPoint y: 119, distance: 30.4
click at [1155, 119] on p "**********" at bounding box center [1269, 116] width 230 height 12
drag, startPoint x: 1192, startPoint y: 136, endPoint x: 1144, endPoint y: 134, distance: 48.5
click at [1144, 134] on div "**********" at bounding box center [1267, 125] width 250 height 107
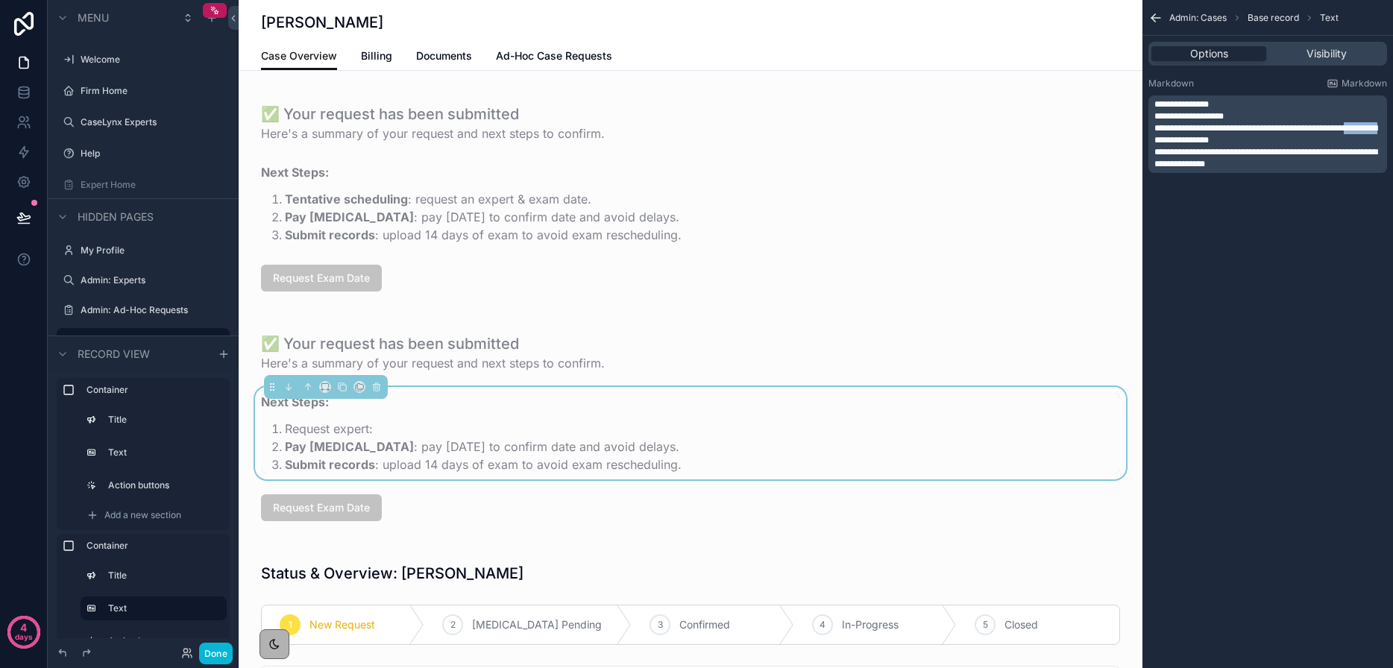
click at [1178, 142] on span "**********" at bounding box center [1265, 134] width 223 height 21
drag, startPoint x: 1192, startPoint y: 137, endPoint x: 1150, endPoint y: 137, distance: 42.5
click at [1150, 137] on div "**********" at bounding box center [1267, 134] width 239 height 78
drag, startPoint x: 1283, startPoint y: 154, endPoint x: 1302, endPoint y: 152, distance: 18.7
click at [1284, 154] on span "**********" at bounding box center [1265, 158] width 223 height 21
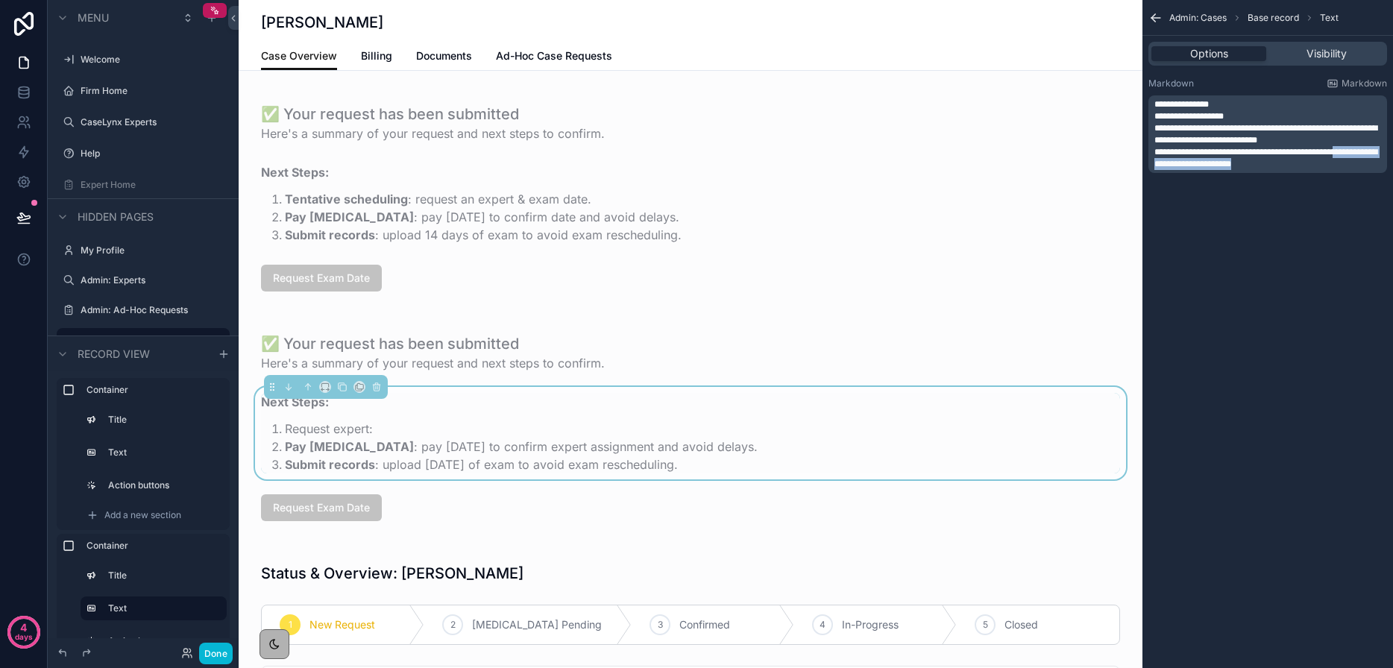
drag, startPoint x: 1308, startPoint y: 164, endPoint x: 1359, endPoint y: 154, distance: 51.8
click at [1359, 154] on p "**********" at bounding box center [1269, 158] width 230 height 24
drag, startPoint x: 1287, startPoint y: 152, endPoint x: 1367, endPoint y: 154, distance: 80.5
click at [1339, 154] on span "**********" at bounding box center [1246, 152] width 185 height 9
click at [1305, 139] on span "**********" at bounding box center [1265, 134] width 223 height 21
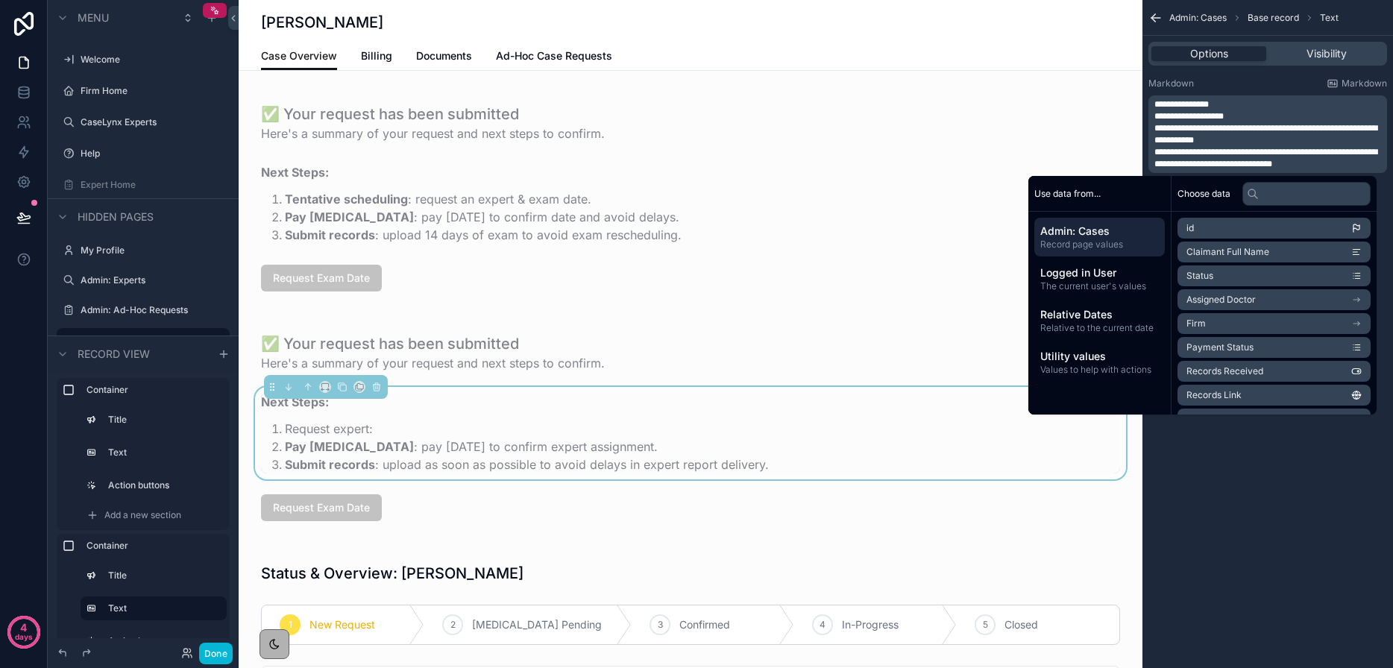
click at [1241, 116] on p "**********" at bounding box center [1269, 116] width 230 height 12
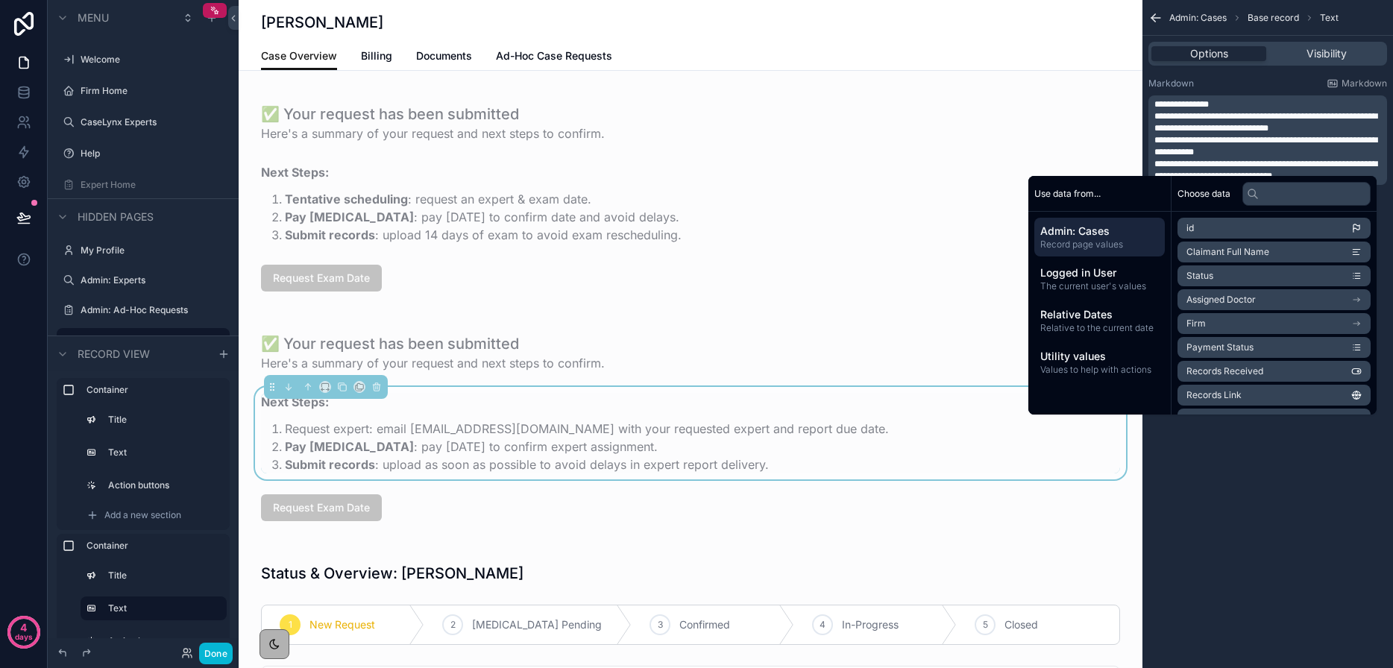
drag, startPoint x: 1164, startPoint y: 116, endPoint x: 1178, endPoint y: 115, distance: 14.2
click at [1165, 116] on span "**********" at bounding box center [1265, 122] width 223 height 21
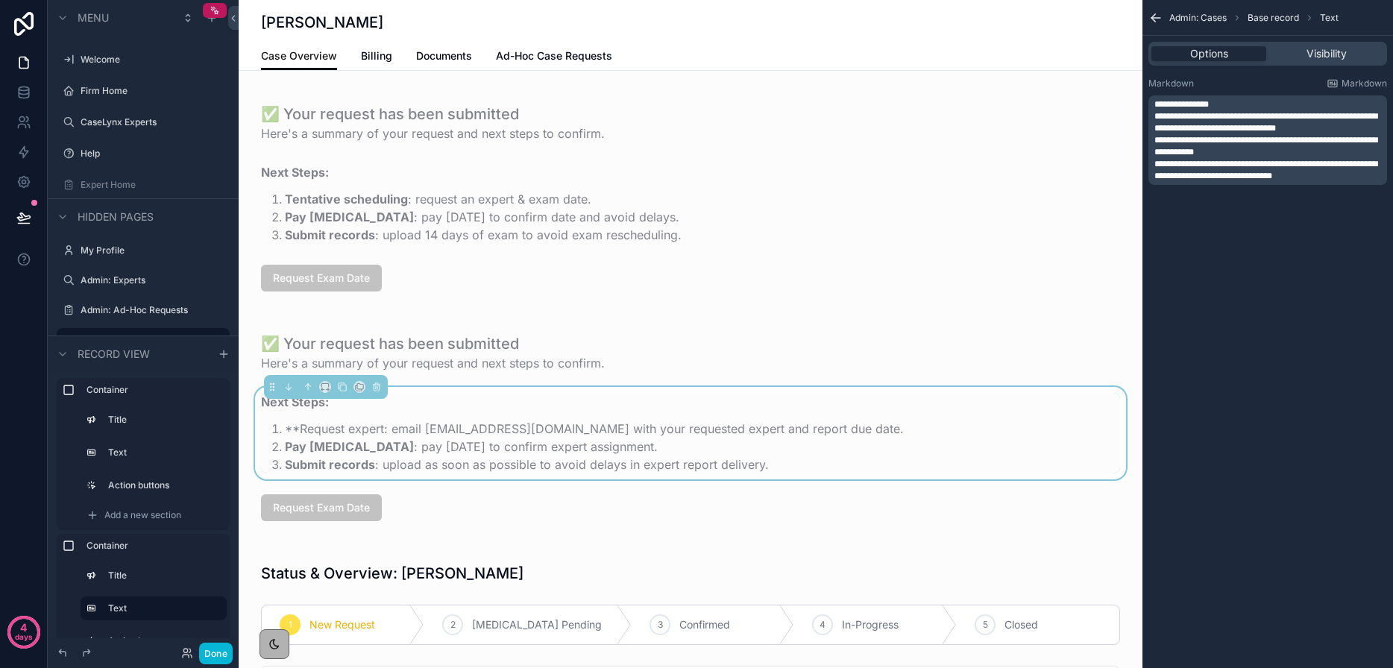
click at [1238, 113] on span "**********" at bounding box center [1265, 122] width 223 height 21
click at [1242, 156] on p "**********" at bounding box center [1269, 146] width 230 height 24
click at [220, 654] on button "Done" at bounding box center [216, 654] width 34 height 22
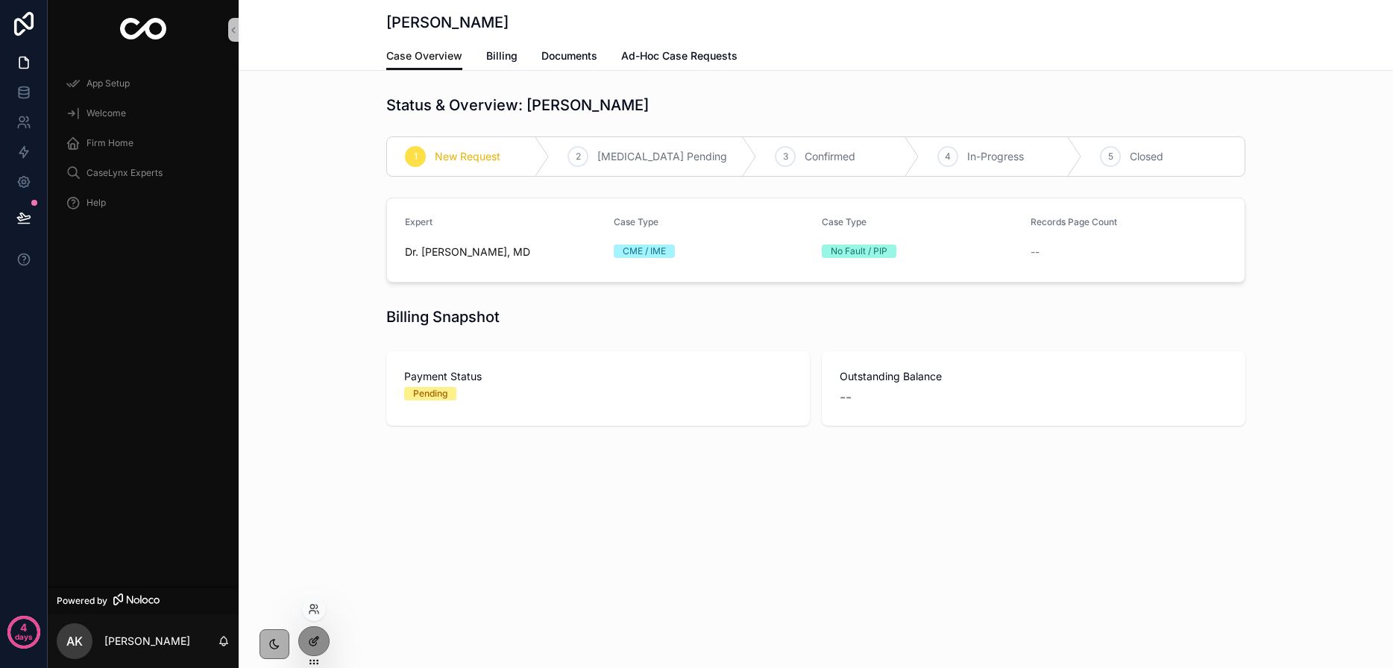
click at [312, 644] on icon at bounding box center [314, 641] width 12 height 12
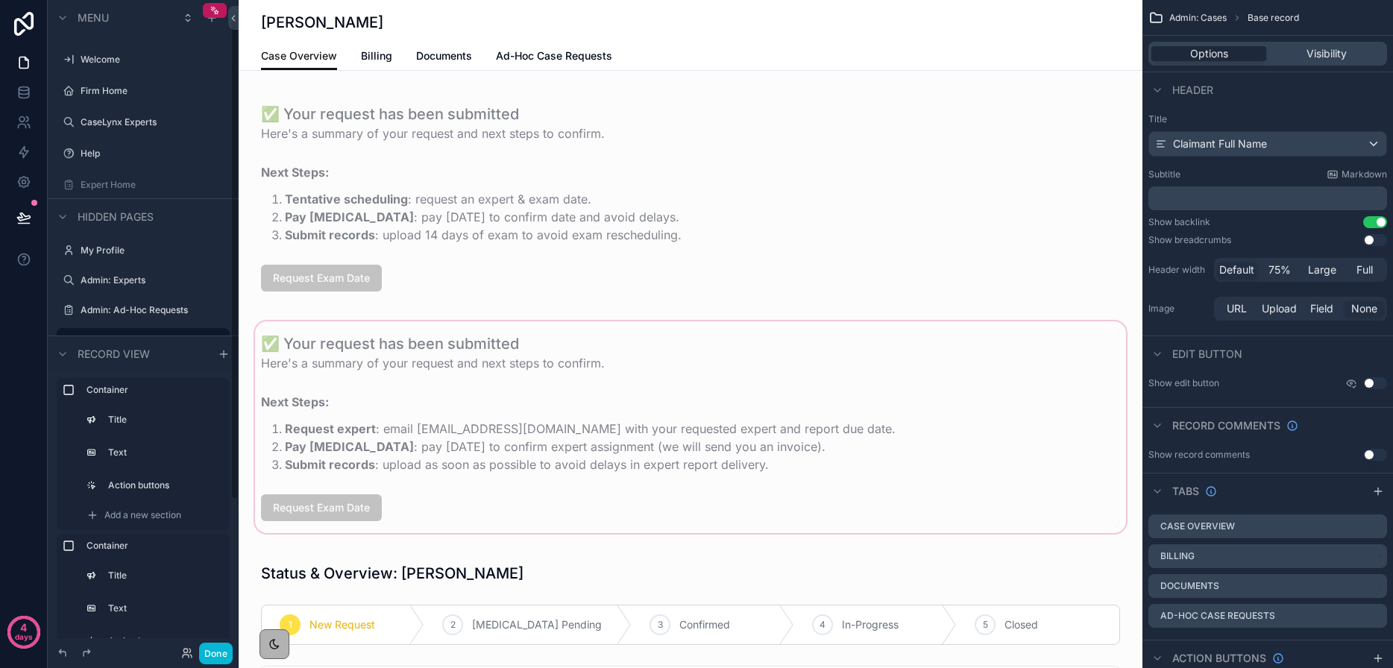
scroll to position [3, 0]
click at [327, 336] on div "scrollable content" at bounding box center [691, 424] width 904 height 218
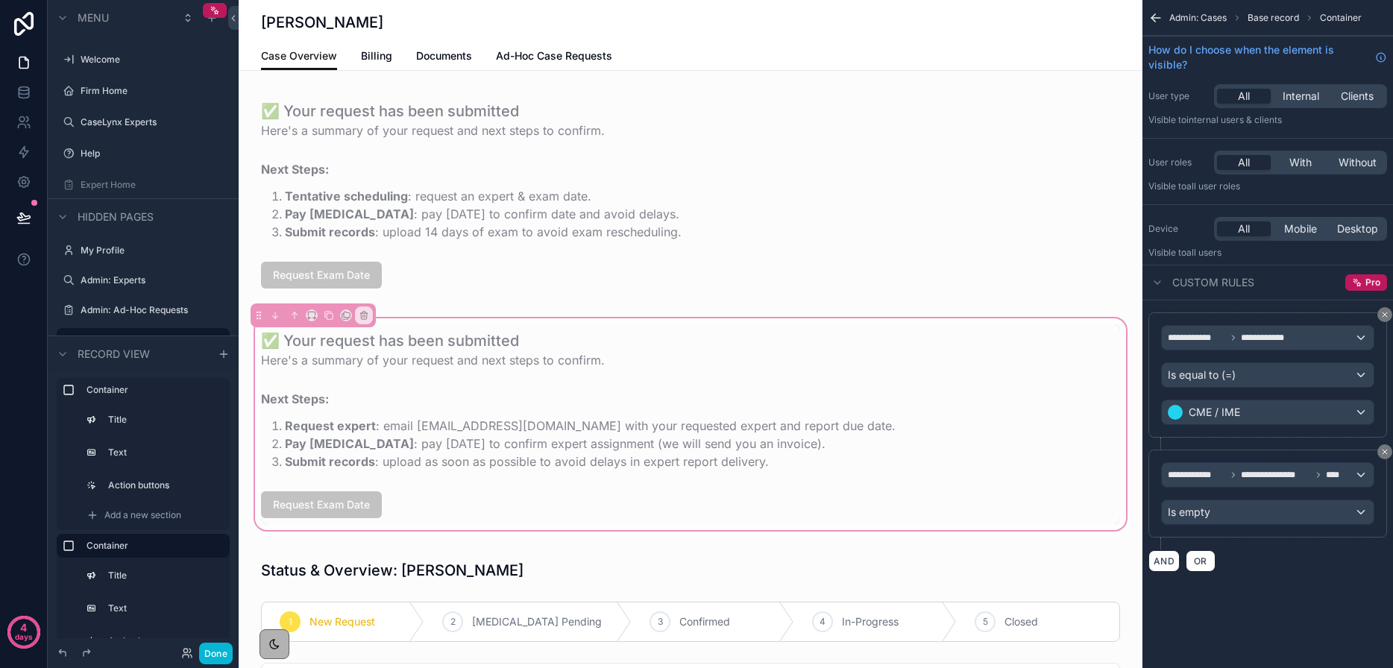
click at [537, 317] on div "✅ Your request has been submitted Here's a summary of your request and next ste…" at bounding box center [691, 424] width 904 height 218
click at [1237, 410] on span "CME / IME" at bounding box center [1213, 412] width 51 height 15
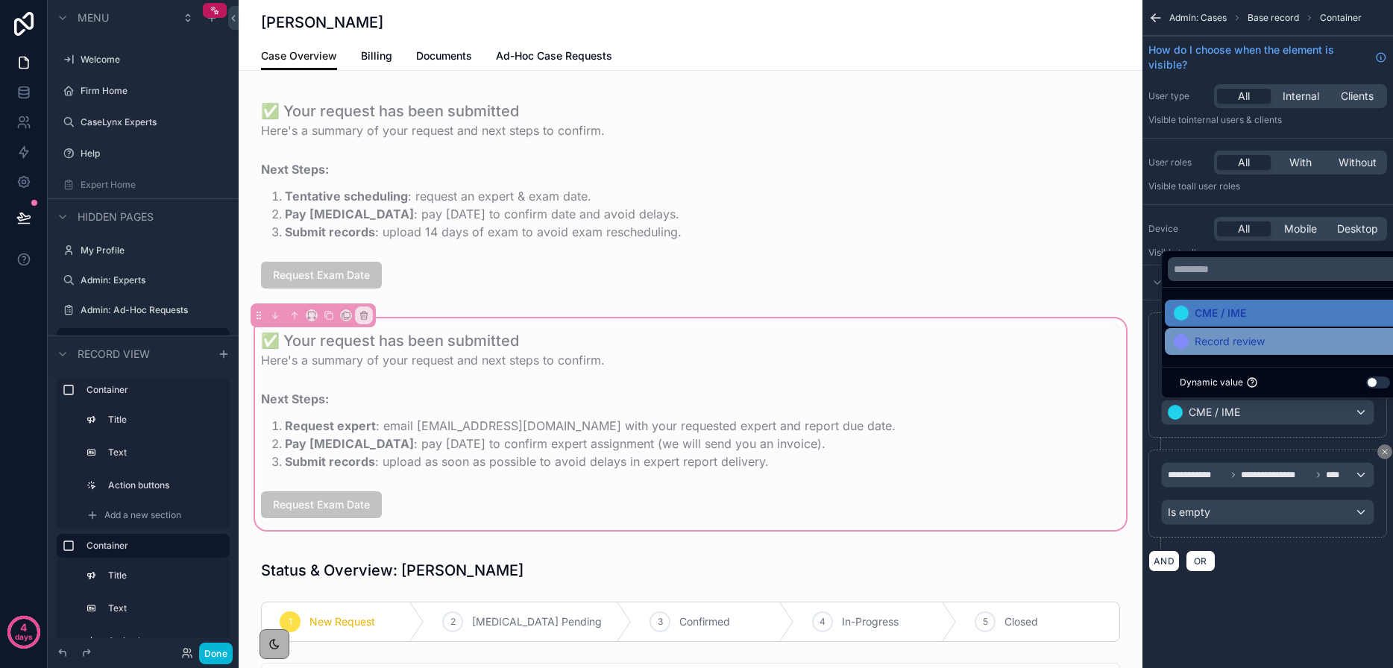
click at [1234, 347] on span "Record review" at bounding box center [1229, 341] width 70 height 18
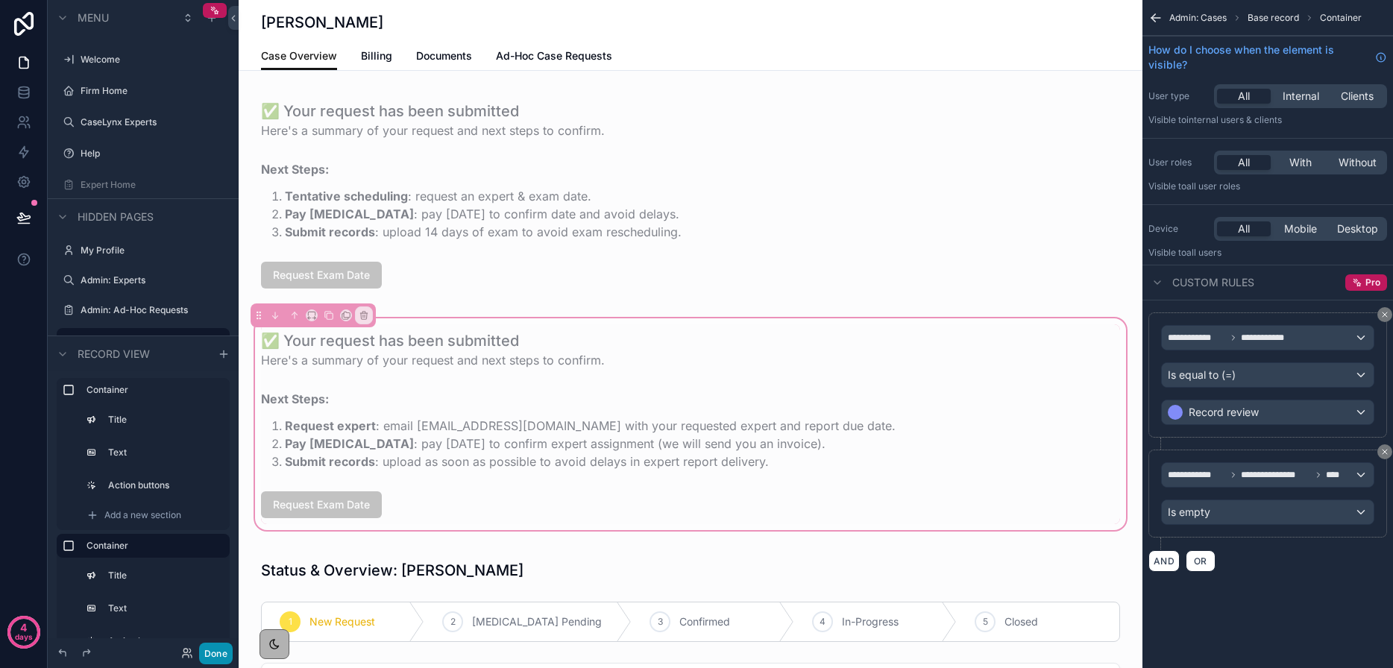
click at [210, 652] on button "Done" at bounding box center [216, 654] width 34 height 22
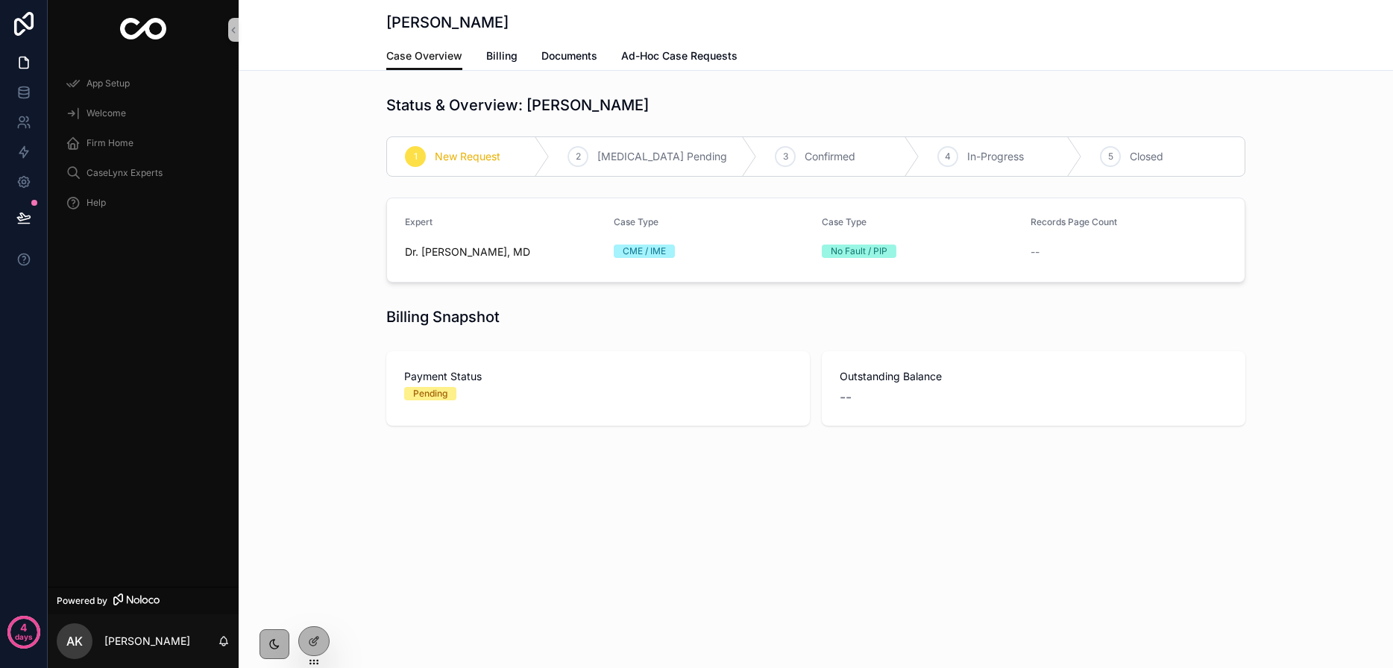
scroll to position [0, 0]
click at [567, 60] on span "Documents" at bounding box center [569, 55] width 56 height 15
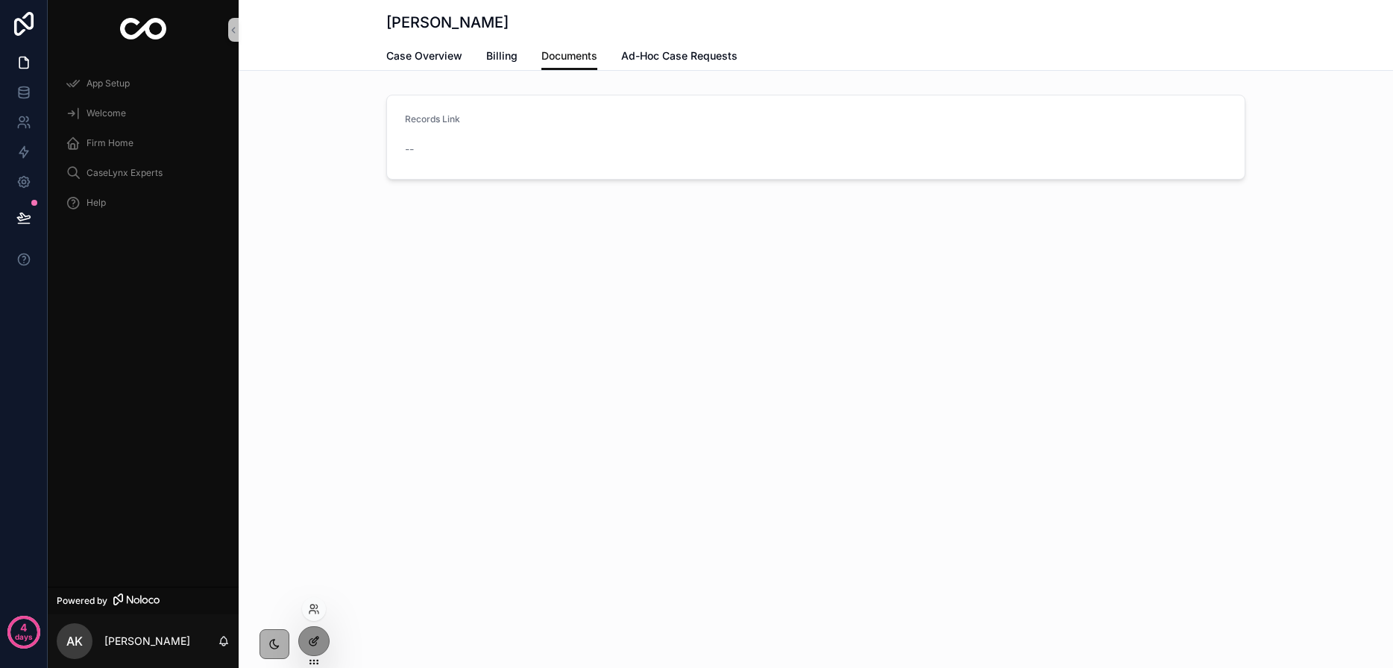
click at [321, 641] on div at bounding box center [314, 641] width 30 height 28
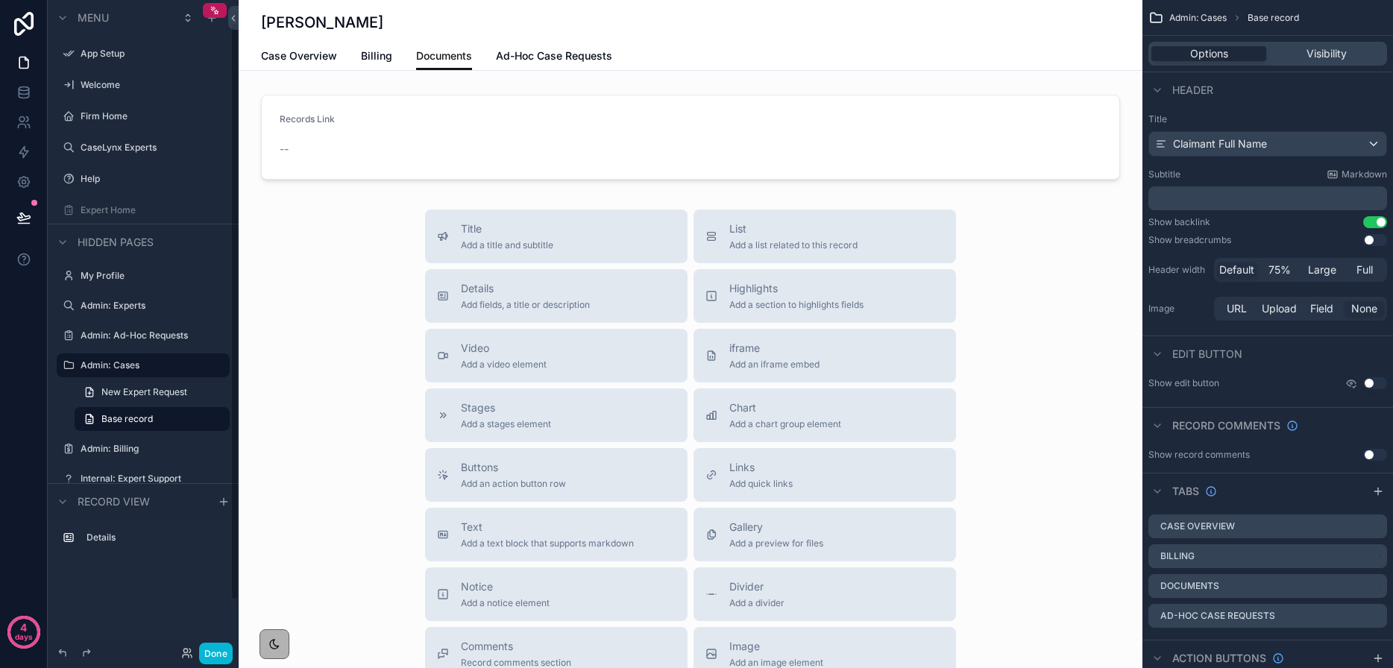
scroll to position [25, 0]
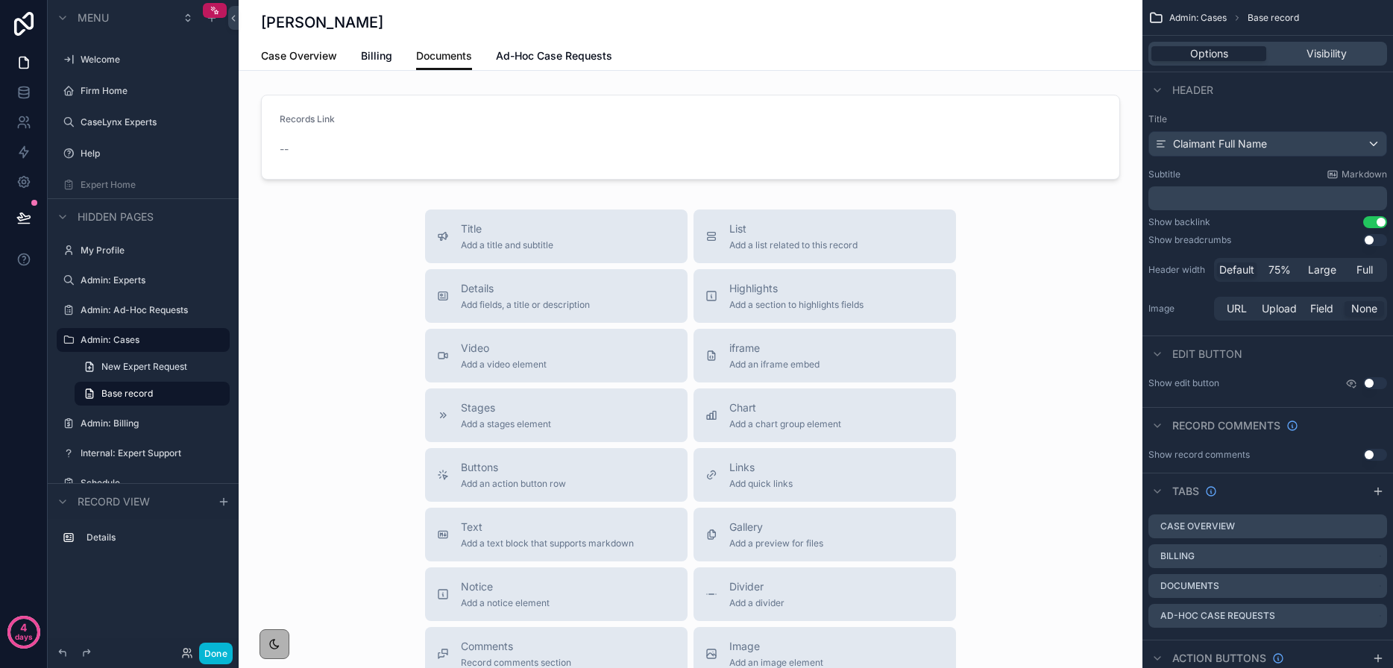
click at [320, 51] on span "Case Overview" at bounding box center [299, 55] width 76 height 15
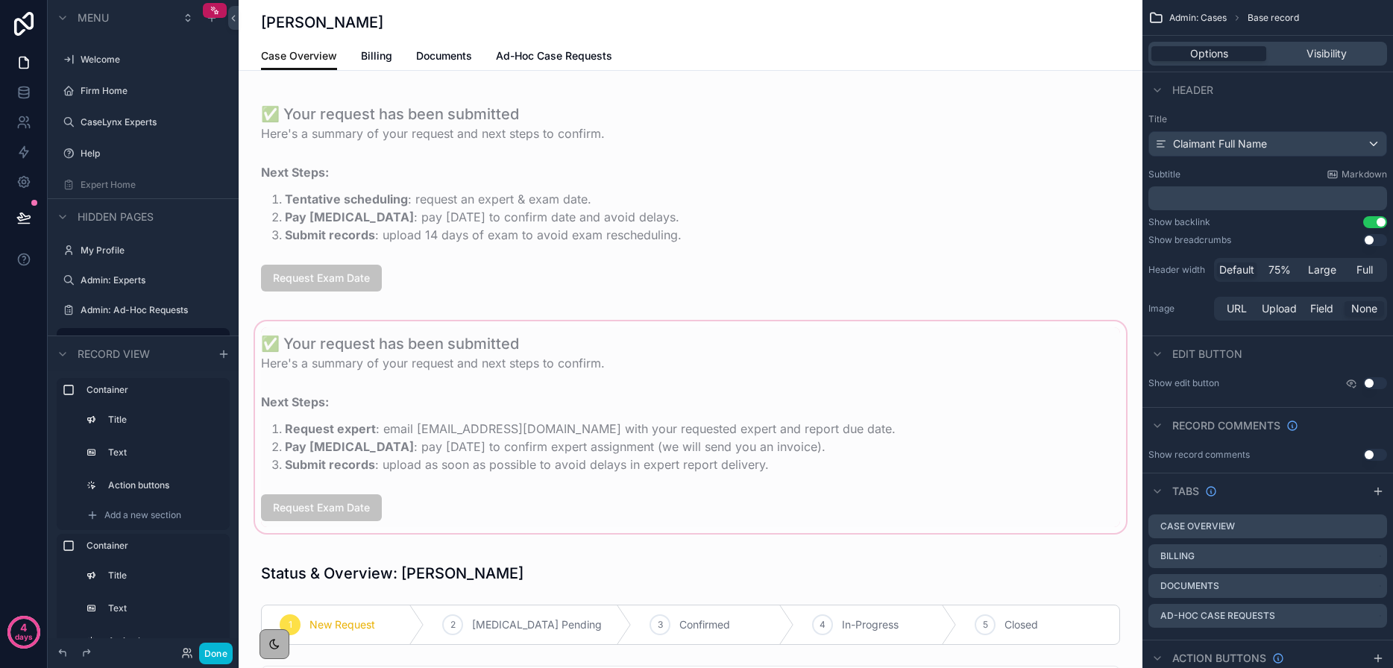
click at [390, 456] on div "scrollable content" at bounding box center [691, 427] width 904 height 218
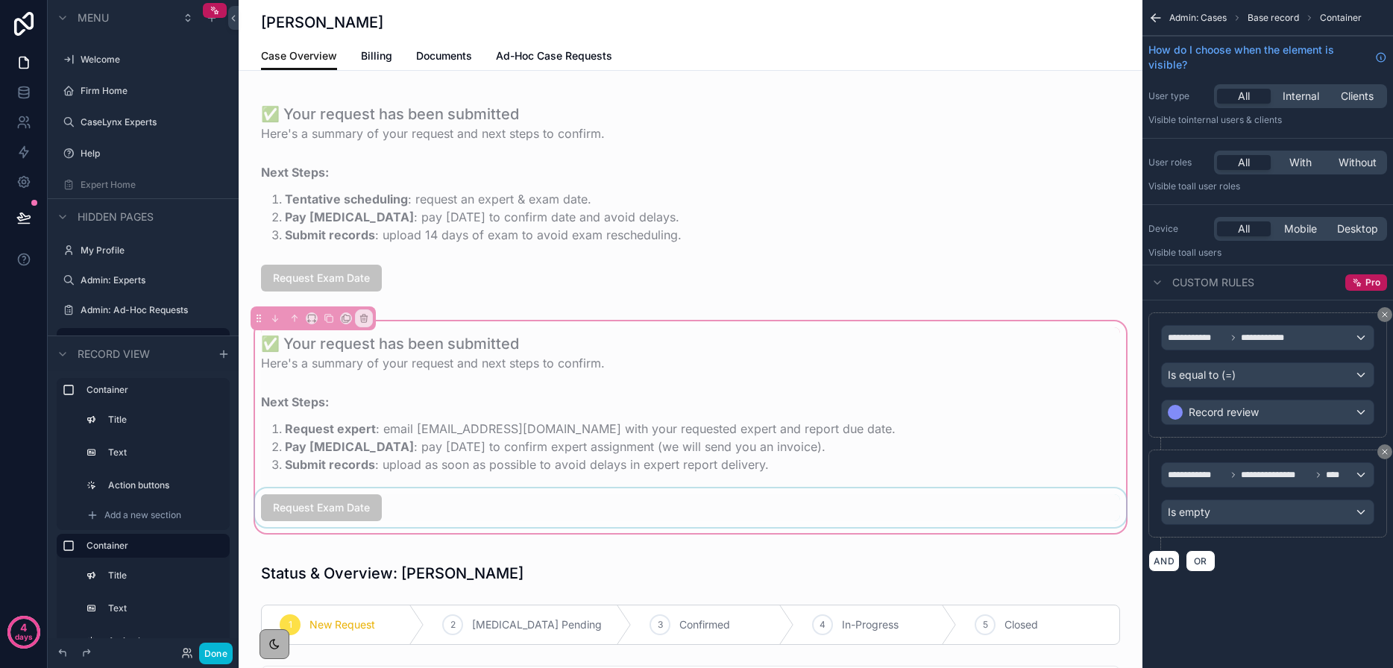
click at [365, 499] on div "scrollable content" at bounding box center [690, 507] width 877 height 39
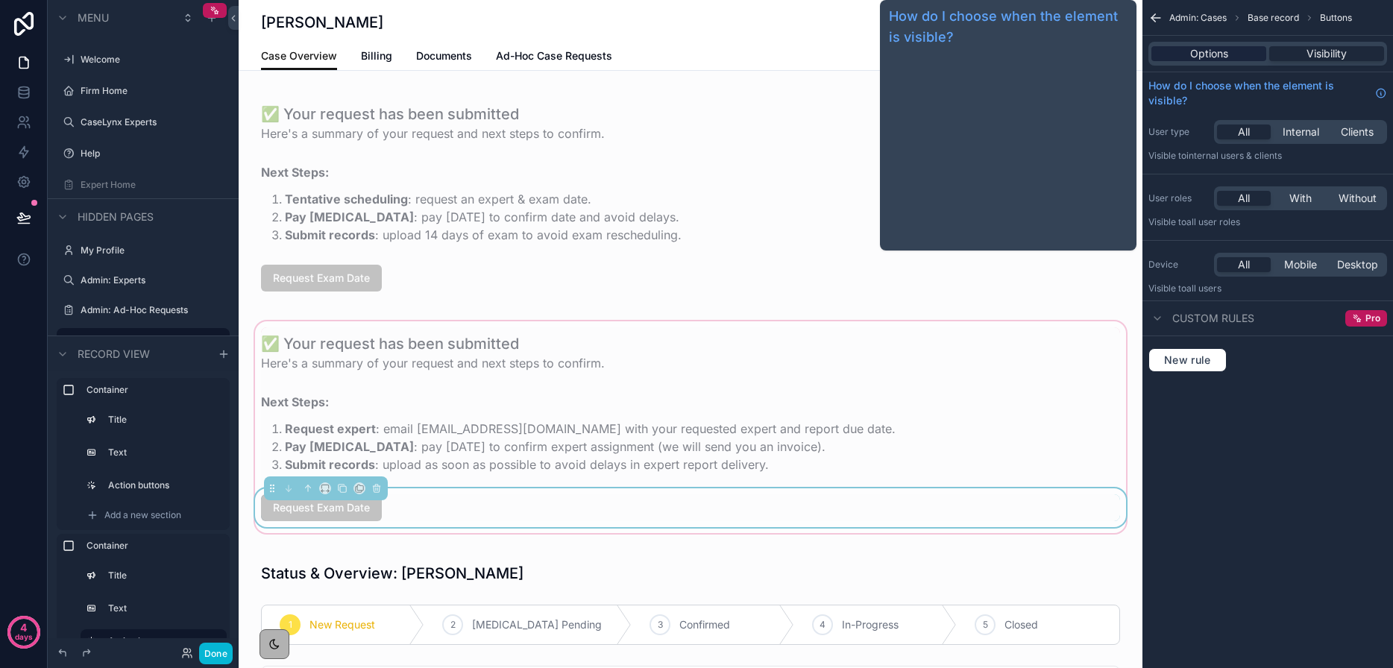
click at [1202, 57] on span "Options" at bounding box center [1209, 53] width 38 height 15
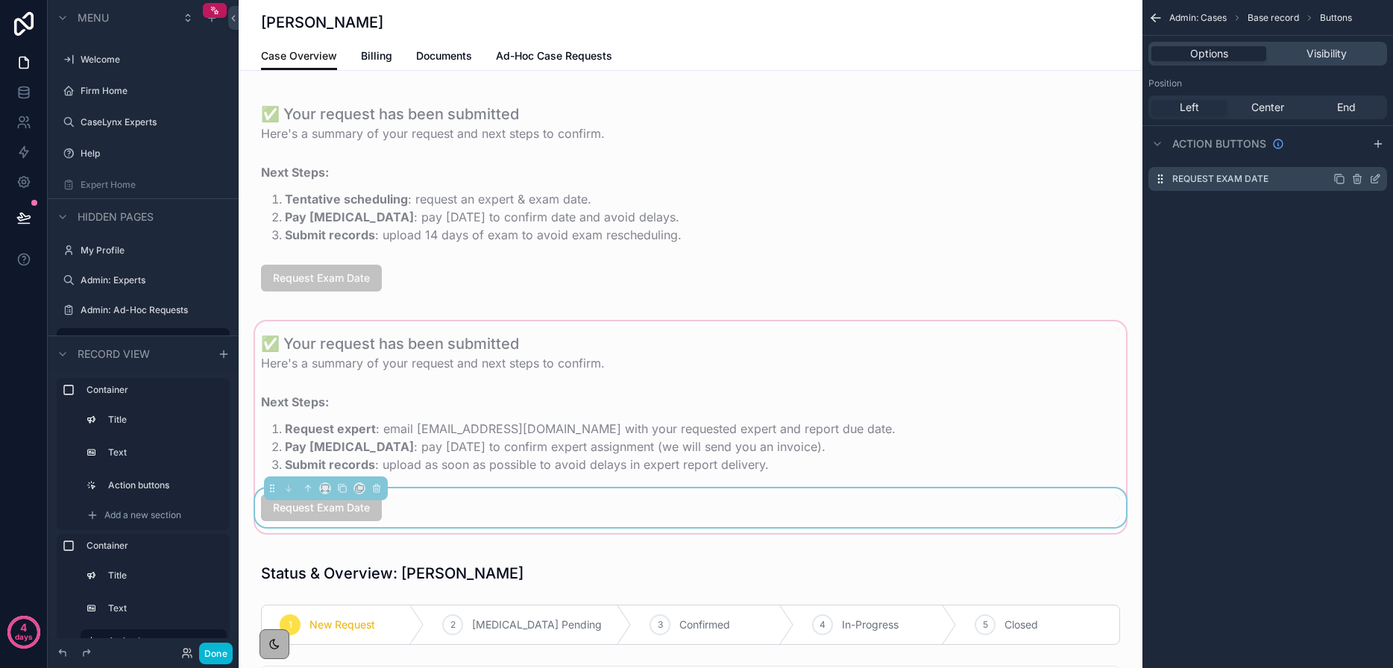
click at [1375, 180] on icon "scrollable content" at bounding box center [1375, 179] width 12 height 12
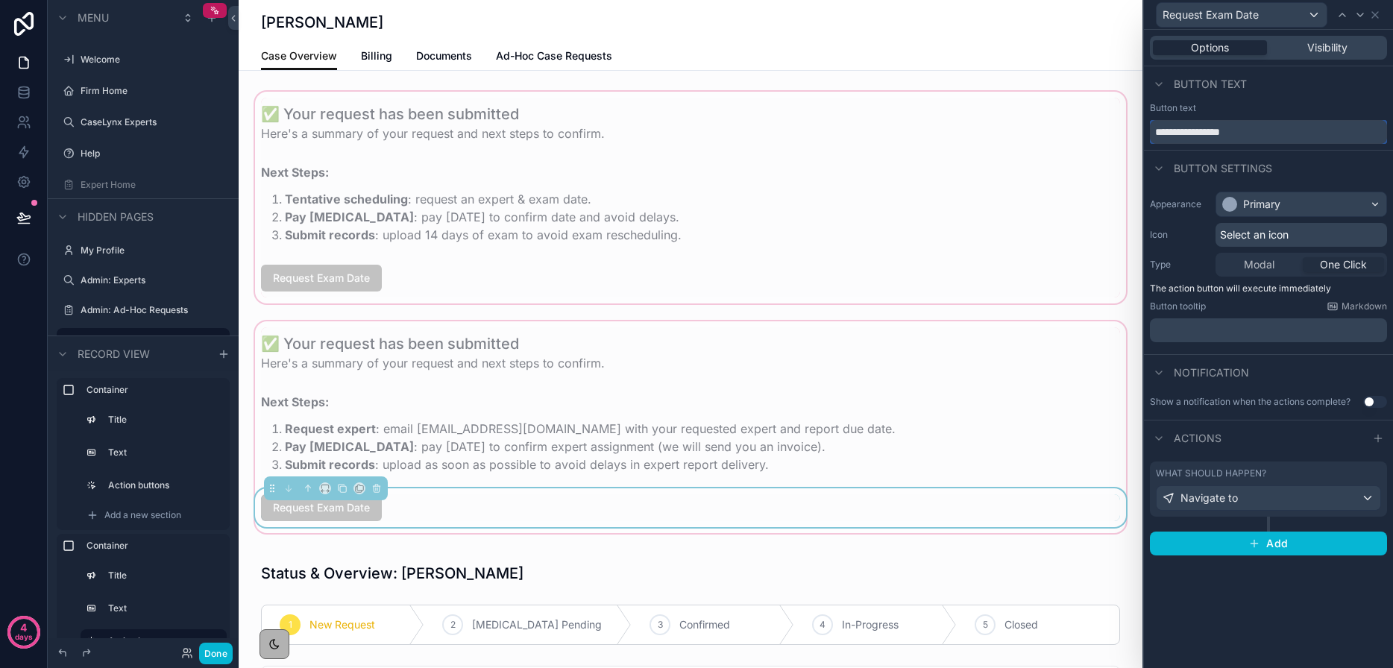
drag, startPoint x: 1263, startPoint y: 130, endPoint x: 1138, endPoint y: 125, distance: 124.6
click at [1138, 125] on div "**********" at bounding box center [696, 334] width 1393 height 668
type input "**********"
click at [1293, 495] on div "Navigate to" at bounding box center [1268, 498] width 224 height 24
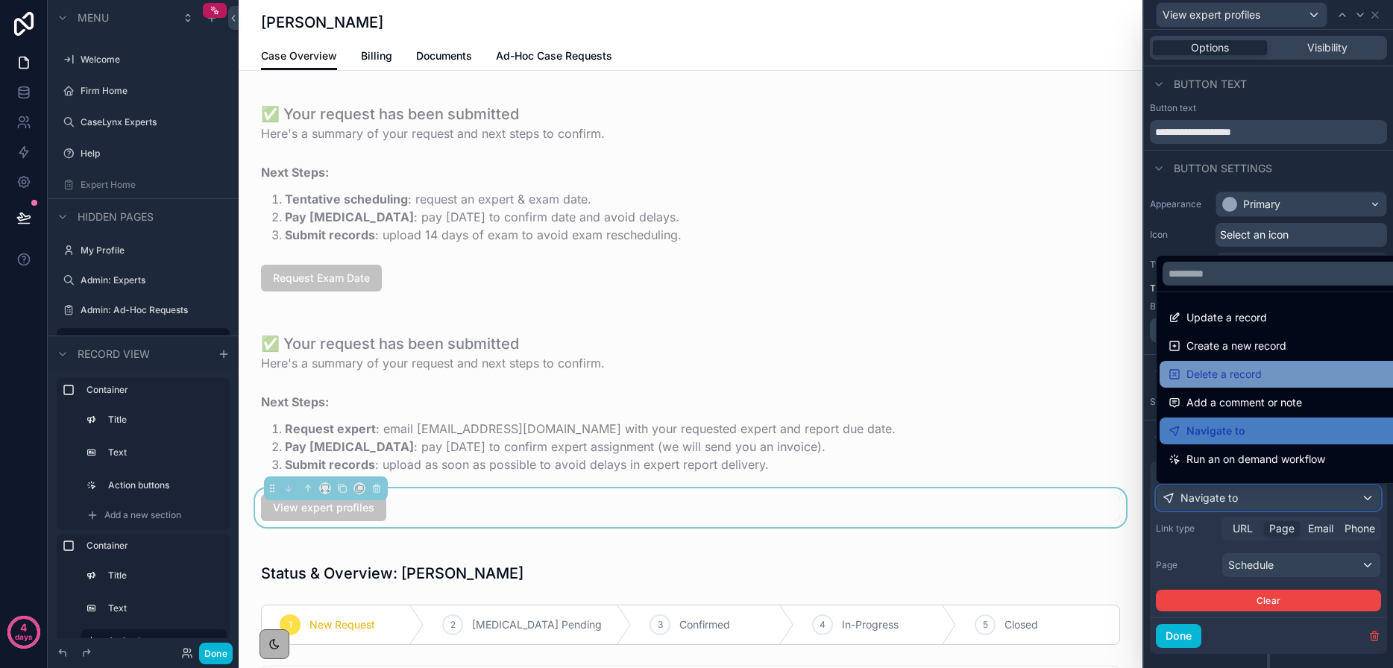
scroll to position [1, 0]
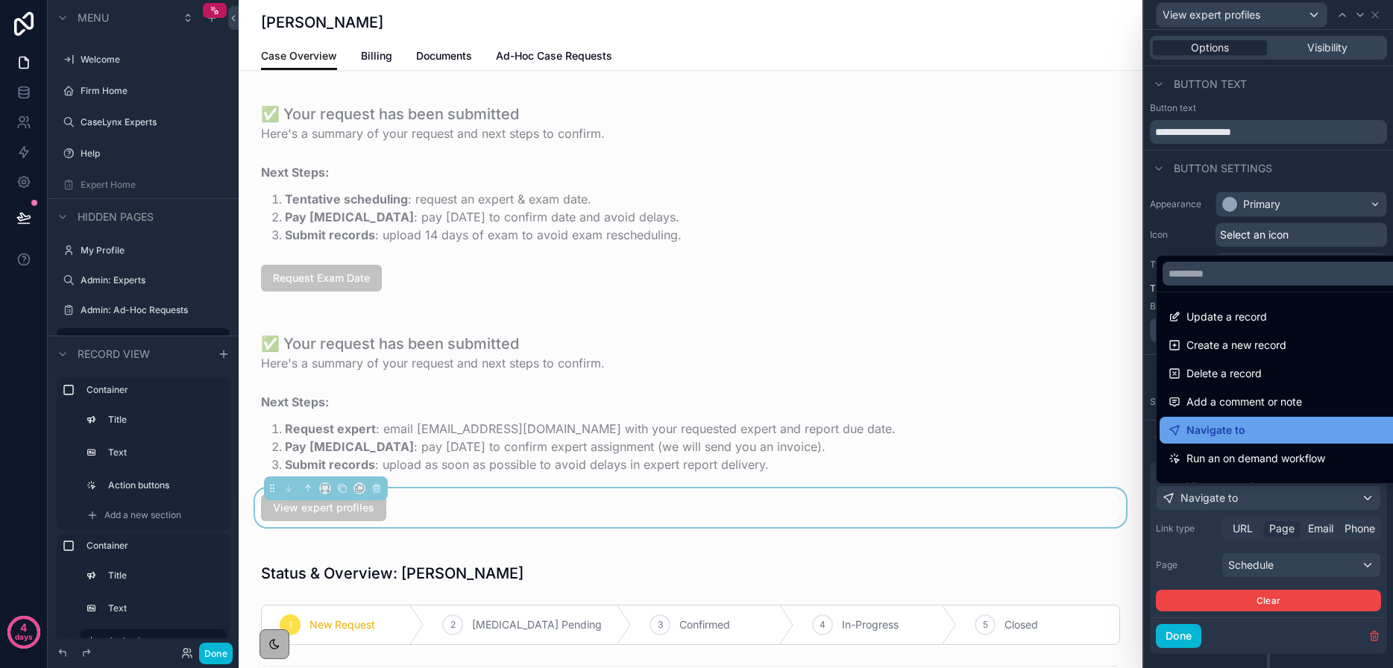
click at [1231, 435] on span "Navigate to" at bounding box center [1215, 430] width 59 height 18
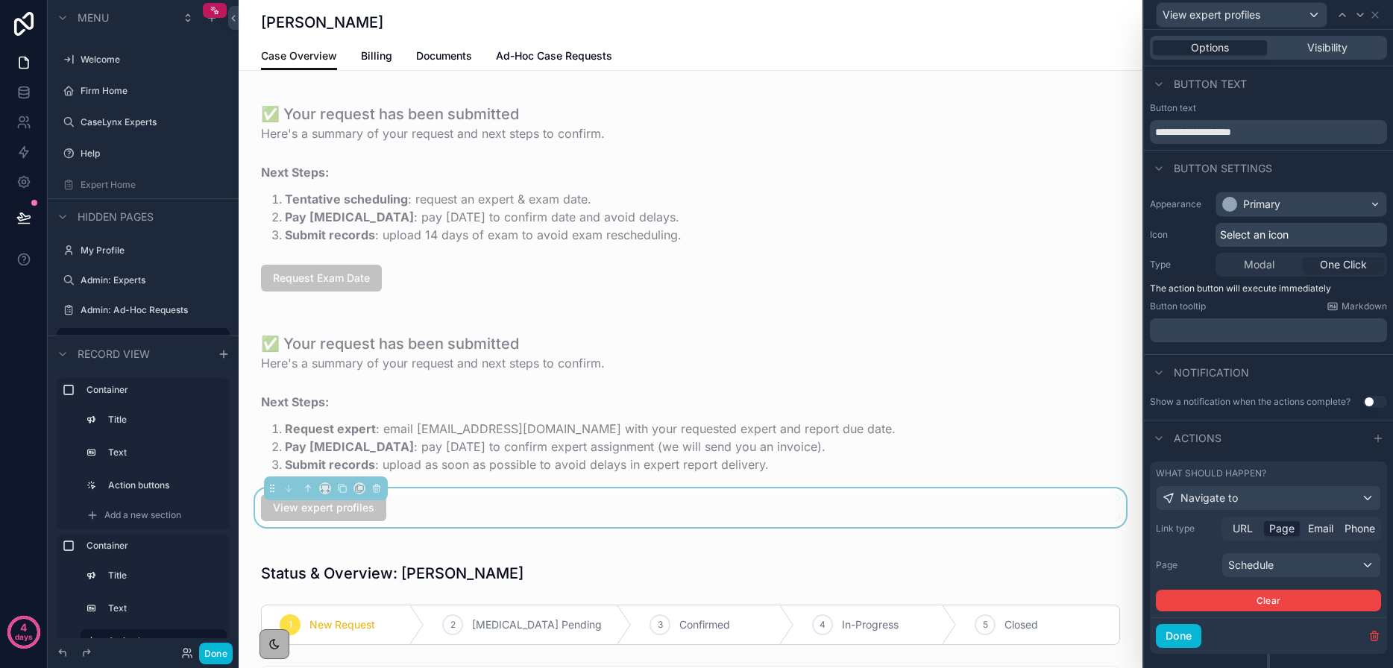
click at [1278, 532] on span "Page" at bounding box center [1281, 528] width 25 height 15
click at [1290, 566] on div "Schedule" at bounding box center [1301, 565] width 158 height 24
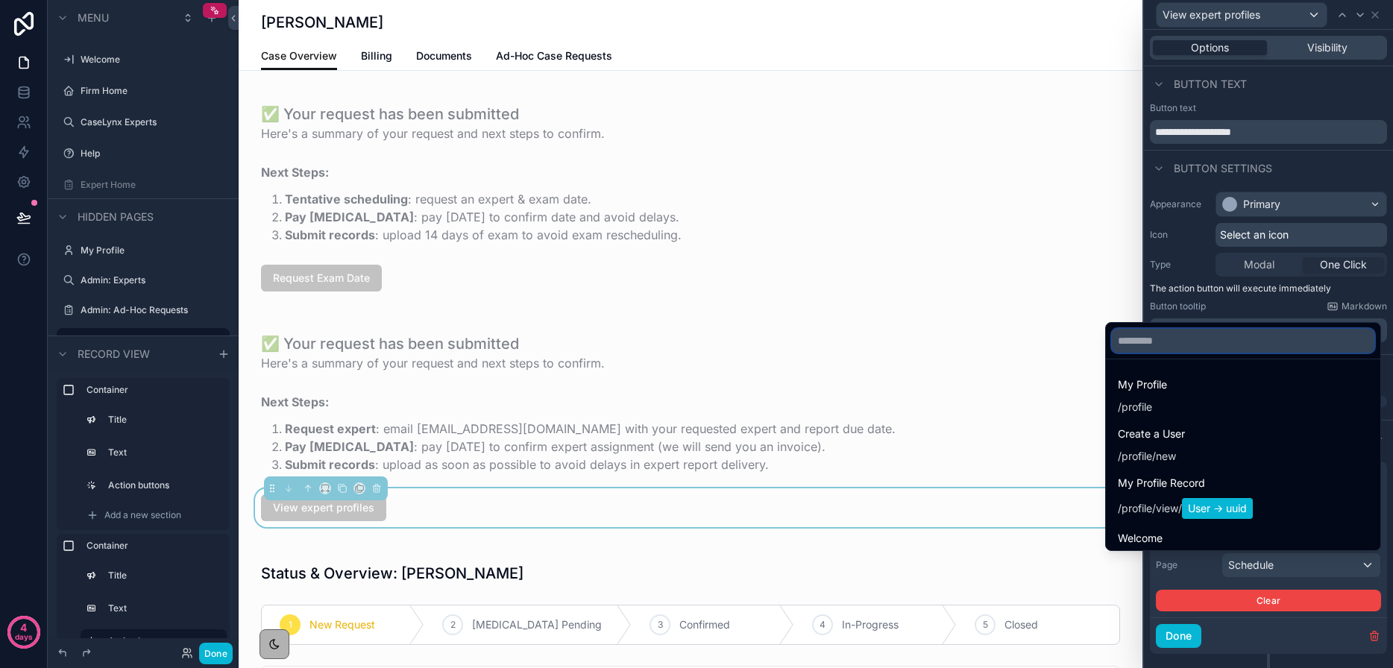
click at [1165, 338] on input "text" at bounding box center [1242, 341] width 262 height 24
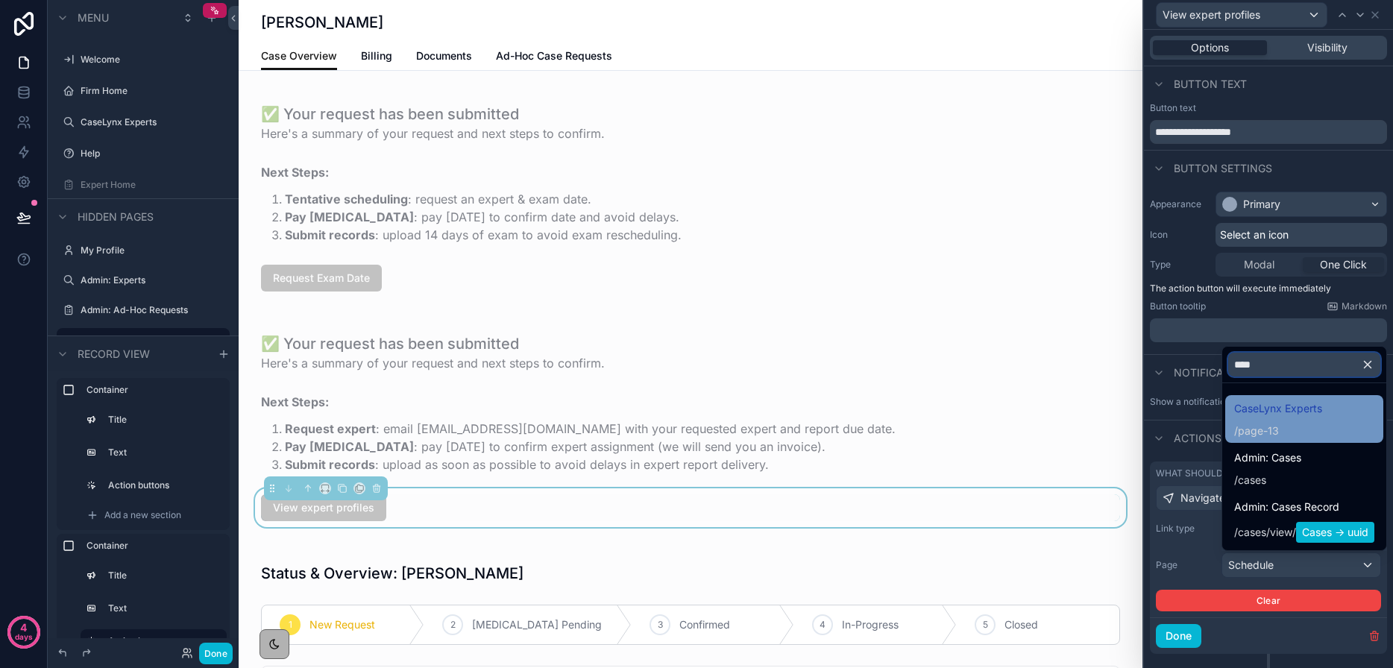
type input "****"
click at [1235, 421] on span "/ page-13" at bounding box center [1278, 429] width 88 height 18
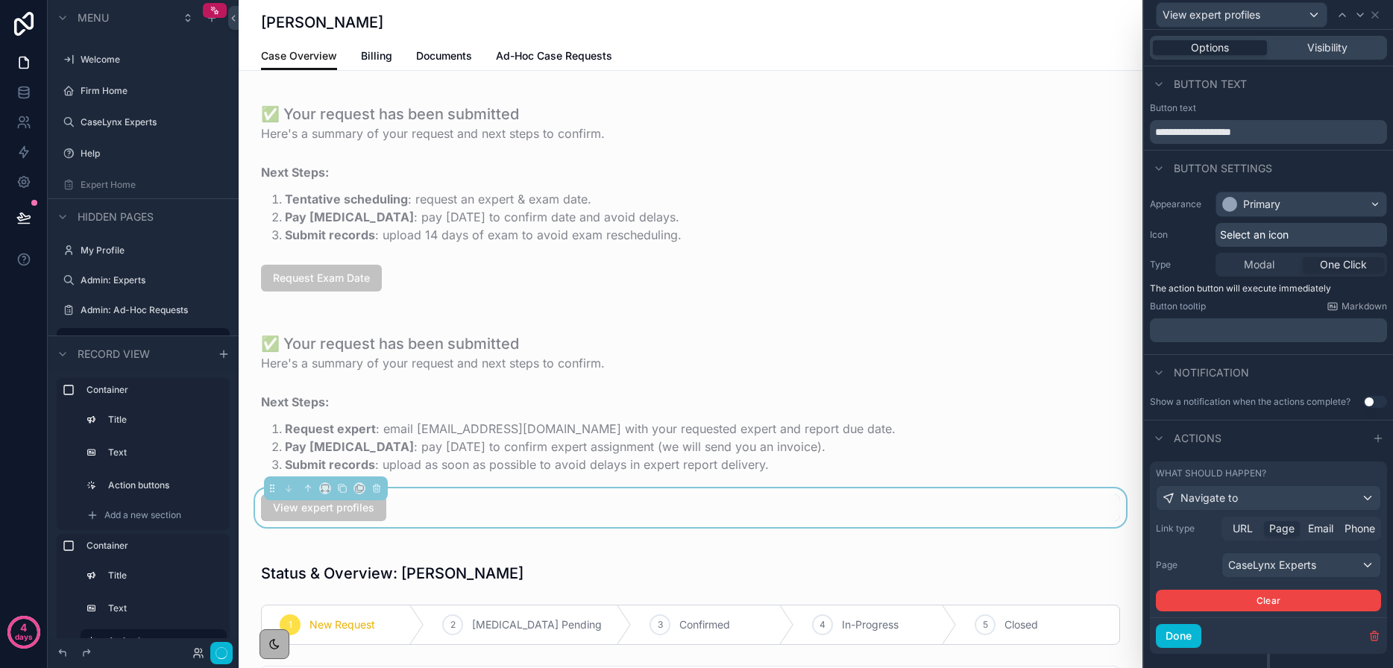
scroll to position [3, 0]
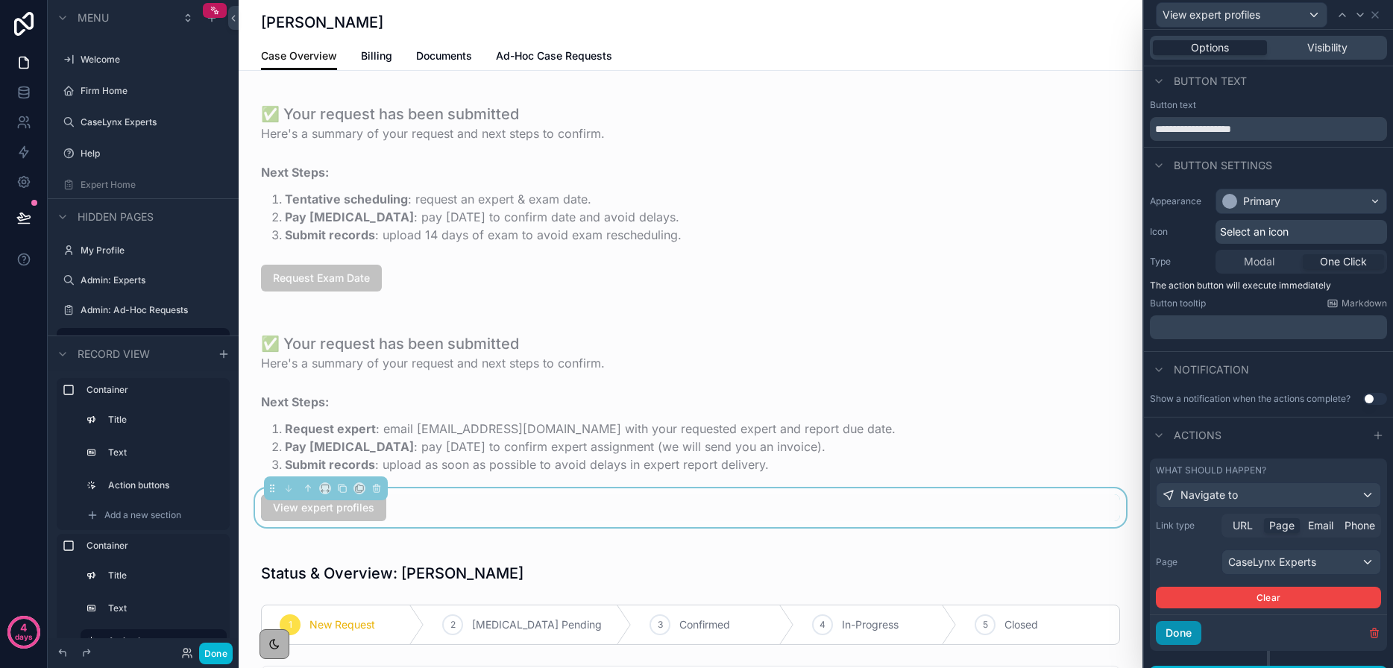
click at [1161, 634] on button "Done" at bounding box center [1177, 633] width 45 height 24
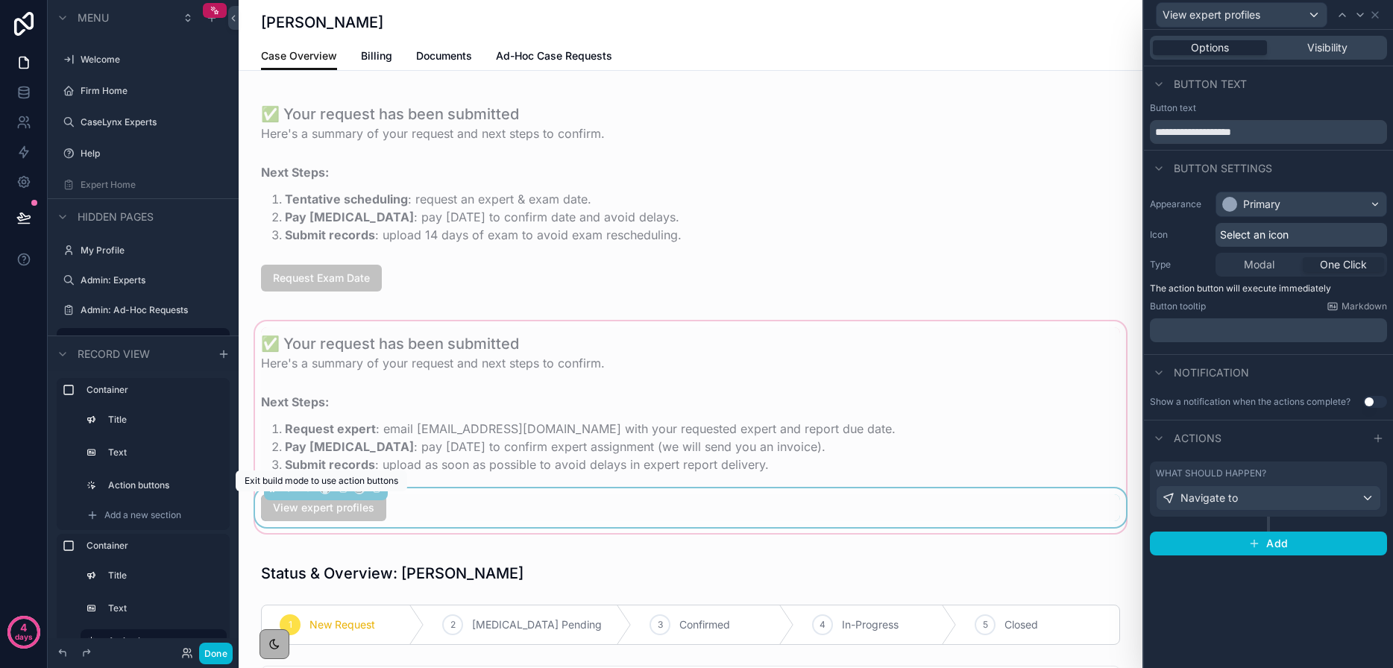
click at [365, 512] on span "View expert profiles" at bounding box center [323, 507] width 125 height 27
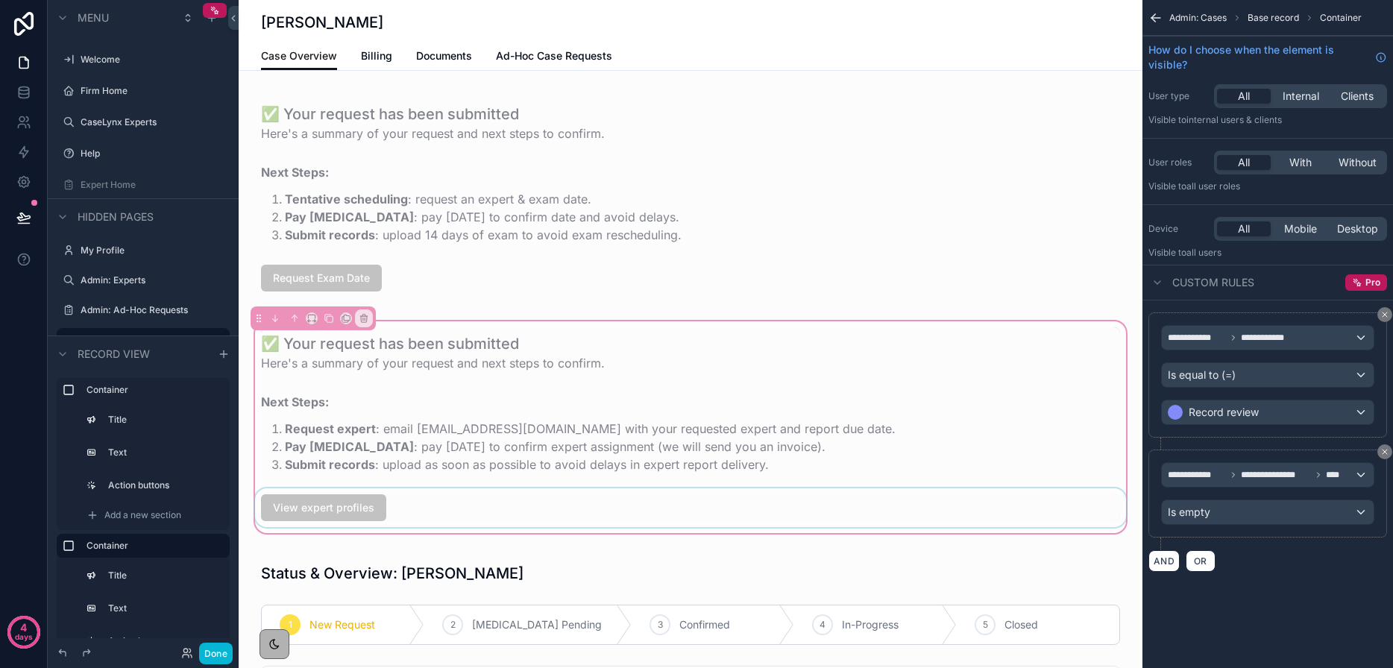
click at [359, 510] on div "scrollable content" at bounding box center [690, 507] width 877 height 39
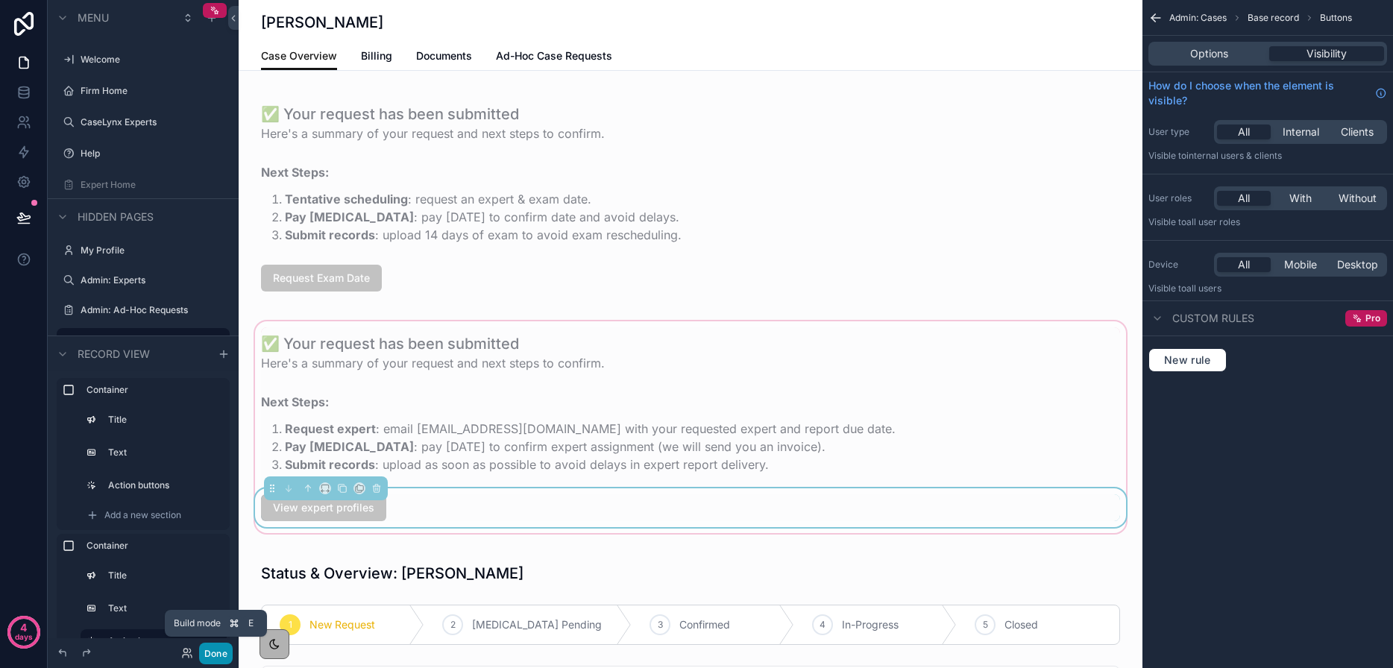
click at [219, 653] on button "Done" at bounding box center [216, 654] width 34 height 22
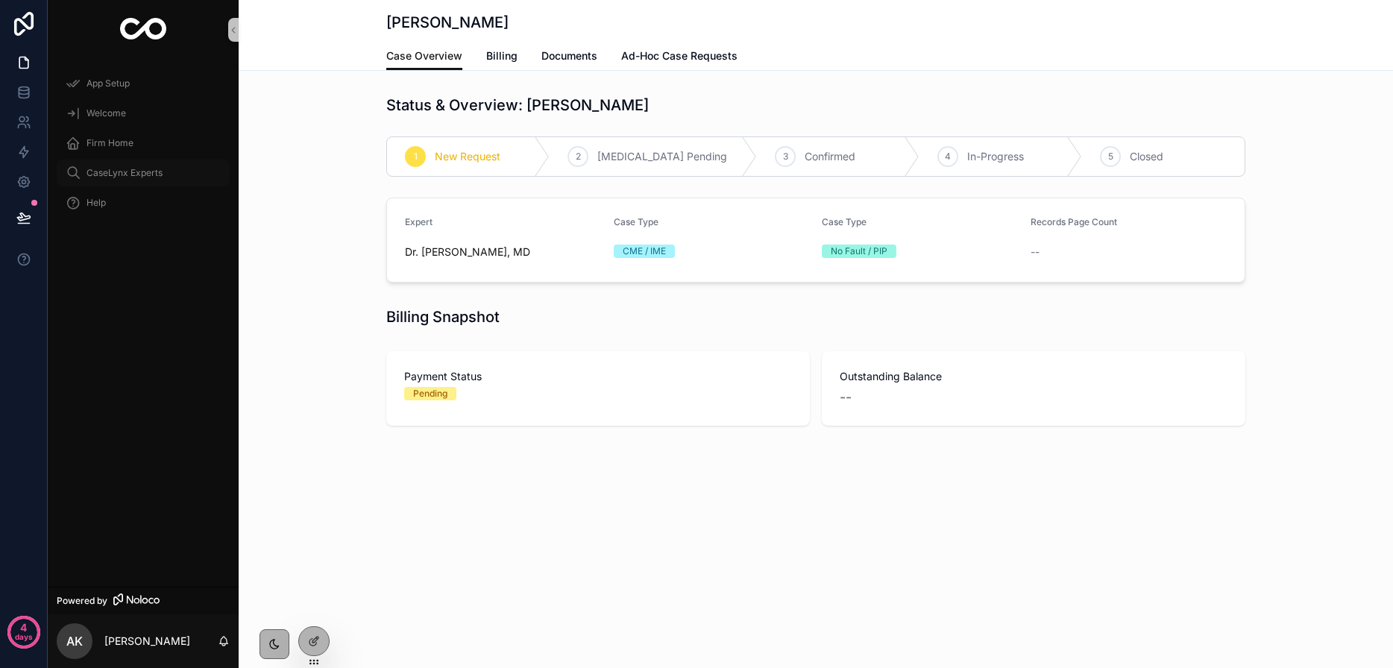
click at [145, 178] on span "CaseLynx Experts" at bounding box center [124, 173] width 76 height 12
click at [113, 168] on span "CaseLynx Experts" at bounding box center [124, 173] width 76 height 12
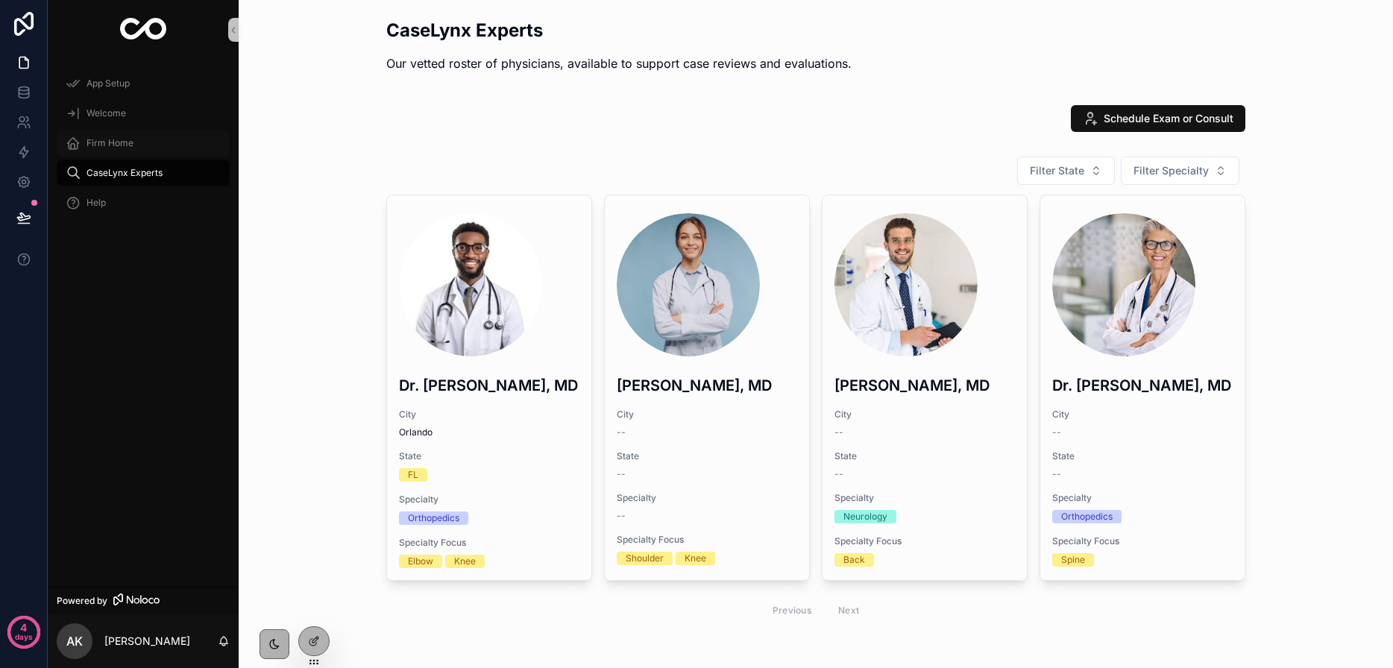
click at [107, 137] on span "Firm Home" at bounding box center [109, 143] width 47 height 12
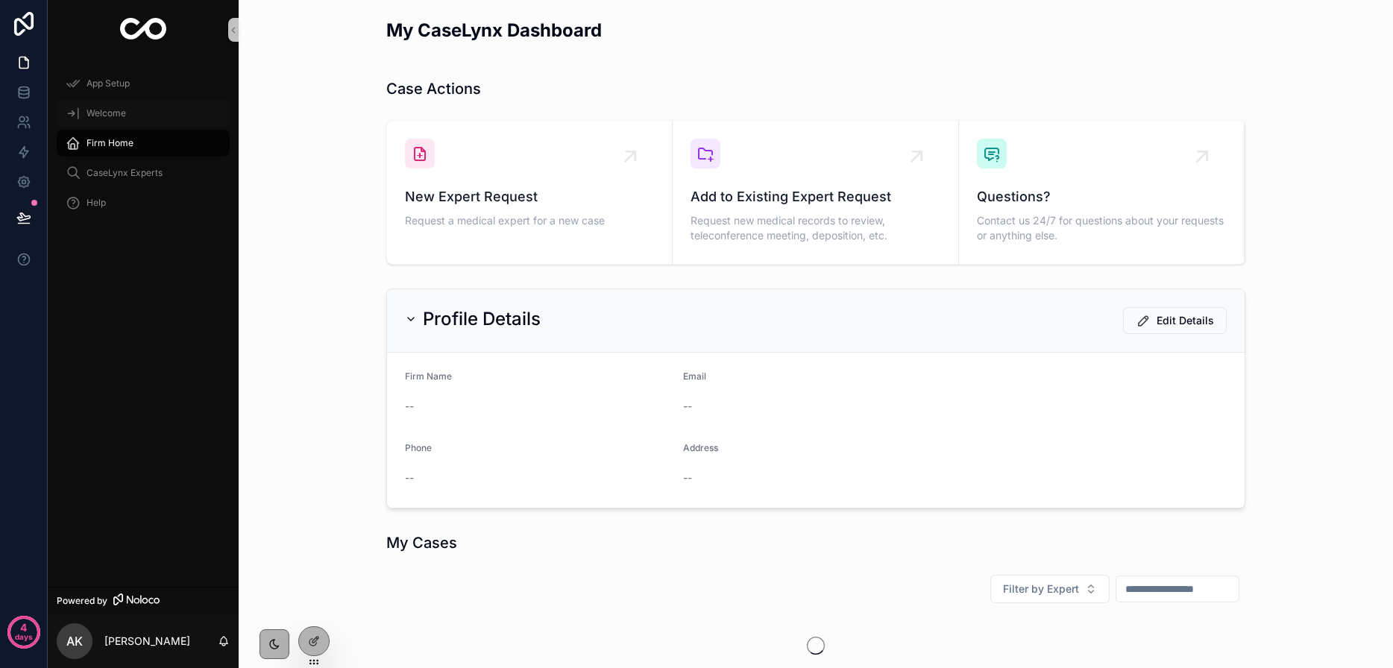
click at [104, 112] on span "Welcome" at bounding box center [106, 113] width 40 height 12
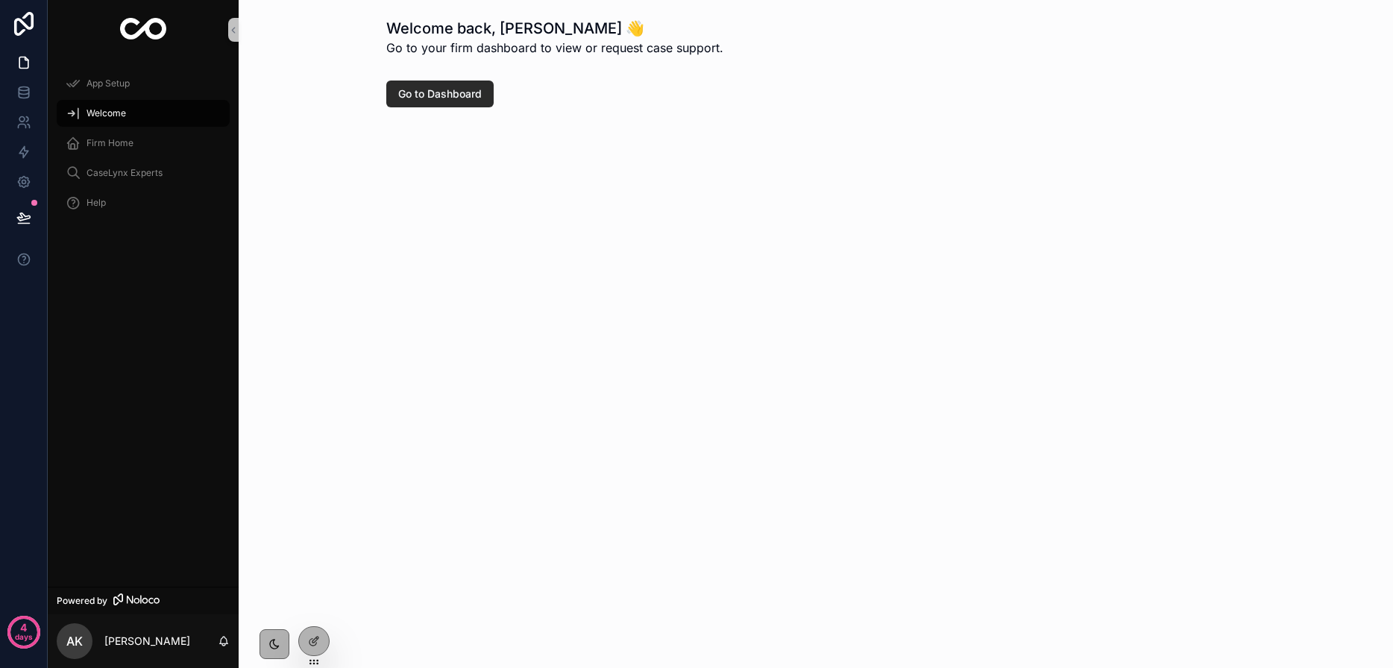
click at [421, 101] on button "Go to Dashboard" at bounding box center [439, 94] width 107 height 27
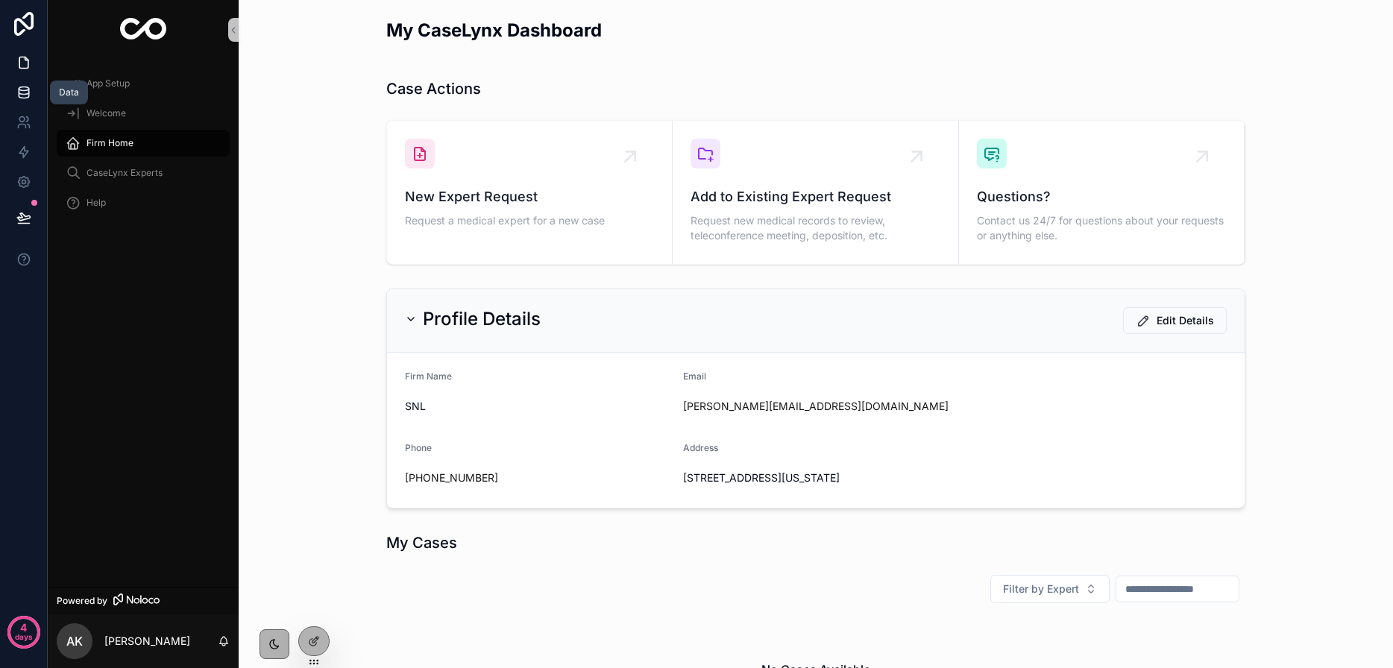
click at [22, 94] on icon at bounding box center [24, 92] width 10 height 6
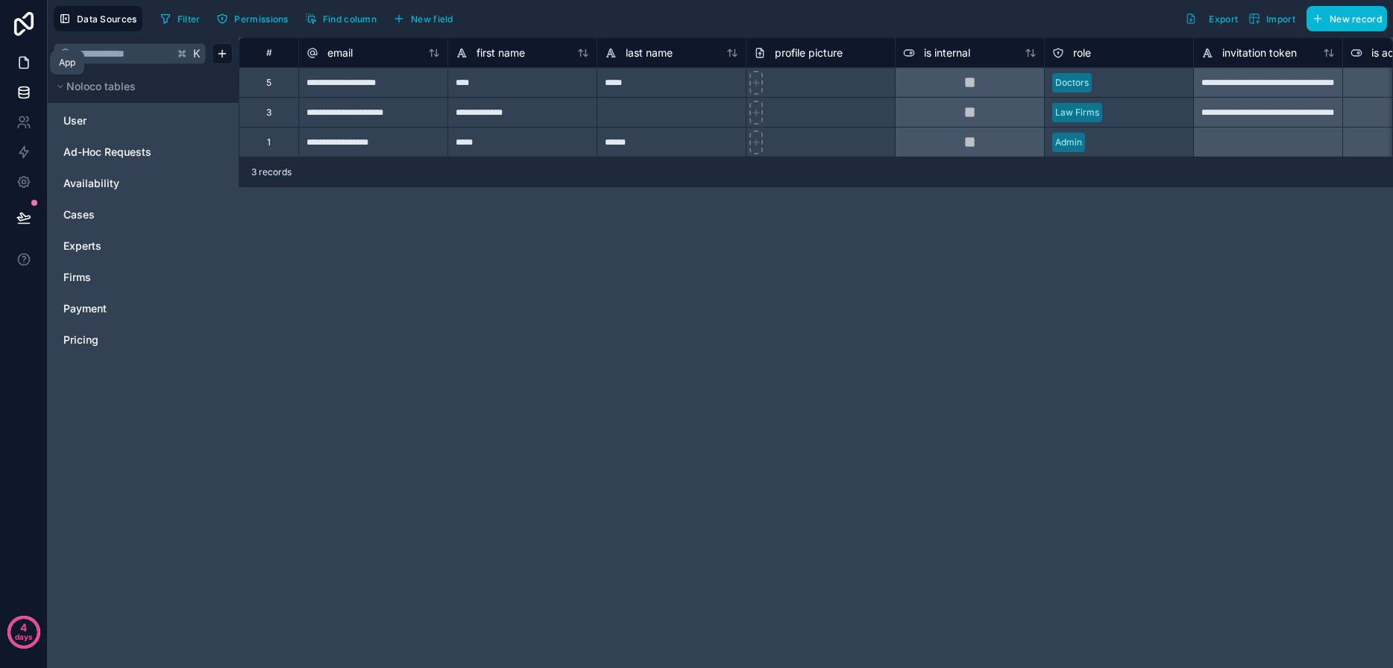
click at [21, 70] on link at bounding box center [23, 63] width 47 height 30
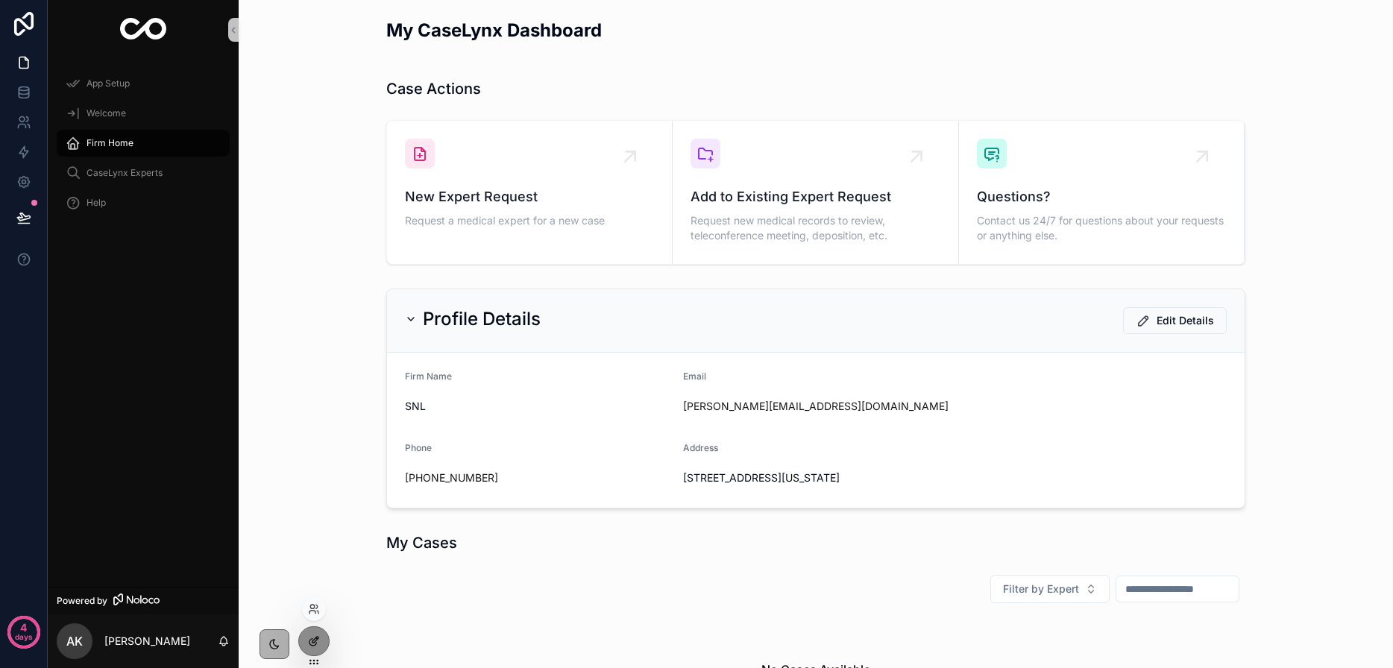
click at [309, 640] on icon at bounding box center [312, 642] width 7 height 7
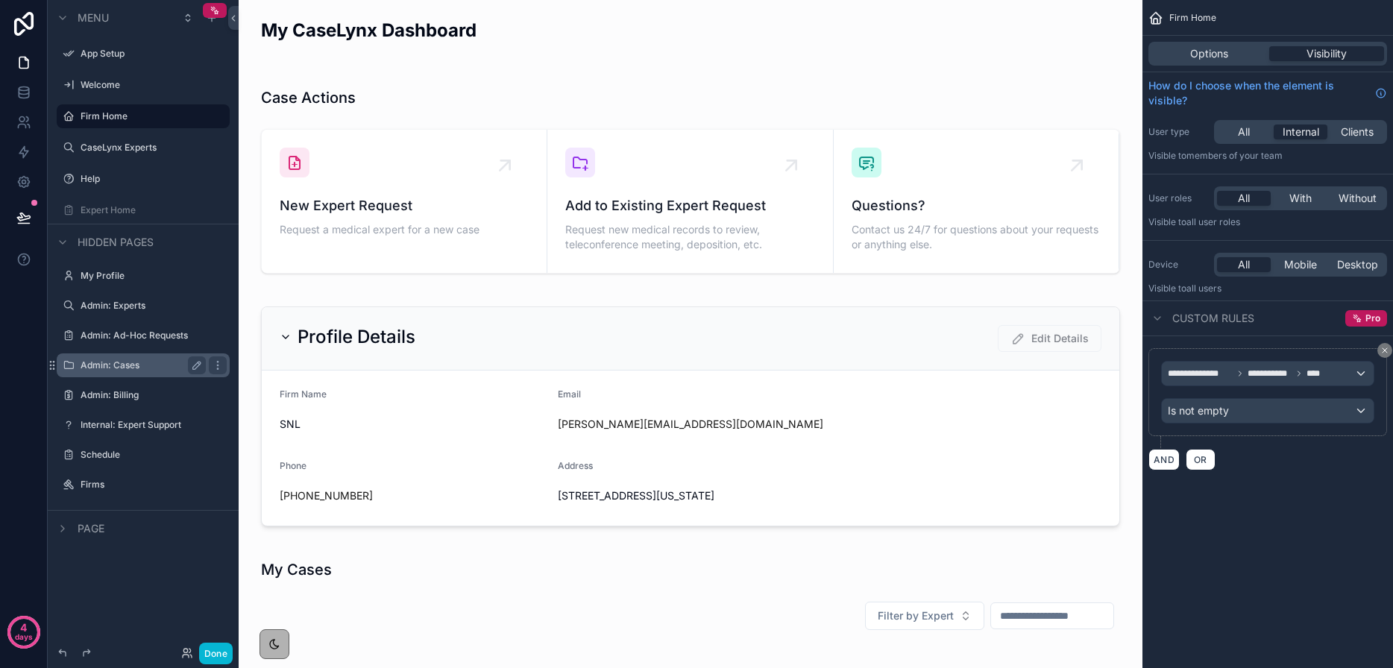
click at [108, 364] on label "Admin: Cases" at bounding box center [140, 365] width 119 height 12
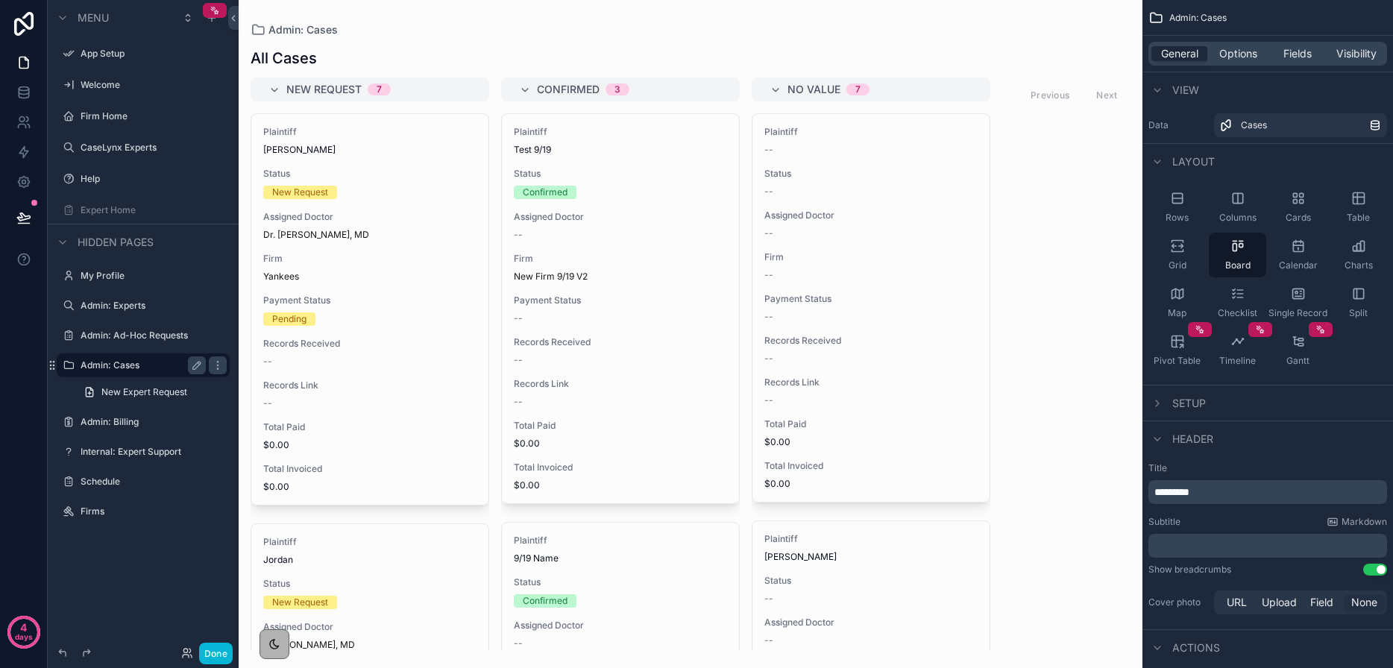
click at [406, 288] on div "scrollable content" at bounding box center [691, 334] width 904 height 668
click at [355, 276] on div "Yankees" at bounding box center [369, 277] width 213 height 12
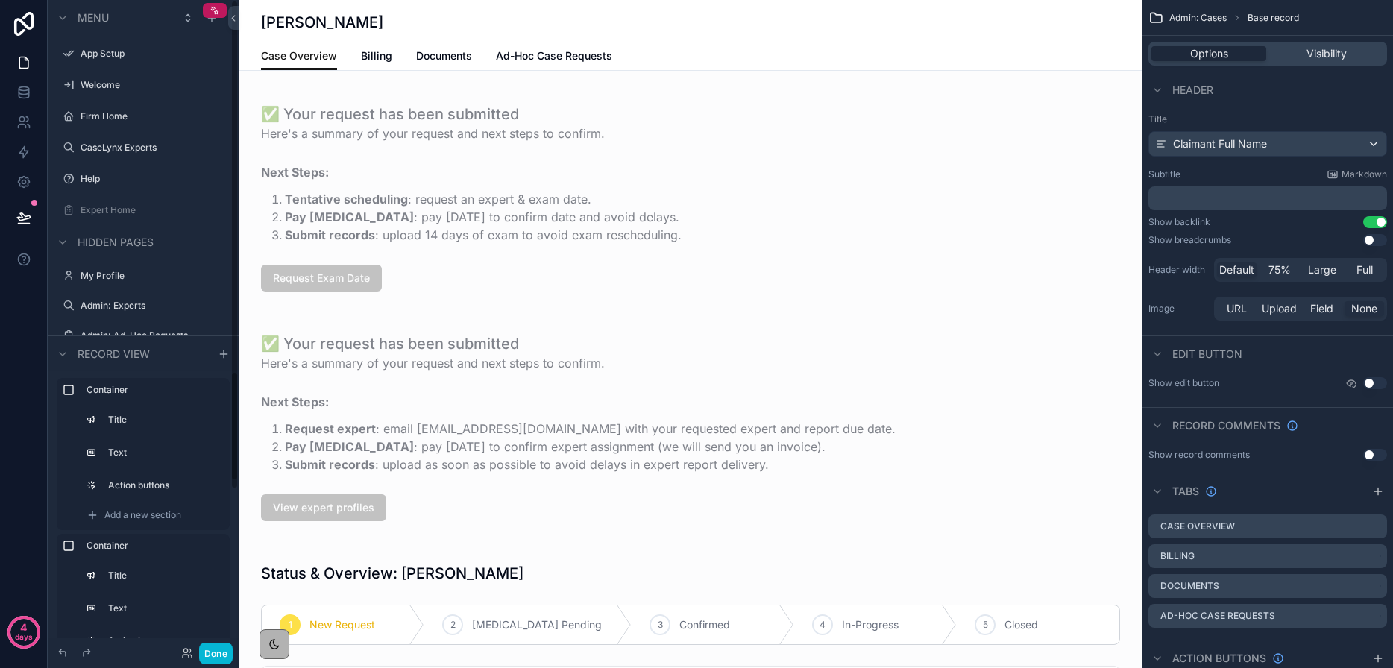
click at [124, 259] on div "scrollable content" at bounding box center [143, 260] width 191 height 3
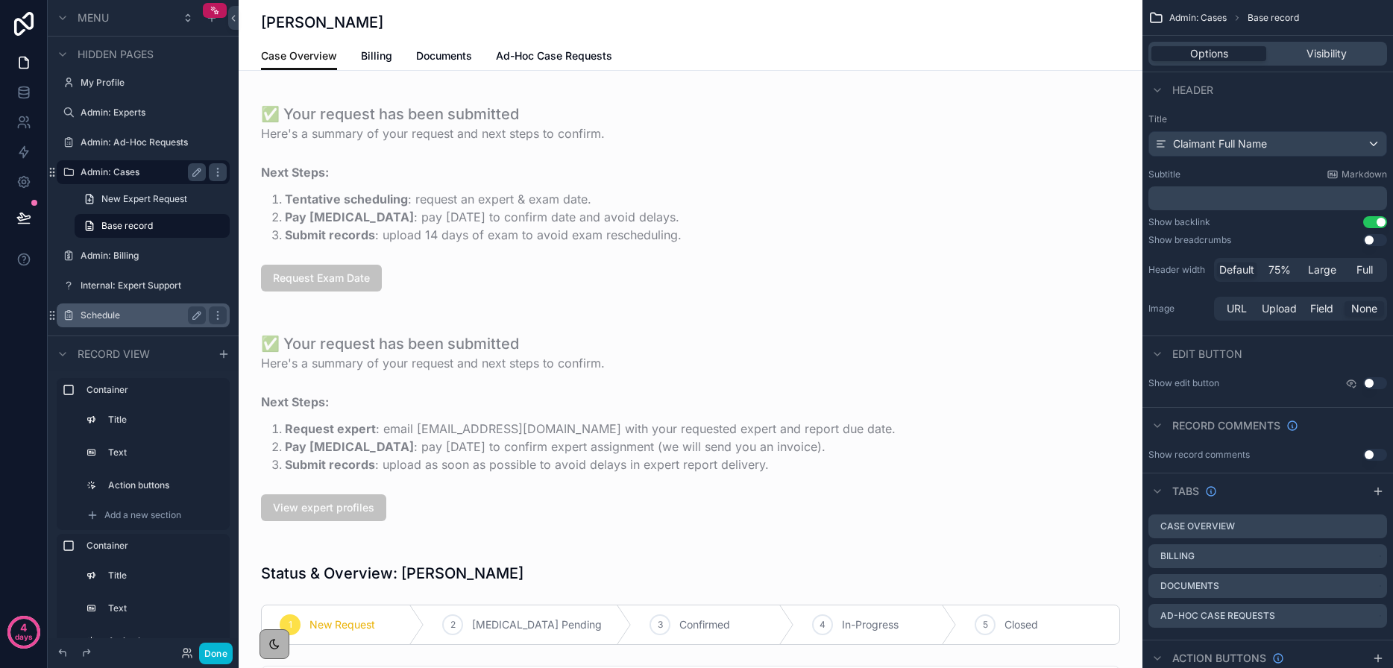
click at [118, 310] on label "Schedule" at bounding box center [140, 315] width 119 height 12
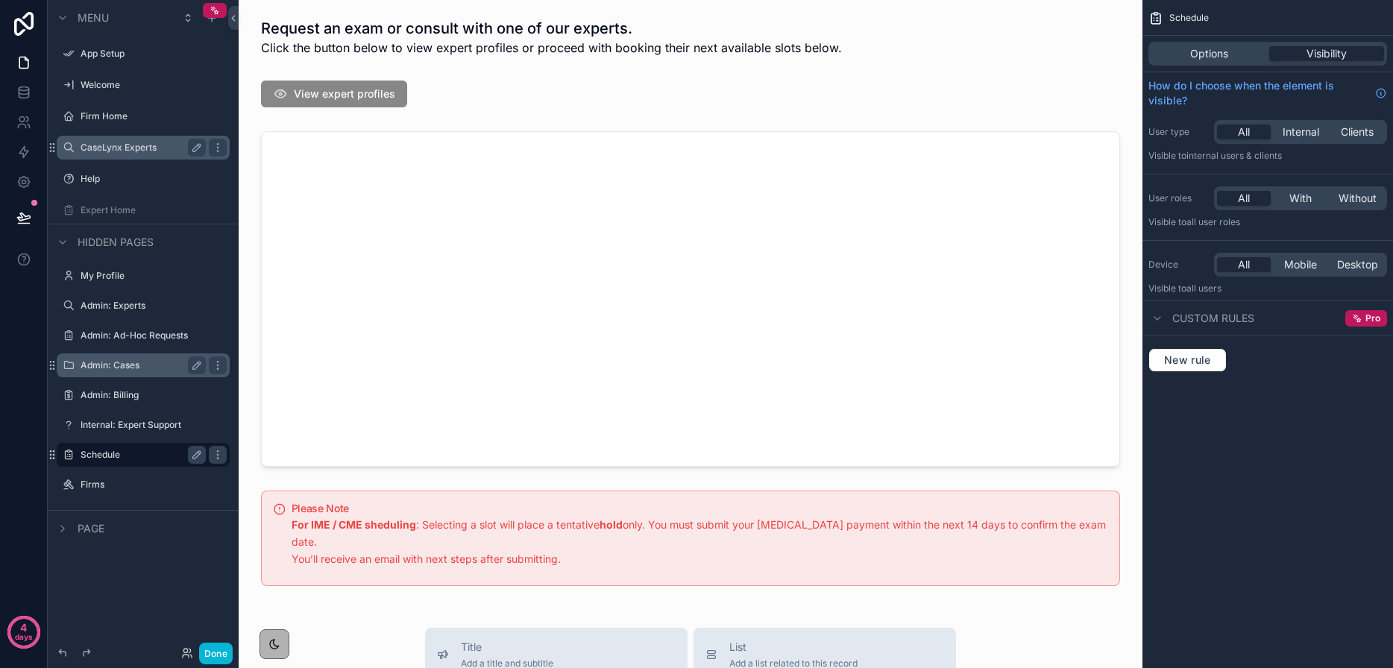
click at [154, 153] on label "CaseLynx Experts" at bounding box center [140, 148] width 119 height 12
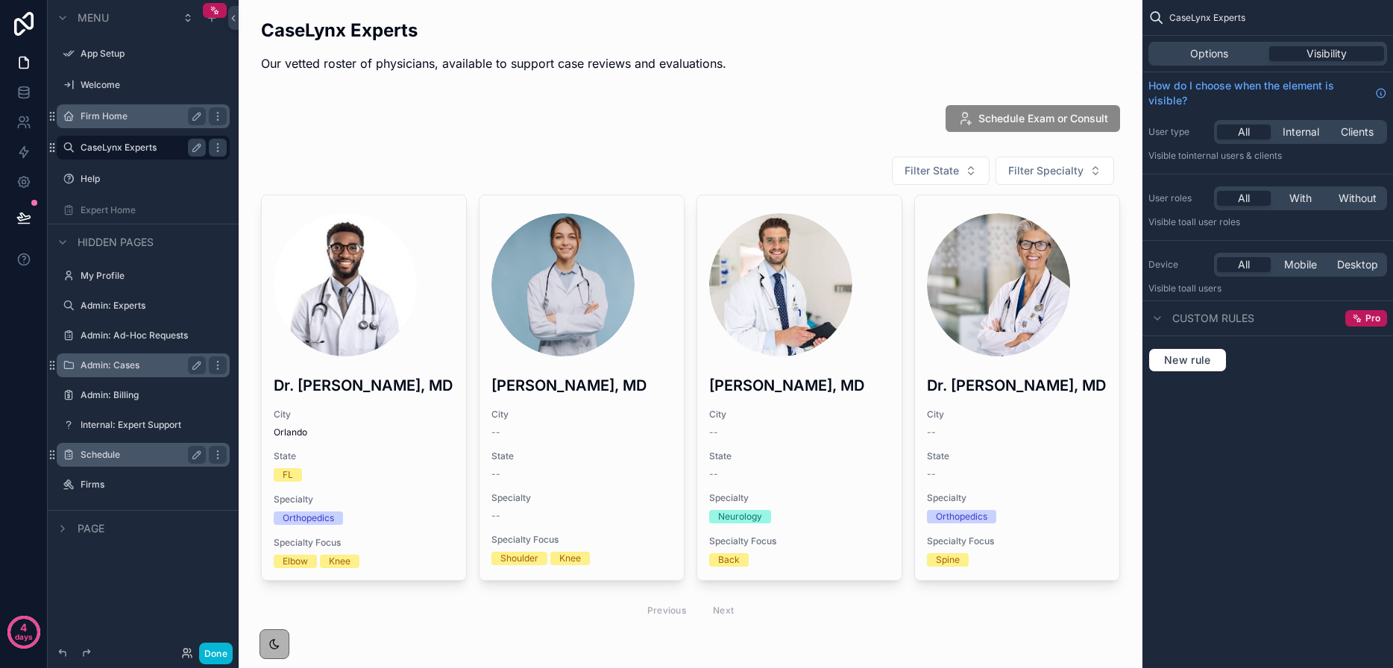
click at [88, 112] on label "Firm Home" at bounding box center [140, 116] width 119 height 12
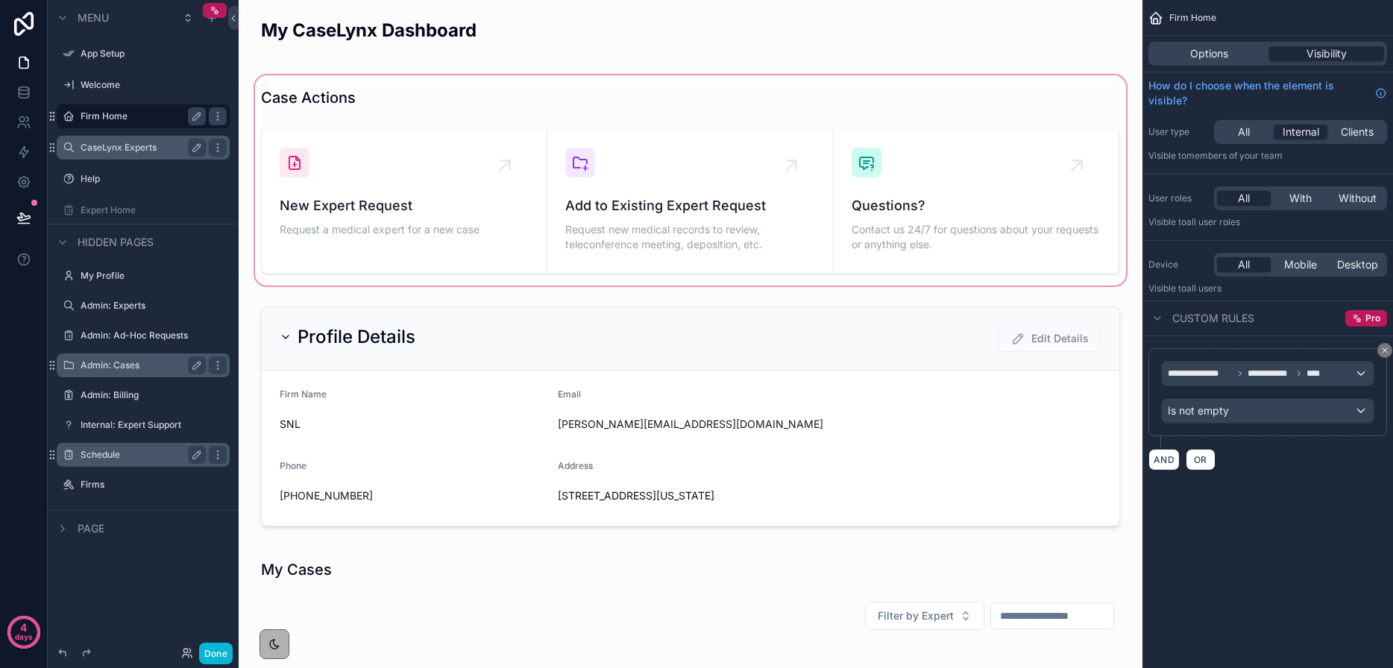
click at [912, 208] on div "scrollable content" at bounding box center [690, 180] width 880 height 216
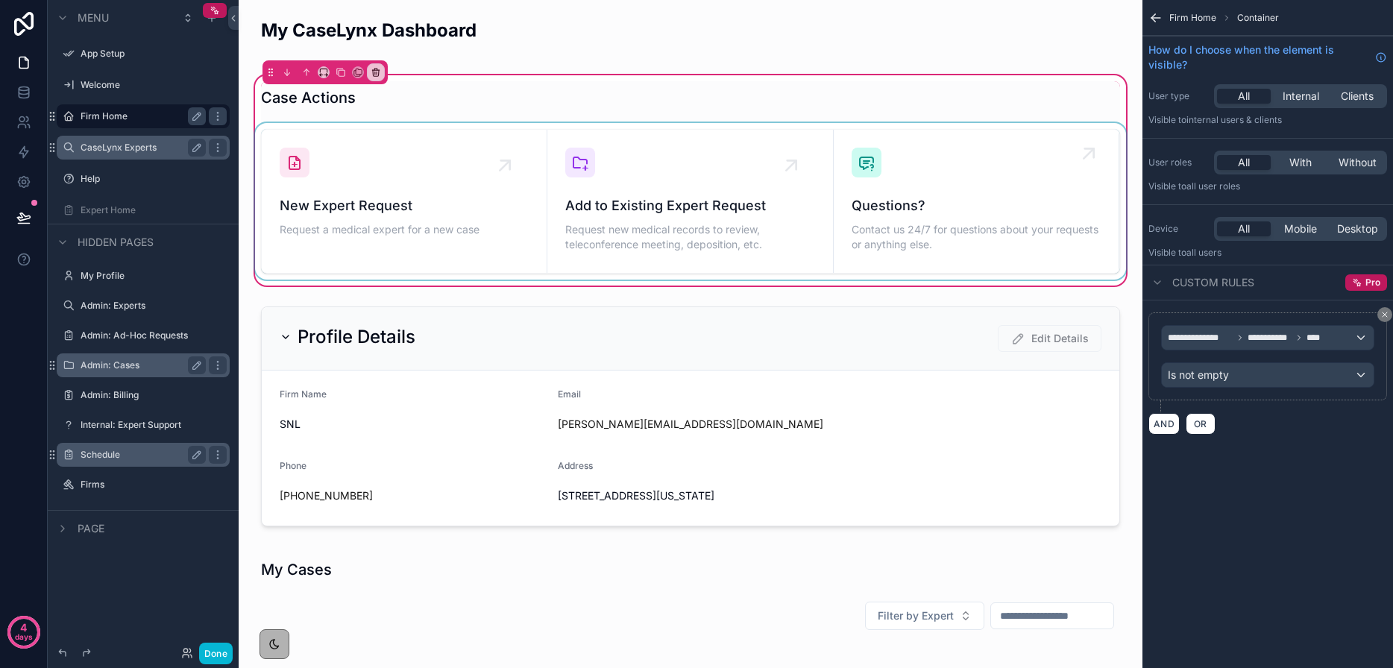
click at [895, 180] on div "scrollable content" at bounding box center [690, 201] width 877 height 157
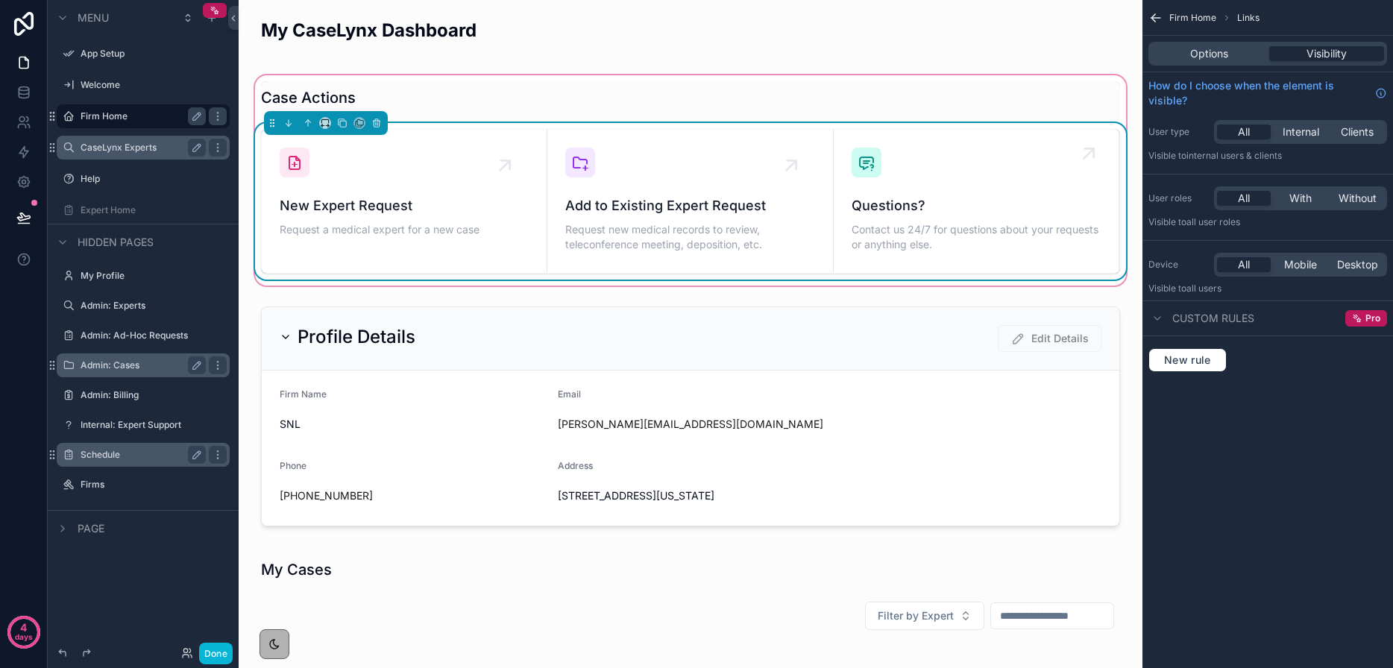
click at [898, 180] on div "Questions? Contact us 24/7 for questions about your requests or anything else." at bounding box center [975, 201] width 249 height 107
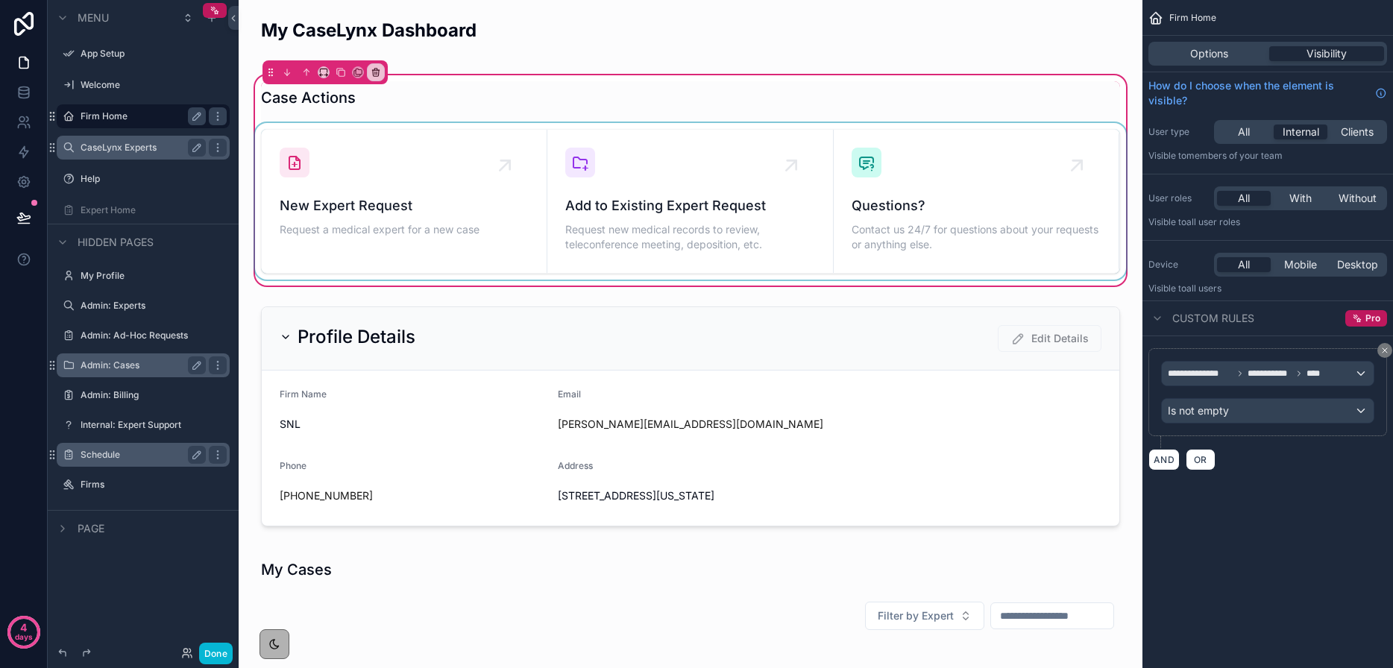
click at [1017, 236] on div "scrollable content" at bounding box center [690, 201] width 877 height 157
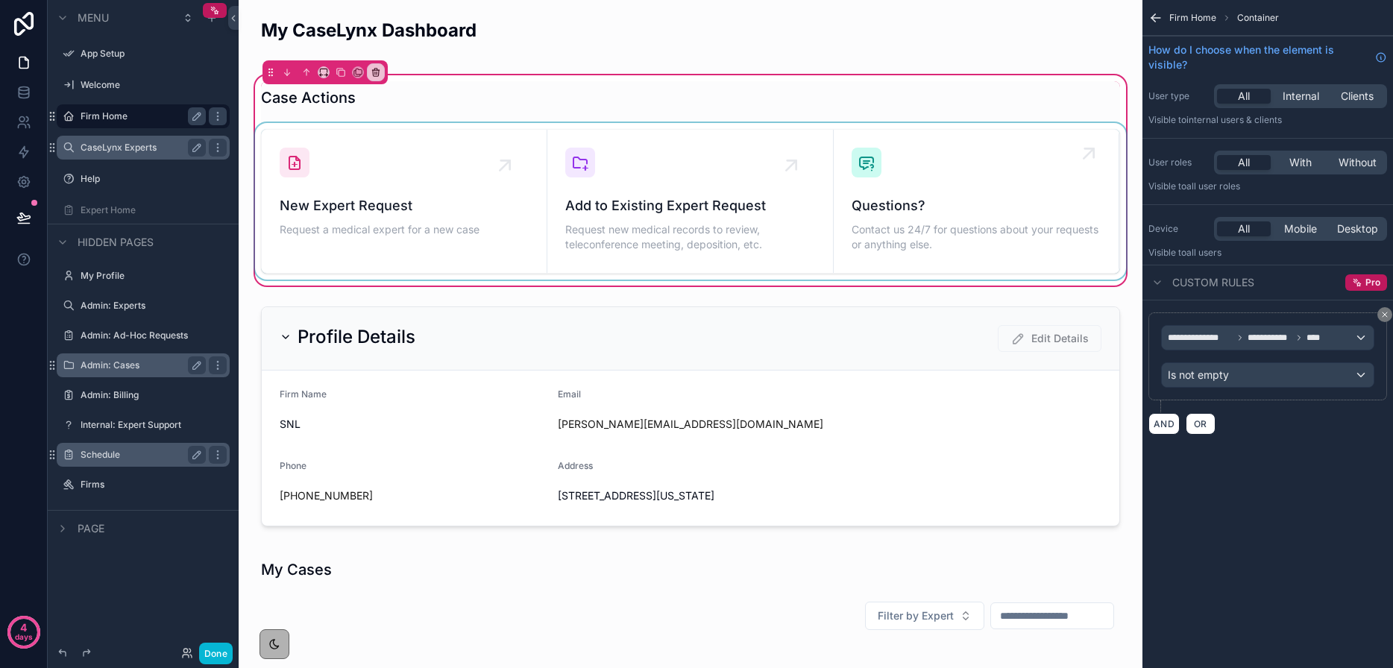
click at [1034, 157] on div "scrollable content" at bounding box center [690, 201] width 877 height 157
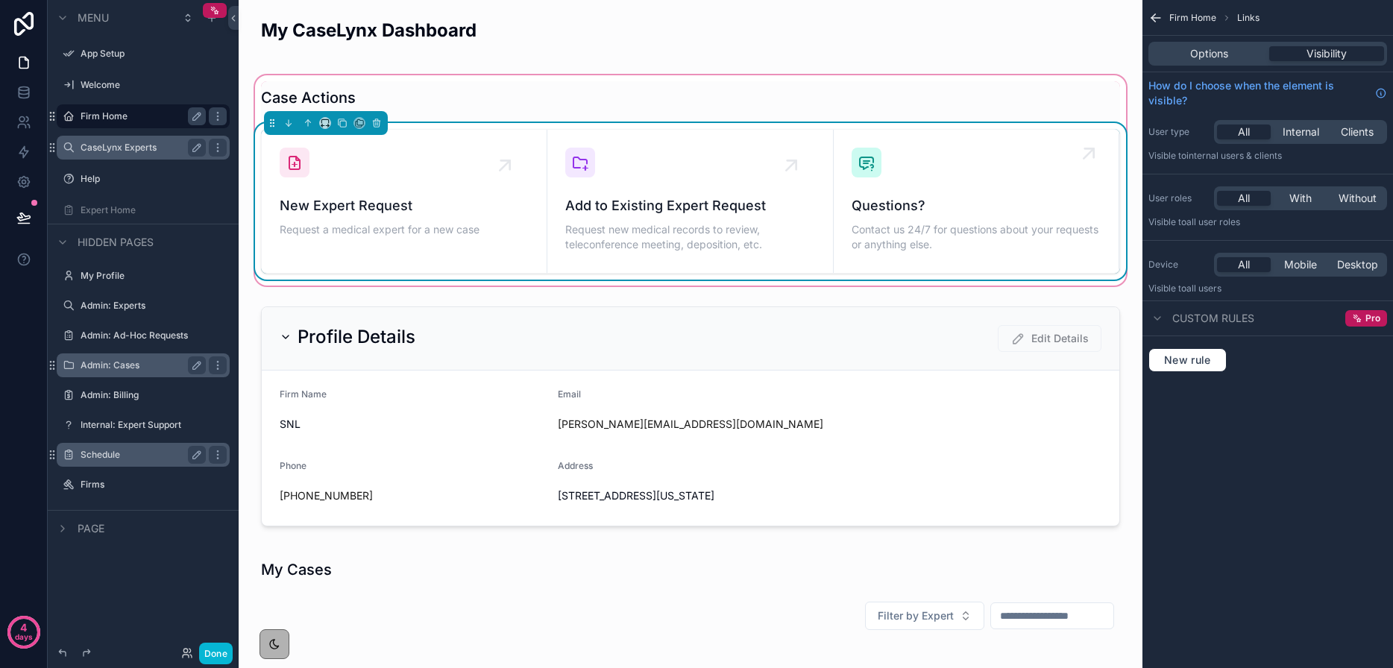
click at [1049, 177] on div "Questions? Contact us 24/7 for questions about your requests or anything else." at bounding box center [975, 201] width 249 height 107
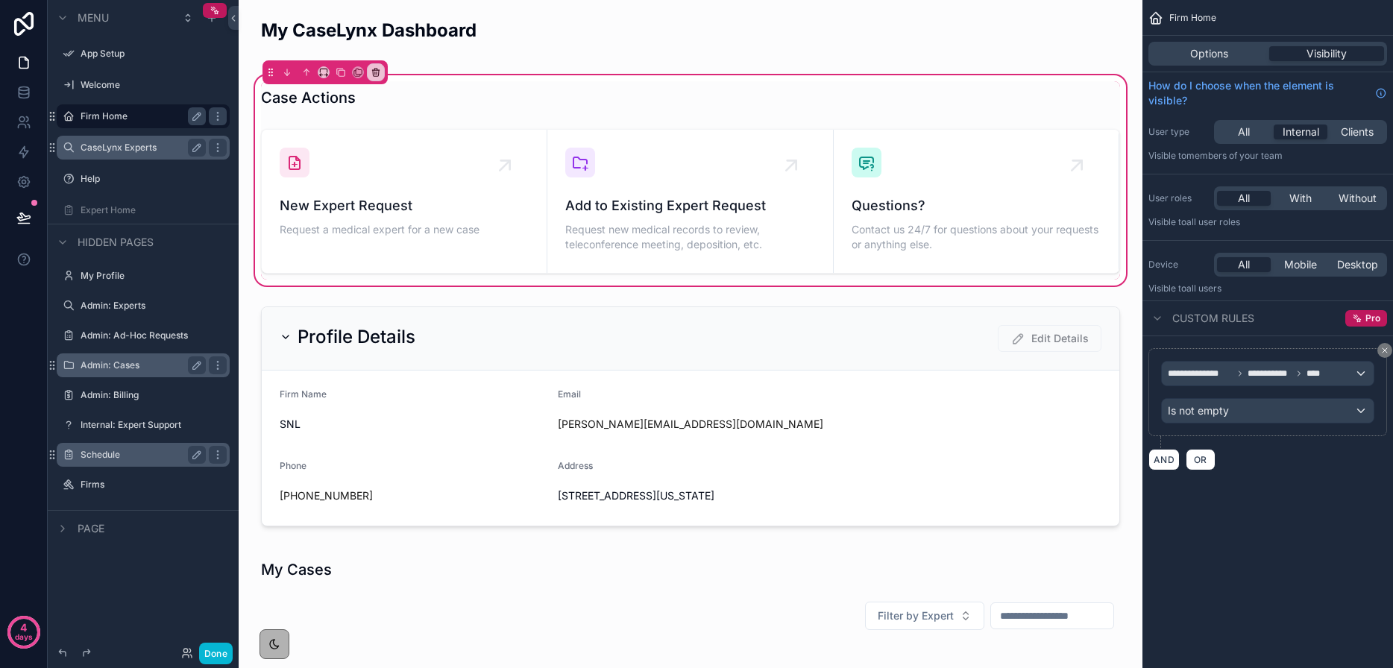
drag, startPoint x: 1182, startPoint y: 53, endPoint x: 1193, endPoint y: 64, distance: 15.8
click at [1182, 53] on div "Options" at bounding box center [1208, 53] width 115 height 15
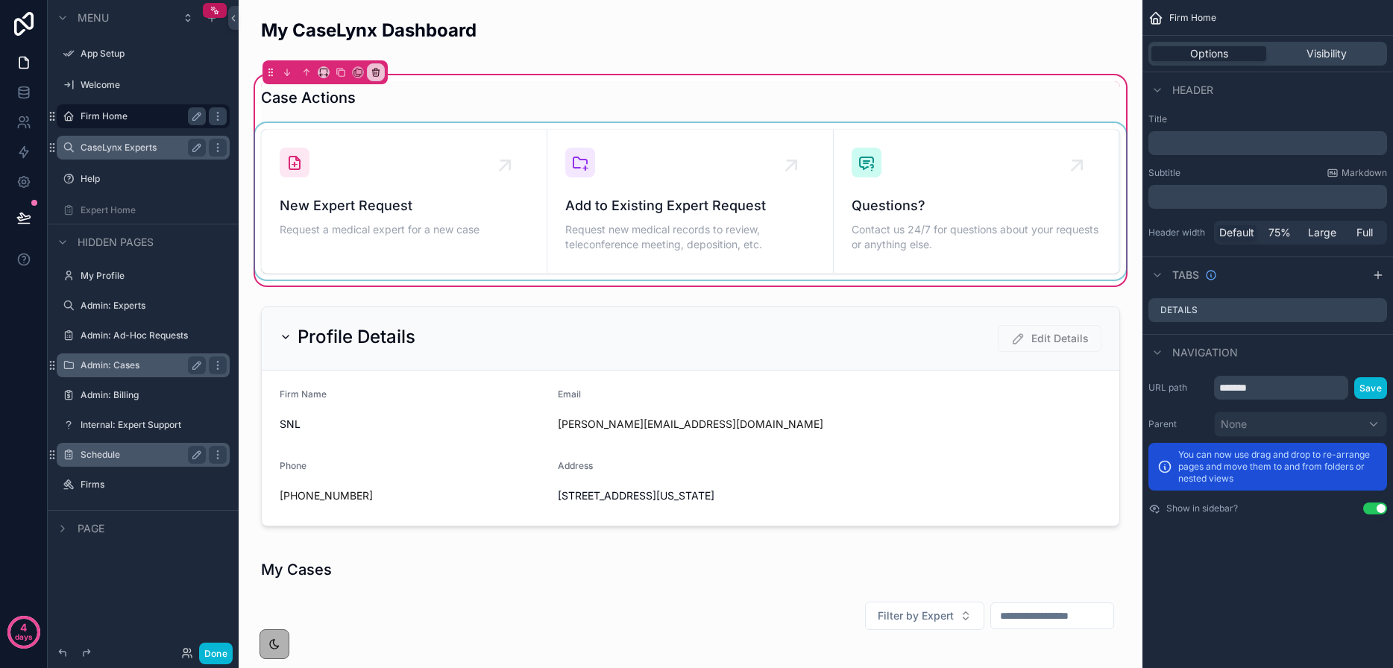
click at [698, 273] on div "scrollable content" at bounding box center [690, 201] width 877 height 157
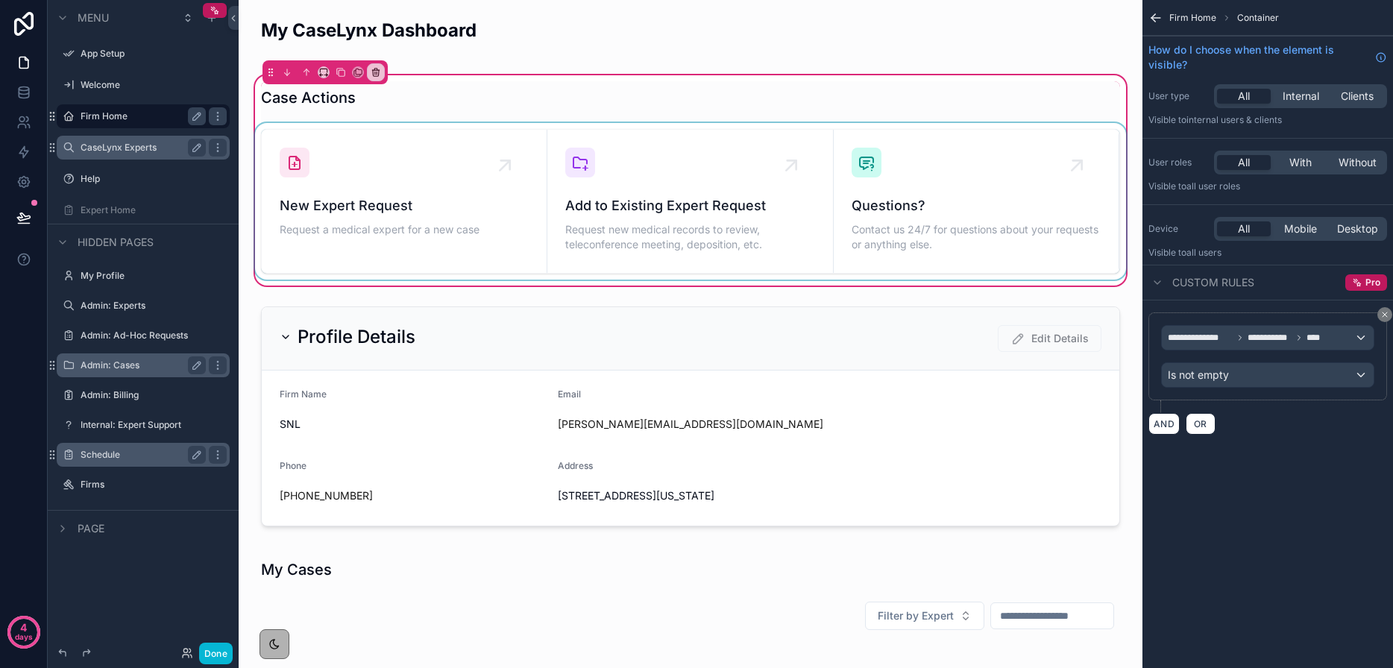
click at [1022, 267] on div "scrollable content" at bounding box center [690, 201] width 877 height 157
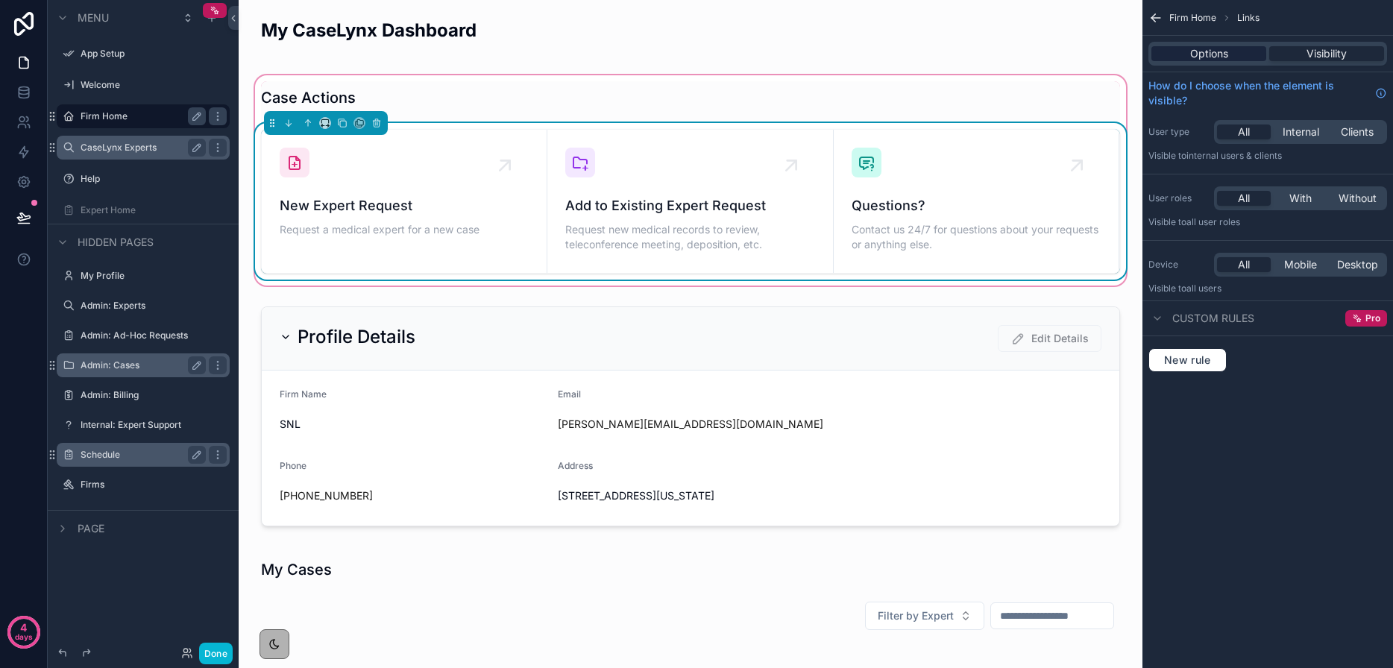
click at [1214, 53] on span "Options" at bounding box center [1209, 53] width 38 height 15
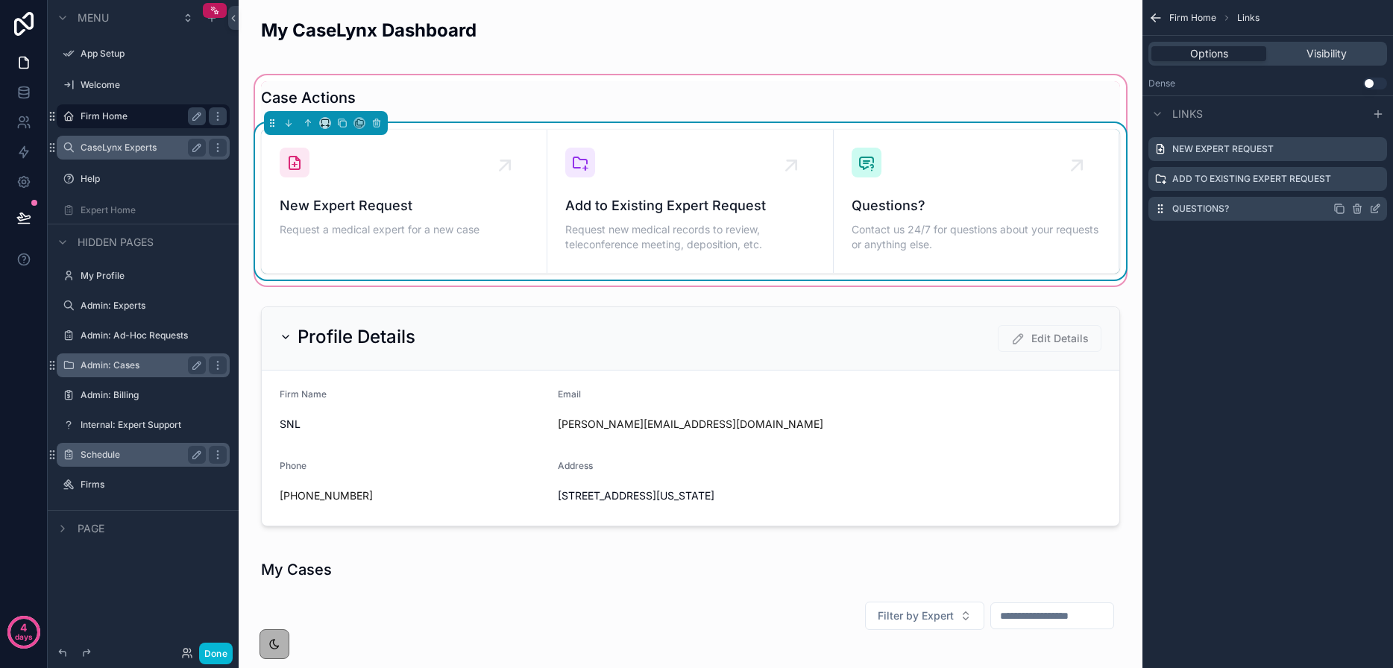
click at [1374, 206] on icon "scrollable content" at bounding box center [1375, 209] width 12 height 12
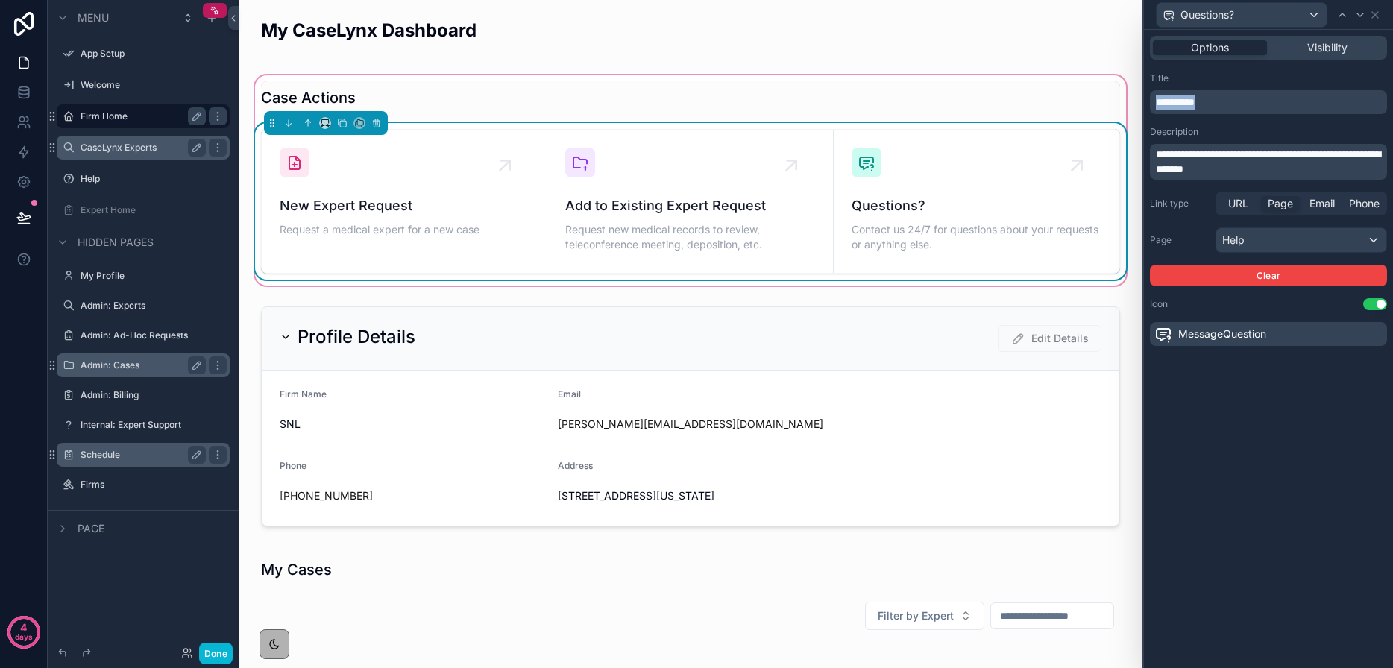
drag, startPoint x: 1202, startPoint y: 103, endPoint x: 1135, endPoint y: 102, distance: 66.4
click at [1135, 102] on div "**********" at bounding box center [696, 334] width 1393 height 668
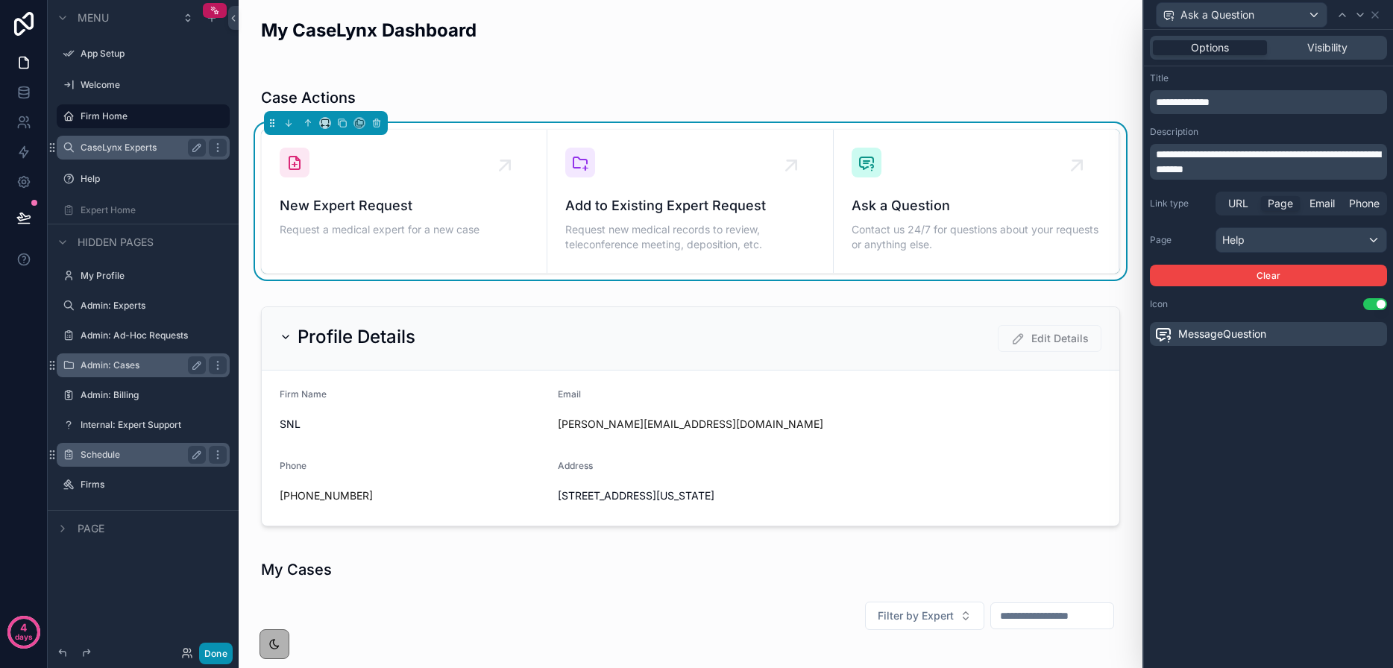
click at [218, 655] on button "Done" at bounding box center [216, 654] width 34 height 22
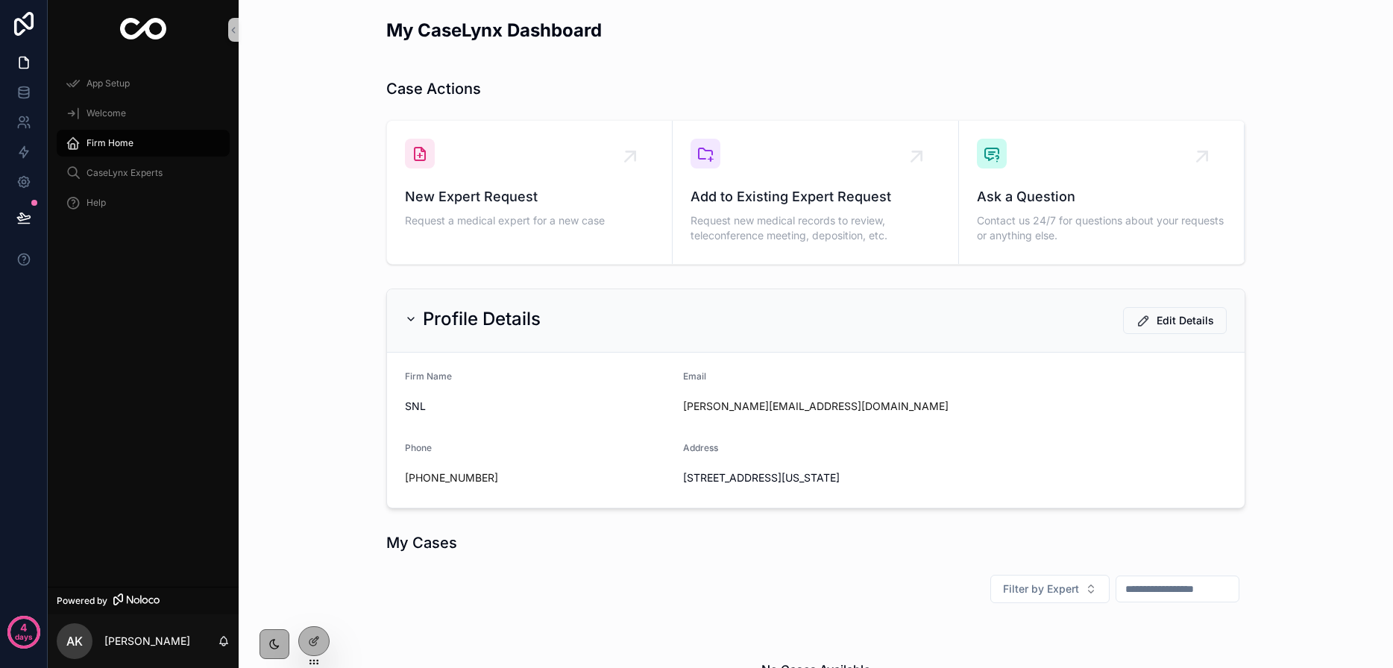
click at [330, 644] on div "My Cases Filter by Expert No Cases Available" at bounding box center [815, 629] width 1130 height 206
click at [323, 645] on div at bounding box center [314, 641] width 30 height 28
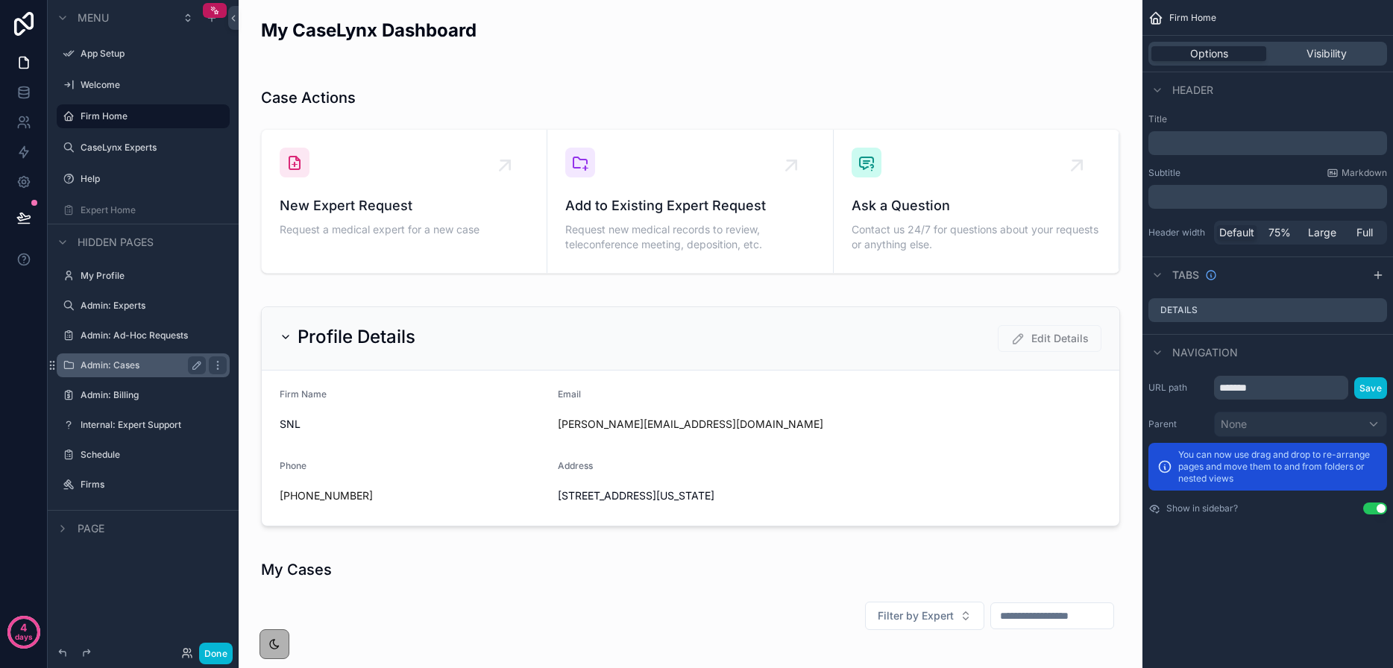
click at [101, 364] on label "Admin: Cases" at bounding box center [140, 365] width 119 height 12
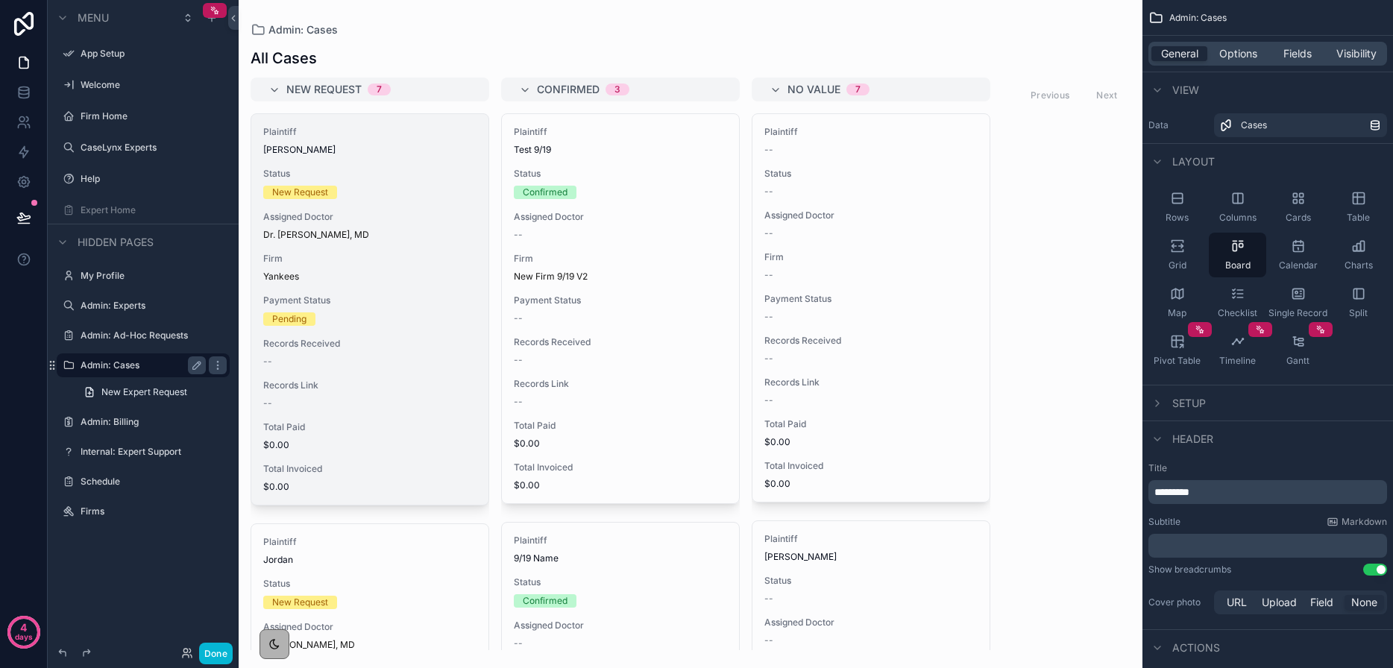
click at [359, 277] on div "Yankees" at bounding box center [369, 277] width 213 height 12
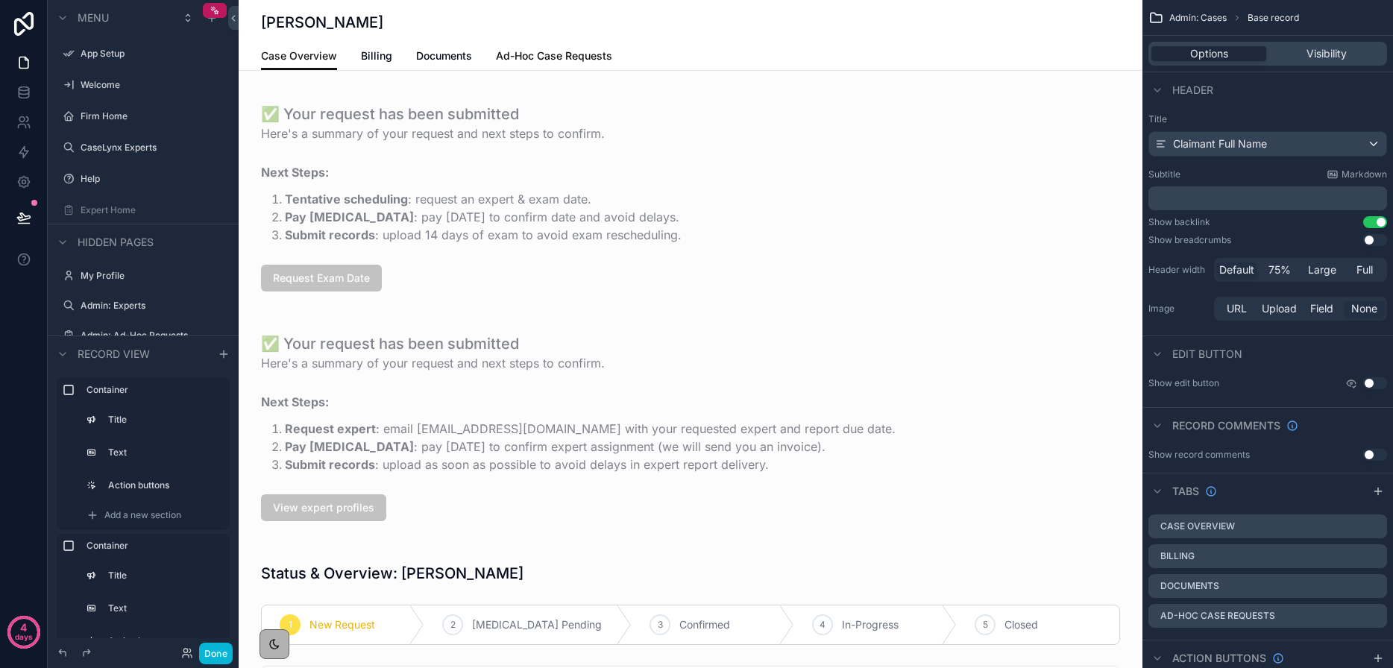
click at [517, 59] on span "Ad-Hoc Case Requests" at bounding box center [554, 55] width 116 height 15
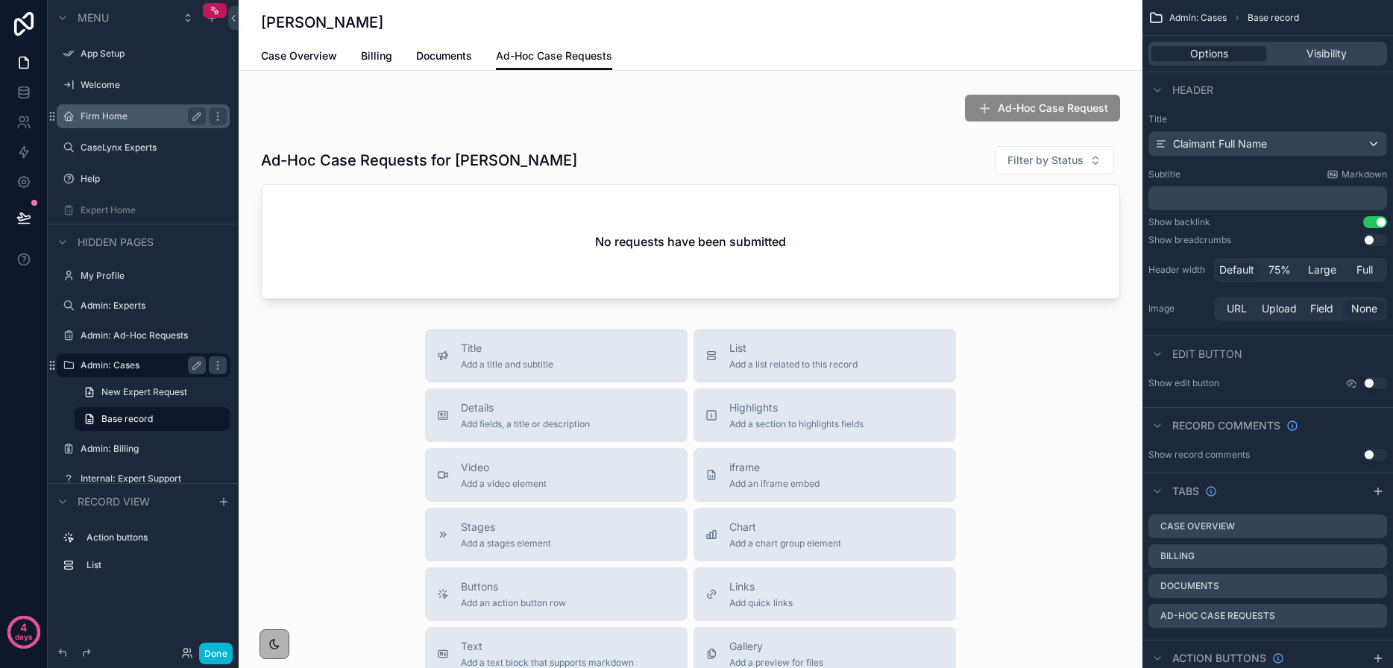
click at [121, 116] on label "Firm Home" at bounding box center [140, 116] width 119 height 12
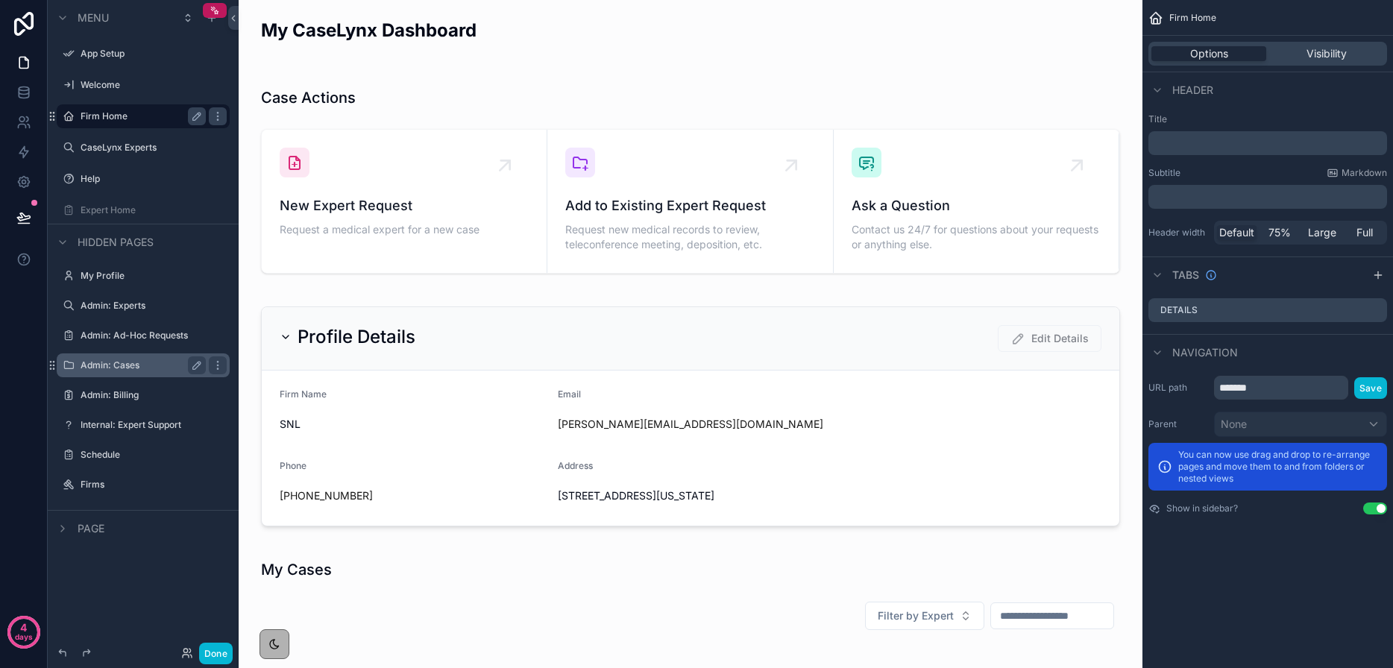
scroll to position [25, 0]
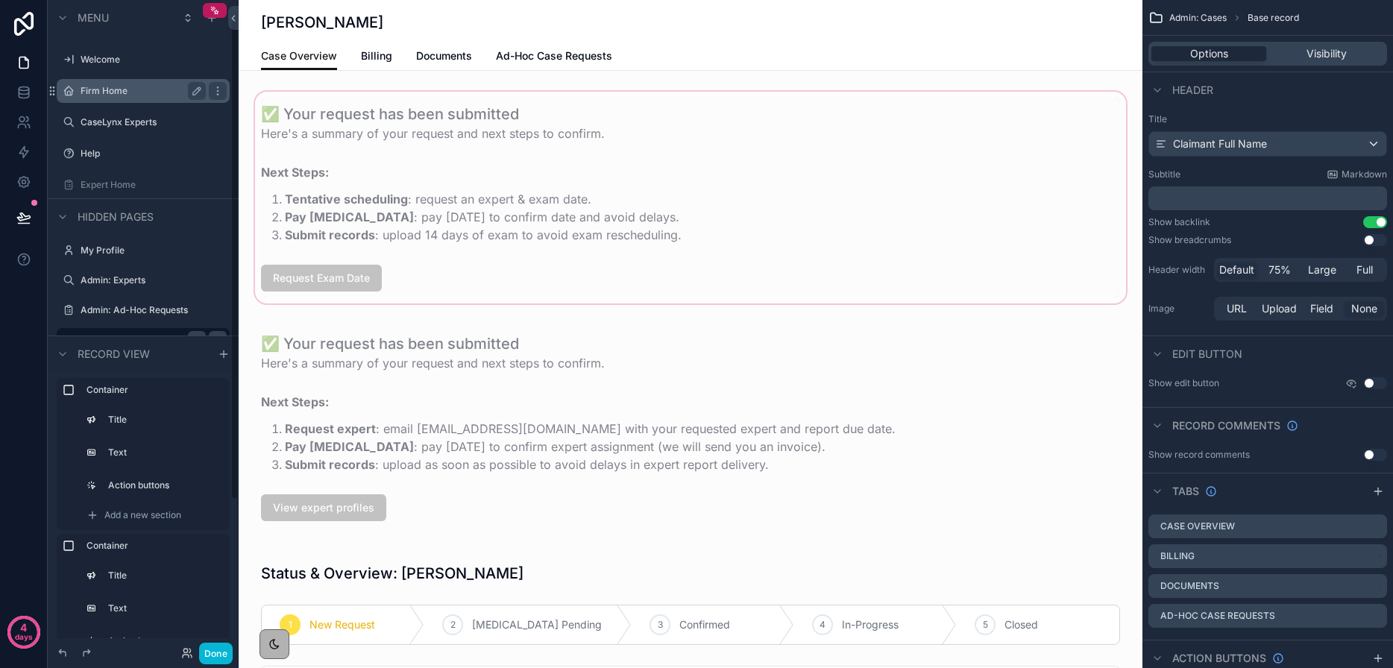
click at [318, 151] on div "scrollable content" at bounding box center [691, 198] width 904 height 218
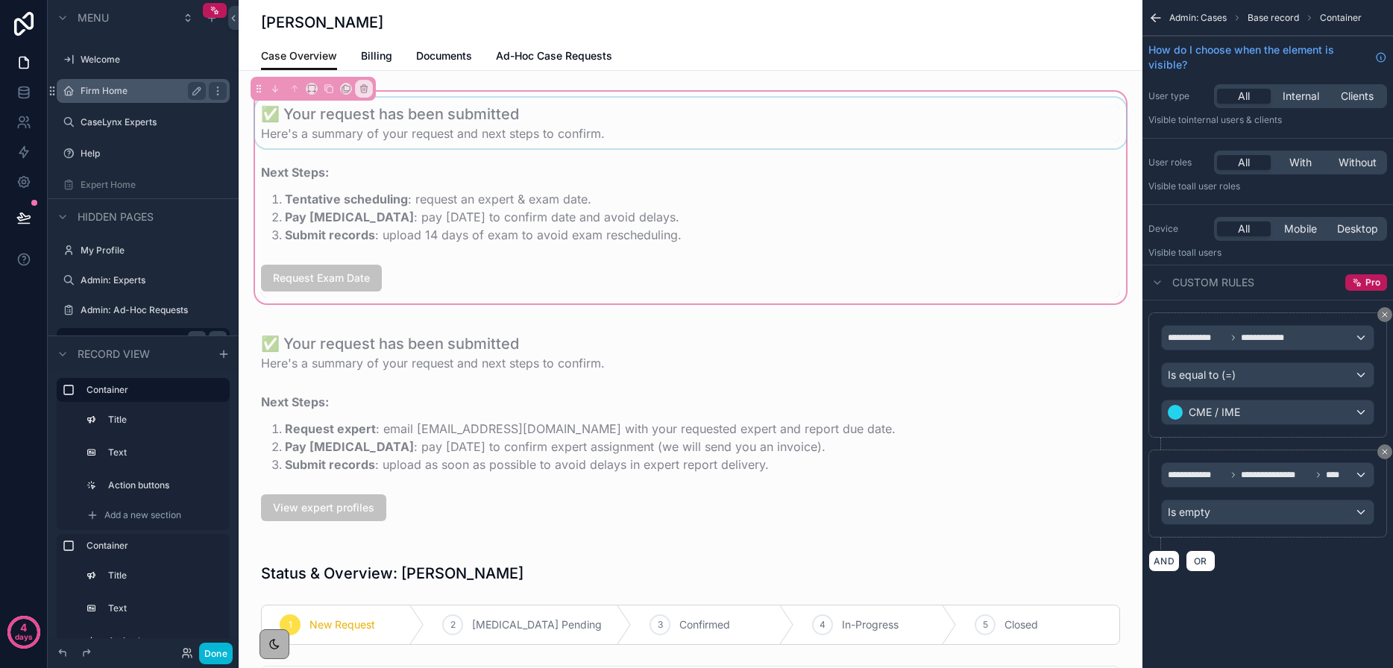
click at [649, 118] on div "scrollable content" at bounding box center [690, 123] width 877 height 51
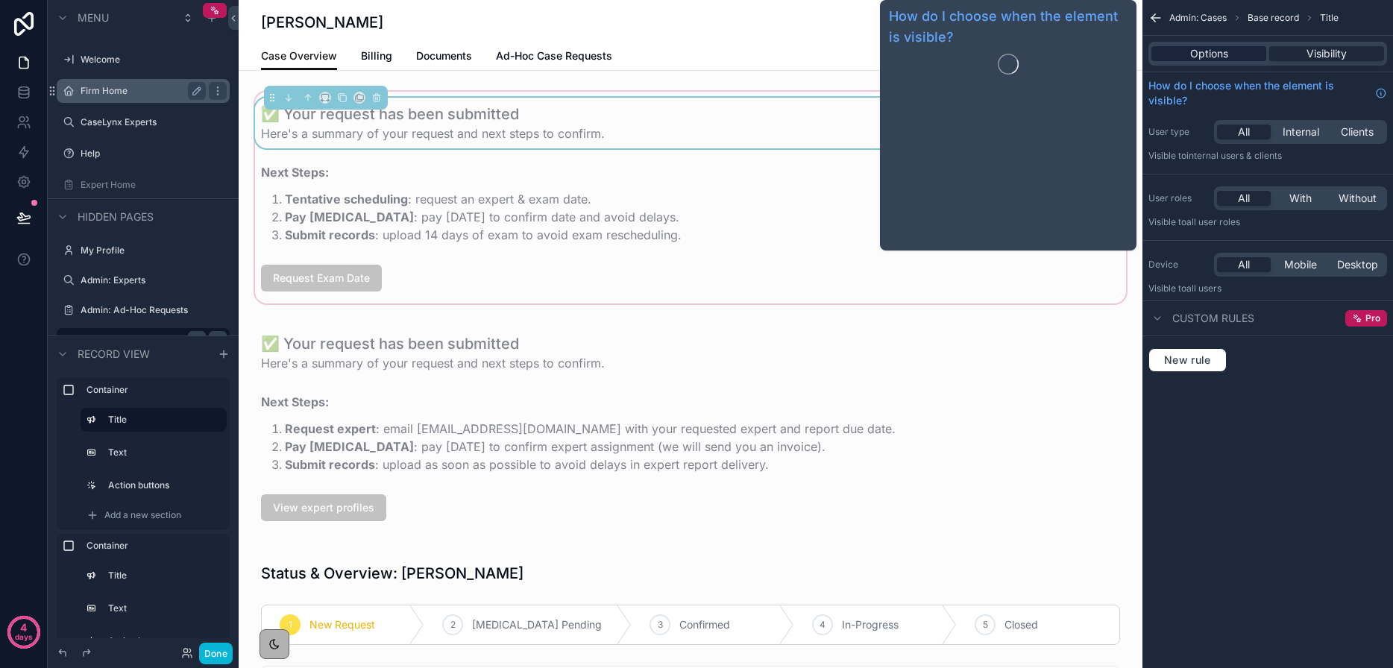
click at [1187, 55] on div "Options" at bounding box center [1208, 53] width 115 height 15
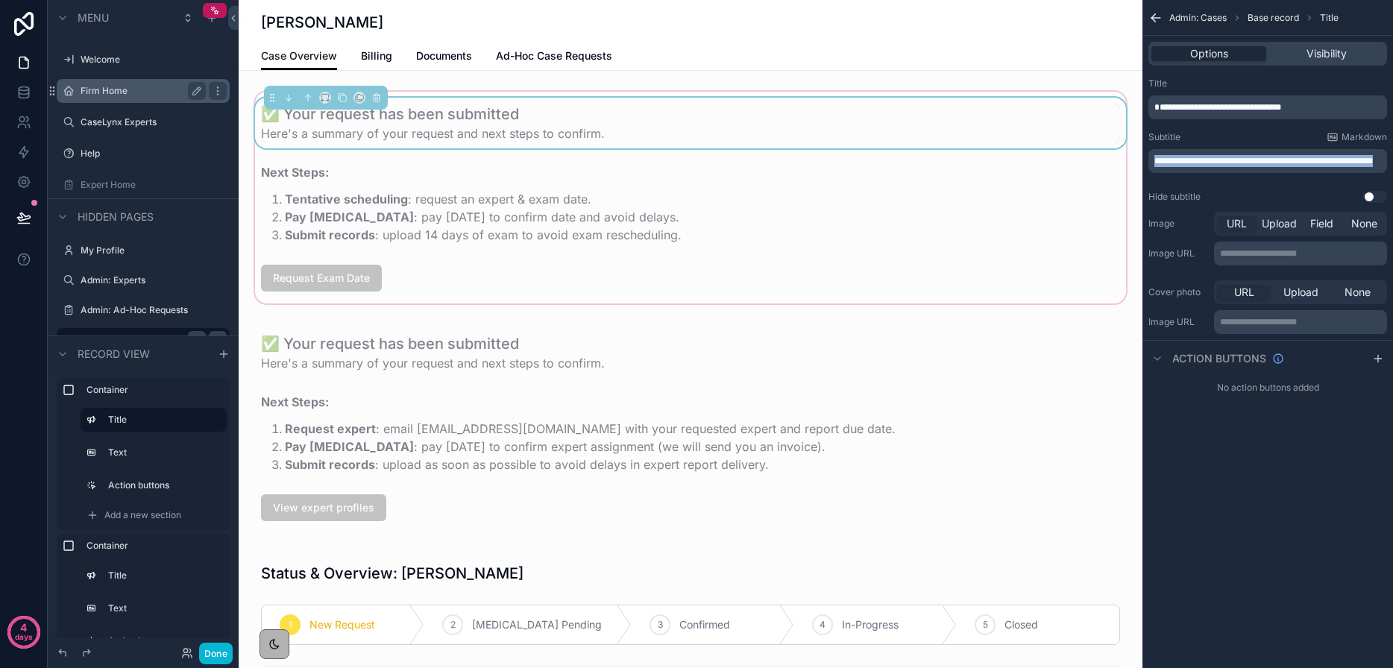
drag, startPoint x: 1193, startPoint y: 171, endPoint x: 1138, endPoint y: 153, distance: 58.2
click at [1138, 153] on div "App Setup Welcome Firm Home CaseLynx Experts Help Expert Home My Profile Admin:…" at bounding box center [816, 334] width 1154 height 668
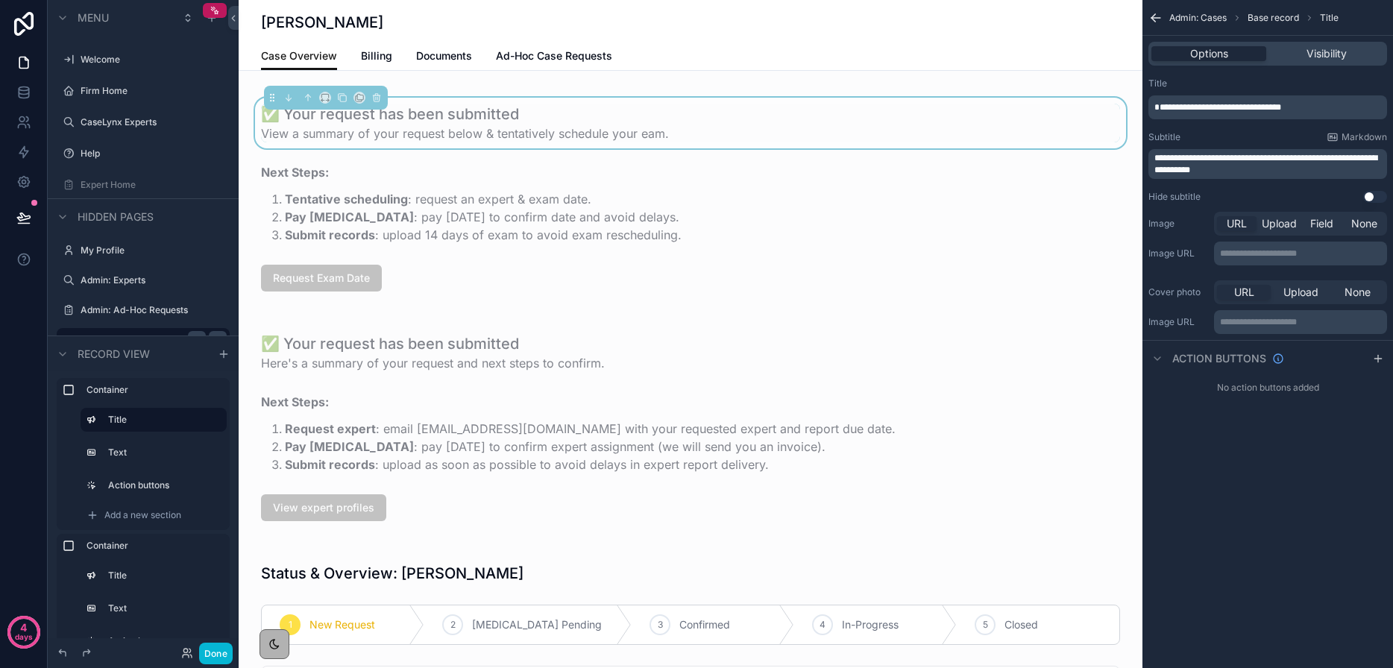
click at [1221, 169] on span "**********" at bounding box center [1265, 164] width 223 height 21
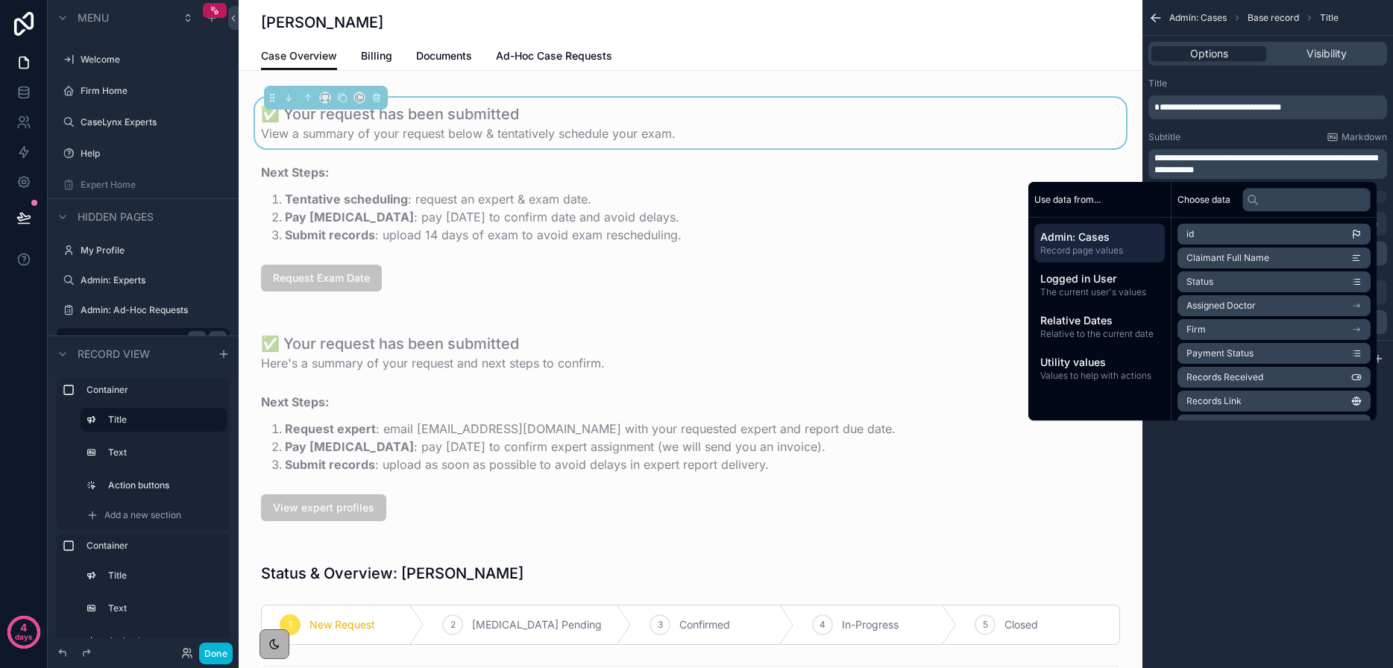
click at [1267, 171] on p "**********" at bounding box center [1269, 164] width 230 height 24
click at [1377, 481] on div "**********" at bounding box center [1267, 334] width 250 height 668
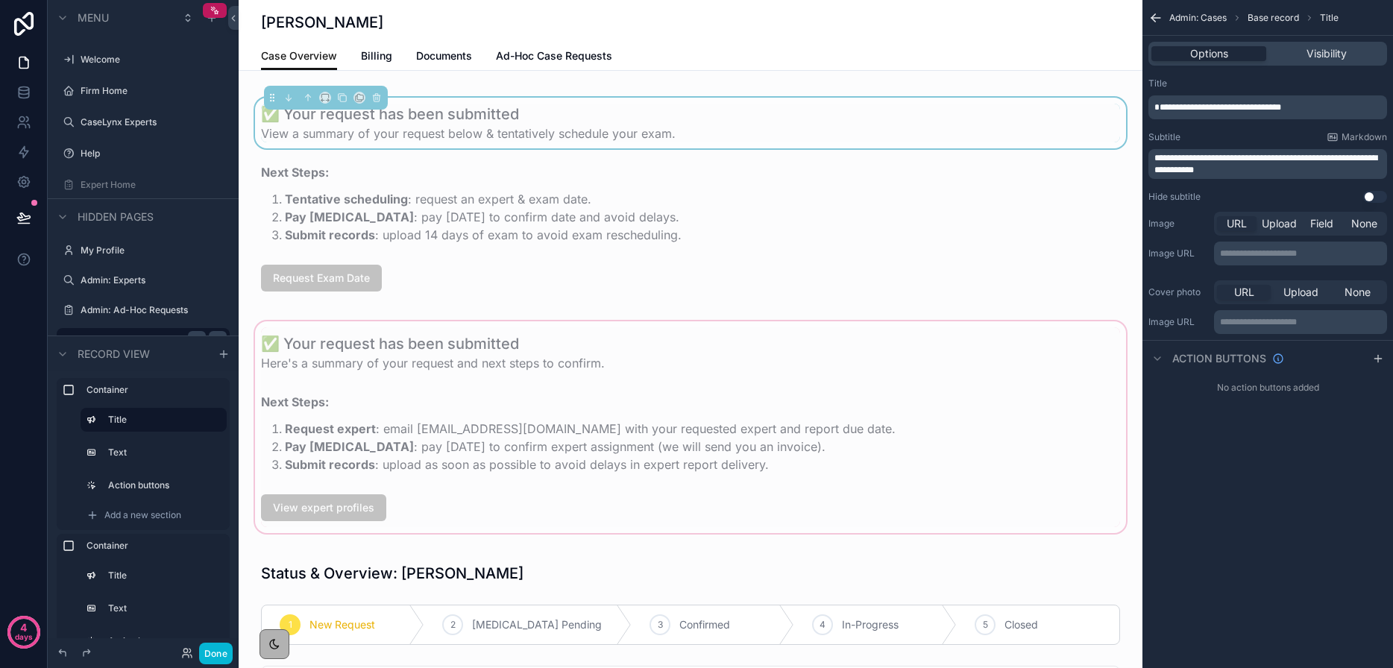
click at [625, 397] on div "scrollable content" at bounding box center [691, 427] width 904 height 218
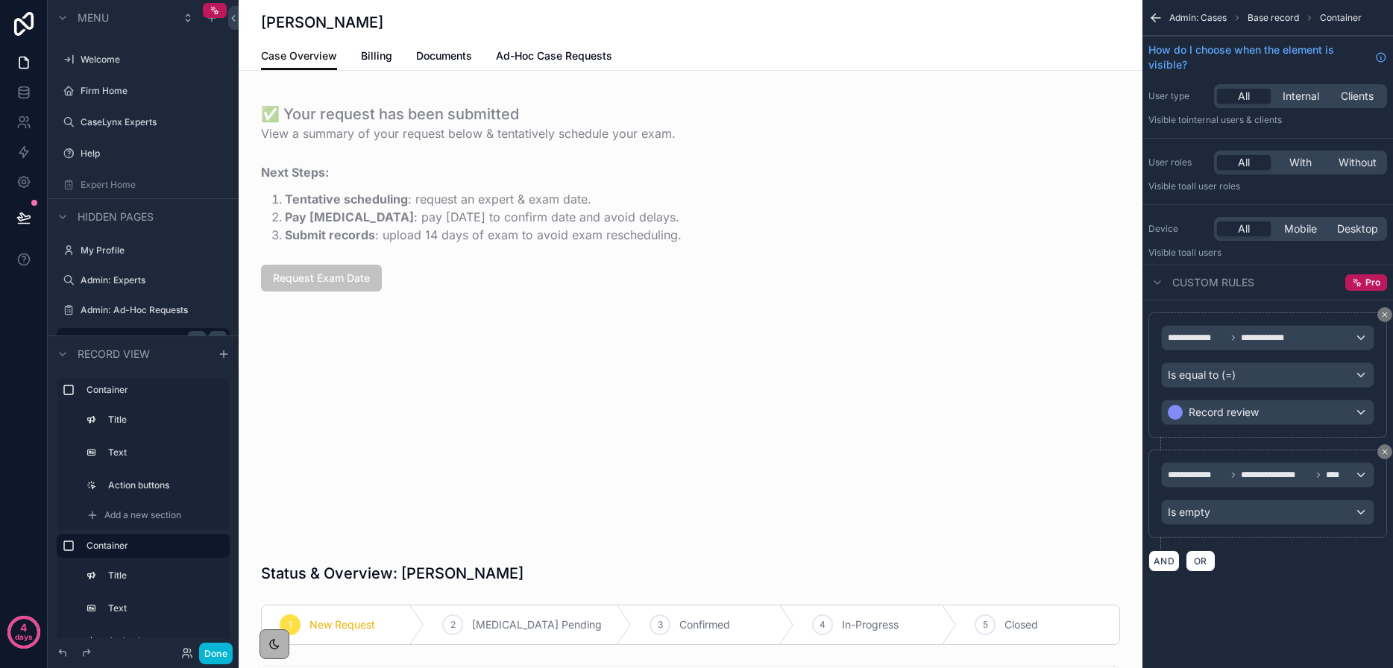
click at [491, 352] on div "scrollable content" at bounding box center [690, 352] width 877 height 51
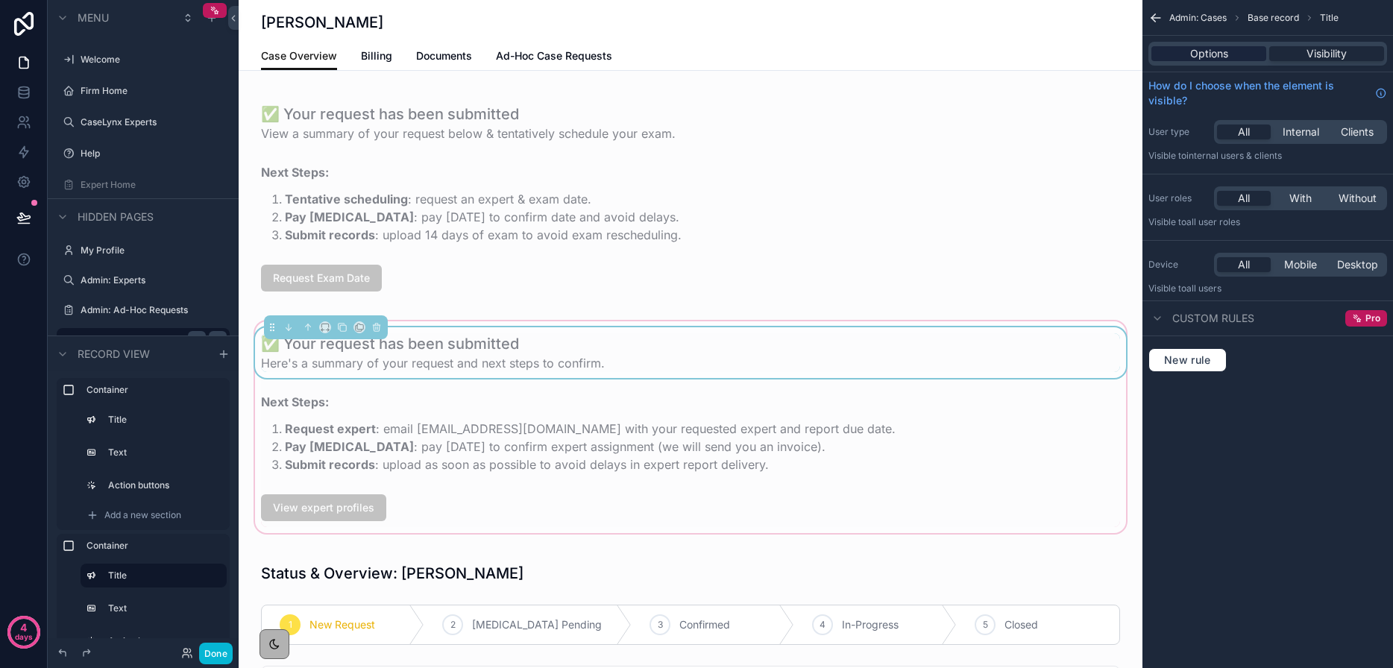
click at [1199, 48] on span "Options" at bounding box center [1209, 53] width 38 height 15
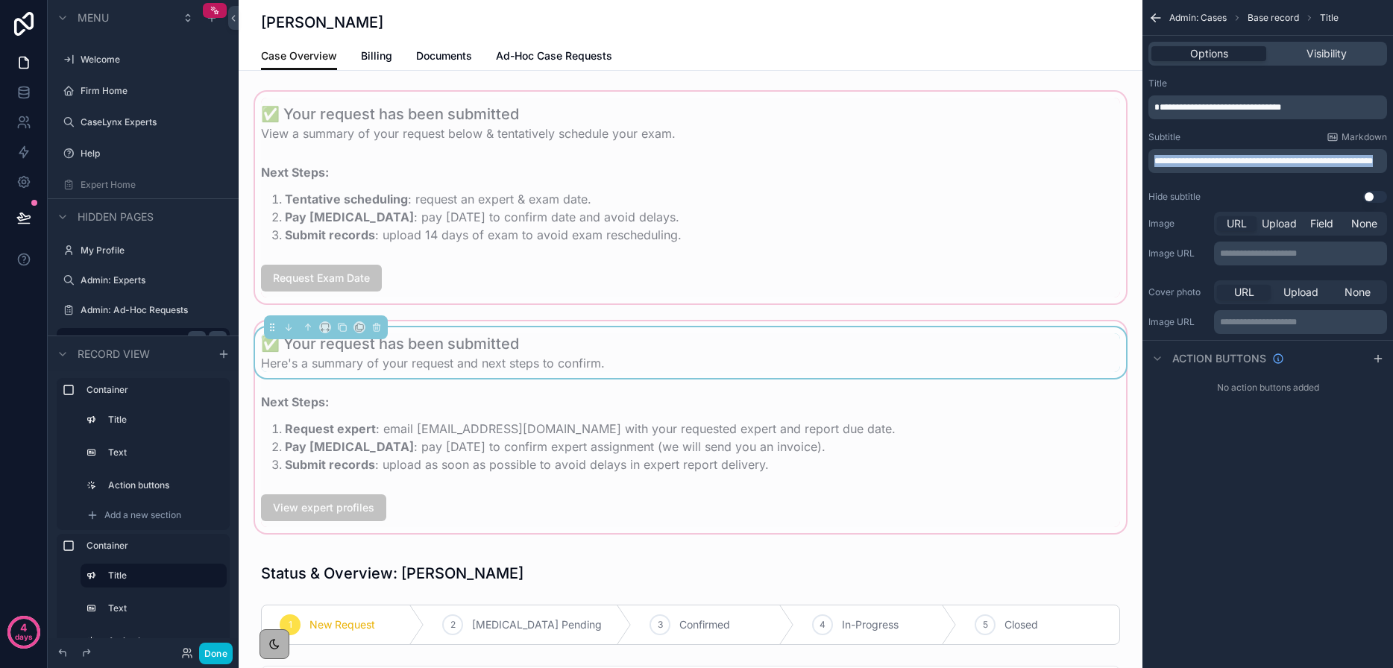
drag, startPoint x: 1193, startPoint y: 171, endPoint x: 1130, endPoint y: 152, distance: 66.0
click at [1130, 152] on div "App Setup Welcome Firm Home CaseLynx Experts Help Expert Home My Profile Admin:…" at bounding box center [816, 334] width 1154 height 668
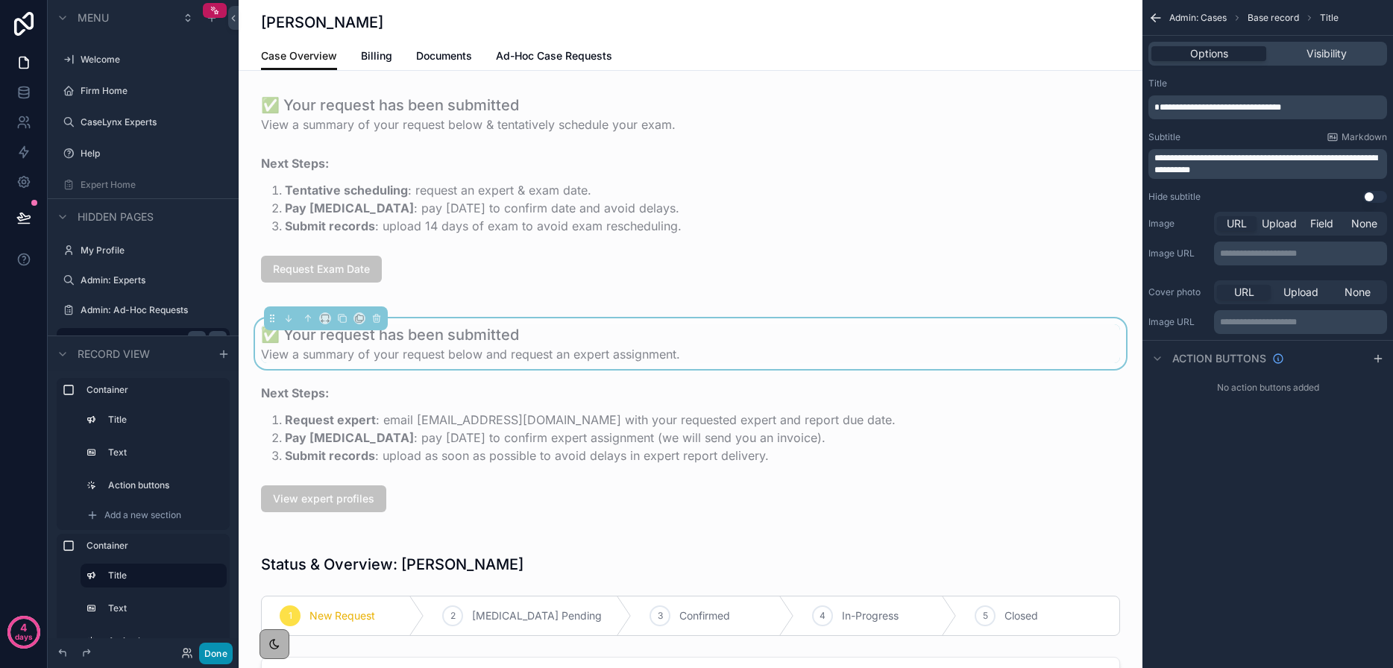
click at [220, 650] on button "Done" at bounding box center [216, 654] width 34 height 22
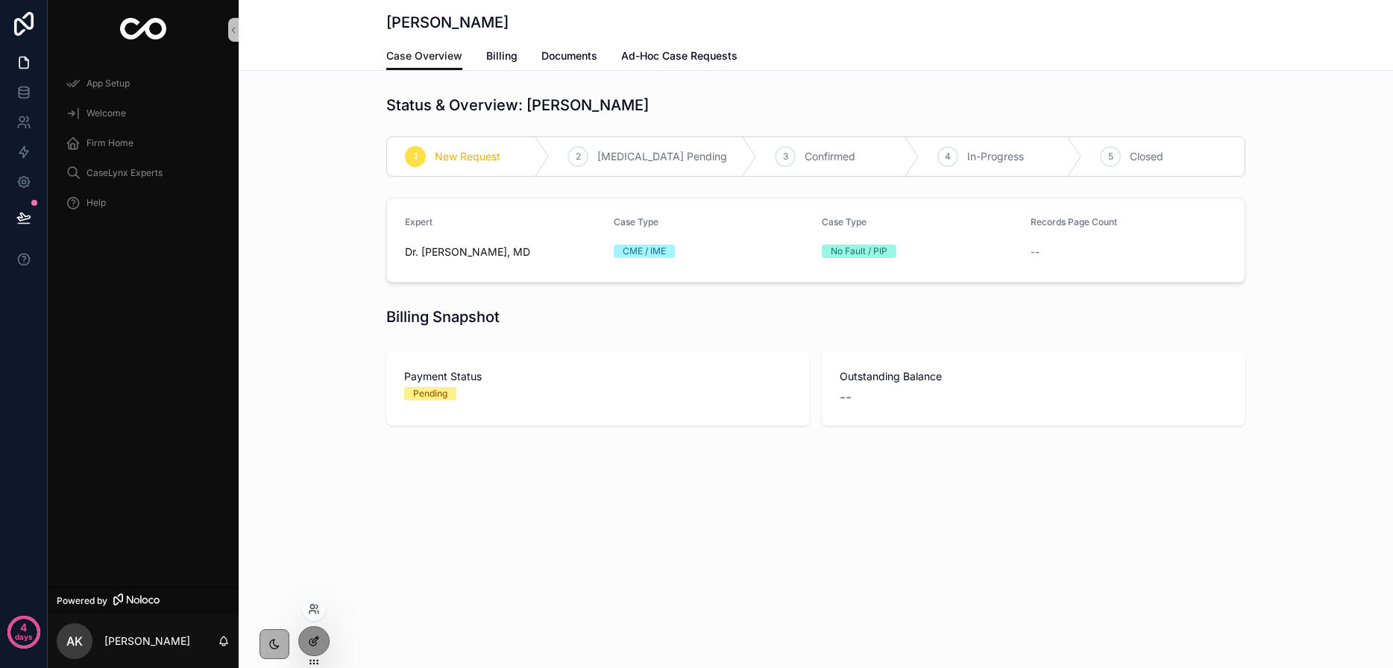
click at [322, 646] on div at bounding box center [314, 641] width 30 height 28
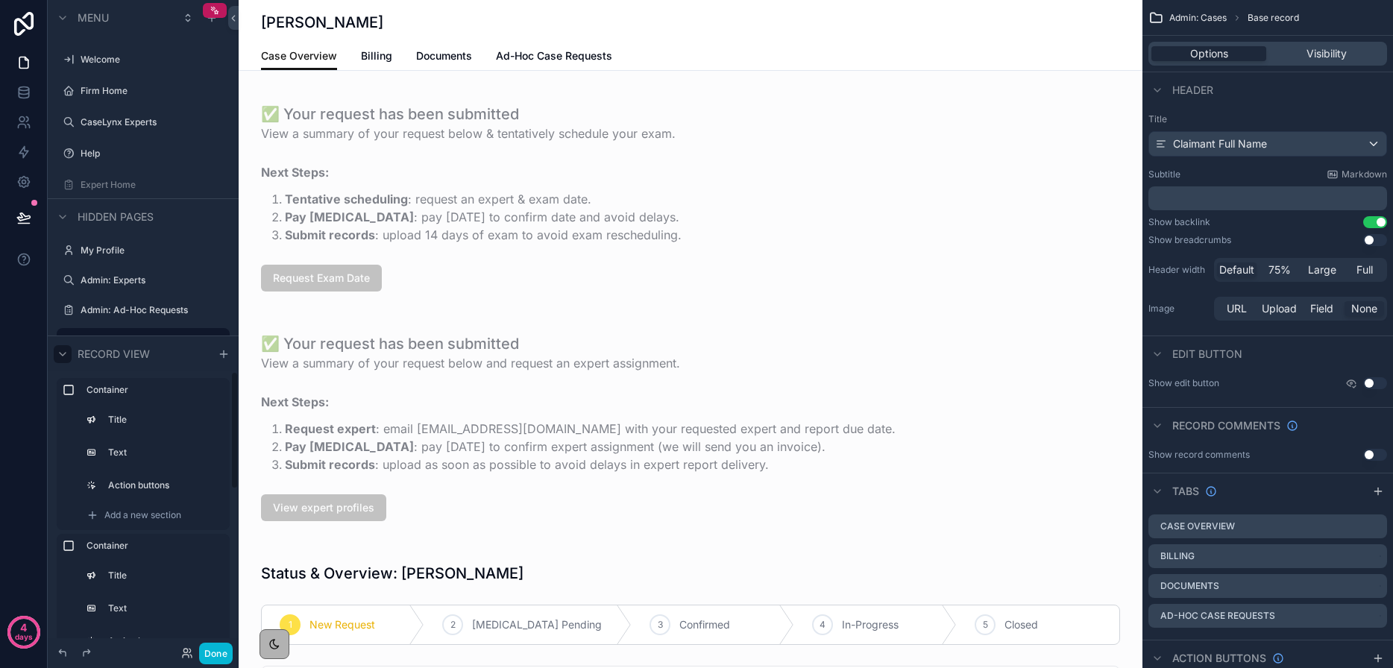
click at [66, 352] on icon "scrollable content" at bounding box center [63, 353] width 12 height 12
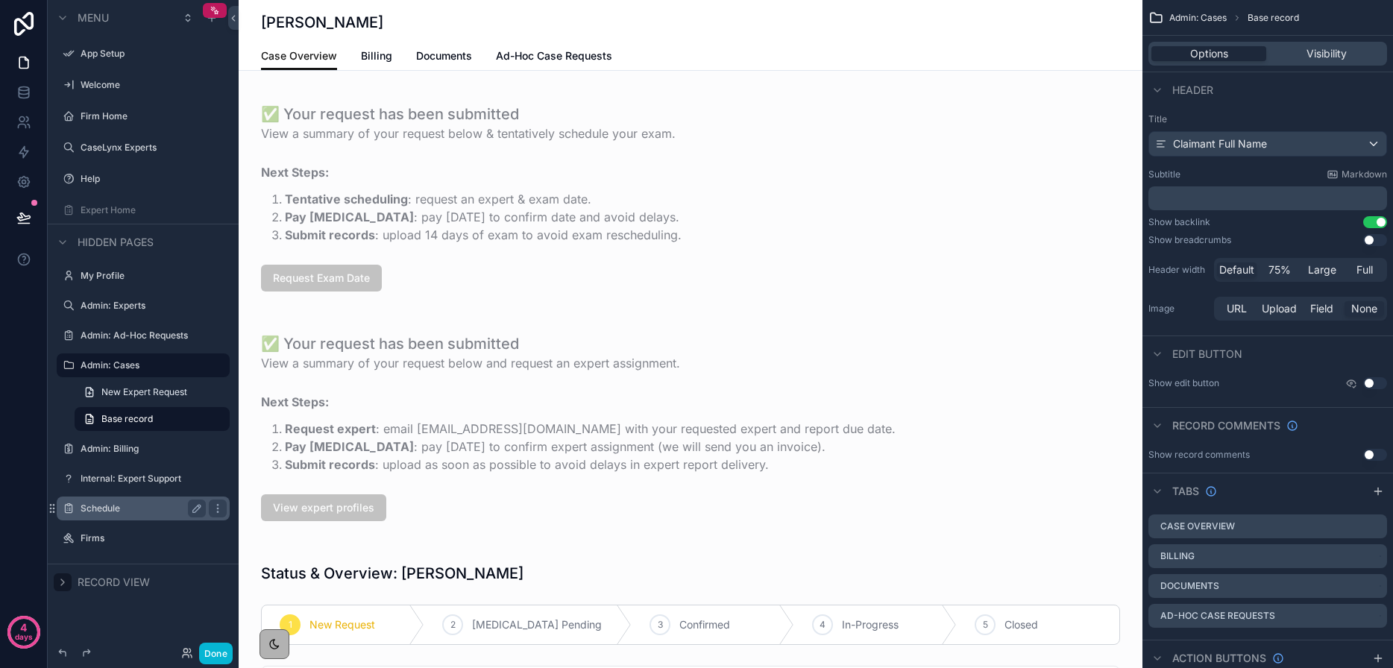
click at [130, 511] on label "Schedule" at bounding box center [140, 508] width 119 height 12
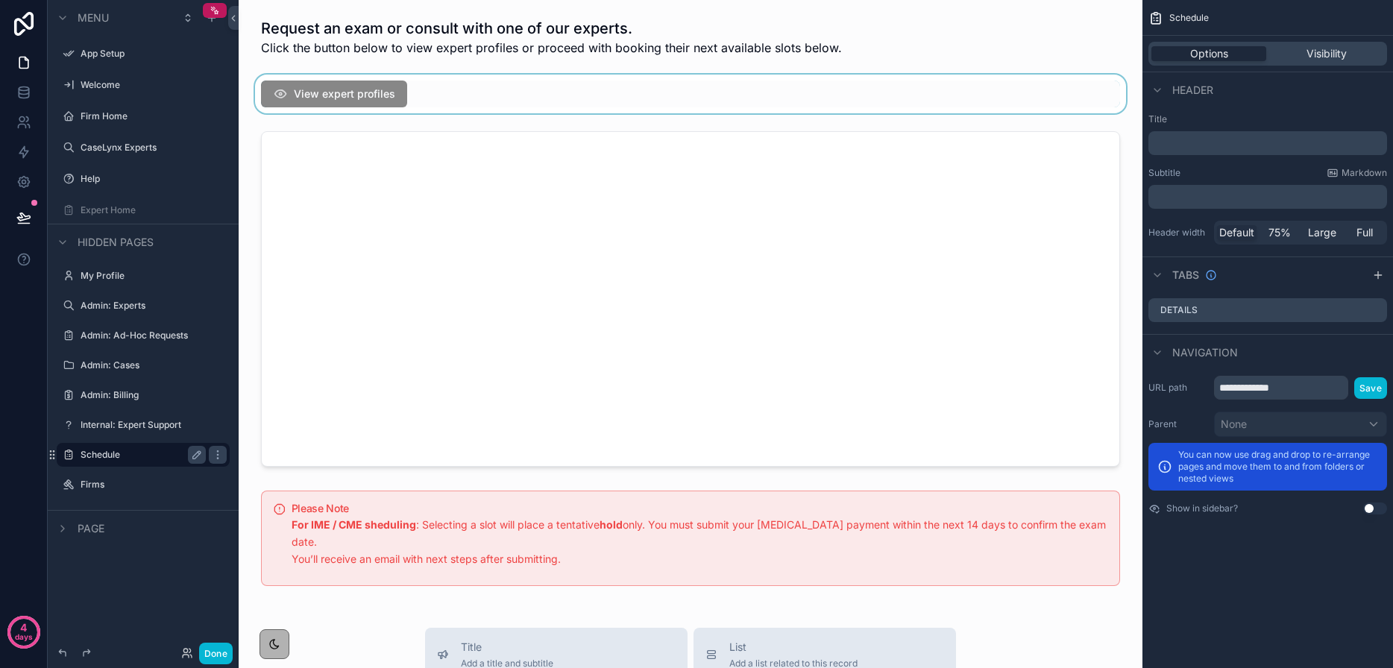
click at [428, 84] on div "scrollable content" at bounding box center [690, 94] width 880 height 39
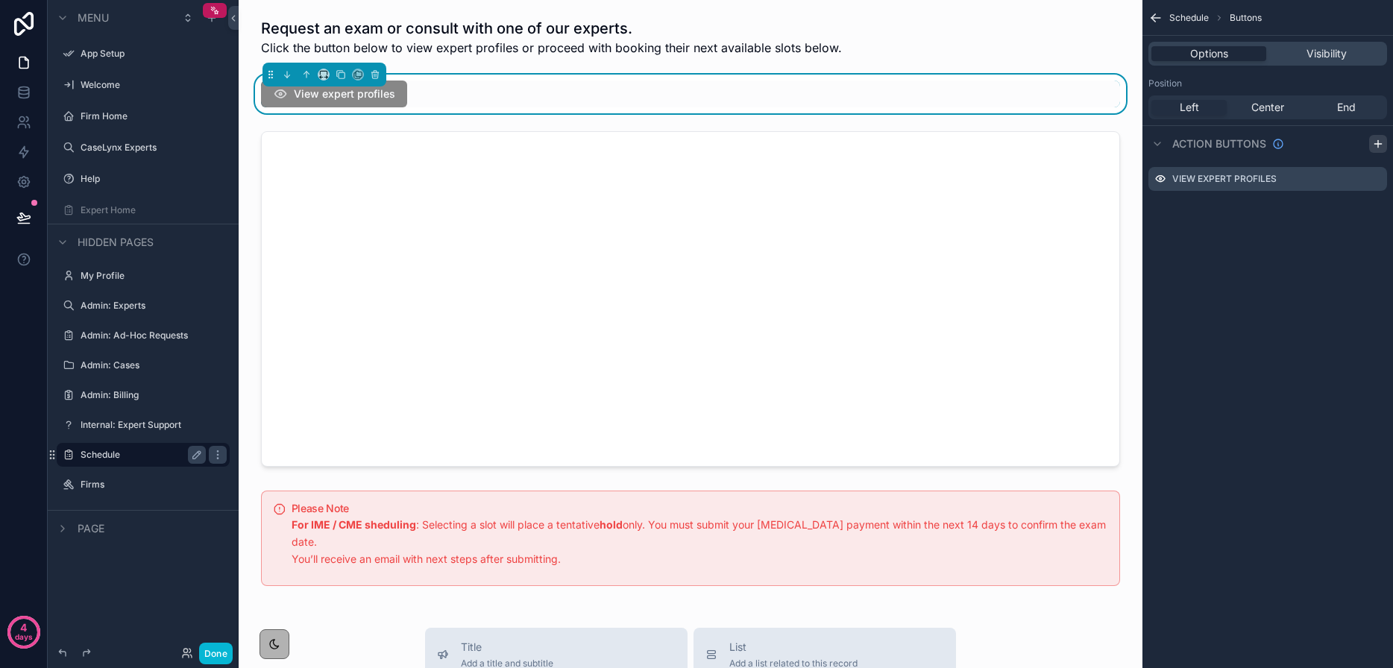
click at [1376, 144] on icon "scrollable content" at bounding box center [1377, 144] width 7 height 0
click at [1377, 210] on icon "scrollable content" at bounding box center [1375, 209] width 12 height 12
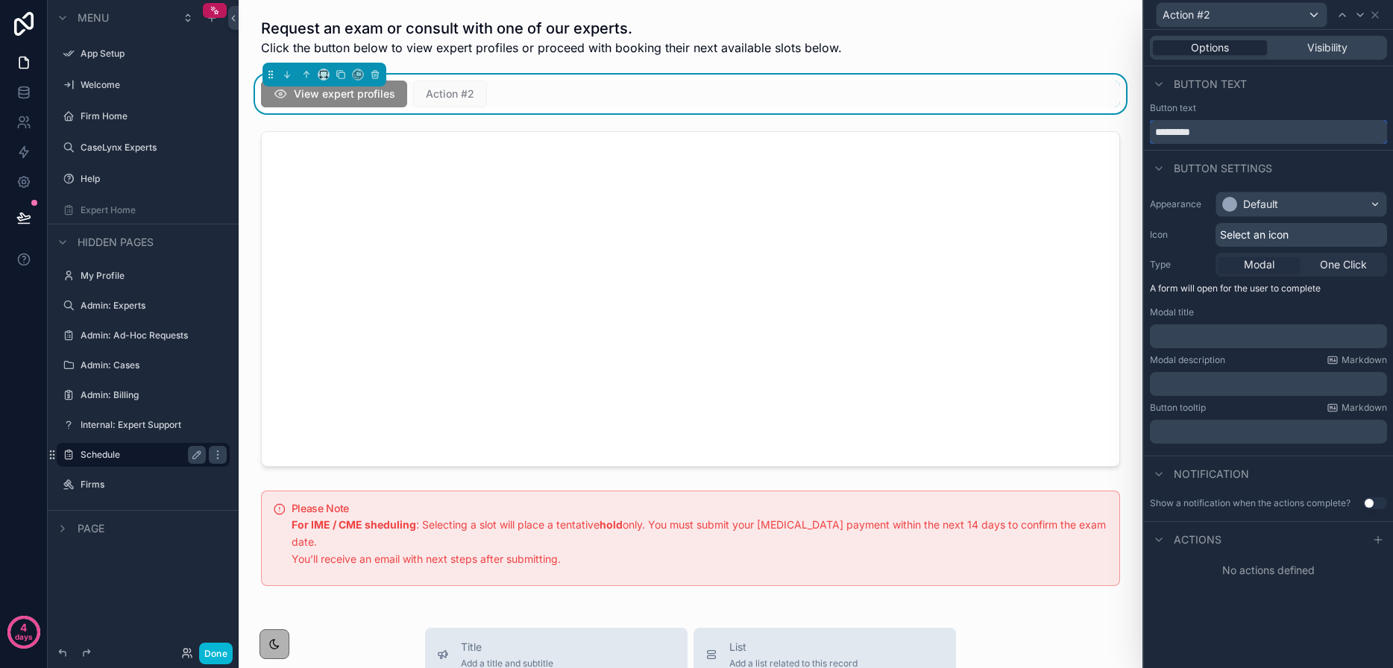
drag, startPoint x: 1165, startPoint y: 129, endPoint x: 1117, endPoint y: 123, distance: 48.8
click at [1117, 123] on div "Action #2 Options Visibility Button text Button text ********* Button settings …" at bounding box center [696, 334] width 1393 height 668
type input "**********"
click at [1231, 239] on span "Select an icon" at bounding box center [1254, 234] width 69 height 15
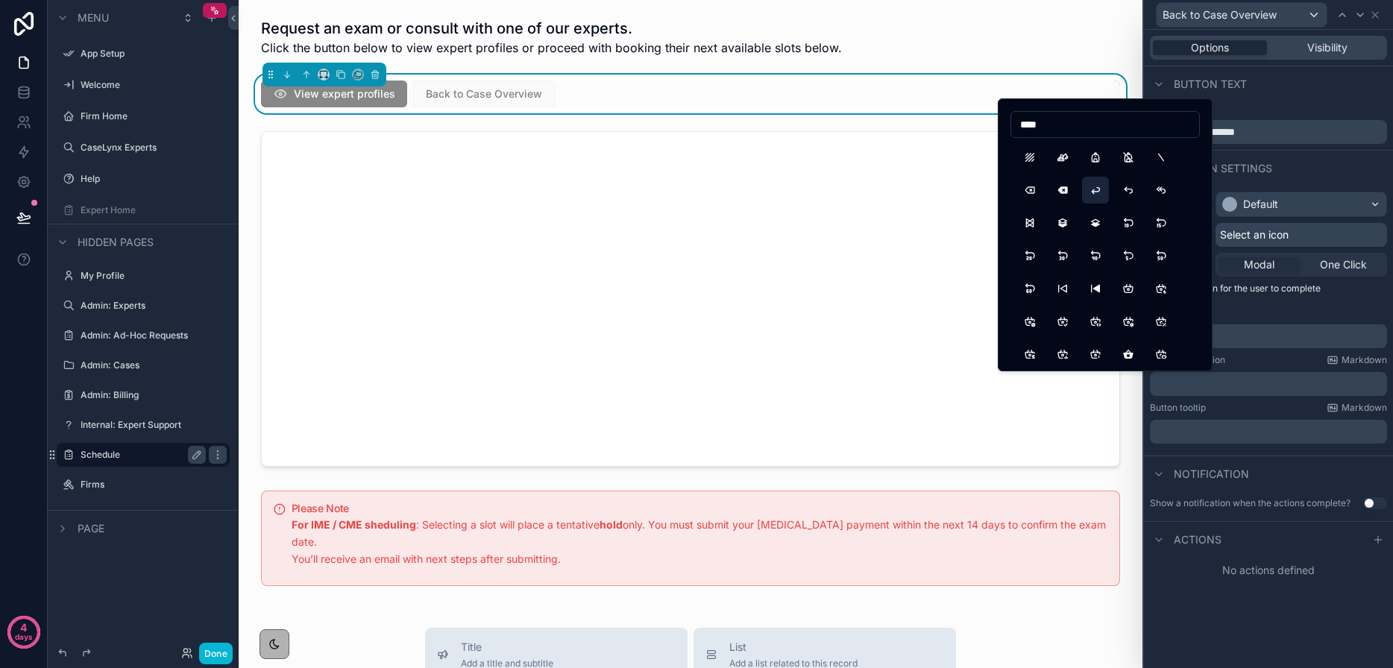
type input "****"
click at [1094, 185] on button "ArrowBack" at bounding box center [1095, 190] width 27 height 27
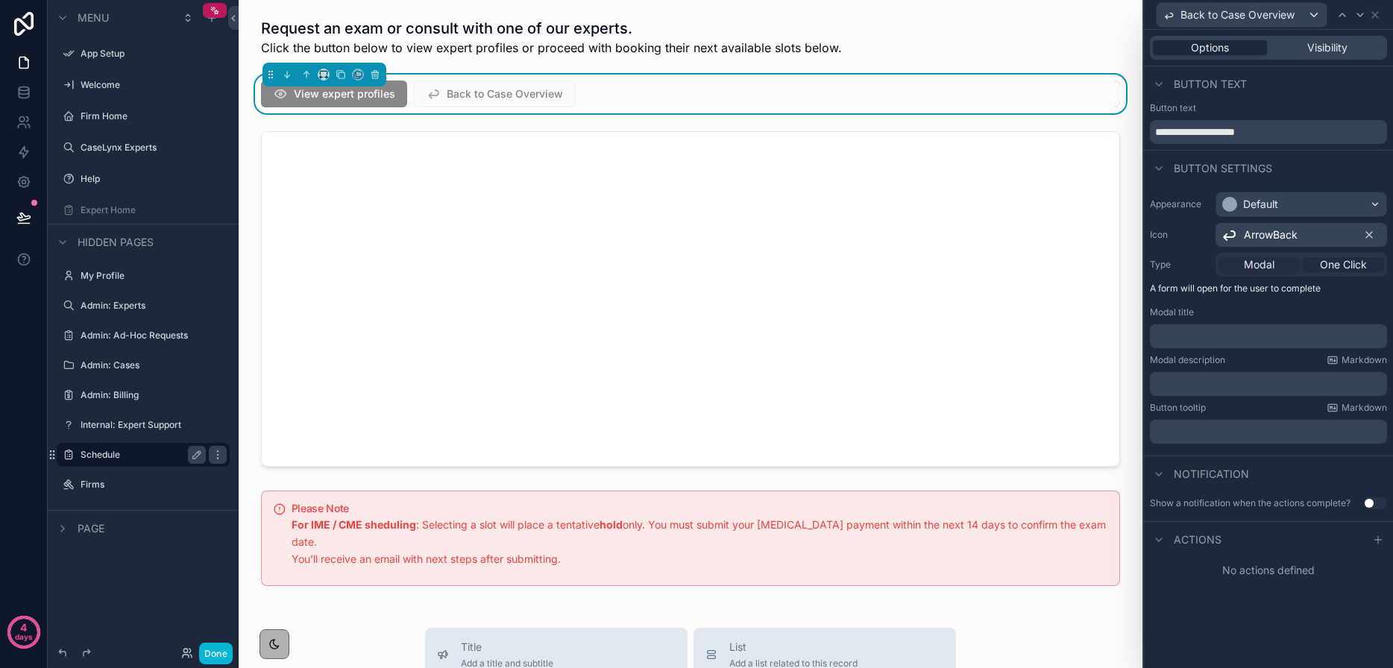
click at [1338, 265] on span "One Click" at bounding box center [1342, 264] width 47 height 15
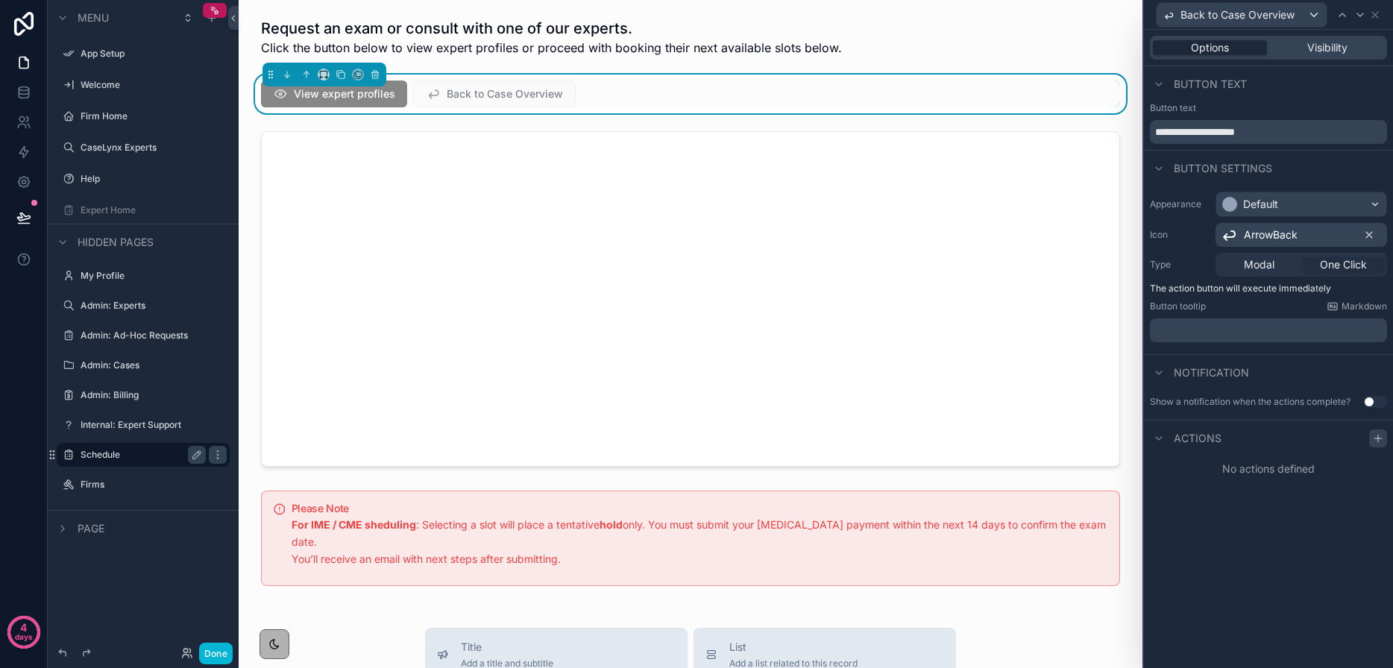
click at [1376, 438] on icon at bounding box center [1378, 438] width 12 height 12
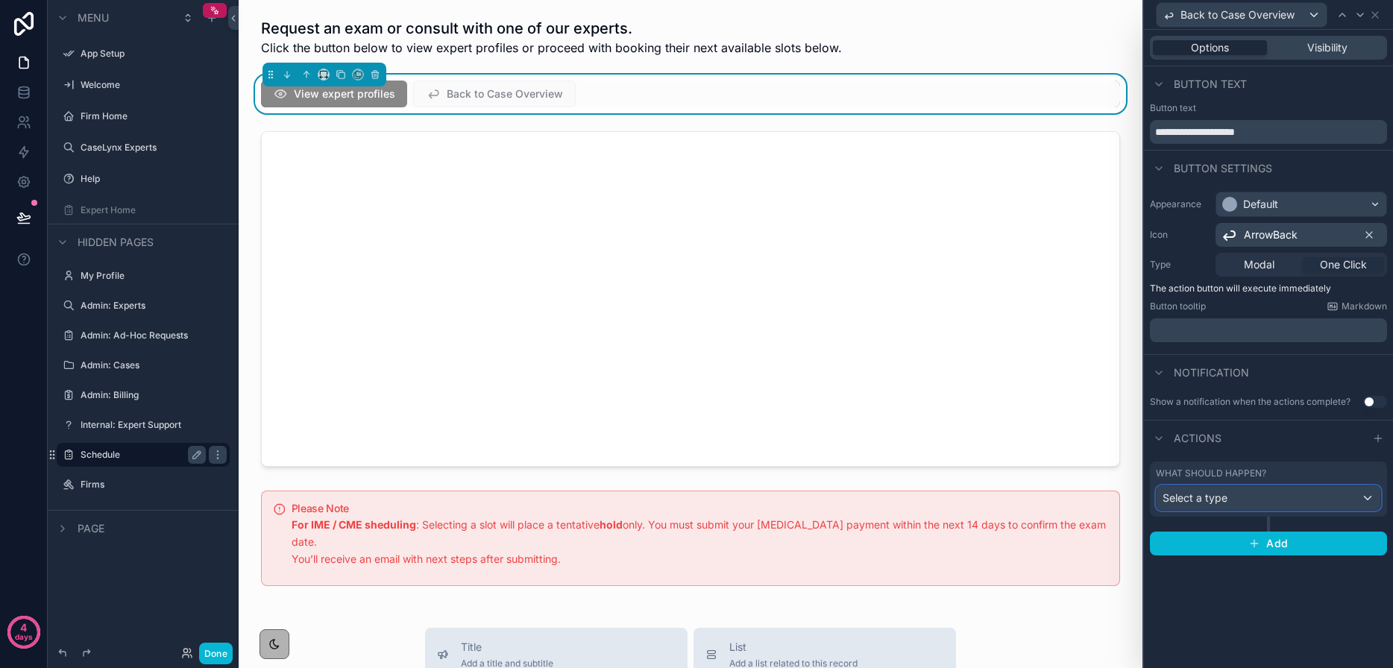
click at [1284, 498] on div "Select a type" at bounding box center [1268, 498] width 224 height 24
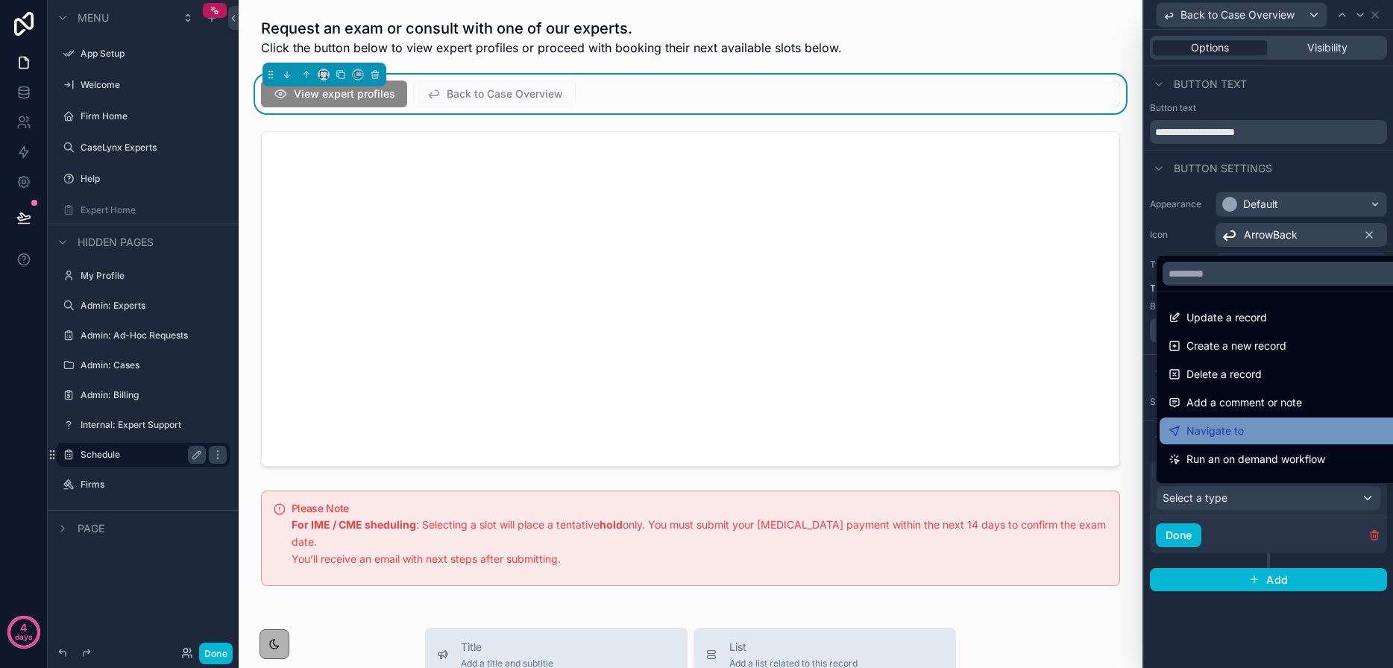
click at [1209, 425] on span "Navigate to" at bounding box center [1214, 431] width 57 height 18
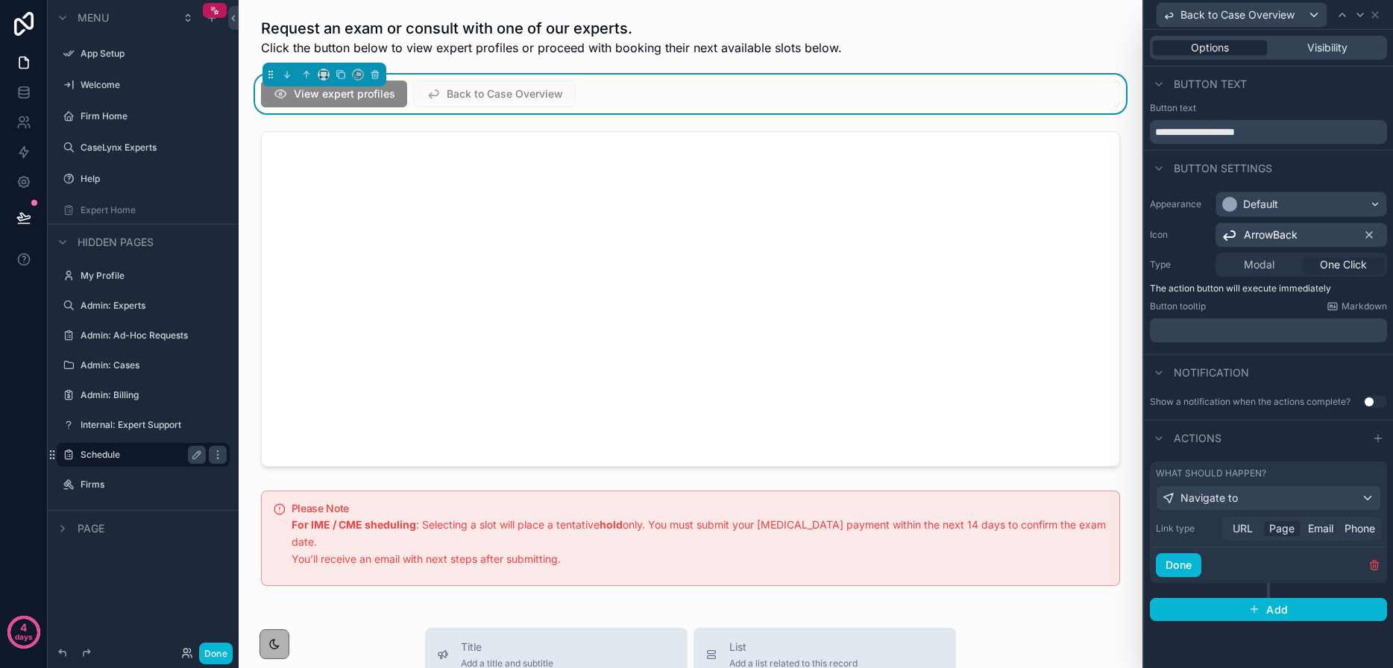
click at [1286, 527] on span "Page" at bounding box center [1281, 528] width 25 height 15
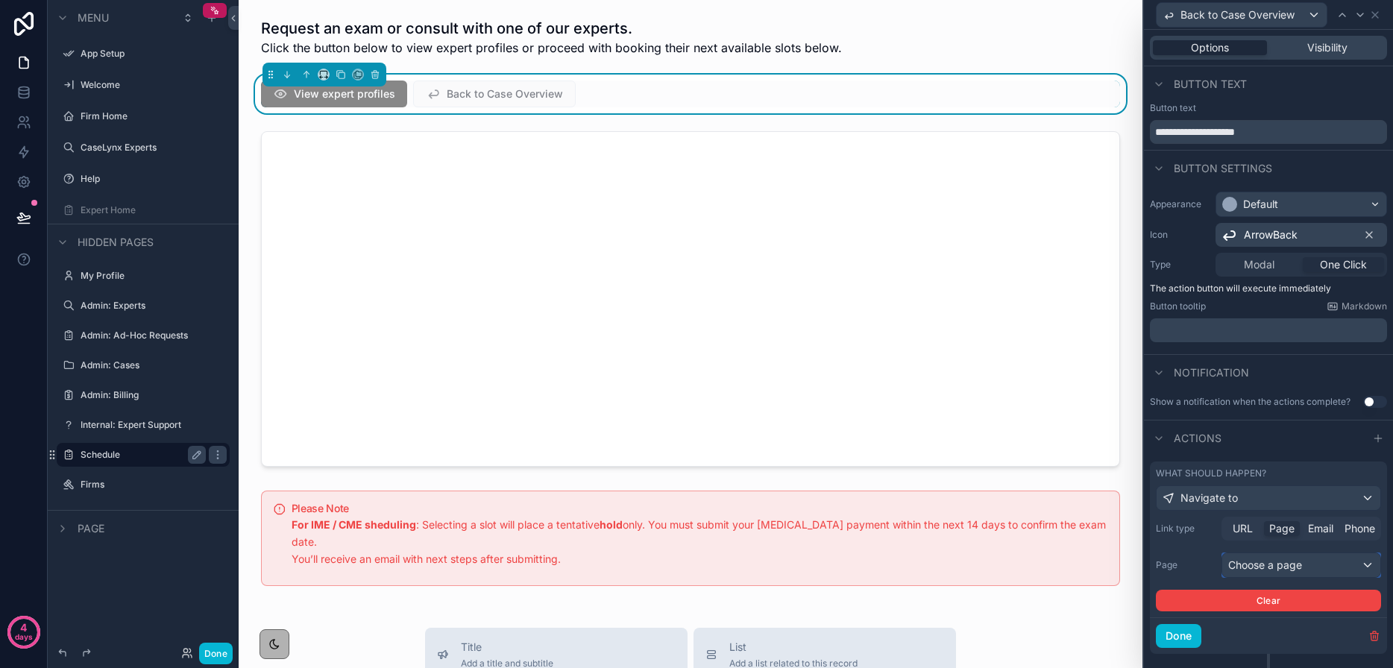
click at [1292, 567] on div "Choose a page" at bounding box center [1301, 565] width 158 height 24
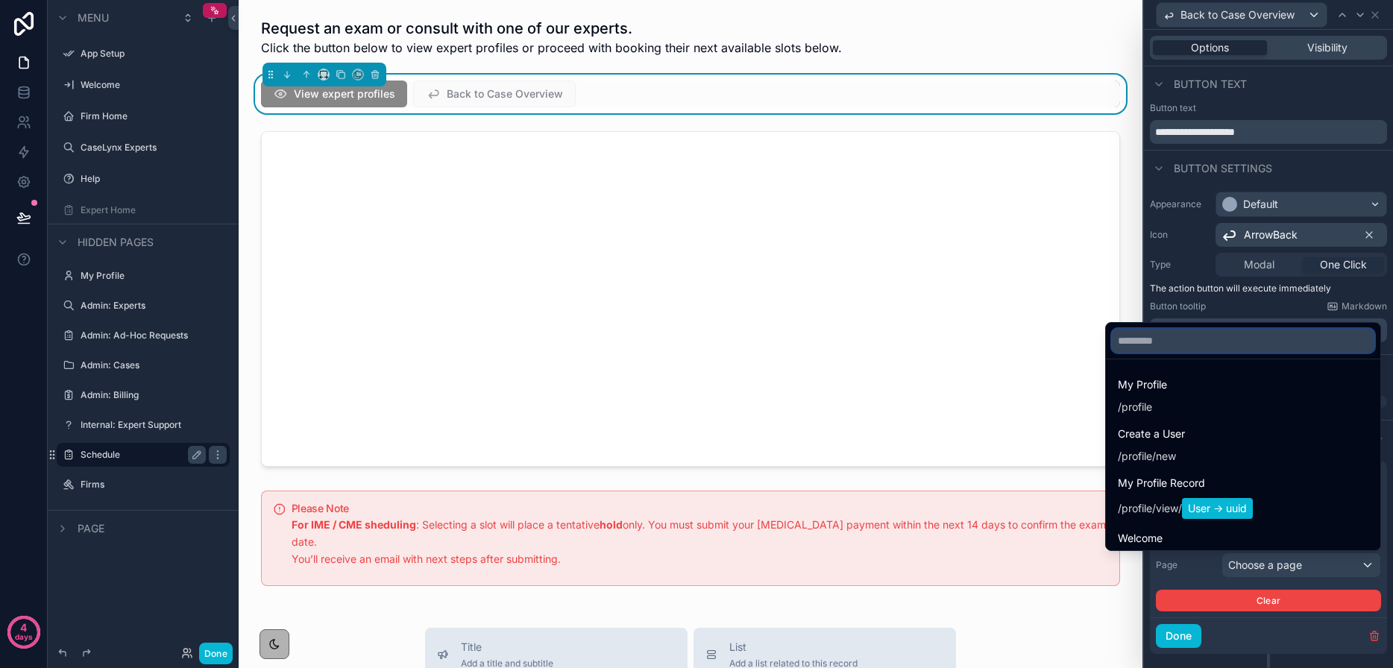
click at [1152, 349] on input "text" at bounding box center [1242, 341] width 262 height 24
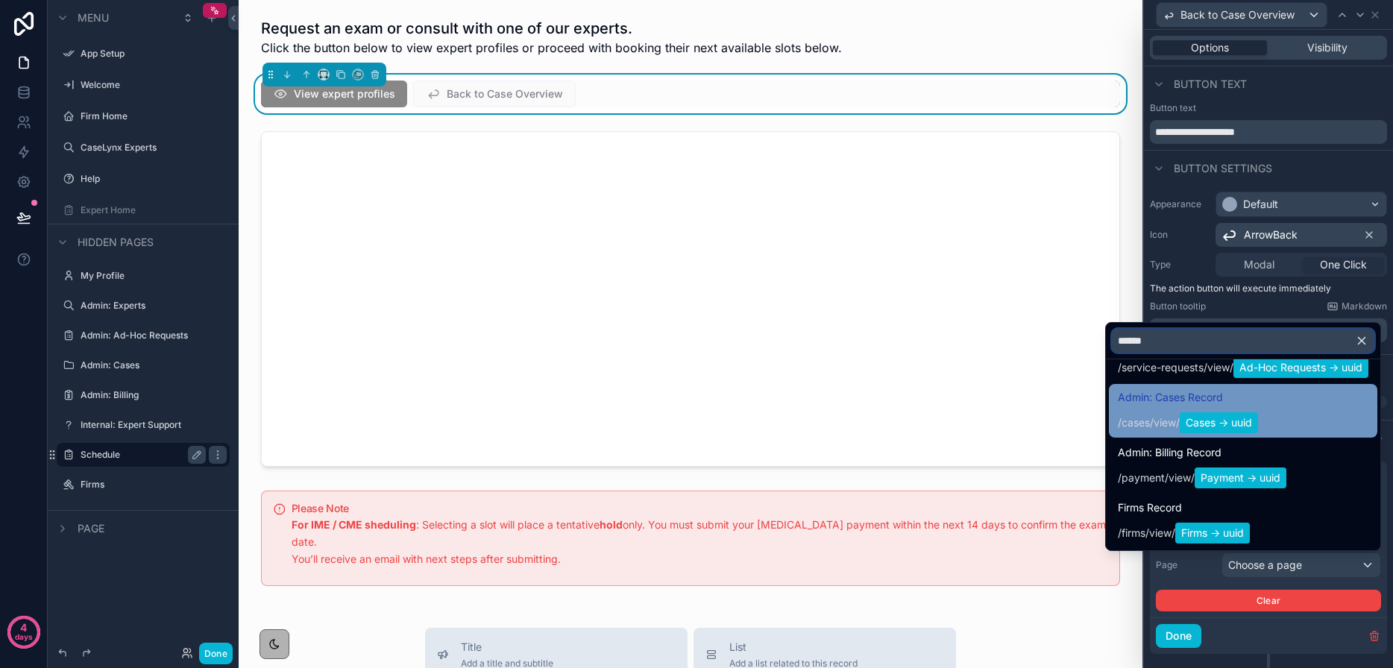
scroll to position [133, 0]
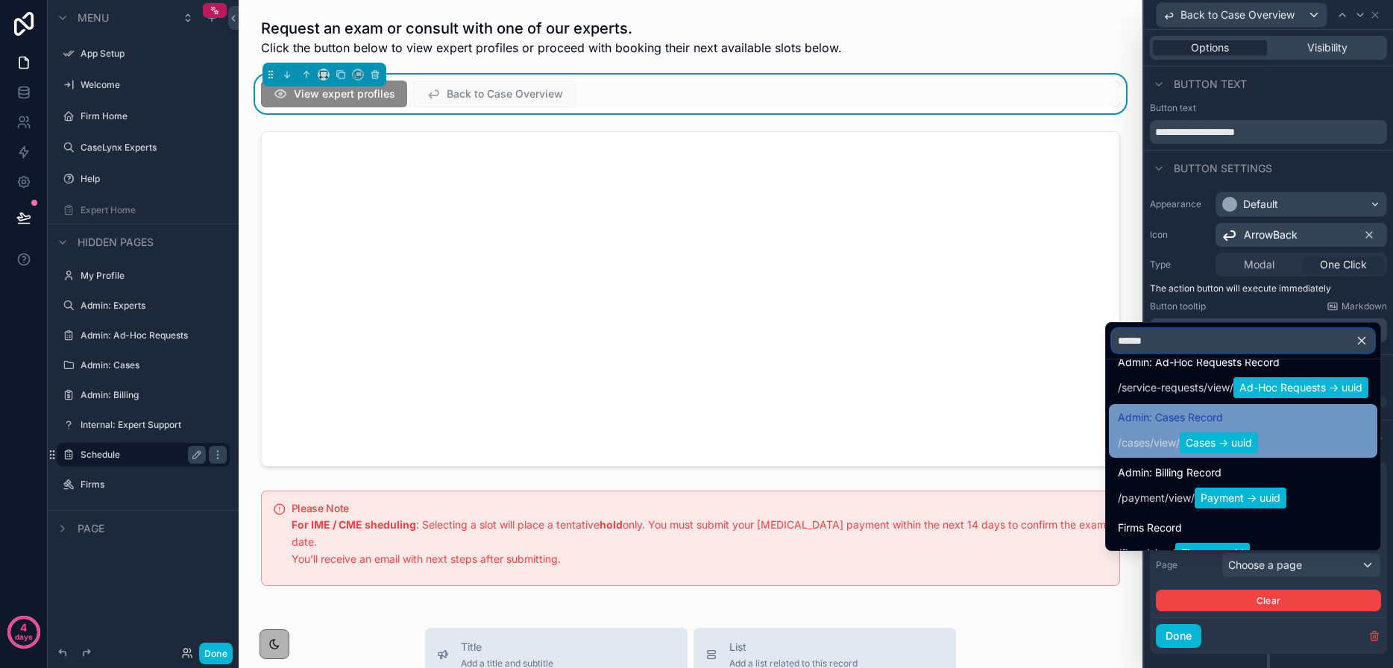
type input "******"
click at [1185, 441] on span "Cases -> uuid" at bounding box center [1218, 442] width 78 height 21
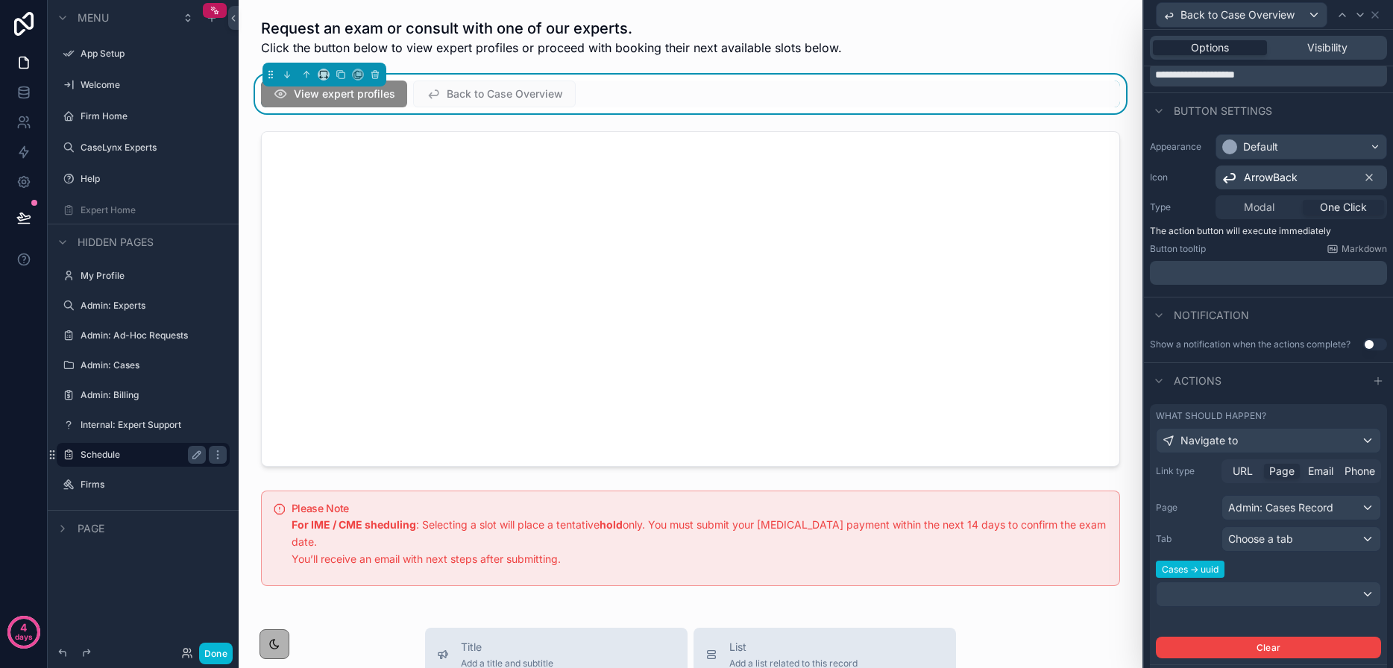
scroll to position [58, 0]
click at [1275, 537] on span "Choose a tab" at bounding box center [1260, 538] width 65 height 13
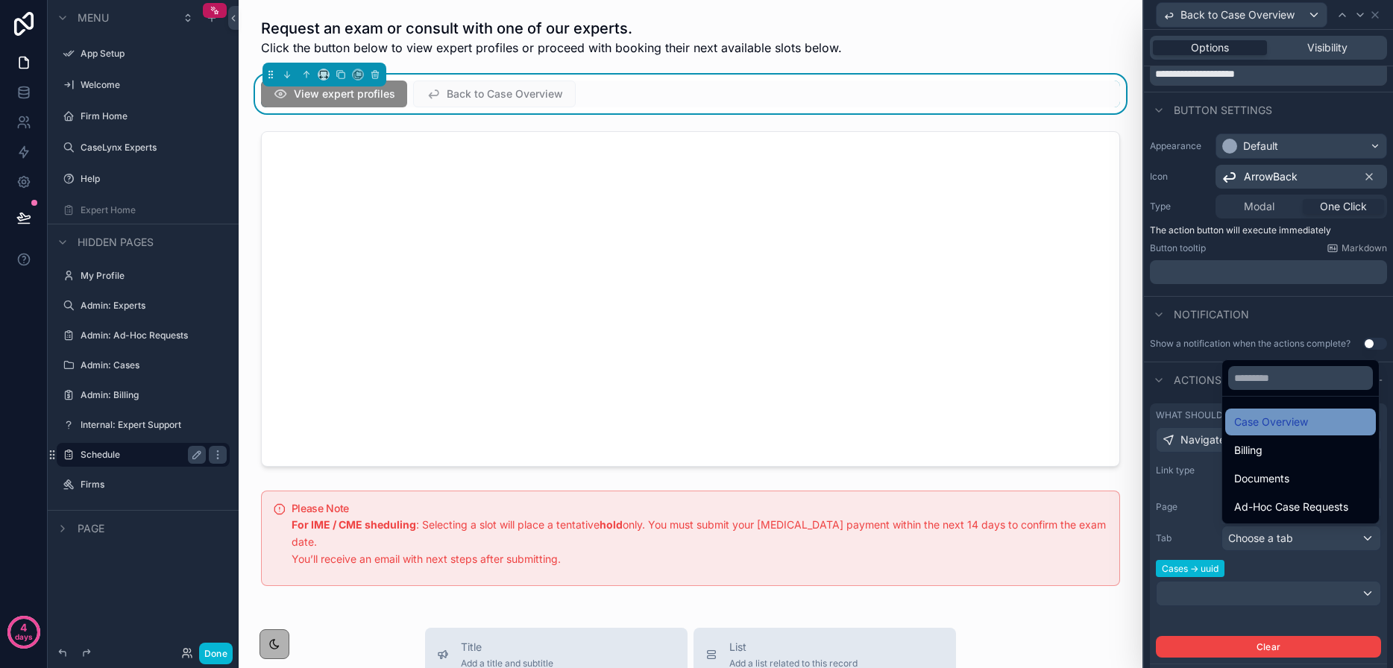
click at [1256, 420] on span "Case Overview" at bounding box center [1271, 422] width 74 height 18
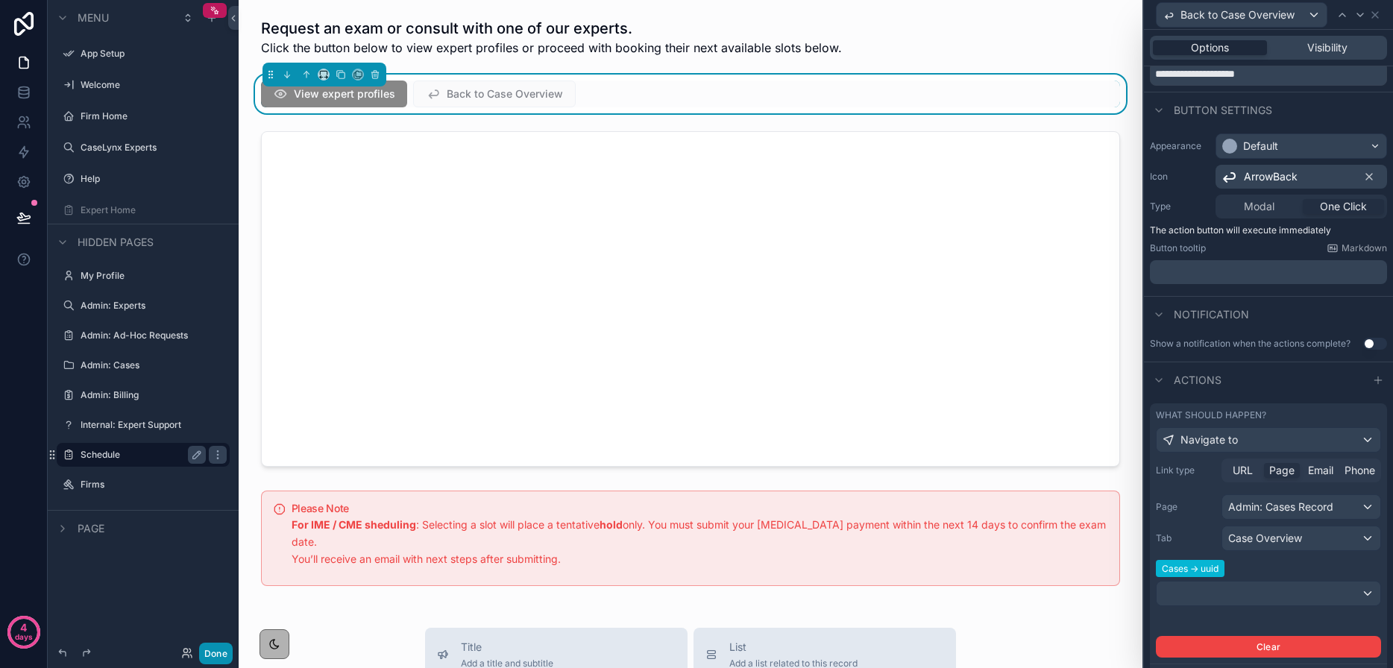
click at [212, 654] on button "Done" at bounding box center [216, 654] width 34 height 22
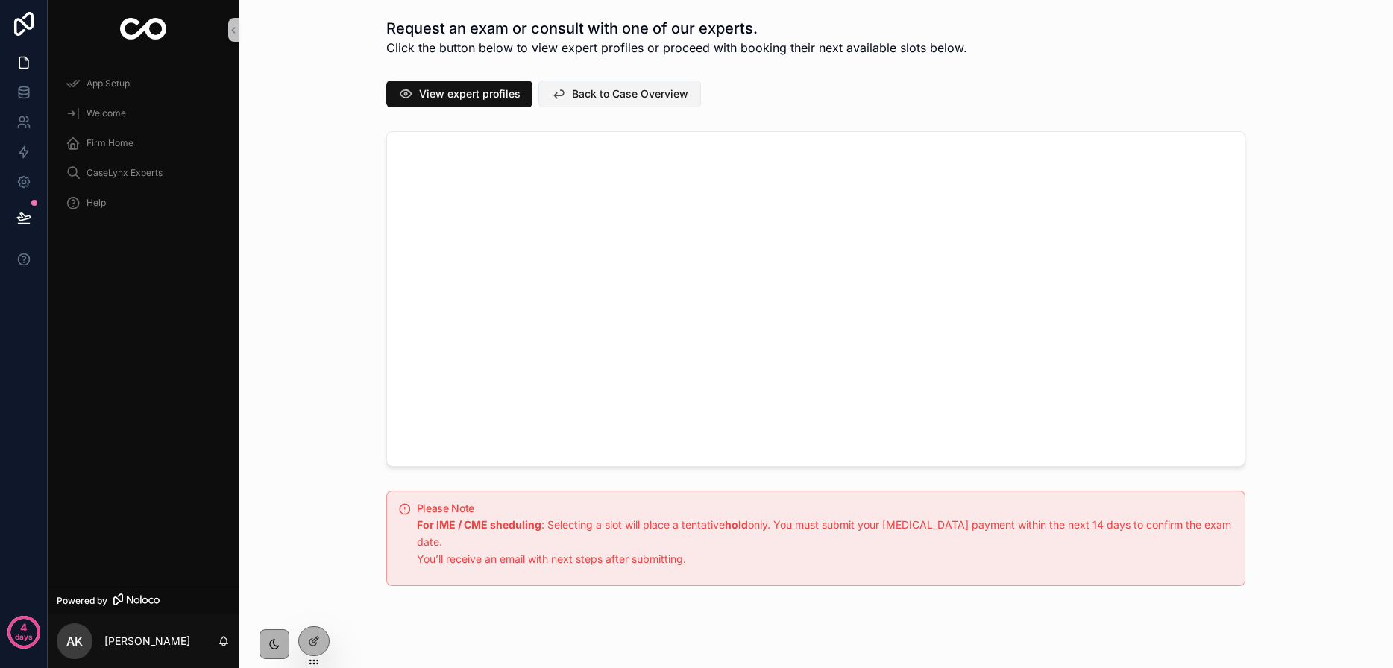
click at [618, 93] on span "Back to Case Overview" at bounding box center [630, 93] width 116 height 15
click at [438, 87] on span "View expert profiles" at bounding box center [469, 93] width 101 height 15
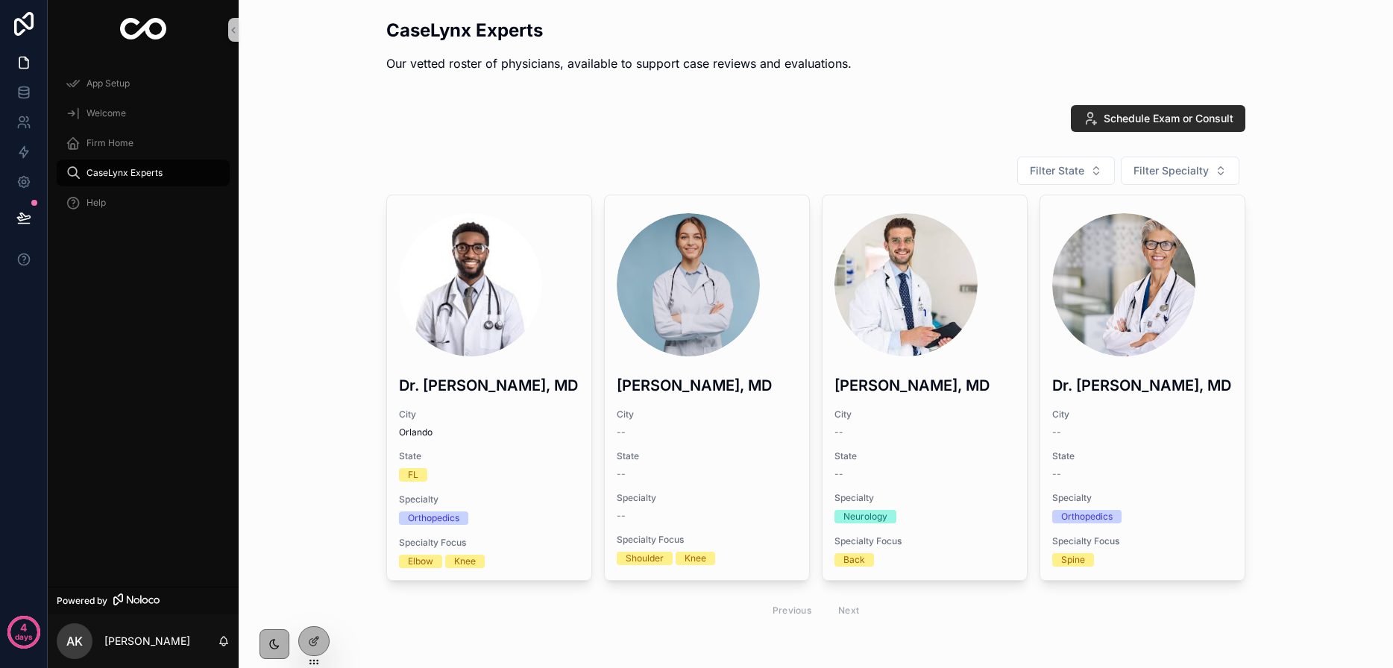
click at [1147, 112] on span "Schedule Exam or Consult" at bounding box center [1168, 118] width 130 height 15
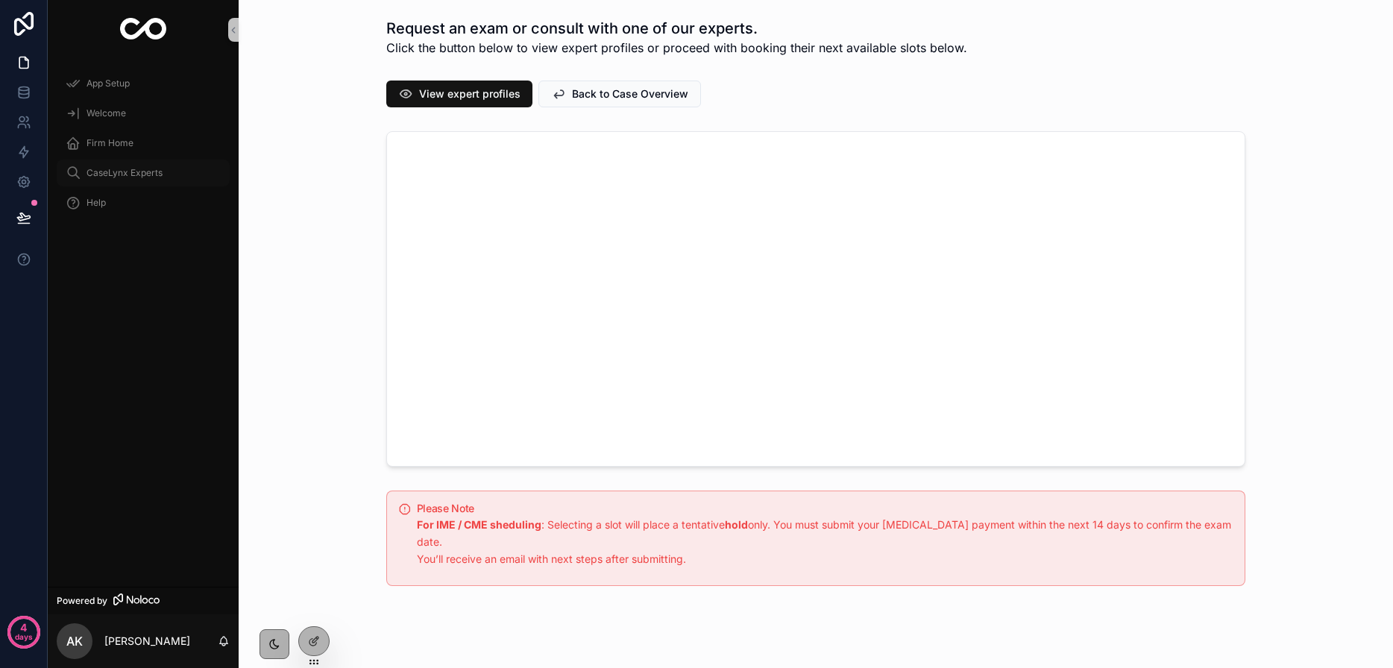
click at [101, 170] on span "CaseLynx Experts" at bounding box center [124, 173] width 76 height 12
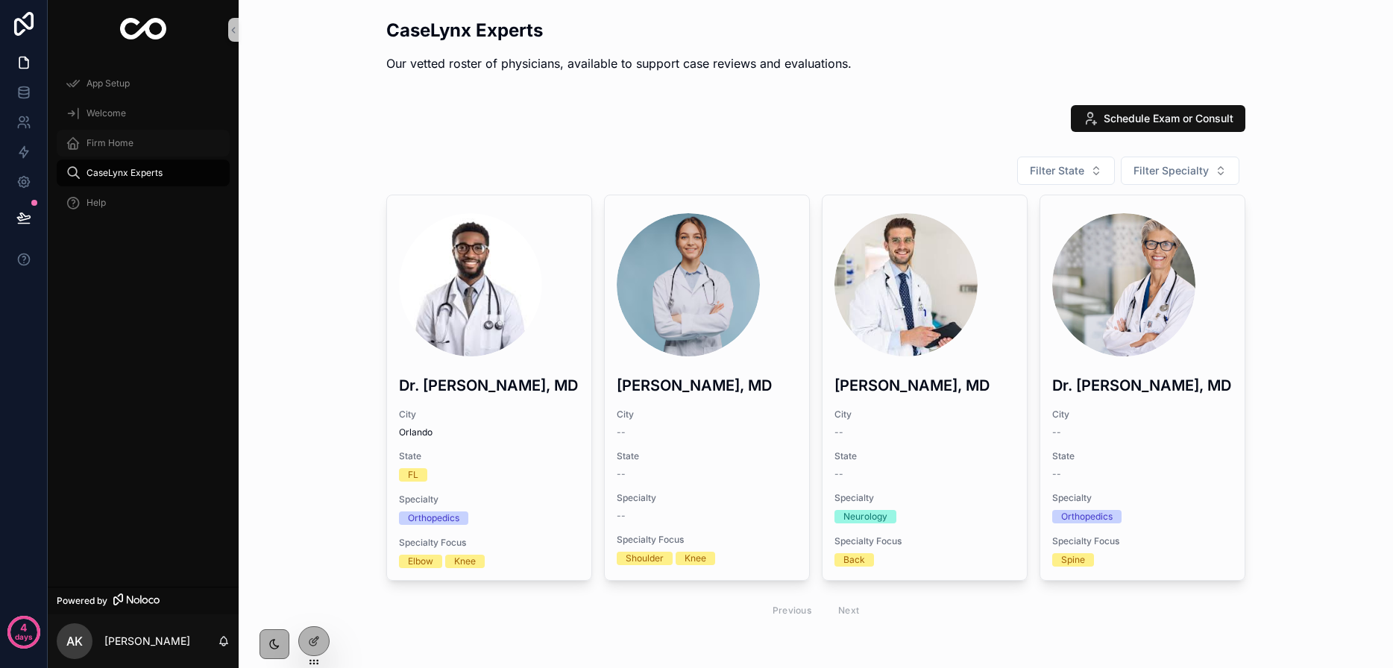
click at [98, 146] on span "Firm Home" at bounding box center [109, 143] width 47 height 12
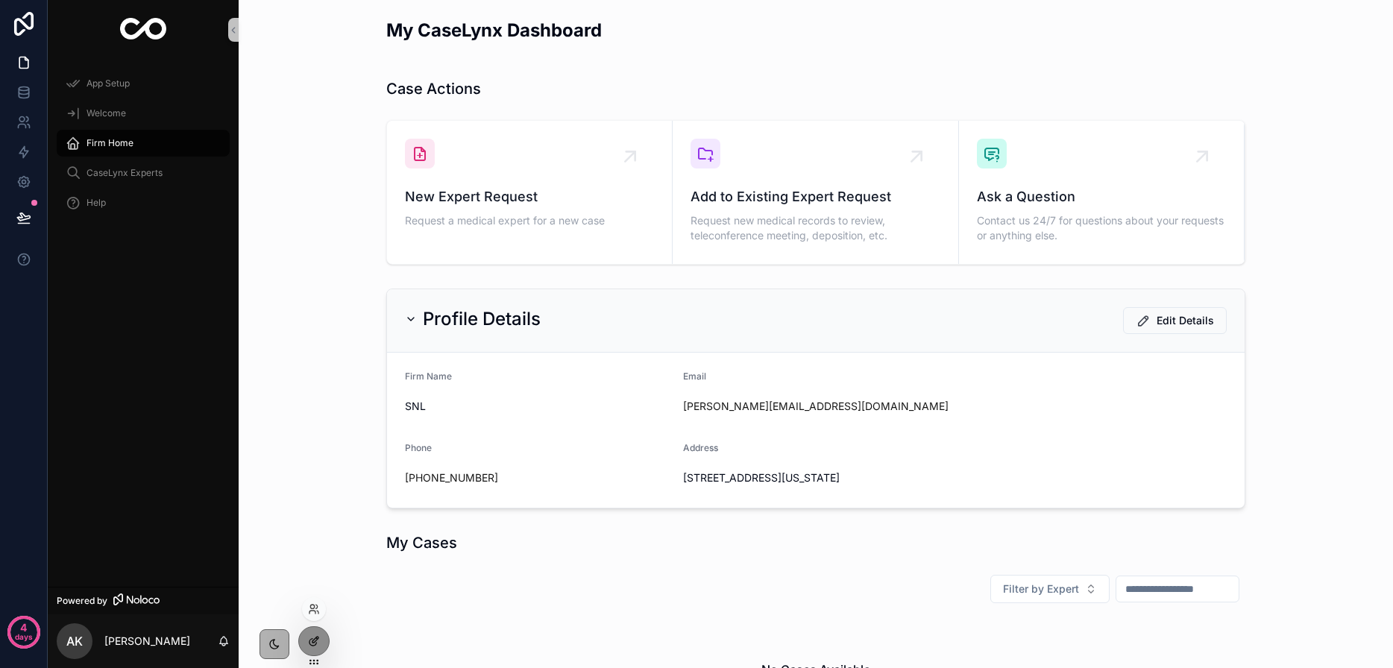
click at [309, 644] on icon at bounding box center [314, 641] width 12 height 12
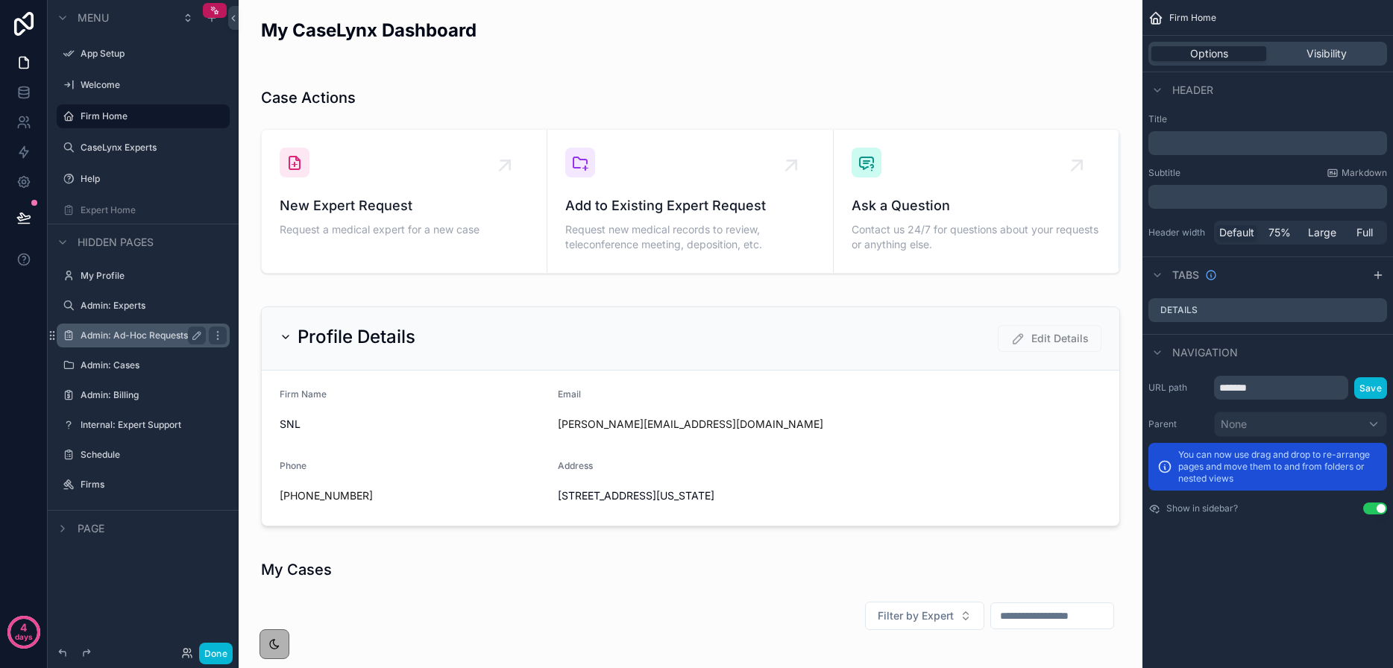
click at [113, 333] on label "Admin: Ad-Hoc Requests" at bounding box center [140, 335] width 119 height 12
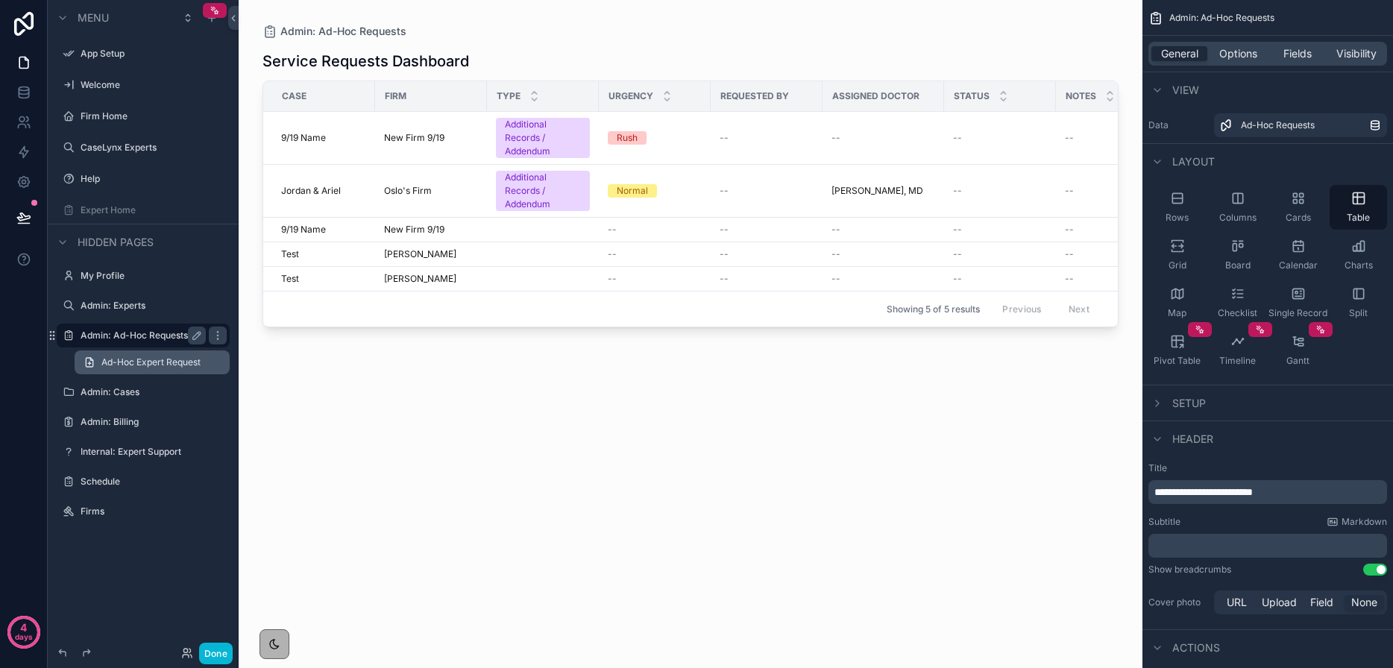
click at [124, 356] on span "Ad-Hoc Expert Request" at bounding box center [150, 362] width 99 height 12
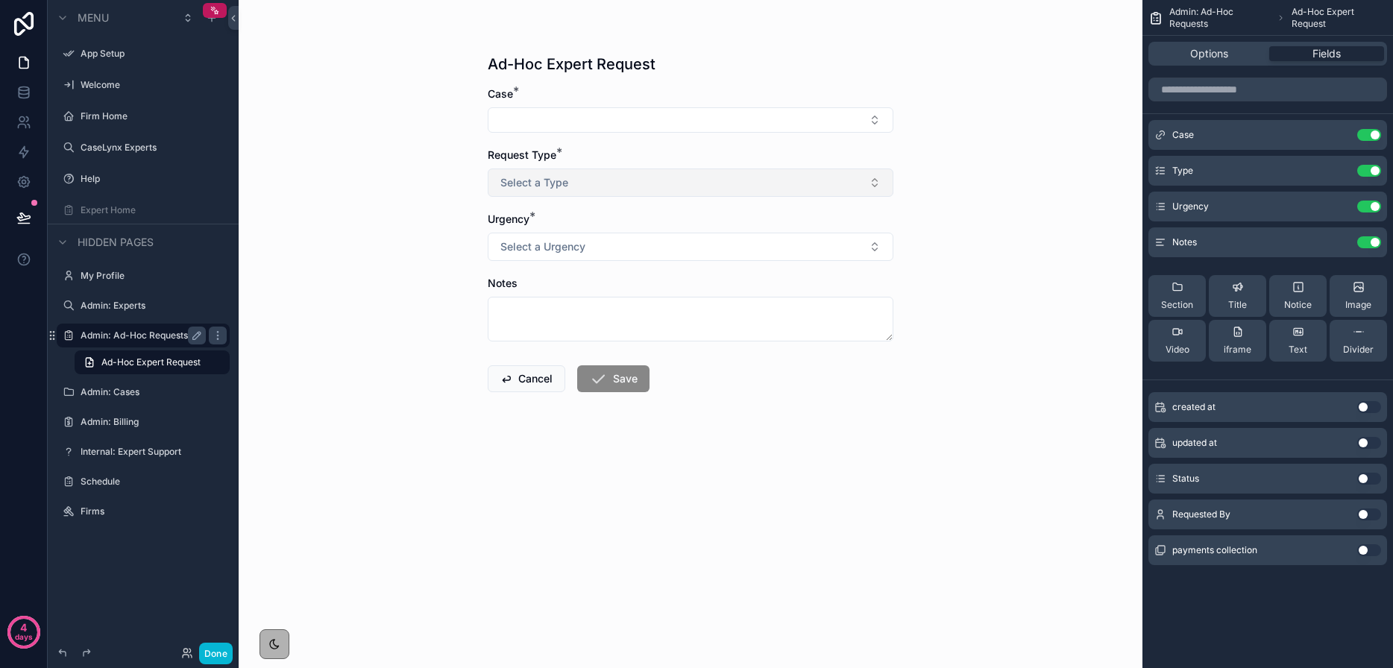
click at [493, 177] on button "Select a Type" at bounding box center [691, 182] width 406 height 28
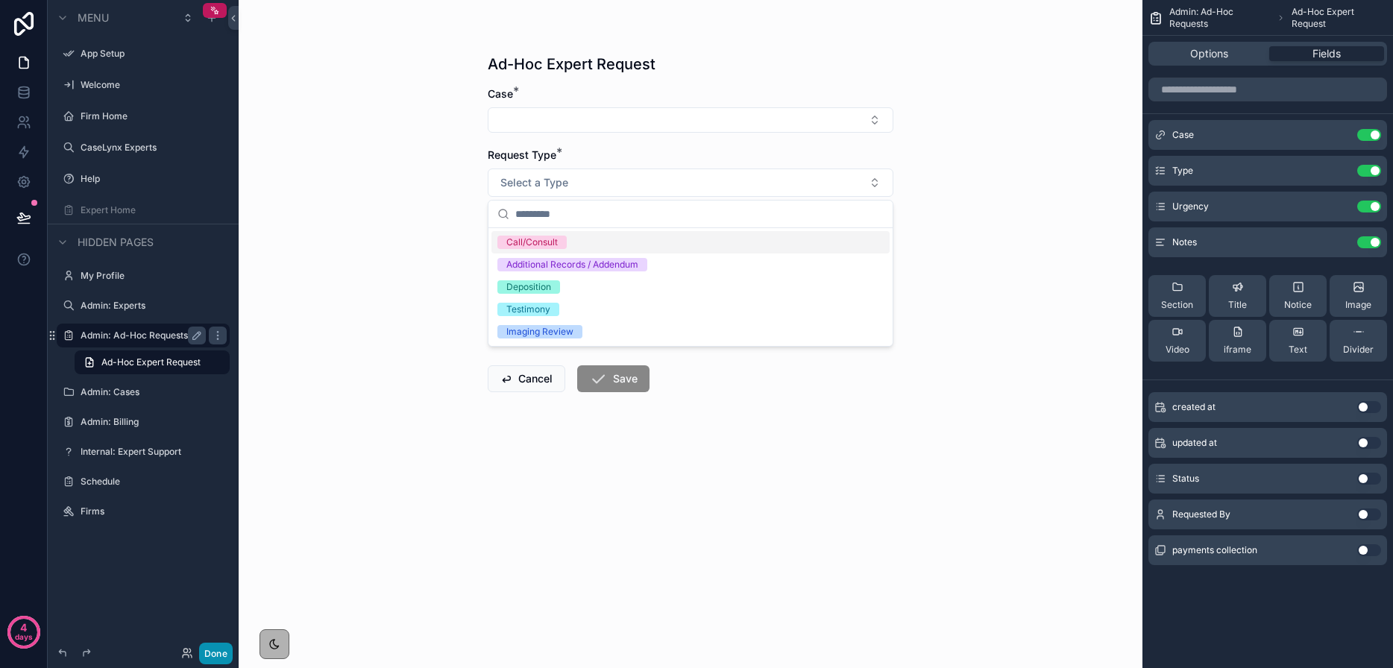
click at [214, 657] on button "Done" at bounding box center [216, 654] width 34 height 22
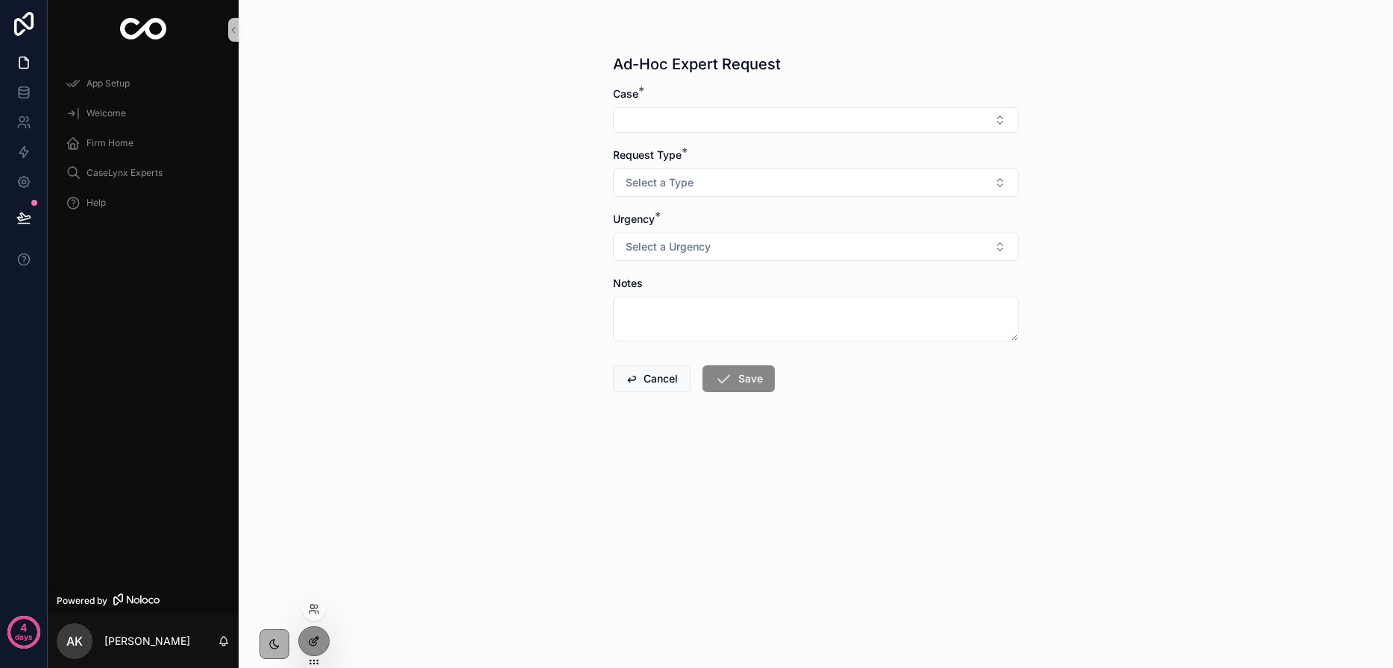
click at [304, 645] on div at bounding box center [314, 641] width 30 height 28
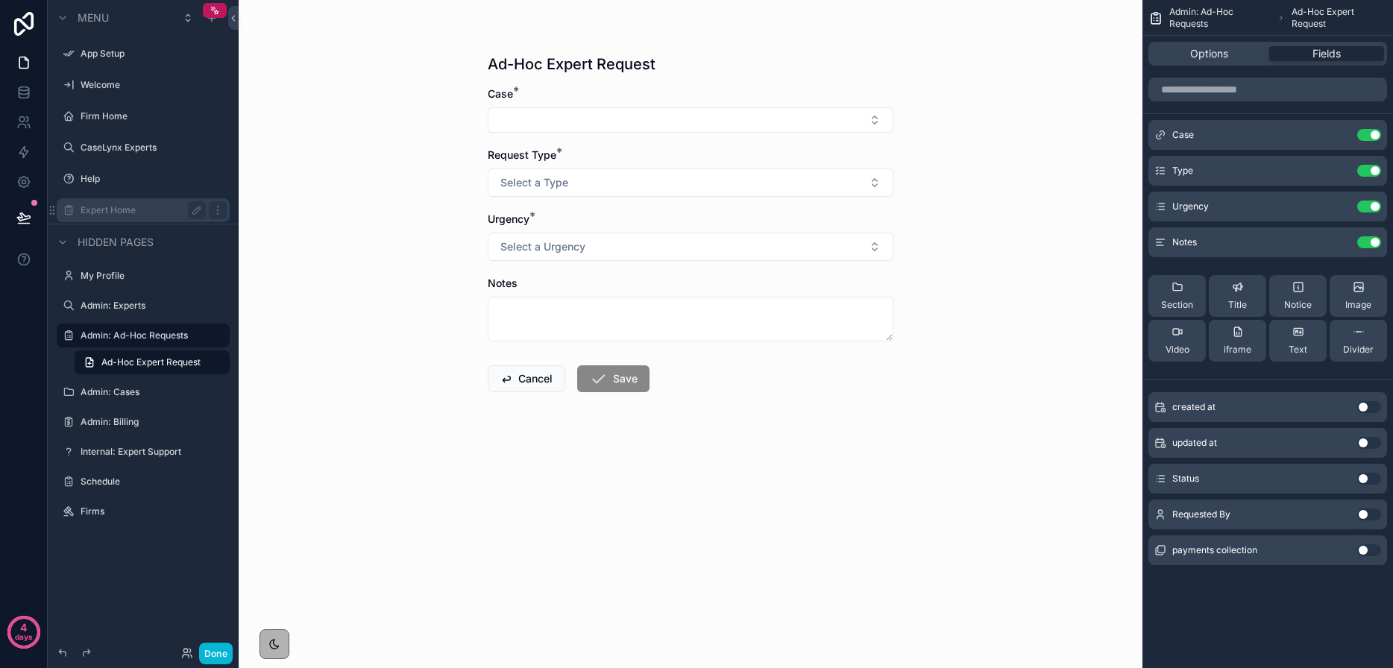
click at [116, 199] on div "Expert Home" at bounding box center [143, 210] width 167 height 24
click at [116, 205] on label "Expert Home" at bounding box center [140, 210] width 119 height 12
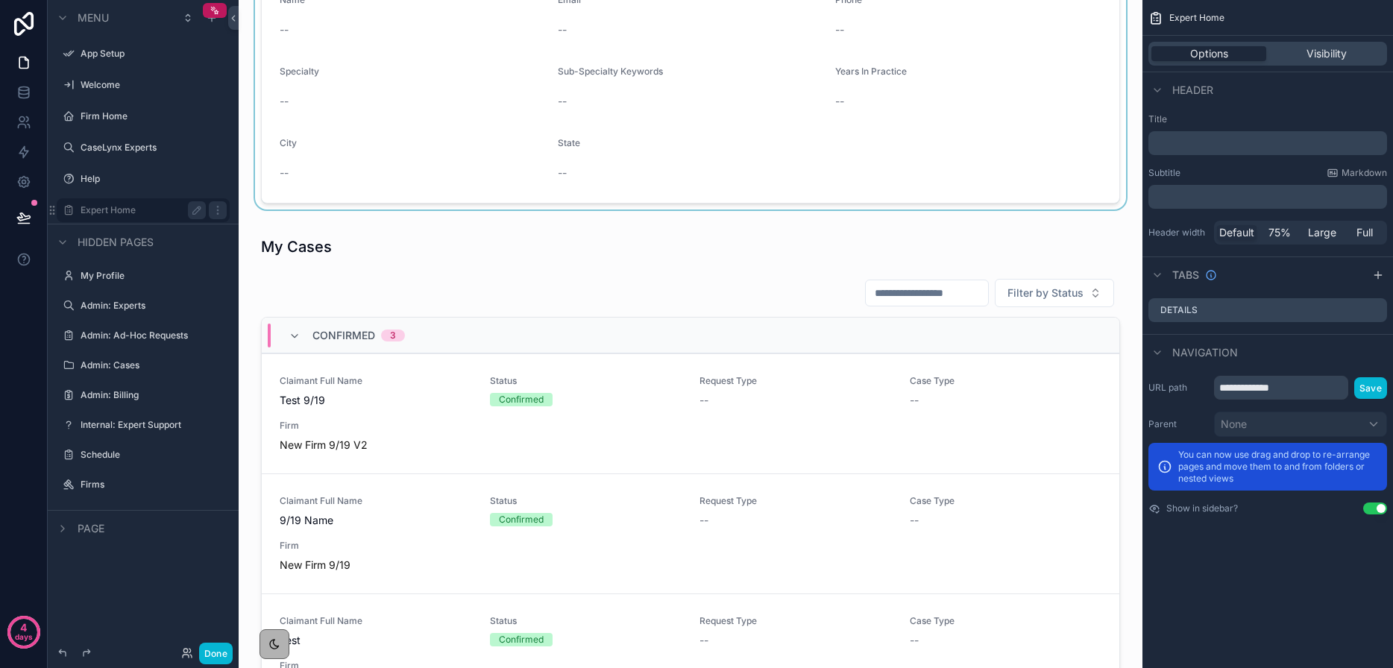
scroll to position [341, 0]
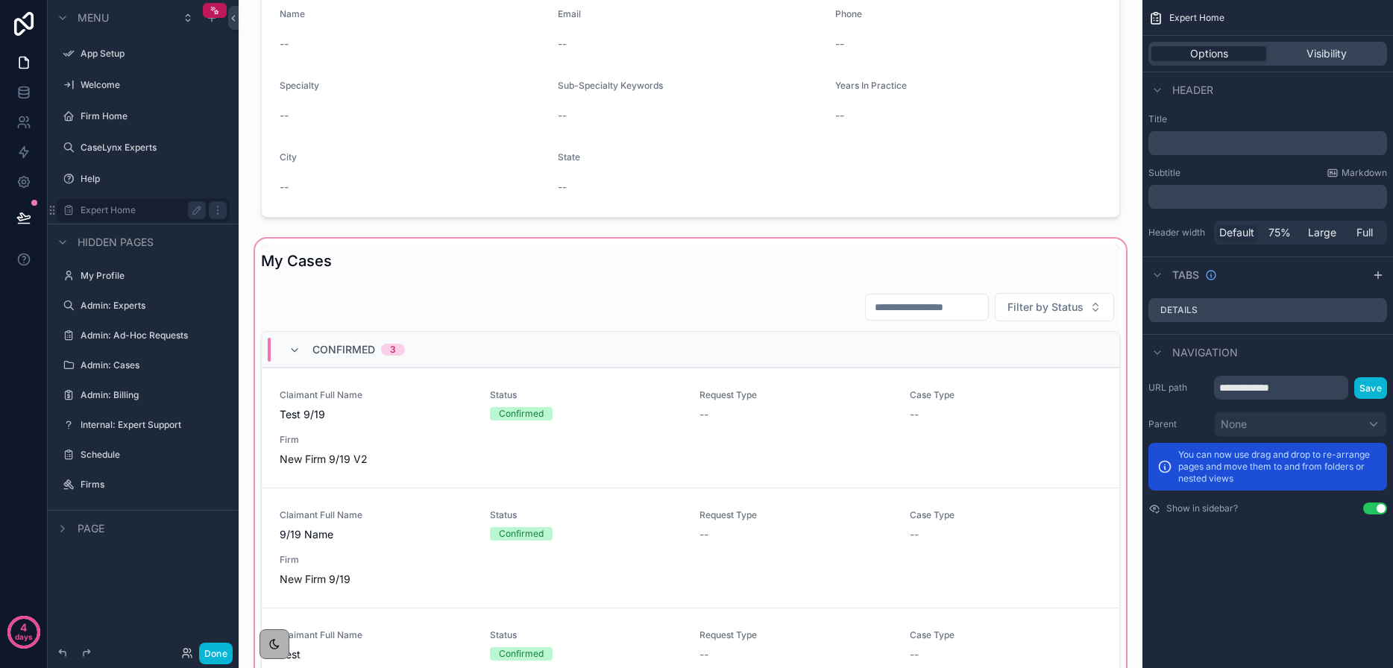
click at [322, 454] on div "scrollable content" at bounding box center [690, 541] width 880 height 611
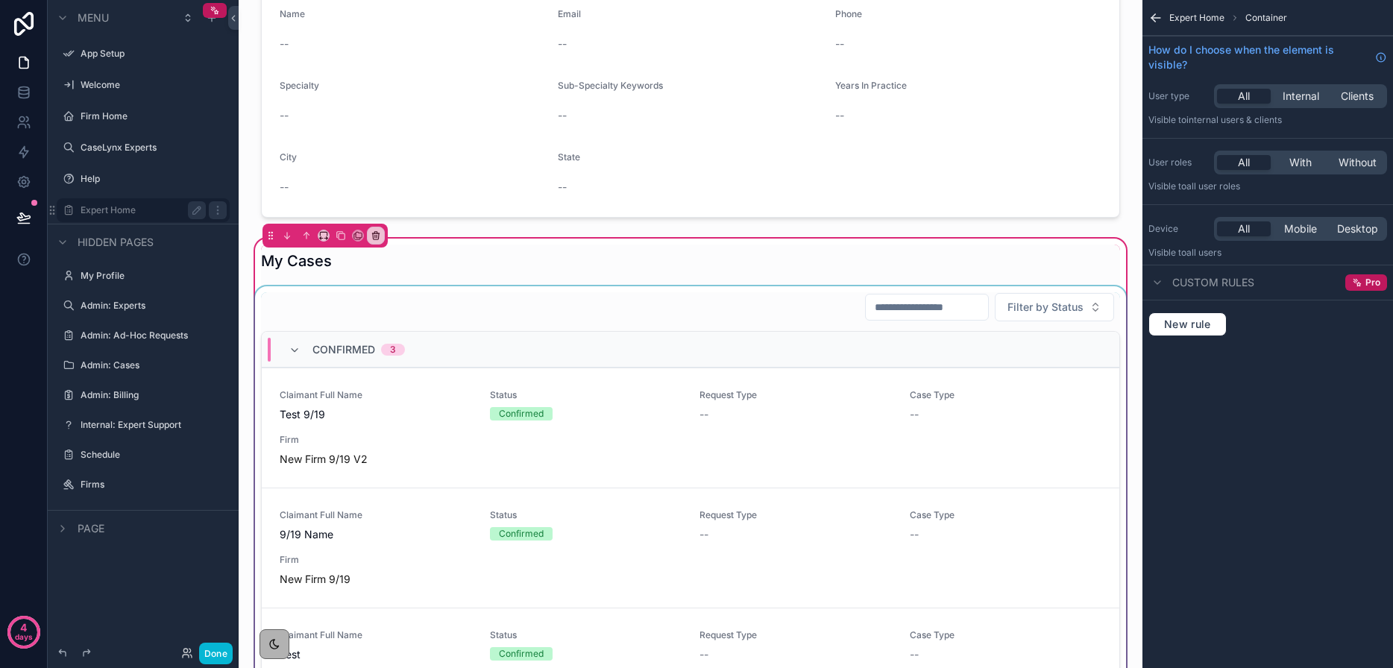
click at [358, 401] on div "scrollable content" at bounding box center [690, 562] width 877 height 552
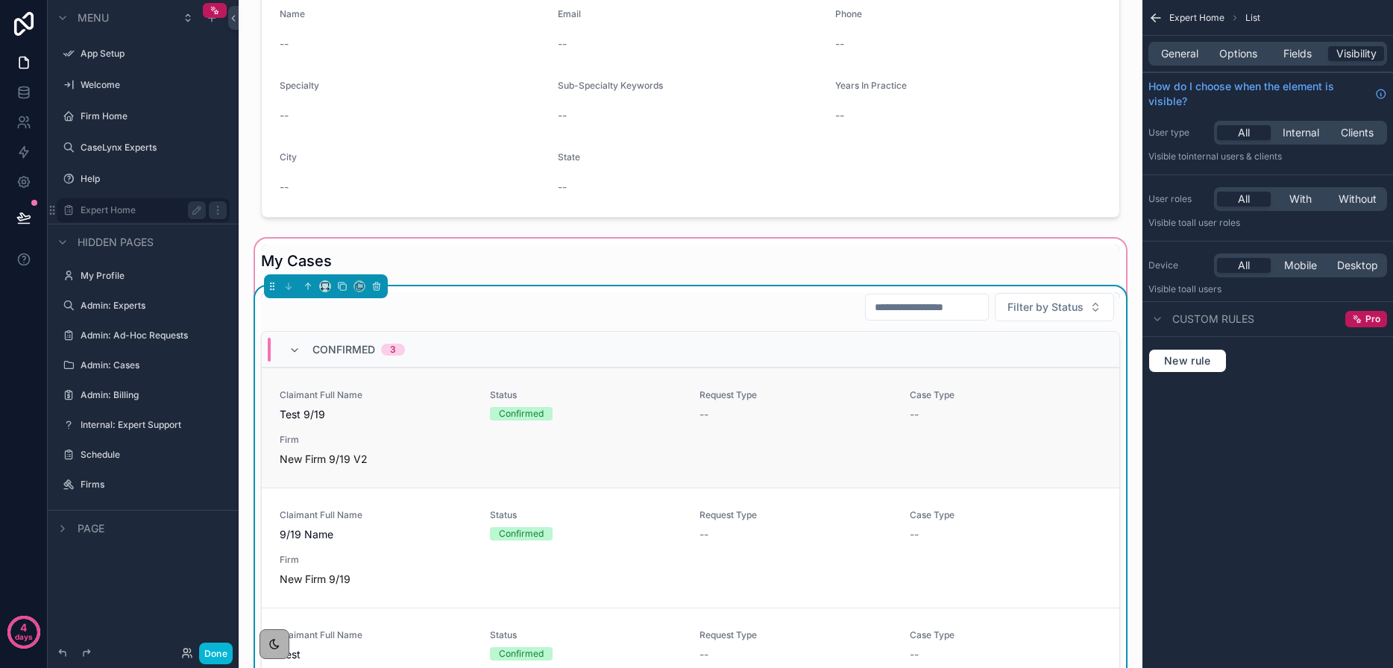
click at [560, 399] on span "Status" at bounding box center [586, 395] width 192 height 12
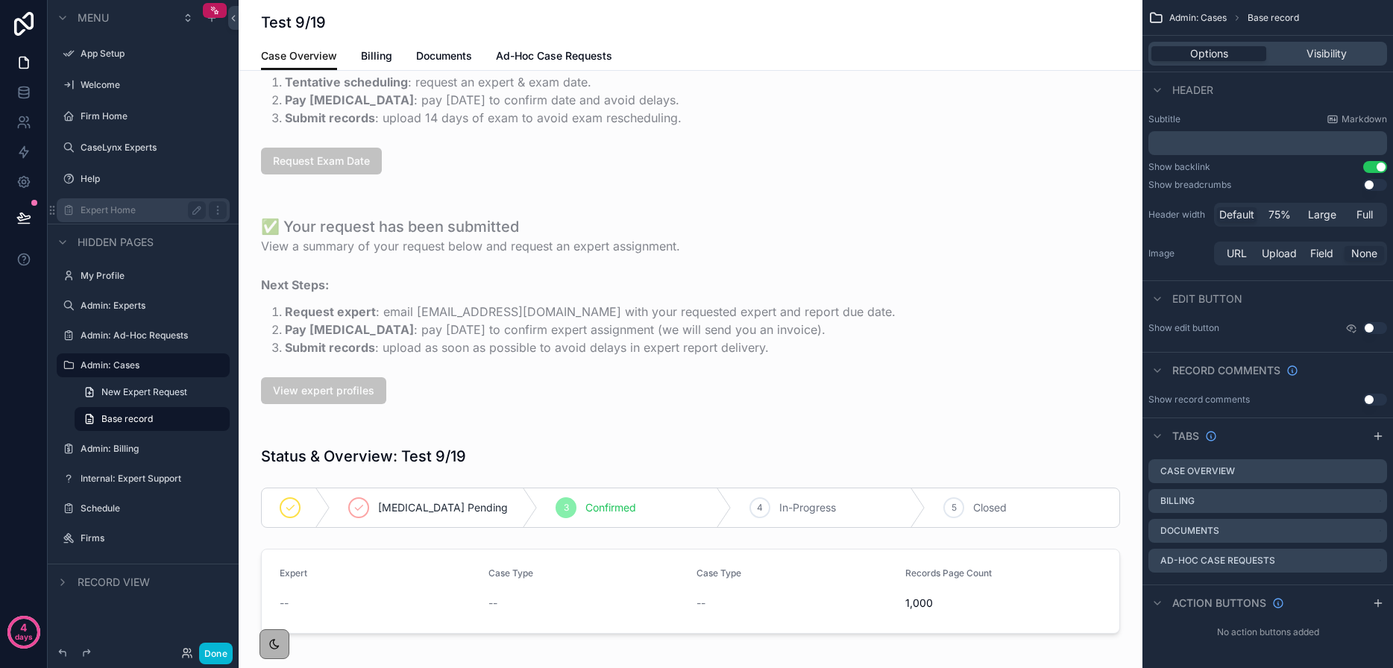
scroll to position [106, 0]
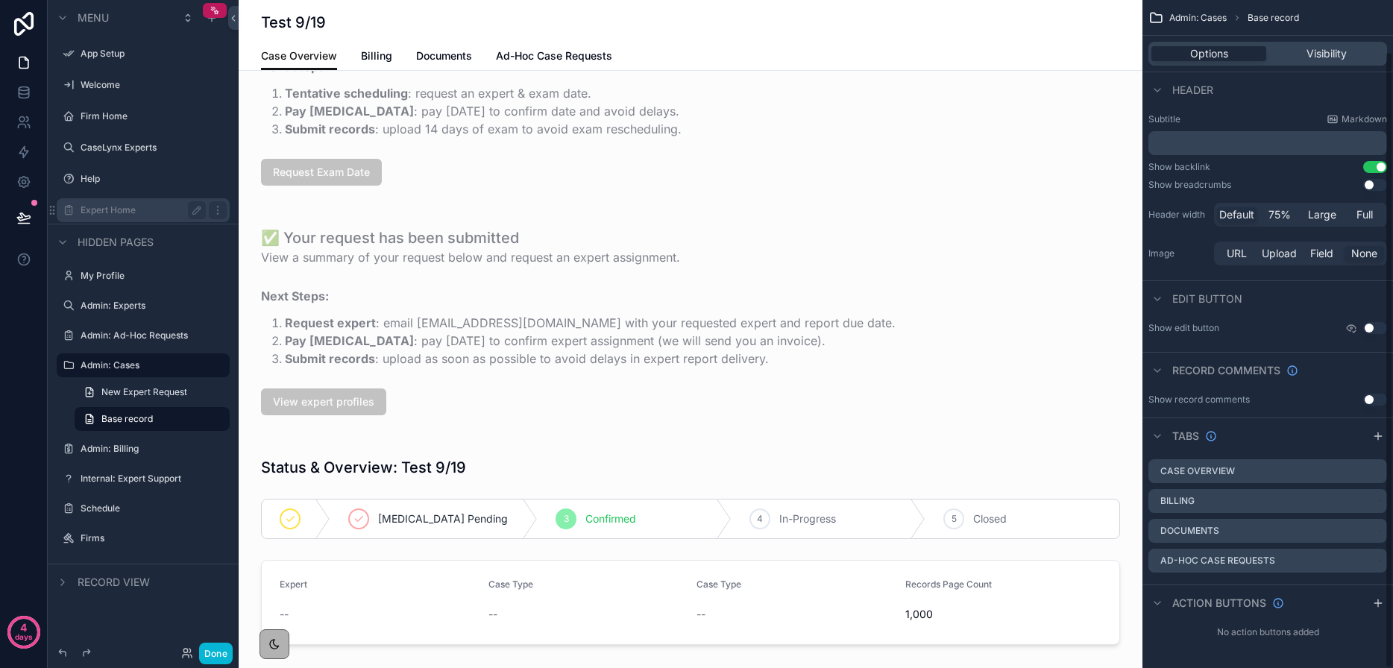
click at [1335, 43] on div "Options Visibility" at bounding box center [1267, 54] width 239 height 24
click at [1330, 56] on span "Visibility" at bounding box center [1326, 53] width 40 height 15
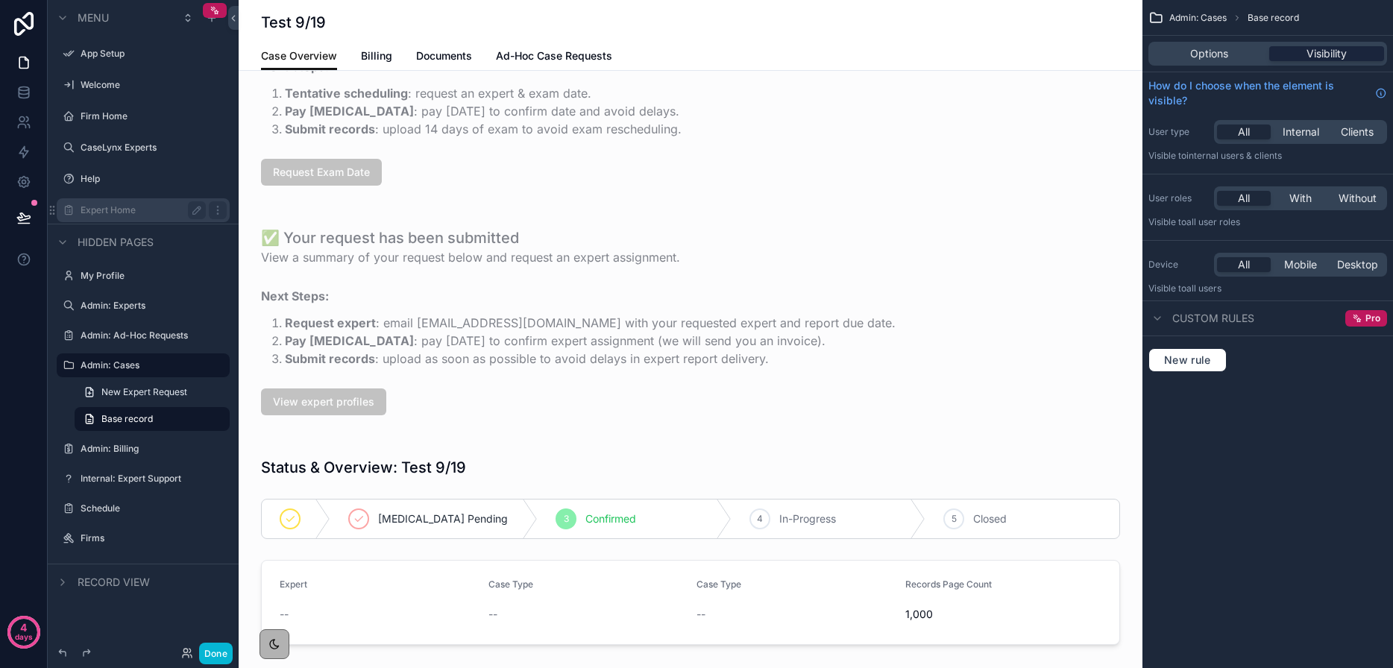
scroll to position [0, 0]
click at [1171, 353] on span "New rule" at bounding box center [1187, 359] width 59 height 13
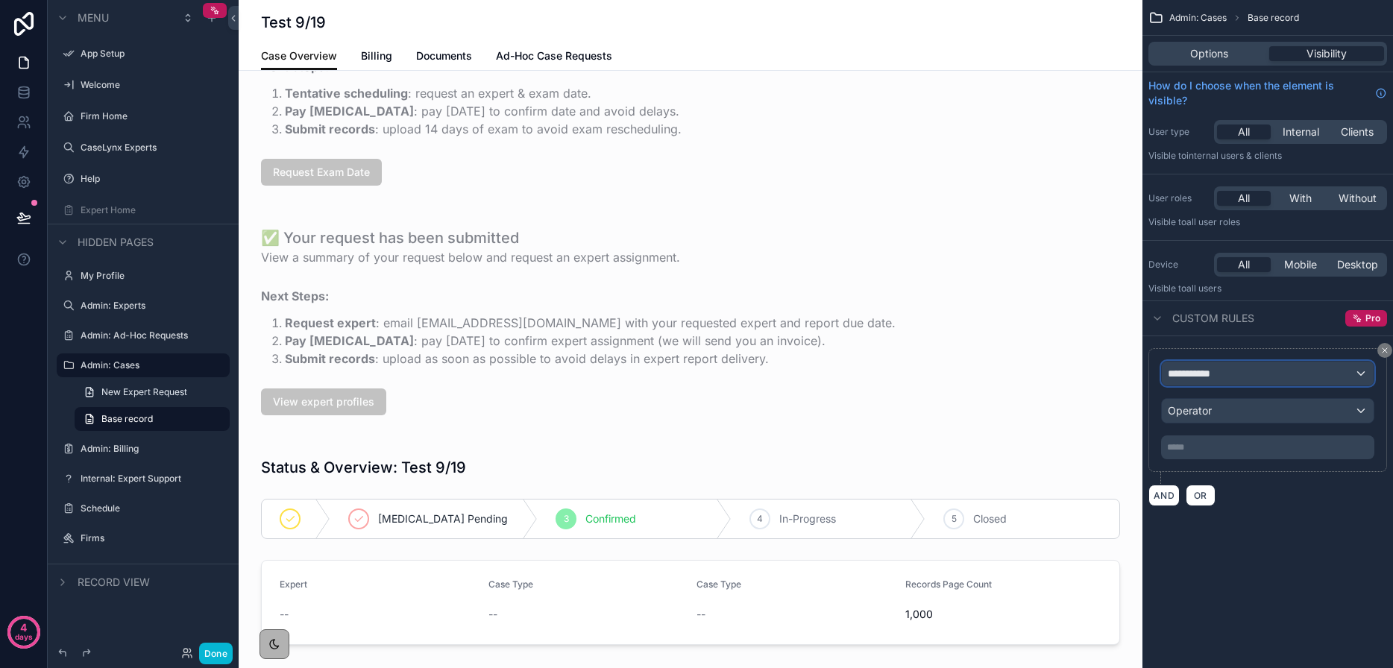
click at [1193, 370] on span "**********" at bounding box center [1194, 373] width 55 height 15
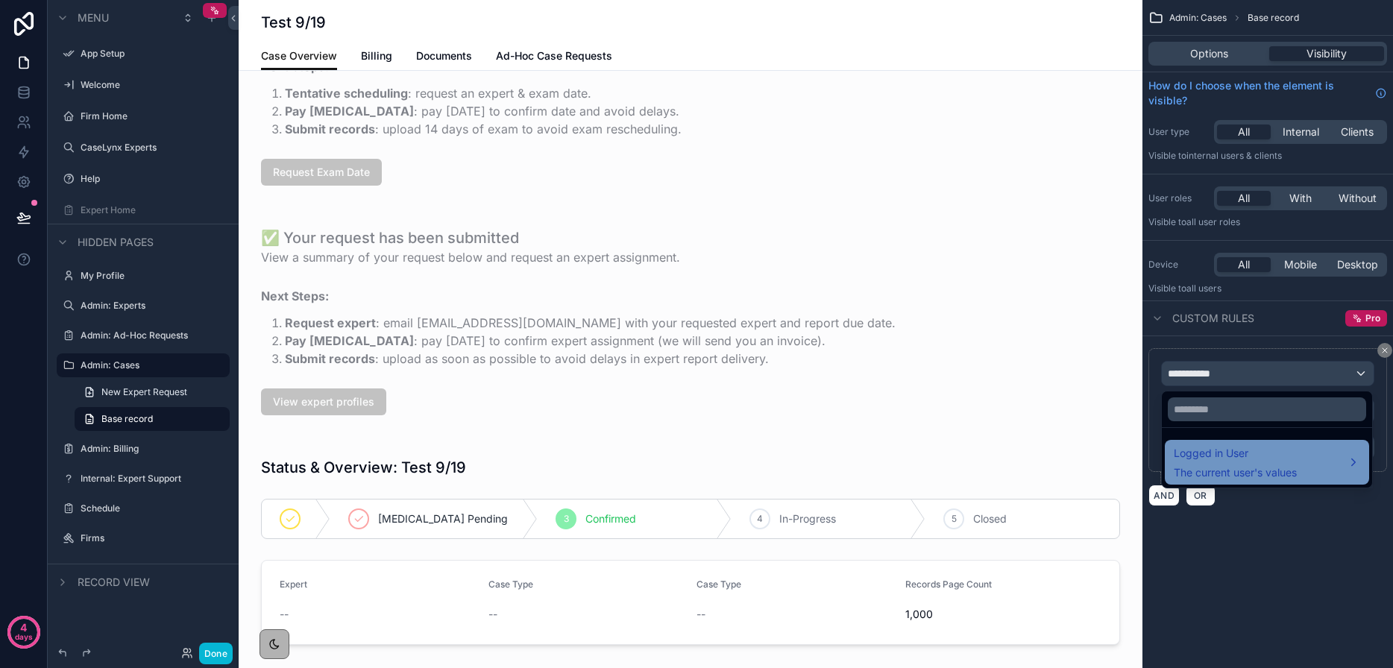
click at [1240, 465] on span "The current user's values" at bounding box center [1234, 472] width 123 height 15
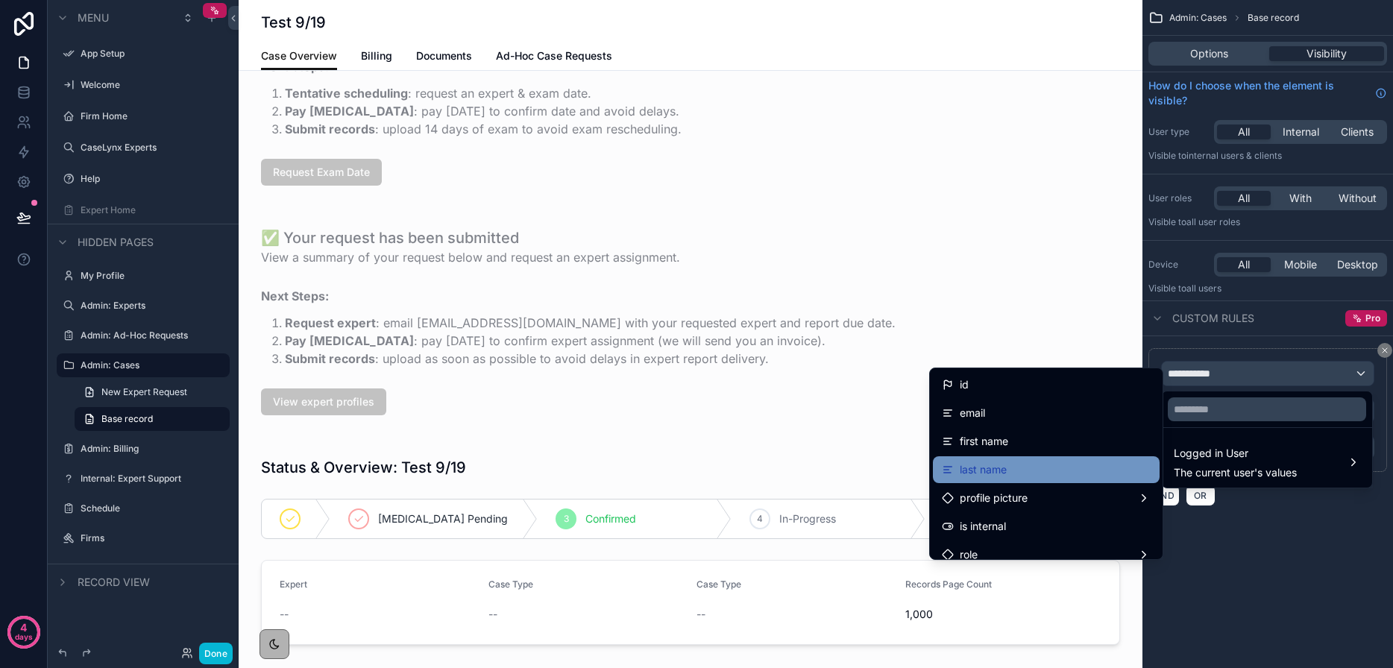
scroll to position [51, 0]
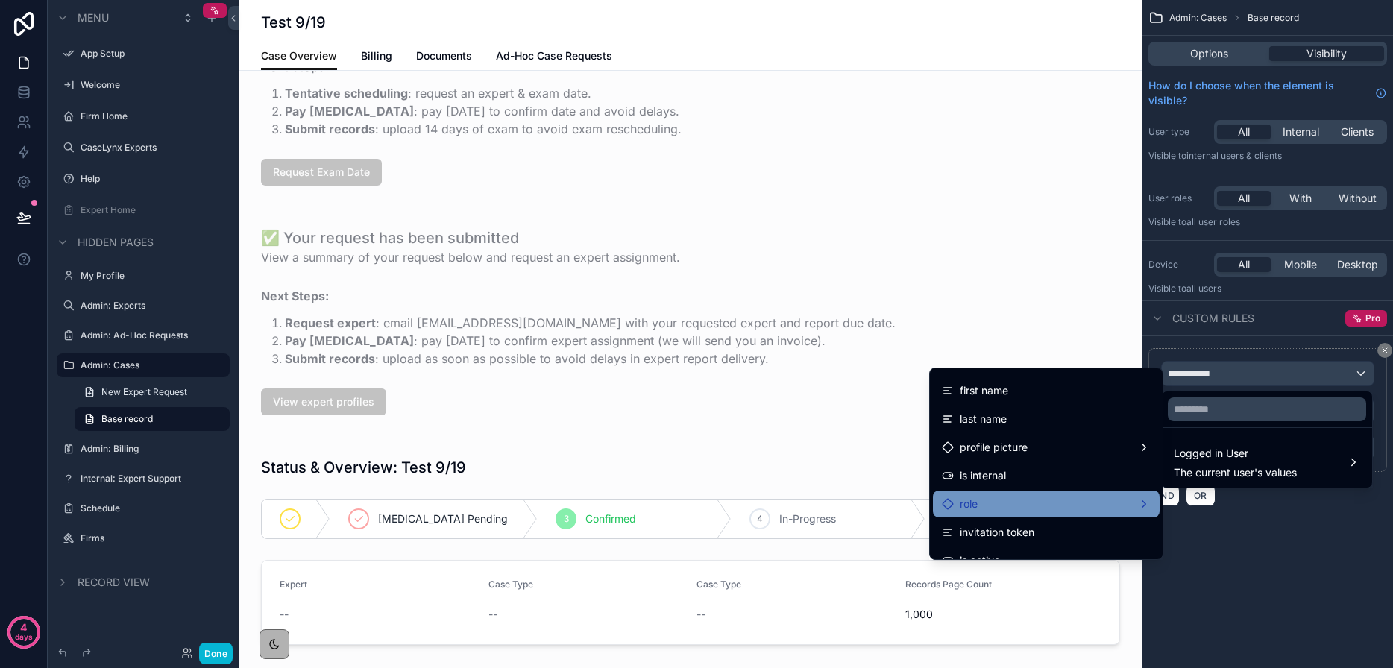
click at [1002, 508] on div "role" at bounding box center [1046, 504] width 209 height 18
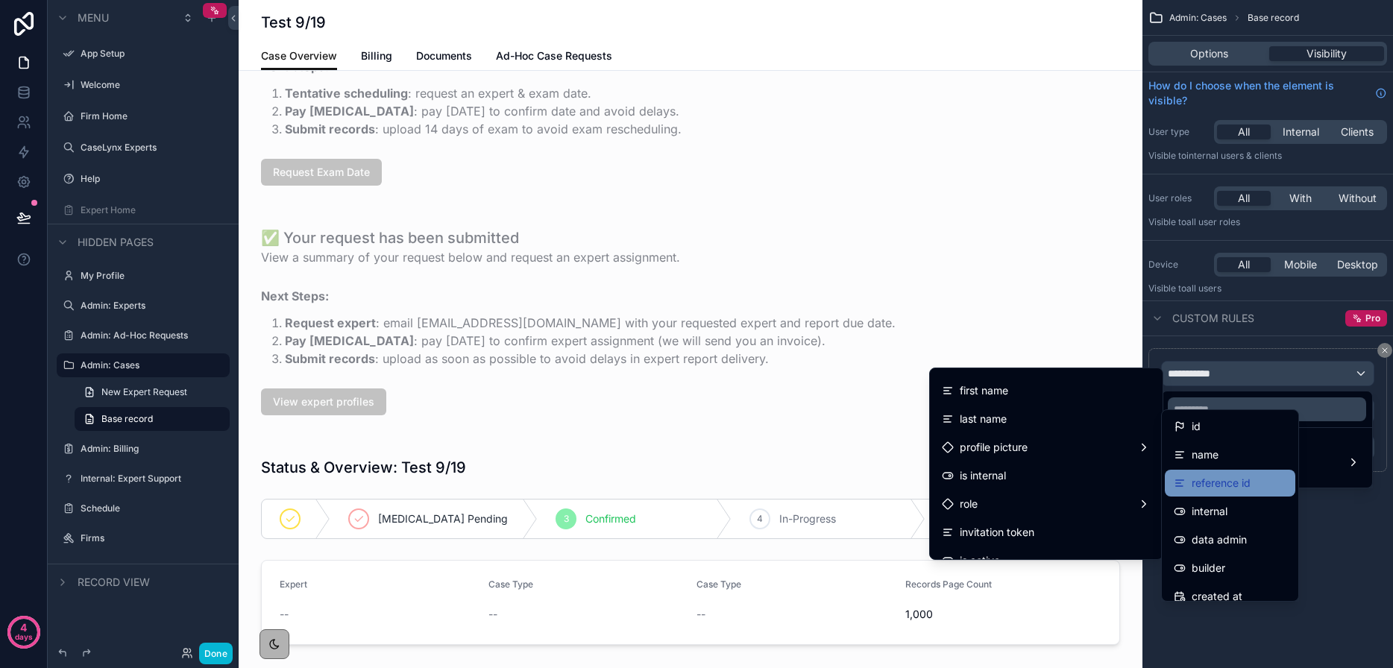
scroll to position [1, 0]
click at [1223, 452] on div "name" at bounding box center [1229, 453] width 113 height 18
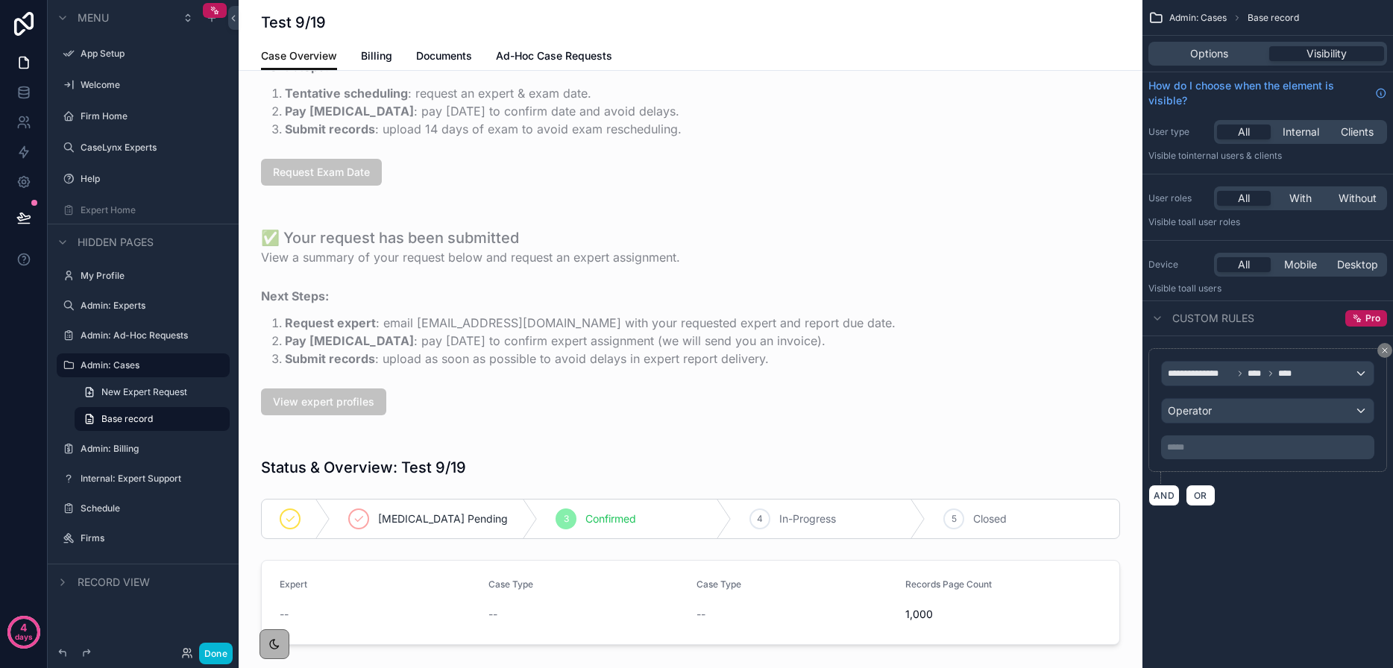
click at [1223, 452] on p "***** ﻿" at bounding box center [1269, 447] width 204 height 12
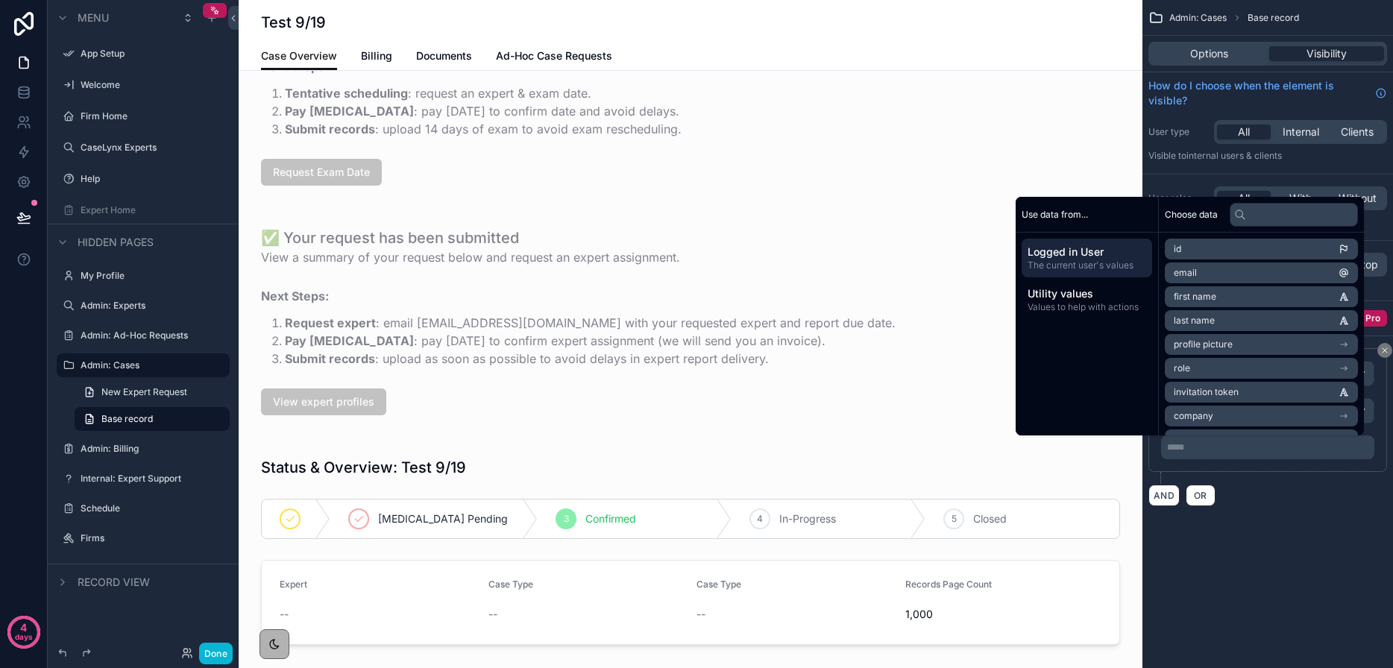
click at [1367, 481] on div "**********" at bounding box center [1267, 416] width 239 height 136
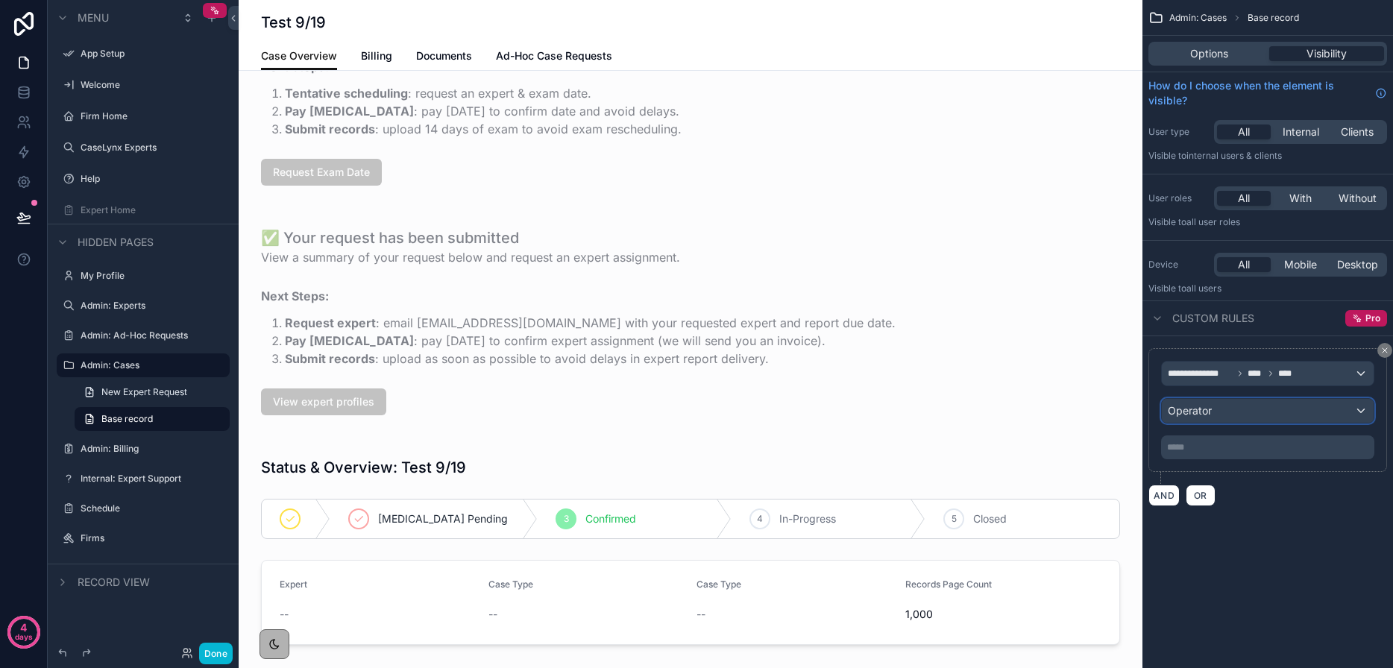
click at [1287, 414] on div "Operator" at bounding box center [1267, 411] width 212 height 24
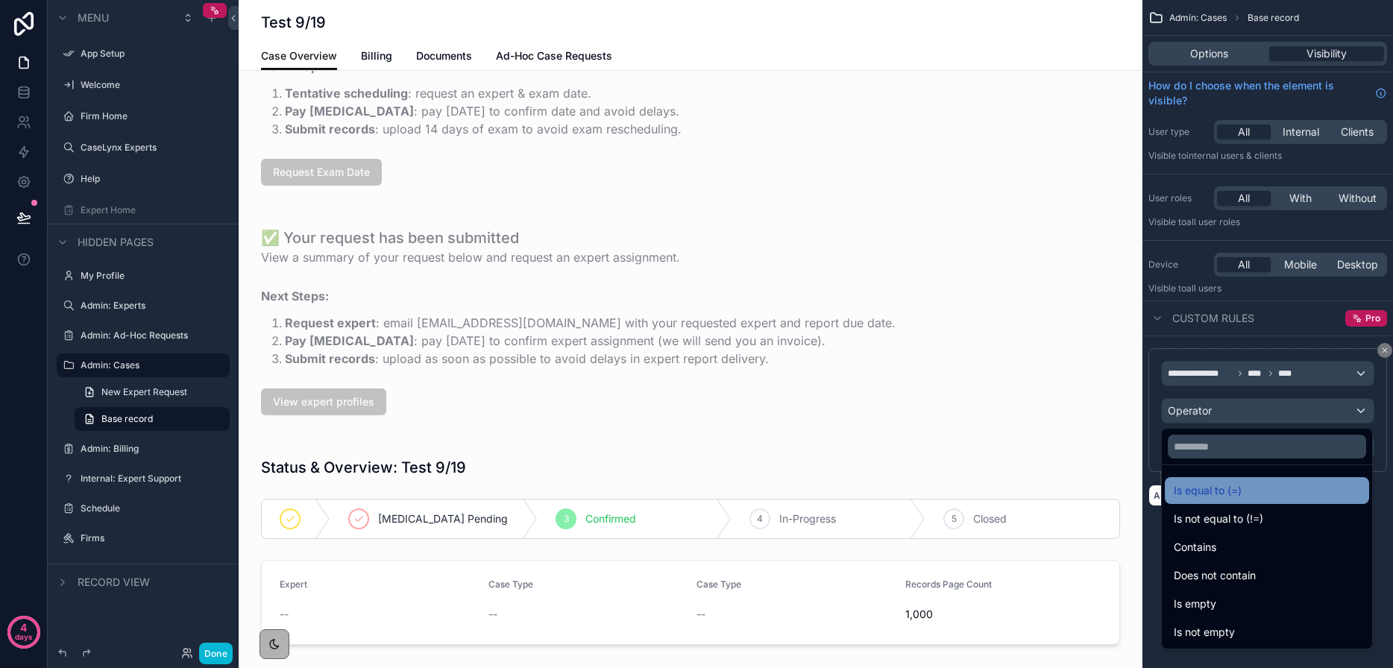
click at [1260, 488] on div "Is equal to (=)" at bounding box center [1266, 491] width 186 height 18
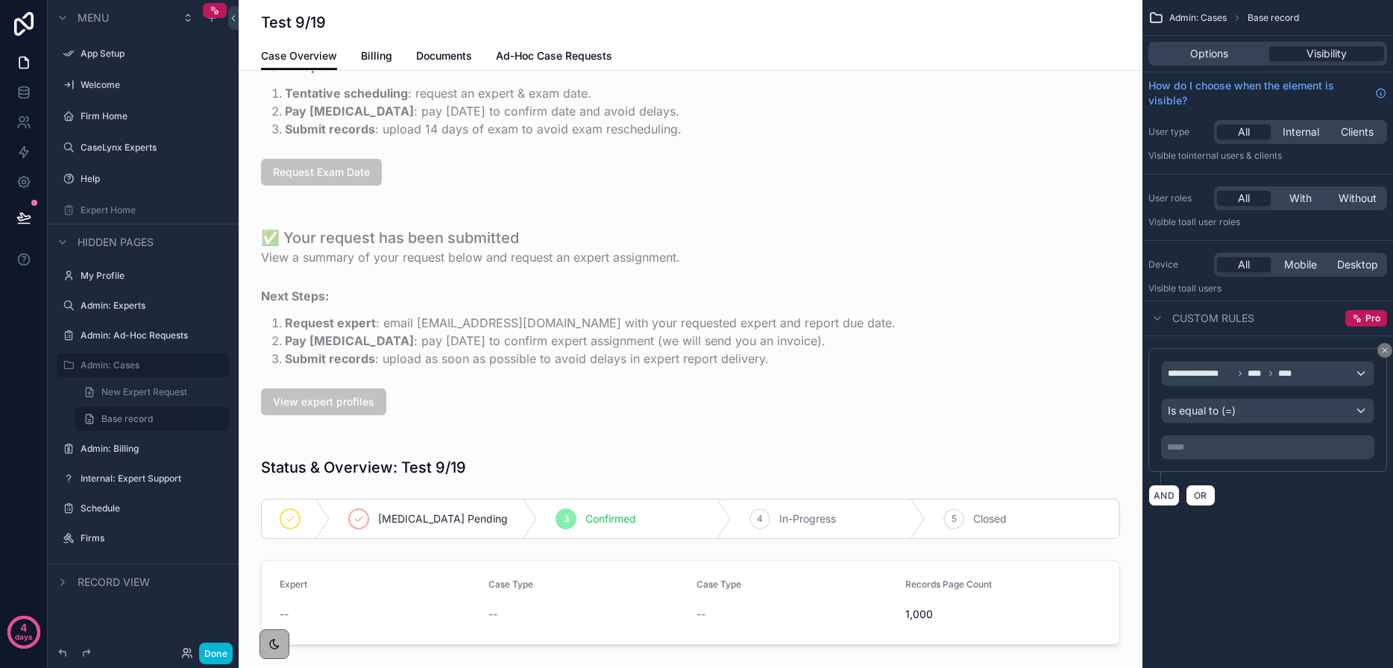
click at [1235, 450] on p "***** ﻿" at bounding box center [1269, 447] width 204 height 12
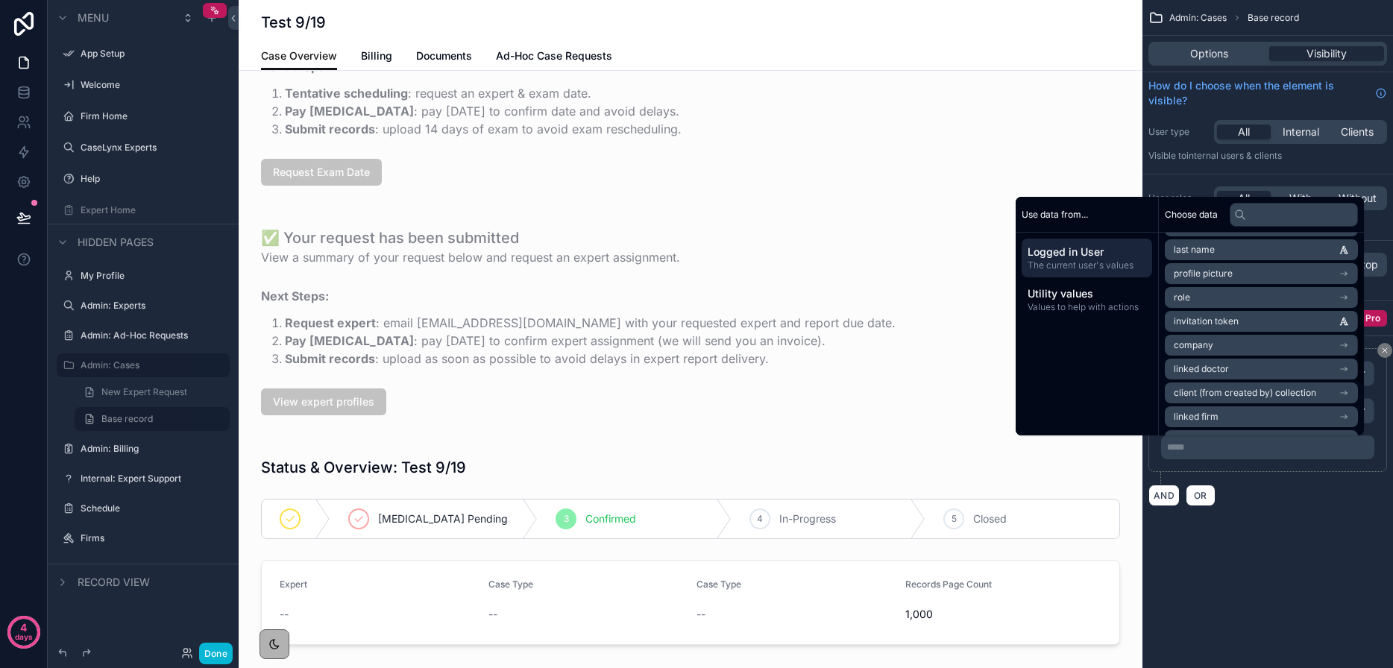
scroll to position [0, 0]
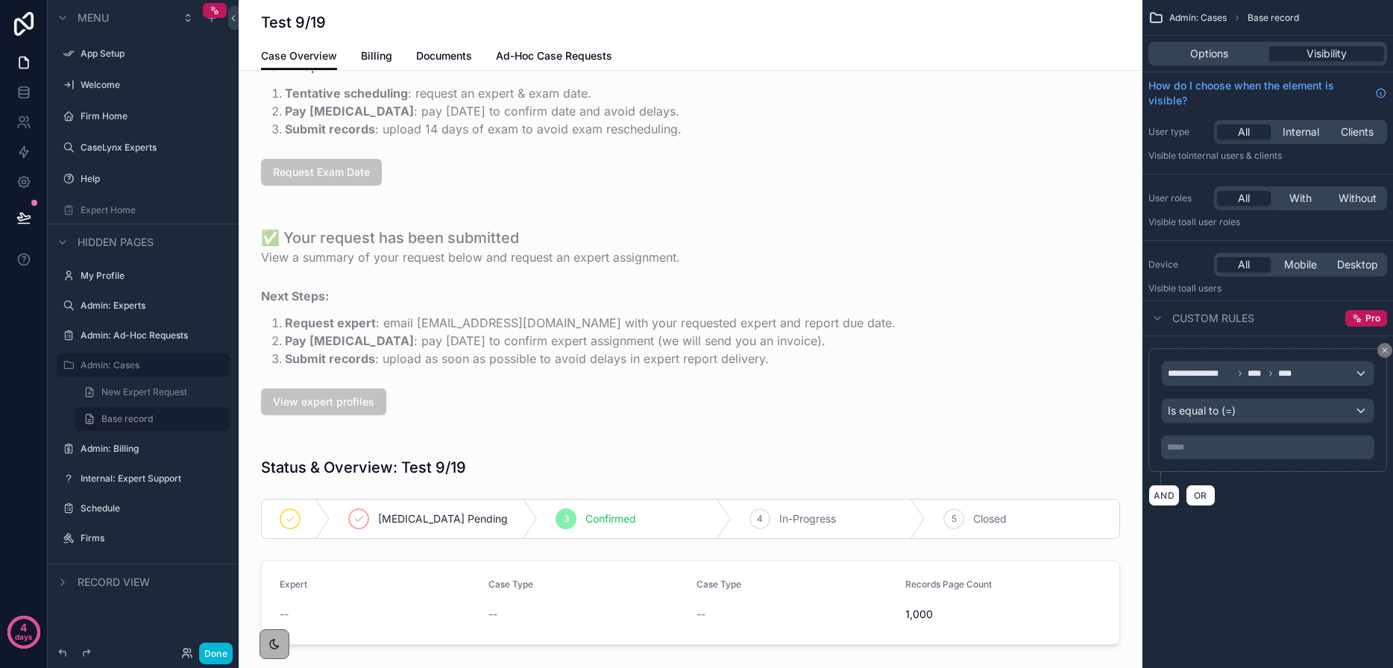
click at [1291, 514] on div "**********" at bounding box center [1267, 427] width 250 height 182
click at [1216, 373] on span "**********" at bounding box center [1199, 374] width 65 height 12
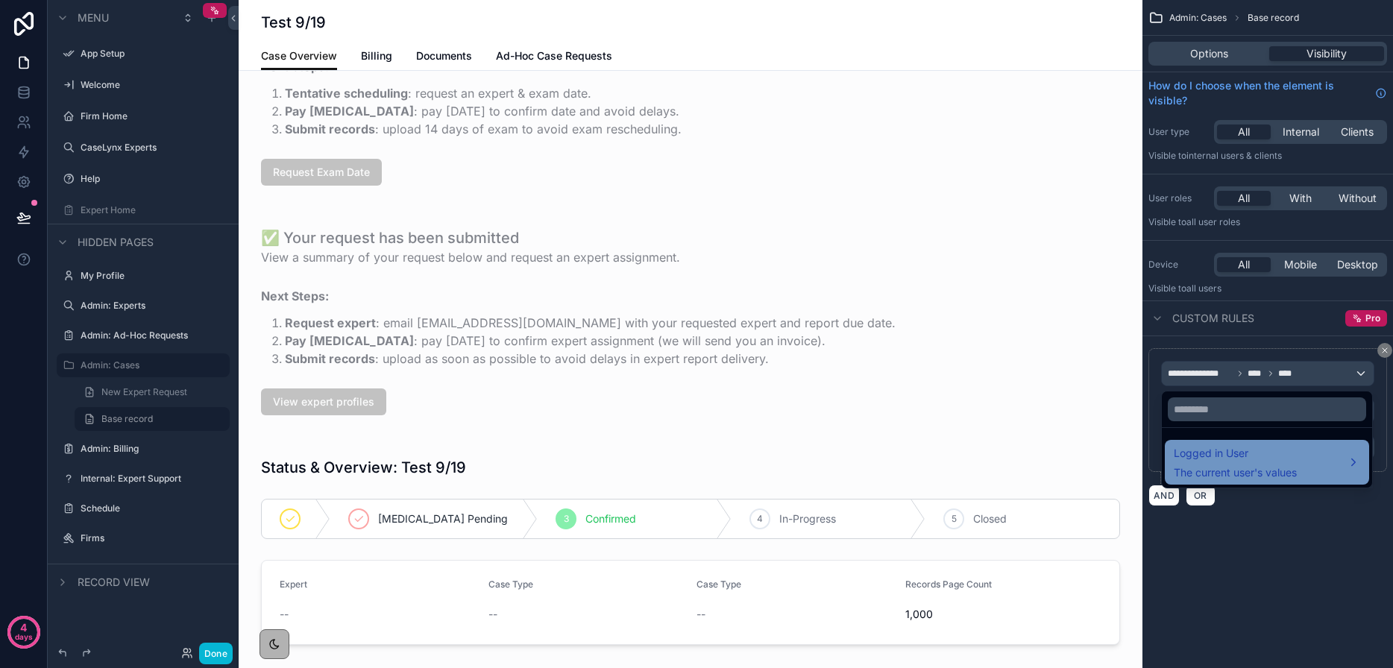
click at [1280, 456] on span "Logged in User" at bounding box center [1234, 453] width 123 height 18
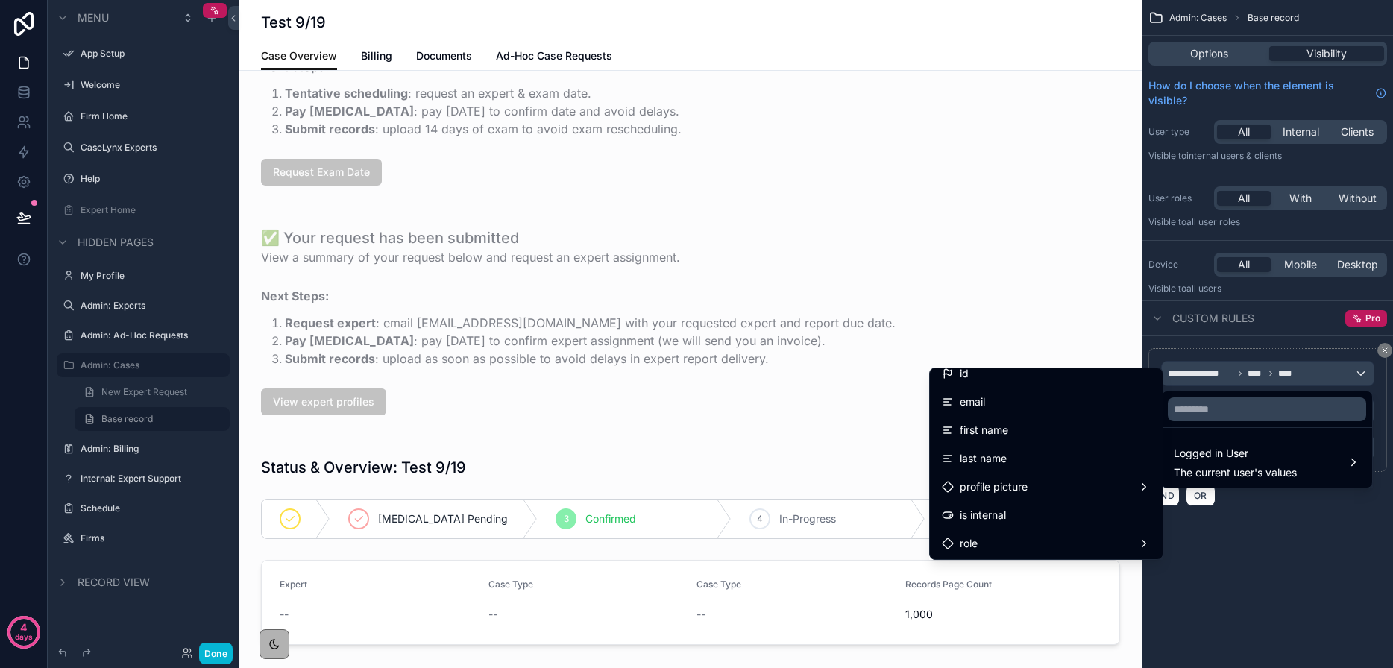
scroll to position [12, 0]
click at [1132, 543] on div "role" at bounding box center [1046, 543] width 209 height 18
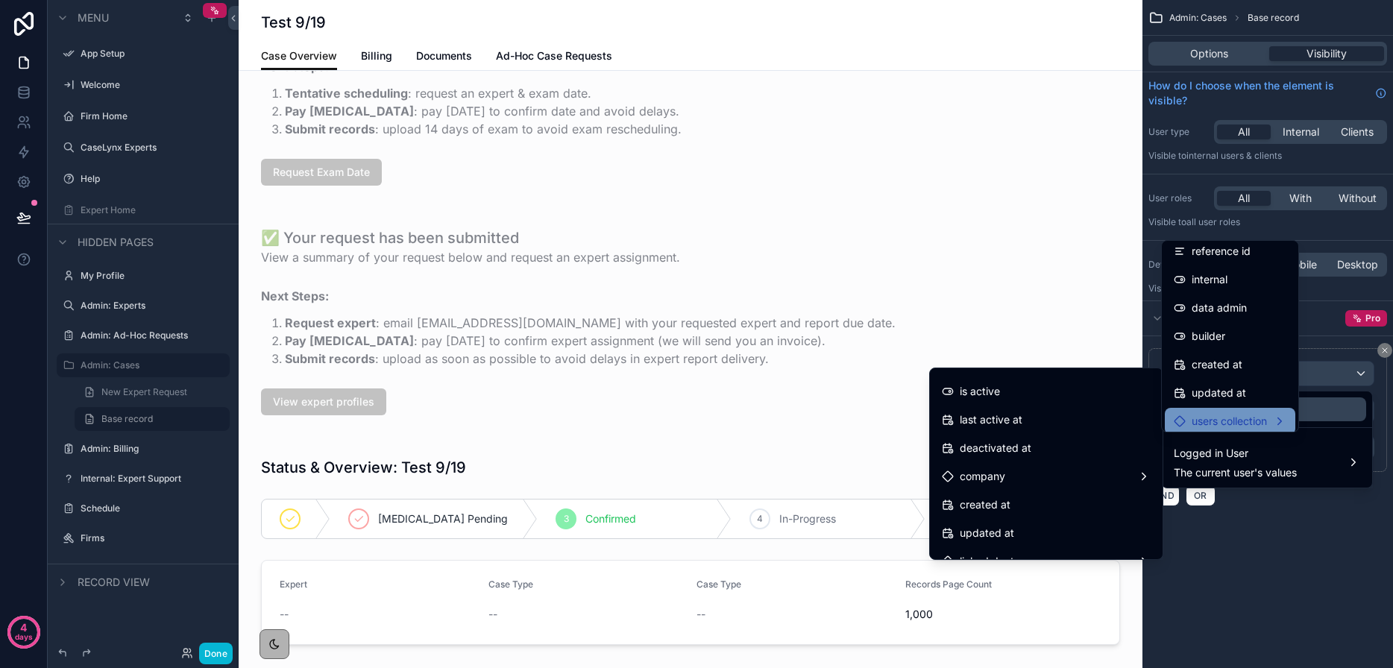
scroll to position [97, 0]
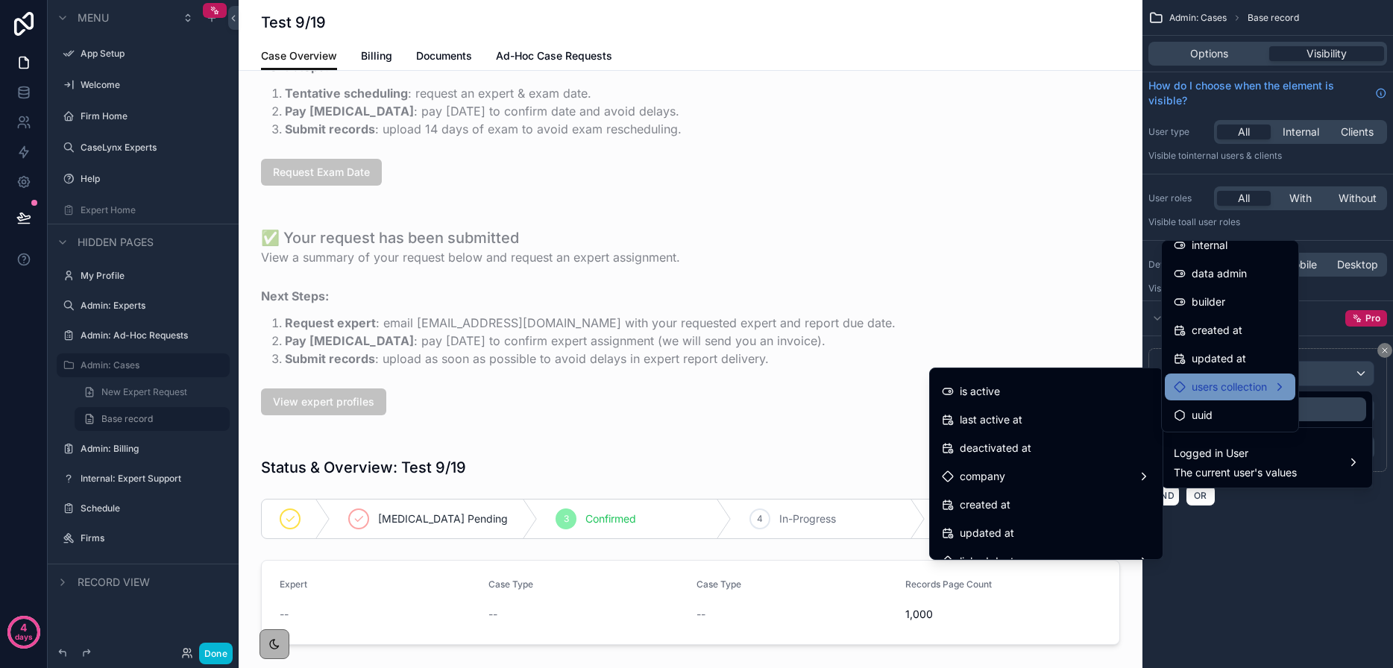
click at [1216, 392] on span "users collection" at bounding box center [1228, 387] width 75 height 18
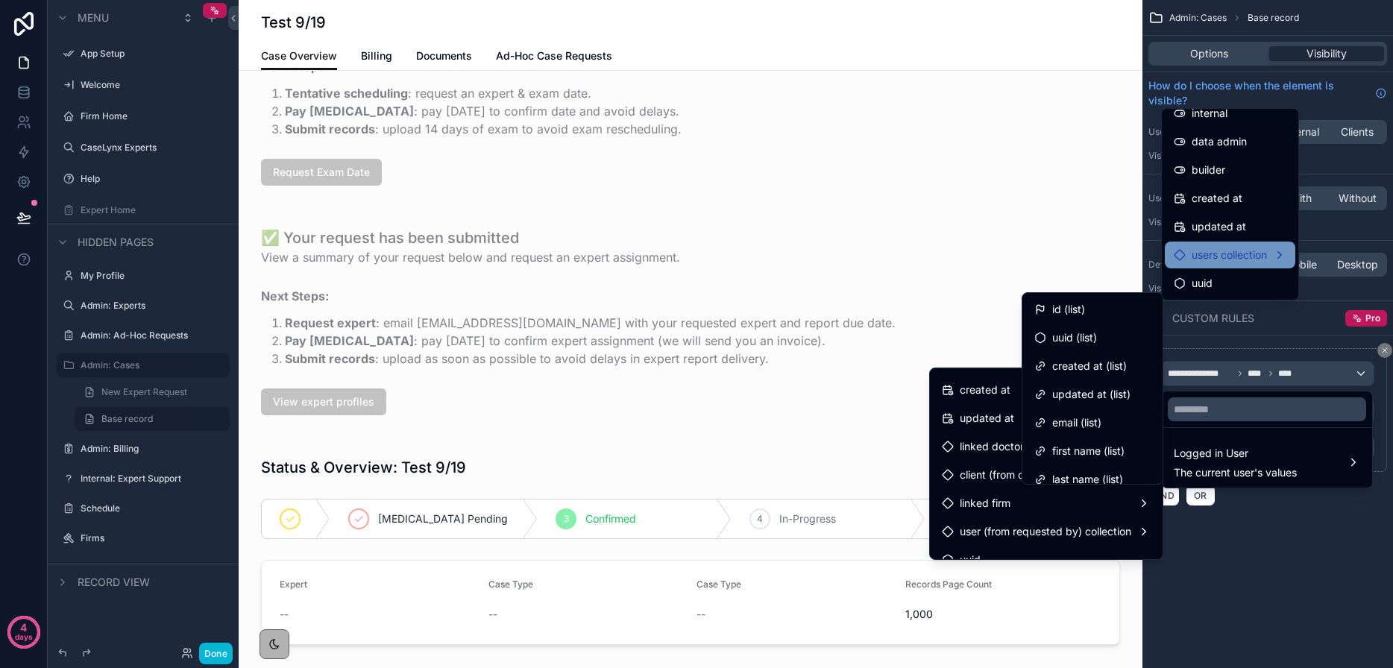
scroll to position [352, 0]
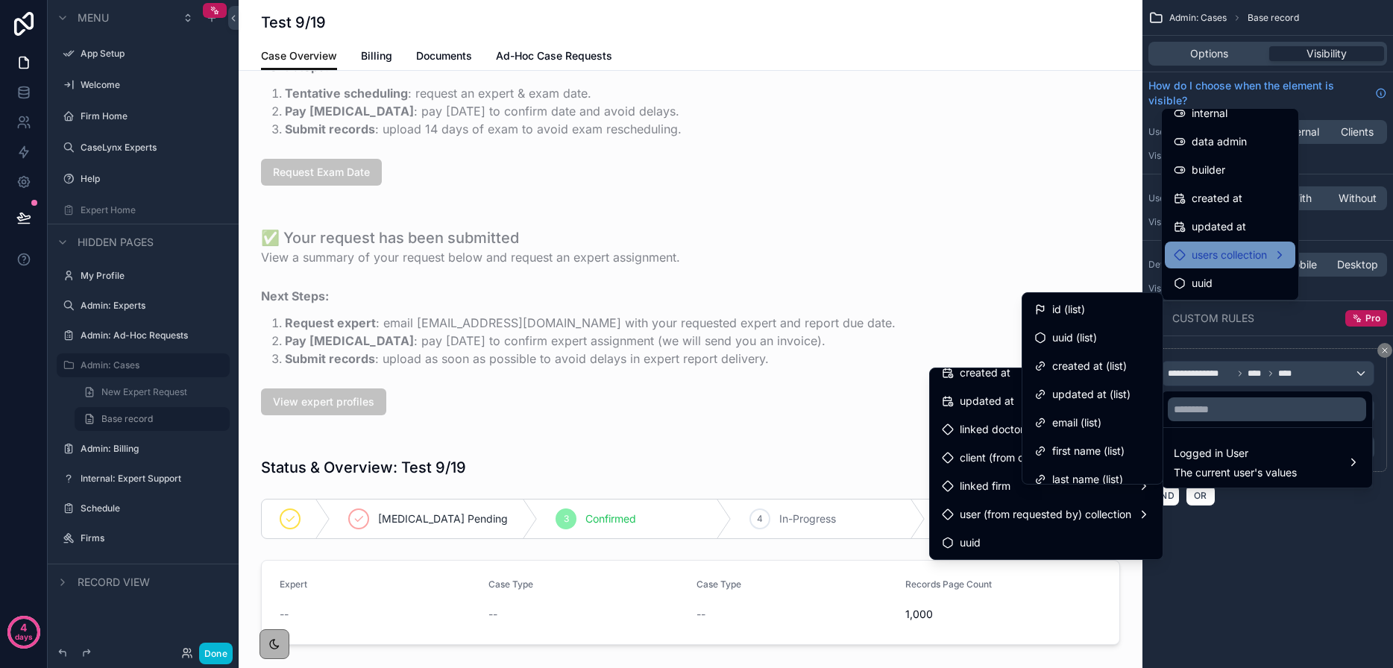
click at [1314, 573] on div "scrollable content" at bounding box center [696, 334] width 1393 height 668
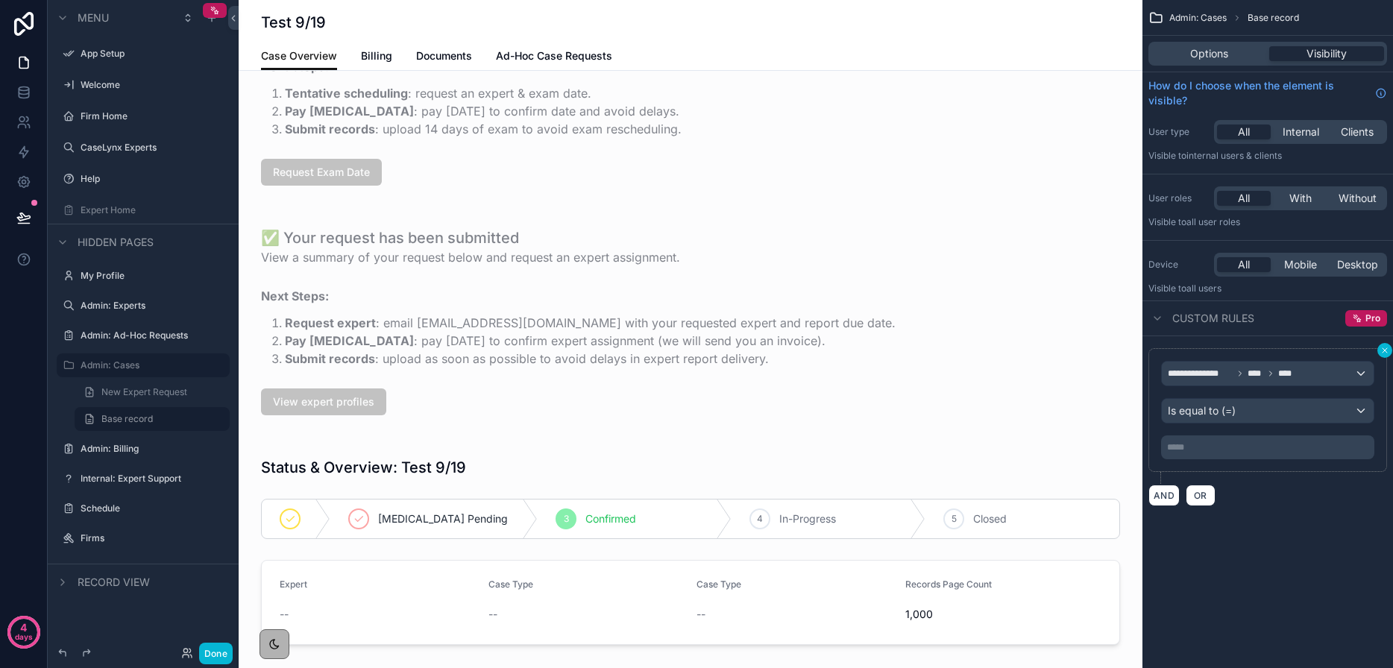
click at [1384, 353] on icon "scrollable content" at bounding box center [1384, 350] width 9 height 9
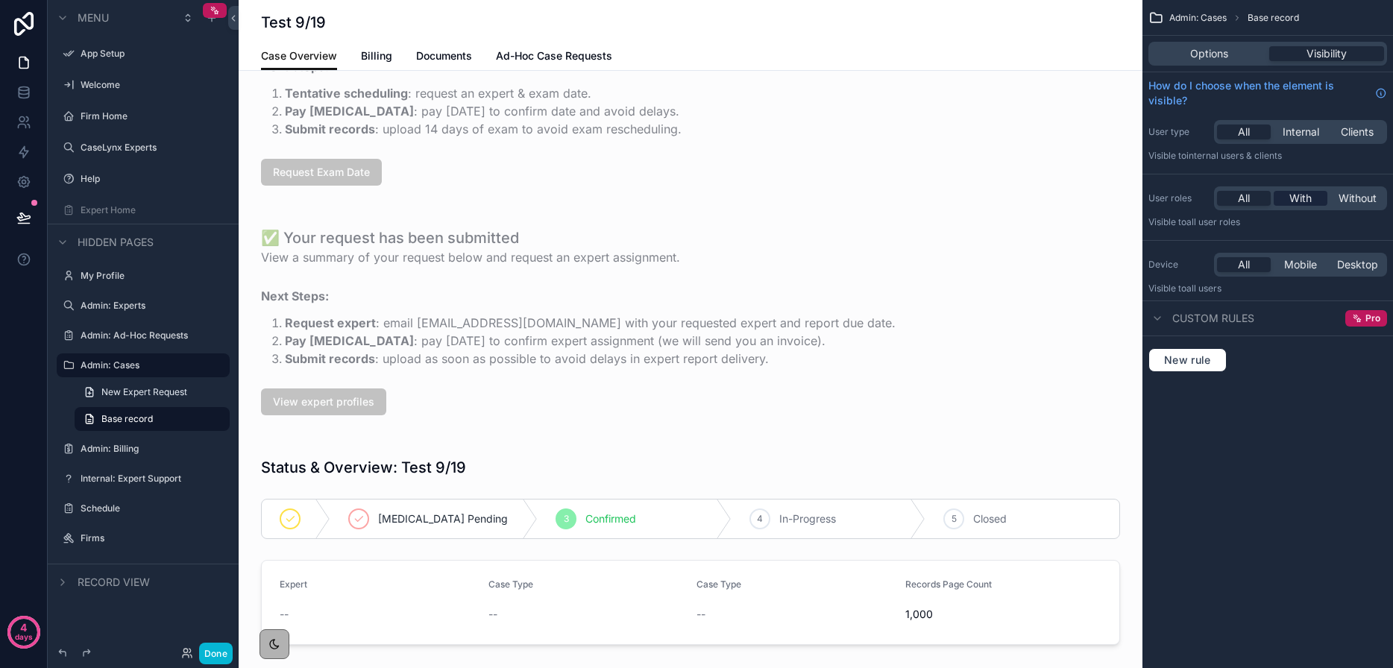
click at [1320, 204] on div "With" at bounding box center [1300, 198] width 54 height 15
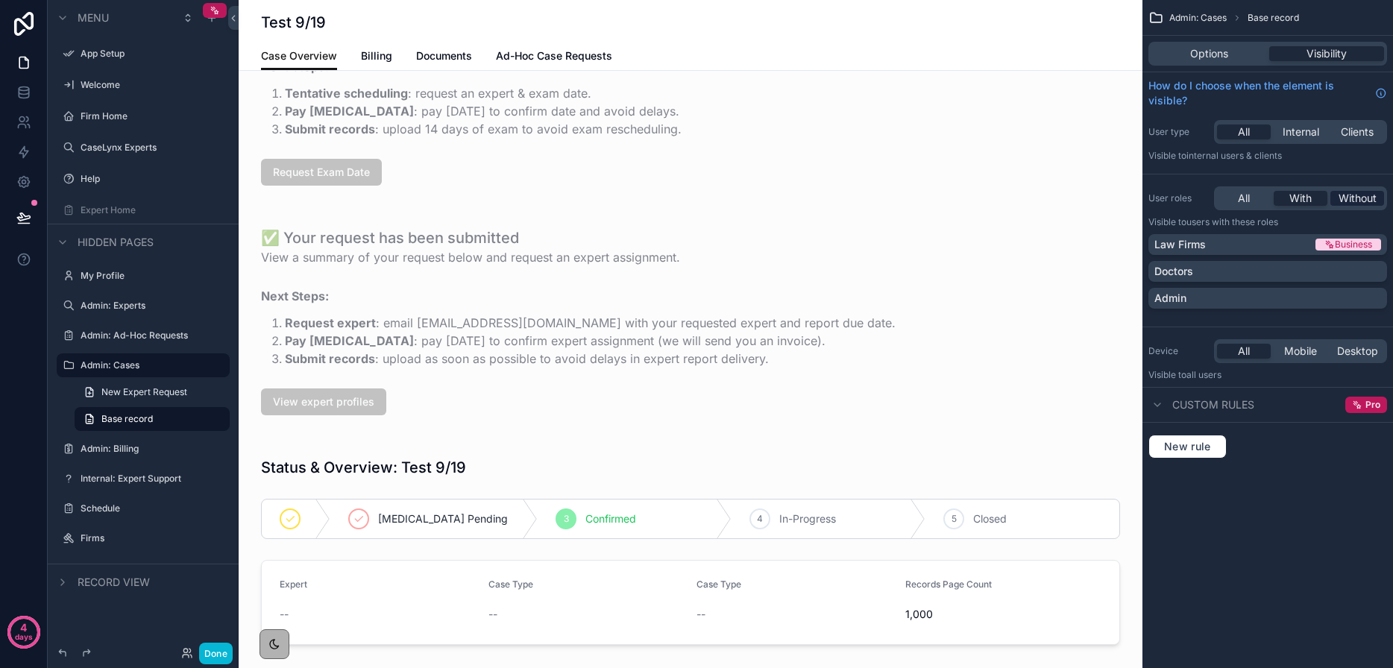
click at [1365, 195] on span "Without" at bounding box center [1357, 198] width 38 height 15
click at [1293, 274] on div "Doctors" at bounding box center [1267, 271] width 227 height 15
click at [386, 61] on span "Billing" at bounding box center [376, 55] width 31 height 15
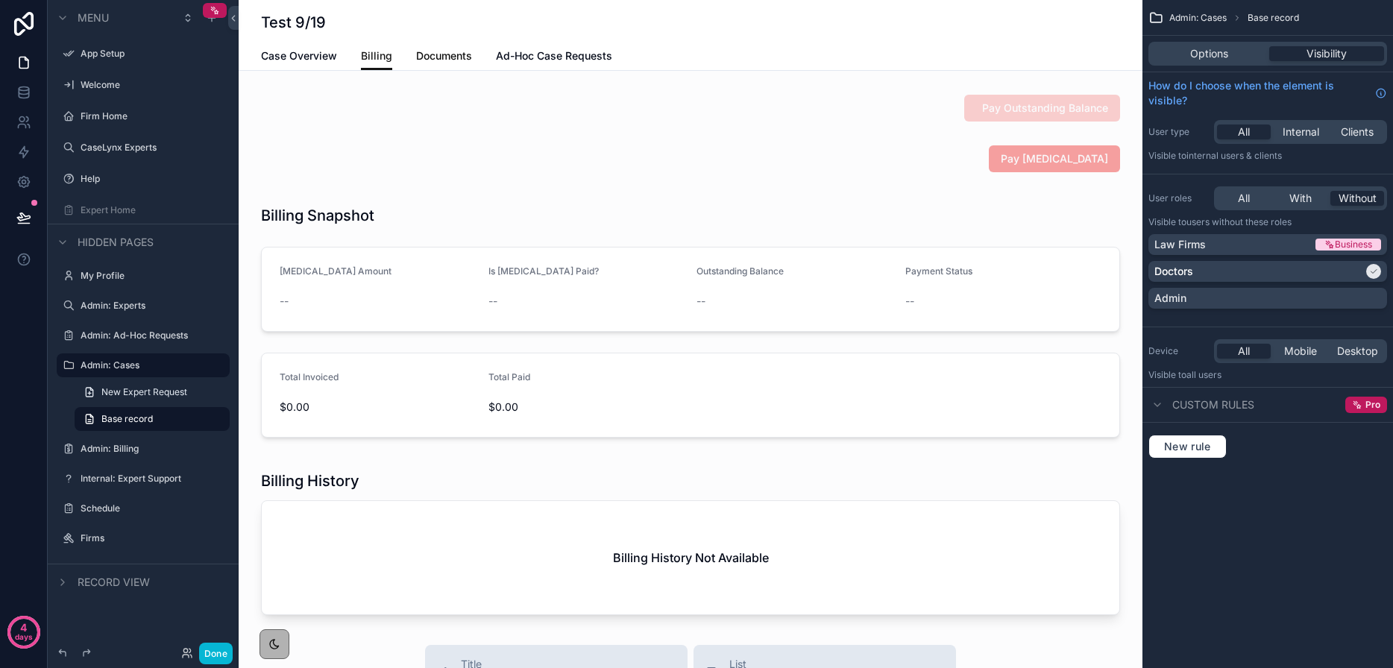
click at [462, 63] on link "Documents" at bounding box center [444, 57] width 56 height 30
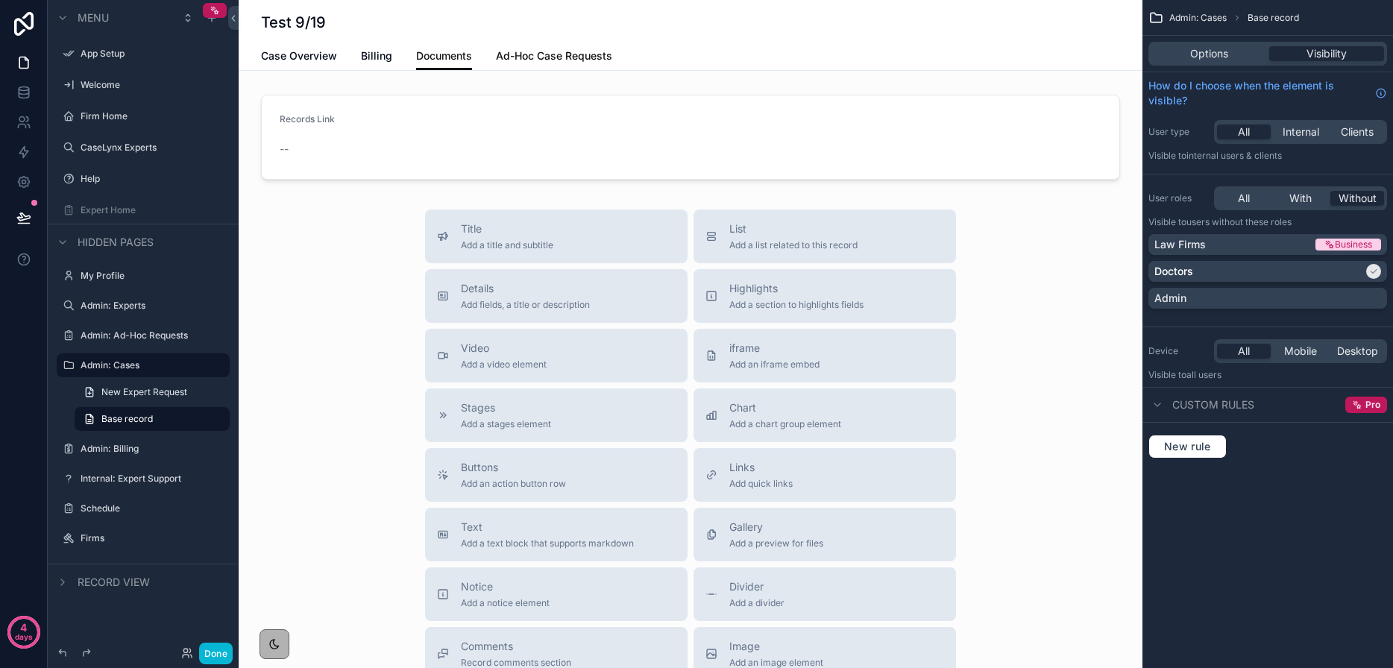
click at [520, 61] on span "Ad-Hoc Case Requests" at bounding box center [554, 55] width 116 height 15
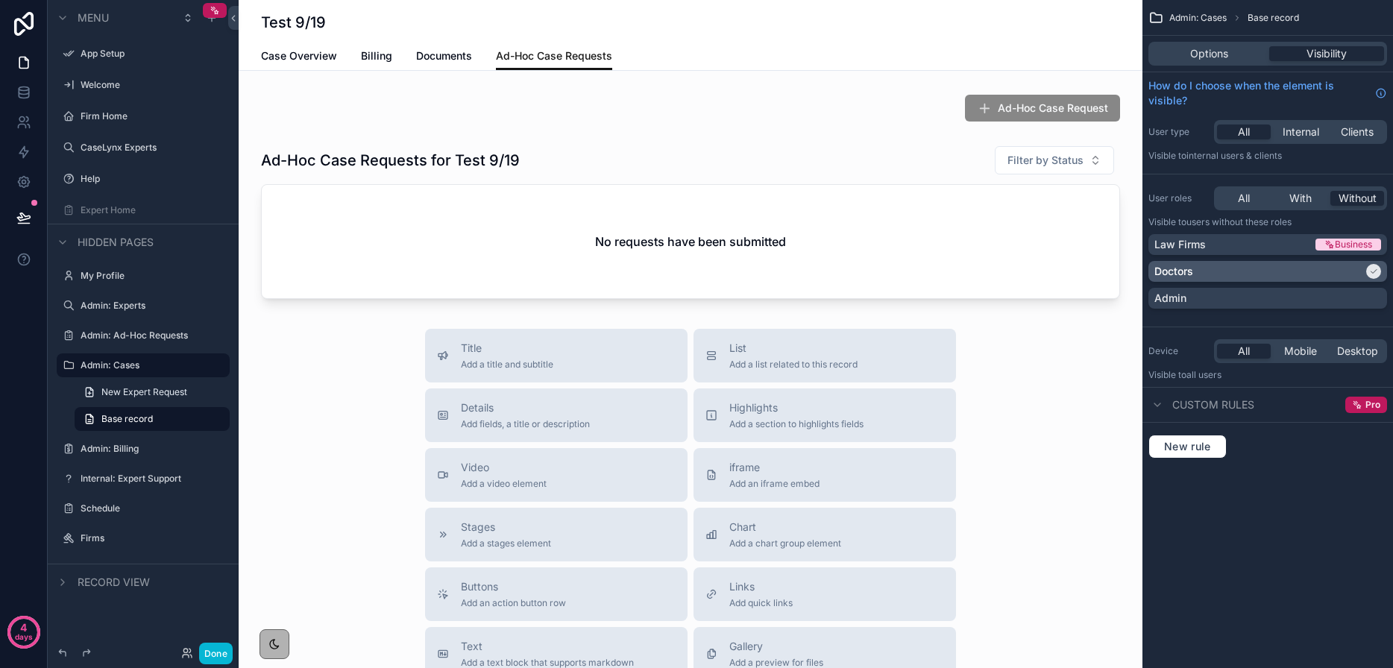
drag, startPoint x: 1337, startPoint y: 275, endPoint x: 1307, endPoint y: 268, distance: 30.6
click at [1337, 275] on div "Doctors" at bounding box center [1258, 271] width 209 height 15
click at [461, 55] on span "Documents" at bounding box center [444, 55] width 56 height 15
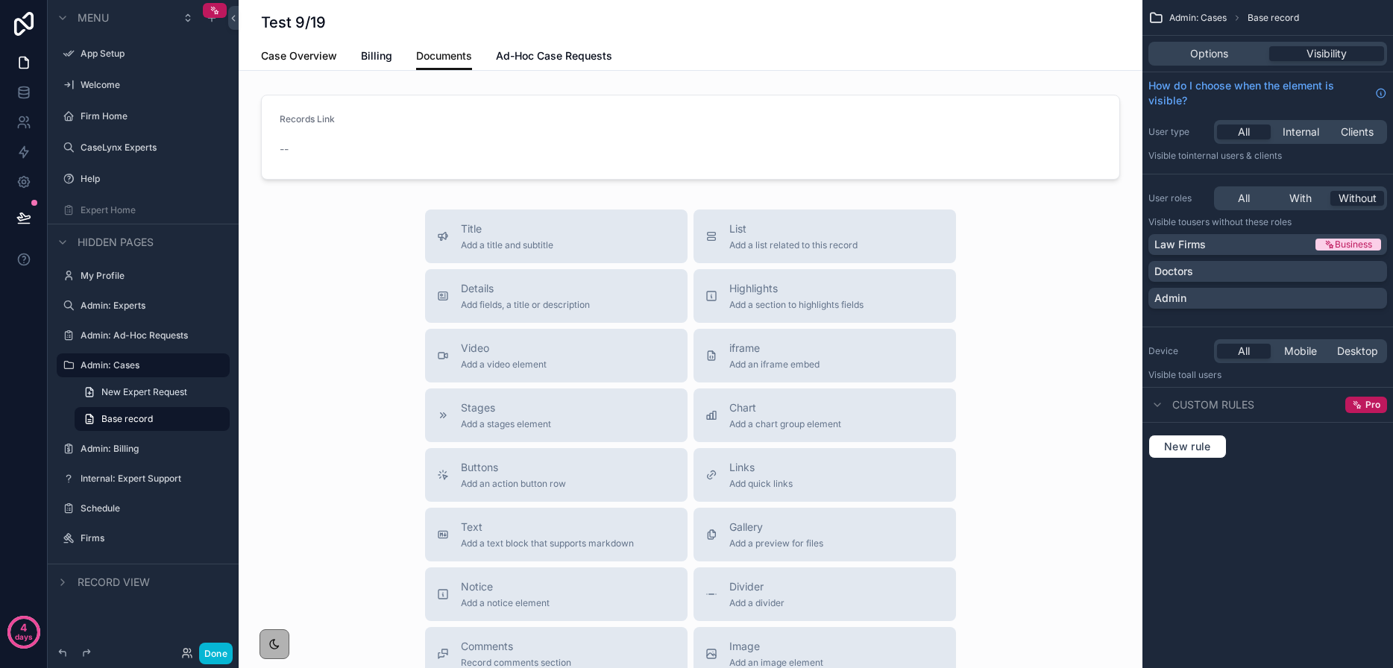
click at [315, 60] on span "Case Overview" at bounding box center [299, 55] width 76 height 15
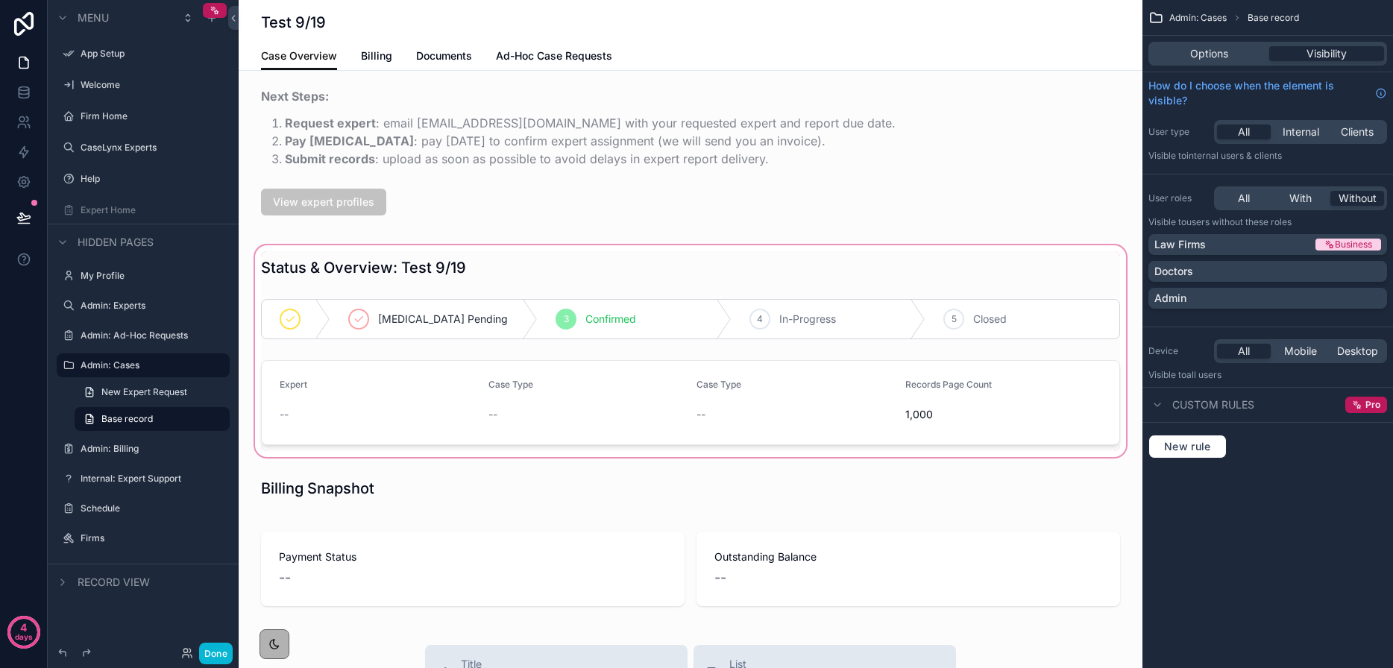
scroll to position [283, 0]
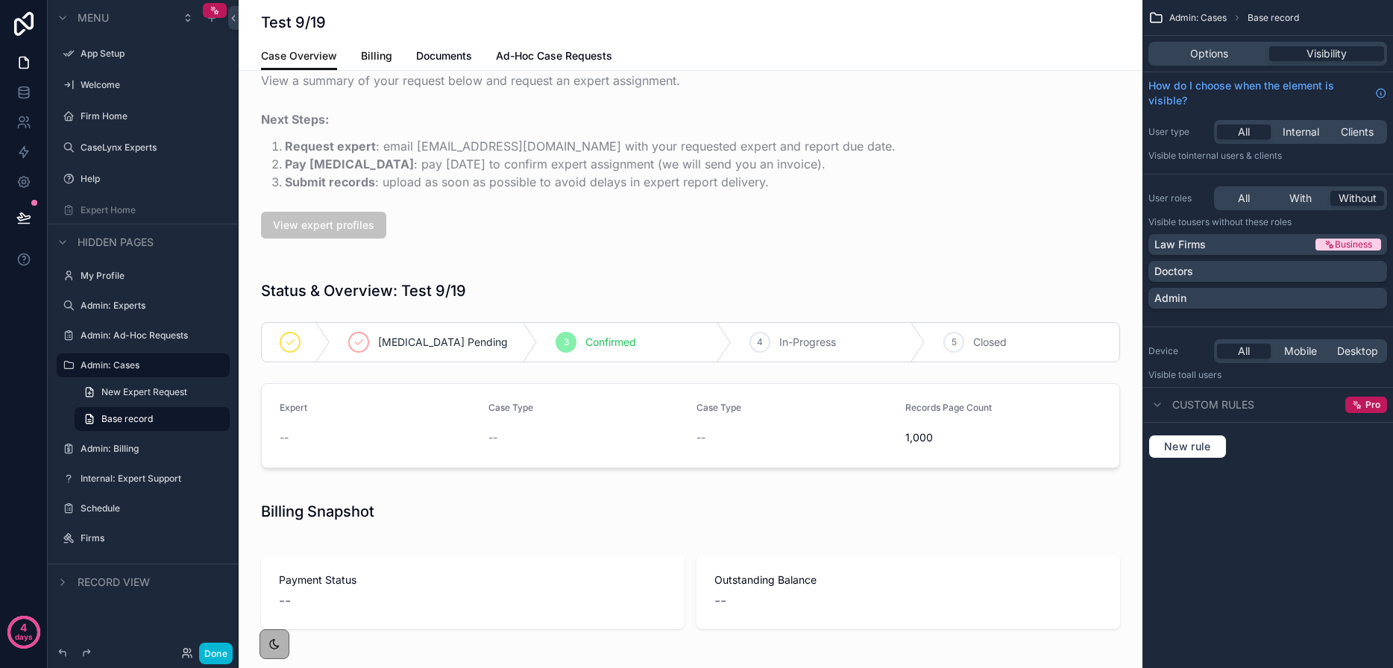
click at [386, 57] on span "Billing" at bounding box center [376, 55] width 31 height 15
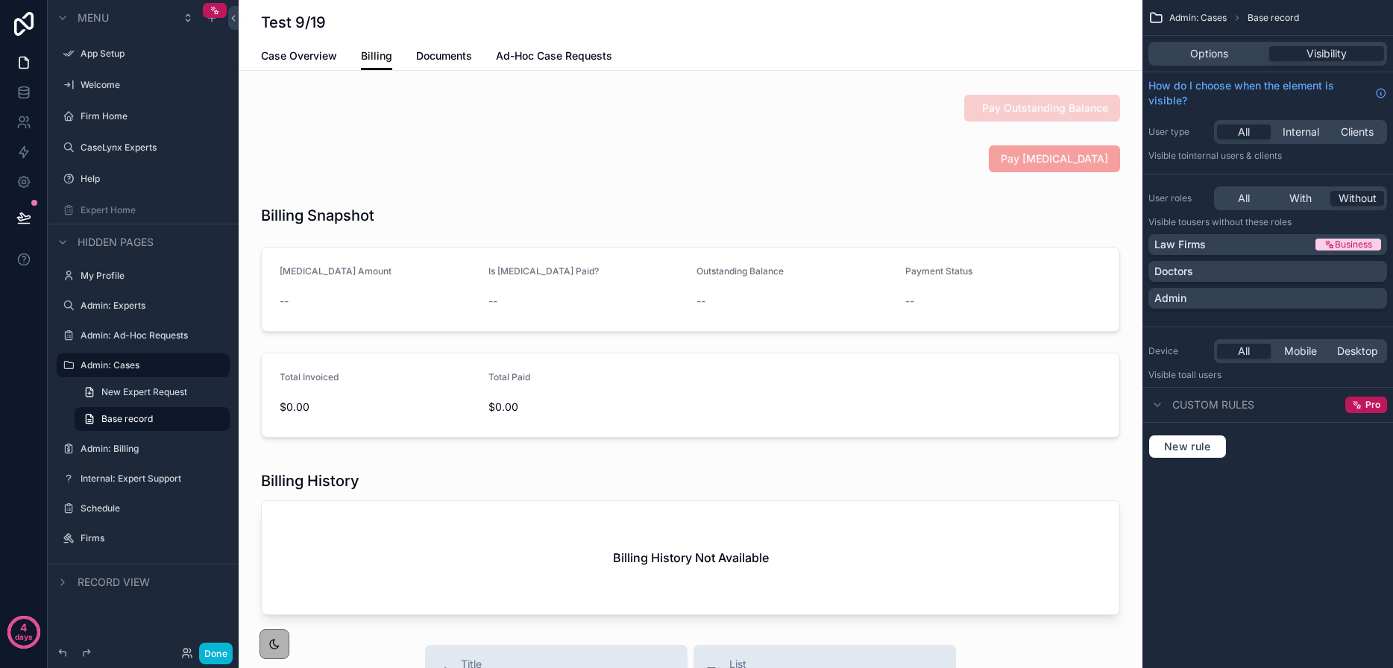
scroll to position [8, 0]
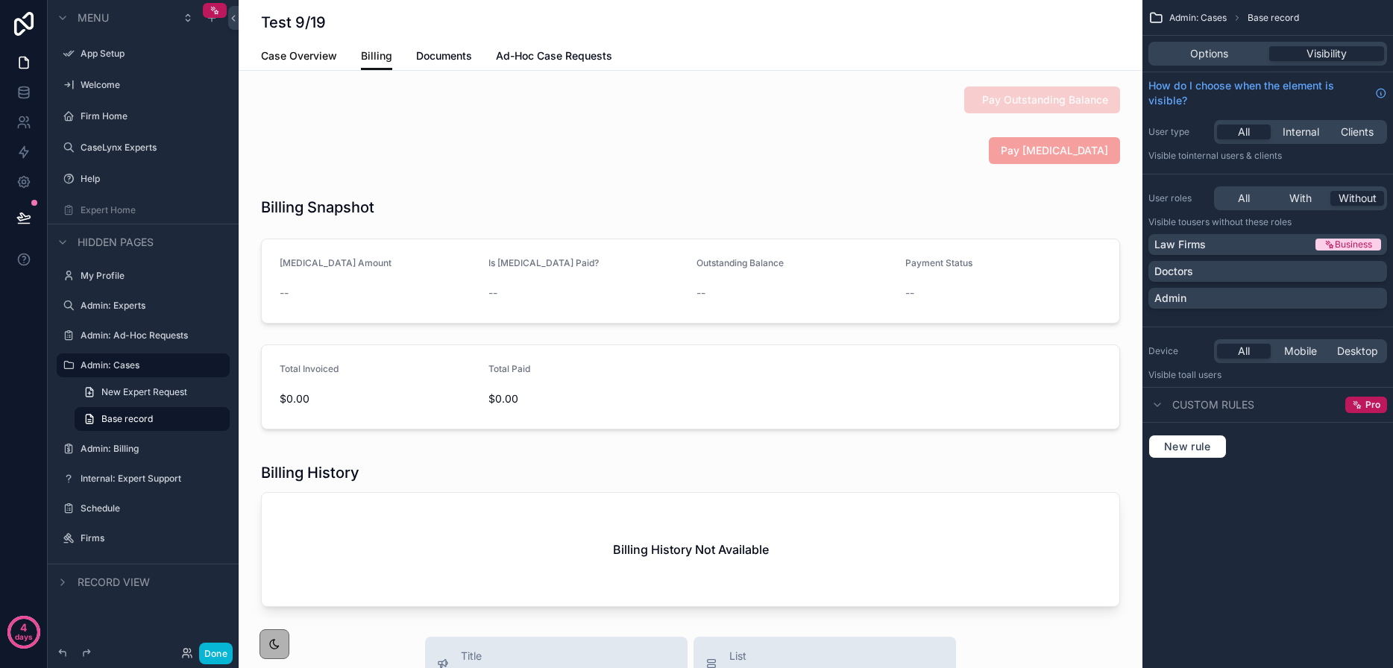
click at [294, 56] on span "Case Overview" at bounding box center [299, 55] width 76 height 15
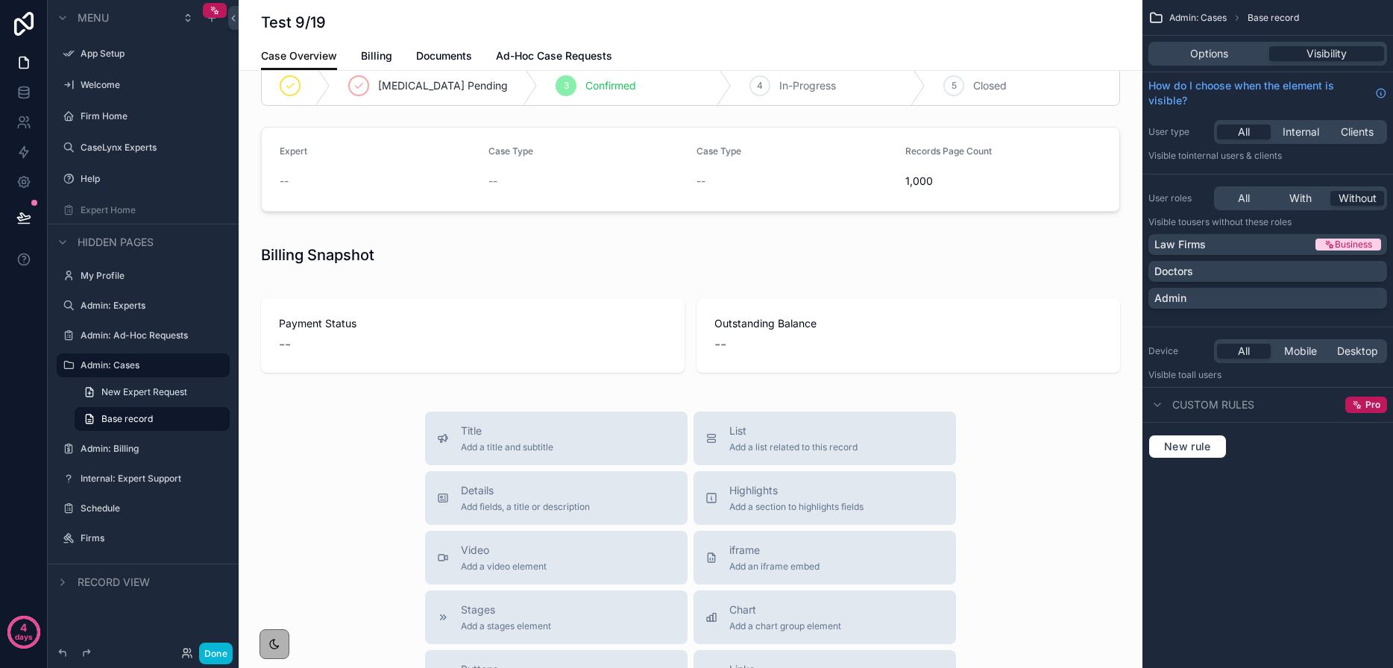
scroll to position [540, 0]
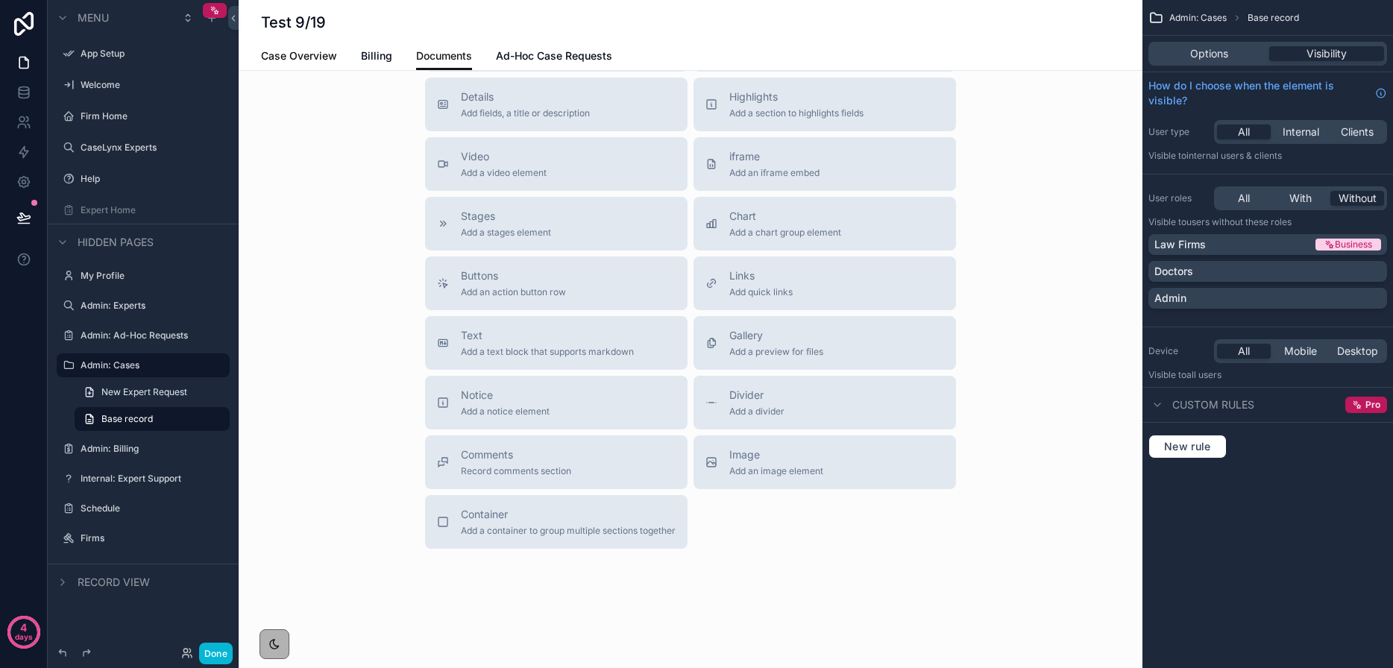
scroll to position [192, 0]
click at [120, 206] on label "Expert Home" at bounding box center [140, 210] width 119 height 12
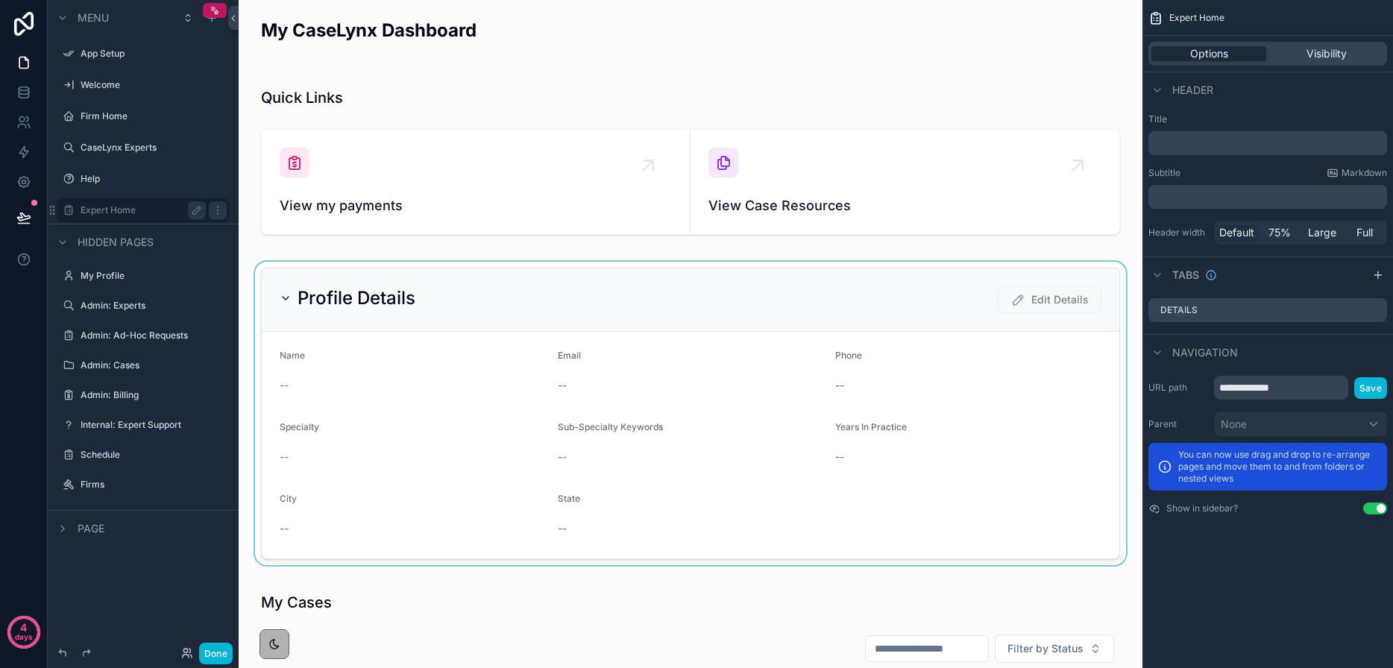
click at [286, 300] on div "scrollable content" at bounding box center [690, 413] width 880 height 303
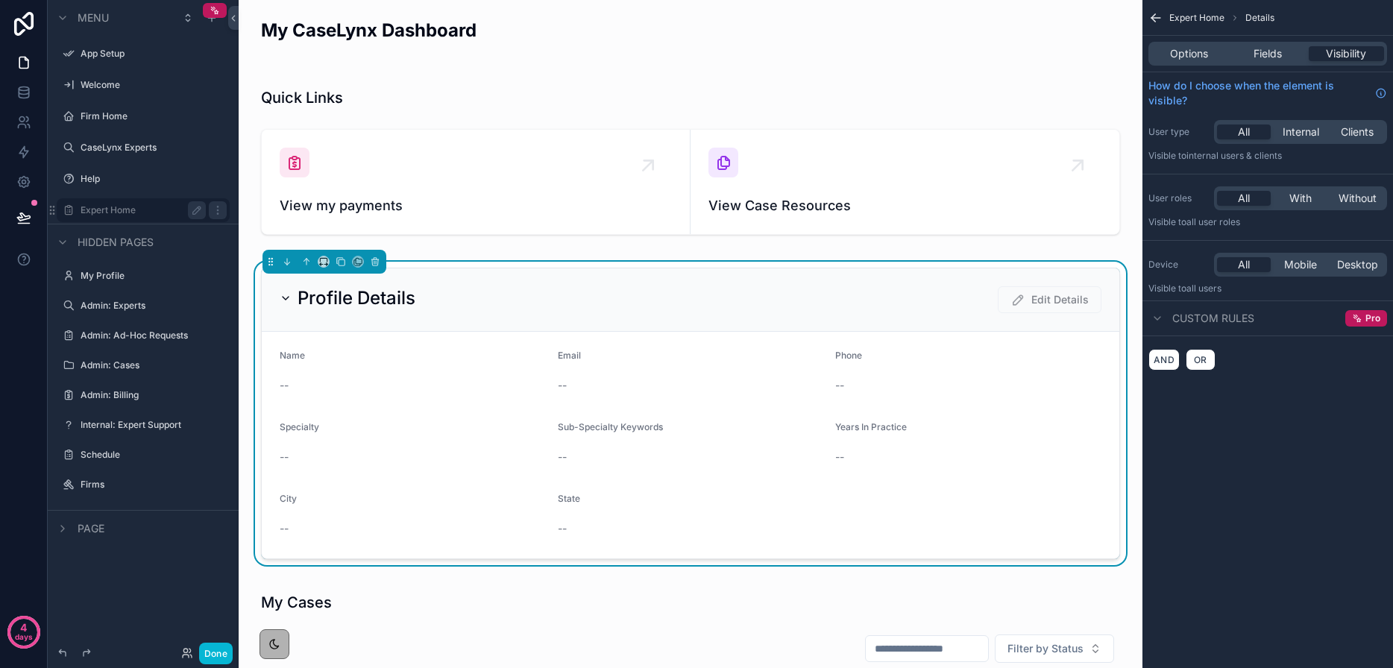
click at [286, 295] on icon "scrollable content" at bounding box center [286, 298] width 12 height 12
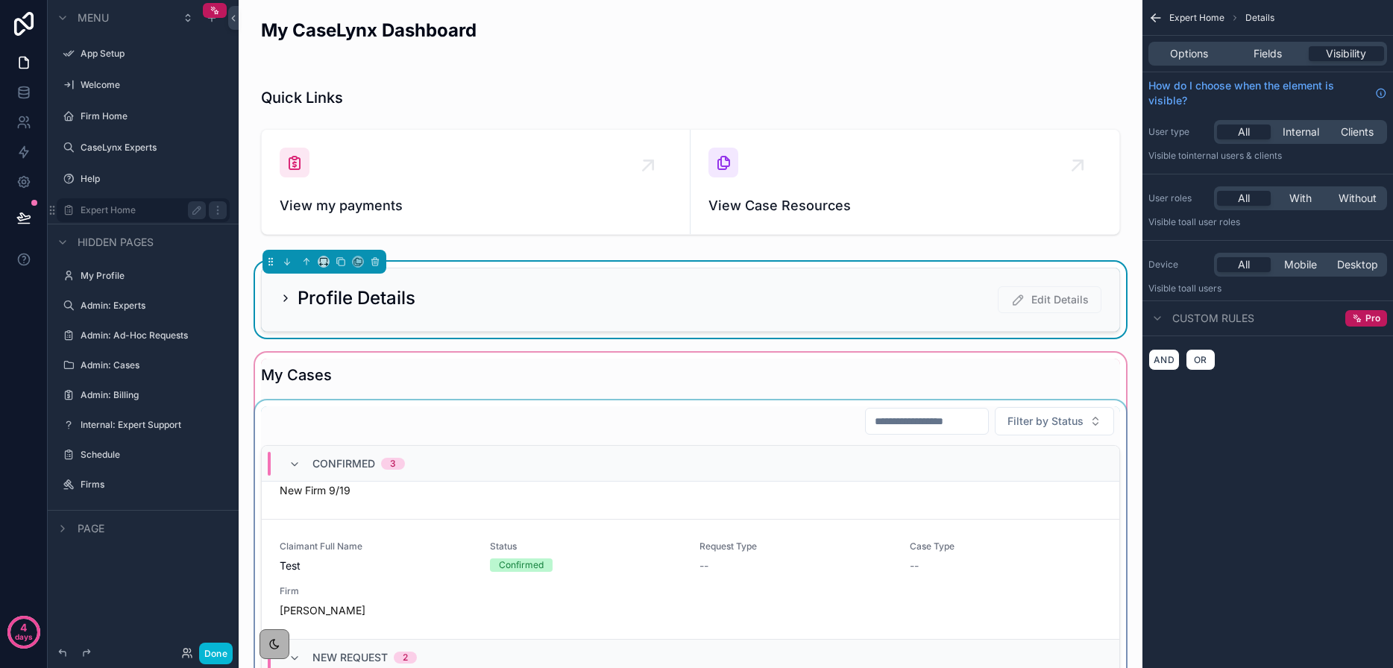
scroll to position [209, 0]
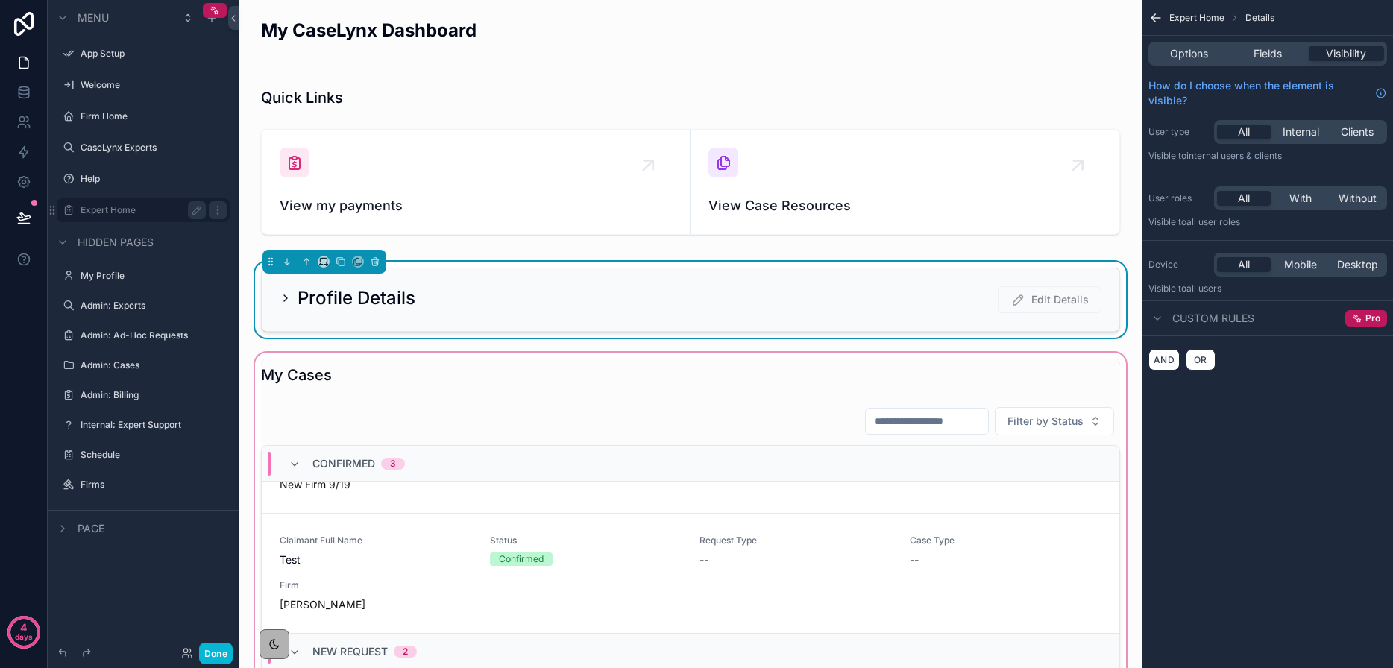
drag, startPoint x: 643, startPoint y: 347, endPoint x: 642, endPoint y: 356, distance: 8.2
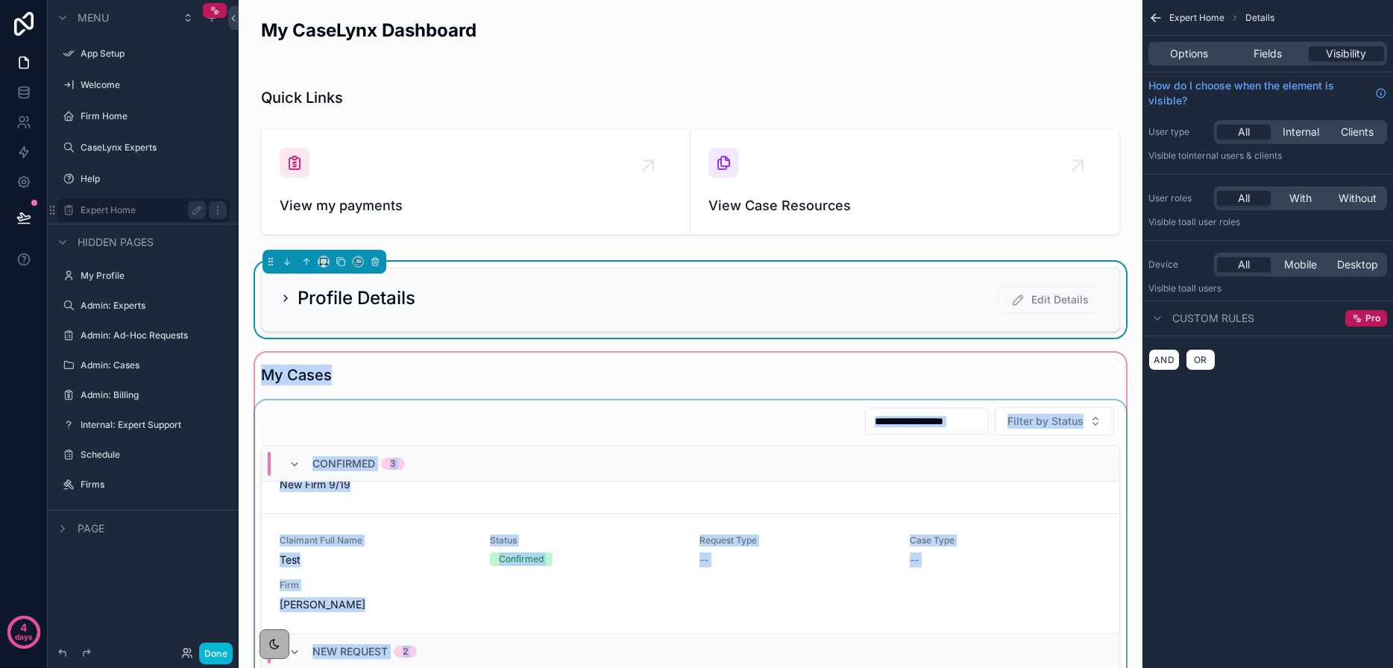
click at [646, 470] on div "Confirmed 3" at bounding box center [690, 464] width 857 height 36
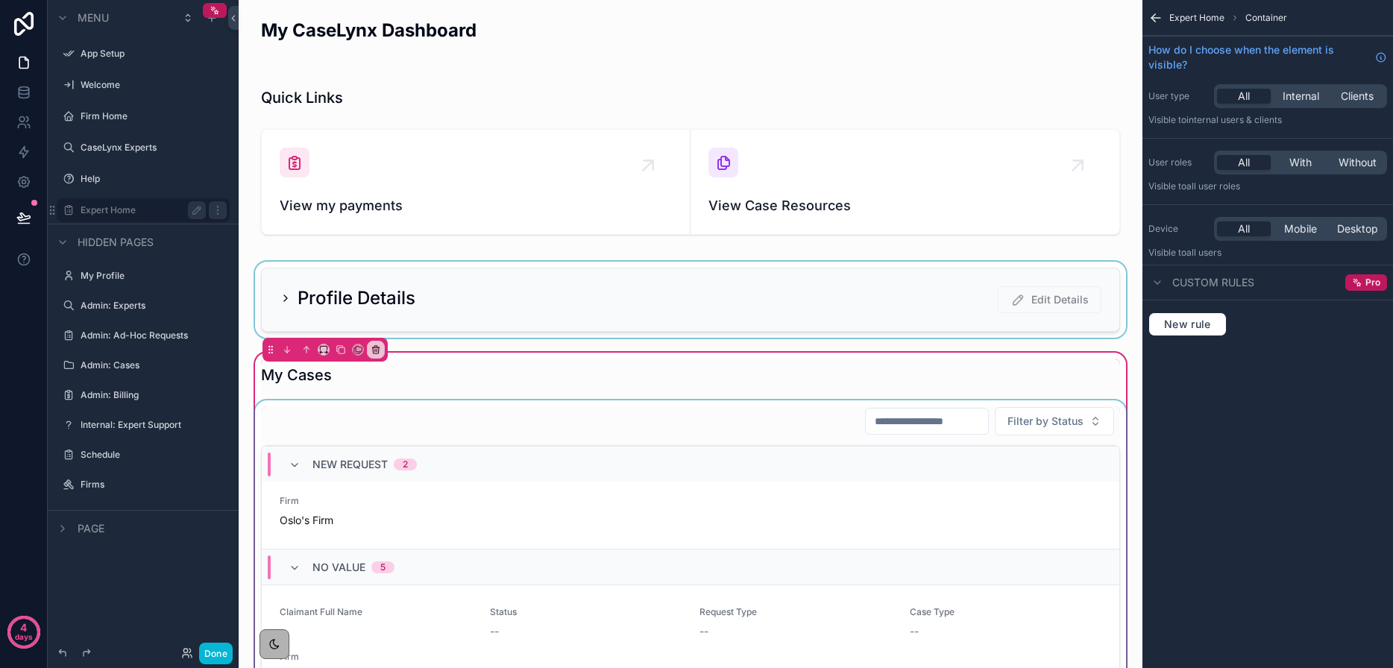
click at [1100, 505] on div "scrollable content" at bounding box center [690, 676] width 877 height 552
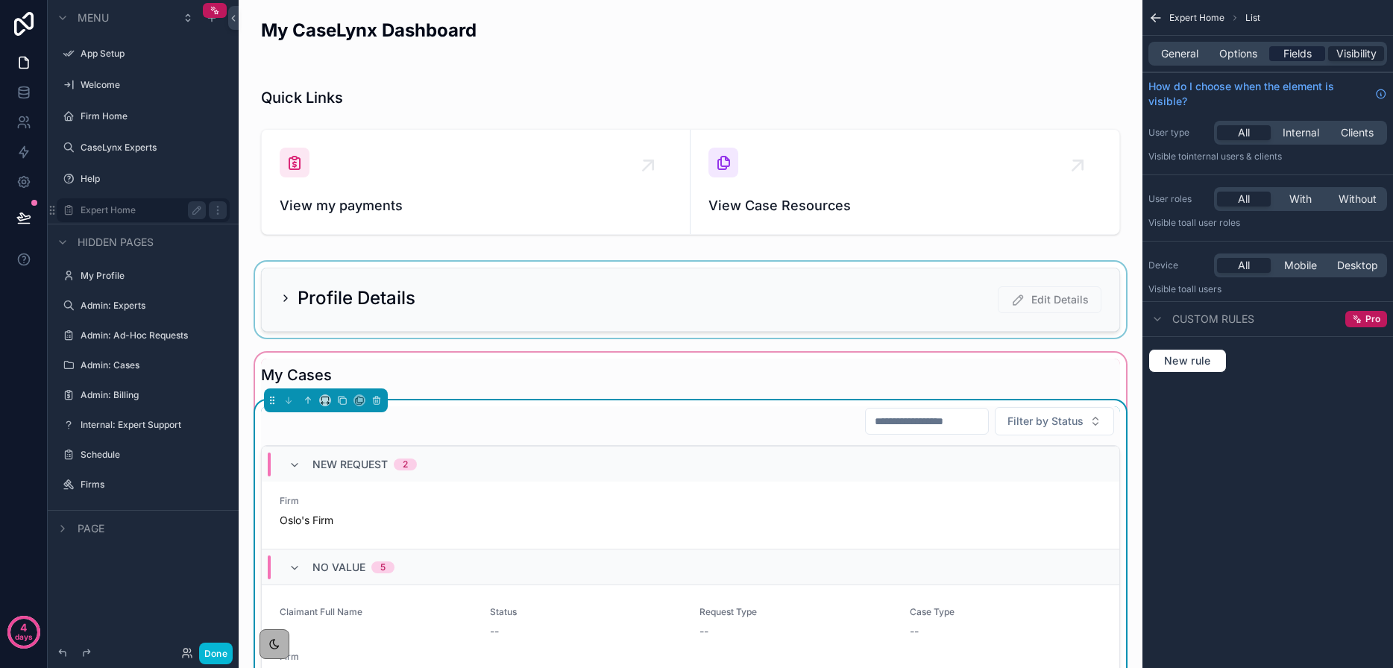
click at [1293, 46] on span "Fields" at bounding box center [1297, 53] width 28 height 15
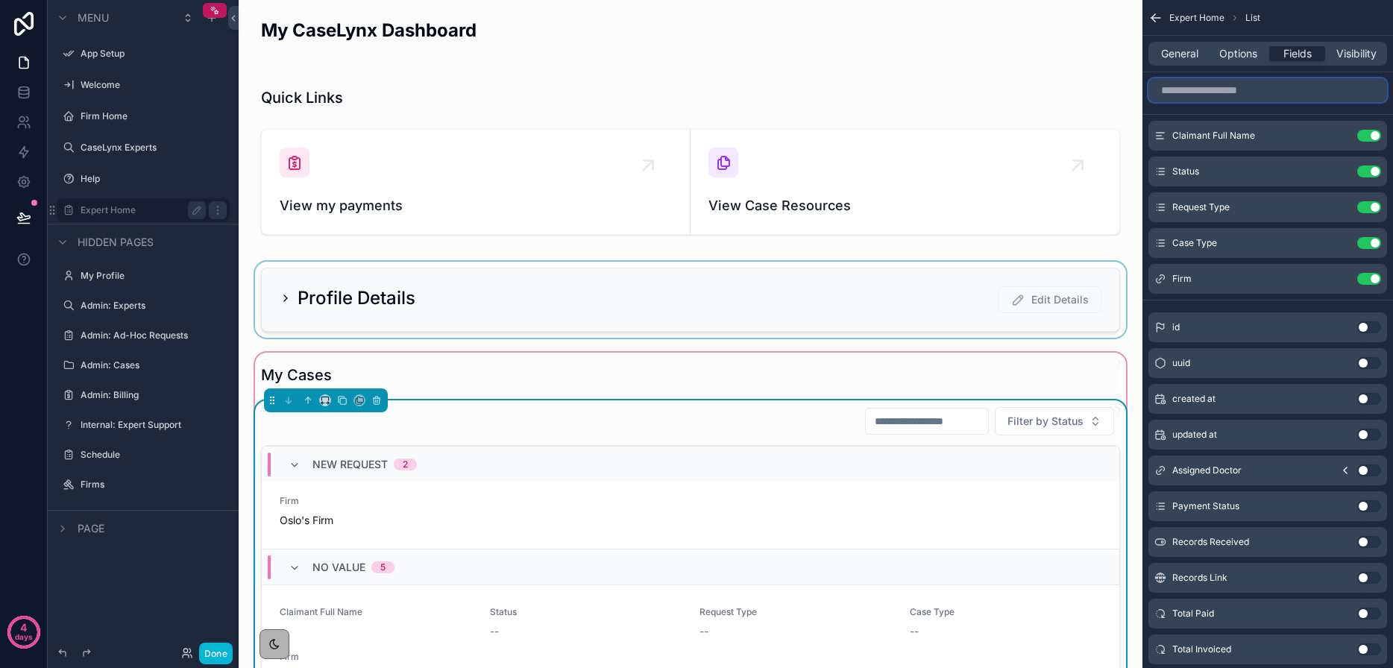
click at [1190, 95] on input "scrollable content" at bounding box center [1267, 90] width 239 height 24
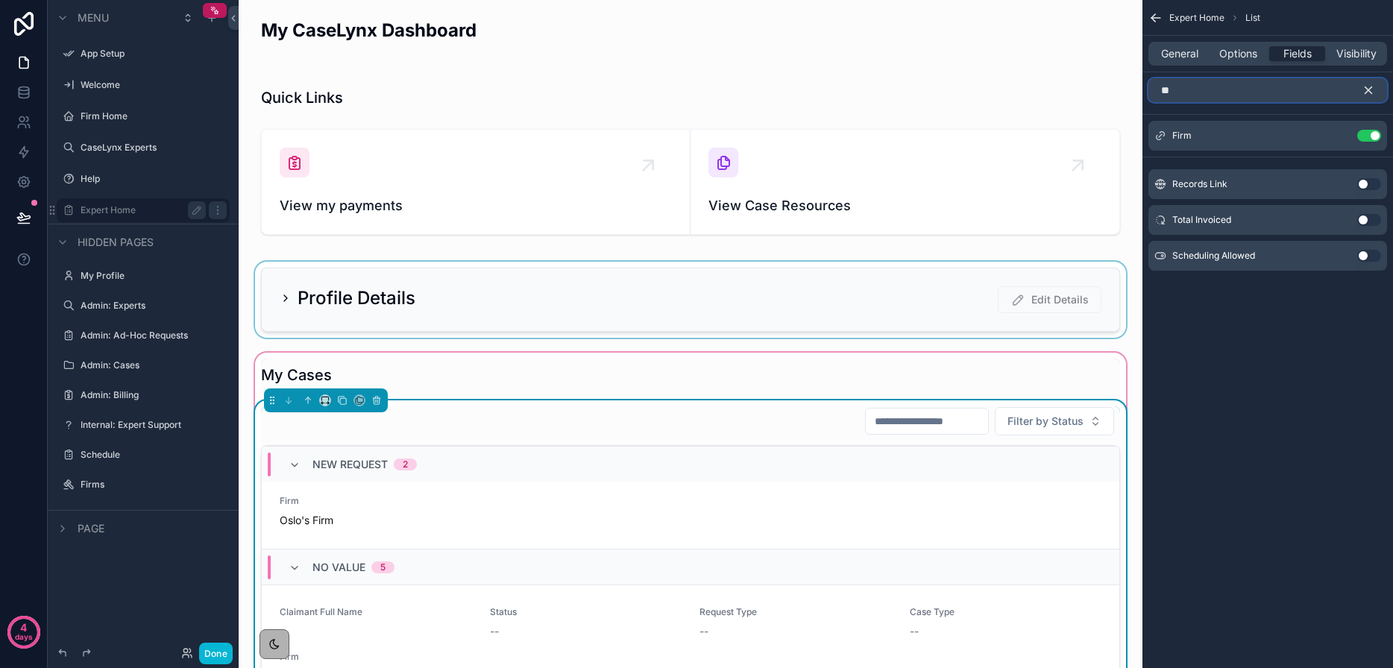
type input "**"
click at [1357, 182] on button "Use setting" at bounding box center [1369, 184] width 24 height 12
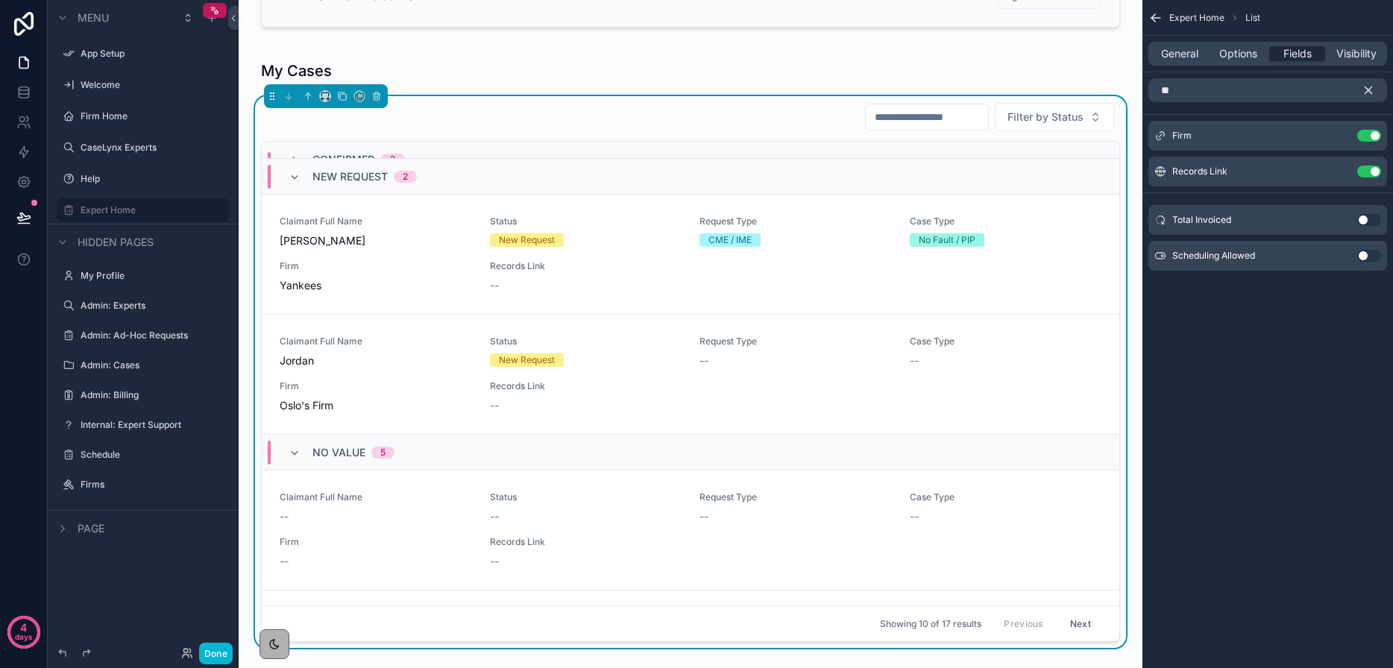
scroll to position [0, 0]
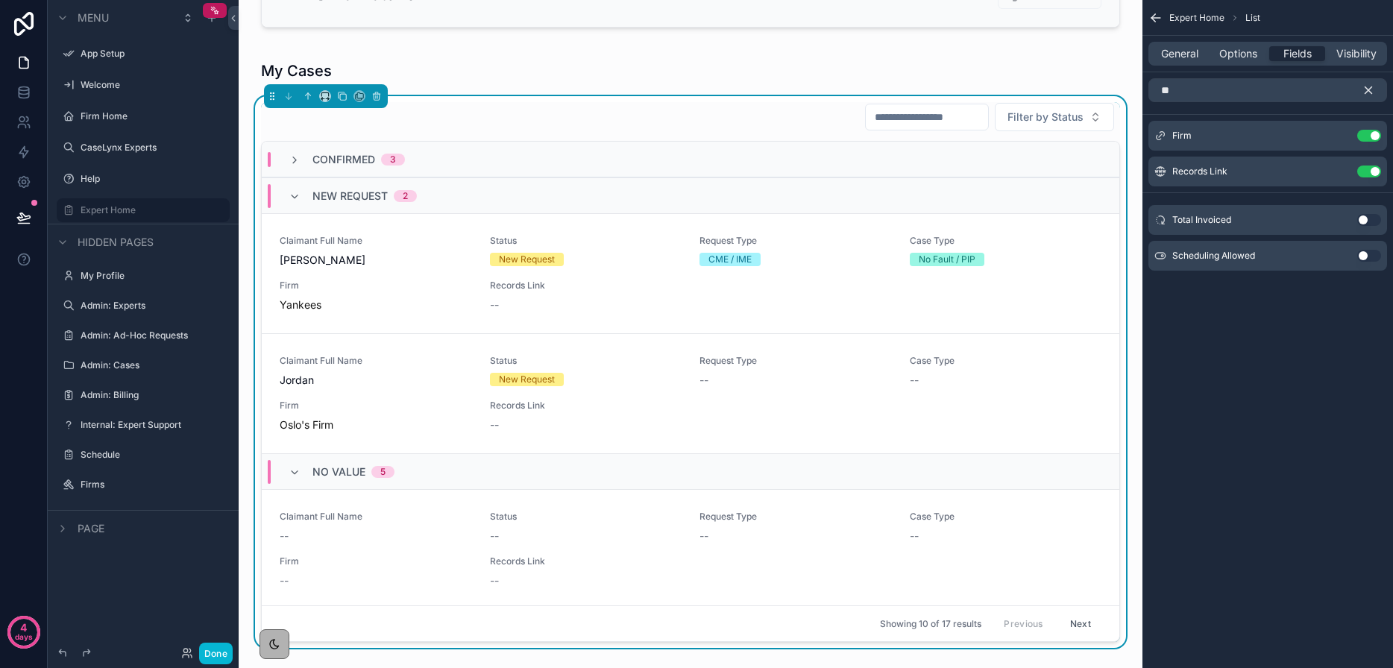
click at [1369, 90] on icon "scrollable content" at bounding box center [1368, 90] width 7 height 7
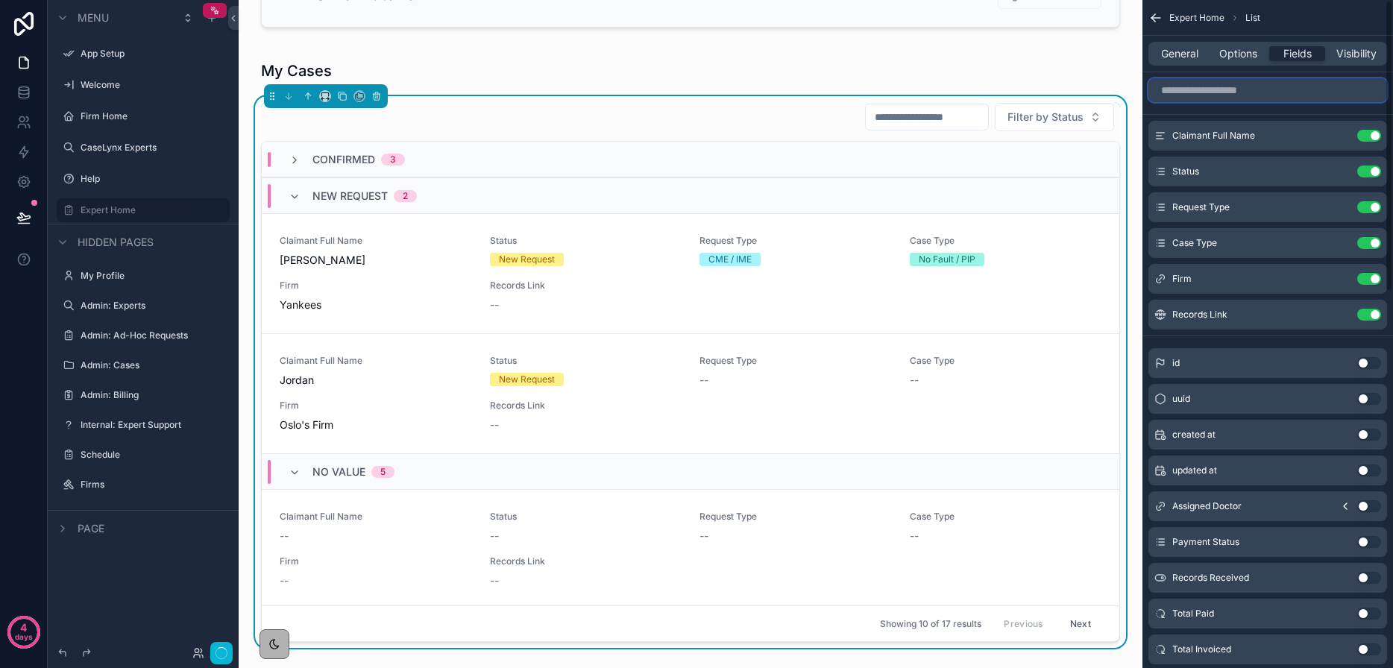
click at [1271, 89] on input "scrollable content" at bounding box center [1267, 90] width 239 height 24
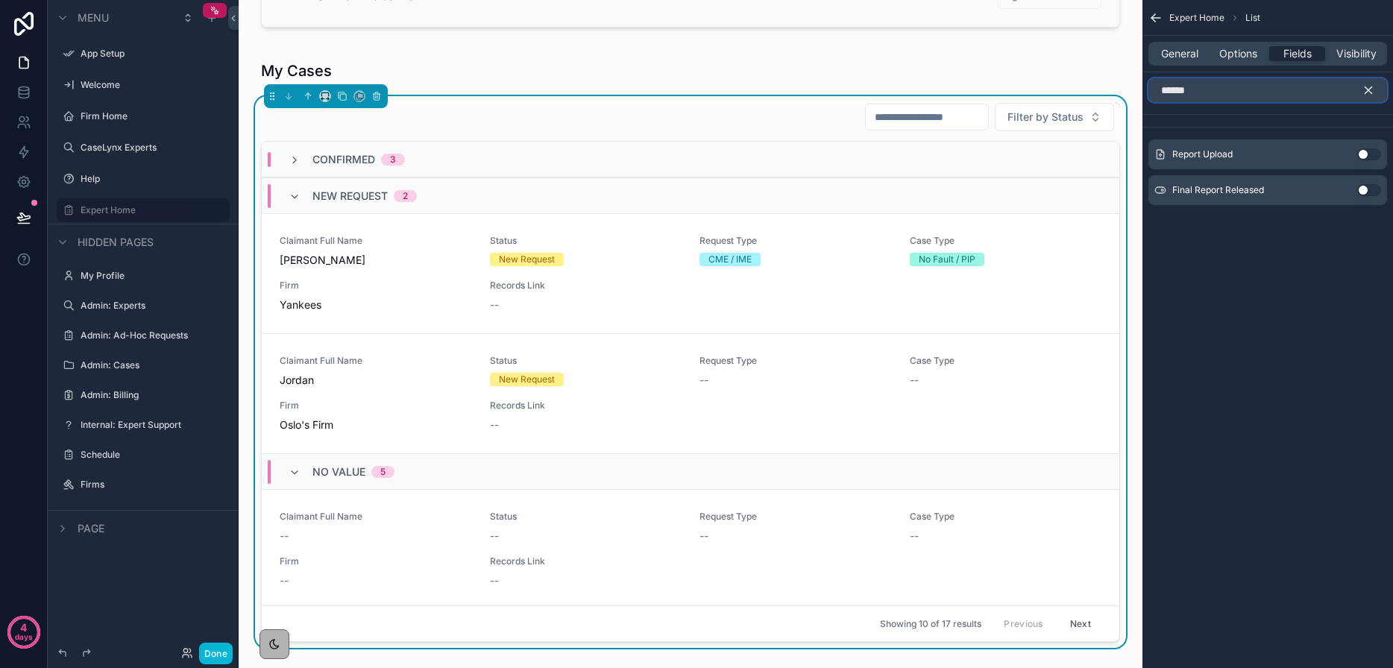
type input "******"
click at [1368, 151] on button "Use setting" at bounding box center [1369, 154] width 24 height 12
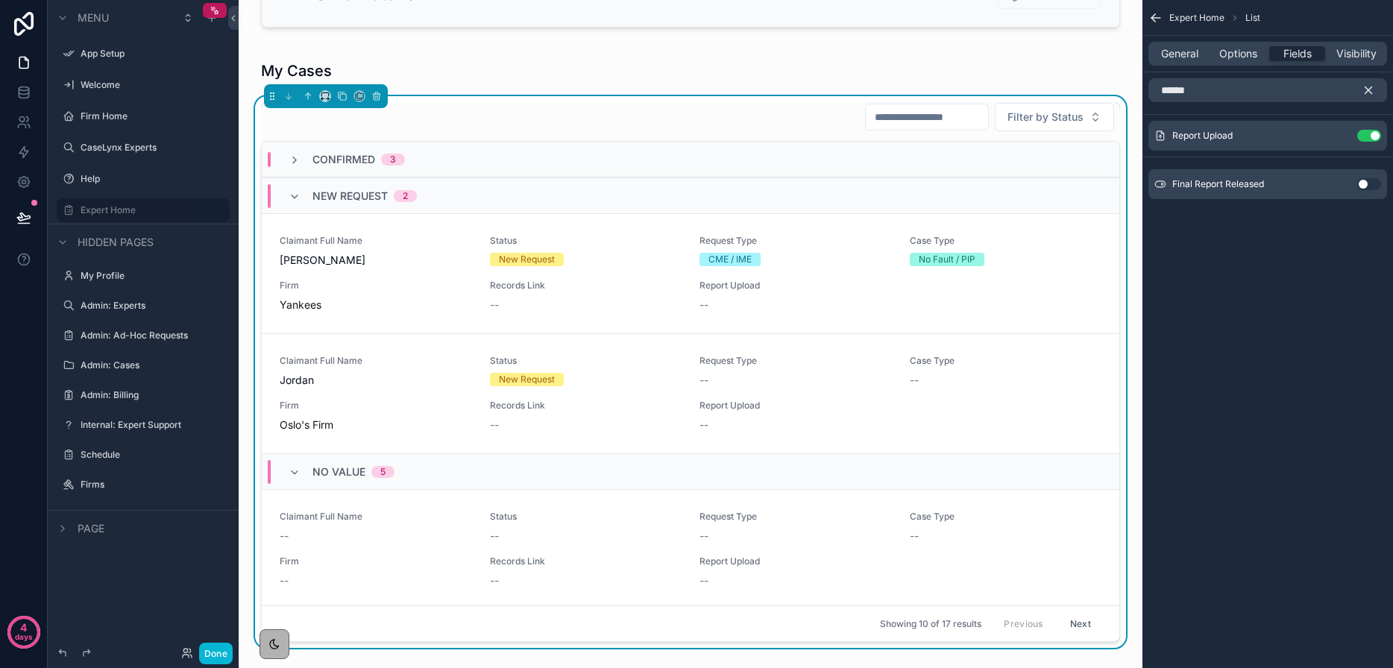
click at [1369, 89] on icon "scrollable content" at bounding box center [1368, 90] width 7 height 7
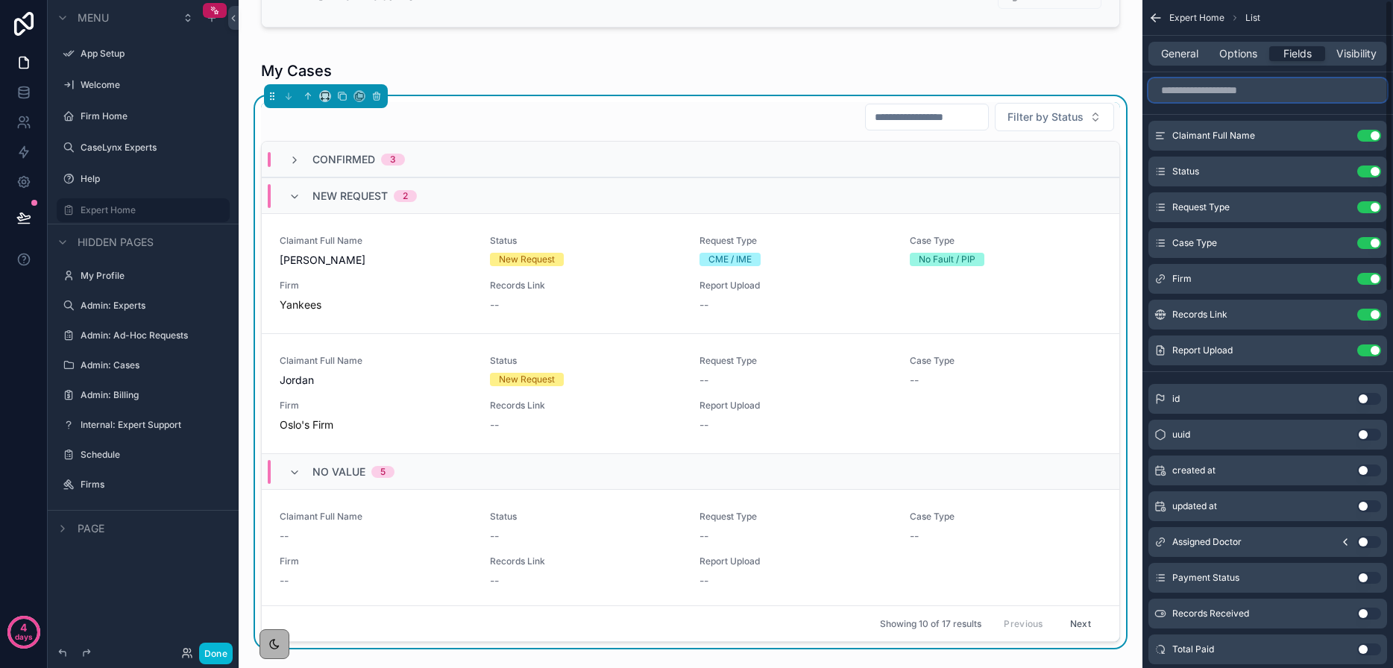
click at [1326, 84] on input "scrollable content" at bounding box center [1267, 90] width 239 height 24
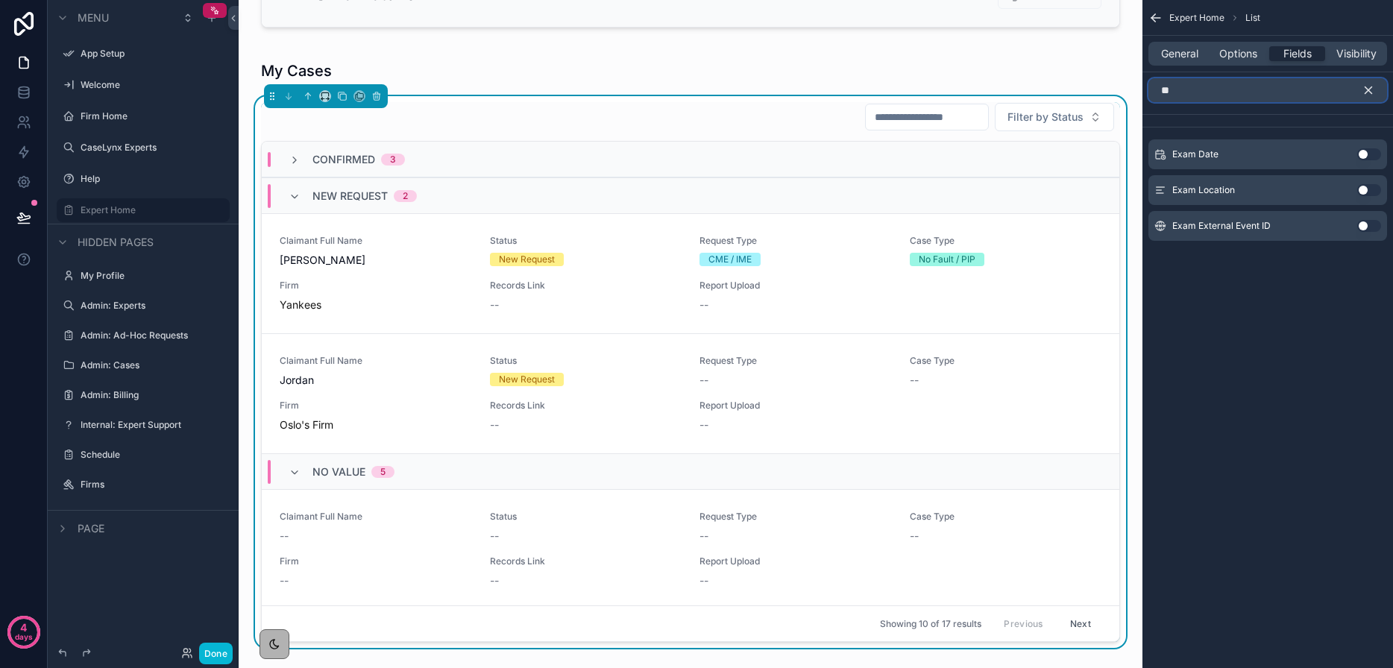
type input "*"
type input "****"
click at [1365, 155] on button "Use setting" at bounding box center [1369, 154] width 24 height 12
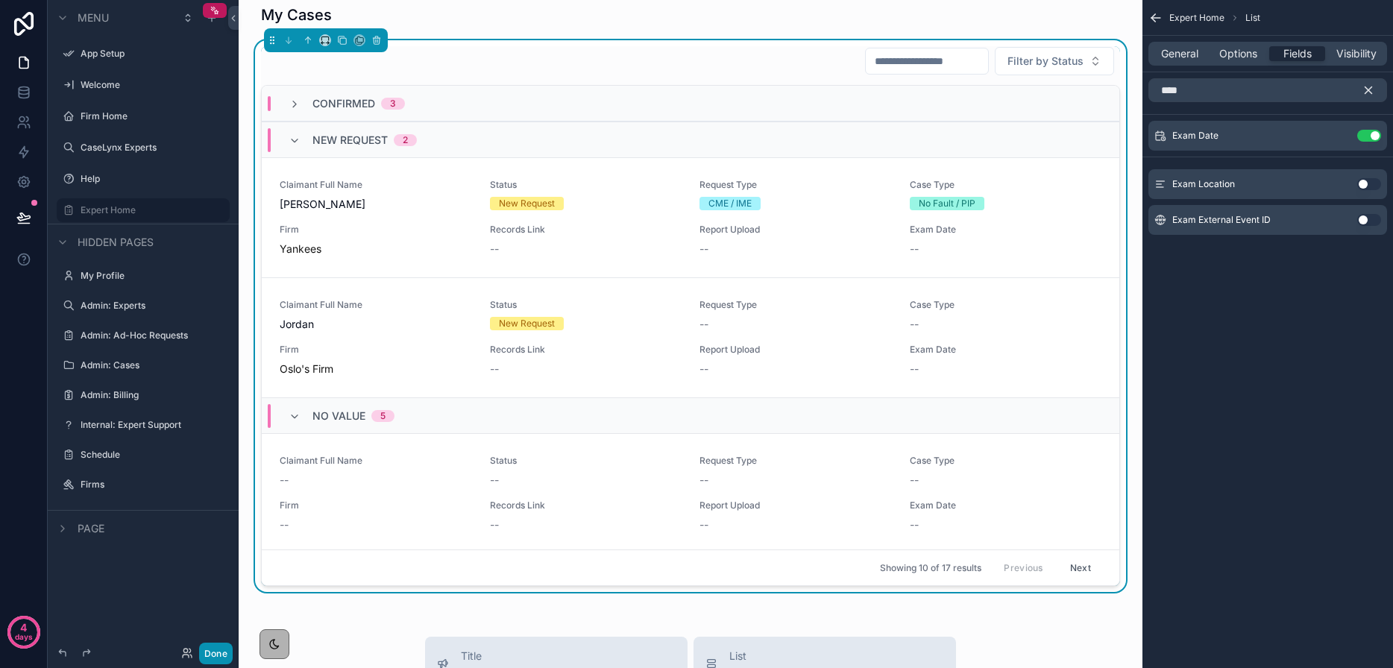
click at [218, 655] on button "Done" at bounding box center [216, 654] width 34 height 22
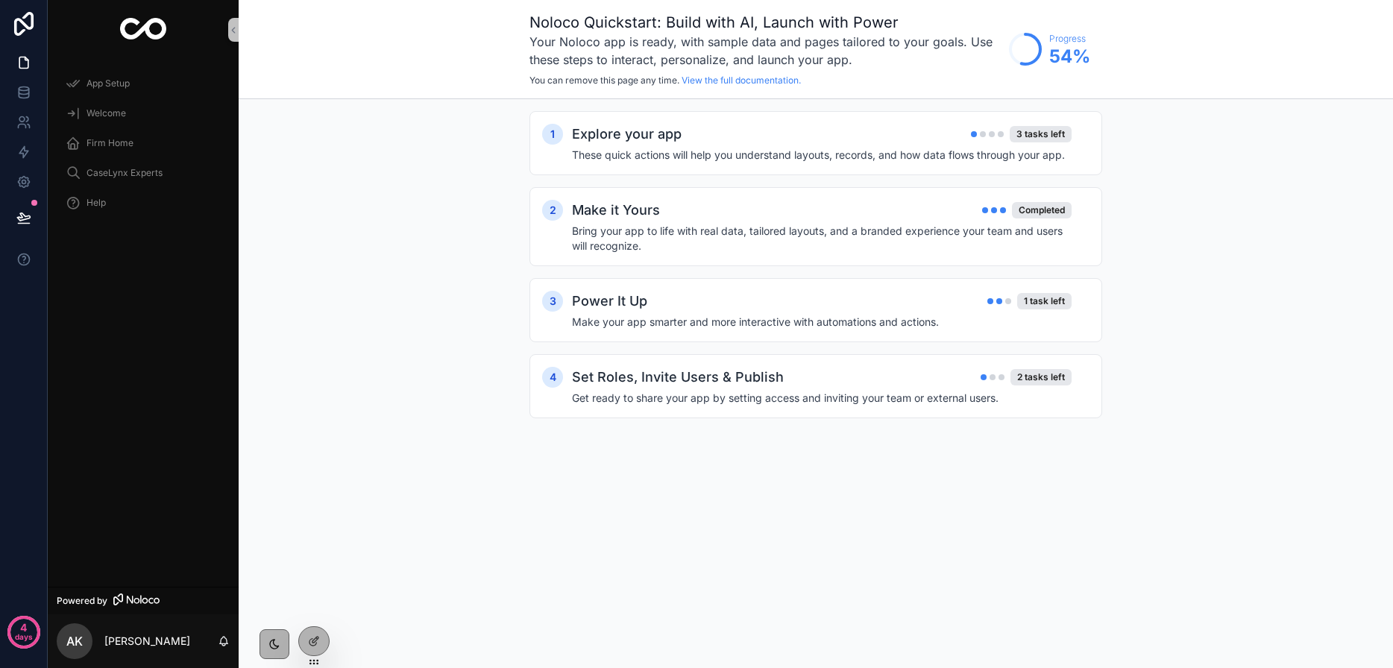
drag, startPoint x: 318, startPoint y: 649, endPoint x: 125, endPoint y: 423, distance: 296.6
click at [318, 649] on div at bounding box center [314, 641] width 30 height 28
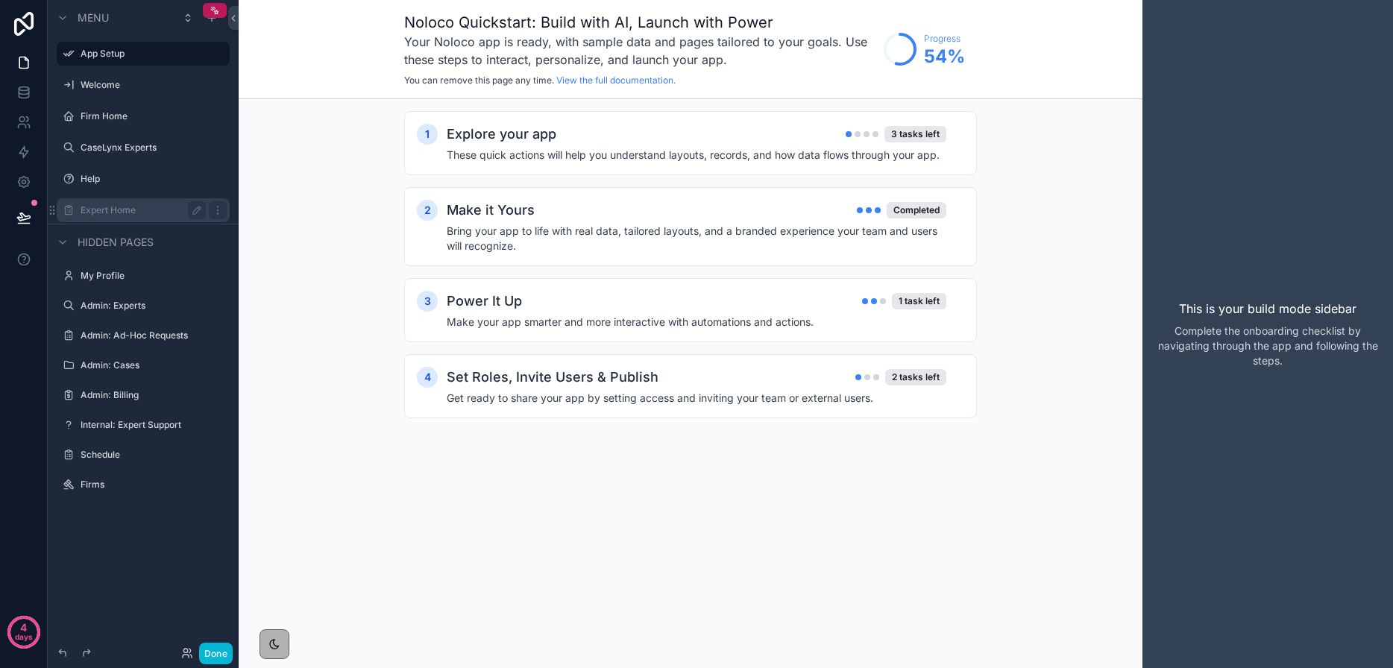
click at [109, 209] on label "Expert Home" at bounding box center [140, 210] width 119 height 12
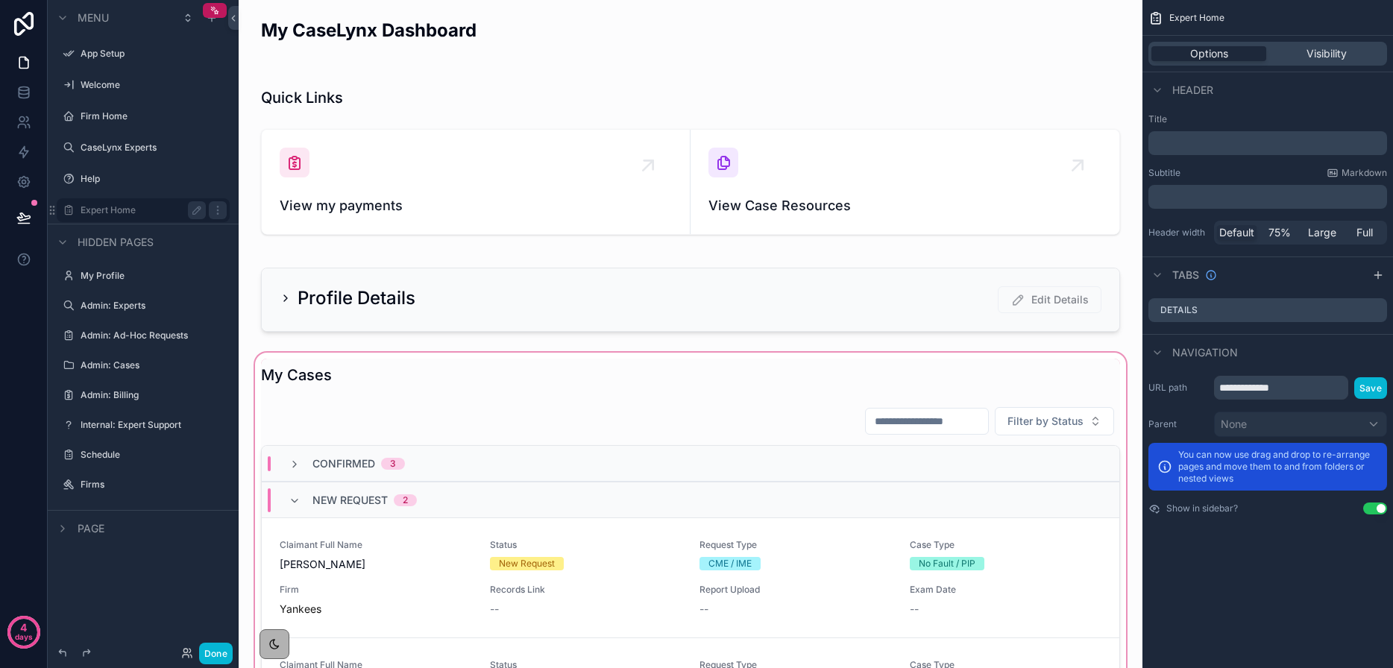
click at [395, 602] on div "scrollable content" at bounding box center [690, 655] width 880 height 611
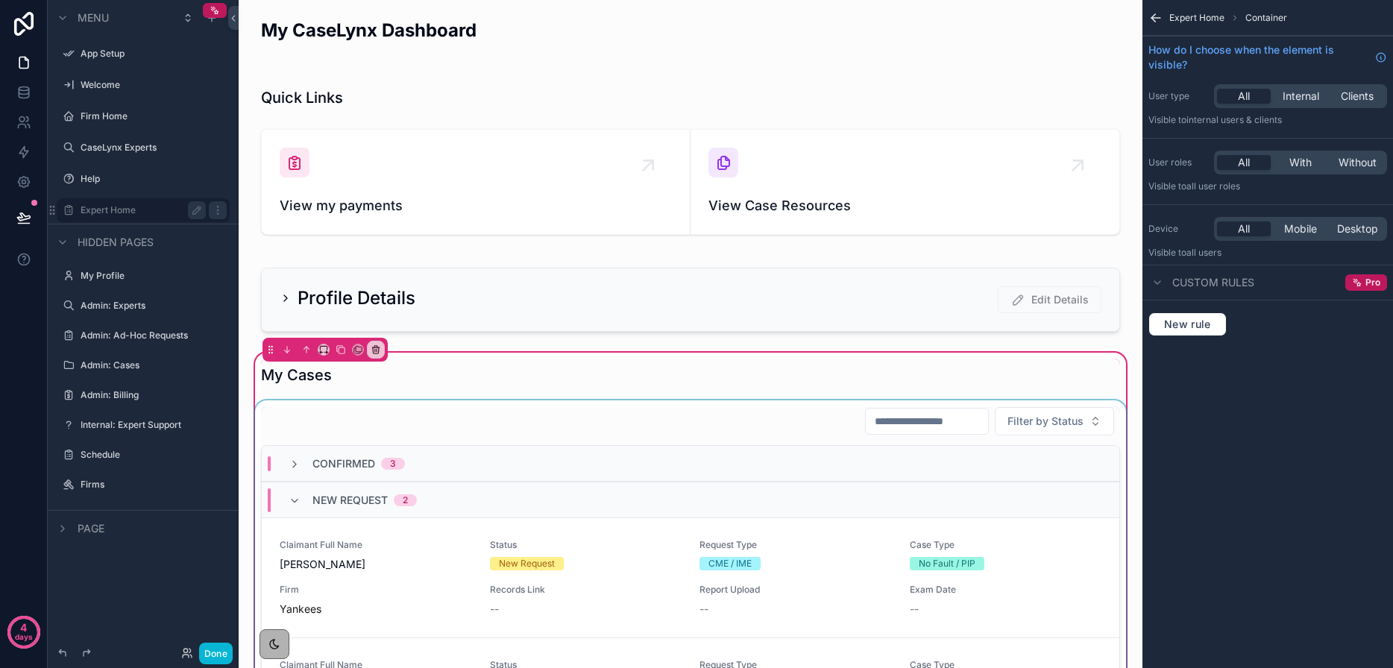
click at [503, 573] on div "scrollable content" at bounding box center [690, 676] width 877 height 552
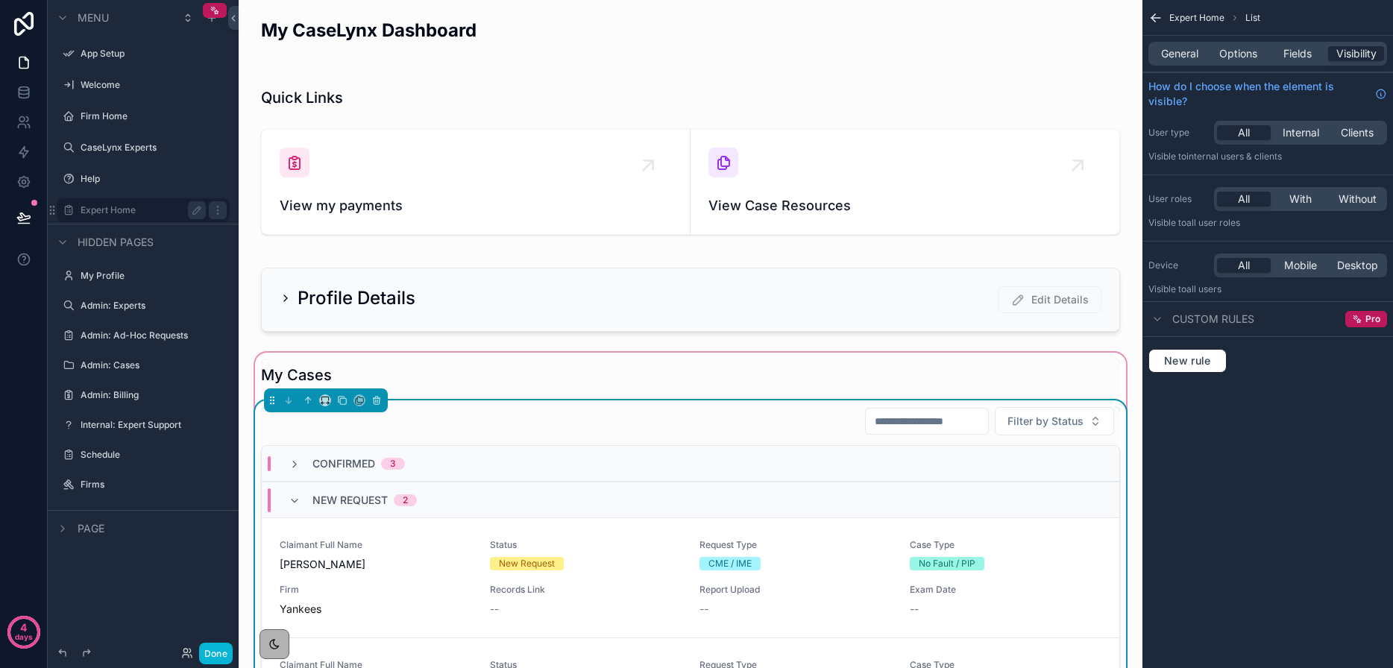
click at [509, 558] on div "New Request" at bounding box center [527, 563] width 56 height 13
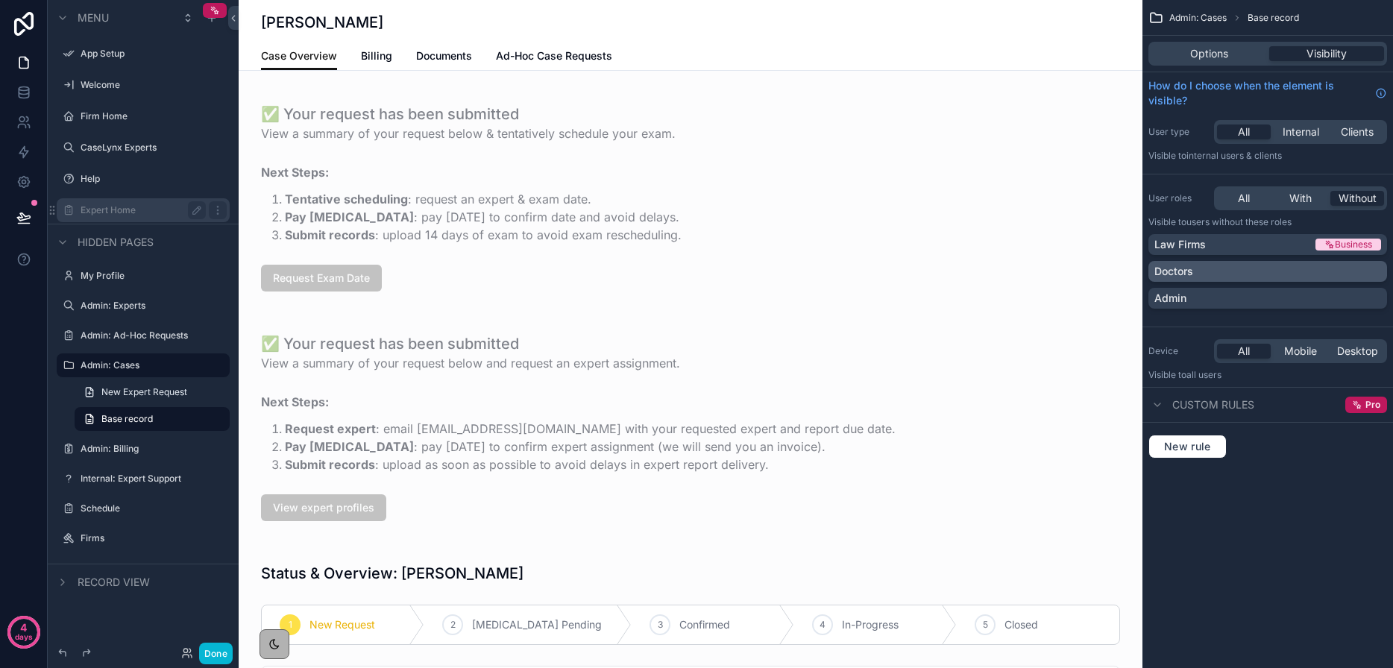
click at [1325, 274] on div "Doctors" at bounding box center [1267, 271] width 227 height 15
click at [225, 645] on button "Done" at bounding box center [216, 654] width 34 height 22
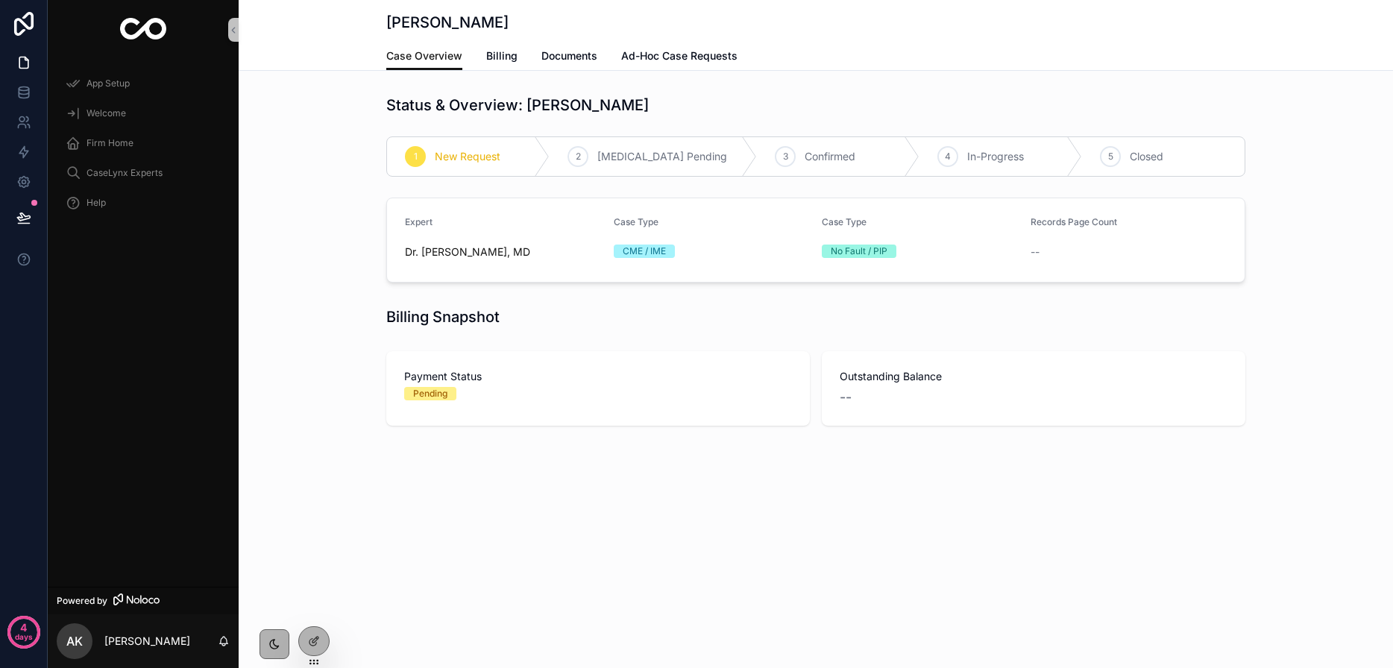
click at [480, 236] on div "Expert Dr. Jack Black, MD" at bounding box center [503, 240] width 197 height 48
click at [481, 250] on span "Dr. [PERSON_NAME], MD" at bounding box center [467, 252] width 125 height 15
click at [315, 617] on div at bounding box center [314, 609] width 24 height 24
click at [315, 609] on icon at bounding box center [314, 609] width 12 height 12
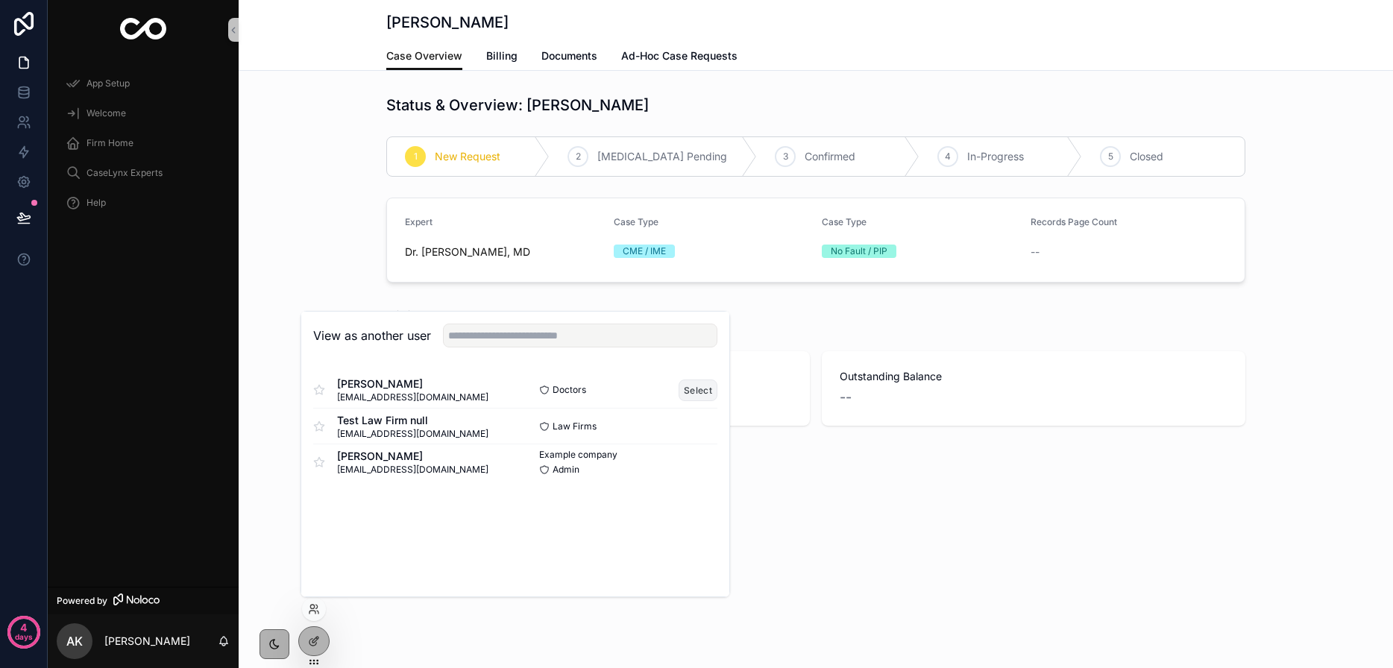
click at [693, 389] on button "Select" at bounding box center [697, 390] width 39 height 22
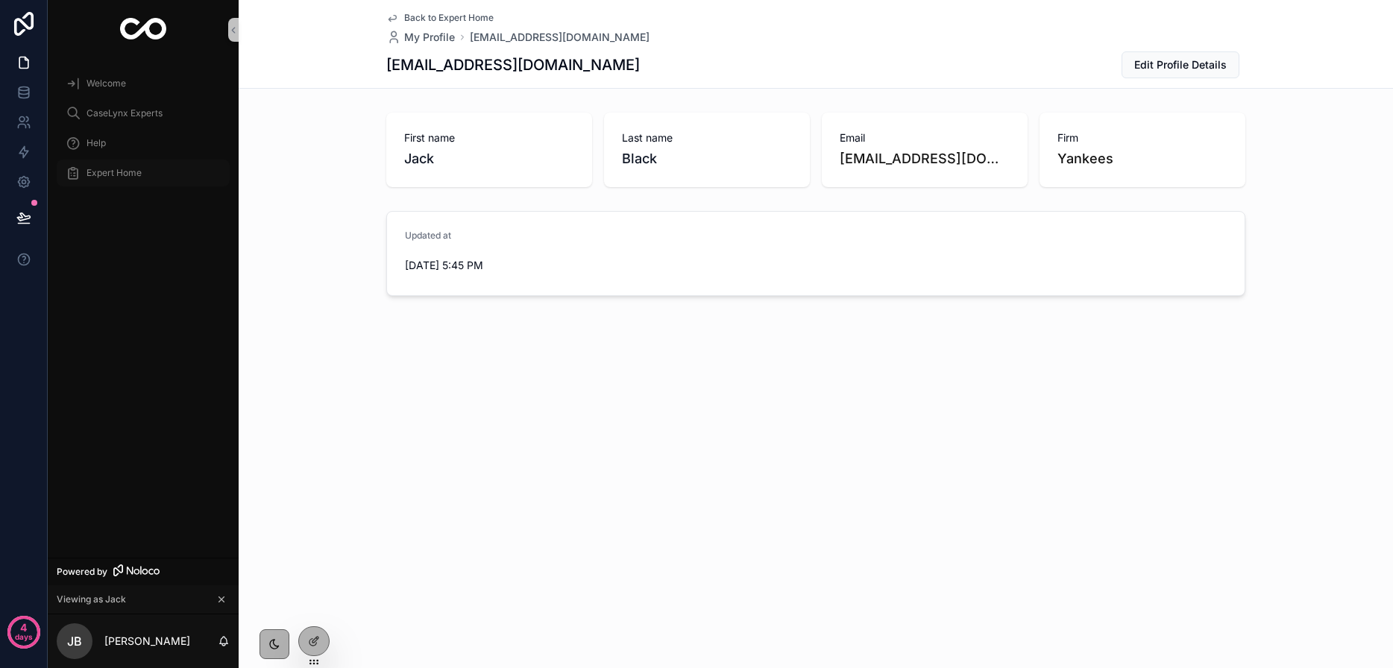
click at [109, 174] on span "Expert Home" at bounding box center [113, 173] width 55 height 12
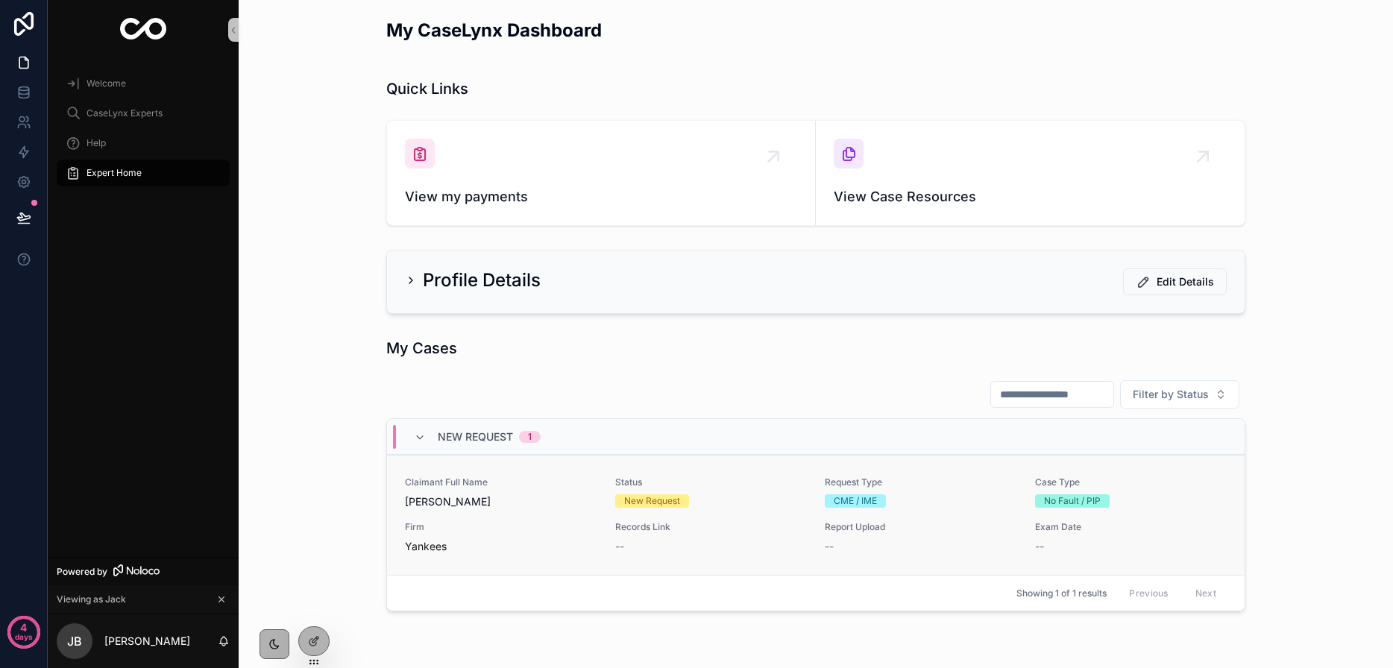
click at [774, 488] on span "Status" at bounding box center [711, 482] width 192 height 12
click at [705, 496] on div "New Request" at bounding box center [711, 500] width 192 height 13
click at [409, 269] on div "Profile Details" at bounding box center [473, 280] width 136 height 24
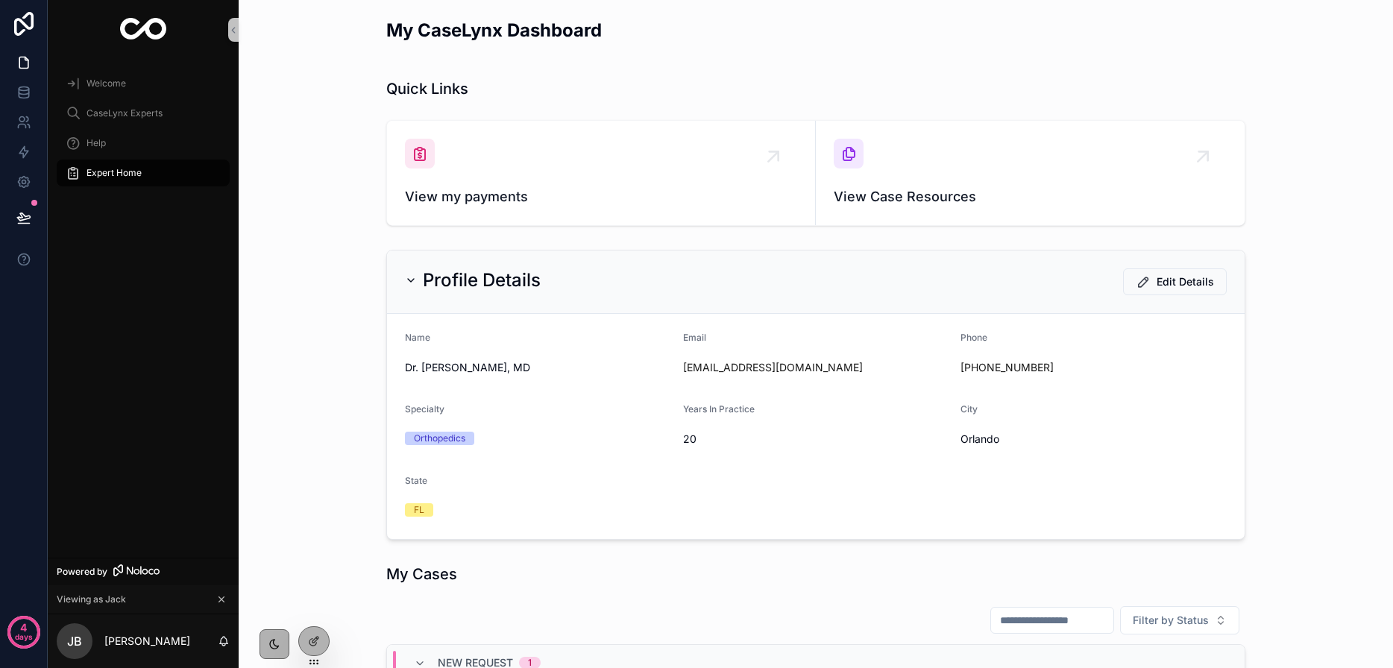
click at [409, 269] on div "Profile Details" at bounding box center [473, 280] width 136 height 24
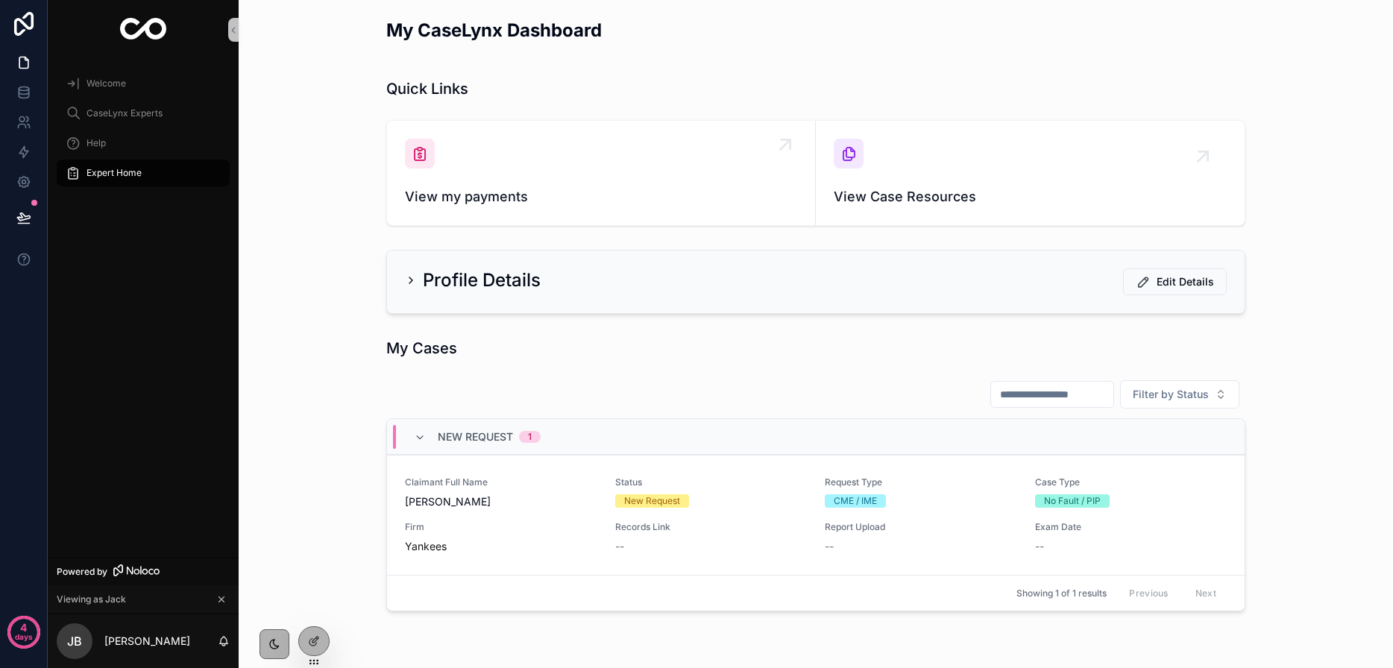
click at [430, 168] on div "scrollable content" at bounding box center [420, 154] width 30 height 30
click at [837, 178] on div "View Case Resources" at bounding box center [1029, 173] width 393 height 69
click at [317, 642] on icon at bounding box center [314, 641] width 12 height 12
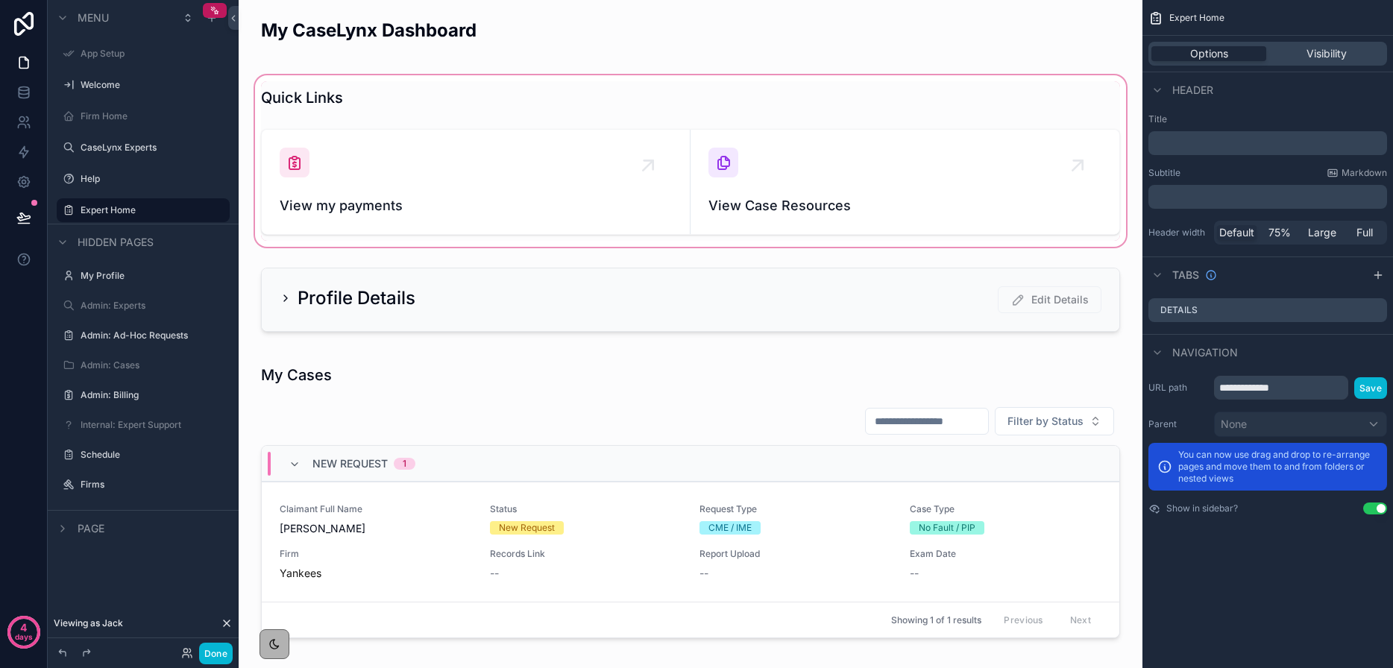
click at [530, 174] on div "scrollable content" at bounding box center [690, 160] width 880 height 177
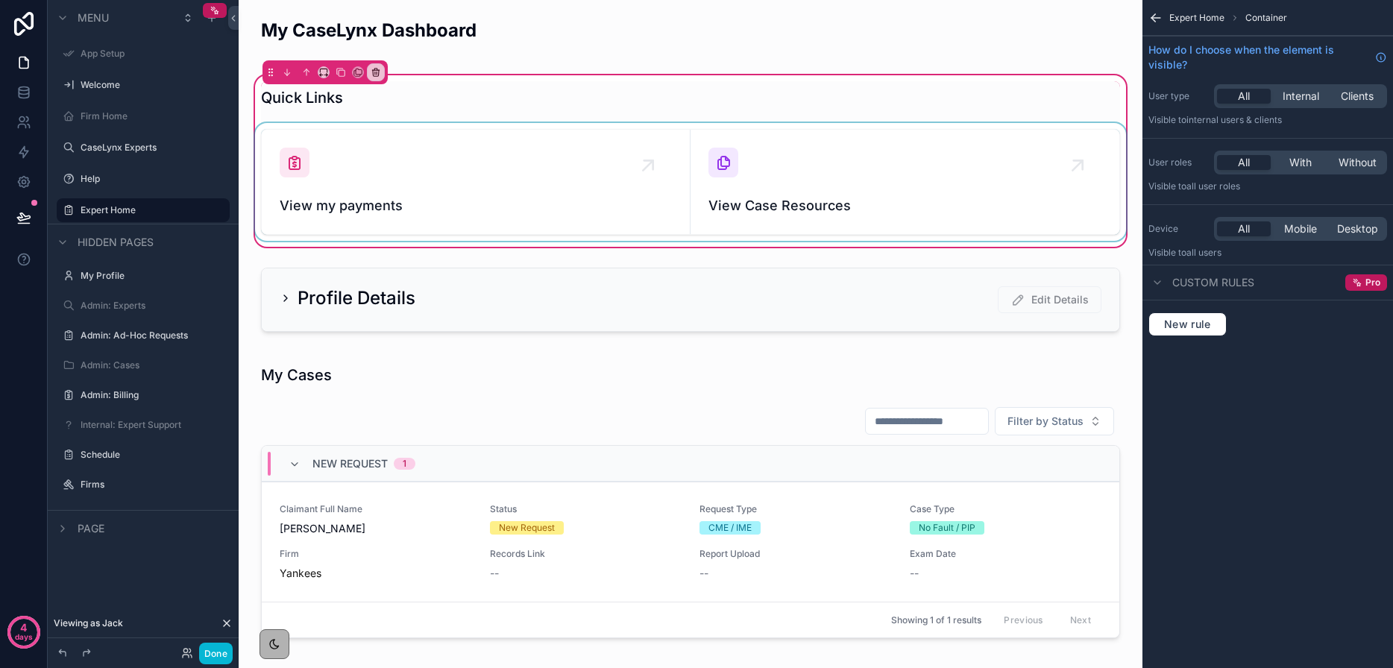
click at [508, 192] on div "scrollable content" at bounding box center [690, 182] width 877 height 118
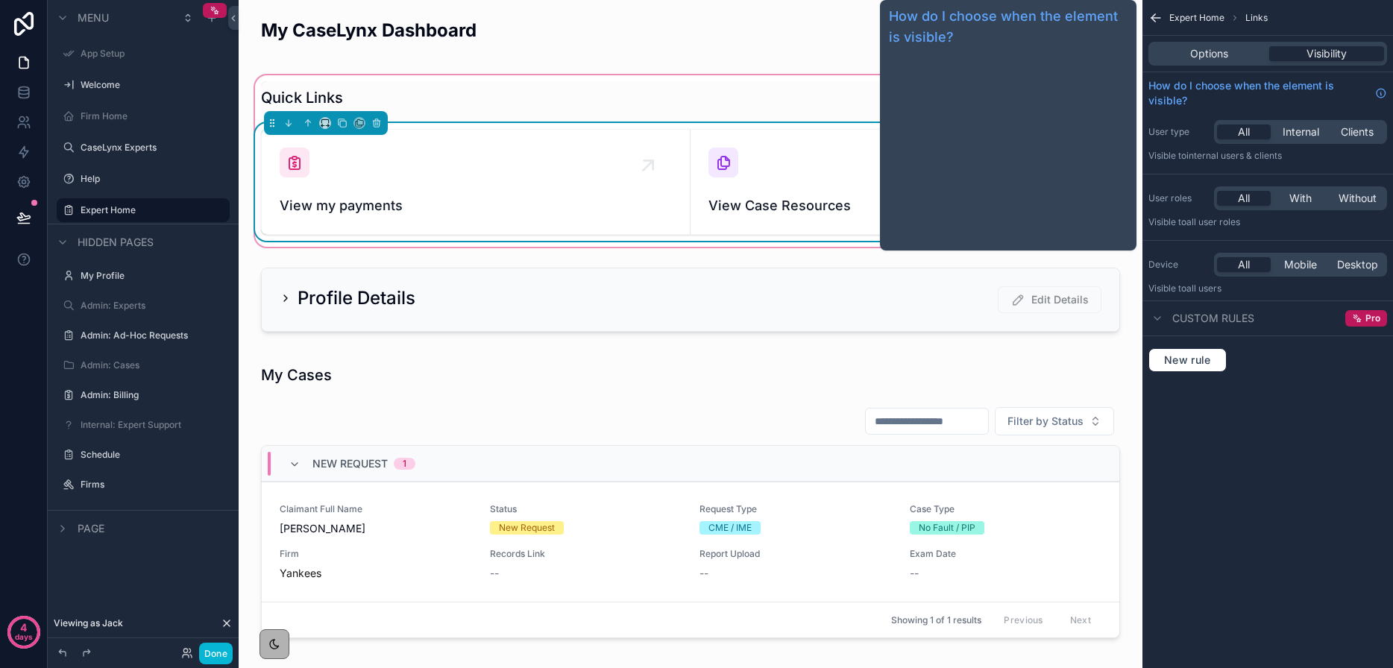
click at [766, 164] on div "View Case Resources" at bounding box center [904, 182] width 393 height 69
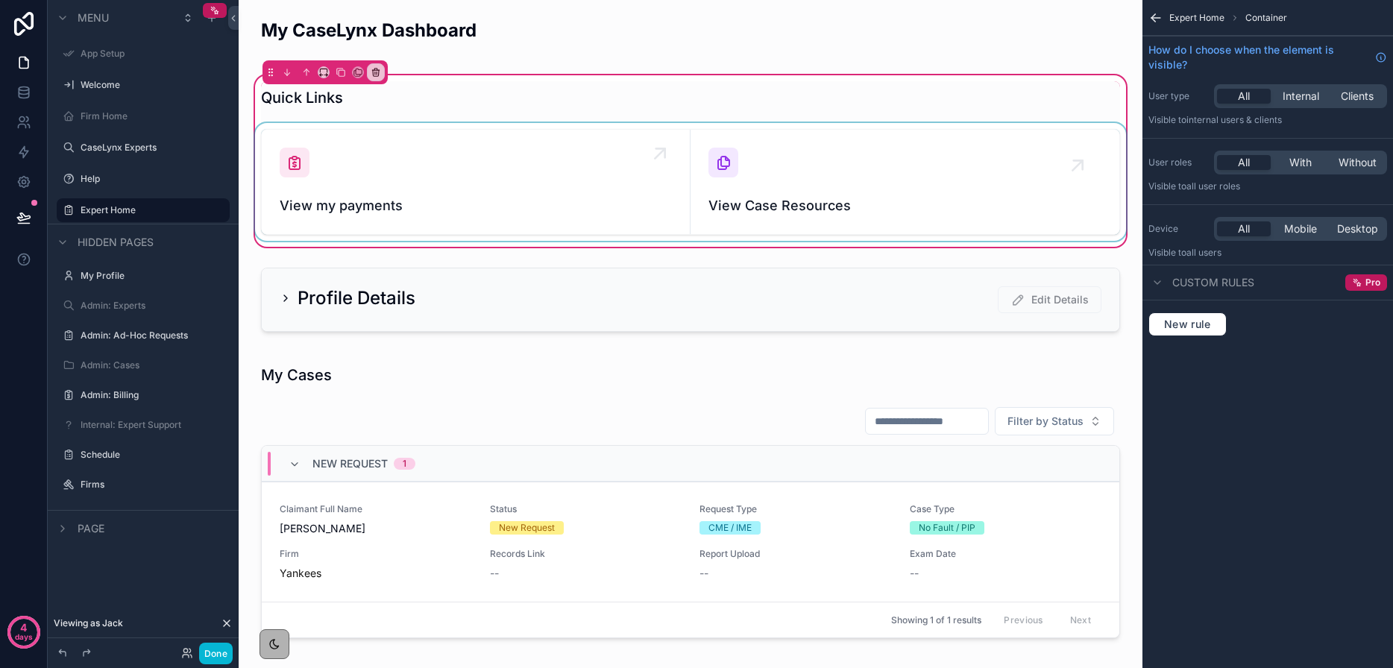
click at [662, 134] on div "scrollable content" at bounding box center [690, 182] width 877 height 118
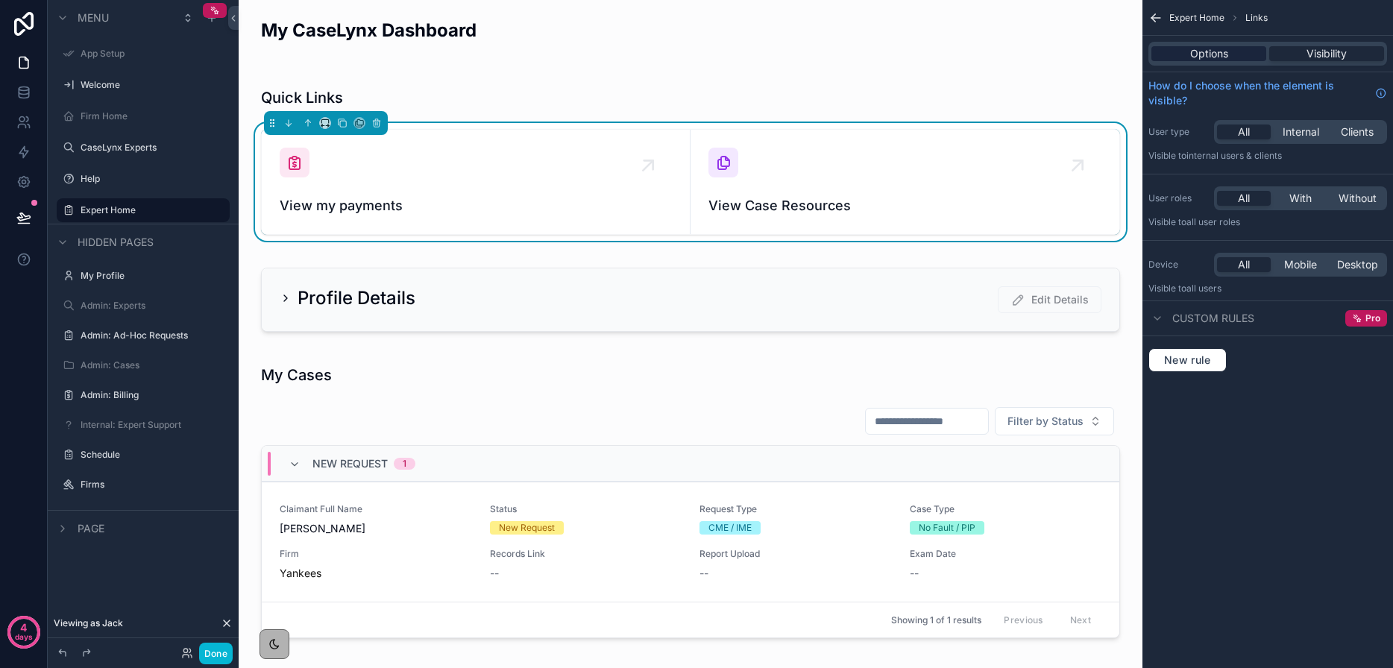
click at [1227, 52] on span "Options" at bounding box center [1209, 53] width 38 height 15
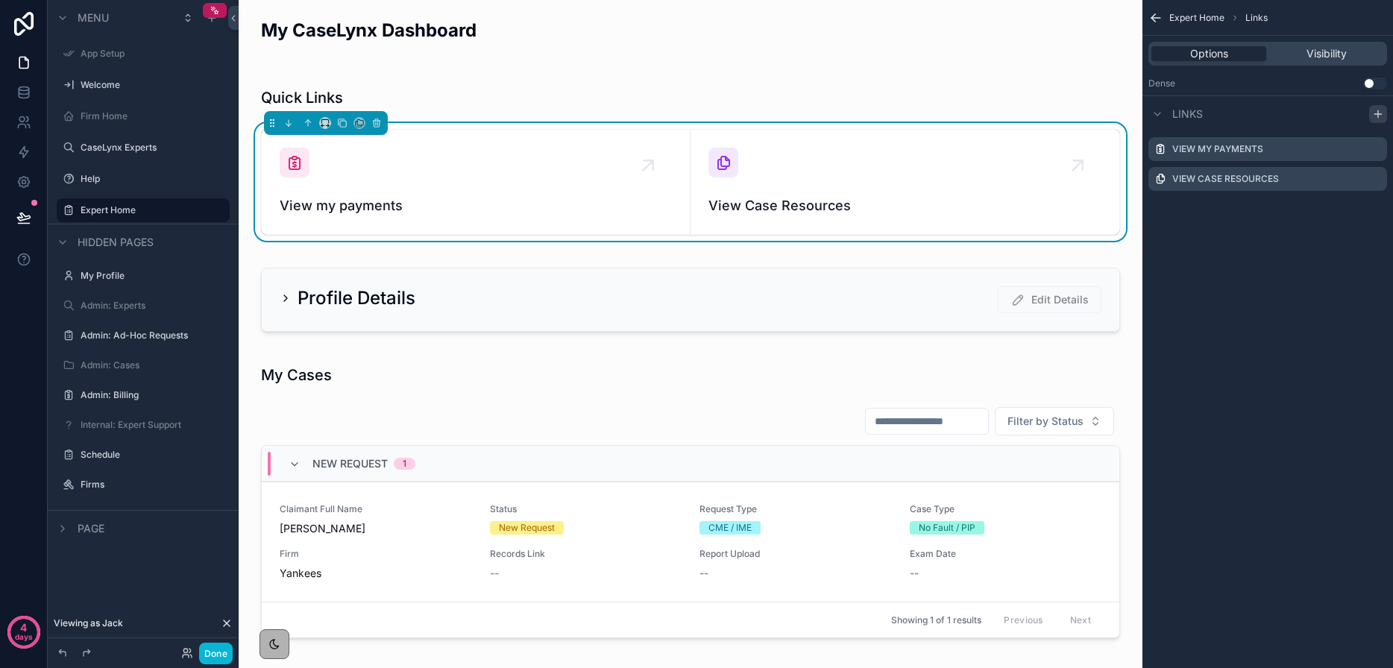
click at [1381, 114] on icon "scrollable content" at bounding box center [1377, 114] width 7 height 0
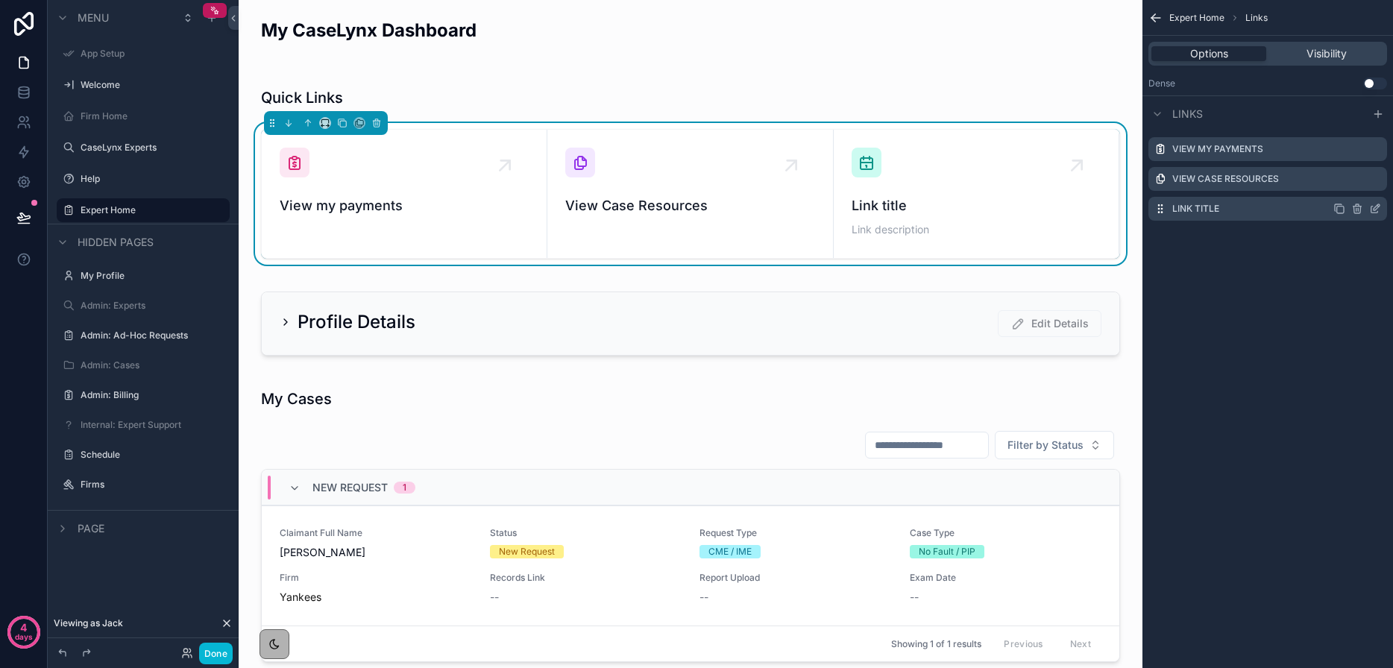
click at [1375, 209] on icon "scrollable content" at bounding box center [1375, 209] width 12 height 12
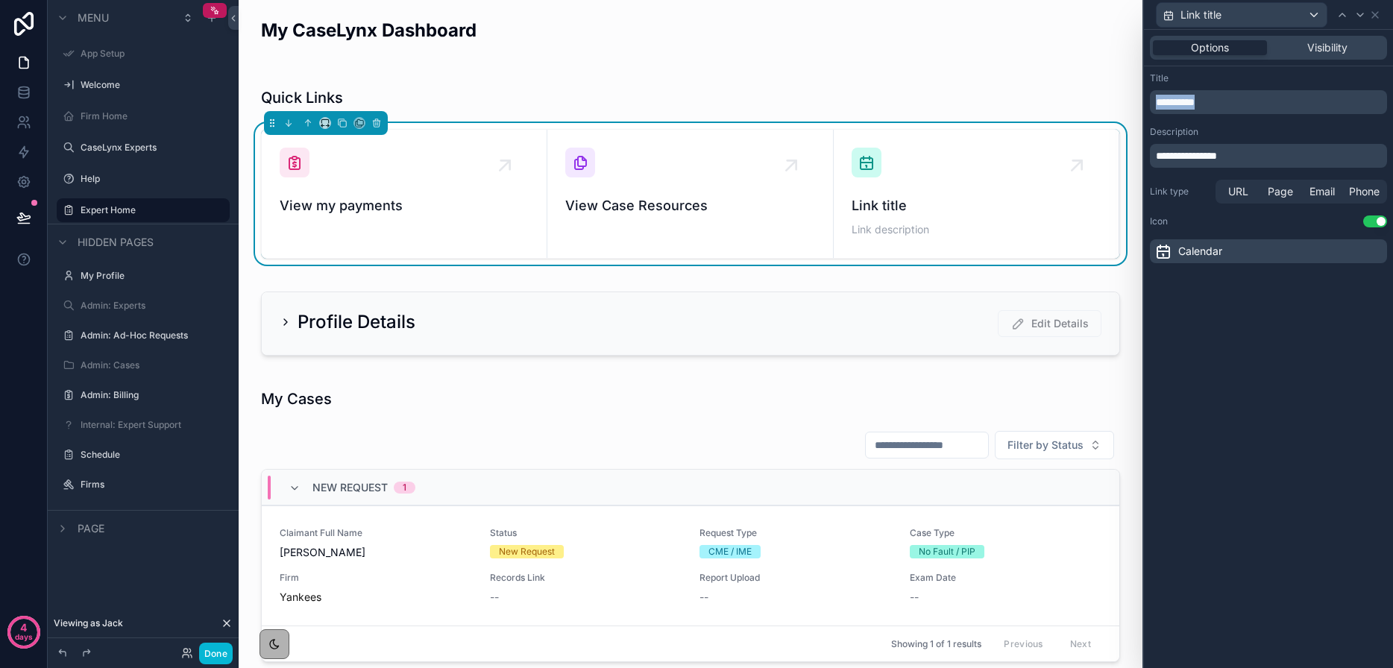
drag, startPoint x: 1204, startPoint y: 103, endPoint x: 1138, endPoint y: 96, distance: 65.9
click at [1138, 96] on div "**********" at bounding box center [696, 334] width 1393 height 668
click at [211, 657] on button "Done" at bounding box center [216, 654] width 34 height 22
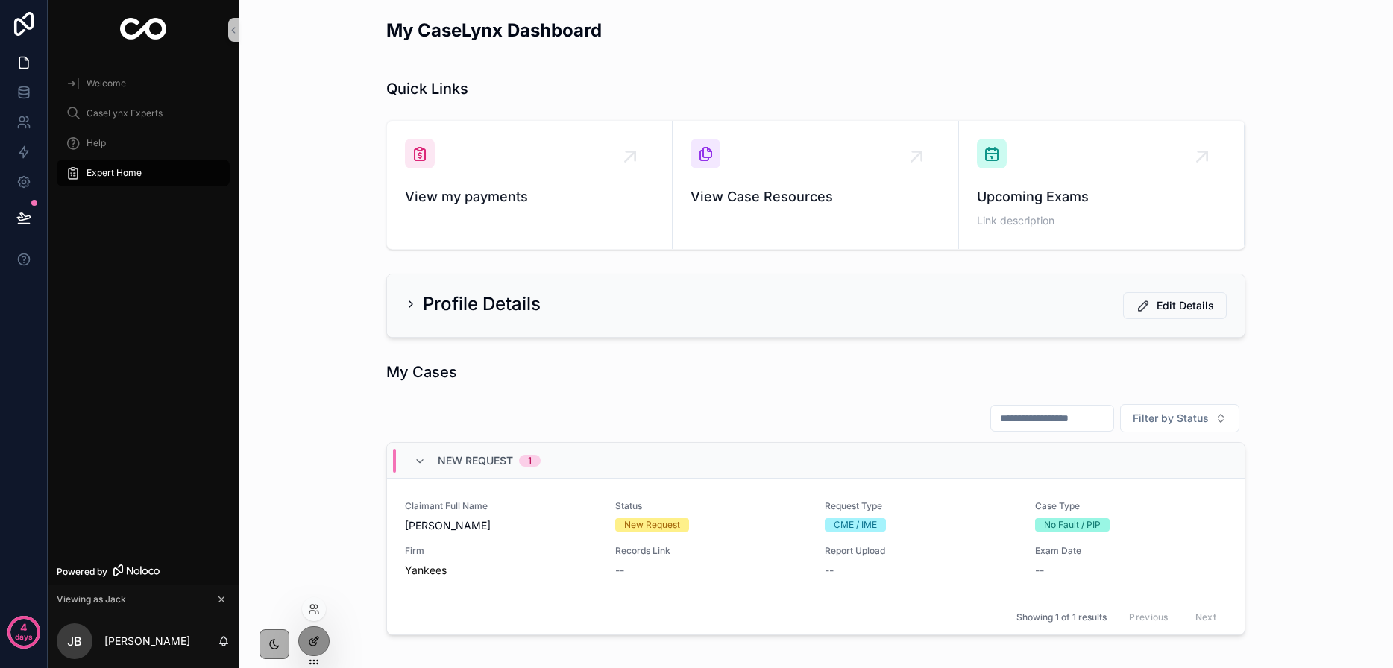
click at [311, 643] on icon at bounding box center [314, 641] width 12 height 12
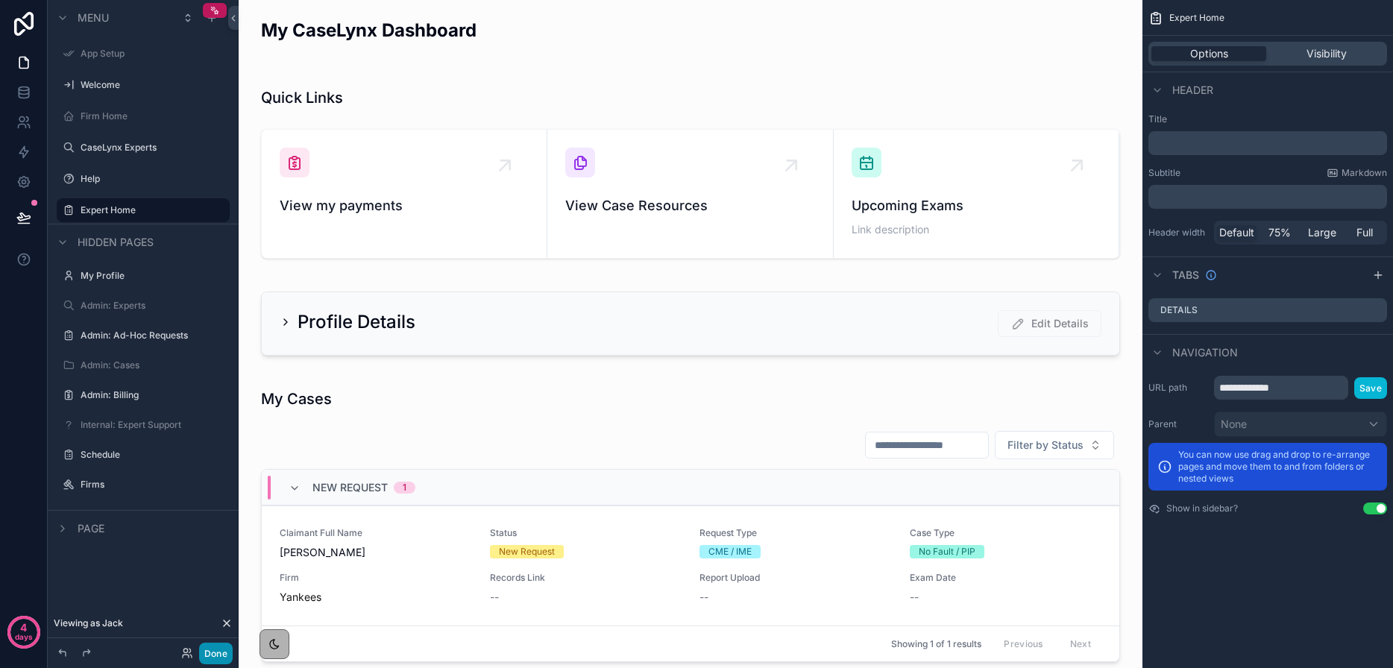
click at [228, 655] on button "Done" at bounding box center [216, 654] width 34 height 22
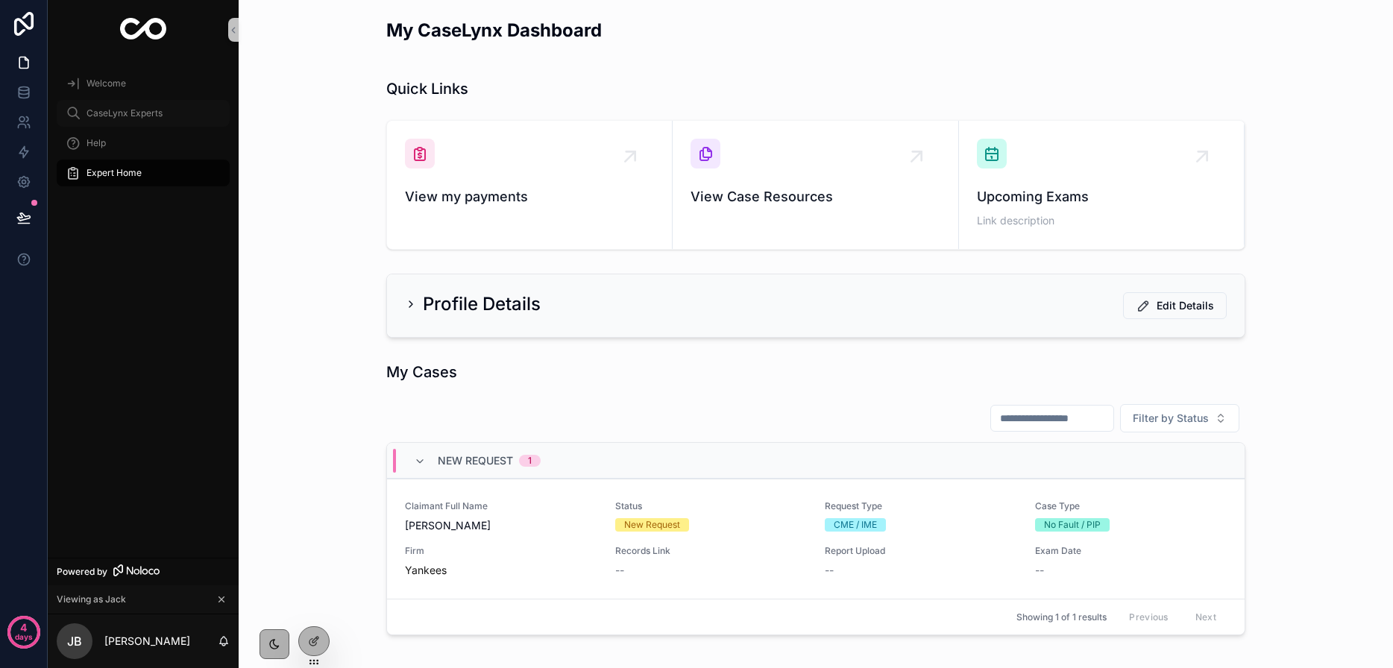
click at [113, 115] on span "CaseLynx Experts" at bounding box center [124, 113] width 76 height 12
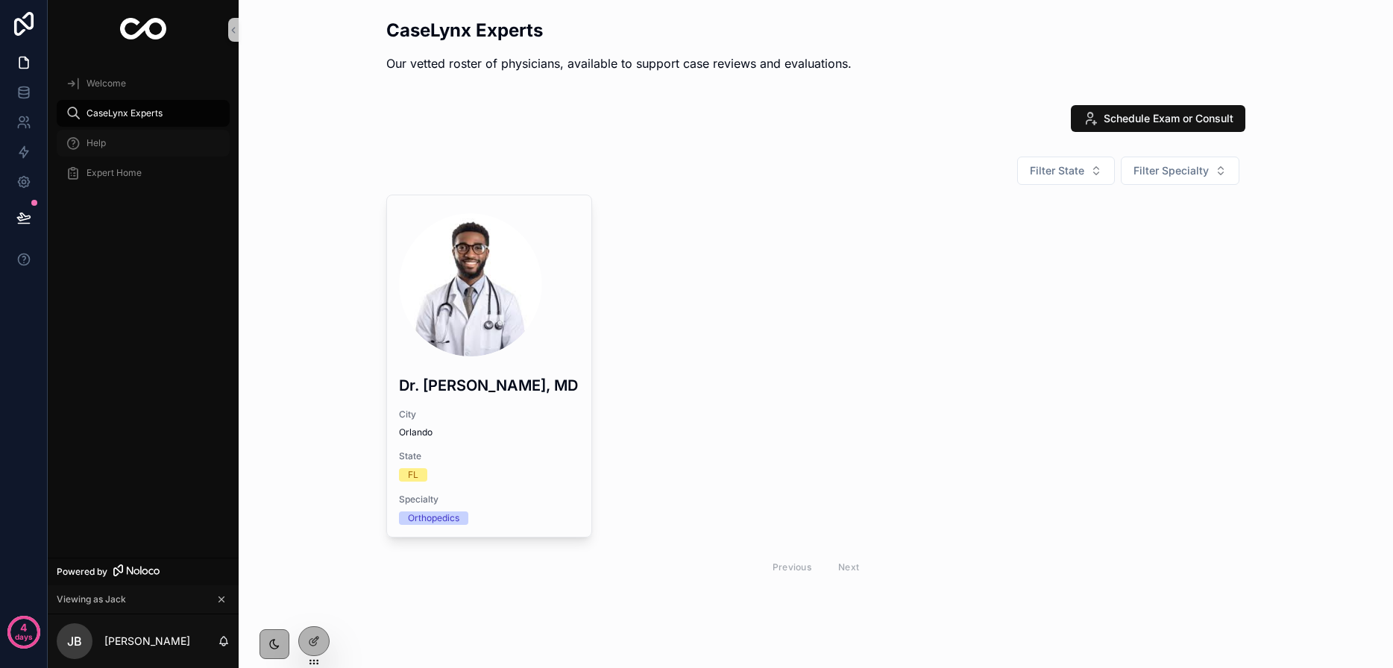
click at [104, 136] on div "Help" at bounding box center [143, 143] width 155 height 24
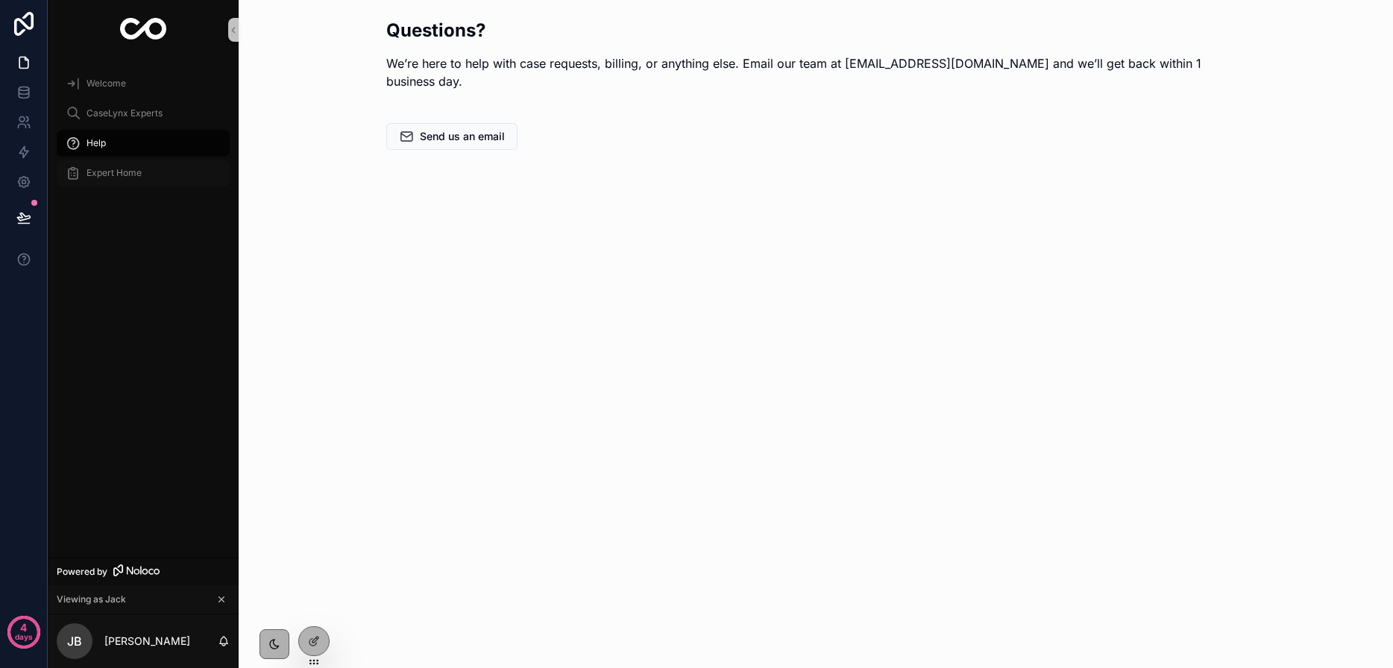
click at [103, 160] on link "Expert Home" at bounding box center [143, 173] width 173 height 27
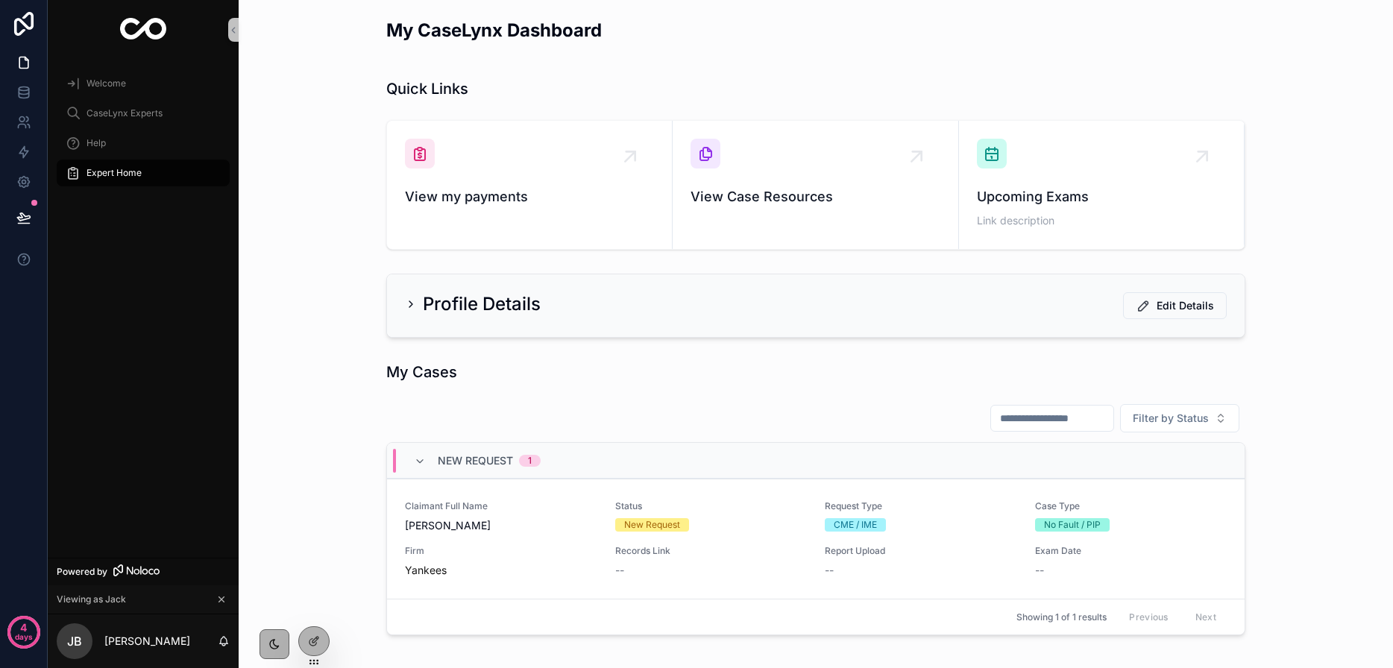
click at [101, 174] on span "Expert Home" at bounding box center [113, 173] width 55 height 12
click at [104, 89] on div "Welcome" at bounding box center [143, 84] width 155 height 24
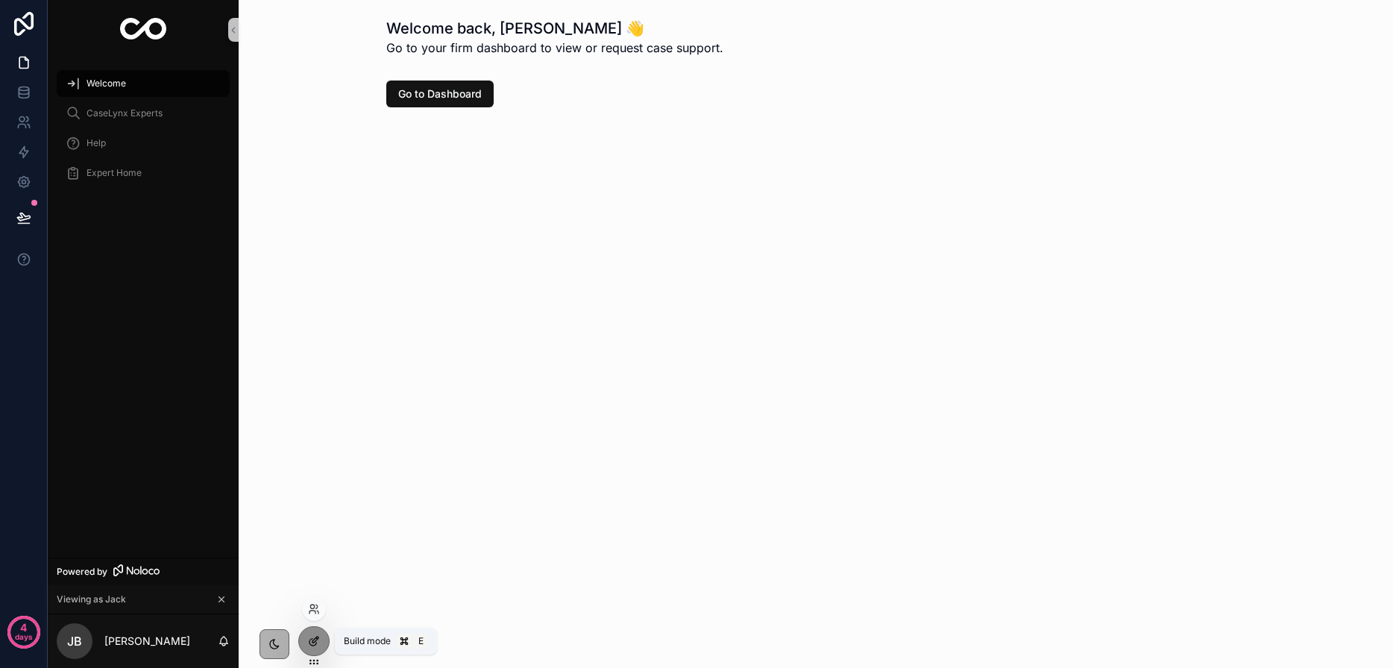
click at [321, 628] on div at bounding box center [314, 641] width 30 height 28
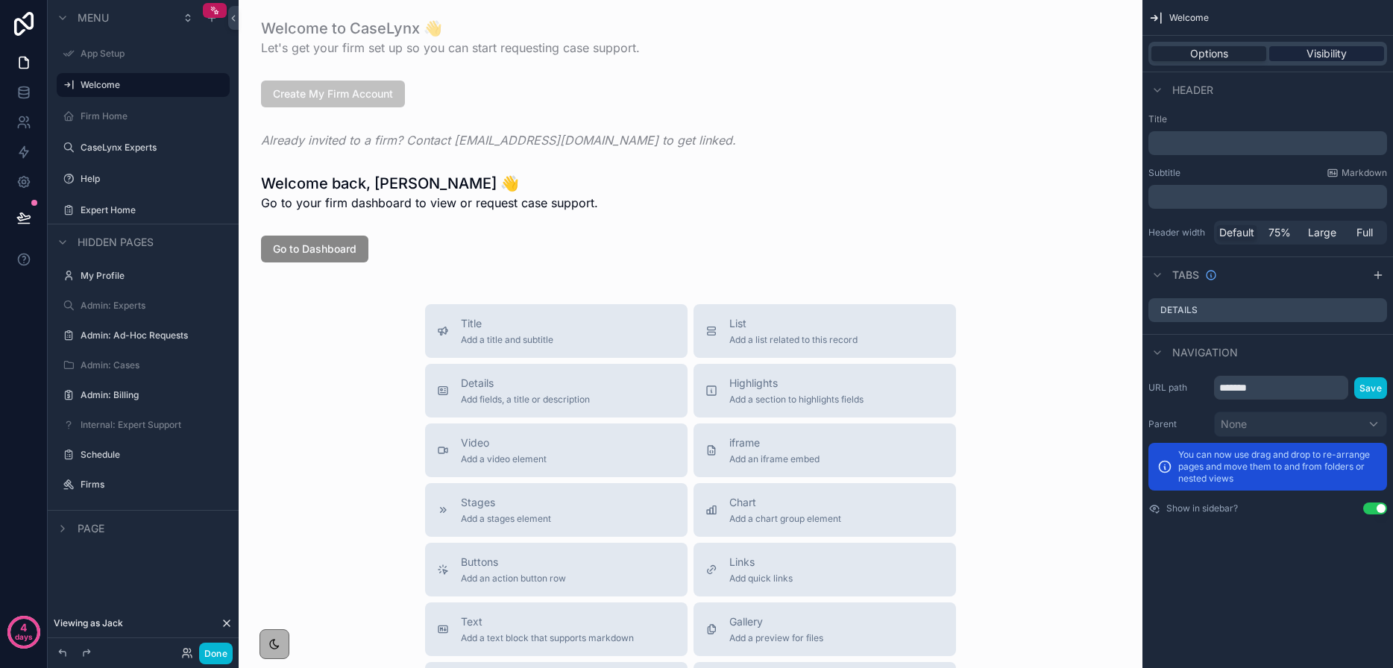
click at [1321, 52] on span "Visibility" at bounding box center [1326, 53] width 40 height 15
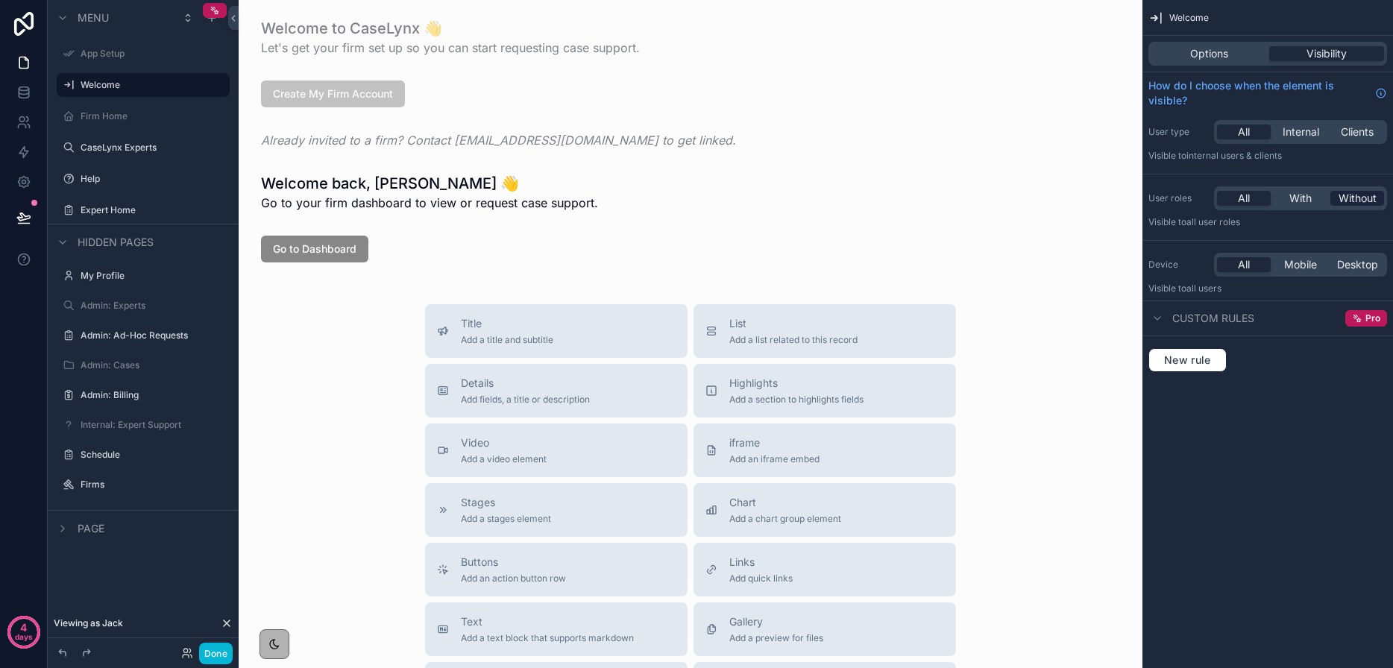
click at [1348, 202] on span "Without" at bounding box center [1357, 198] width 38 height 15
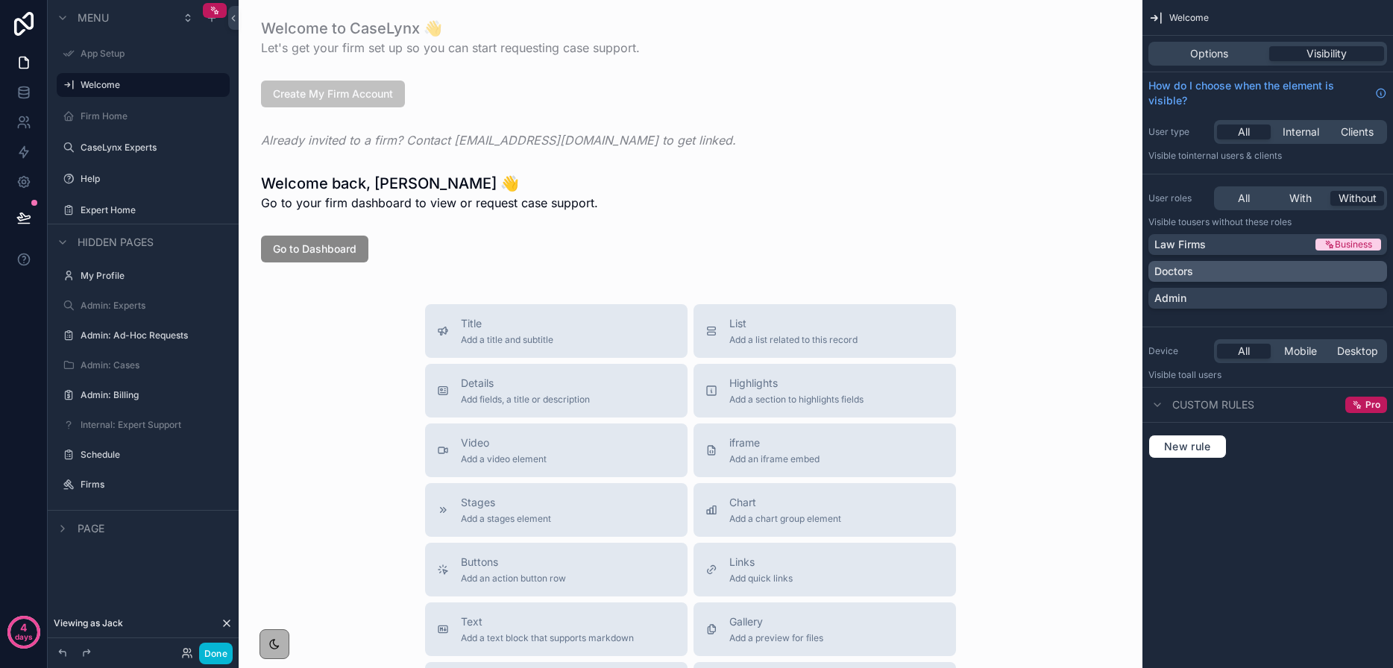
click at [1224, 274] on div "Doctors" at bounding box center [1267, 271] width 227 height 15
click at [221, 652] on button "Done" at bounding box center [216, 654] width 34 height 22
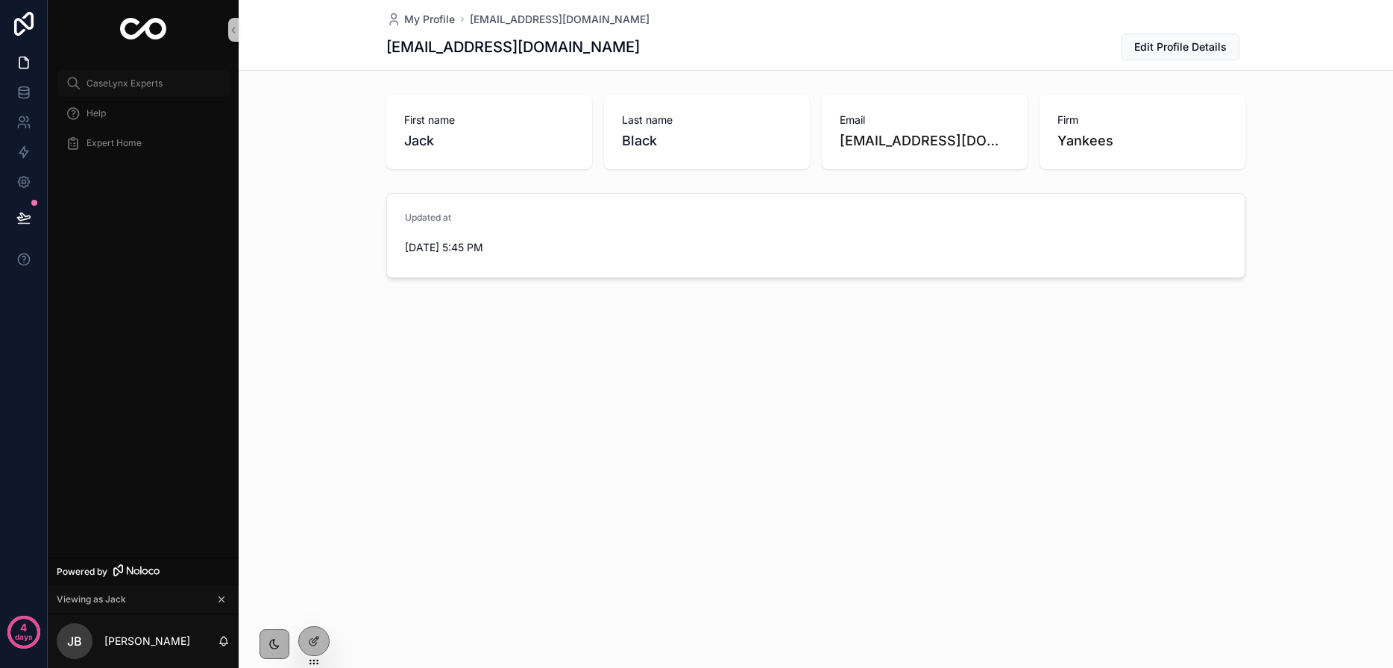
click at [104, 87] on span "CaseLynx Experts" at bounding box center [124, 84] width 76 height 12
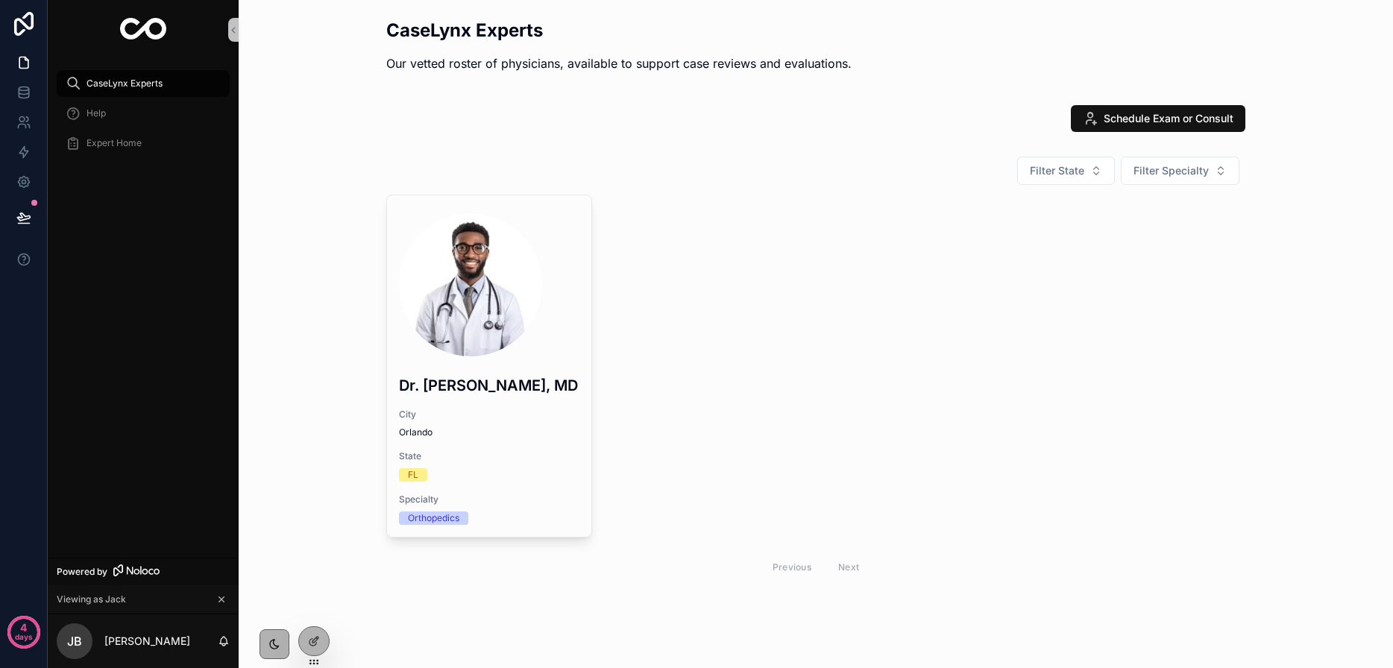
drag, startPoint x: 320, startPoint y: 637, endPoint x: 251, endPoint y: 558, distance: 104.1
click at [319, 636] on div at bounding box center [314, 641] width 30 height 28
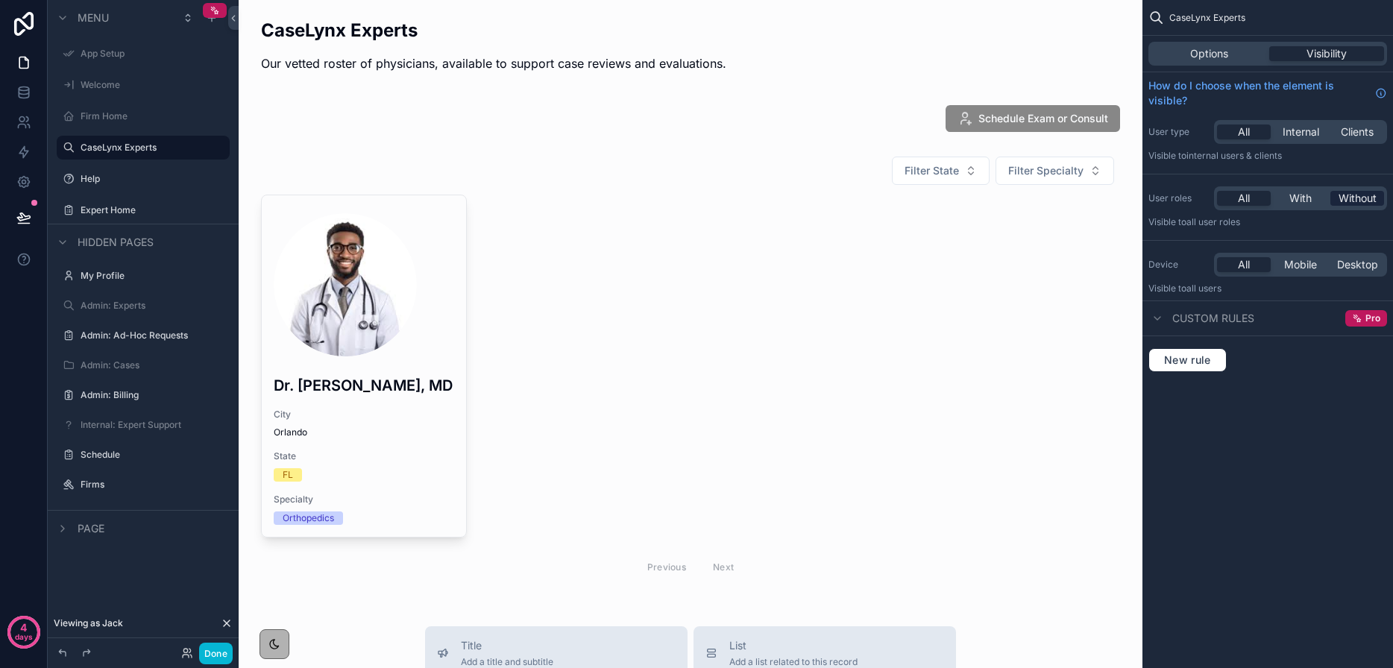
click at [1361, 194] on span "Without" at bounding box center [1357, 198] width 38 height 15
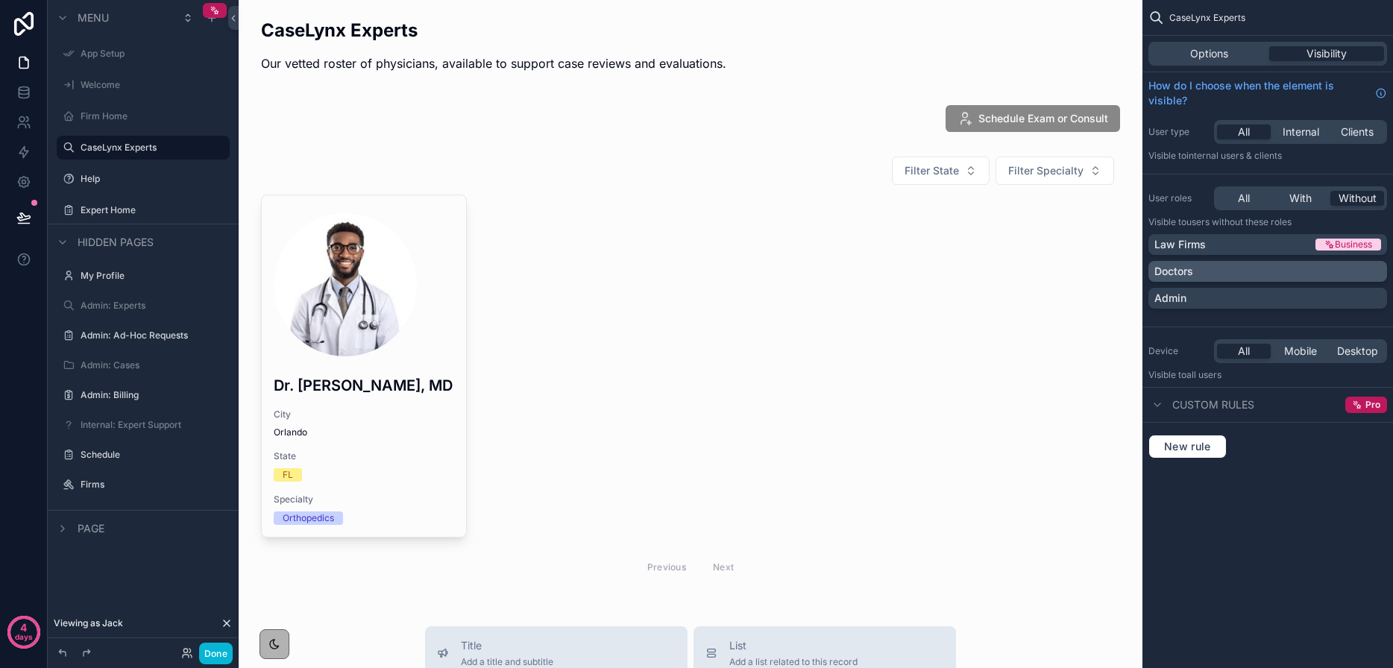
click at [1219, 277] on div "Doctors" at bounding box center [1267, 271] width 227 height 15
click at [227, 659] on button "Done" at bounding box center [216, 654] width 34 height 22
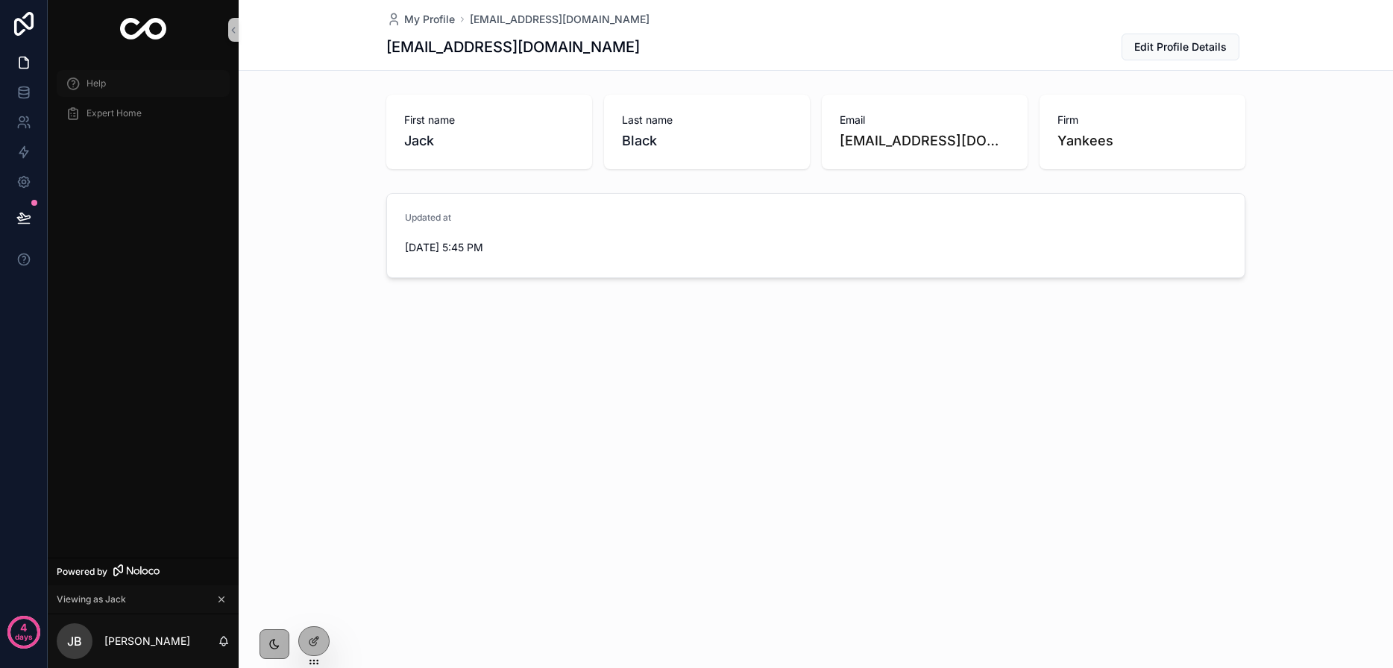
click at [95, 83] on span "Help" at bounding box center [95, 84] width 19 height 12
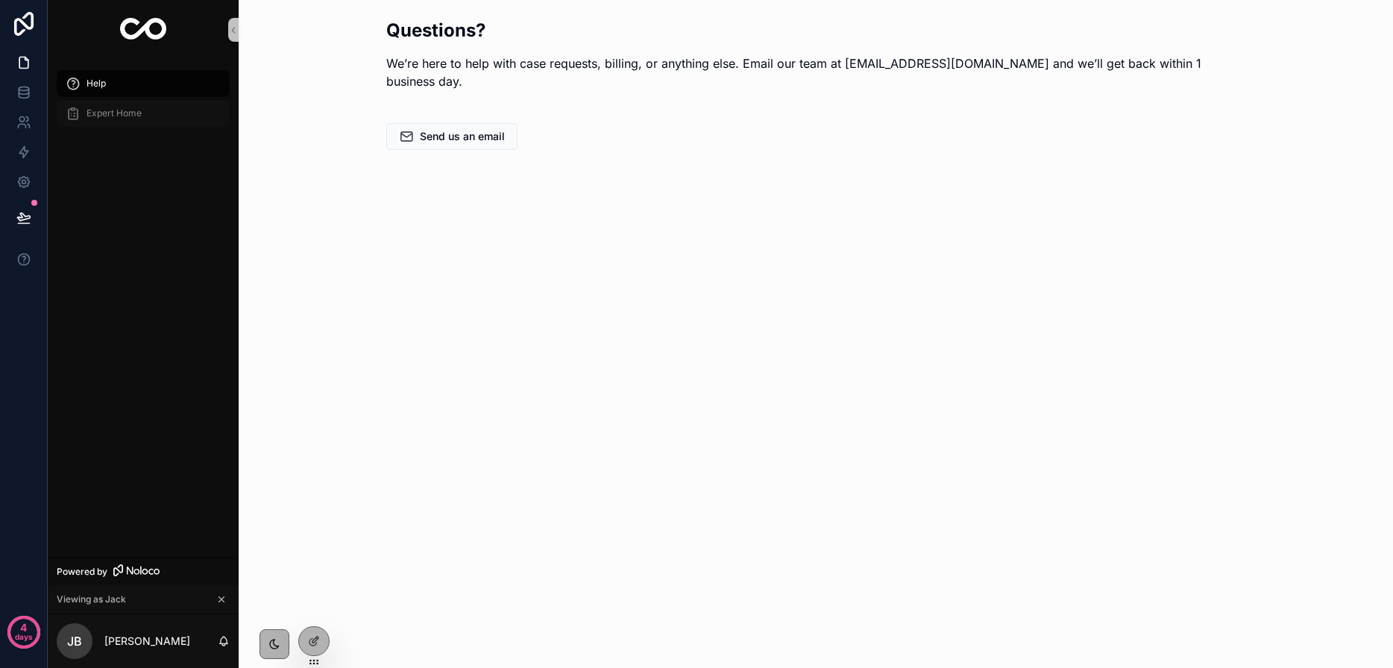
click at [97, 113] on span "Expert Home" at bounding box center [113, 113] width 55 height 12
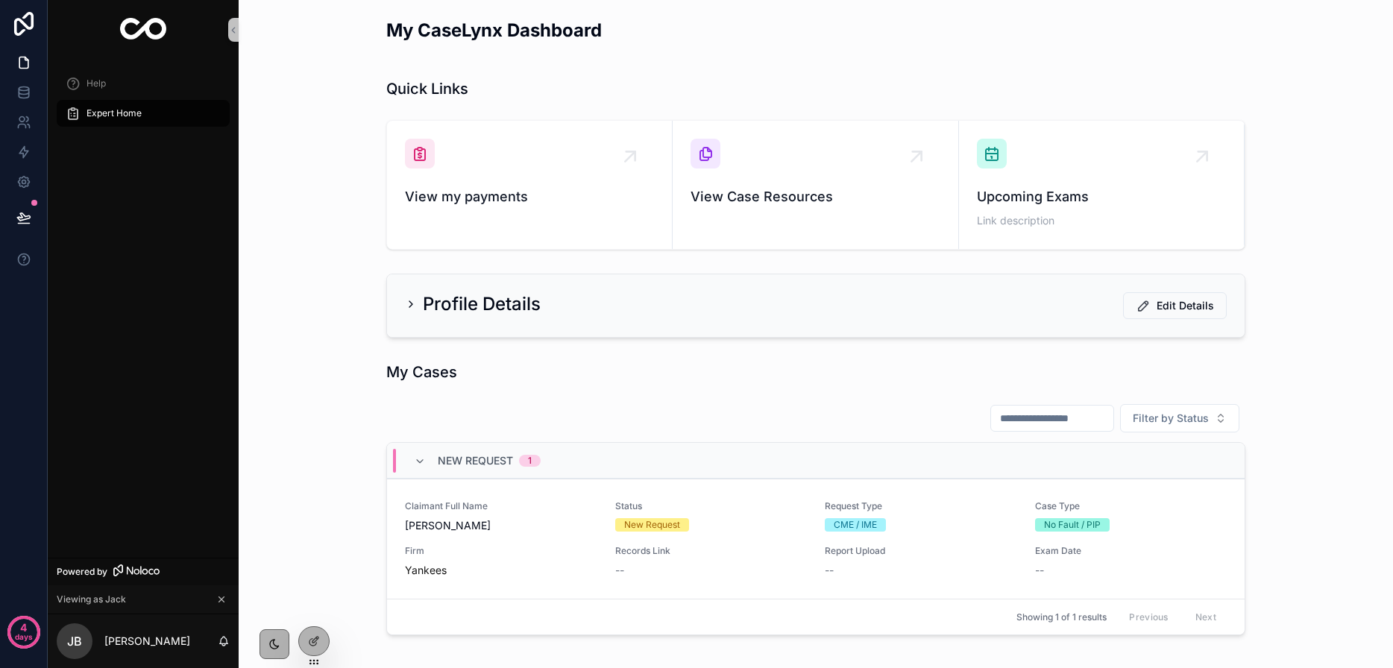
click at [406, 303] on icon "scrollable content" at bounding box center [411, 304] width 12 height 12
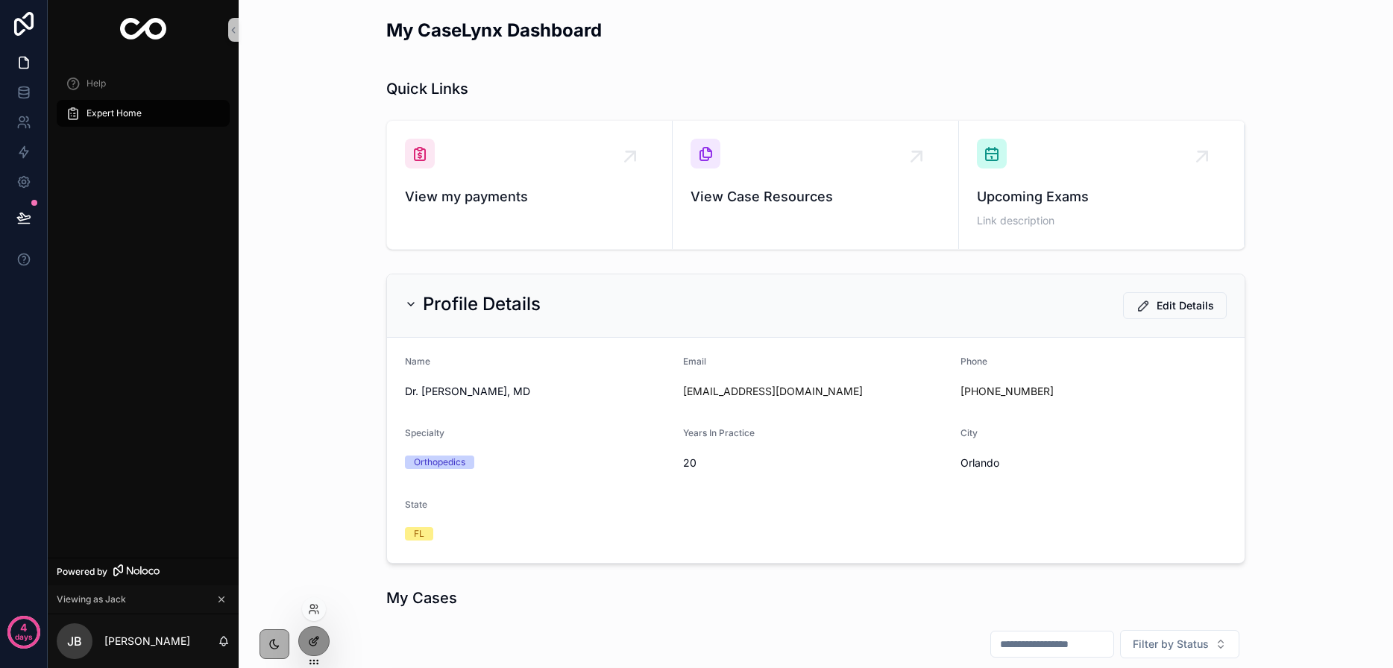
click at [306, 653] on div at bounding box center [314, 641] width 30 height 28
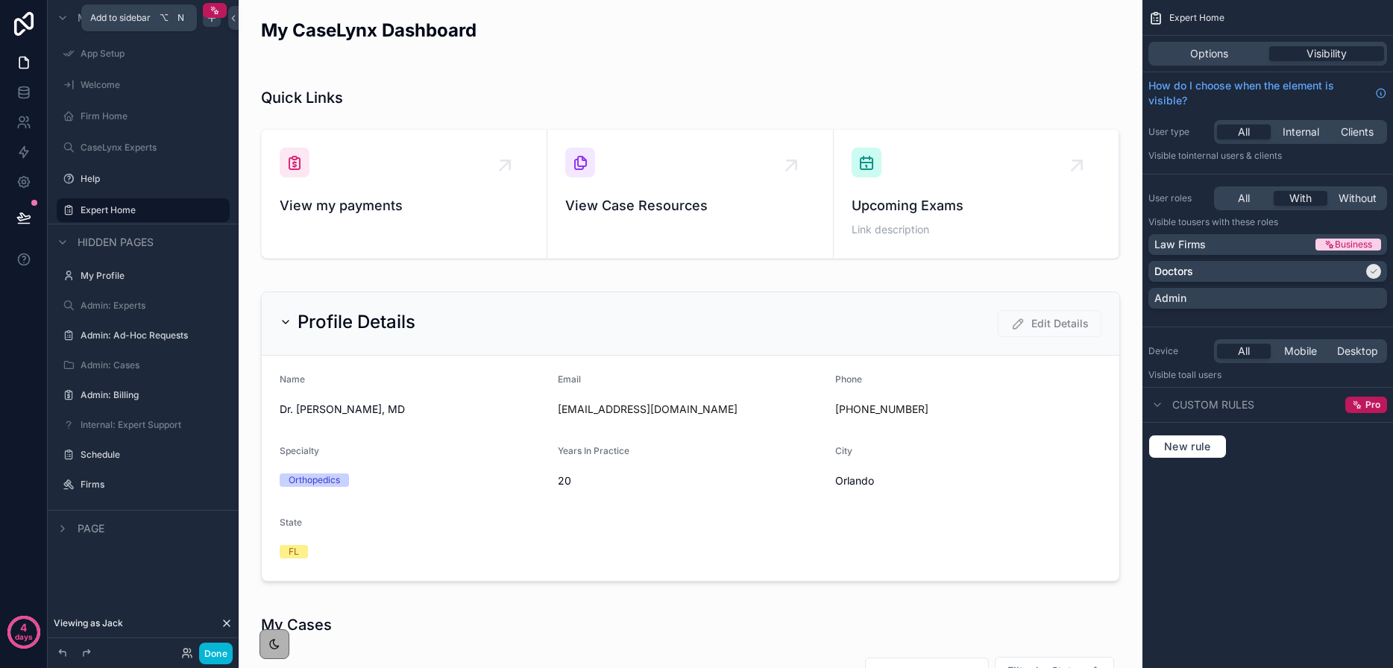
click at [216, 21] on icon "scrollable content" at bounding box center [212, 18] width 12 height 12
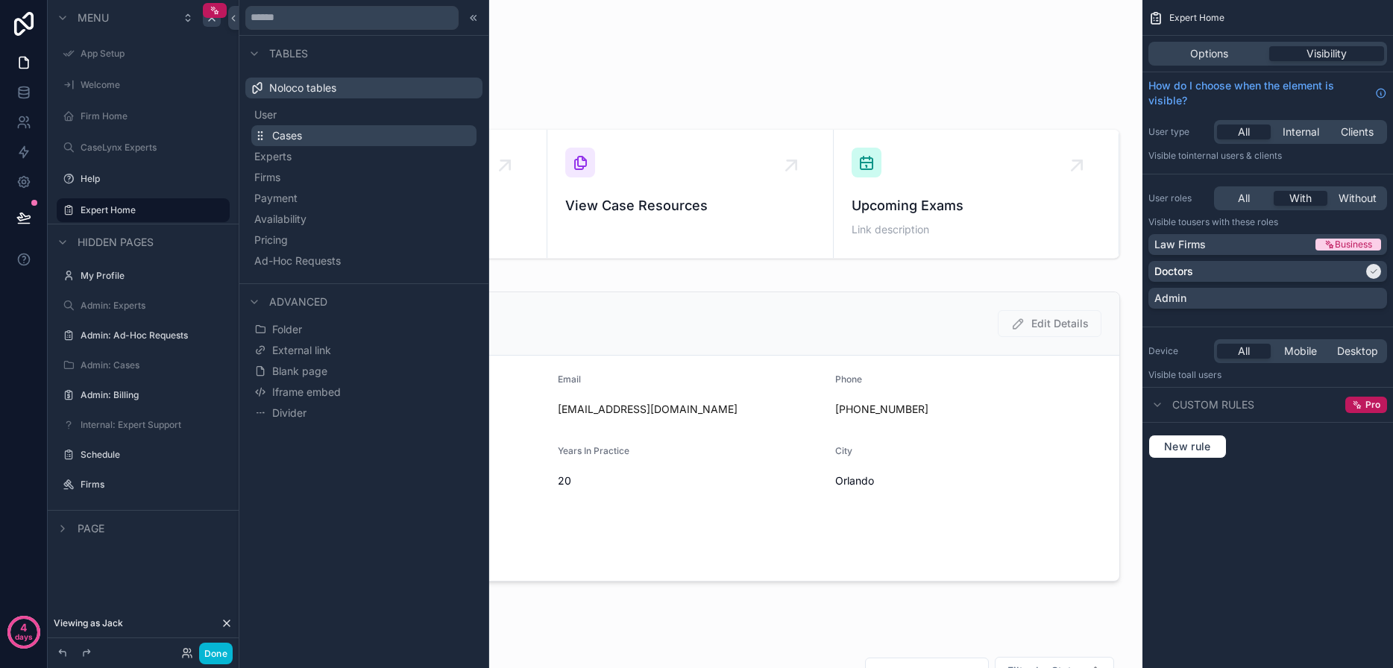
click at [309, 139] on button "Cases" at bounding box center [363, 135] width 225 height 21
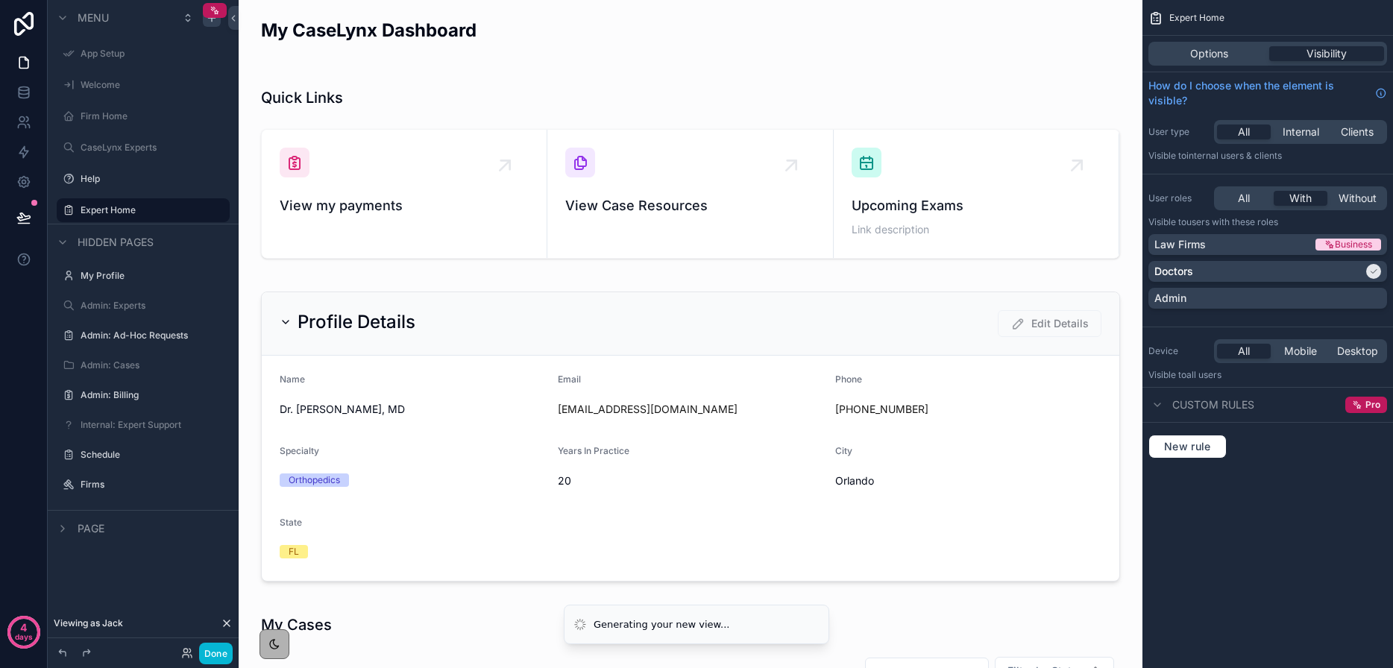
scroll to position [1, 0]
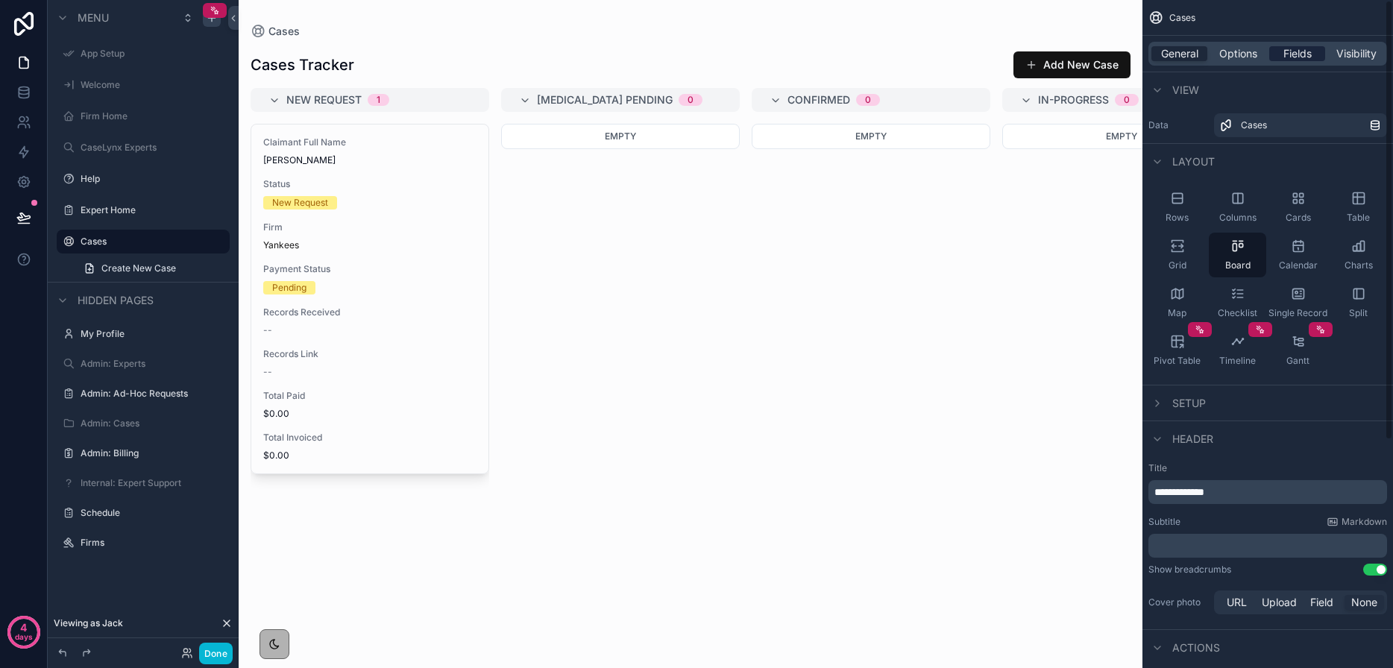
click at [1296, 58] on span "Fields" at bounding box center [1297, 53] width 28 height 15
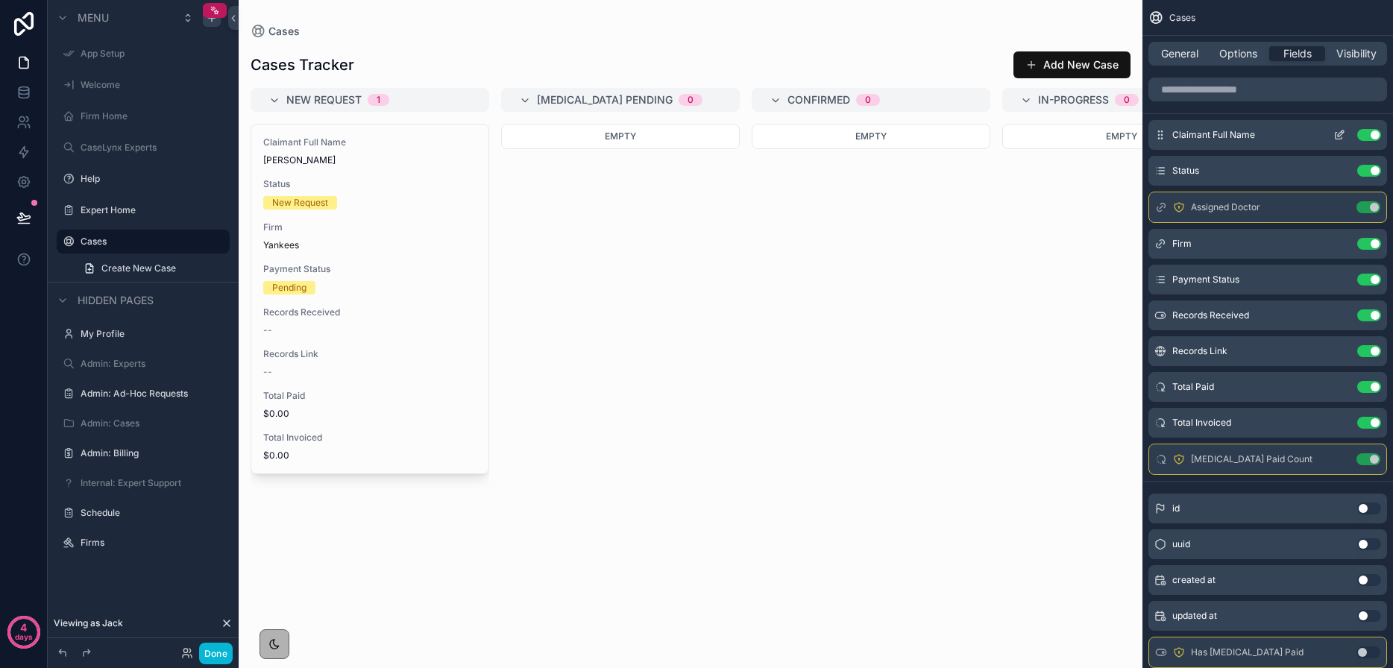
click at [1366, 135] on button "Use setting" at bounding box center [1369, 135] width 24 height 12
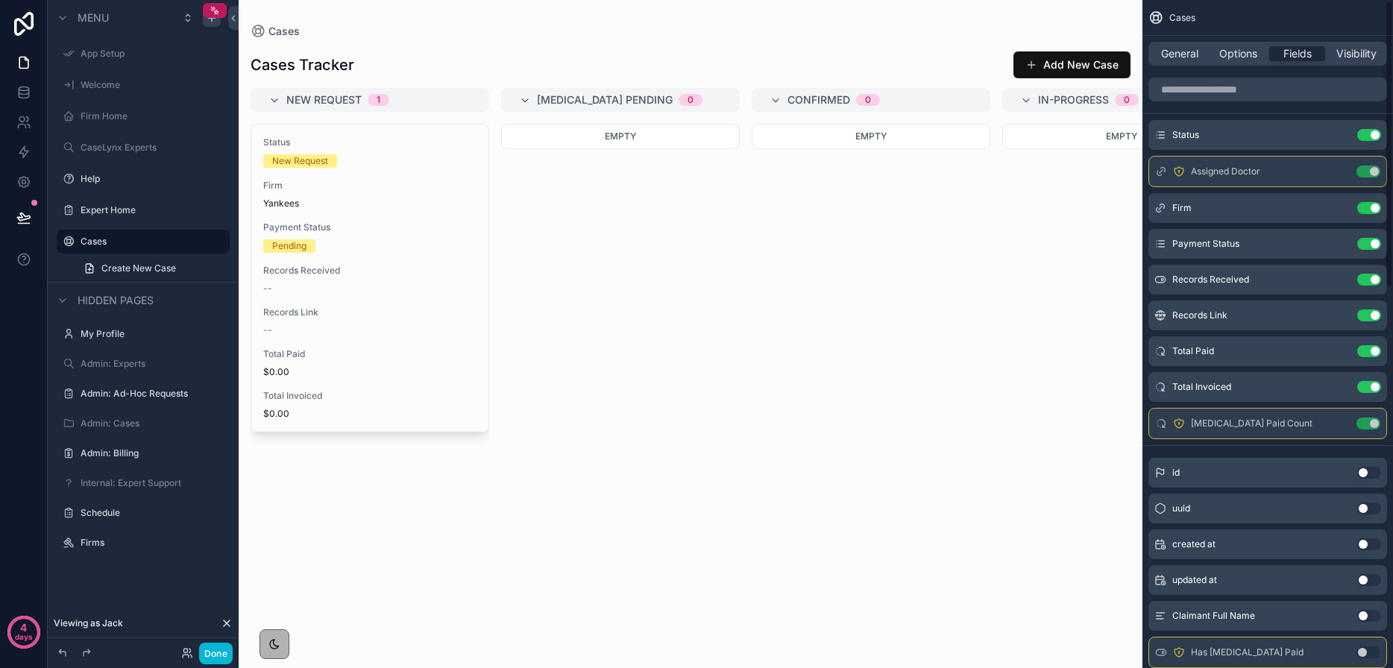
click at [1366, 135] on button "Use setting" at bounding box center [1369, 135] width 24 height 12
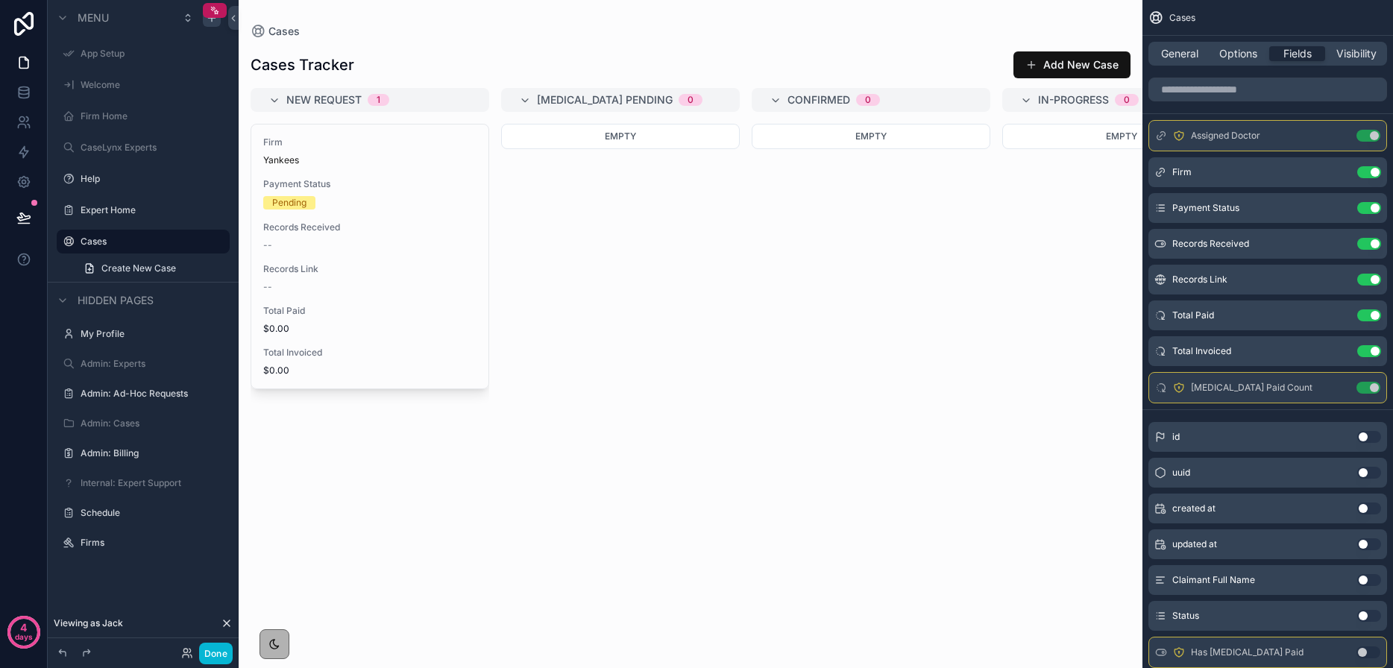
click at [1366, 135] on button "Use setting" at bounding box center [1368, 136] width 24 height 12
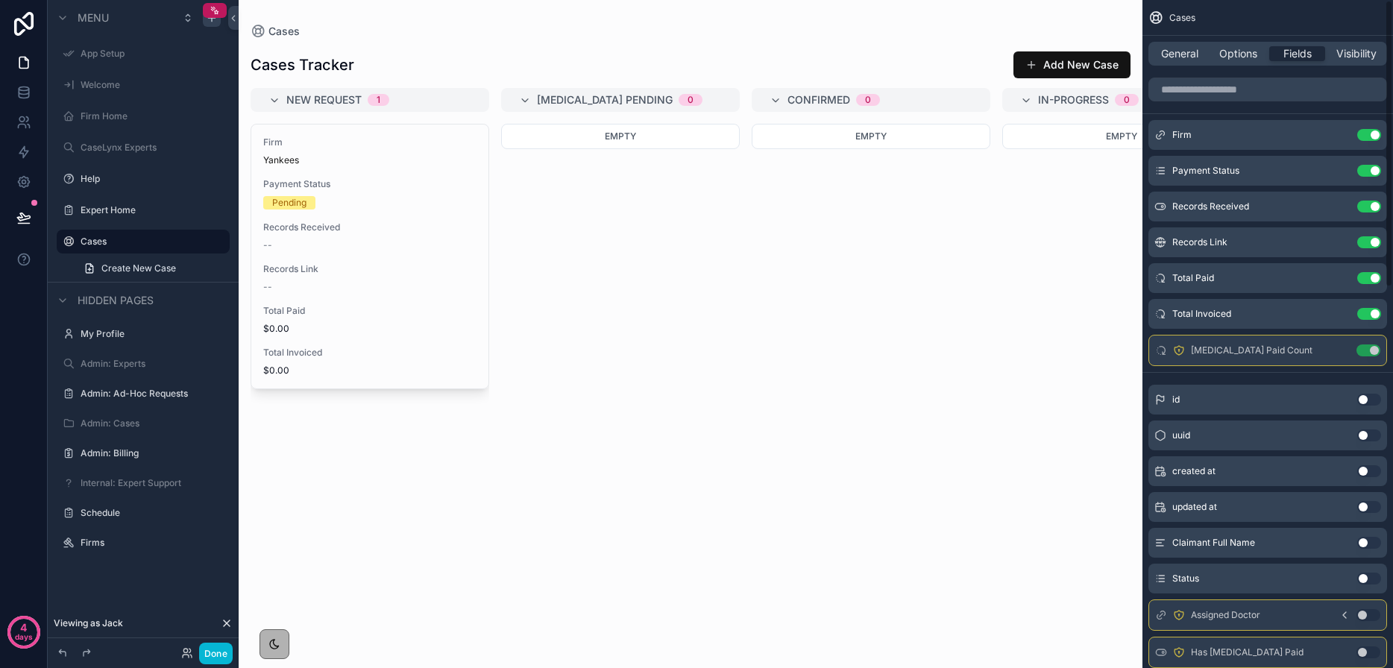
click at [1366, 135] on button "Use setting" at bounding box center [1369, 135] width 24 height 12
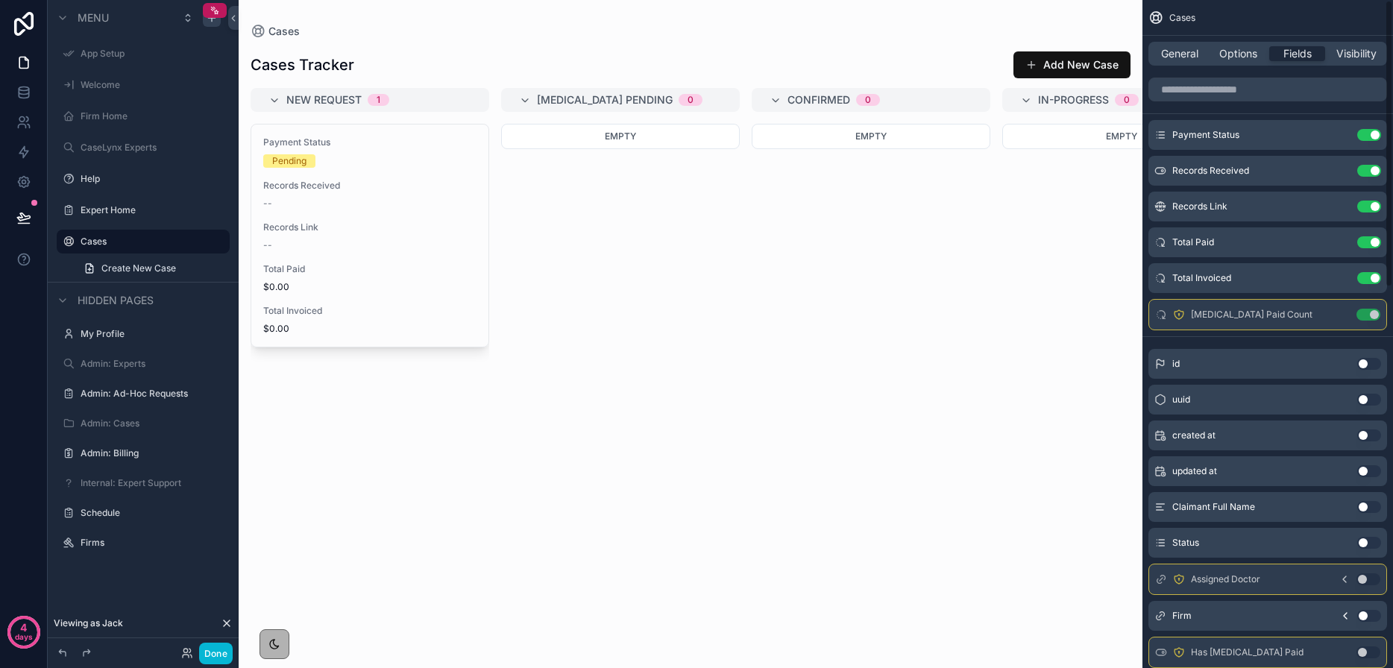
click at [1366, 135] on button "Use setting" at bounding box center [1369, 135] width 24 height 12
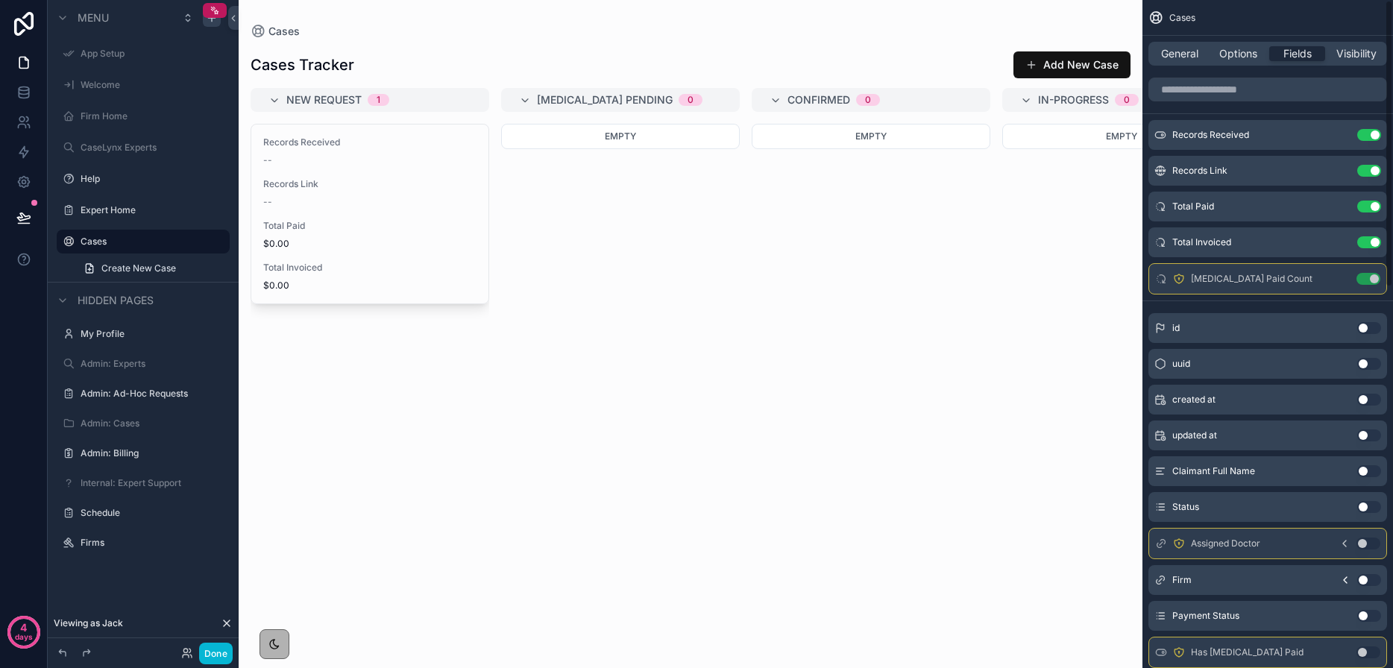
click at [1366, 135] on button "Use setting" at bounding box center [1369, 135] width 24 height 12
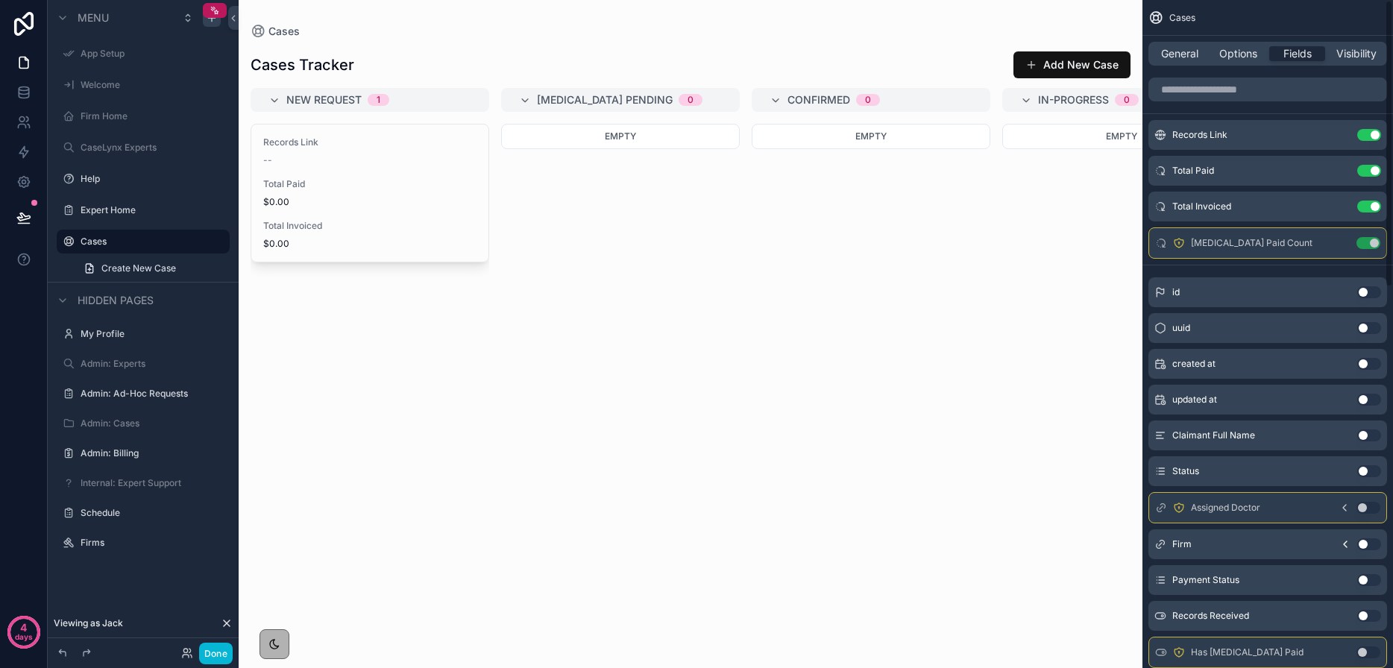
click at [1366, 135] on button "Use setting" at bounding box center [1369, 135] width 24 height 12
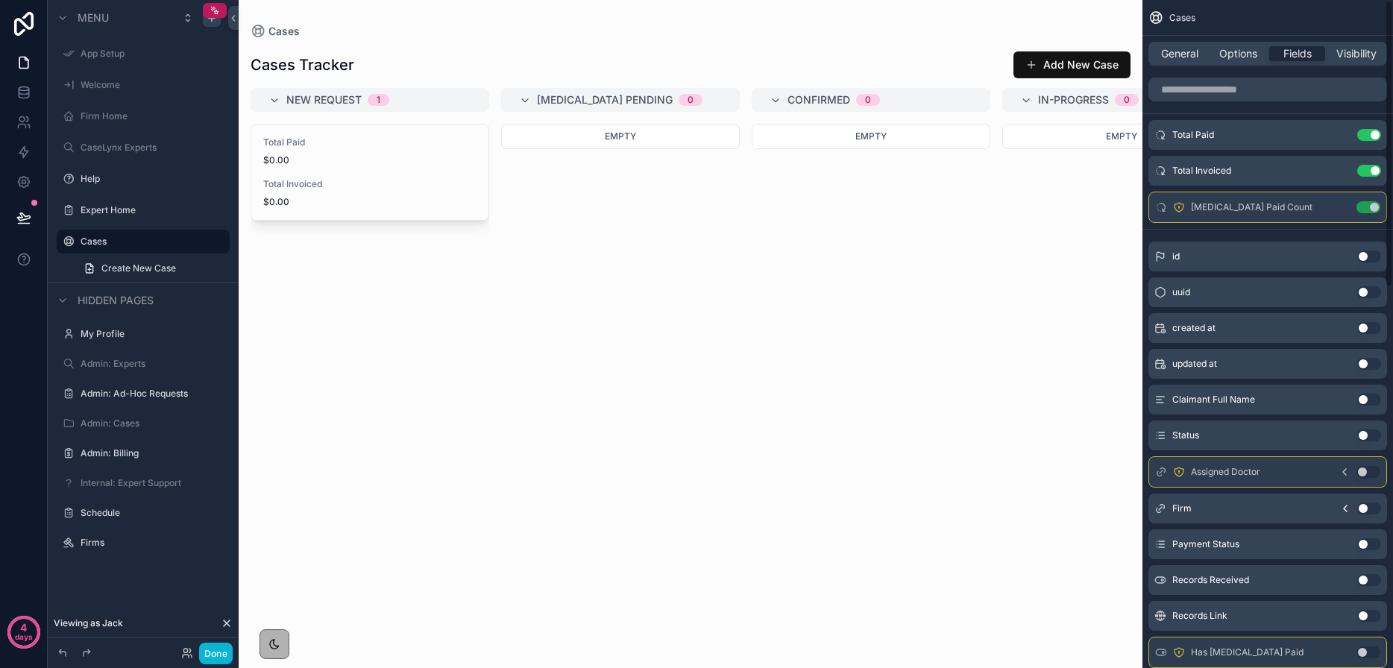
click at [1366, 135] on button "Use setting" at bounding box center [1369, 135] width 24 height 12
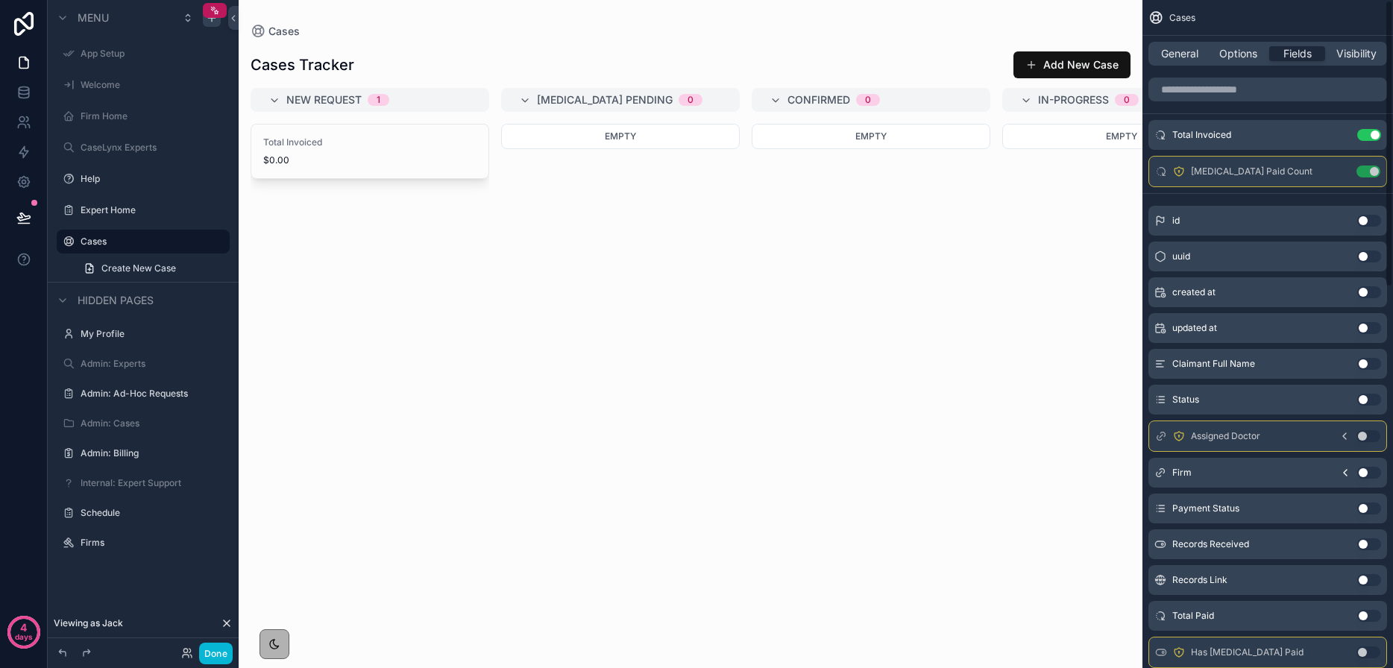
click at [1366, 135] on button "Use setting" at bounding box center [1369, 135] width 24 height 12
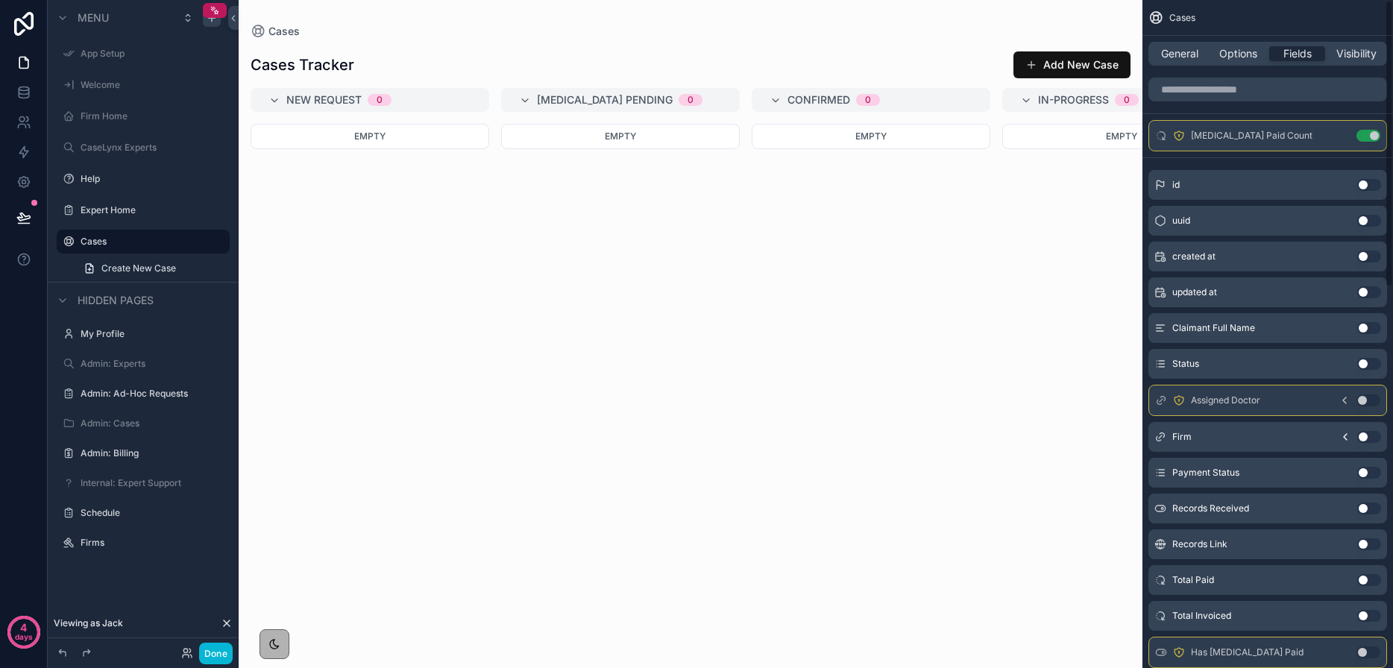
click at [1366, 135] on button "Use setting" at bounding box center [1368, 136] width 24 height 12
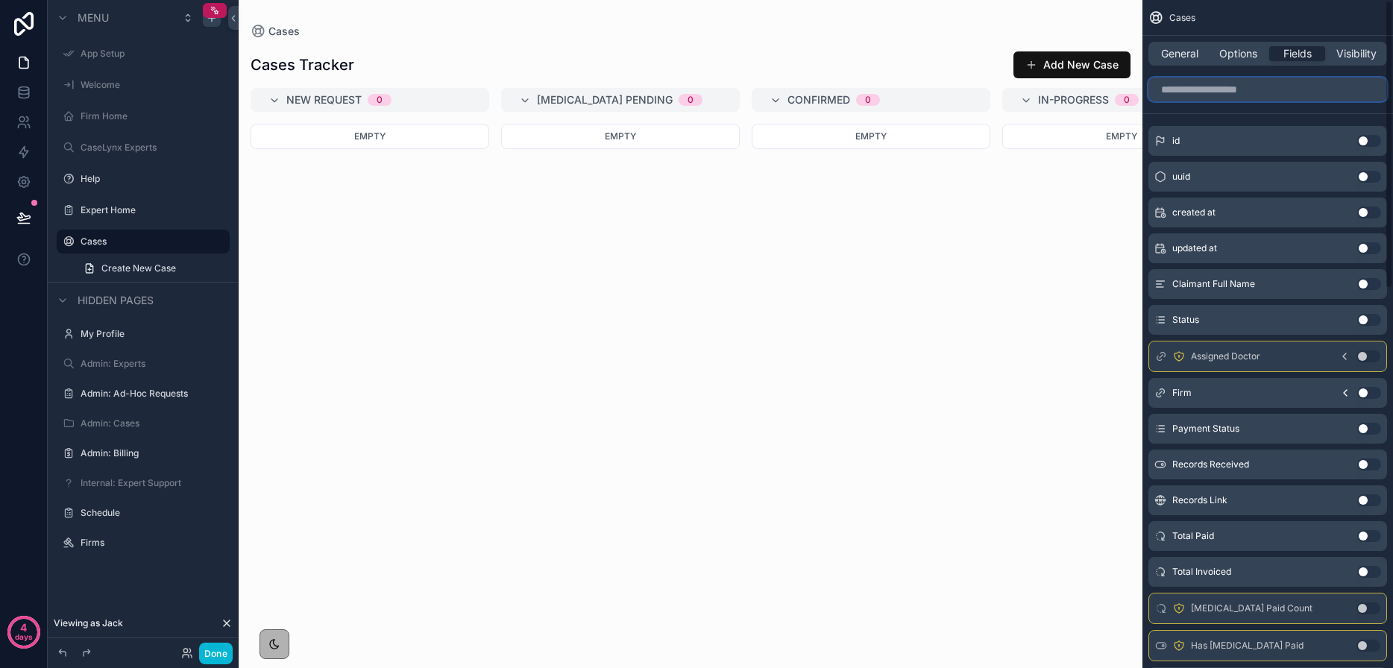
click at [1244, 91] on input "scrollable content" at bounding box center [1267, 90] width 239 height 24
click at [1163, 61] on div "General Options Fields Visibility" at bounding box center [1267, 54] width 239 height 24
click at [1162, 53] on span "General" at bounding box center [1179, 53] width 37 height 15
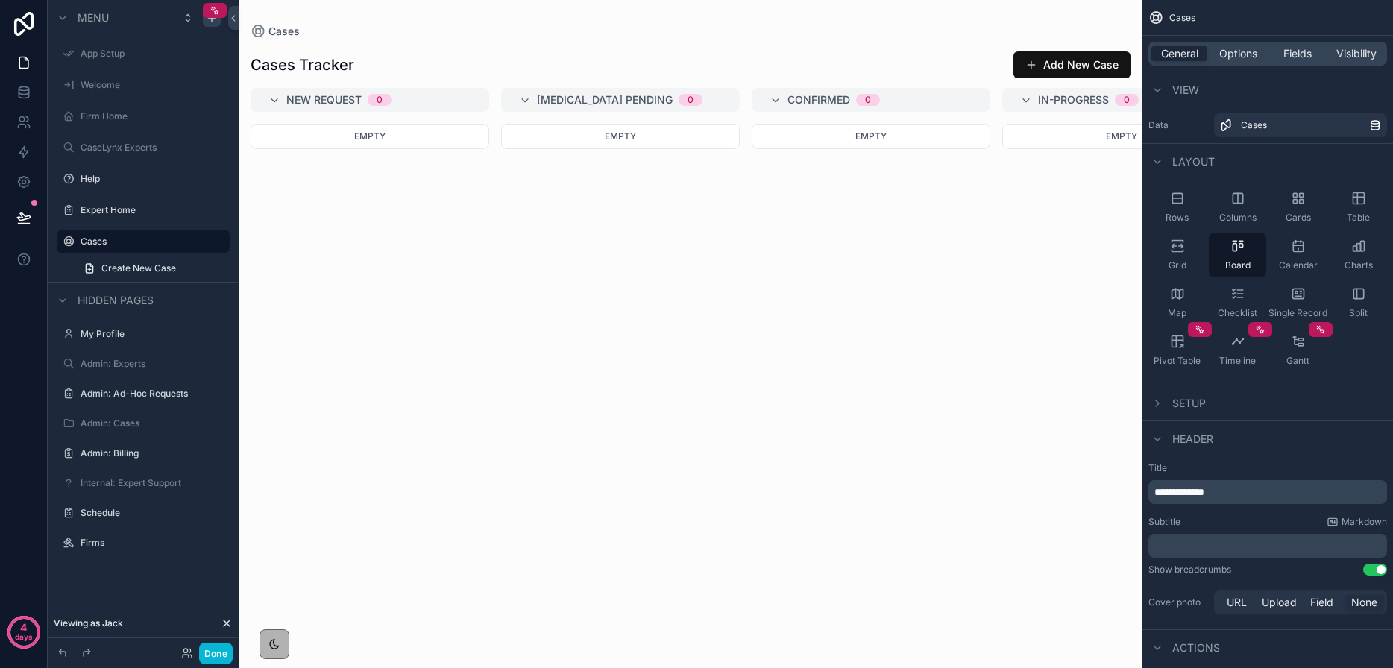
click at [1253, 492] on p "**********" at bounding box center [1269, 492] width 230 height 15
drag, startPoint x: 1266, startPoint y: 534, endPoint x: 1248, endPoint y: 515, distance: 25.8
click at [1264, 532] on div "Subtitle Markdown ﻿" at bounding box center [1267, 537] width 239 height 42
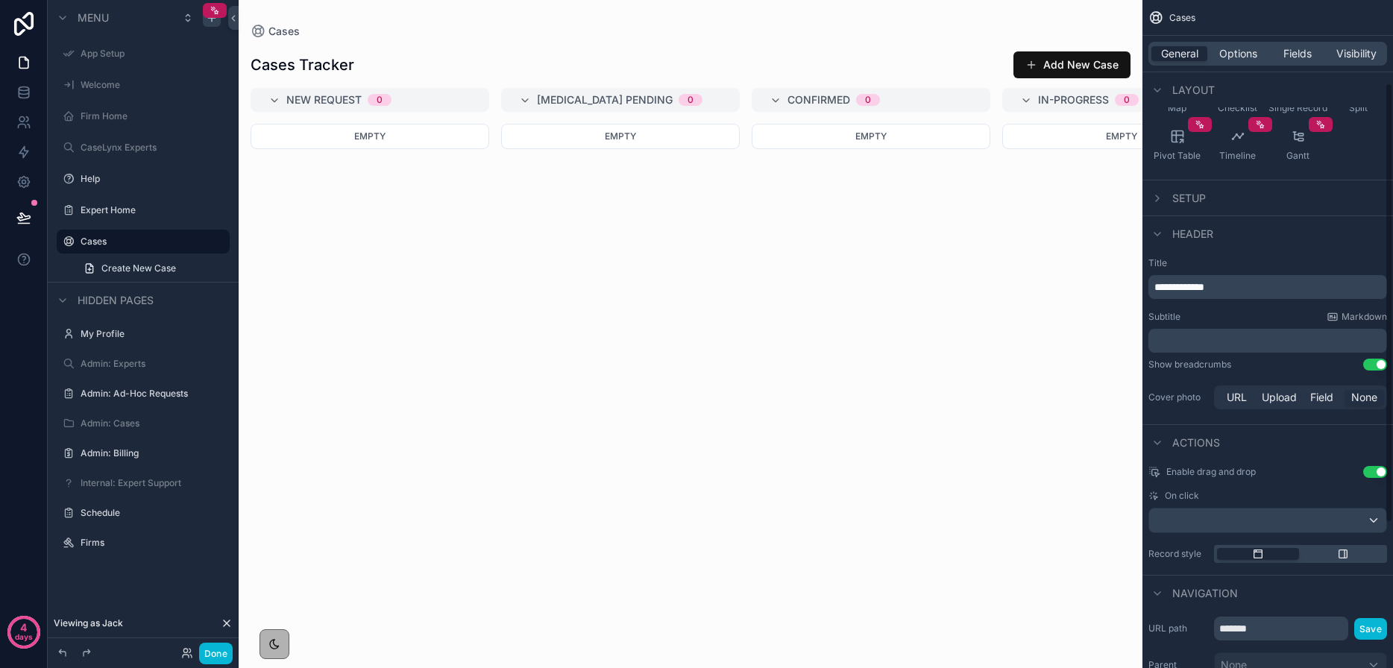
scroll to position [76, 0]
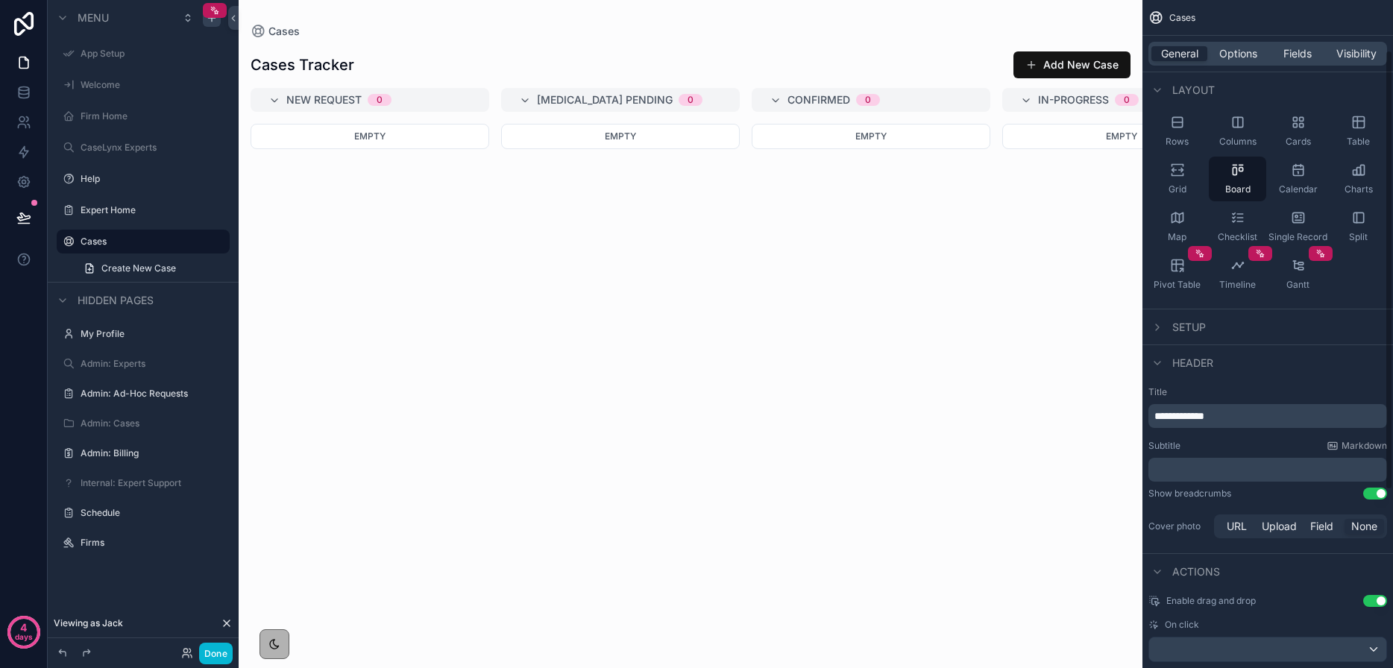
click at [1167, 315] on div "Setup" at bounding box center [1267, 327] width 250 height 36
click at [1163, 324] on div "scrollable content" at bounding box center [1157, 327] width 18 height 18
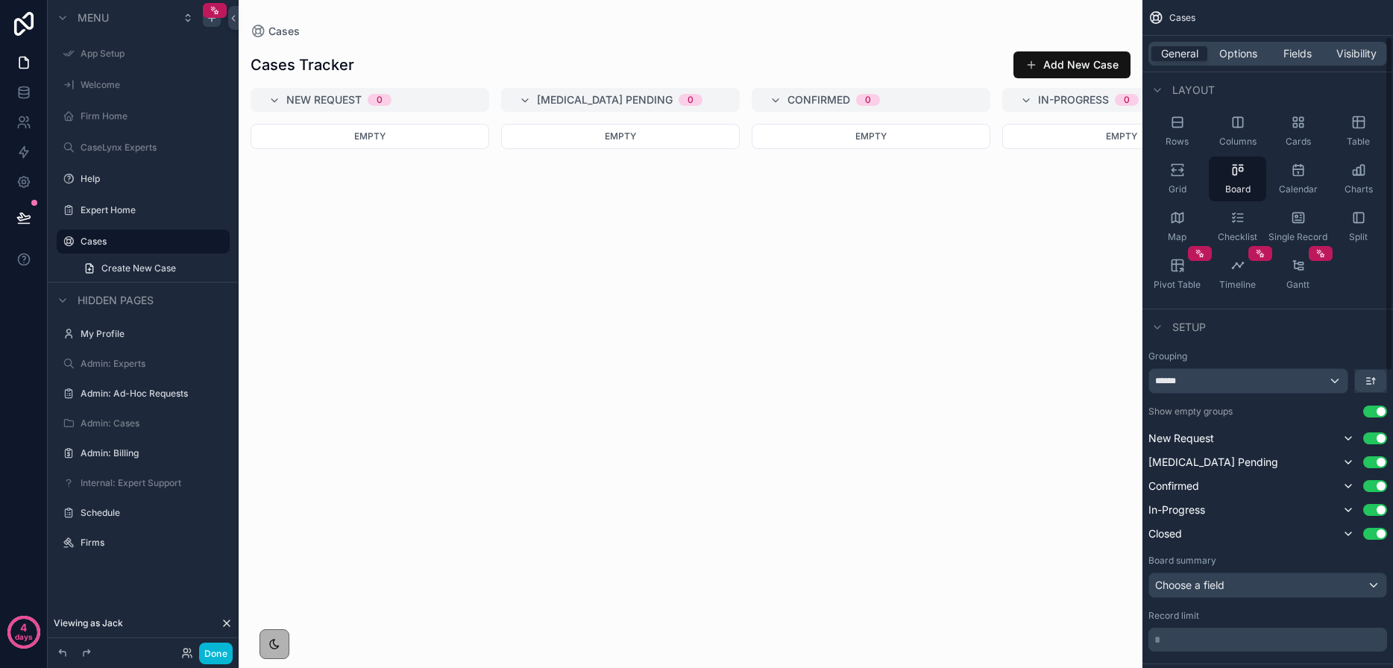
scroll to position [66, 0]
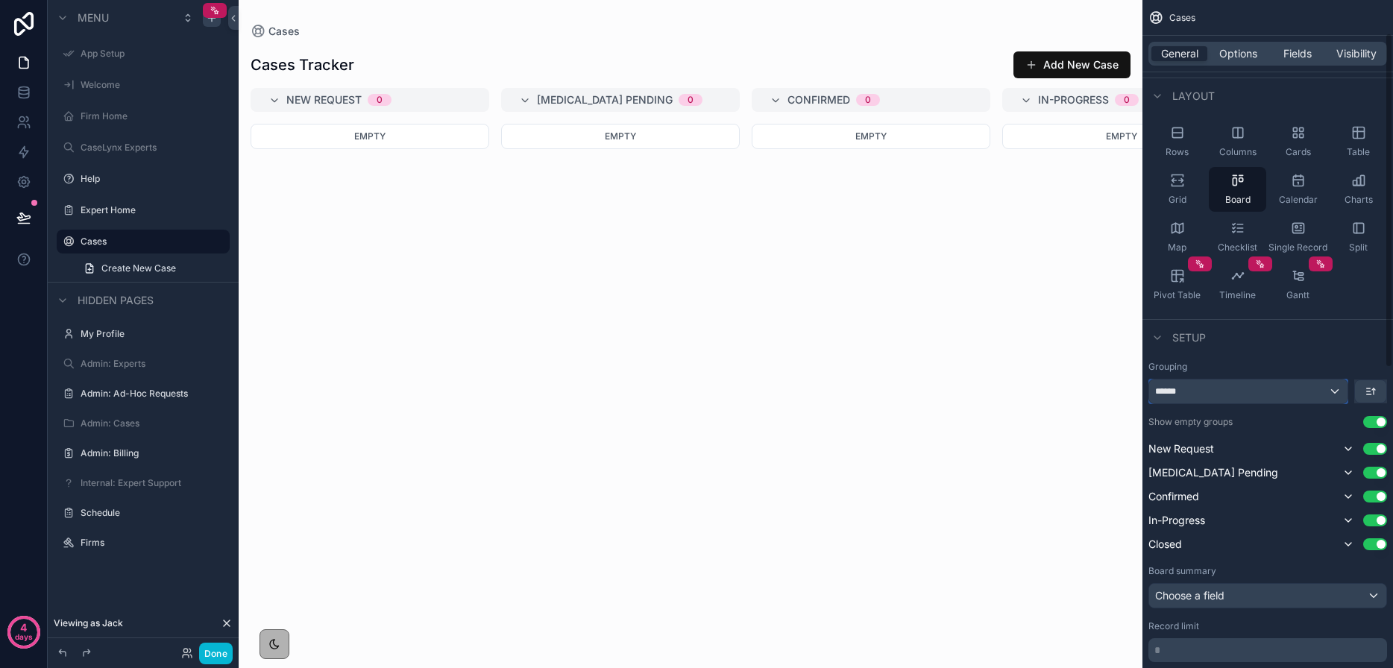
click at [1209, 395] on div "******" at bounding box center [1248, 391] width 198 height 24
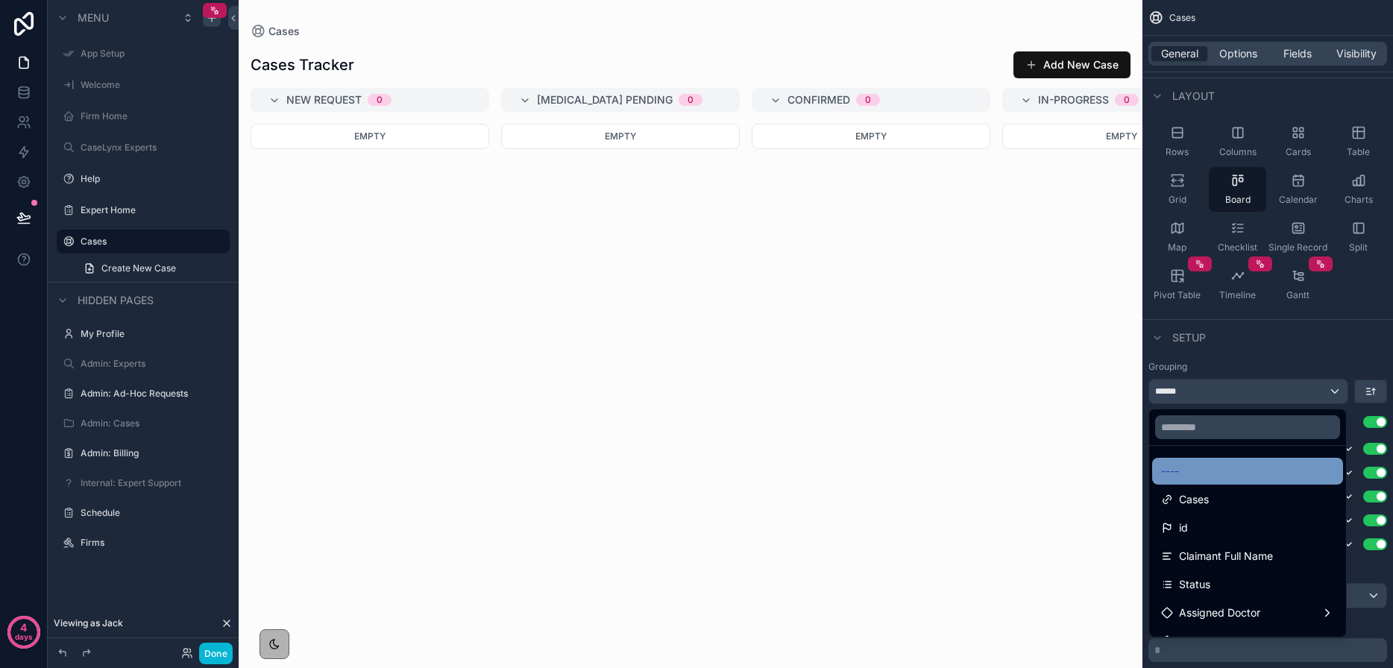
click at [1205, 465] on div "----" at bounding box center [1247, 471] width 173 height 18
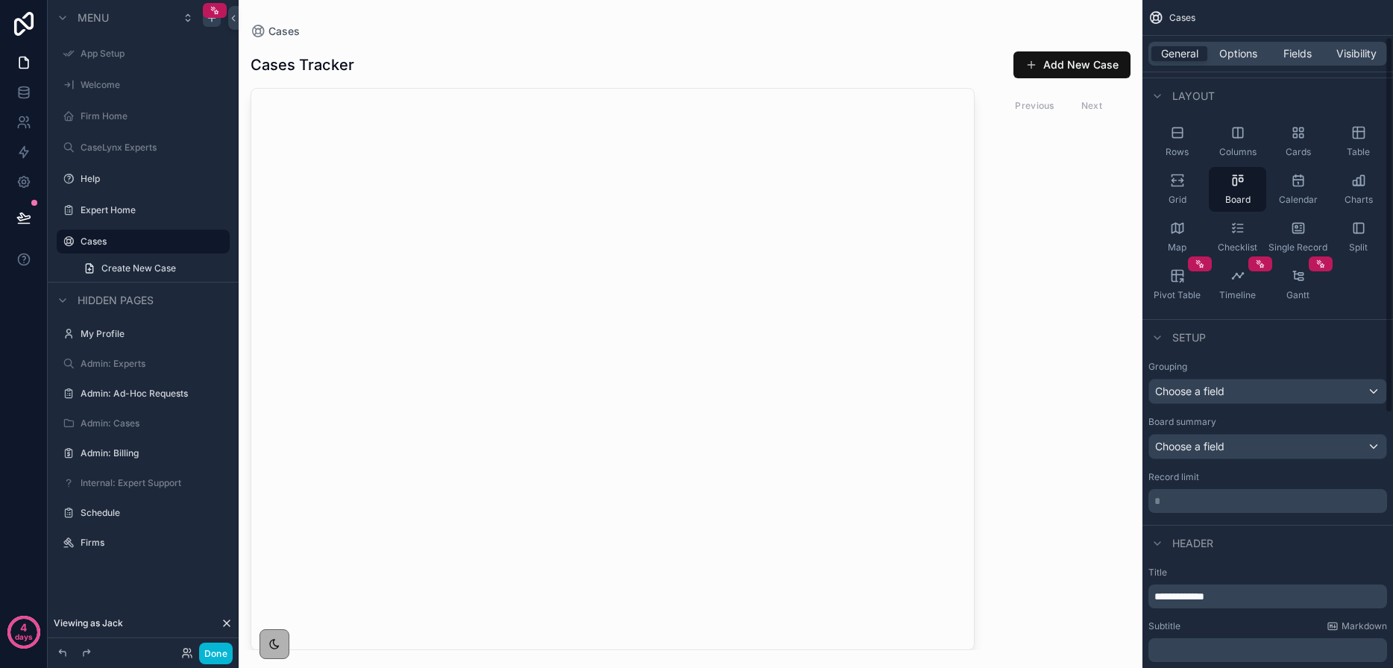
scroll to position [0, 0]
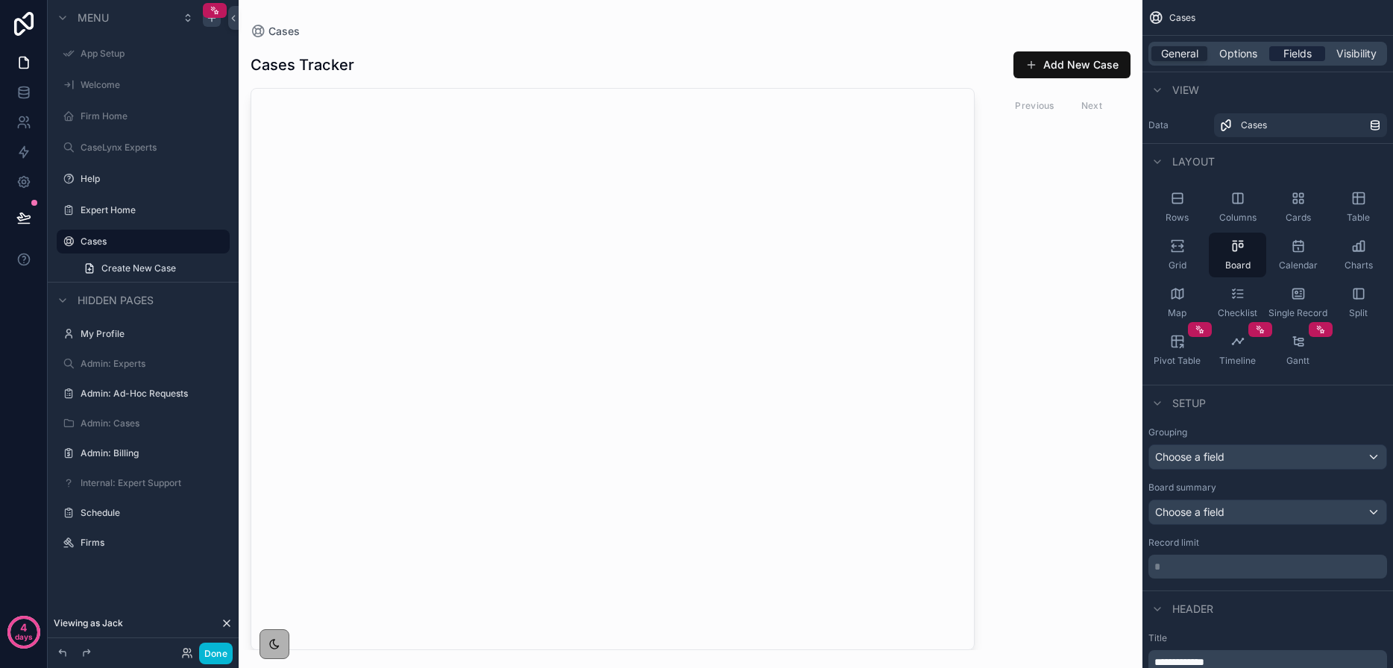
click at [1293, 54] on span "Fields" at bounding box center [1297, 53] width 28 height 15
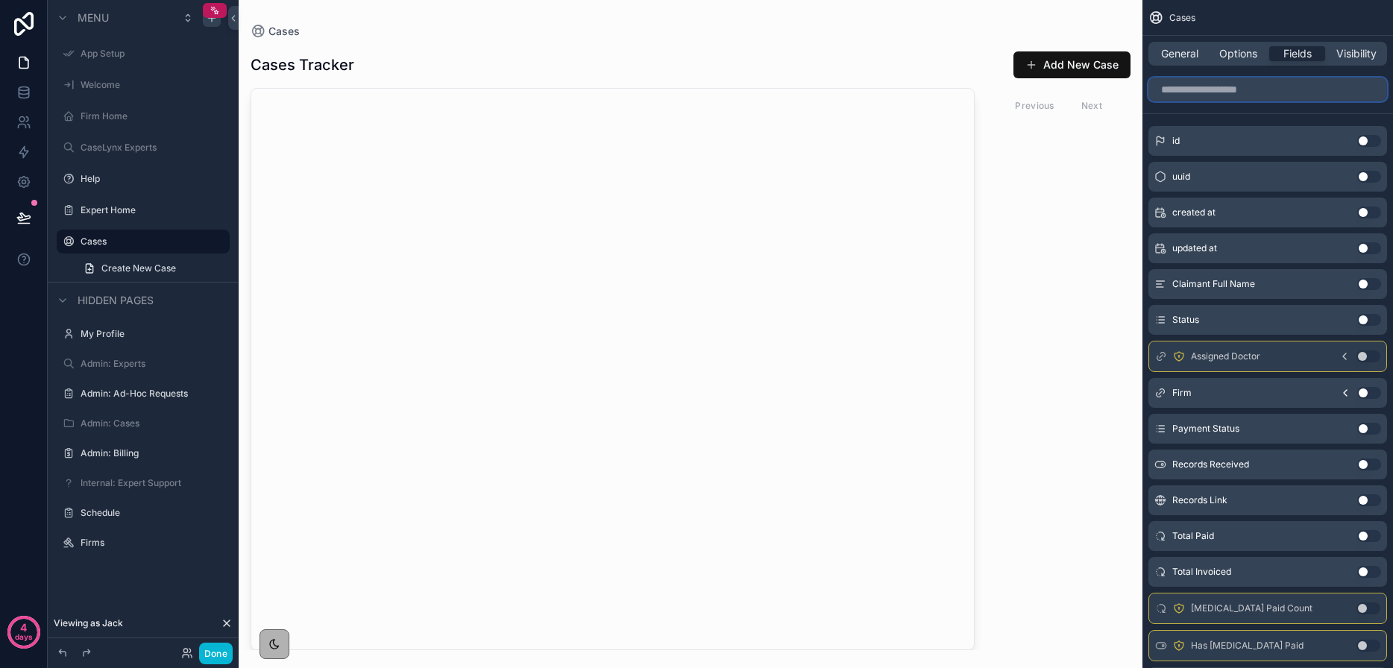
click at [1199, 95] on input "scrollable content" at bounding box center [1267, 90] width 239 height 24
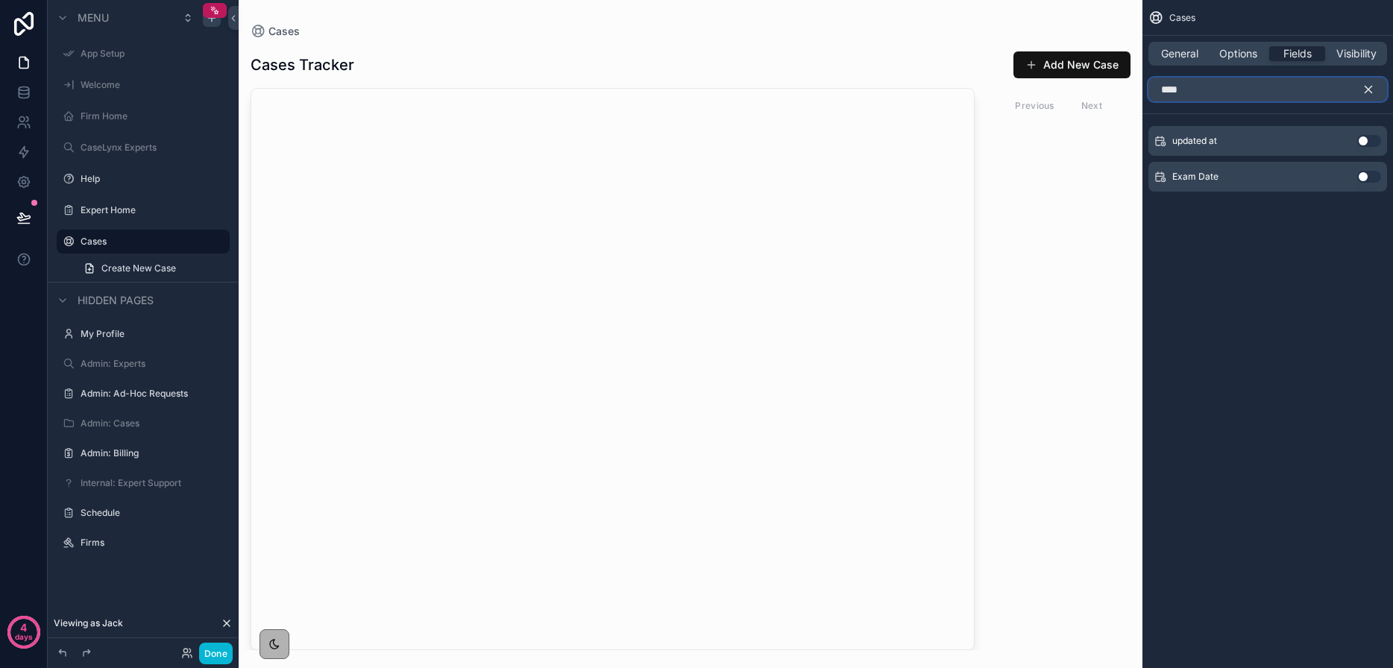
type input "****"
click at [1367, 177] on button "Use setting" at bounding box center [1369, 177] width 24 height 12
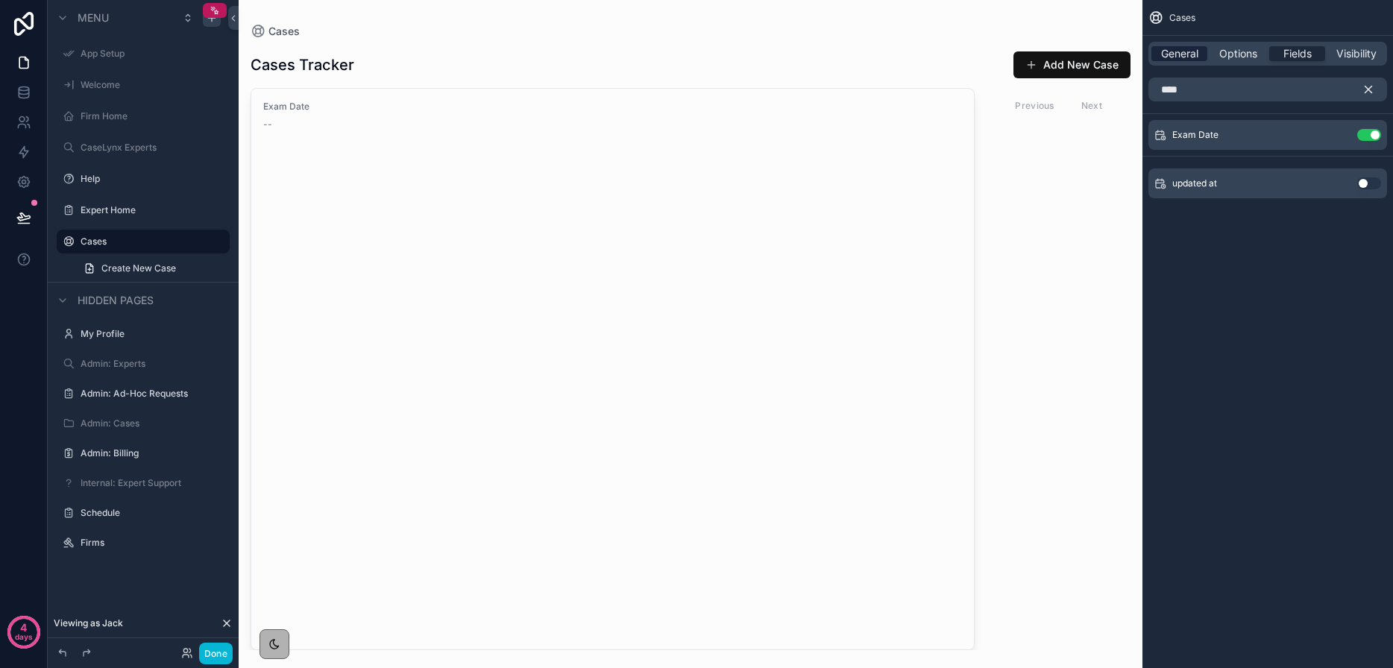
click at [1177, 47] on span "General" at bounding box center [1179, 53] width 37 height 15
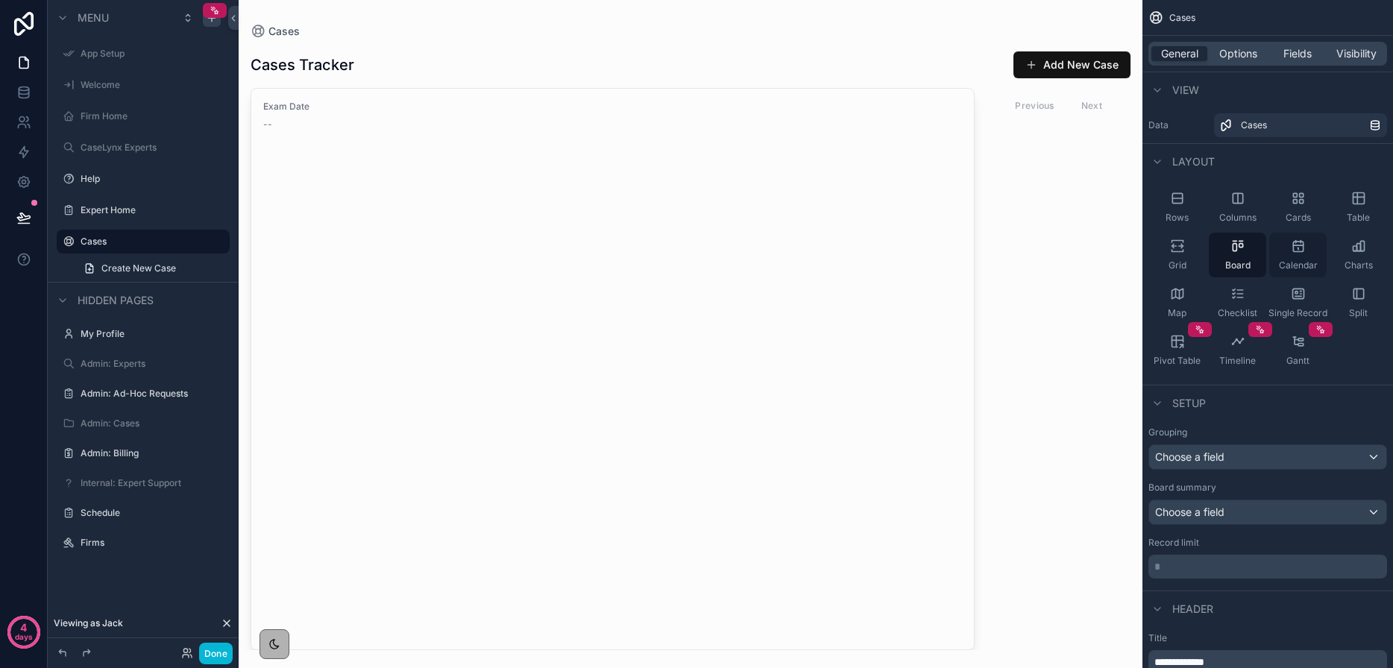
click at [1296, 256] on div "Calendar" at bounding box center [1297, 255] width 57 height 45
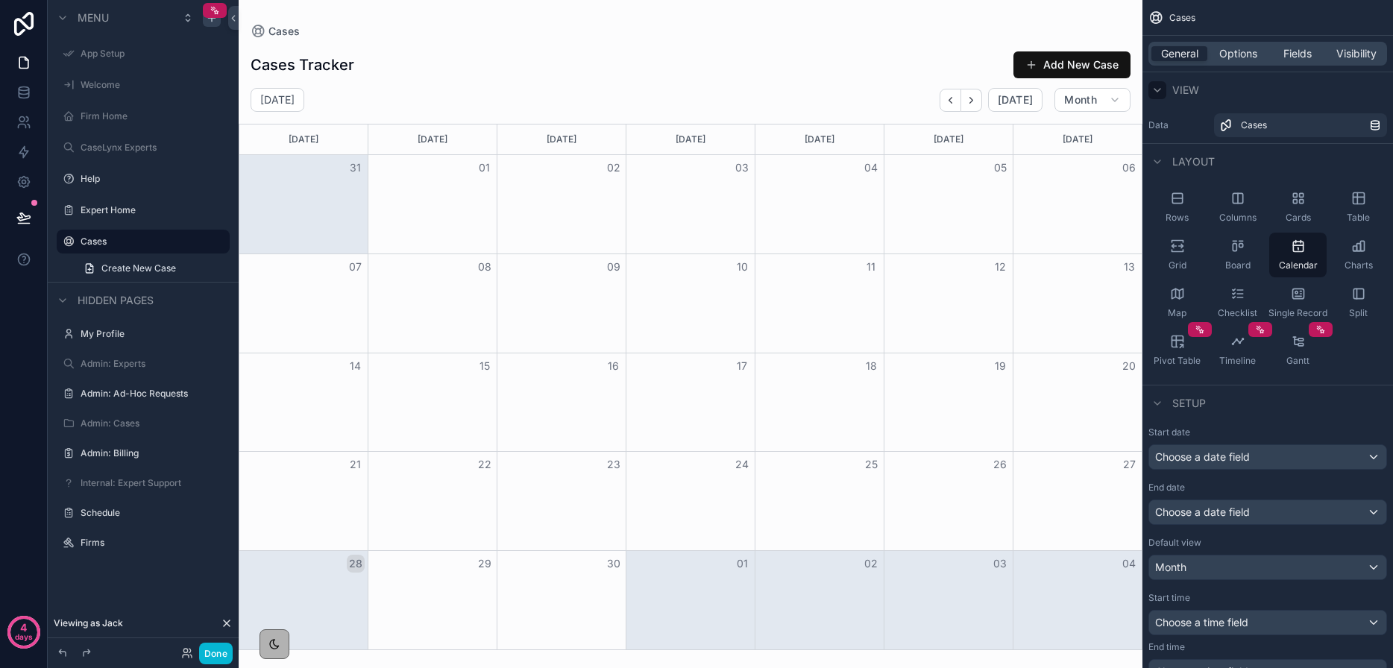
click at [1157, 89] on icon "scrollable content" at bounding box center [1157, 90] width 12 height 12
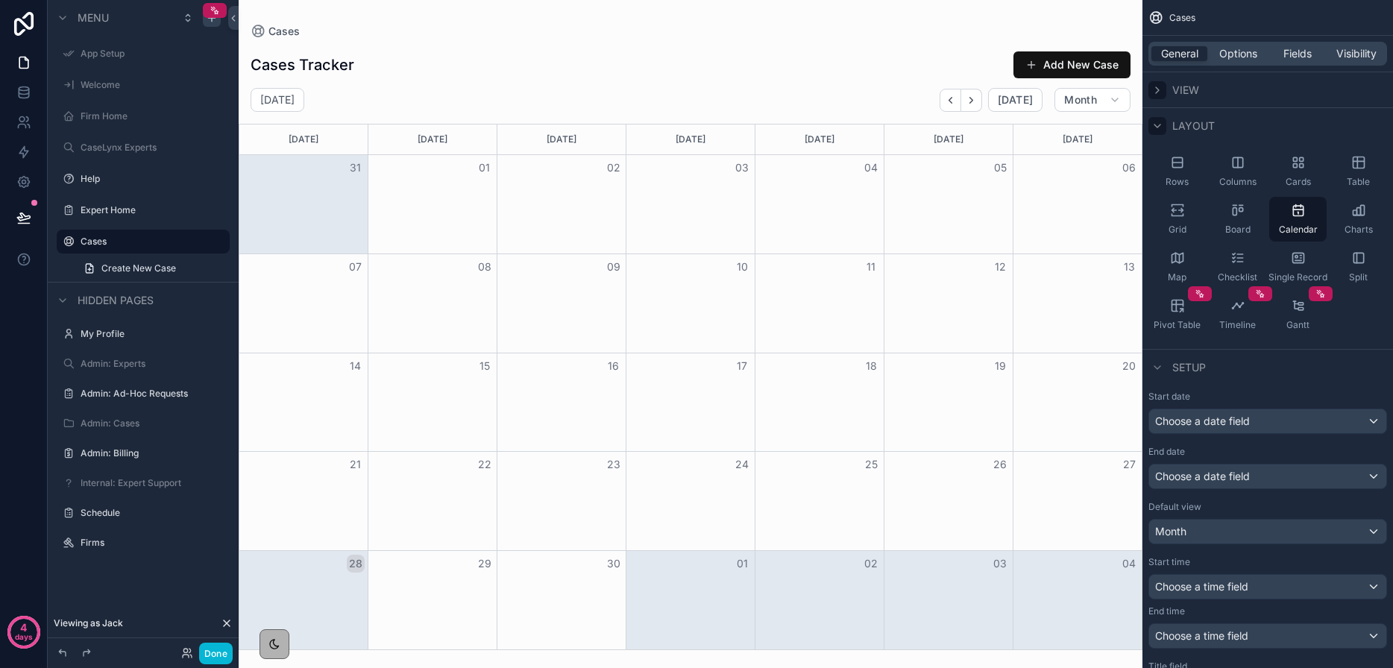
click at [1152, 124] on icon "scrollable content" at bounding box center [1157, 126] width 12 height 12
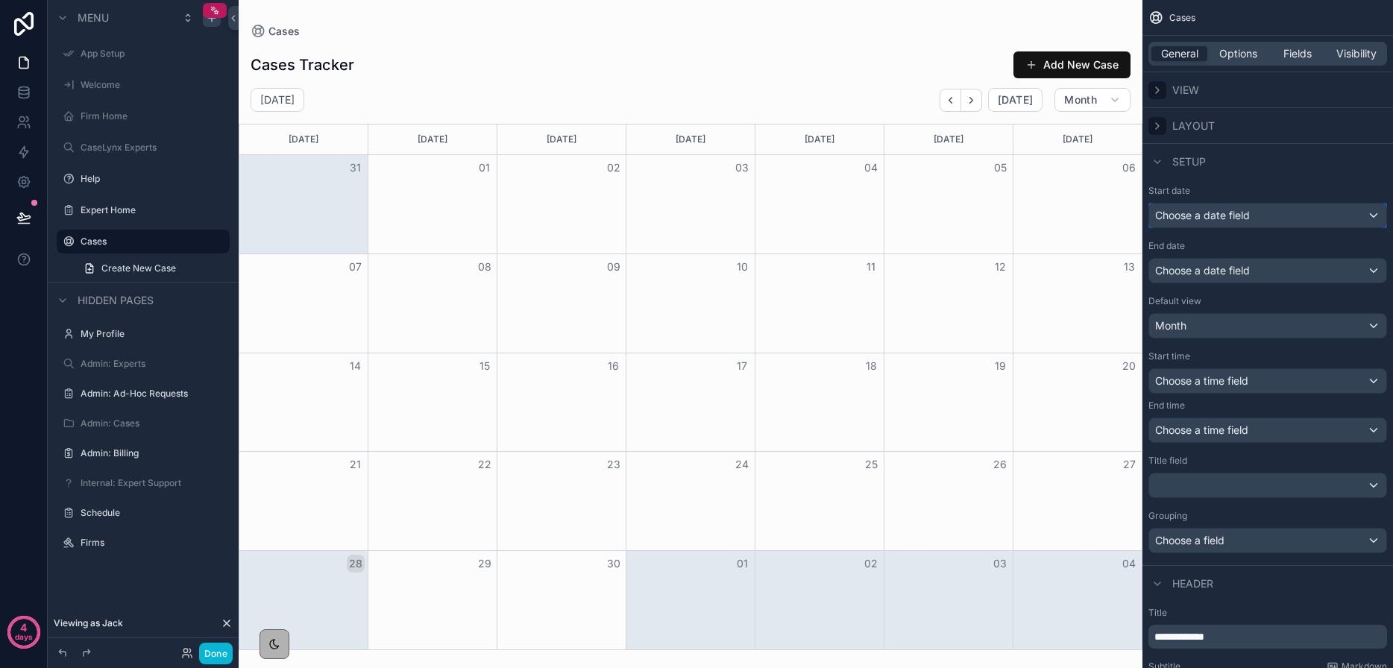
click at [1255, 219] on div "Choose a date field" at bounding box center [1267, 216] width 237 height 24
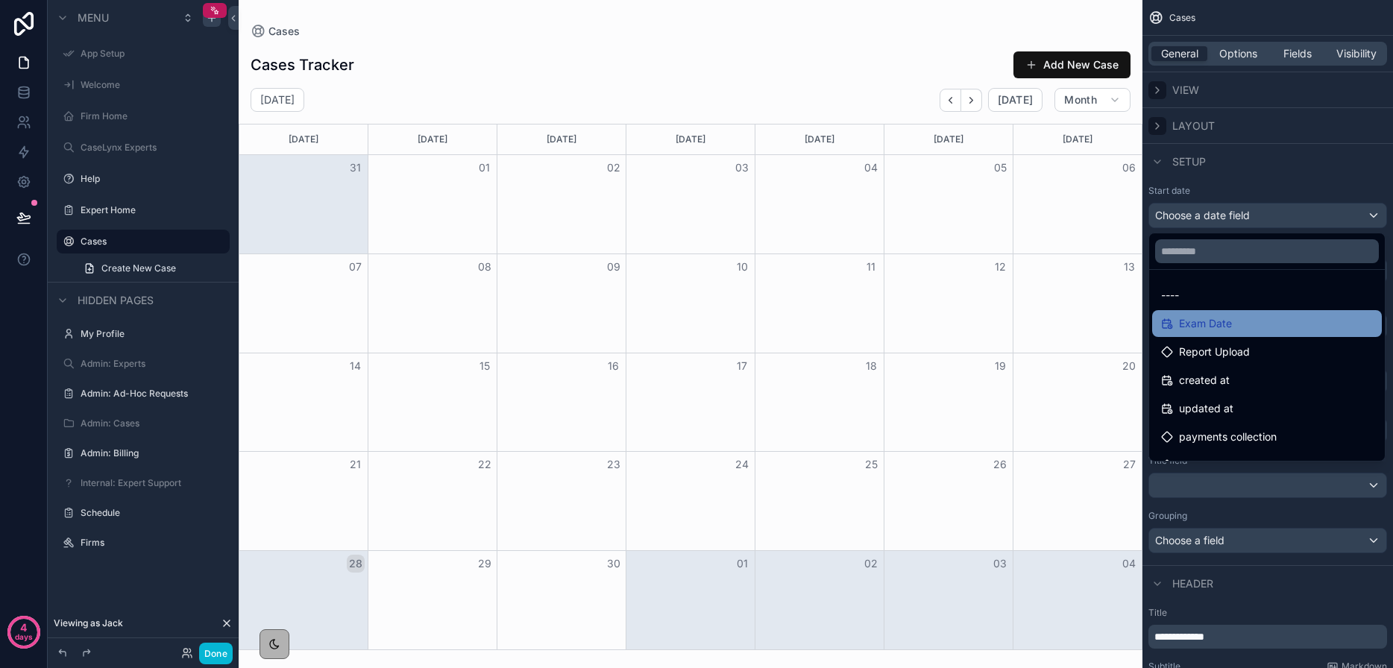
click at [1270, 318] on div "Exam Date" at bounding box center [1267, 324] width 212 height 18
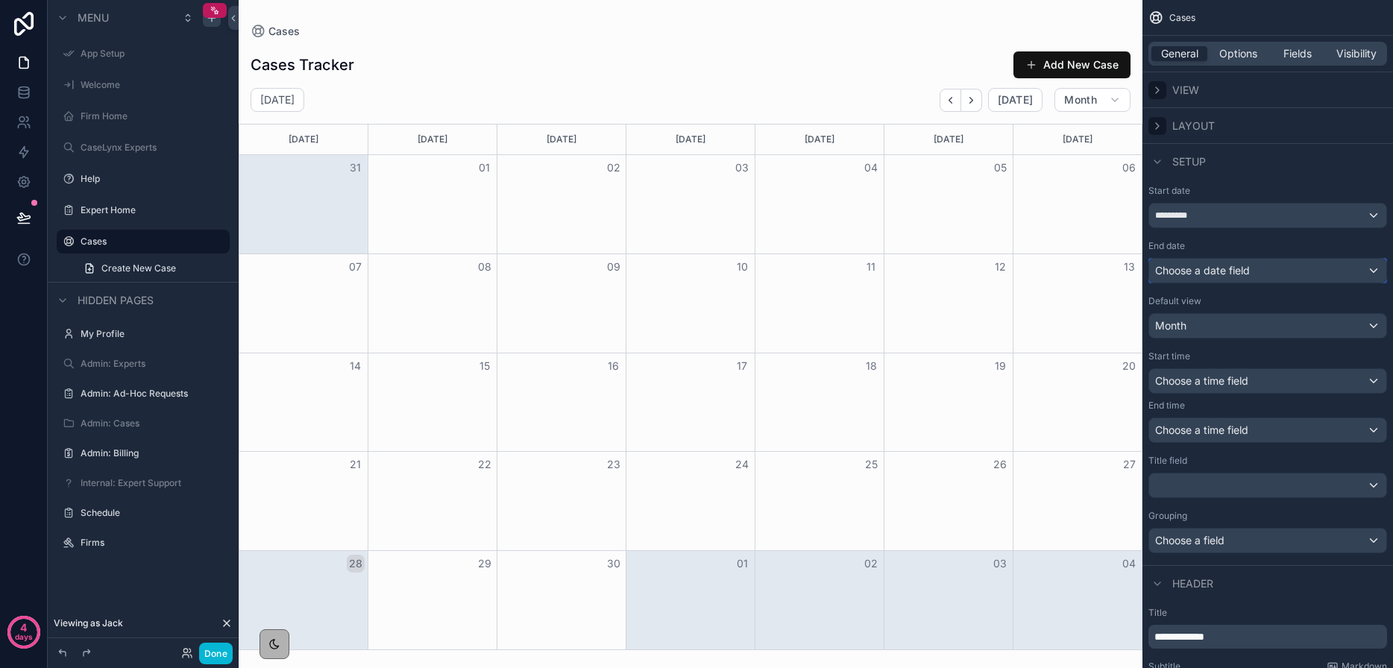
click at [1244, 271] on span "Choose a date field" at bounding box center [1202, 270] width 95 height 13
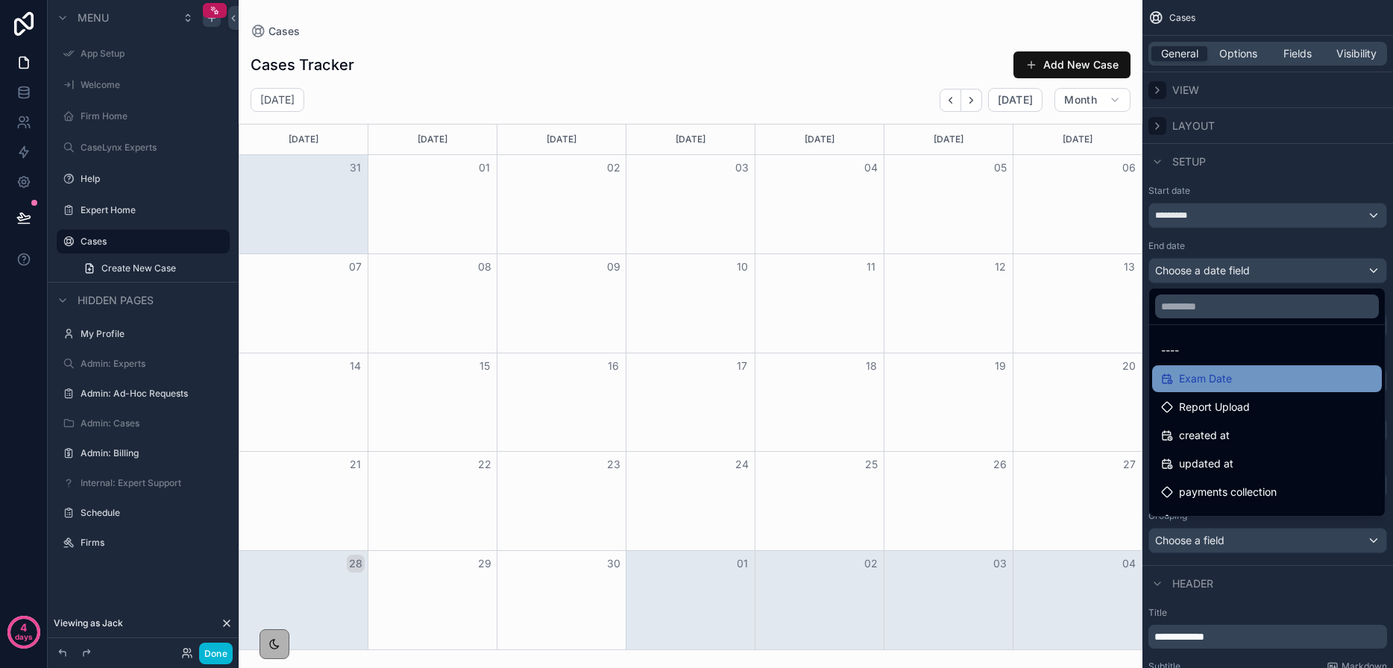
click at [1240, 368] on div "Exam Date" at bounding box center [1267, 378] width 230 height 27
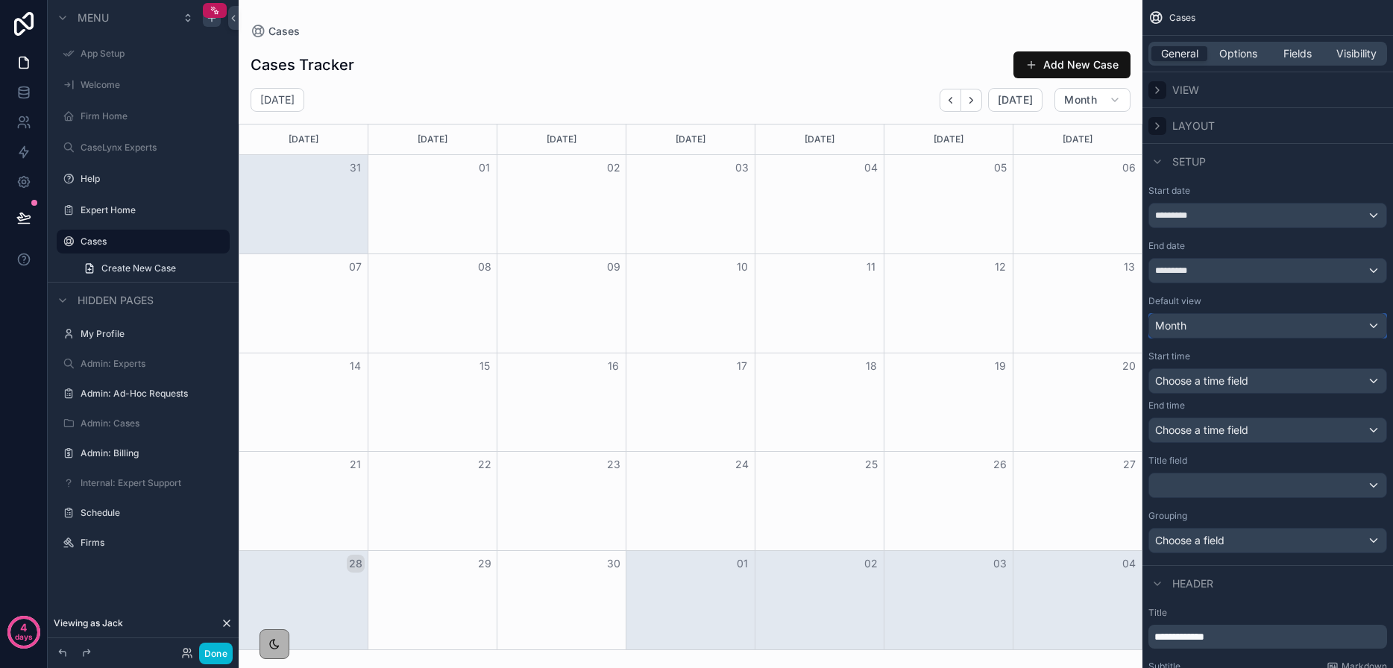
click at [1234, 332] on div "Month" at bounding box center [1267, 326] width 237 height 24
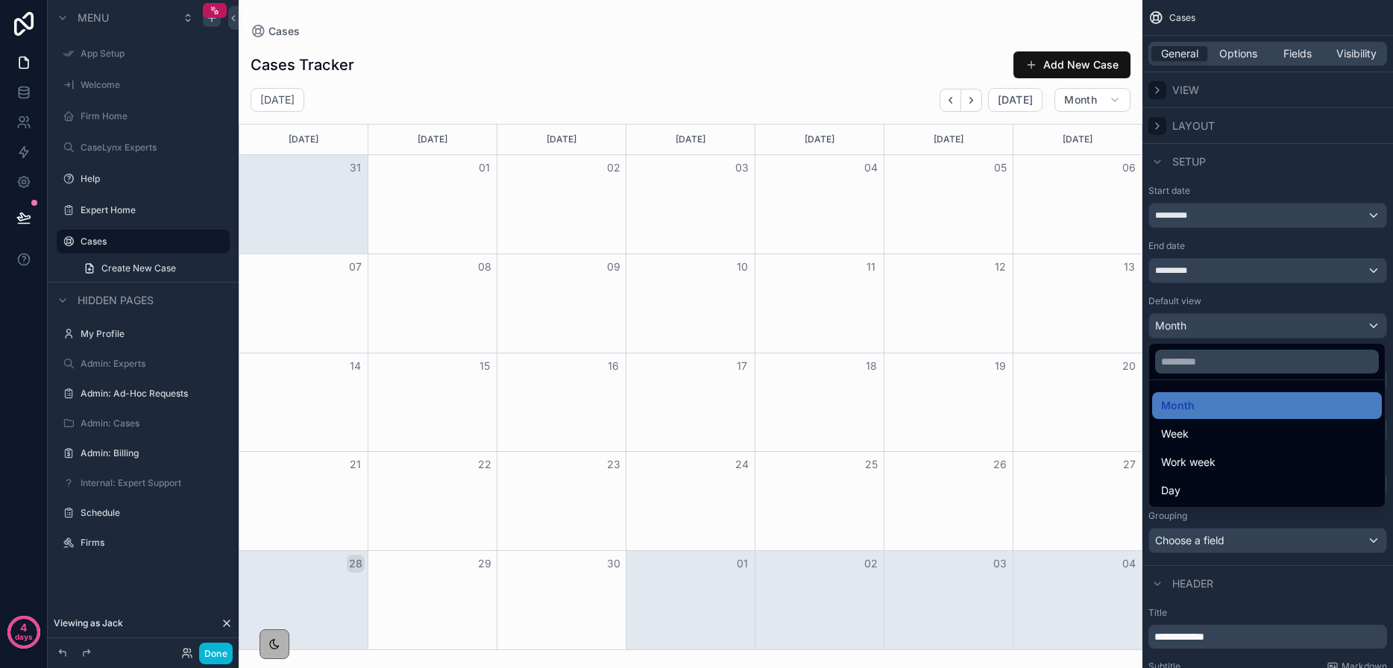
click at [1234, 332] on div "scrollable content" at bounding box center [696, 334] width 1393 height 668
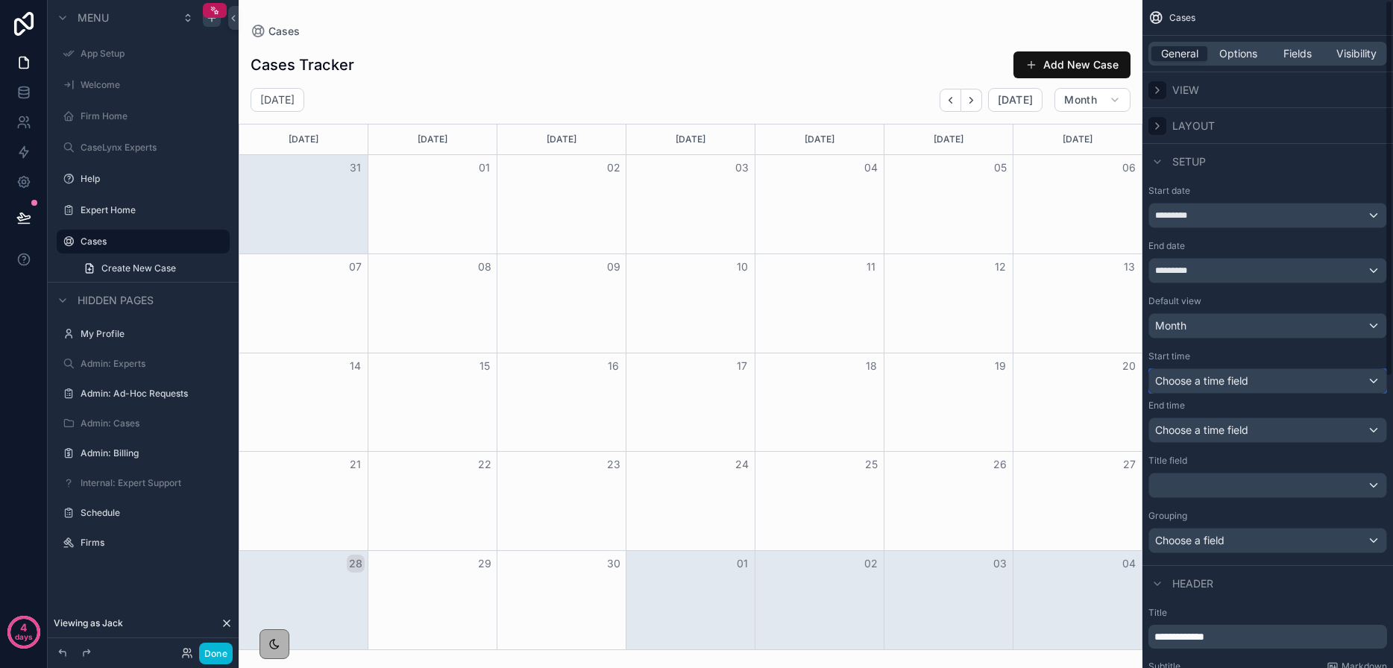
click at [1207, 385] on span "Choose a time field" at bounding box center [1201, 380] width 93 height 13
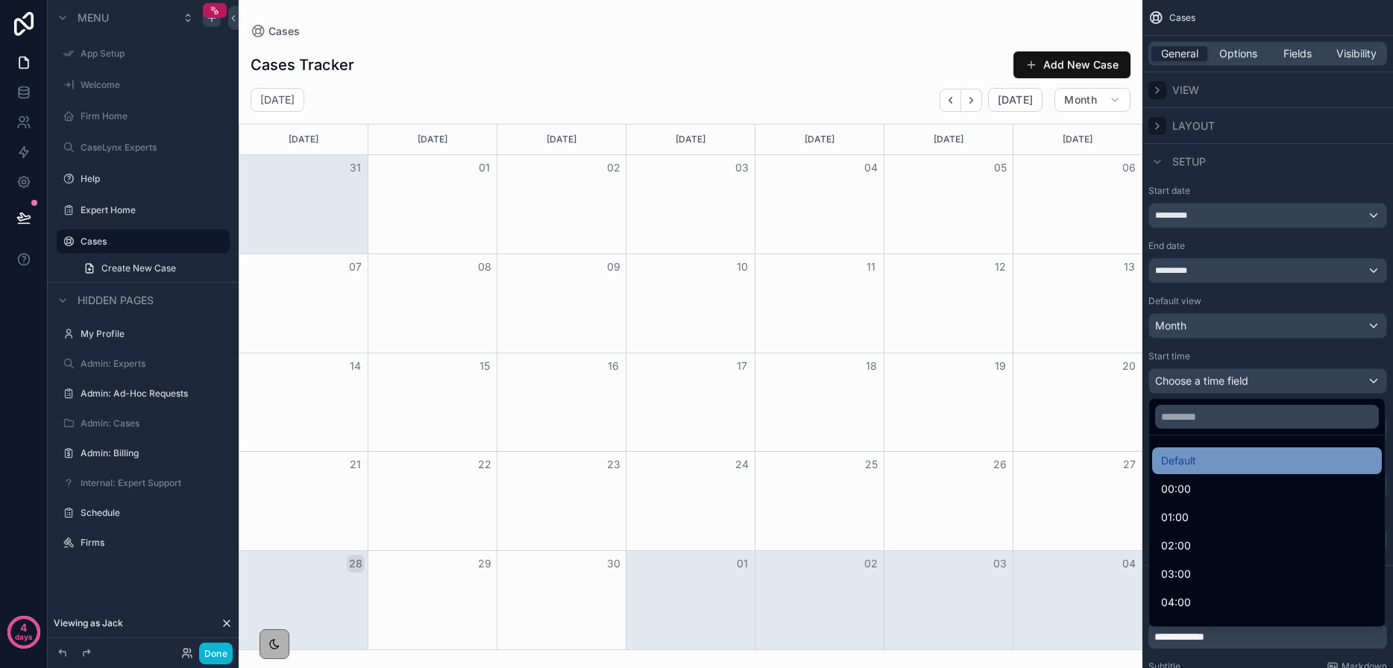
click at [1222, 465] on div "Default" at bounding box center [1267, 461] width 212 height 18
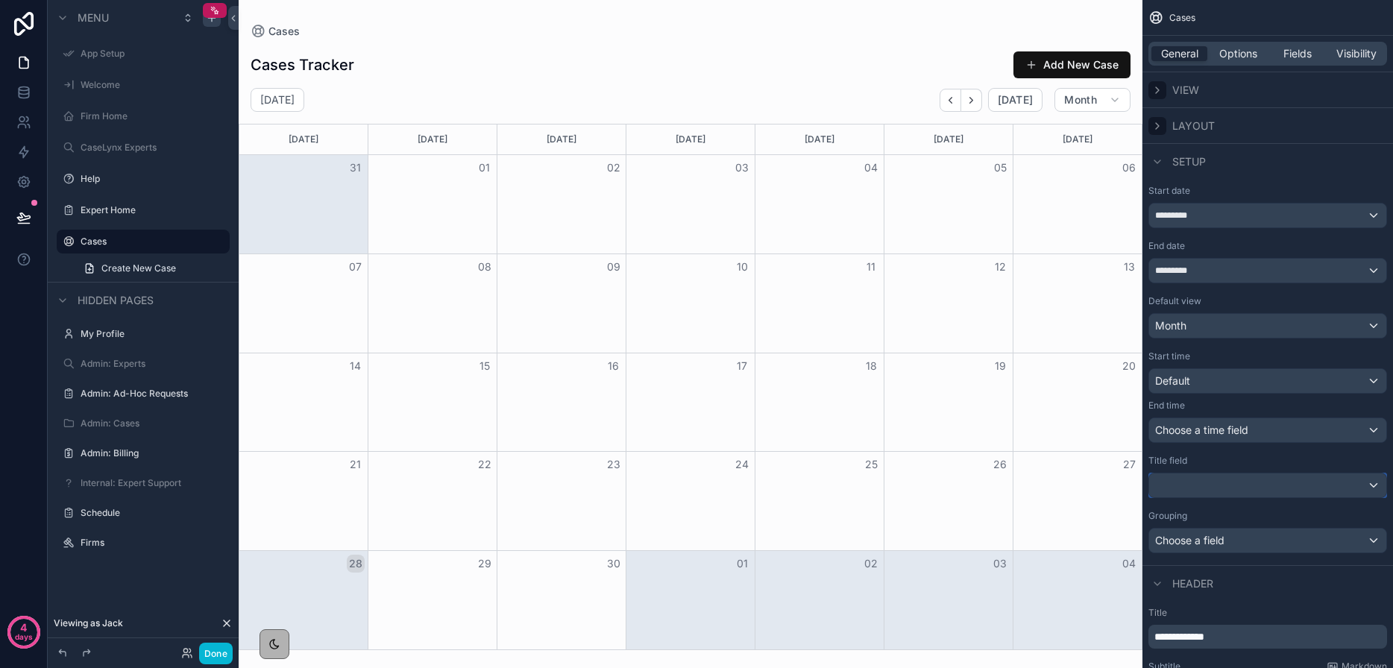
click at [1226, 495] on div "scrollable content" at bounding box center [1267, 485] width 237 height 24
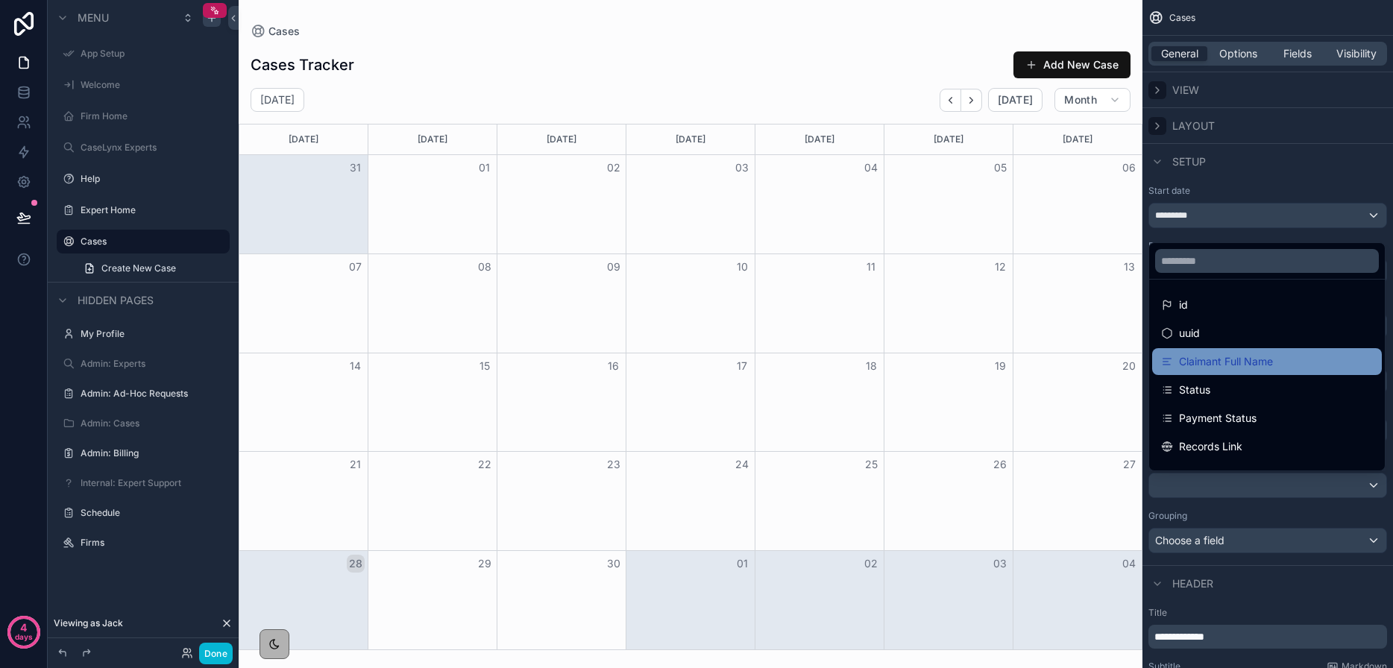
click at [1229, 365] on span "Claimant Full Name" at bounding box center [1226, 362] width 94 height 18
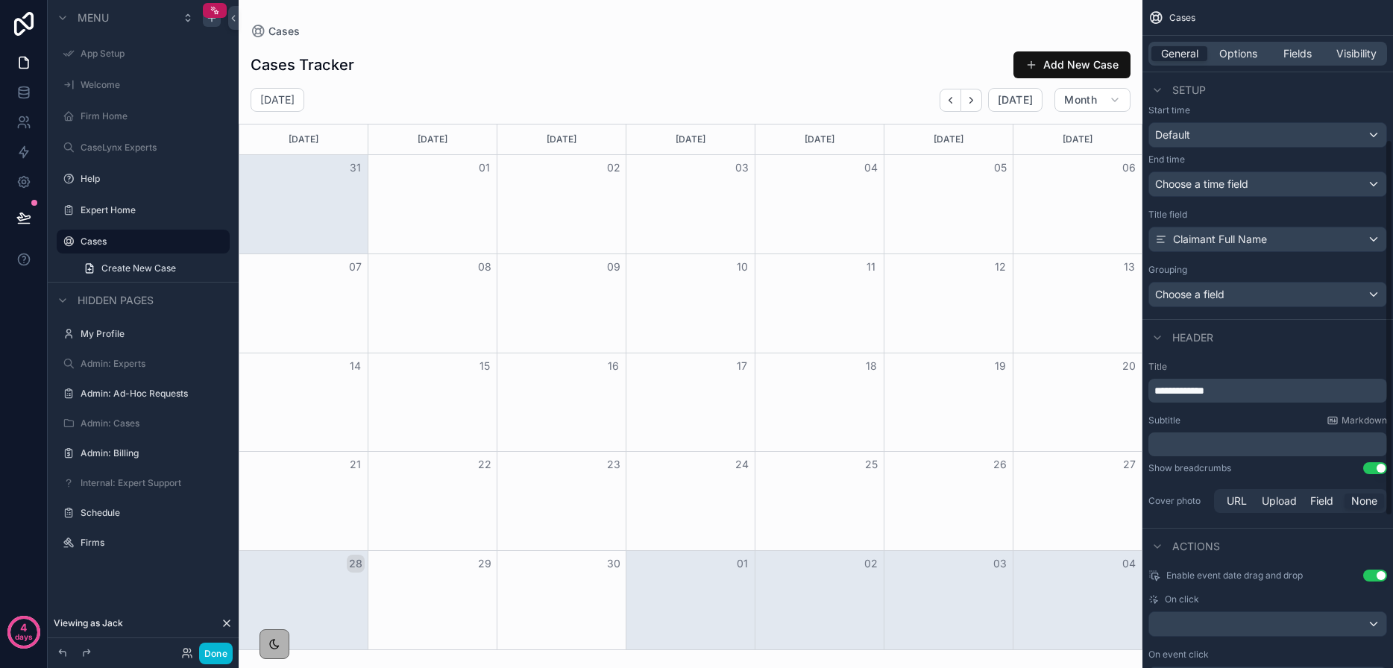
scroll to position [247, 0]
click at [1204, 388] on span "**********" at bounding box center [1179, 390] width 50 height 10
click at [1230, 391] on p "**********" at bounding box center [1269, 389] width 230 height 15
drag, startPoint x: 1244, startPoint y: 388, endPoint x: 1146, endPoint y: 382, distance: 98.6
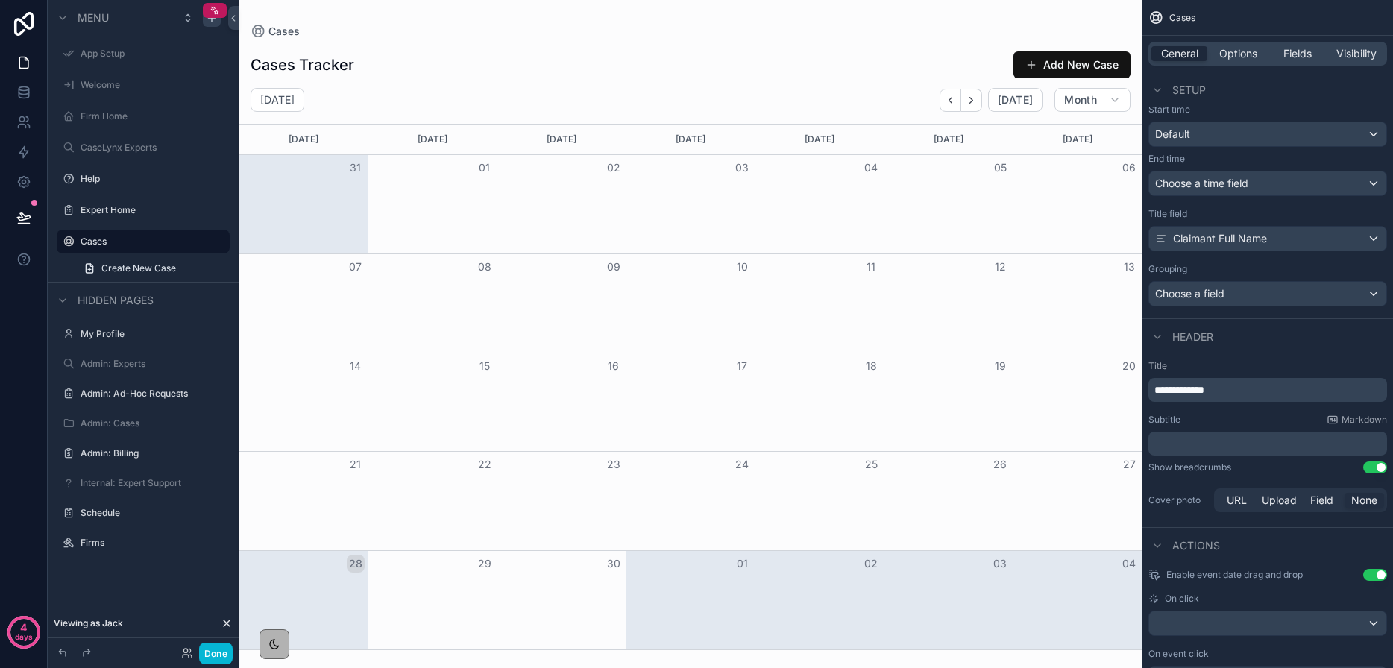
click at [1146, 382] on div "**********" at bounding box center [1267, 437] width 250 height 167
drag, startPoint x: 1202, startPoint y: 391, endPoint x: 1147, endPoint y: 387, distance: 56.1
click at [1147, 387] on div "**********" at bounding box center [1267, 437] width 250 height 167
click at [1377, 469] on button "Use setting" at bounding box center [1375, 467] width 24 height 12
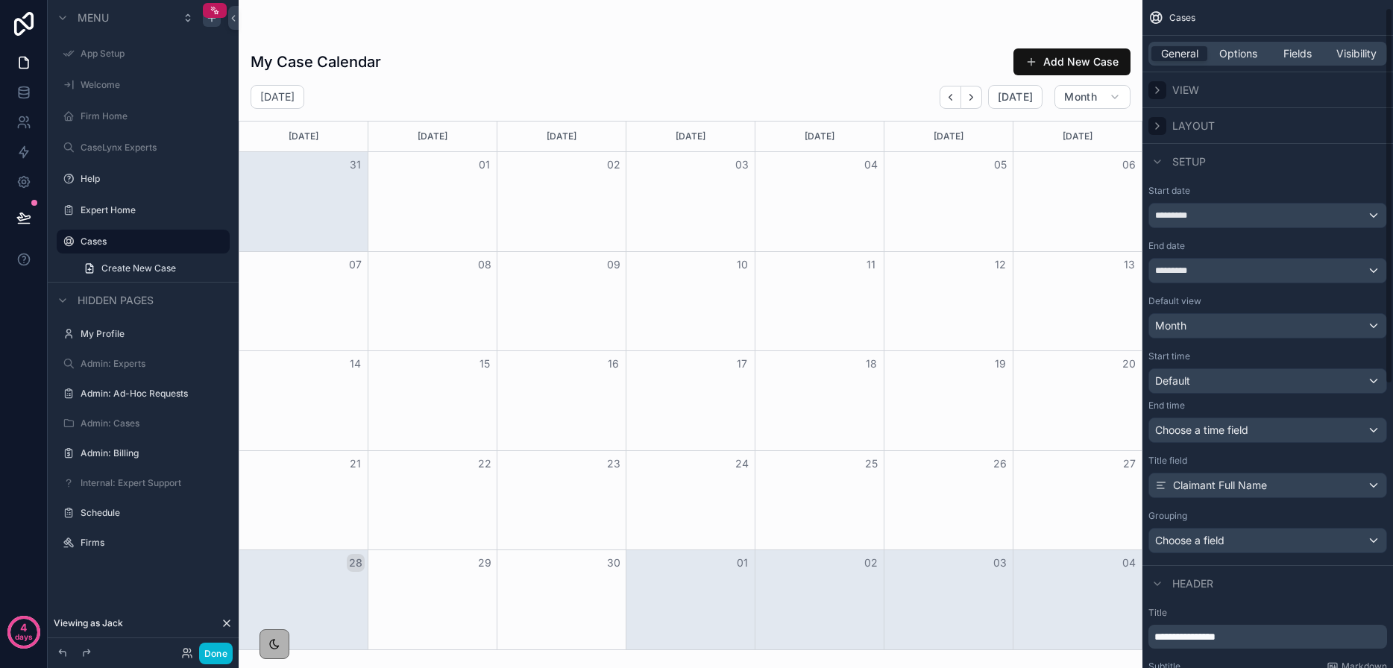
scroll to position [17, 0]
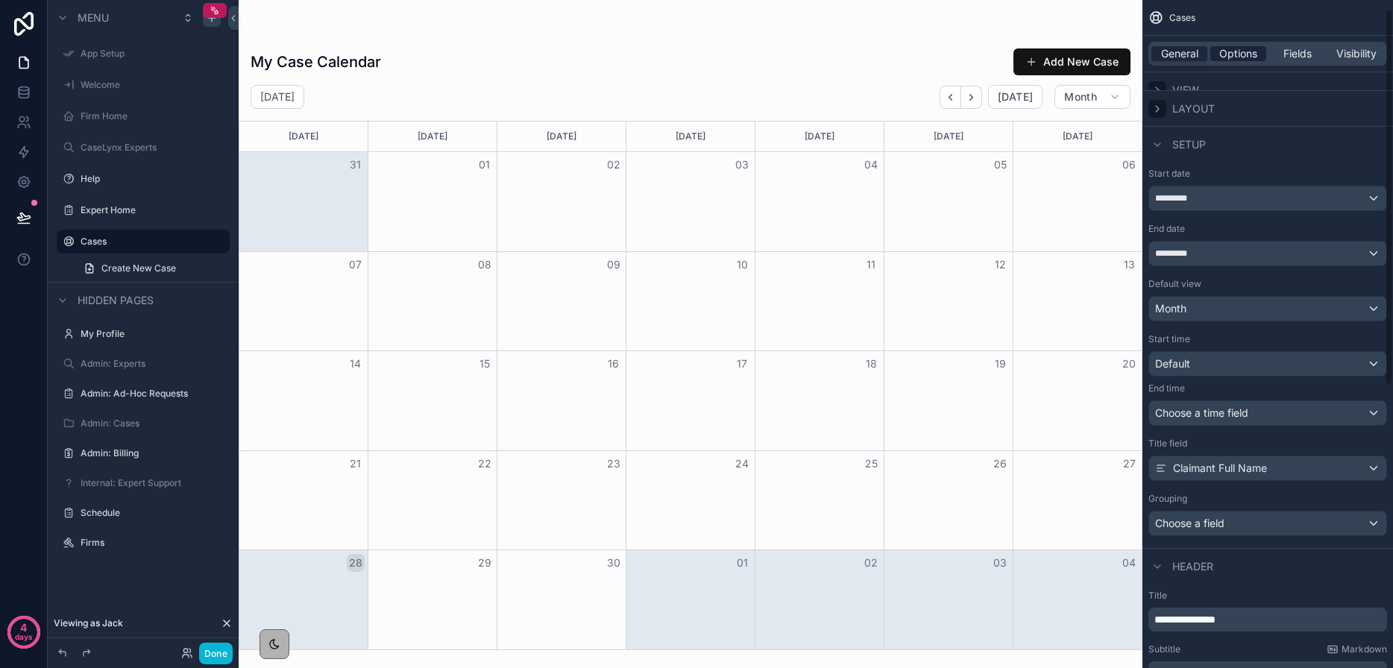
click at [1245, 48] on div "General Options Fields Visibility" at bounding box center [1267, 54] width 239 height 24
click at [1245, 55] on span "Options" at bounding box center [1238, 53] width 38 height 15
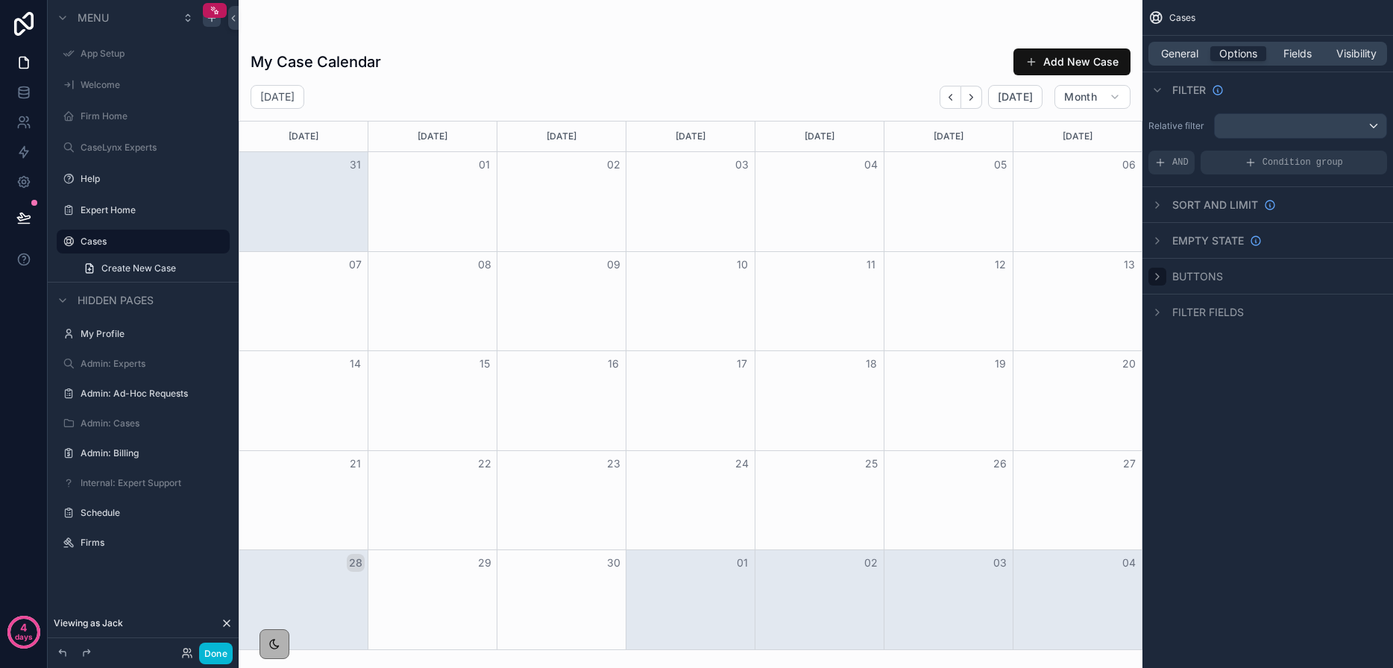
click at [1156, 277] on icon "scrollable content" at bounding box center [1156, 277] width 3 height 6
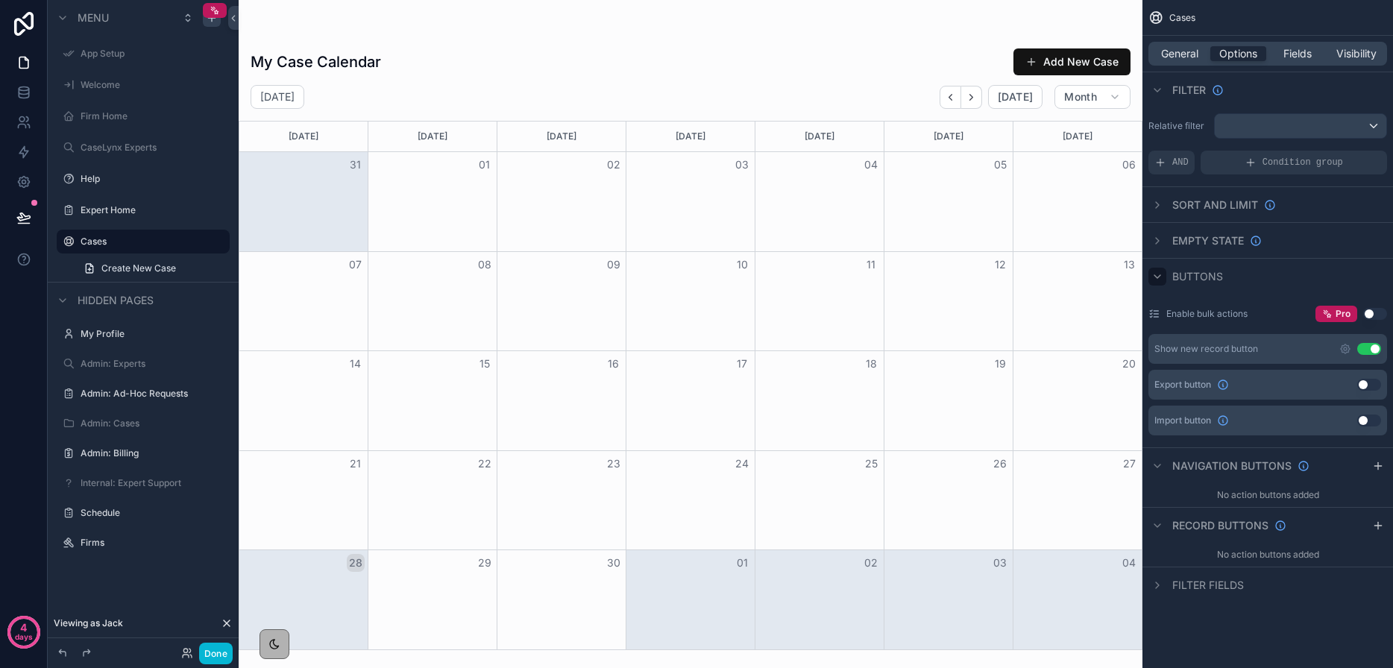
click at [1371, 347] on button "Use setting" at bounding box center [1369, 349] width 24 height 12
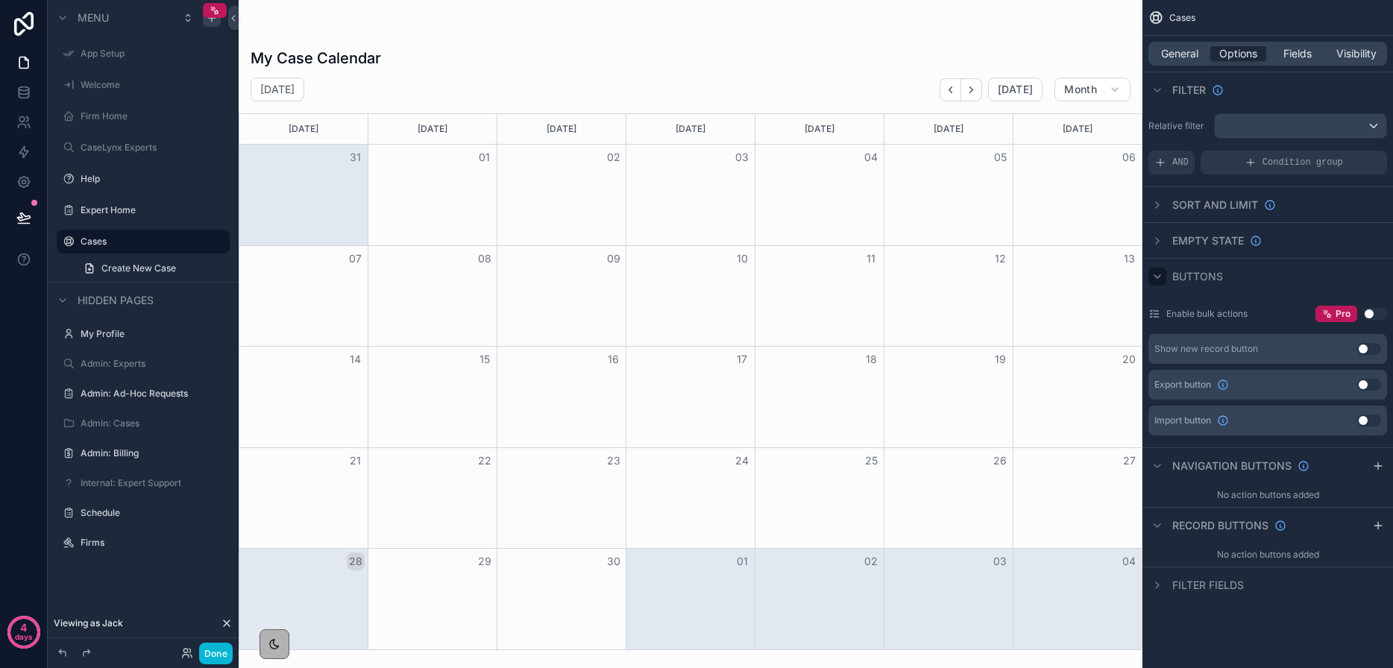
click at [350, 562] on button "28" at bounding box center [356, 561] width 18 height 18
click at [223, 650] on button "Done" at bounding box center [216, 654] width 34 height 22
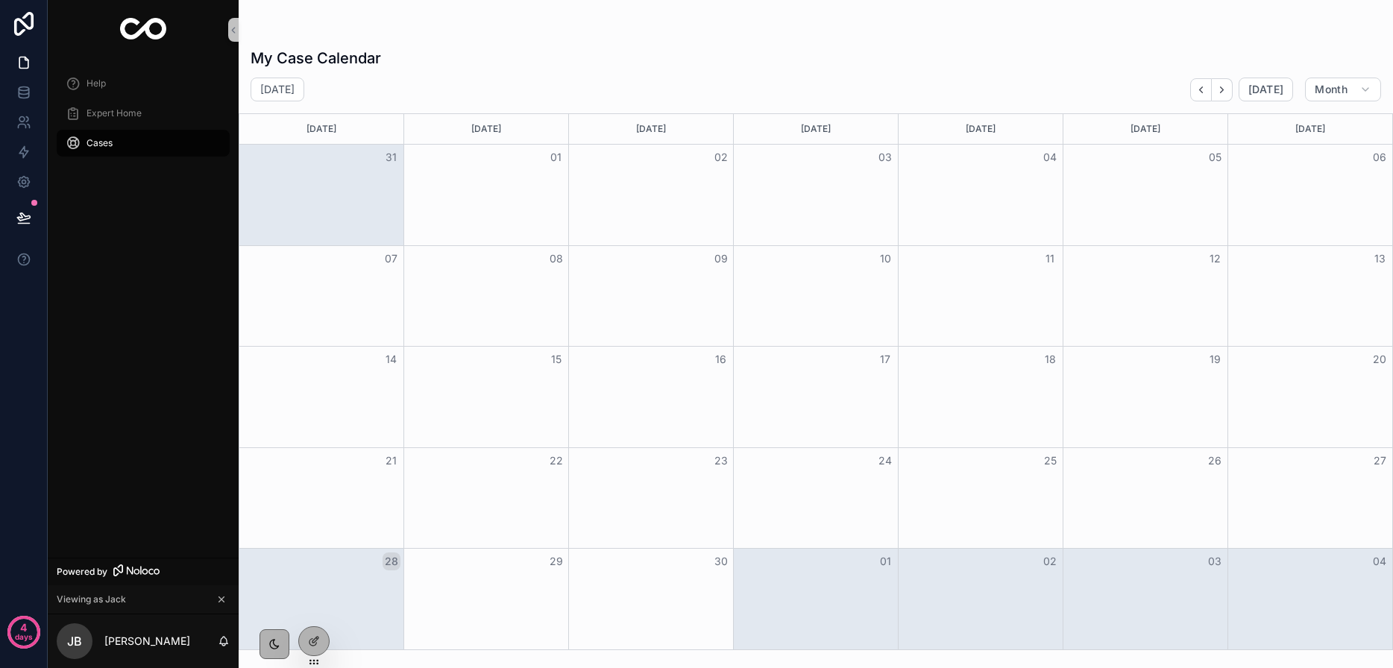
click at [691, 631] on div "Month View" at bounding box center [650, 599] width 165 height 101
click at [689, 615] on div "Month View" at bounding box center [650, 599] width 165 height 101
click at [323, 644] on div at bounding box center [314, 641] width 30 height 28
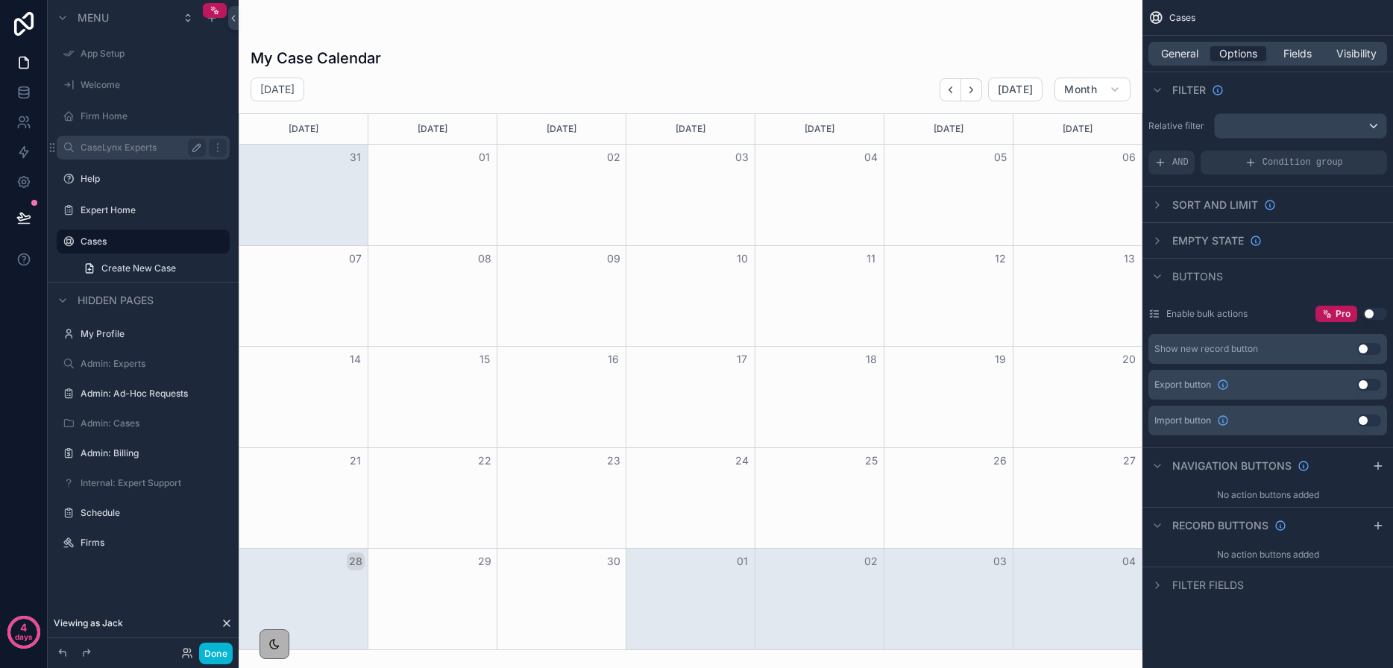
click at [193, 146] on icon "scrollable content" at bounding box center [197, 148] width 12 height 12
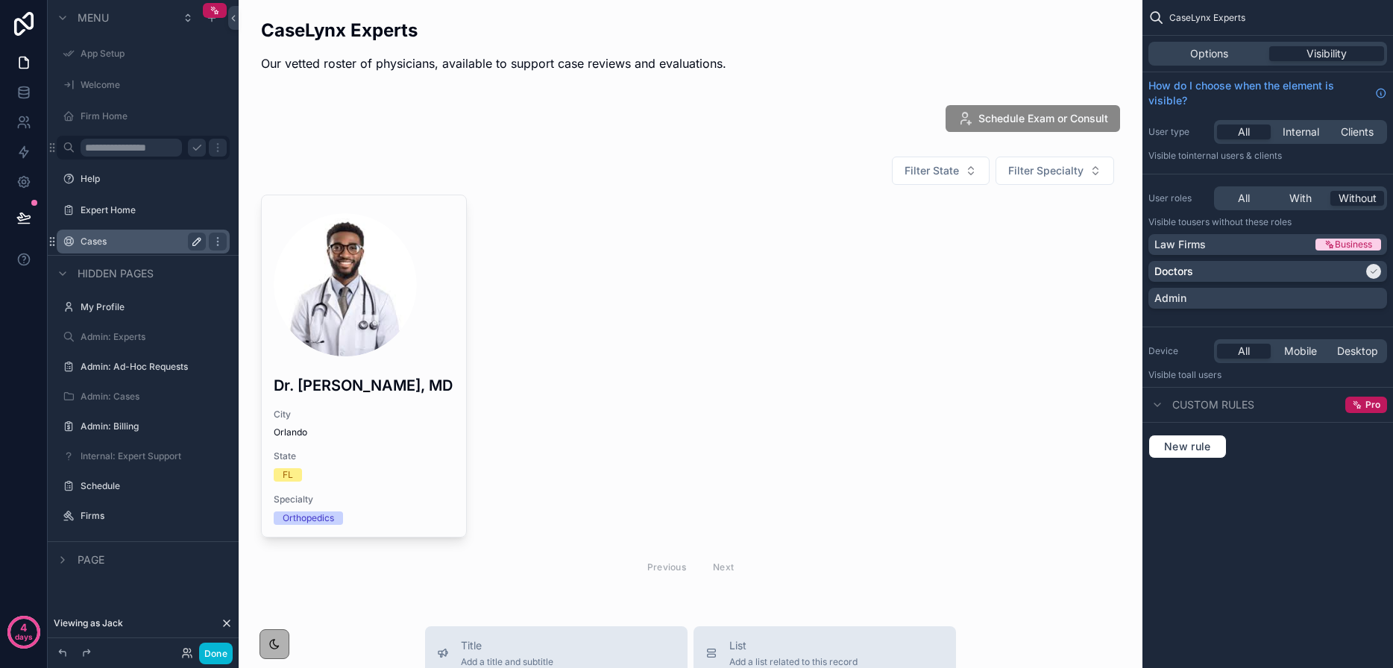
click at [200, 241] on icon "scrollable content" at bounding box center [197, 242] width 12 height 12
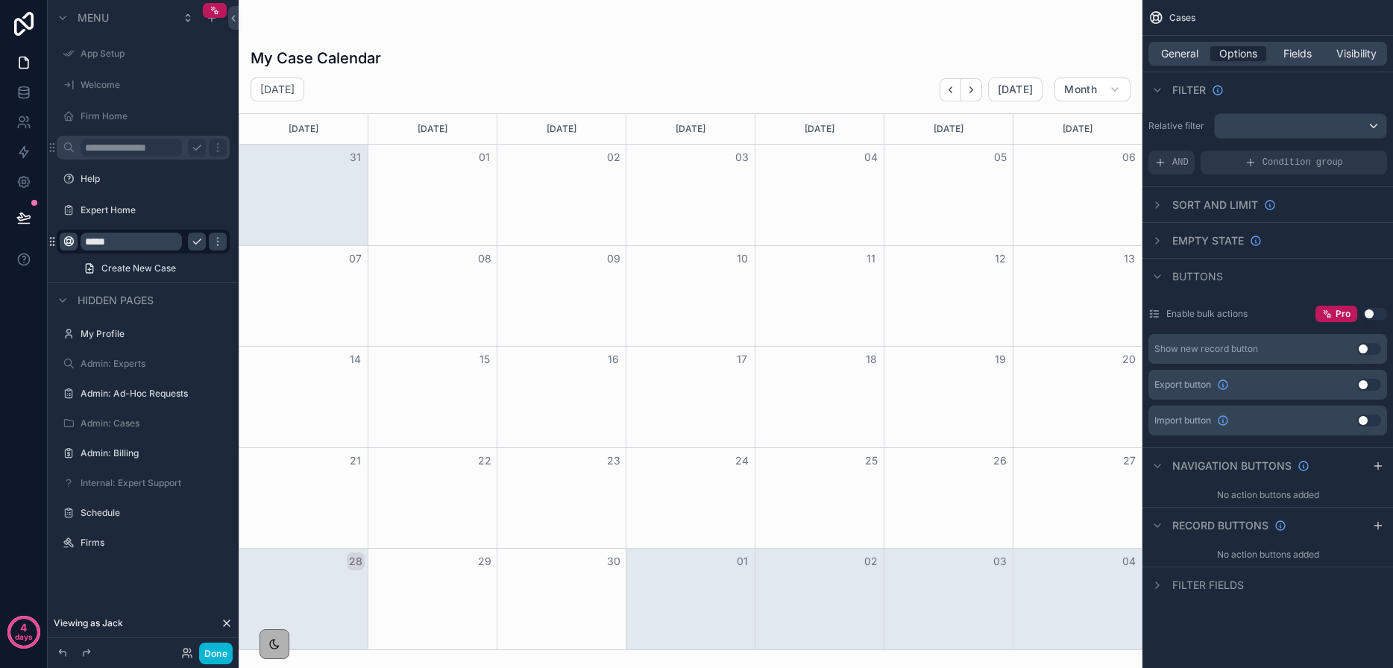
click at [73, 243] on icon "scrollable content" at bounding box center [69, 242] width 12 height 12
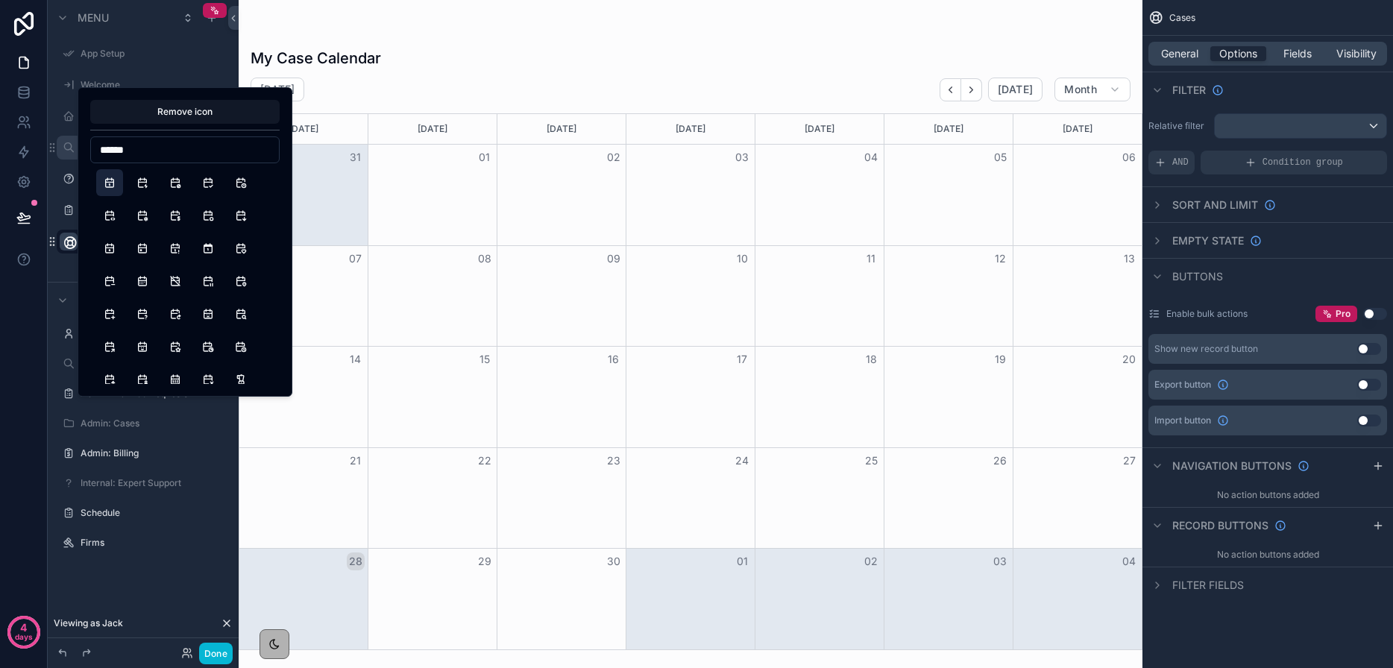
type input "******"
click at [107, 186] on button "Calendar" at bounding box center [109, 182] width 27 height 27
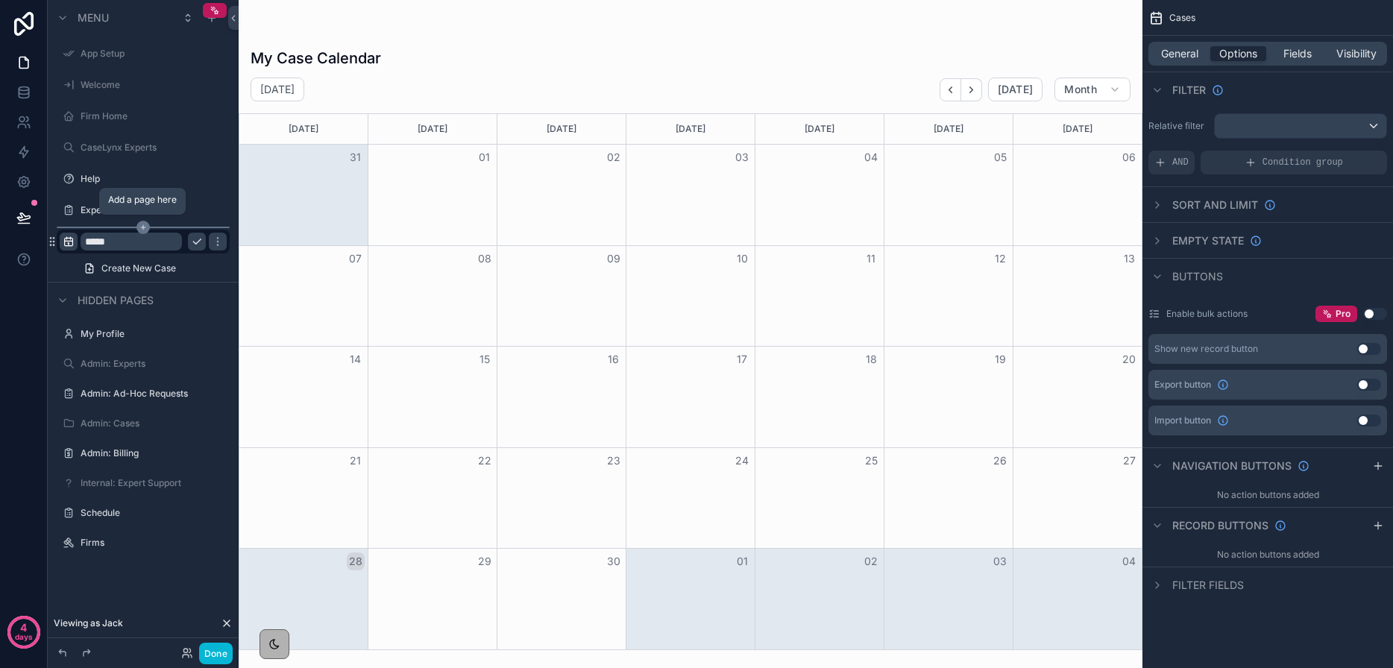
click at [48, 227] on div "scrollable content" at bounding box center [143, 227] width 191 height 1
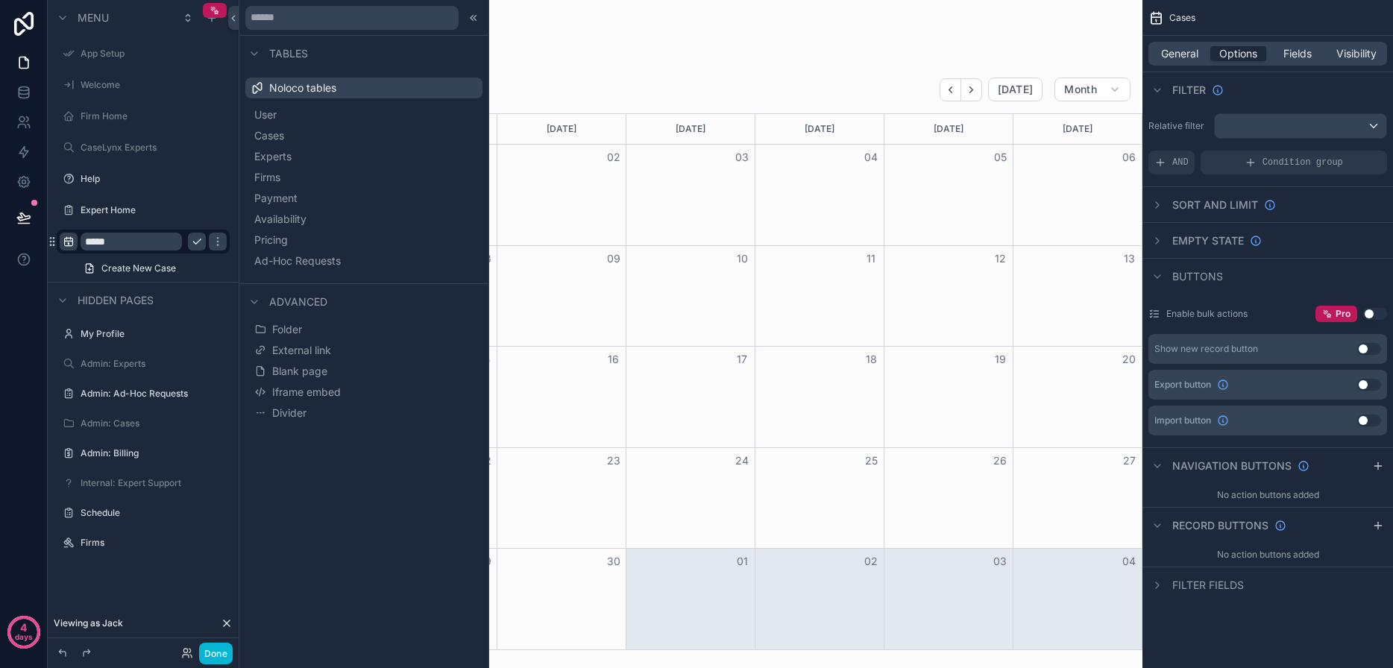
drag, startPoint x: 149, startPoint y: 244, endPoint x: 122, endPoint y: 242, distance: 26.9
click at [148, 244] on input "*****" at bounding box center [131, 242] width 101 height 18
click at [101, 242] on input "*****" at bounding box center [131, 242] width 101 height 18
type input "*"
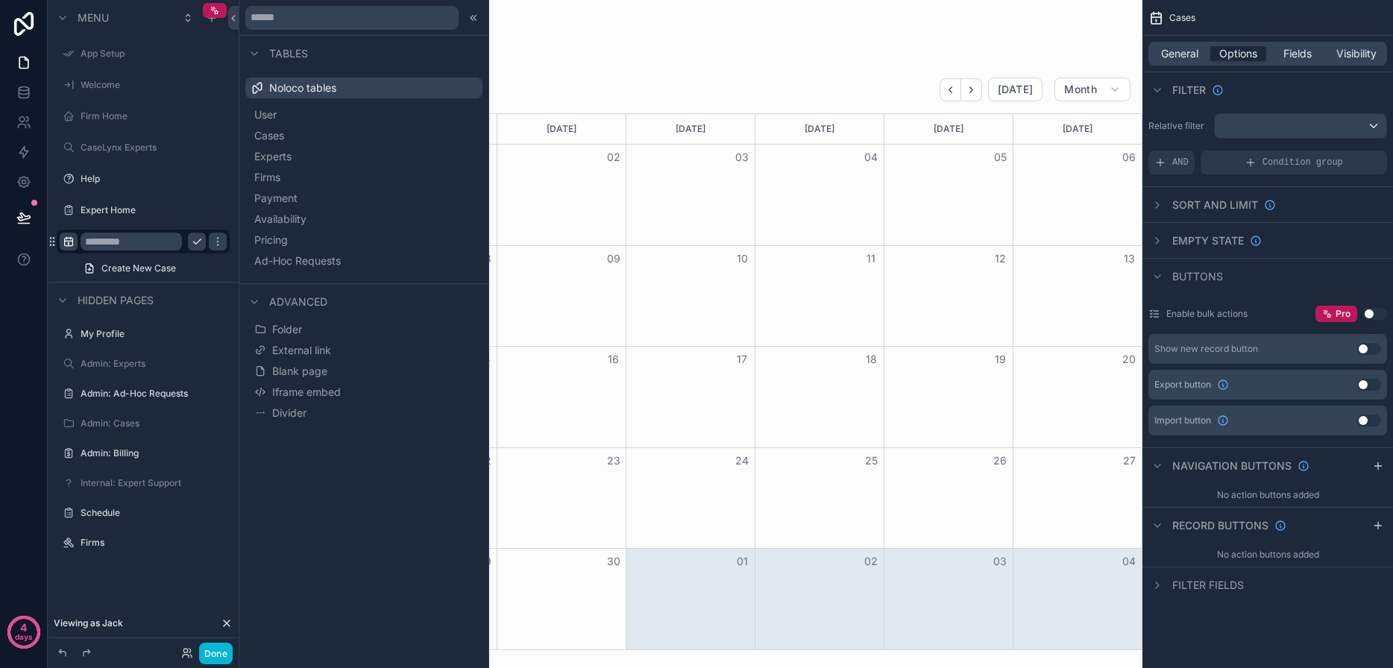
type input "*"
type input "**********"
click at [195, 242] on icon "scrollable content" at bounding box center [197, 242] width 12 height 12
click at [214, 655] on button "Done" at bounding box center [216, 654] width 34 height 22
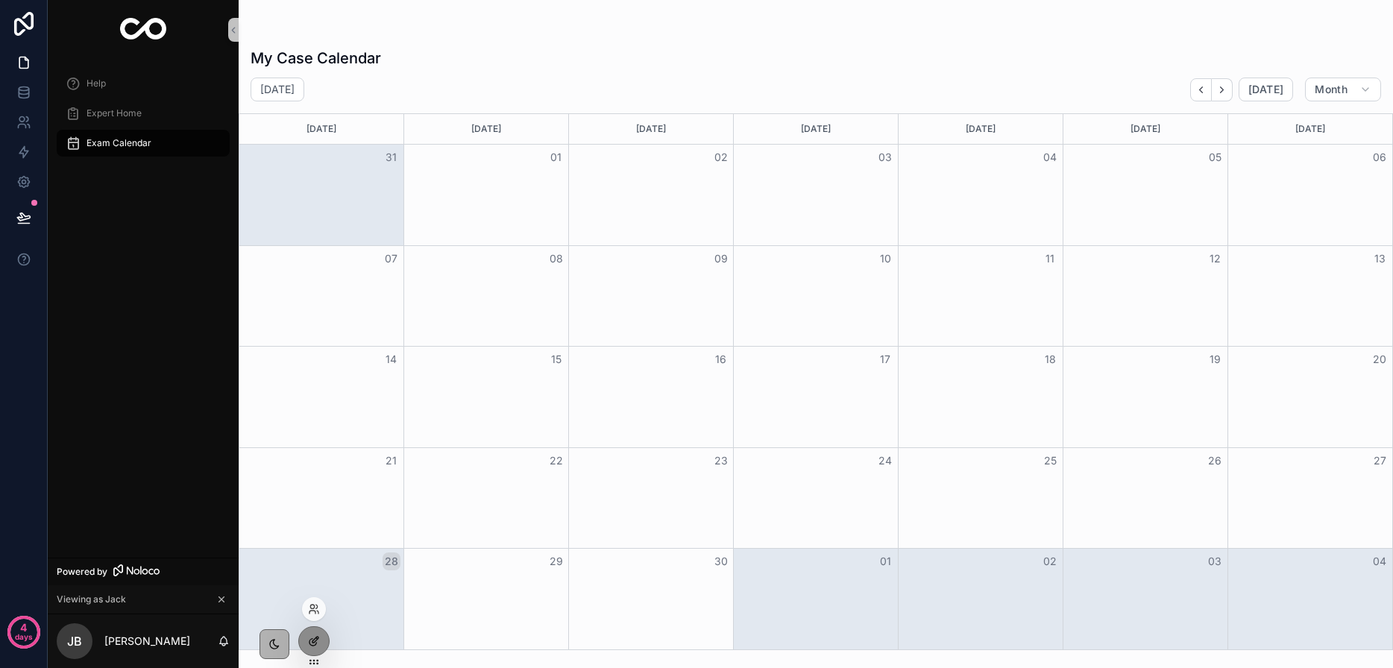
click at [321, 635] on div at bounding box center [314, 641] width 30 height 28
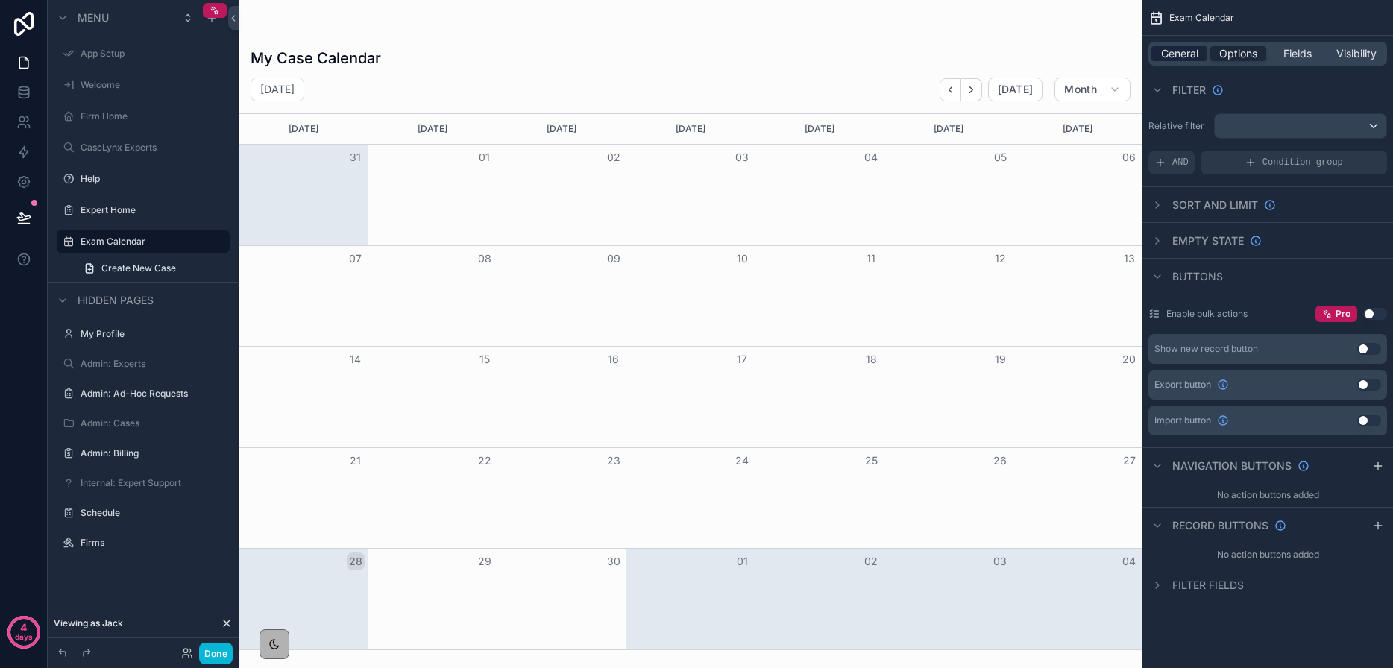
click at [1173, 51] on span "General" at bounding box center [1179, 53] width 37 height 15
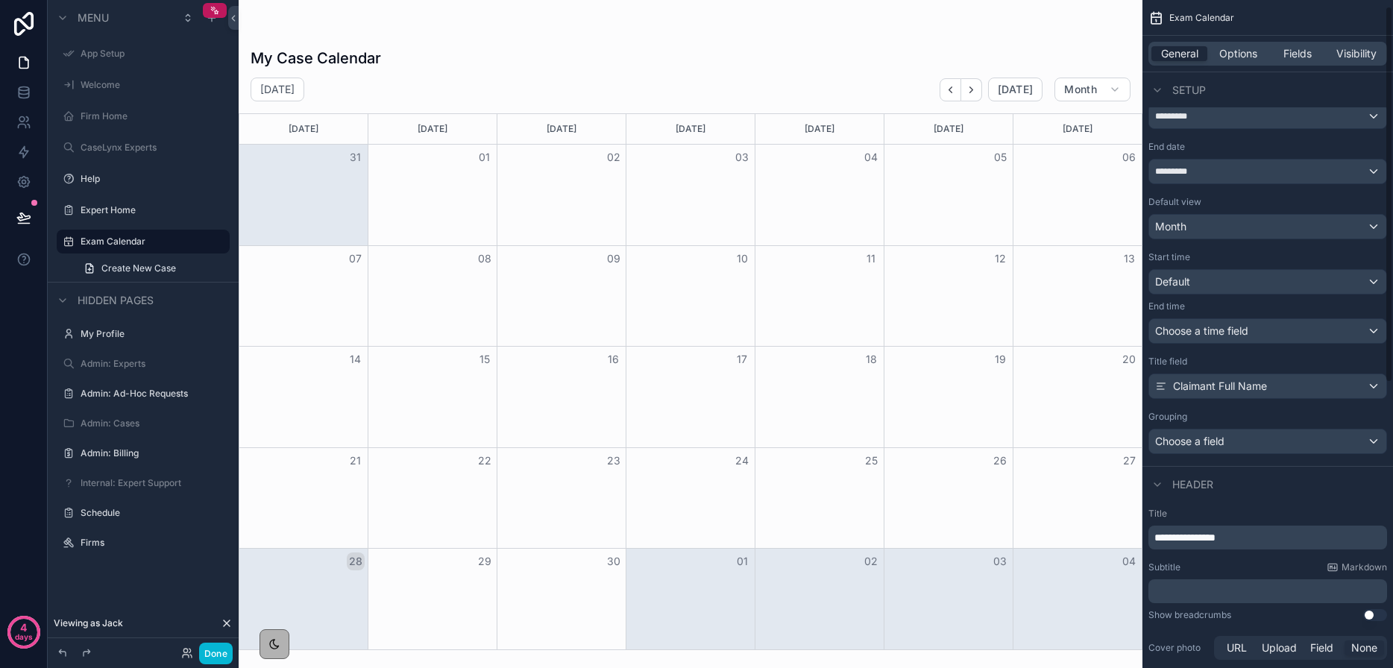
scroll to position [107, 0]
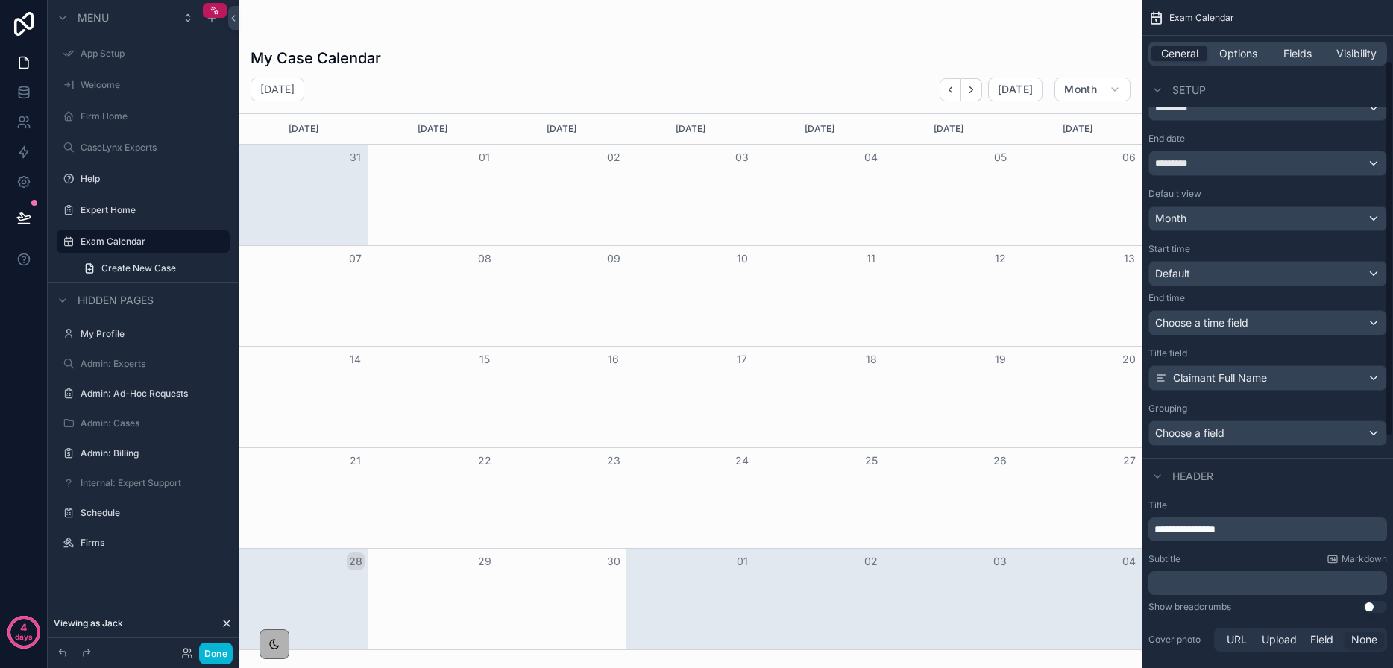
click at [1185, 533] on span "**********" at bounding box center [1184, 529] width 61 height 10
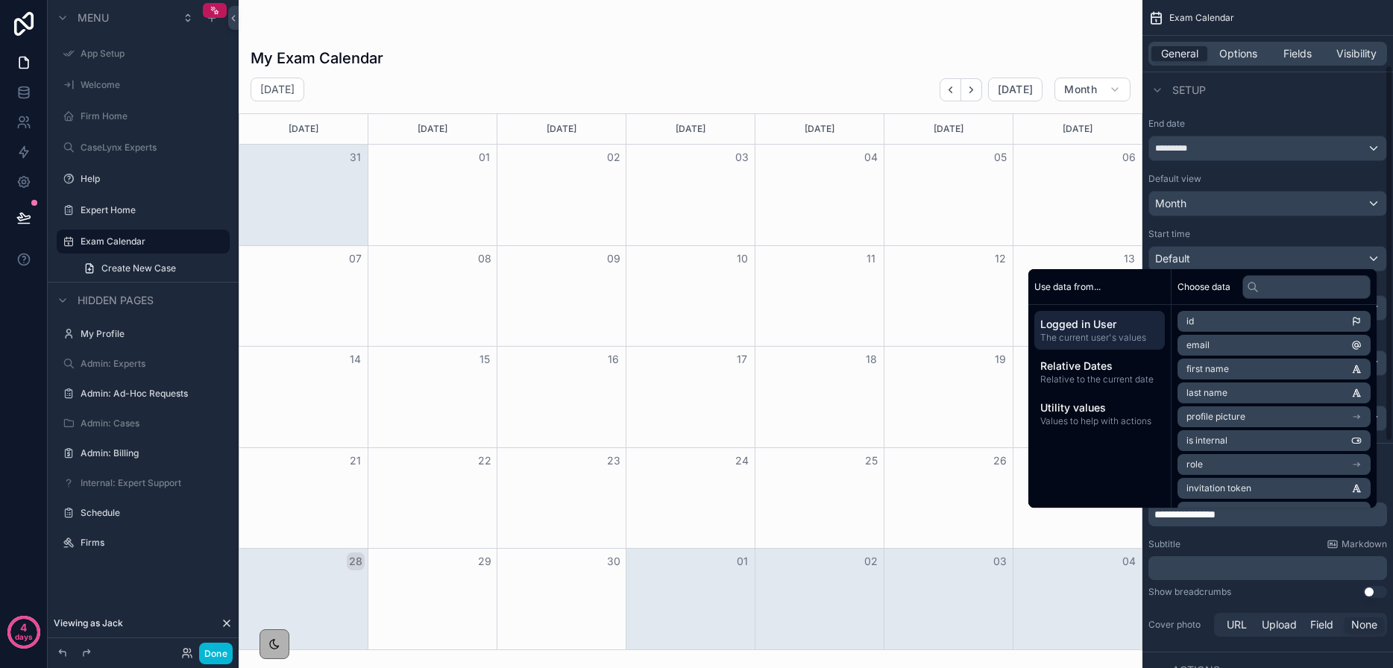
scroll to position [123, 0]
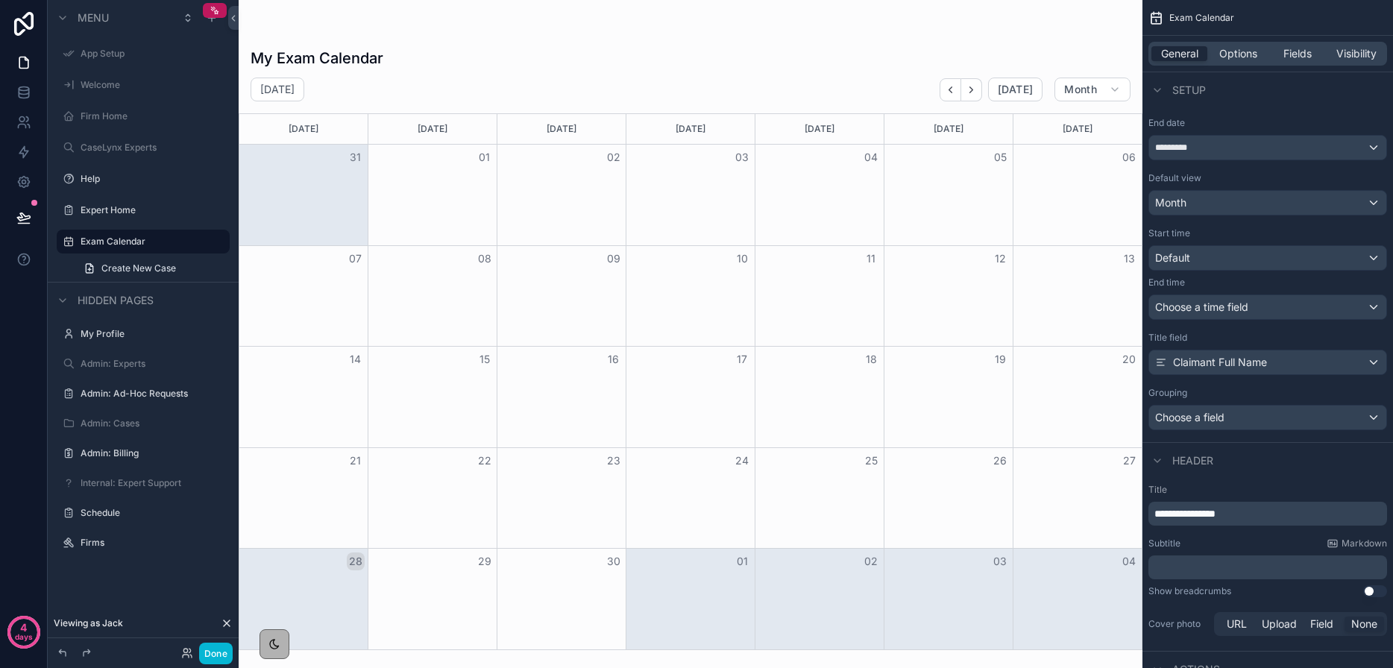
click at [1270, 532] on div "**********" at bounding box center [1267, 561] width 250 height 167
click at [1269, 516] on p "**********" at bounding box center [1269, 513] width 230 height 15
click at [1261, 545] on div "Subtitle Markdown" at bounding box center [1267, 543] width 239 height 12
drag, startPoint x: 222, startPoint y: 658, endPoint x: 216, endPoint y: 506, distance: 151.4
click at [222, 658] on button "Done" at bounding box center [216, 654] width 34 height 22
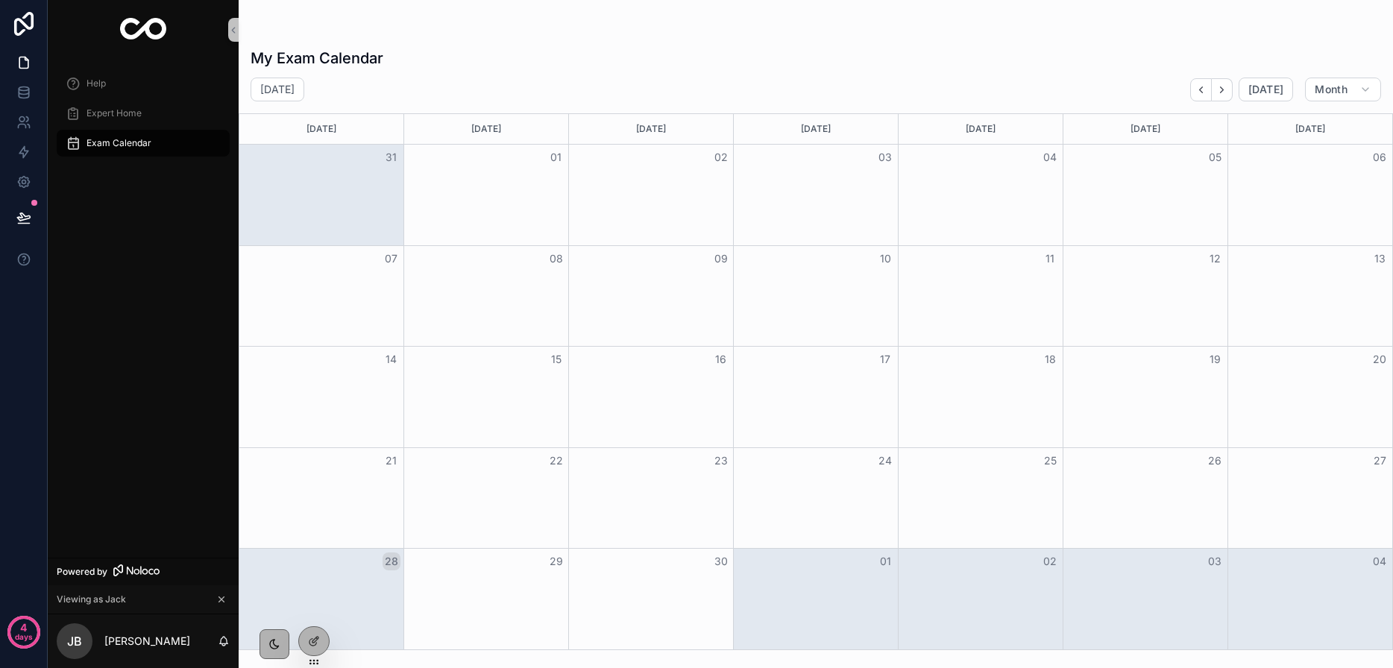
click at [176, 139] on div "Exam Calendar" at bounding box center [143, 143] width 155 height 24
click at [313, 643] on icon at bounding box center [315, 640] width 6 height 6
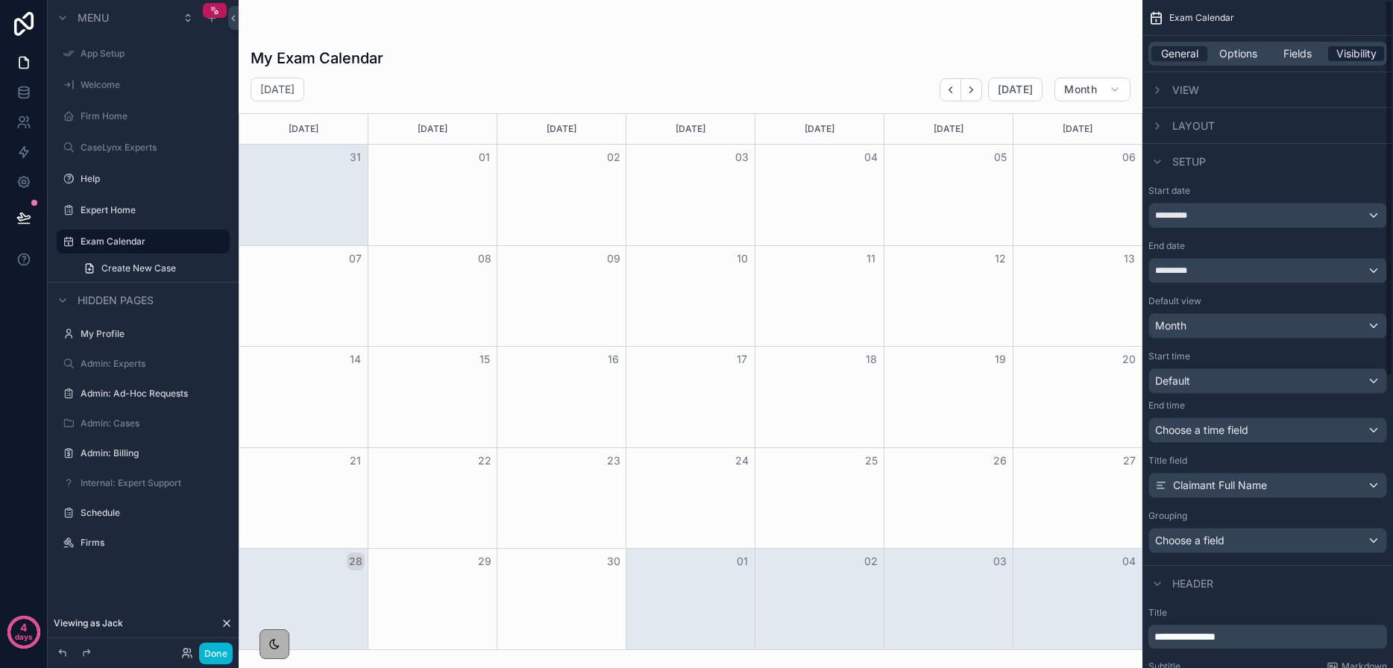
click at [1349, 48] on span "Visibility" at bounding box center [1356, 53] width 40 height 15
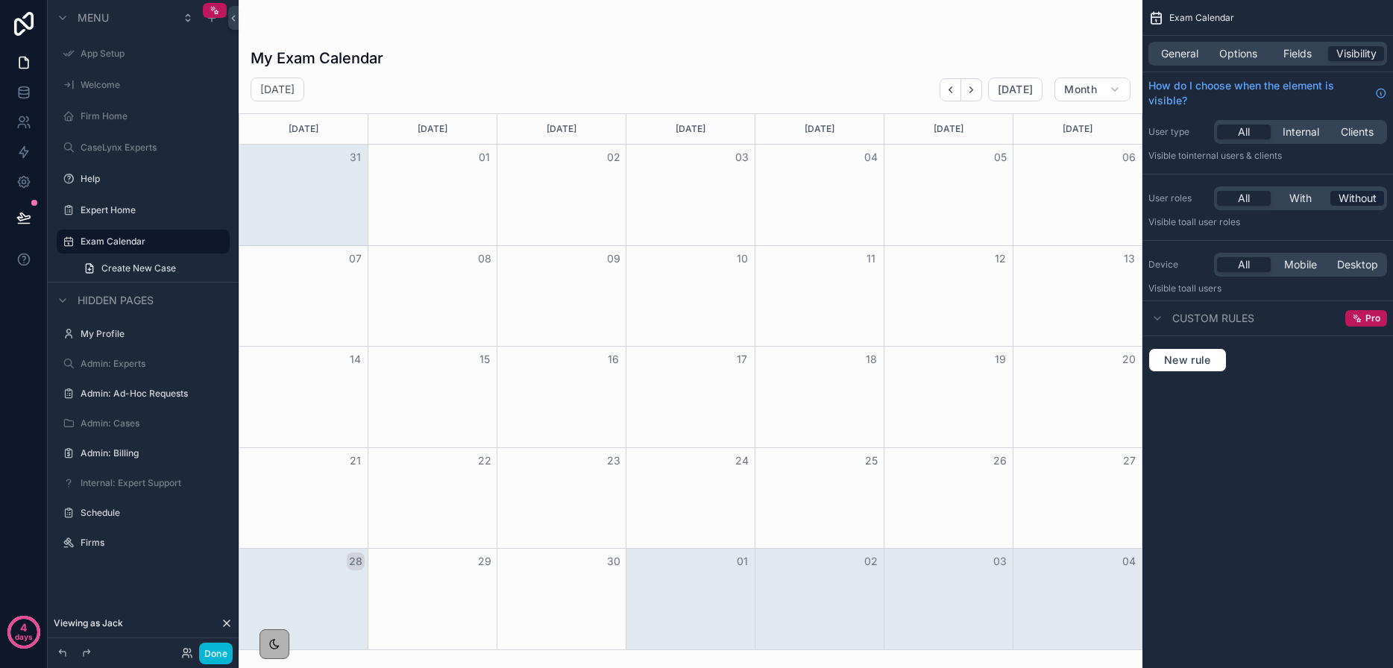
click at [1348, 195] on span "Without" at bounding box center [1357, 198] width 38 height 15
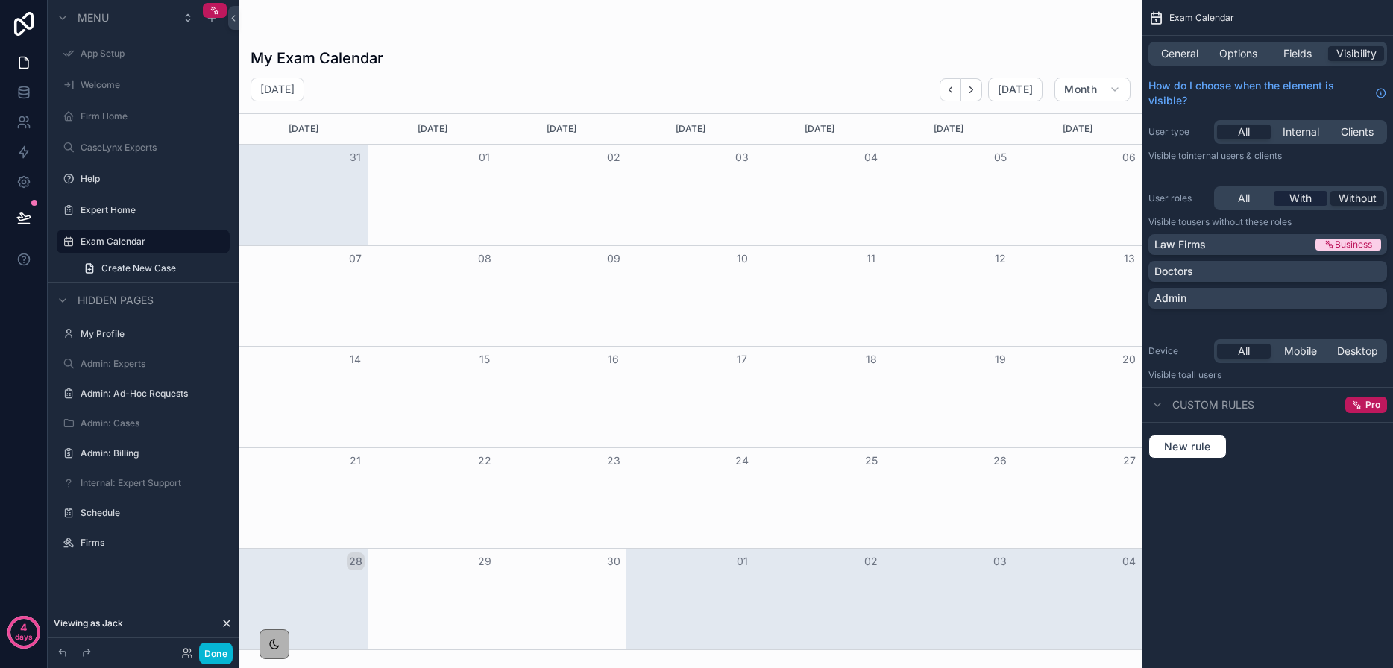
click at [1287, 201] on div "With" at bounding box center [1300, 198] width 54 height 15
click at [1266, 278] on div "Doctors" at bounding box center [1267, 271] width 227 height 15
click at [1268, 304] on div "Admin" at bounding box center [1267, 298] width 227 height 15
click at [220, 657] on button "Done" at bounding box center [216, 654] width 34 height 22
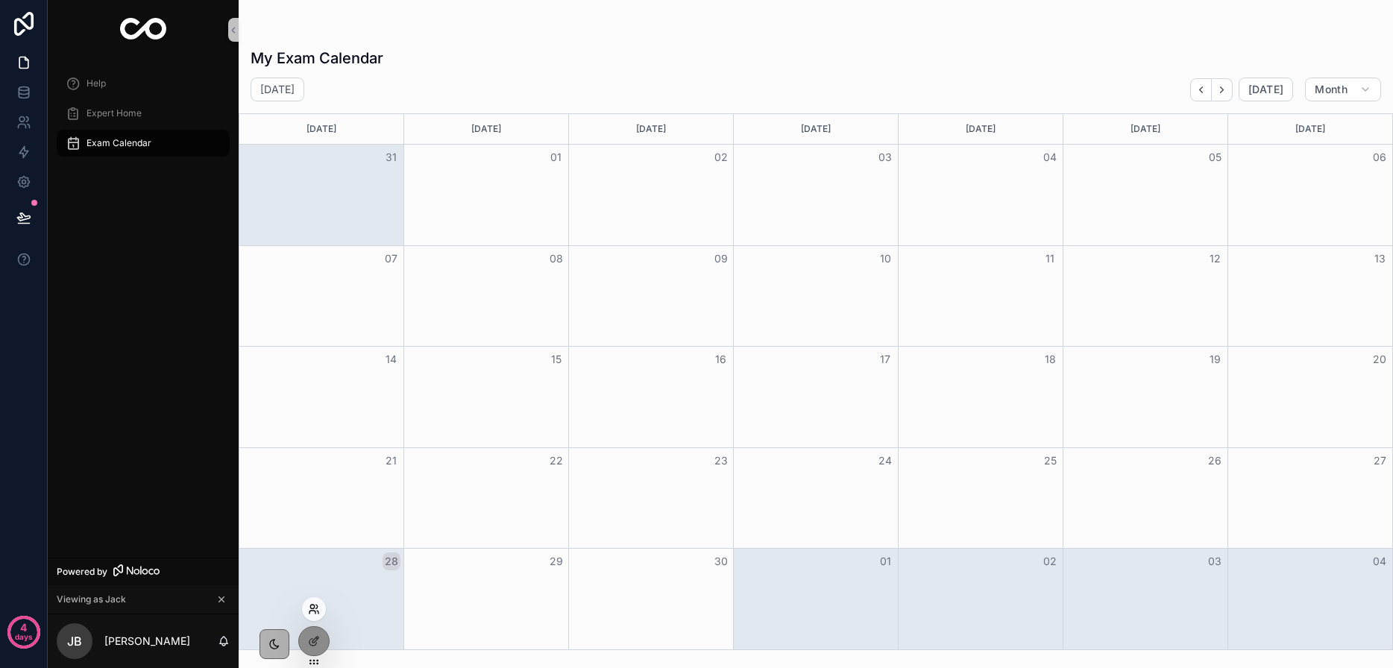
click at [313, 611] on icon at bounding box center [312, 612] width 6 height 3
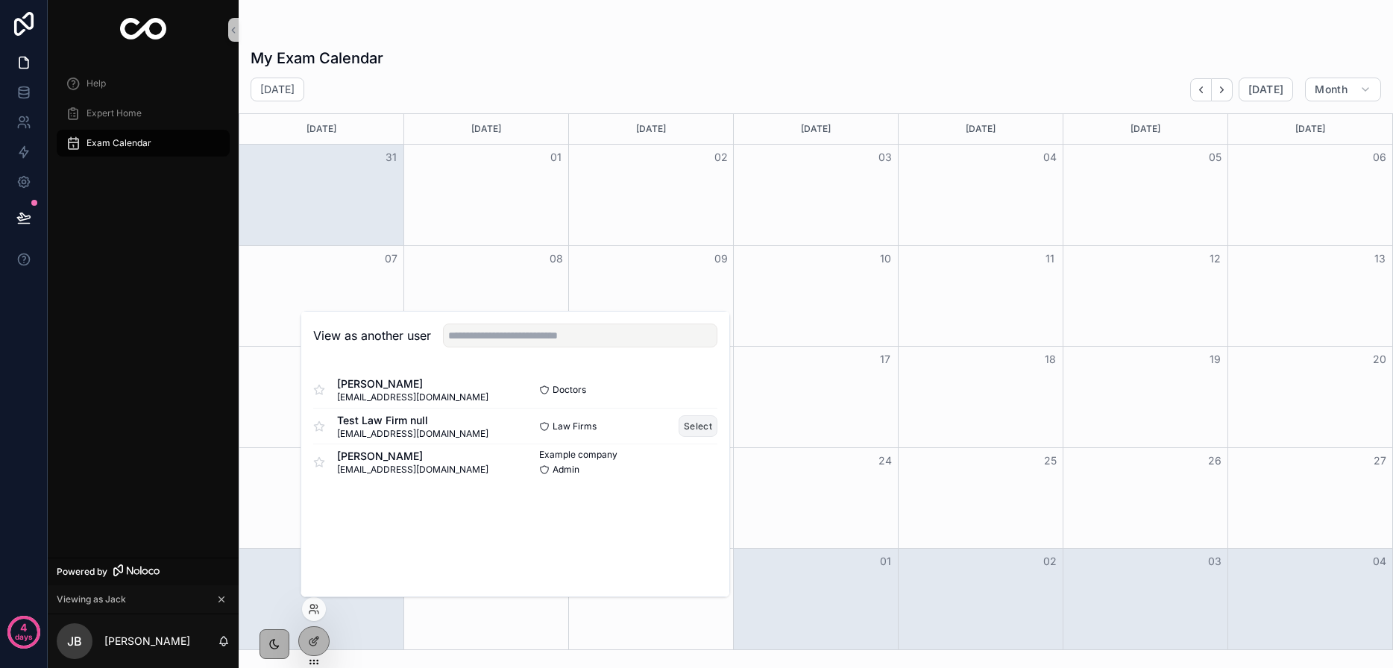
click at [699, 427] on button "Select" at bounding box center [697, 426] width 39 height 22
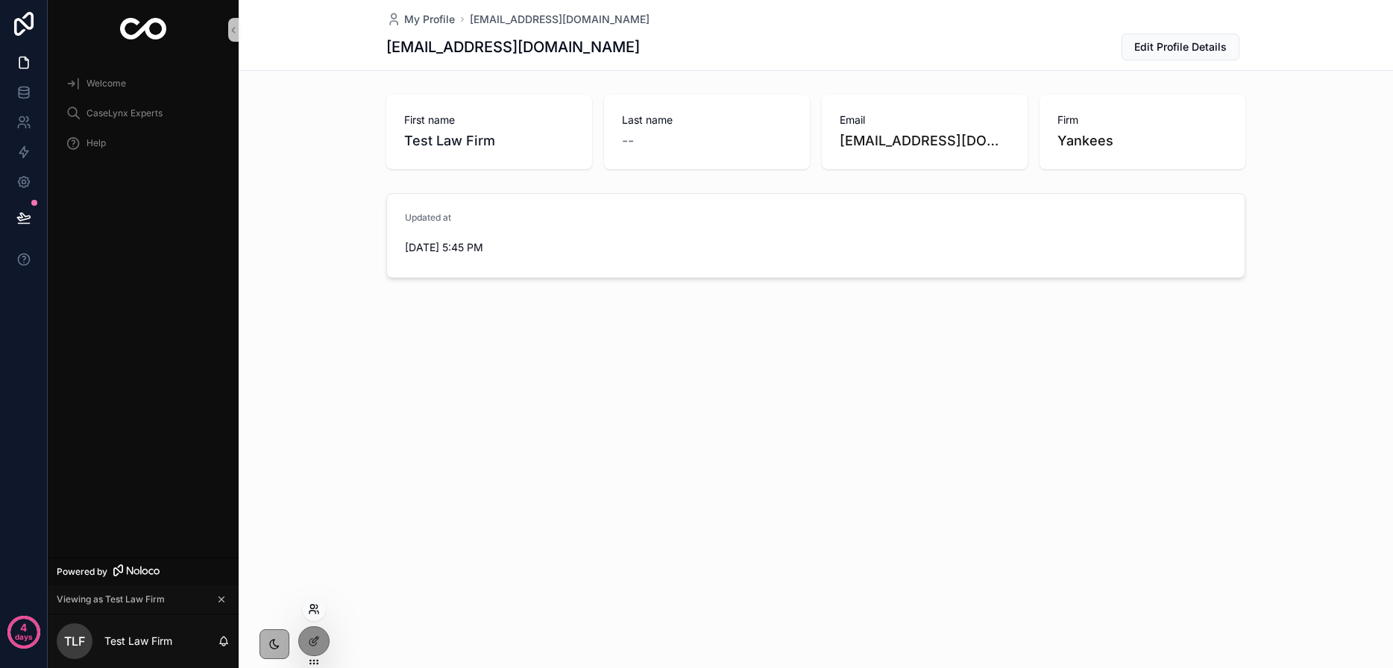
click at [313, 613] on icon at bounding box center [314, 609] width 12 height 12
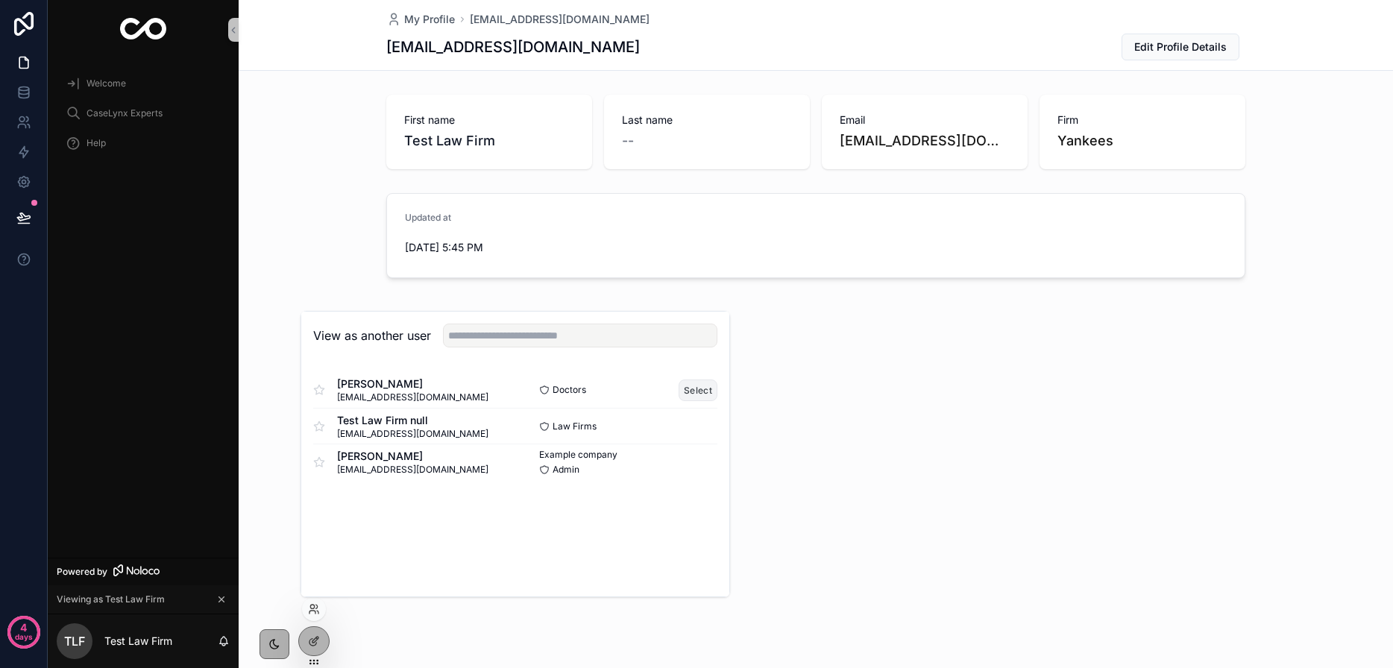
click at [700, 395] on button "Select" at bounding box center [697, 390] width 39 height 22
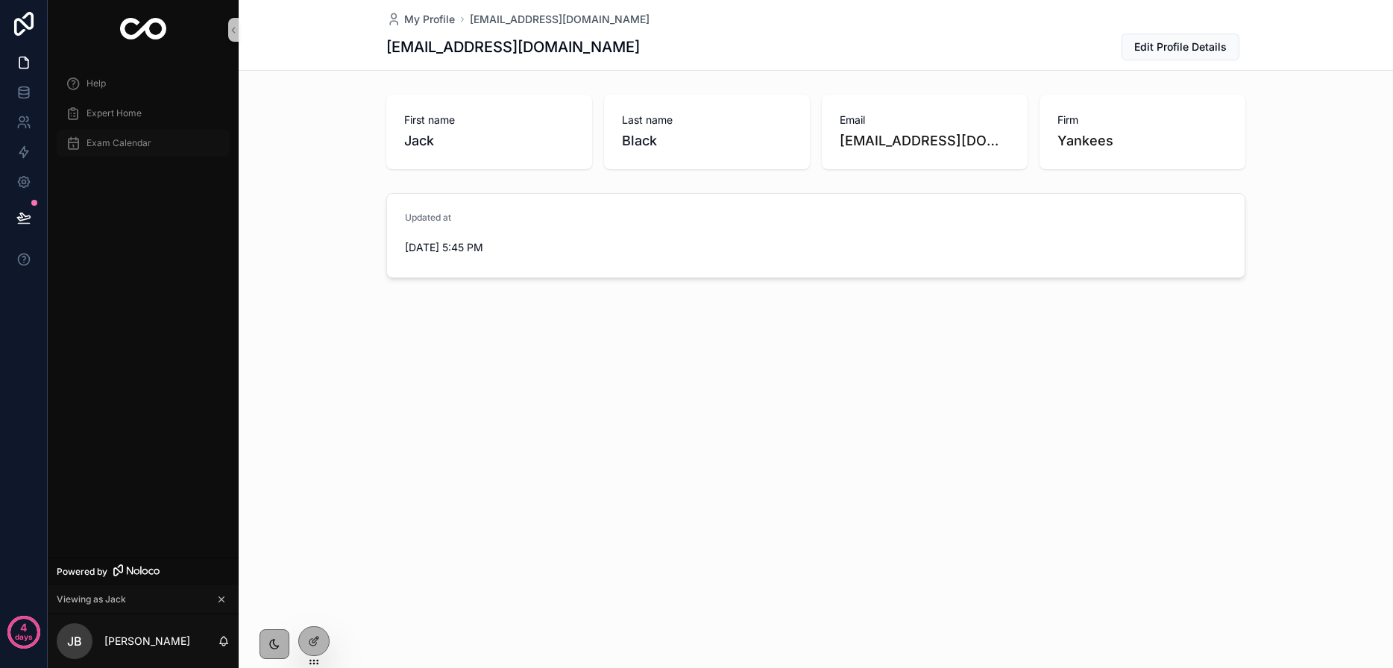
click at [113, 140] on span "Exam Calendar" at bounding box center [118, 143] width 65 height 12
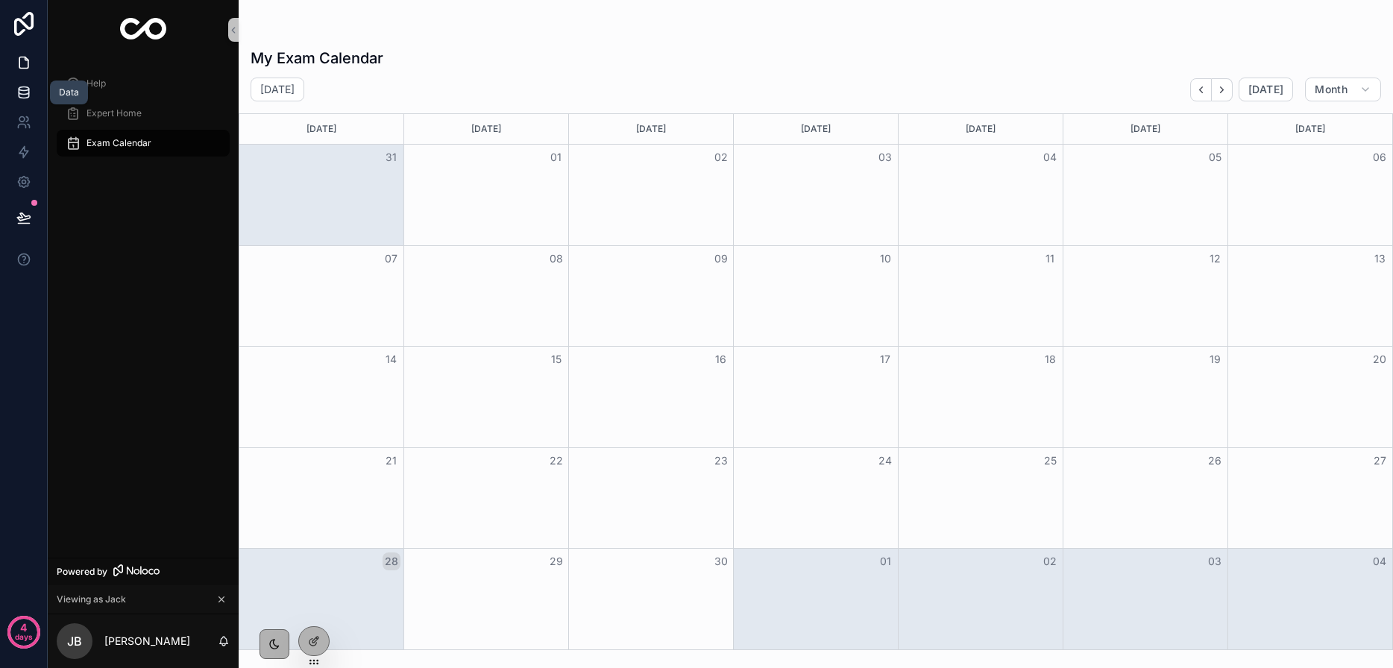
click at [19, 96] on icon at bounding box center [23, 92] width 15 height 15
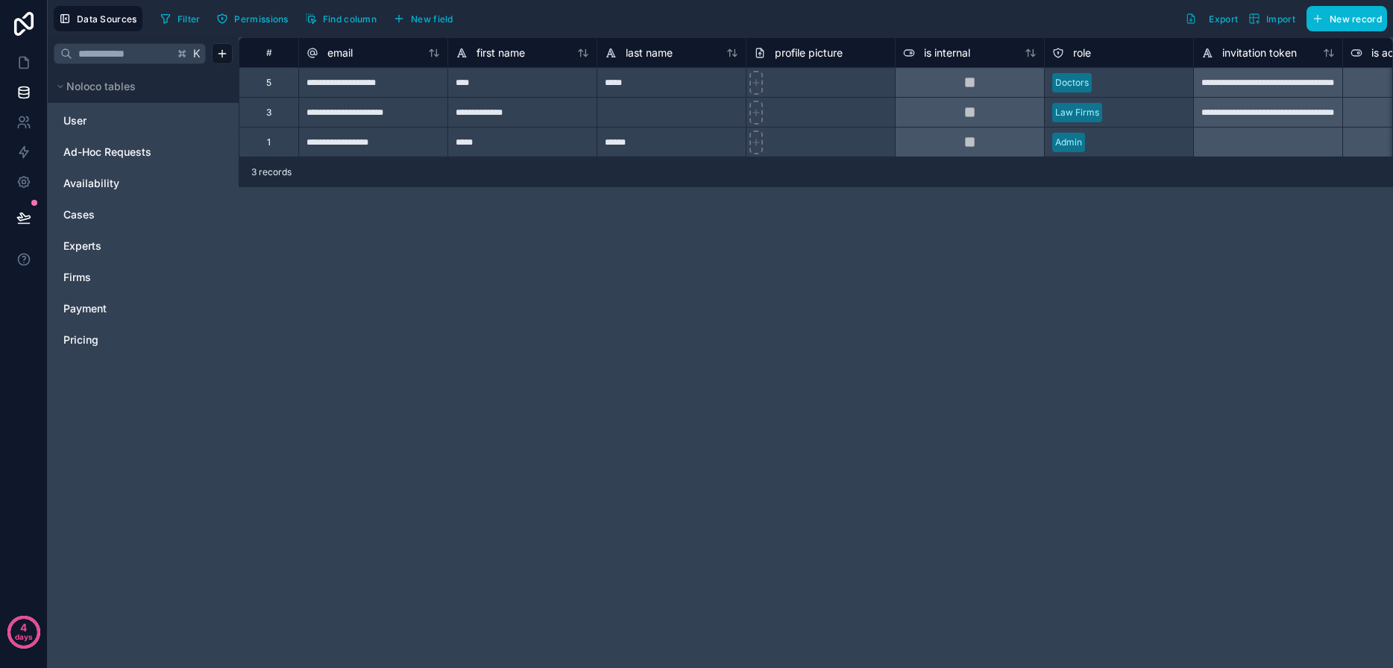
click at [89, 228] on html "**********" at bounding box center [696, 334] width 1393 height 668
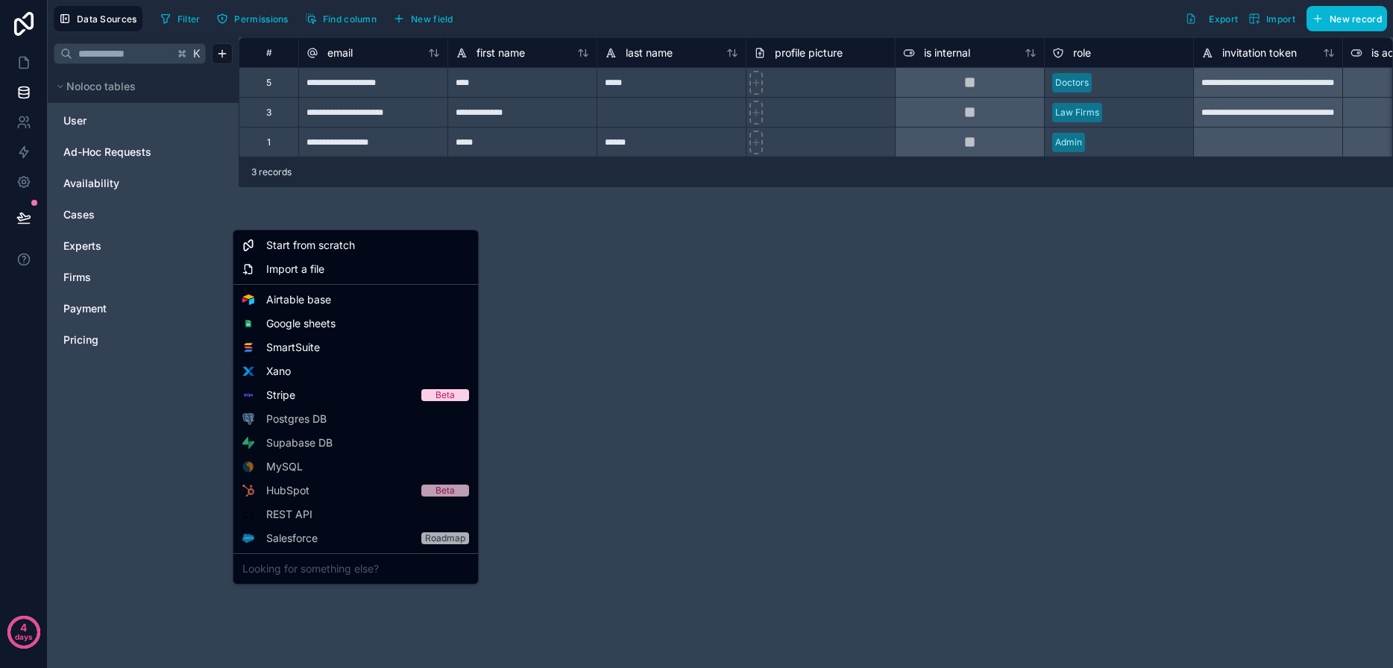
click at [87, 217] on html "**********" at bounding box center [696, 334] width 1393 height 668
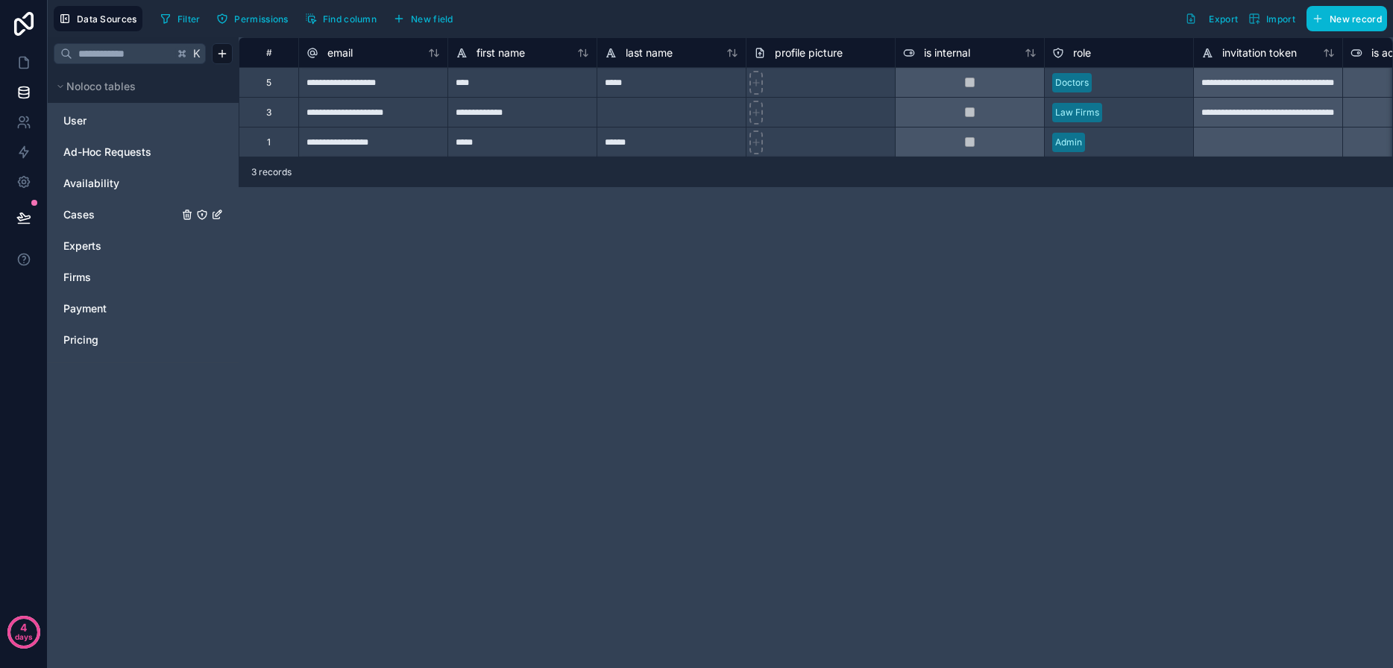
click at [87, 217] on span "Cases" at bounding box center [78, 214] width 31 height 15
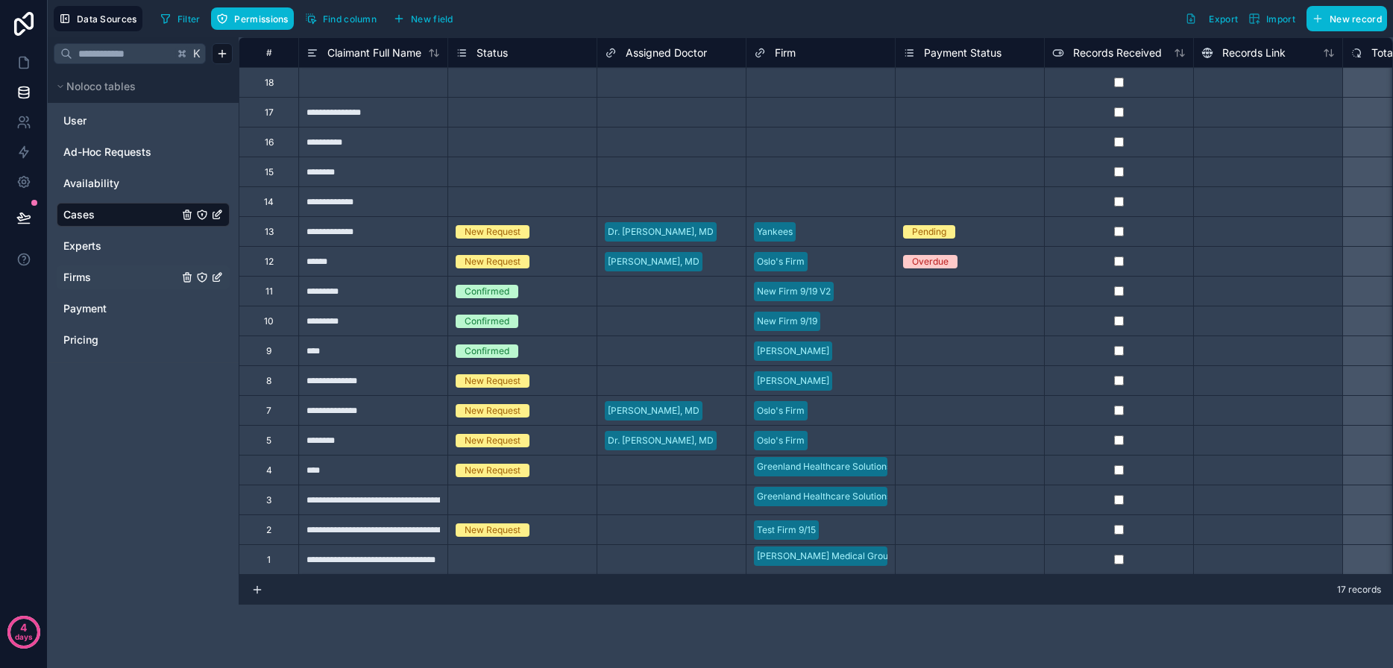
click at [116, 273] on link "Firms" at bounding box center [120, 277] width 115 height 15
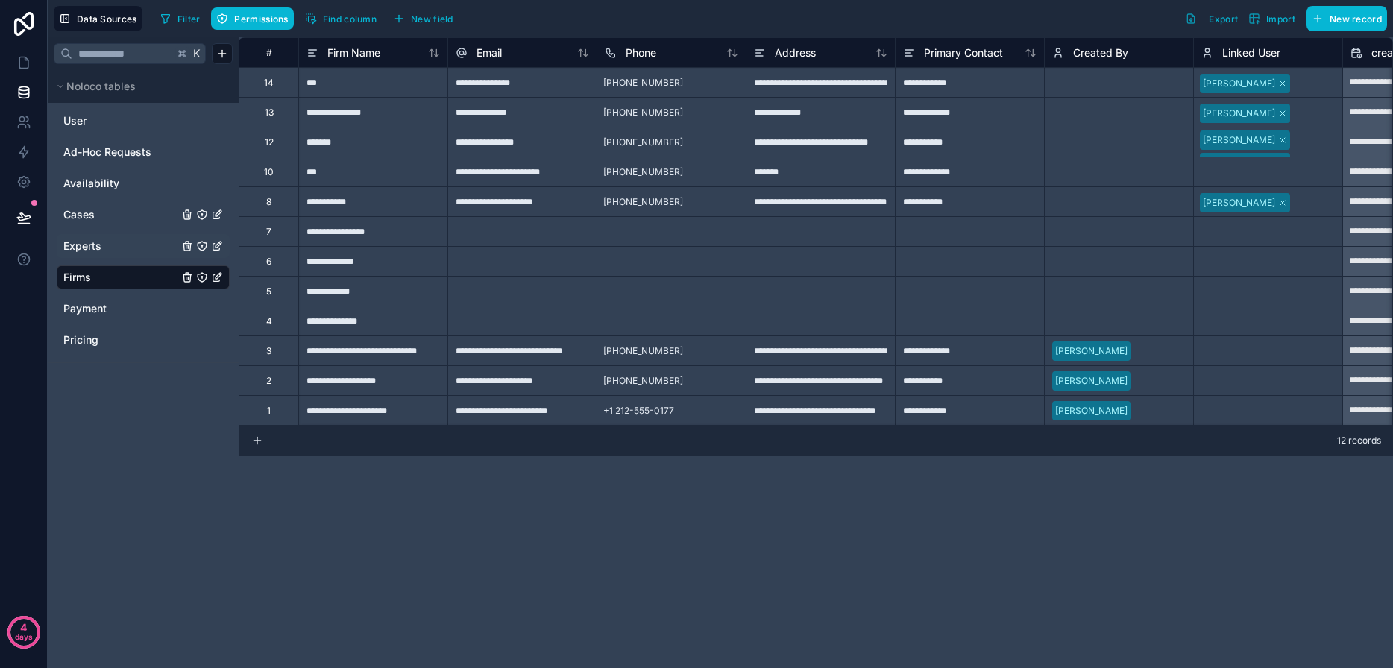
click at [112, 247] on link "Experts" at bounding box center [120, 246] width 115 height 15
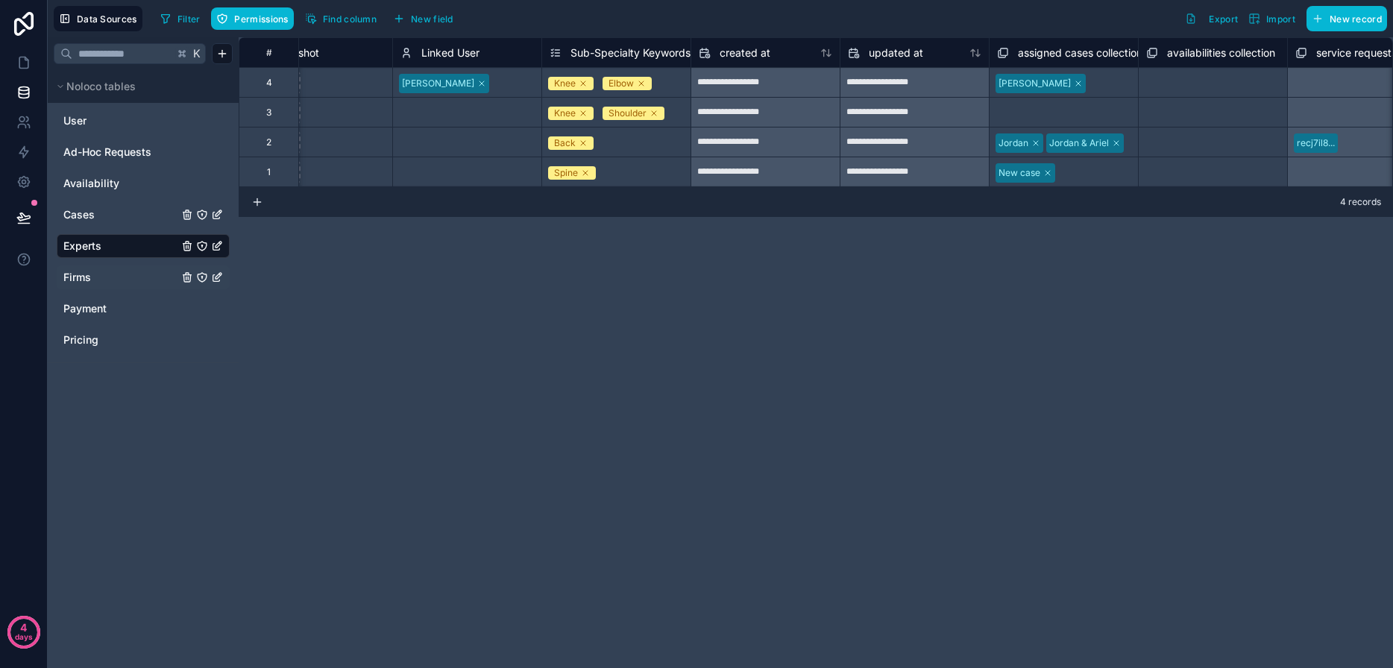
scroll to position [0, 1739]
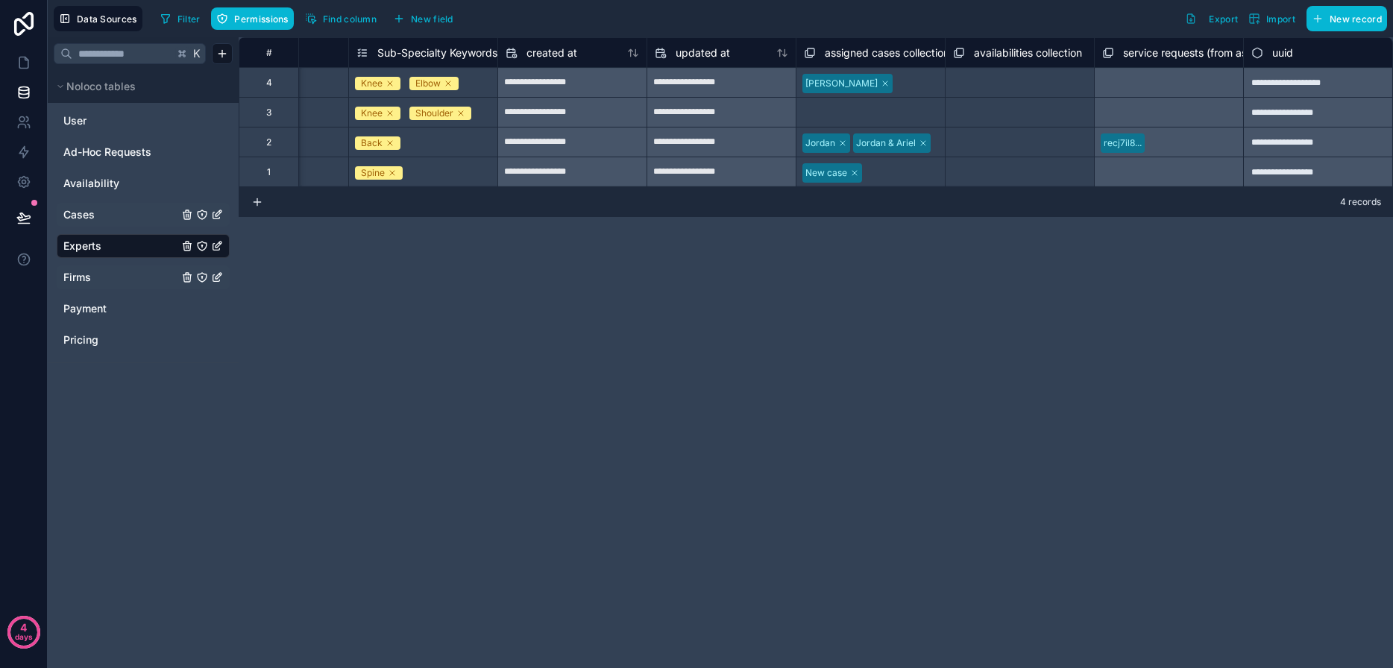
click at [115, 214] on link "Cases" at bounding box center [120, 214] width 115 height 15
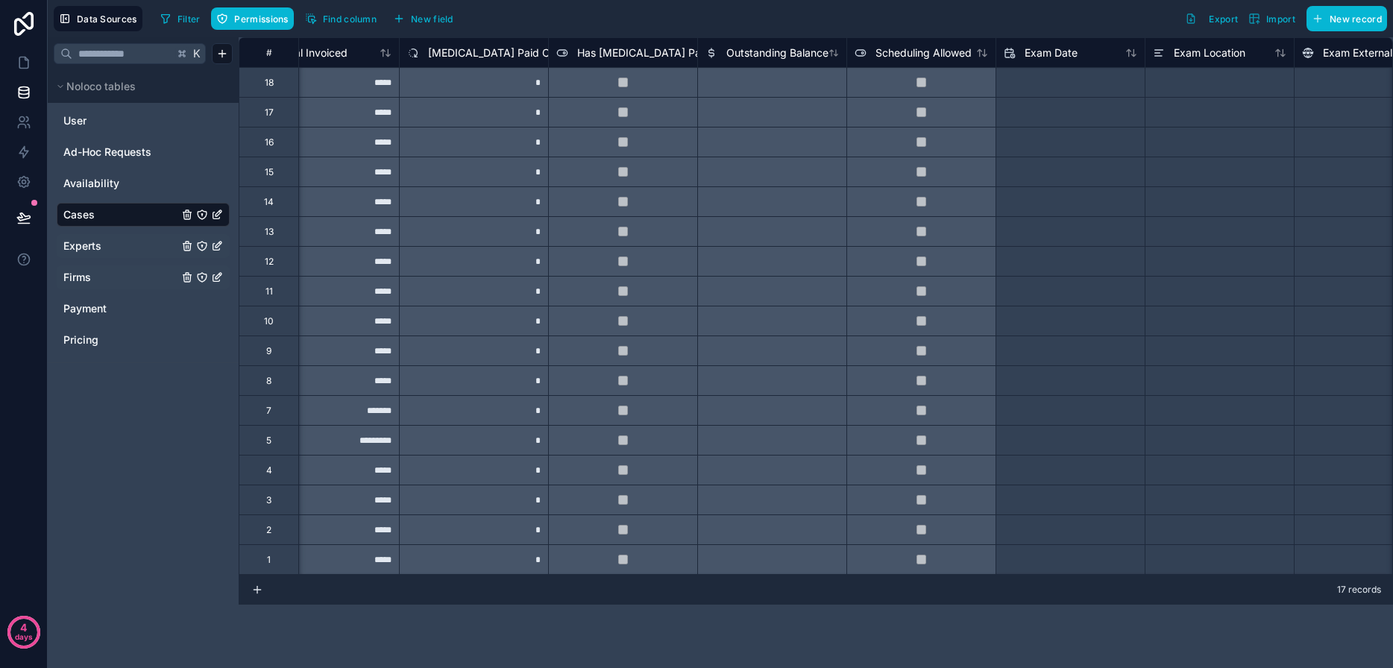
scroll to position [0, 1317]
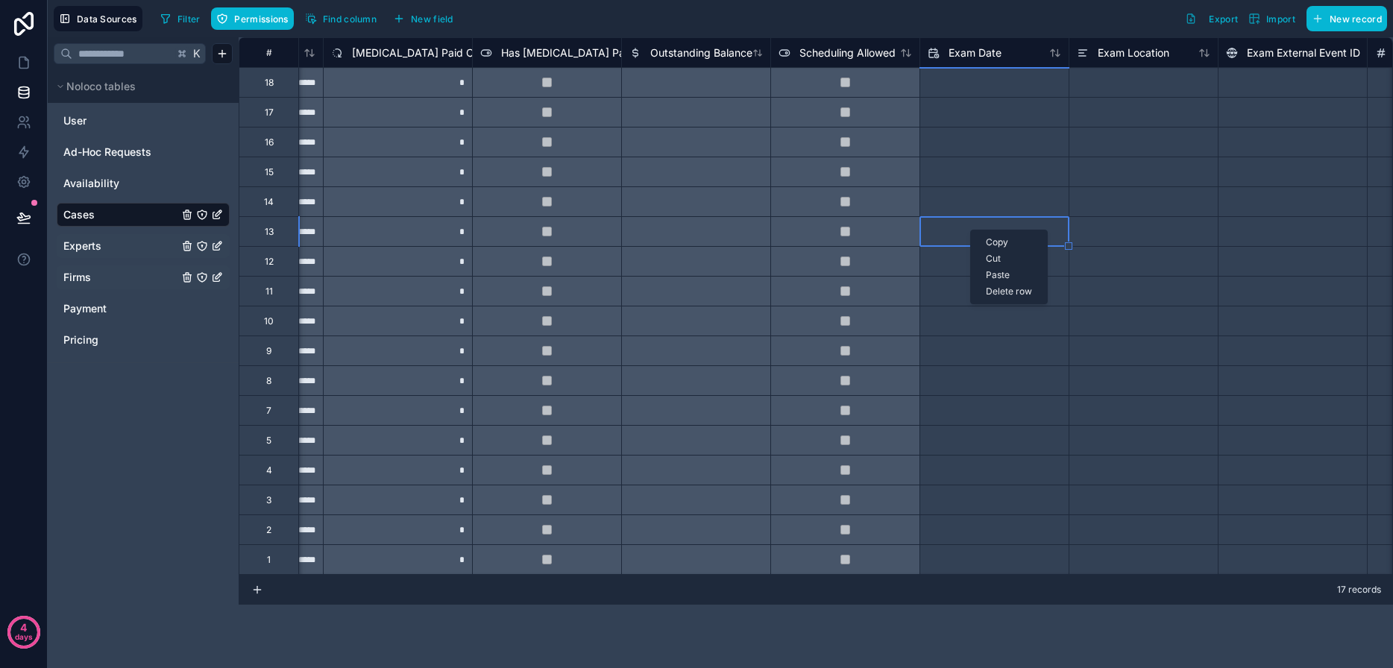
click at [932, 241] on input "text" at bounding box center [994, 232] width 148 height 24
select select "****"
select select "*"
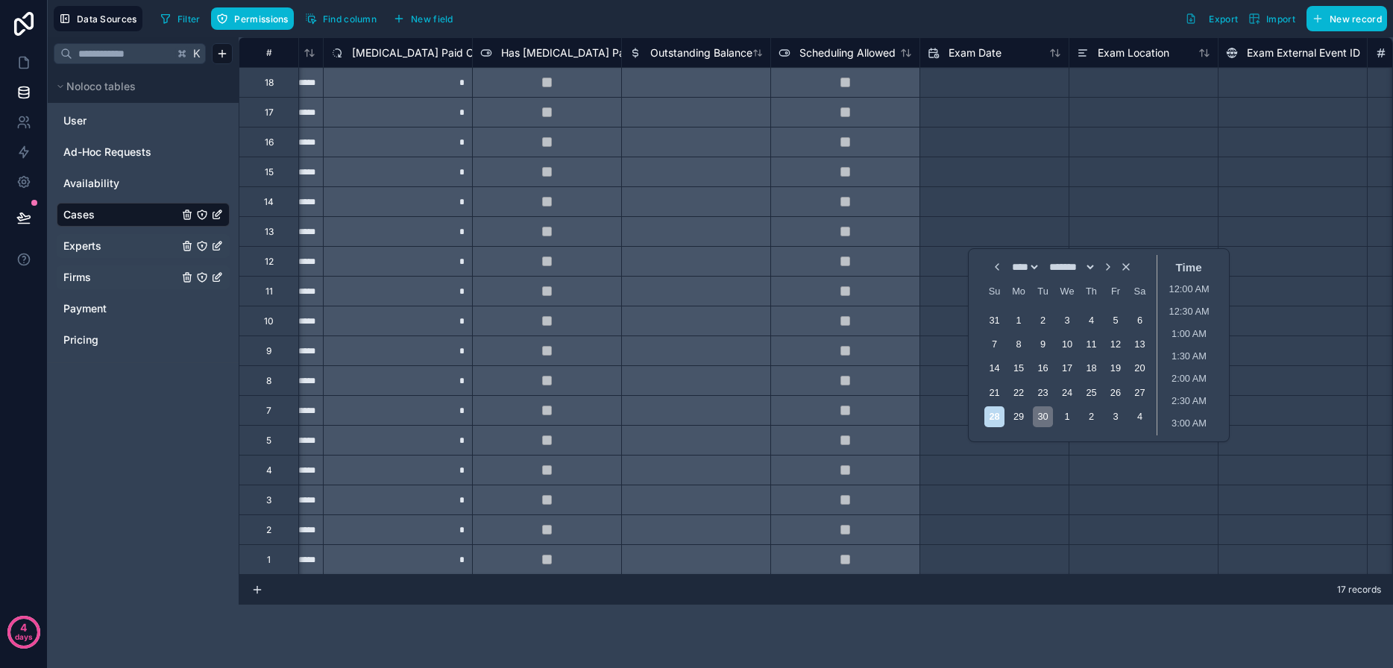
click at [1037, 416] on div "30" at bounding box center [1042, 416] width 20 height 20
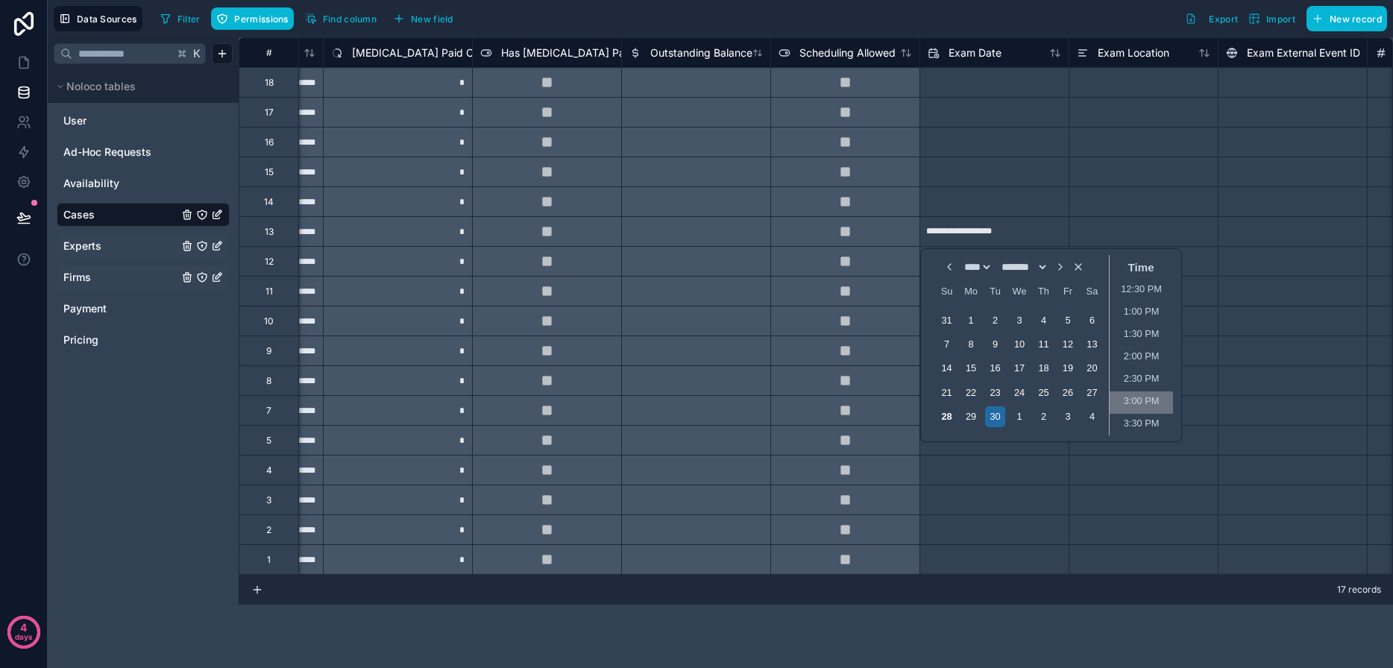
click at [1135, 400] on li "3:00 PM" at bounding box center [1140, 402] width 63 height 22
type input "**********"
click at [1263, 411] on div at bounding box center [1291, 410] width 149 height 30
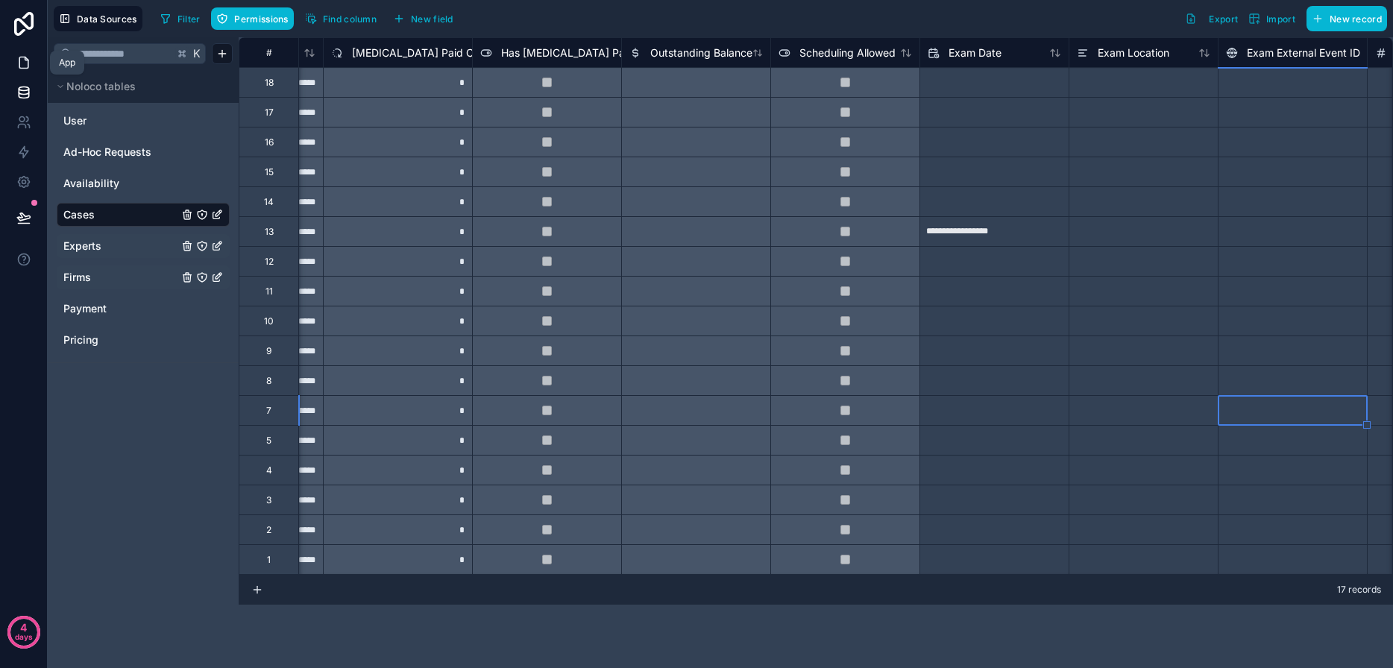
click at [22, 64] on icon at bounding box center [23, 62] width 15 height 15
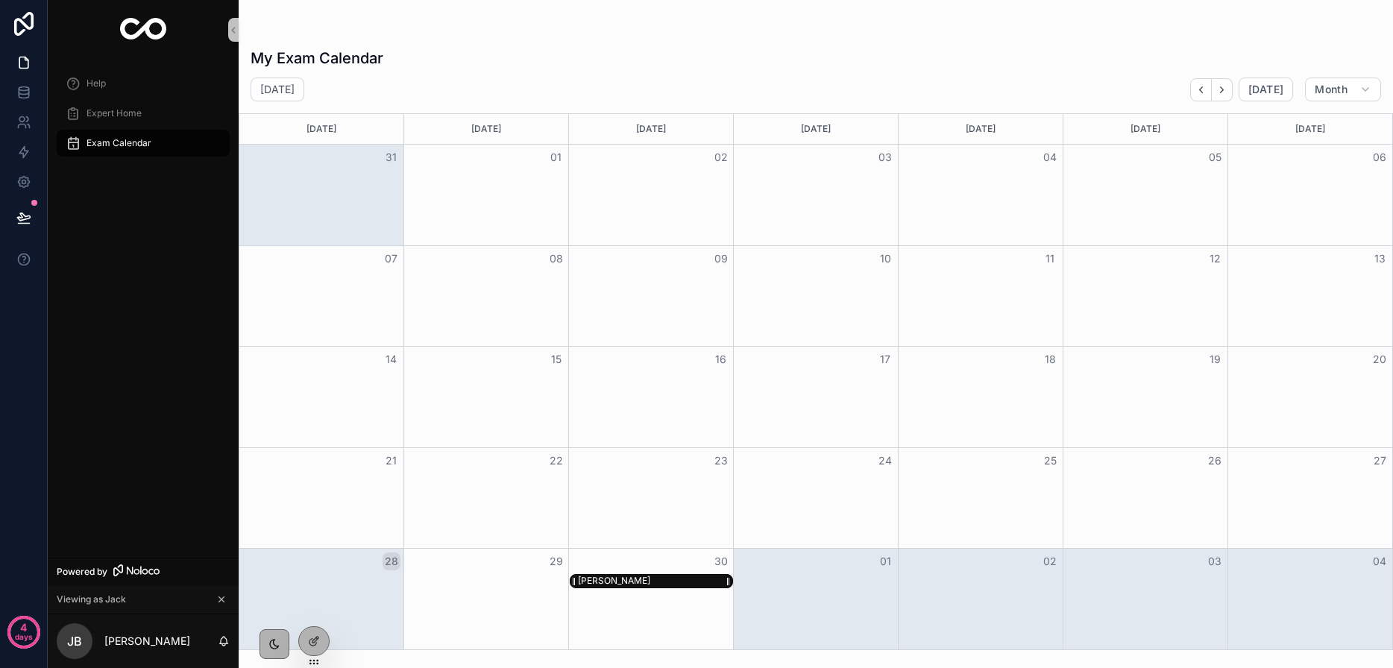
click at [603, 576] on div "[PERSON_NAME]" at bounding box center [614, 581] width 72 height 12
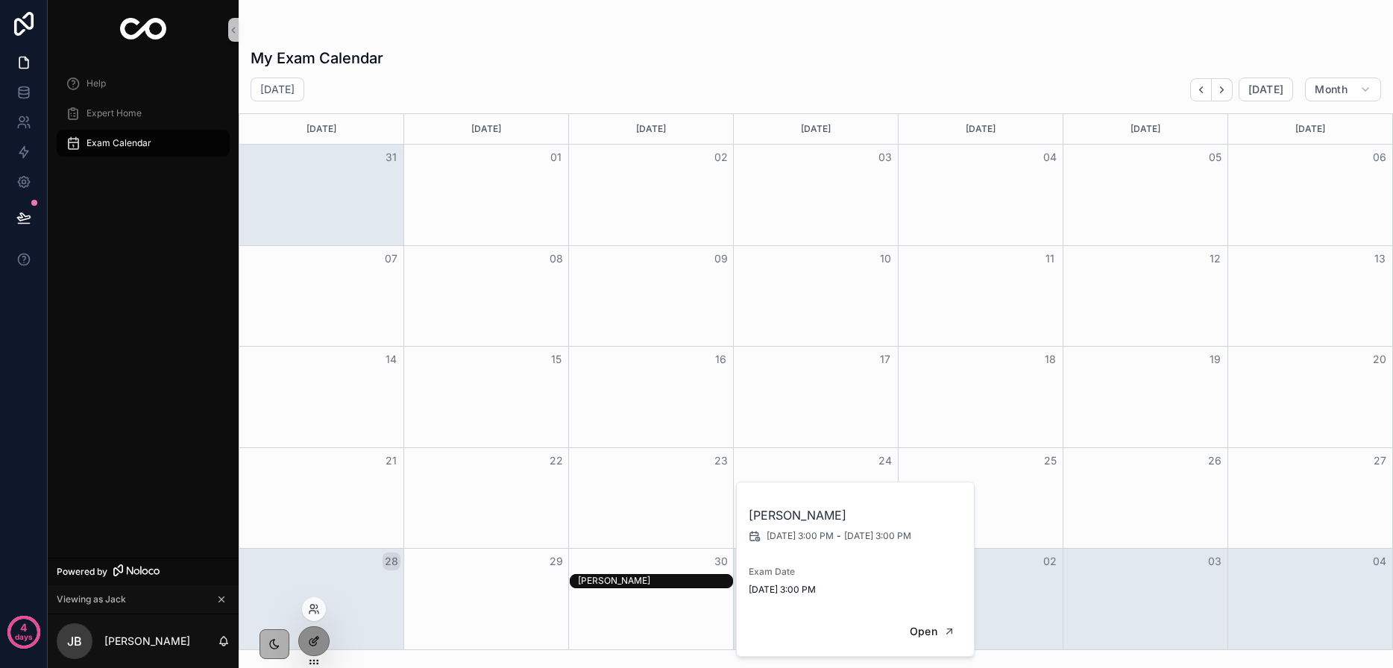
click at [321, 645] on div at bounding box center [314, 641] width 30 height 28
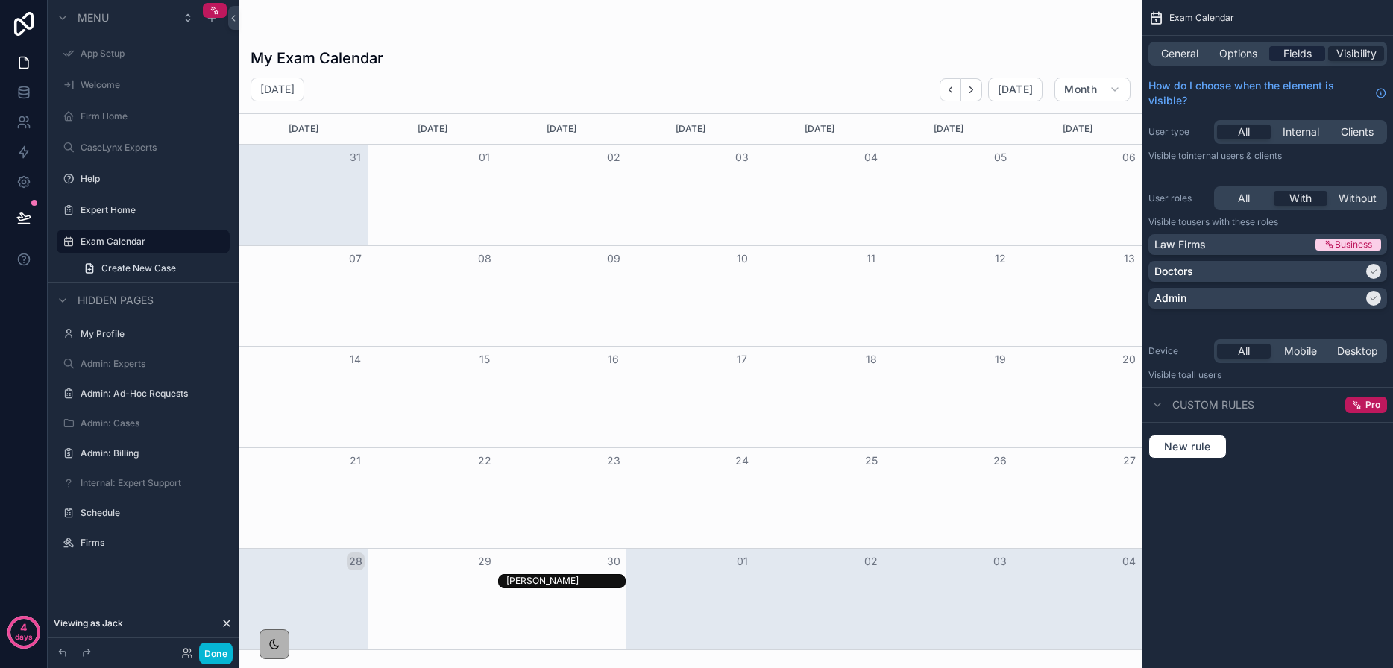
click at [1293, 54] on span "Fields" at bounding box center [1297, 53] width 28 height 15
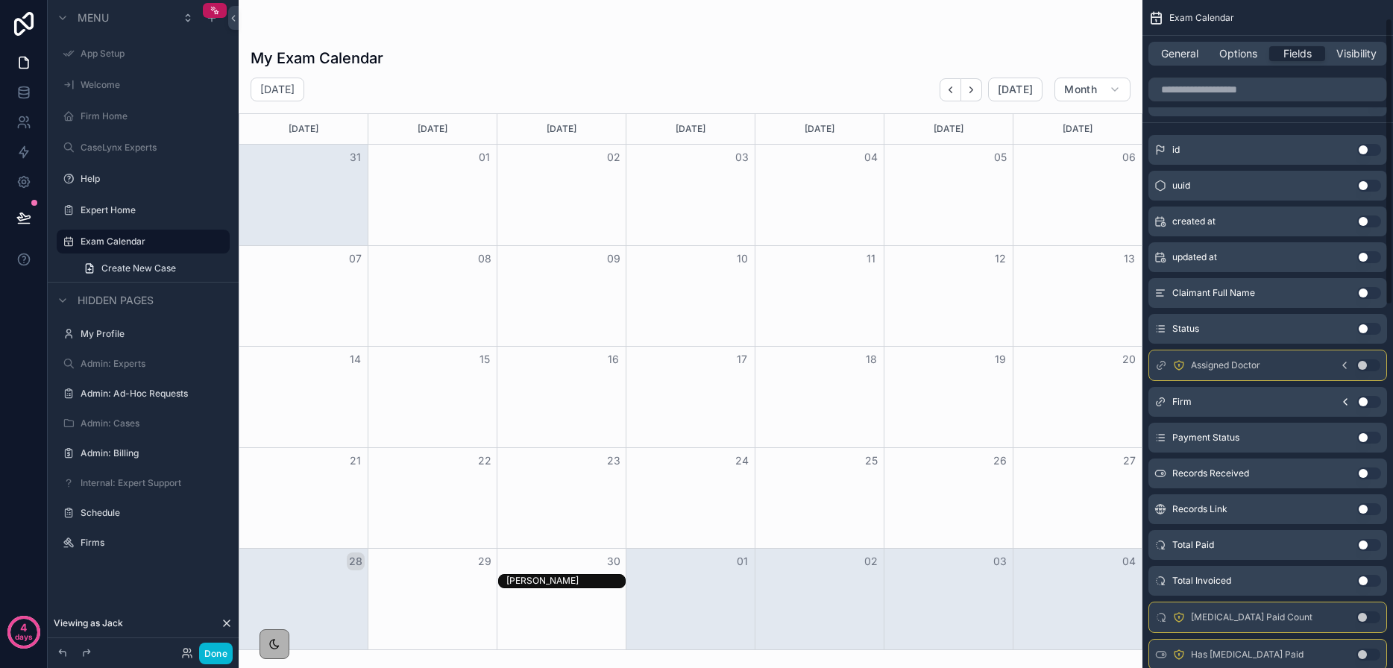
scroll to position [43, 0]
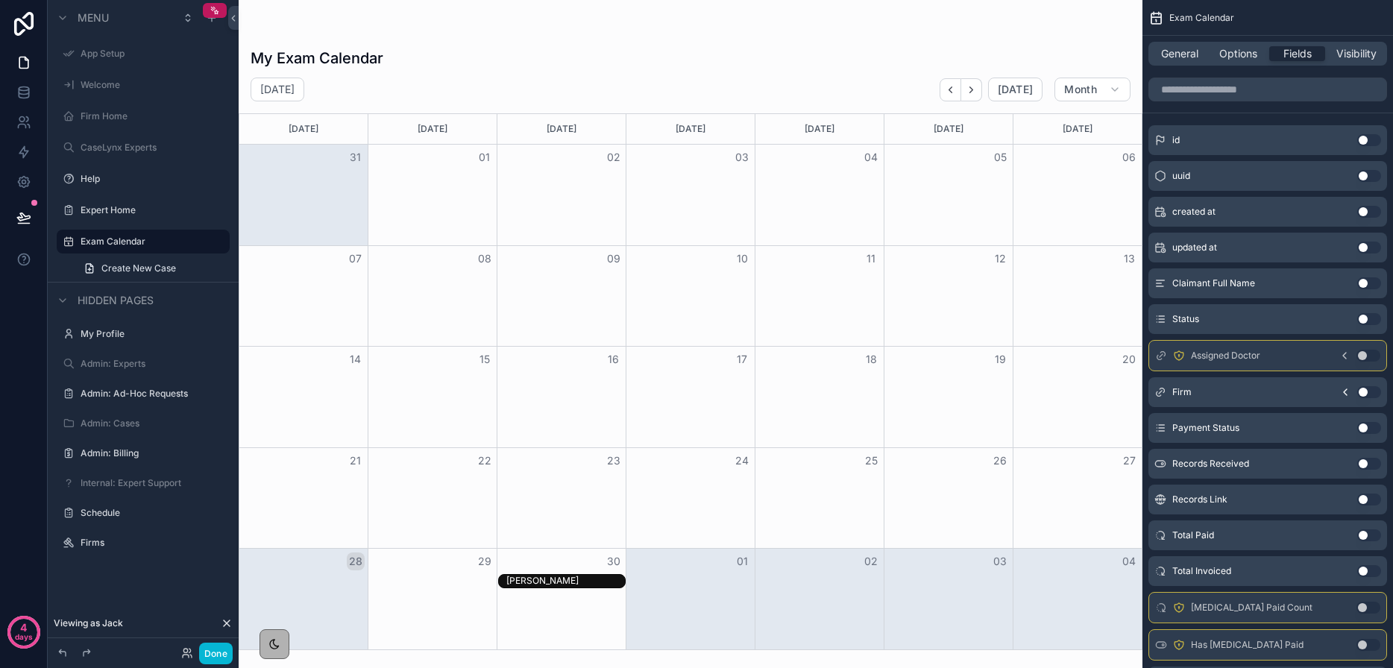
click at [1369, 392] on button "Use setting" at bounding box center [1369, 392] width 24 height 12
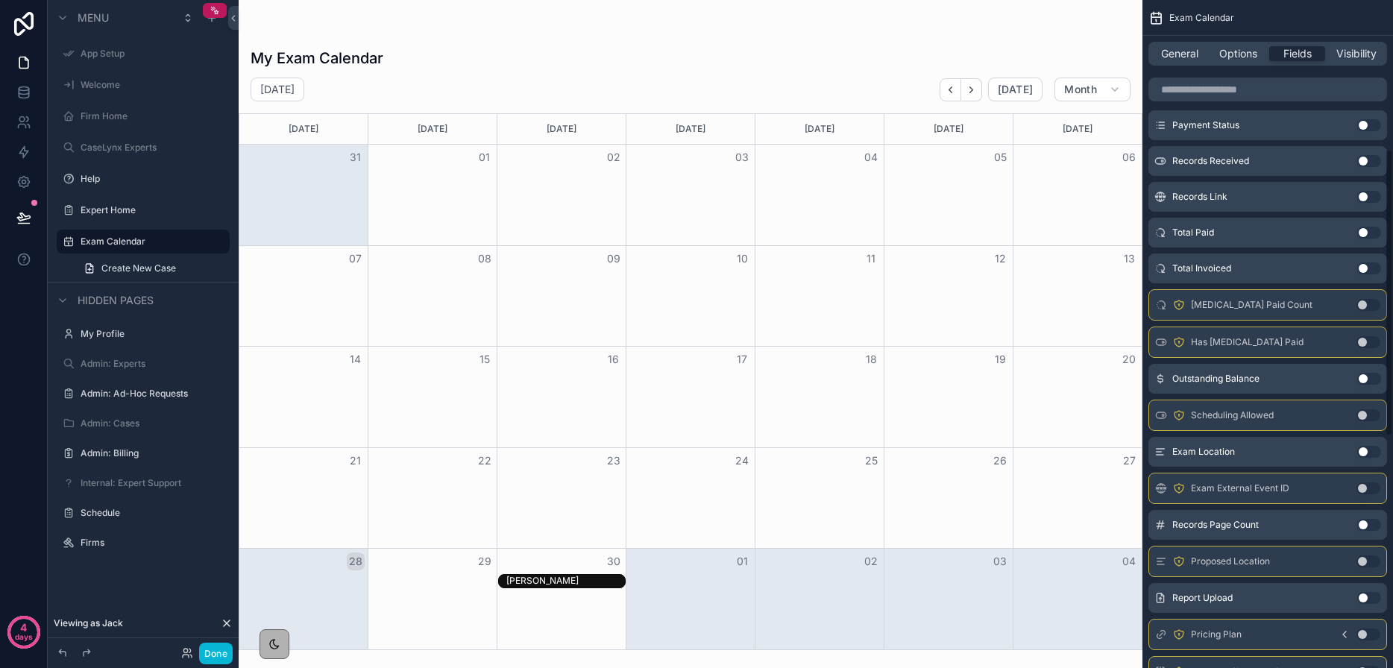
click at [1365, 455] on button "Use setting" at bounding box center [1369, 452] width 24 height 12
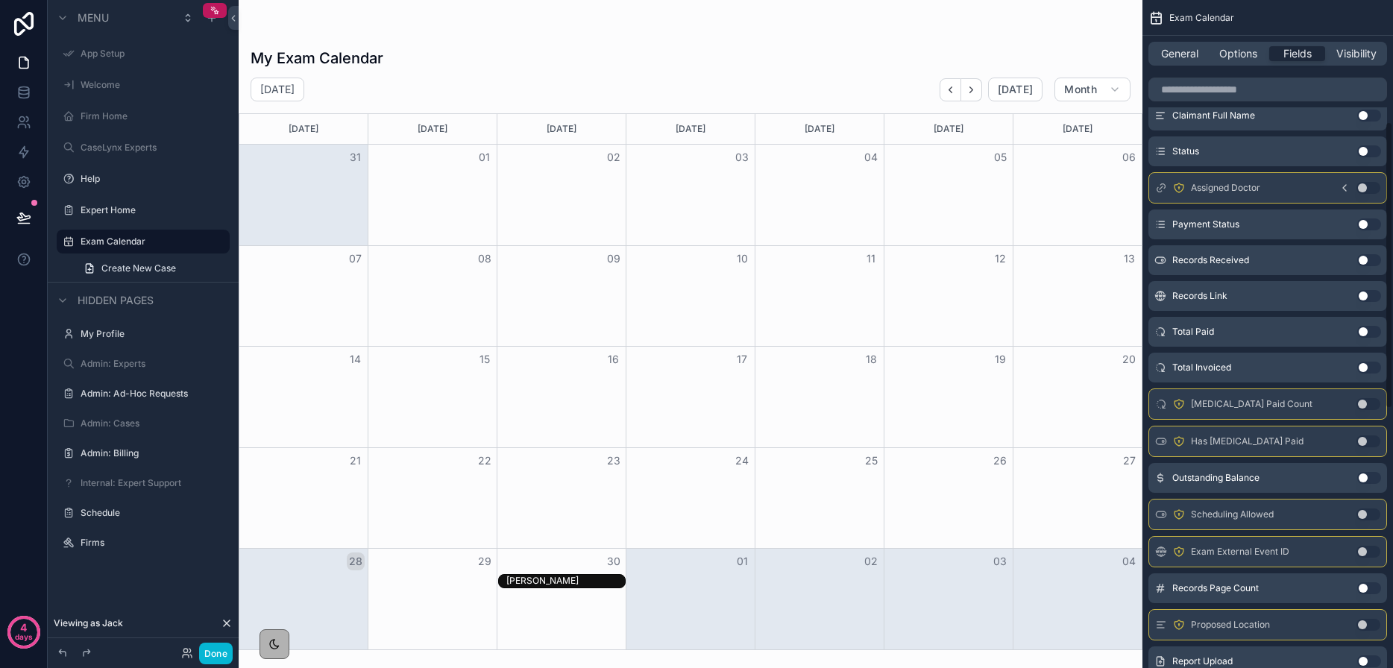
scroll to position [270, 0]
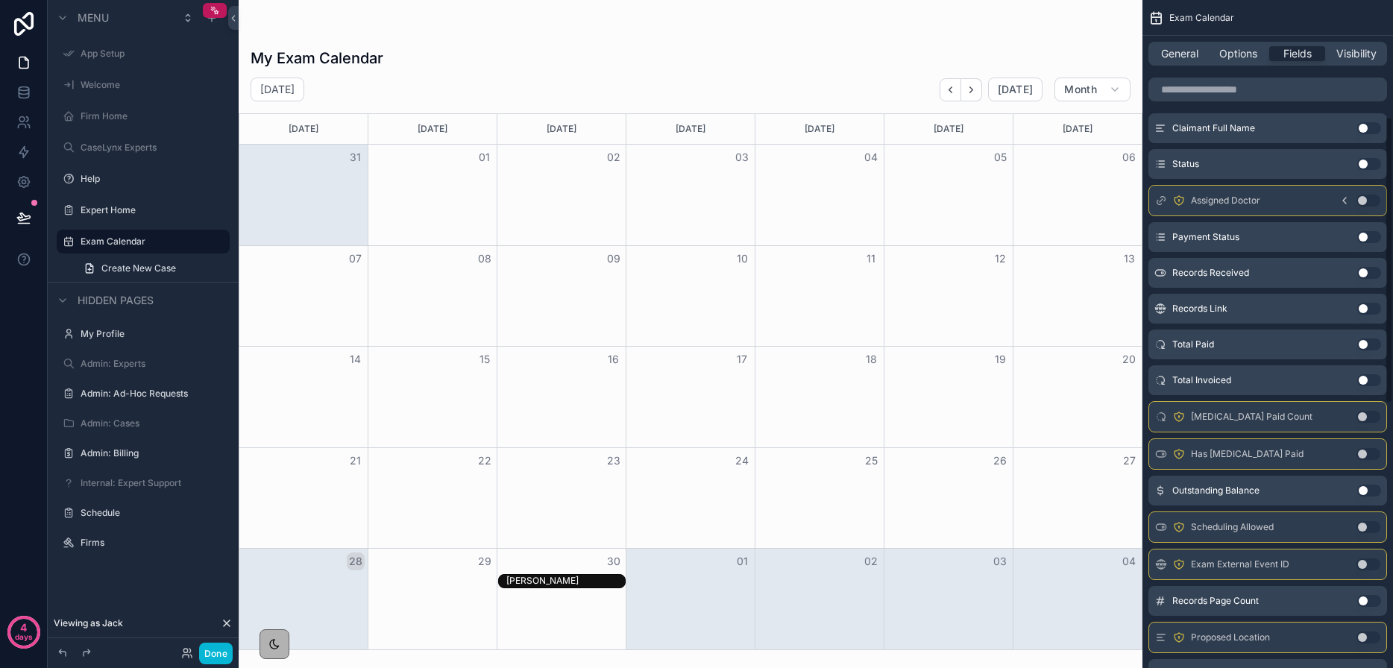
click at [1368, 311] on button "Use setting" at bounding box center [1369, 309] width 24 height 12
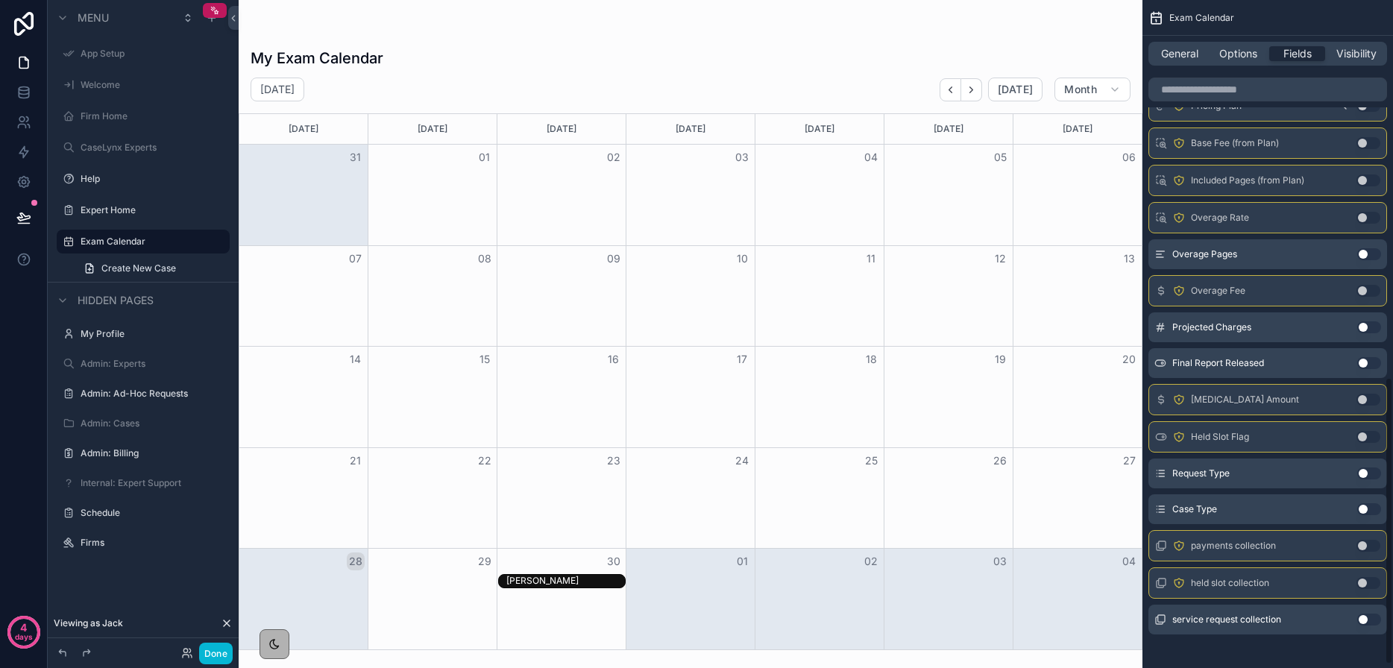
scroll to position [877, 0]
click at [1360, 505] on button "Use setting" at bounding box center [1369, 506] width 24 height 12
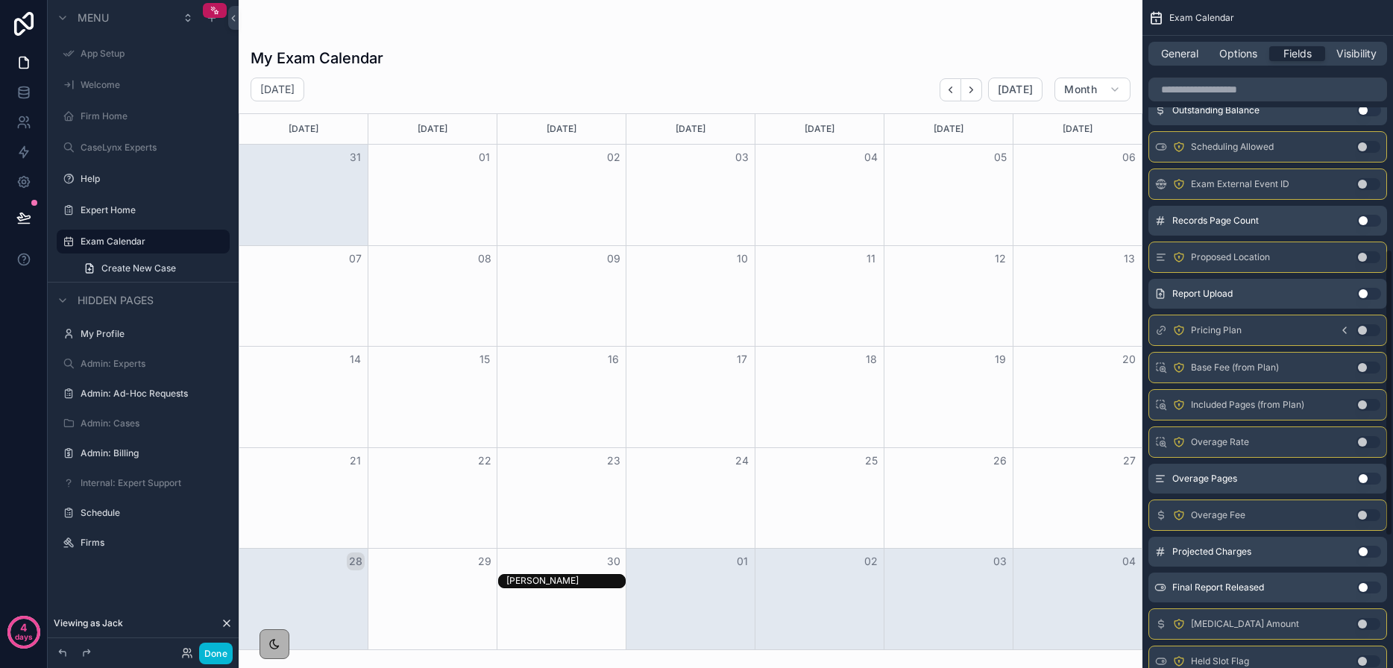
scroll to position [0, 0]
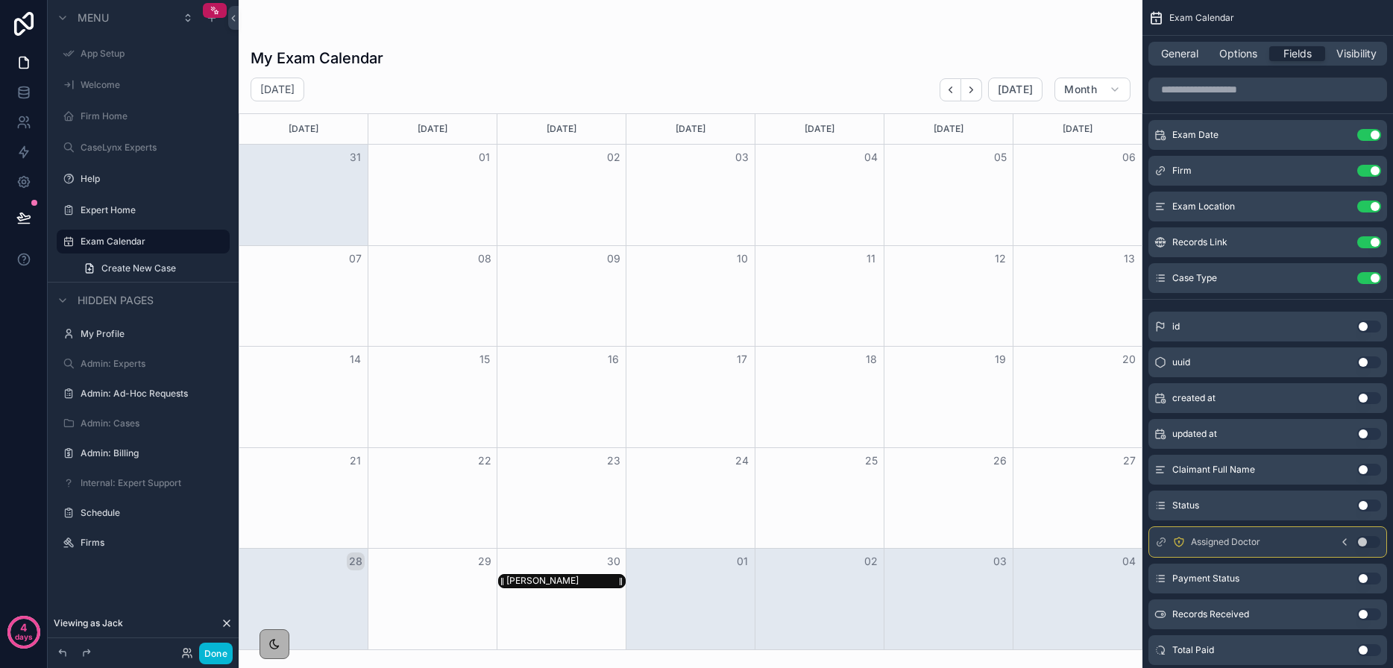
click at [599, 578] on div "[PERSON_NAME]" at bounding box center [565, 581] width 119 height 13
click at [592, 581] on div "[PERSON_NAME]" at bounding box center [565, 581] width 119 height 13
click at [565, 578] on div "[PERSON_NAME]" at bounding box center [542, 581] width 72 height 12
click at [599, 576] on div "[PERSON_NAME]" at bounding box center [565, 581] width 119 height 13
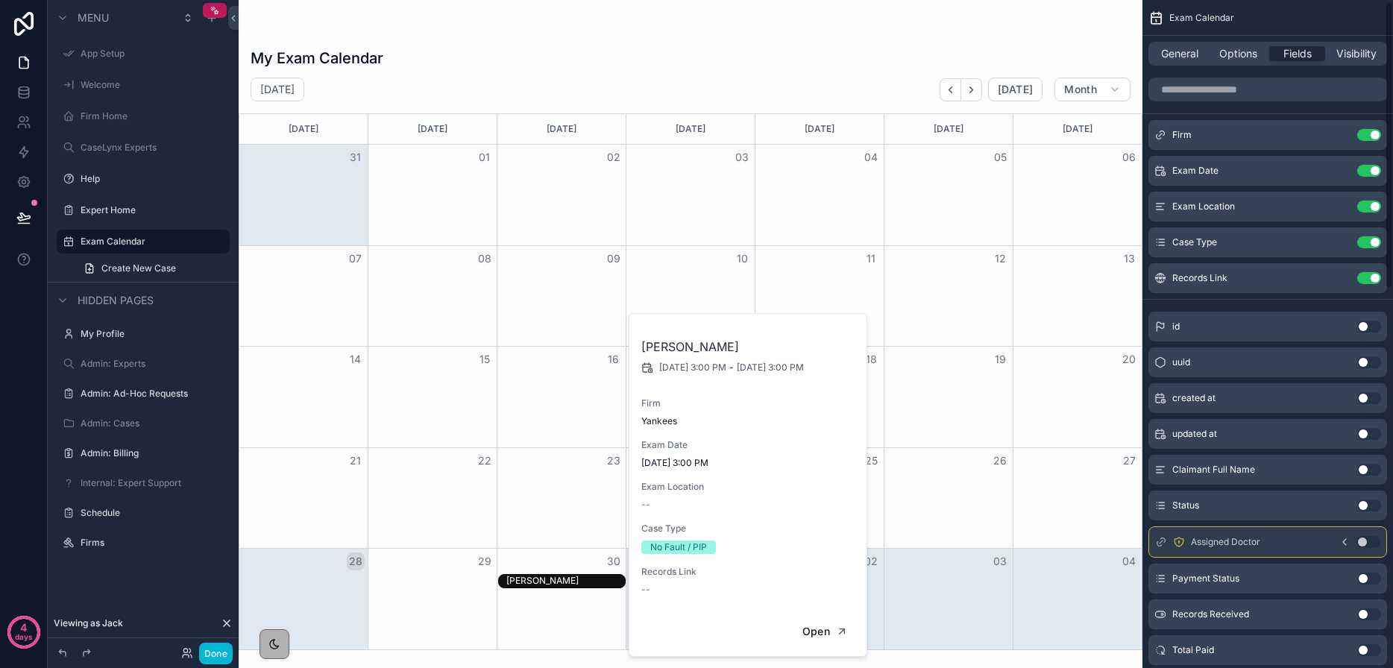
scroll to position [8, 0]
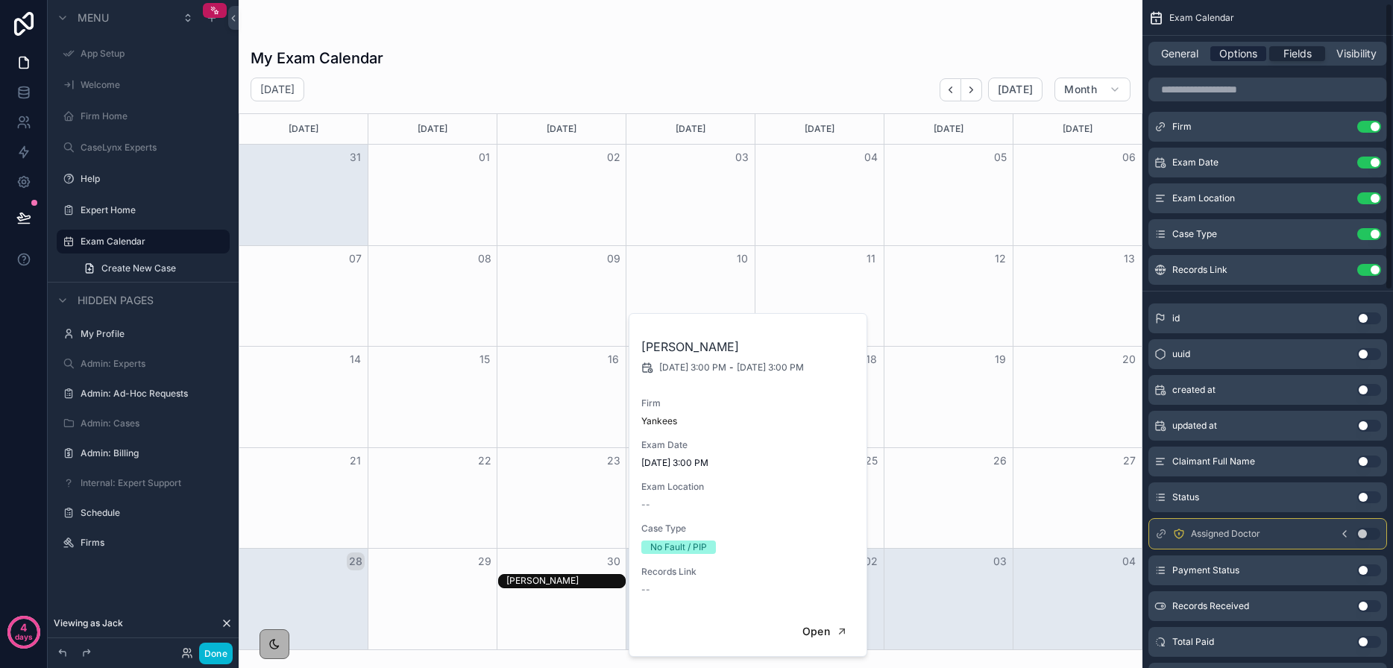
click at [1255, 55] on span "Options" at bounding box center [1238, 53] width 38 height 15
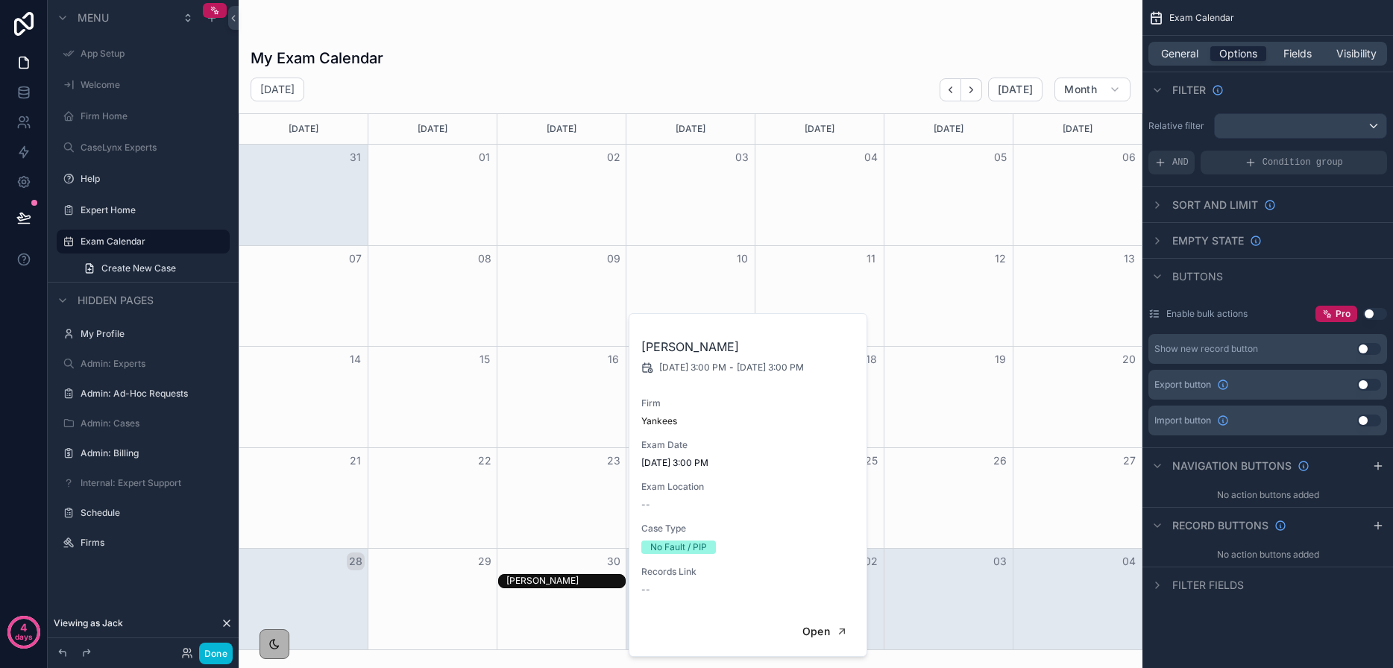
scroll to position [0, 0]
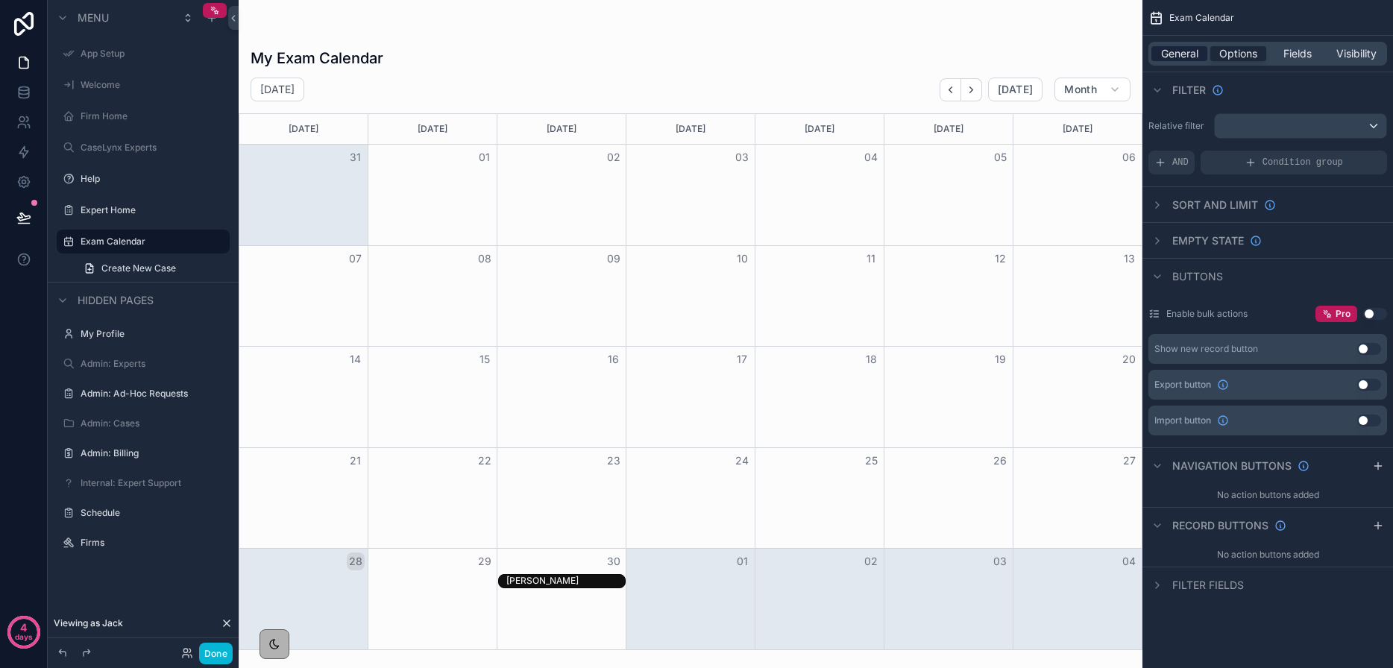
click at [1173, 46] on span "General" at bounding box center [1179, 53] width 37 height 15
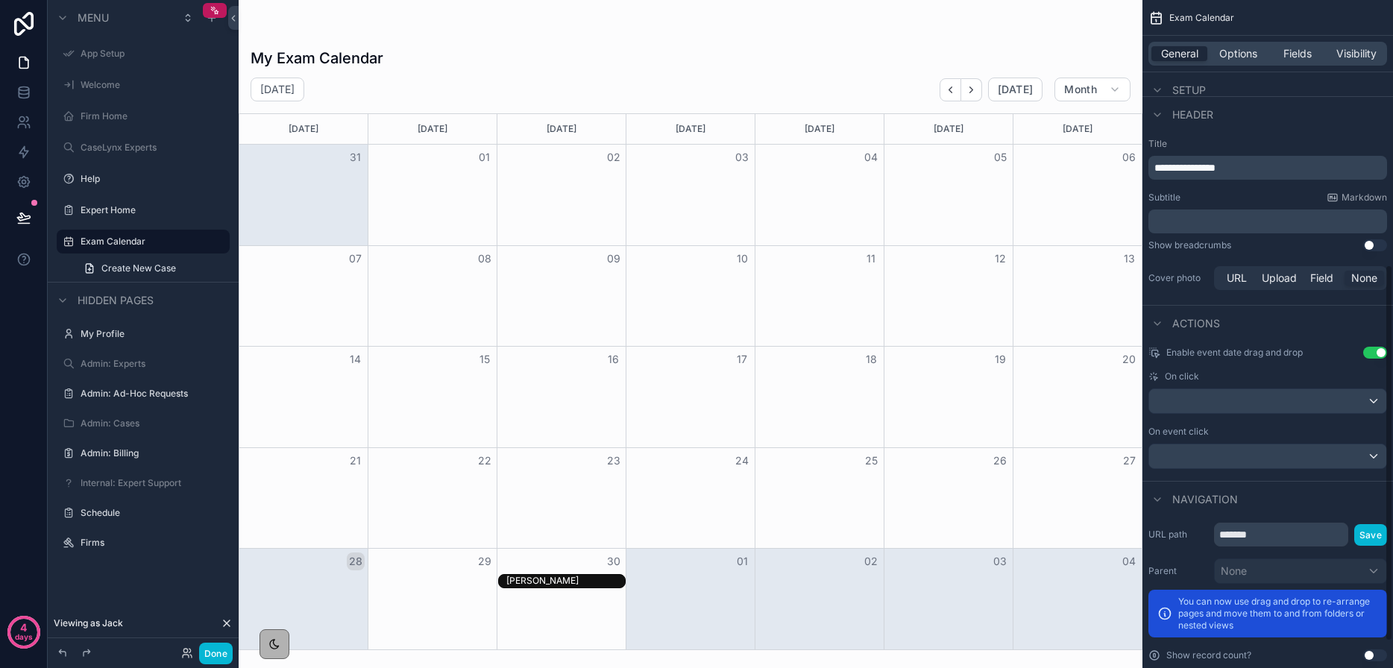
scroll to position [516, 0]
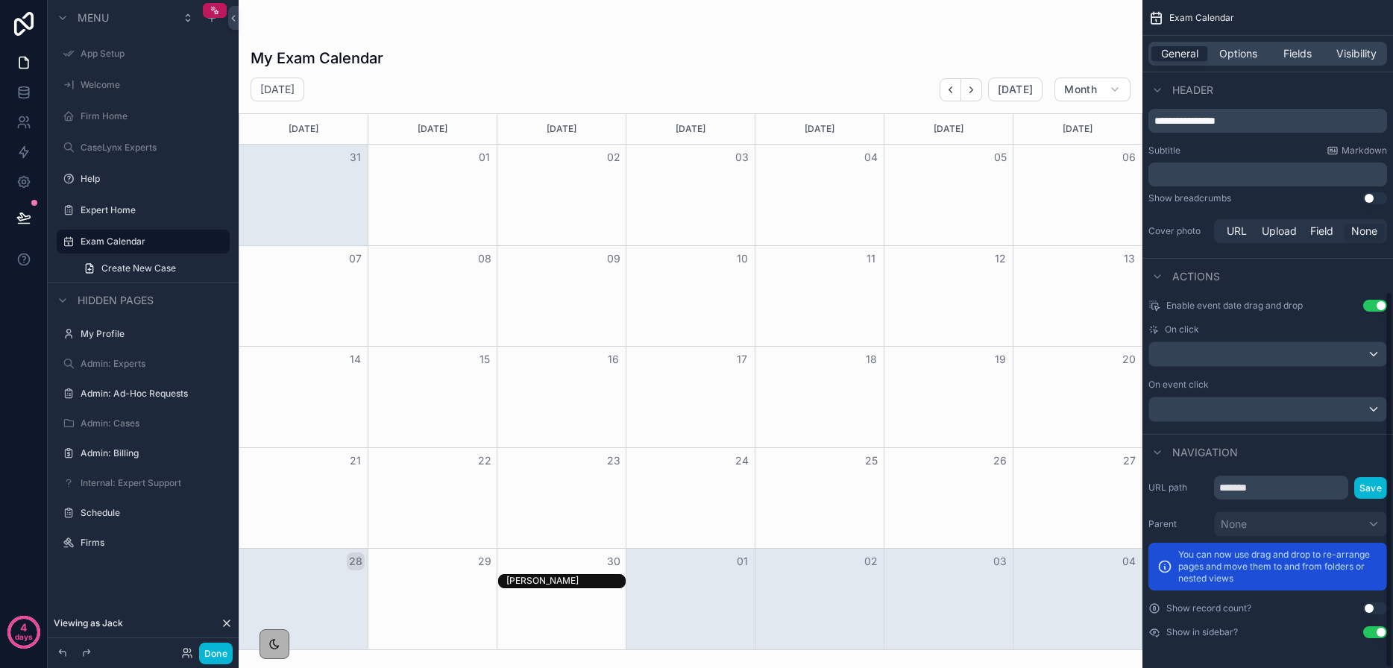
click at [1284, 368] on div "Enable event date drag and drop Use setting On click On event click" at bounding box center [1267, 361] width 250 height 134
click at [1281, 354] on div "scrollable content" at bounding box center [1267, 354] width 237 height 24
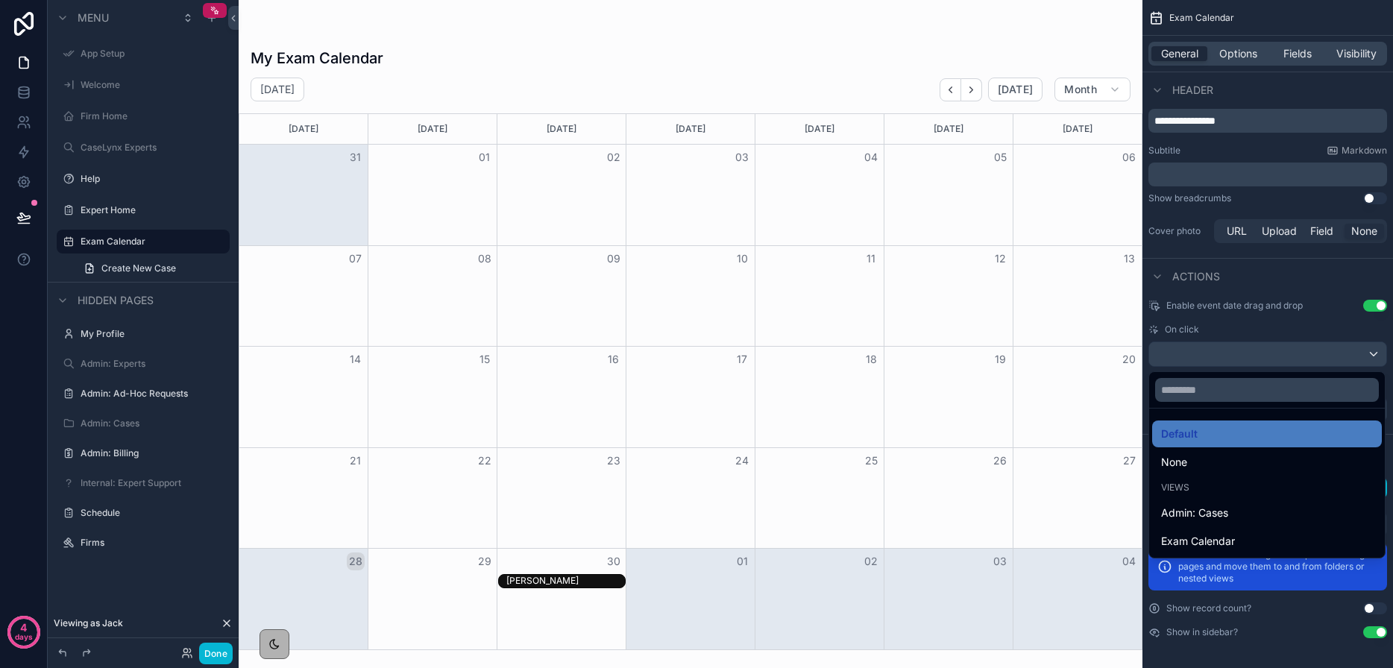
click at [1263, 318] on div "scrollable content" at bounding box center [696, 334] width 1393 height 668
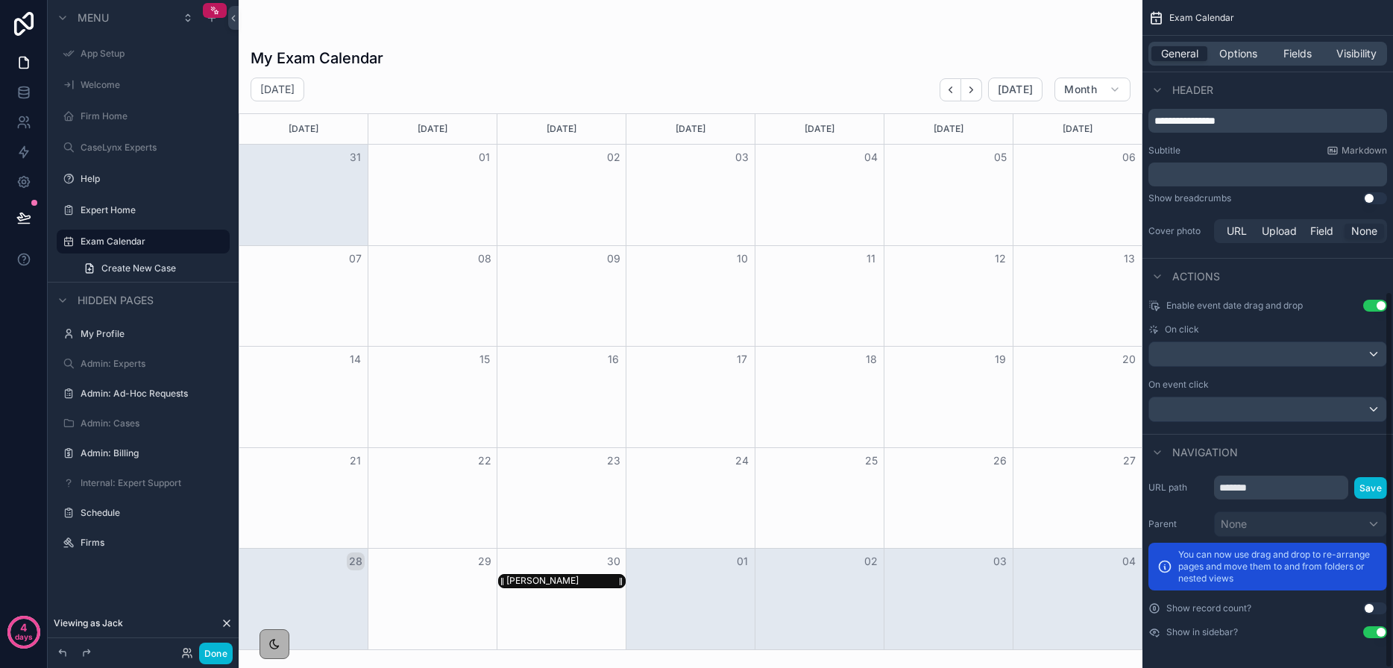
click at [614, 576] on div "[PERSON_NAME]" at bounding box center [565, 581] width 119 height 13
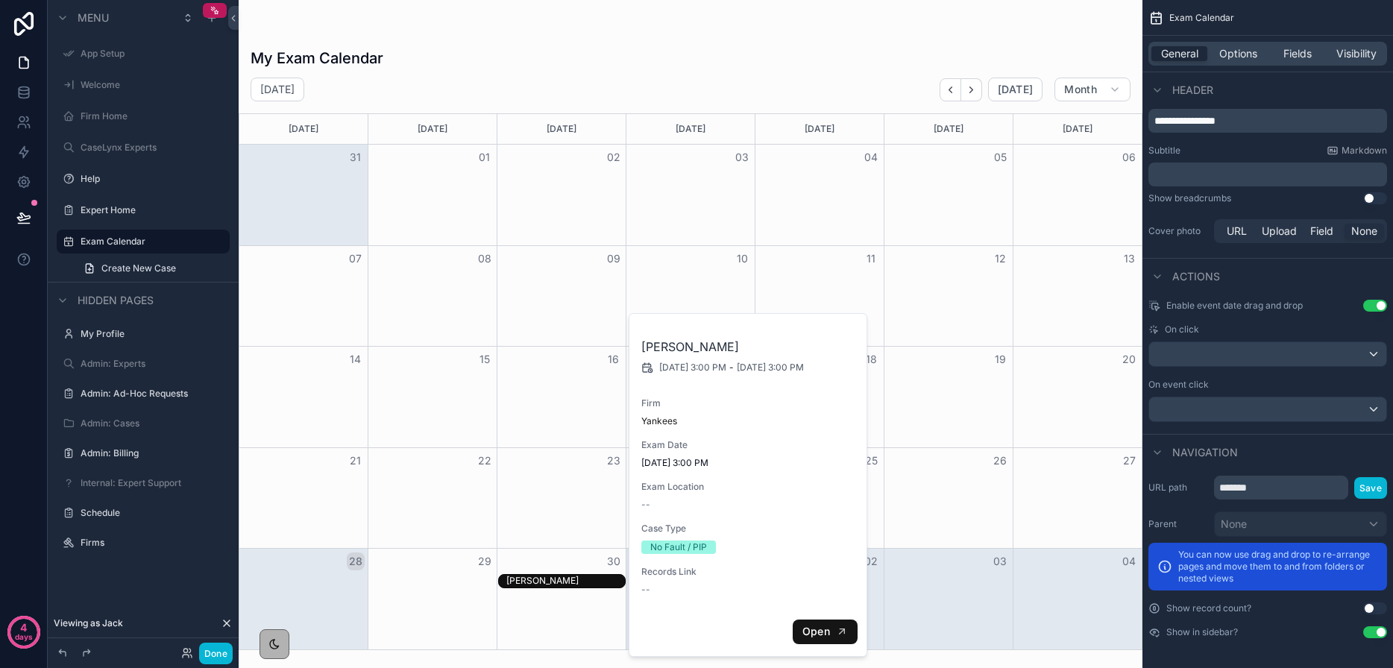
click at [824, 637] on span "Open" at bounding box center [816, 631] width 28 height 13
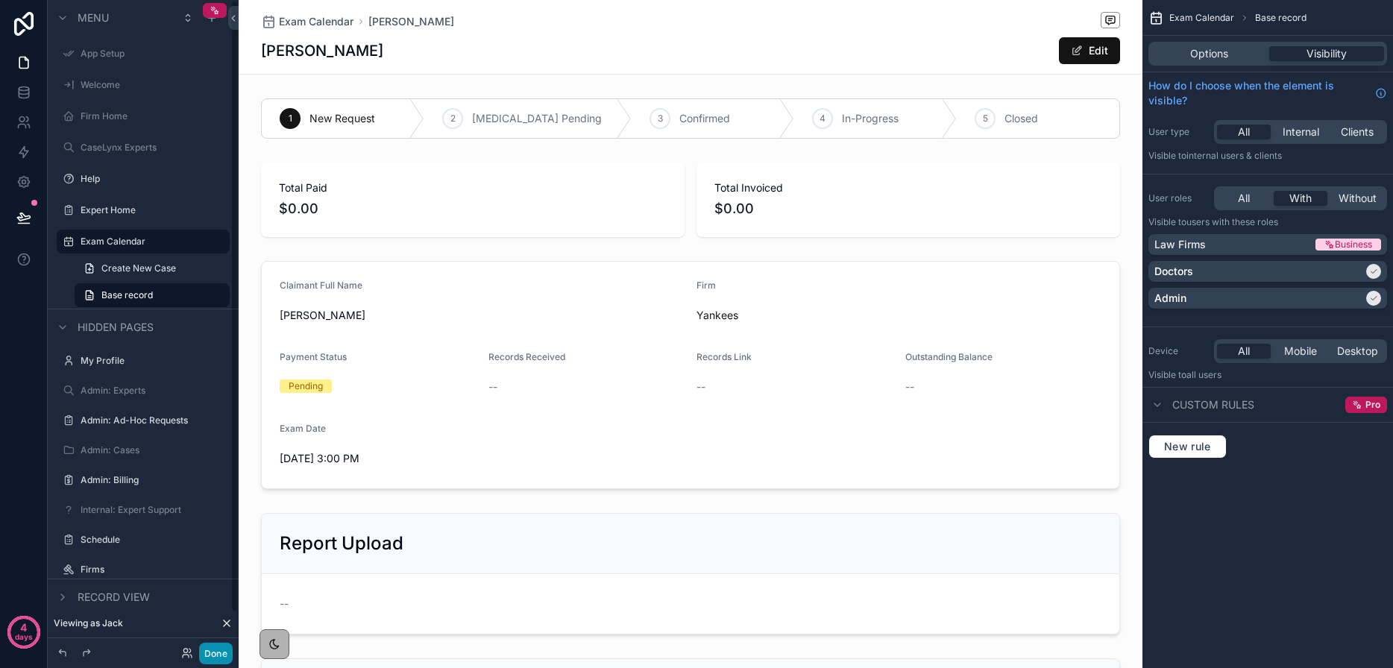
click at [218, 658] on button "Done" at bounding box center [216, 654] width 34 height 22
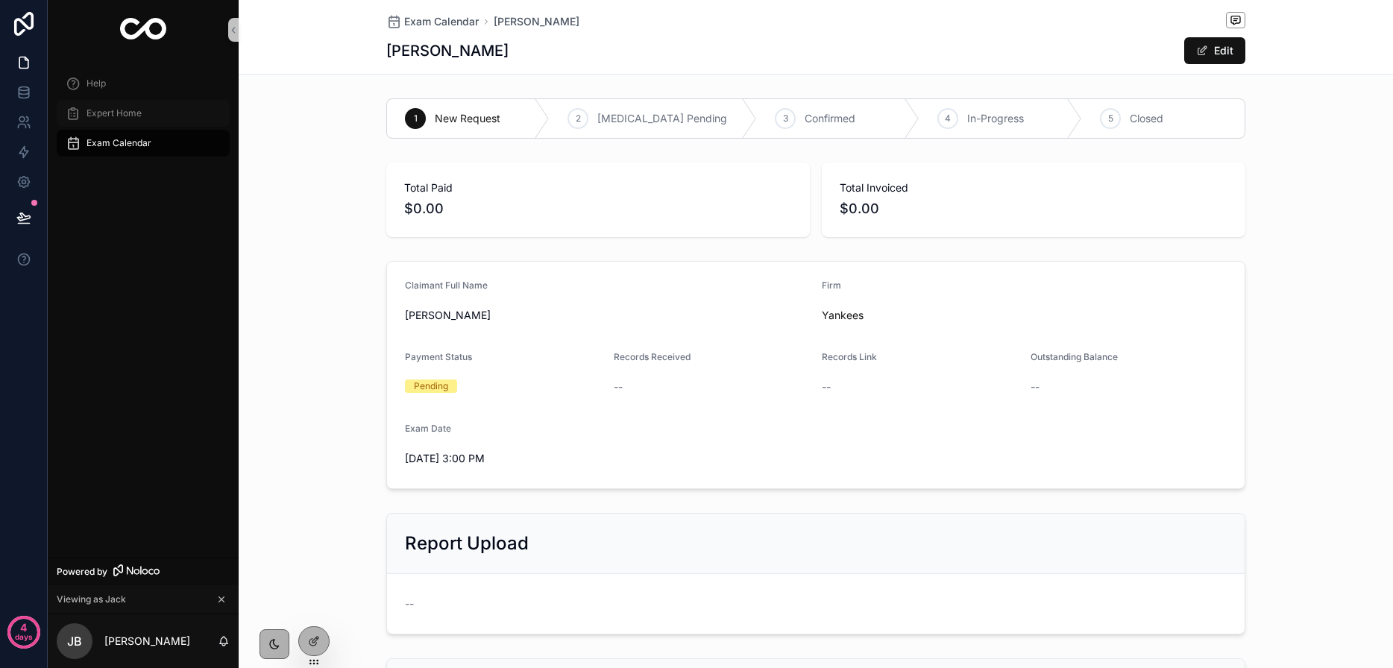
click at [122, 104] on div "Expert Home" at bounding box center [143, 113] width 155 height 24
